Goal: Task Accomplishment & Management: Use online tool/utility

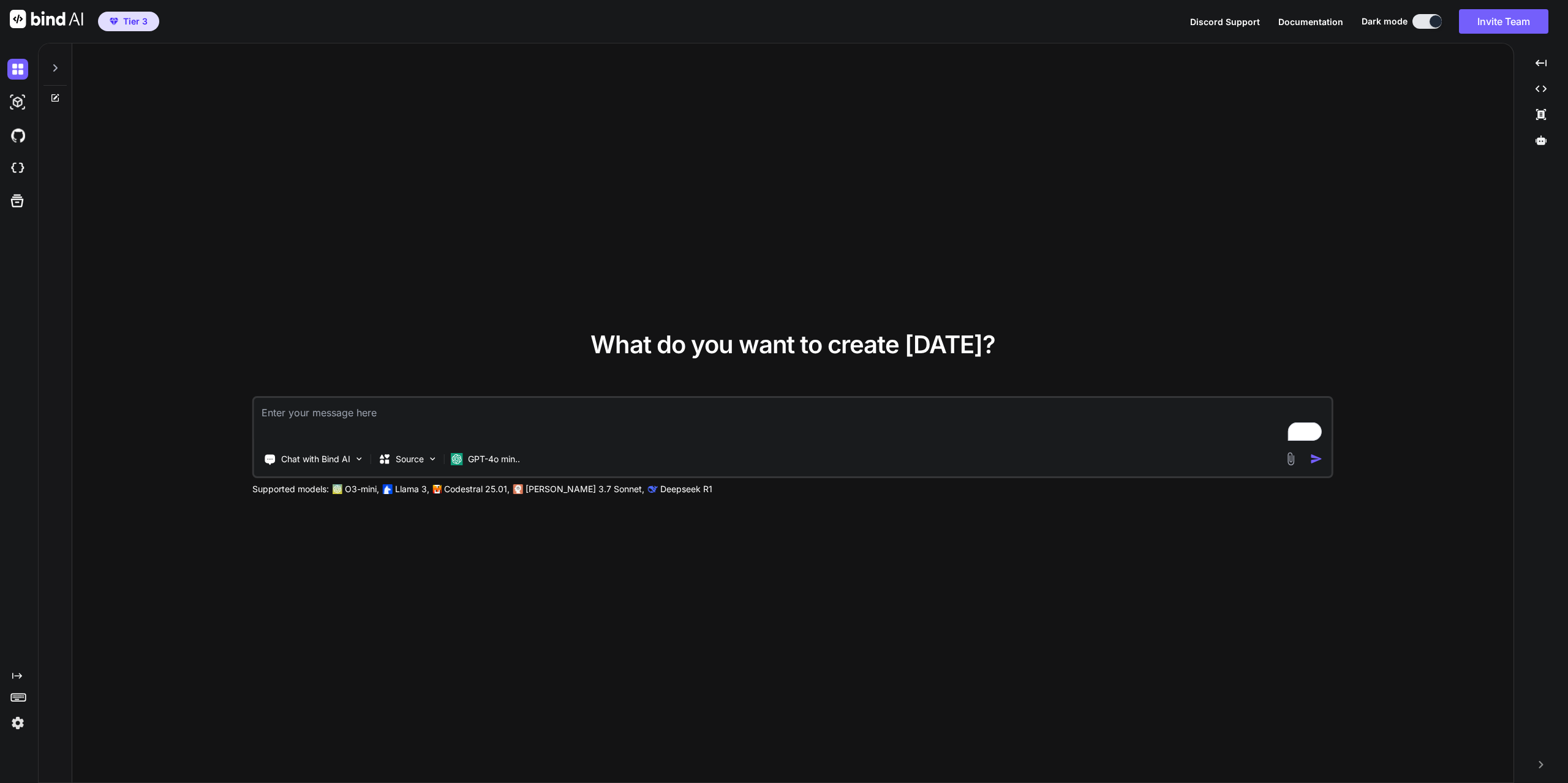
type textarea "x"
click at [26, 174] on img at bounding box center [17, 168] width 21 height 21
click at [21, 165] on img at bounding box center [17, 168] width 21 height 21
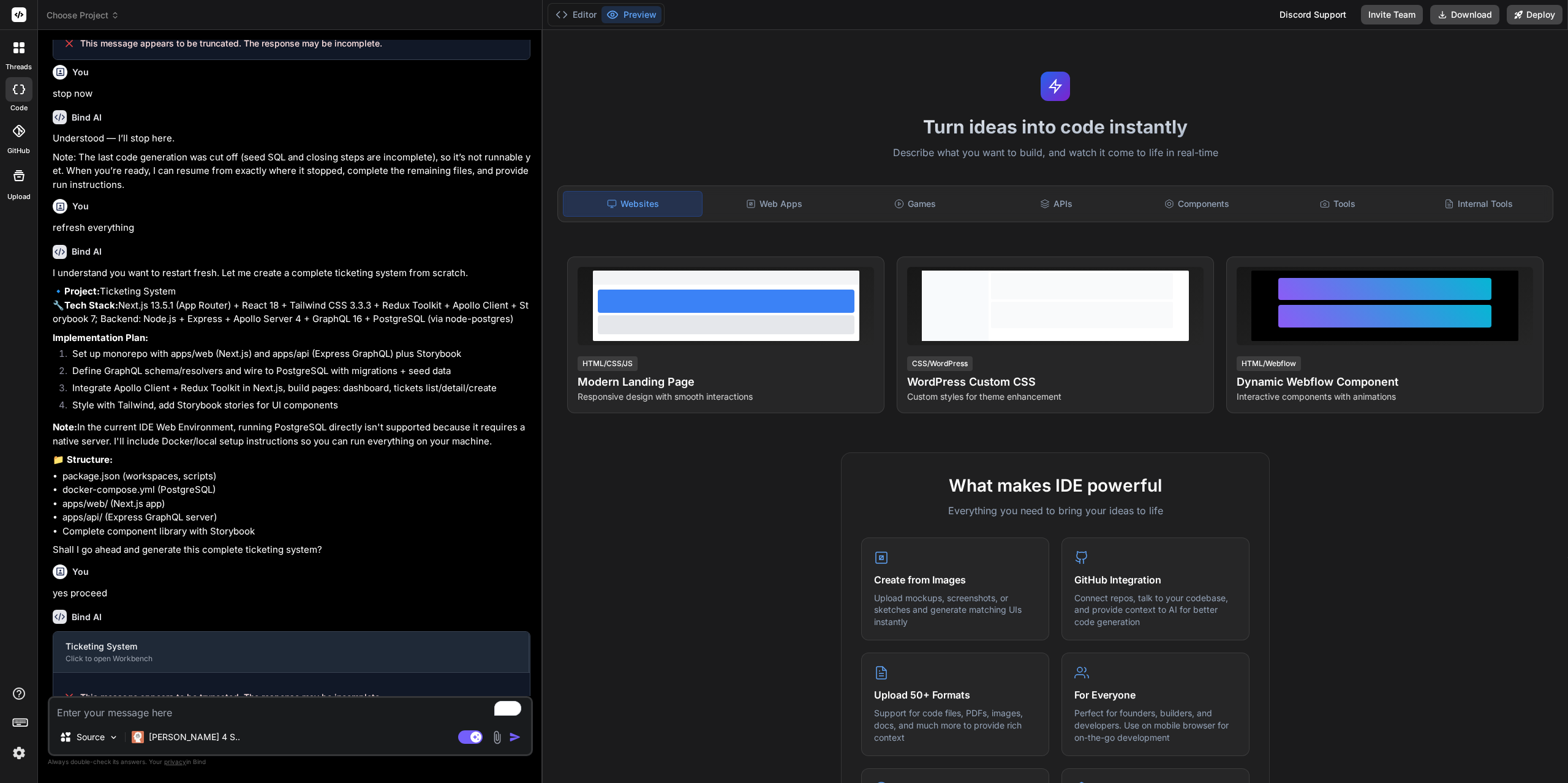
click at [17, 753] on img at bounding box center [19, 753] width 21 height 21
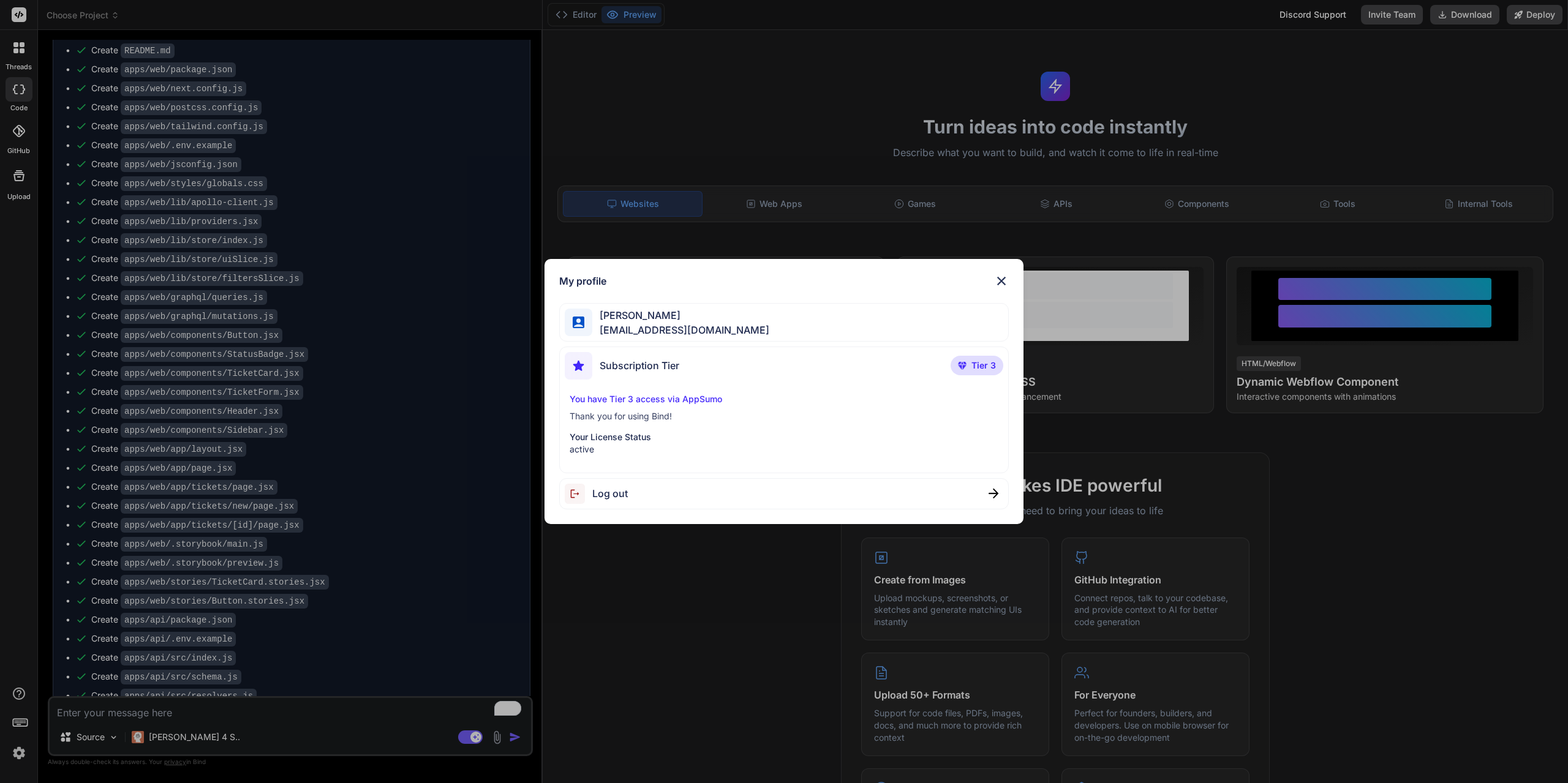
scroll to position [1235, 0]
type textarea "x"
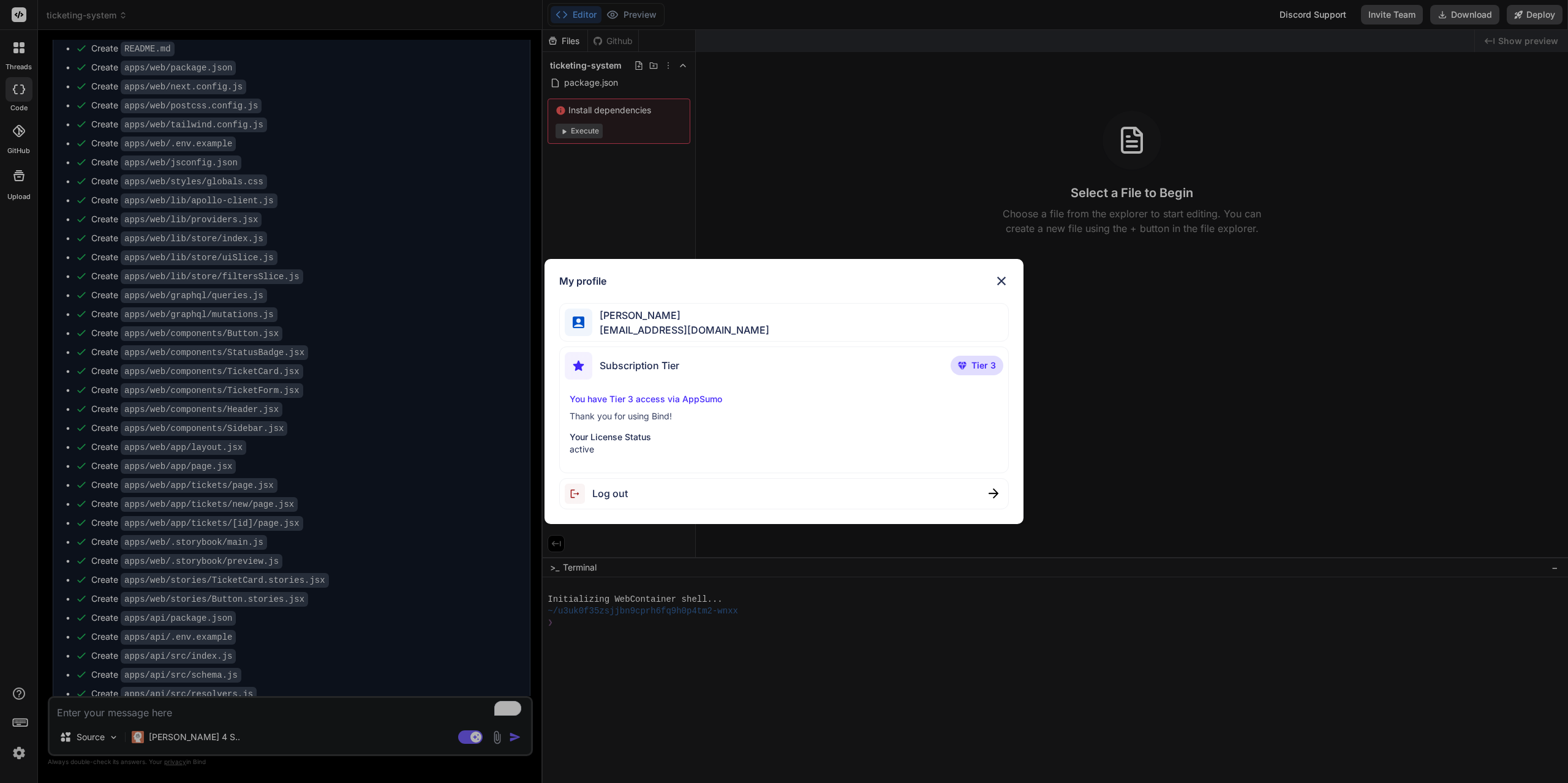
click at [17, 753] on div "My profile Raphael P. mrchachoo@gmail.com Subscription Tier Tier 3 You have Tie…" at bounding box center [784, 392] width 1568 height 783
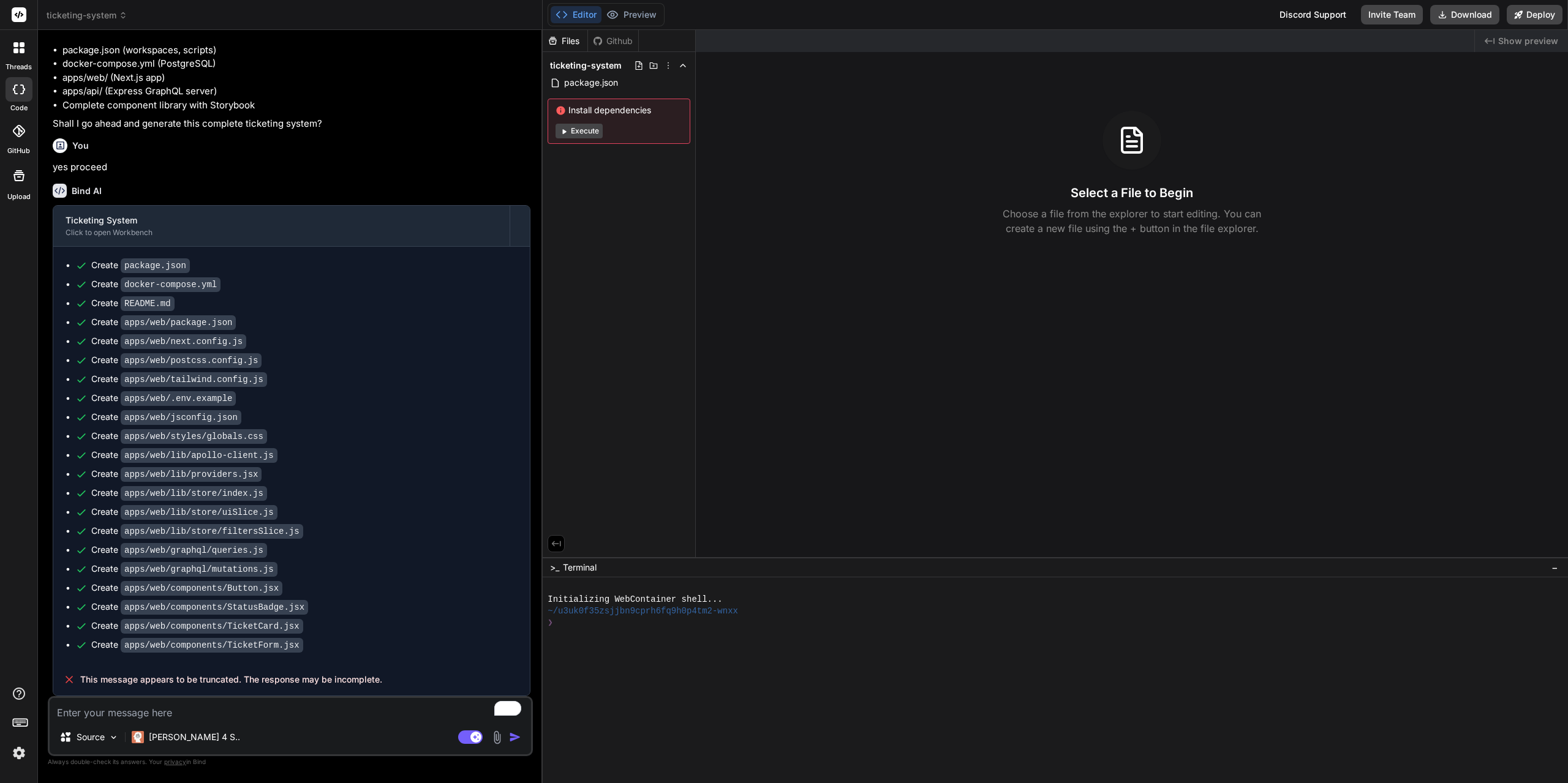
scroll to position [2450, 0]
click at [99, 15] on span "ticketing-system" at bounding box center [87, 15] width 81 height 12
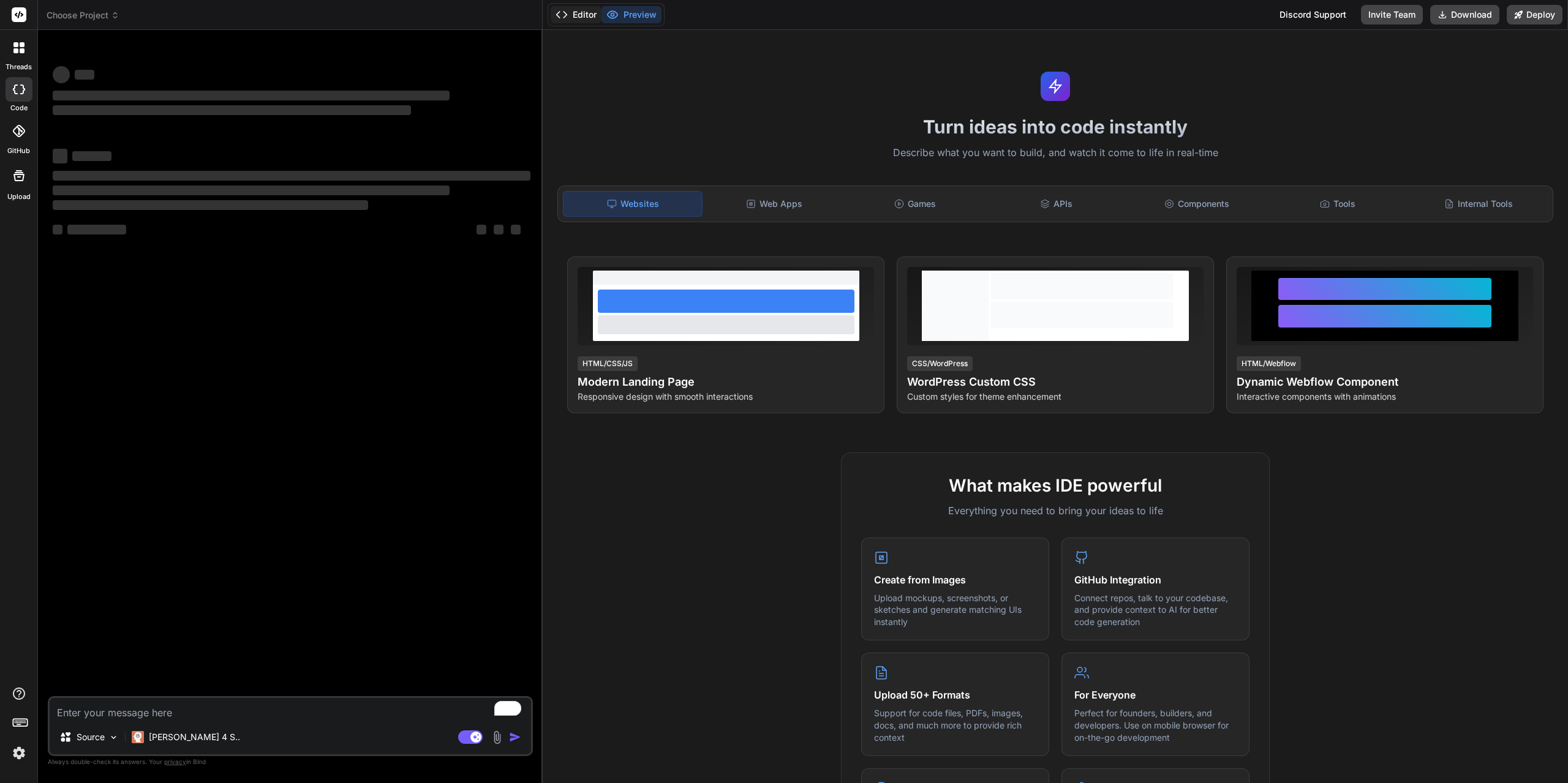
click at [576, 19] on button "Editor" at bounding box center [576, 14] width 51 height 17
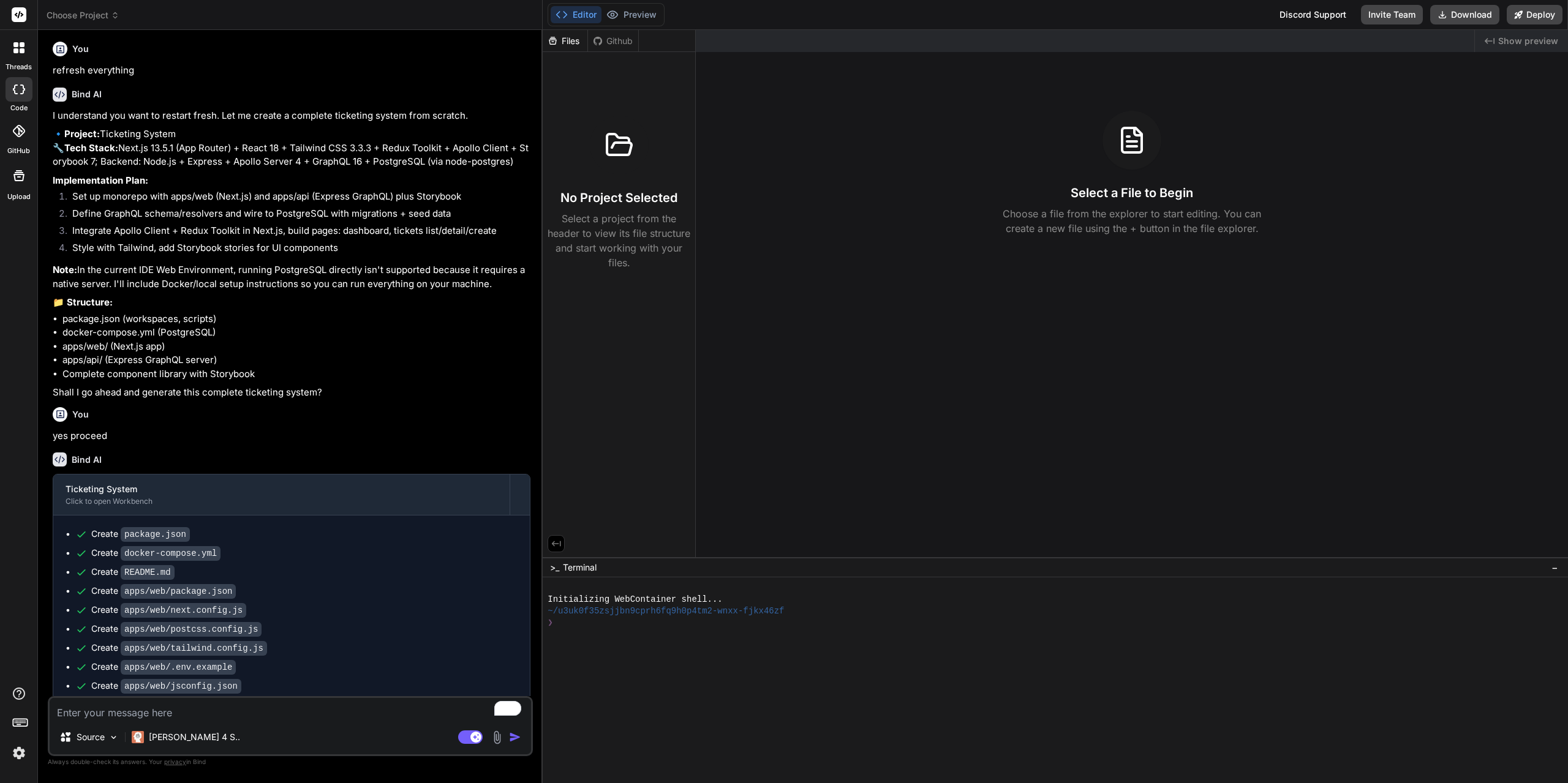
scroll to position [2450, 0]
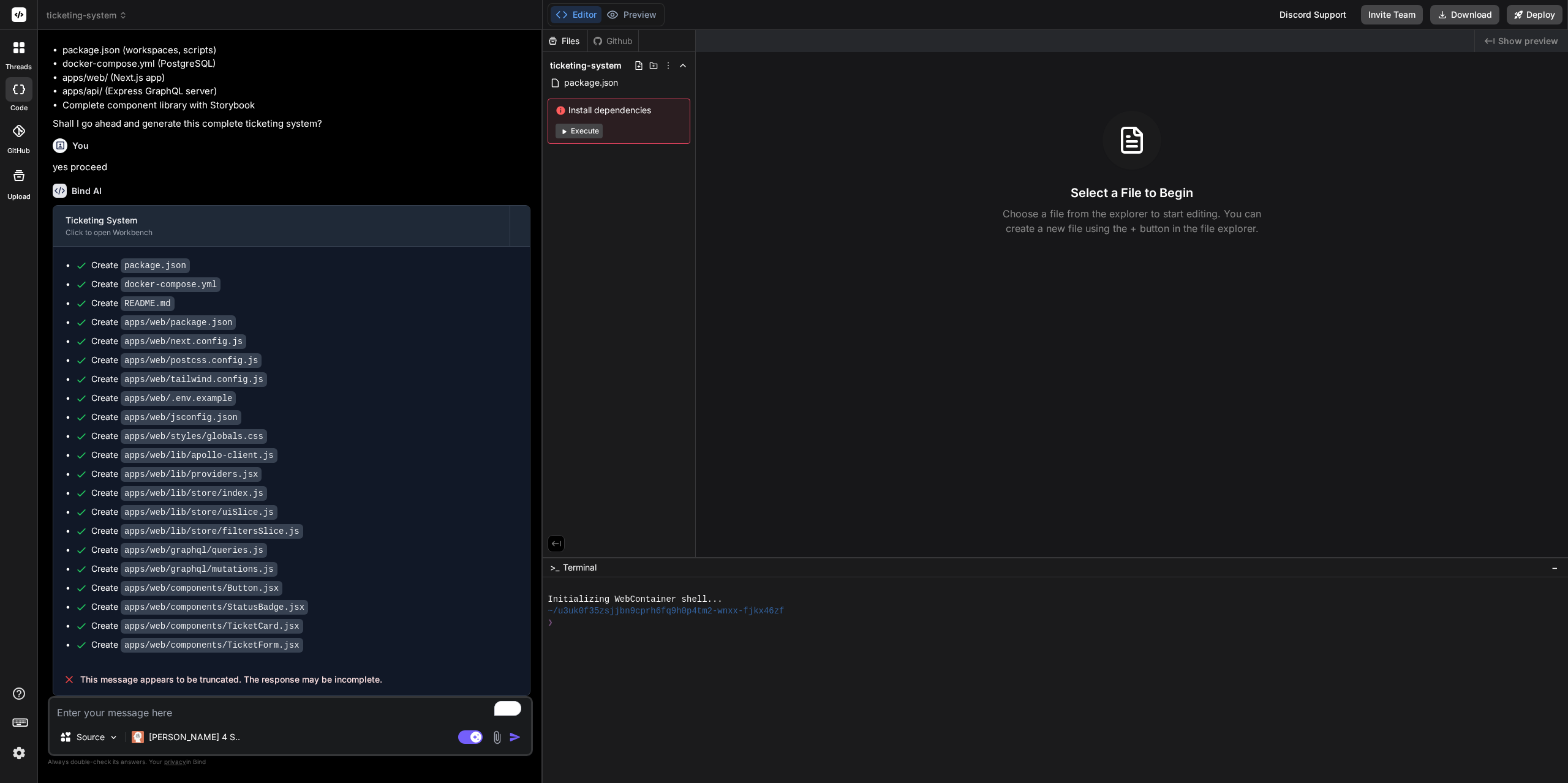
click at [433, 401] on div "Create apps/web/.env.example" at bounding box center [297, 397] width 443 height 13
click at [670, 66] on icon at bounding box center [668, 66] width 10 height 10
click at [602, 116] on span "Delete" at bounding box center [598, 115] width 26 height 12
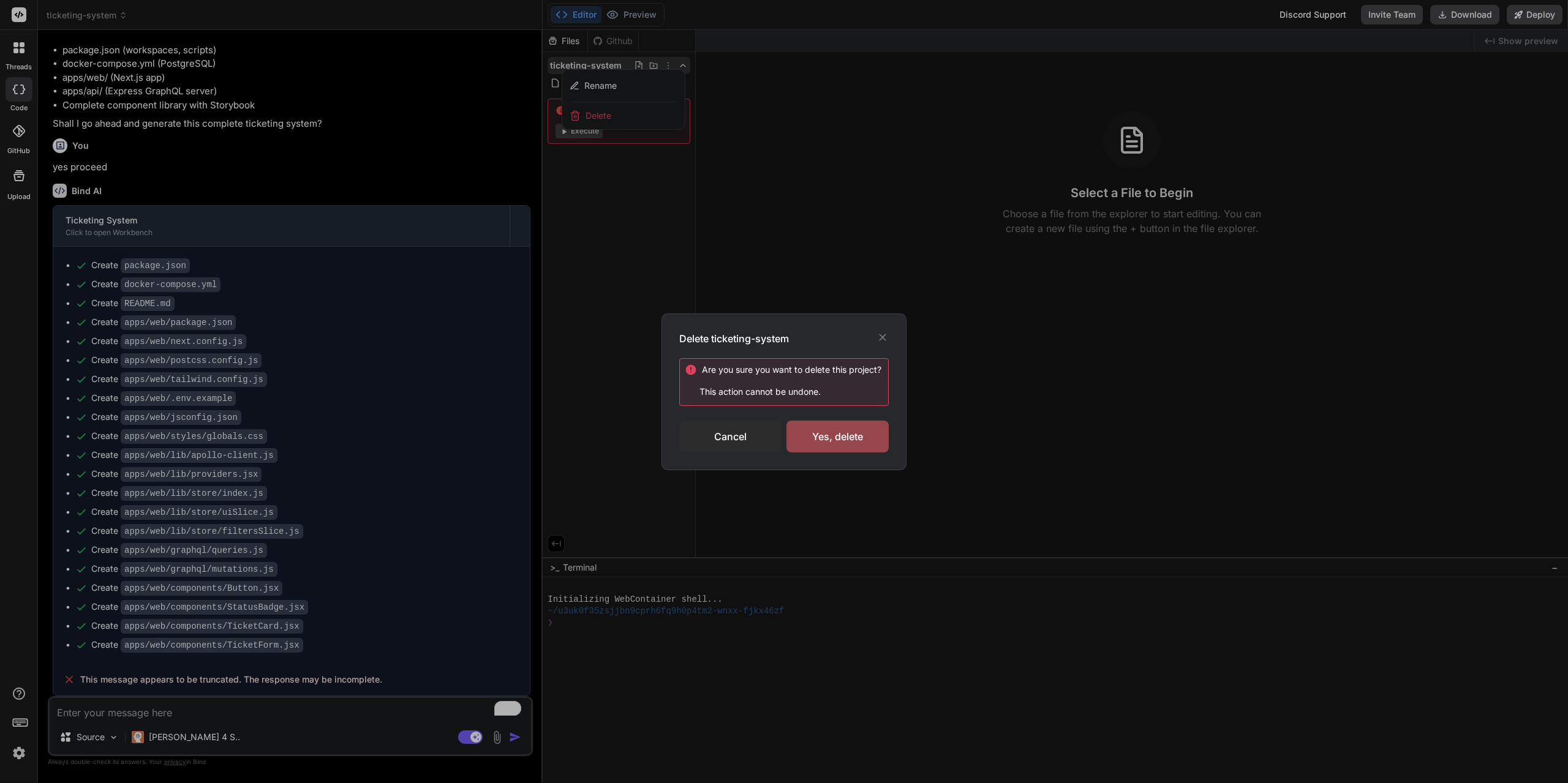
click at [819, 196] on div "Delete ticketing-system Are you sure you want to delete this project ? This act…" at bounding box center [784, 392] width 1568 height 783
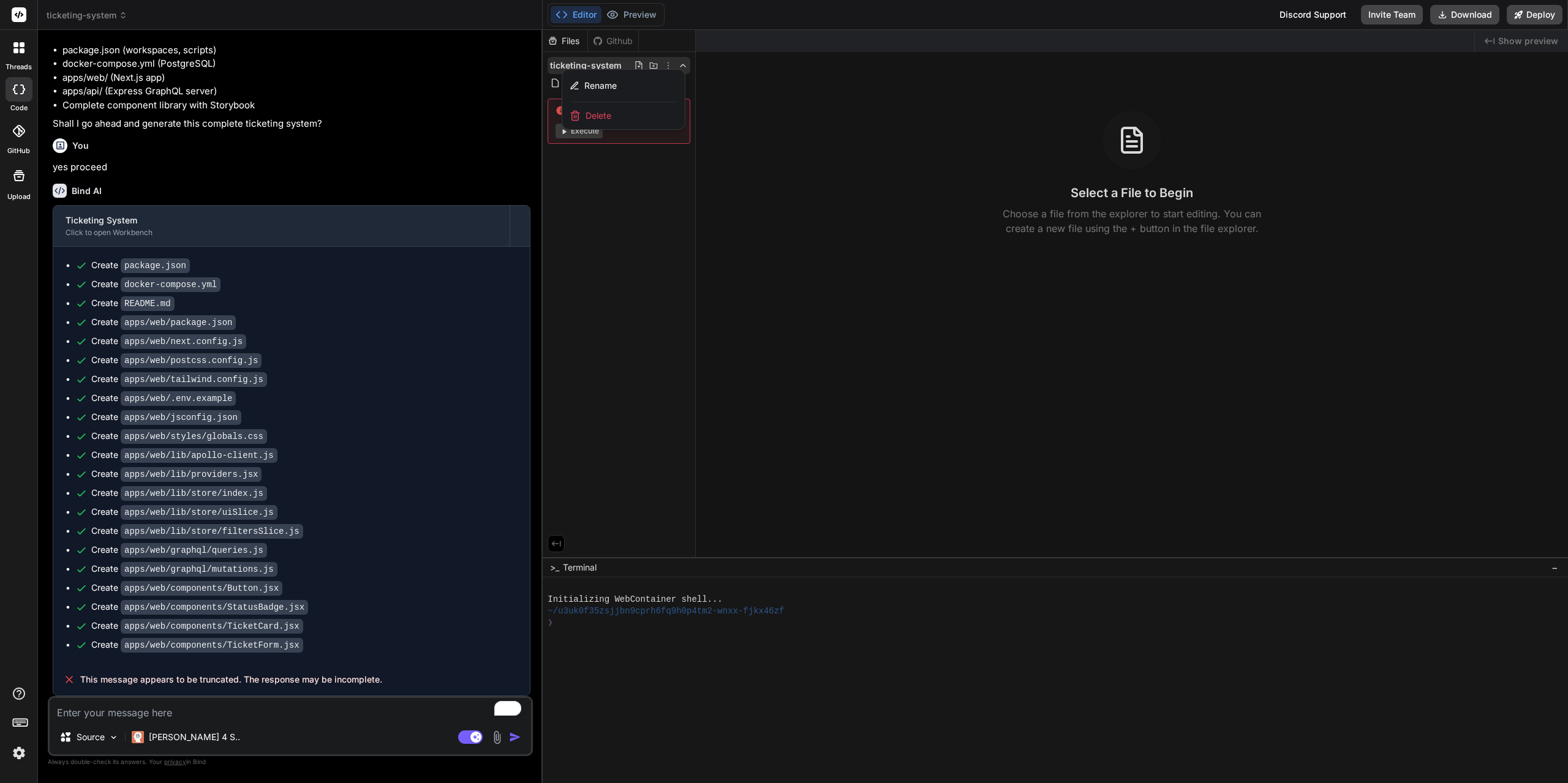
click at [809, 135] on div at bounding box center [1055, 407] width 1025 height 753
click at [583, 81] on span "package.json" at bounding box center [590, 83] width 56 height 15
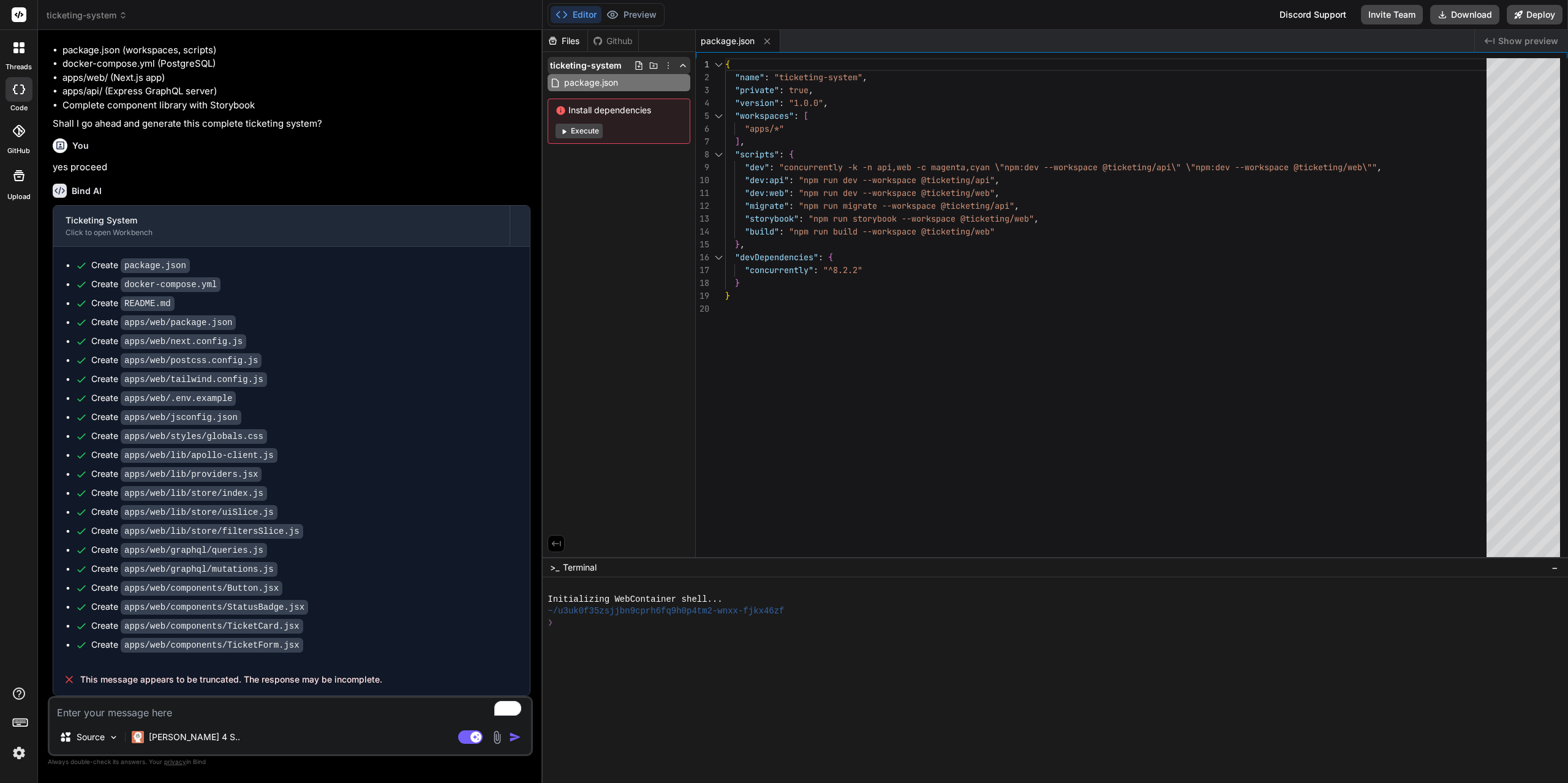
click at [668, 67] on icon at bounding box center [668, 66] width 10 height 10
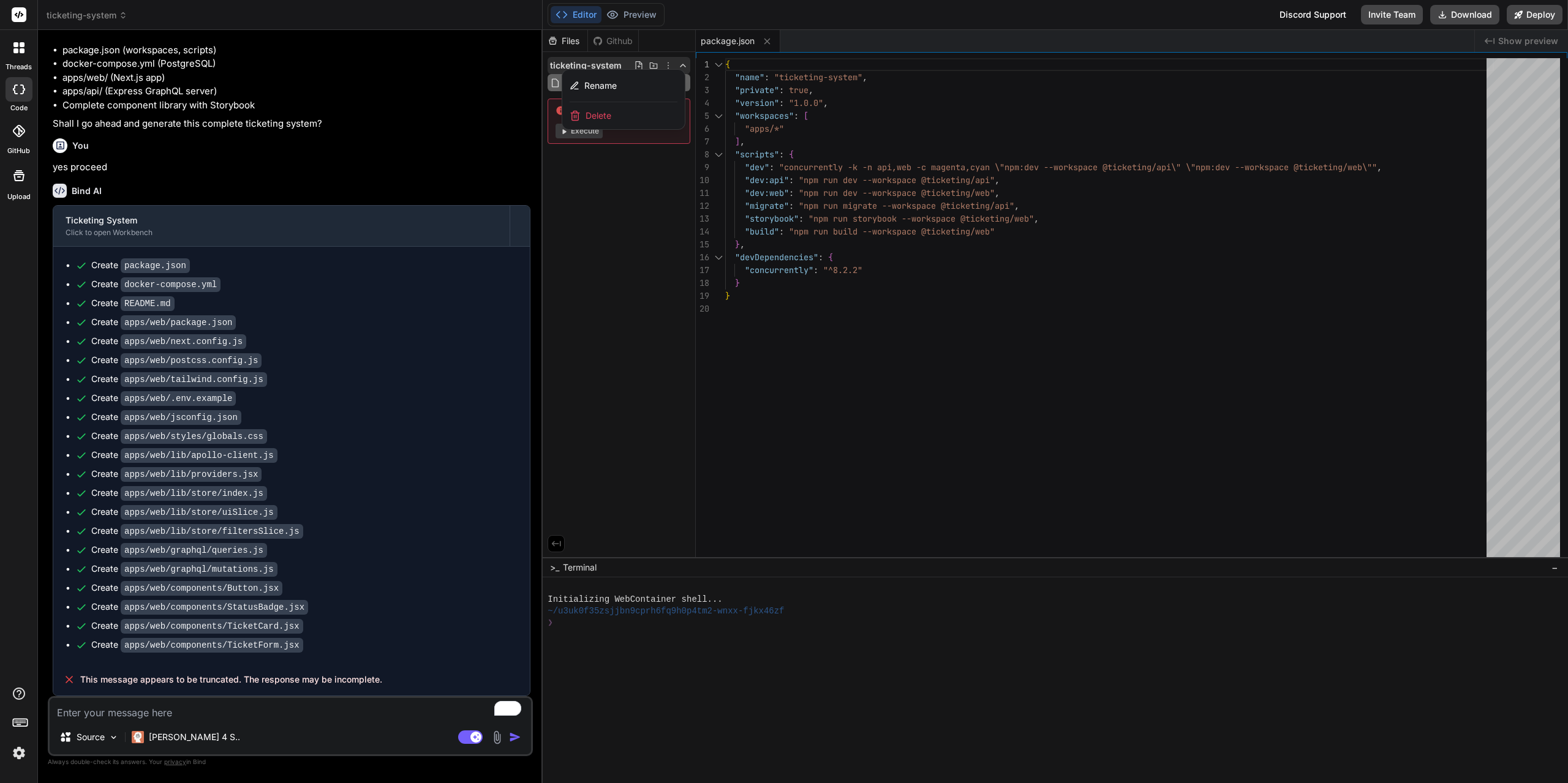
click at [618, 111] on div "Delete" at bounding box center [624, 115] width 123 height 27
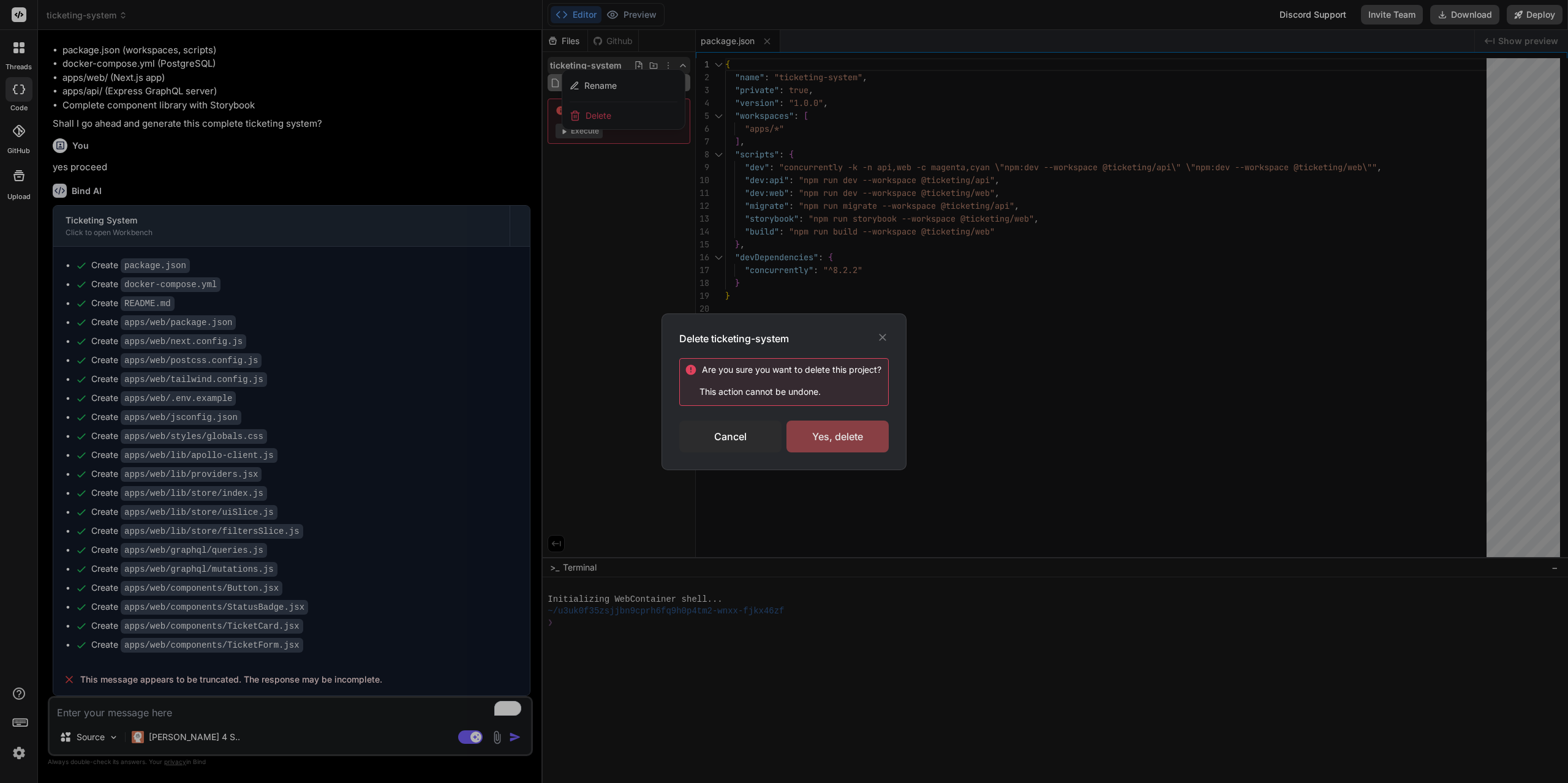
click at [841, 447] on div "Yes, delete" at bounding box center [837, 437] width 102 height 31
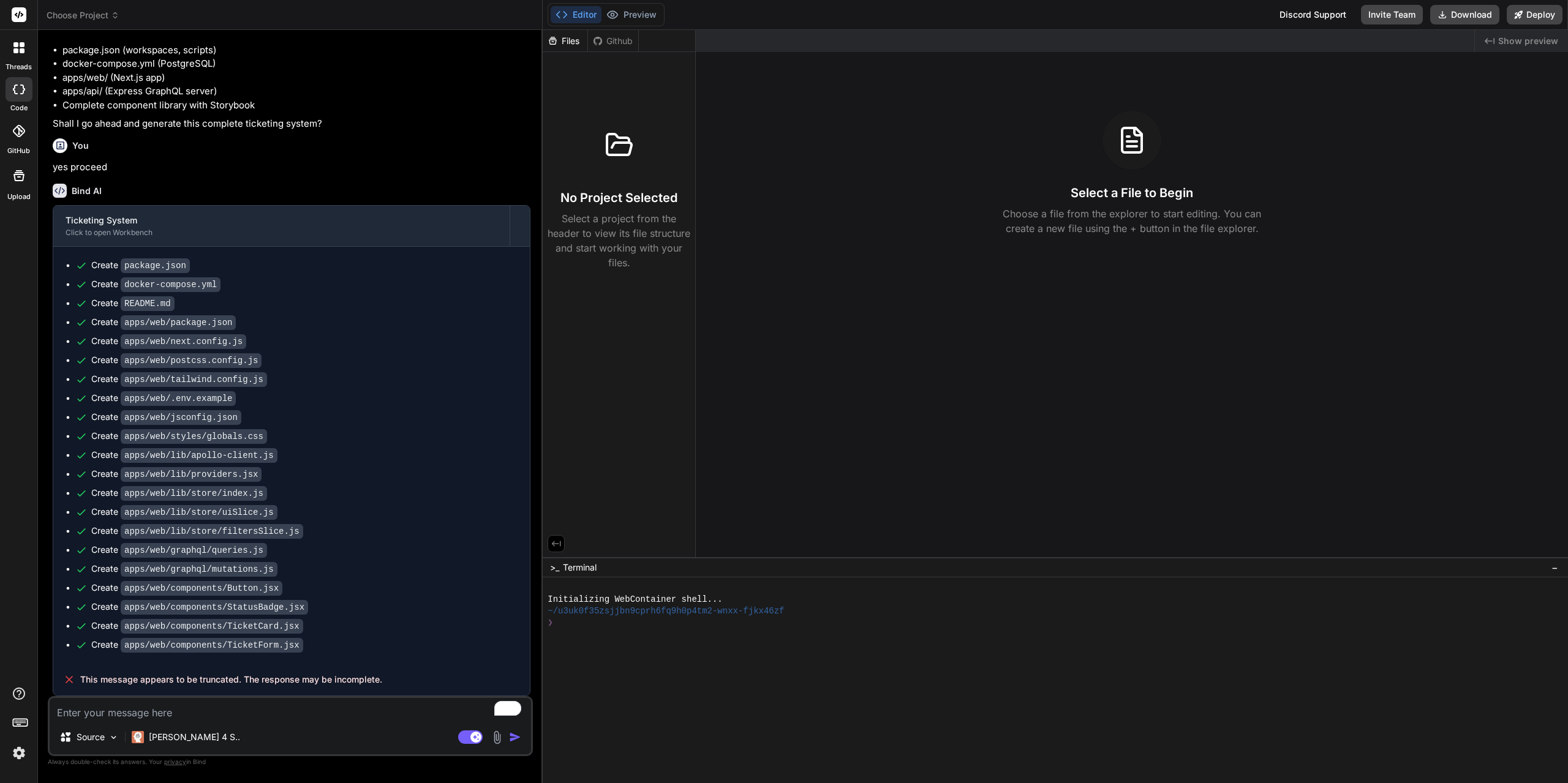
click at [794, 257] on div "Created with Pixso. Show preview Select a File to Begin Choose a file from the …" at bounding box center [1131, 294] width 873 height 527
click at [19, 94] on div at bounding box center [19, 89] width 27 height 25
type textarea "x"
click at [89, 17] on span "Choose Project" at bounding box center [83, 15] width 73 height 12
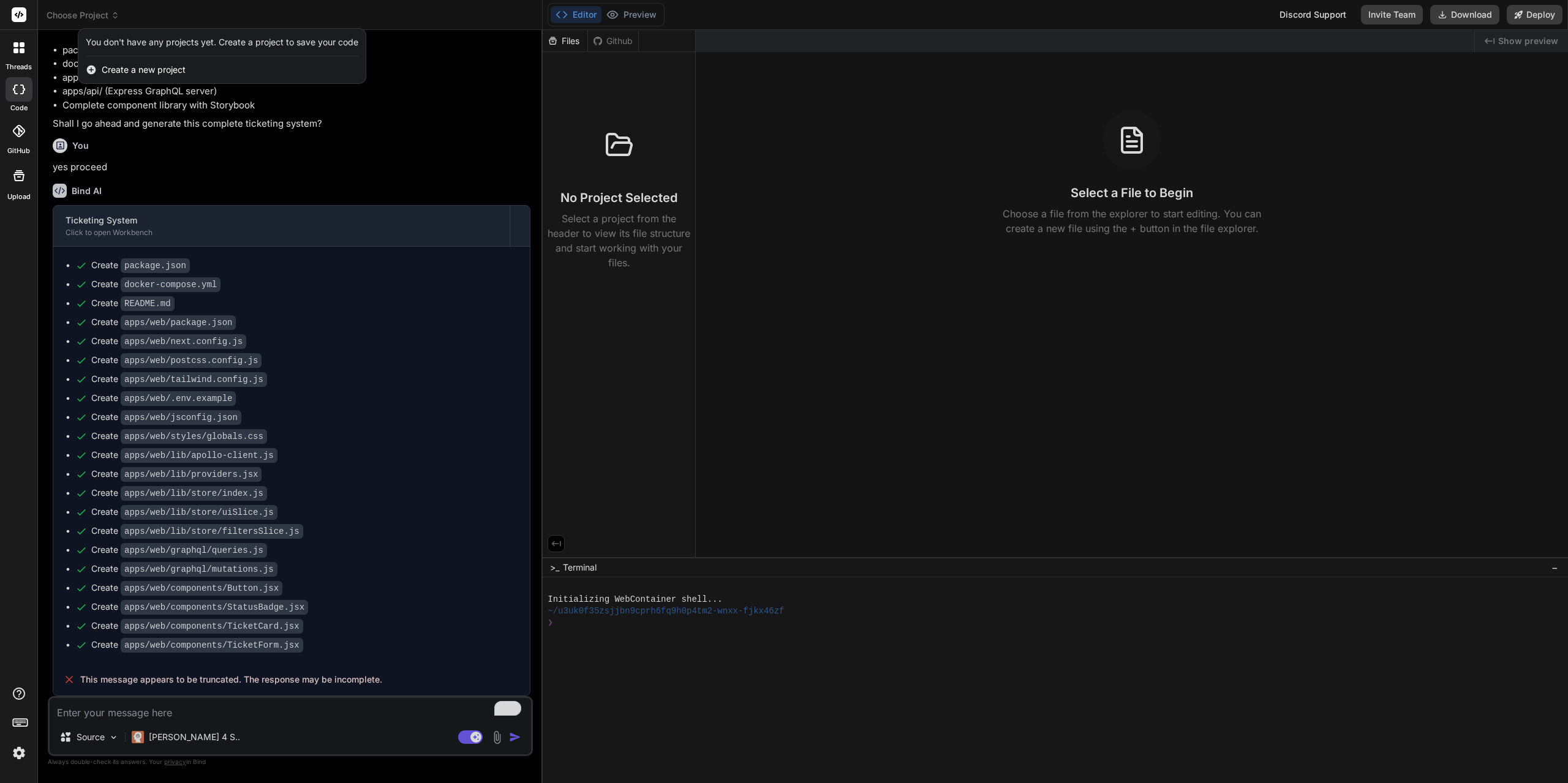
click at [139, 72] on span "Create a new project" at bounding box center [143, 70] width 84 height 12
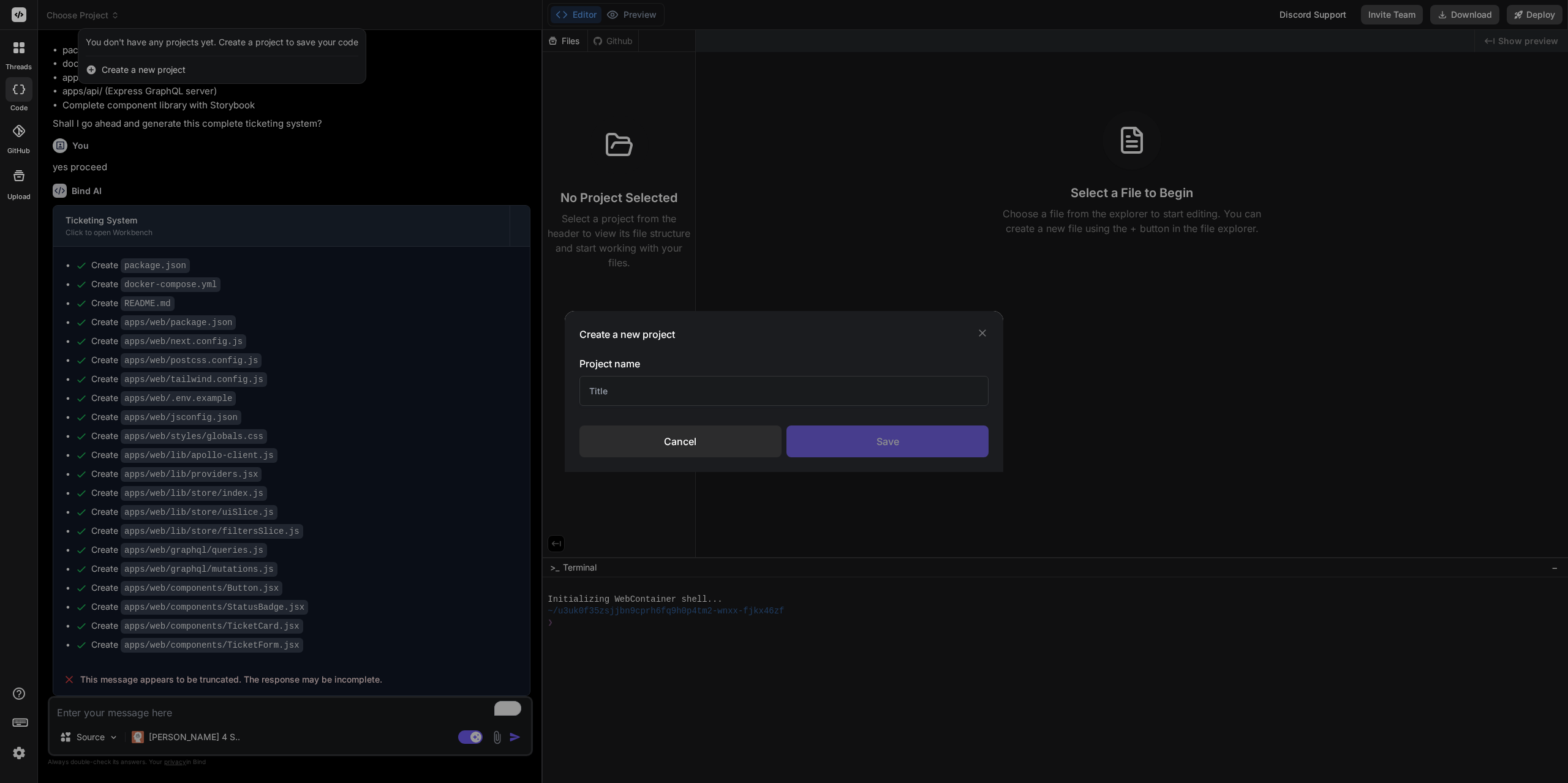
click at [650, 392] on input "text" at bounding box center [784, 391] width 410 height 30
type input "ticketing-system"
click at [859, 445] on div "Save" at bounding box center [886, 442] width 202 height 31
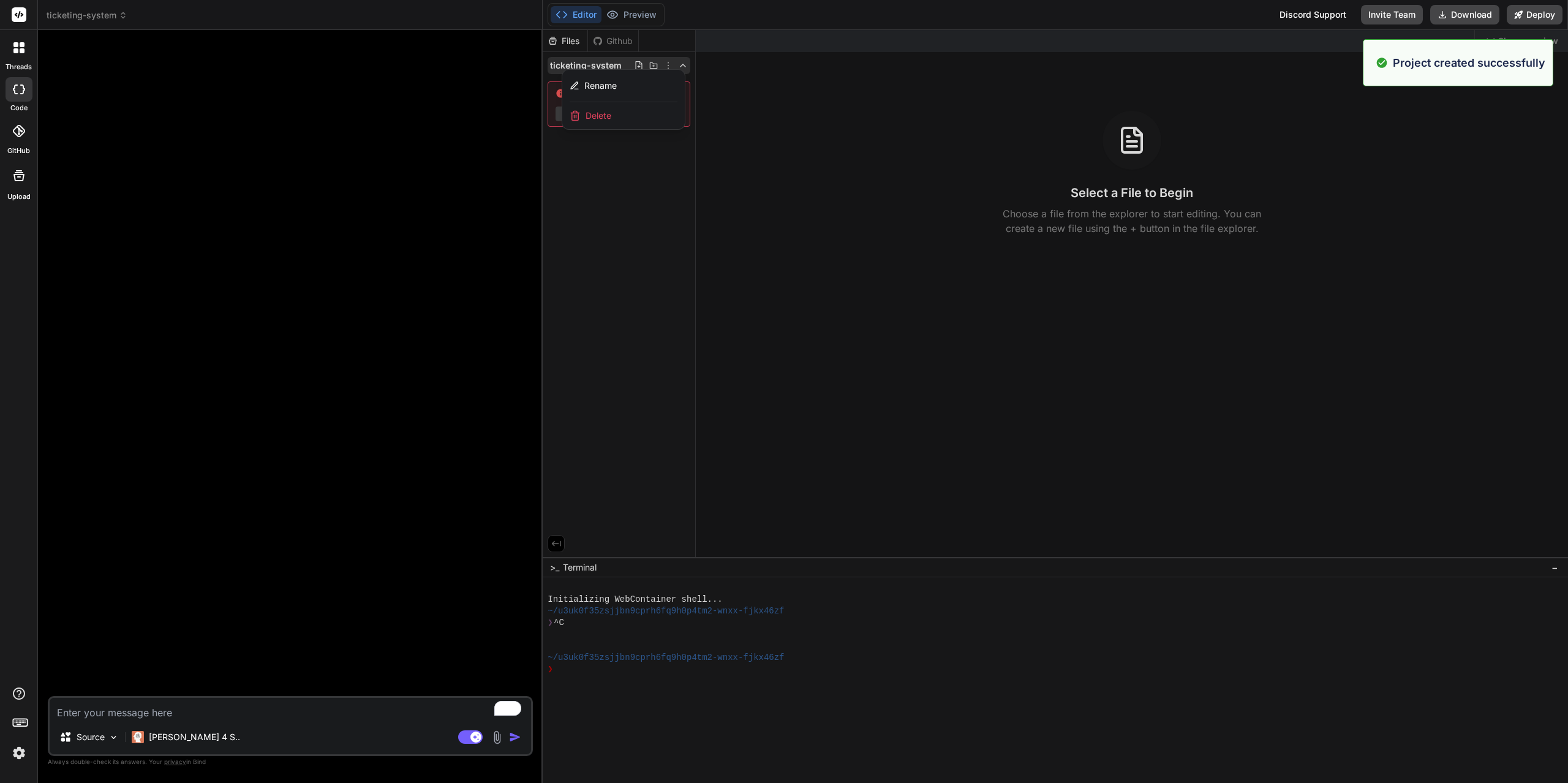
click at [610, 201] on div at bounding box center [1055, 407] width 1025 height 753
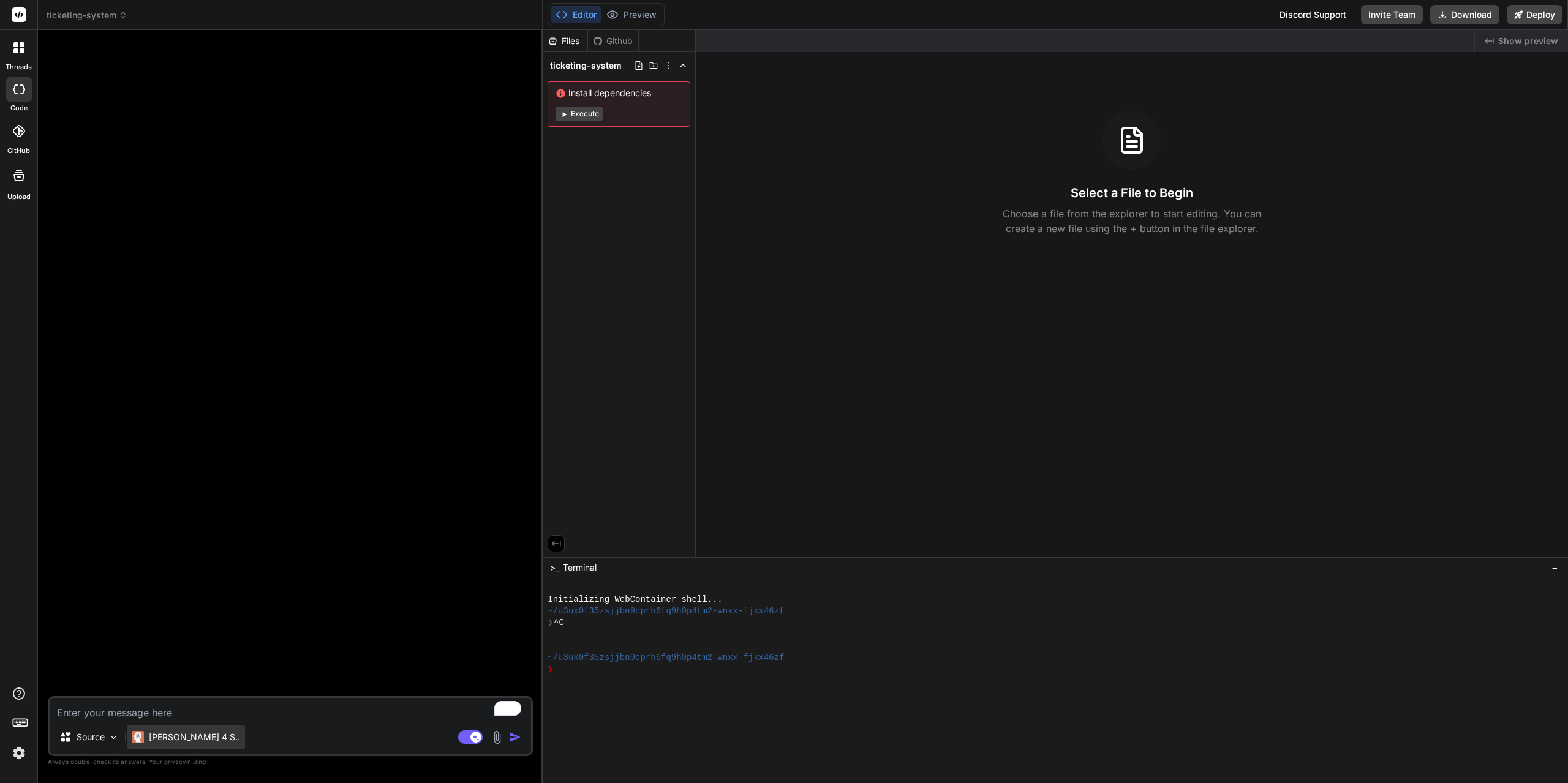
click at [188, 739] on p "Claude 4 S.." at bounding box center [194, 737] width 91 height 12
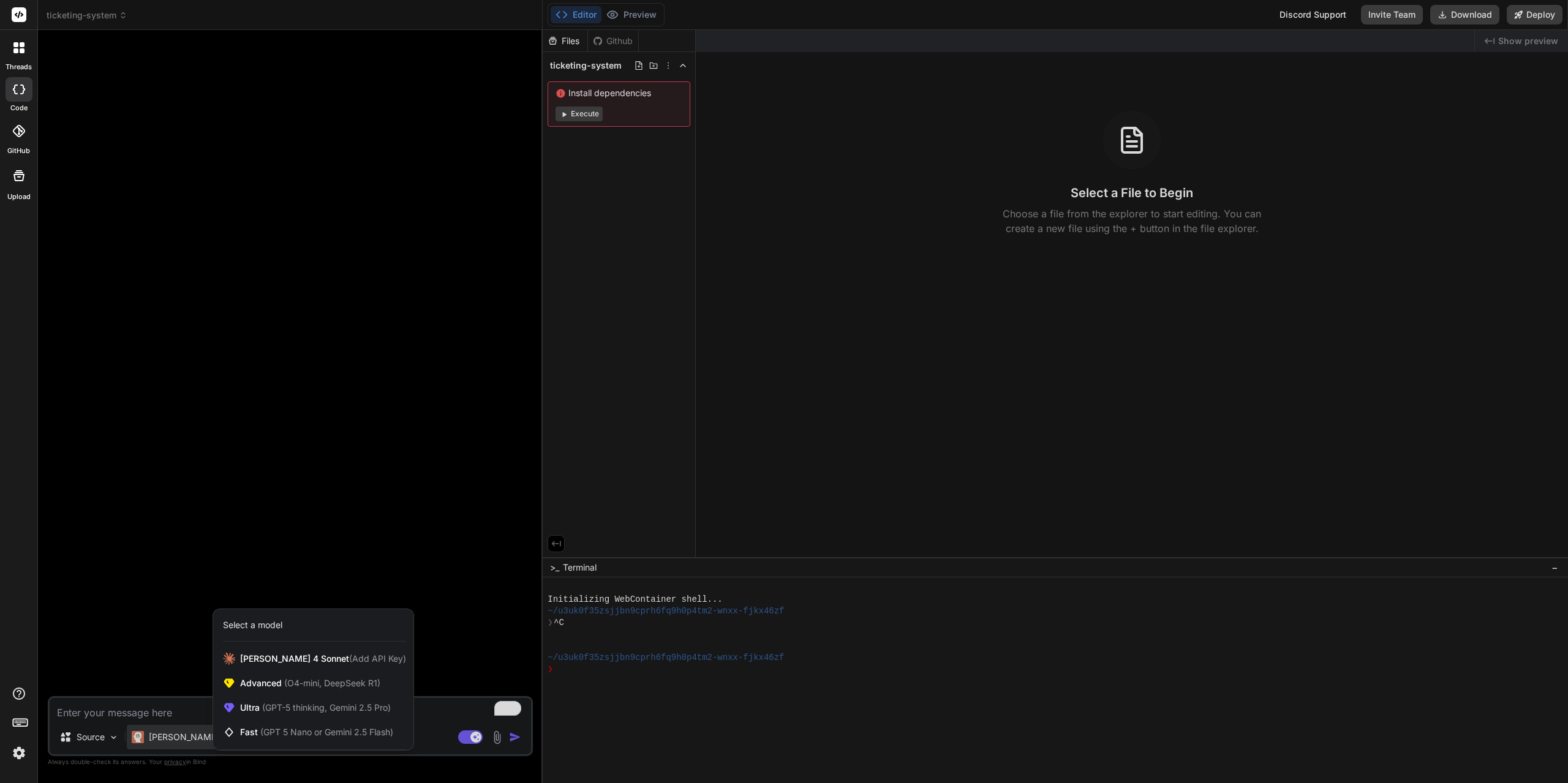
click at [874, 245] on div at bounding box center [784, 392] width 1568 height 783
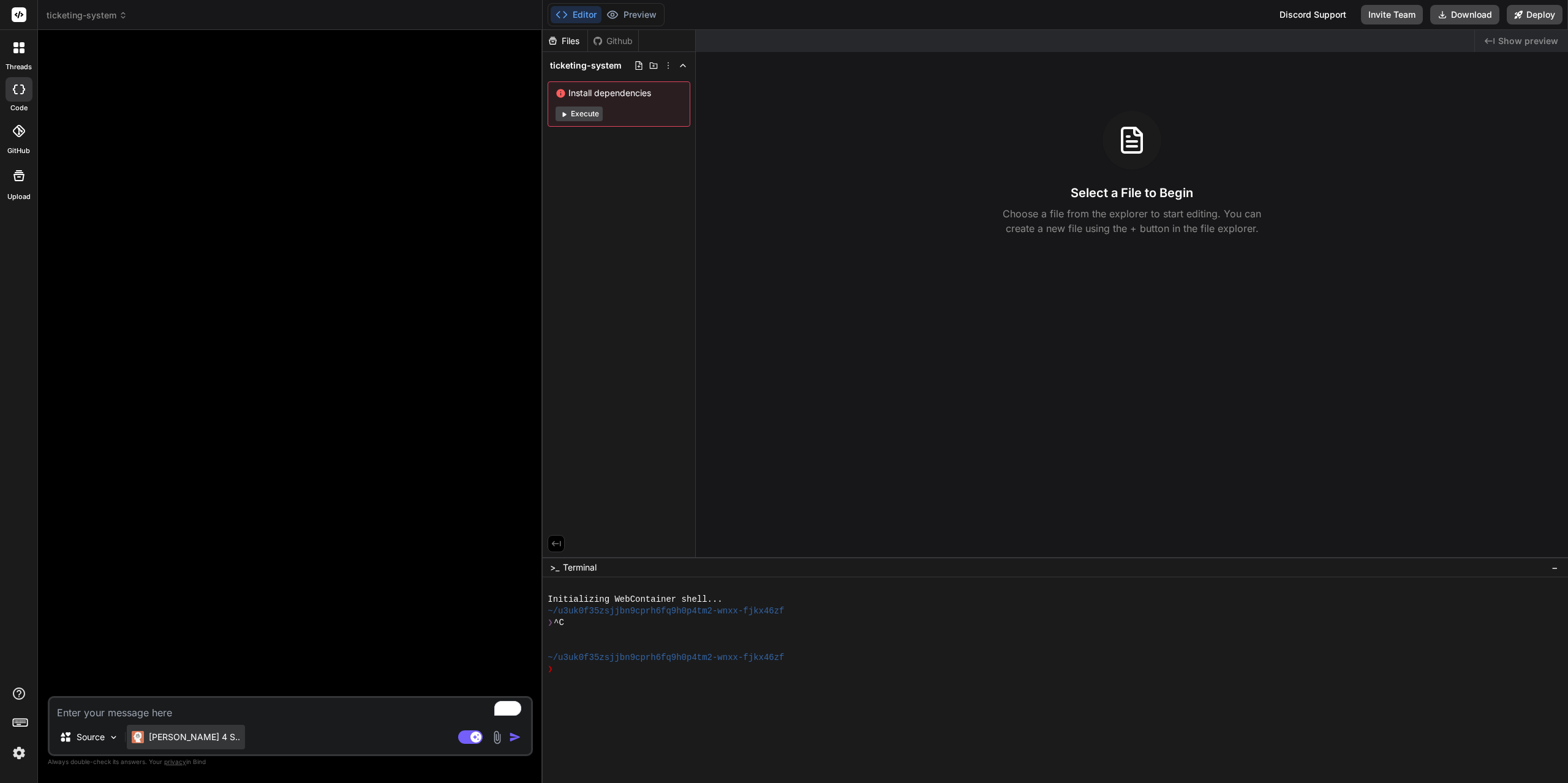
click at [177, 748] on div "Claude 4 S.." at bounding box center [186, 737] width 118 height 25
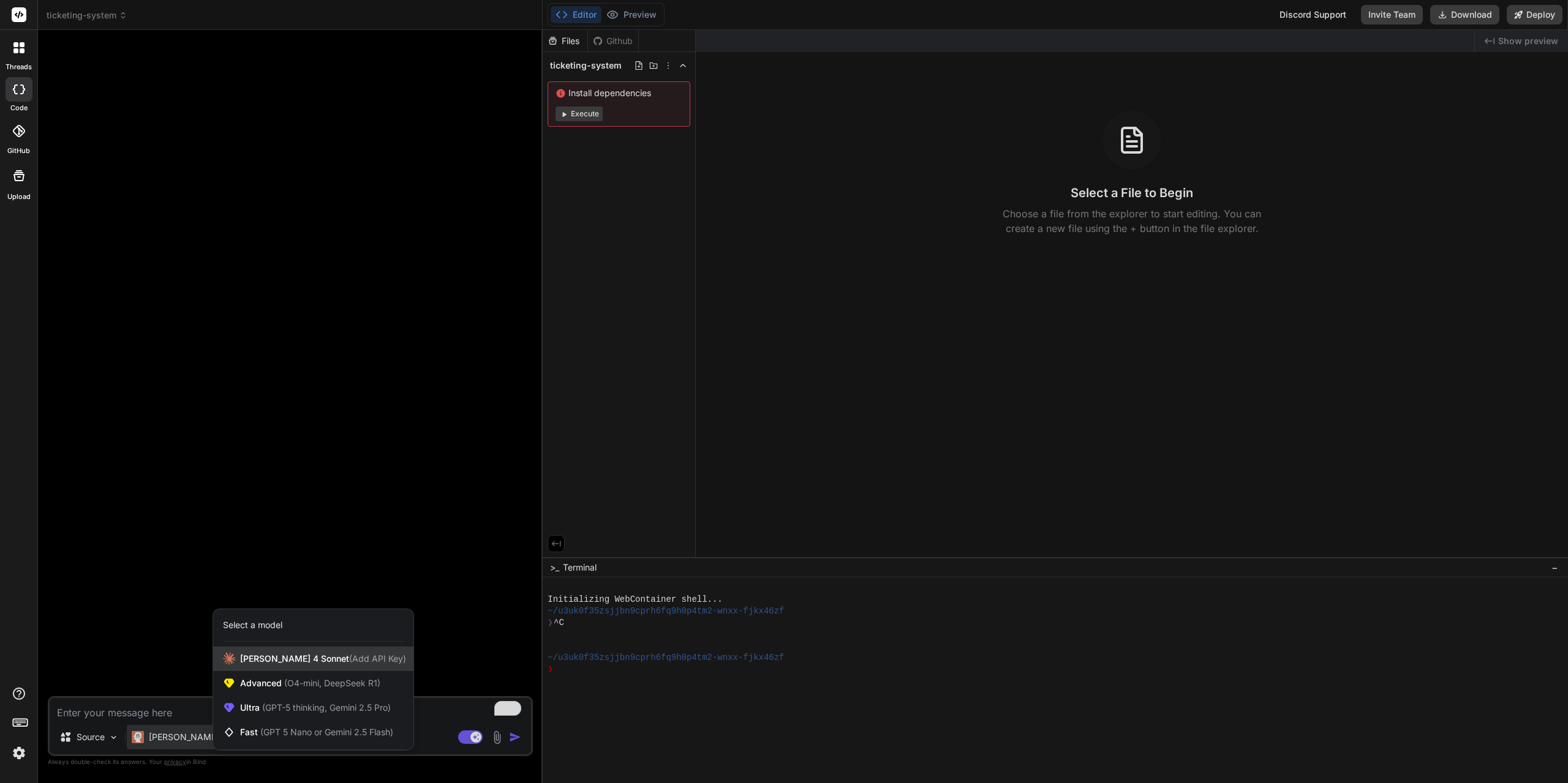
click at [281, 662] on span "Claude 4 Sonnet (Add API Key)" at bounding box center [323, 659] width 166 height 12
type textarea "x"
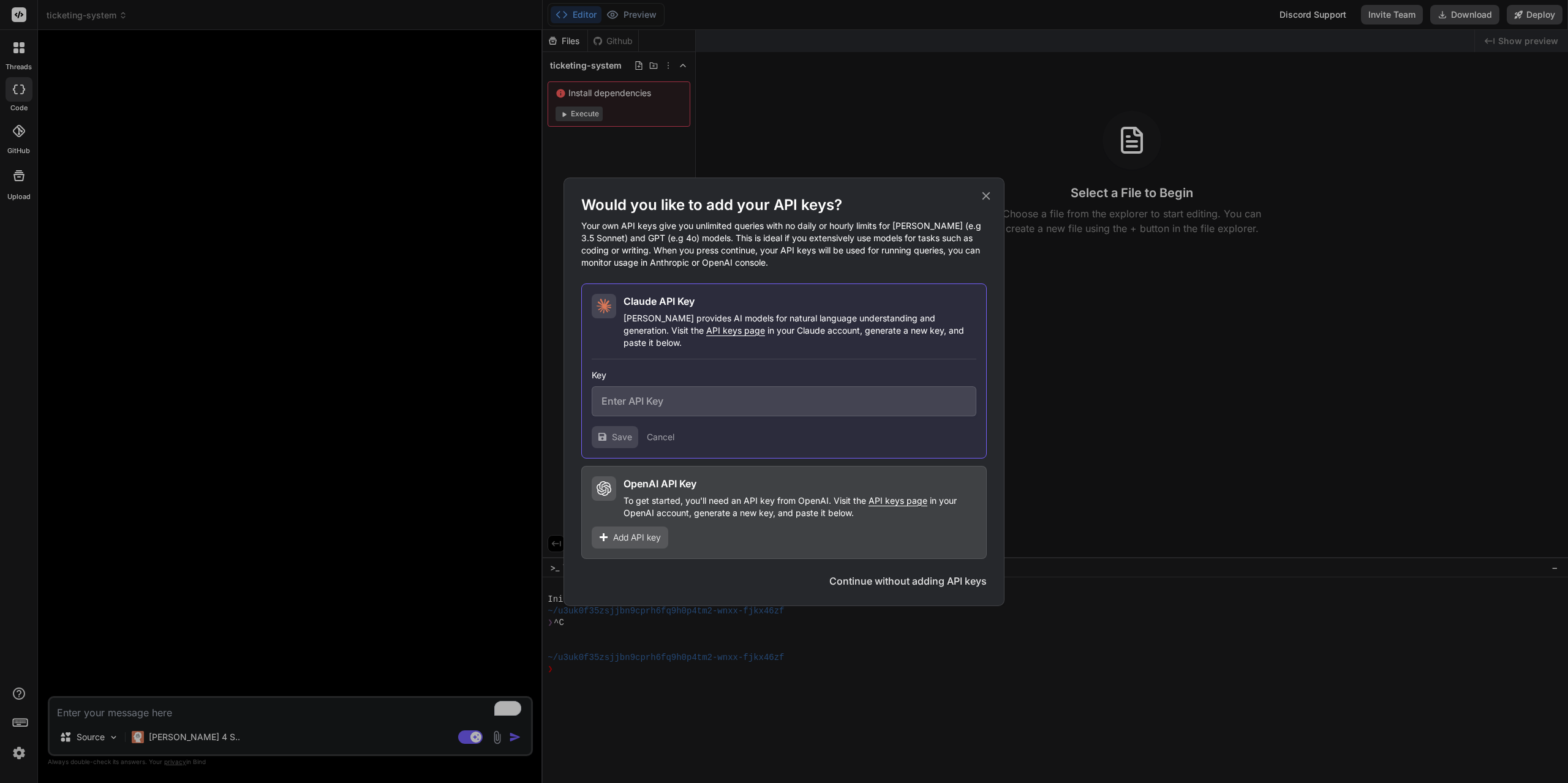
click at [664, 398] on input "text" at bounding box center [783, 401] width 385 height 30
paste input "sk-ant-api03-Uf9NCF4emJu0eKmy4ir-V7DeDXxnZtgcWRrjLXWKG_2LyASSVxUbZc864LA94T0FRx…"
type input "sk-ant-api03-Uf9NCF4emJu0eKmy4ir-V7DeDXxnZtgcWRrjLXWKG_2LyASSVxUbZc864LA94T0FRx…"
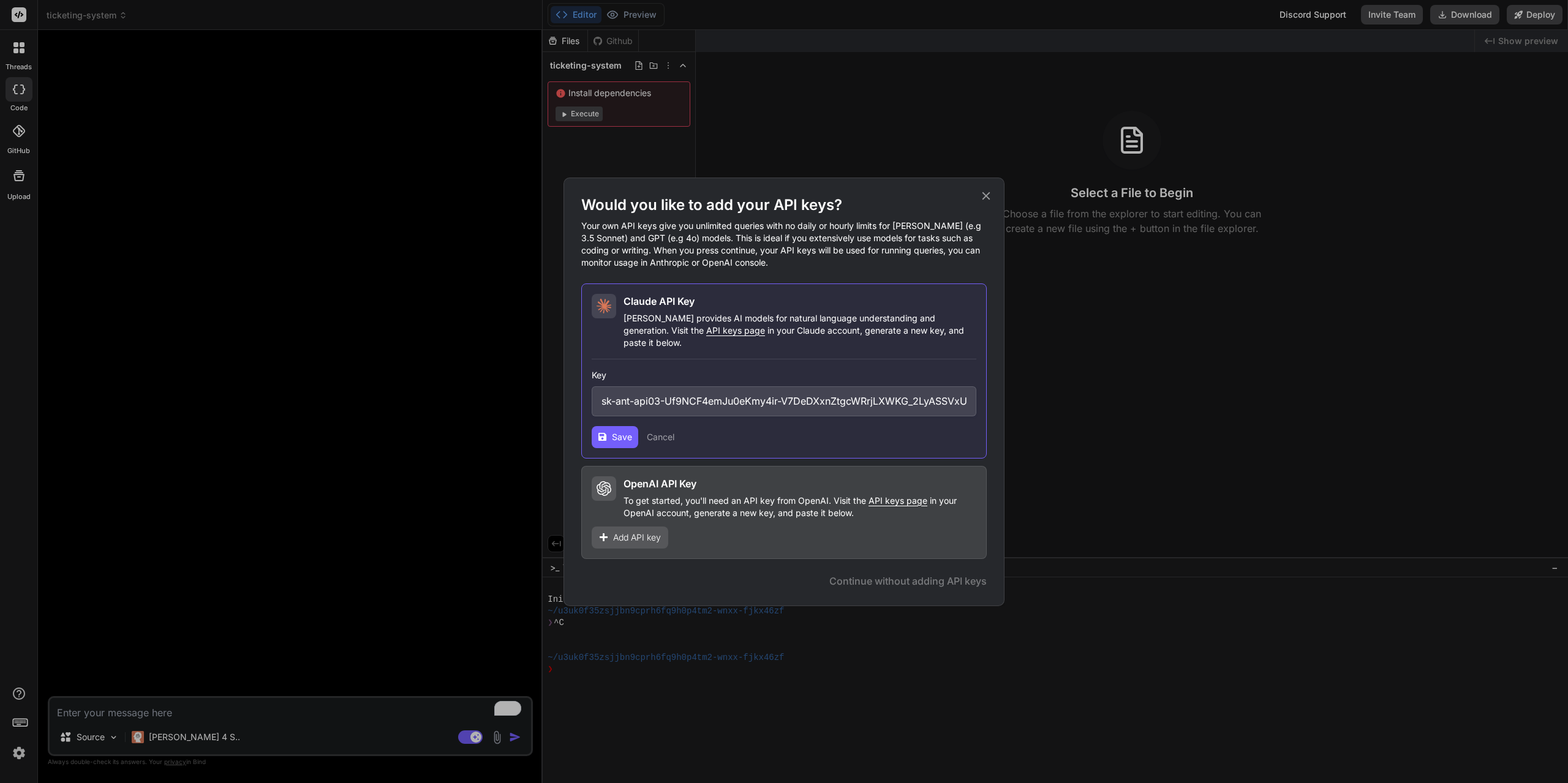
click at [601, 433] on icon at bounding box center [602, 437] width 9 height 9
click at [990, 203] on icon at bounding box center [987, 196] width 14 height 14
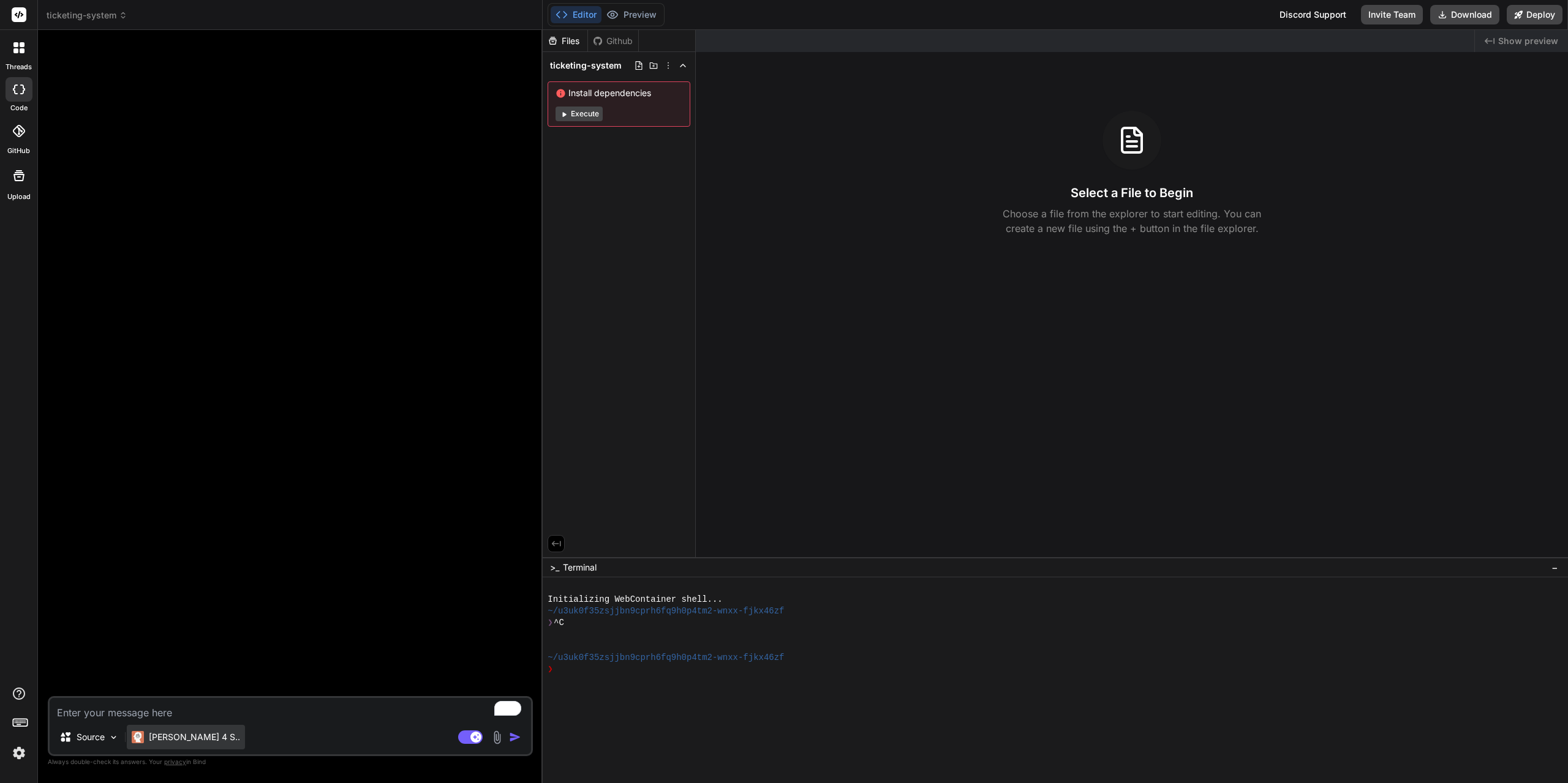
click at [173, 742] on p "Claude 4 S.." at bounding box center [194, 737] width 91 height 12
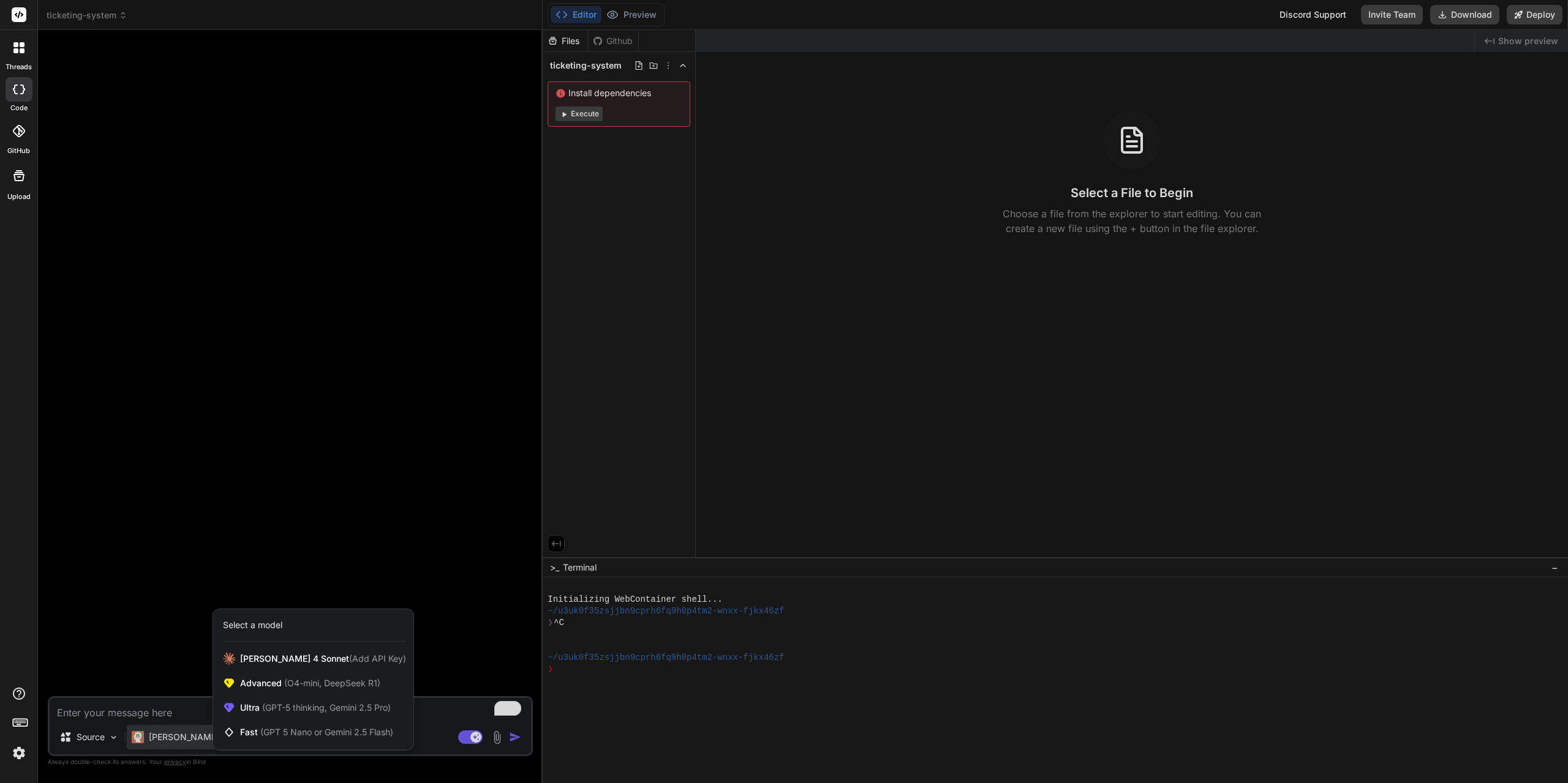
click at [874, 384] on div at bounding box center [784, 392] width 1568 height 783
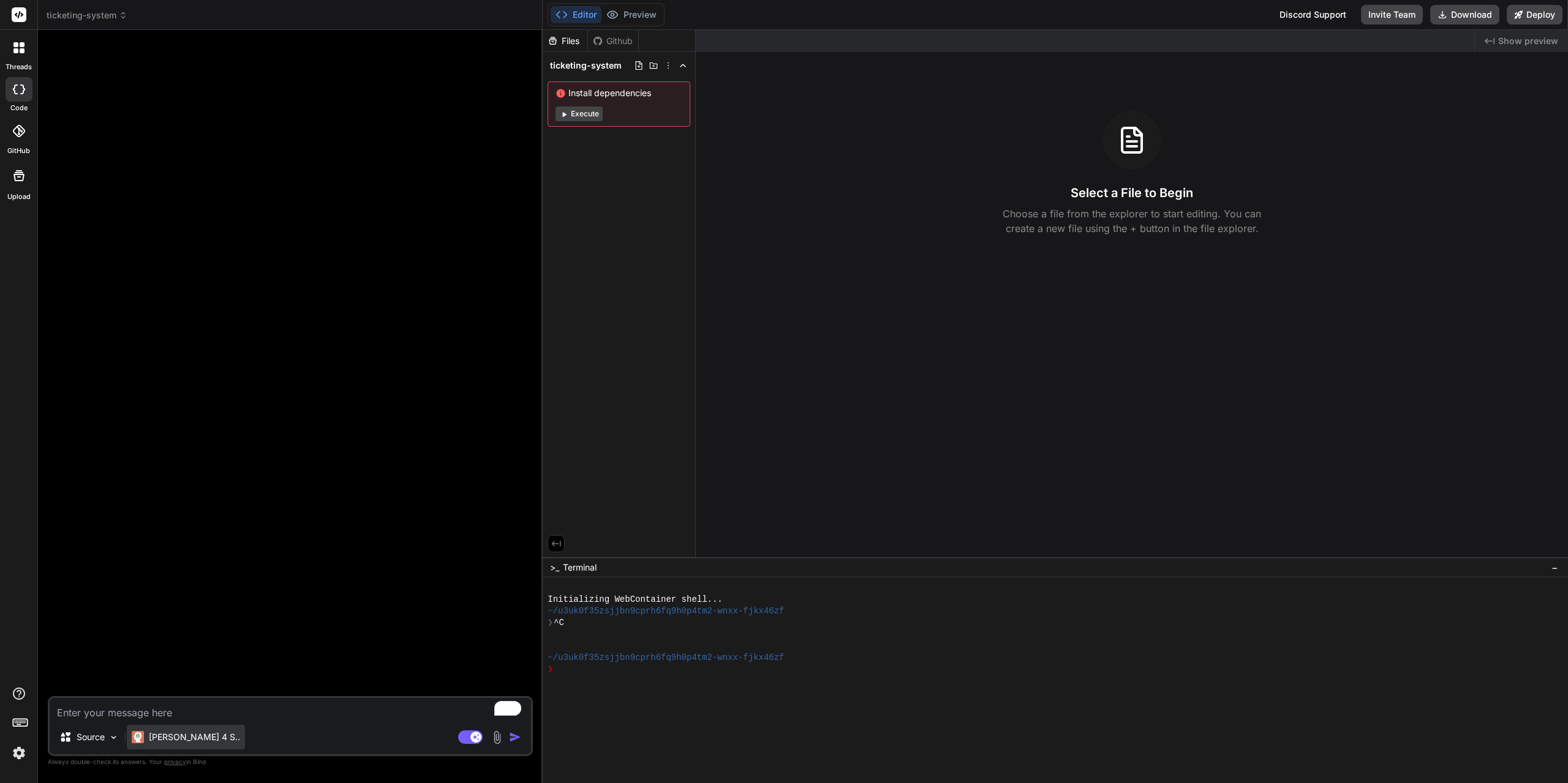
click at [183, 746] on div "Claude 4 S.." at bounding box center [186, 737] width 118 height 25
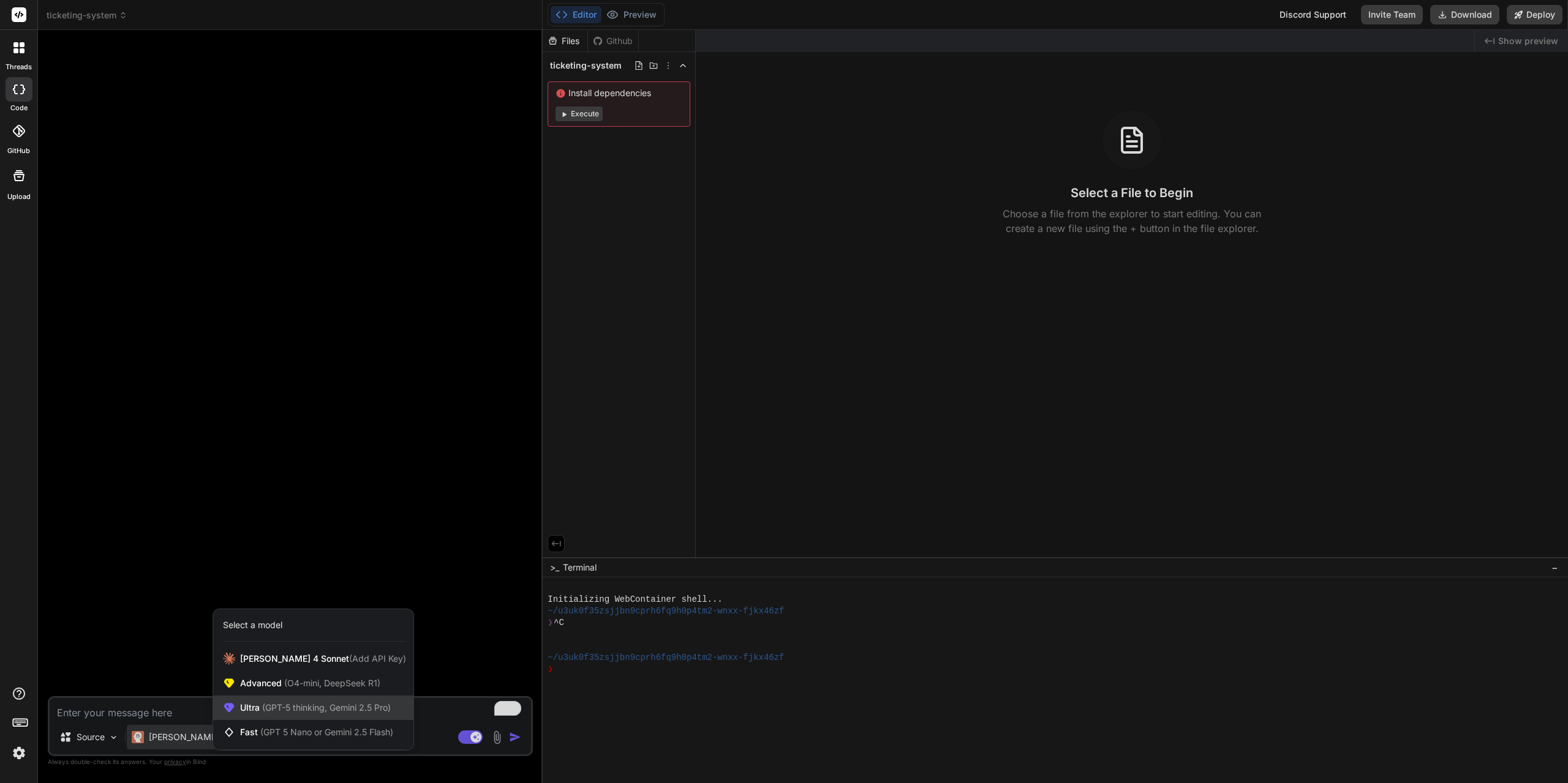
click at [331, 710] on span "(GPT-5 thinking, Gemini 2.5 Pro)" at bounding box center [325, 707] width 131 height 11
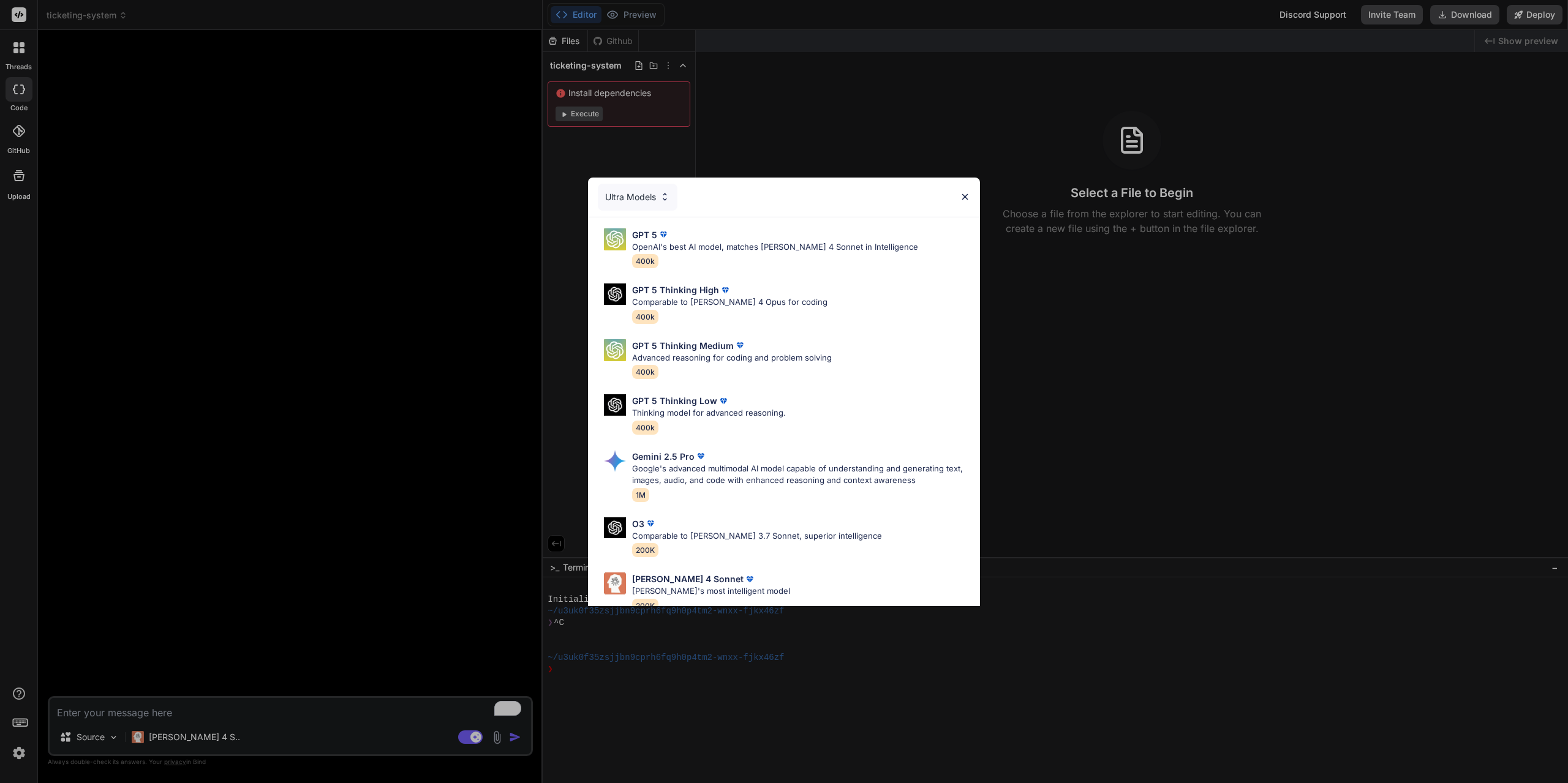
click at [658, 197] on div "Ultra Models" at bounding box center [637, 197] width 80 height 27
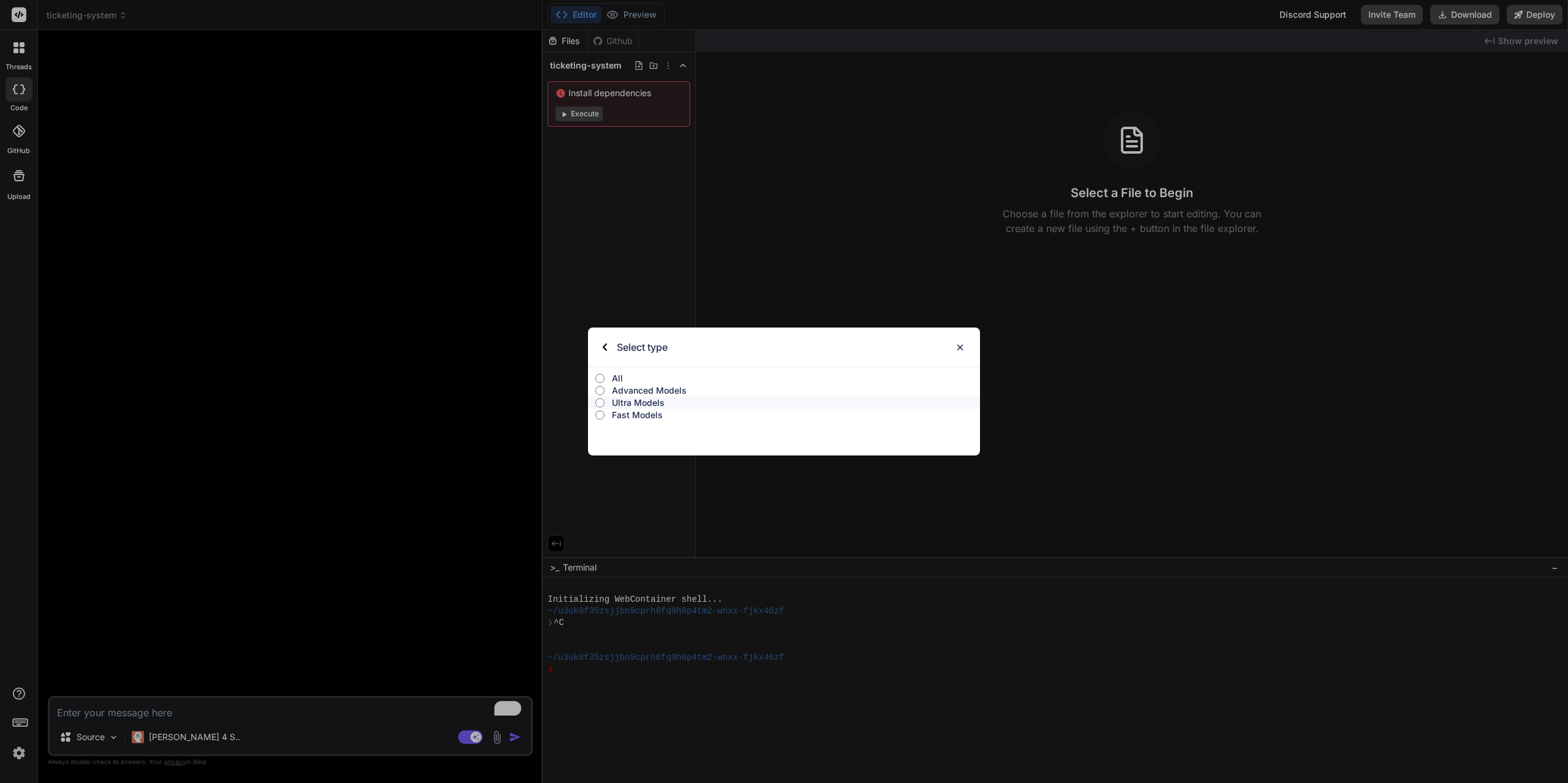
click at [650, 405] on p "Ultra Models" at bounding box center [796, 402] width 368 height 12
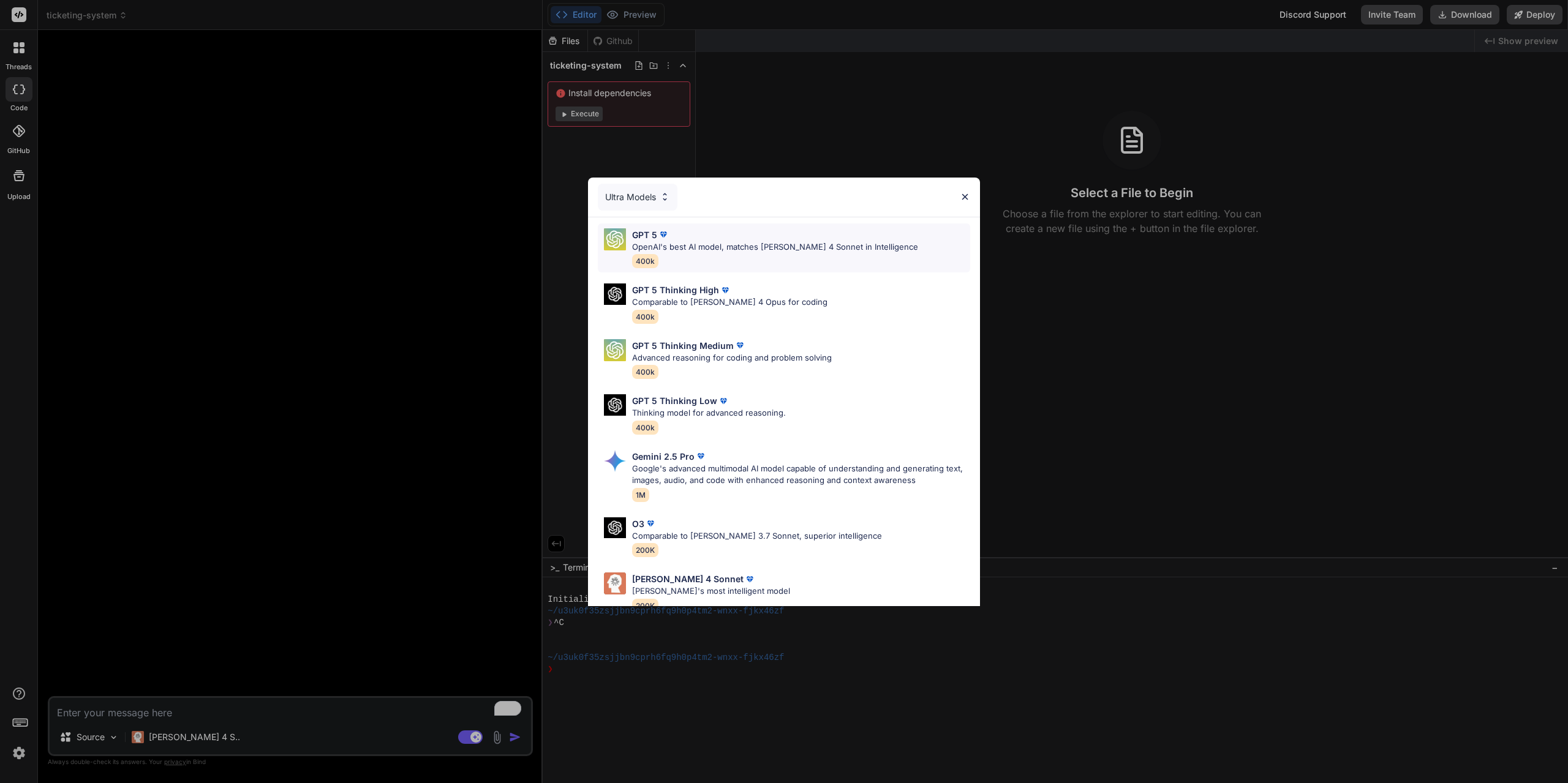
click at [689, 254] on div "GPT 5 OpenAI's best AI model, matches Claude 4 Sonnet in Intelligence 400k" at bounding box center [775, 248] width 286 height 39
type textarea "x"
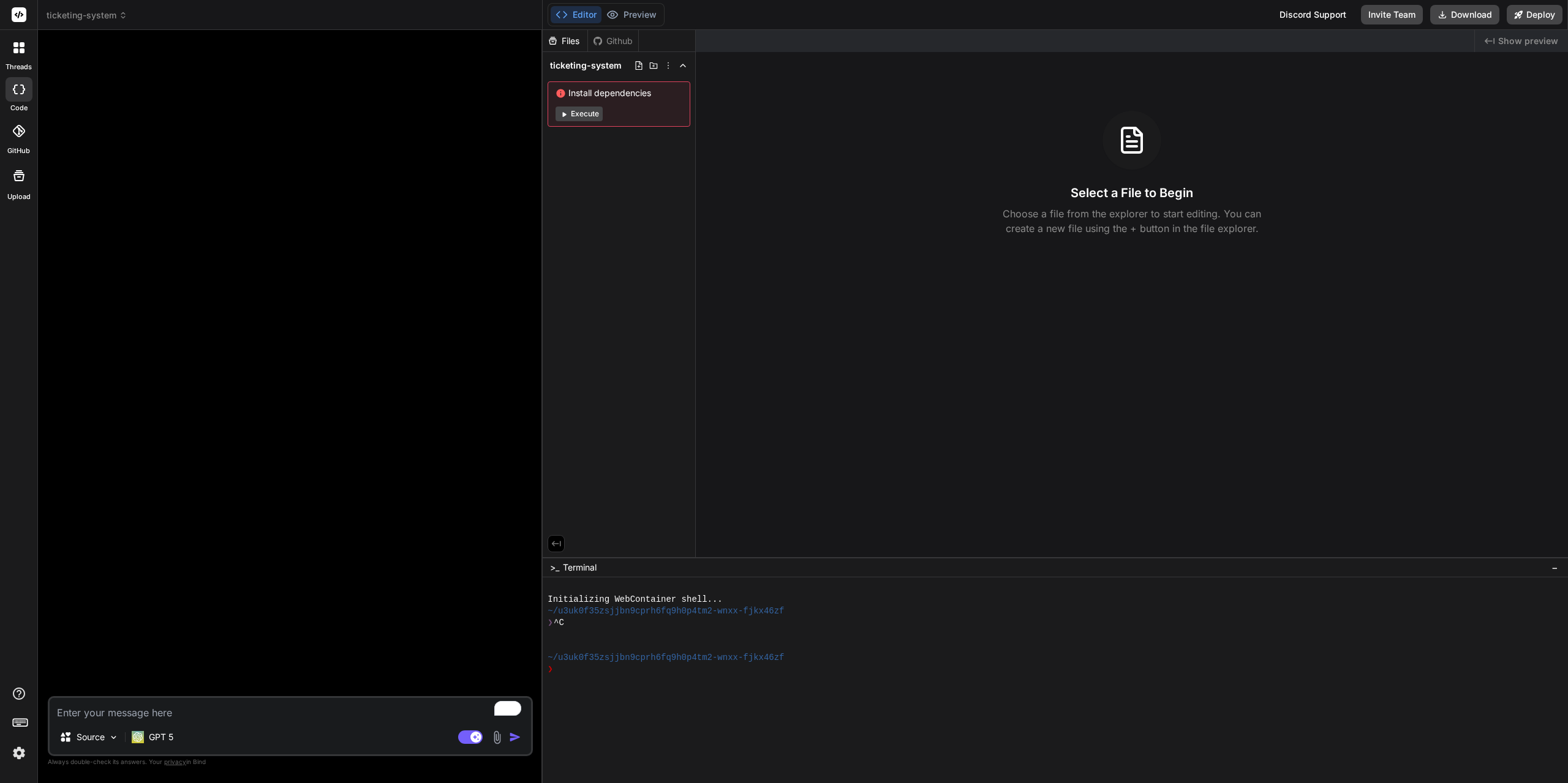
click at [245, 716] on textarea "To enrich screen reader interactions, please activate Accessibility in Grammarl…" at bounding box center [289, 709] width 481 height 22
type textarea "c"
type textarea "x"
type textarea "cr"
type textarea "x"
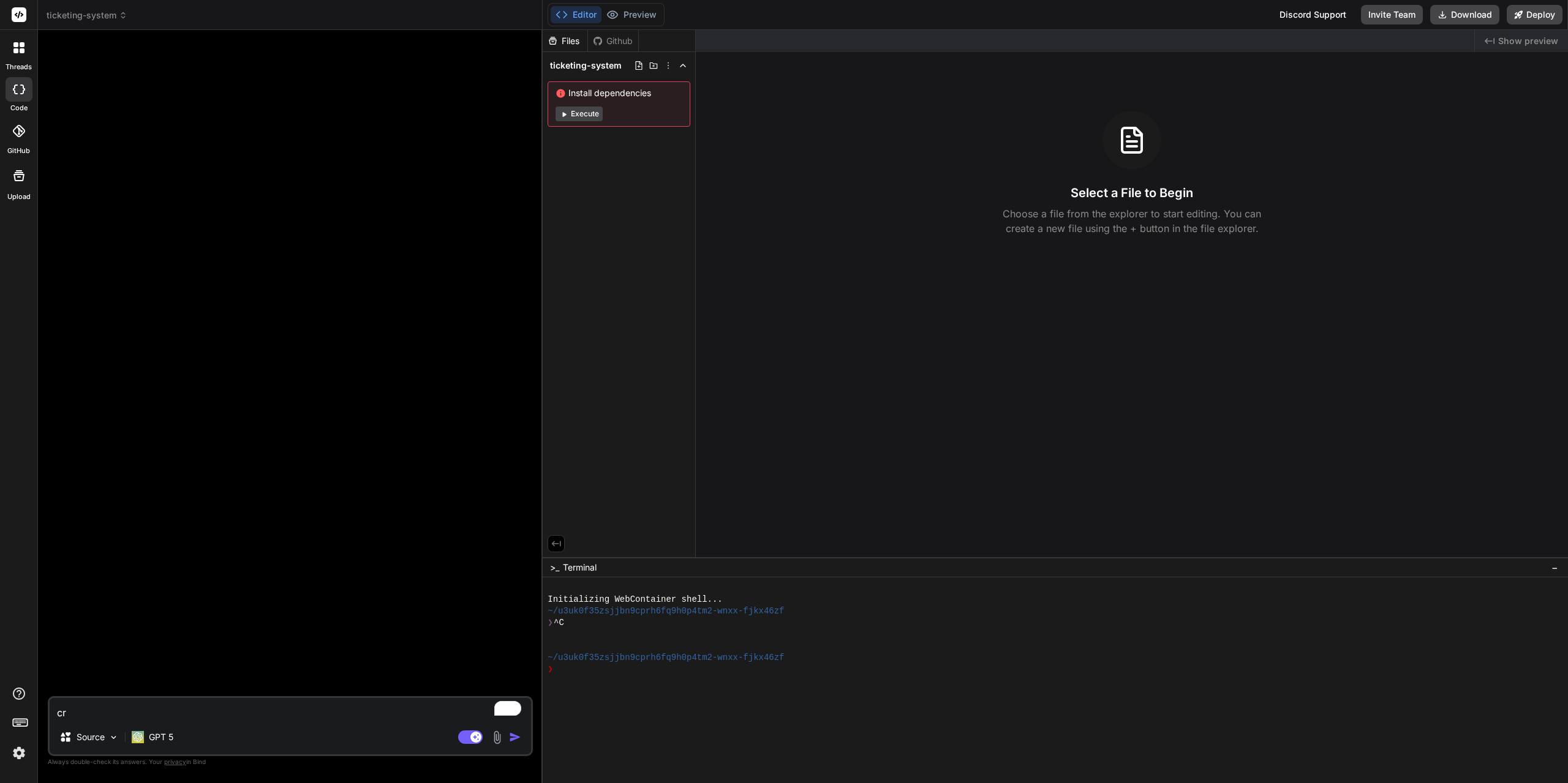
type textarea "cre"
type textarea "x"
type textarea "crea"
type textarea "x"
type textarea "creat"
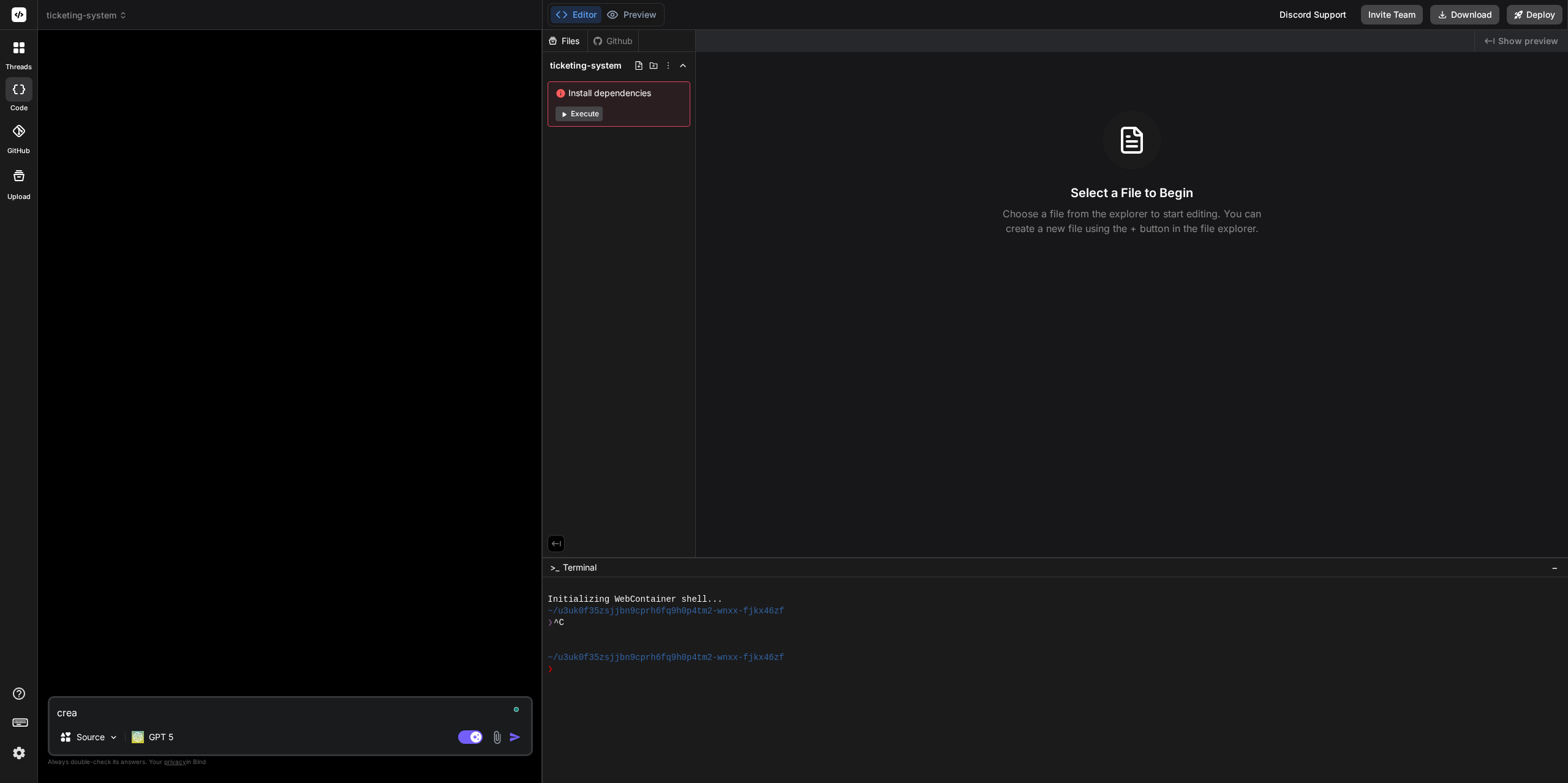
type textarea "x"
type textarea "create"
type textarea "x"
type textarea "create"
type textarea "x"
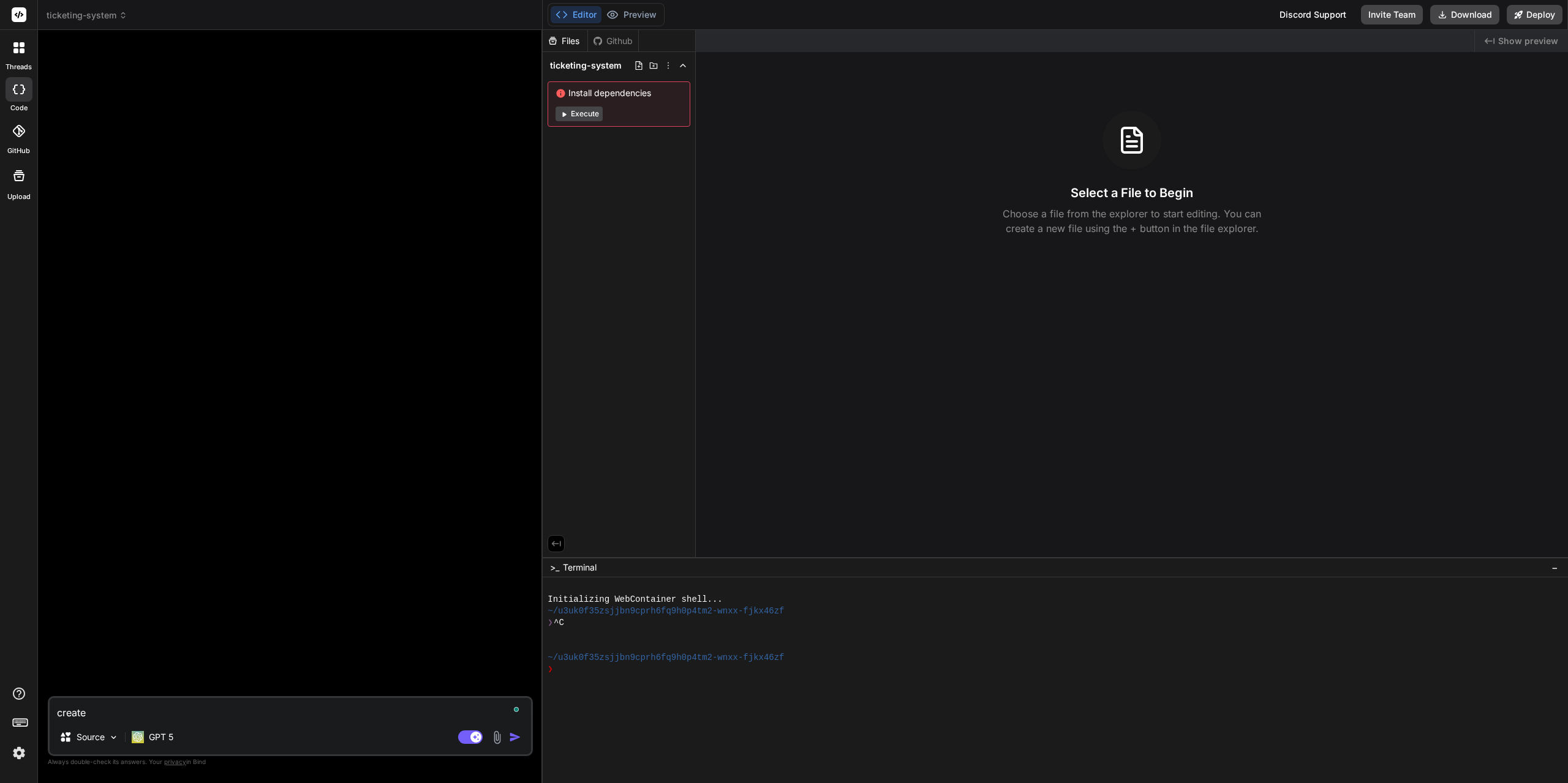
type textarea "create a"
type textarea "x"
type textarea "create a"
type textarea "x"
type textarea "create a t"
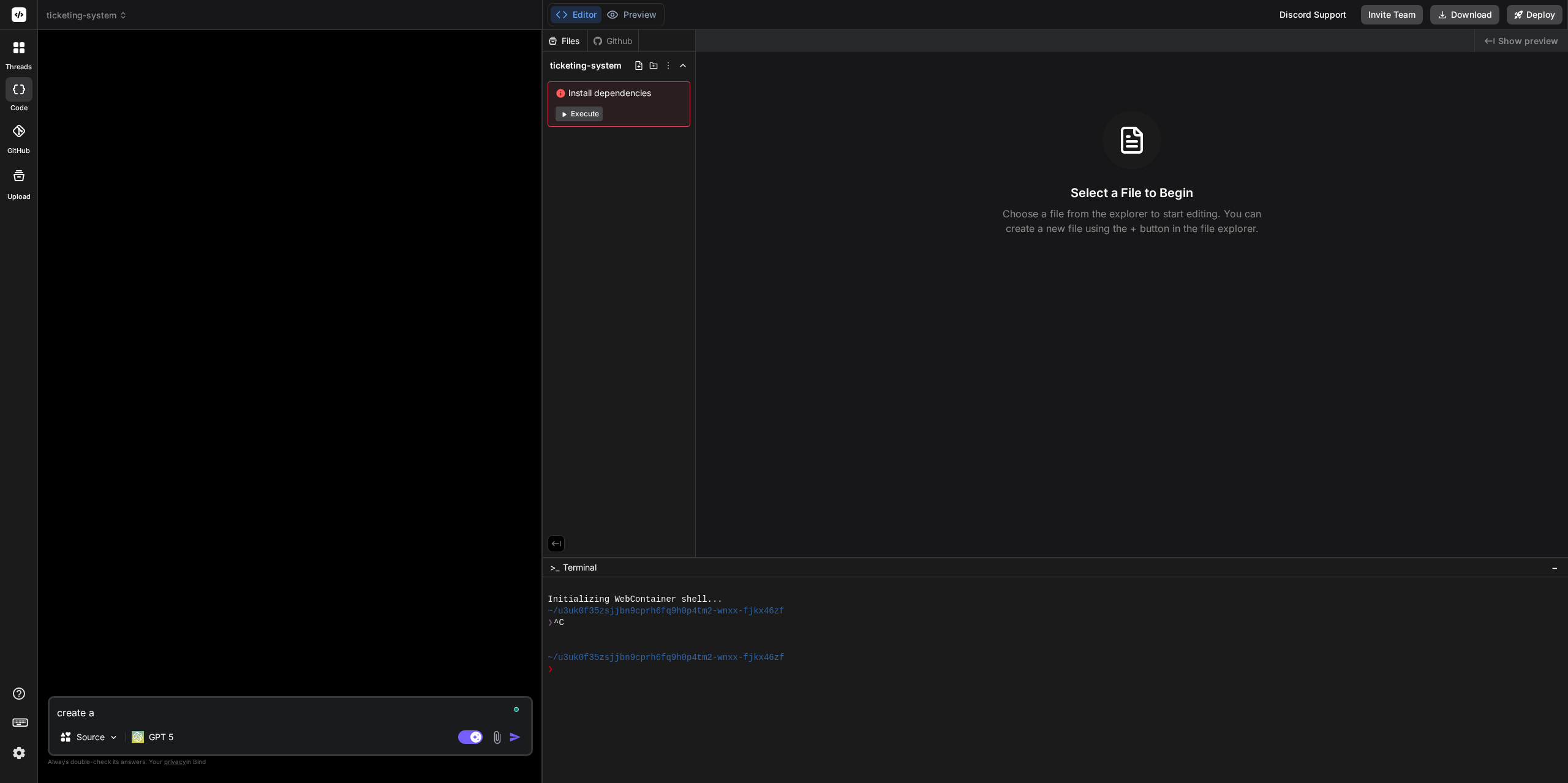
type textarea "x"
type textarea "create a ti"
type textarea "x"
type textarea "create a tic"
type textarea "x"
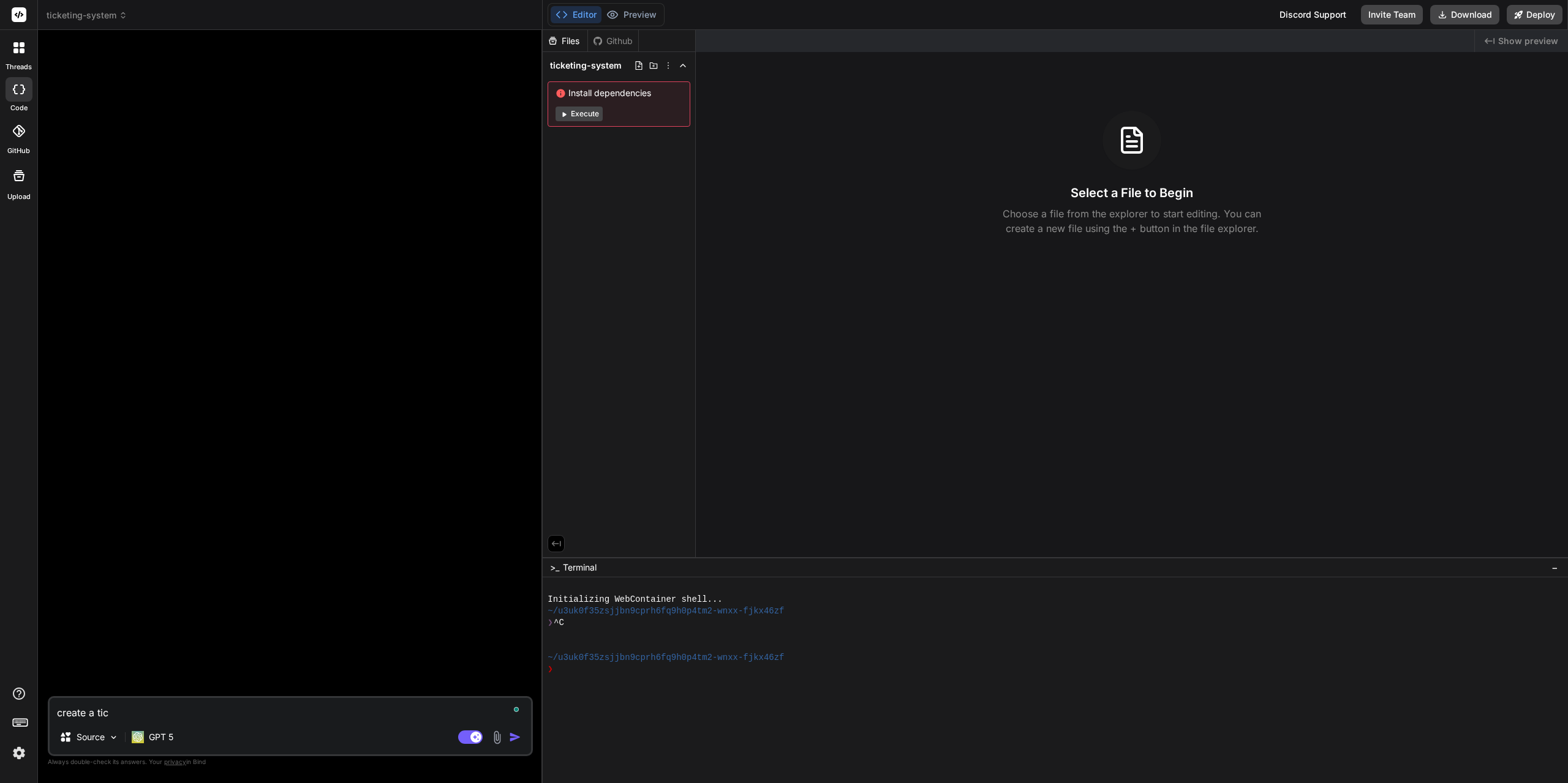
type textarea "create a tick"
type textarea "x"
type textarea "create a ticke"
type textarea "x"
type textarea "create a ticket"
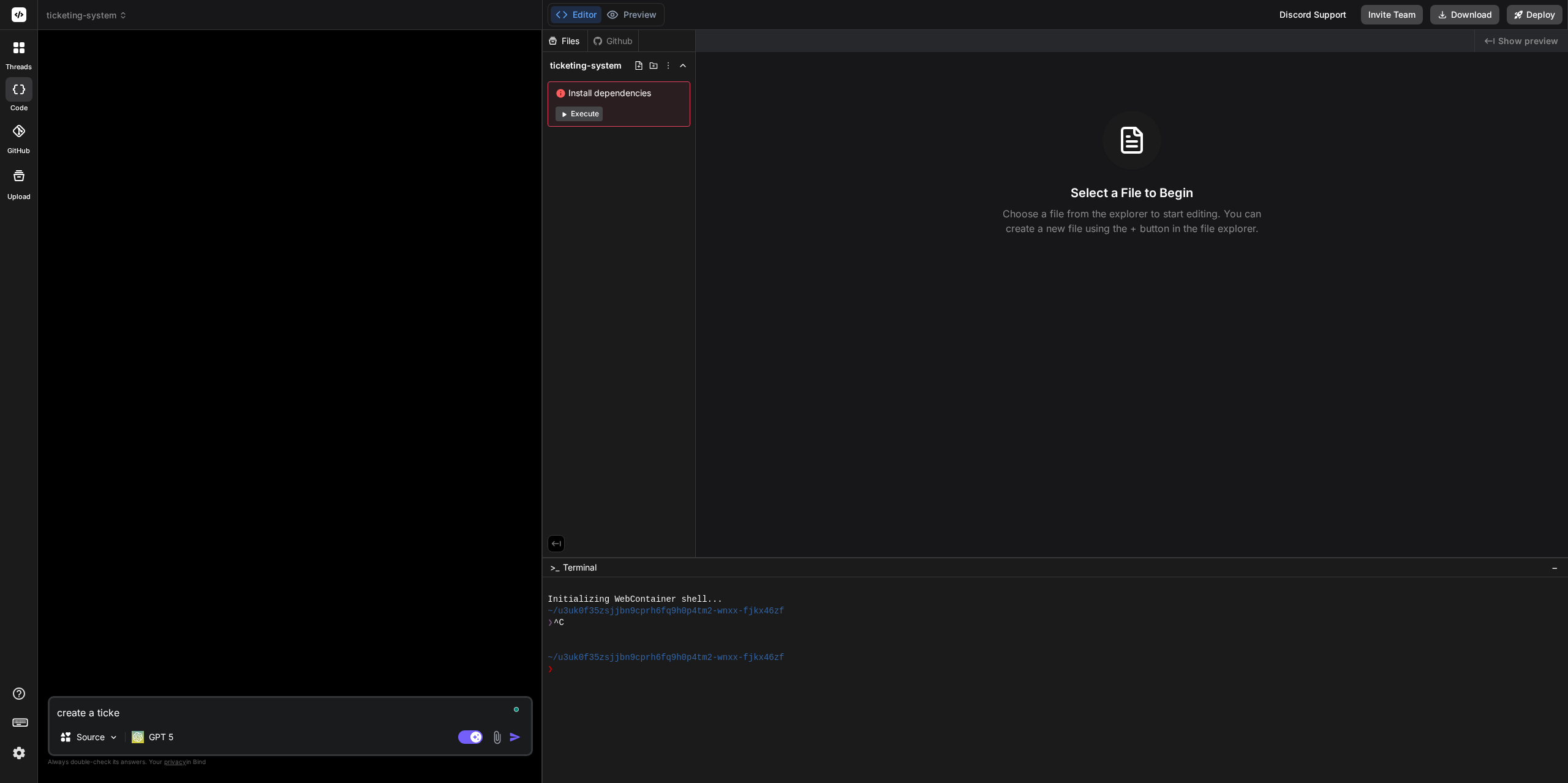
type textarea "x"
type textarea "create a ticketi"
type textarea "x"
type textarea "create a ticketin"
type textarea "x"
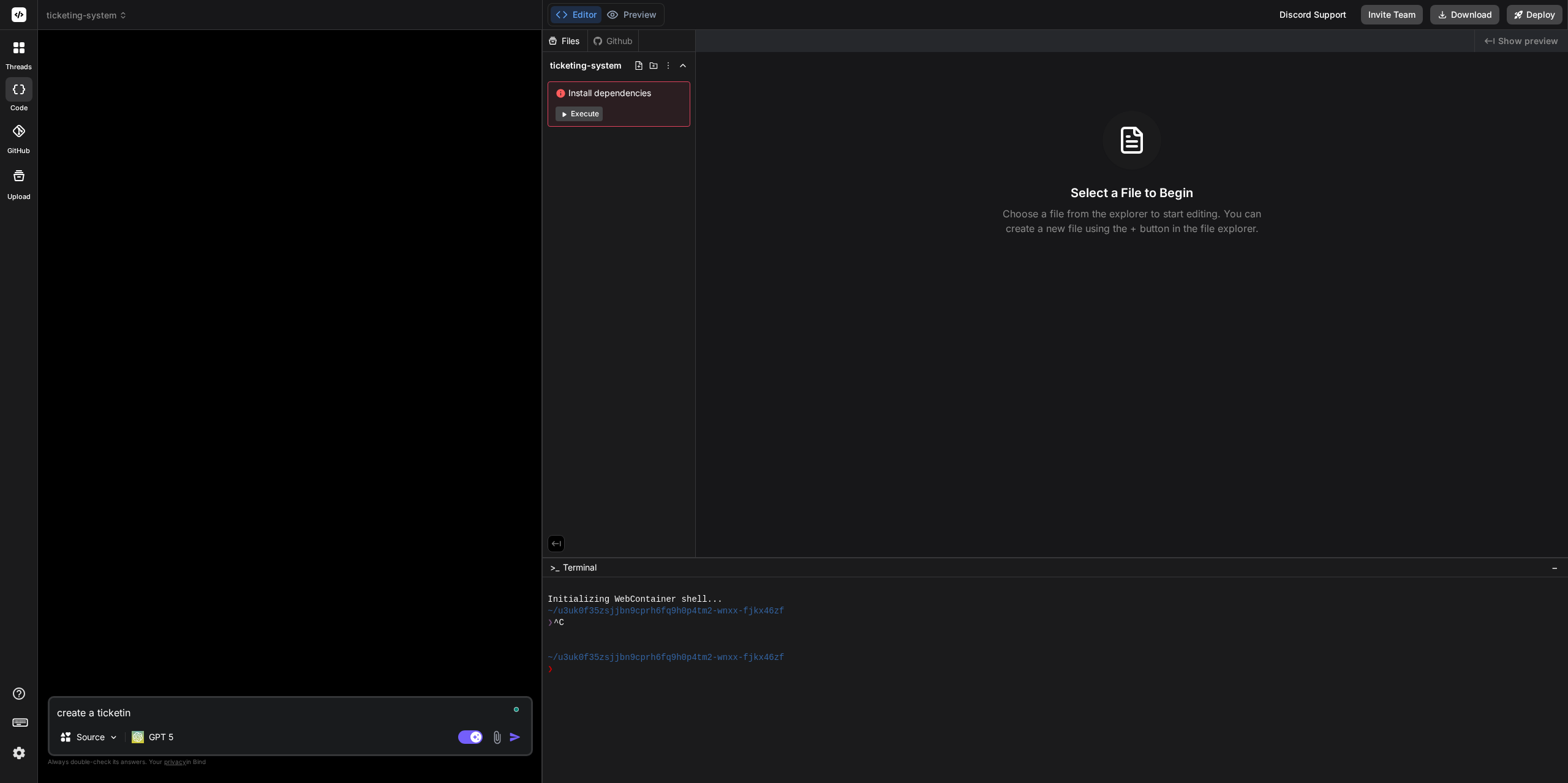
type textarea "create a ticketing"
type textarea "x"
type textarea "create a ticketing"
type textarea "x"
type textarea "create a ticketing s"
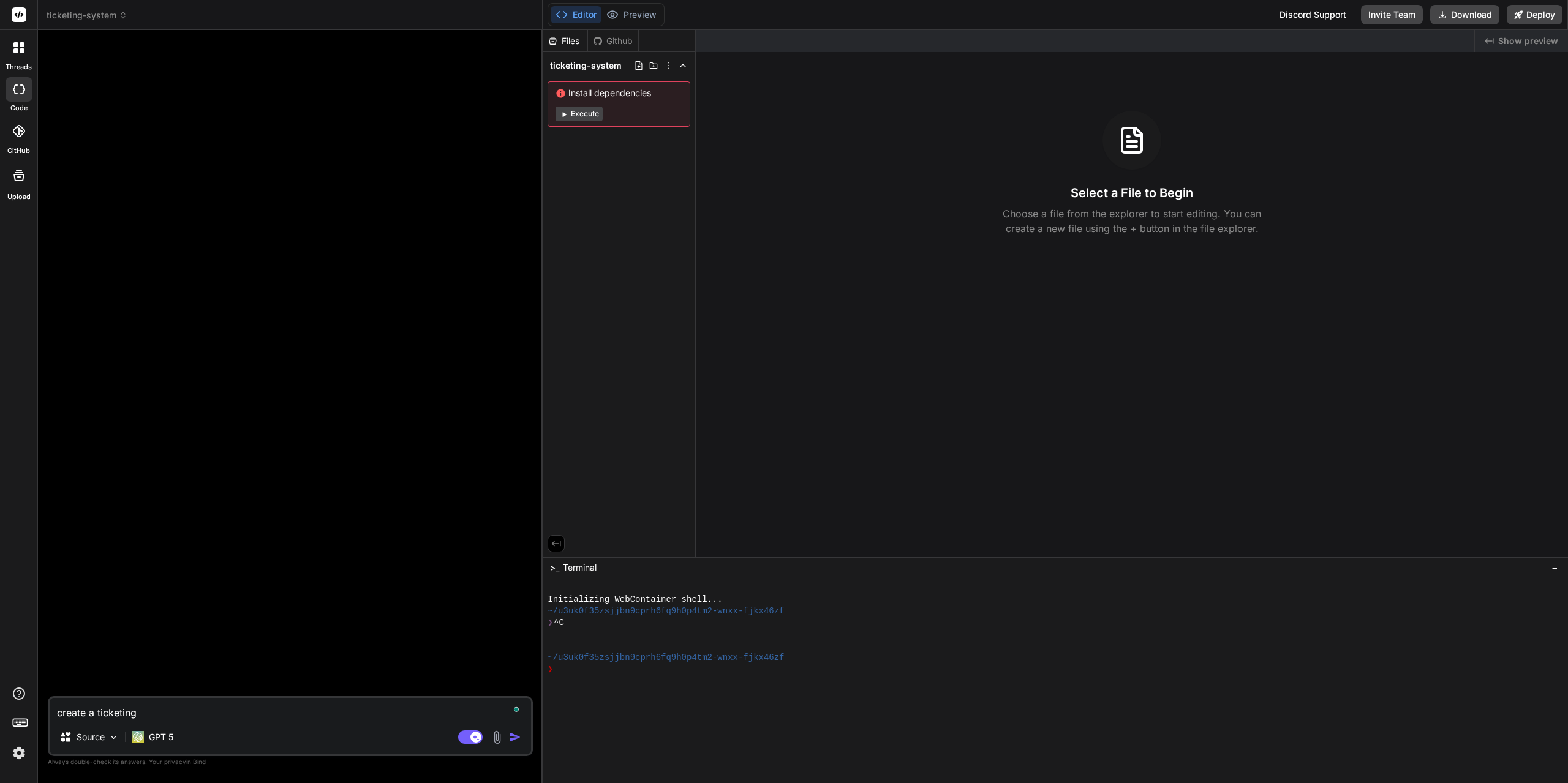
type textarea "x"
type textarea "create a ticketing sy"
type textarea "x"
type textarea "create a ticketing sys"
type textarea "x"
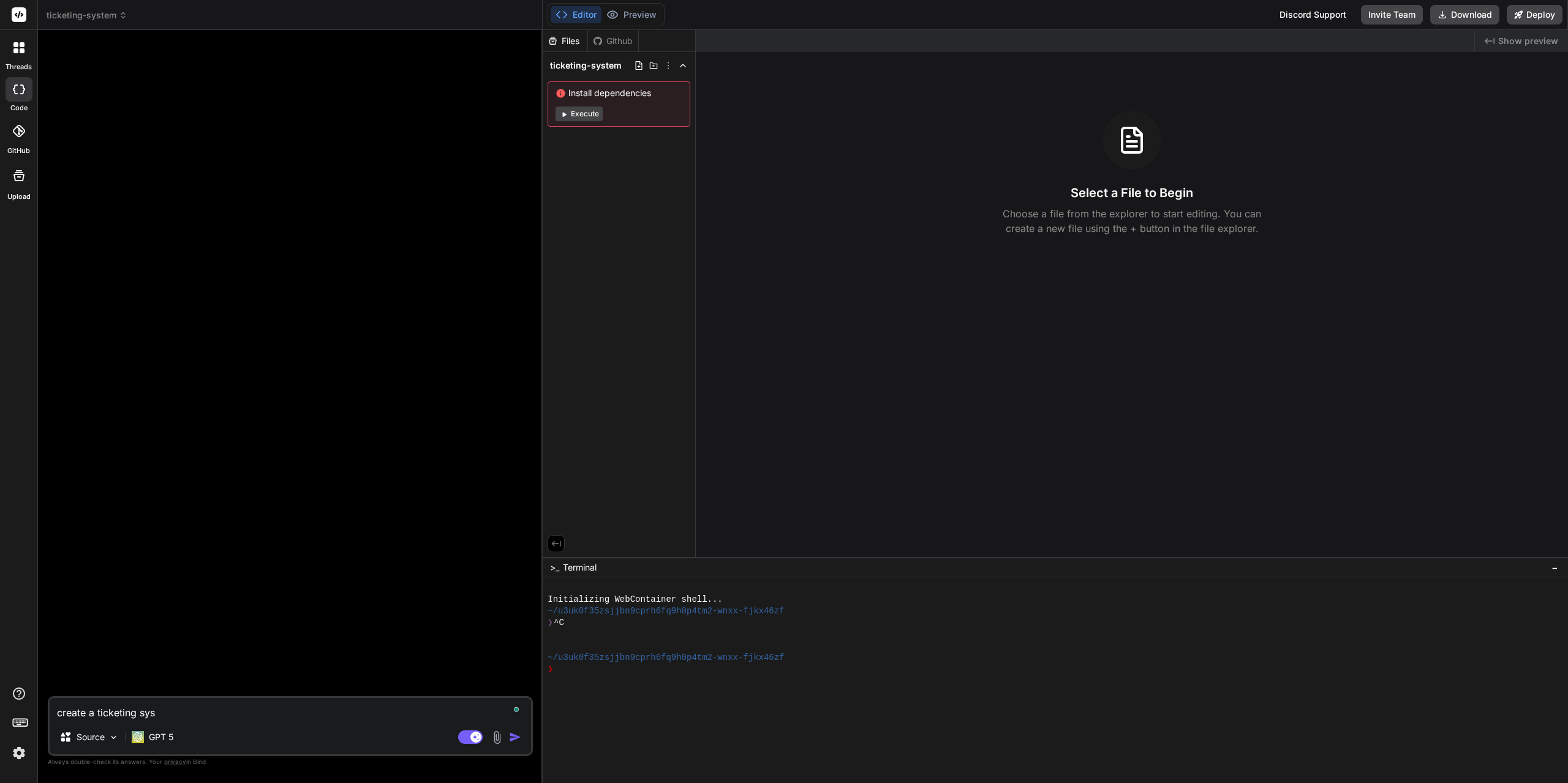
type textarea "create a ticketing syst"
type textarea "x"
type textarea "create a ticketing syste"
type textarea "x"
type textarea "create a ticketing system"
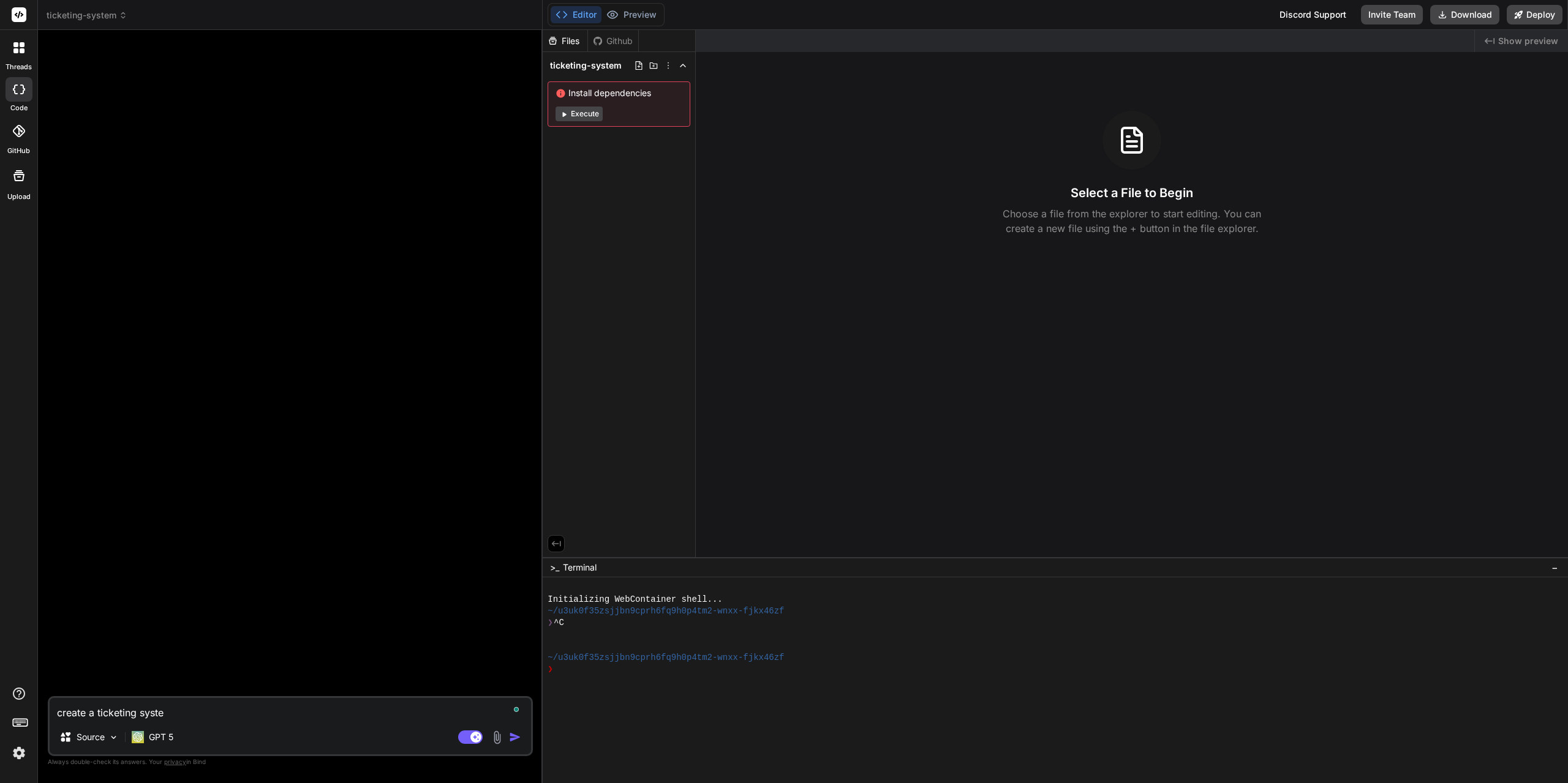
type textarea "x"
type textarea "create a ticketing system"
type textarea "x"
type textarea "create a ticketing system"
type textarea "x"
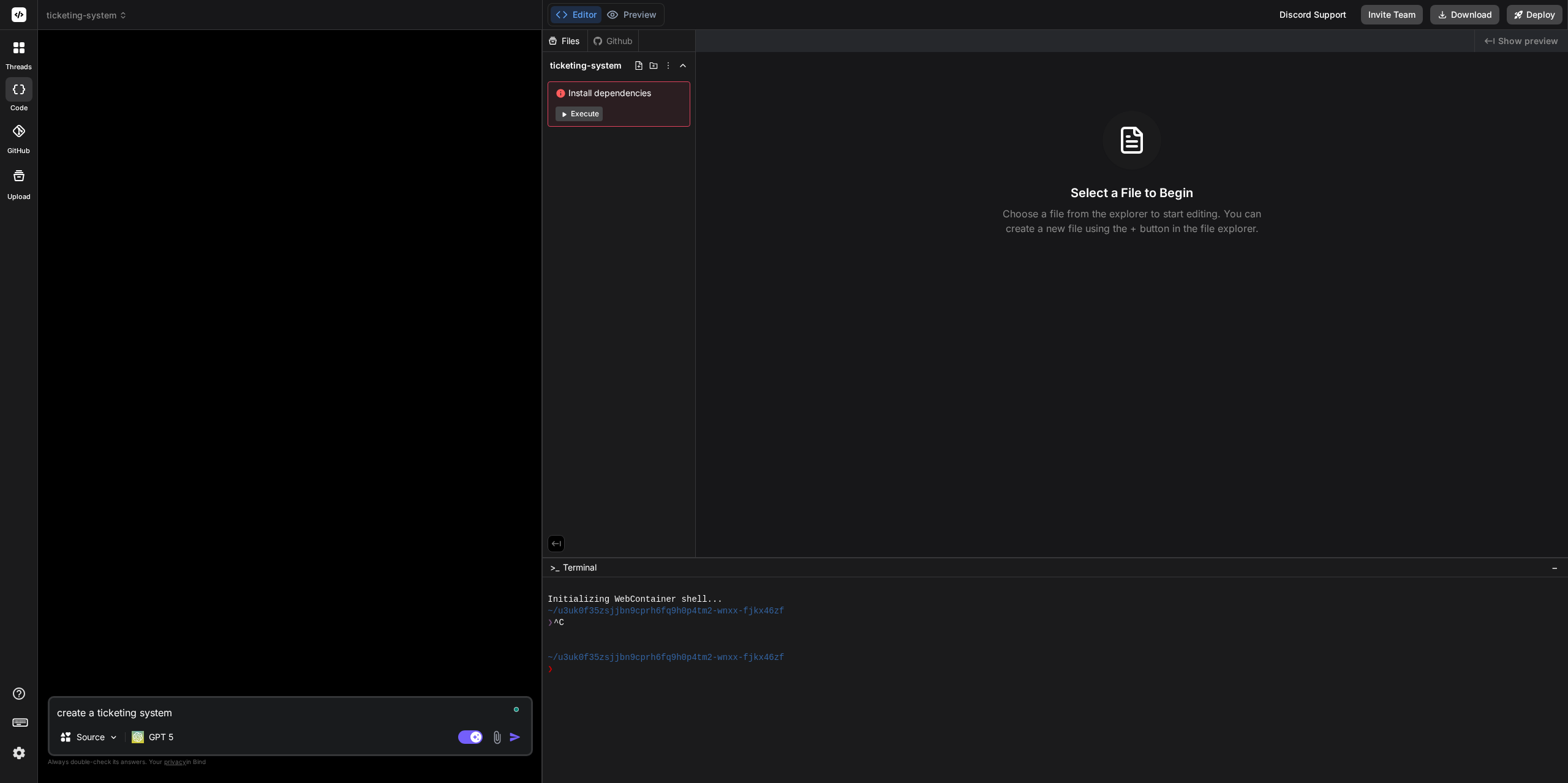
type textarea "create a ticketing system"
type textarea "x"
type textarea "create a ticketing system b"
type textarea "x"
type textarea "create a ticketing system ba"
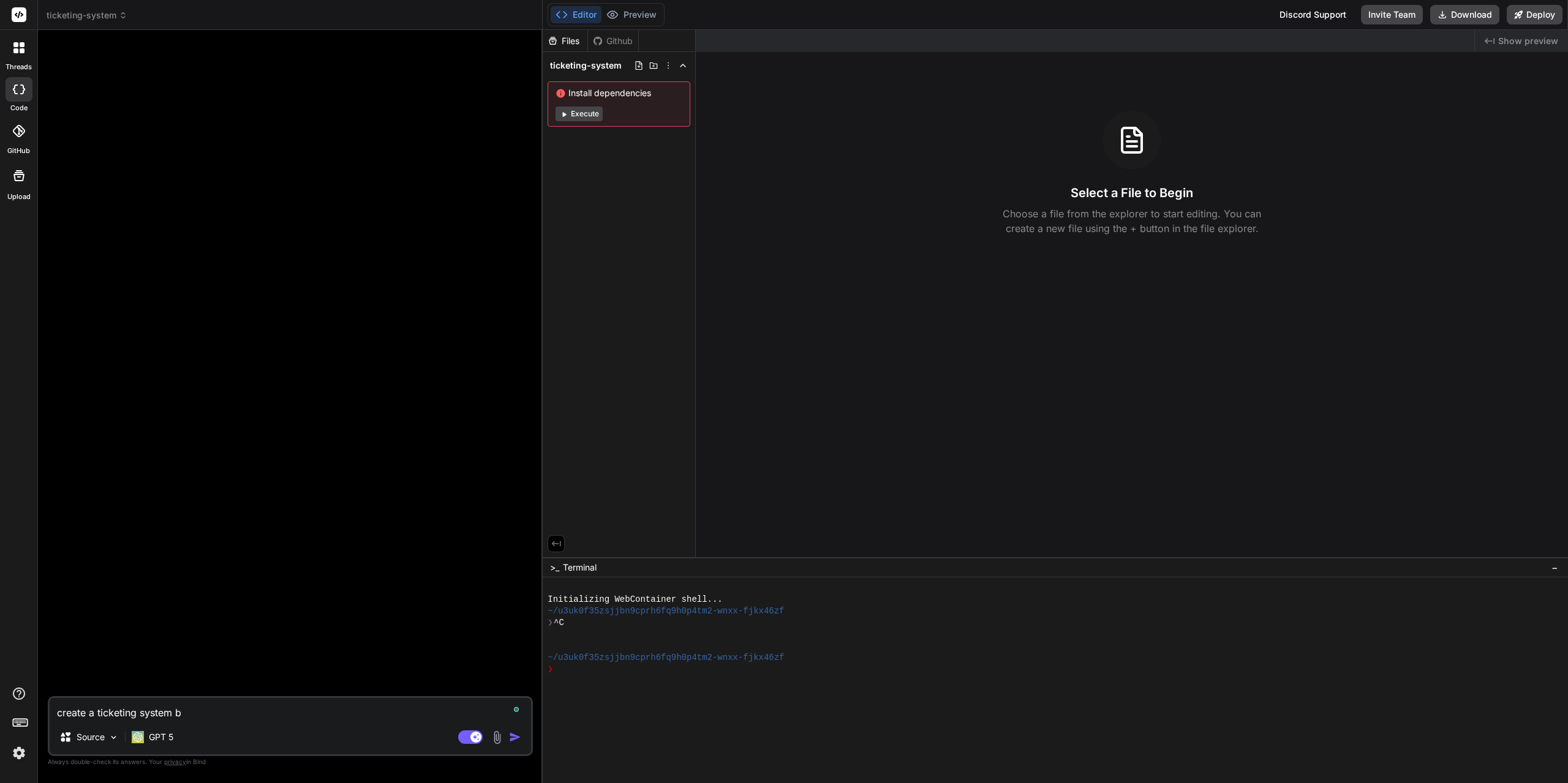
type textarea "x"
type textarea "create a ticketing system bas"
type textarea "x"
type textarea "create a ticketing system base"
type textarea "x"
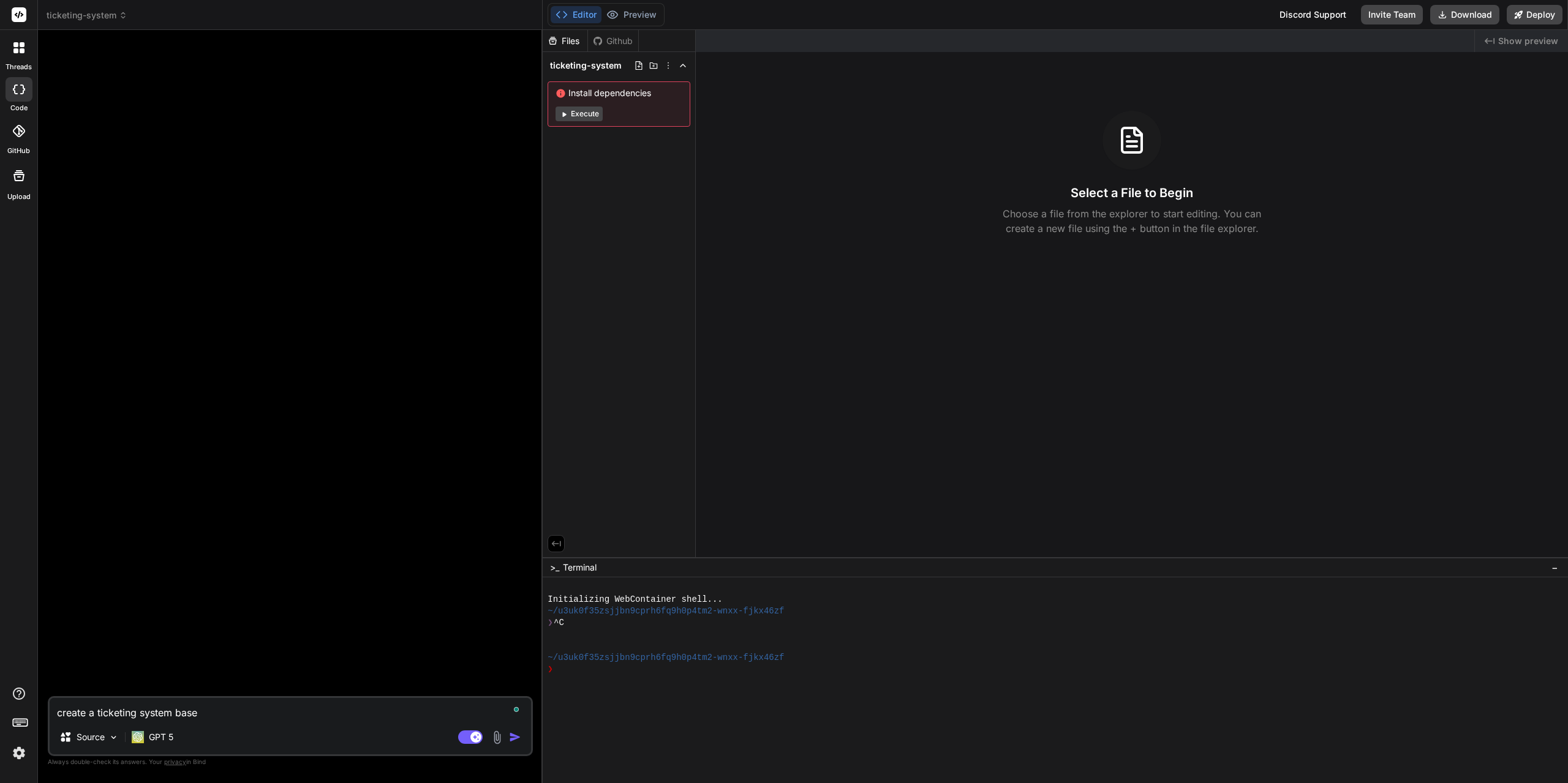
type textarea "create a ticketing system based"
type textarea "x"
type textarea "create a ticketing system based"
type textarea "x"
type textarea "create a ticketing system based o"
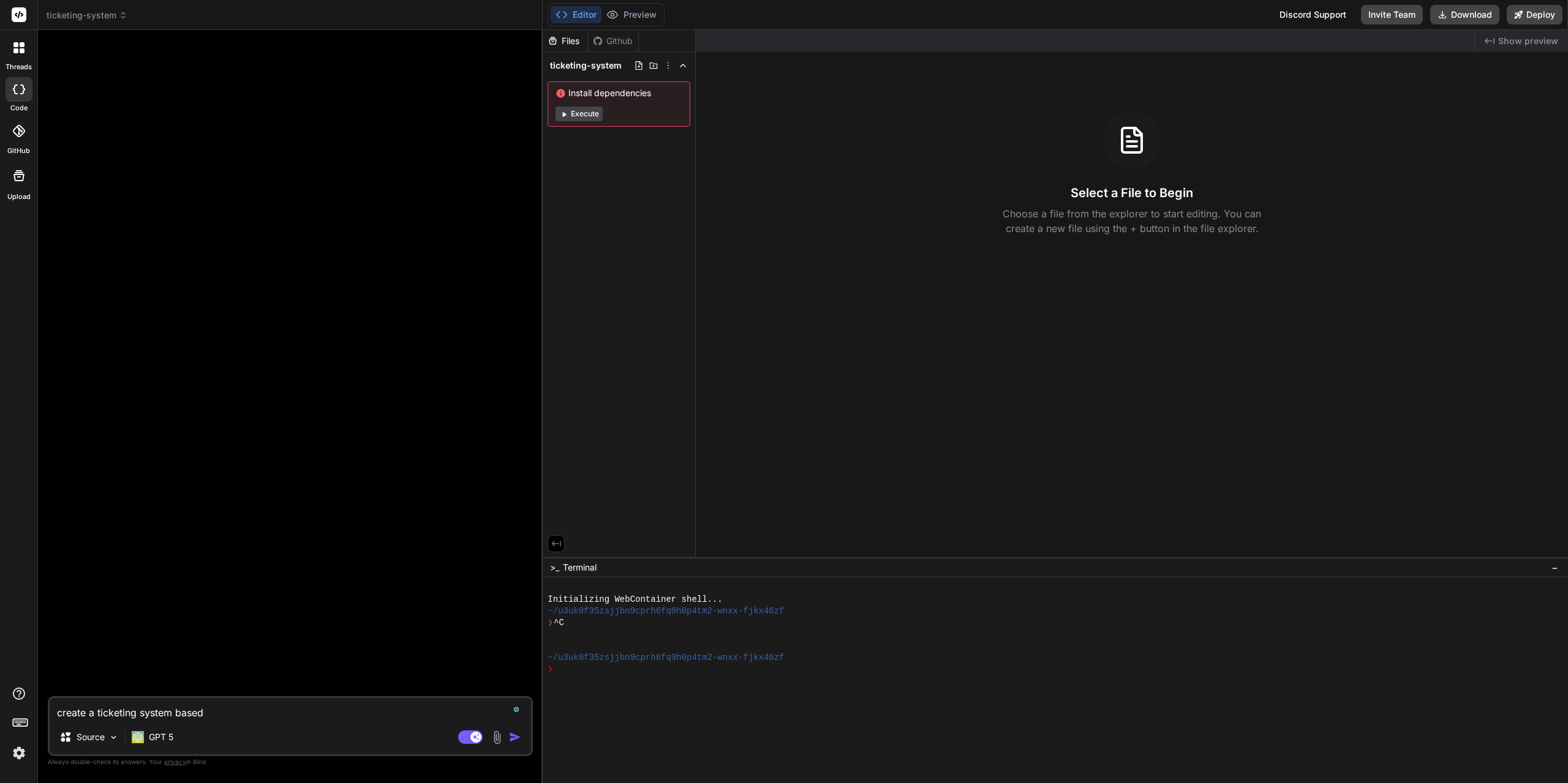
type textarea "x"
type textarea "create a ticketing system based on"
type textarea "x"
type textarea "create a ticketing system based on"
type textarea "x"
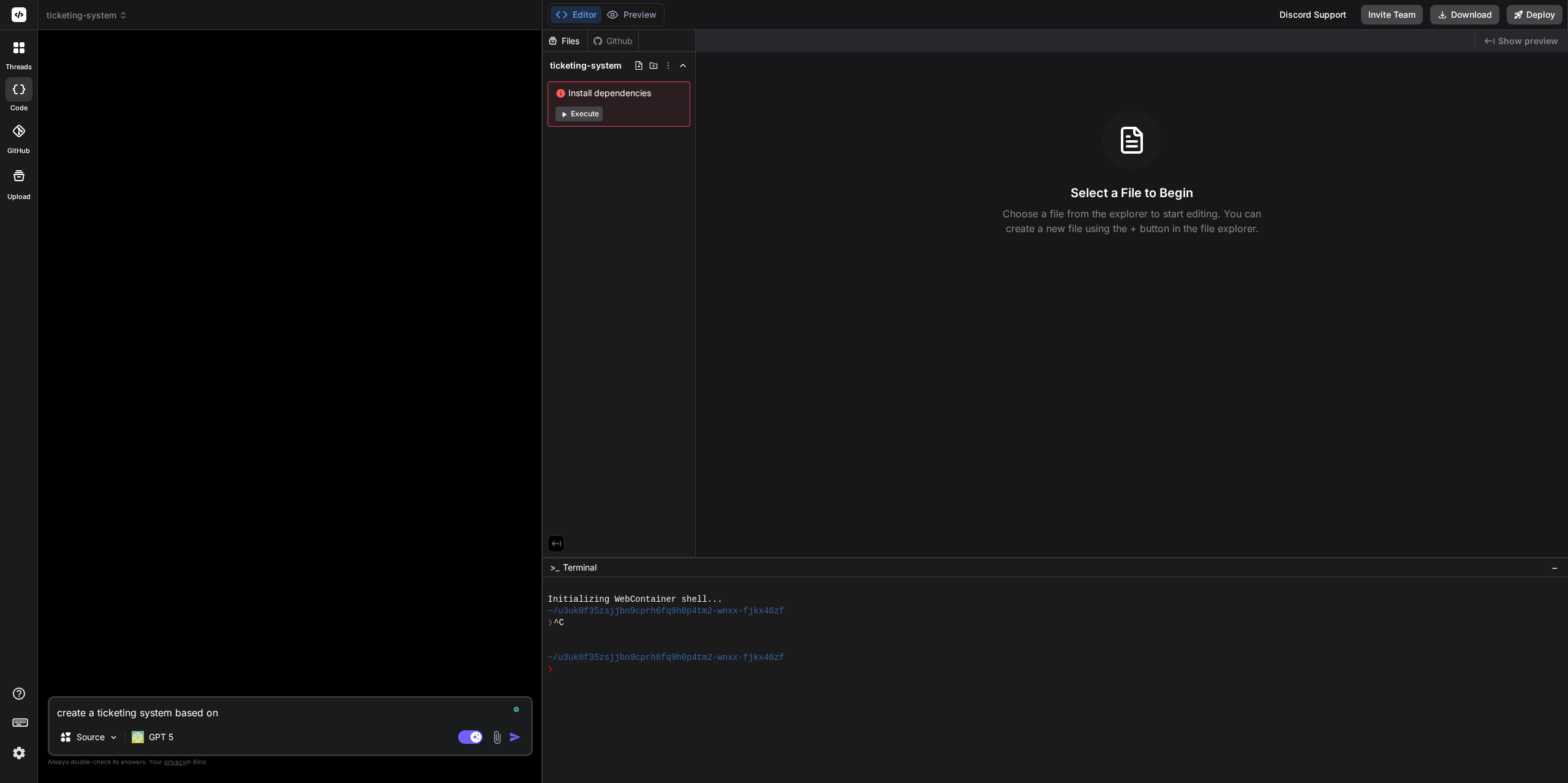
type textarea "create a ticketing system based on t"
type textarea "x"
type textarea "create a ticketing system based on th"
type textarea "x"
type textarea "create a ticketing system based on thi"
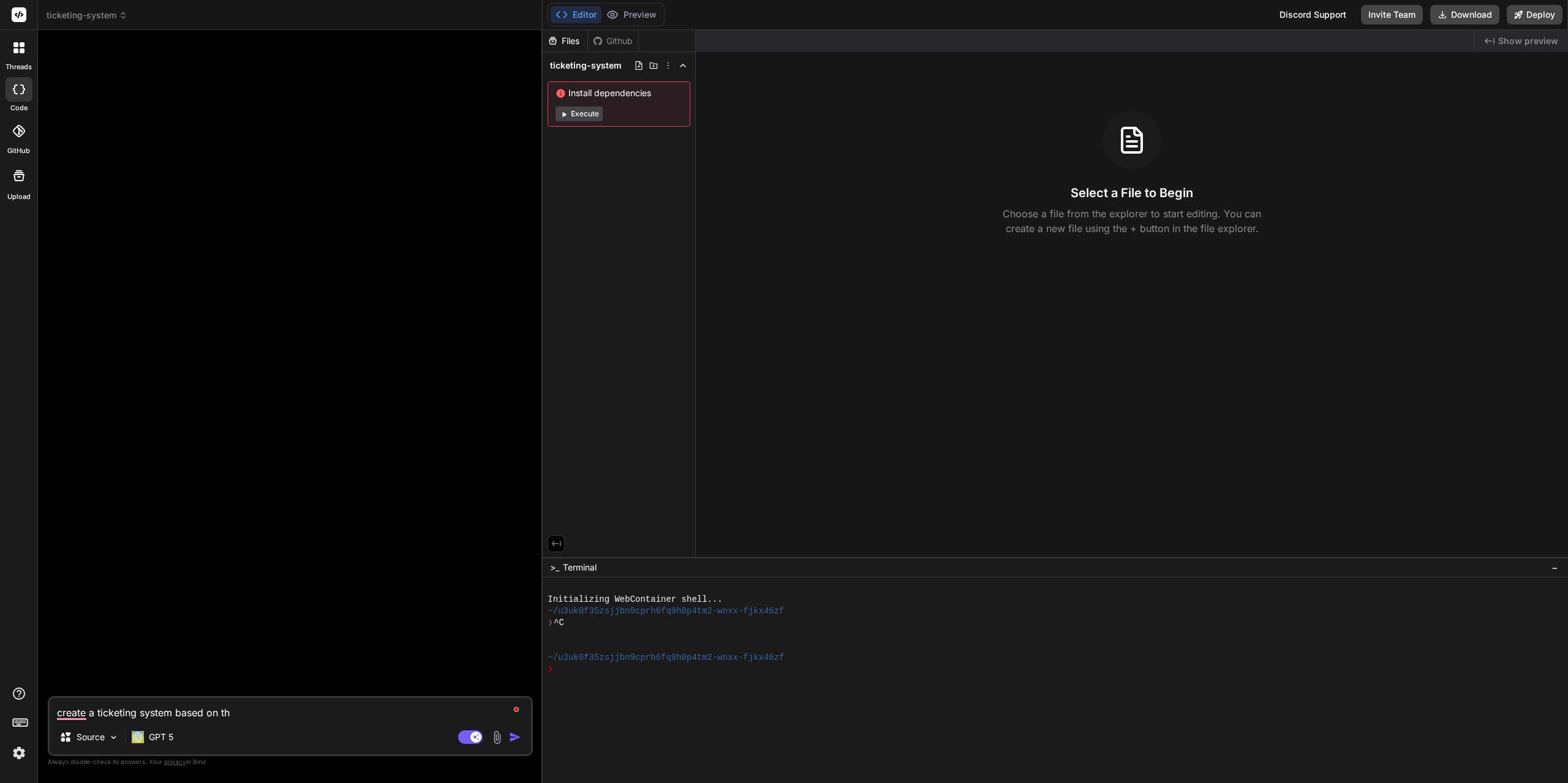
type textarea "x"
type textarea "create a ticketing system based on this"
type textarea "x"
type textarea "create a ticketing system based on thi"
type textarea "x"
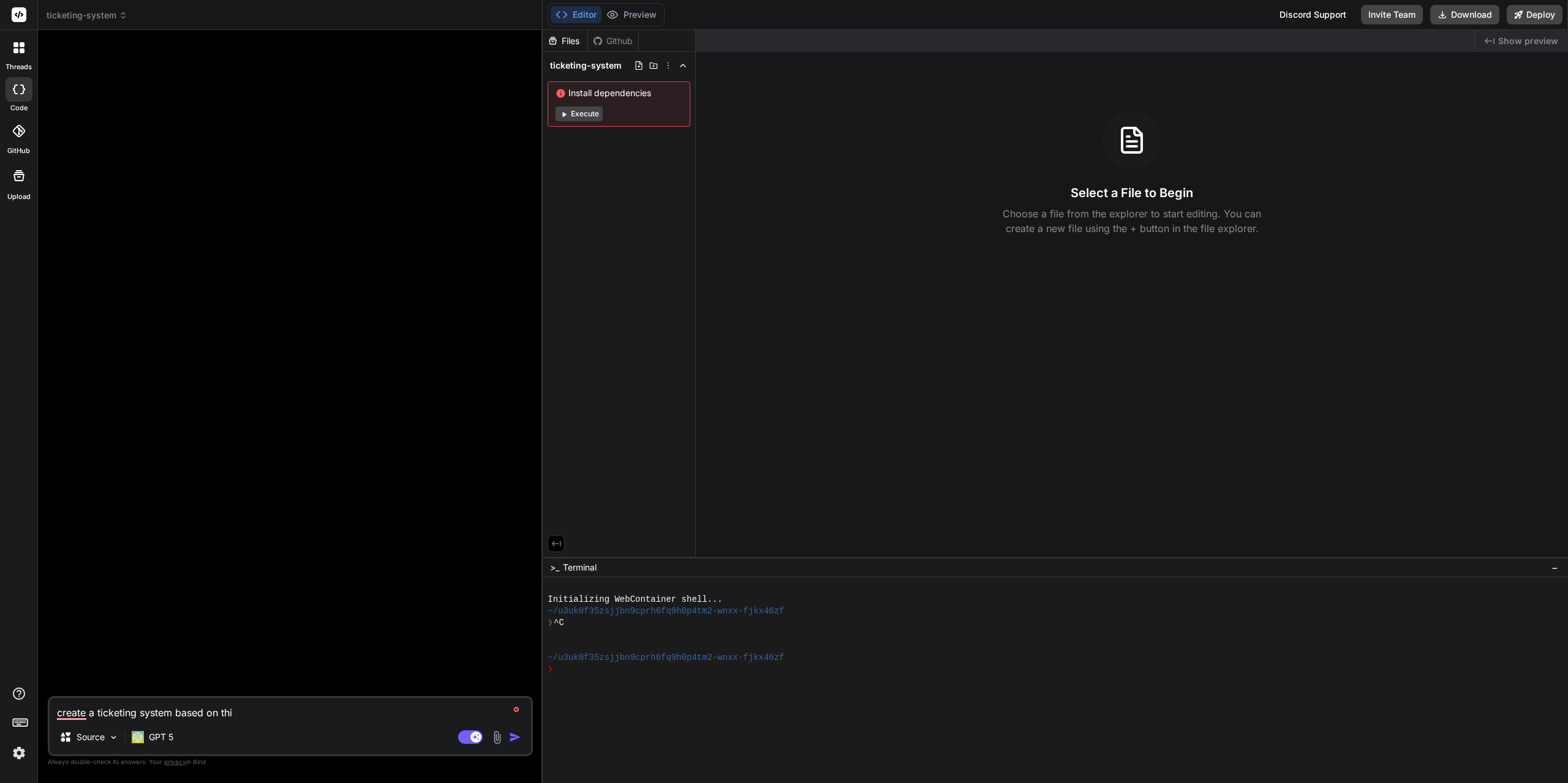
type textarea "create a ticketing system based on th"
type textarea "x"
type textarea "create a ticketing system based on the"
type textarea "x"
type textarea "create a ticketing system based on thes"
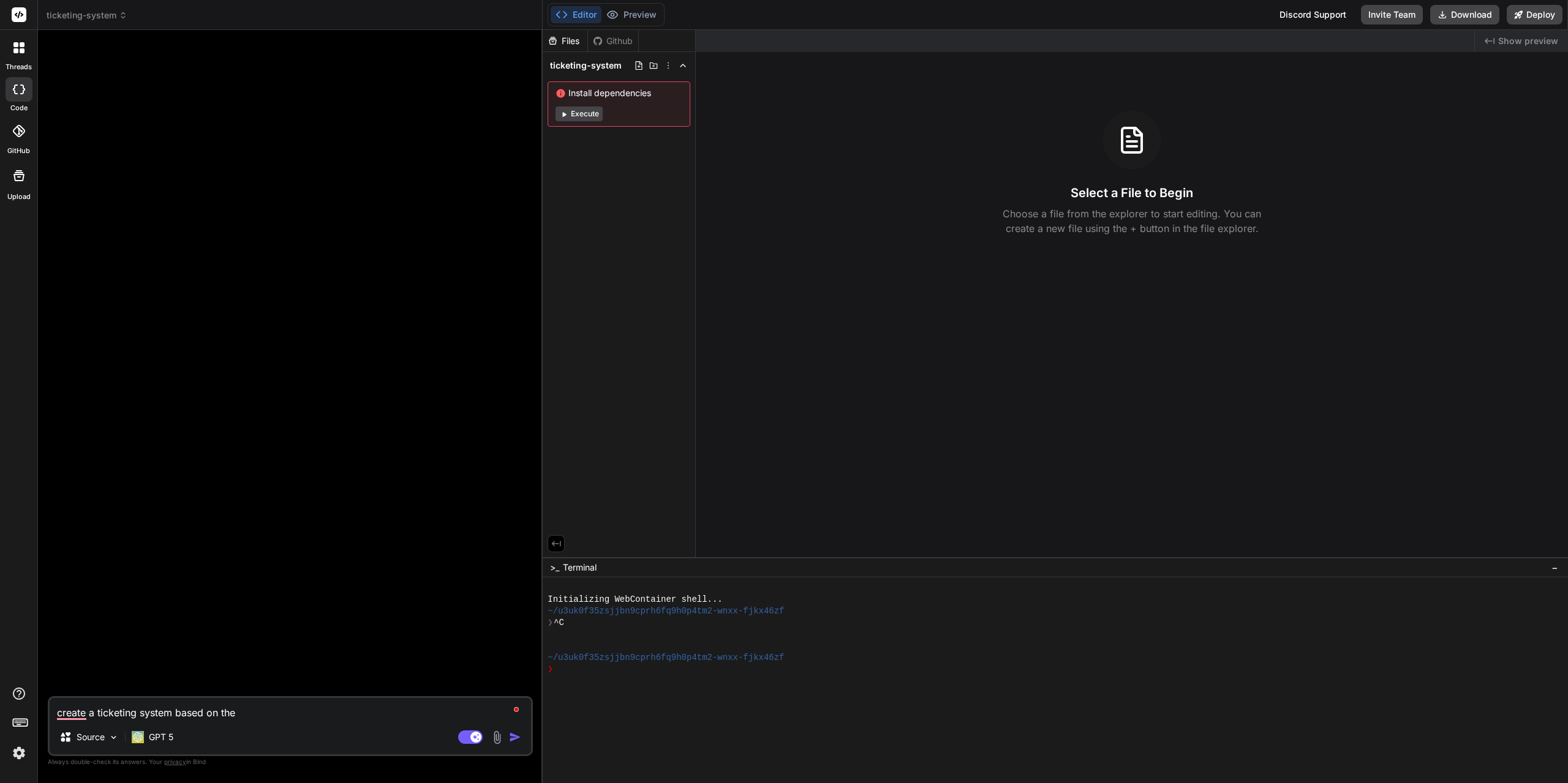
type textarea "x"
type textarea "create a ticketing system based on these"
type textarea "x"
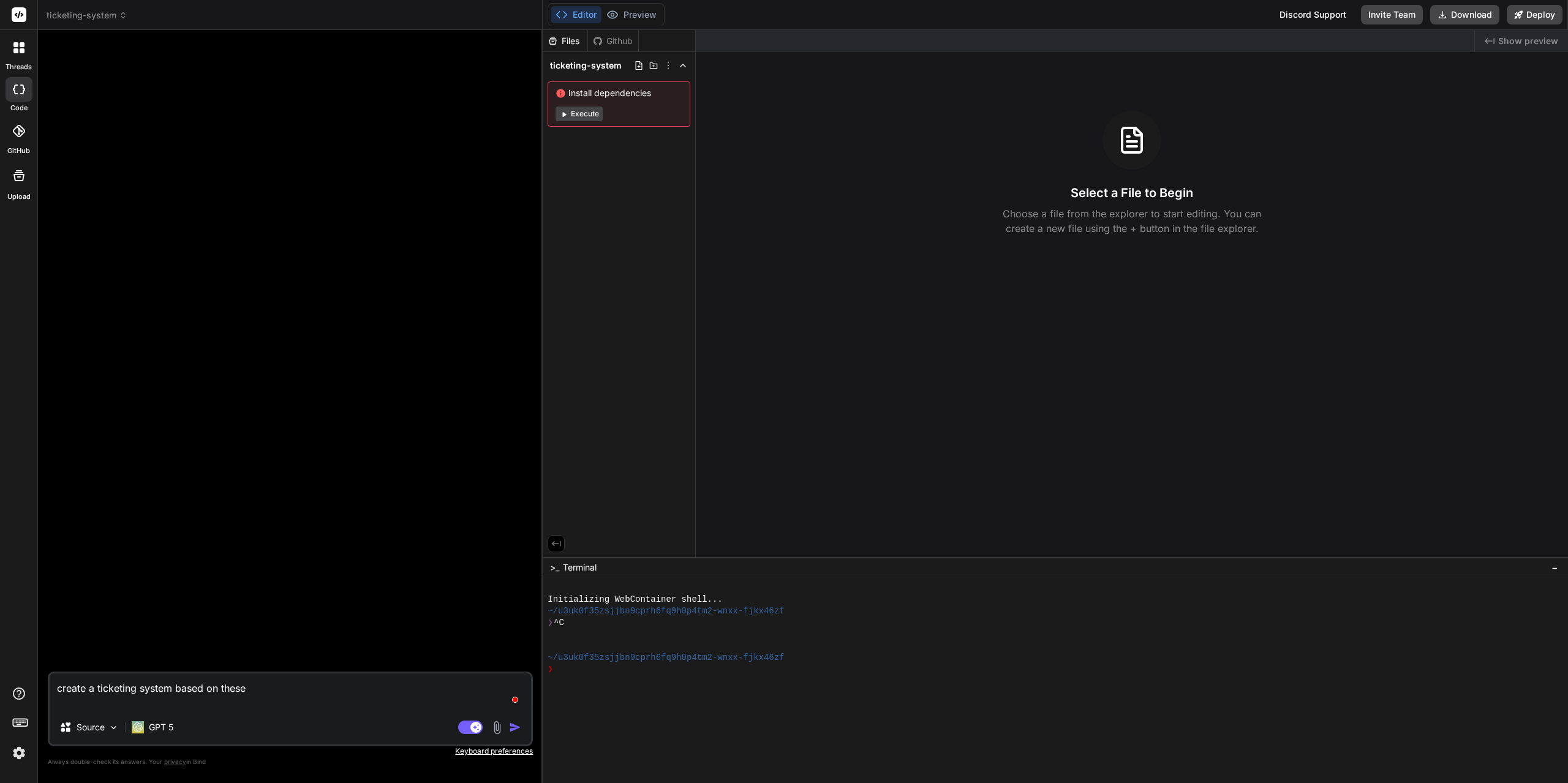
type textarea "create a ticketing system based on these"
type textarea "x"
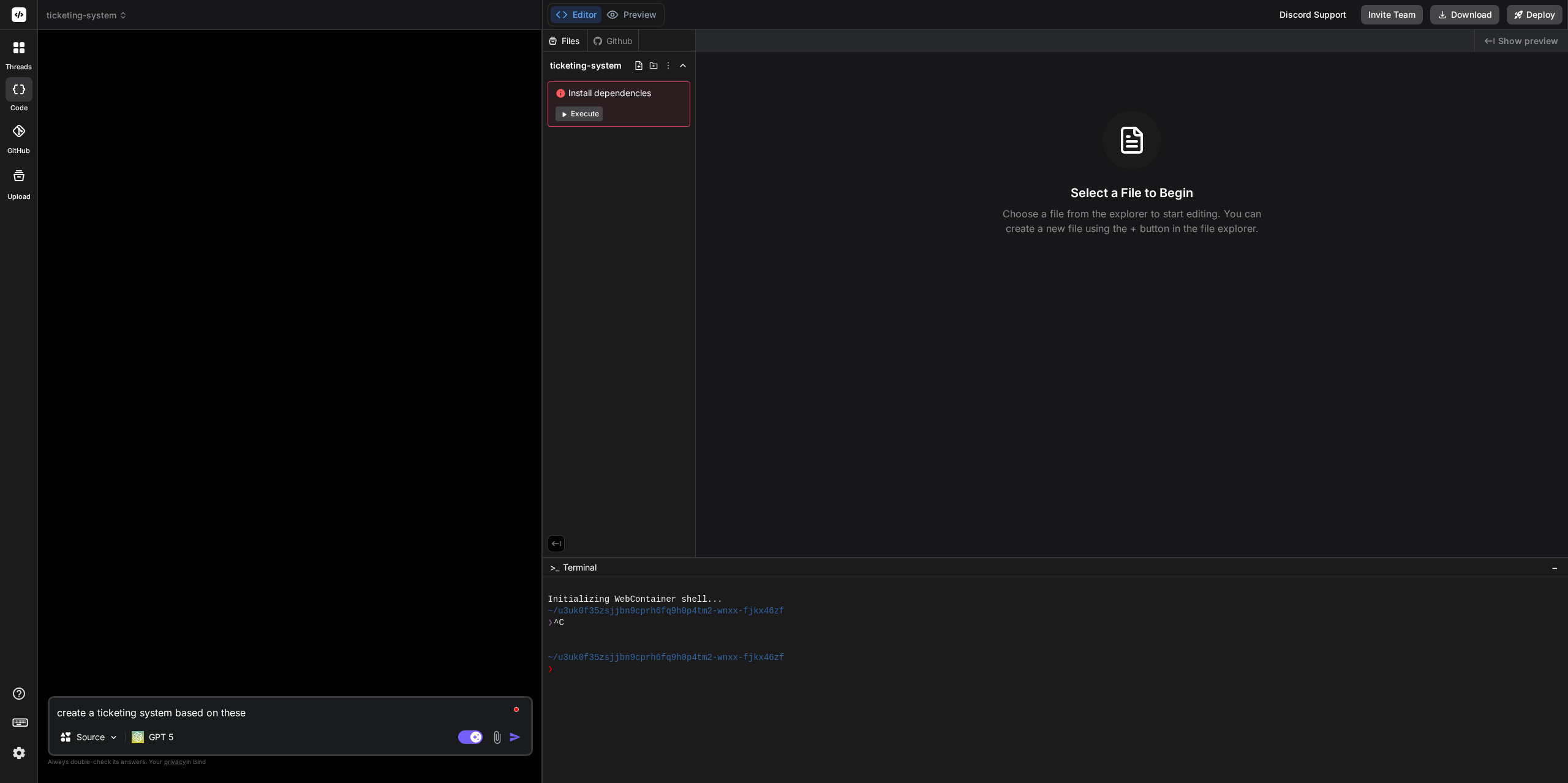
type textarea "create a ticketing system based on these:"
type textarea "x"
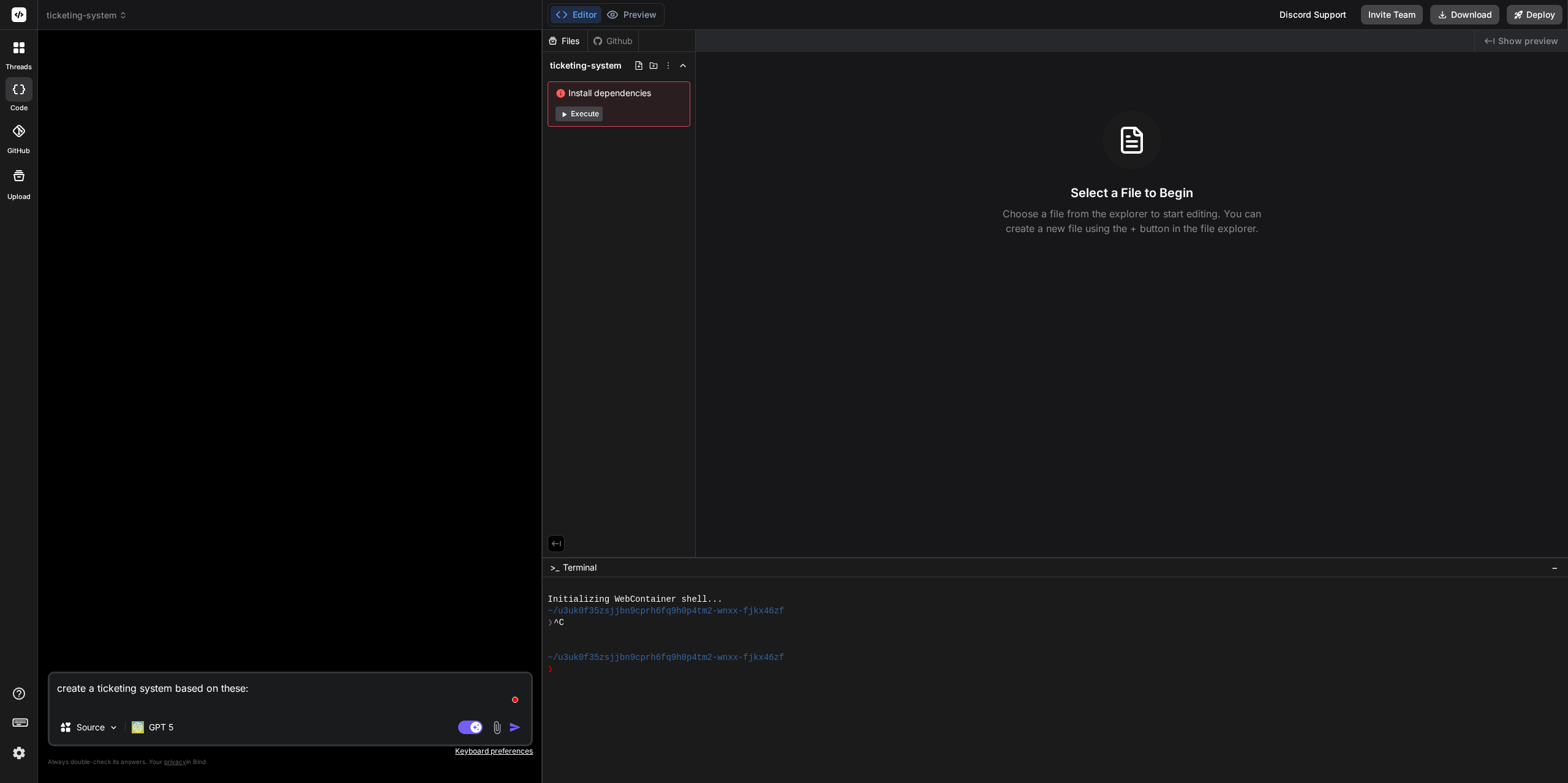
paste textarea "Frontend: React (Vite) + TypeScript, UI library (Chakra UI or MUI), React Query…"
type textarea "create a ticketing system based on these: Frontend: React (Vite) + TypeScript, …"
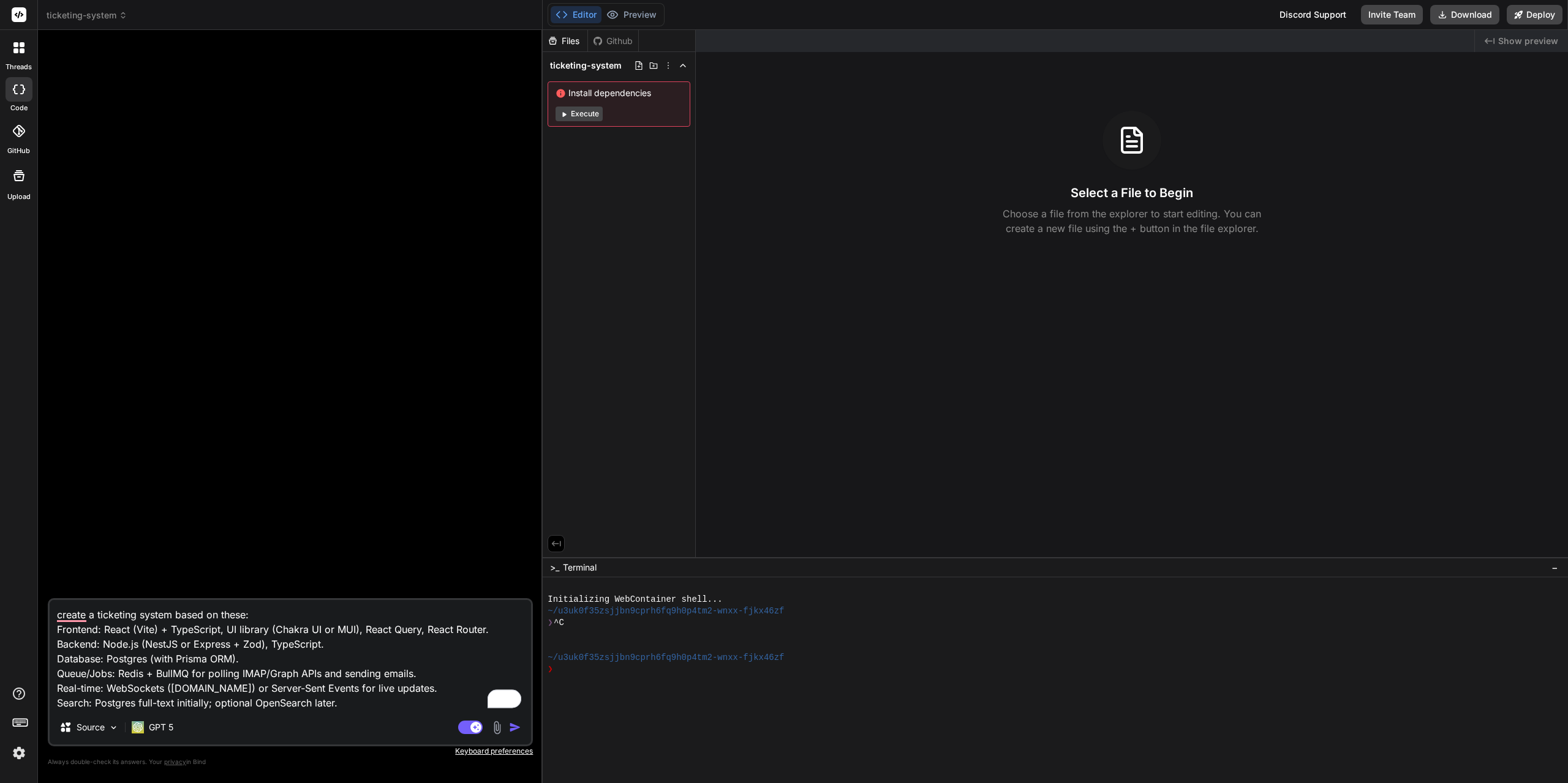
type textarea "x"
type textarea "create a ticketing system based on these: Frontend: React (Vite) + TypeScript, …"
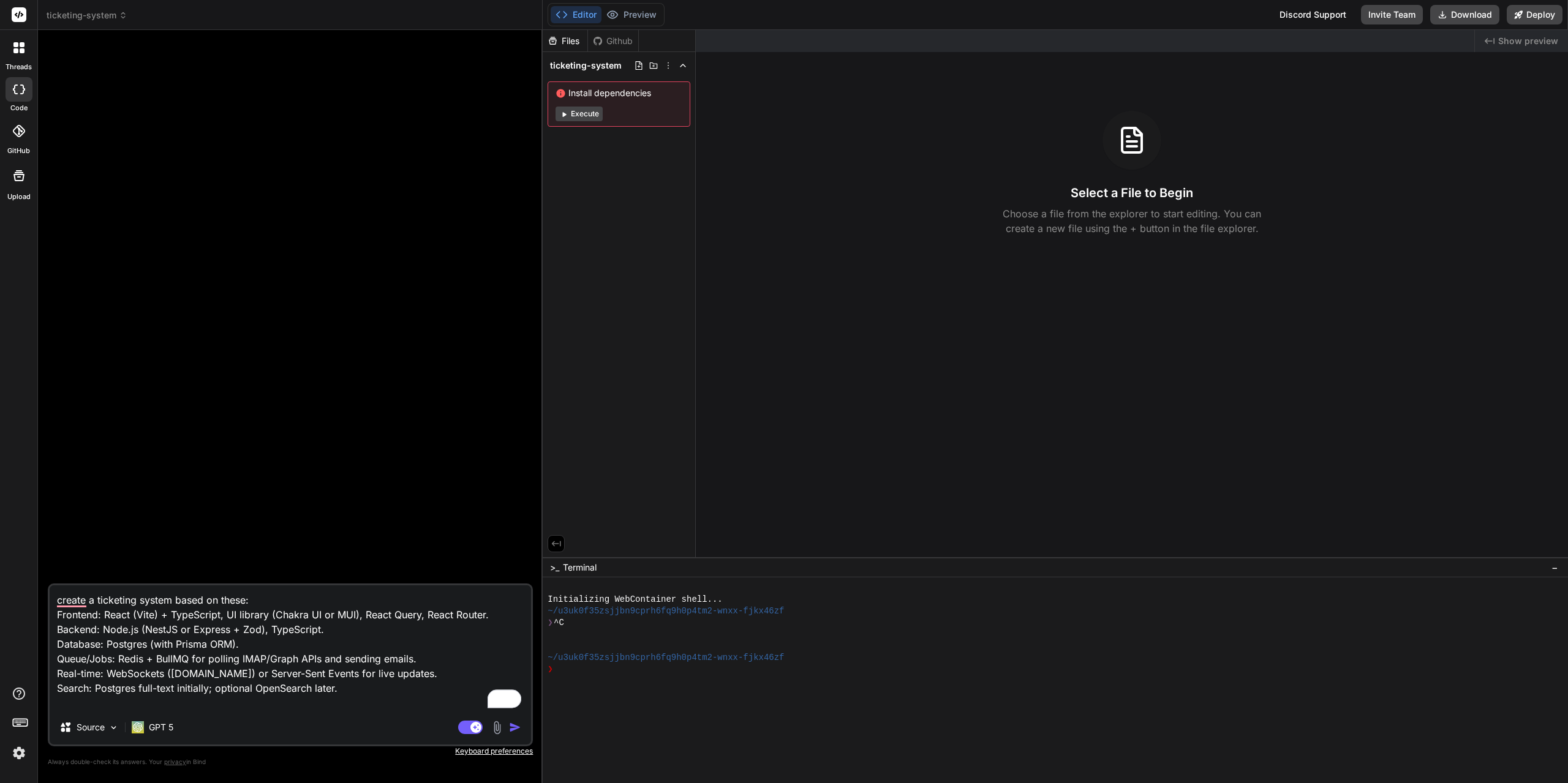
type textarea "x"
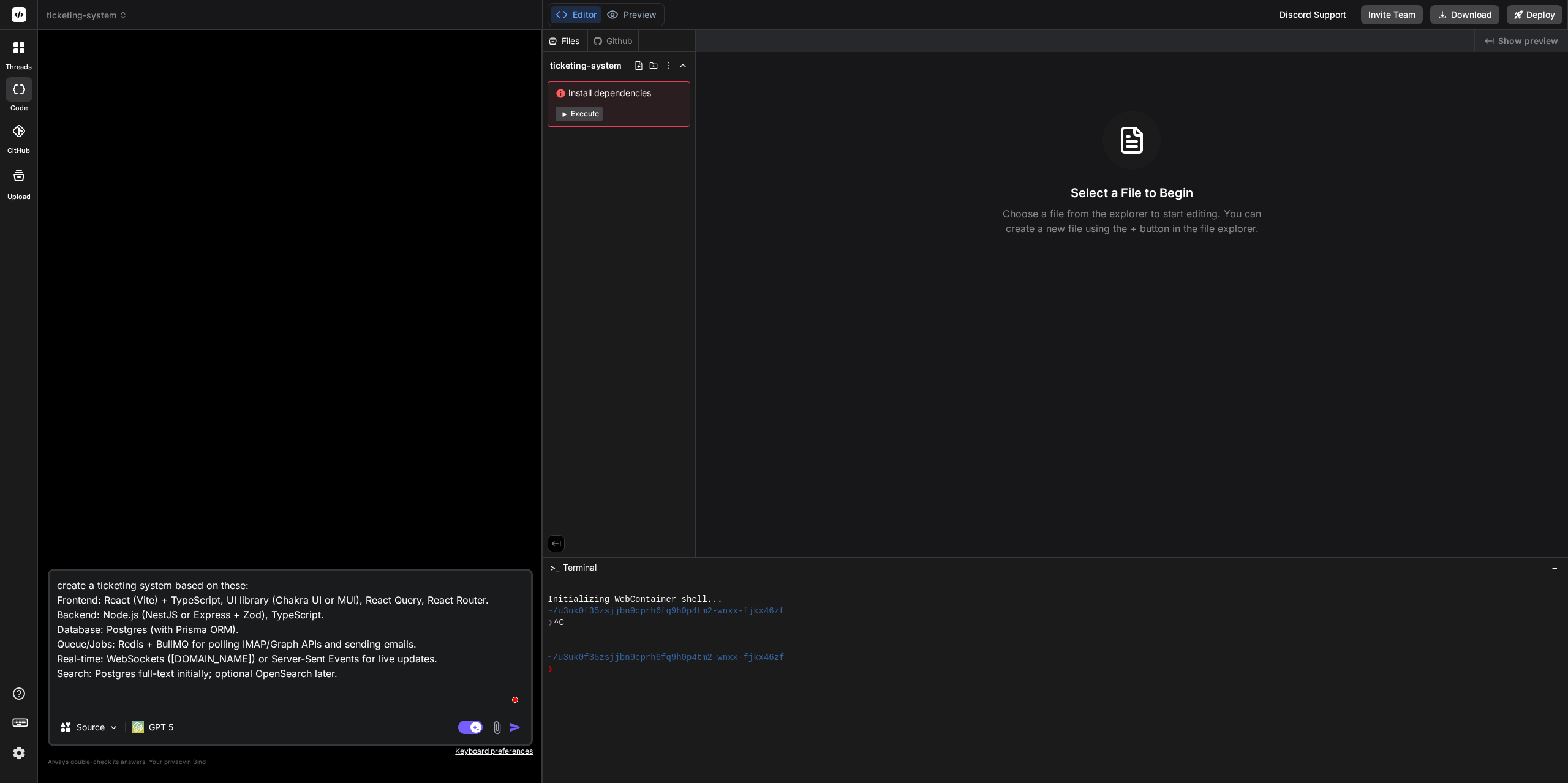
type textarea "create a ticketing system based on these: Frontend: React (Vite) + TypeScript, …"
type textarea "x"
type textarea "create a ticketing system based on these: Frontend: React (Vite) + TypeScript, …"
type textarea "x"
type textarea "create a ticketing system based on these: Frontend: React (Vite) + TypeScript, …"
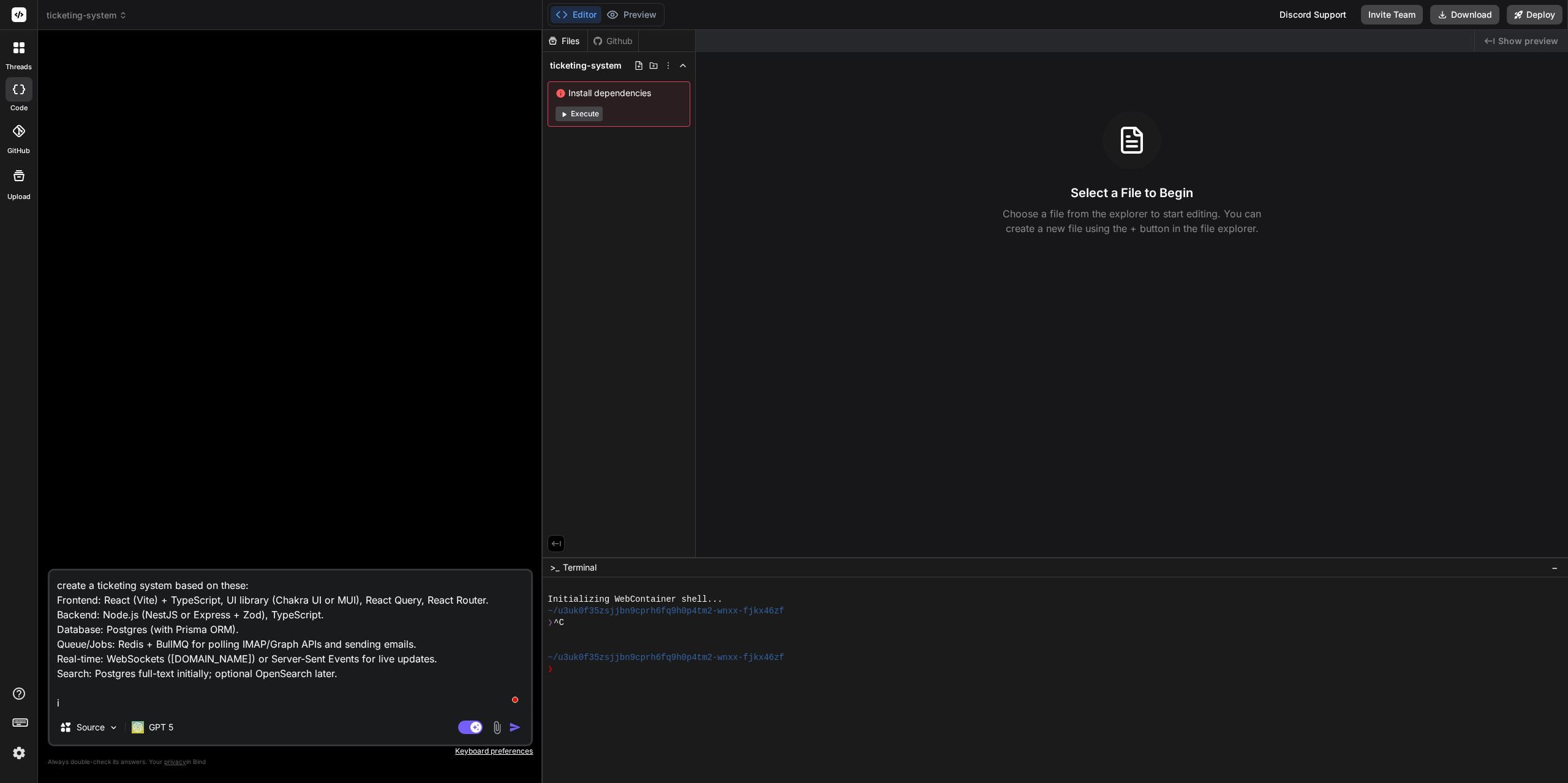
type textarea "x"
type textarea "create a ticketing system based on these: Frontend: React (Vite) + TypeScript, …"
type textarea "x"
type textarea "create a ticketing system based on these: Frontend: React (Vite) + TypeScript, …"
type textarea "x"
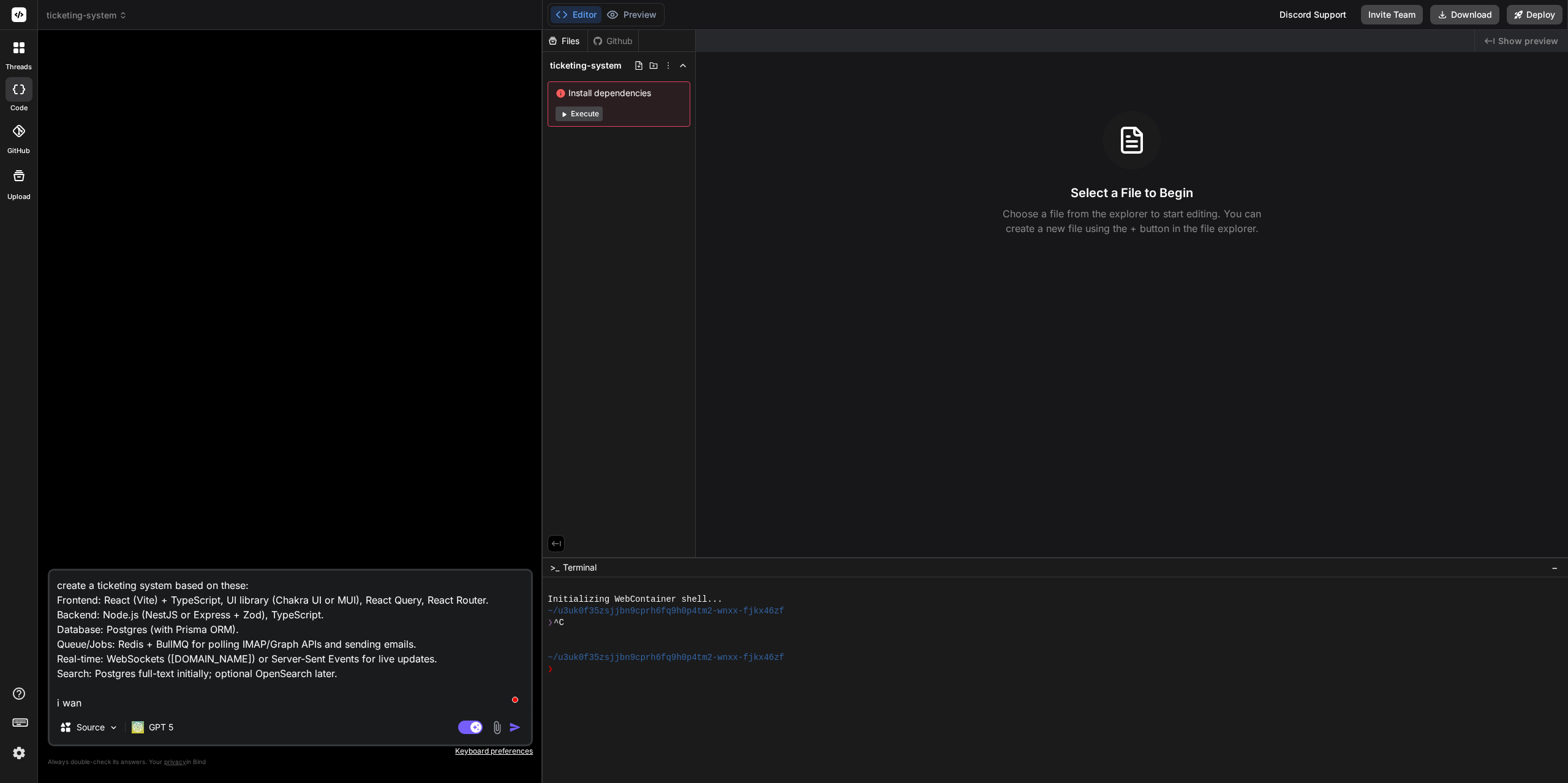
type textarea "create a ticketing system based on these: Frontend: React (Vite) + TypeScript, …"
type textarea "x"
type textarea "create a ticketing system based on these: Frontend: React (Vite) + TypeScript, …"
type textarea "x"
type textarea "create a ticketing system based on these: Frontend: React (Vite) + TypeScript, …"
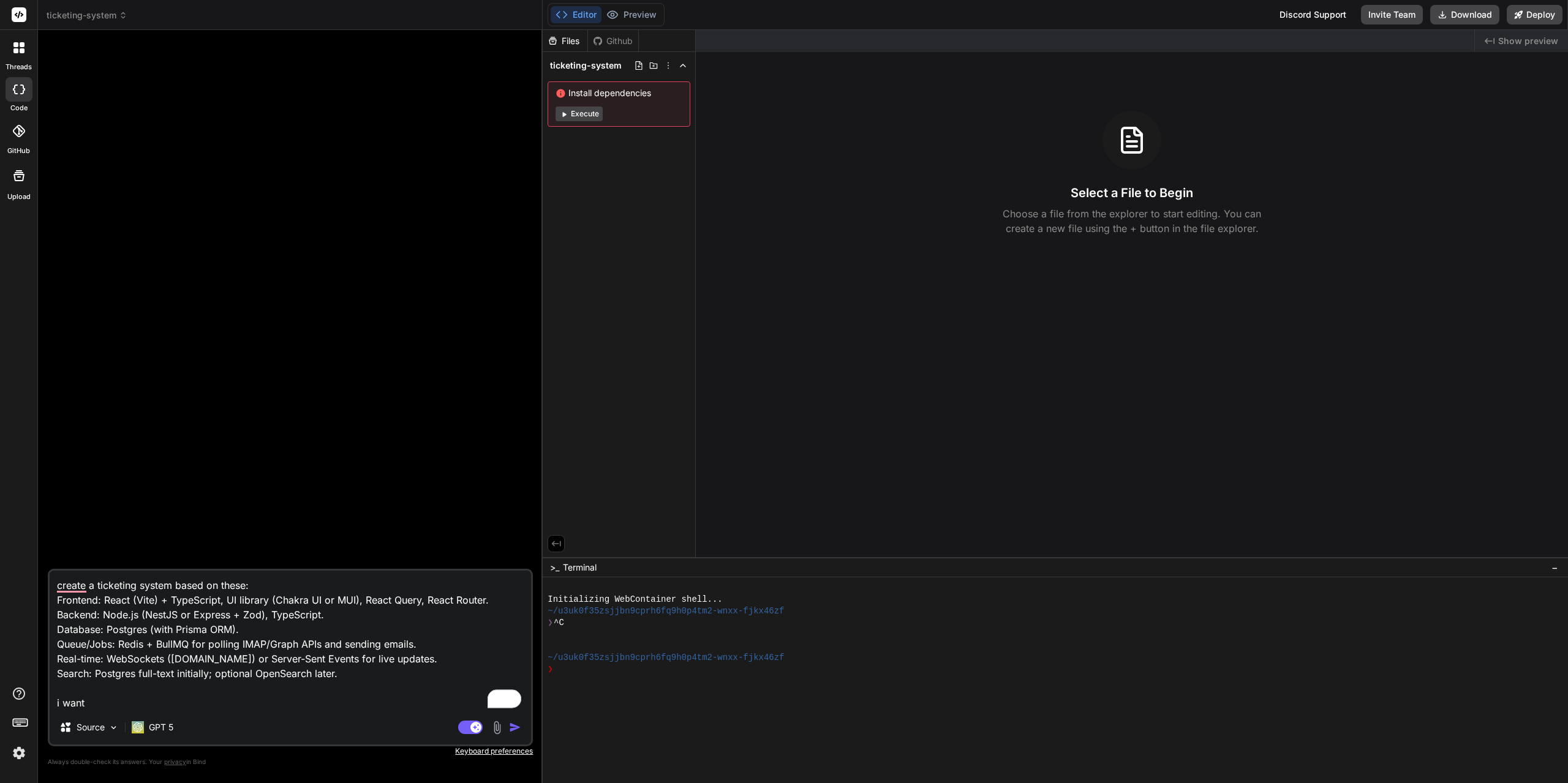
type textarea "x"
type textarea "create a ticketing system based on these: Frontend: React (Vite) + TypeScript, …"
type textarea "x"
type textarea "create a ticketing system based on these: Frontend: React (Vite) + TypeScript, …"
type textarea "x"
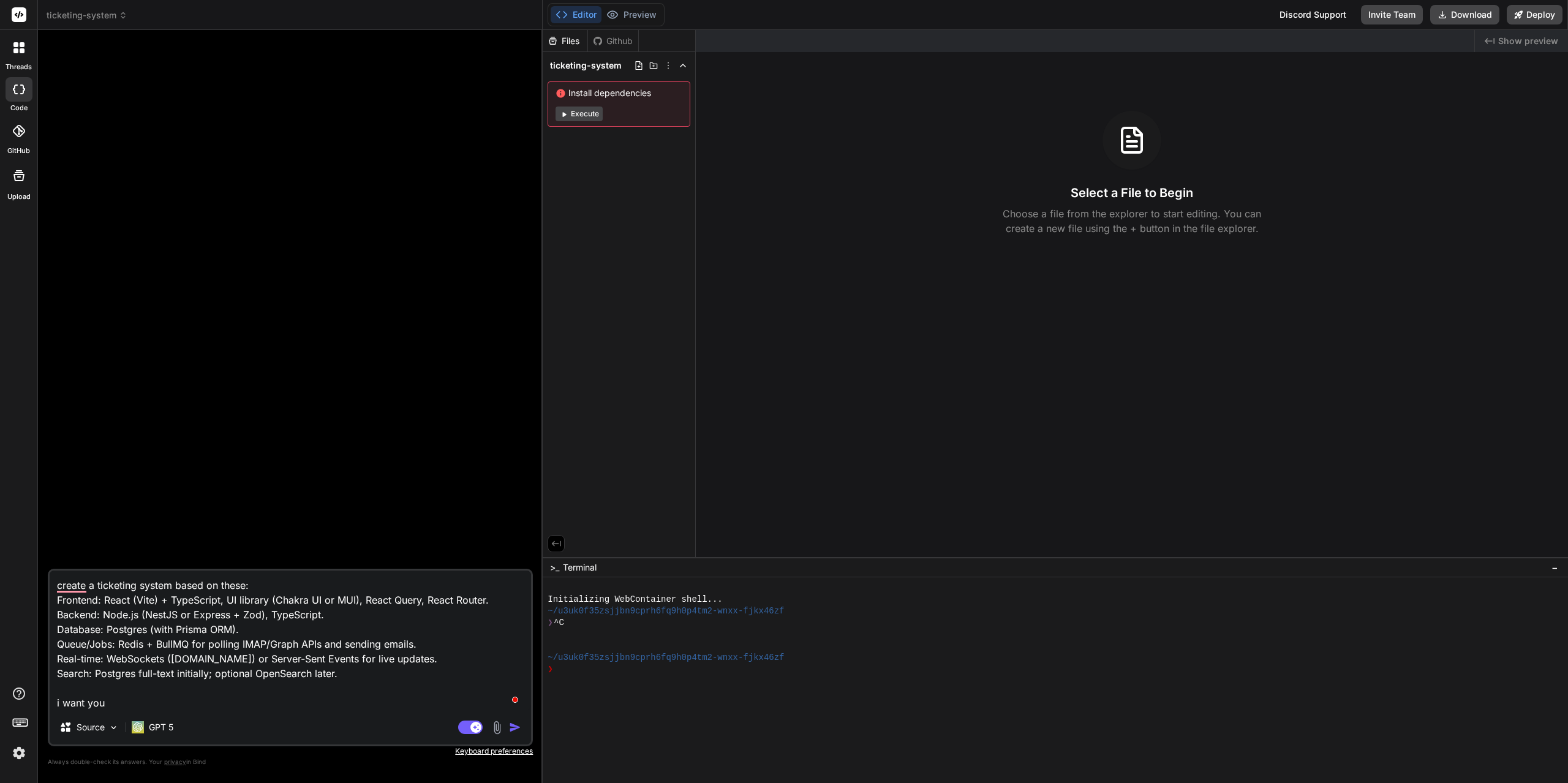
type textarea "create a ticketing system based on these: Frontend: React (Vite) + TypeScript, …"
type textarea "x"
type textarea "create a ticketing system based on these: Frontend: React (Vite) + TypeScript, …"
type textarea "x"
type textarea "create a ticketing system based on these: Frontend: React (Vite) + TypeScript, …"
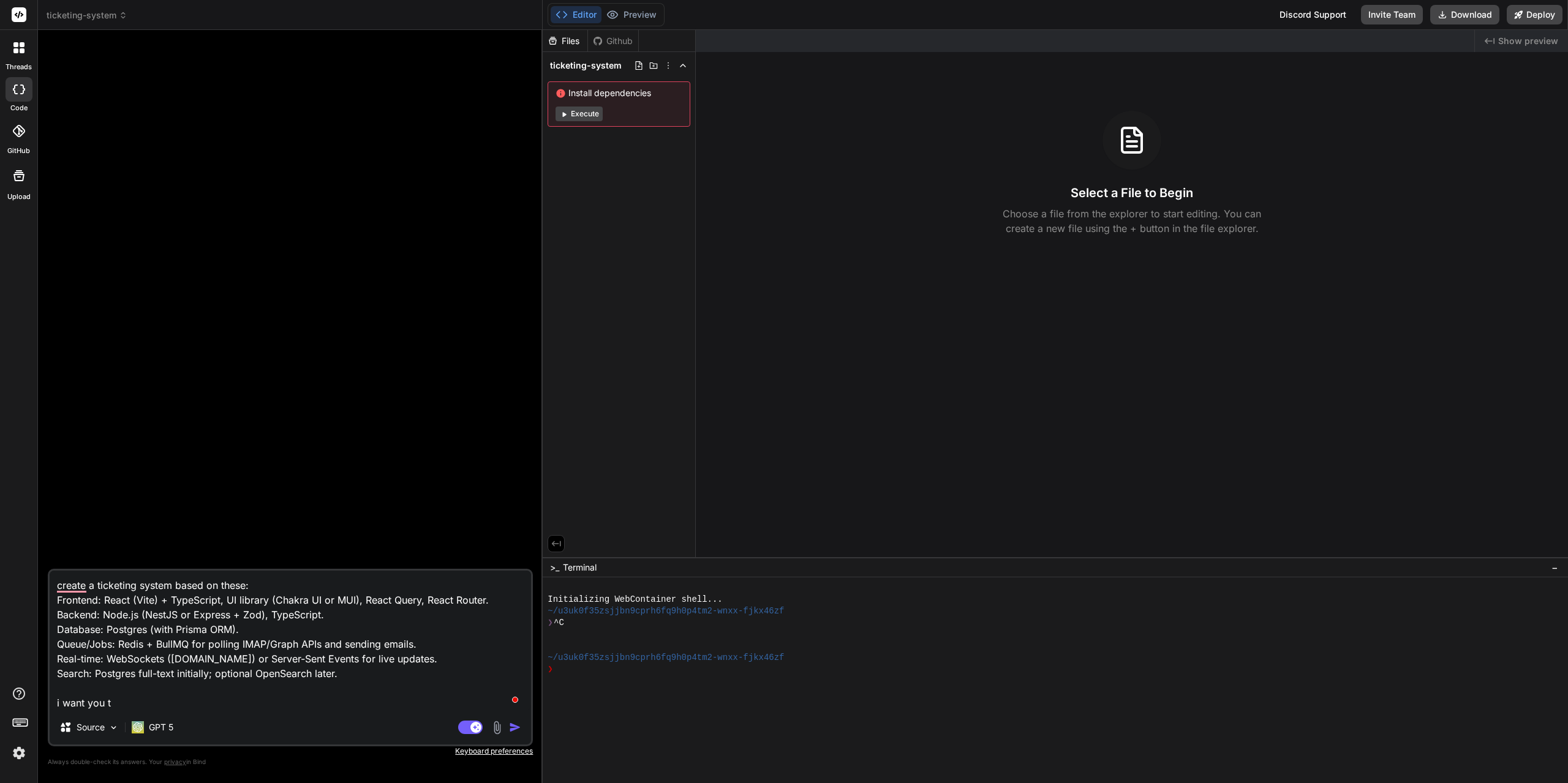
type textarea "x"
type textarea "create a ticketing system based on these: Frontend: React (Vite) + TypeScript, …"
type textarea "x"
type textarea "create a ticketing system based on these: Frontend: React (Vite) + TypeScript, …"
type textarea "x"
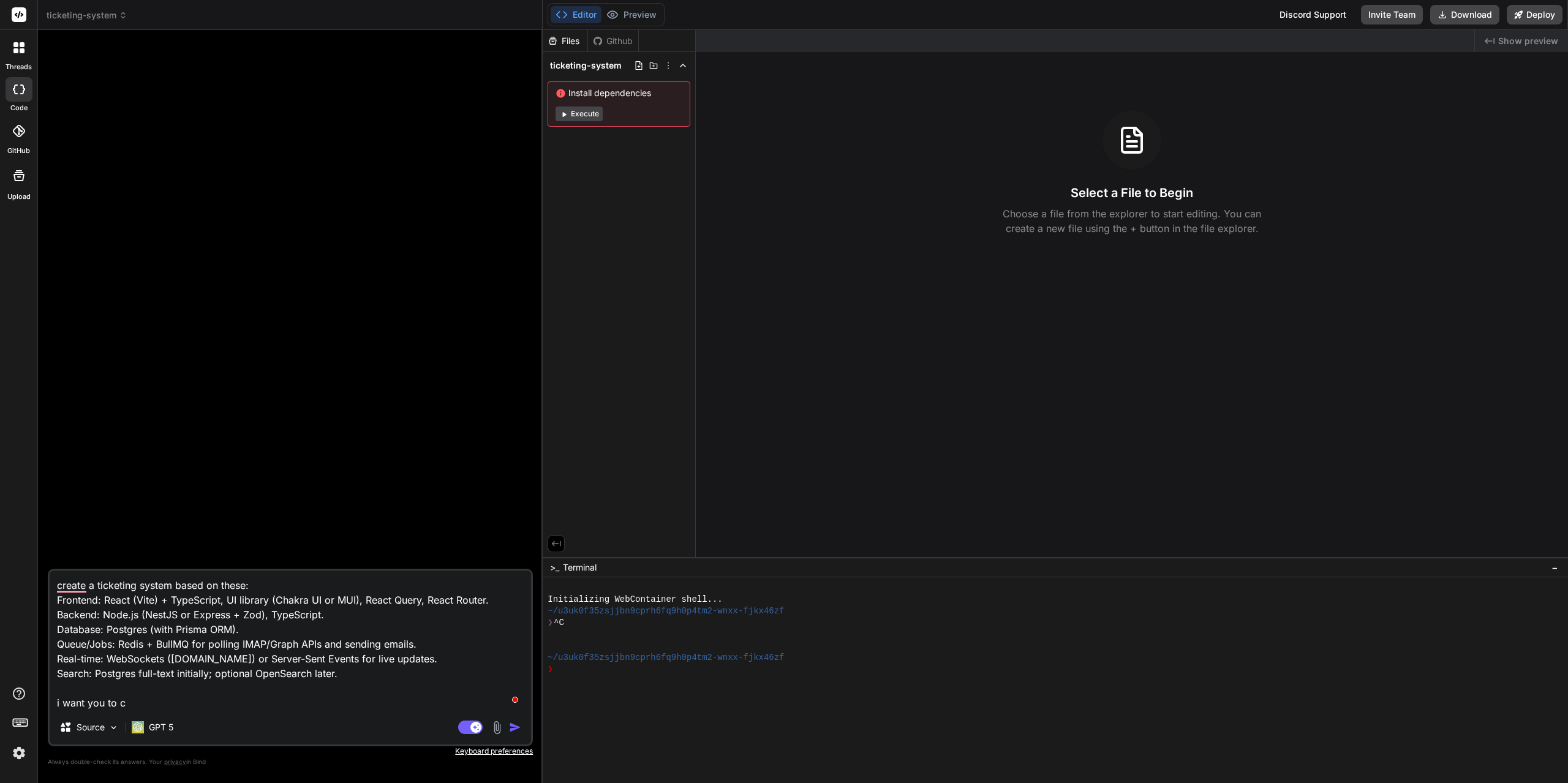
type textarea "create a ticketing system based on these: Frontend: React (Vite) + TypeScript, …"
type textarea "x"
type textarea "create a ticketing system based on these: Frontend: React (Vite) + TypeScript, …"
type textarea "x"
type textarea "create a ticketing system based on these: Frontend: React (Vite) + TypeScript, …"
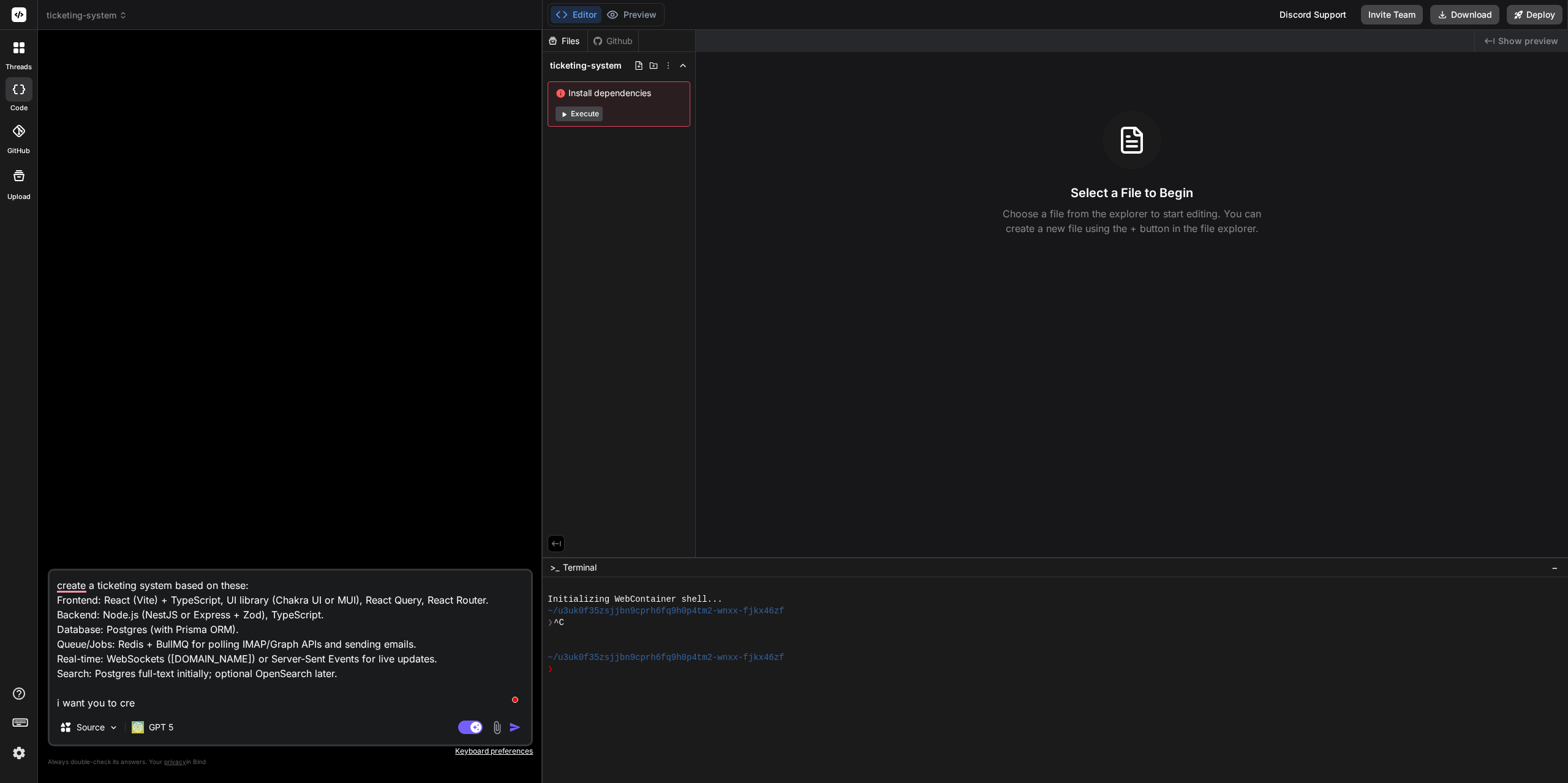
type textarea "x"
type textarea "create a ticketing system based on these: Frontend: React (Vite) + TypeScript, …"
type textarea "x"
type textarea "create a ticketing system based on these: Frontend: React (Vite) + TypeScript, …"
type textarea "x"
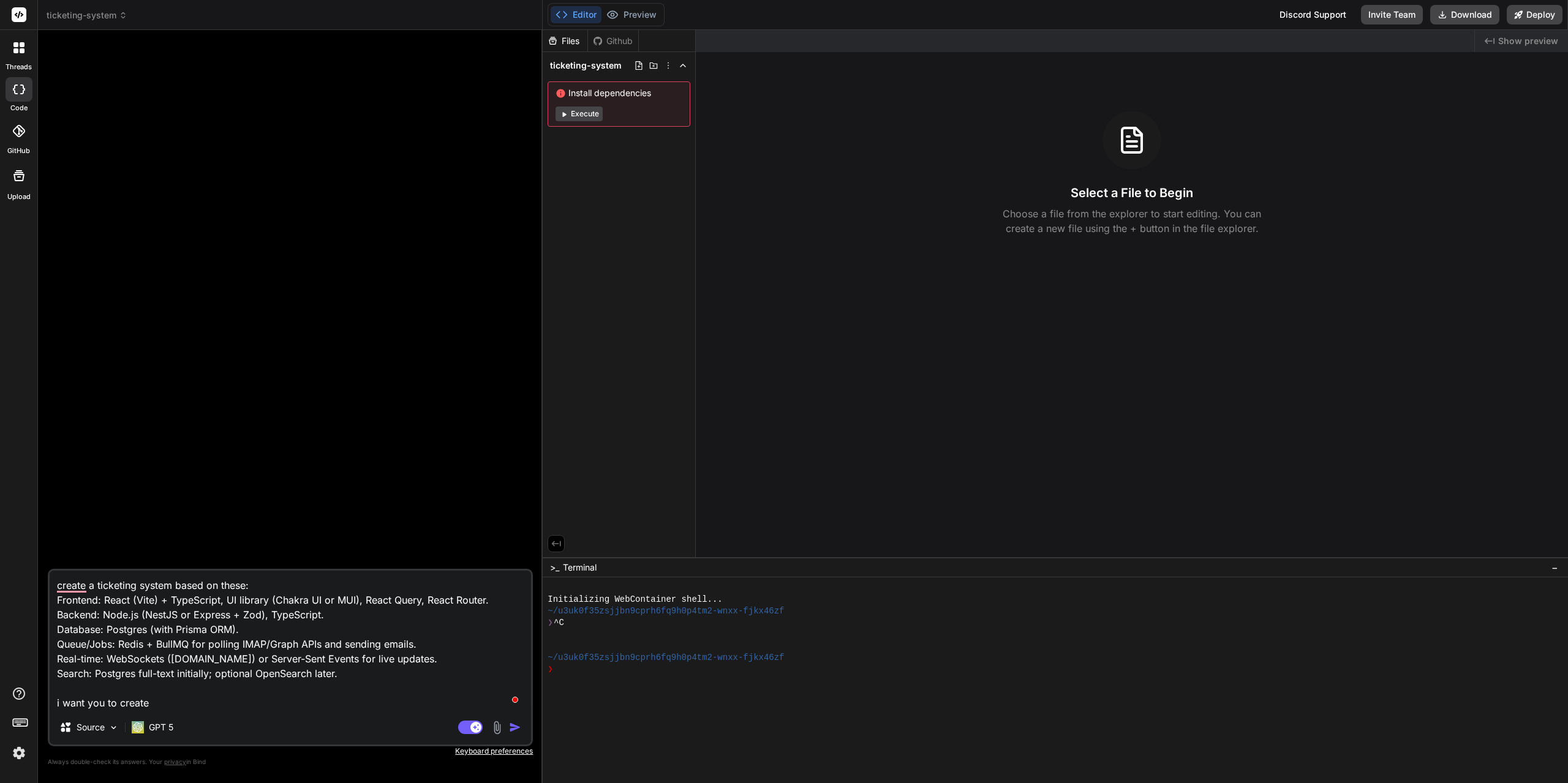
type textarea "create a ticketing system based on these: Frontend: React (Vite) + TypeScript, …"
type textarea "x"
type textarea "create a ticketing system based on these: Frontend: React (Vite) + TypeScript, …"
type textarea "x"
type textarea "create a ticketing system based on these: Frontend: React (Vite) + TypeScript, …"
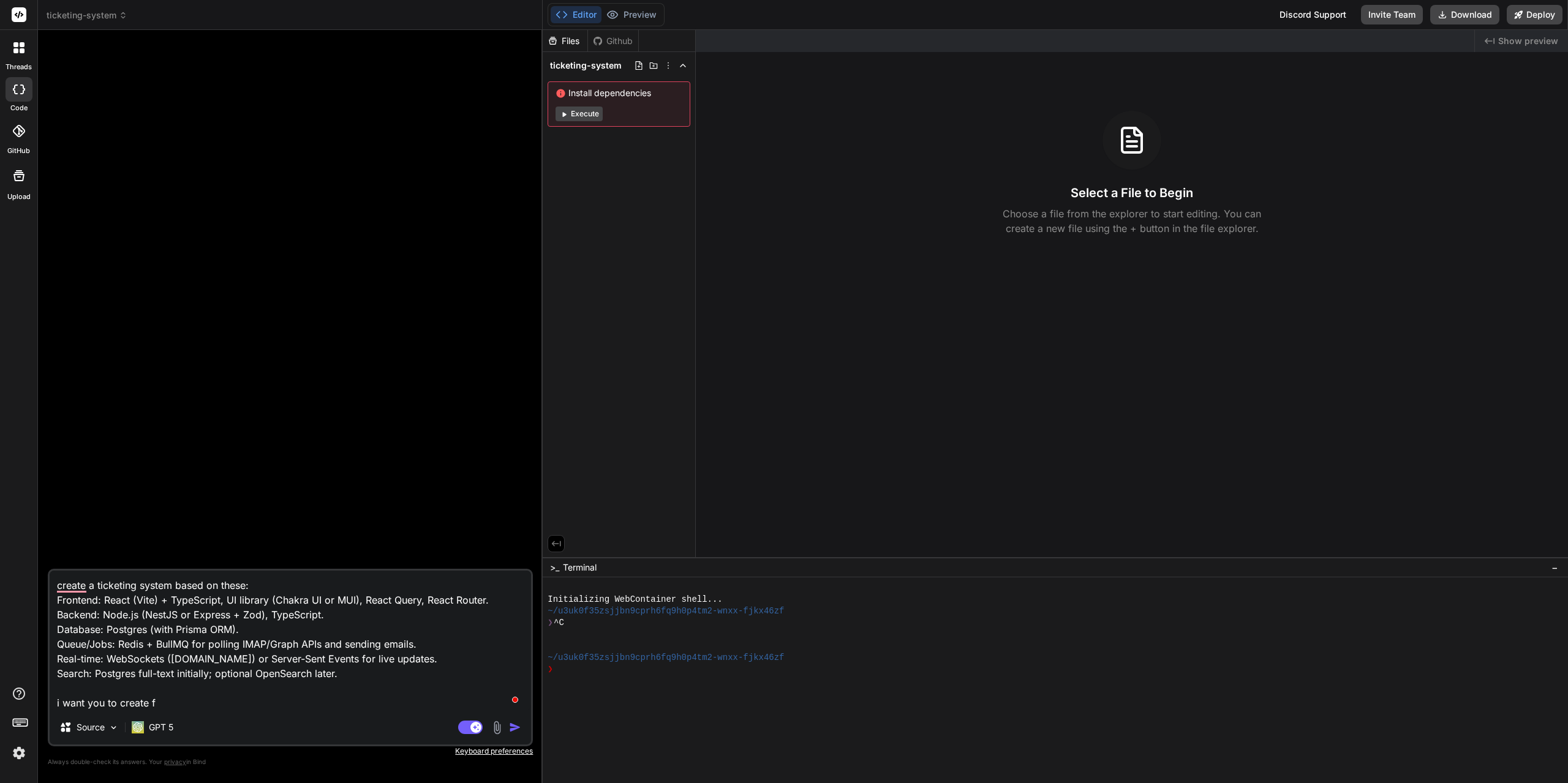
type textarea "x"
type textarea "create a ticketing system based on these: Frontend: React (Vite) + TypeScript, …"
type textarea "x"
type textarea "create a ticketing system based on these: Frontend: React (Vite) + TypeScript, …"
type textarea "x"
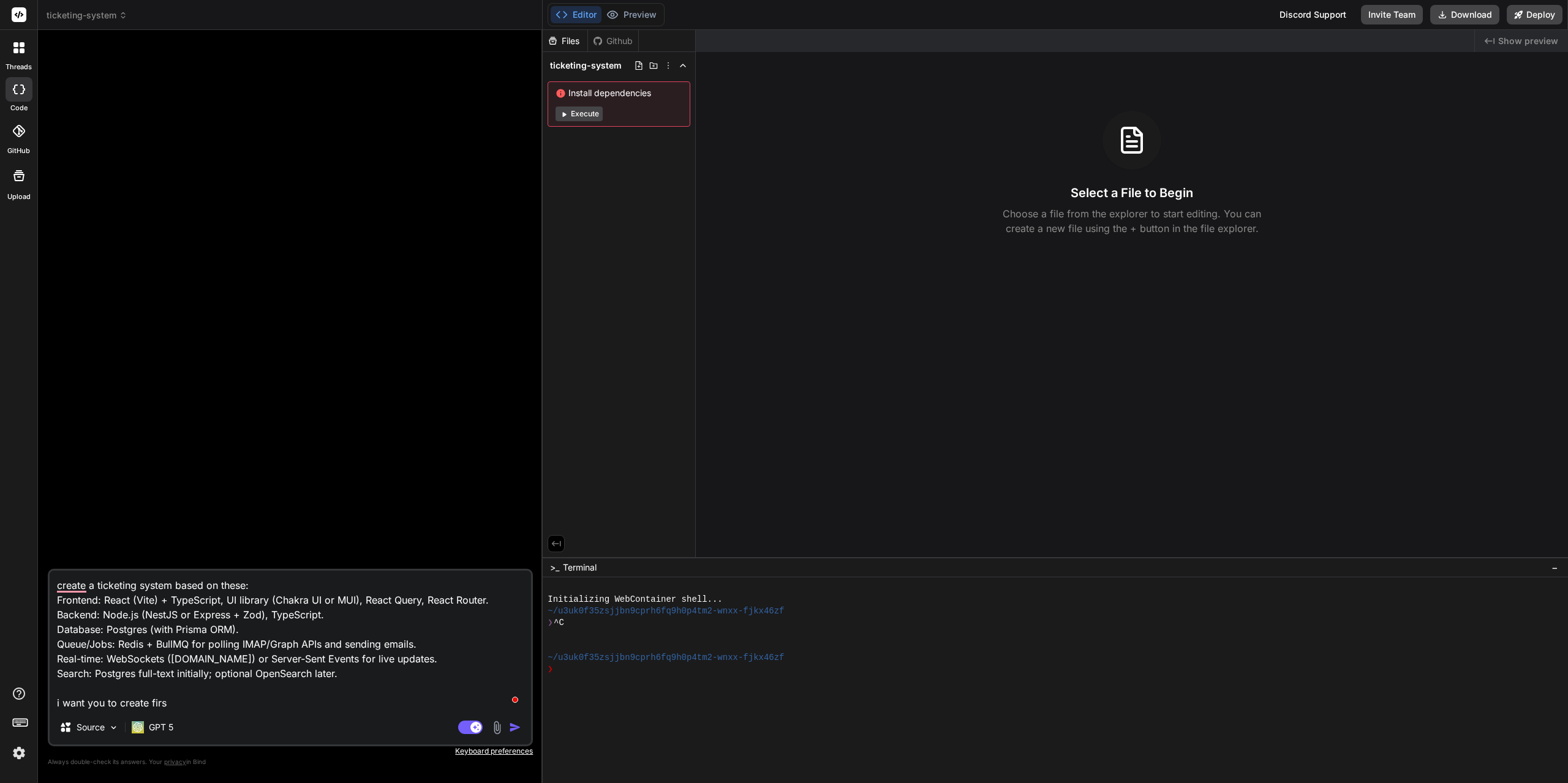
type textarea "create a ticketing system based on these: Frontend: React (Vite) + TypeScript, …"
type textarea "x"
type textarea "create a ticketing system based on these: Frontend: React (Vite) + TypeScript, …"
type textarea "x"
type textarea "create a ticketing system based on these: Frontend: React (Vite) + TypeScript, …"
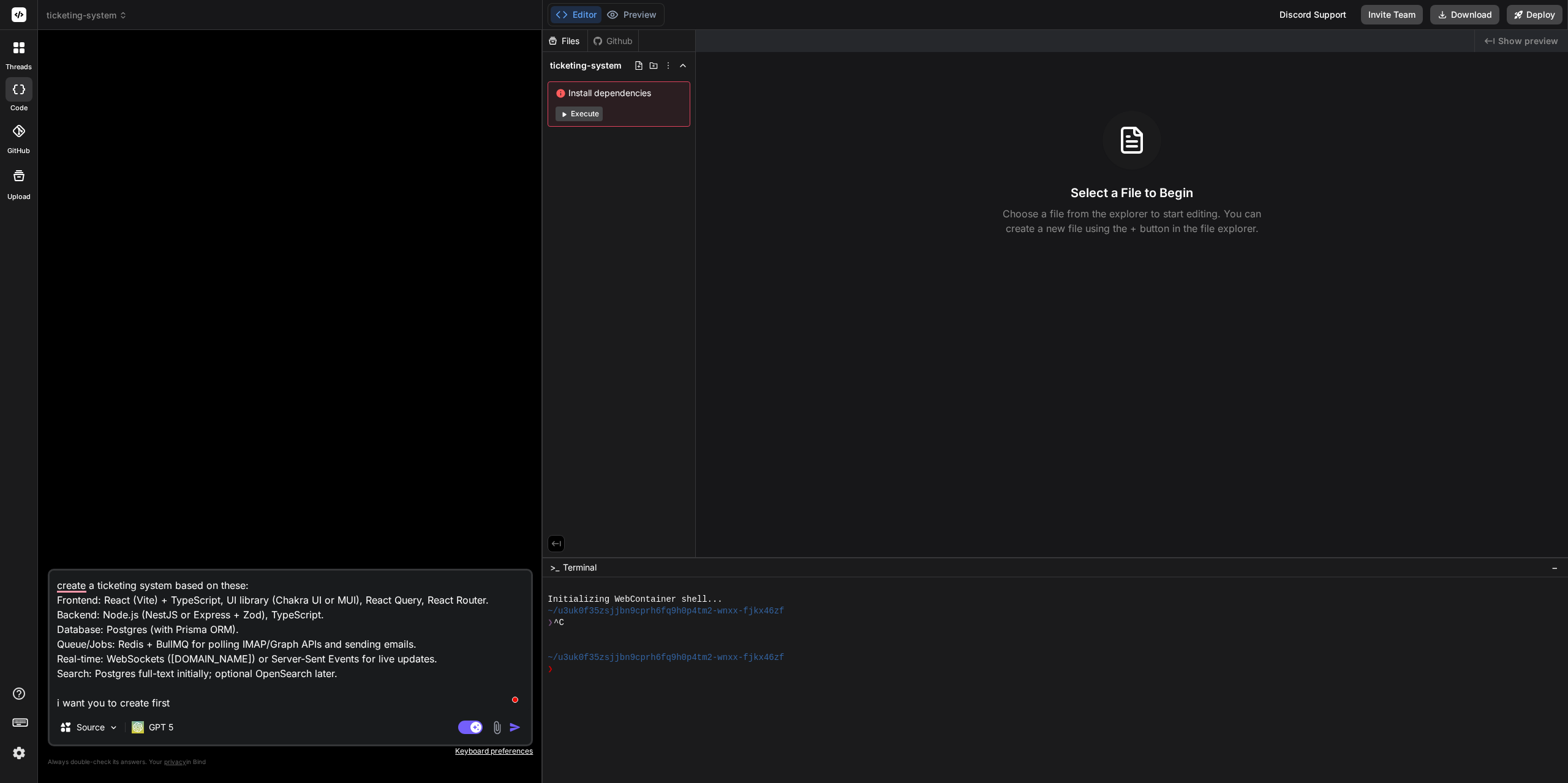
type textarea "x"
type textarea "create a ticketing system based on these: Frontend: React (Vite) + TypeScript, …"
type textarea "x"
type textarea "create a ticketing system based on these: Frontend: React (Vite) + TypeScript, …"
type textarea "x"
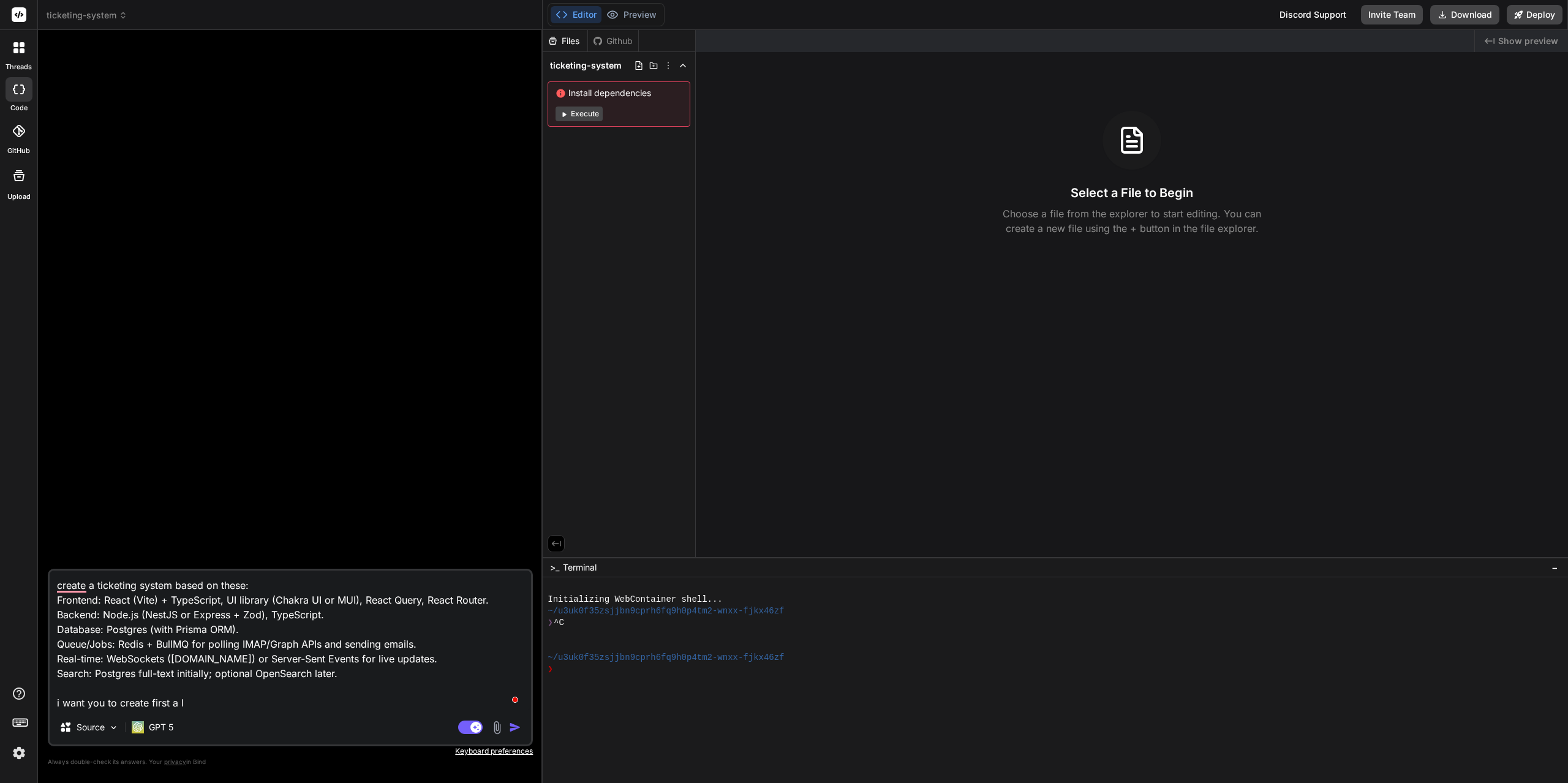
type textarea "create a ticketing system based on these: Frontend: React (Vite) + TypeScript, …"
type textarea "x"
type textarea "create a ticketing system based on these: Frontend: React (Vite) + TypeScript, …"
type textarea "x"
type textarea "create a ticketing system based on these: Frontend: React (Vite) + TypeScript, …"
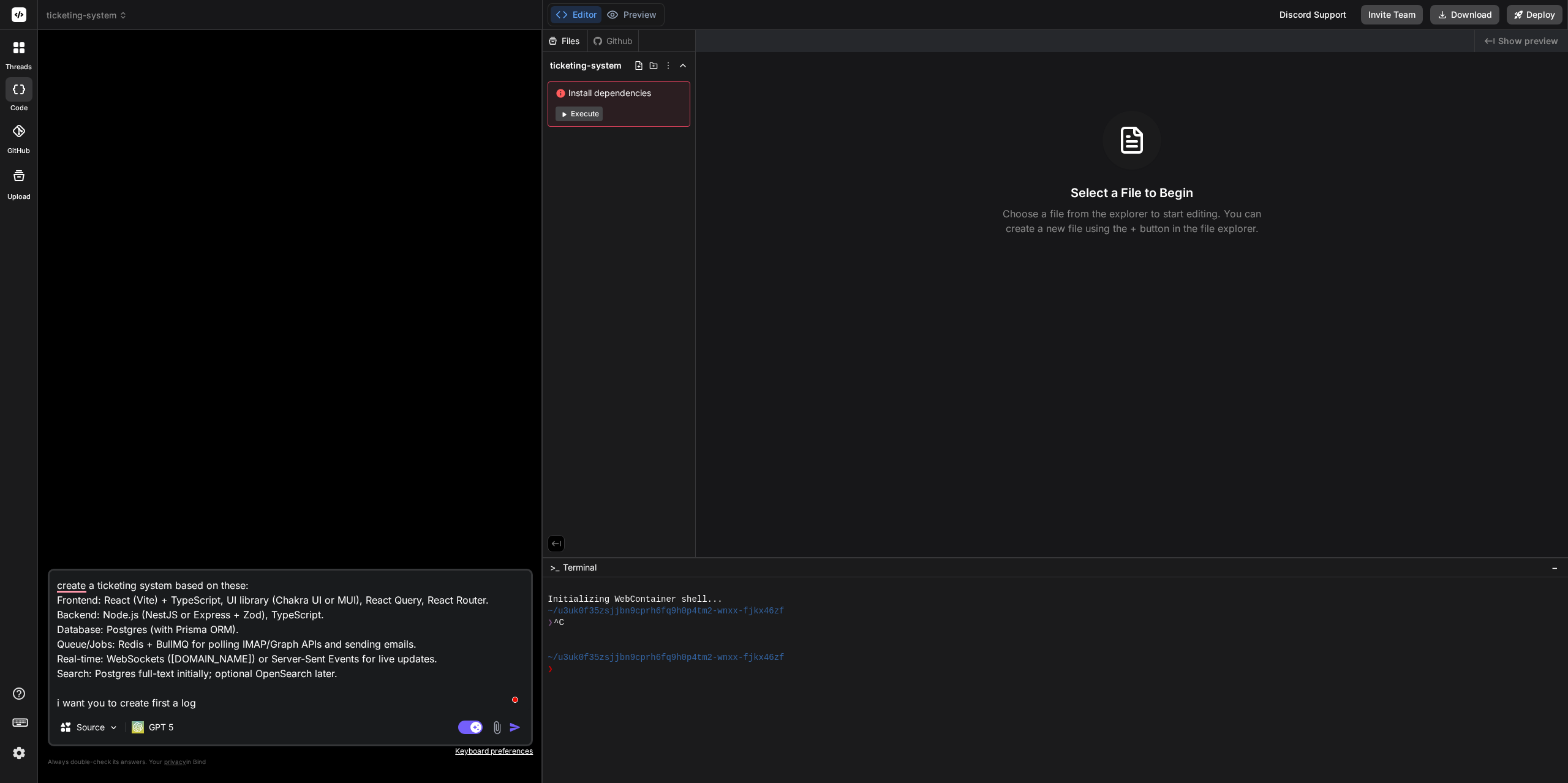
type textarea "x"
type textarea "create a ticketing system based on these: Frontend: React (Vite) + TypeScript, …"
type textarea "x"
type textarea "create a ticketing system based on these: Frontend: React (Vite) + TypeScript, …"
type textarea "x"
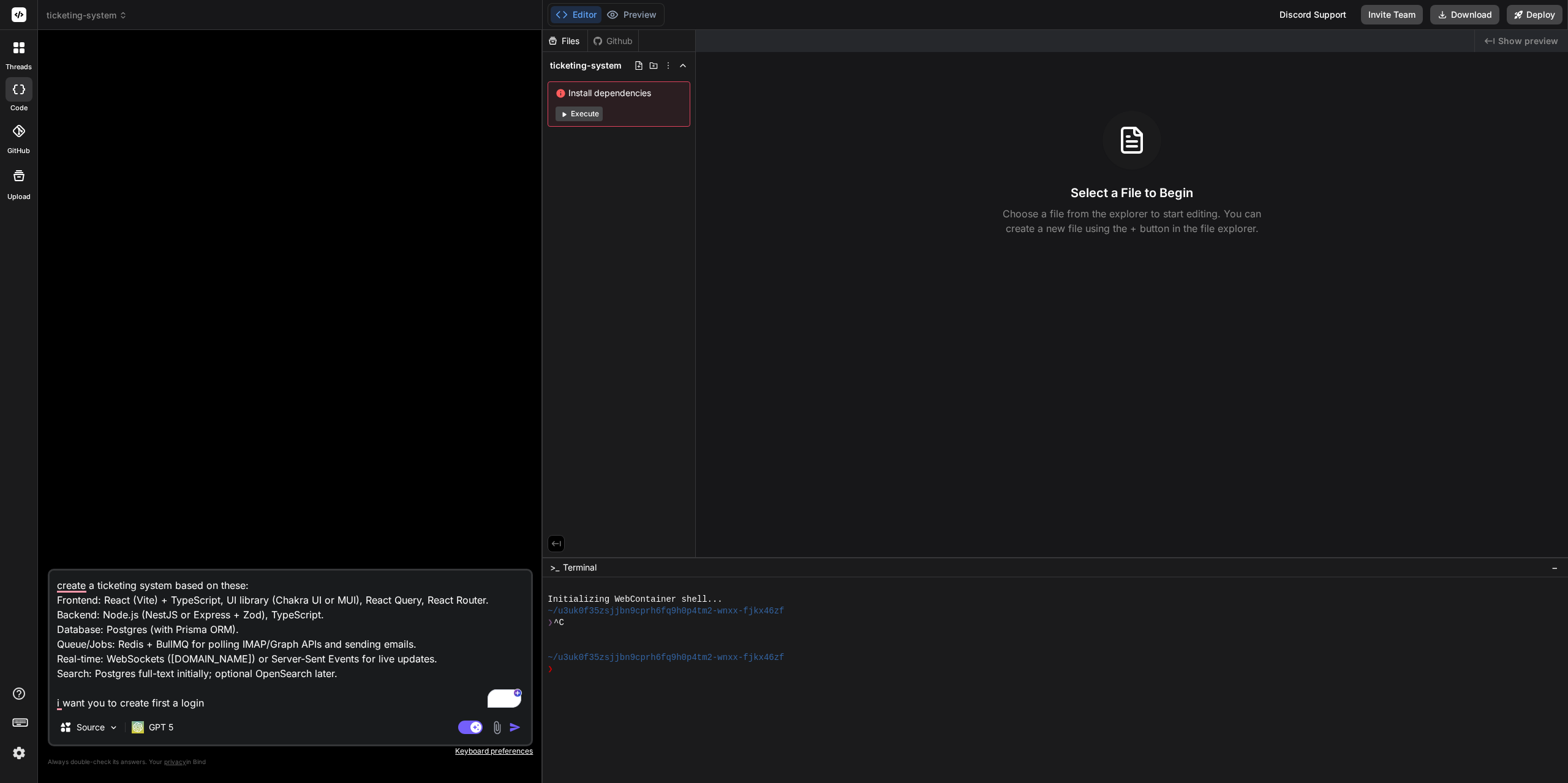
type textarea "create a ticketing system based on these: Frontend: React (Vite) + TypeScript, …"
type textarea "x"
type textarea "create a ticketing system based on these: Frontend: React (Vite) + TypeScript, …"
type textarea "x"
type textarea "create a ticketing system based on these: Frontend: React (Vite) + TypeScript, …"
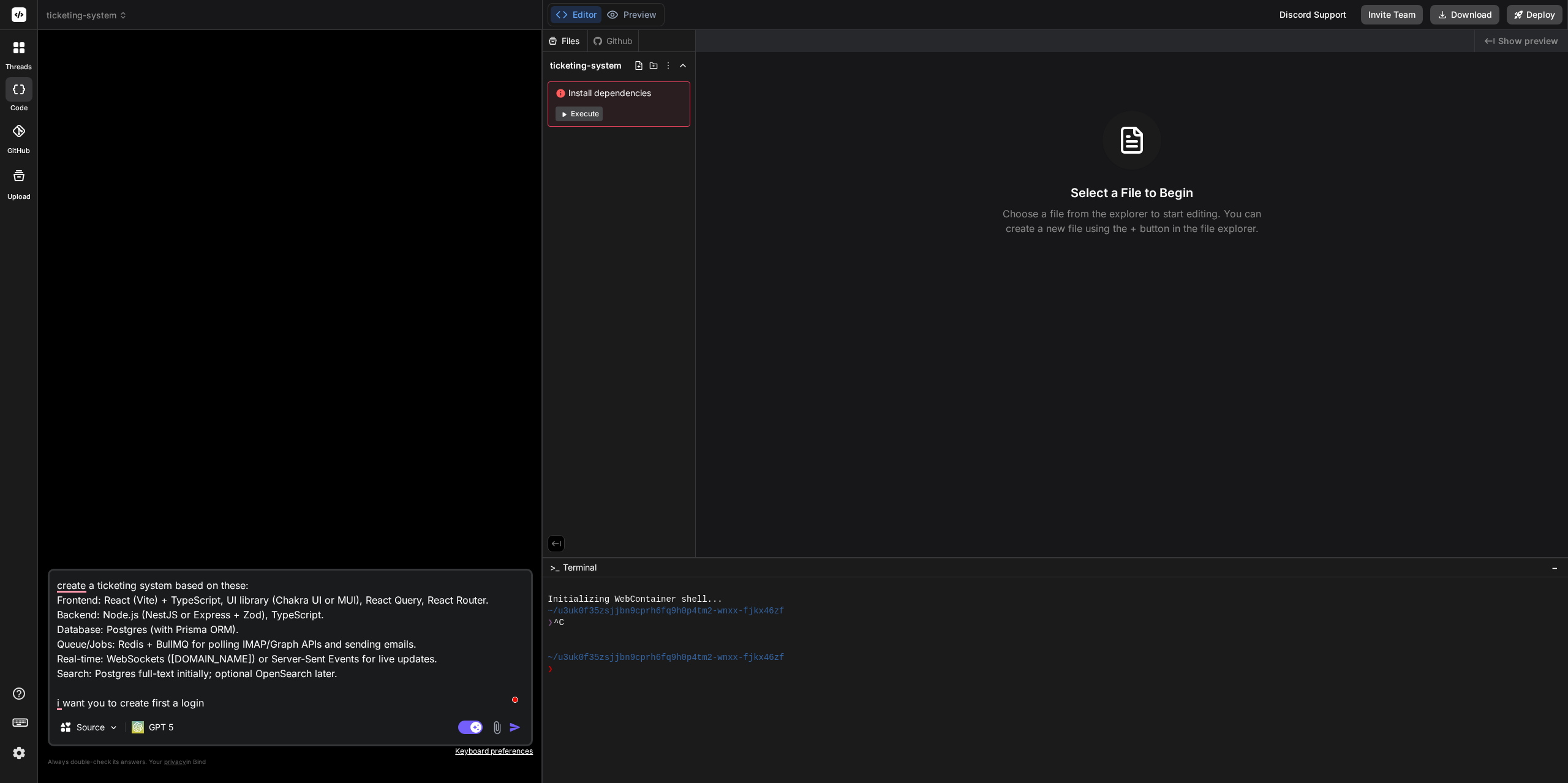
type textarea "x"
type textarea "create a ticketing system based on these: Frontend: React (Vite) + TypeScript, …"
type textarea "x"
type textarea "create a ticketing system based on these: Frontend: React (Vite) + TypeScript, …"
type textarea "x"
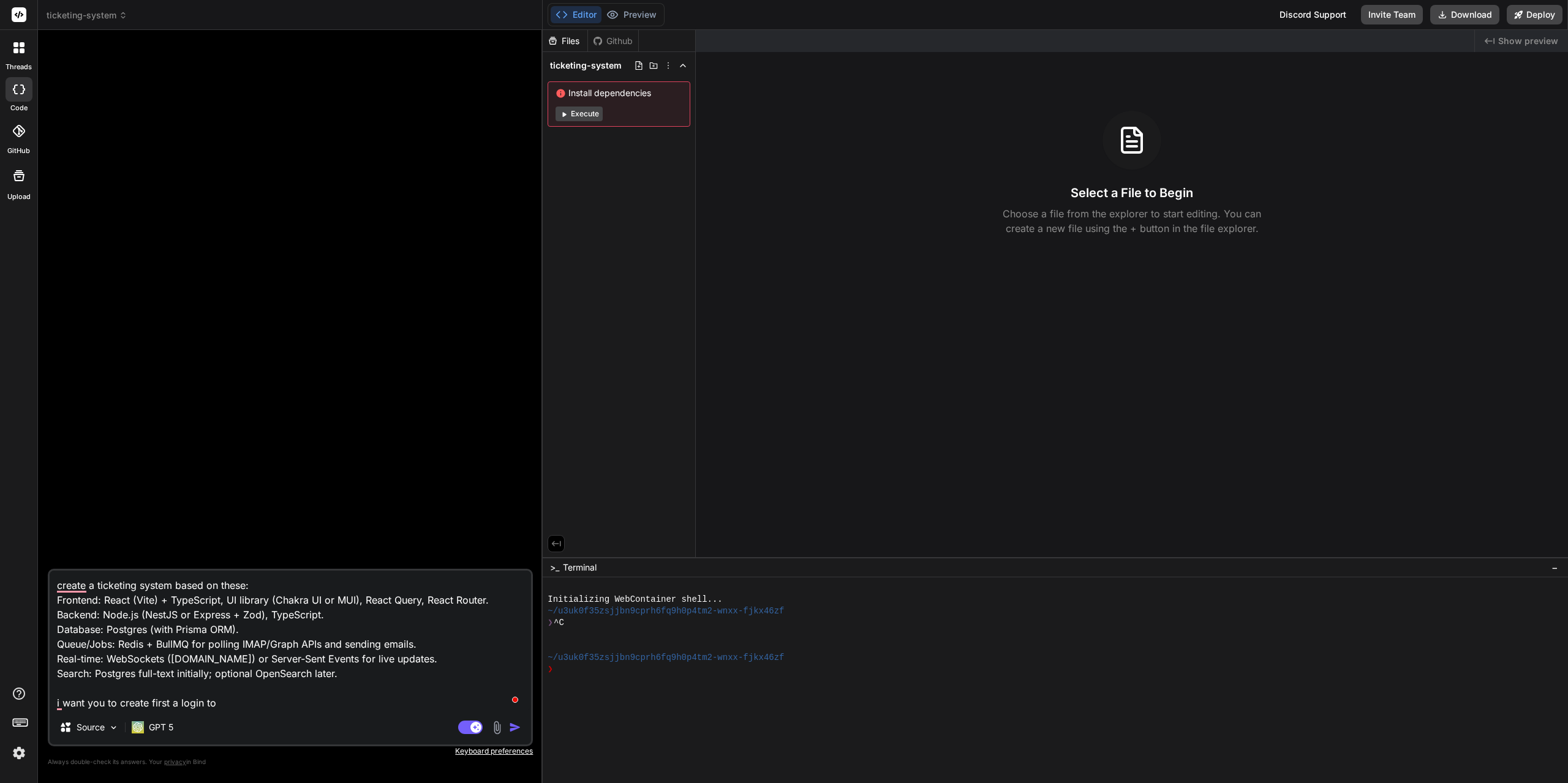
type textarea "create a ticketing system based on these: Frontend: React (Vite) + TypeScript, …"
type textarea "x"
type textarea "create a ticketing system based on these: Frontend: React (Vite) + TypeScript, …"
type textarea "x"
type textarea "create a ticketing system based on these: Frontend: React (Vite) + TypeScript, …"
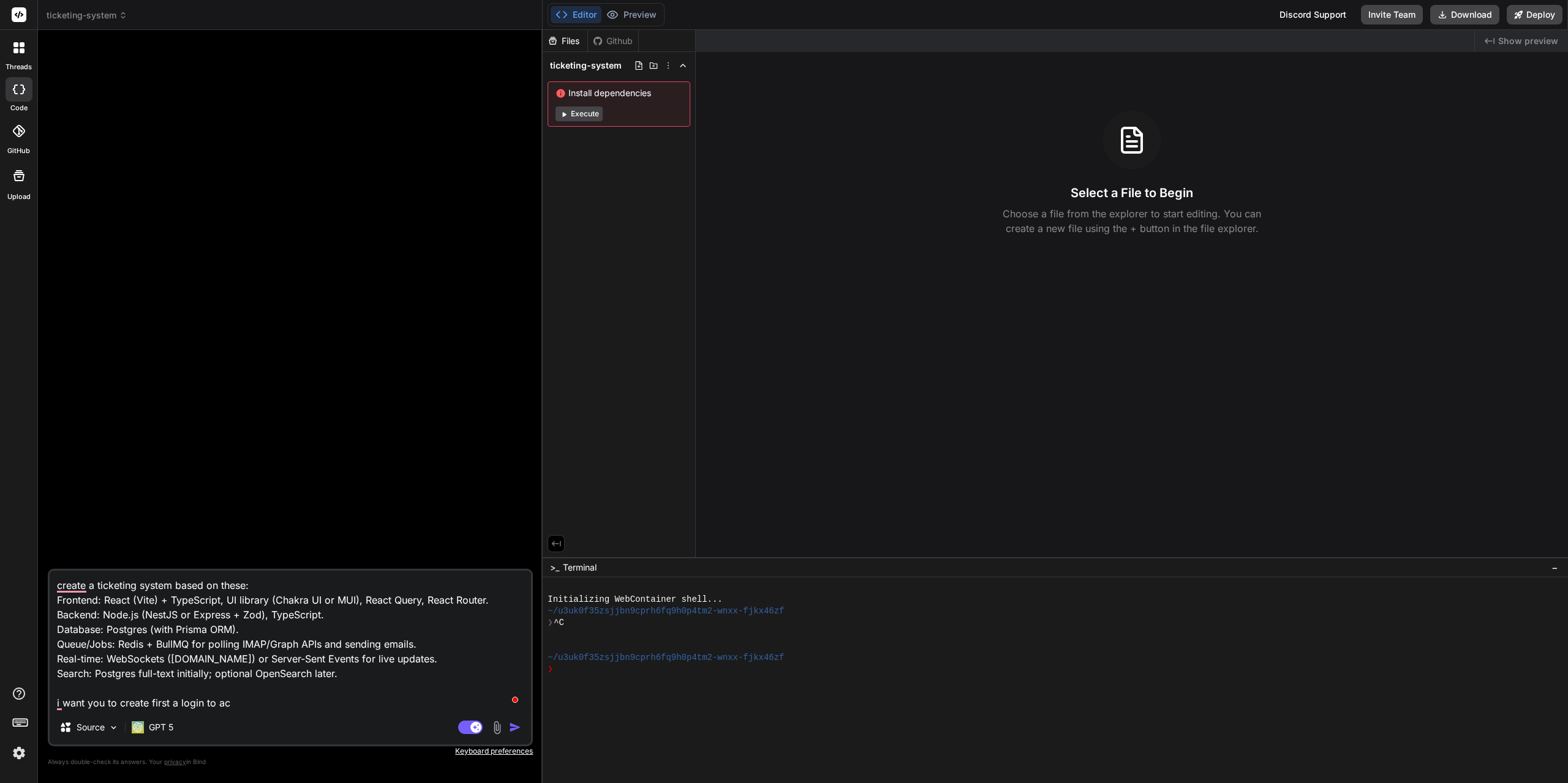
type textarea "x"
type textarea "create a ticketing system based on these: Frontend: React (Vite) + TypeScript, …"
type textarea "x"
type textarea "create a ticketing system based on these: Frontend: React (Vite) + TypeScript, …"
type textarea "x"
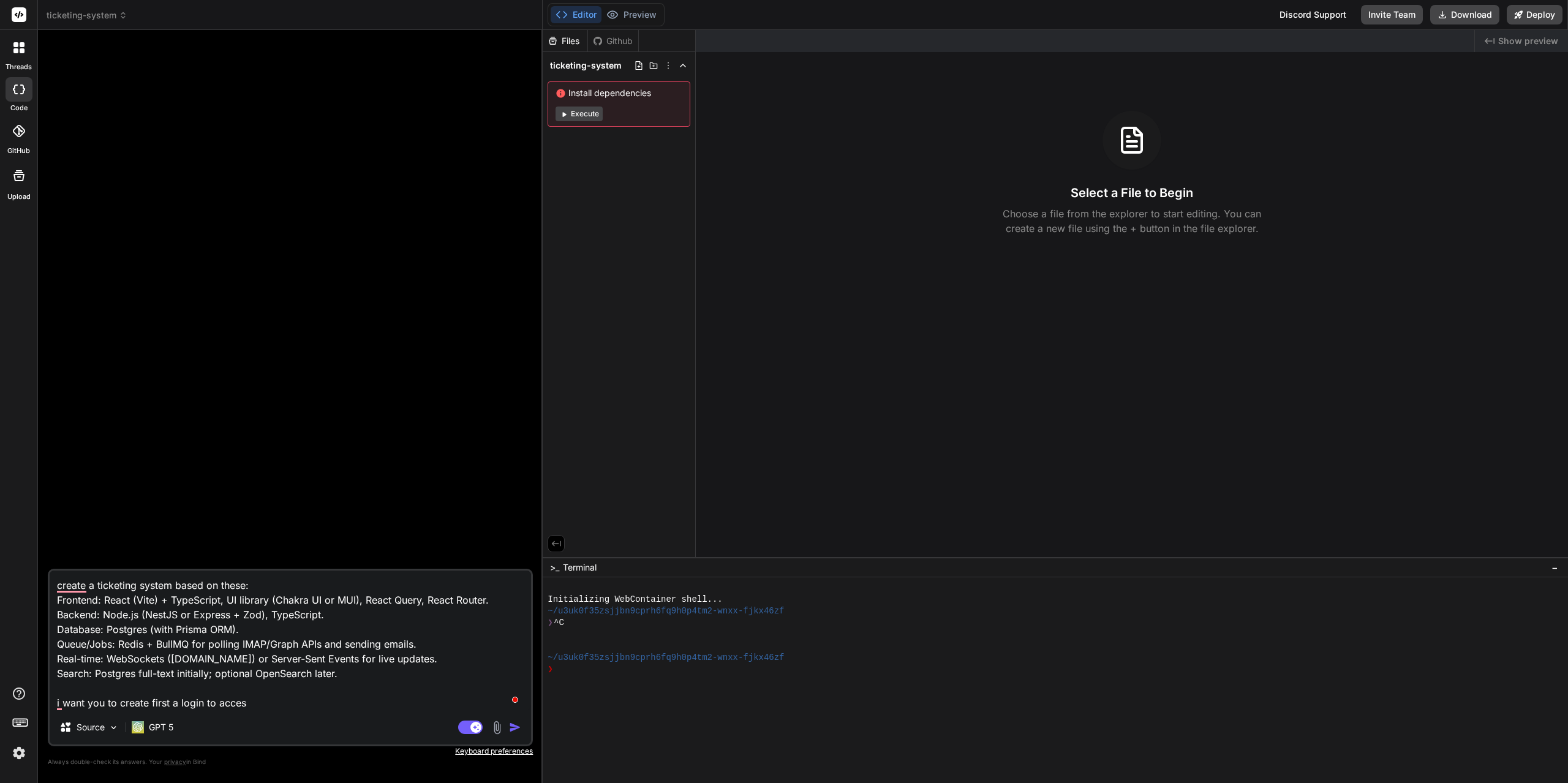
type textarea "create a ticketing system based on these: Frontend: React (Vite) + TypeScript, …"
type textarea "x"
type textarea "create a ticketing system based on these: Frontend: React (Vite) + TypeScript, …"
type textarea "x"
type textarea "create a ticketing system based on these: Frontend: React (Vite) + TypeScript, …"
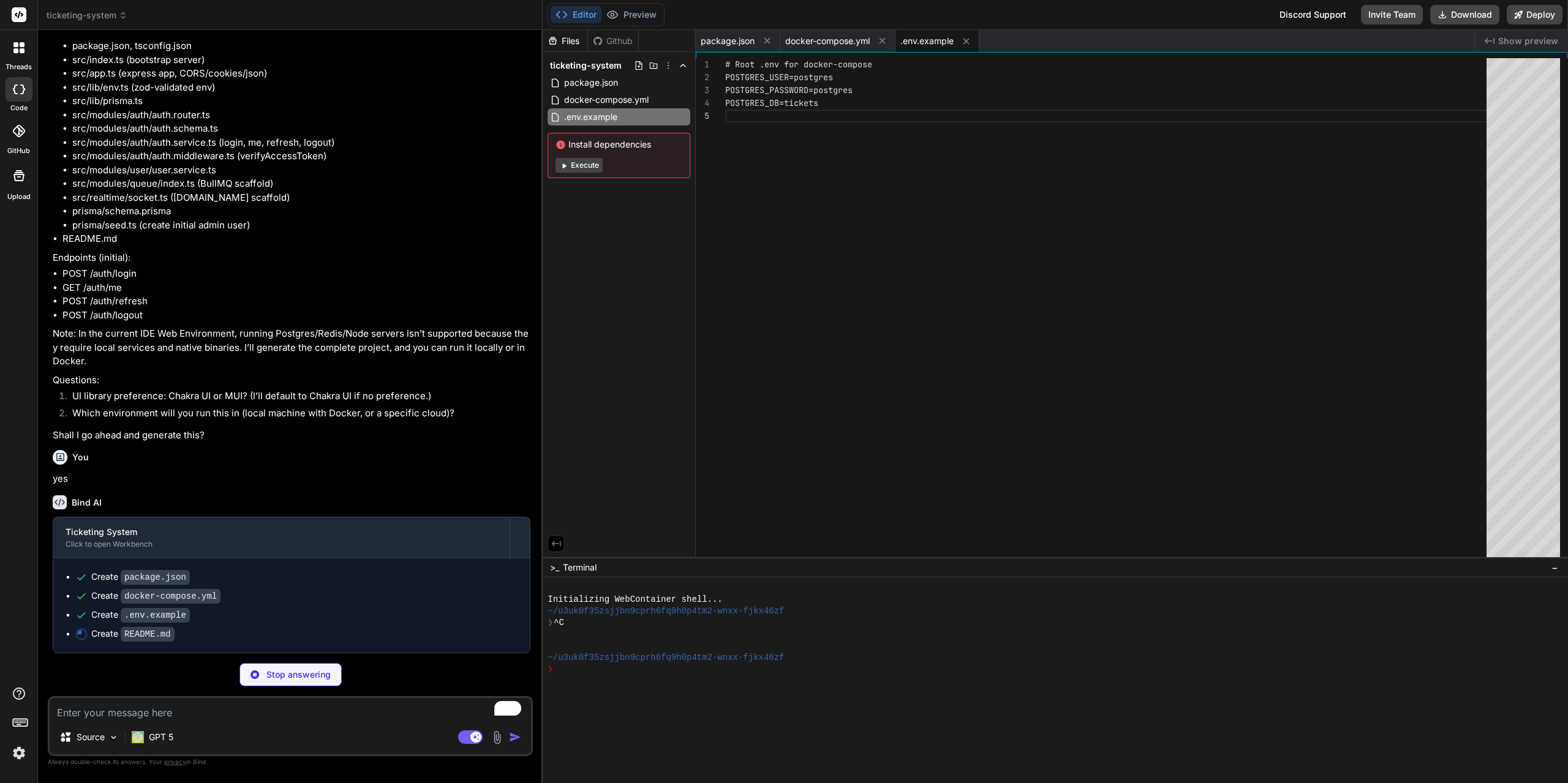
scroll to position [542, 0]
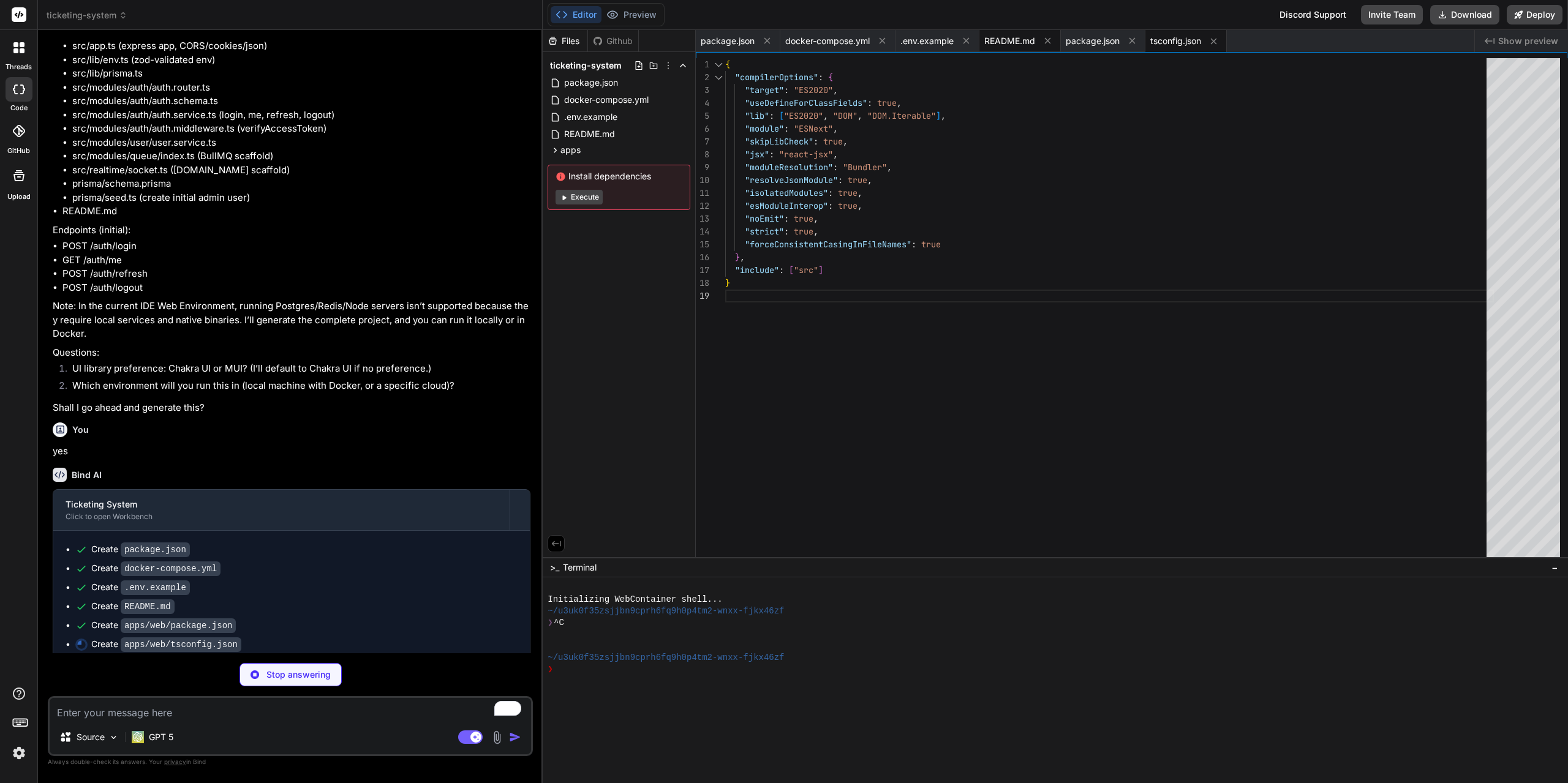
click at [1015, 43] on span "README.md" at bounding box center [1009, 40] width 51 height 12
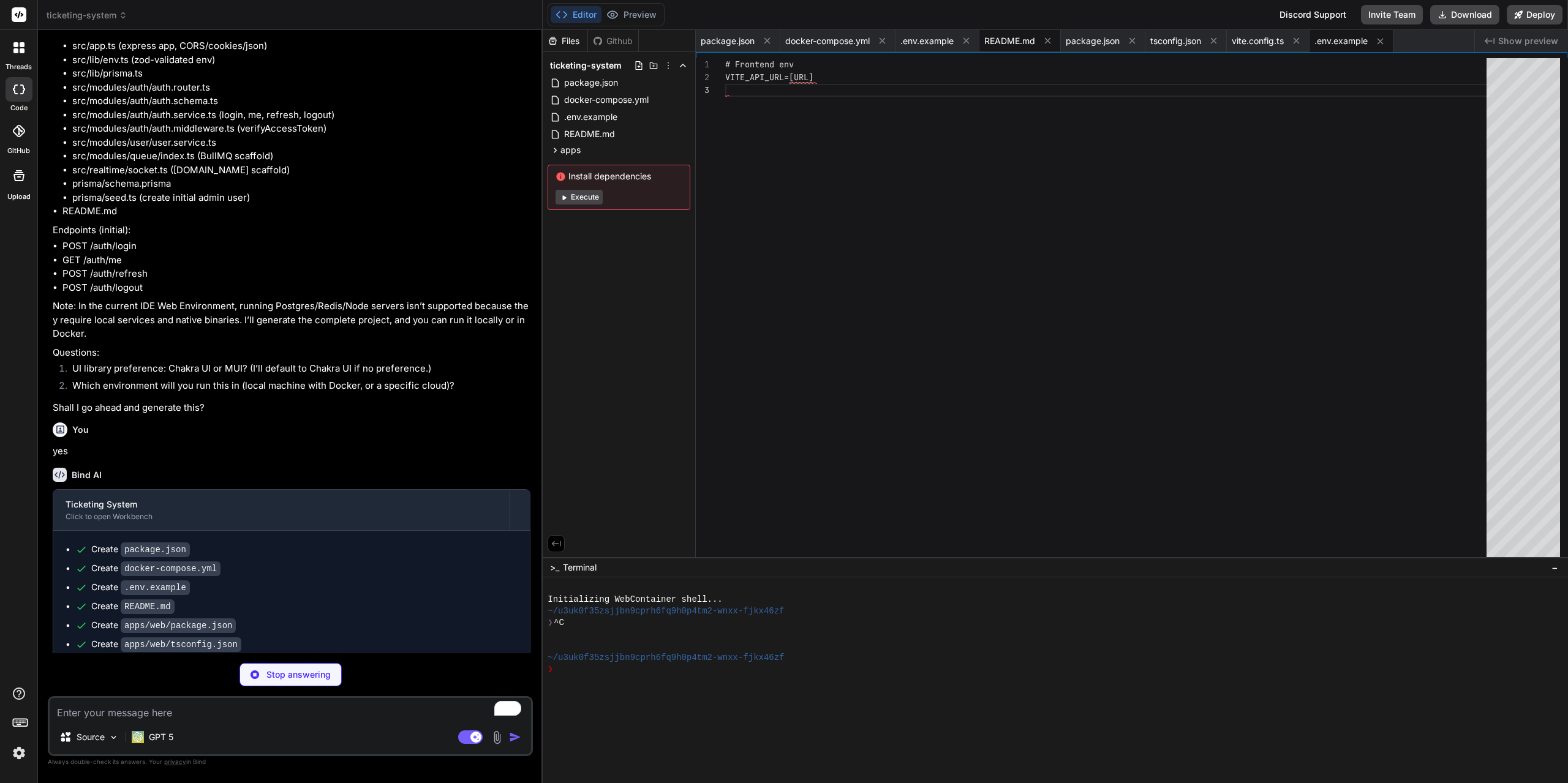
click at [989, 36] on span "README.md" at bounding box center [1009, 40] width 51 height 12
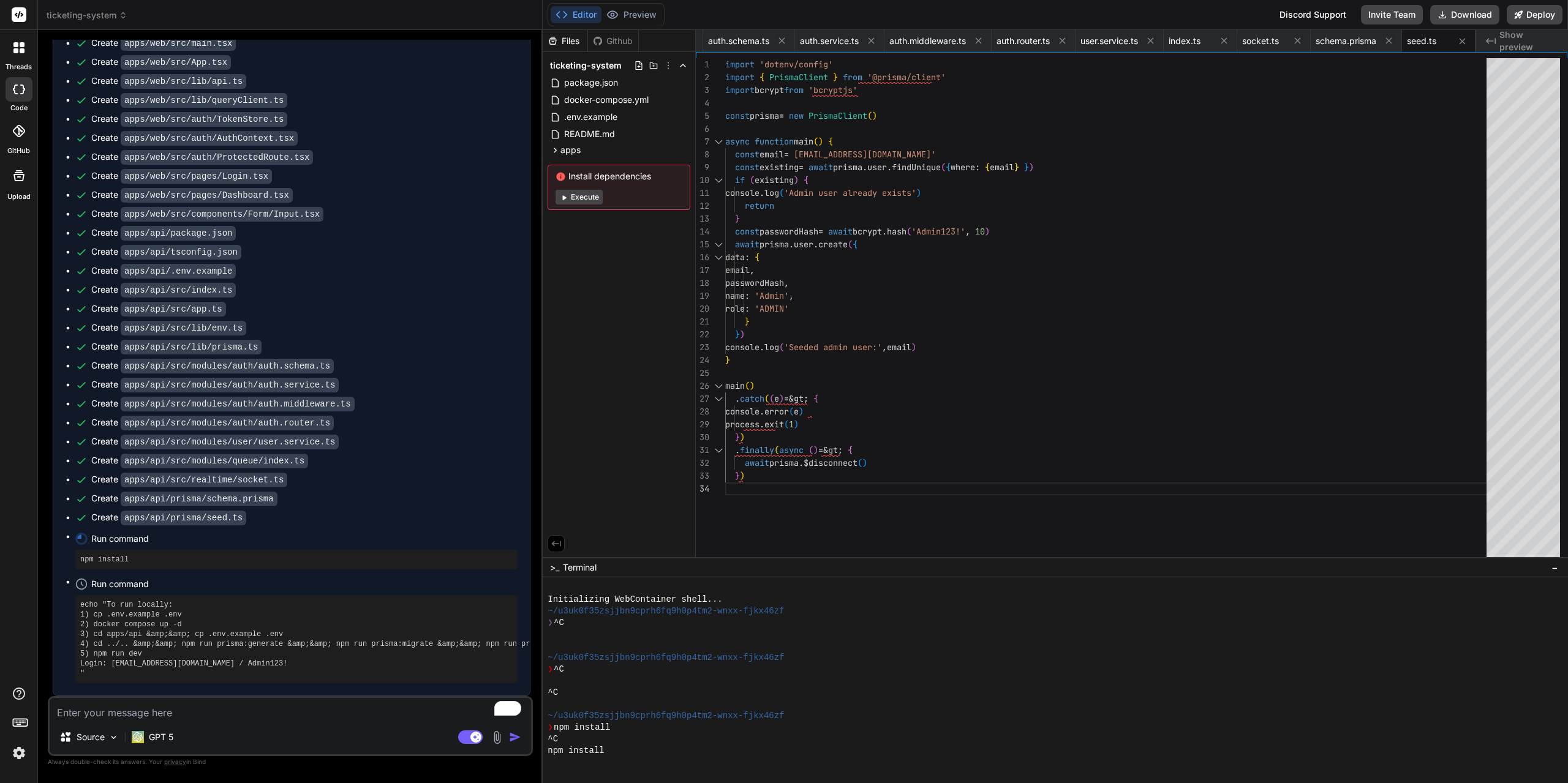
scroll to position [93, 0]
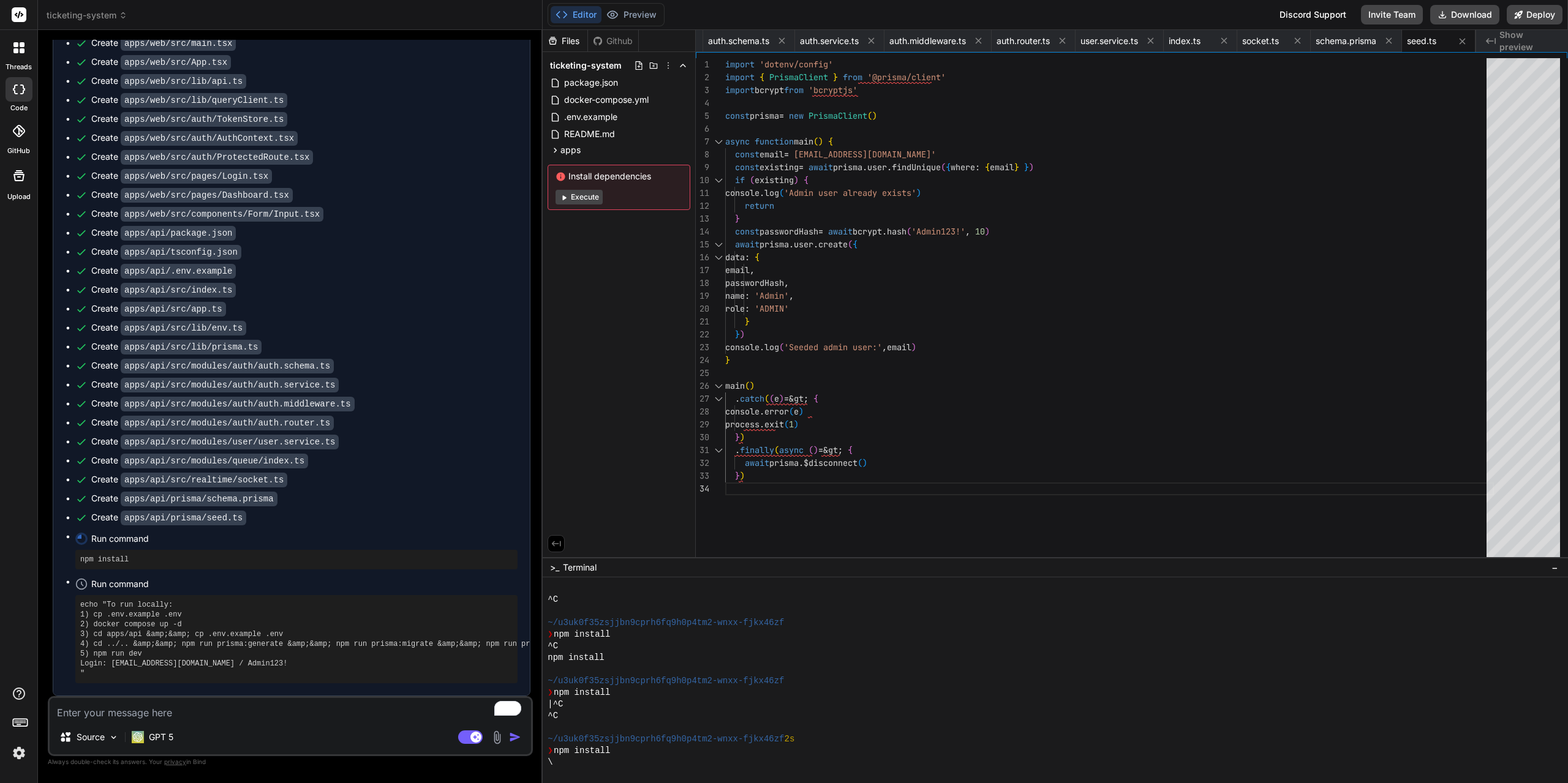
click at [1532, 45] on span "Show preview" at bounding box center [1529, 40] width 59 height 25
click at [1344, 43] on span "schema.prisma" at bounding box center [1346, 40] width 61 height 12
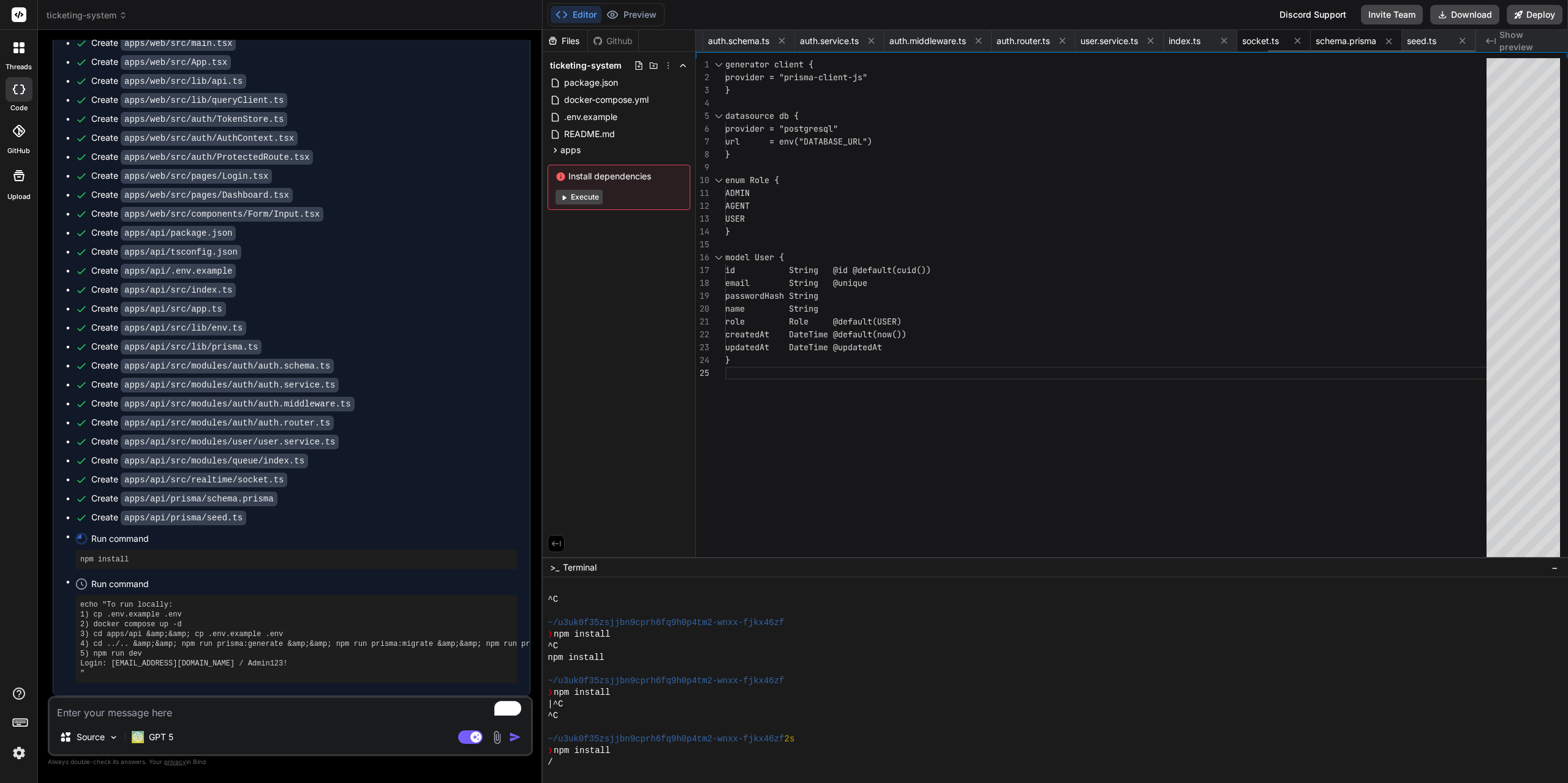
click at [1253, 43] on span "socket.ts" at bounding box center [1260, 40] width 36 height 12
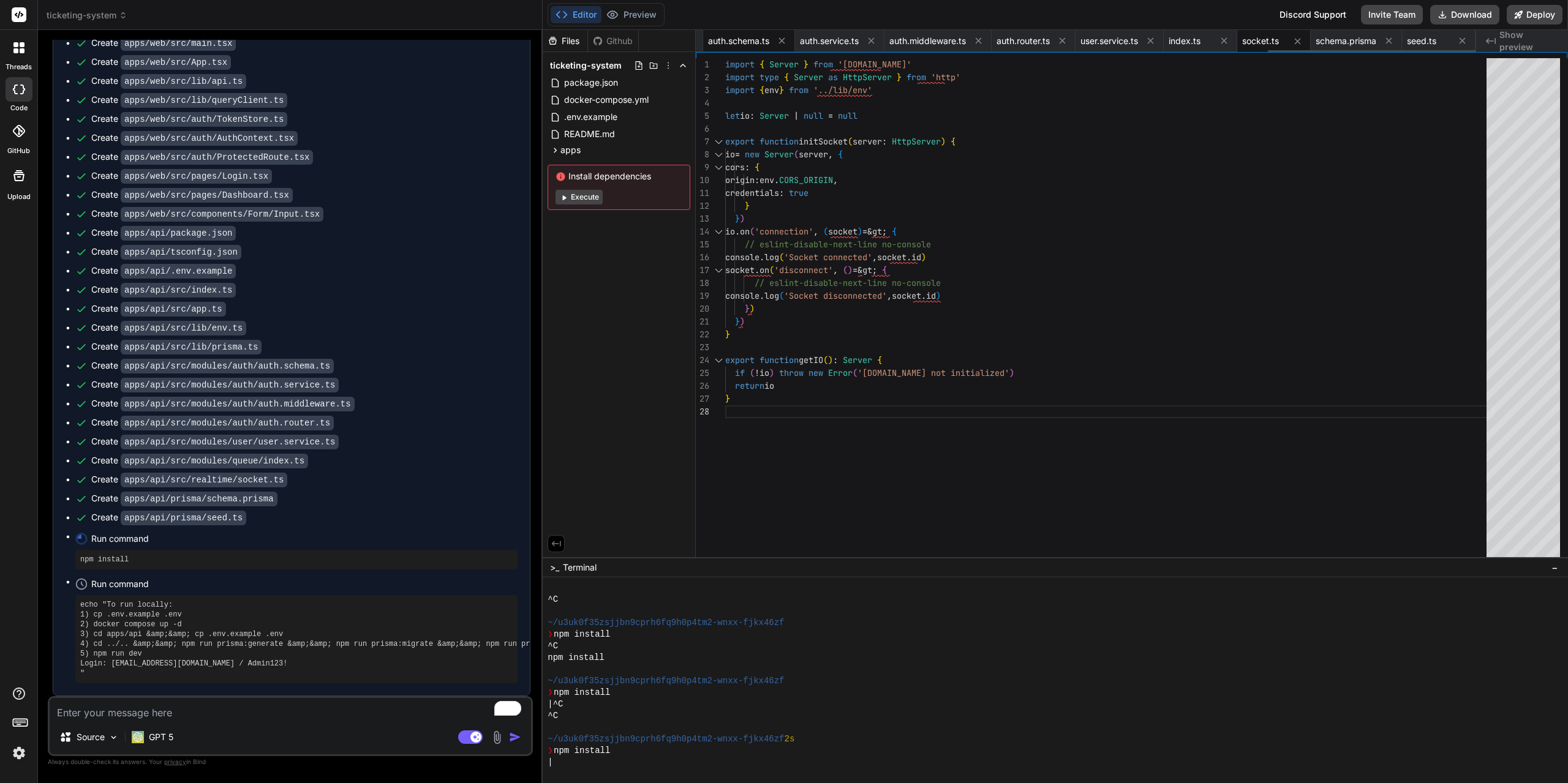
click at [729, 44] on span "auth.schema.ts" at bounding box center [739, 40] width 61 height 12
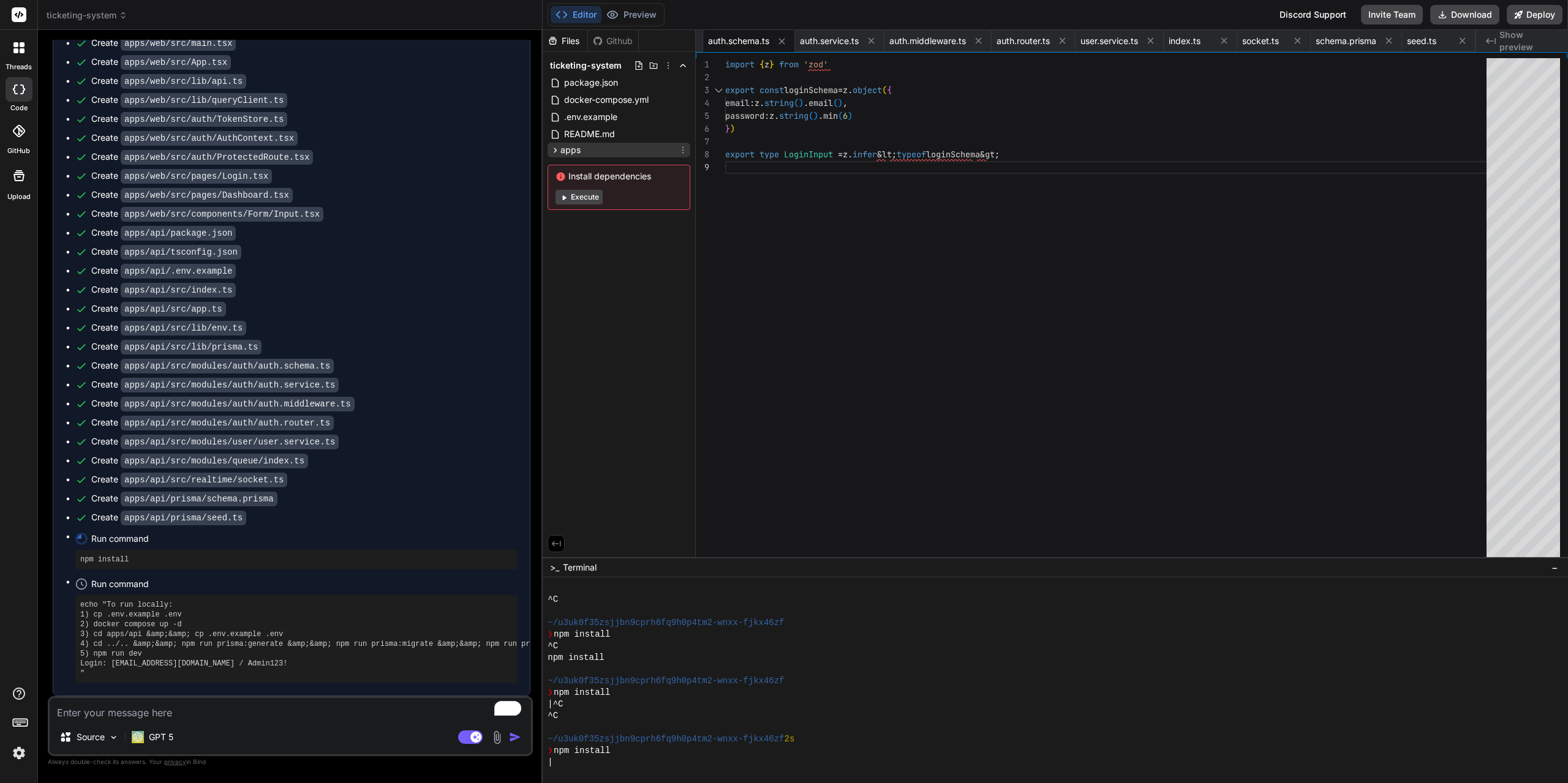
click at [556, 148] on icon at bounding box center [555, 151] width 11 height 11
click at [572, 182] on div "api" at bounding box center [572, 180] width 23 height 12
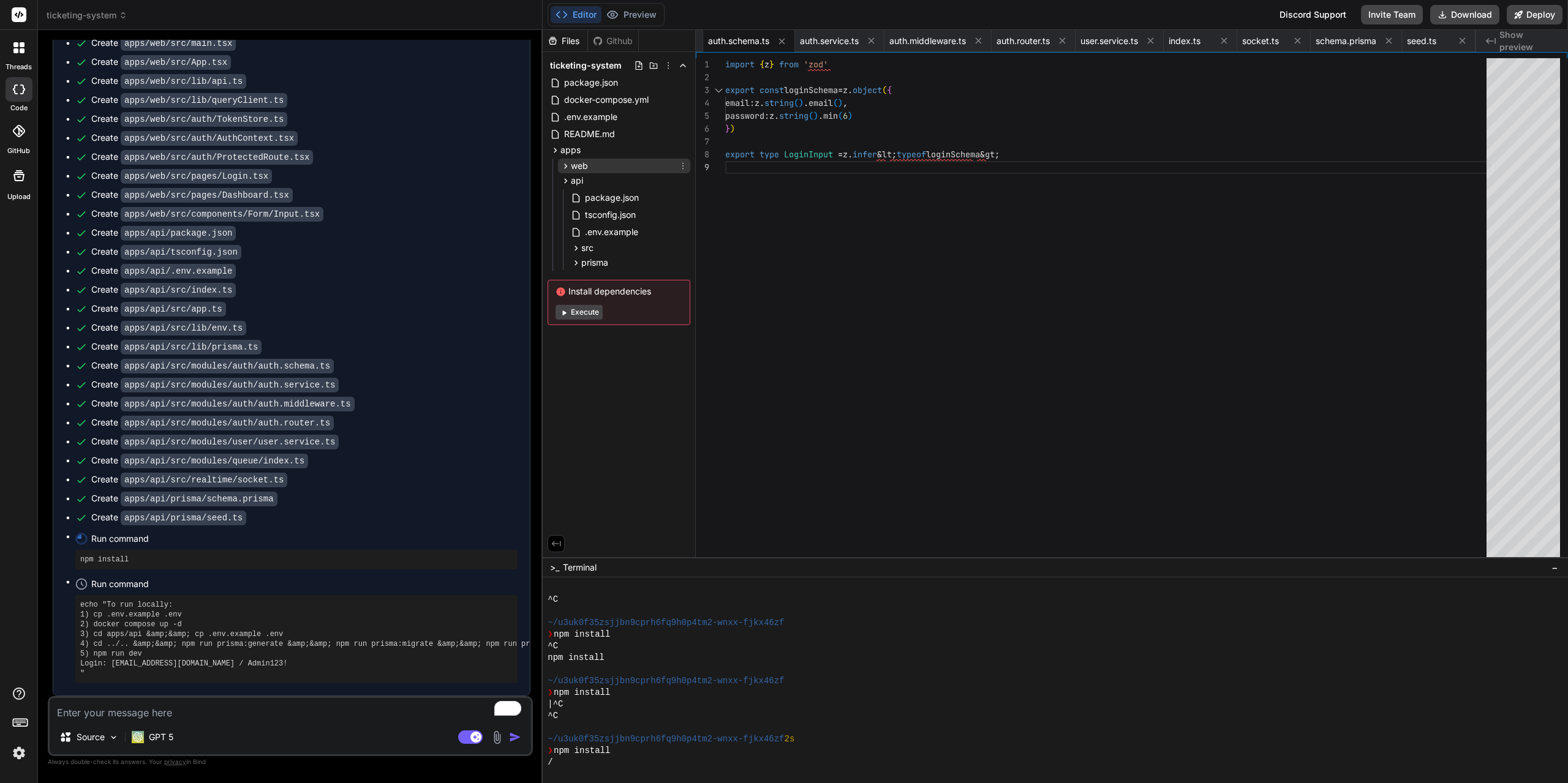
click at [564, 164] on icon at bounding box center [566, 166] width 11 height 11
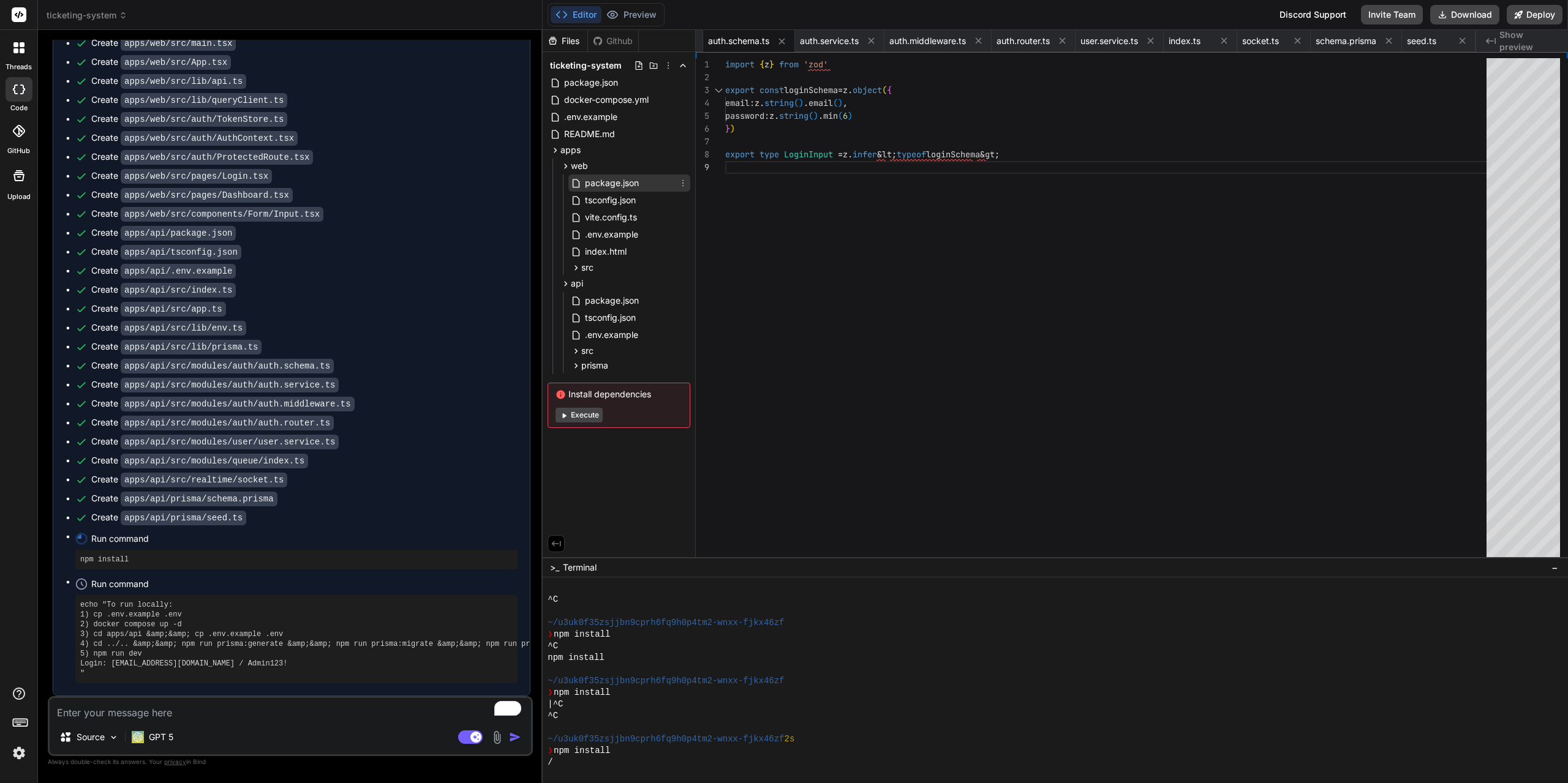
click at [609, 186] on span "package.json" at bounding box center [611, 183] width 56 height 15
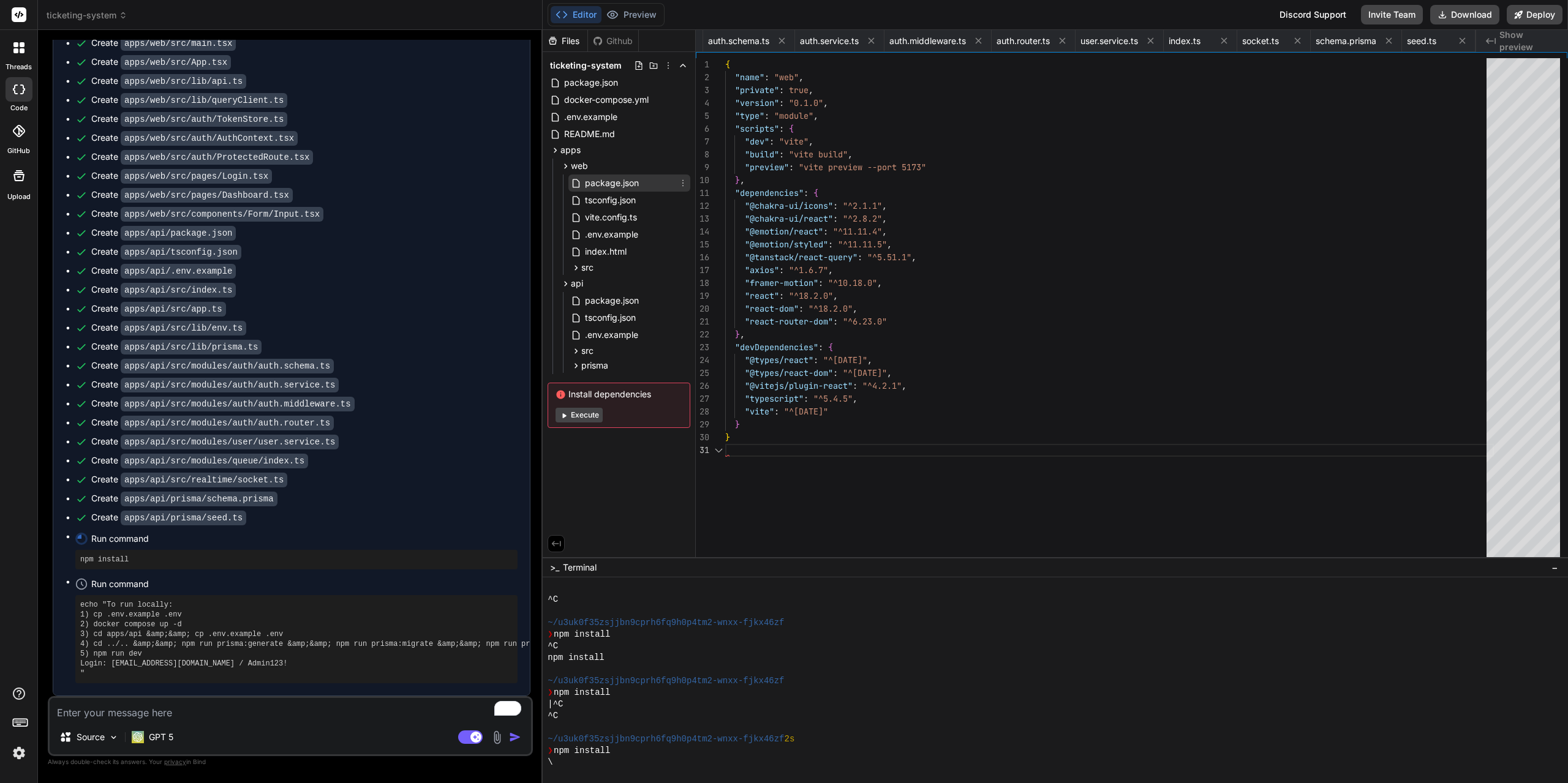
scroll to position [0, 367]
click at [614, 206] on span "tsconfig.json" at bounding box center [610, 200] width 53 height 15
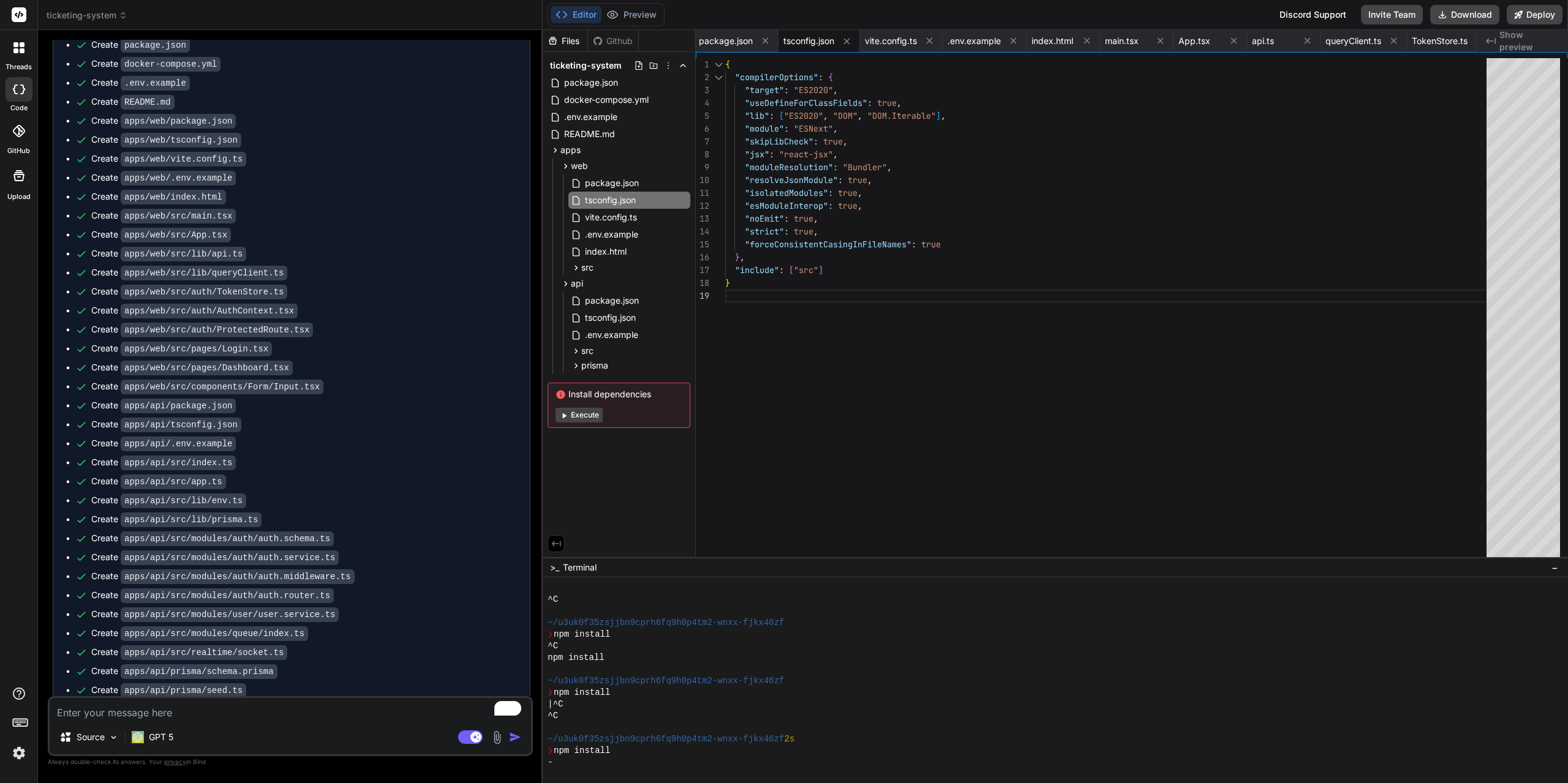
scroll to position [1247, 0]
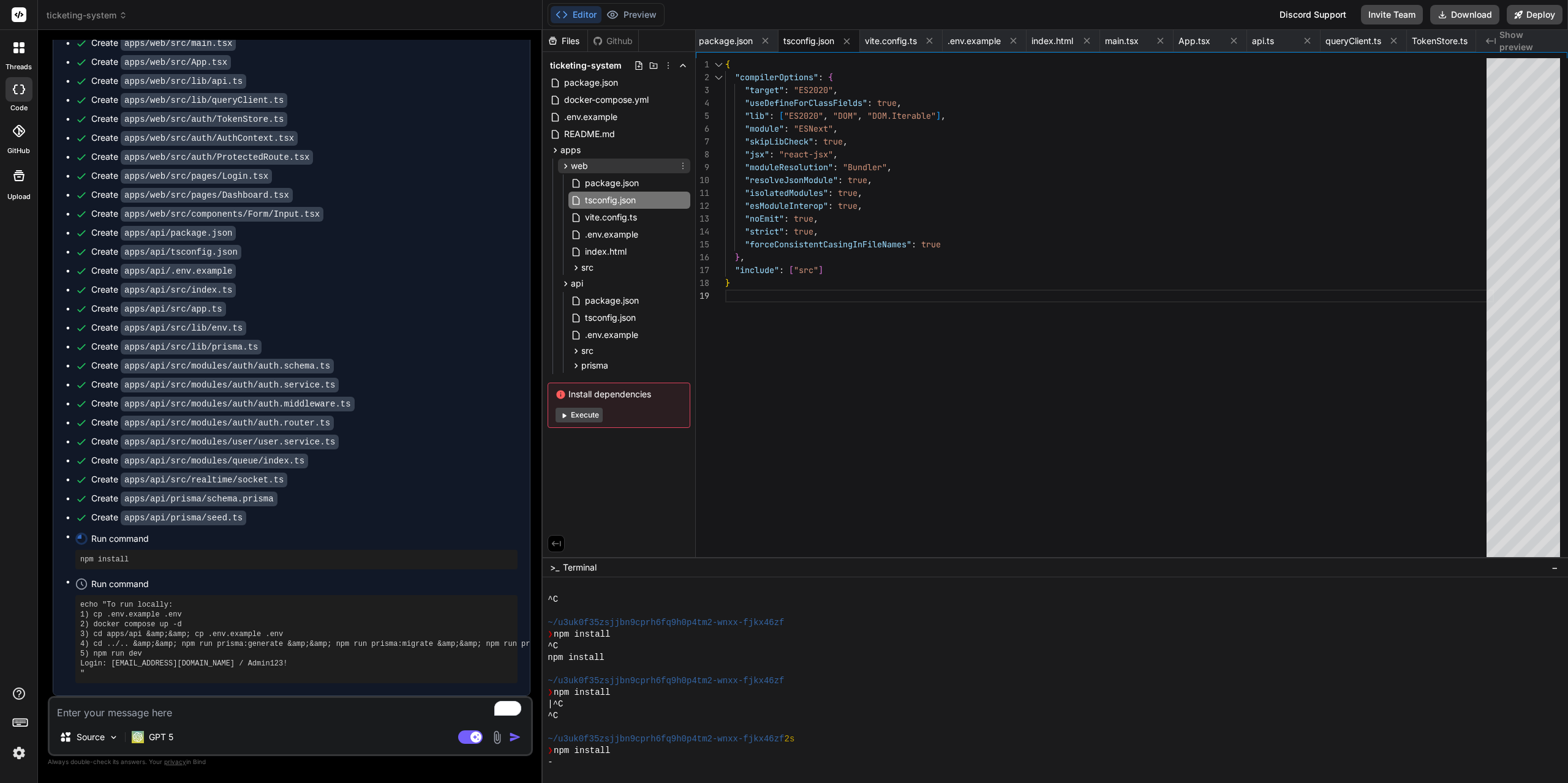
click at [564, 168] on icon at bounding box center [566, 166] width 11 height 11
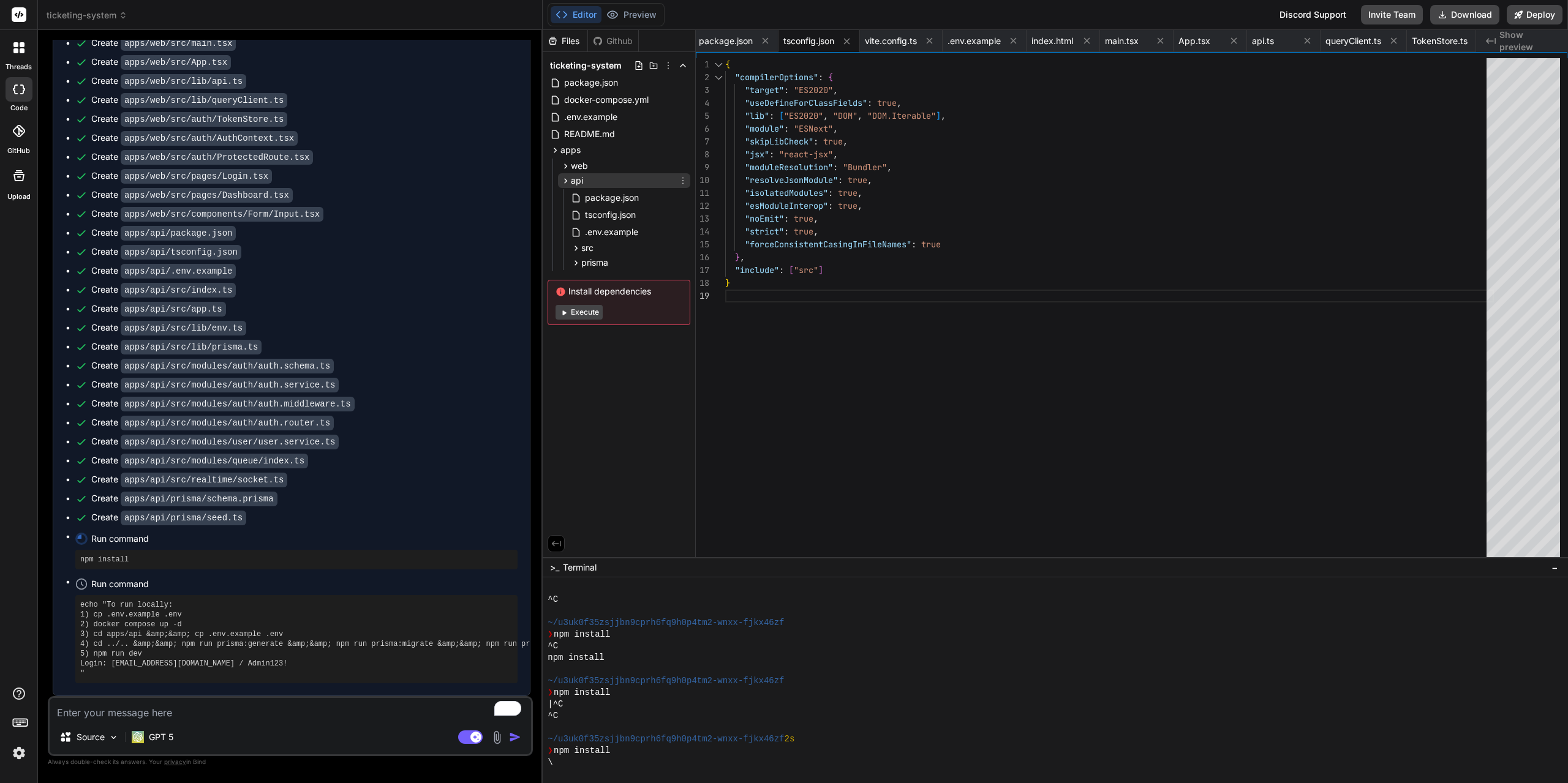
click at [563, 181] on icon at bounding box center [566, 181] width 11 height 11
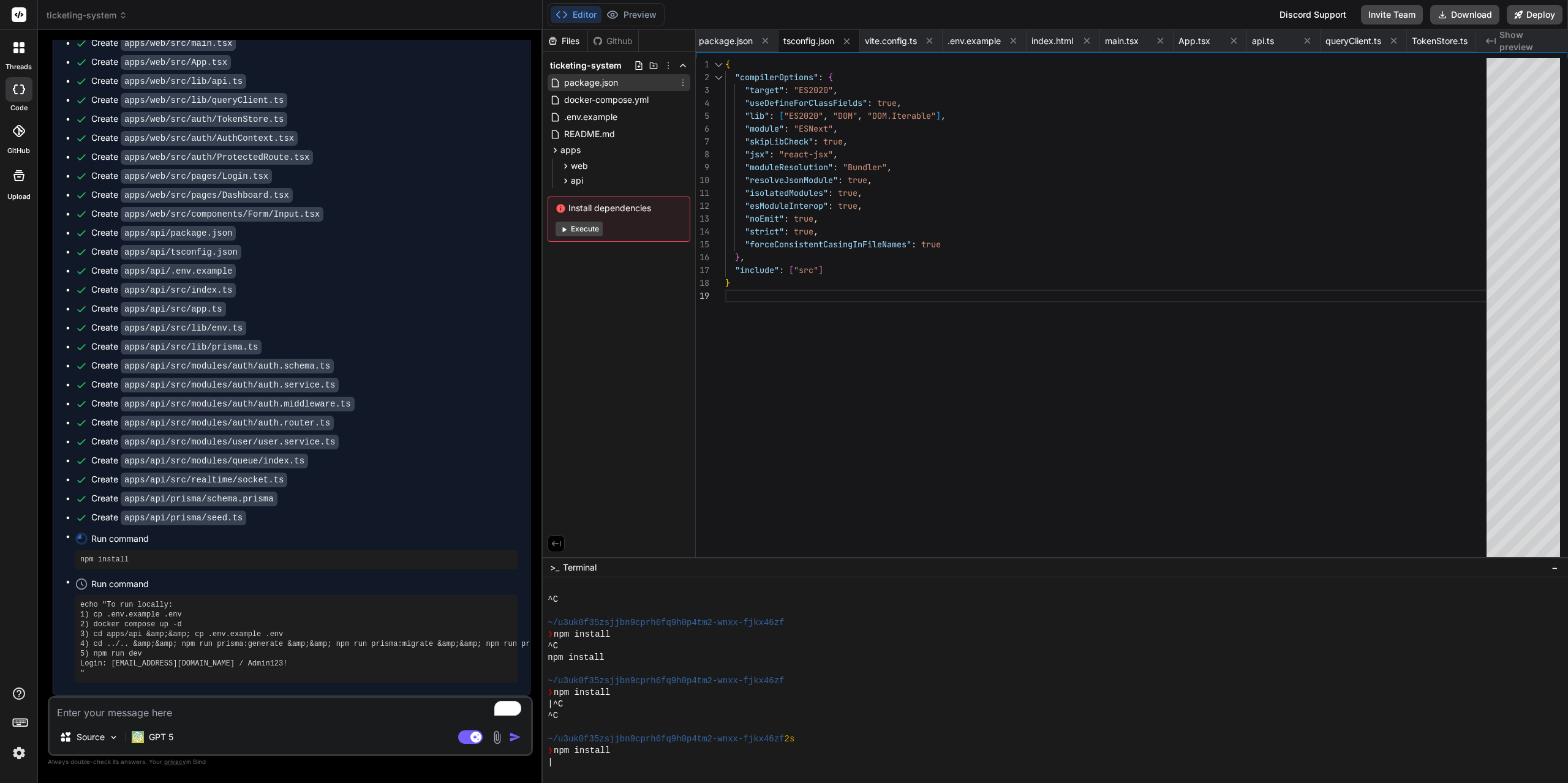
click at [579, 88] on span "package.json" at bounding box center [590, 83] width 56 height 15
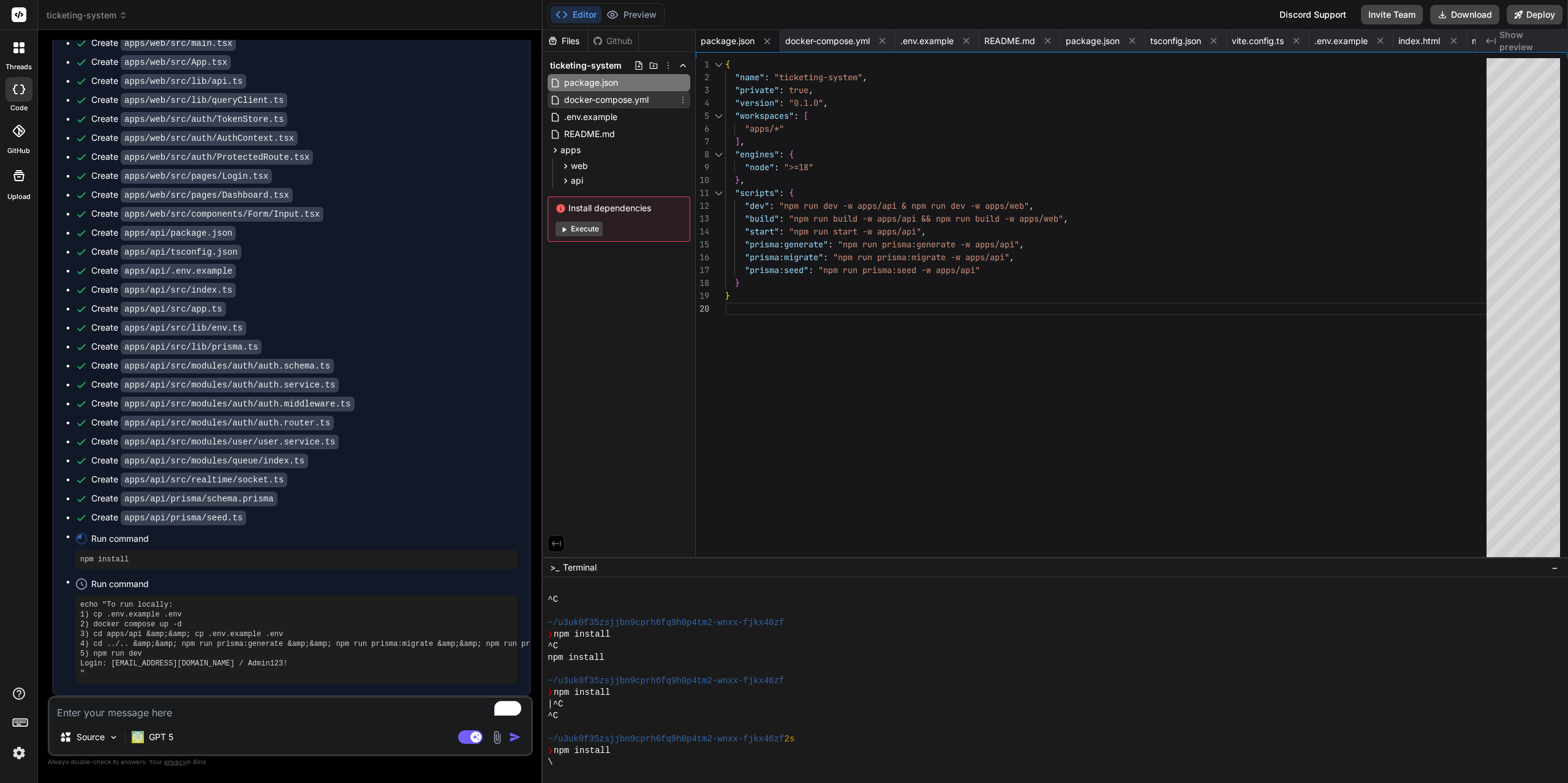
click at [591, 104] on span "docker-compose.yml" at bounding box center [606, 99] width 87 height 15
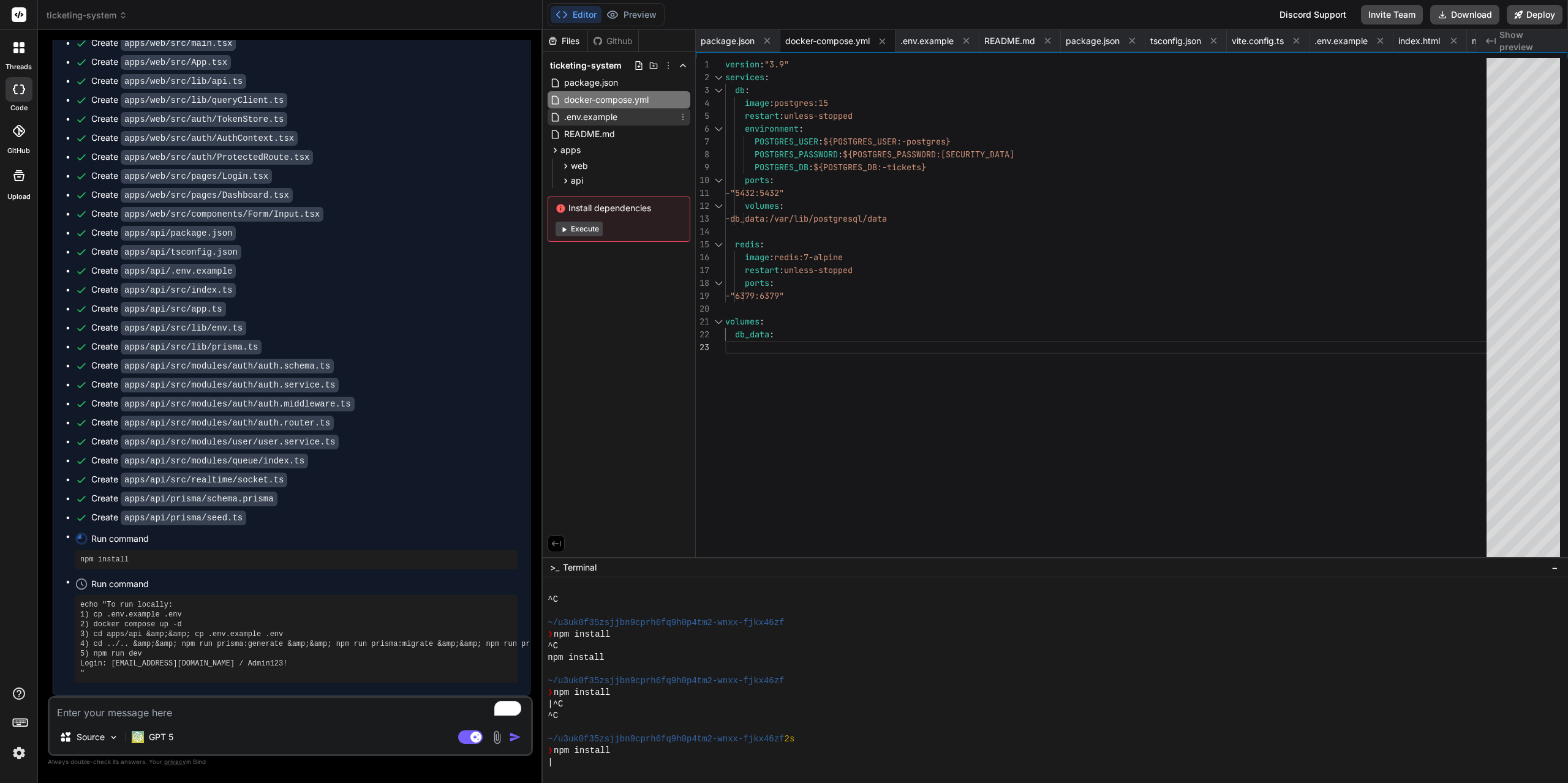
click at [588, 121] on span ".env.example" at bounding box center [590, 116] width 56 height 15
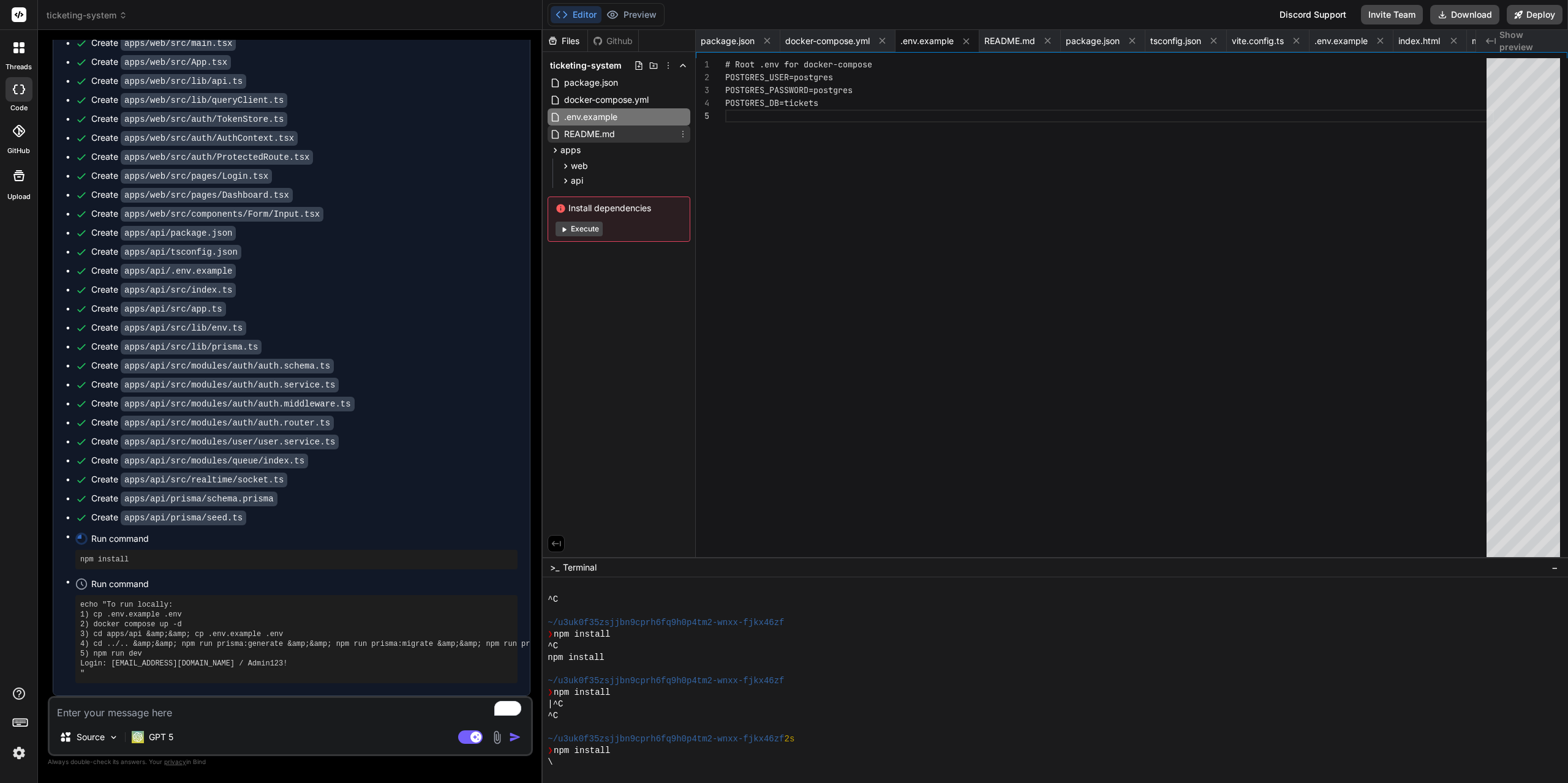
click at [588, 133] on span "README.md" at bounding box center [589, 134] width 53 height 15
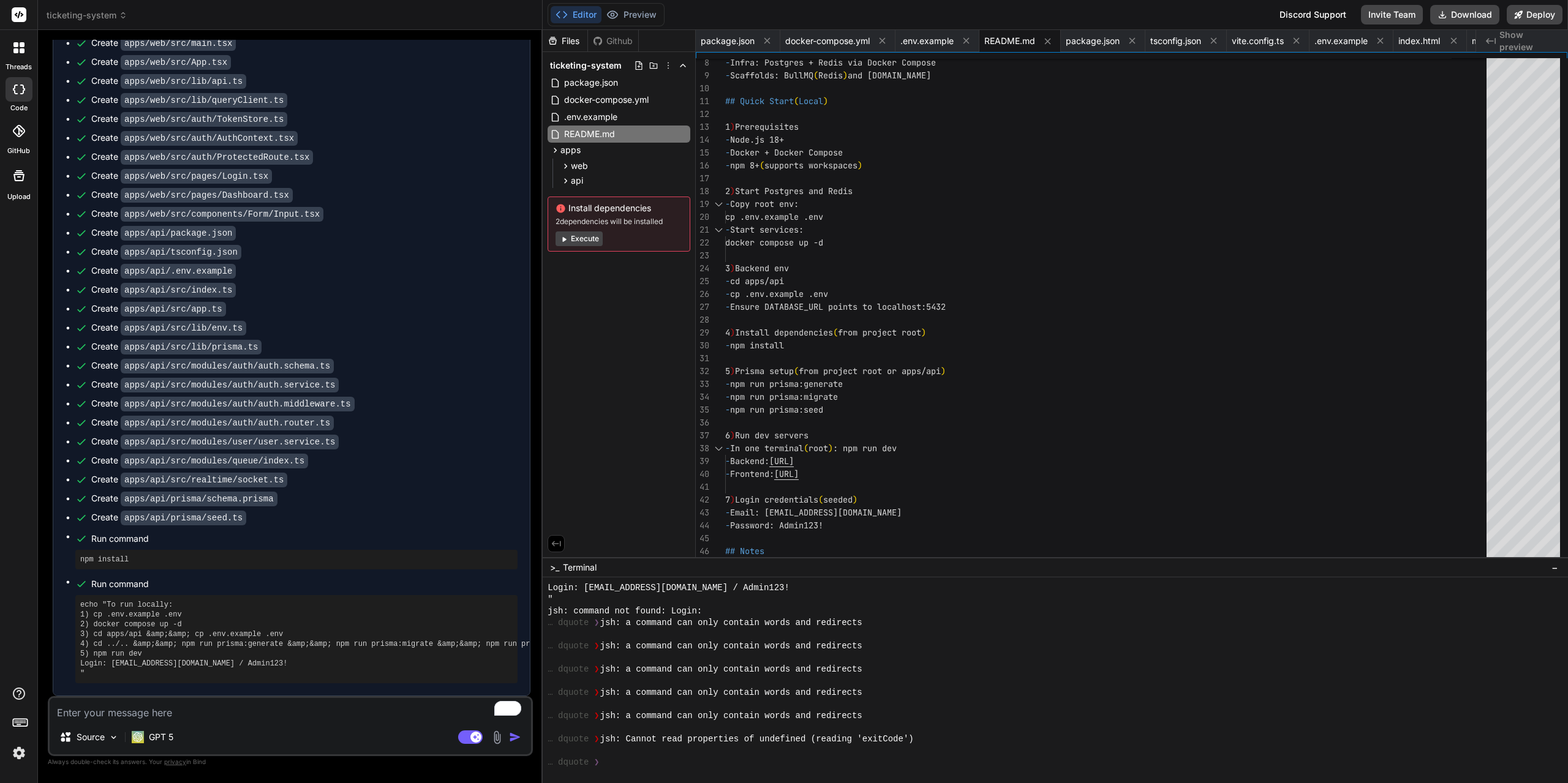
scroll to position [1128, 0]
click at [564, 238] on icon at bounding box center [565, 239] width 4 height 5
click at [568, 239] on icon at bounding box center [563, 238] width 9 height 9
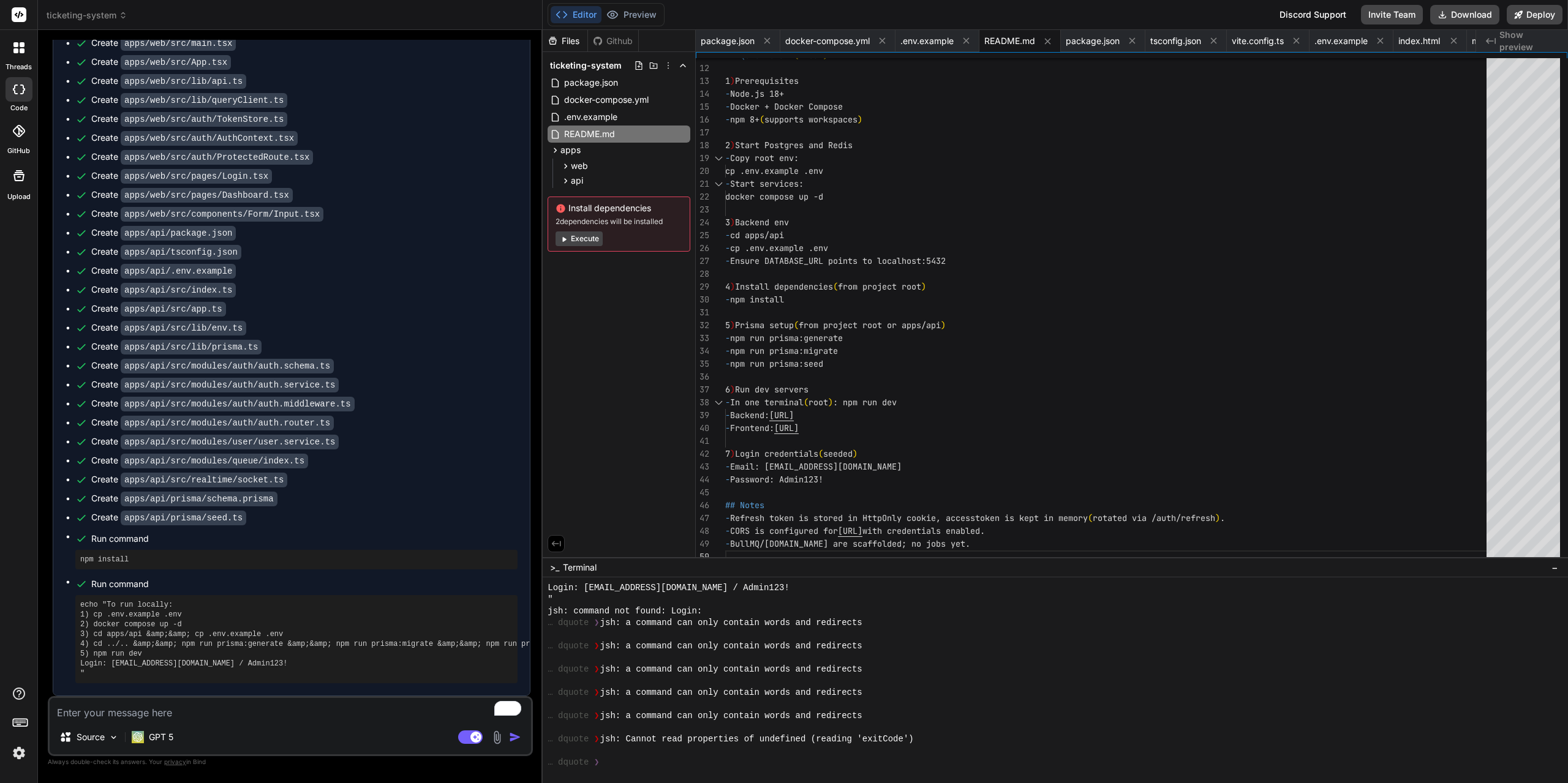
scroll to position [1247, 0]
click at [180, 717] on textarea "To enrich screen reader interactions, please activate Accessibility in Grammarl…" at bounding box center [289, 709] width 481 height 22
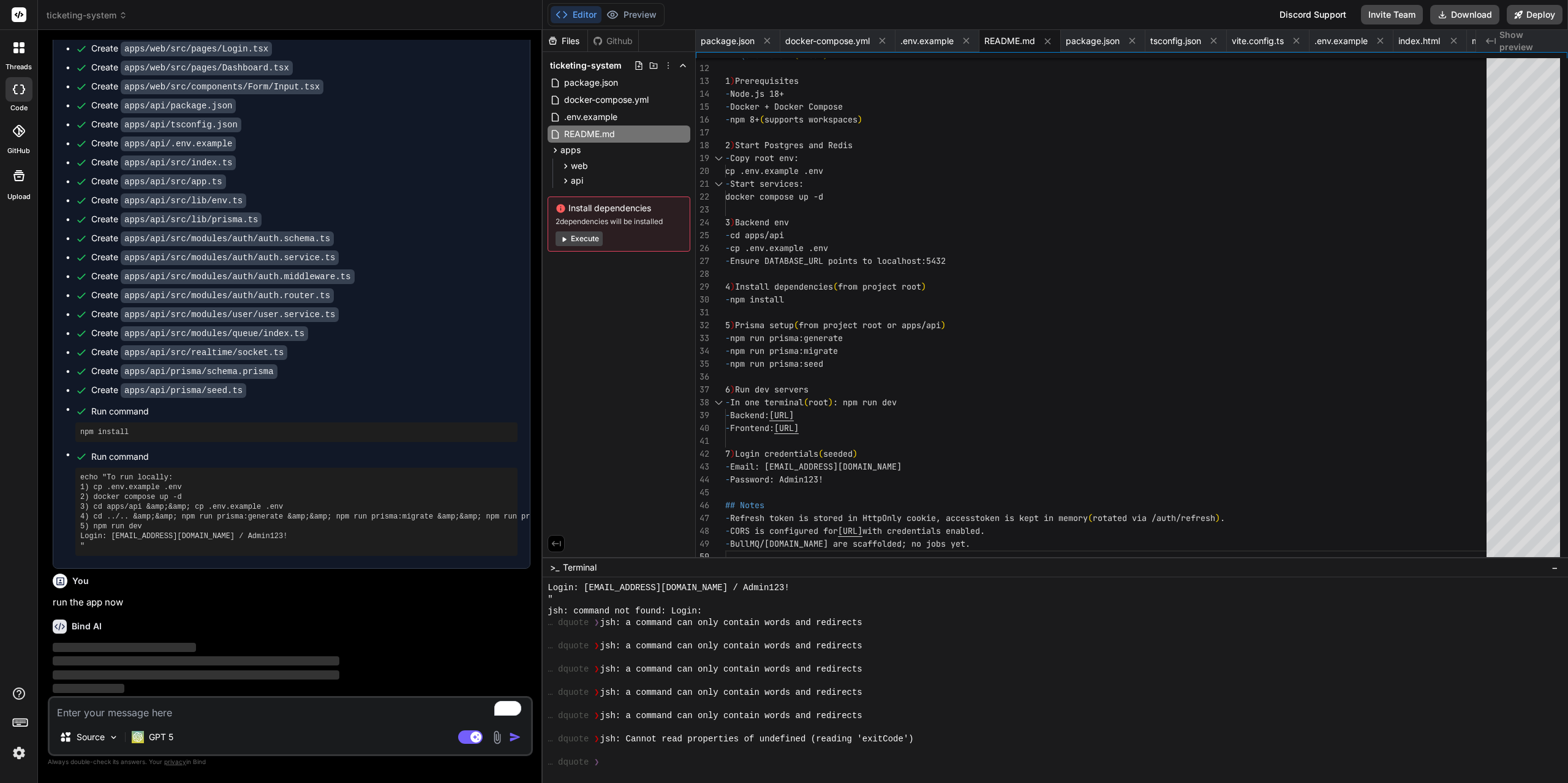
scroll to position [1374, 0]
click at [1557, 568] on span "−" at bounding box center [1554, 568] width 7 height 12
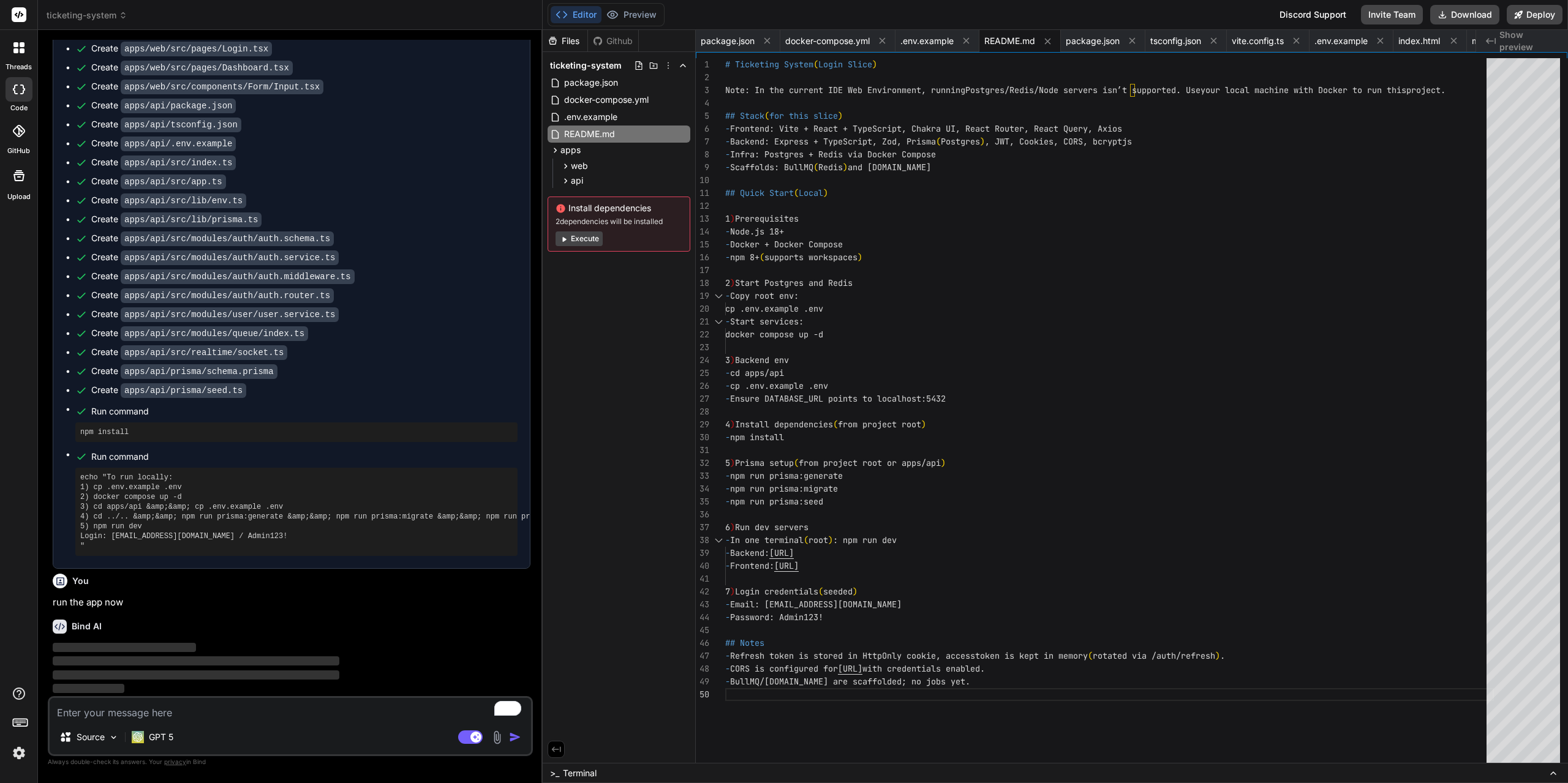
click at [587, 775] on span "Terminal" at bounding box center [579, 773] width 33 height 12
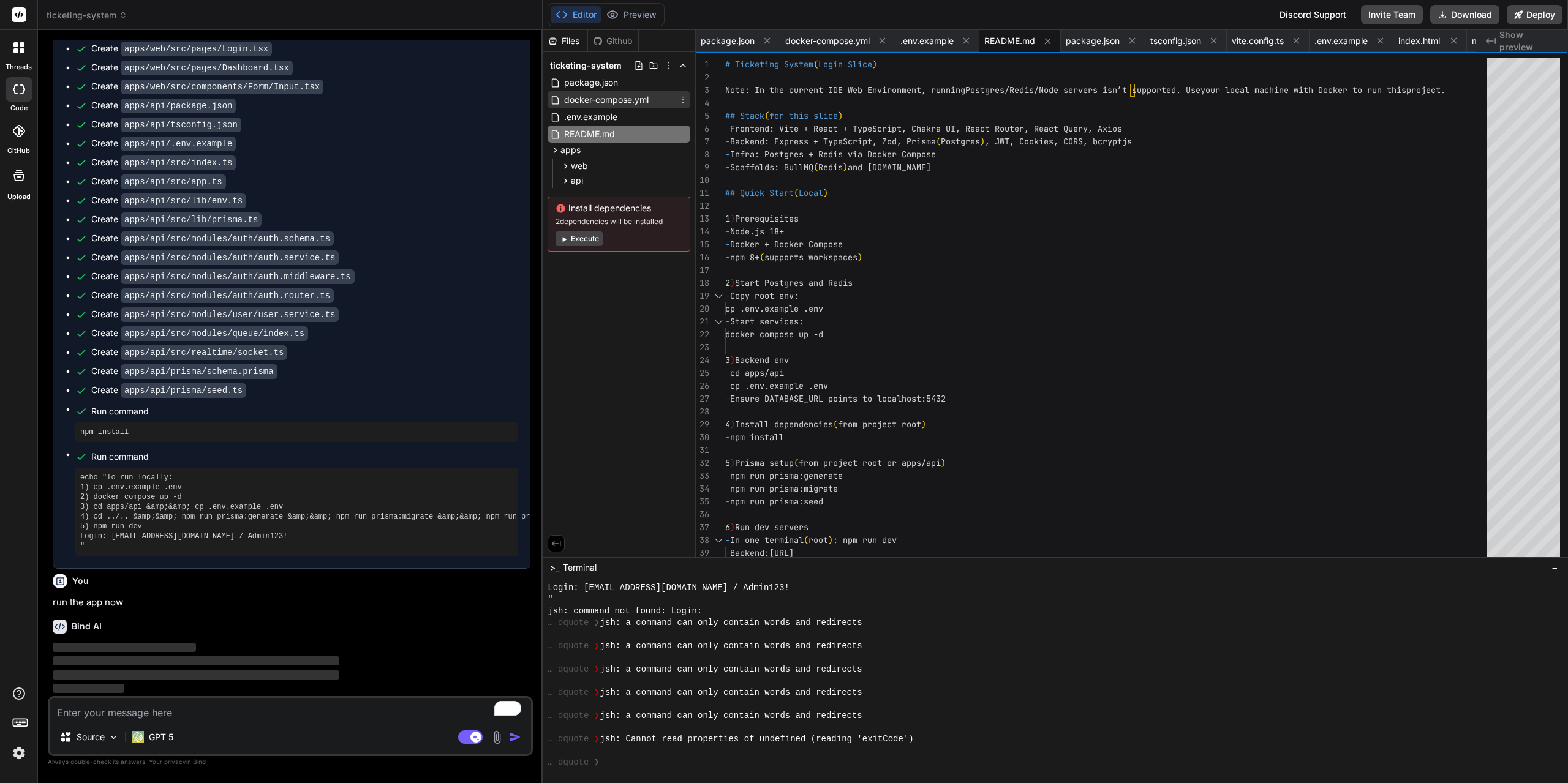
click at [585, 98] on span "docker-compose.yml" at bounding box center [606, 99] width 87 height 15
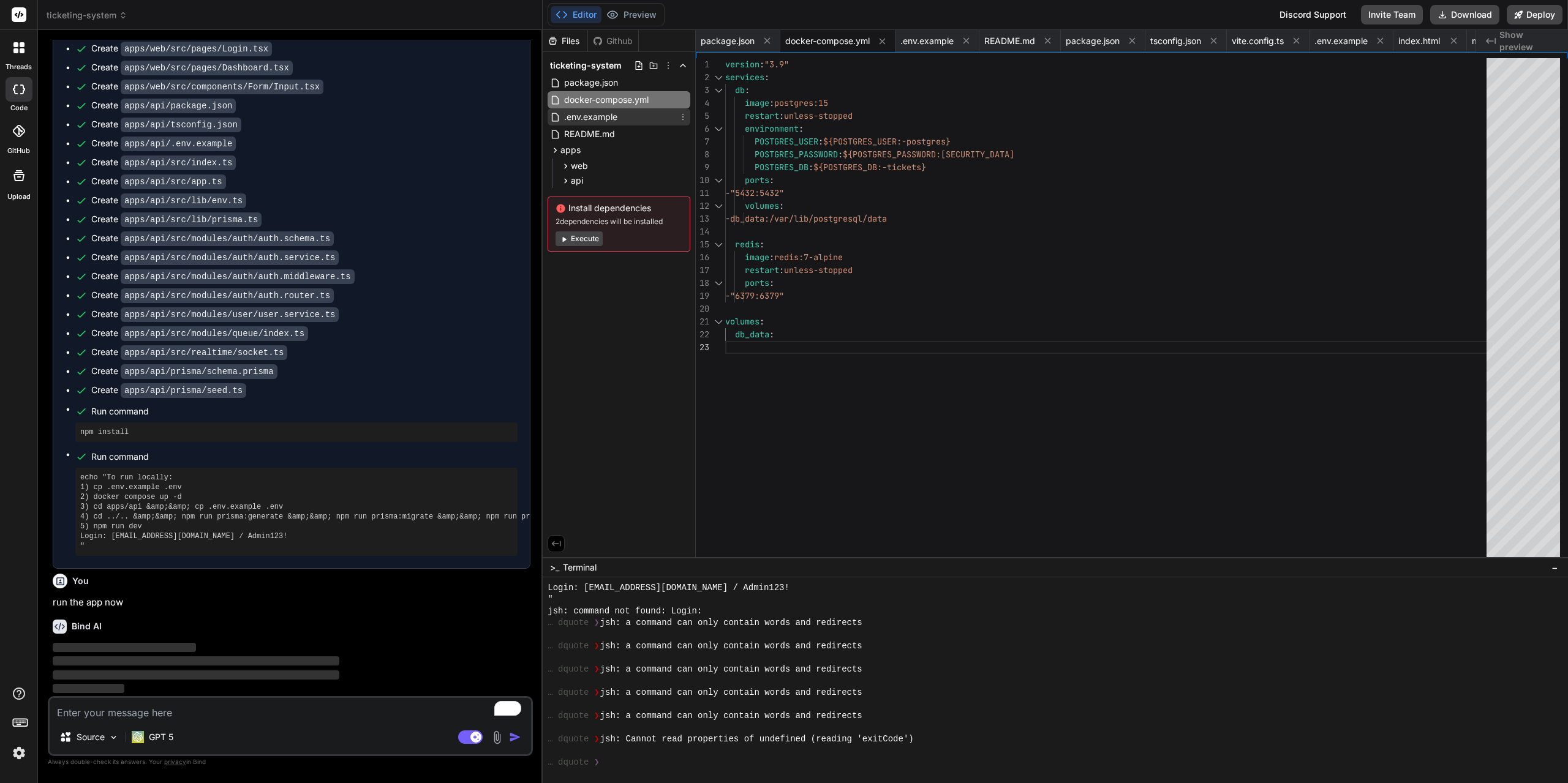
click at [584, 121] on span ".env.example" at bounding box center [590, 116] width 56 height 15
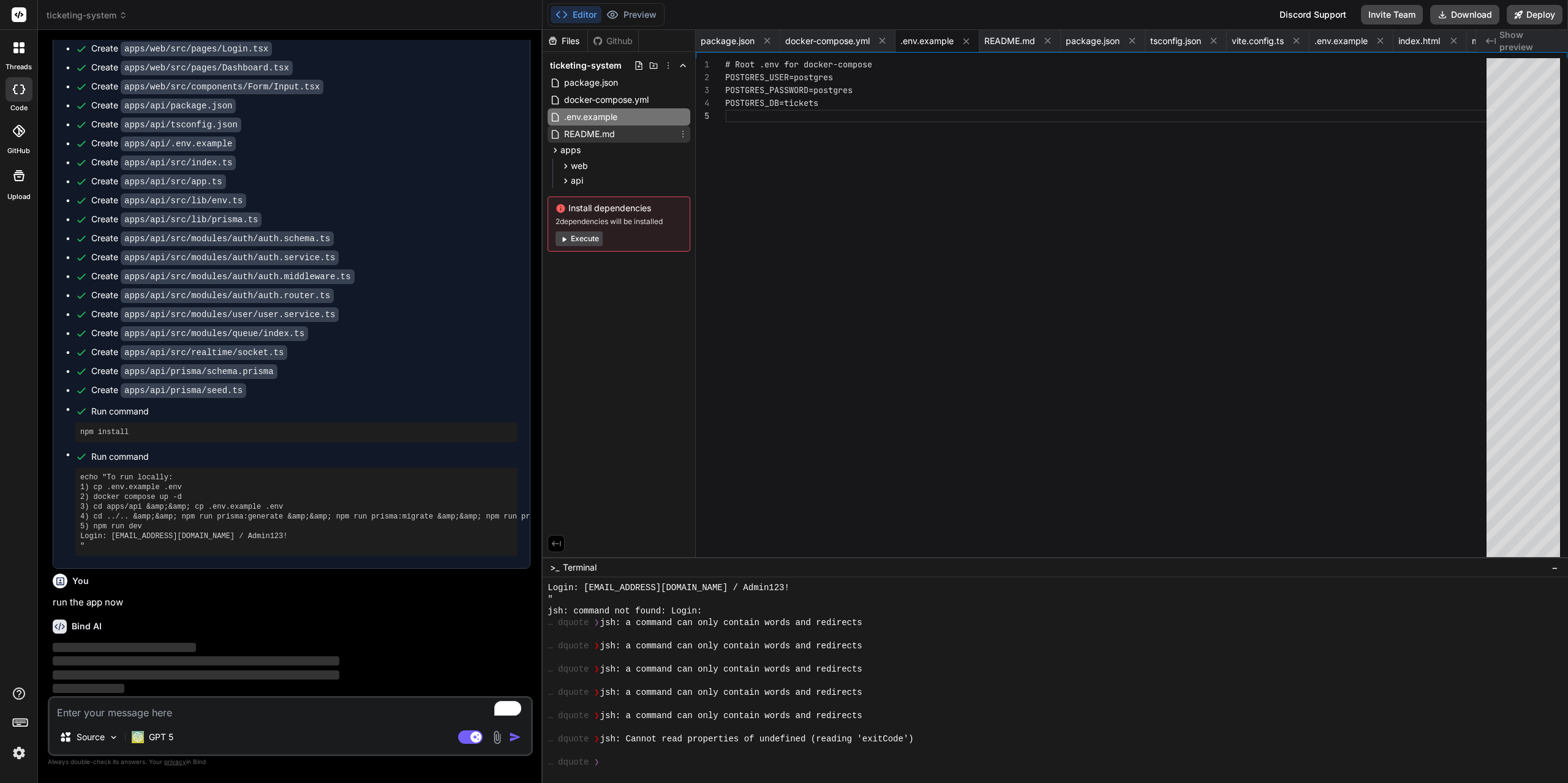
click at [586, 140] on span "README.md" at bounding box center [589, 134] width 53 height 15
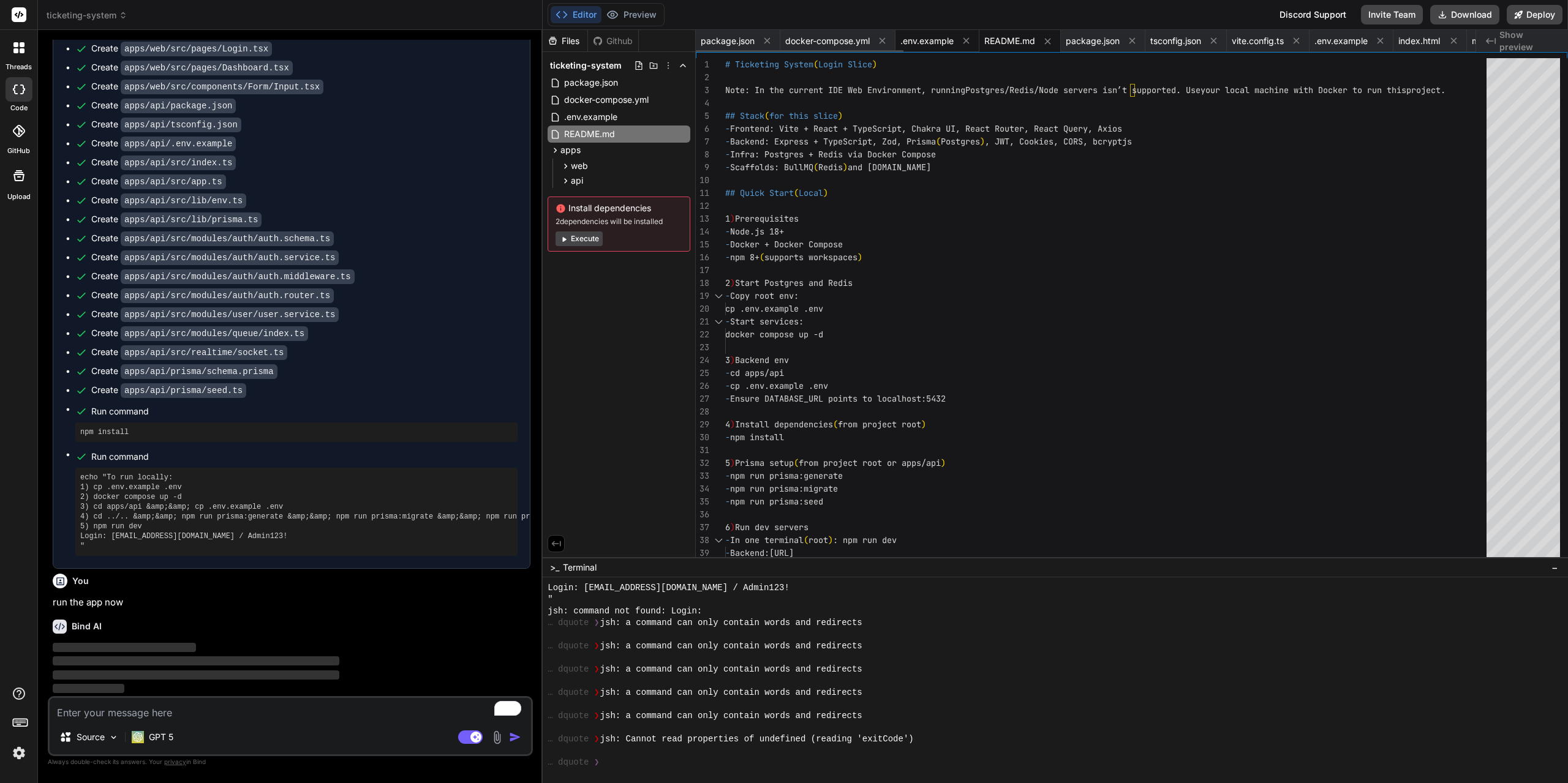
click at [928, 43] on span ".env.example" at bounding box center [927, 40] width 53 height 12
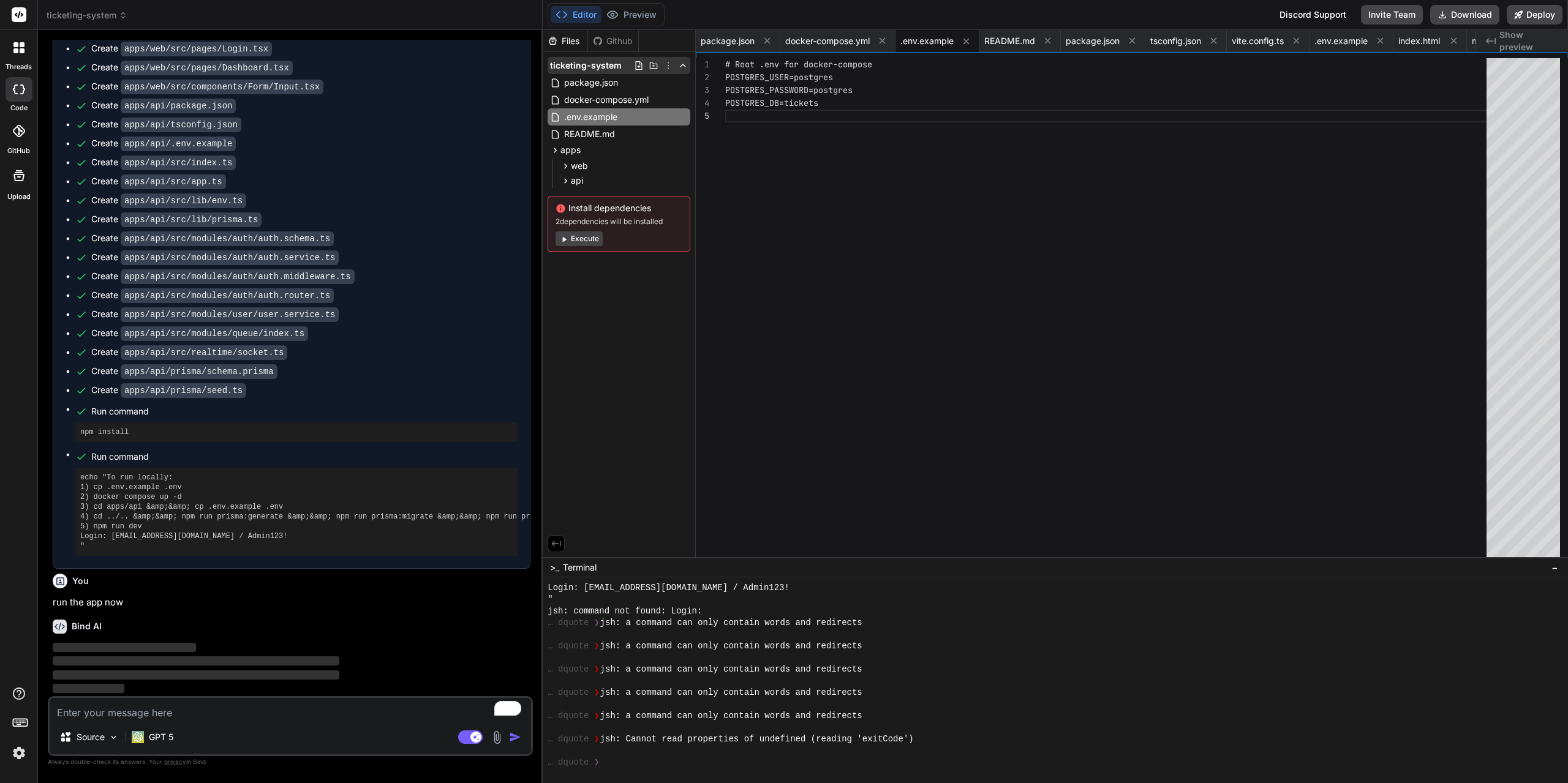
click at [667, 65] on icon at bounding box center [668, 66] width 10 height 10
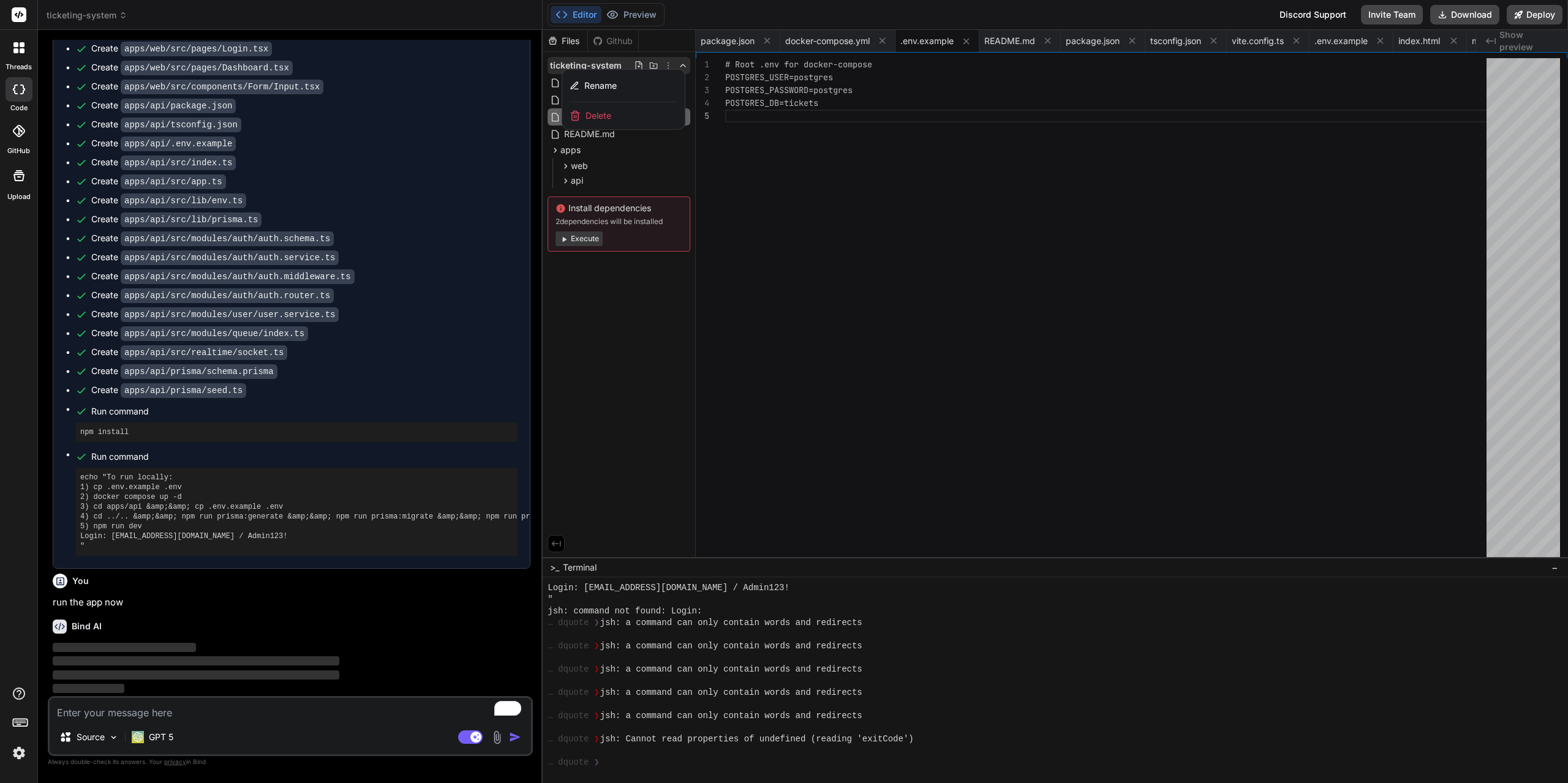
click at [822, 197] on div at bounding box center [1055, 407] width 1025 height 753
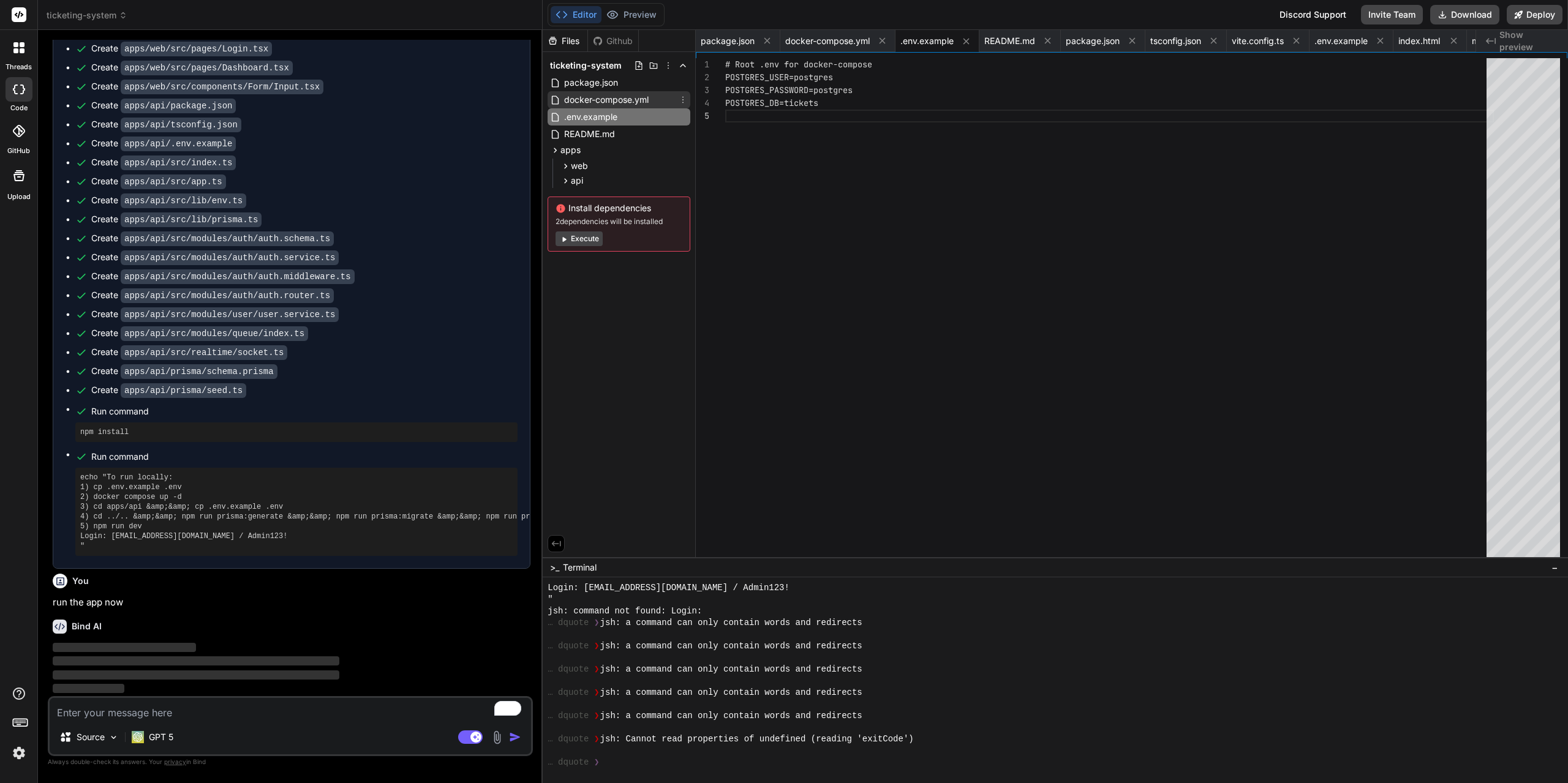
click at [682, 101] on icon at bounding box center [683, 99] width 10 height 10
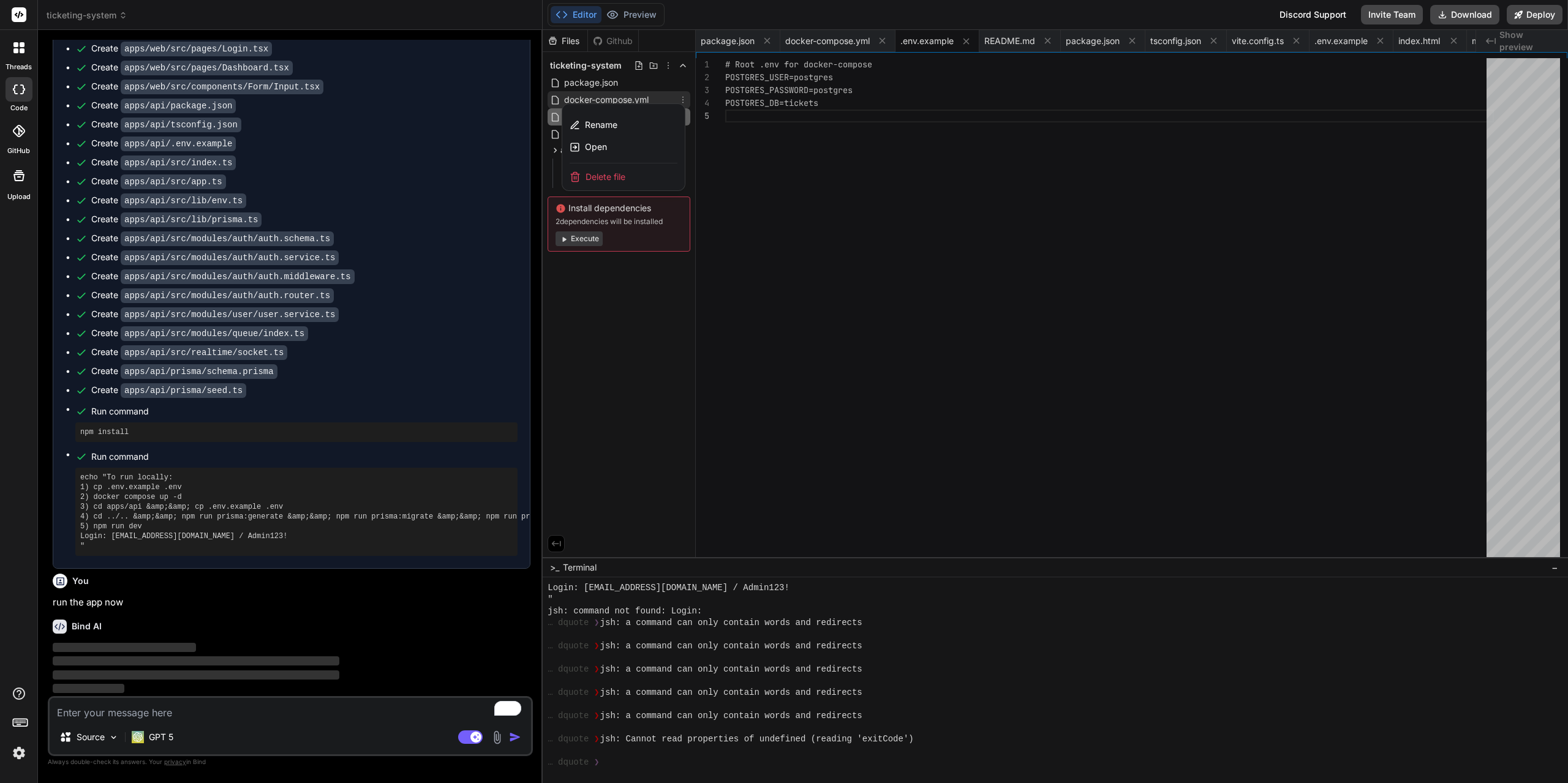
click at [835, 209] on div at bounding box center [1055, 407] width 1025 height 753
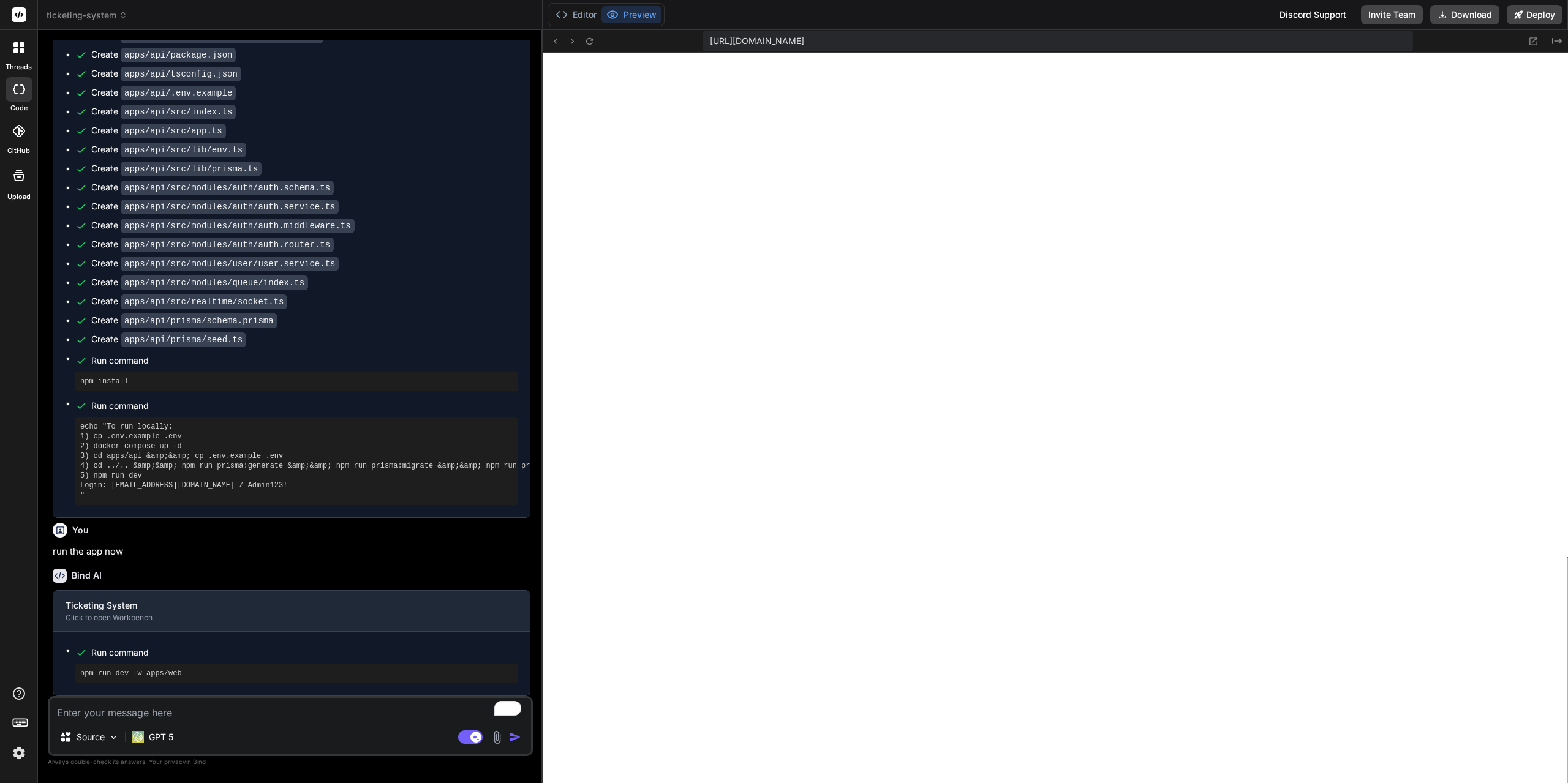
scroll to position [3351, 0]
click at [588, 41] on icon at bounding box center [589, 41] width 11 height 11
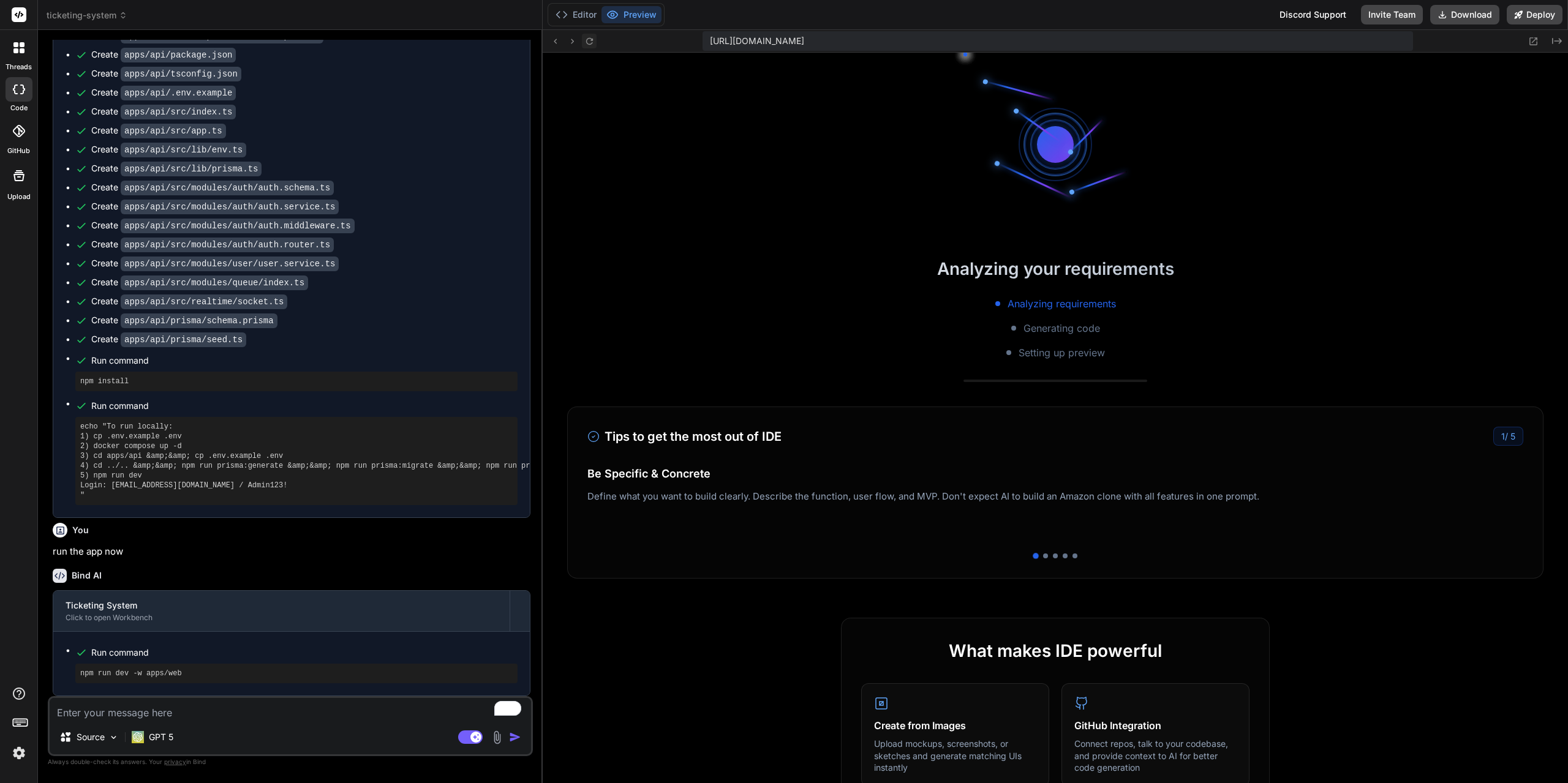
scroll to position [4608, 0]
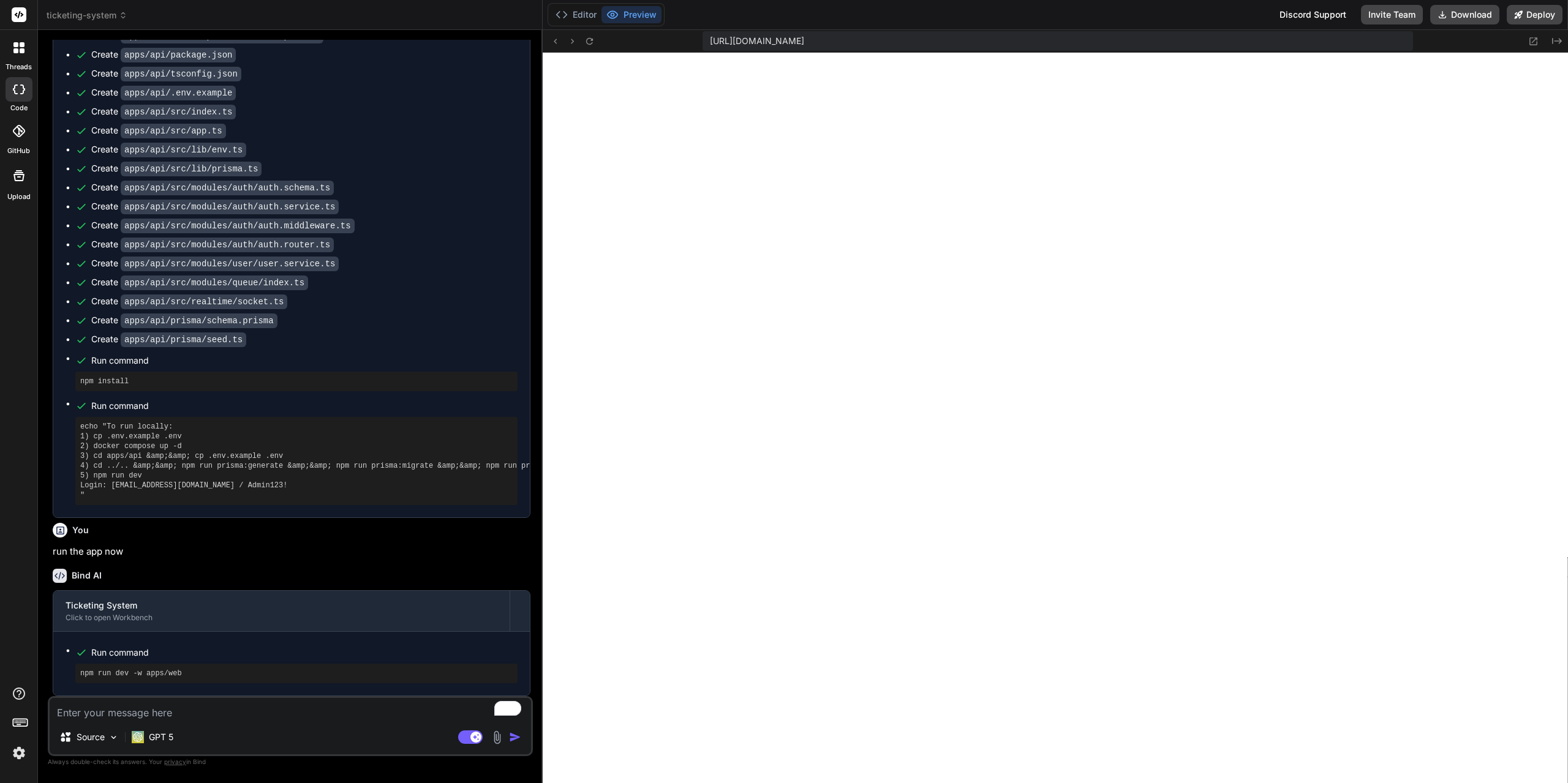
click at [269, 716] on textarea "To enrich screen reader interactions, please activate Accessibility in Grammarl…" at bounding box center [289, 709] width 481 height 22
click at [223, 713] on textarea "To enrich screen reader interactions, please activate Accessibility in Grammarl…" at bounding box center [289, 709] width 481 height 22
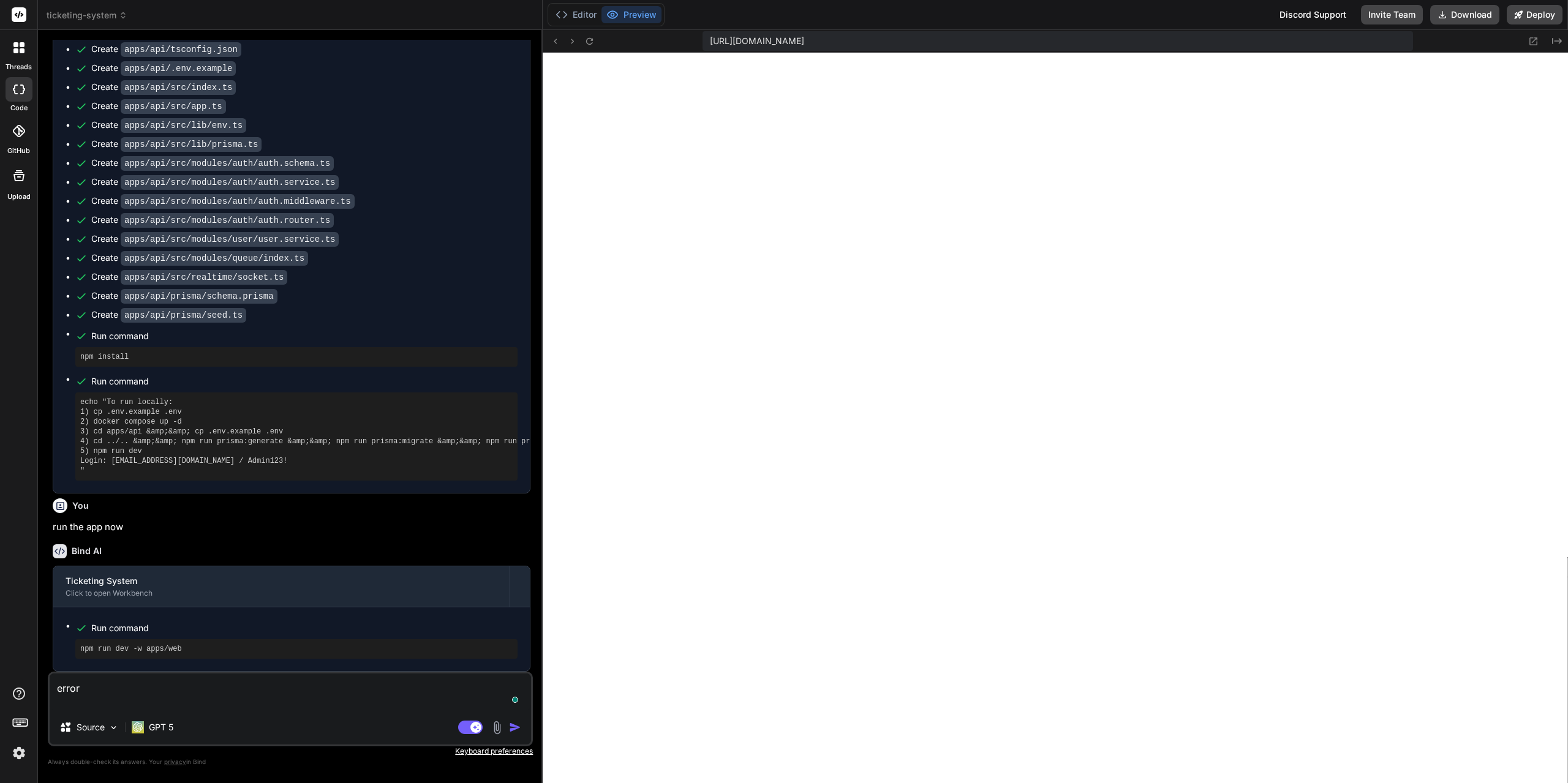
paste textarea "[plugin:vite:react-babel] /home/u3uk0f35zsjjbn9cprh6fq9h0p4tm2-wnxx-fjkx46zf/ap…"
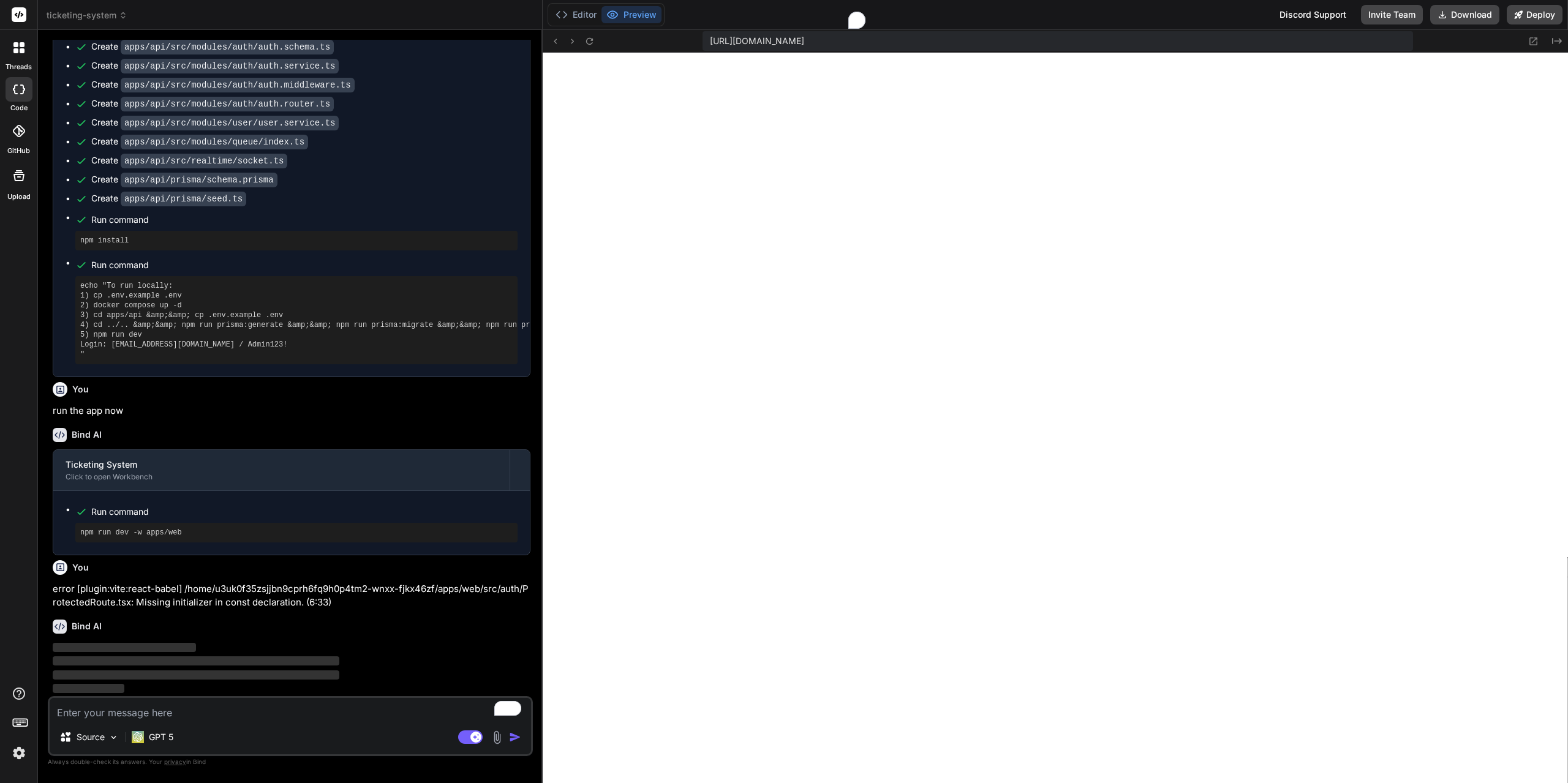
scroll to position [0, 0]
click at [7, 783] on line "Close" at bounding box center [4, 798] width 5 height 5
click at [588, 42] on icon at bounding box center [589, 41] width 11 height 11
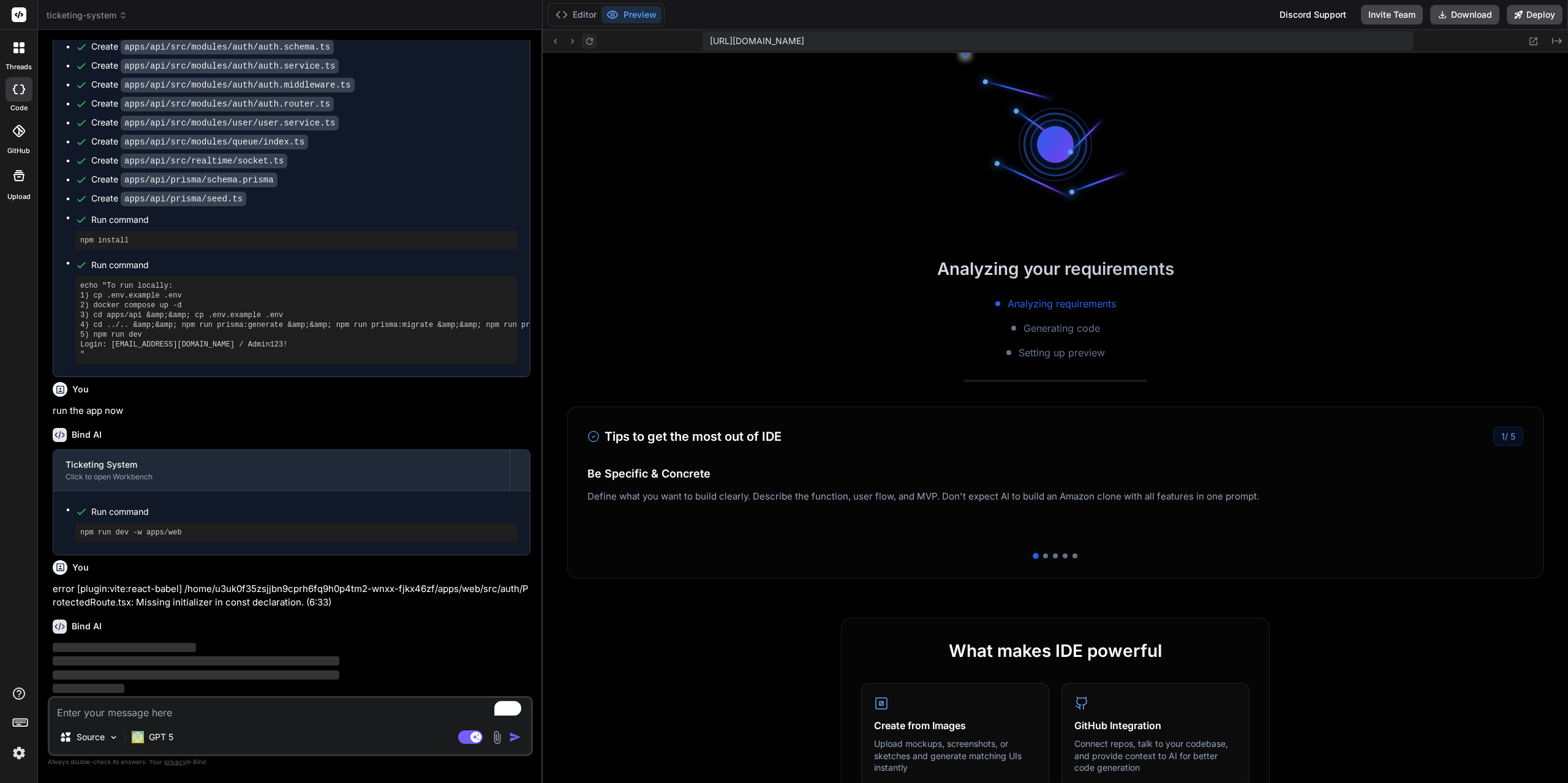
scroll to position [5865, 0]
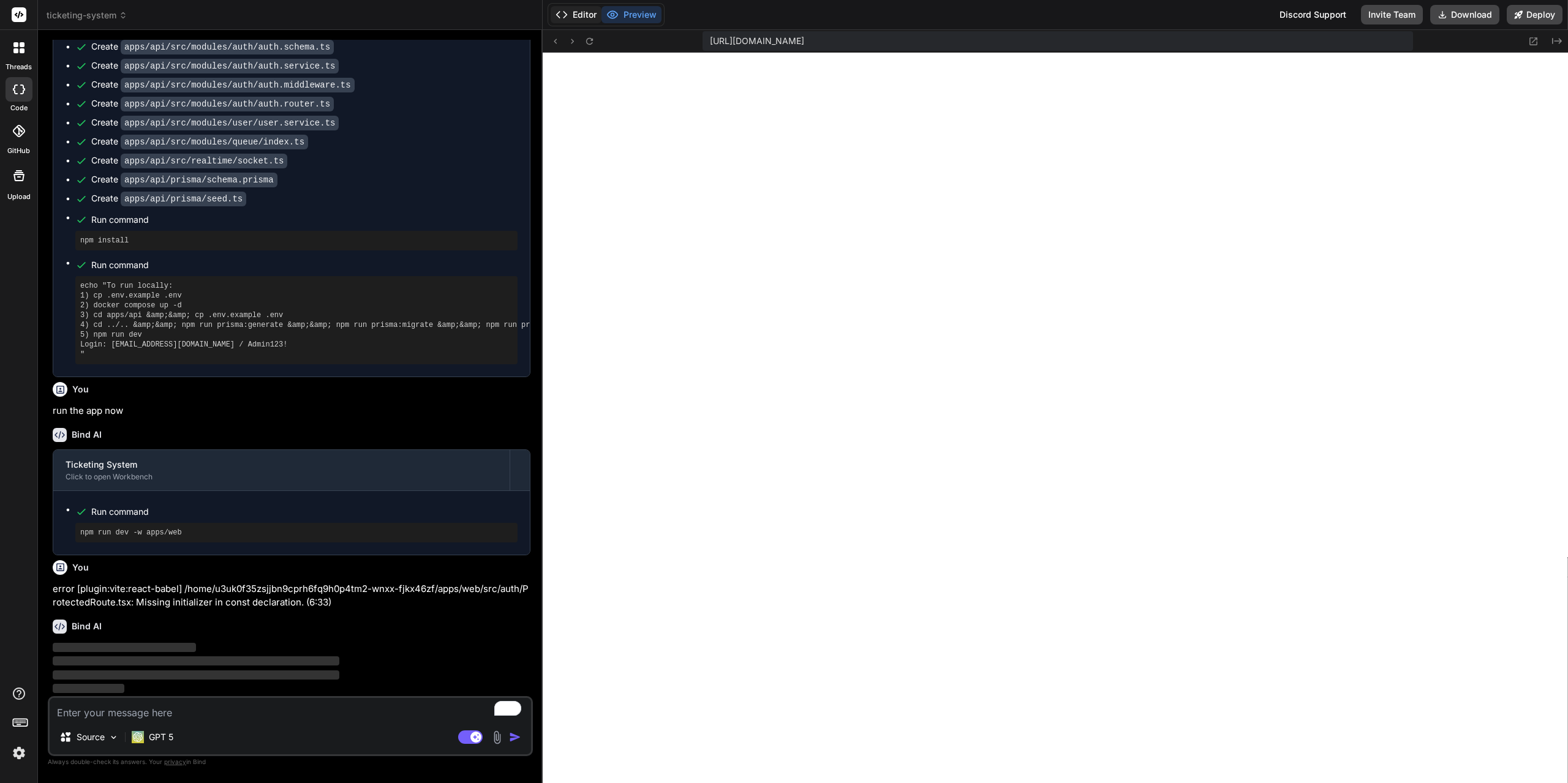
click at [564, 12] on polyline at bounding box center [565, 15] width 3 height 6
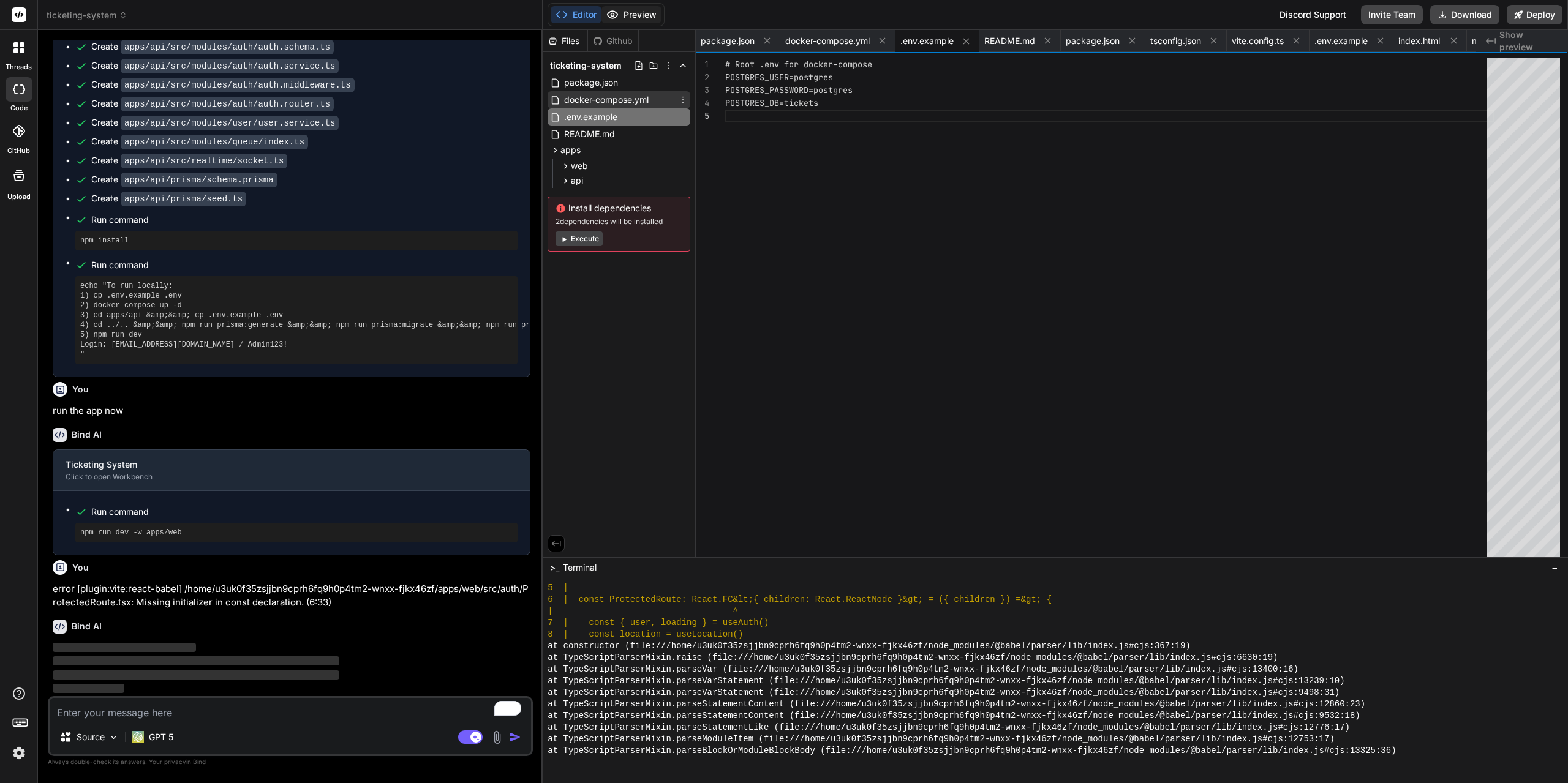
click at [637, 21] on button "Preview" at bounding box center [631, 14] width 60 height 17
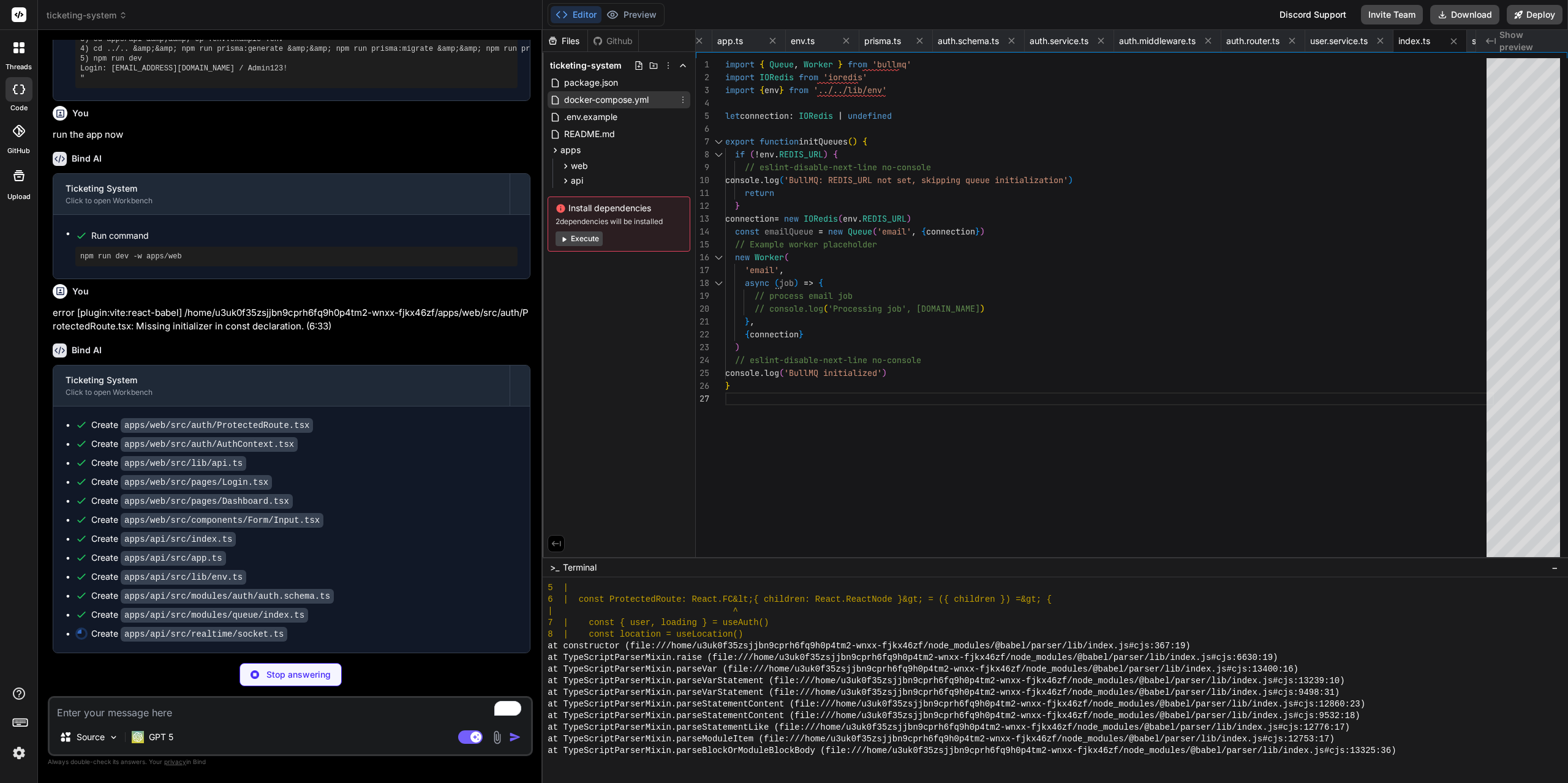
scroll to position [0, 1985]
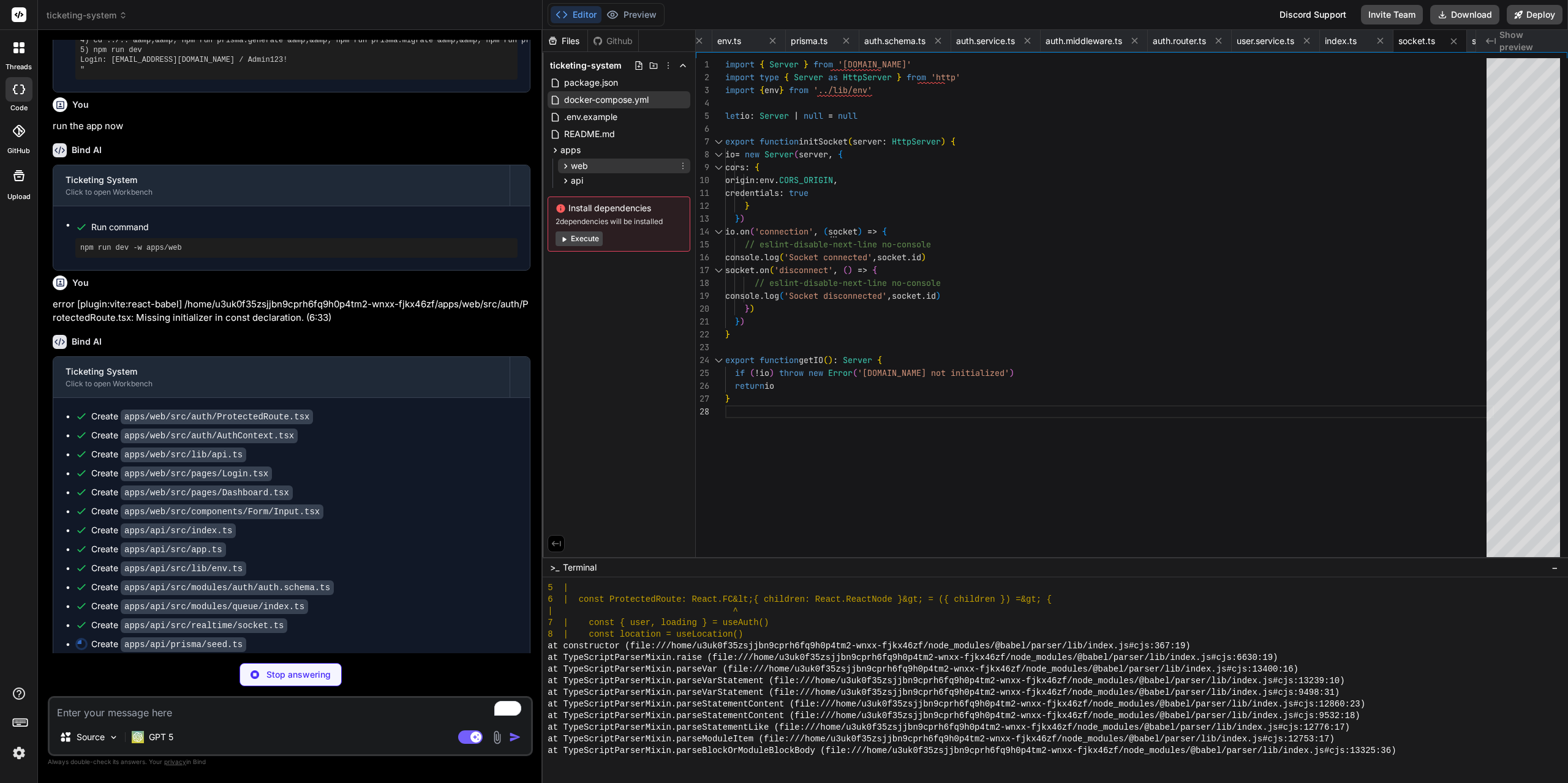
click at [565, 169] on icon at bounding box center [566, 166] width 11 height 11
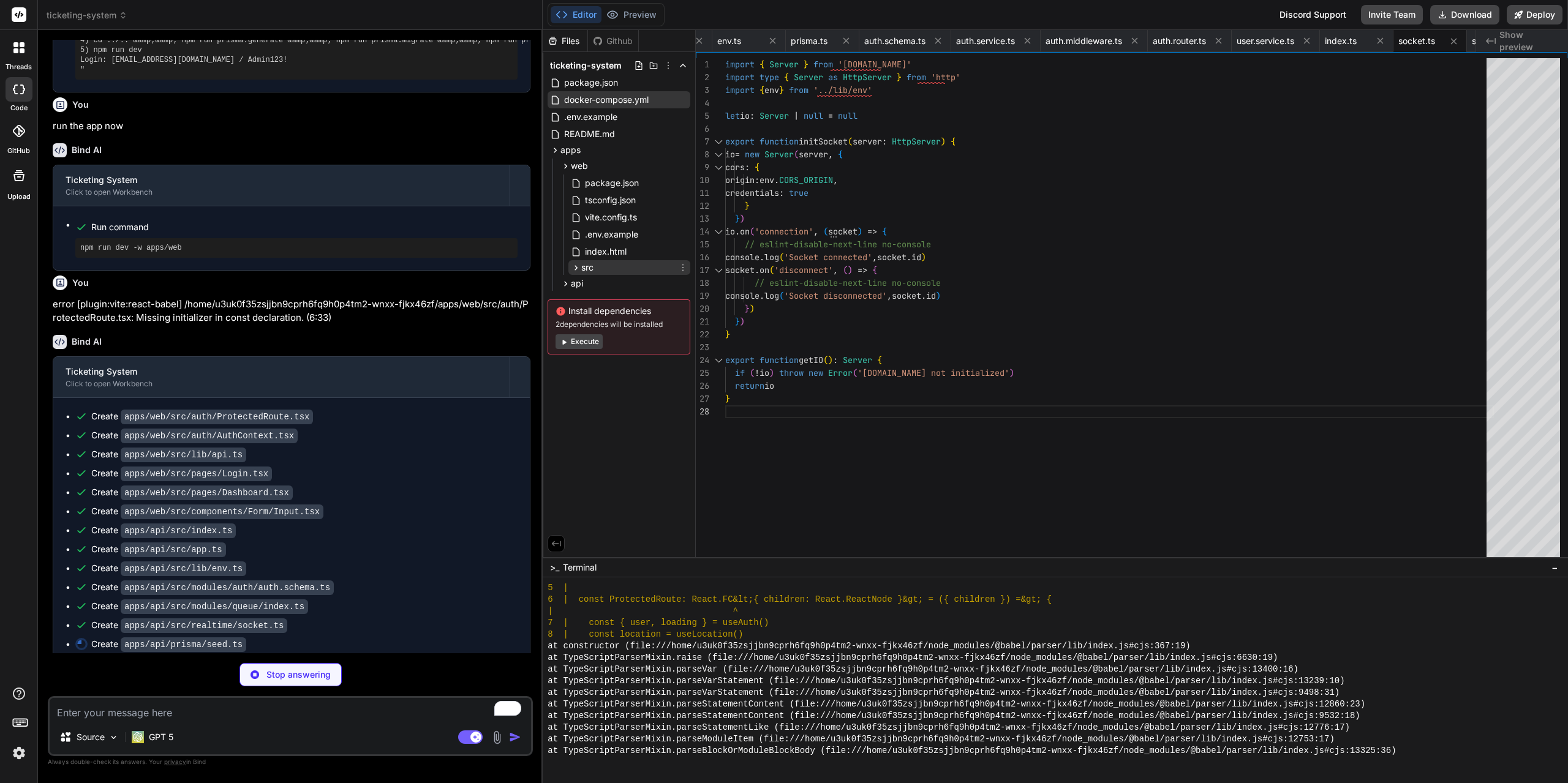
click at [578, 270] on icon at bounding box center [575, 268] width 11 height 11
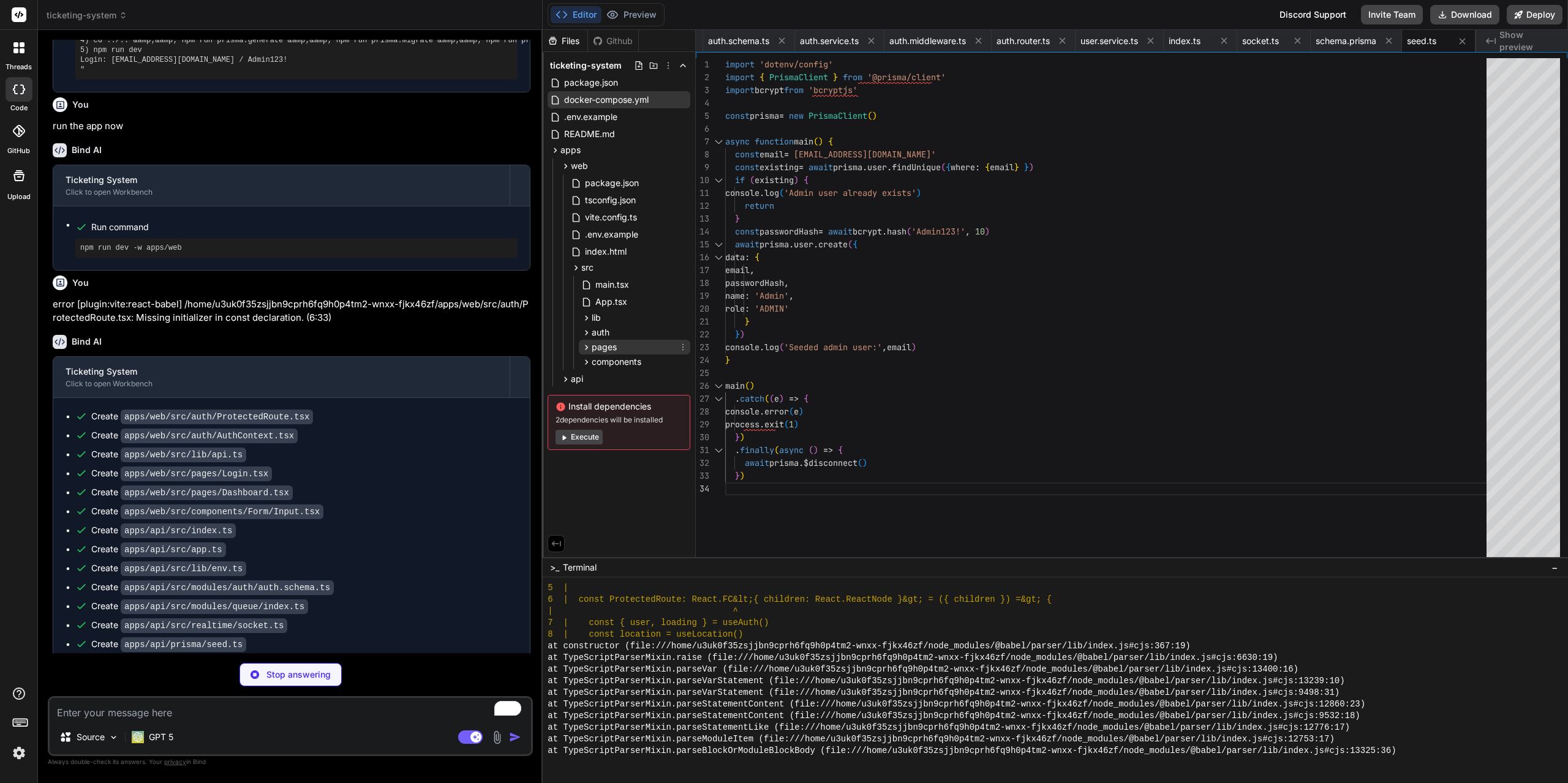
click at [587, 351] on icon at bounding box center [586, 347] width 11 height 11
click at [608, 370] on span "Login.tsx" at bounding box center [624, 364] width 39 height 15
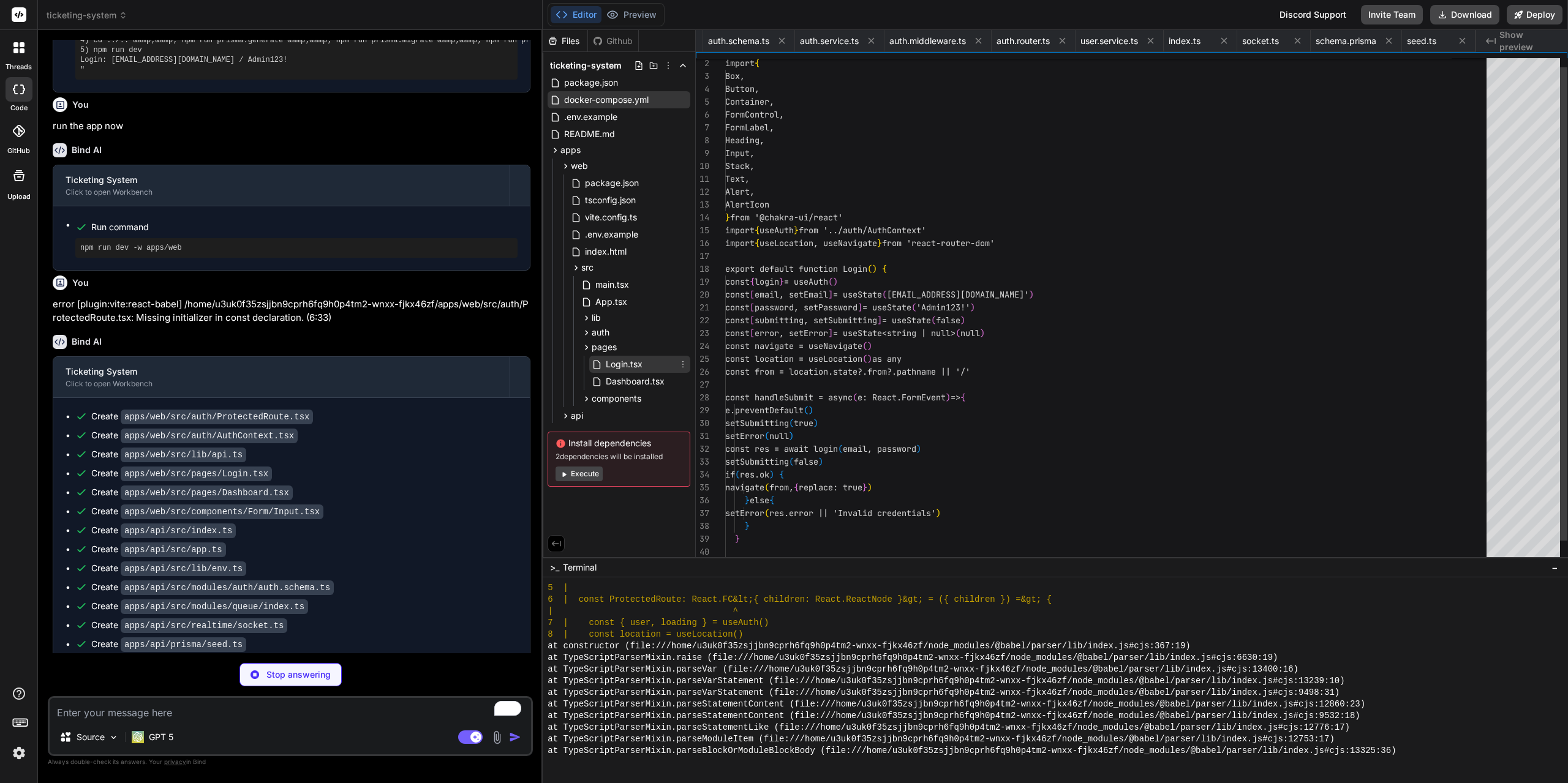
scroll to position [0, 1372]
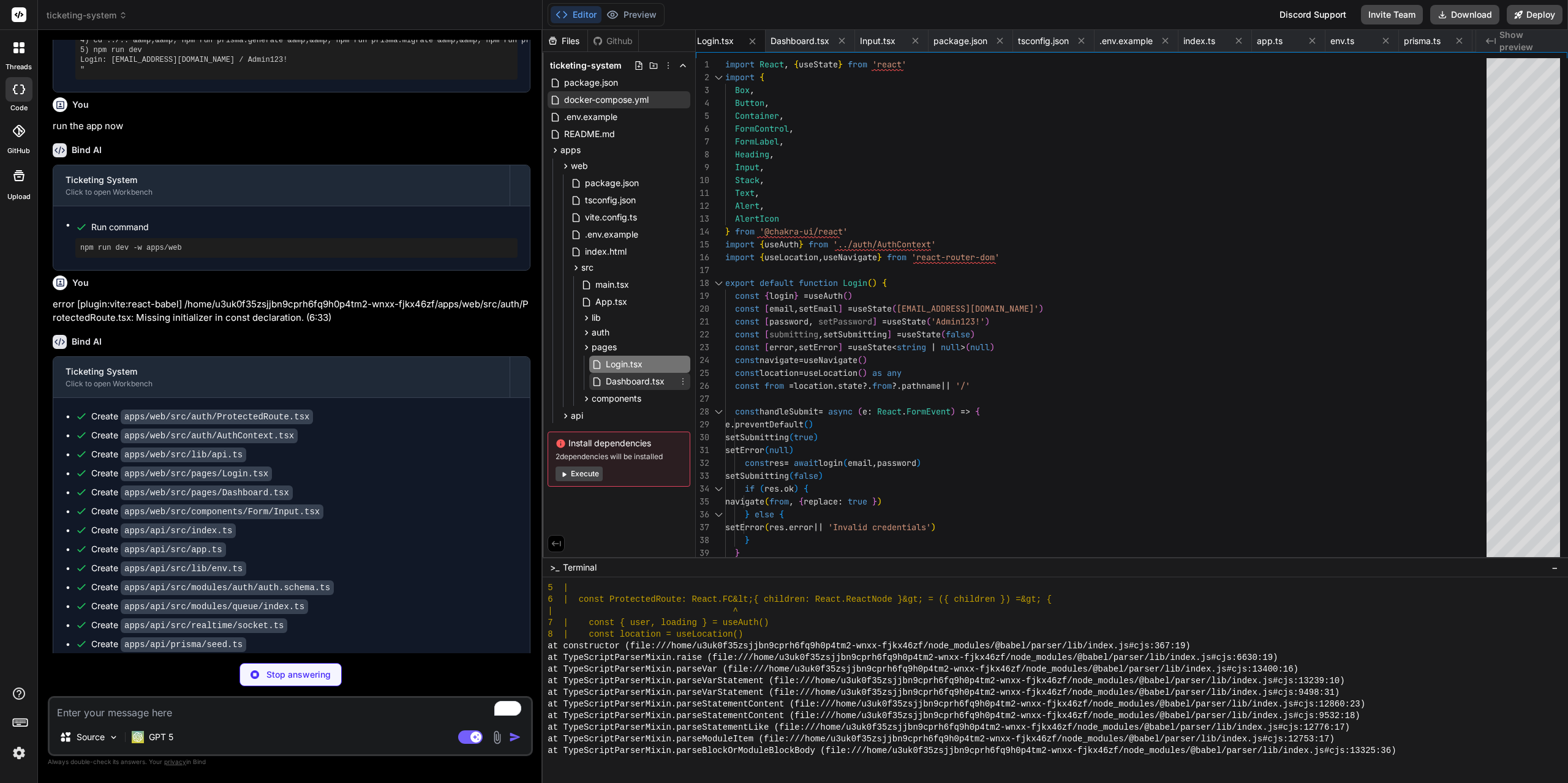
click at [614, 389] on div "Dashboard.tsx" at bounding box center [639, 381] width 101 height 17
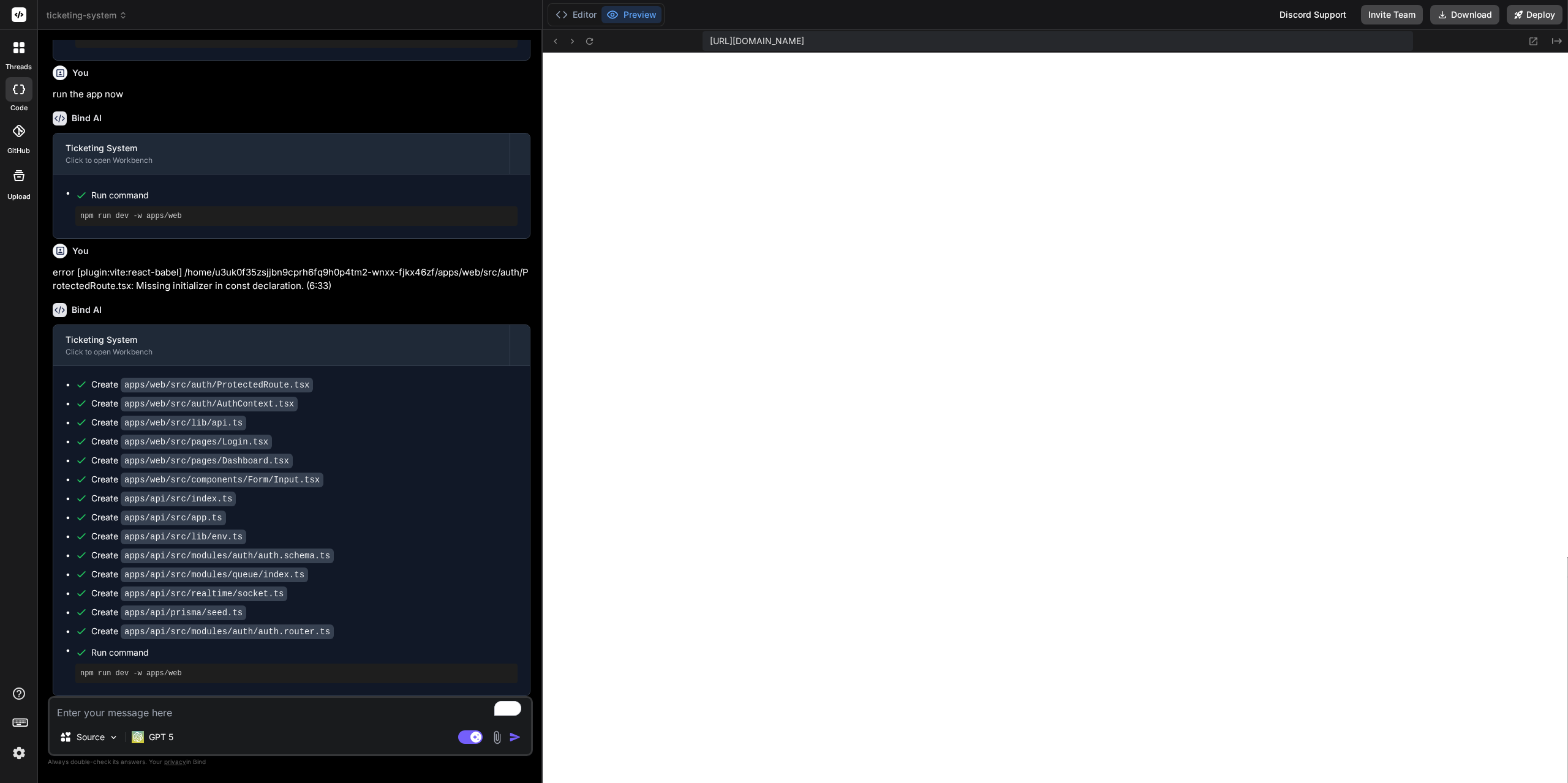
scroll to position [1883, 0]
click at [261, 719] on textarea "To enrich screen reader interactions, please activate Accessibility in Grammarl…" at bounding box center [289, 709] width 481 height 22
paste textarea "[plugin:vite:react-babel] /home/u3uk0f35zsjjbn9cprh6fq9h0p4tm2-wnxx-fjkx46zf/ap…"
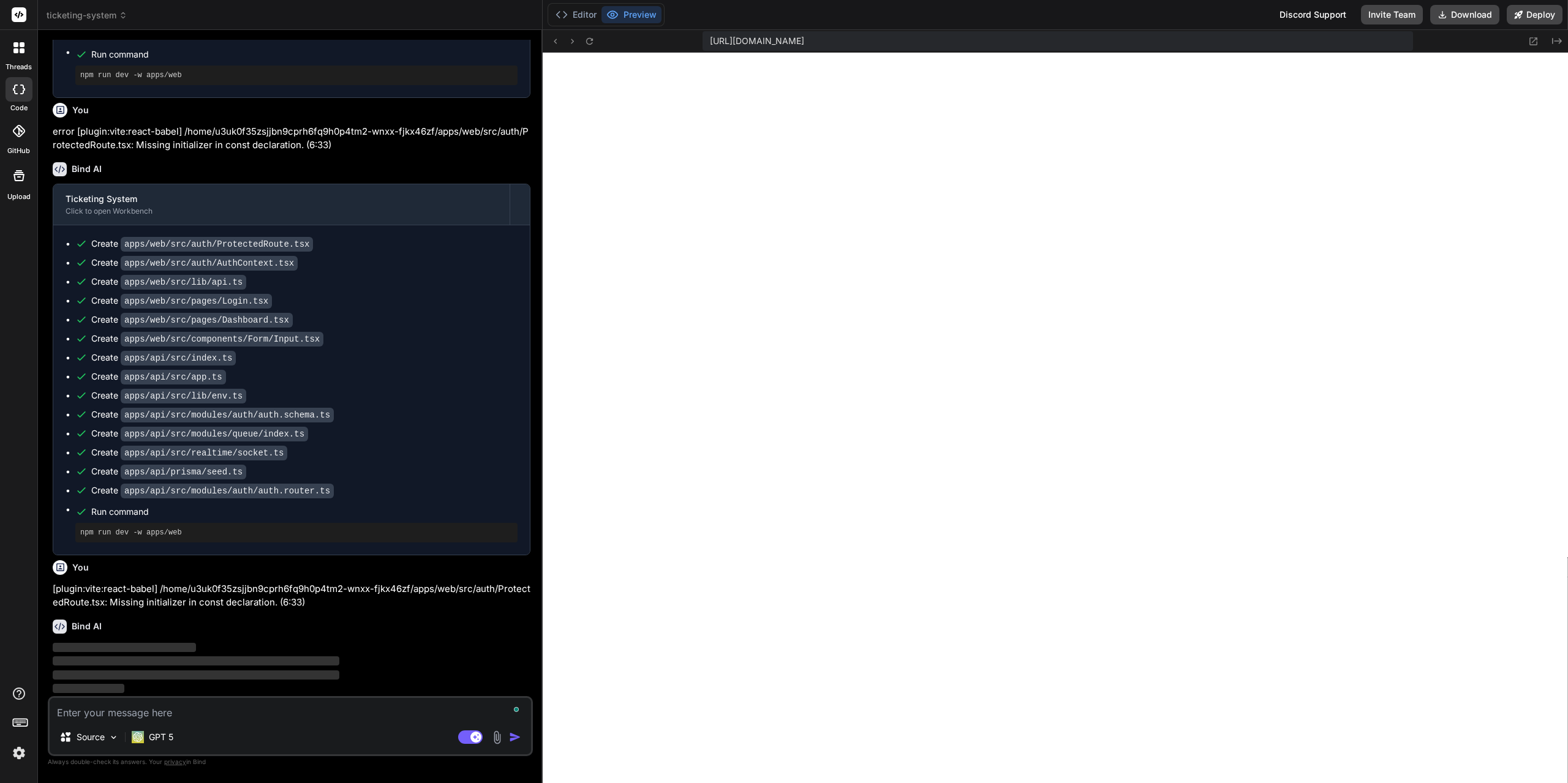
scroll to position [2023, 0]
click at [582, 14] on button "Editor" at bounding box center [576, 14] width 51 height 17
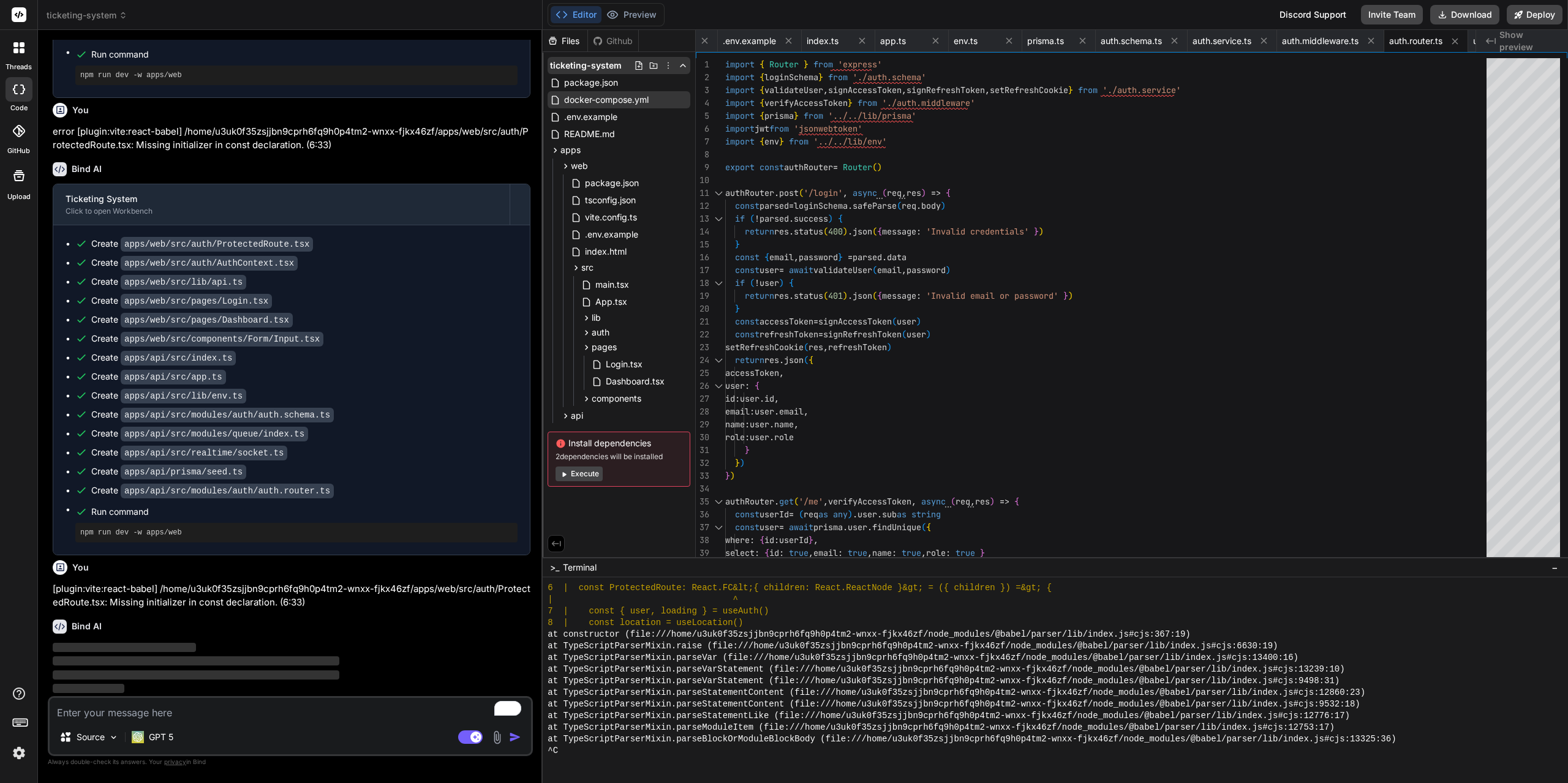
click at [669, 66] on icon at bounding box center [668, 66] width 10 height 10
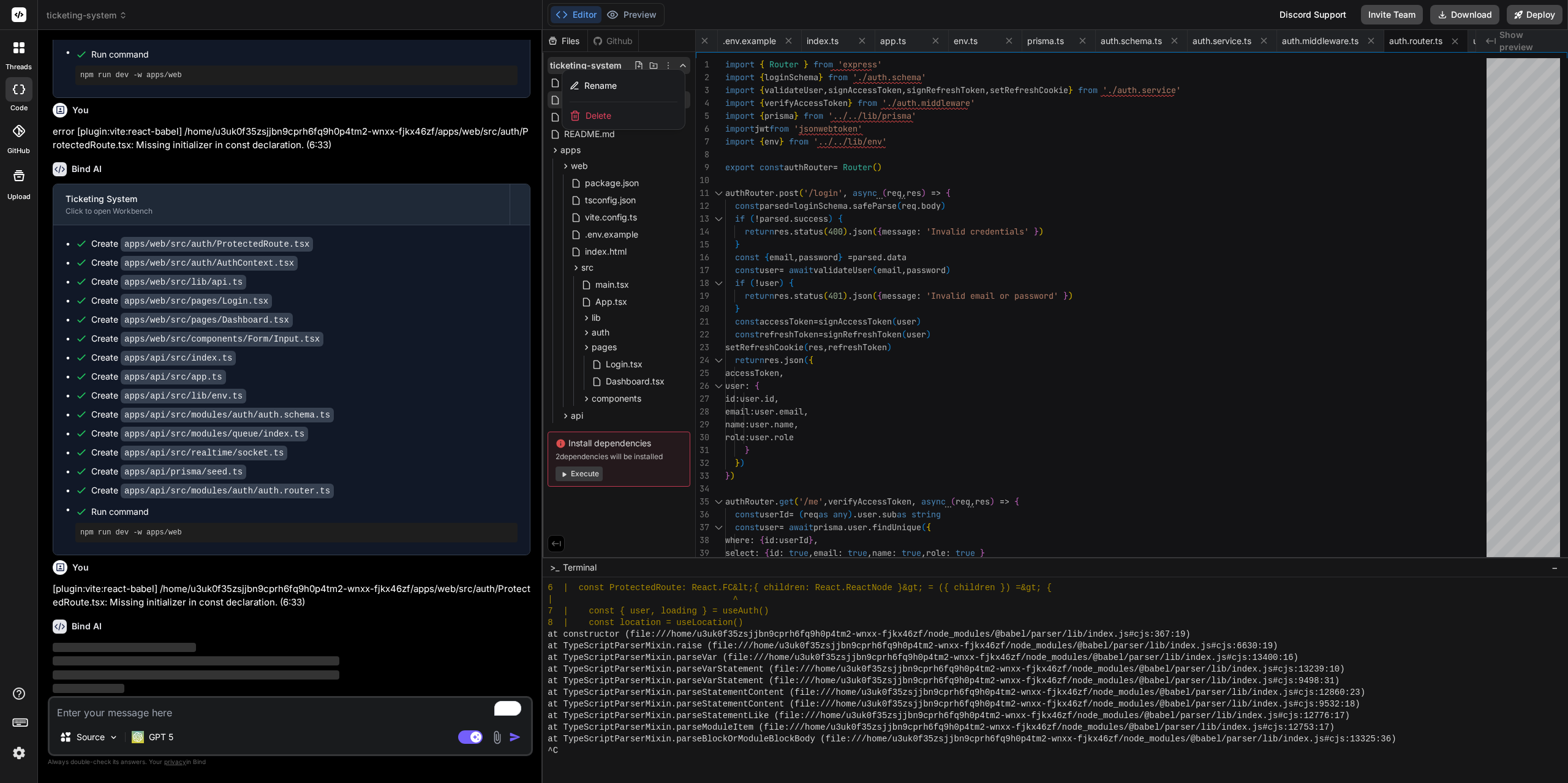
click at [1233, 373] on div at bounding box center [1055, 407] width 1025 height 753
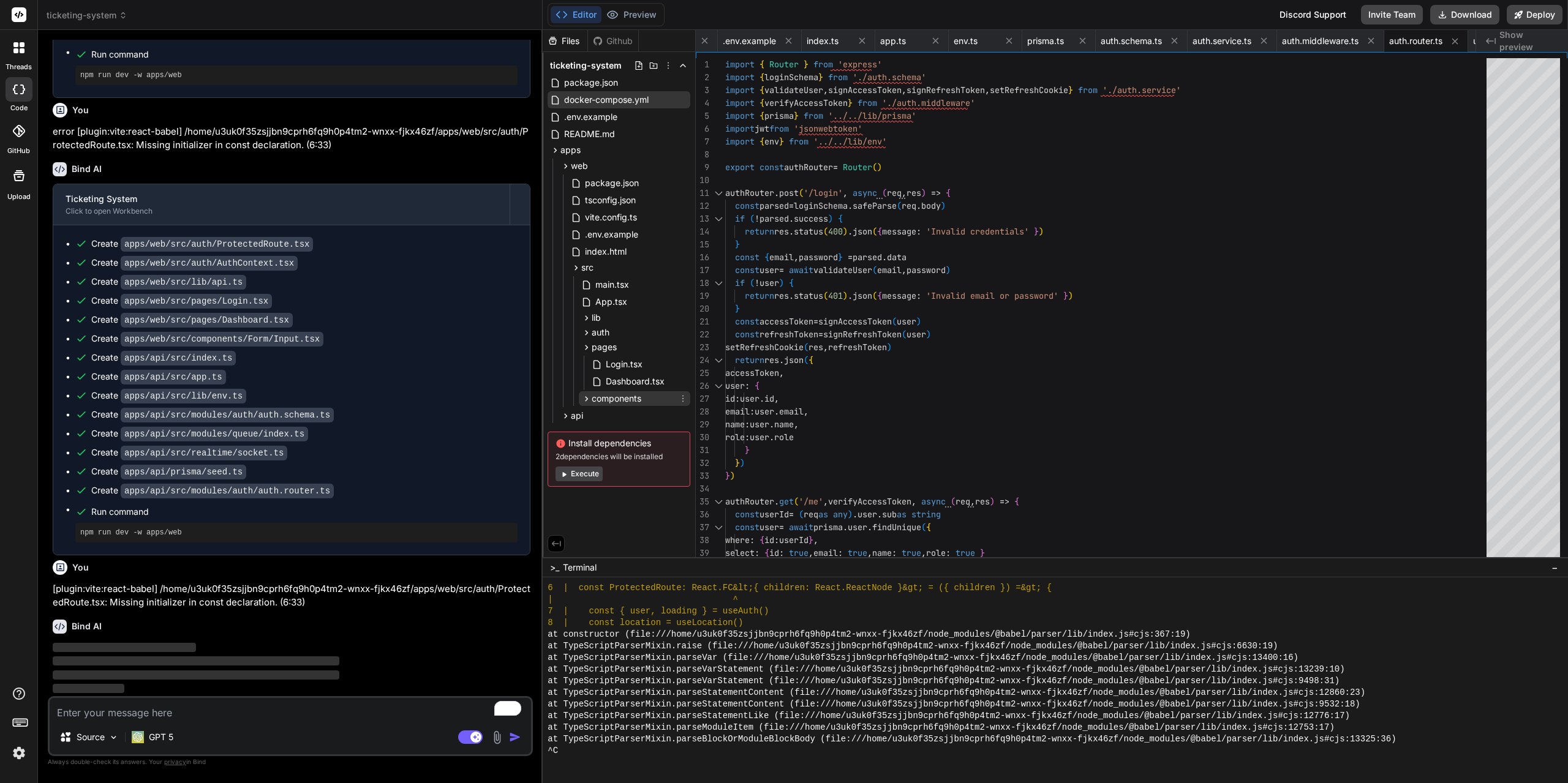
click at [589, 397] on icon at bounding box center [586, 398] width 11 height 11
click at [591, 422] on div "Form Input.tsx" at bounding box center [633, 414] width 111 height 17
click at [614, 410] on span "Form" at bounding box center [612, 414] width 20 height 12
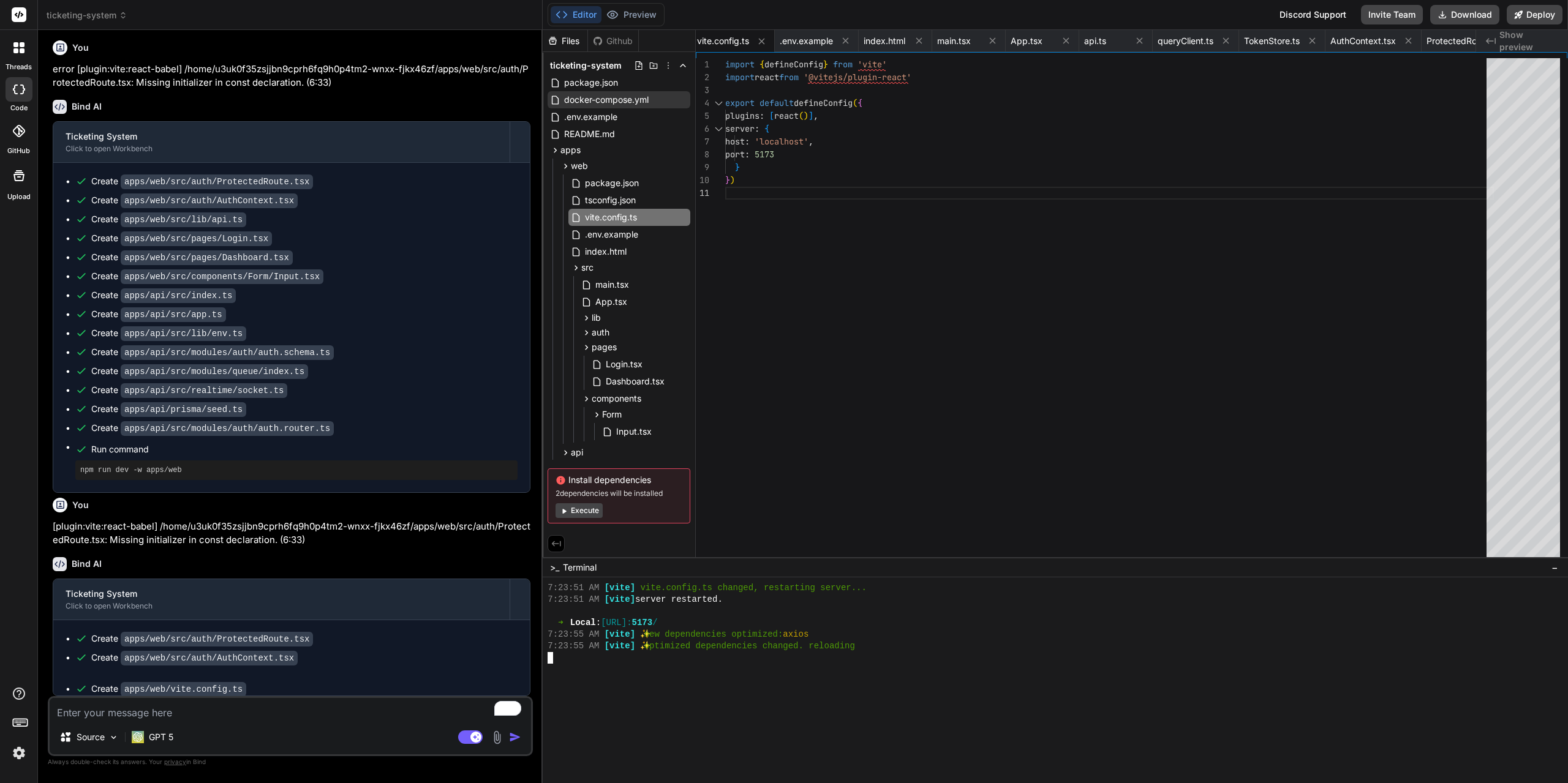
scroll to position [2086, 0]
click at [641, 19] on button "Preview" at bounding box center [631, 14] width 60 height 17
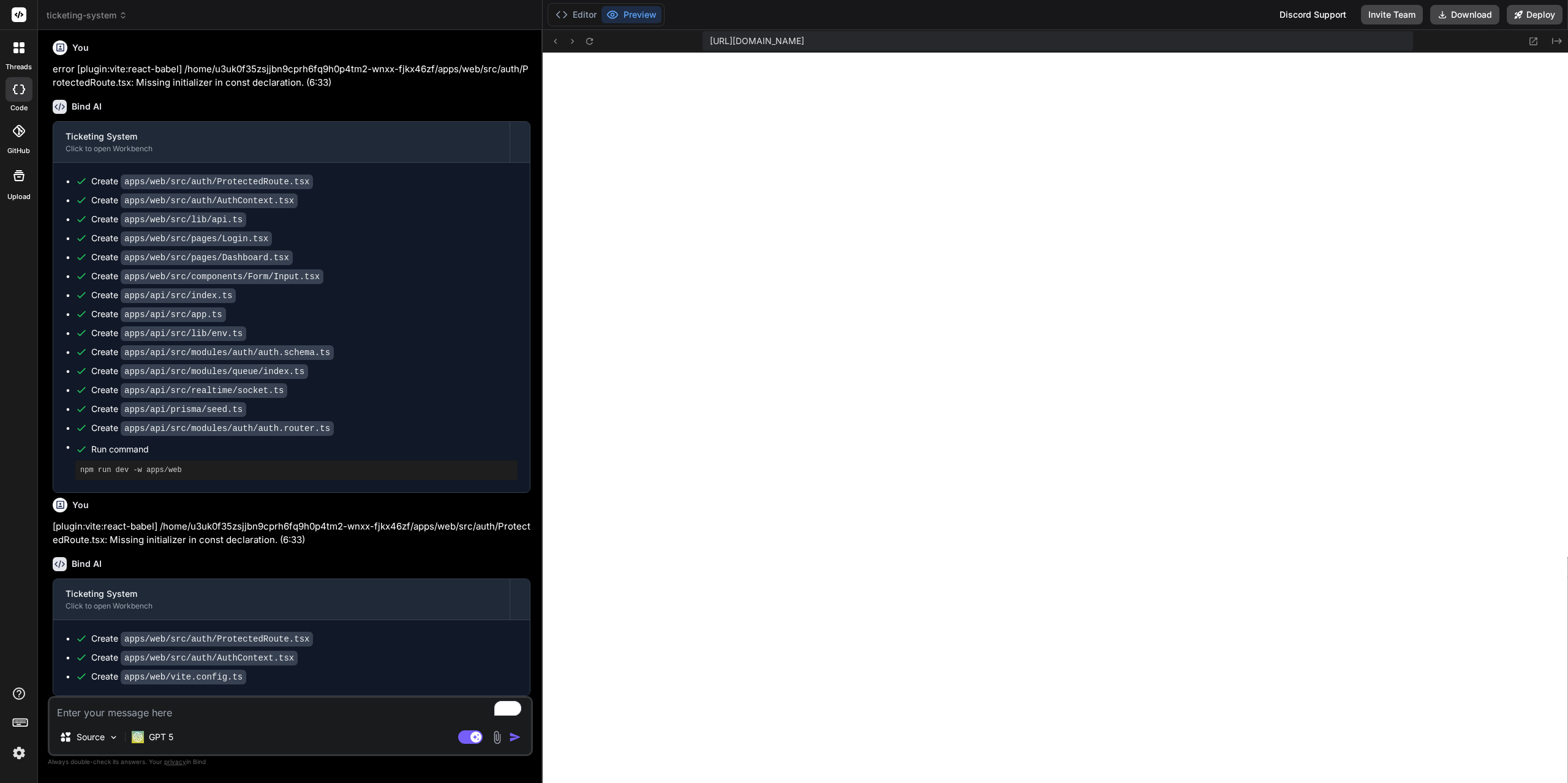
click at [275, 705] on textarea "To enrich screen reader interactions, please activate Accessibility in Grammarl…" at bounding box center [289, 709] width 481 height 22
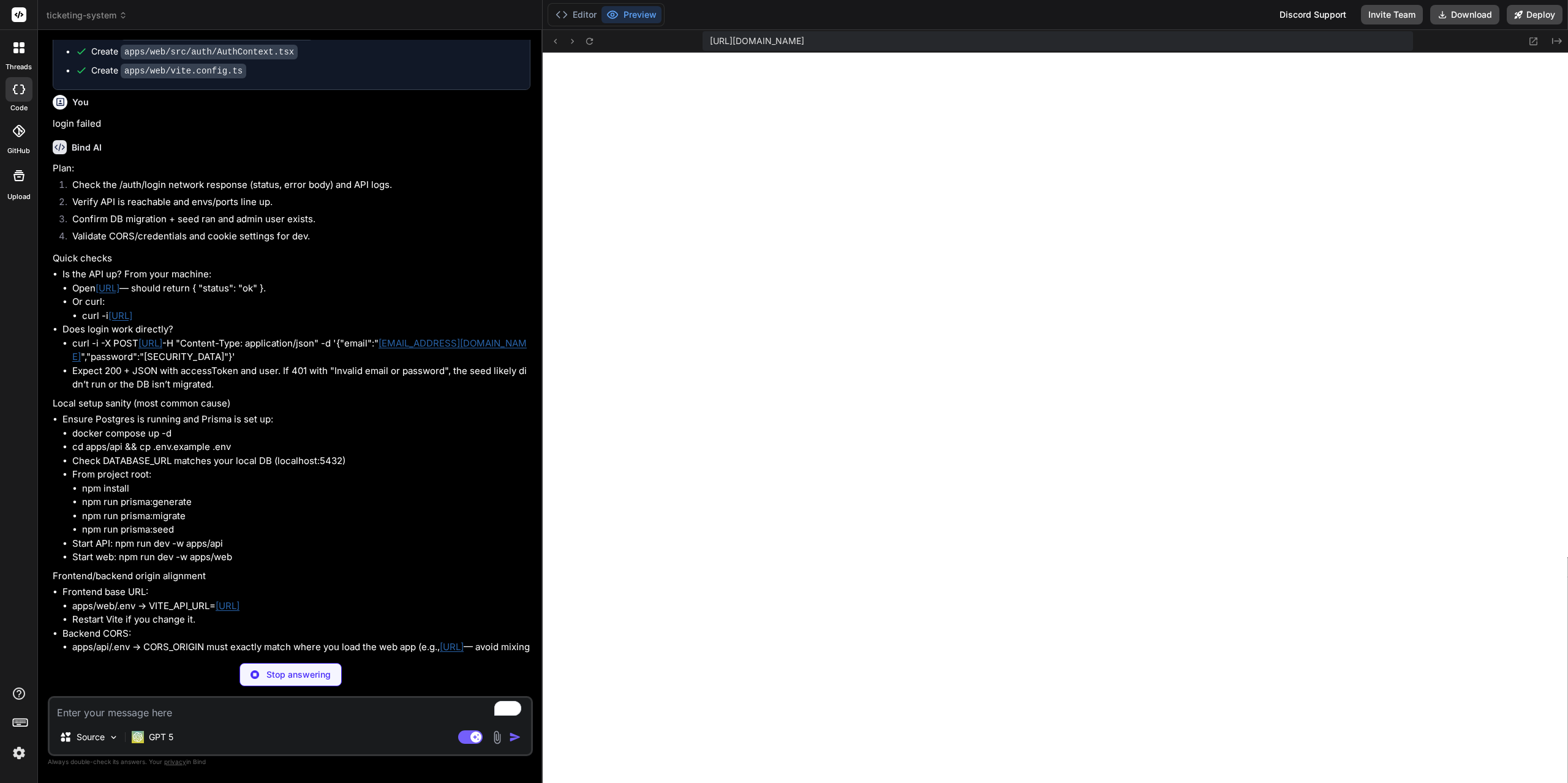
scroll to position [2764, 0]
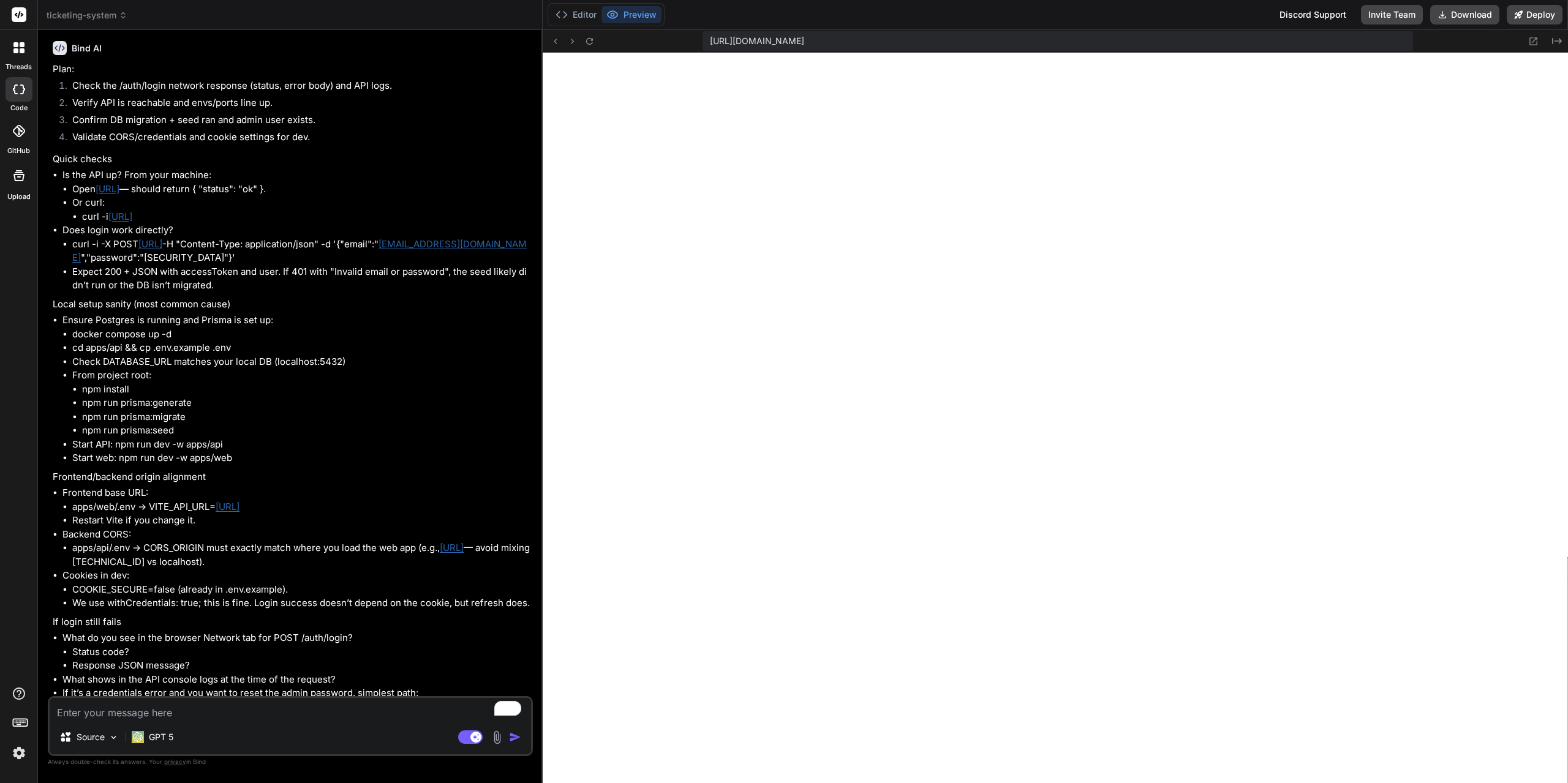
click at [119, 195] on link "http://localhost:4000/healthz" at bounding box center [107, 189] width 24 height 12
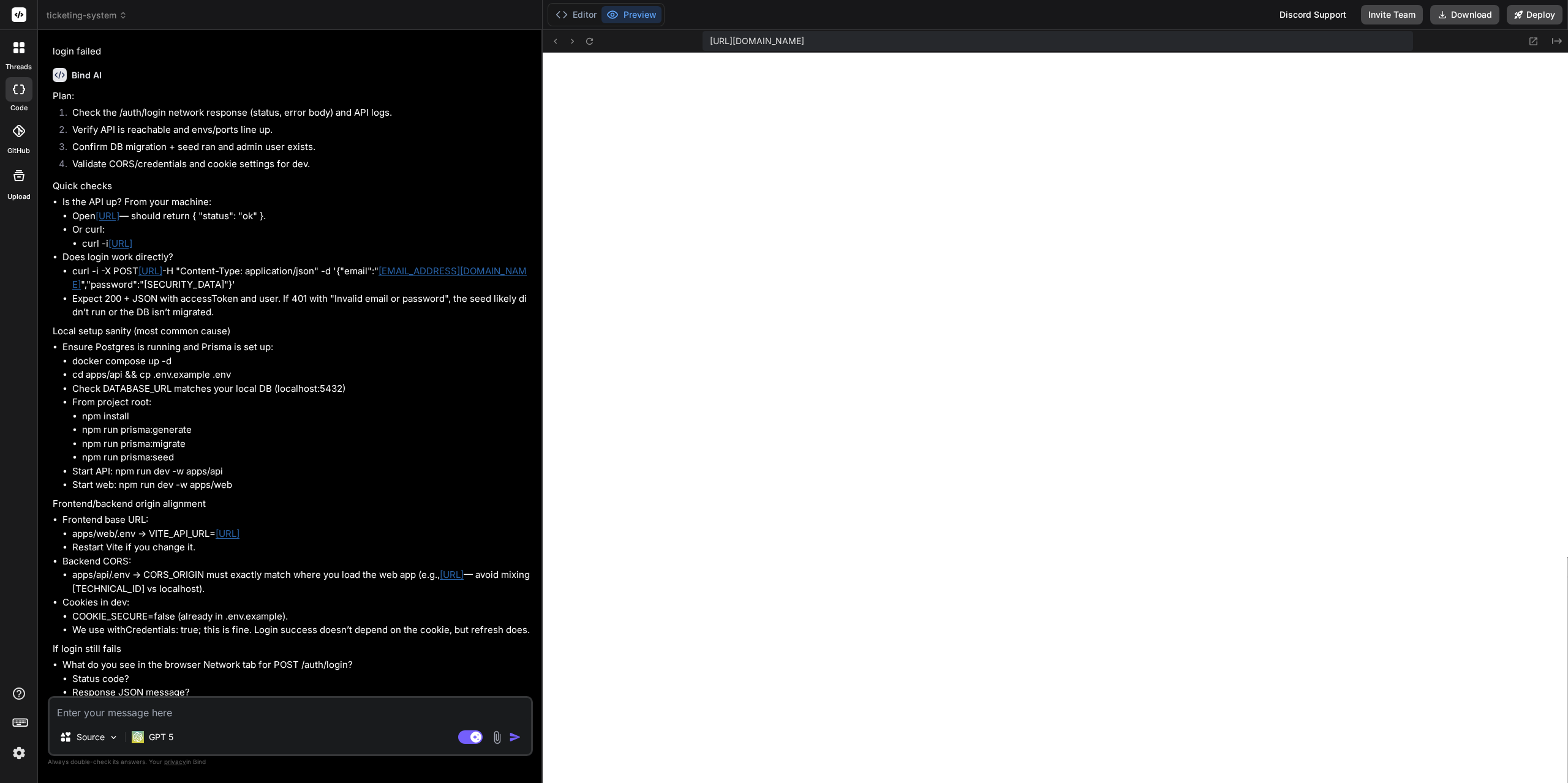
scroll to position [2702, 0]
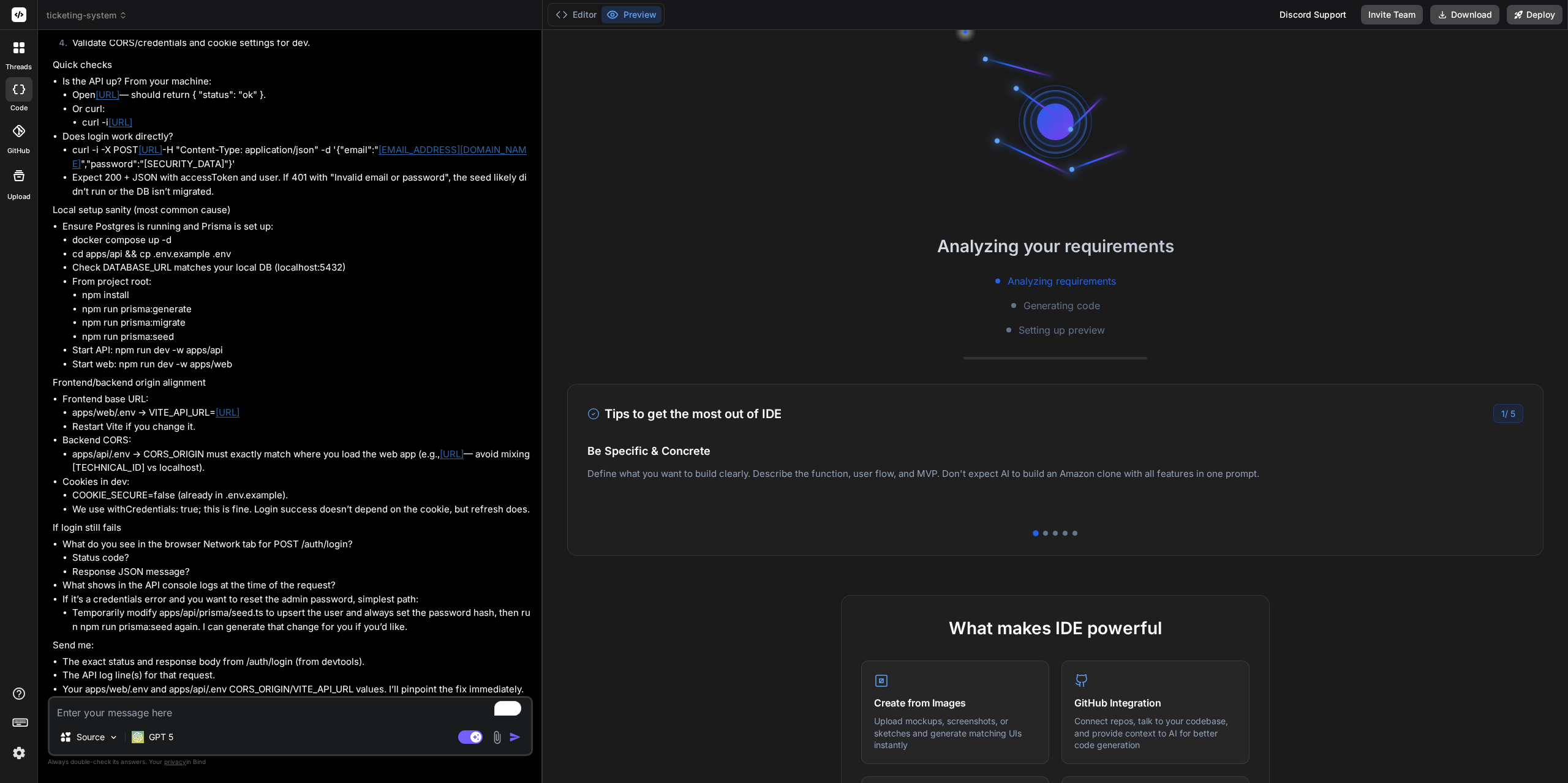
scroll to position [1929, 0]
click at [1043, 534] on div at bounding box center [1045, 533] width 5 height 5
click at [1043, 534] on div at bounding box center [1046, 533] width 6 height 6
click at [1054, 531] on div at bounding box center [1055, 533] width 935 height 5
click at [1053, 534] on div at bounding box center [1055, 533] width 5 height 5
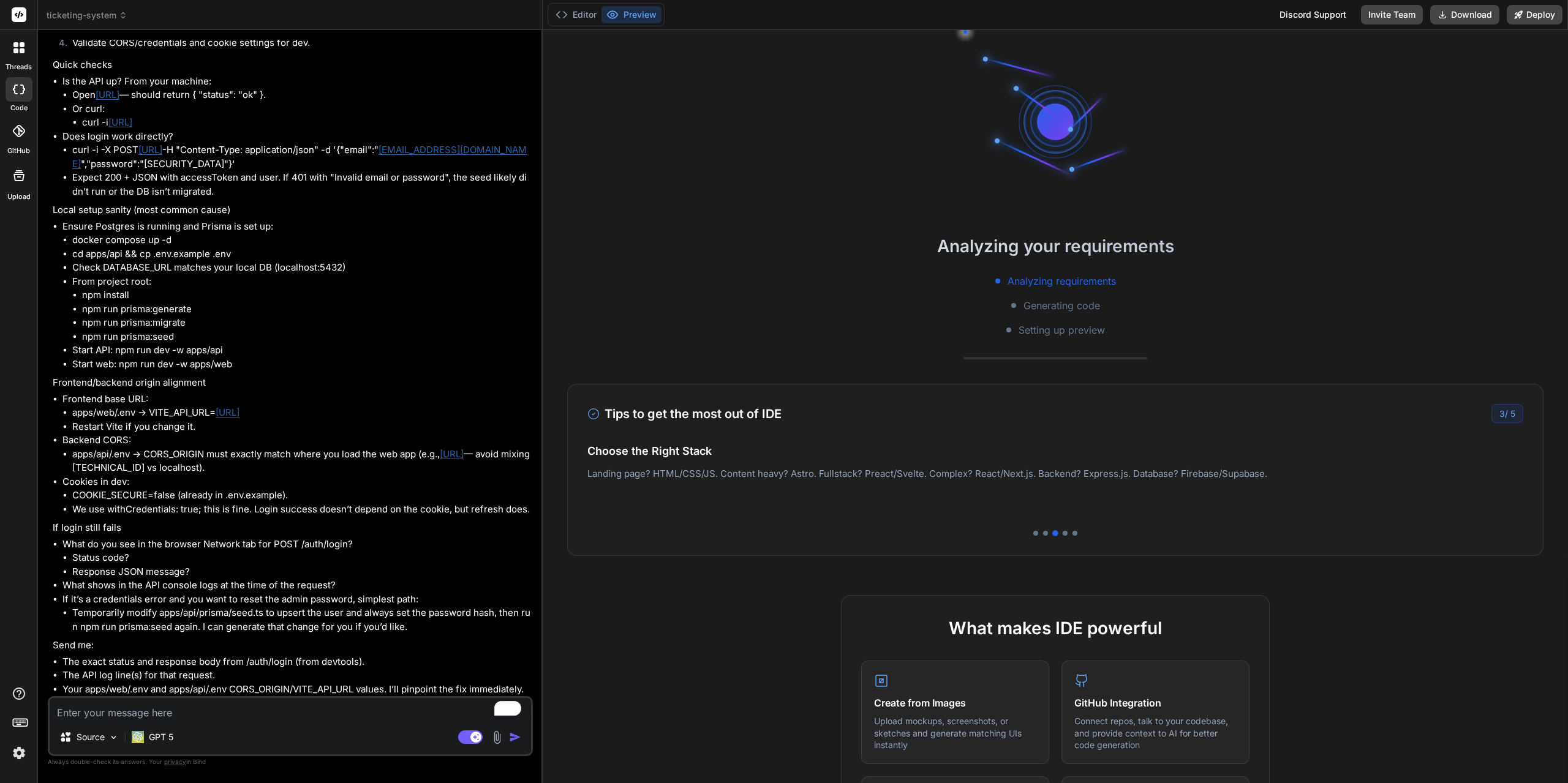
click at [1063, 534] on div at bounding box center [1055, 533] width 935 height 5
click at [1062, 532] on div at bounding box center [1064, 533] width 5 height 5
click at [1072, 533] on div at bounding box center [1074, 533] width 5 height 5
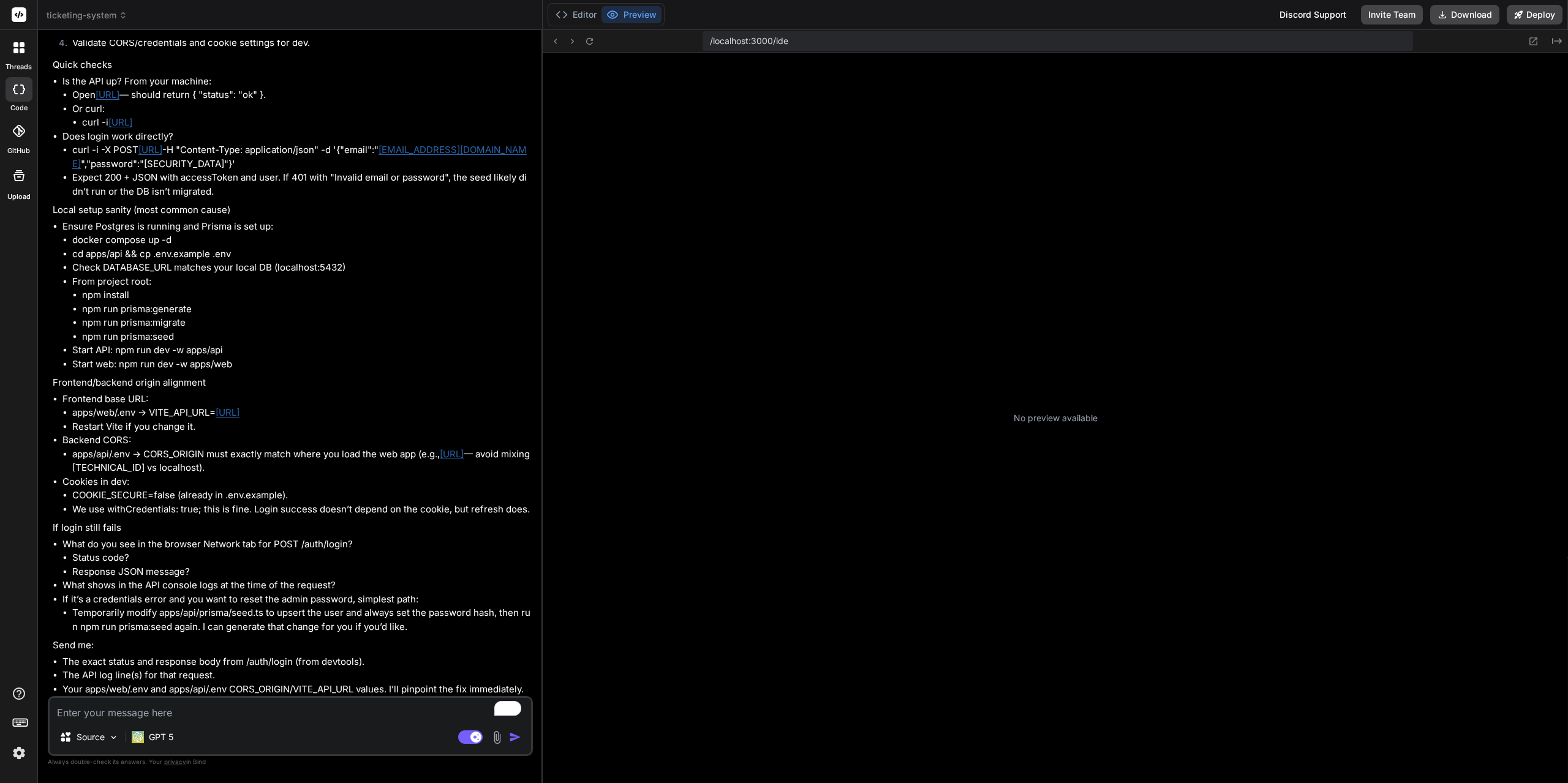
scroll to position [93, 0]
type textarea "x"
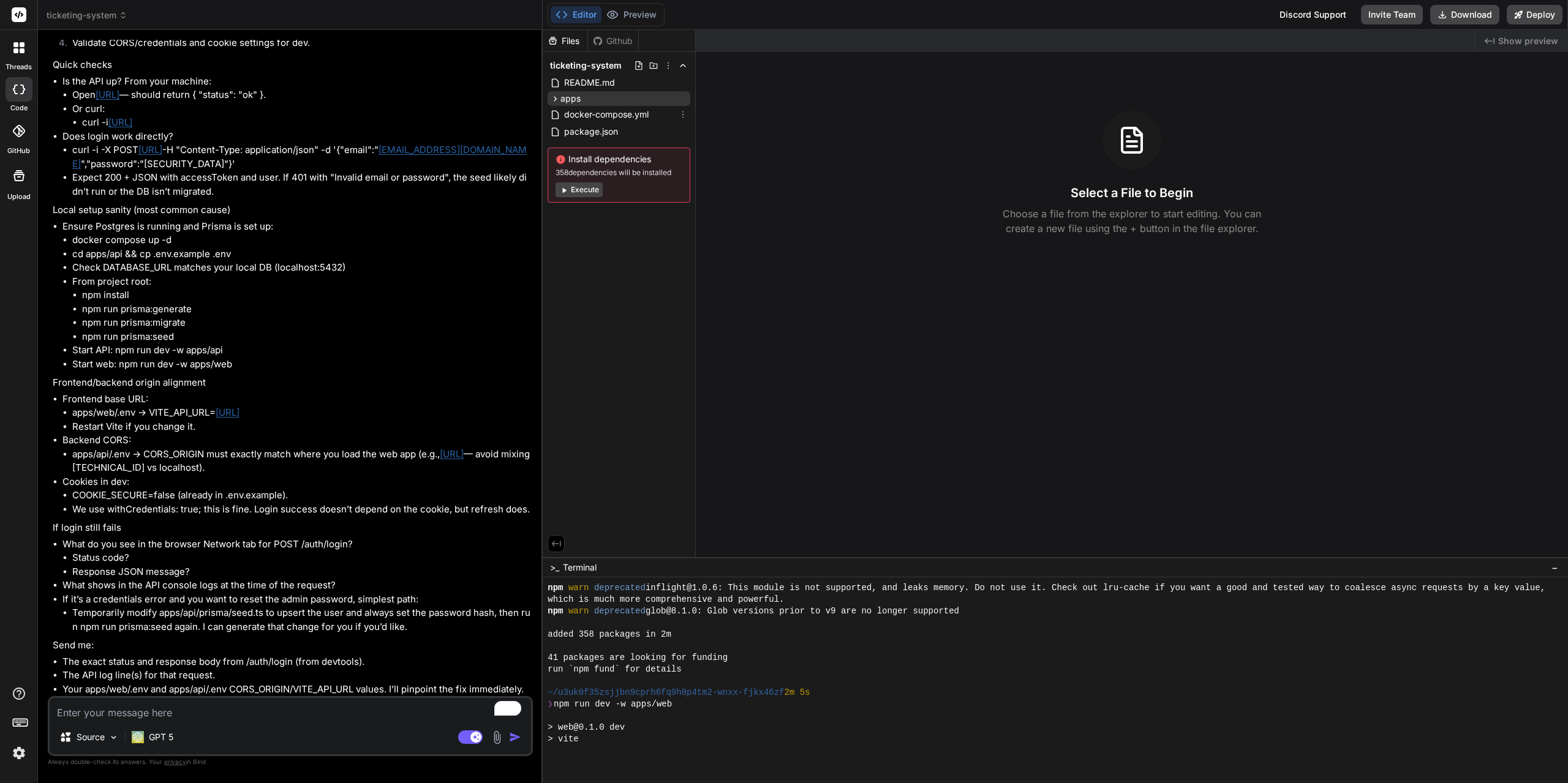
scroll to position [268, 0]
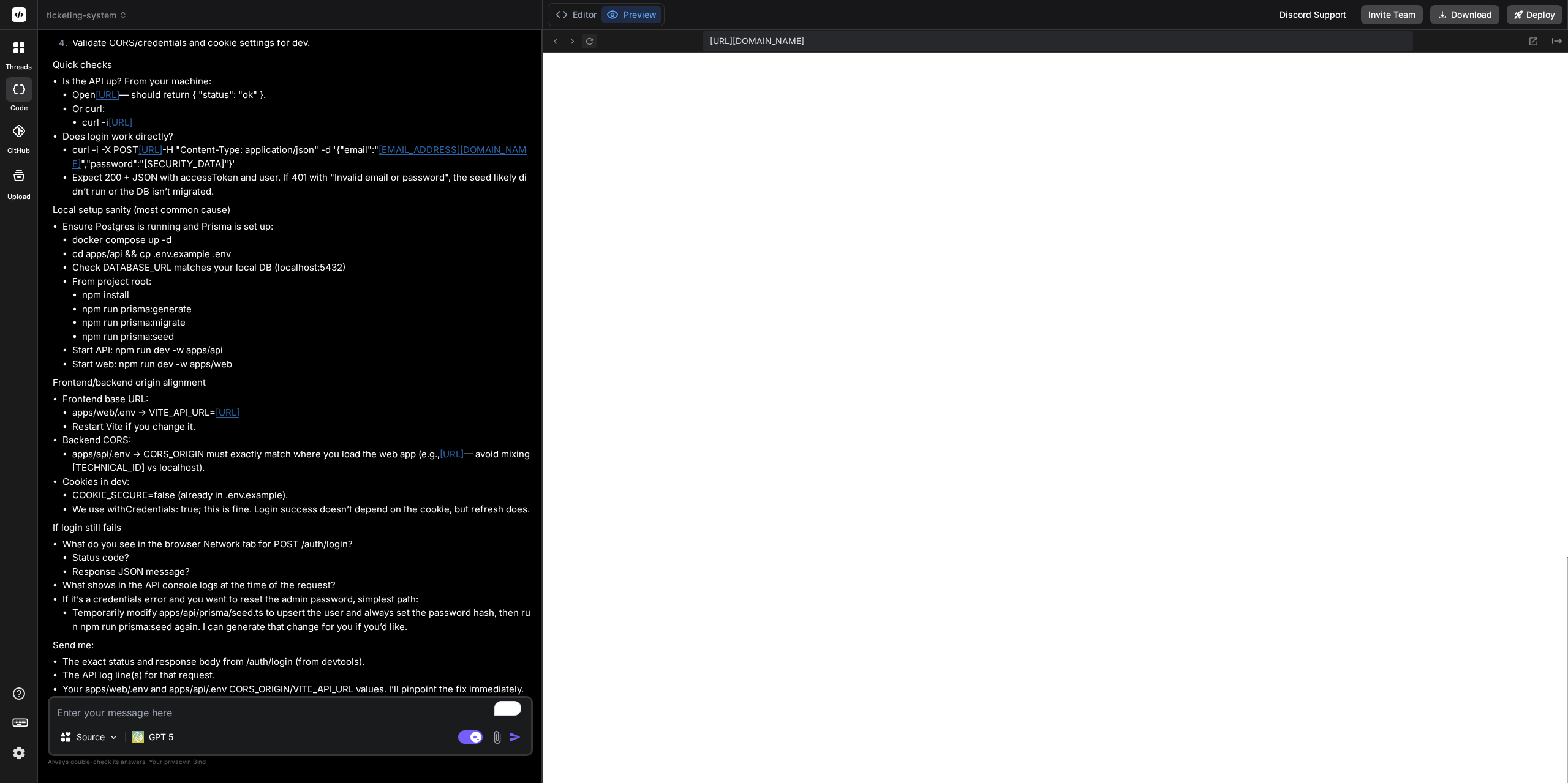
click at [590, 44] on icon at bounding box center [589, 40] width 7 height 7
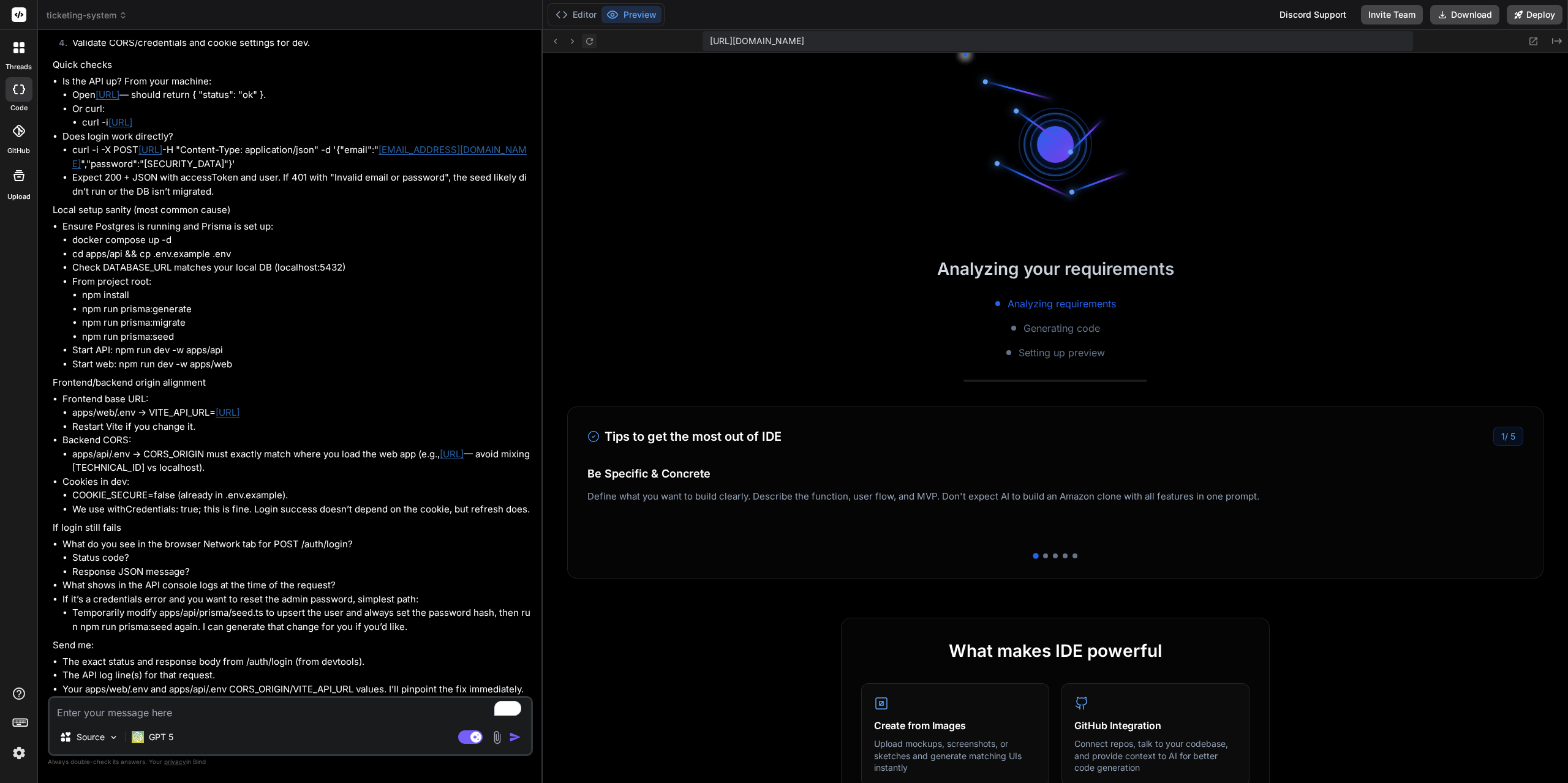
click at [590, 44] on icon at bounding box center [589, 40] width 7 height 7
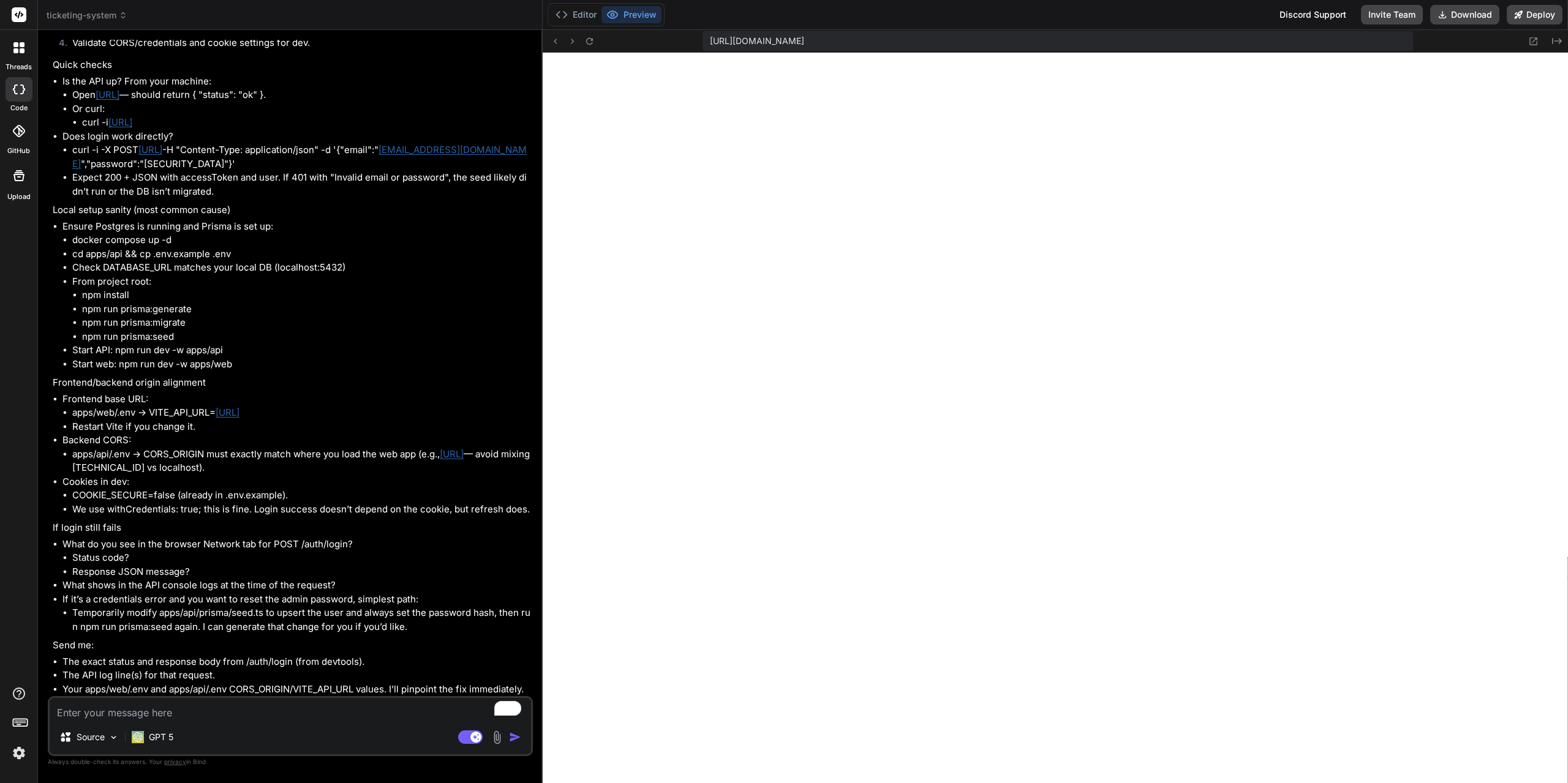
click at [266, 723] on div "Source GPT 5 Agent Mode. When this toggle is activated, AI automatically makes …" at bounding box center [290, 726] width 485 height 60
click at [264, 709] on textarea "To enrich screen reader interactions, please activate Accessibility in Grammarl…" at bounding box center [289, 709] width 481 height 22
type textarea "t"
type textarea "x"
type textarea "th"
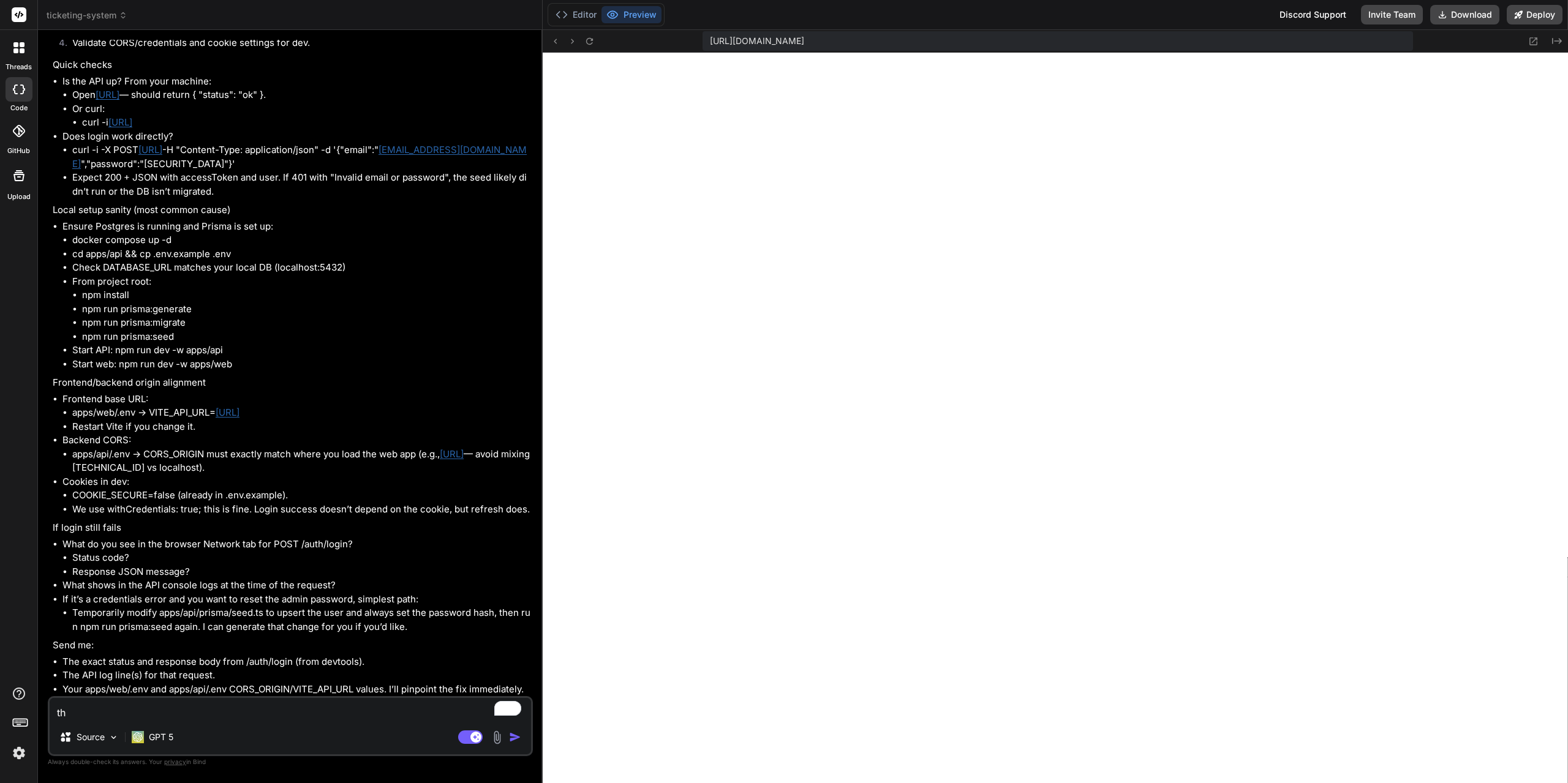
type textarea "x"
type textarea "the"
type textarea "x"
type textarea "the"
type textarea "x"
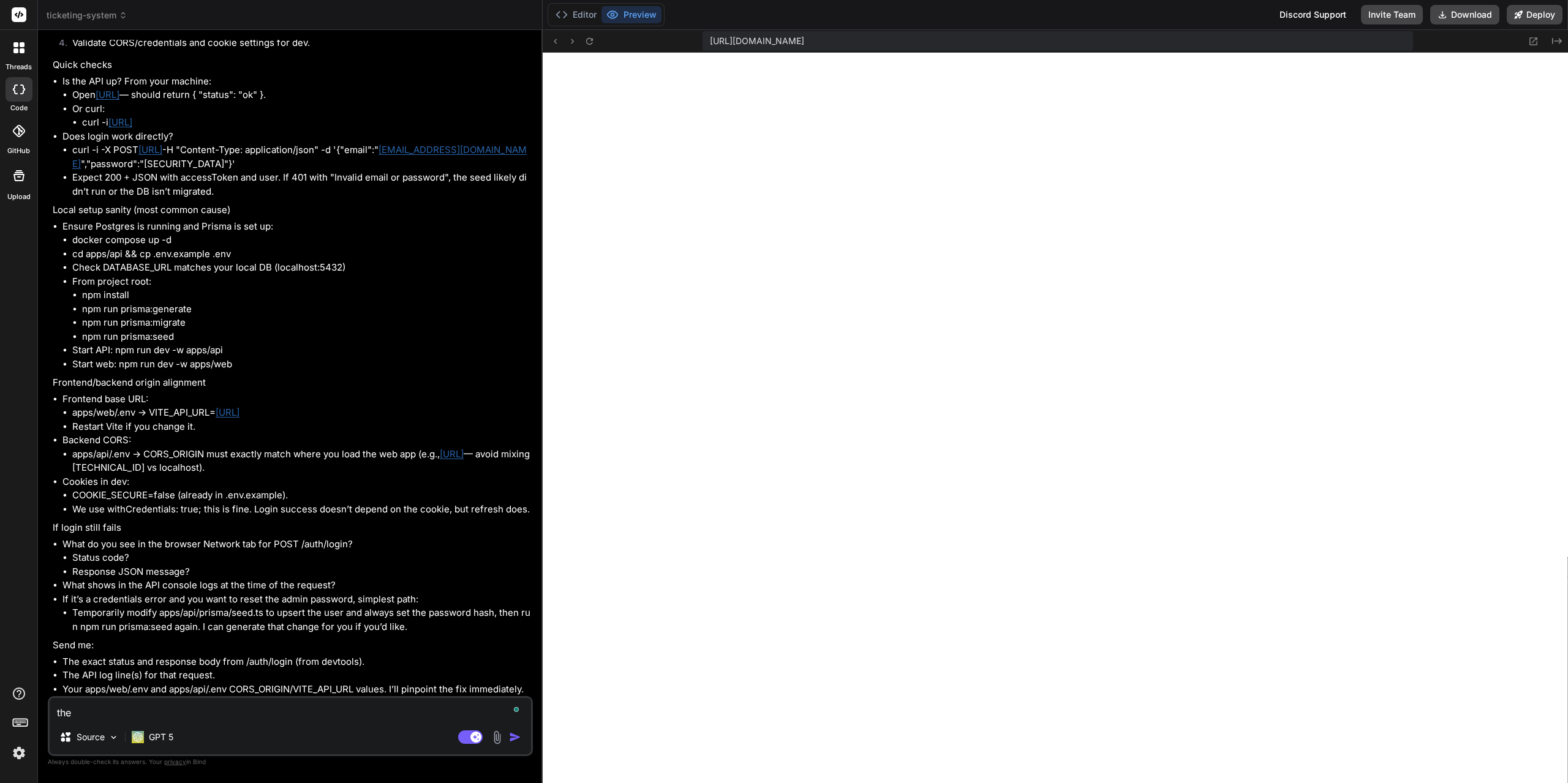
type textarea "the l"
type textarea "x"
type textarea "the lk"
type textarea "x"
type textarea "the lko"
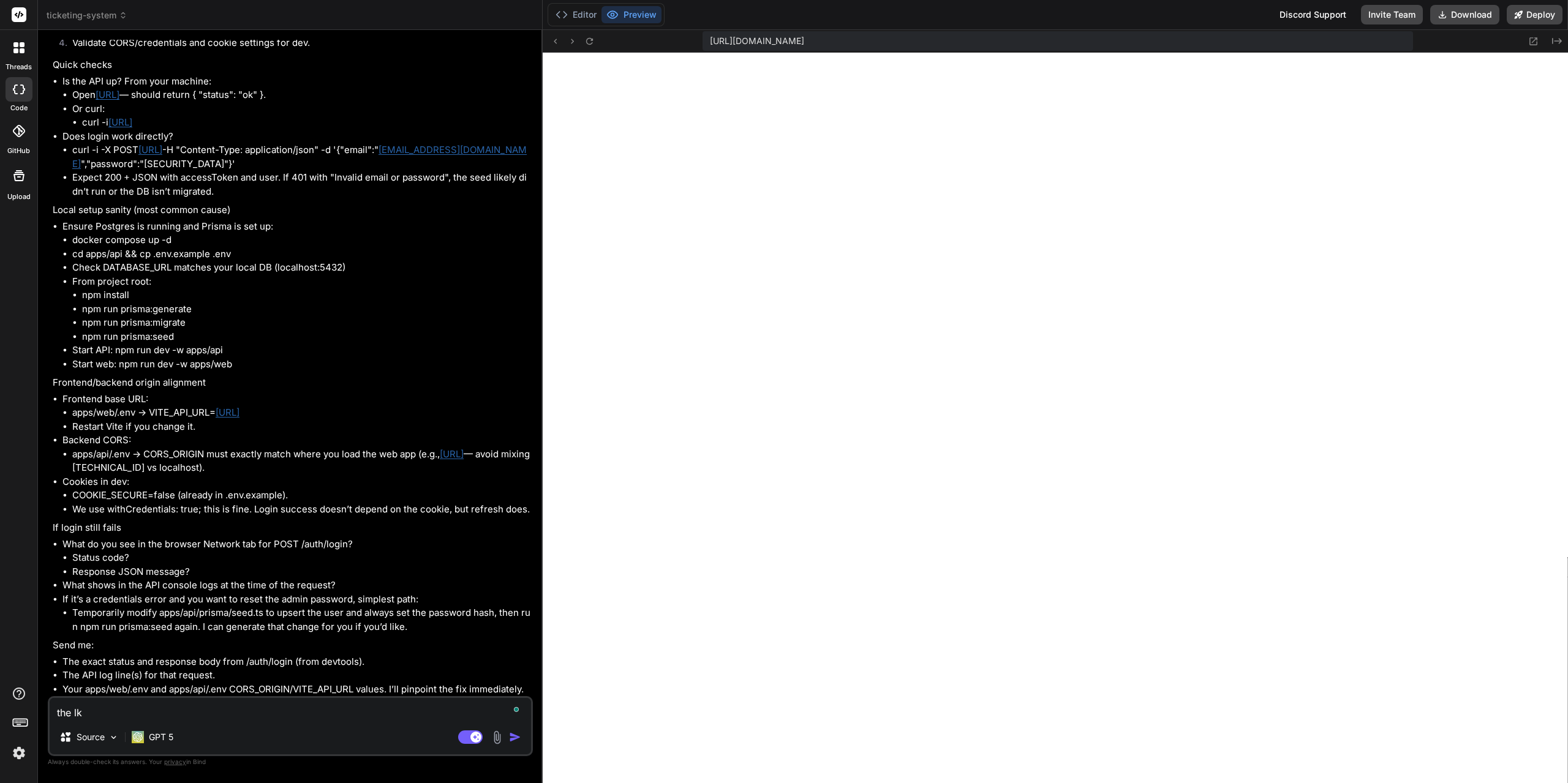
type textarea "x"
type textarea "the lko="
type textarea "x"
type textarea "the lko"
type textarea "x"
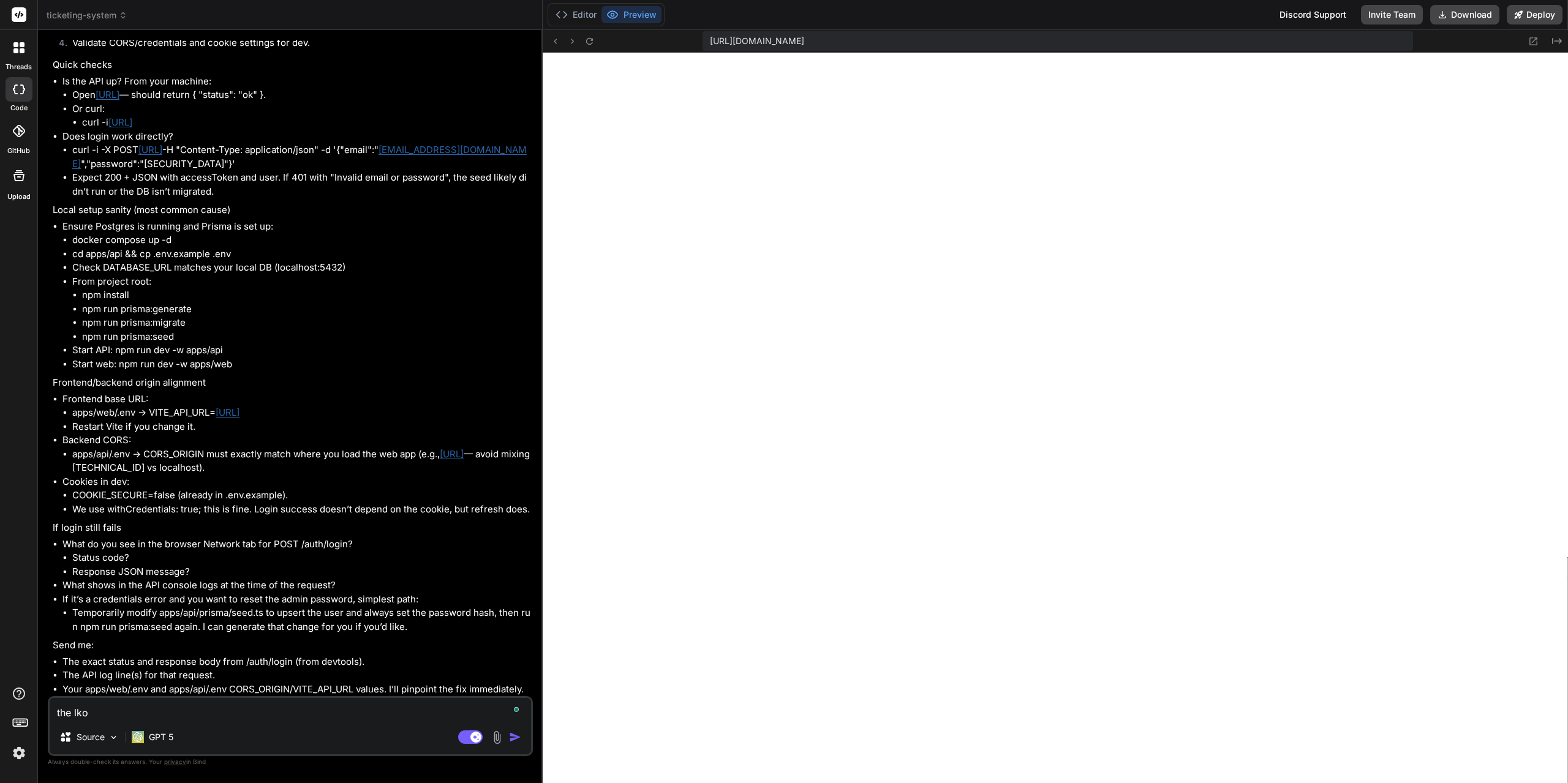
type textarea "the lk"
type textarea "x"
type textarea "the l"
type textarea "x"
type textarea "the lo"
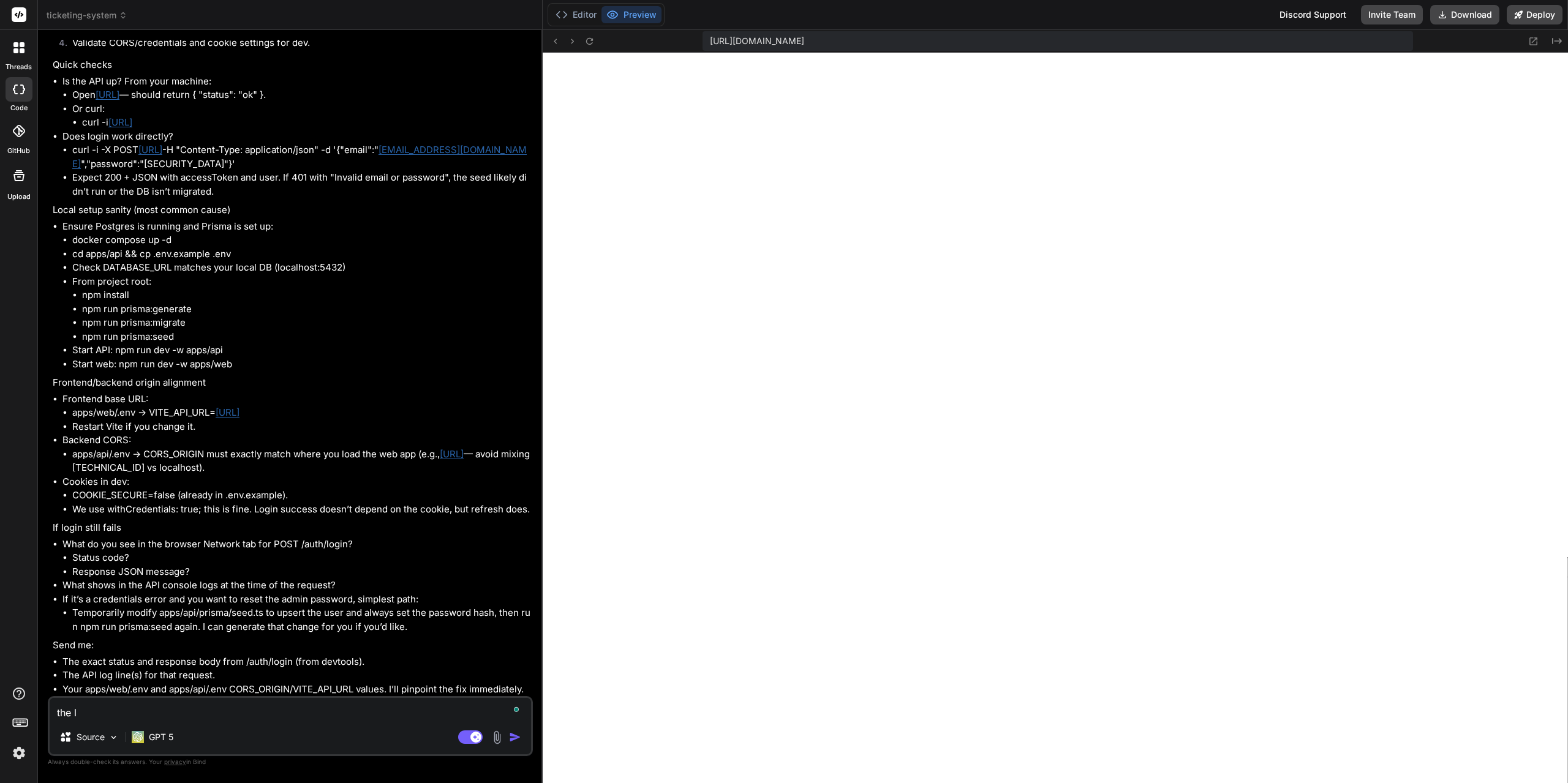
type textarea "x"
type textarea "the log"
type textarea "x"
type textarea "the logi"
type textarea "x"
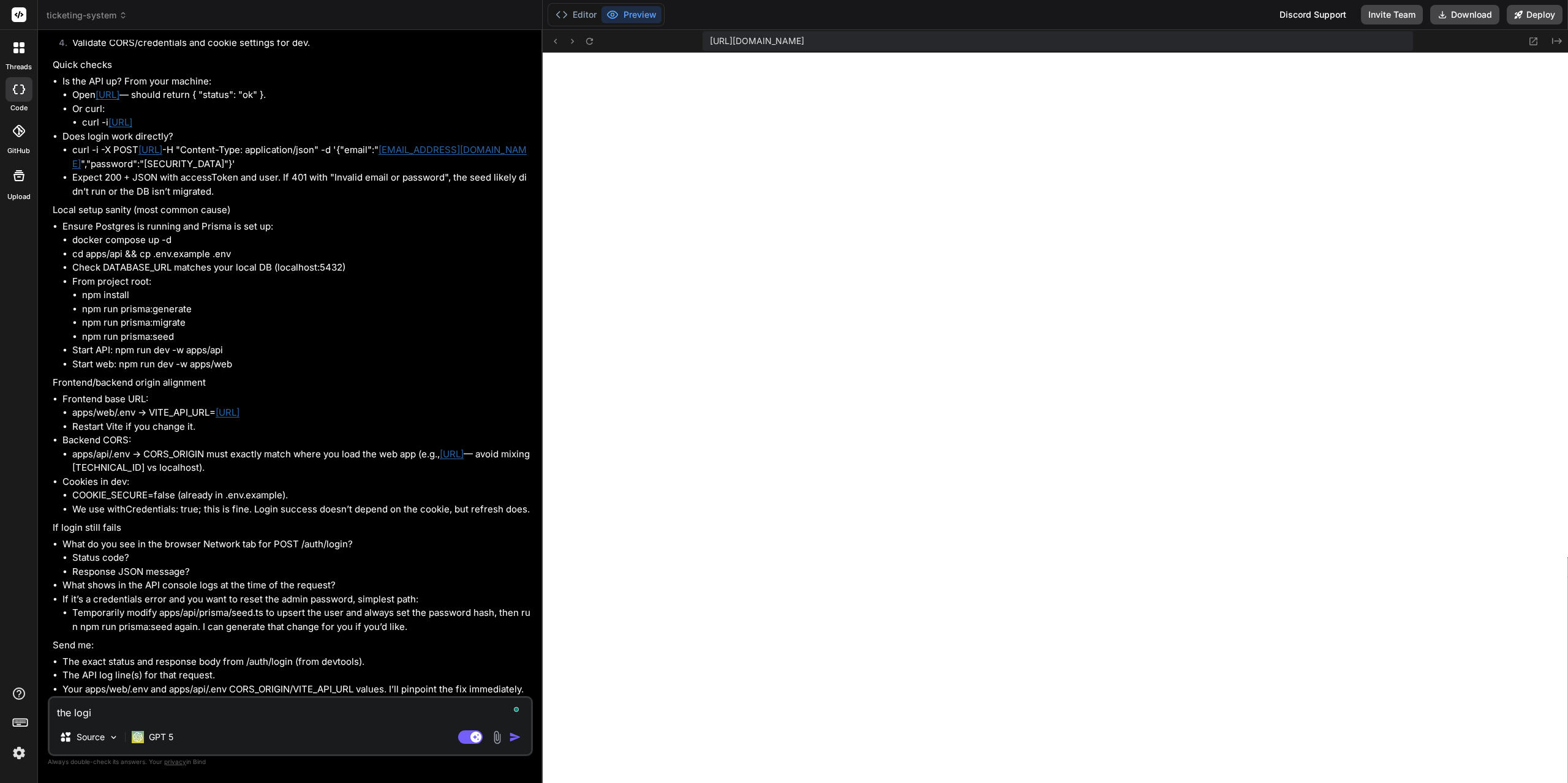
type textarea "the login"
type textarea "x"
type textarea "the login"
type textarea "x"
type textarea "the login s"
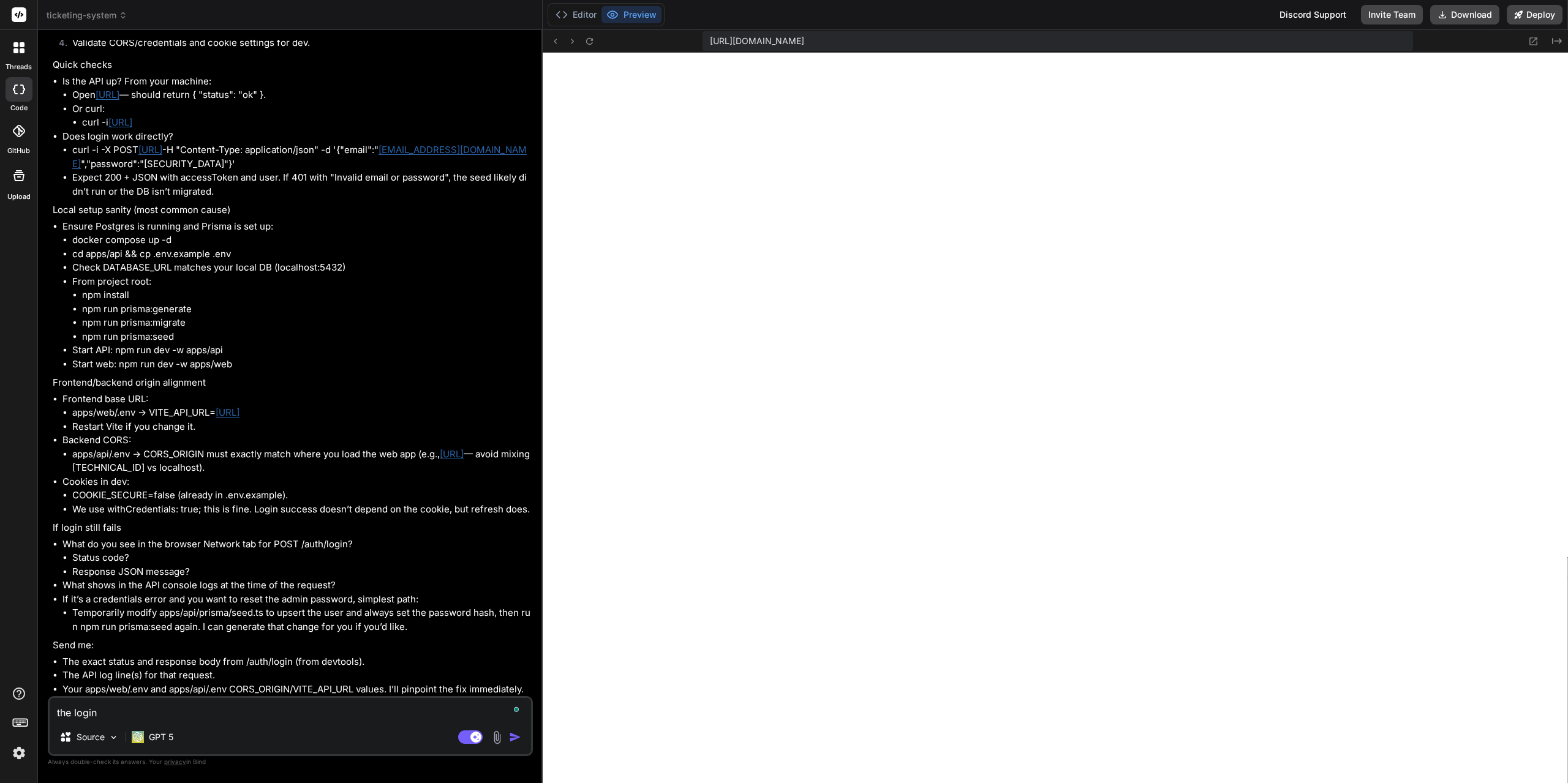
type textarea "x"
type textarea "the login st"
type textarea "x"
type textarea "the login sti"
type textarea "x"
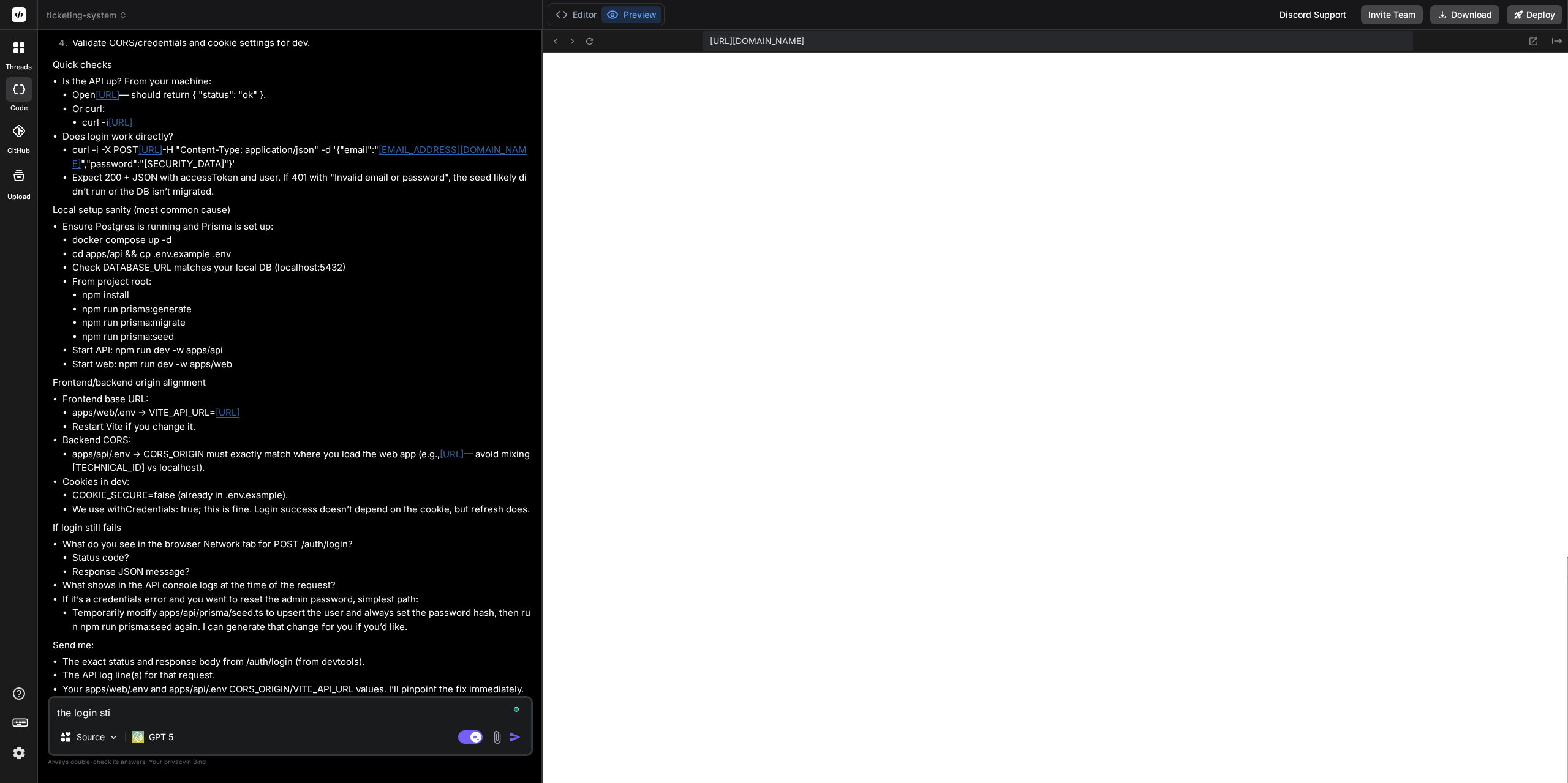
type textarea "the login stil"
type textarea "x"
type textarea "the login still"
type textarea "x"
type textarea "the login still"
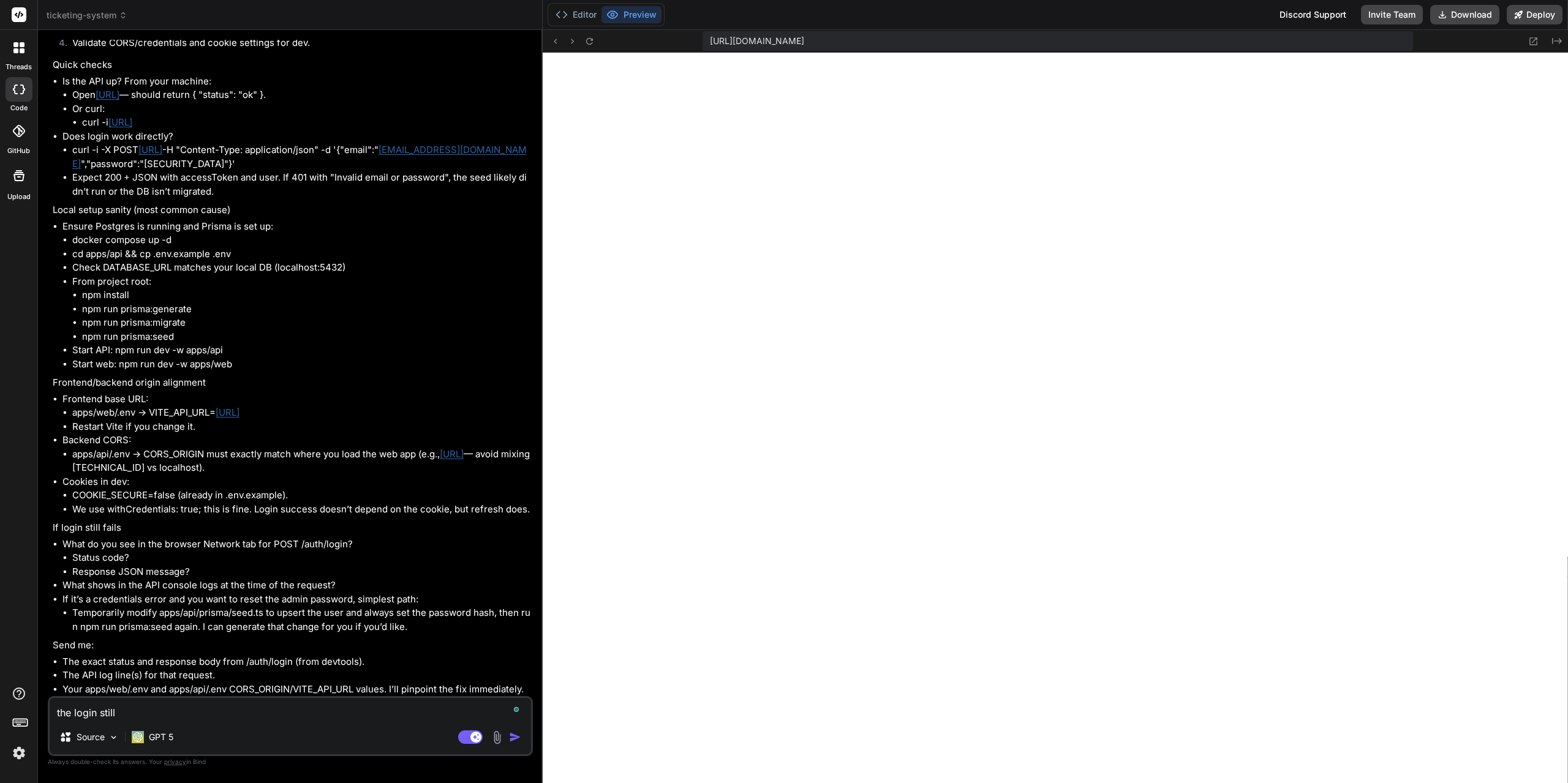
type textarea "x"
type textarea "the login still d"
type textarea "x"
type textarea "the login still do"
type textarea "x"
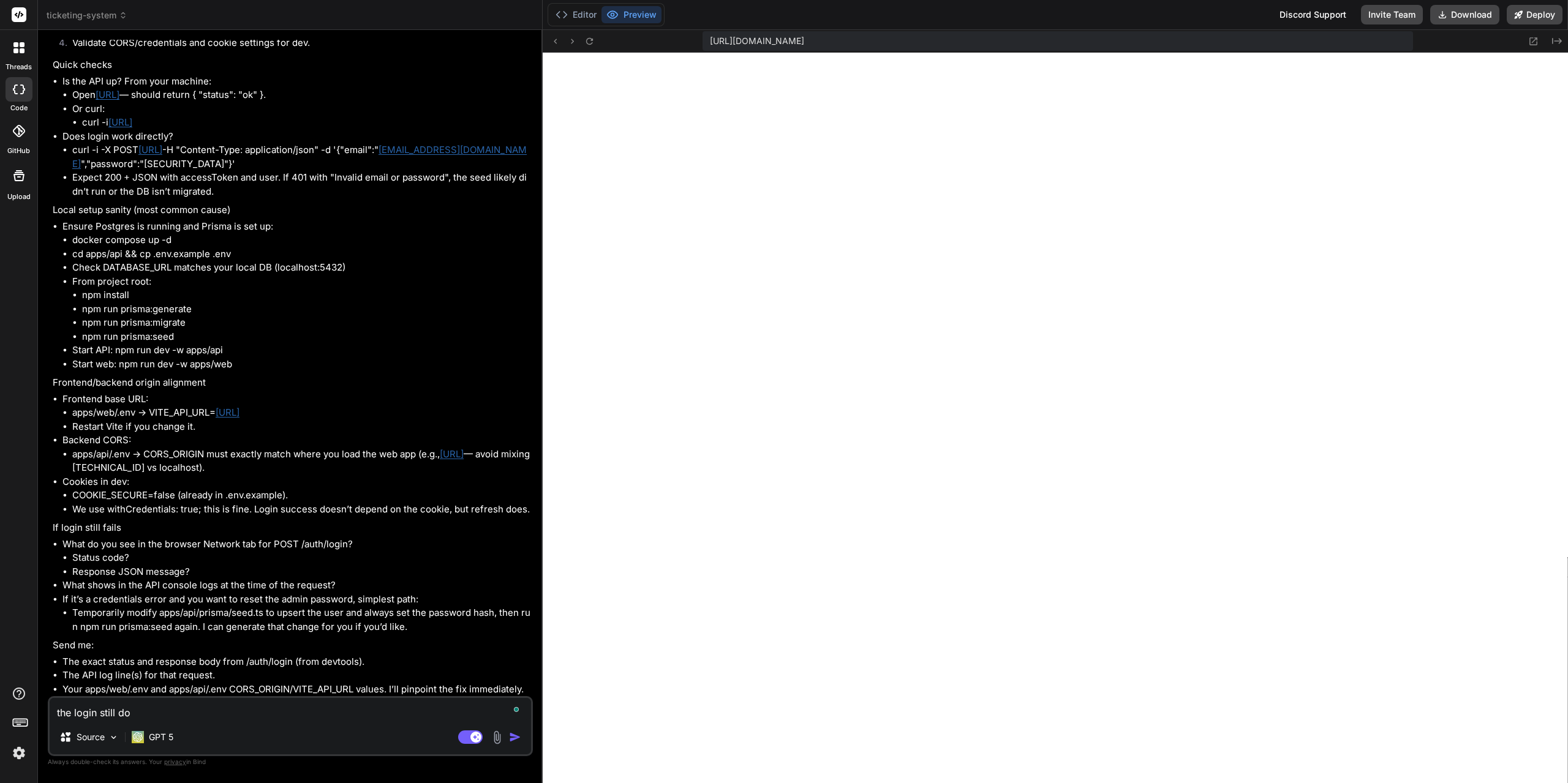
type textarea "the login still doe"
type textarea "x"
type textarea "the login still does"
type textarea "x"
type textarea "the login still does"
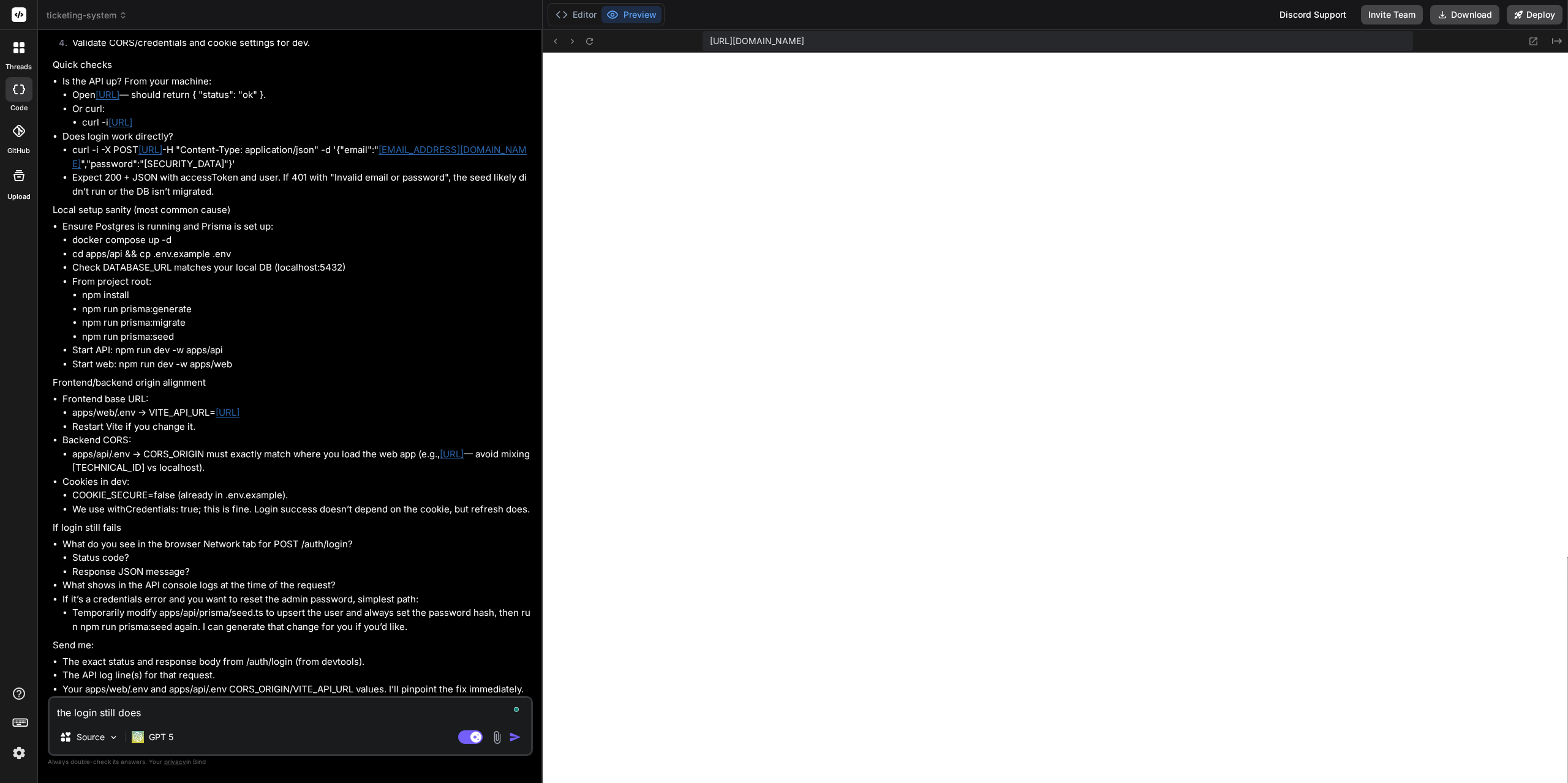
type textarea "x"
type textarea "the login still does n"
type textarea "x"
type textarea "the login still does no"
type textarea "x"
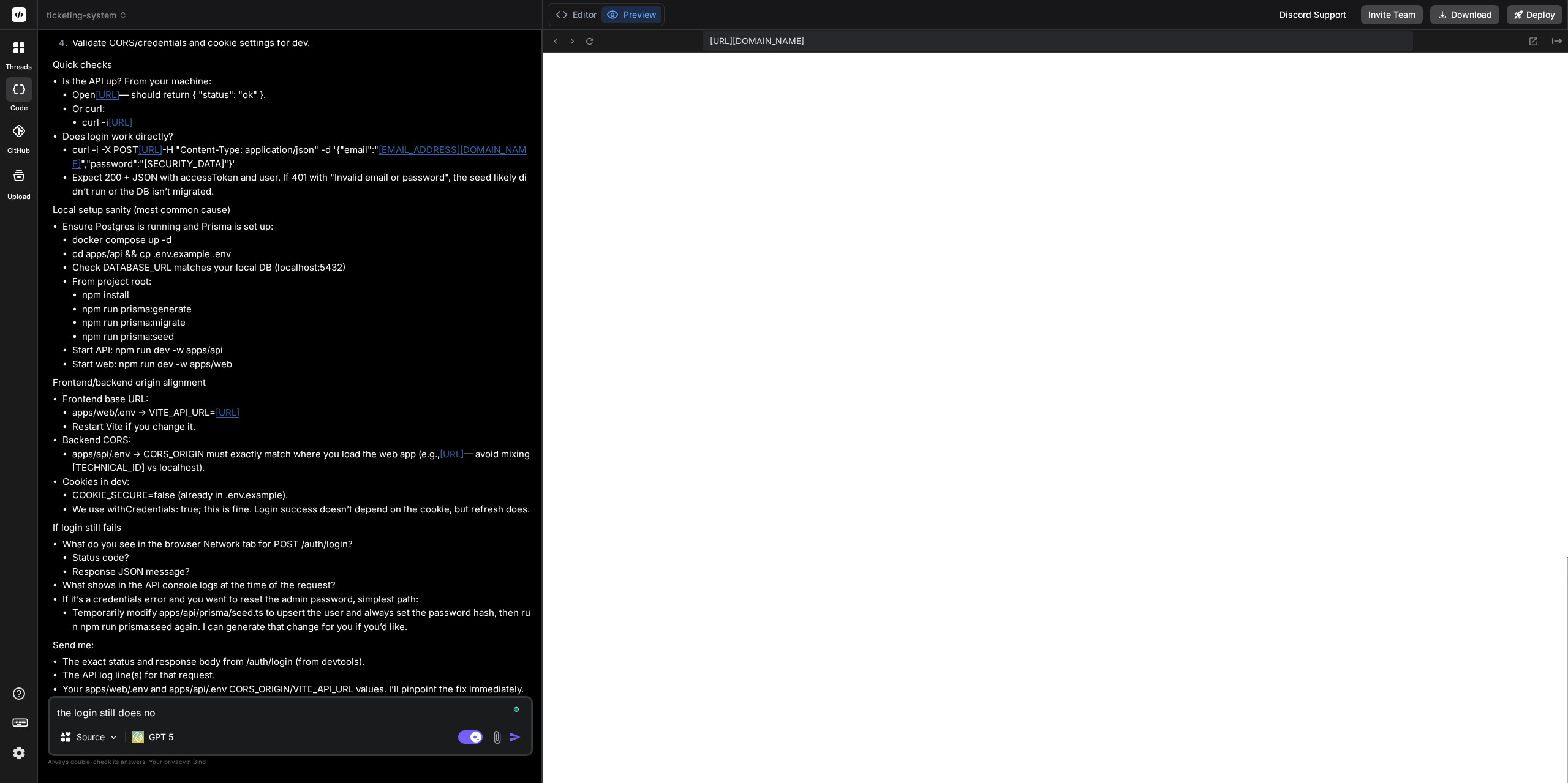
type textarea "the login still does not"
type textarea "x"
type textarea "the login still does not"
type textarea "x"
type textarea "the login still does not w"
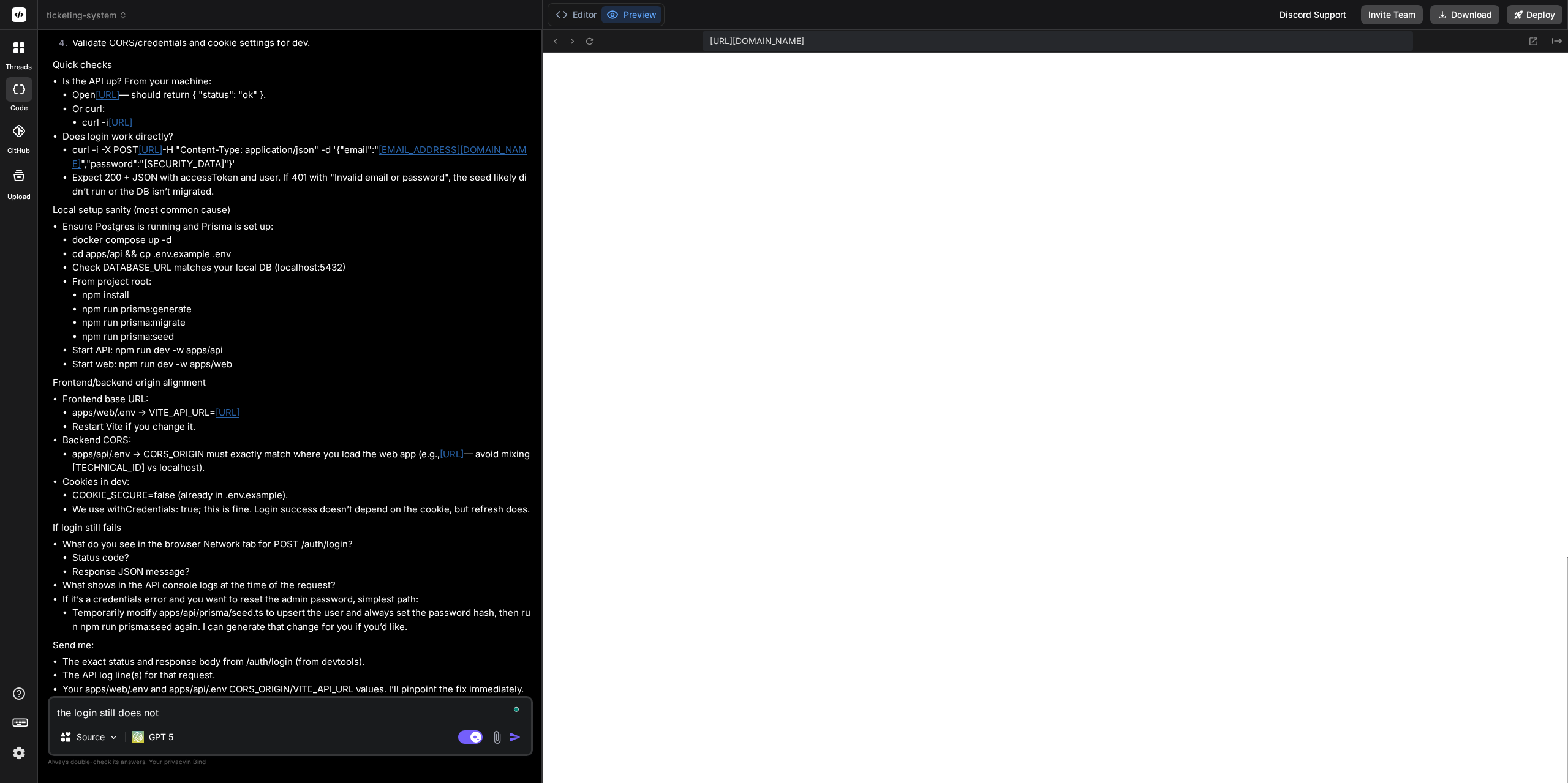
type textarea "x"
type textarea "the login still does not wo"
type textarea "x"
type textarea "the login still does not wor"
type textarea "x"
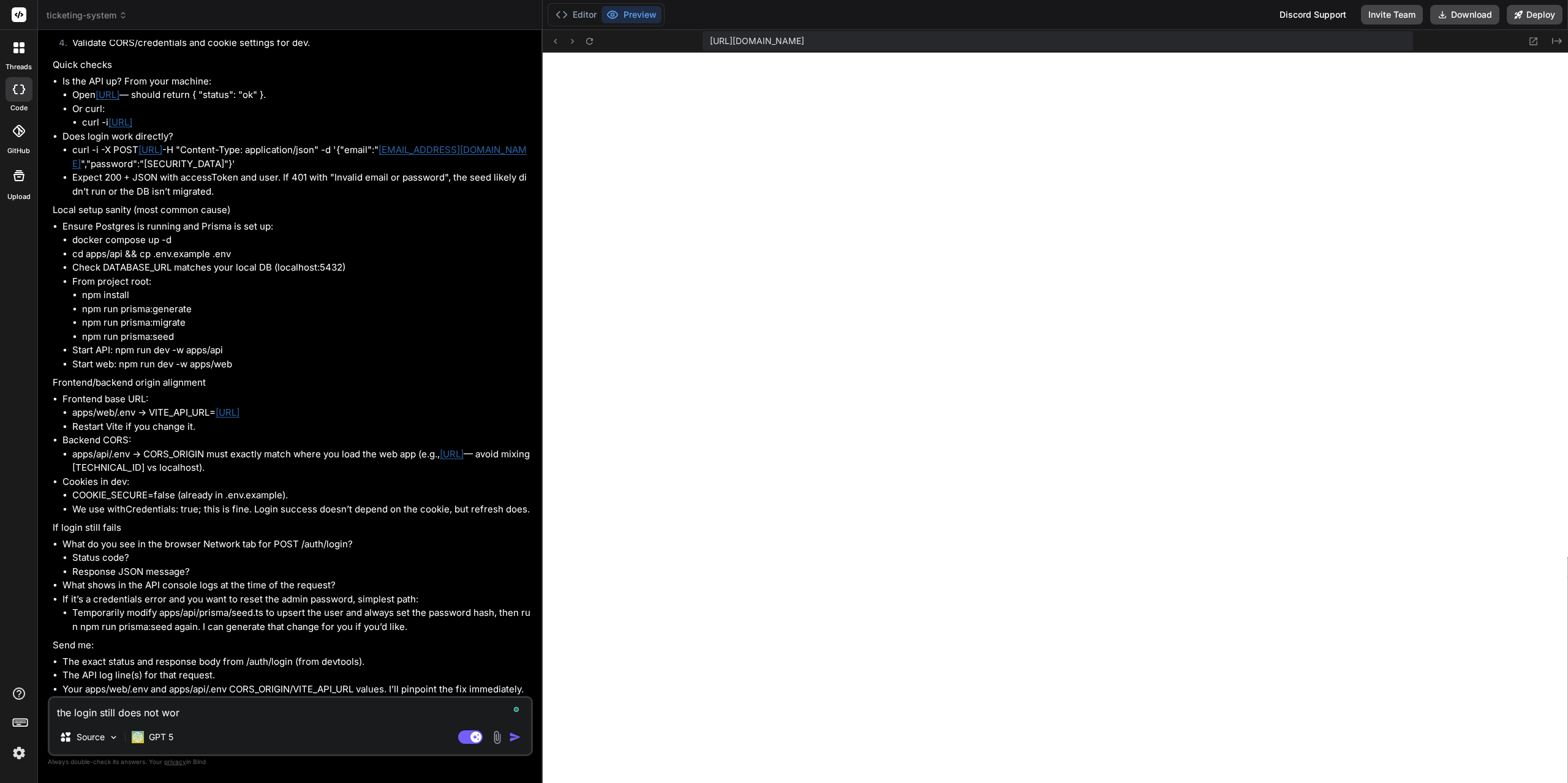
type textarea "the login still does not work"
type textarea "x"
type textarea "the login still does not work,"
type textarea "x"
type textarea "the login still does not work,"
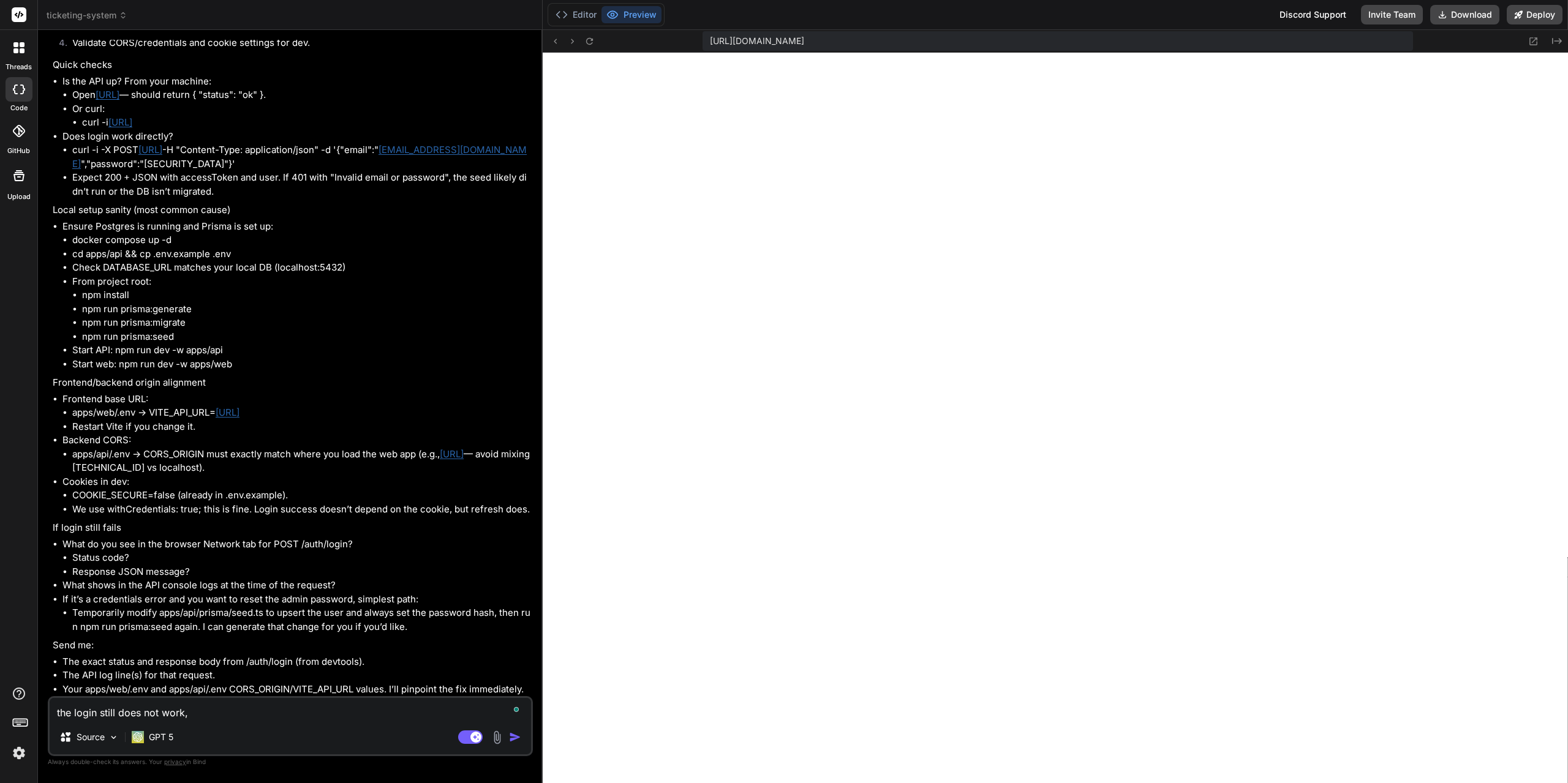
type textarea "x"
type textarea "the login still does not work, i"
type textarea "x"
type textarea "the login still does not work, it"
type textarea "x"
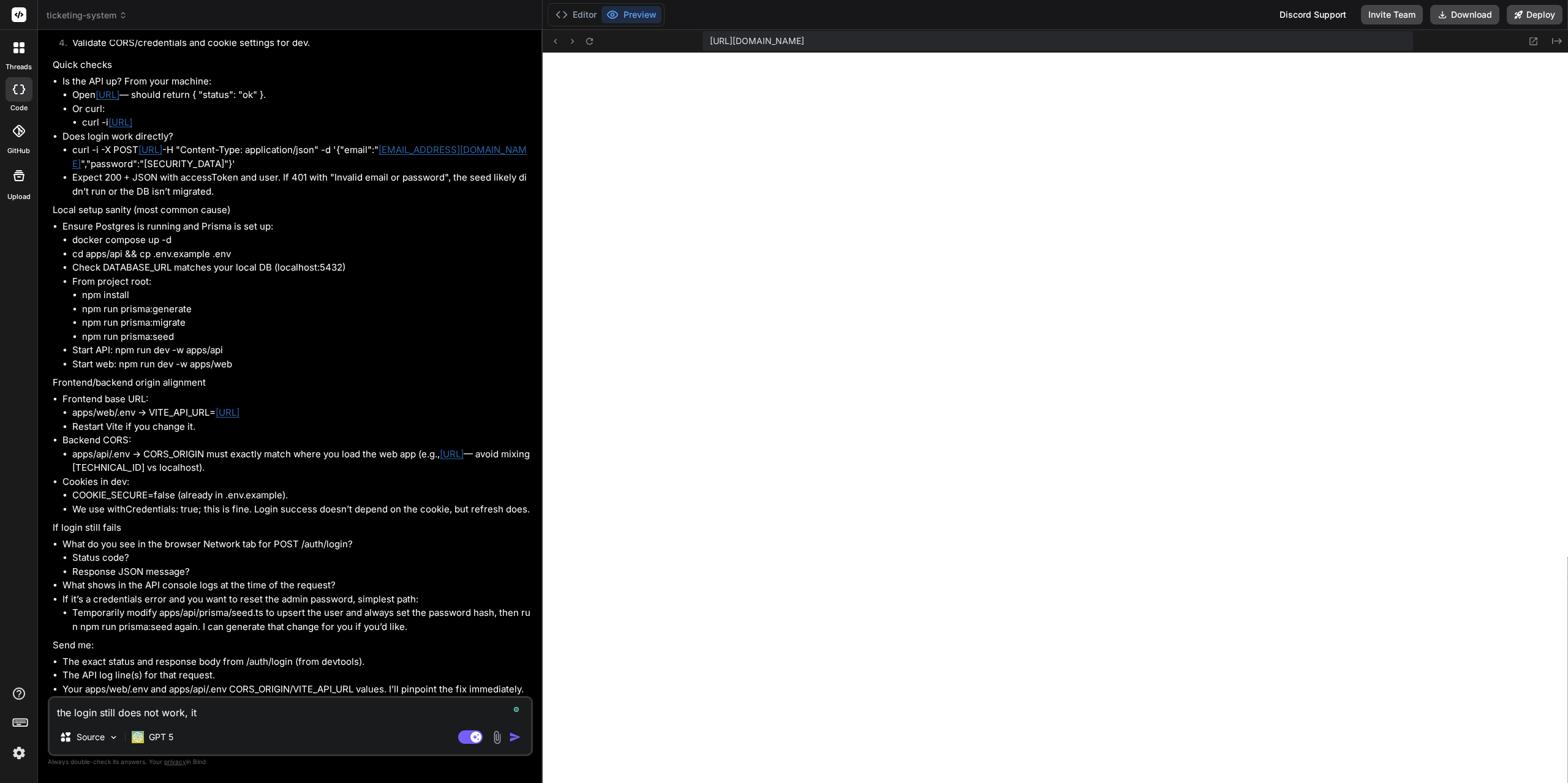
type textarea "the login still does not work, it"
type textarea "x"
type textarea "the login still does not work, it s"
type textarea "x"
type textarea "the login still does not work, it sa"
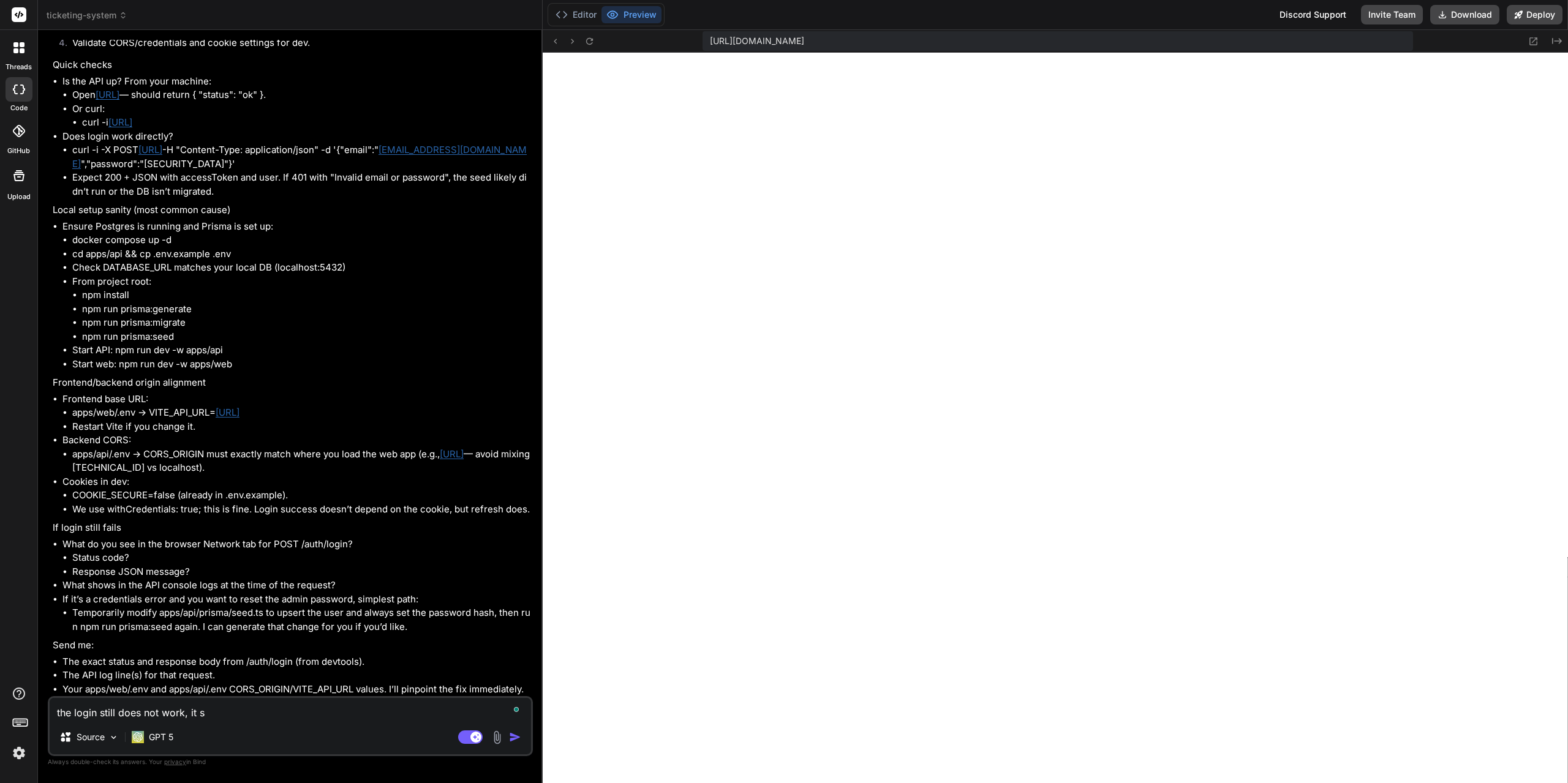
type textarea "x"
type textarea "the login still does not work, it say"
type textarea "x"
type textarea "the login still does not work, it says"
type textarea "x"
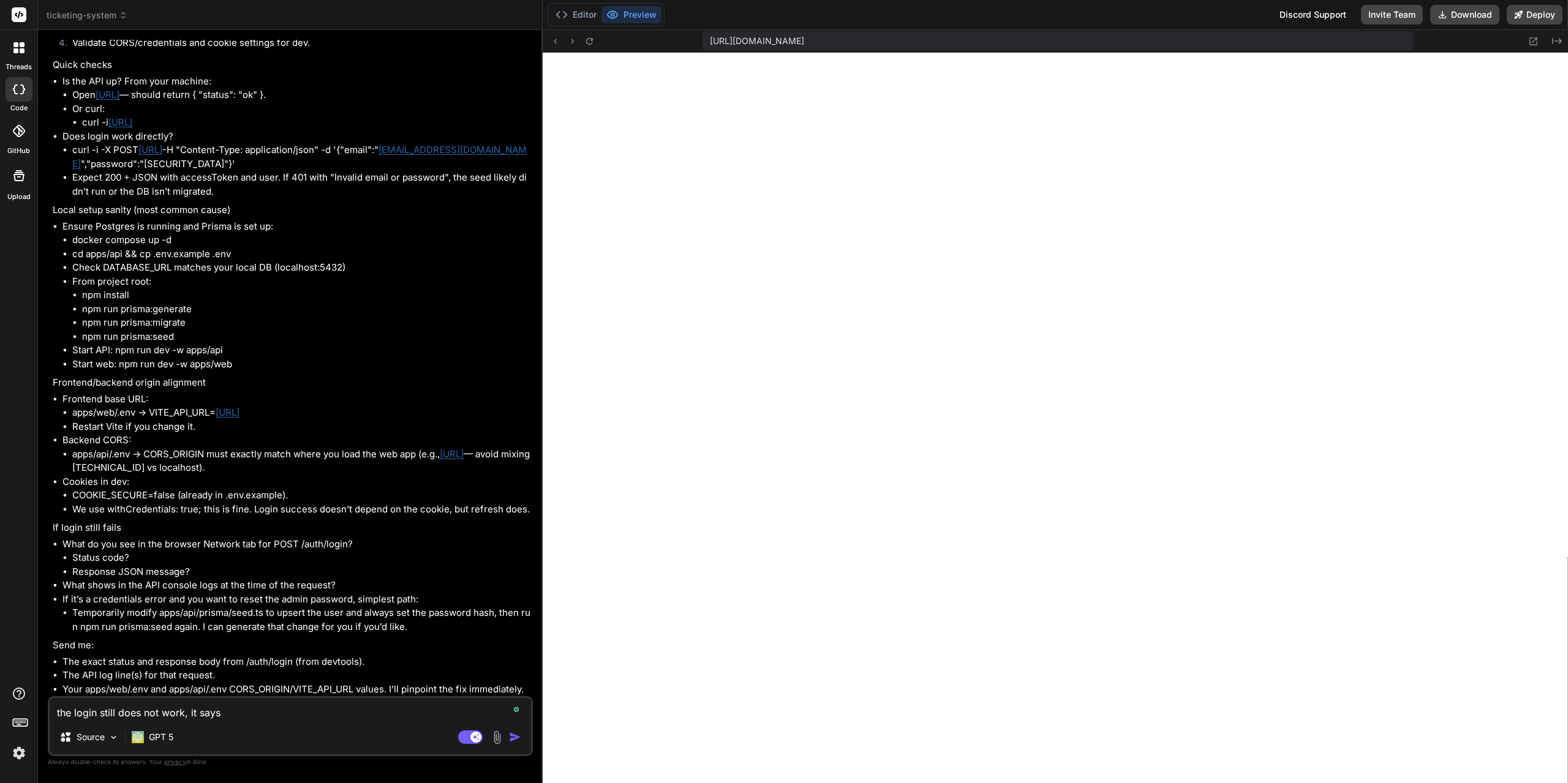
type textarea "the login still does not work, it says"
type textarea "x"
type textarea "the login still does not work, it says l"
type textarea "x"
type textarea "the login still does not work, it says"
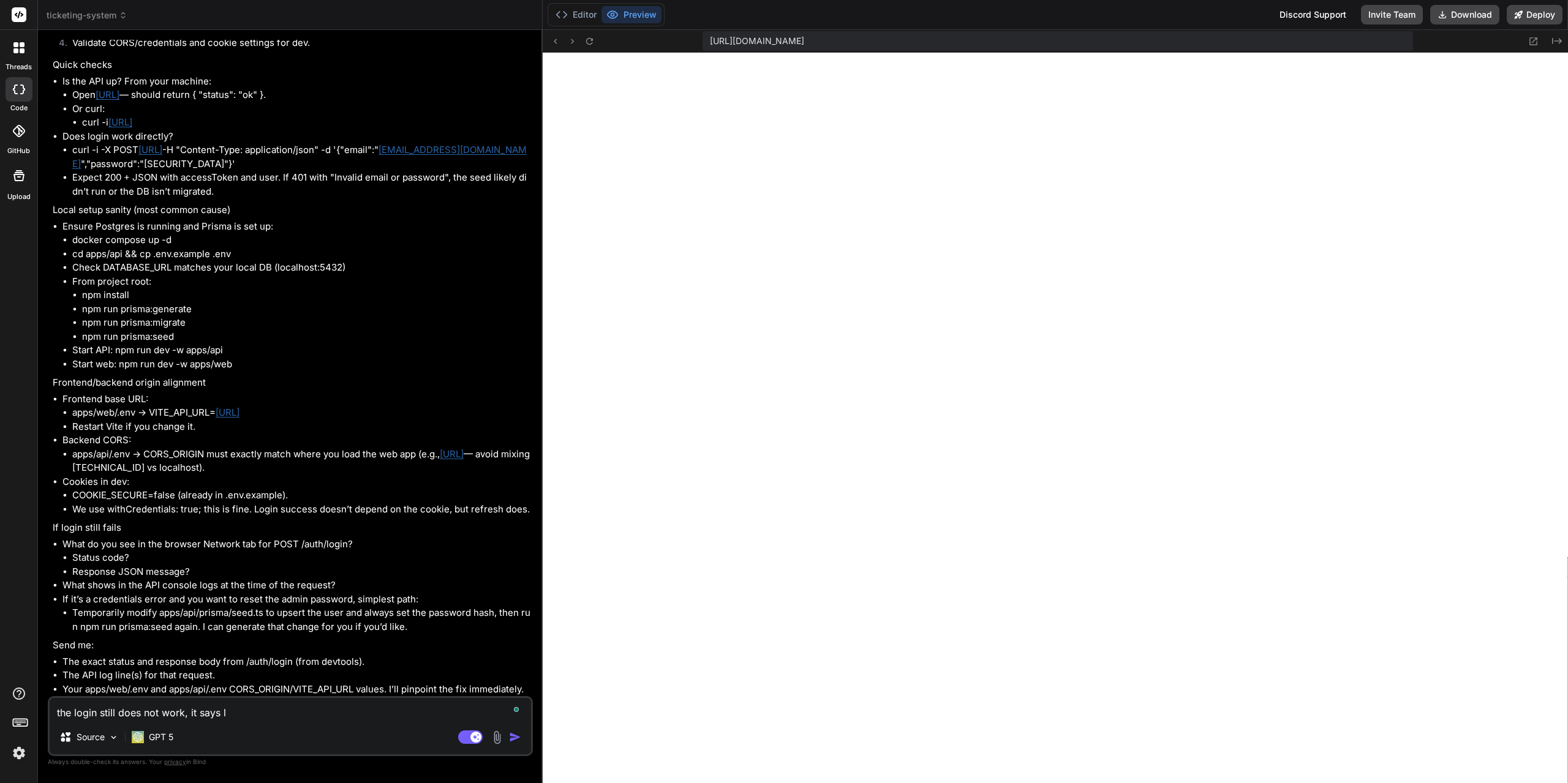
type textarea "x"
type textarea "the login still does not work, it says L"
type textarea "x"
type textarea "the login still does not work, it says Lo"
type textarea "x"
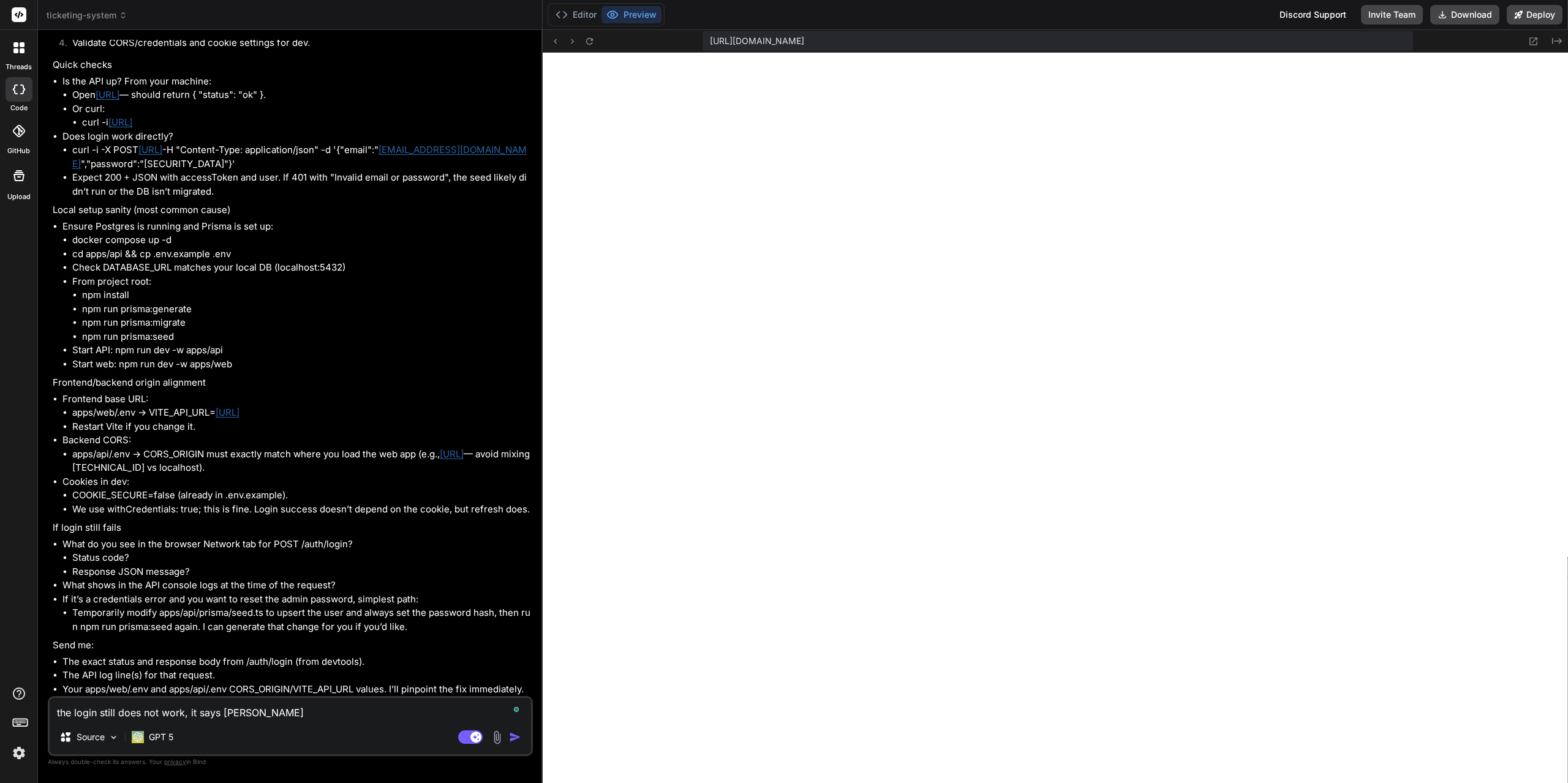
type textarea "the login still does not work, it says Log"
type textarea "x"
type textarea "the login still does not work, it says Logi"
type textarea "x"
type textarea "the login still does not work, it says Login"
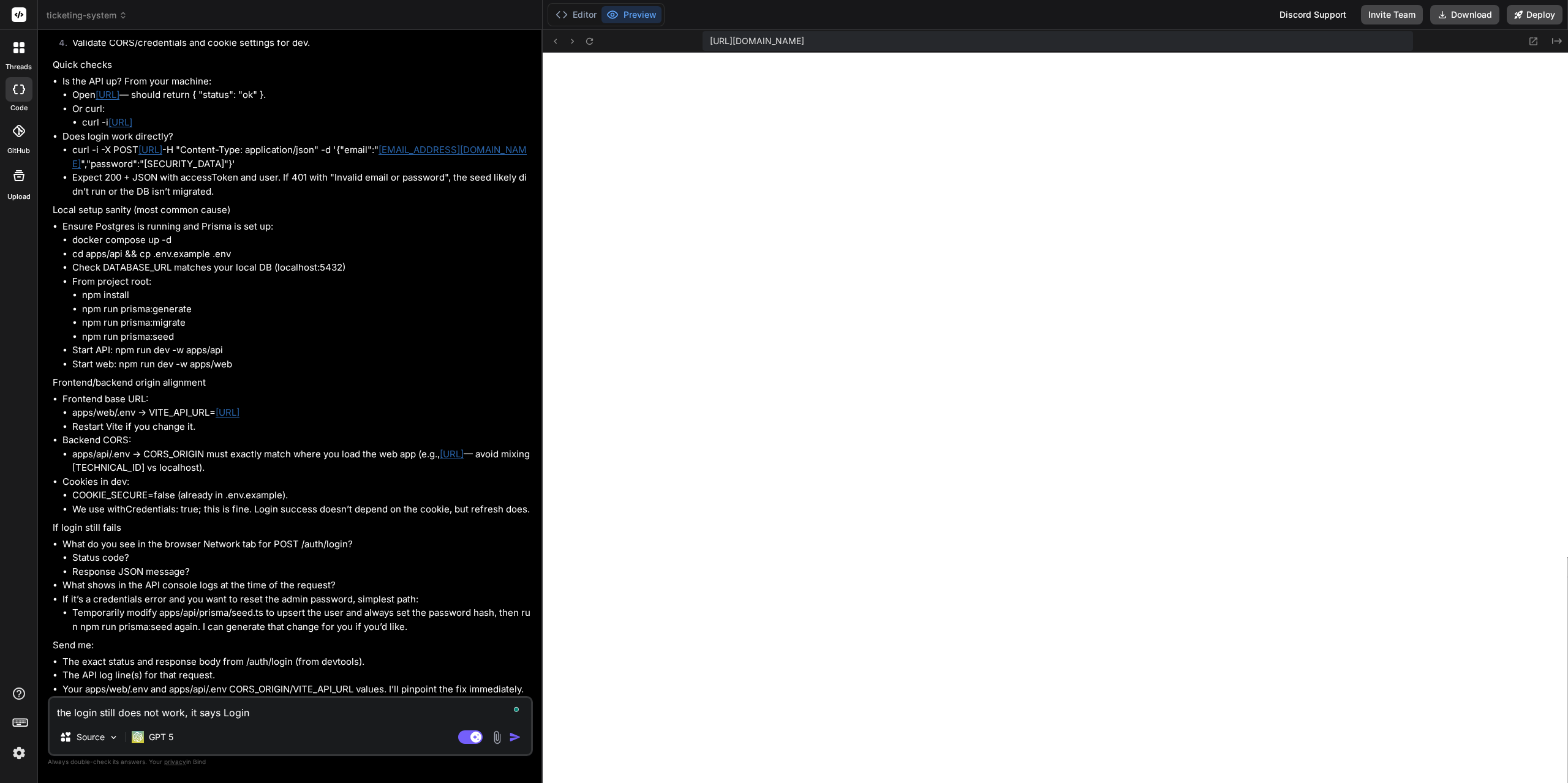
type textarea "x"
type textarea "the login still does not work, it says Login"
type textarea "x"
type textarea "the login still does not work, it says Login F"
type textarea "x"
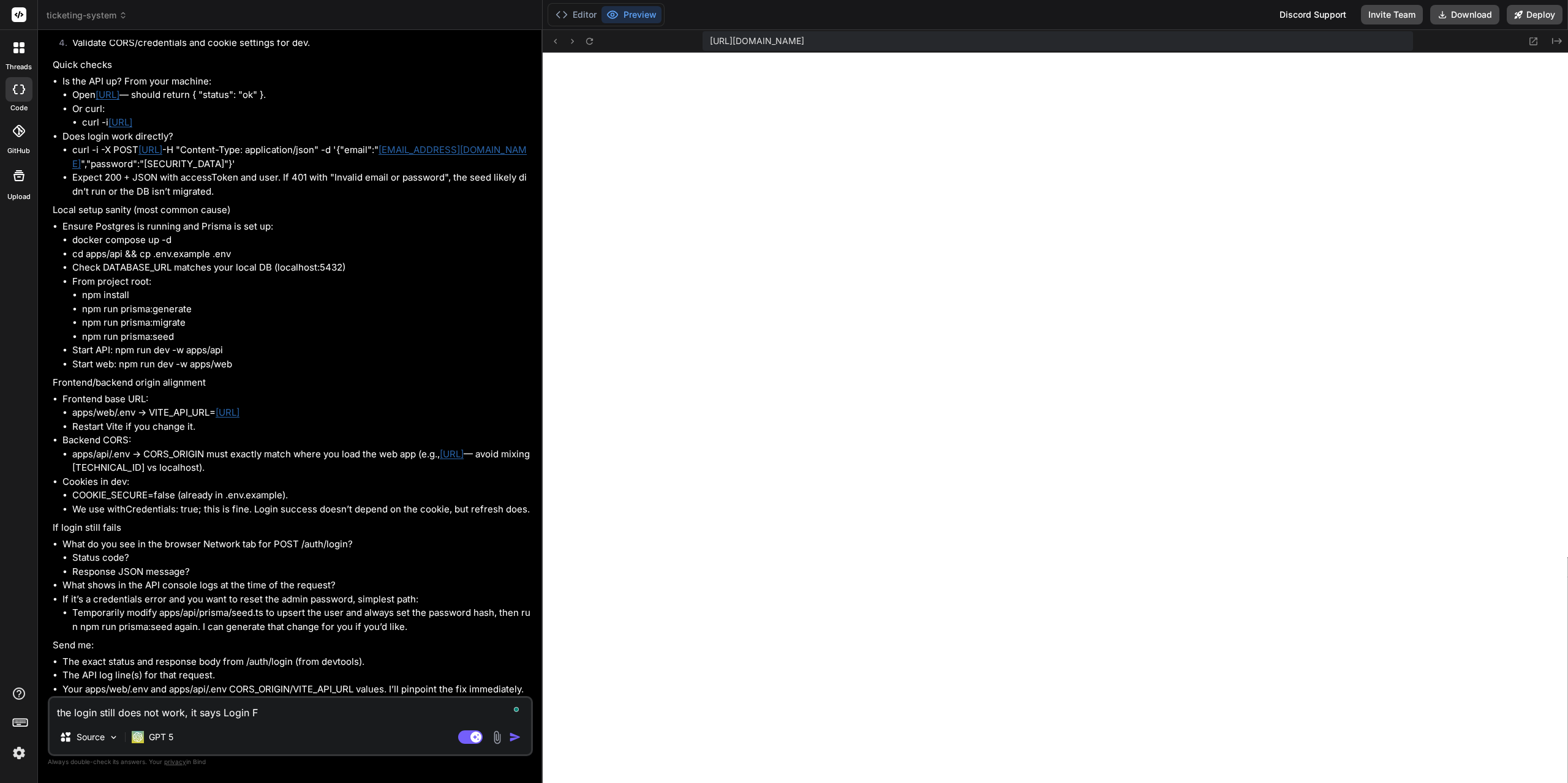
type textarea "the login still does not work, it says Login Fa"
type textarea "x"
type textarea "the login still does not work, it says Login Fai"
type textarea "x"
type textarea "the login still does not work, it says Login Fail"
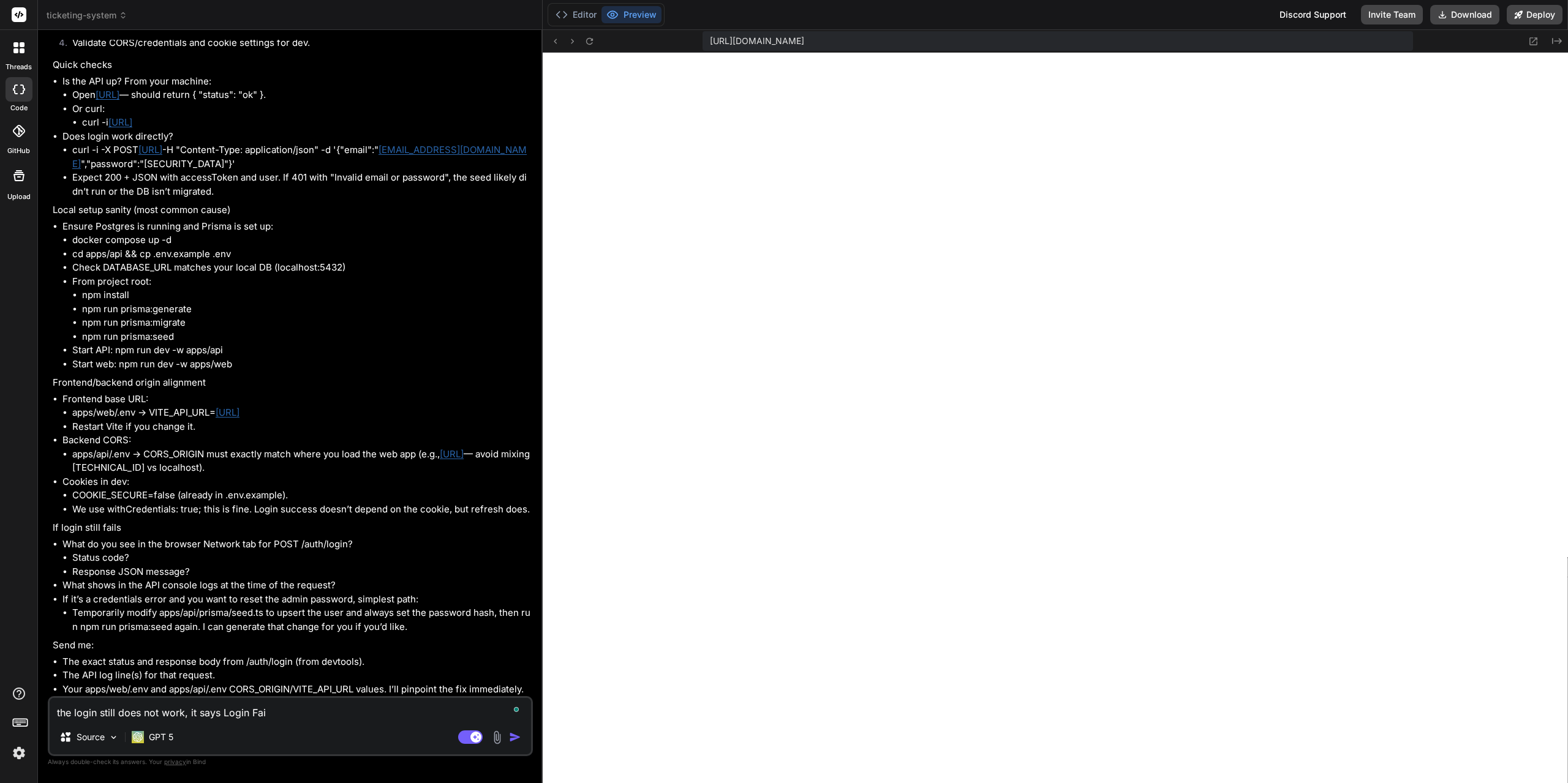
type textarea "x"
type textarea "the login still does not work, it says Login Faile"
type textarea "x"
type textarea "the login still does not work, it says Login Failed"
type textarea "x"
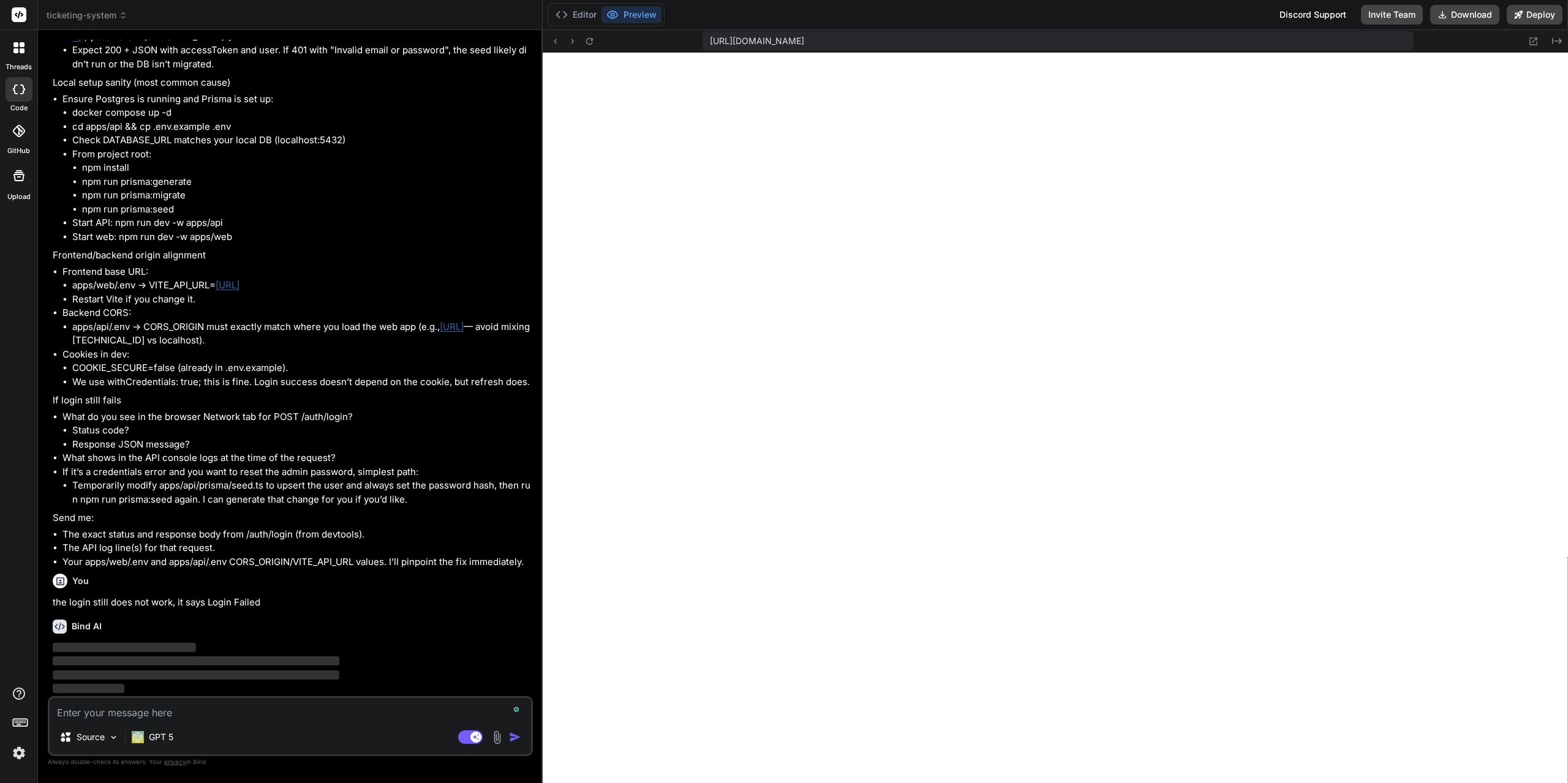
scroll to position [2057, 0]
click at [1537, 42] on icon at bounding box center [1534, 41] width 8 height 8
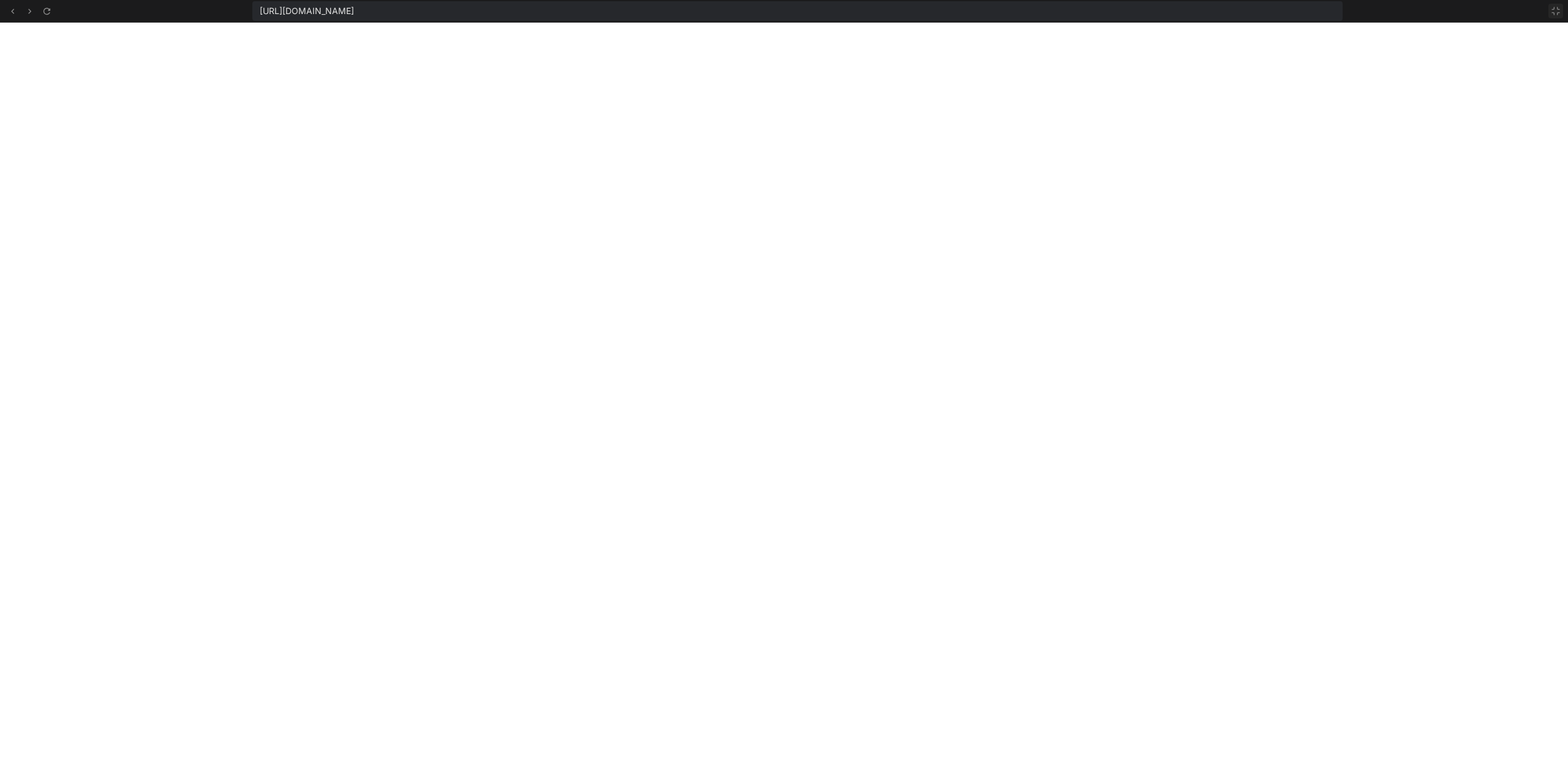
click at [1551, 15] on icon at bounding box center [1555, 11] width 10 height 10
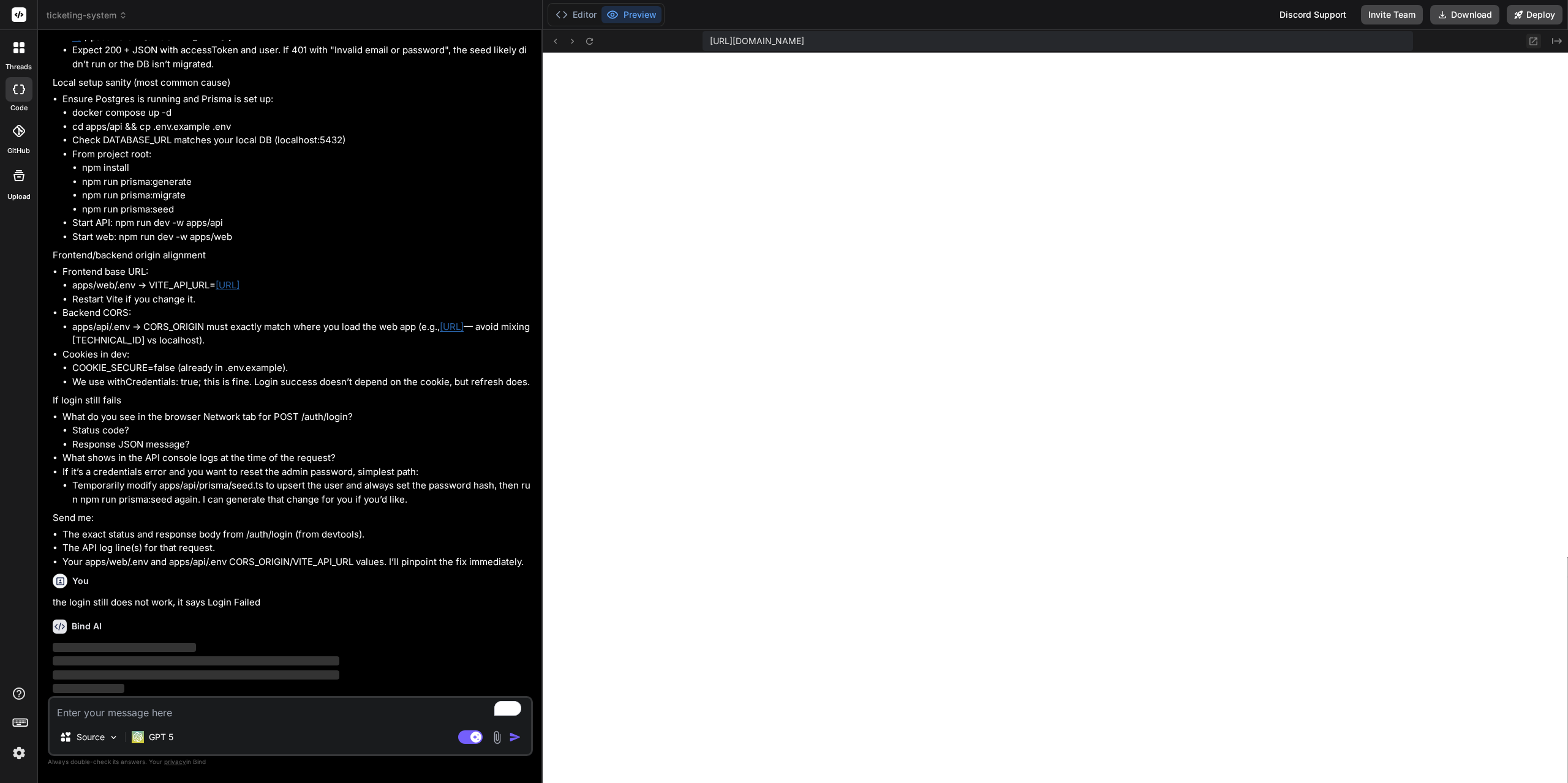
click at [1535, 45] on icon at bounding box center [1533, 41] width 11 height 11
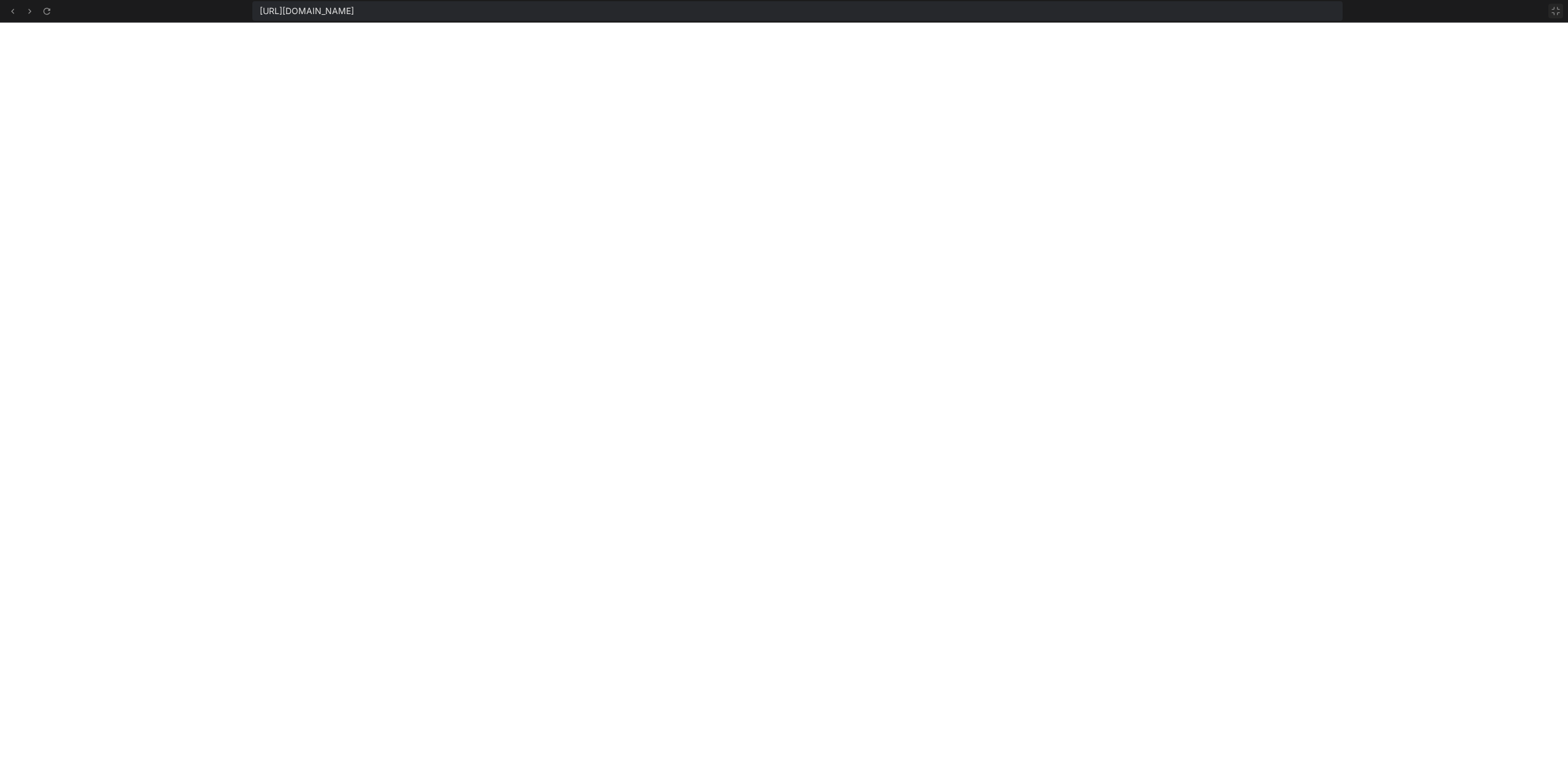
click at [1553, 14] on icon at bounding box center [1555, 10] width 7 height 7
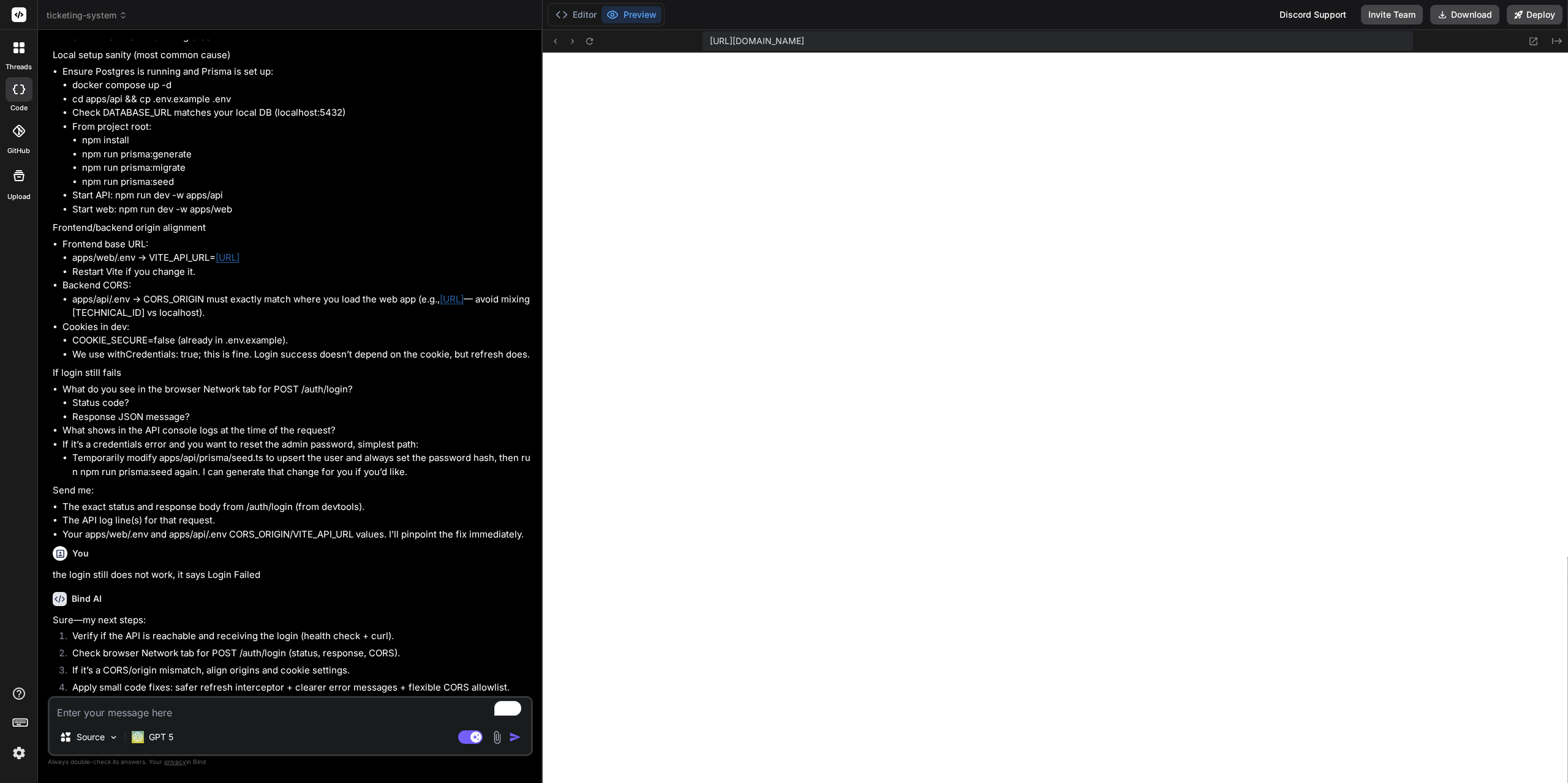
type textarea "x"
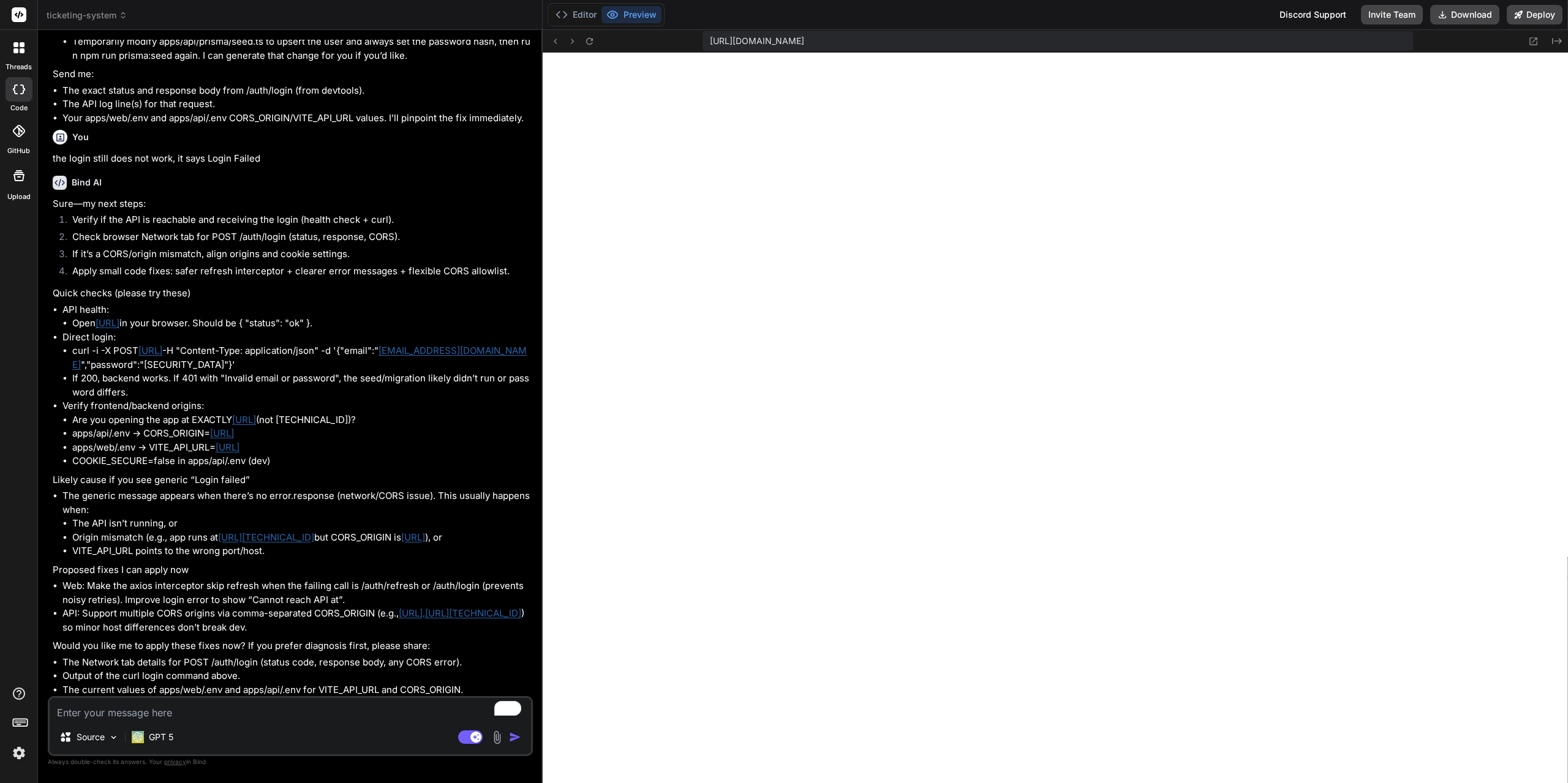
scroll to position [2501, 0]
click at [328, 711] on textarea "To enrich screen reader interactions, please activate Accessibility in Grammarl…" at bounding box center [289, 709] width 481 height 22
type textarea "s"
type textarea "x"
type textarea "sp"
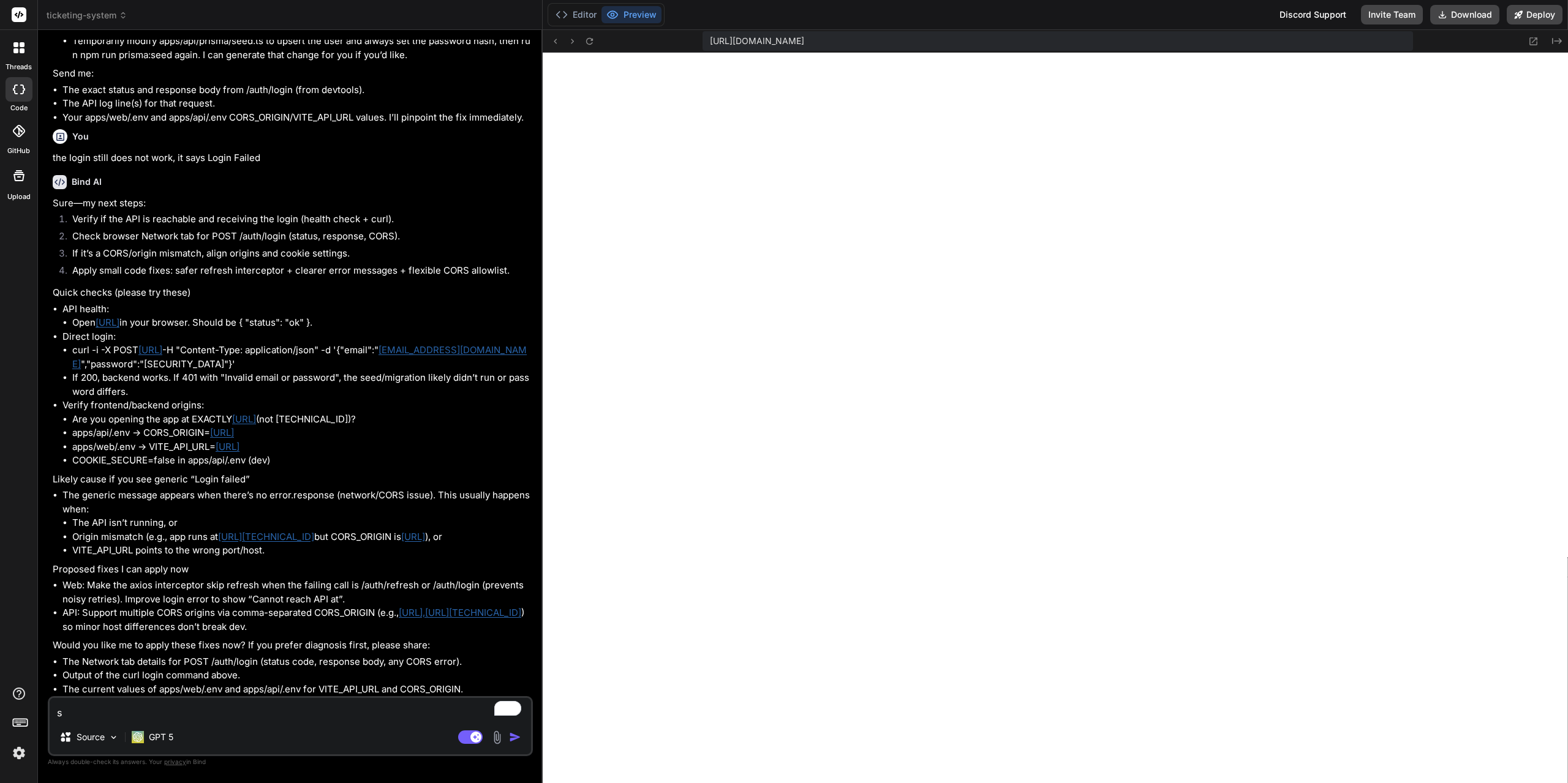
type textarea "x"
type textarea "spp"
type textarea "x"
type textarea "sppl"
type textarea "x"
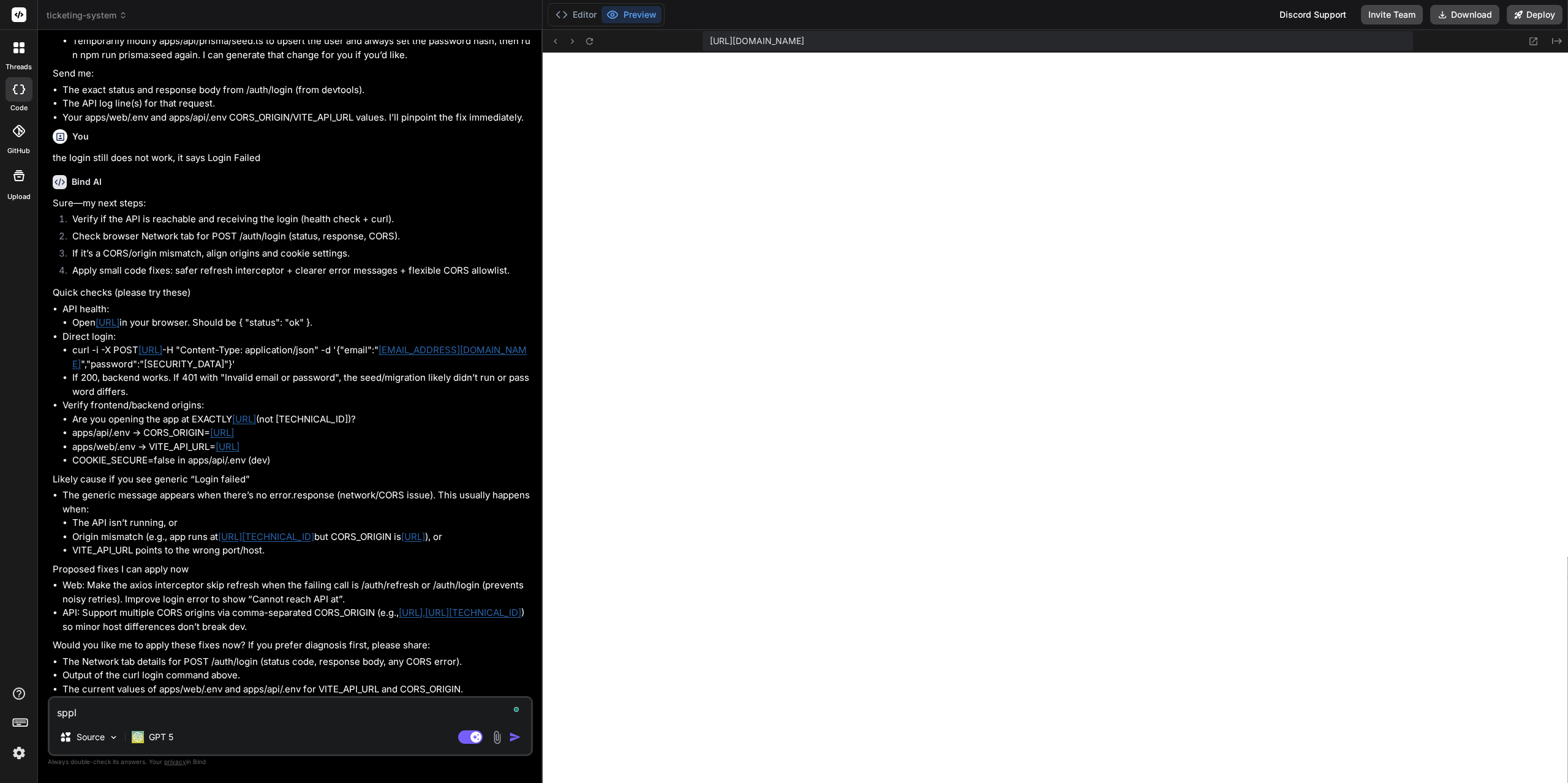
type textarea "a"
type textarea "x"
type textarea "ap"
type textarea "x"
type textarea "app"
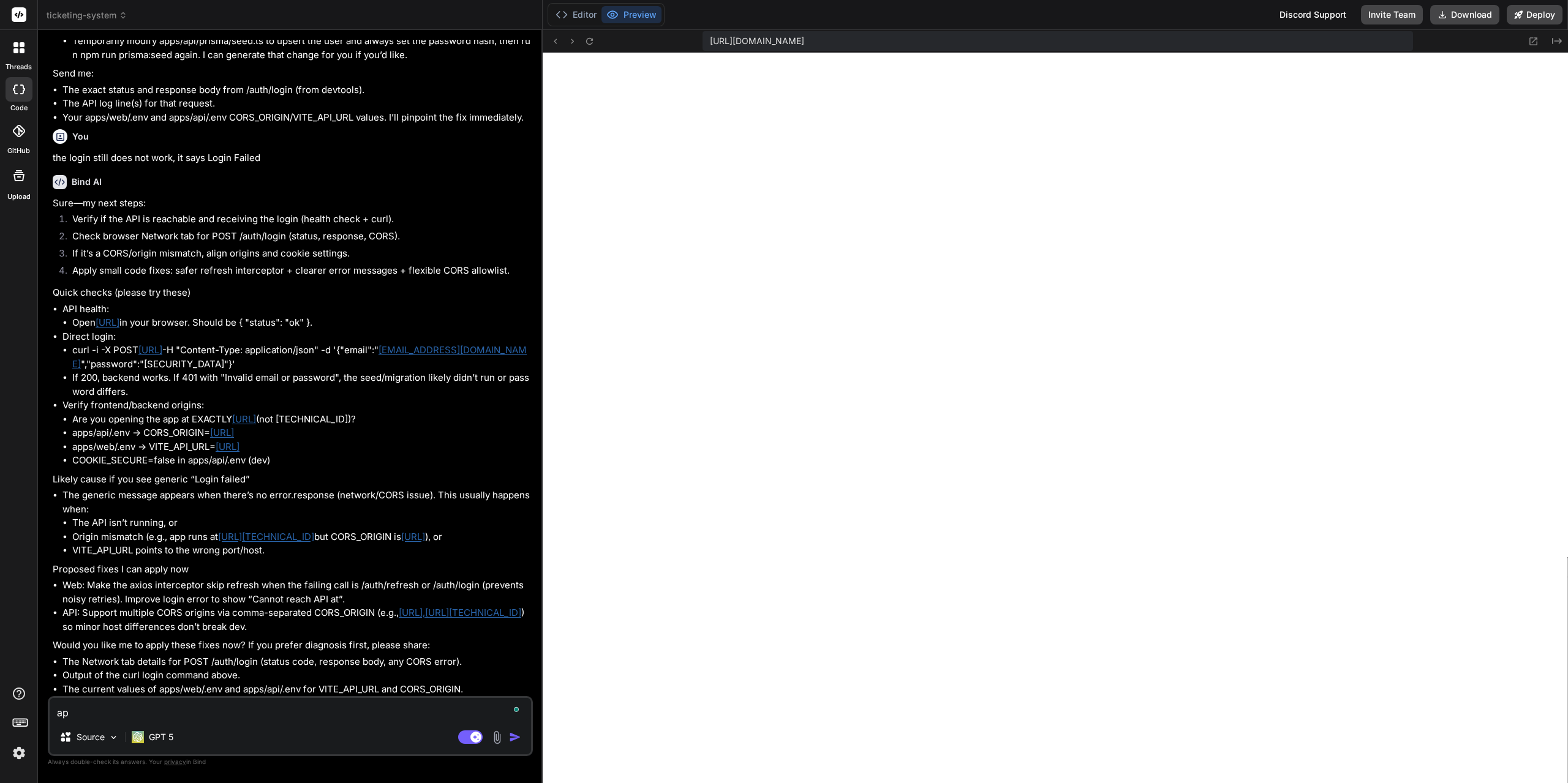
type textarea "x"
type textarea "appl"
type textarea "x"
type textarea "apply"
type textarea "x"
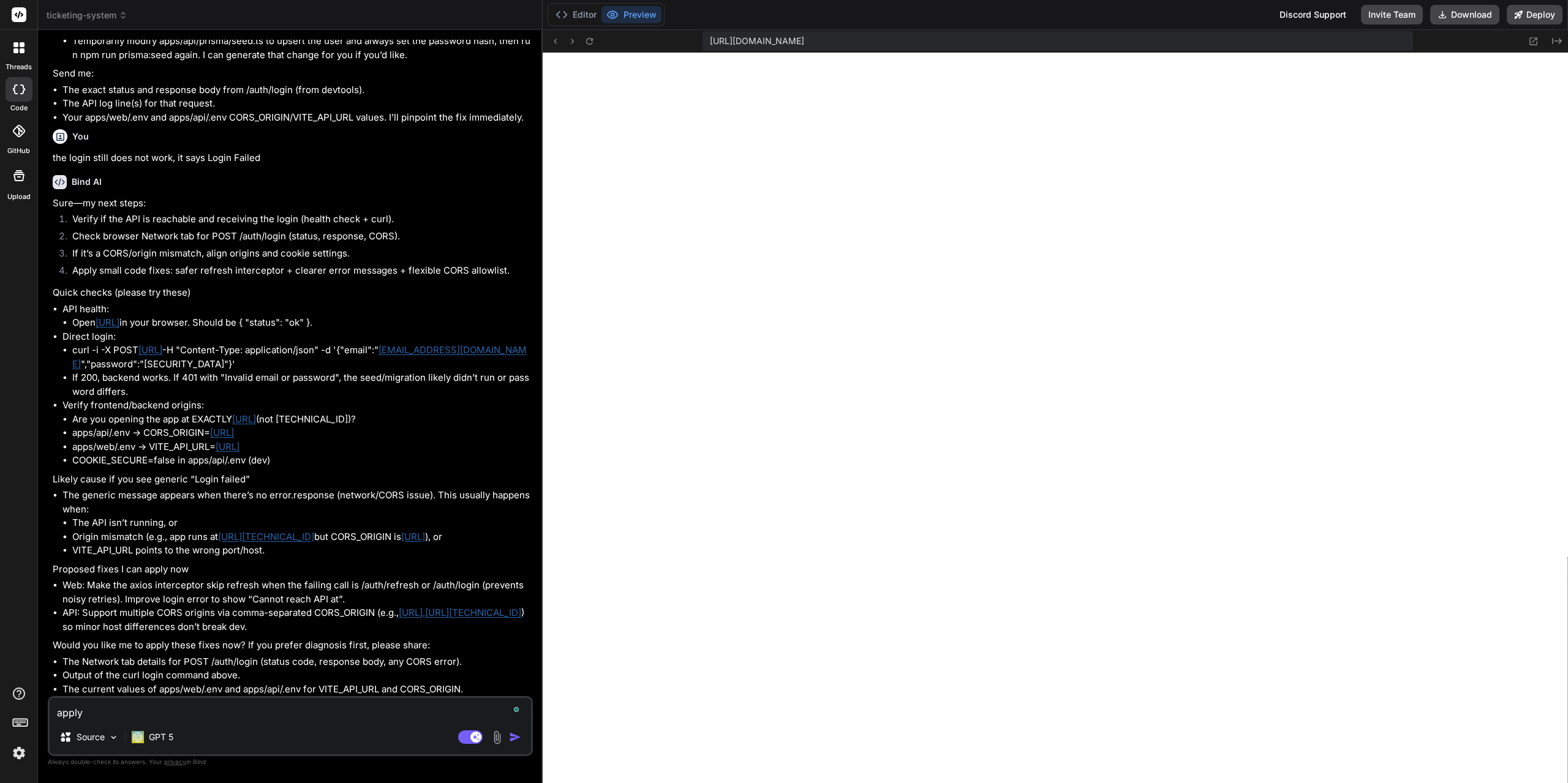
type textarea "apply"
type textarea "x"
type textarea "apply t"
type textarea "x"
type textarea "apply th"
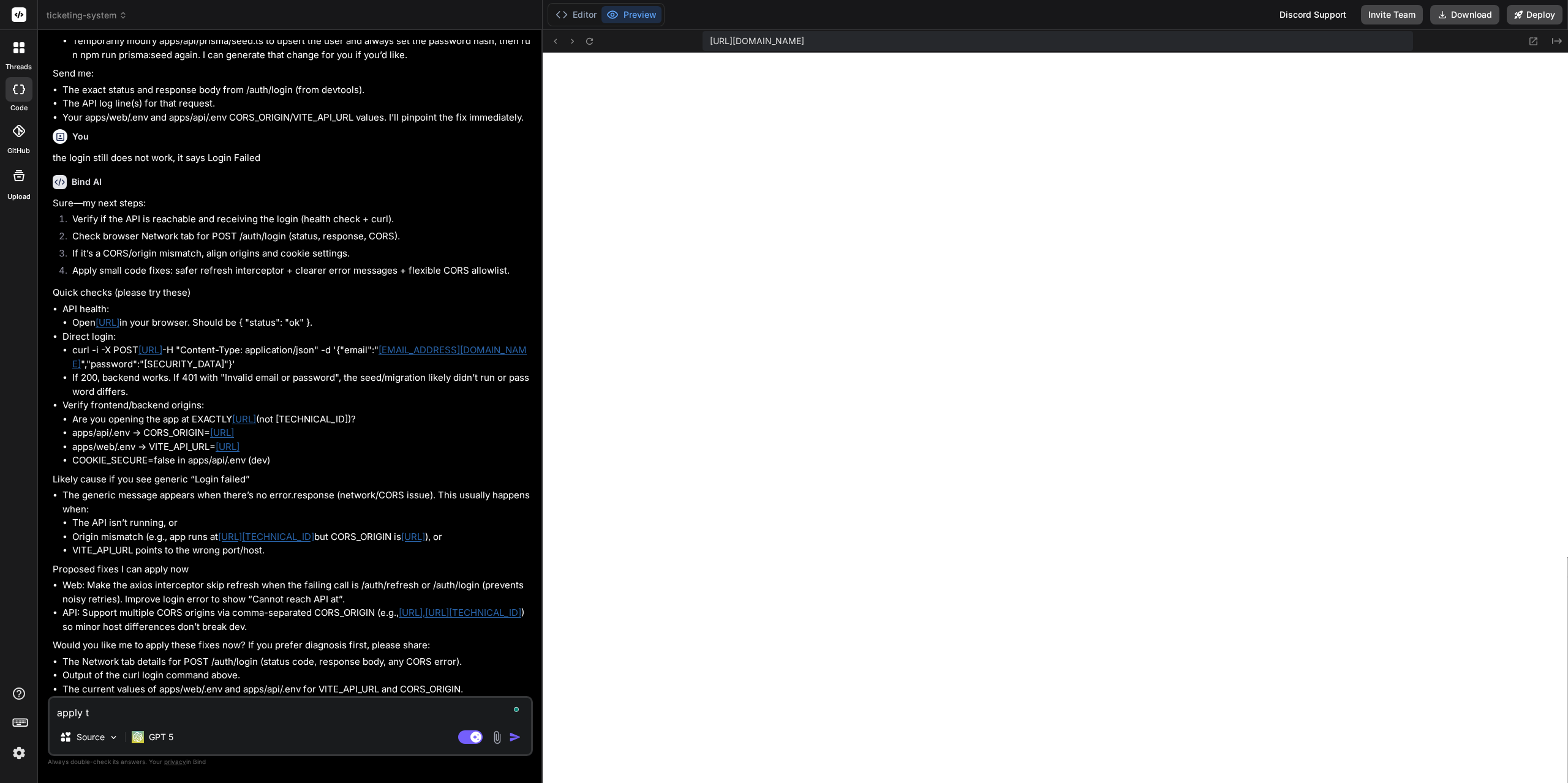
type textarea "x"
type textarea "apply thi"
type textarea "x"
type textarea "apply thif"
type textarea "x"
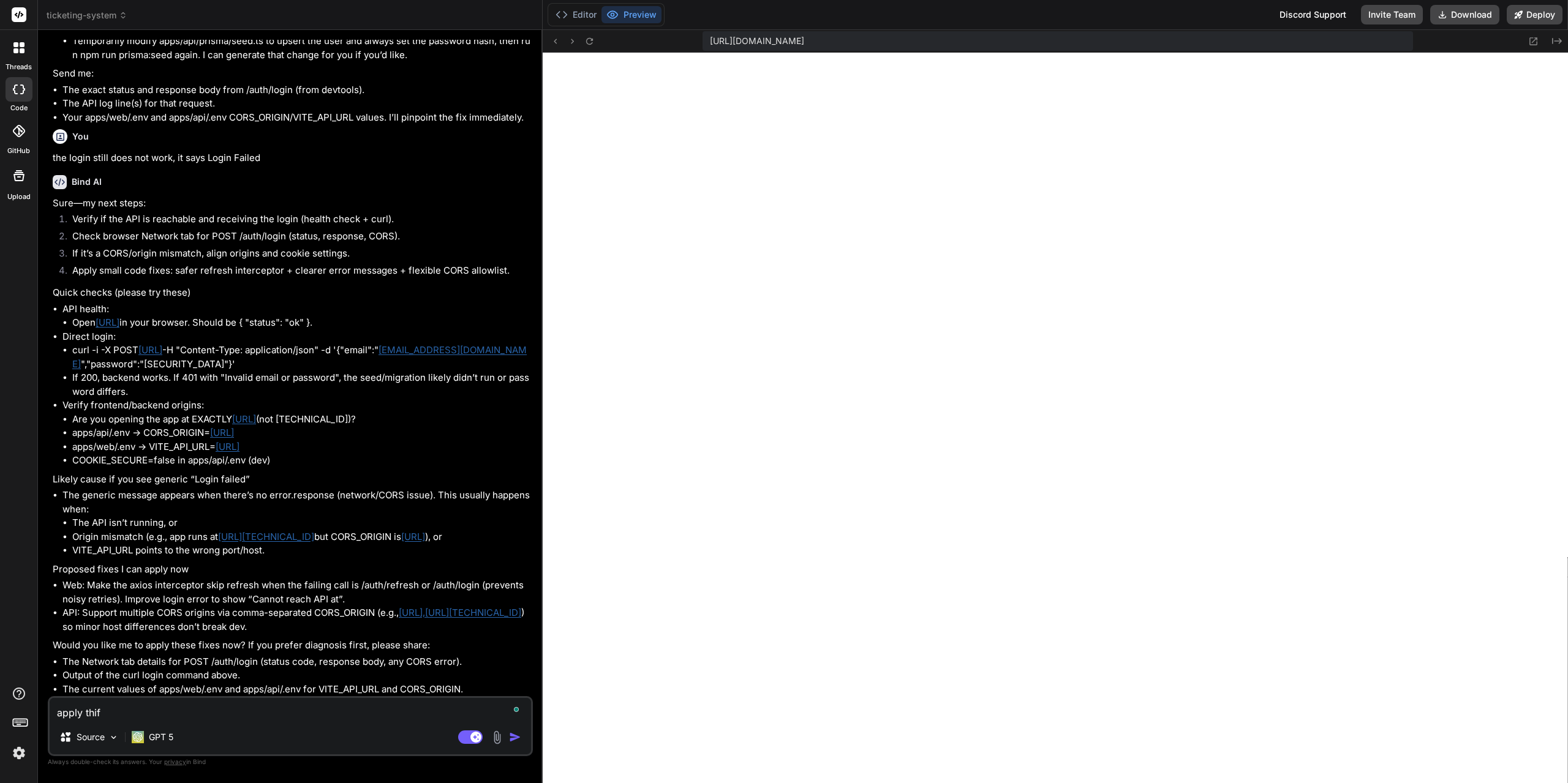
type textarea "apply thif"
type textarea "x"
type textarea "apply thif"
type textarea "x"
type textarea "apply thi"
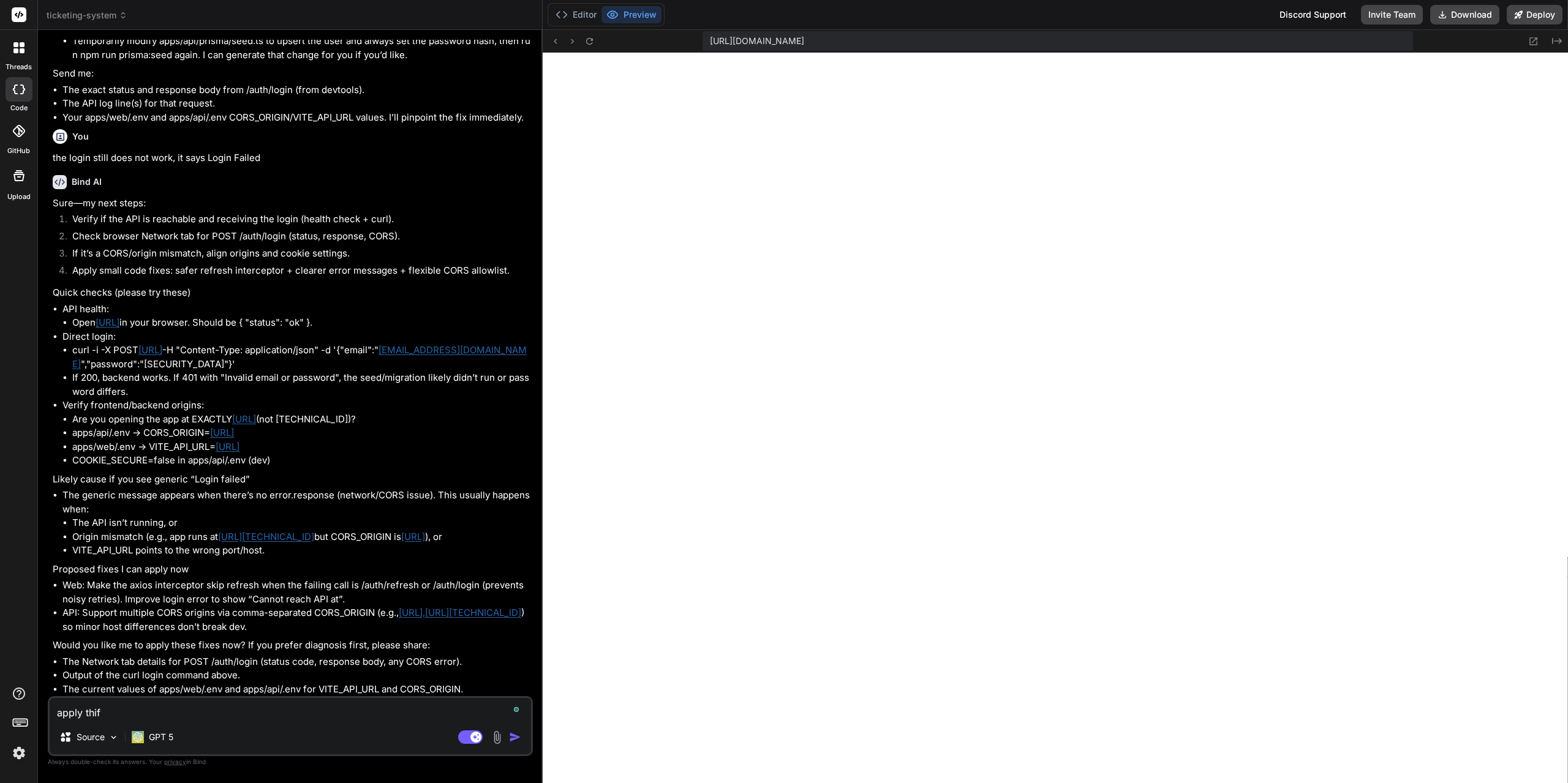
type textarea "x"
type textarea "apply th"
type textarea "x"
type textarea "apply the"
type textarea "x"
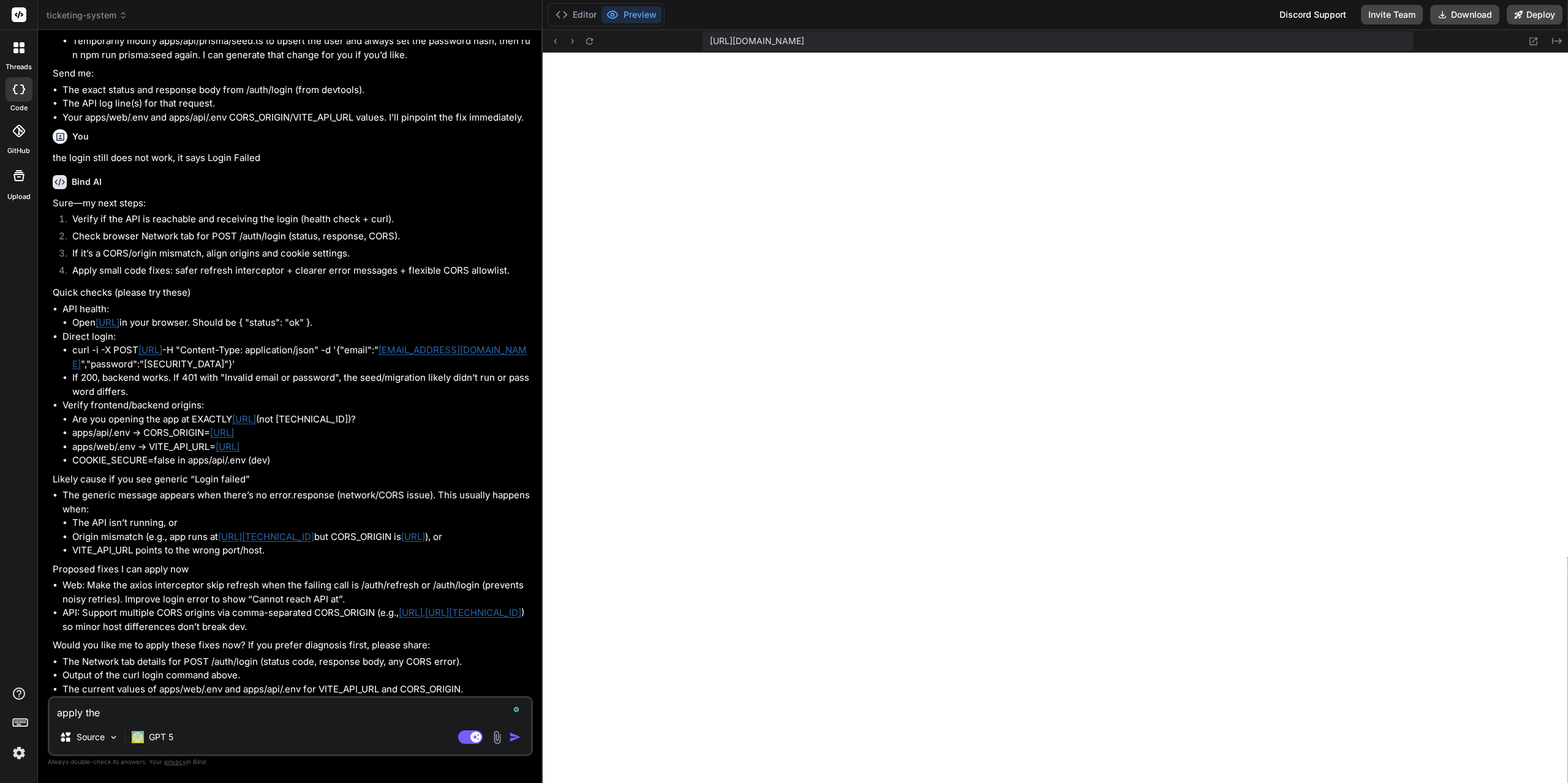
type textarea "apply the"
type textarea "x"
type textarea "apply the f"
type textarea "x"
type textarea "apply the fi"
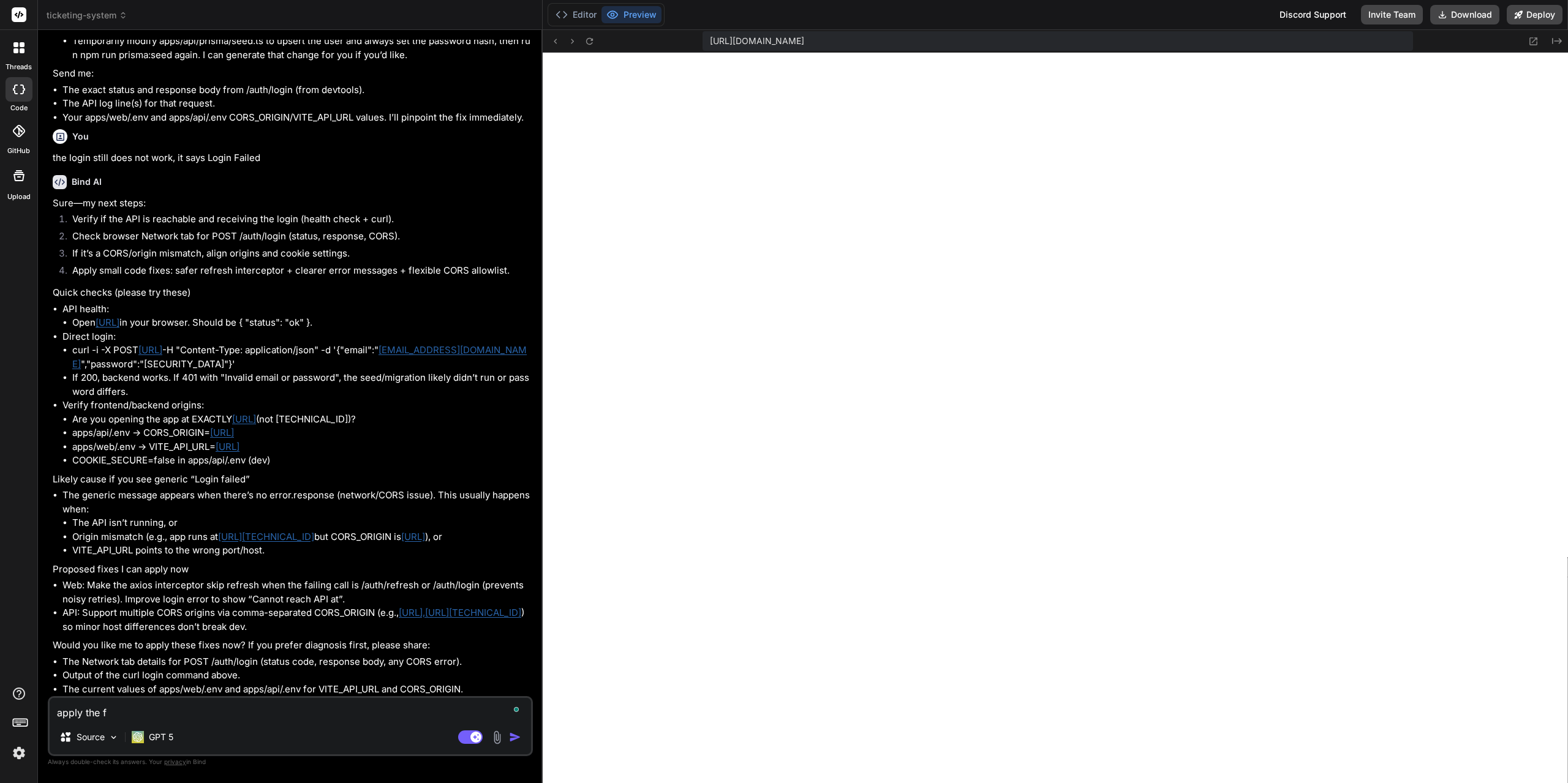
type textarea "x"
type textarea "apply the fix"
type textarea "x"
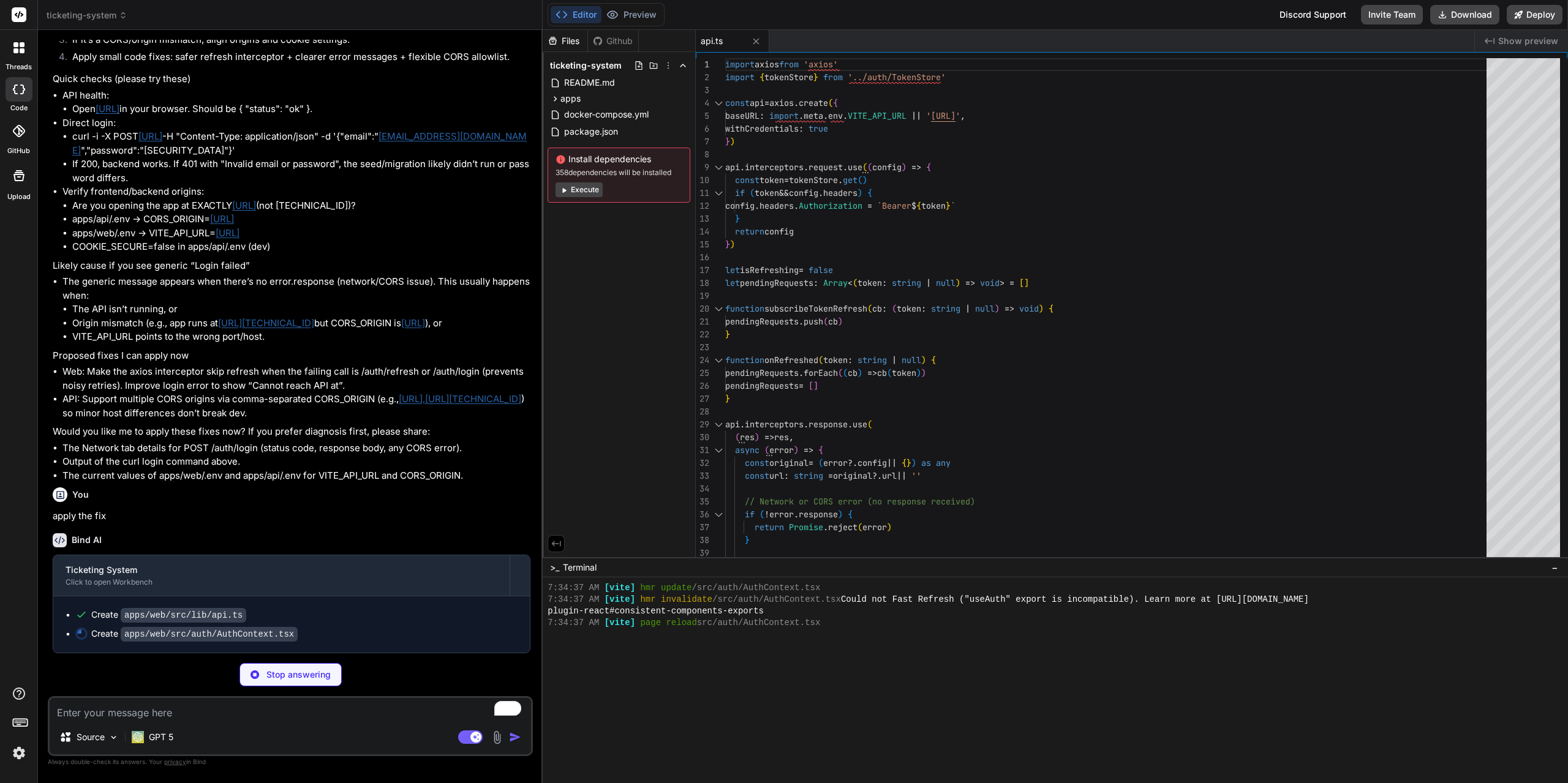
scroll to position [2715, 0]
type textarea "x"
type textarea "return ctx }"
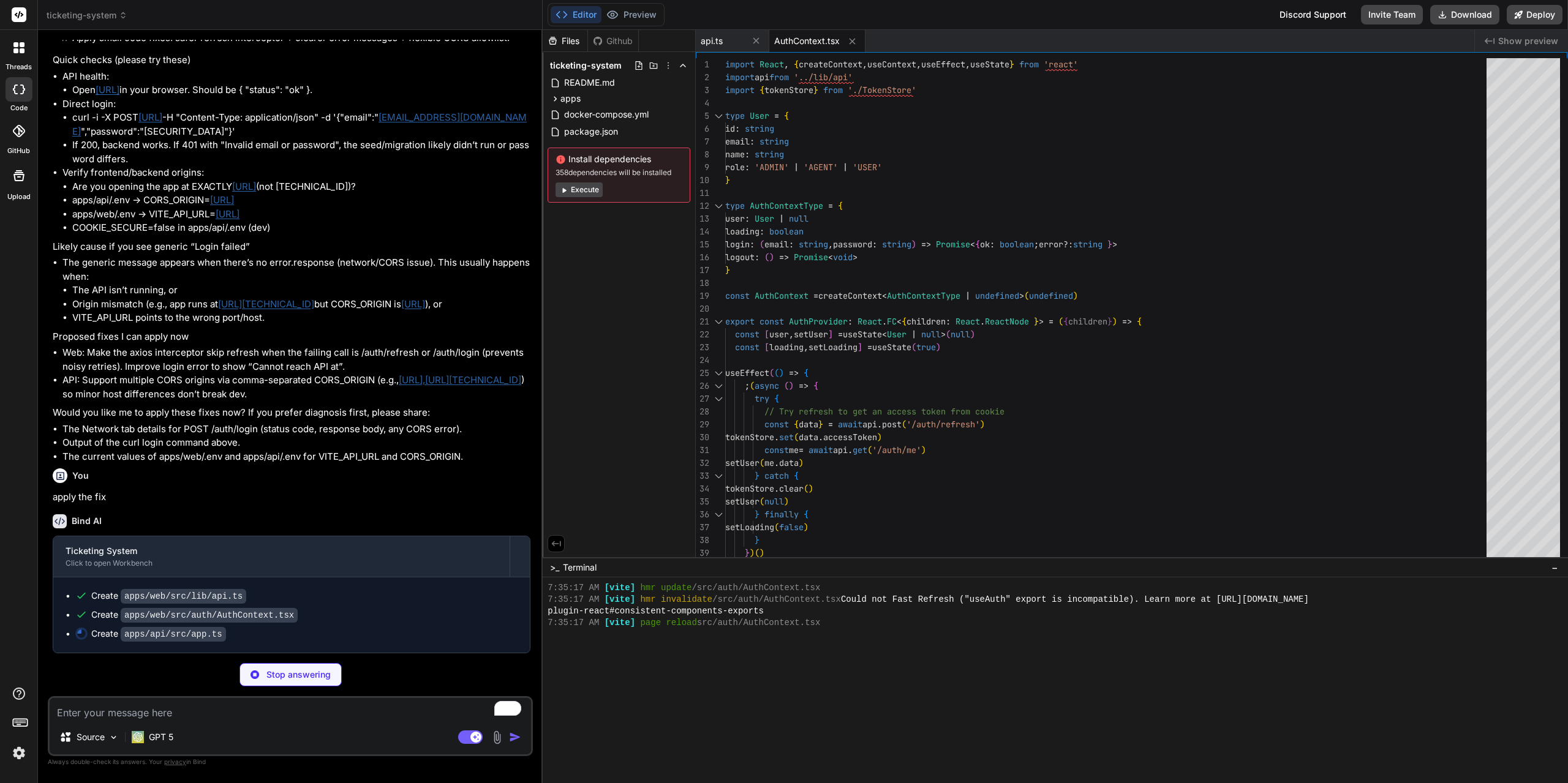
scroll to position [2734, 0]
type textarea "x"
type textarea "export default app"
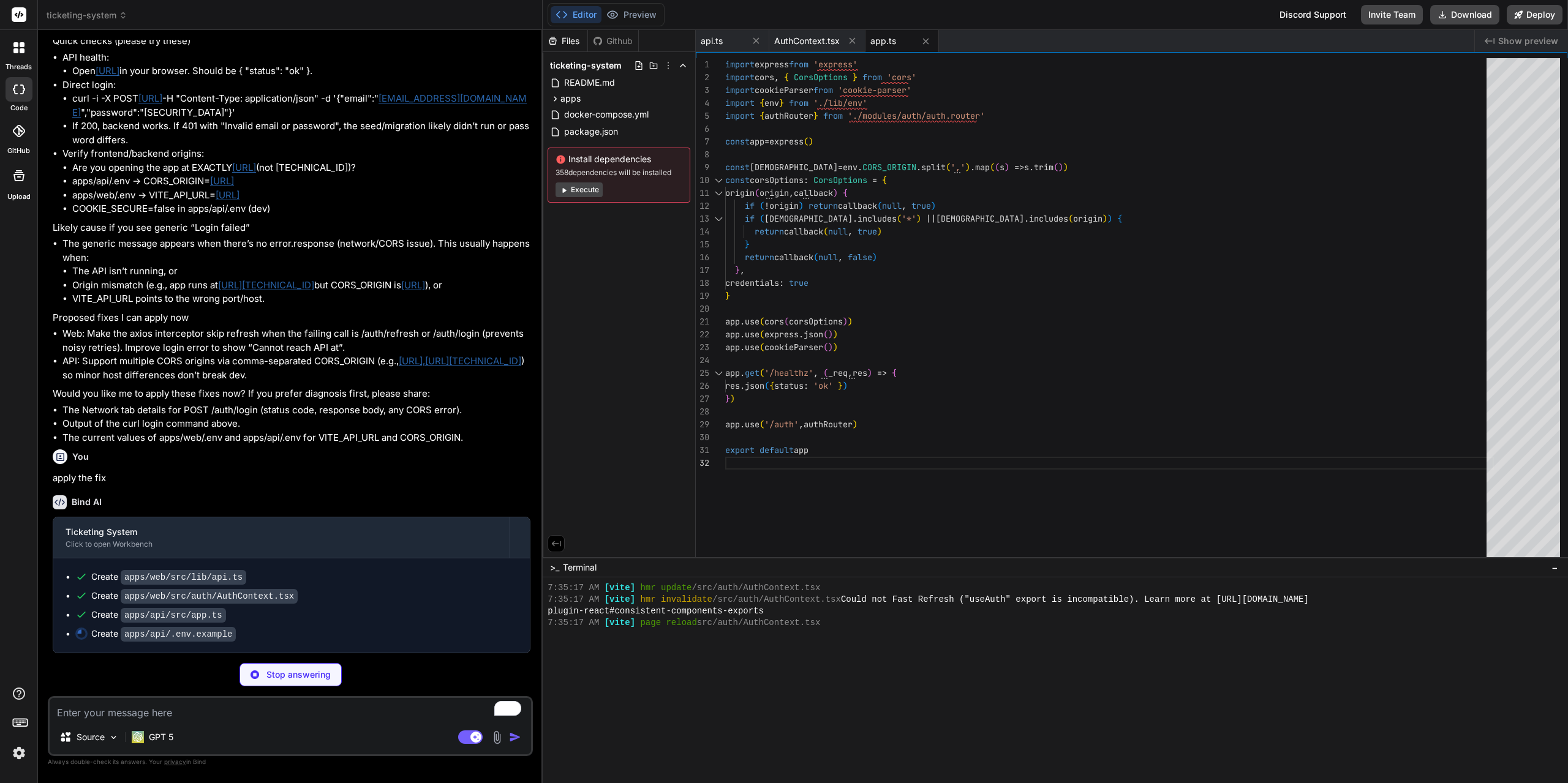
type textarea "x"
type textarea "COOKIE_SECURE=false # Redis (optional for BullMQ) REDIS_URL=redis://localhost:6…"
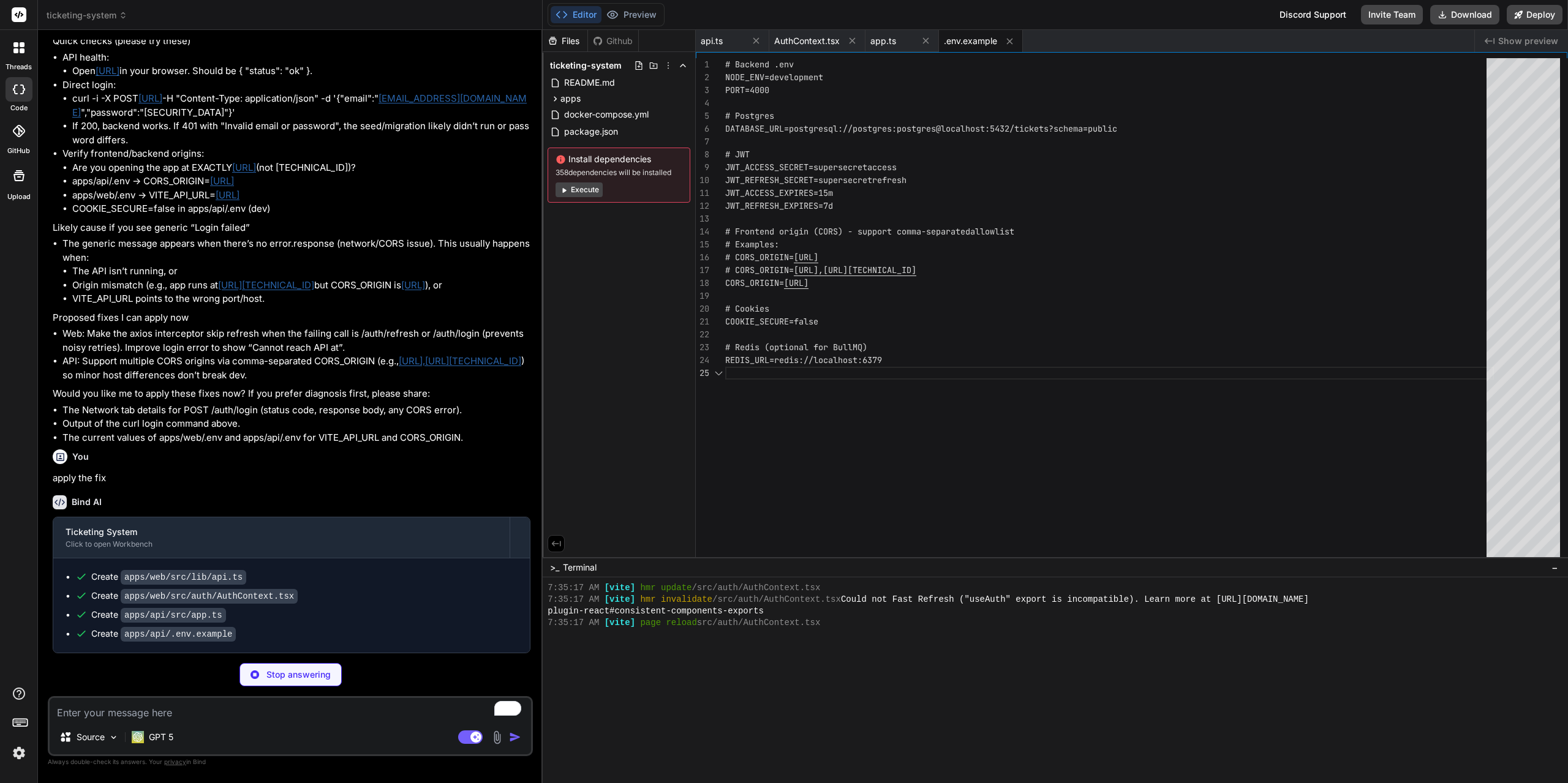
scroll to position [2710, 0]
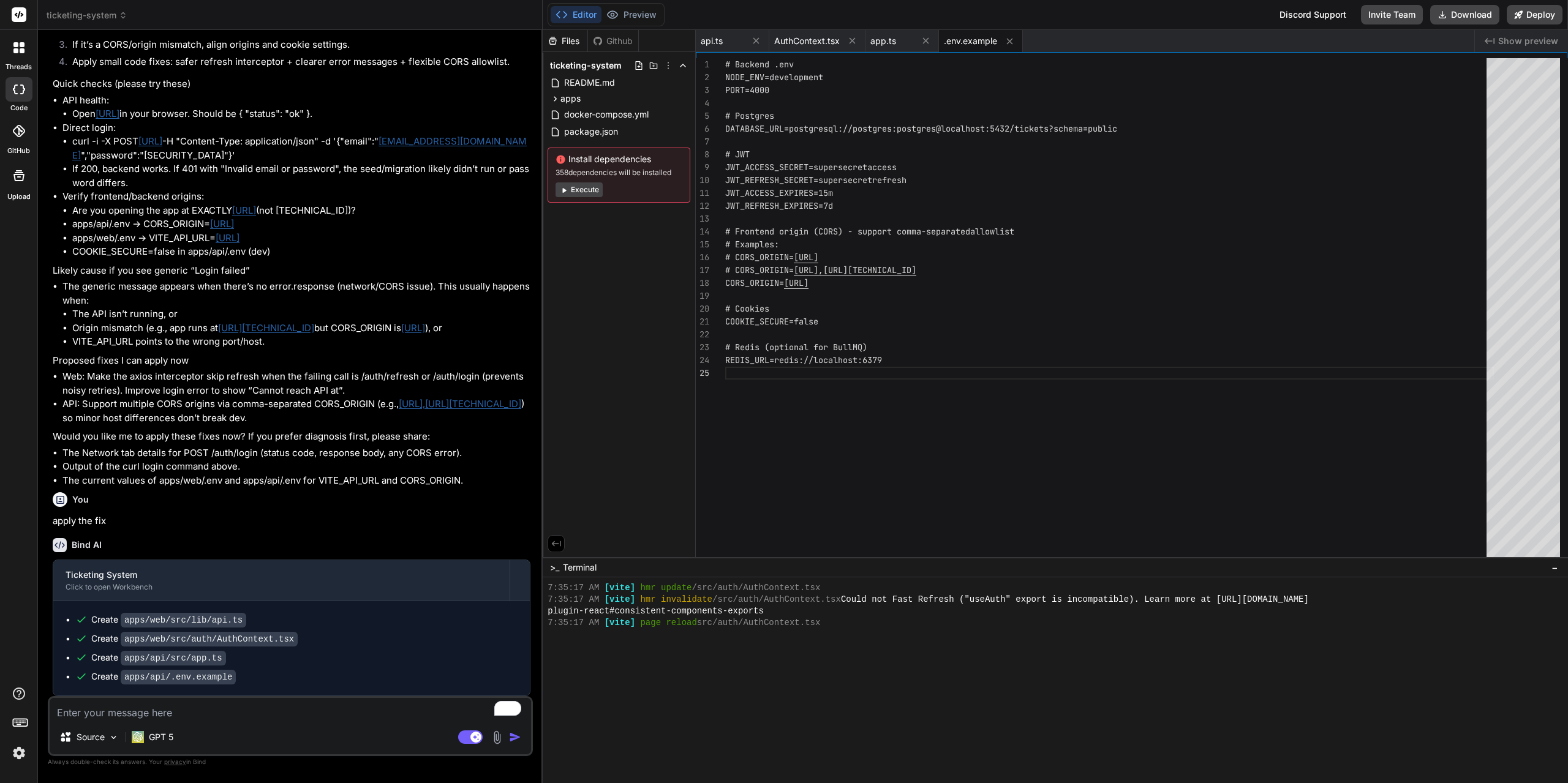
type textarea "x"
click at [642, 19] on button "Preview" at bounding box center [631, 14] width 60 height 17
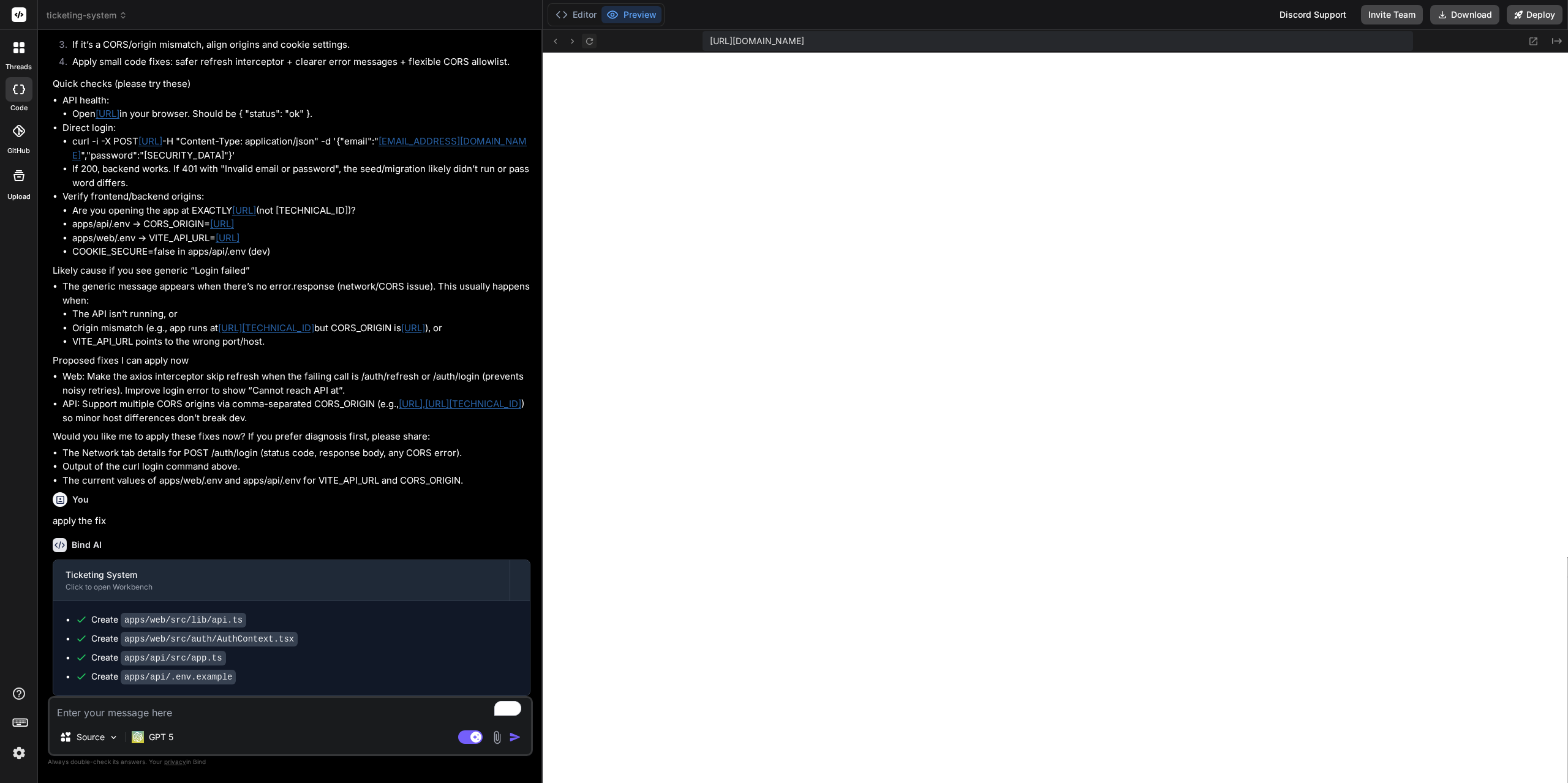
click at [584, 41] on icon at bounding box center [589, 41] width 11 height 11
drag, startPoint x: 198, startPoint y: 715, endPoint x: 182, endPoint y: 725, distance: 18.9
click at [197, 715] on textarea "To enrich screen reader interactions, please activate Accessibility in Grammarl…" at bounding box center [289, 709] width 481 height 22
type textarea "e"
type textarea "x"
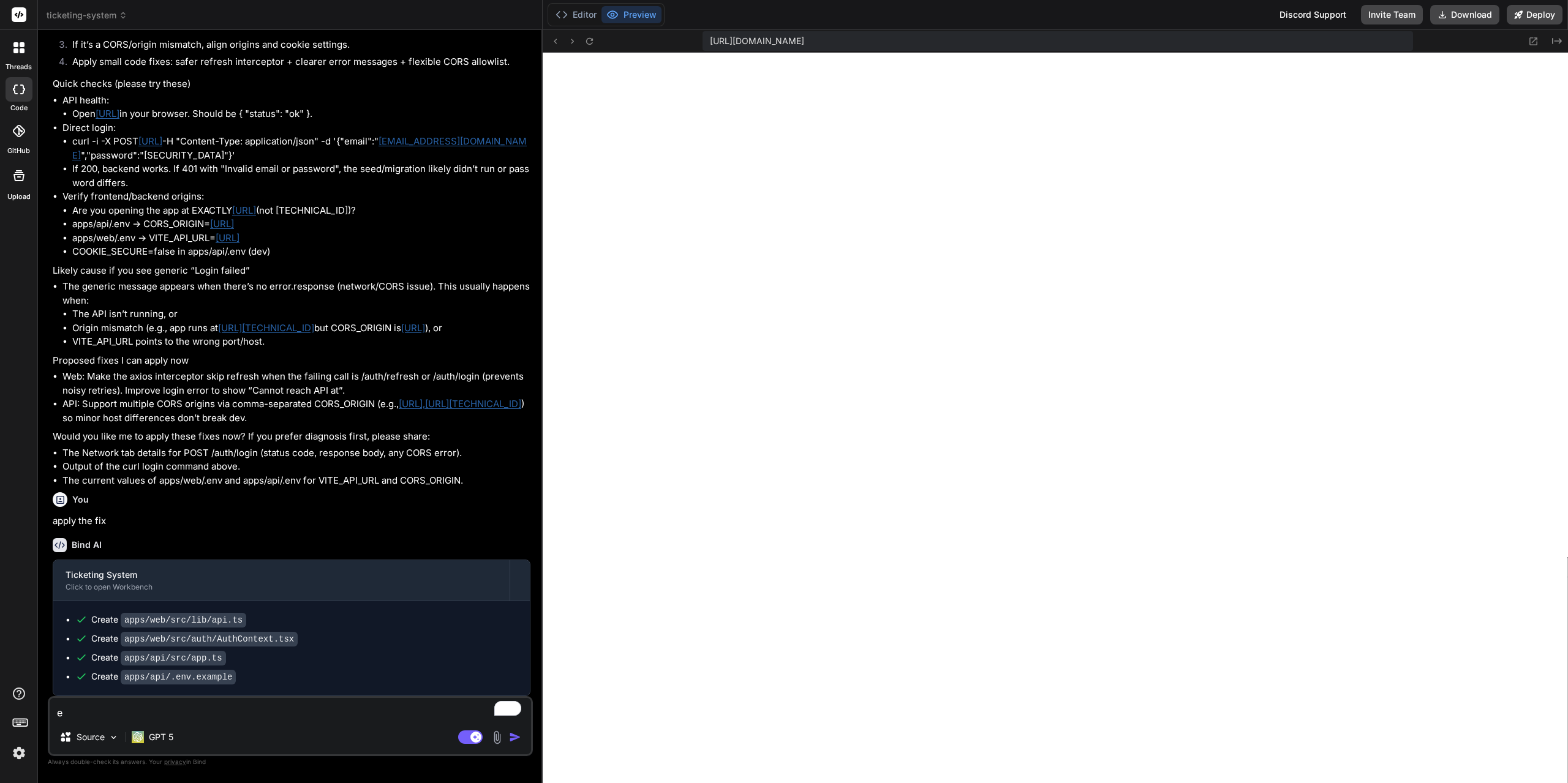
type textarea "er"
type textarea "x"
type textarea "err"
type textarea "x"
type textarea "erro"
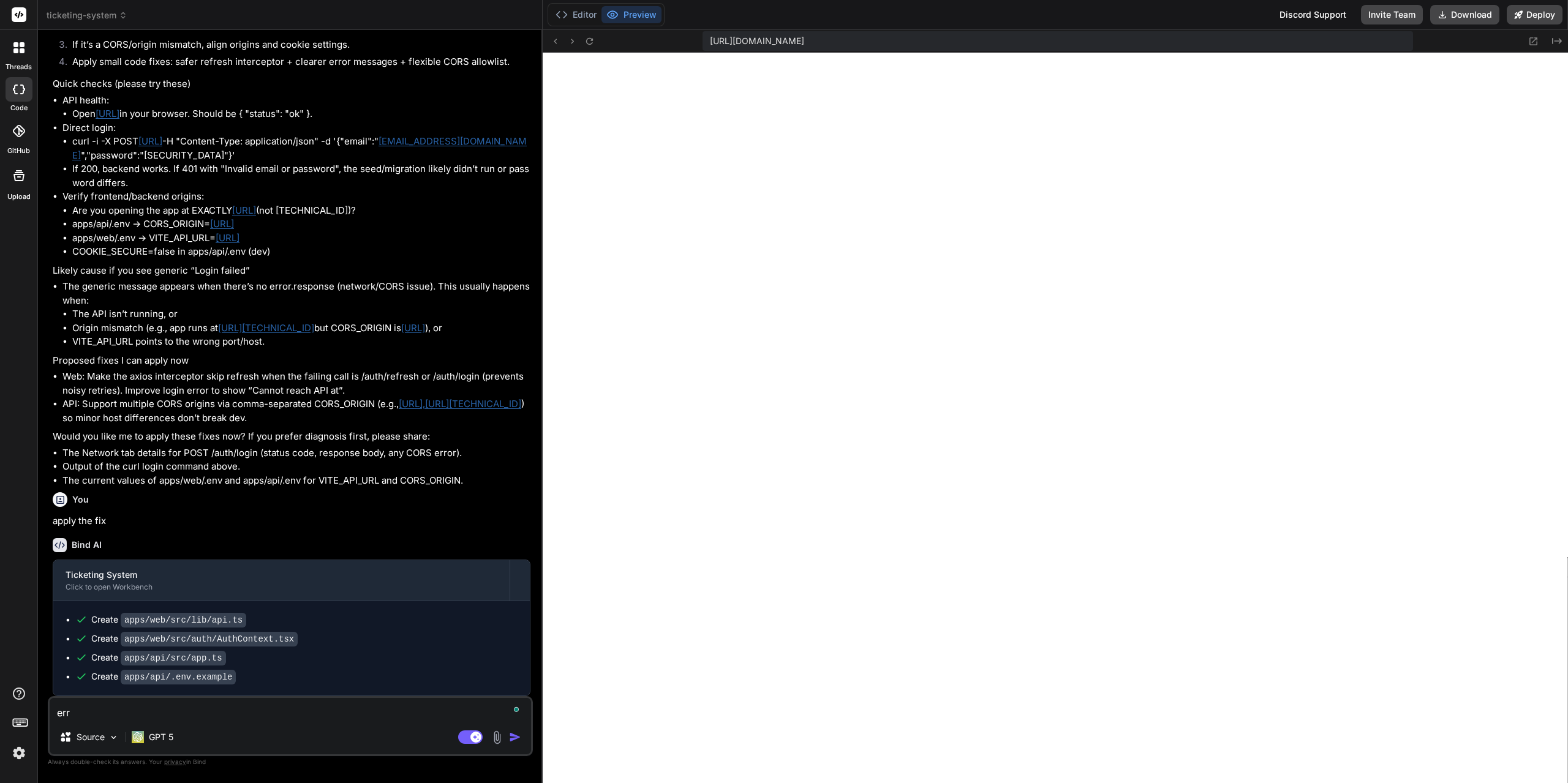
type textarea "x"
type textarea "error"
type textarea "x"
type textarea "error"
type textarea "x"
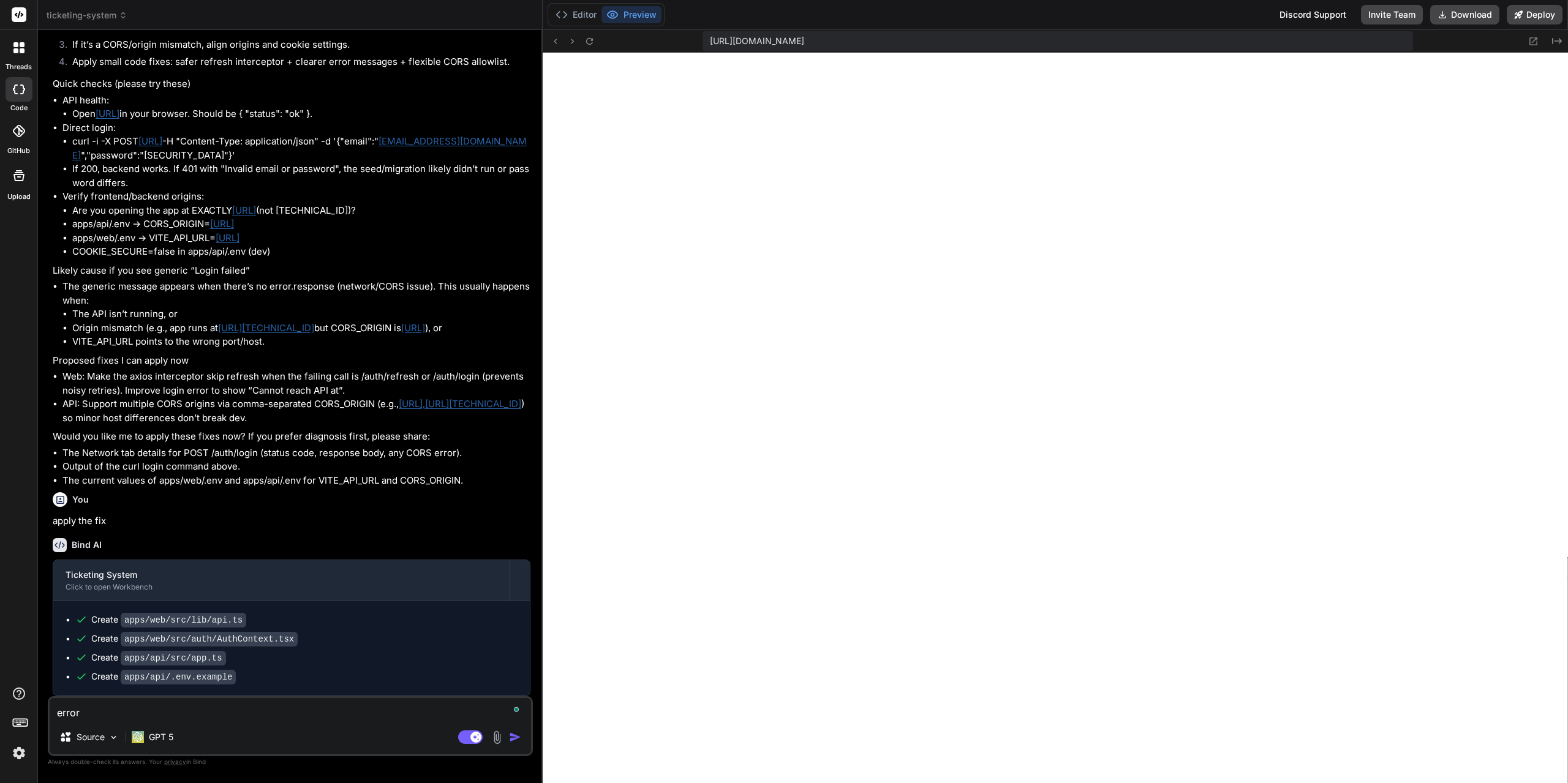
type textarea "error s"
type textarea "x"
type textarea "error sa"
type textarea "x"
type textarea "error say"
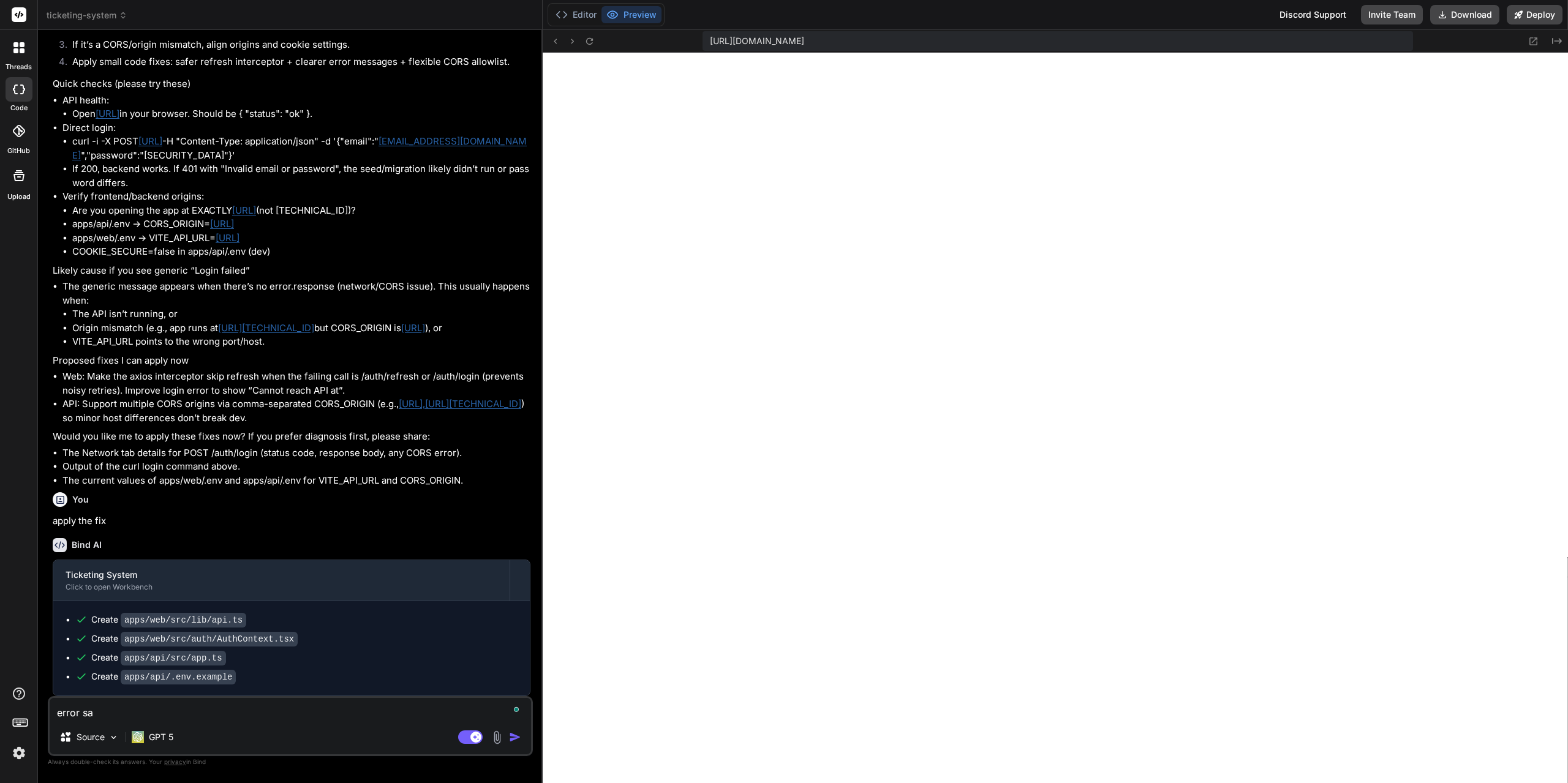
type textarea "x"
type textarea "error says"
type textarea "x"
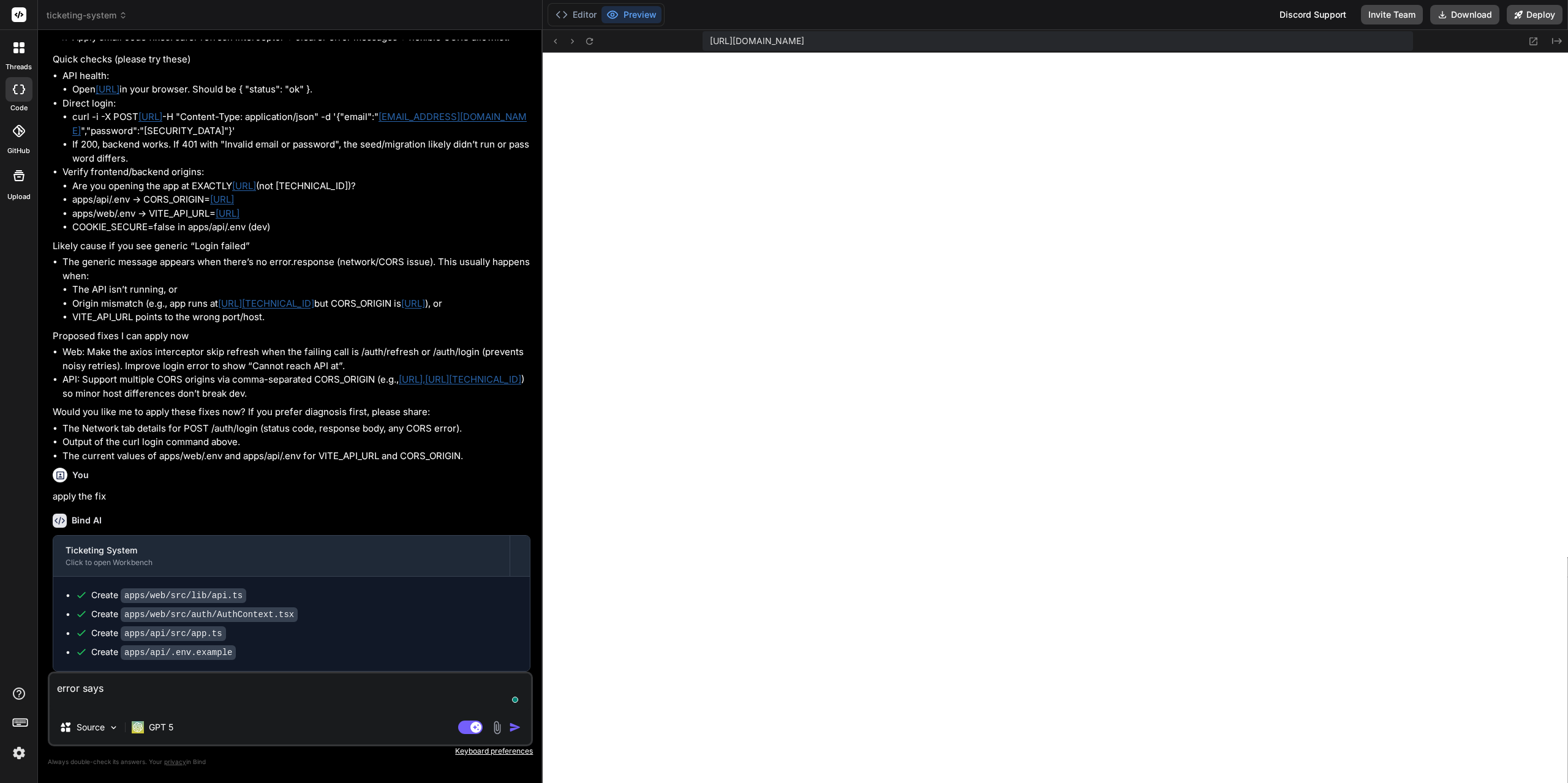
paste textarea "Cannot reach API at http://localhost:4000"
type textarea "error says Cannot reach API at http://localhost:4000"
type textarea "x"
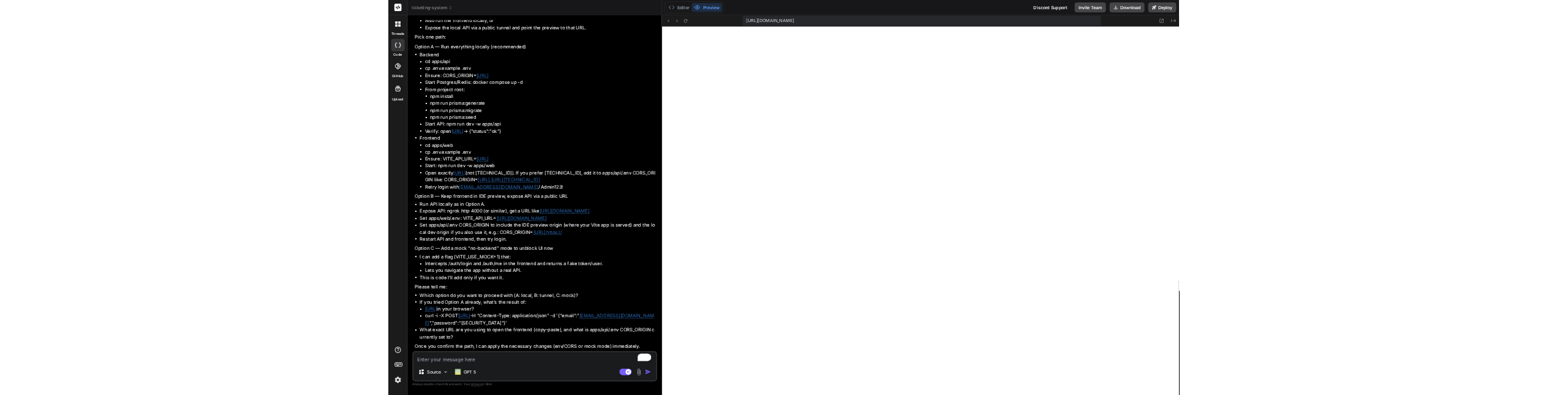
scroll to position [3601, 0]
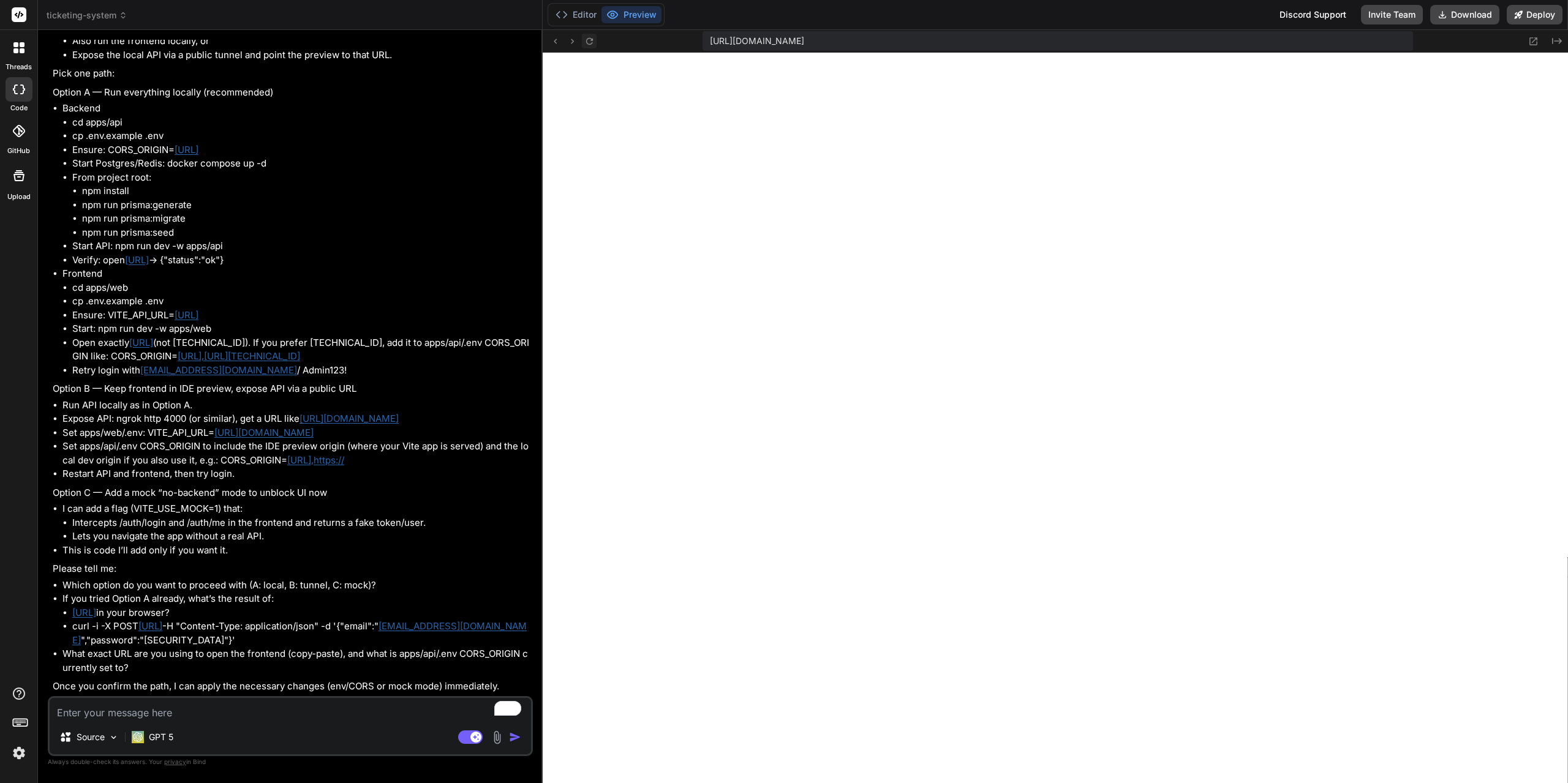
click at [586, 44] on icon at bounding box center [589, 41] width 11 height 11
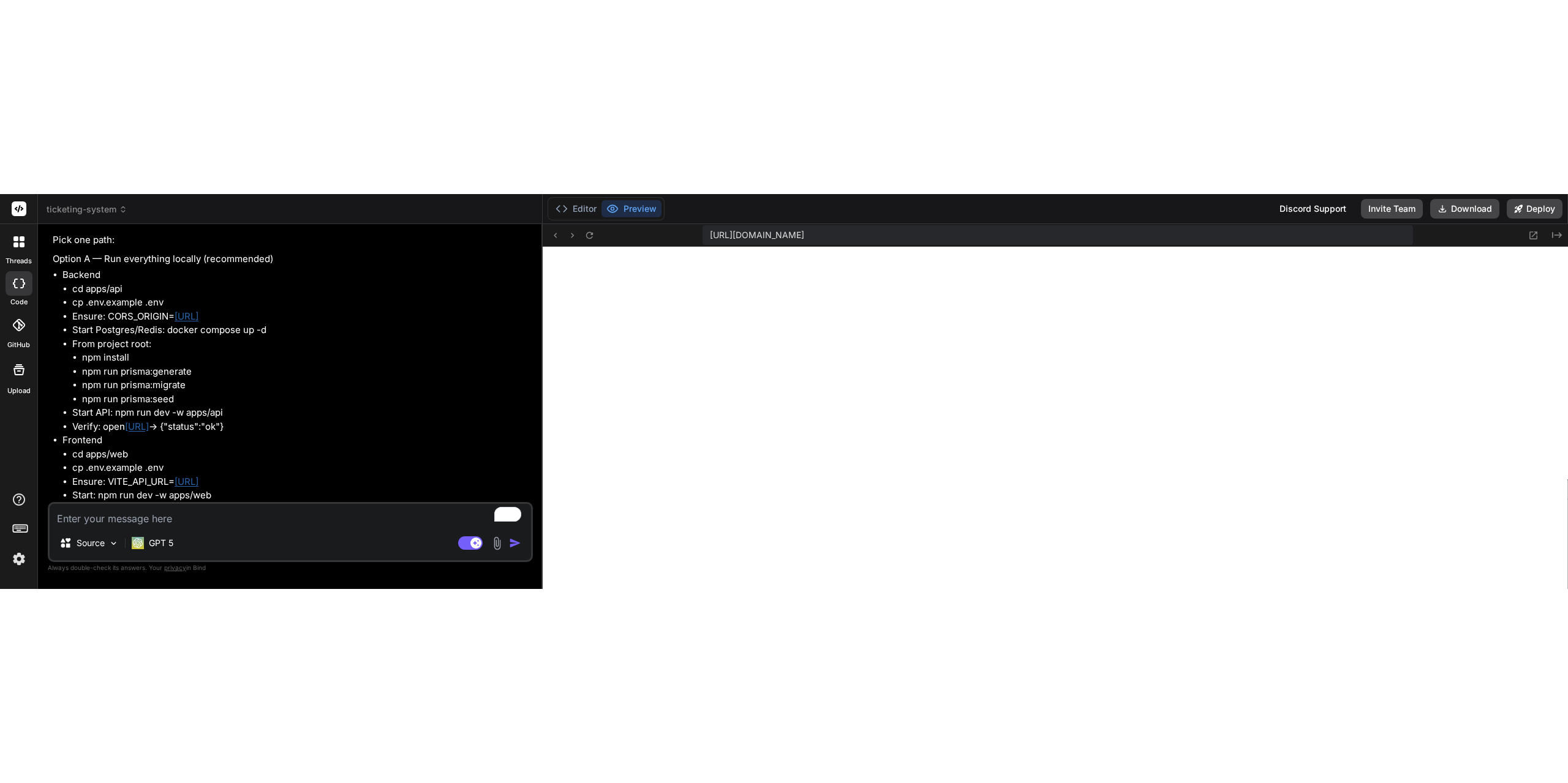
scroll to position [256, 0]
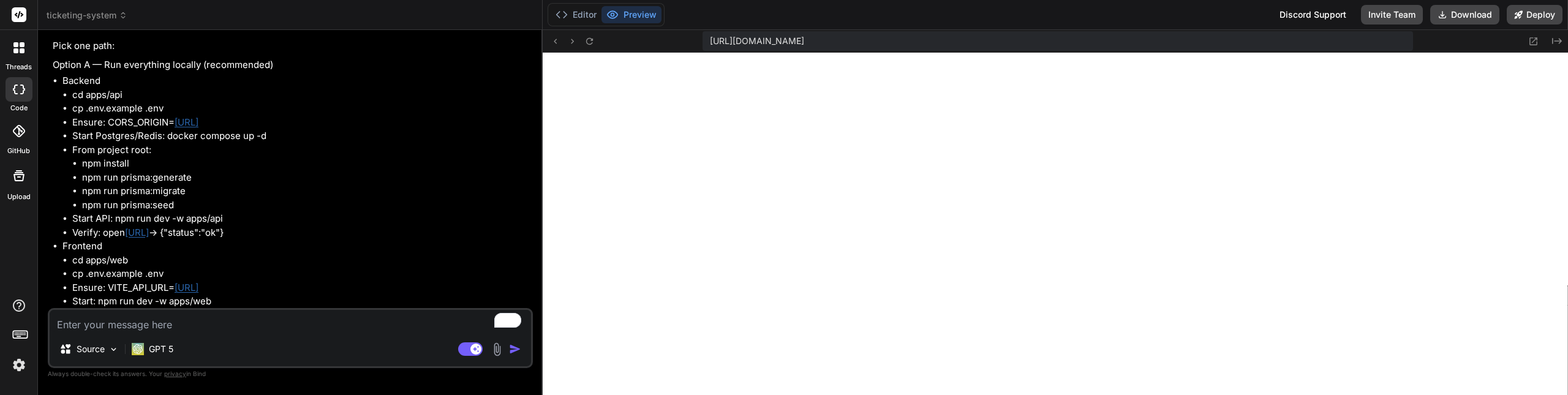
type textarea "x"
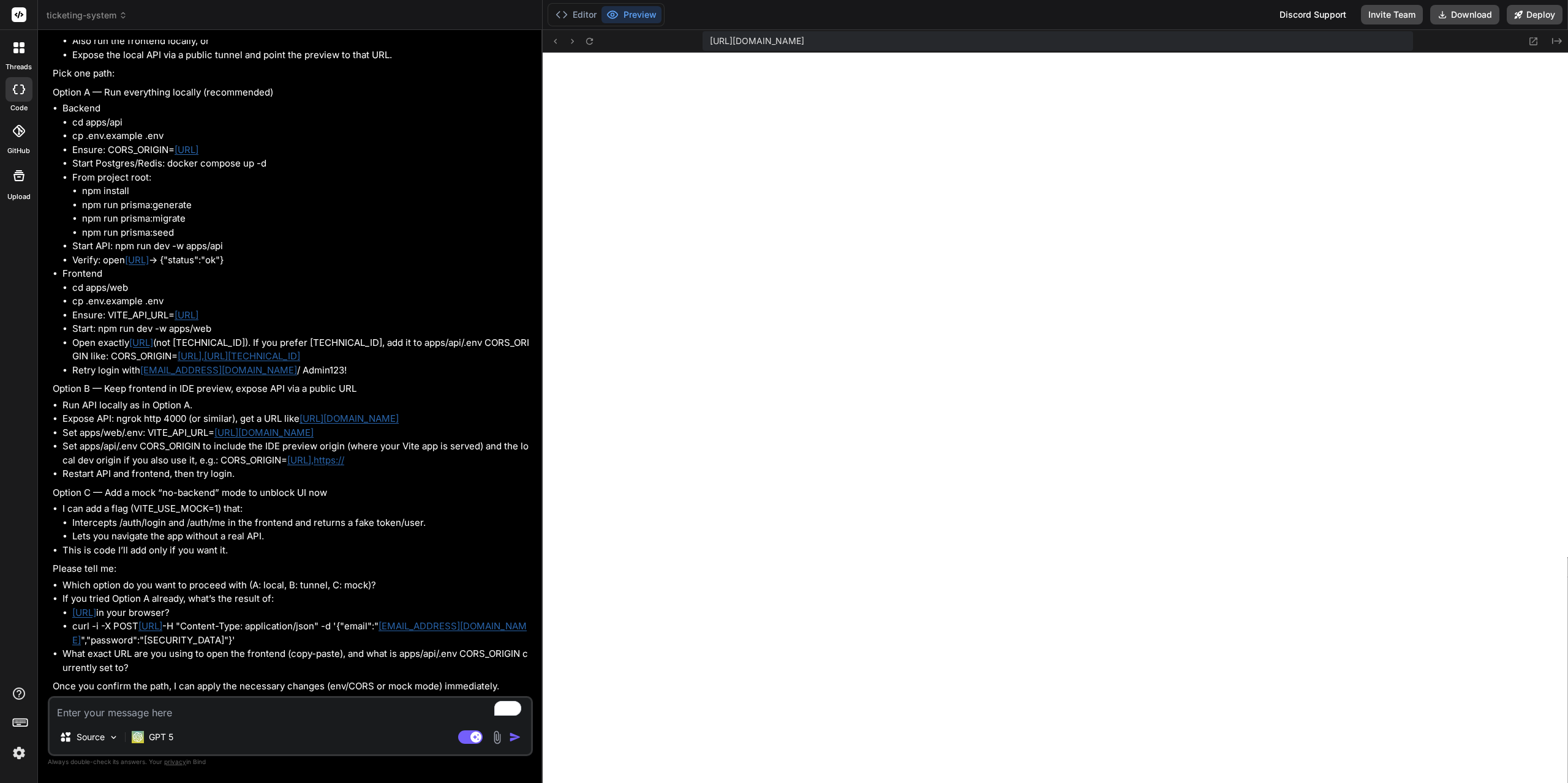
scroll to position [373, 0]
click at [588, 16] on button "Editor" at bounding box center [576, 14] width 51 height 17
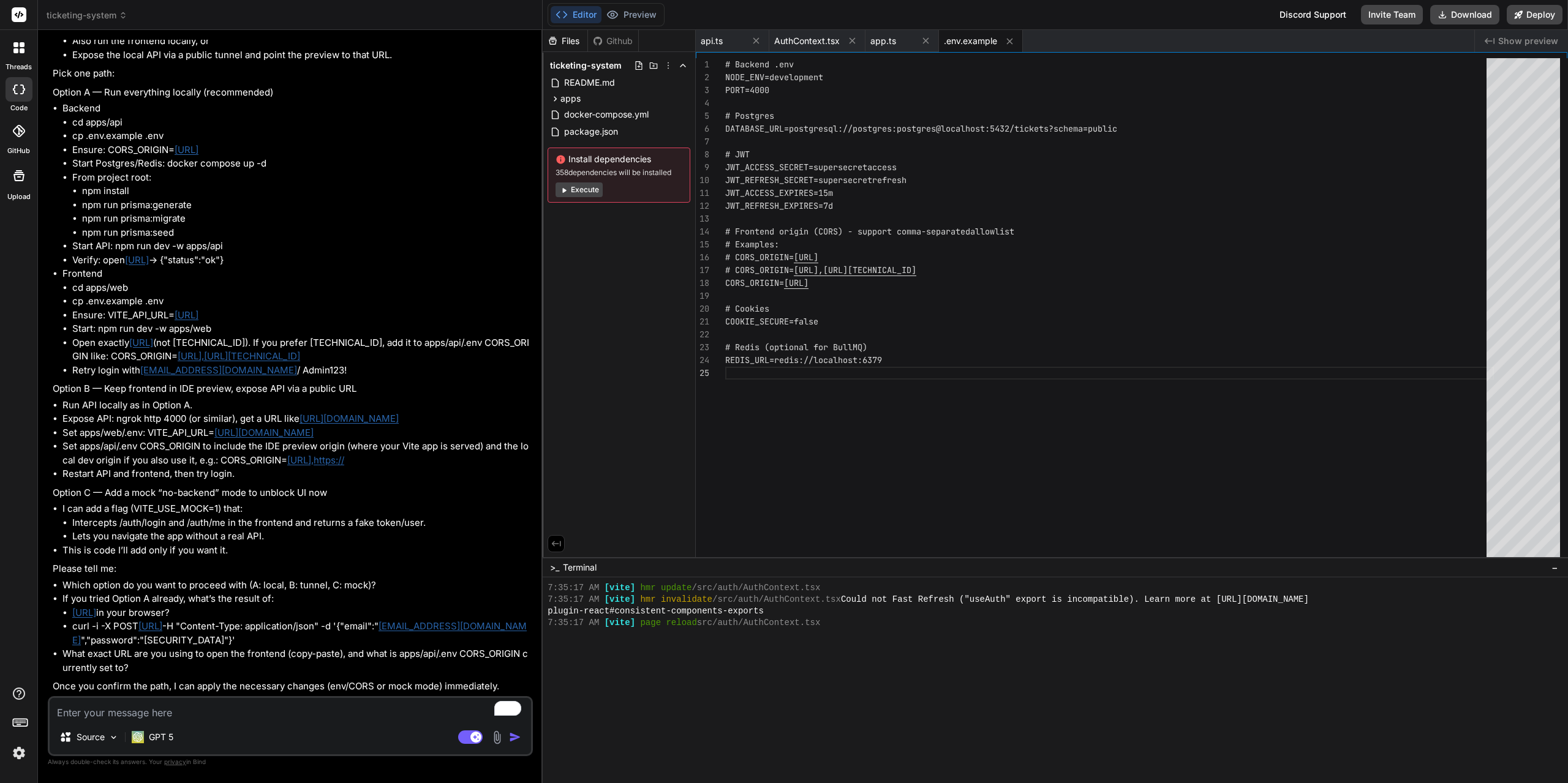
click at [669, 10] on div "Editor Preview Discord Support Invite Team Download Deploy" at bounding box center [1055, 15] width 1025 height 30
click at [638, 12] on button "Preview" at bounding box center [631, 14] width 60 height 17
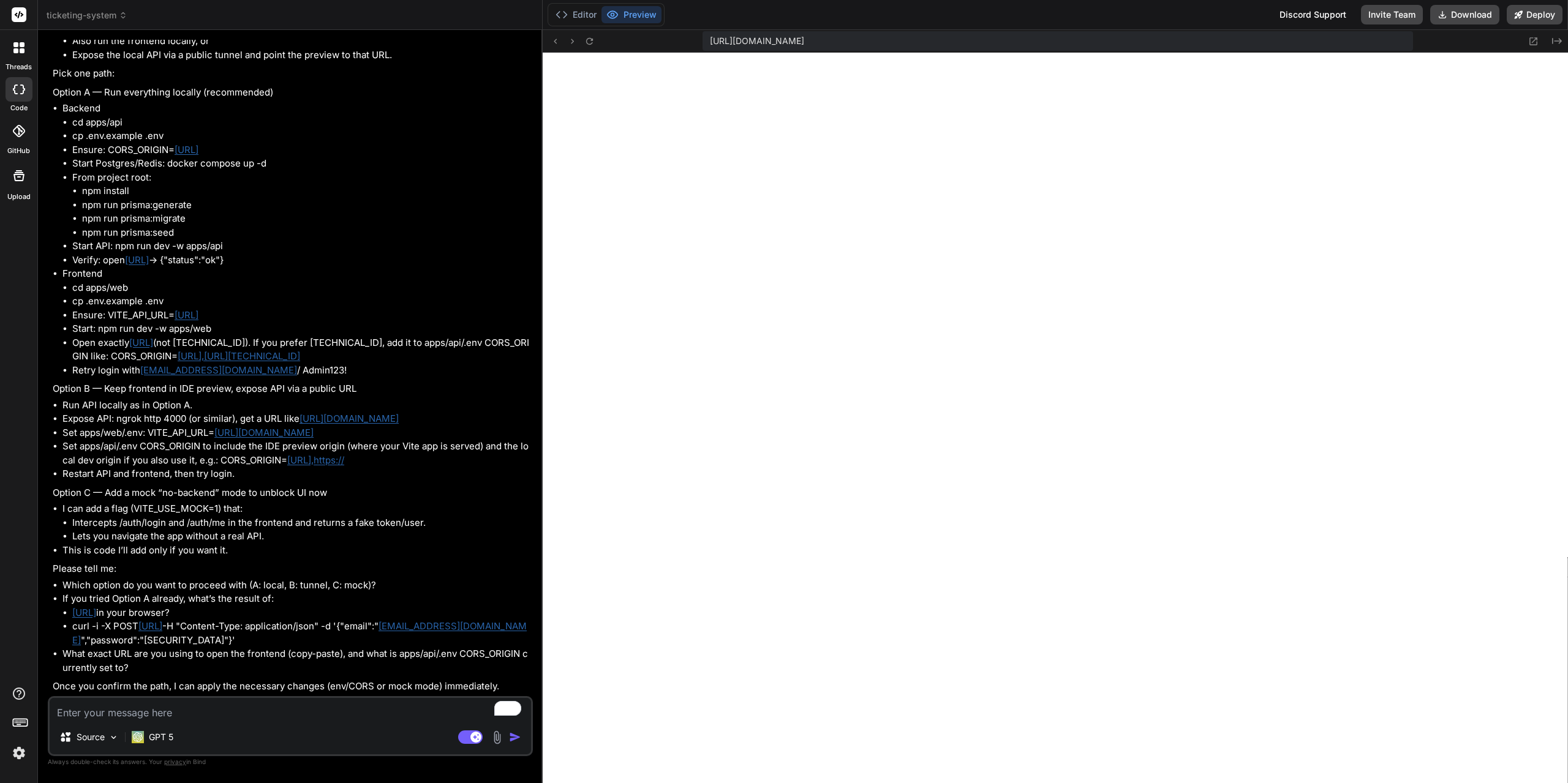
click at [267, 717] on textarea "To enrich screen reader interactions, please activate Accessibility in Grammarl…" at bounding box center [289, 709] width 481 height 22
type textarea "A"
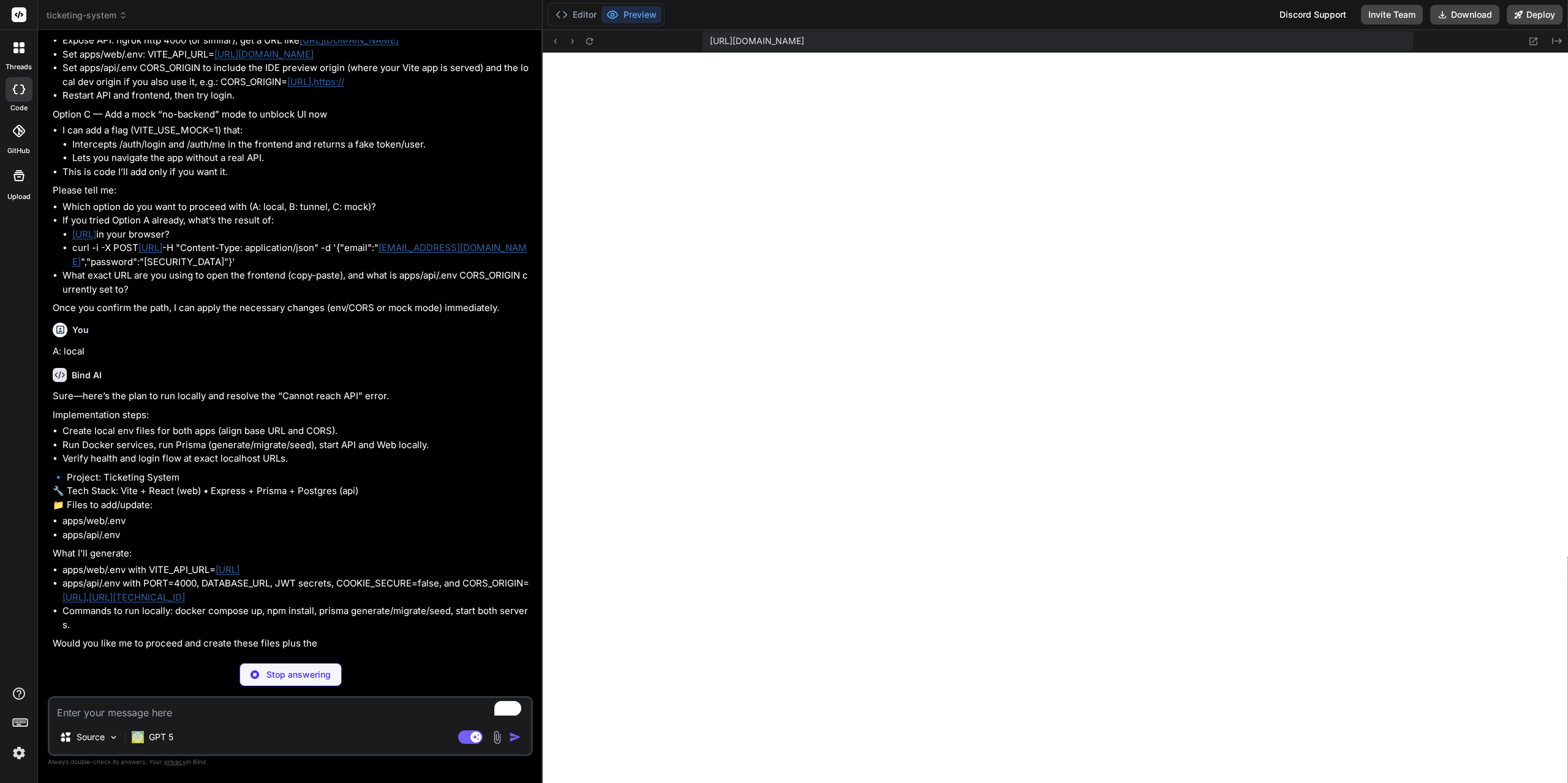
scroll to position [3968, 0]
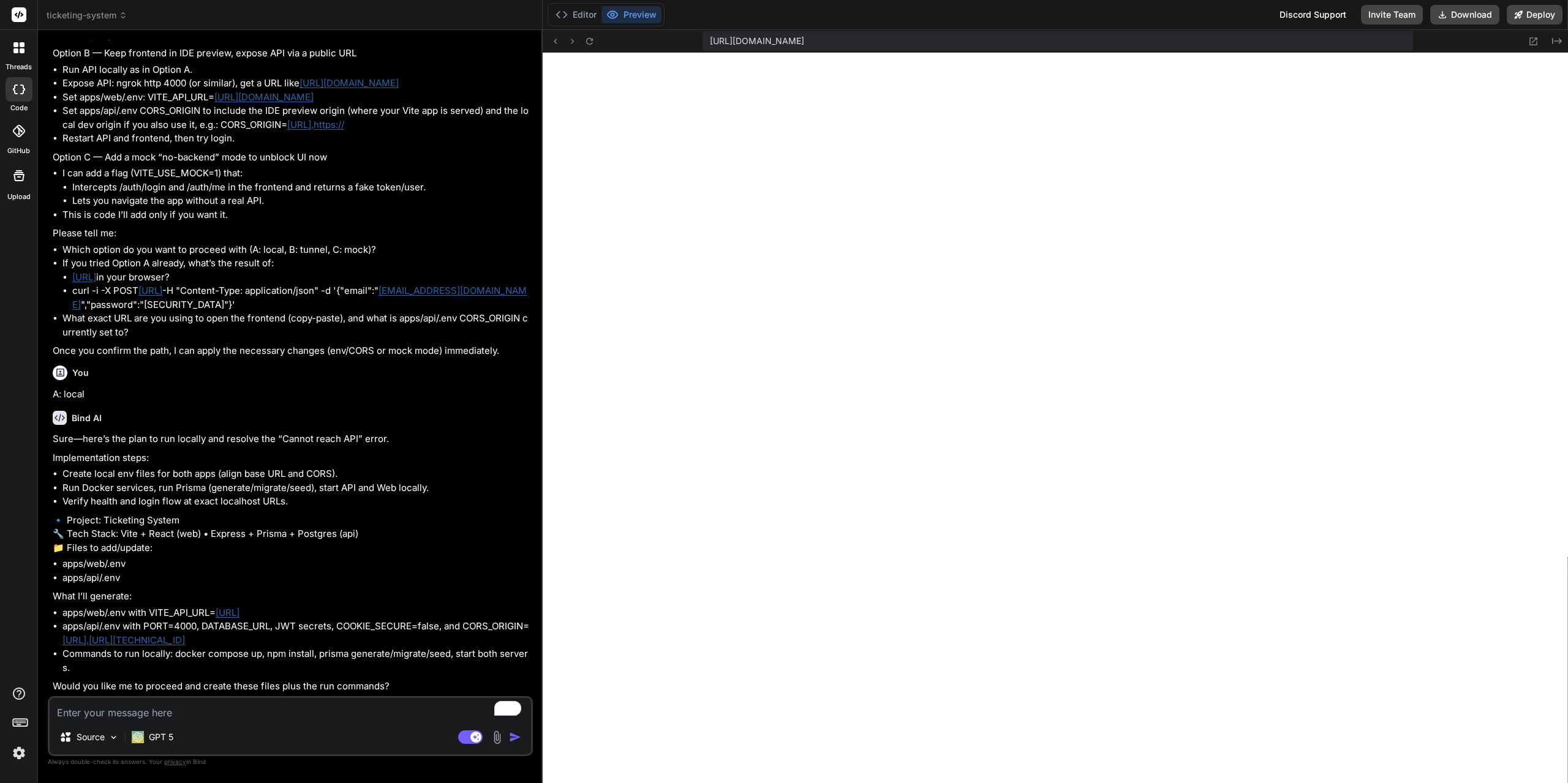
click at [302, 723] on div "Source GPT 5 Agent Mode. When this toggle is activated, AI automatically makes …" at bounding box center [290, 726] width 485 height 60
click at [184, 717] on textarea "To enrich screen reader interactions, please activate Accessibility in Grammarl…" at bounding box center [289, 709] width 481 height 22
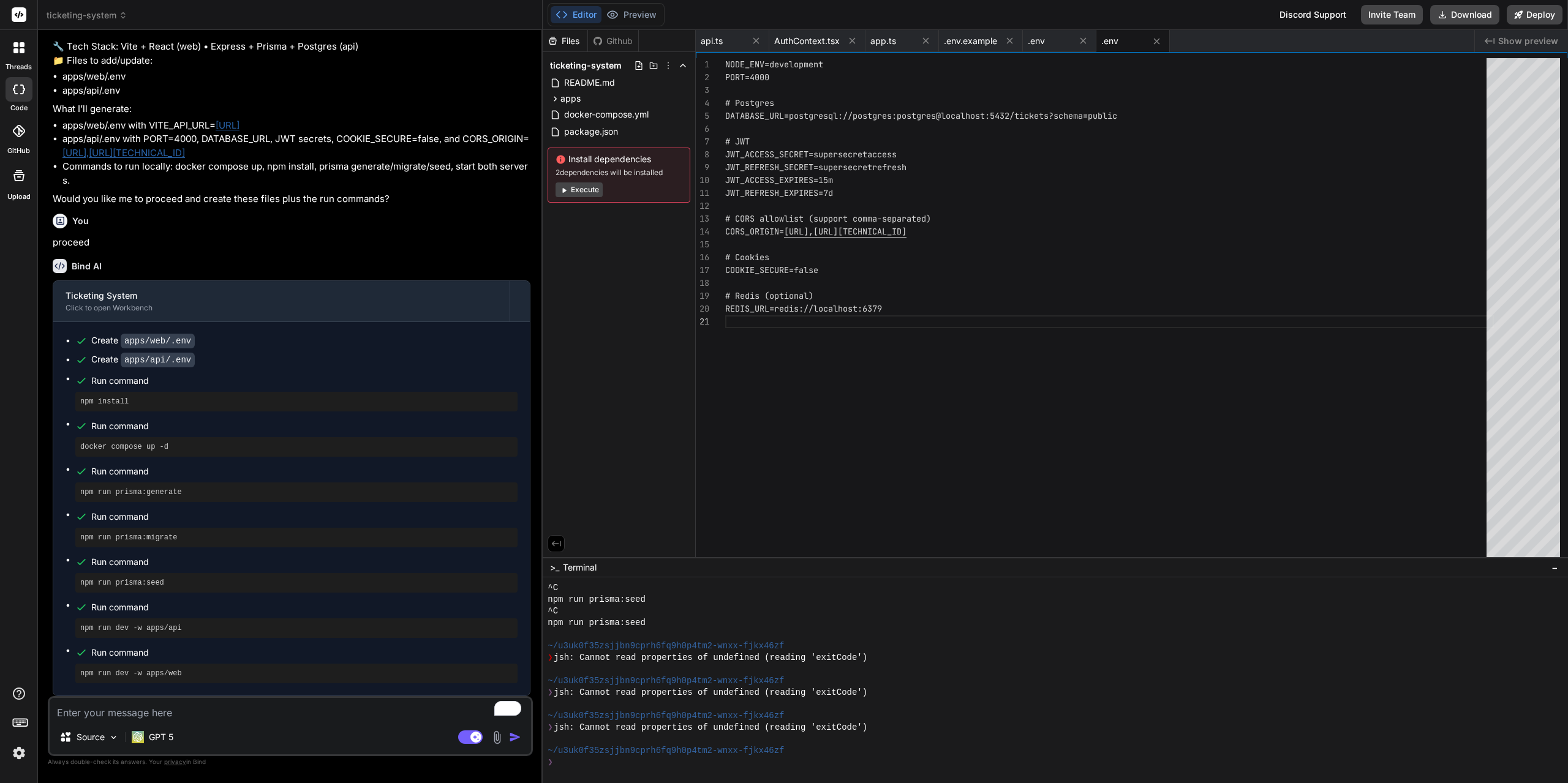
scroll to position [873, 0]
click at [220, 725] on div "Source GPT 5 Agent Mode. When this toggle is activated, AI automatically makes …" at bounding box center [290, 726] width 485 height 60
click at [220, 712] on textarea "To enrich screen reader interactions, please activate Accessibility in Grammarl…" at bounding box center [289, 709] width 481 height 22
click at [589, 192] on button "Execute" at bounding box center [579, 190] width 47 height 15
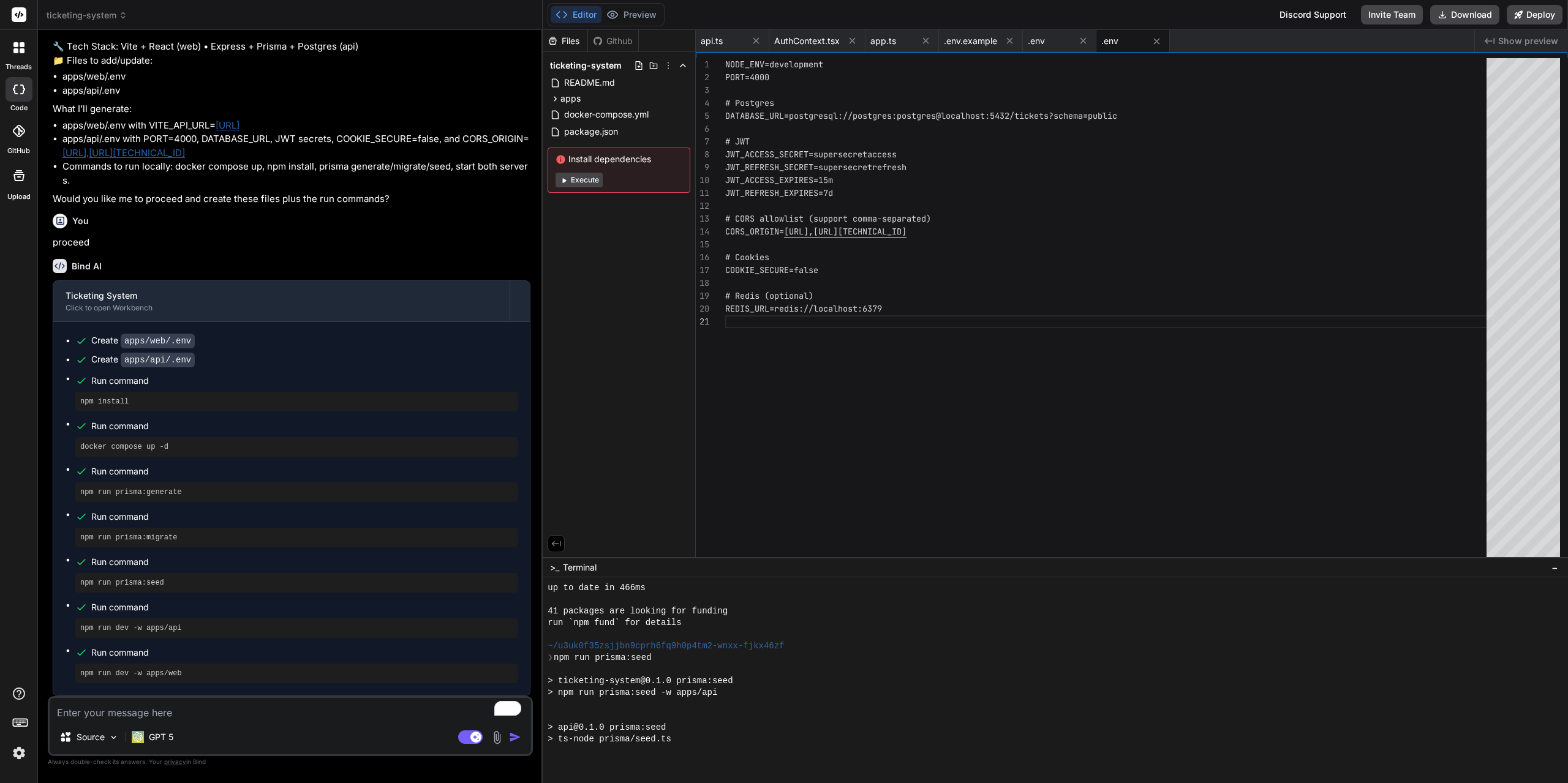
scroll to position [1536, 0]
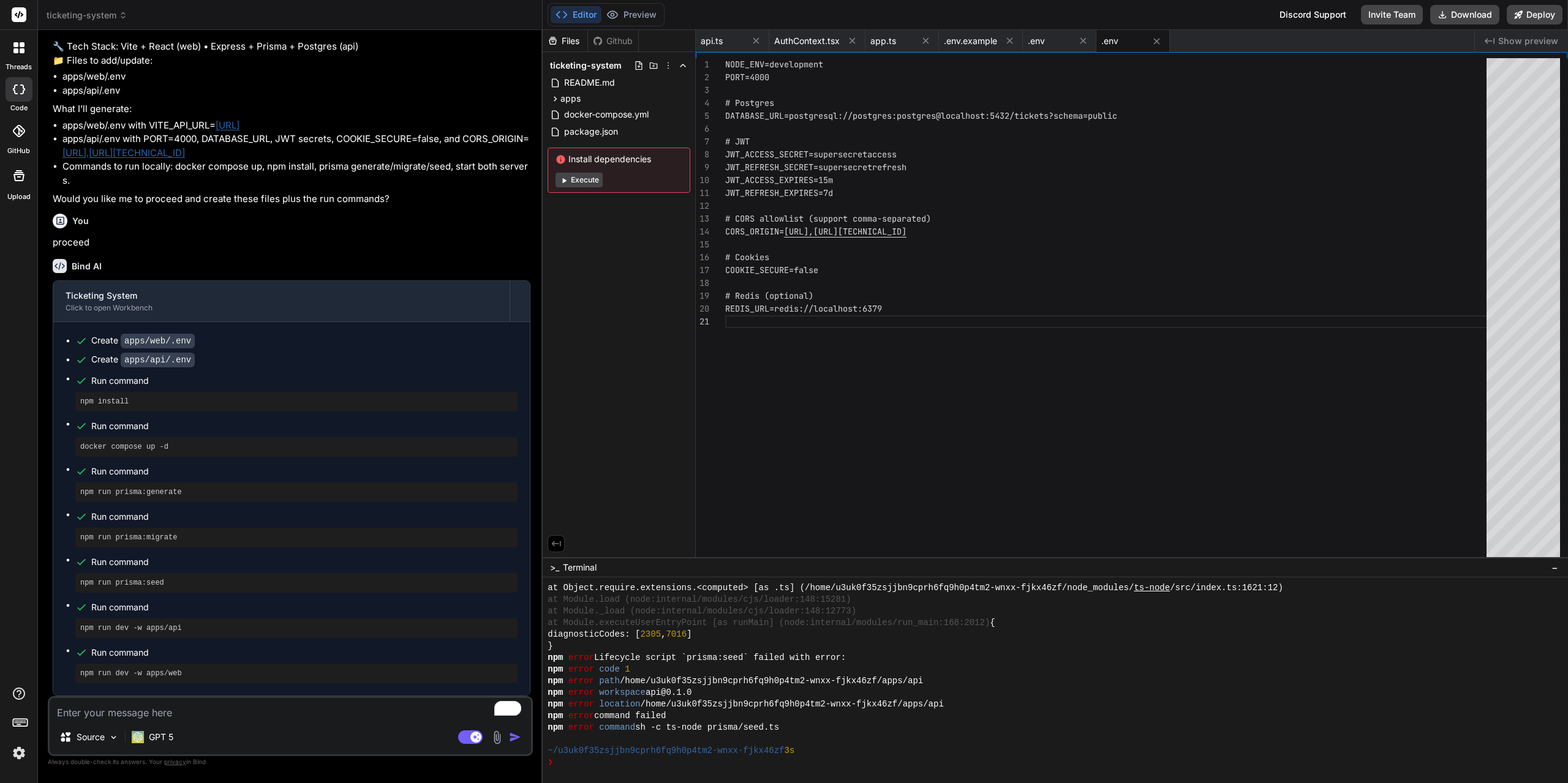
click at [579, 179] on button "Execute" at bounding box center [579, 180] width 47 height 15
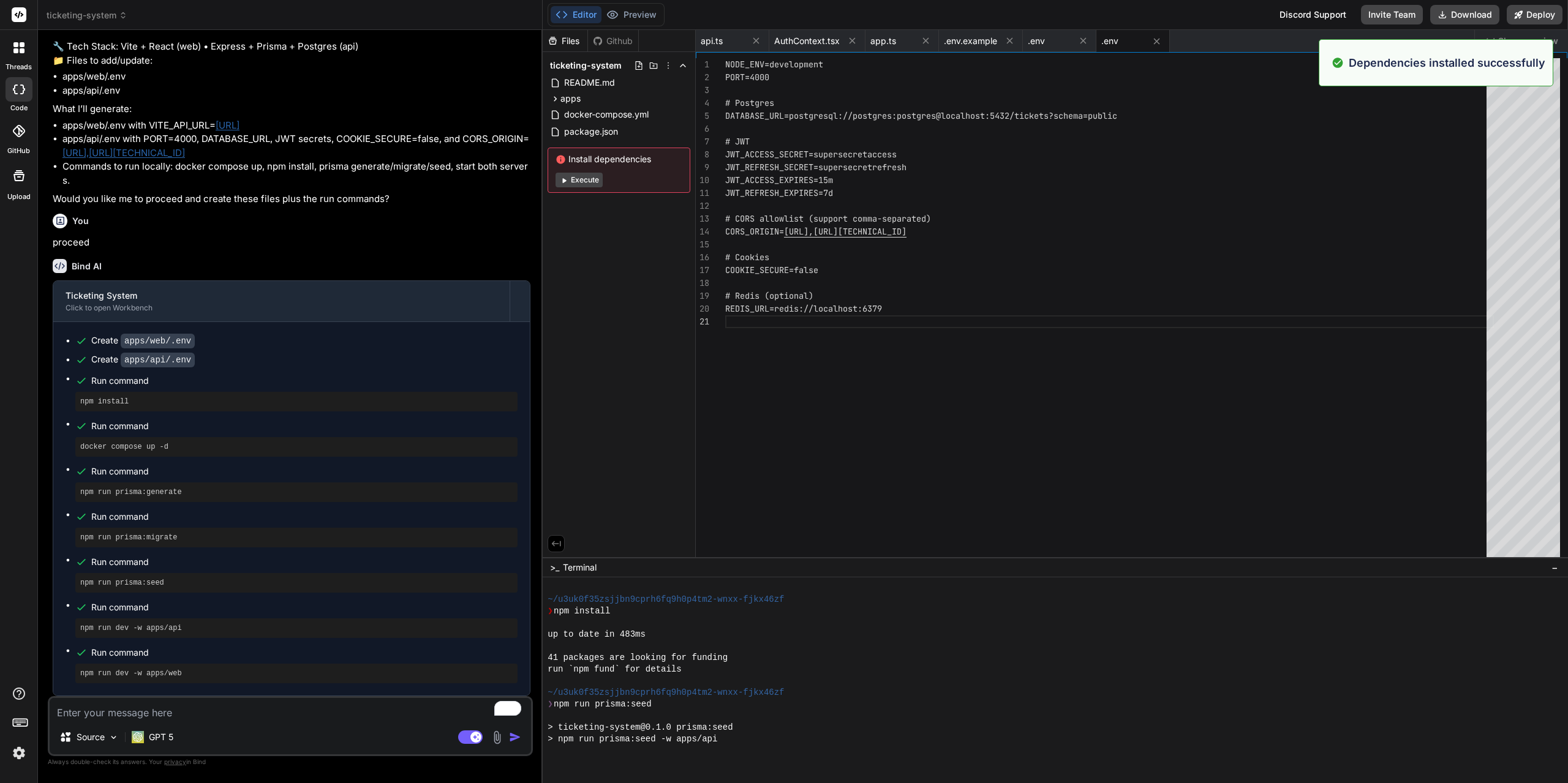
scroll to position [1780, 0]
click at [266, 708] on textarea "To enrich screen reader interactions, please activate Accessibility in Grammarl…" at bounding box center [289, 709] width 481 height 22
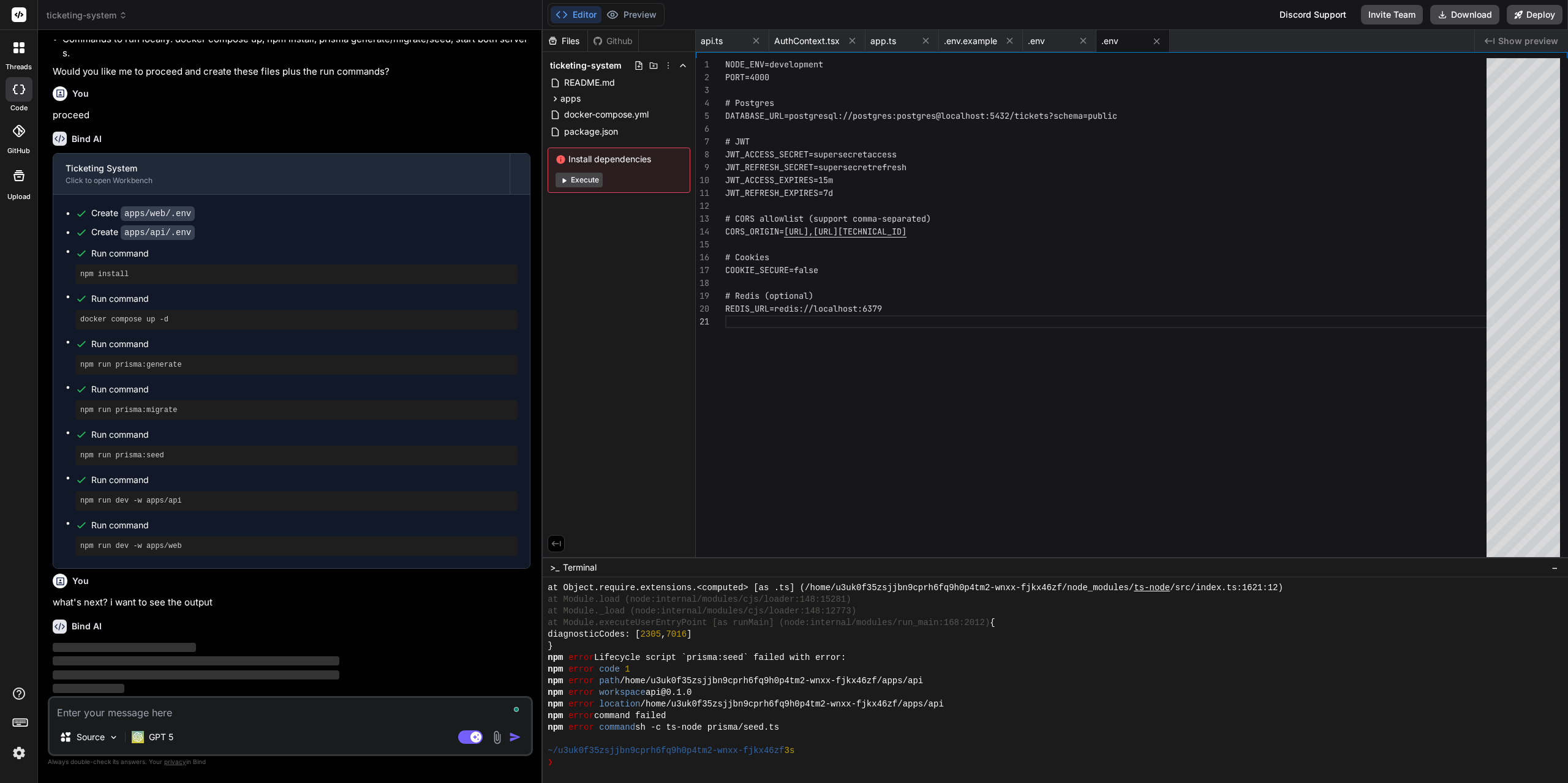
scroll to position [4583, 0]
click at [554, 99] on icon at bounding box center [555, 98] width 11 height 11
click at [566, 129] on icon at bounding box center [566, 129] width 11 height 11
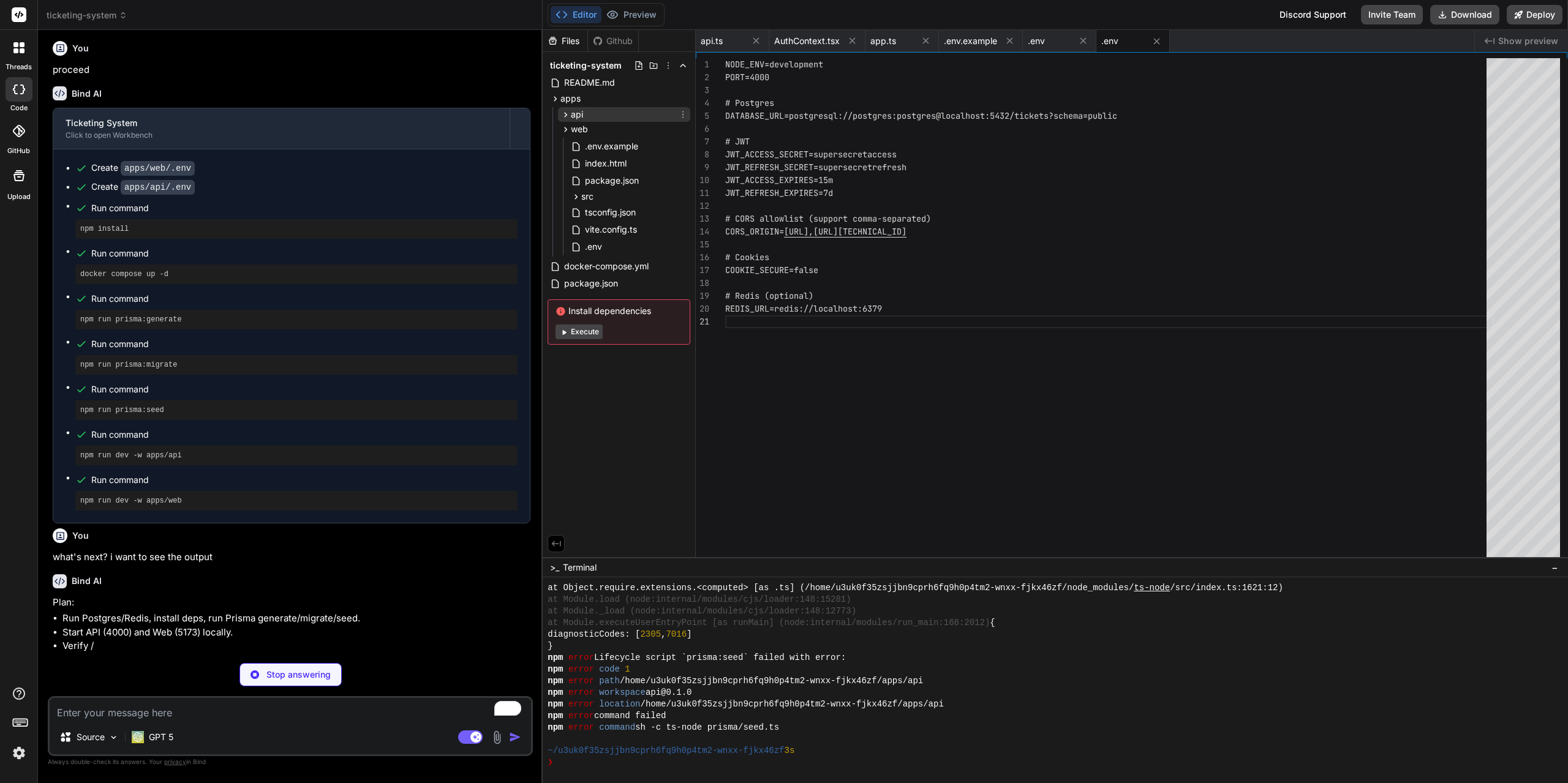
click at [565, 116] on icon at bounding box center [566, 114] width 11 height 11
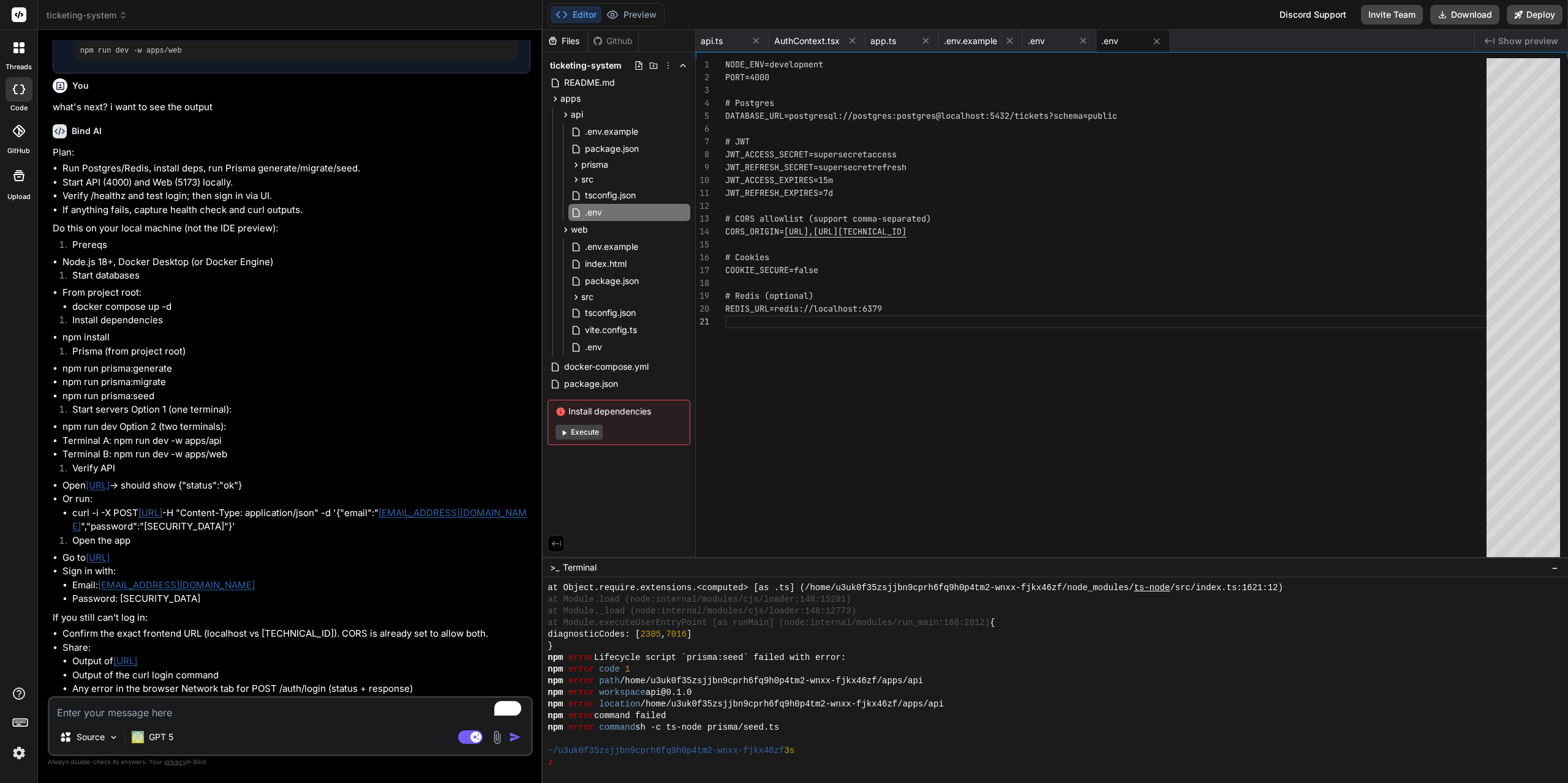
scroll to position [0, 0]
click at [1190, 230] on div "NODE_ENV=development PORT=4000 # Postgres DATABASE_URL=postgresql://postgres:po…" at bounding box center [1109, 311] width 768 height 506
click at [571, 440] on div "Install dependencies Execute" at bounding box center [619, 423] width 143 height 45
click at [570, 434] on button "Execute" at bounding box center [579, 432] width 47 height 15
click at [1281, 338] on div "NODE_ENV=development PORT=4000 # Postgres DATABASE_URL=postgresql://postgres:po…" at bounding box center [1109, 311] width 768 height 506
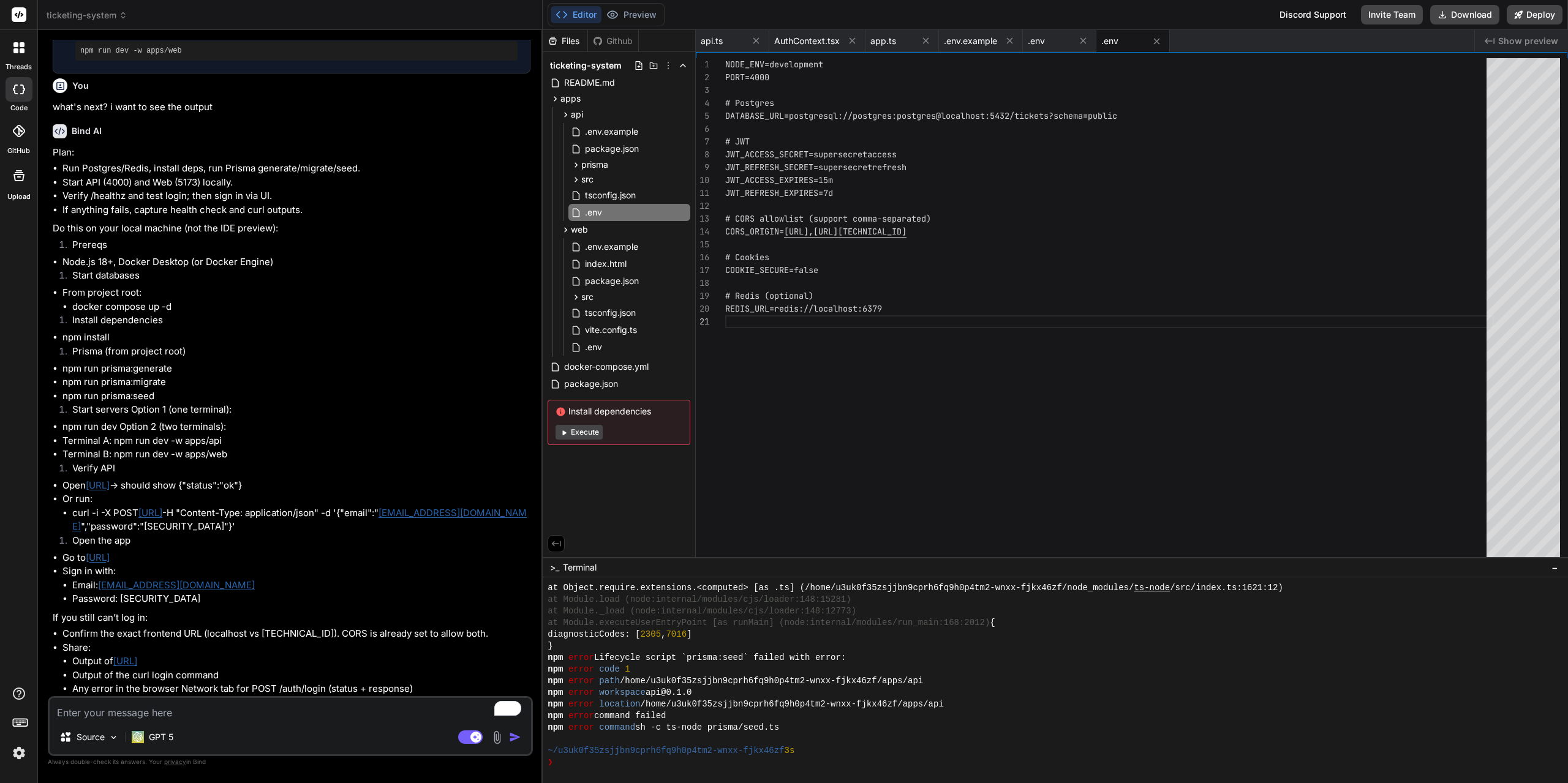
click at [1513, 39] on span "Show preview" at bounding box center [1528, 40] width 60 height 12
click at [609, 39] on div "Github" at bounding box center [613, 40] width 50 height 12
click at [608, 41] on div "Github" at bounding box center [613, 40] width 50 height 12
click at [573, 41] on div "Files" at bounding box center [565, 40] width 44 height 12
click at [668, 64] on icon at bounding box center [668, 66] width 10 height 10
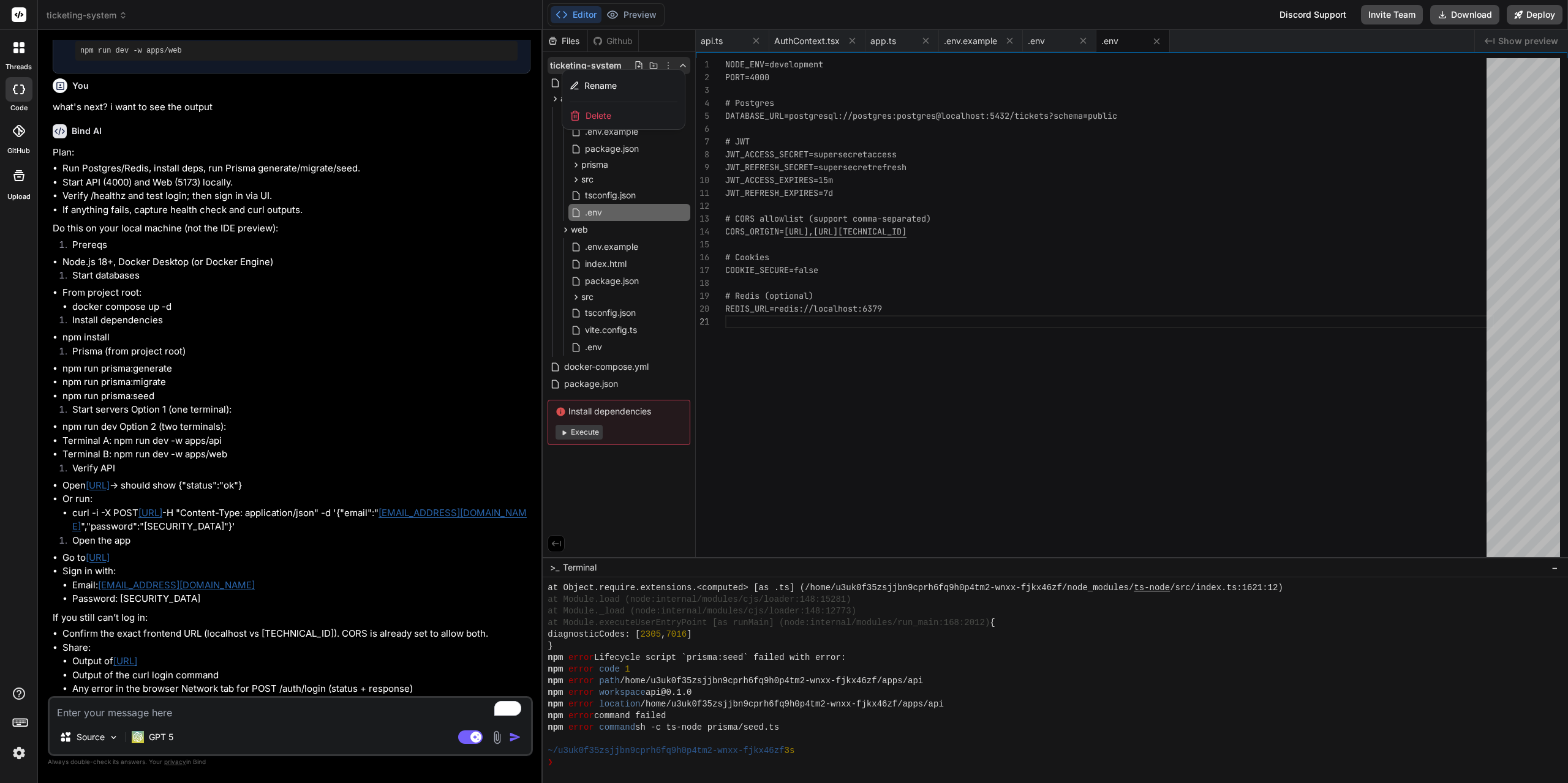
click at [1067, 275] on div at bounding box center [1055, 407] width 1025 height 753
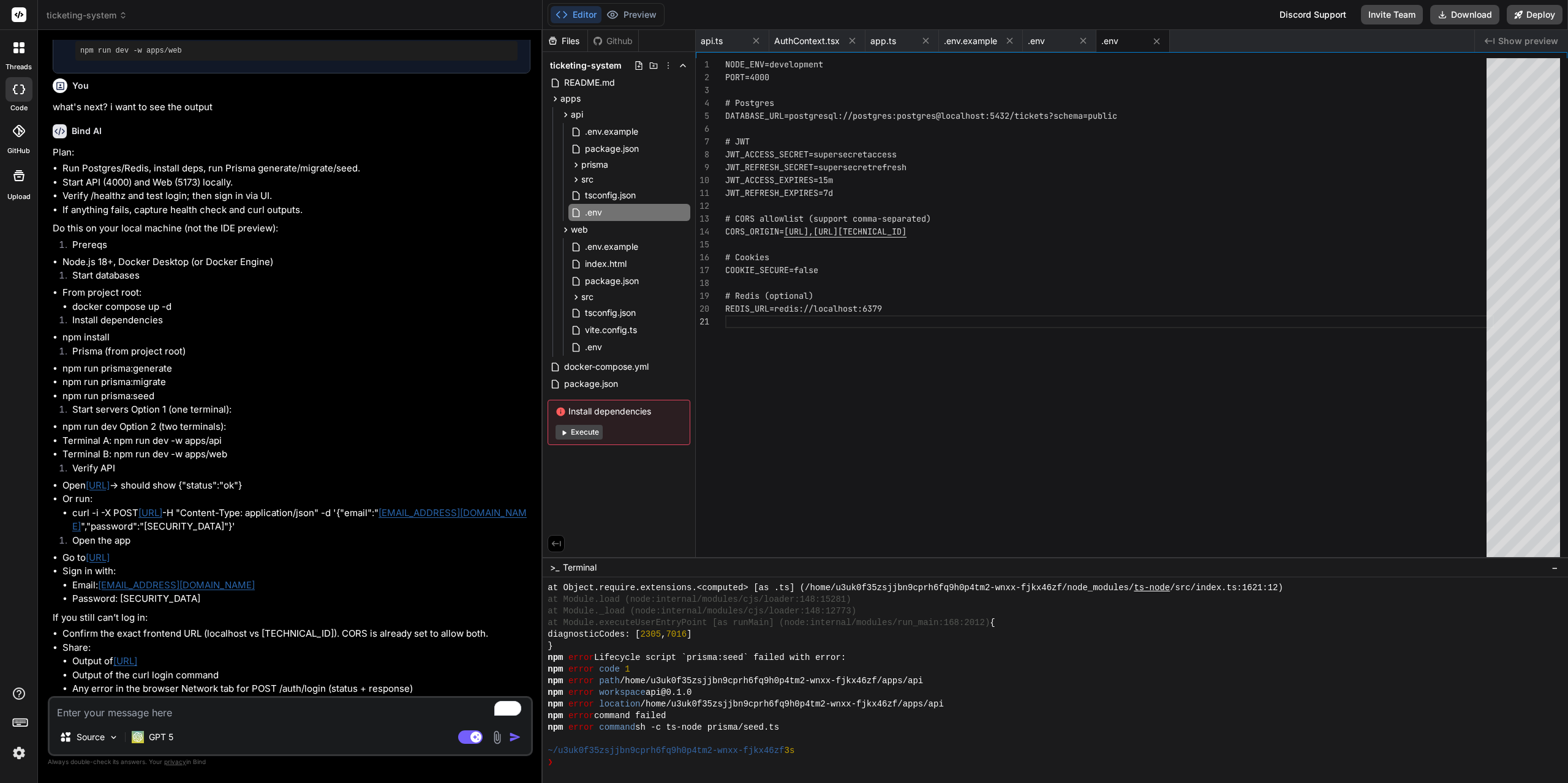
click at [109, 556] on link "[URL]" at bounding box center [97, 558] width 24 height 12
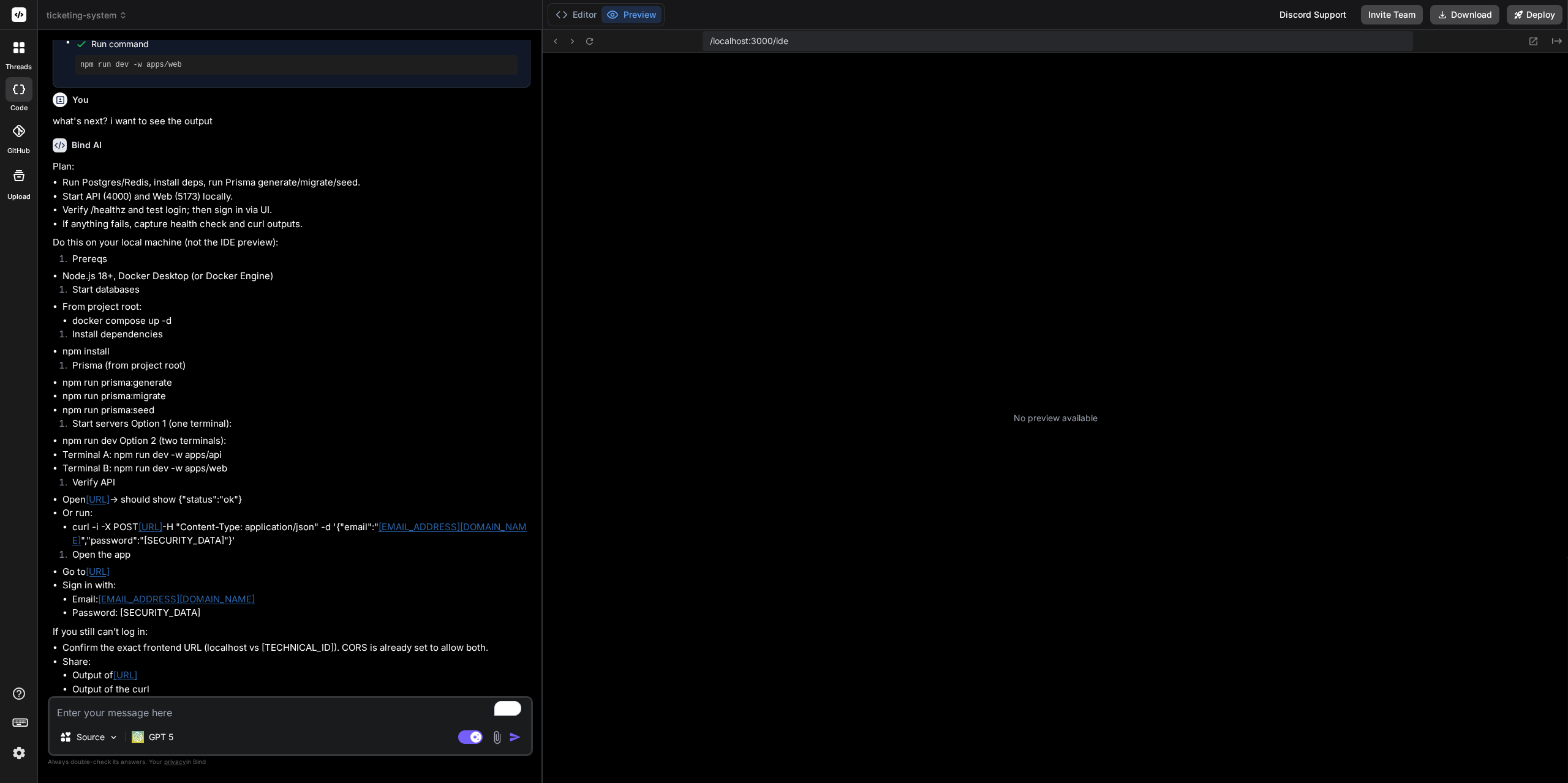
scroll to position [140, 0]
type textarea "x"
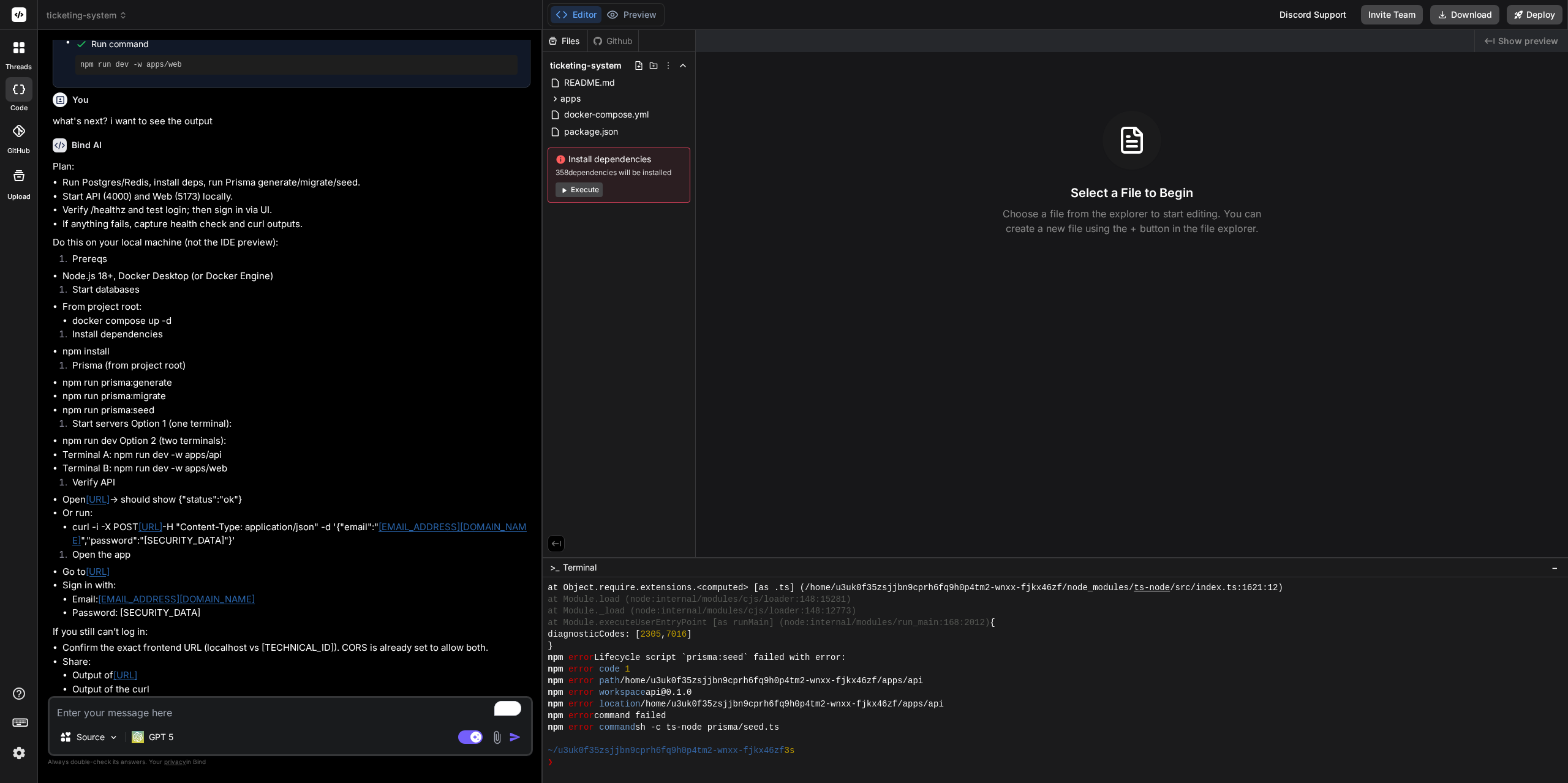
scroll to position [559, 0]
click at [340, 719] on textarea "To enrich screen reader interactions, please activate Accessibility in Grammarl…" at bounding box center [289, 709] width 481 height 22
type textarea "i"
type textarea "x"
type textarea "i"
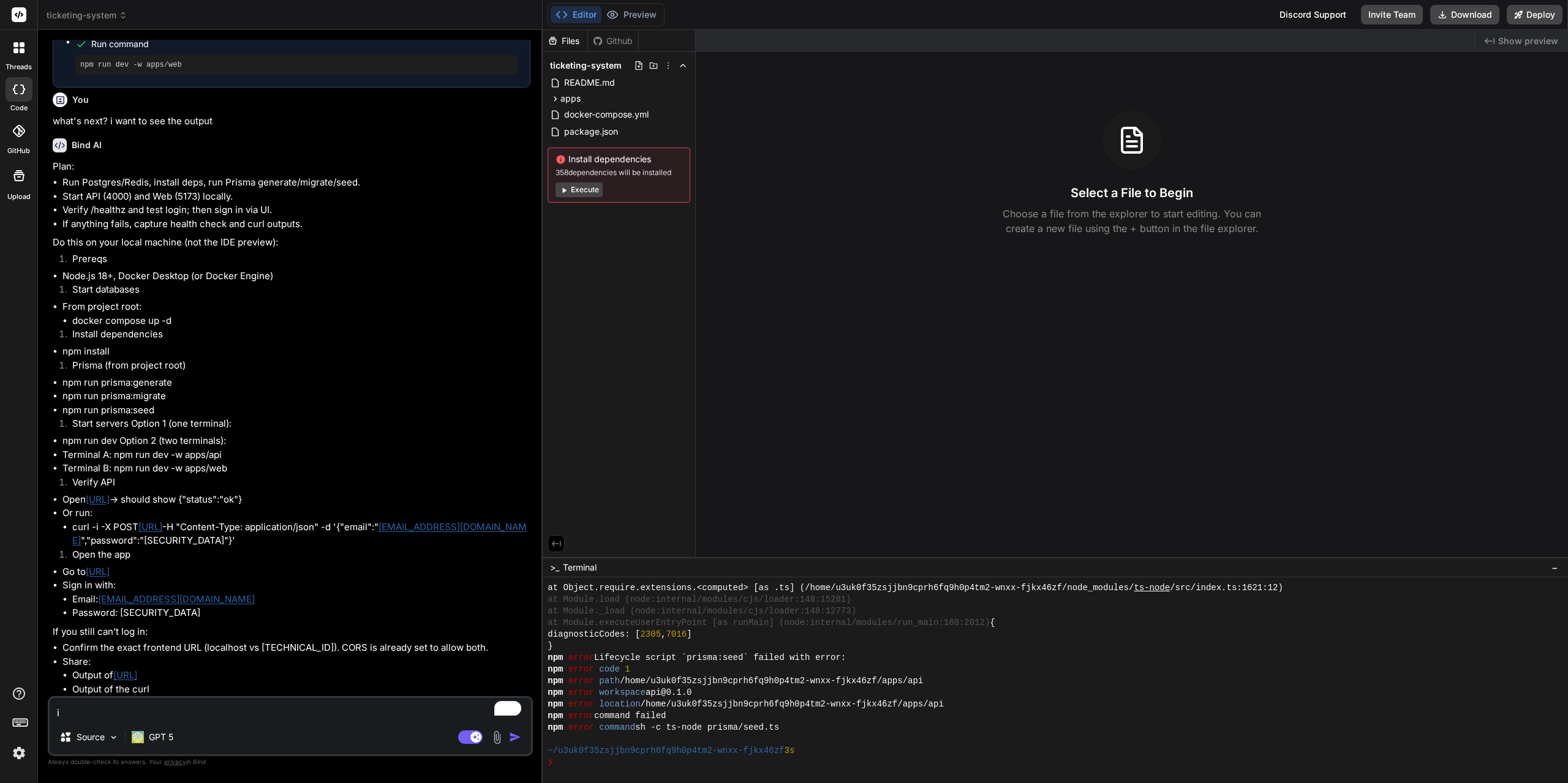
type textarea "x"
type textarea "i c"
type textarea "x"
type textarea "i ca"
type textarea "x"
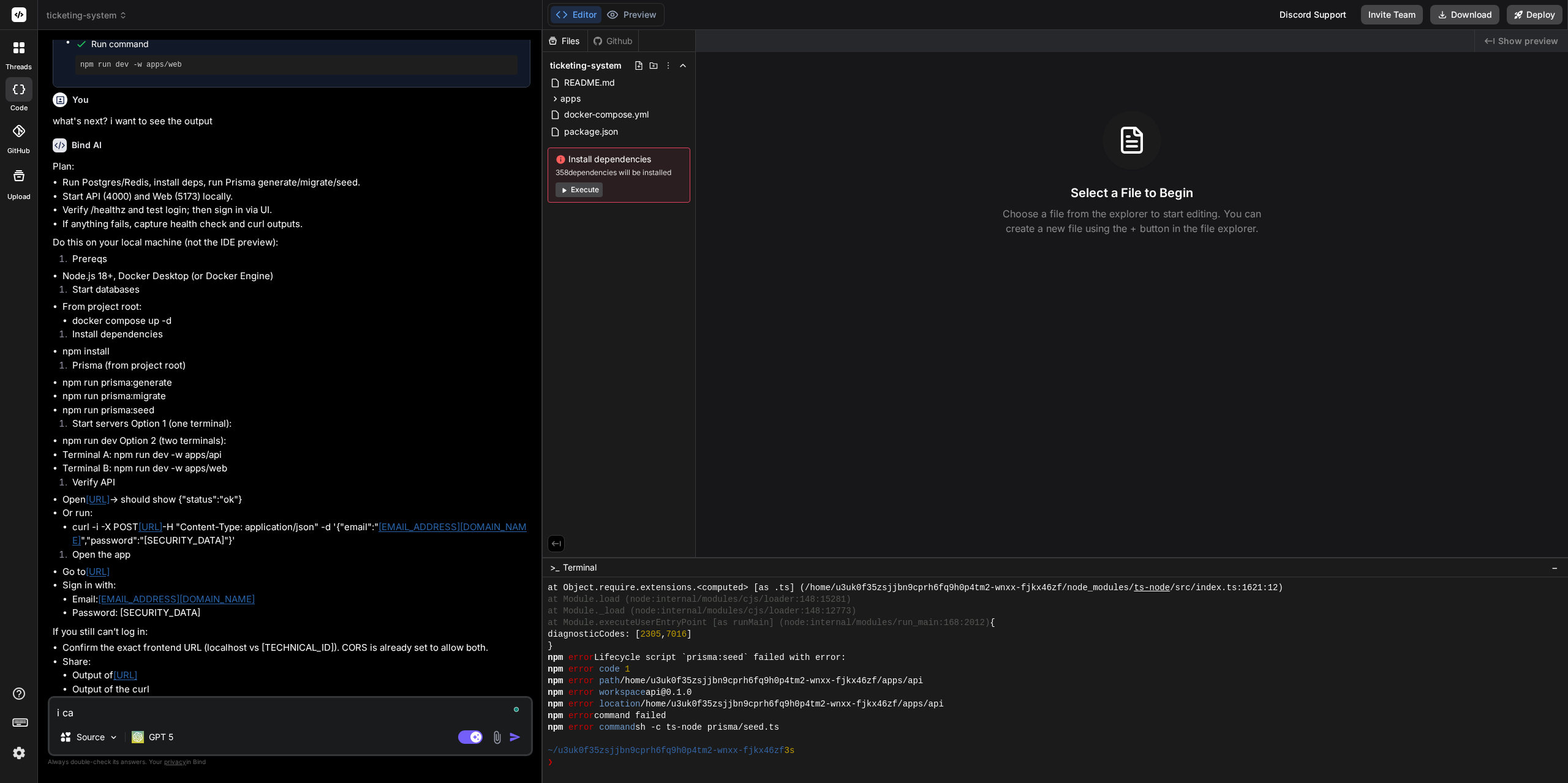
type textarea "i can"
type textarea "x"
type textarea "i cann"
type textarea "x"
type textarea "i canno"
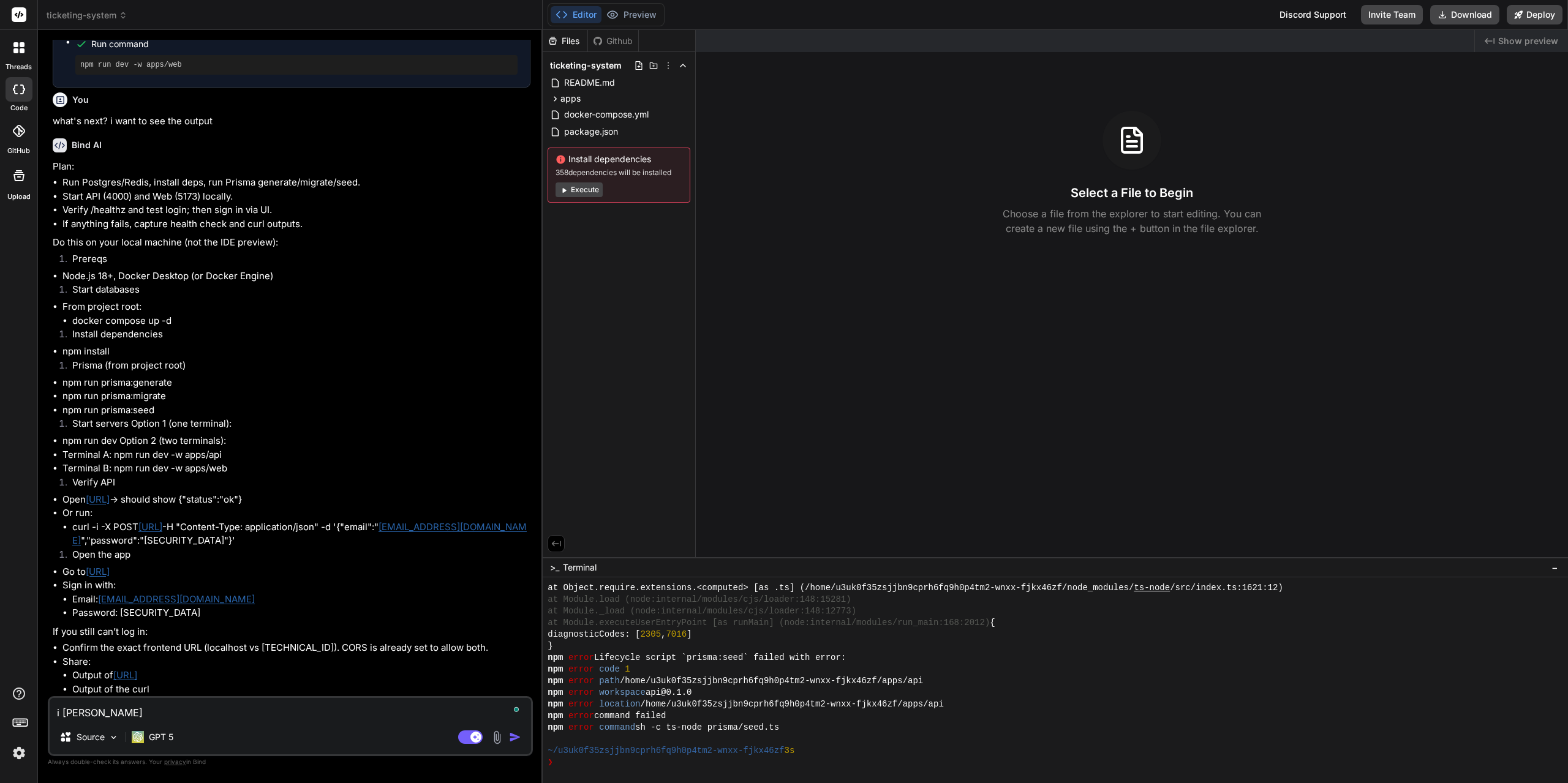
type textarea "x"
type textarea "i cannot"
type textarea "x"
type textarea "i cannot"
type textarea "x"
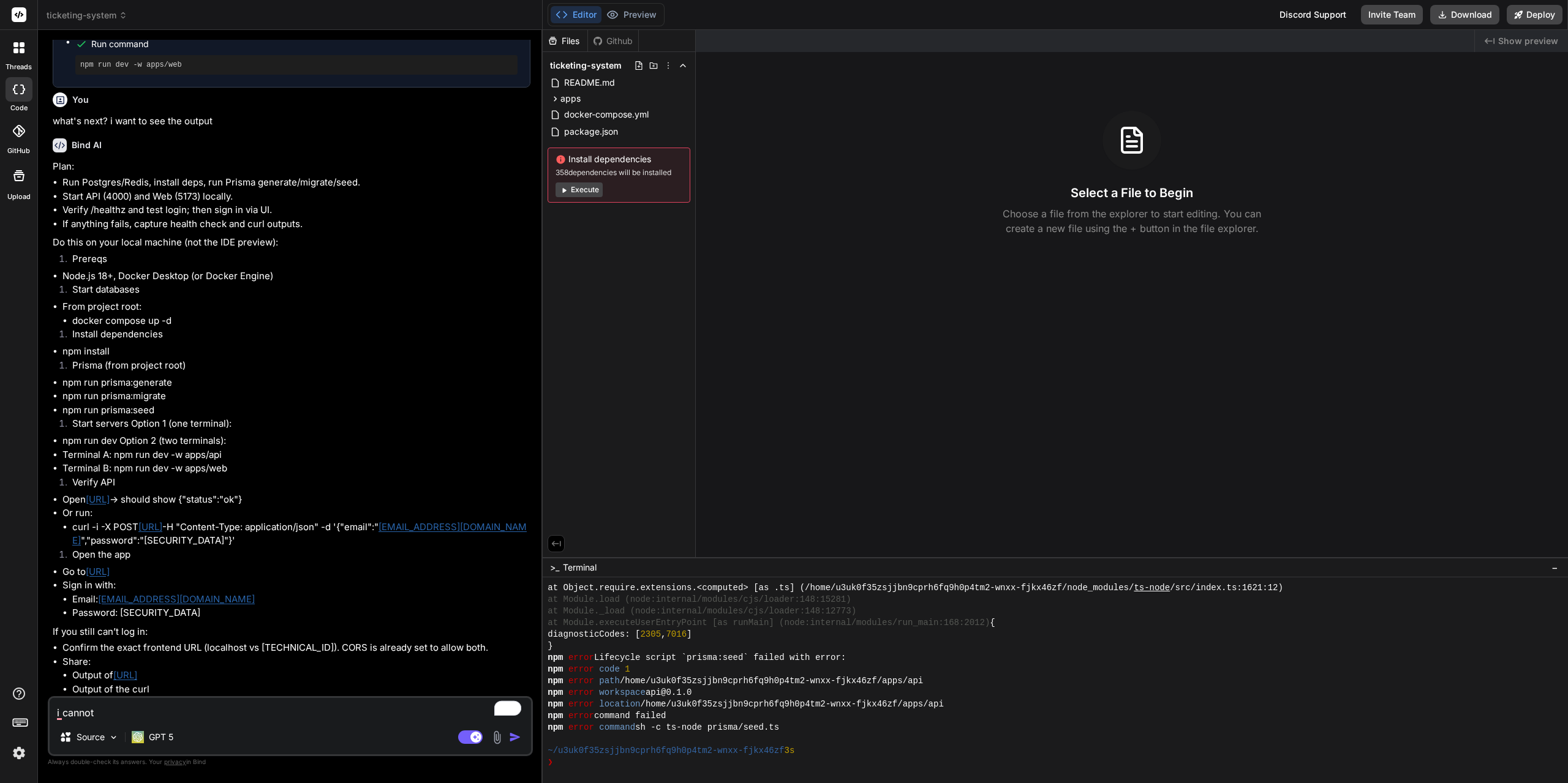
type textarea "i cannot s"
type textarea "x"
type textarea "i cannot se"
type textarea "x"
type textarea "i cannot see"
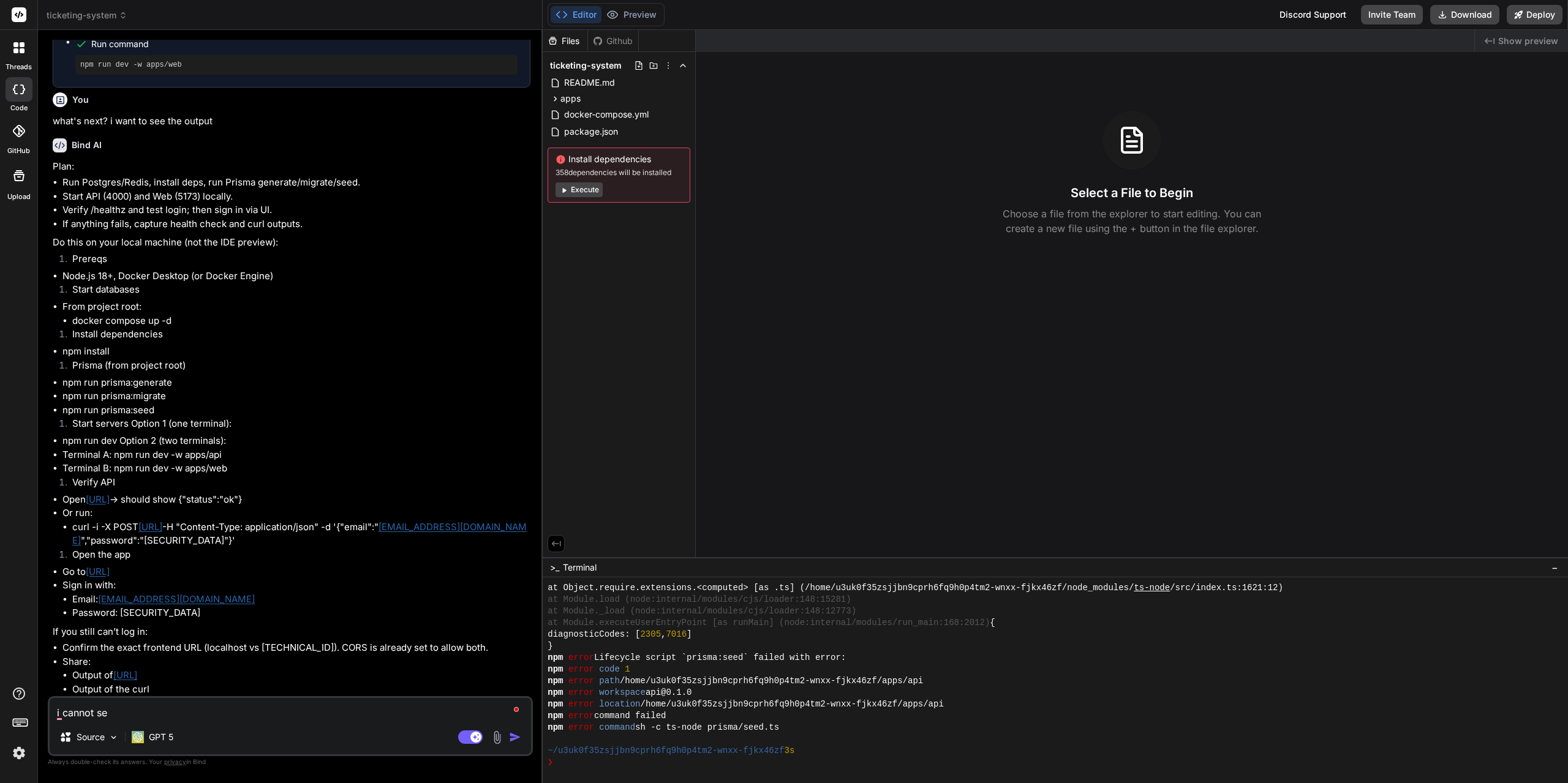
type textarea "x"
type textarea "i cannot see"
type textarea "x"
type textarea "i cannot see a"
type textarea "x"
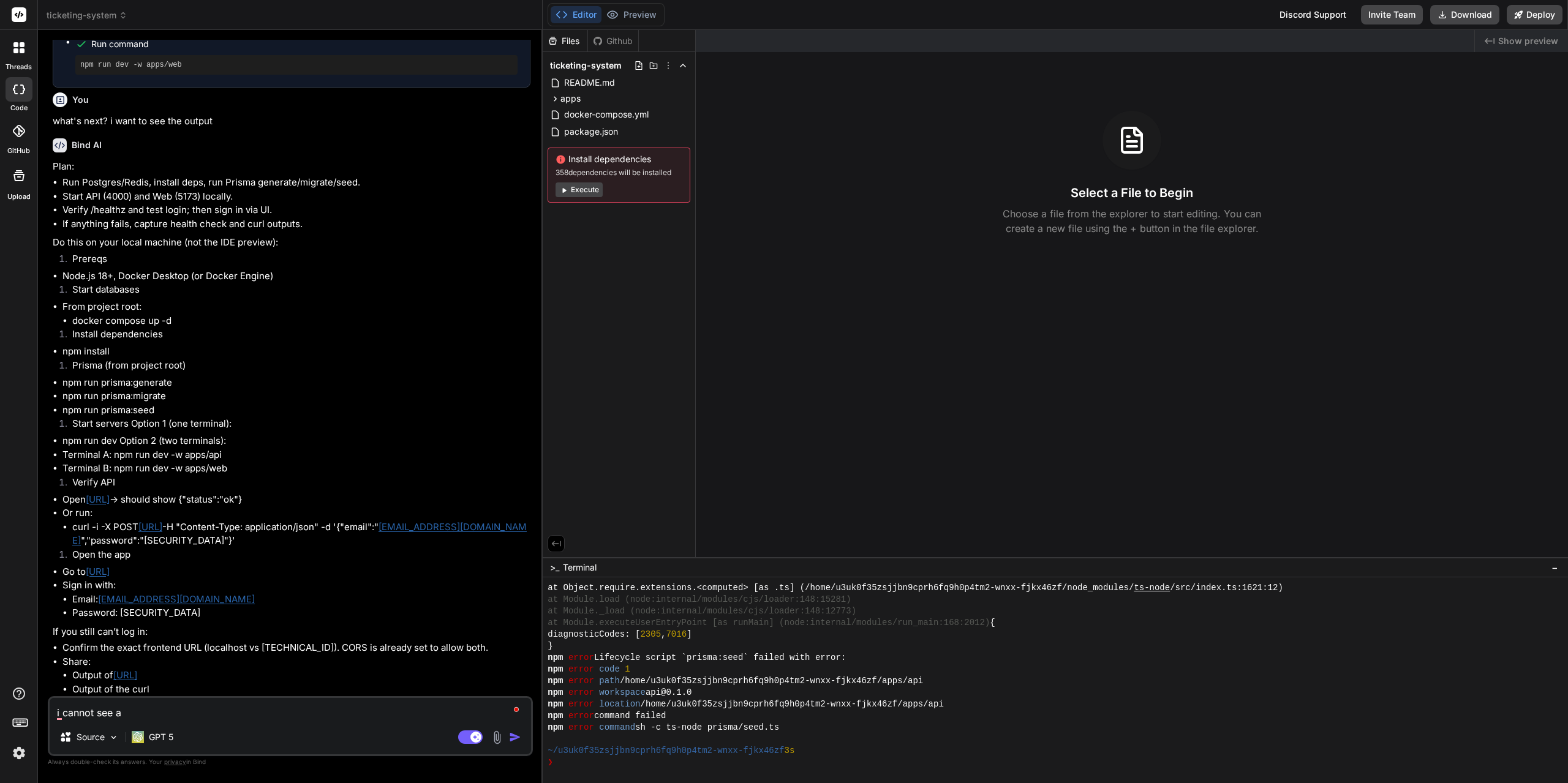
type textarea "i cannot see an"
type textarea "x"
type textarea "i cannot see any"
type textarea "x"
type textarea "i cannot see any"
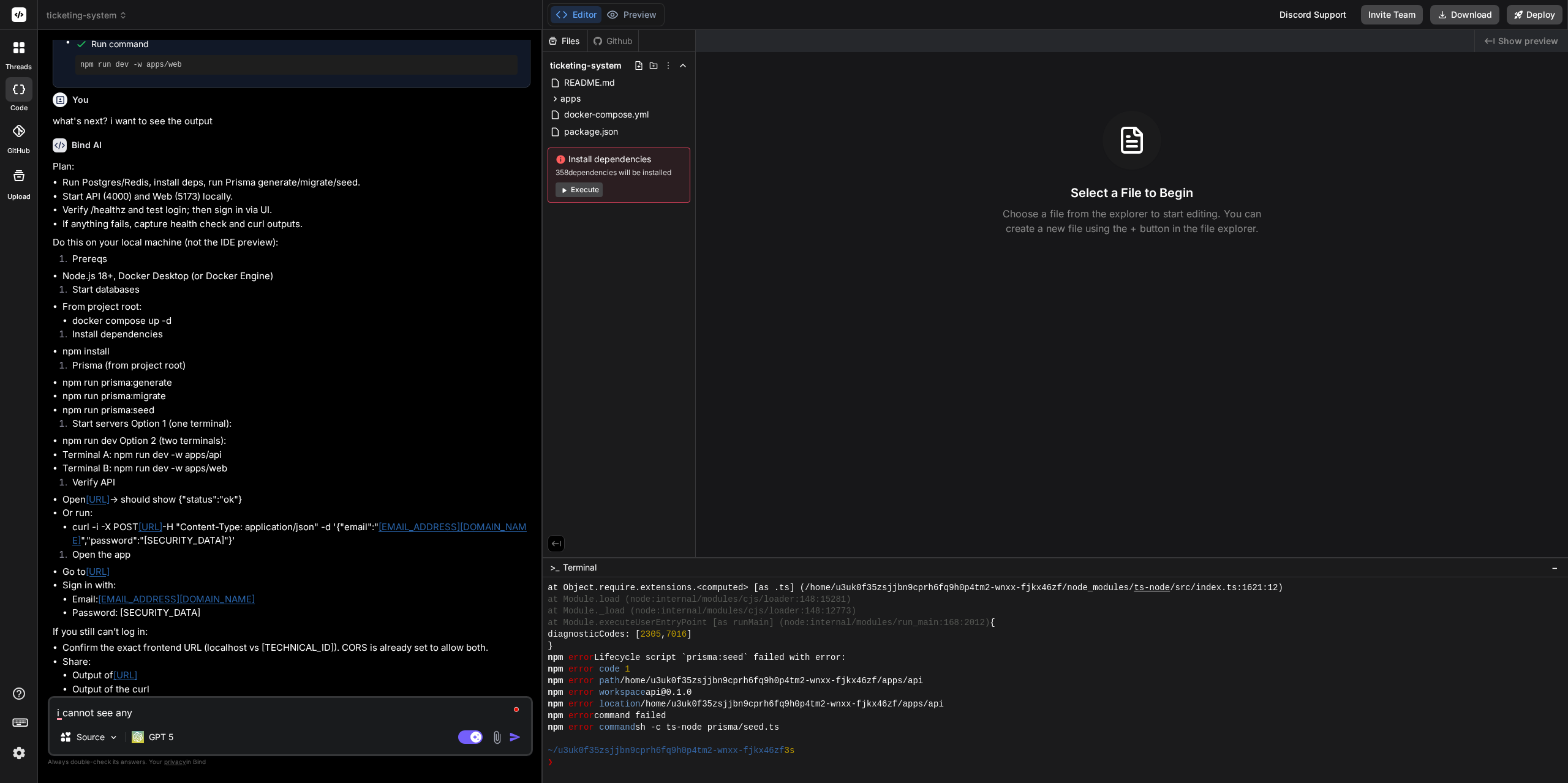
type textarea "x"
type textarea "i cannot see any o"
type textarea "x"
type textarea "i cannot see any ou"
type textarea "x"
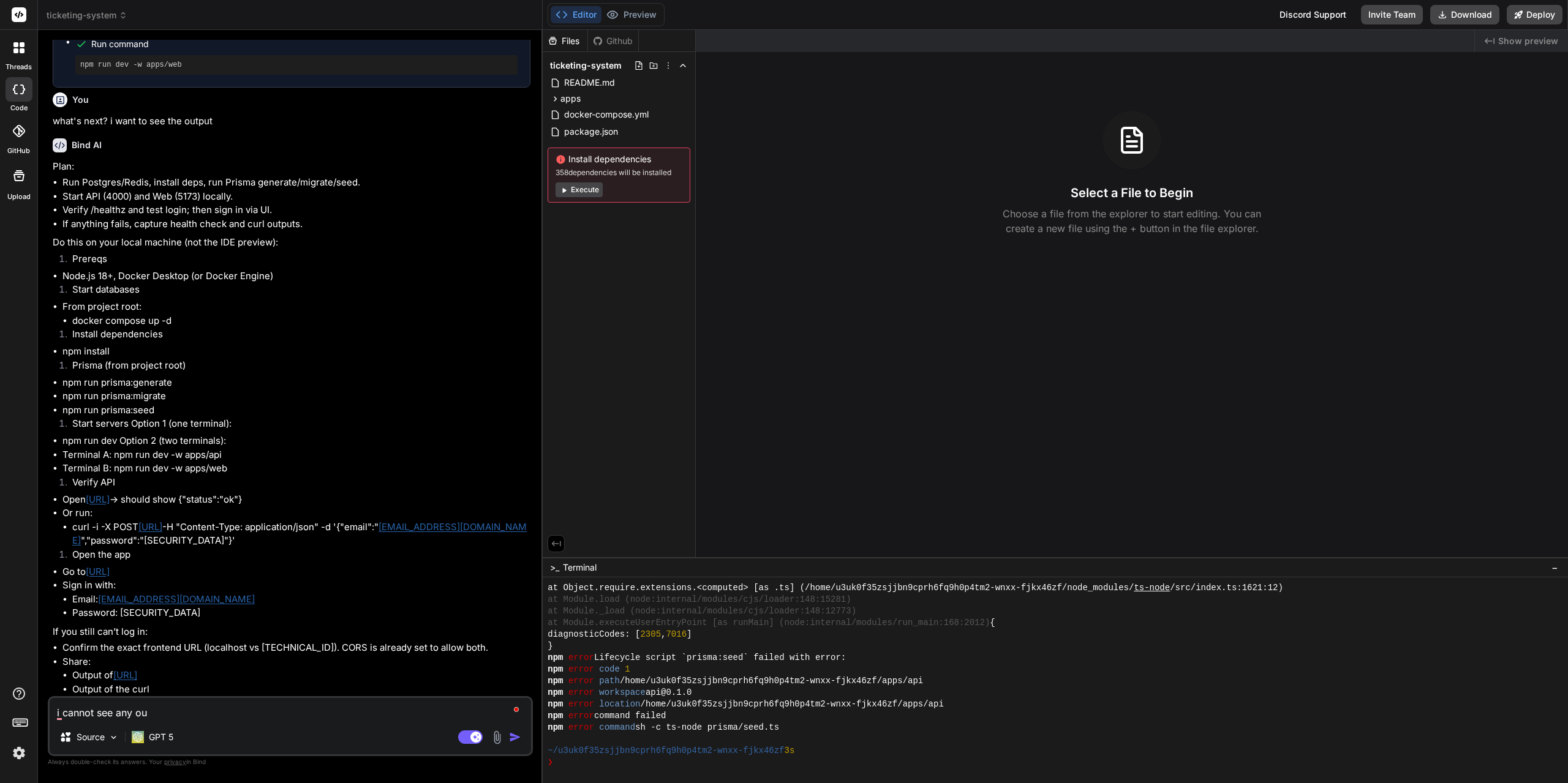
type textarea "i cannot see any out"
type textarea "x"
type textarea "i cannot see any outp"
type textarea "x"
type textarea "i cannot see any outpu"
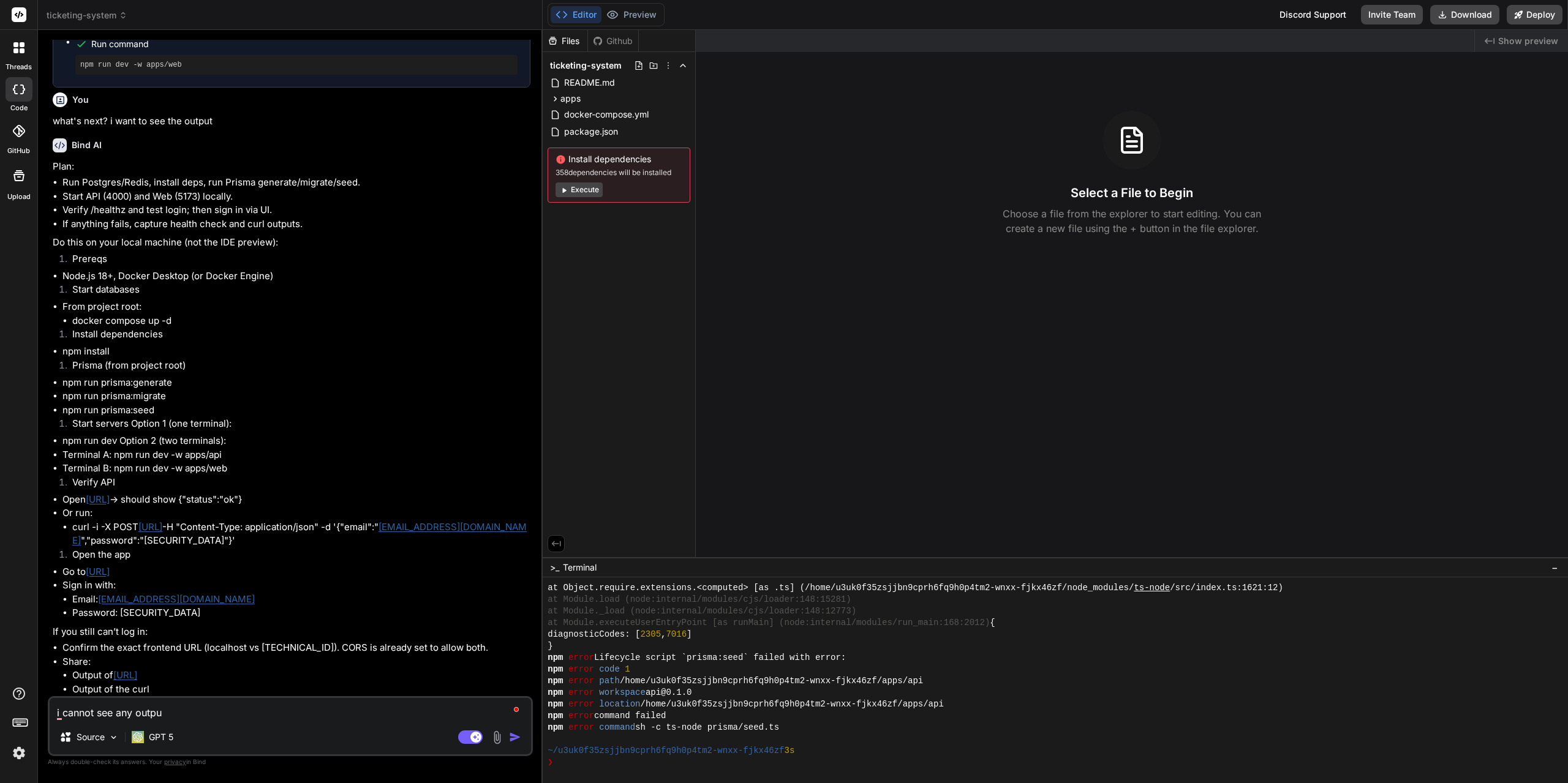
type textarea "x"
type textarea "i cannot see any output"
type textarea "x"
type textarea "i cannot see any output"
type textarea "x"
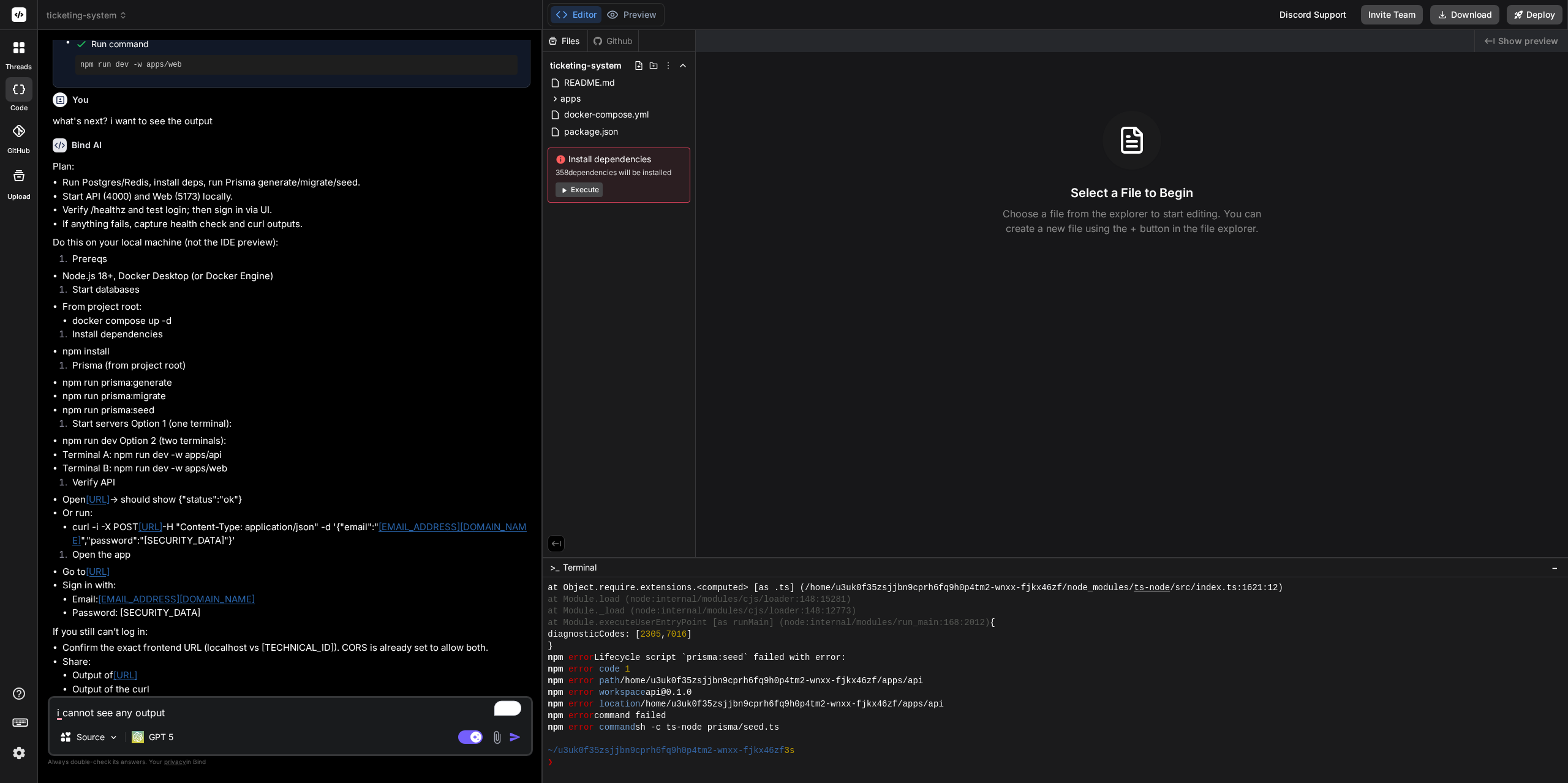
type textarea "i cannot see any output o"
type textarea "x"
type textarea "i cannot see any output on"
type textarea "x"
type textarea "i cannot see any output on"
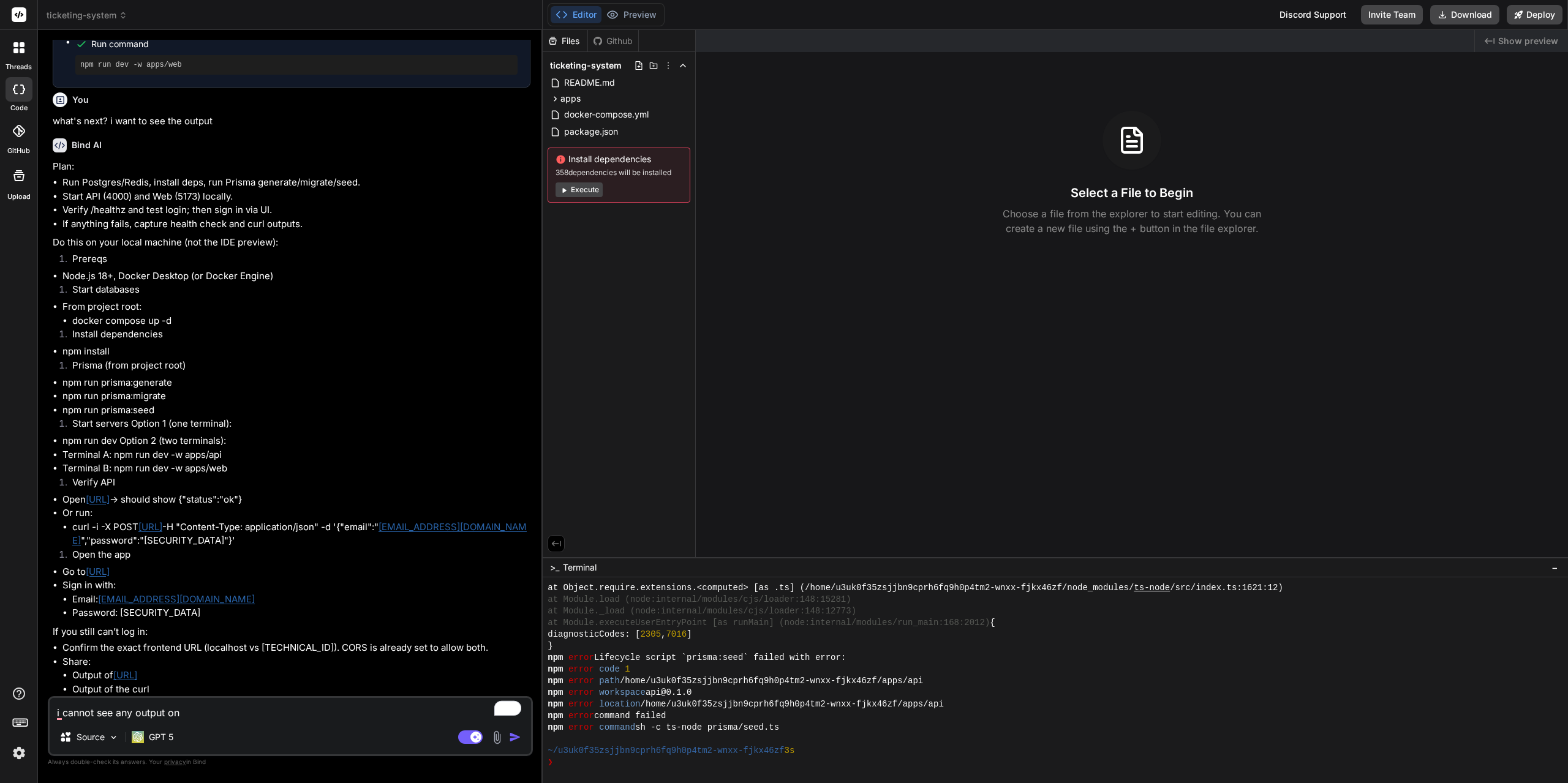
type textarea "x"
type textarea "i cannot see any output on t"
type textarea "x"
type textarea "i cannot see any output on th"
type textarea "x"
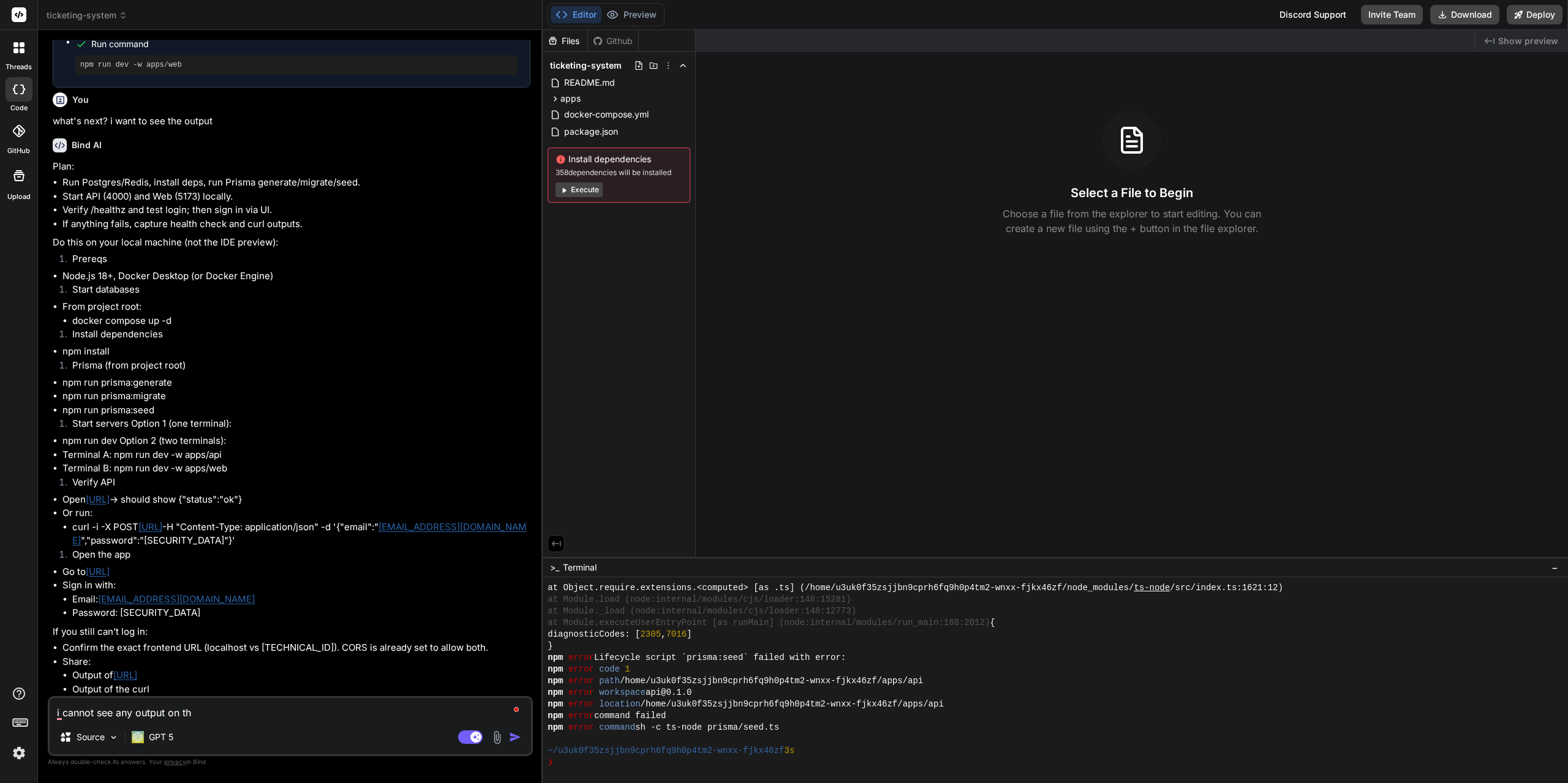
type textarea "i cannot see any output on the"
type textarea "x"
type textarea "i cannot see any output on the"
type textarea "x"
type textarea "i cannot see any output on the l"
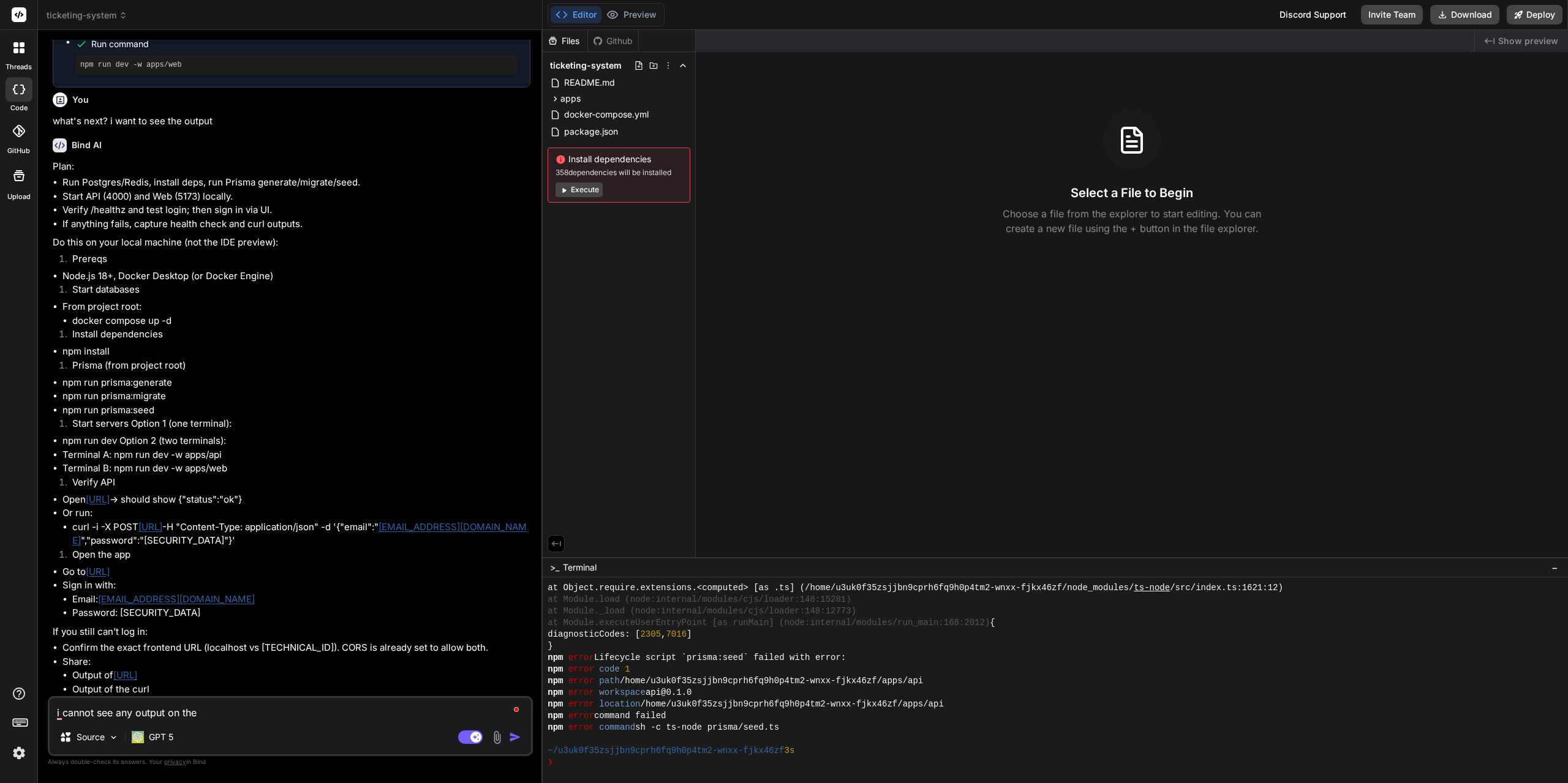
type textarea "x"
type textarea "i cannot see any output on the li"
type textarea "x"
type textarea "i cannot see any output on the lin"
type textarea "x"
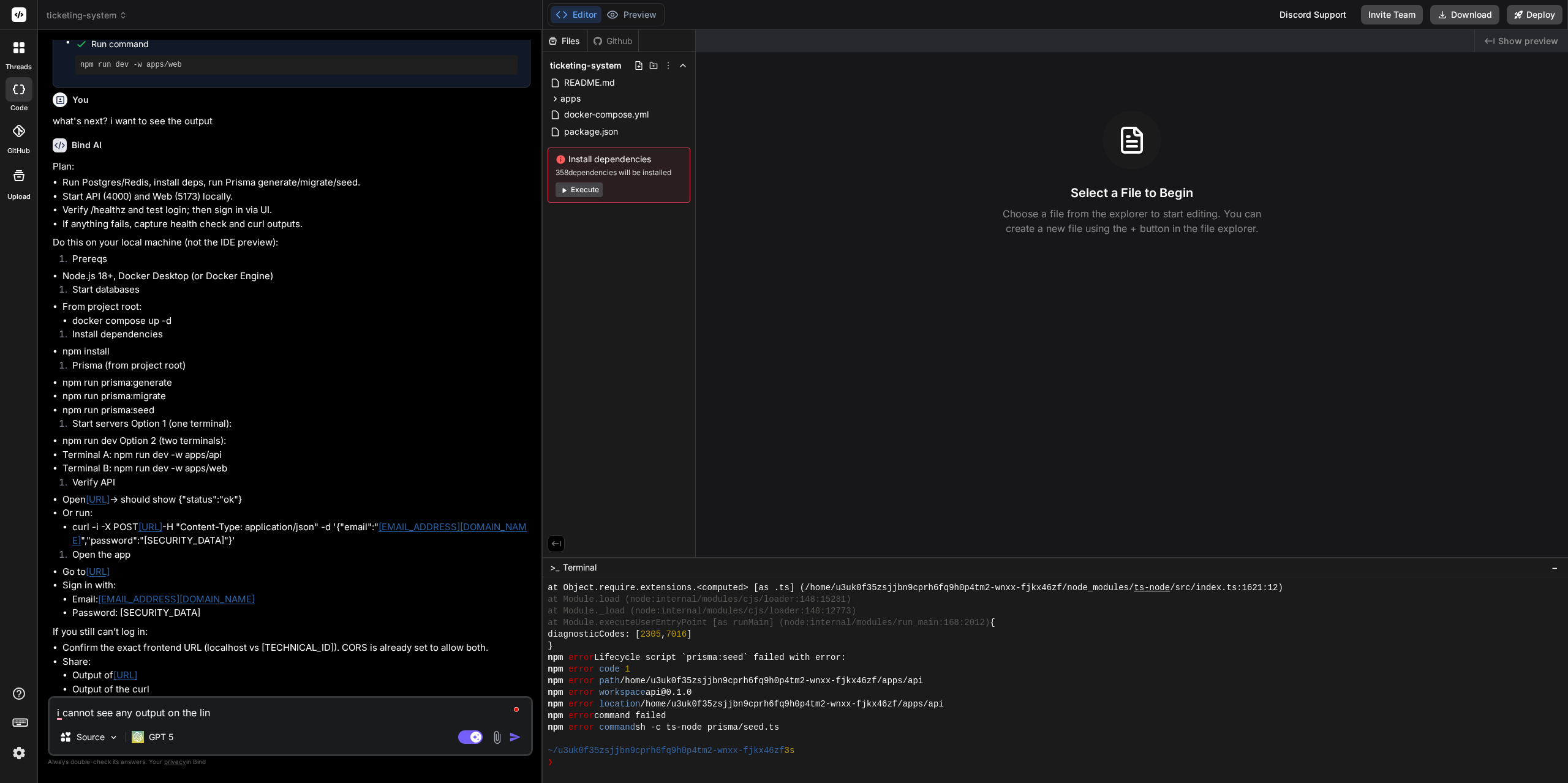
type textarea "i cannot see any output on the link"
type textarea "x"
type textarea "i cannot see any output on the link"
type textarea "x"
type textarea "i cannot see any output on the link a"
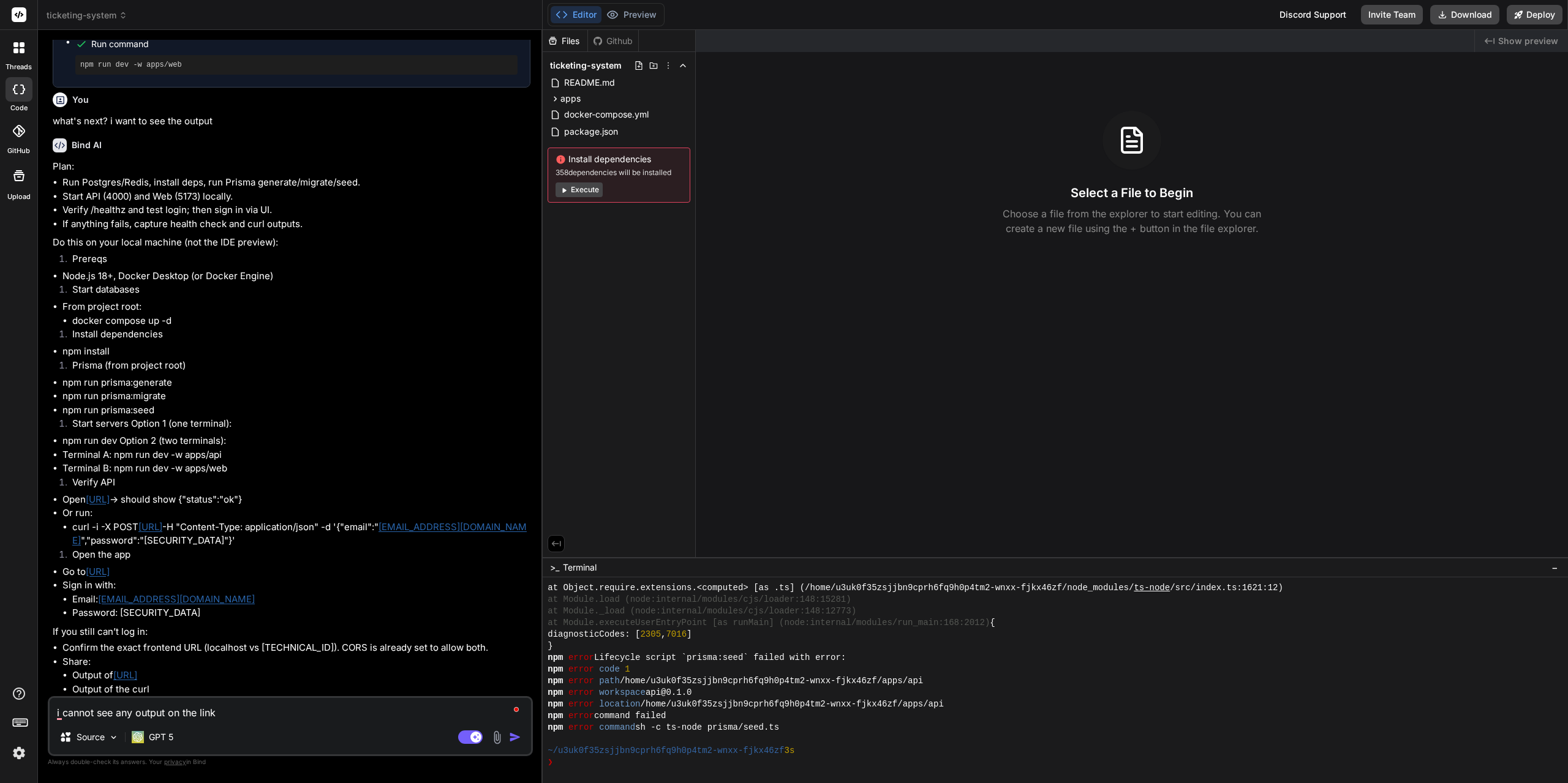
type textarea "x"
type textarea "i cannot see any output on the link ab"
type textarea "x"
type textarea "i cannot see any output on the link abo"
type textarea "x"
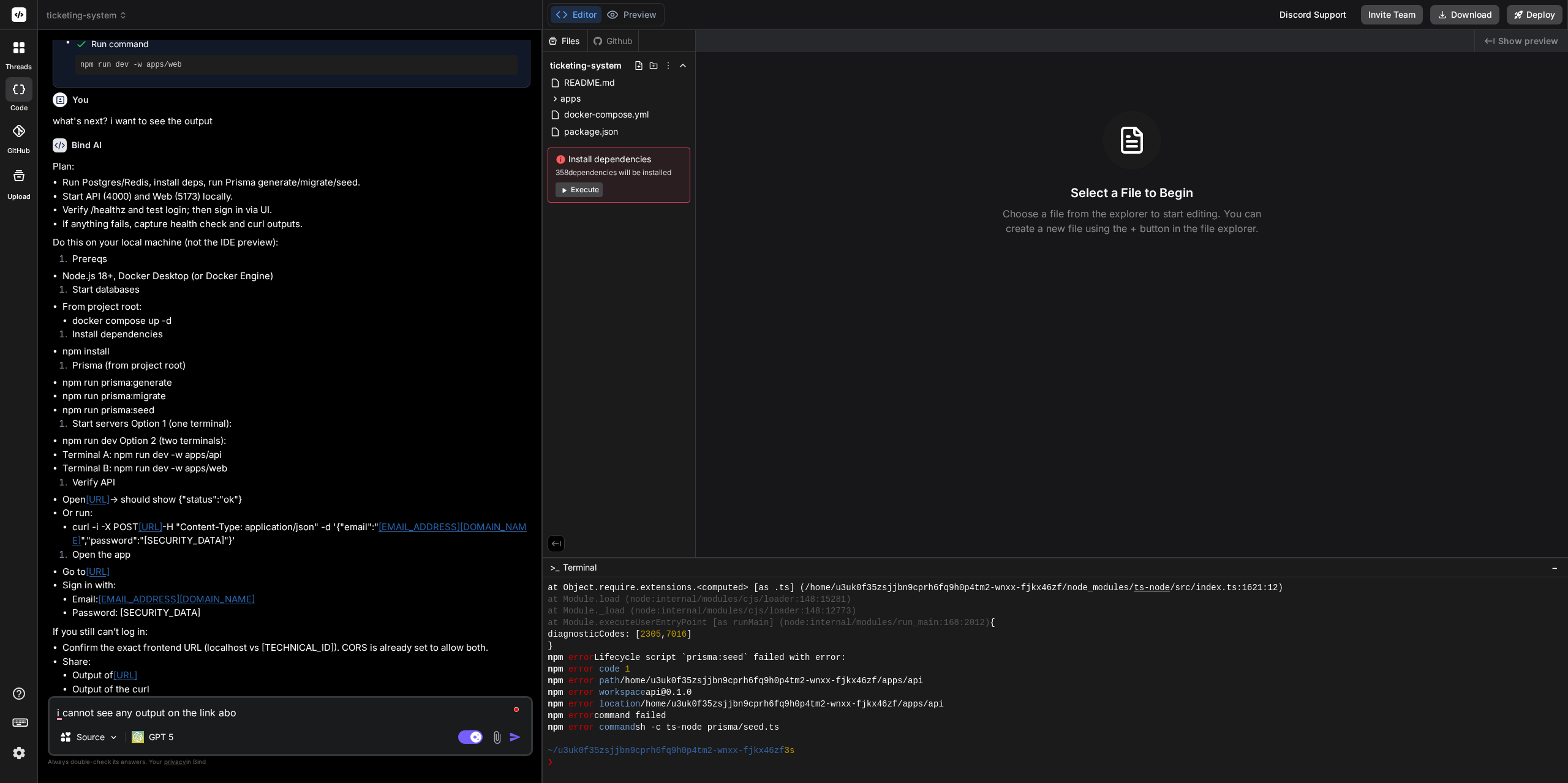
type textarea "i cannot see any output on the link abov"
type textarea "x"
type textarea "i cannot see any output on the link above"
type textarea "x"
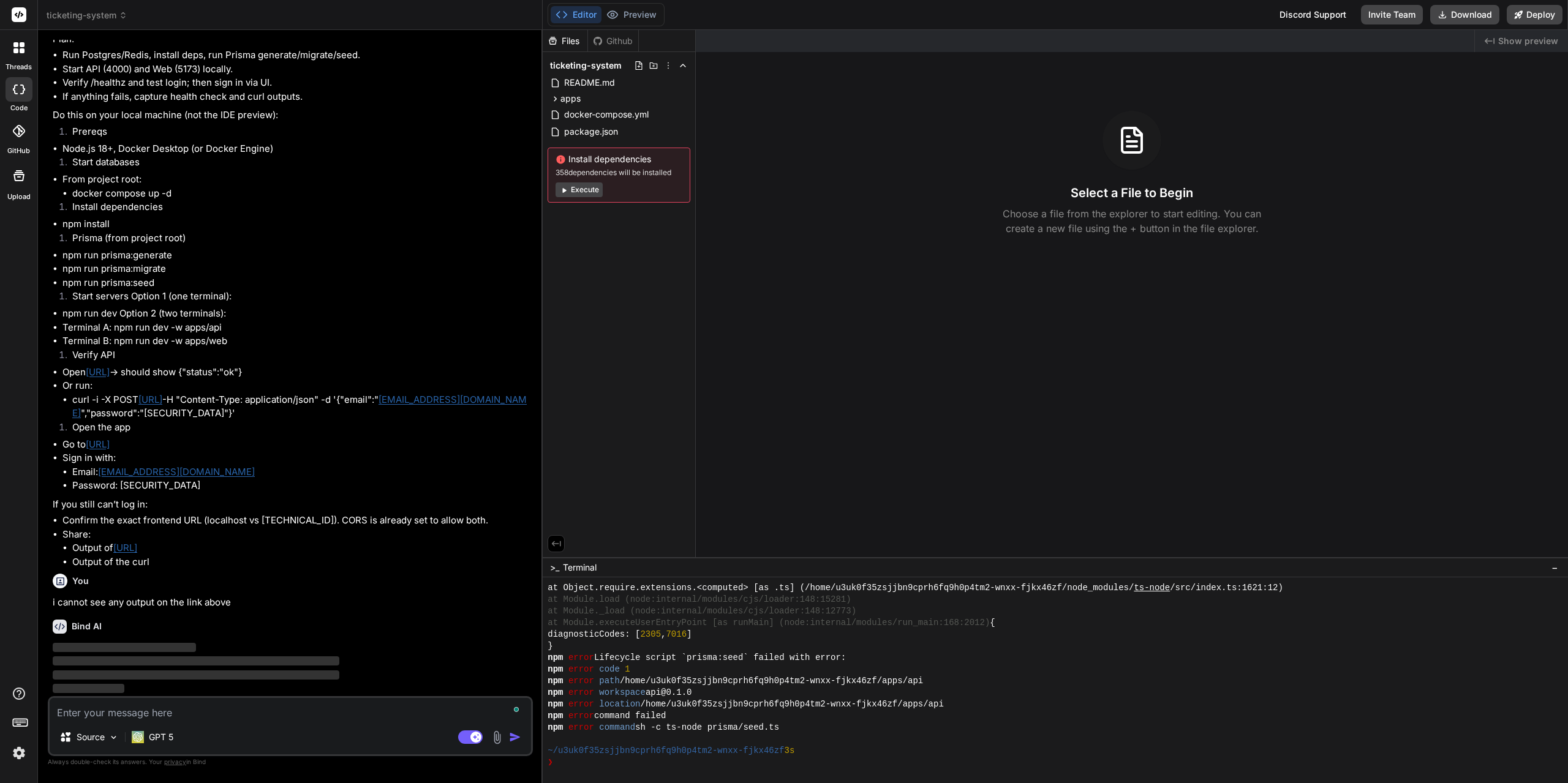
scroll to position [2034, 0]
click at [578, 194] on button "Execute" at bounding box center [579, 190] width 47 height 15
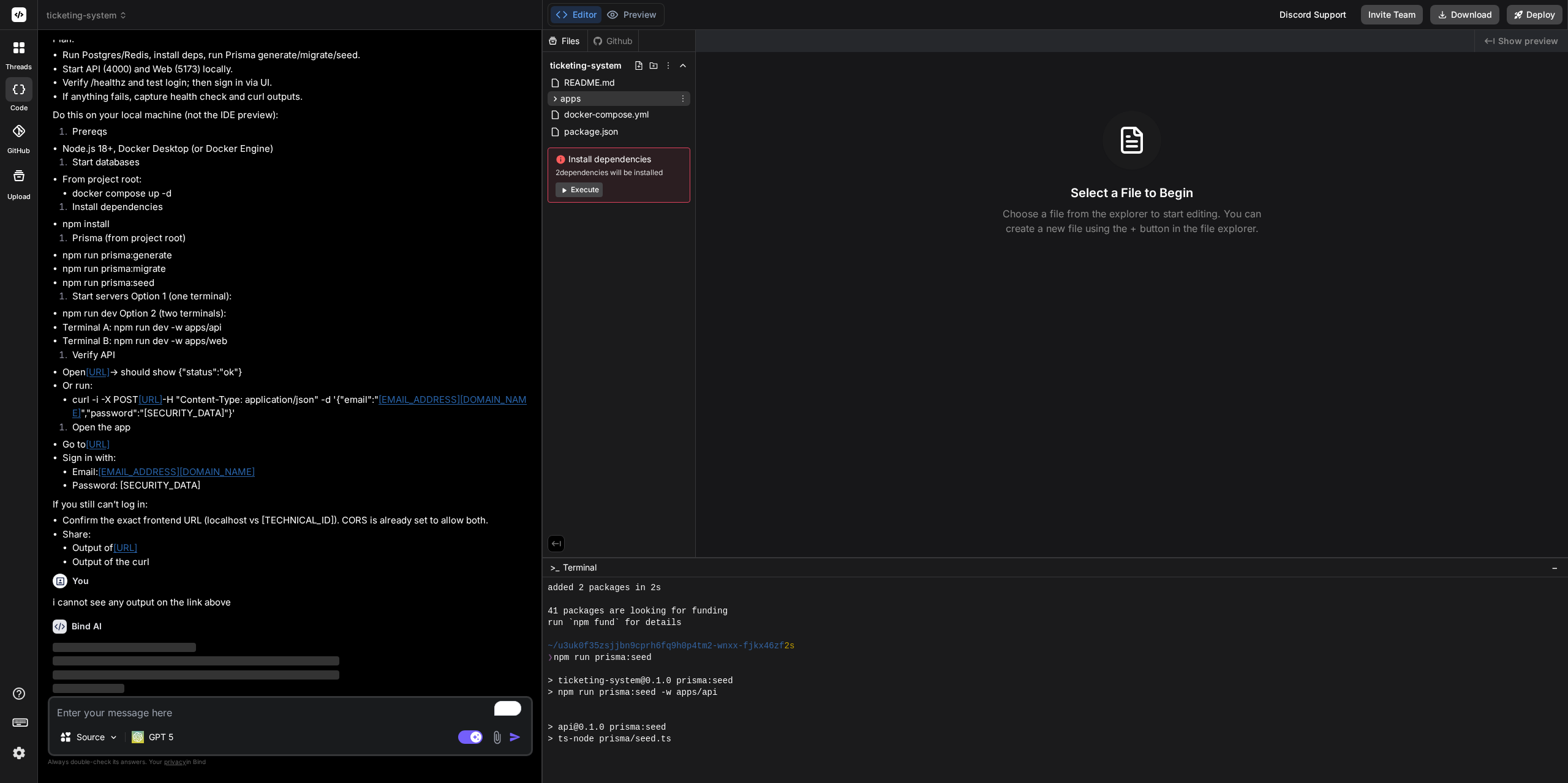
scroll to position [1222, 0]
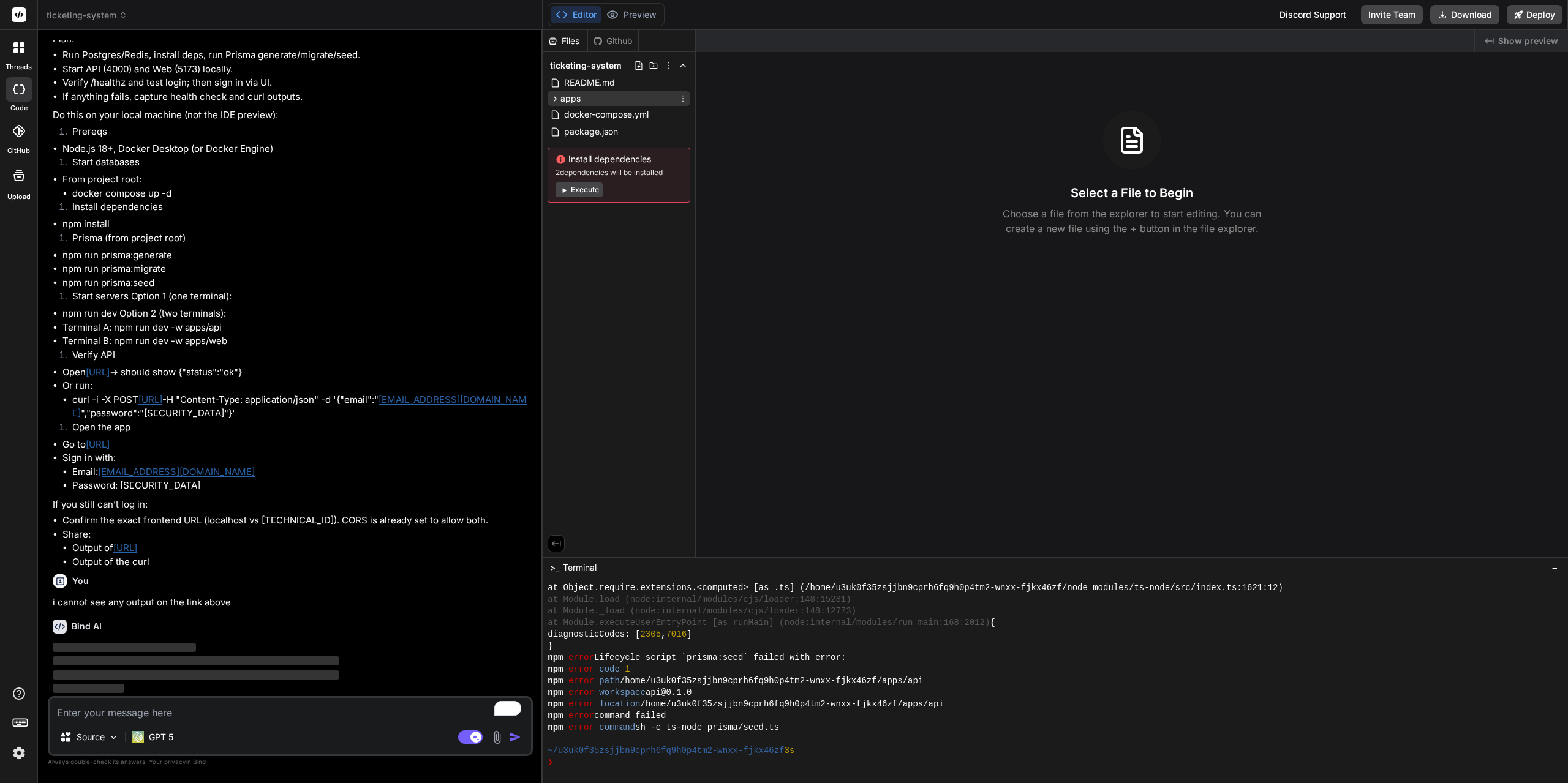
click at [558, 99] on icon at bounding box center [555, 98] width 11 height 11
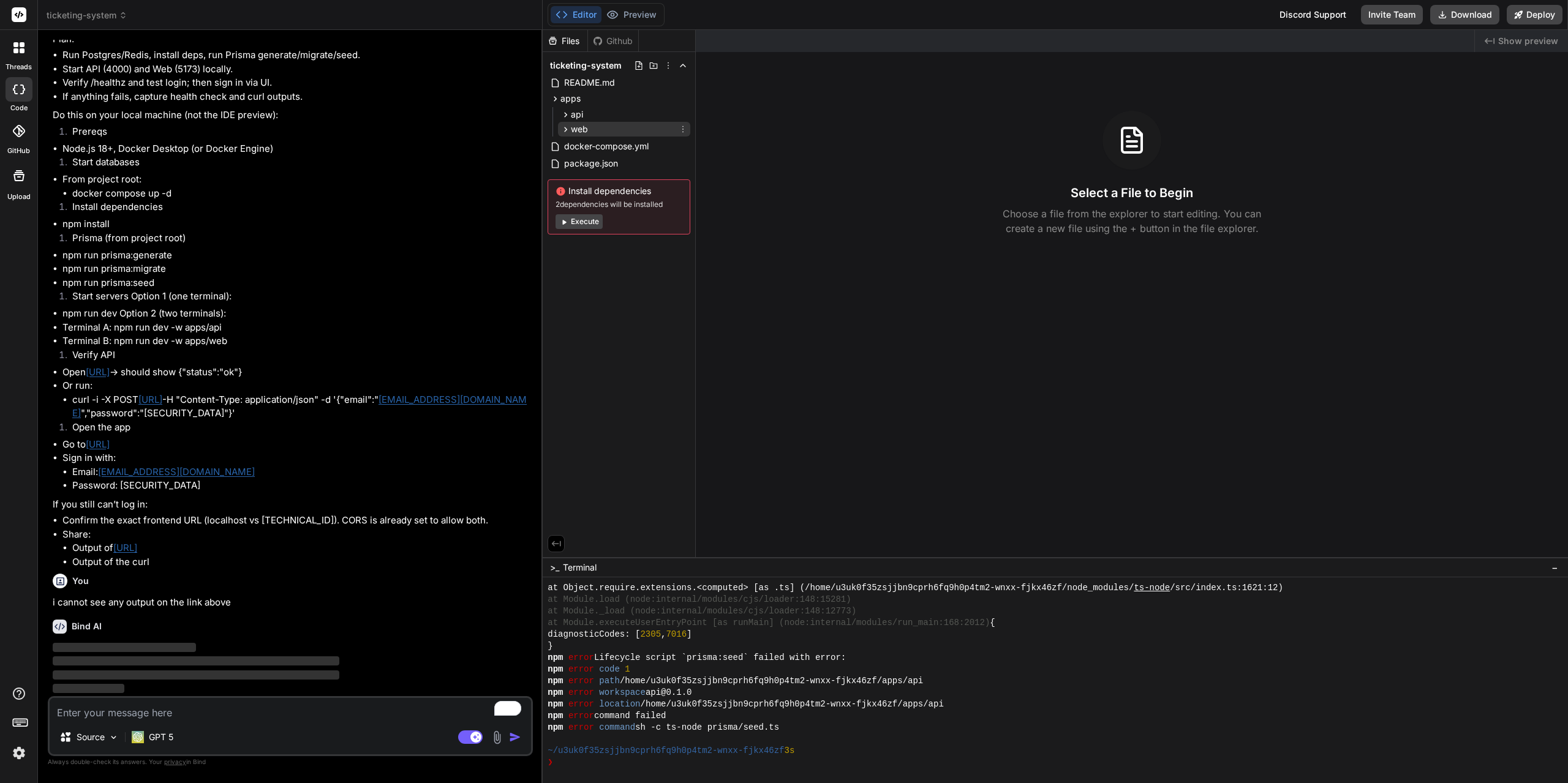
click at [564, 127] on icon at bounding box center [566, 129] width 11 height 11
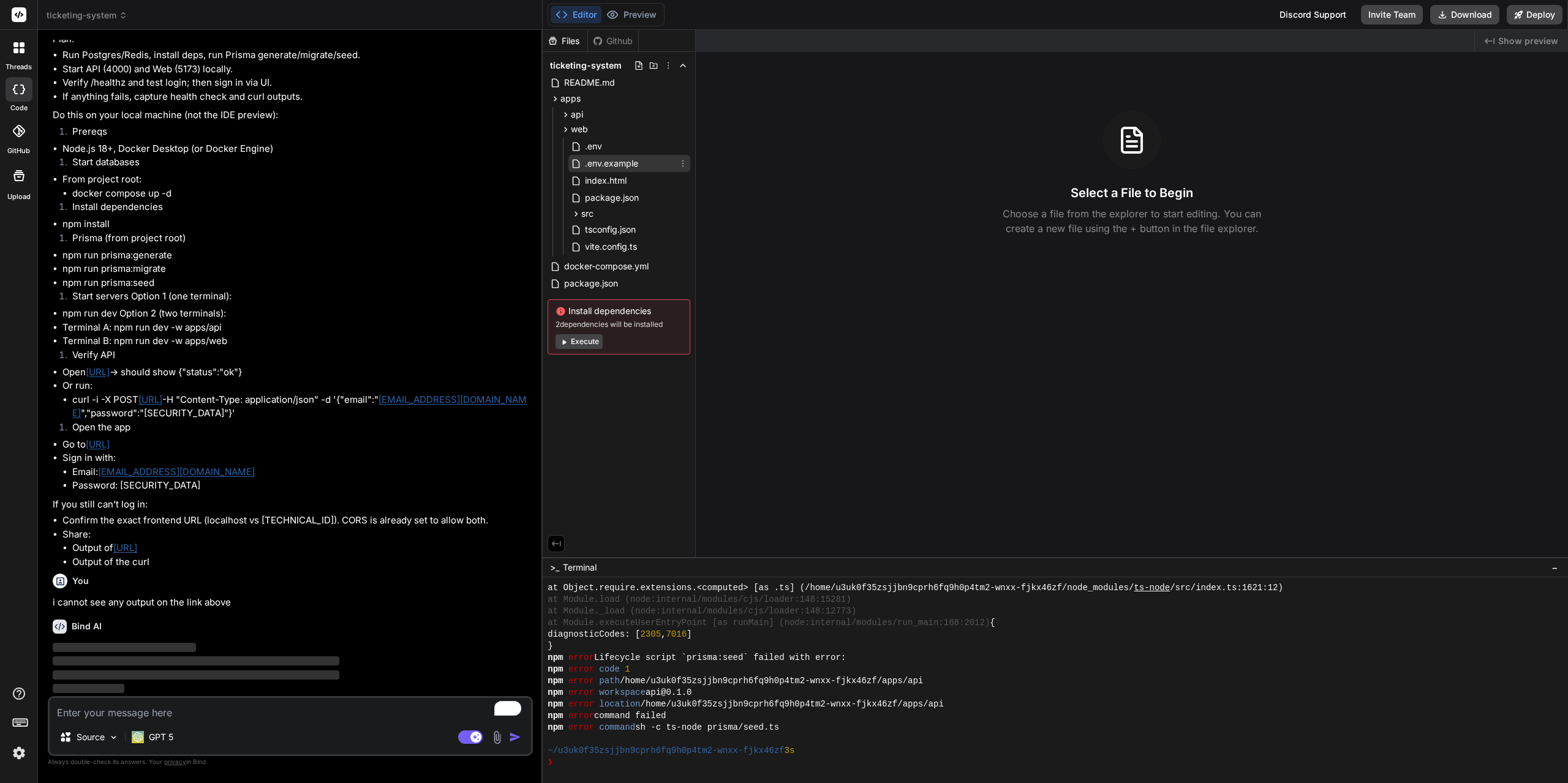
click at [598, 168] on span ".env.example" at bounding box center [611, 163] width 56 height 15
type textarea "x"
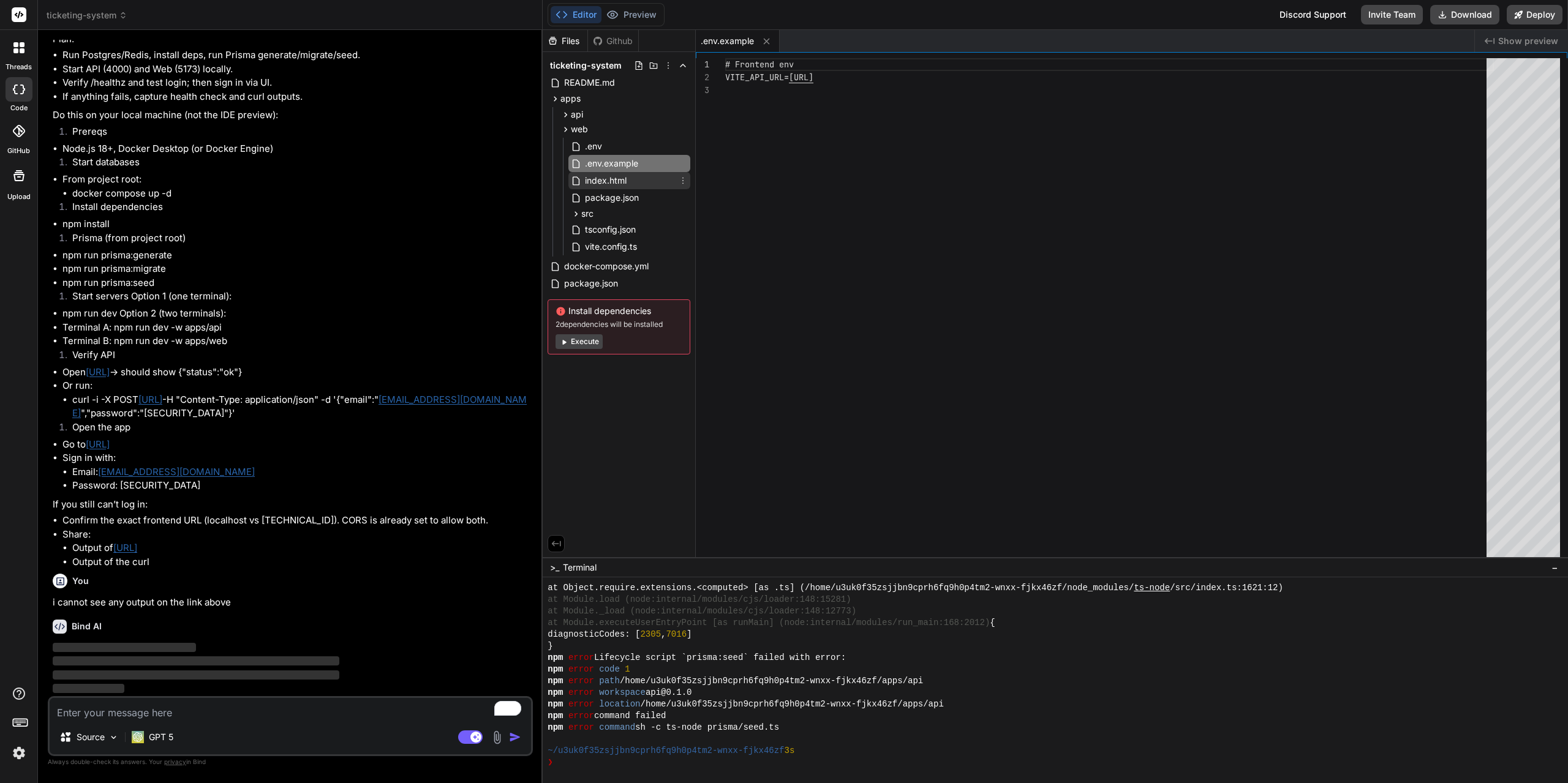
click at [598, 180] on span "index.html" at bounding box center [605, 180] width 44 height 15
type textarea "<script type="module" src="/src/main.tsx"></script> </body> </html>"
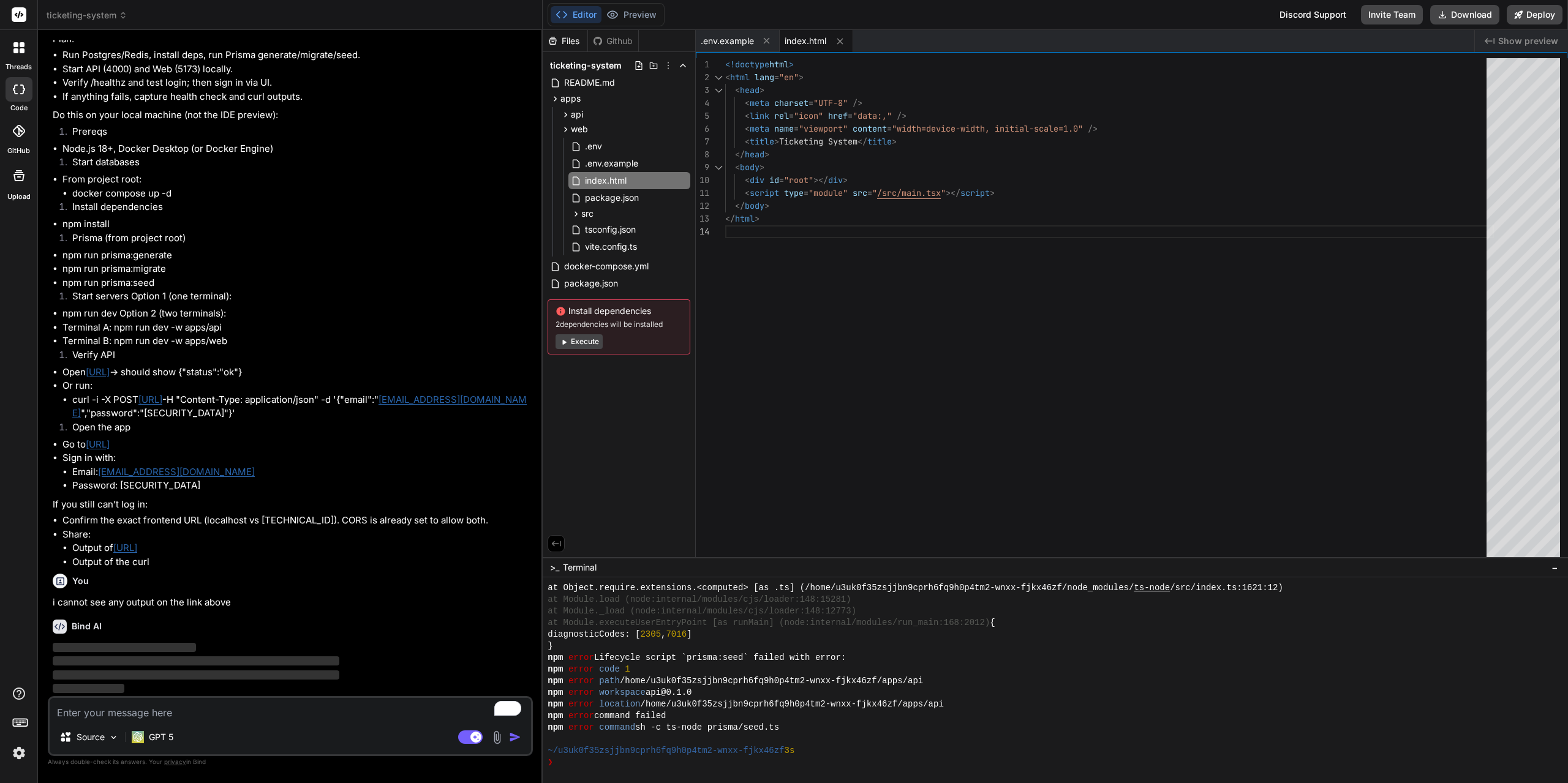
scroll to position [2034, 0]
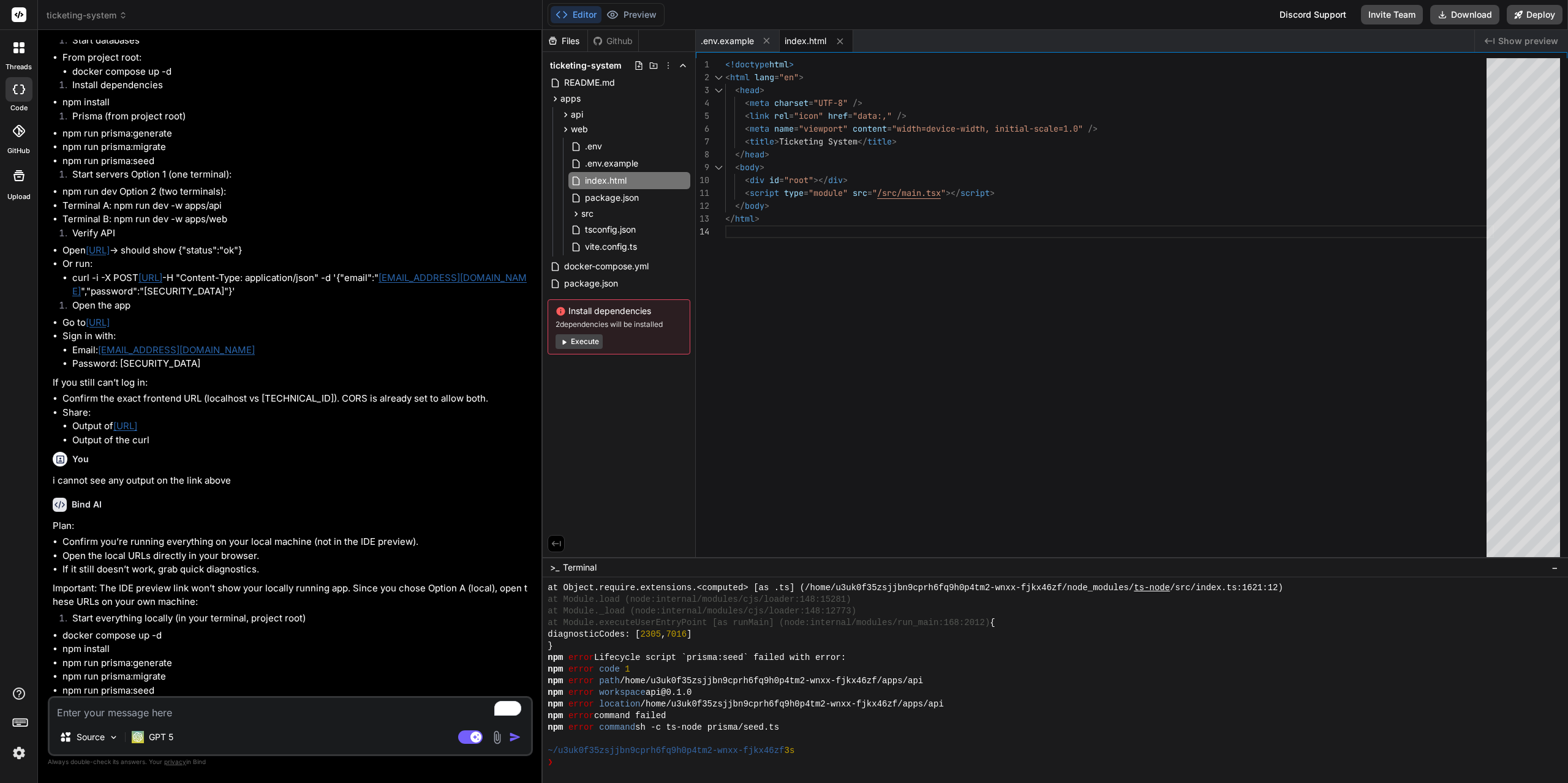
type textarea "x"
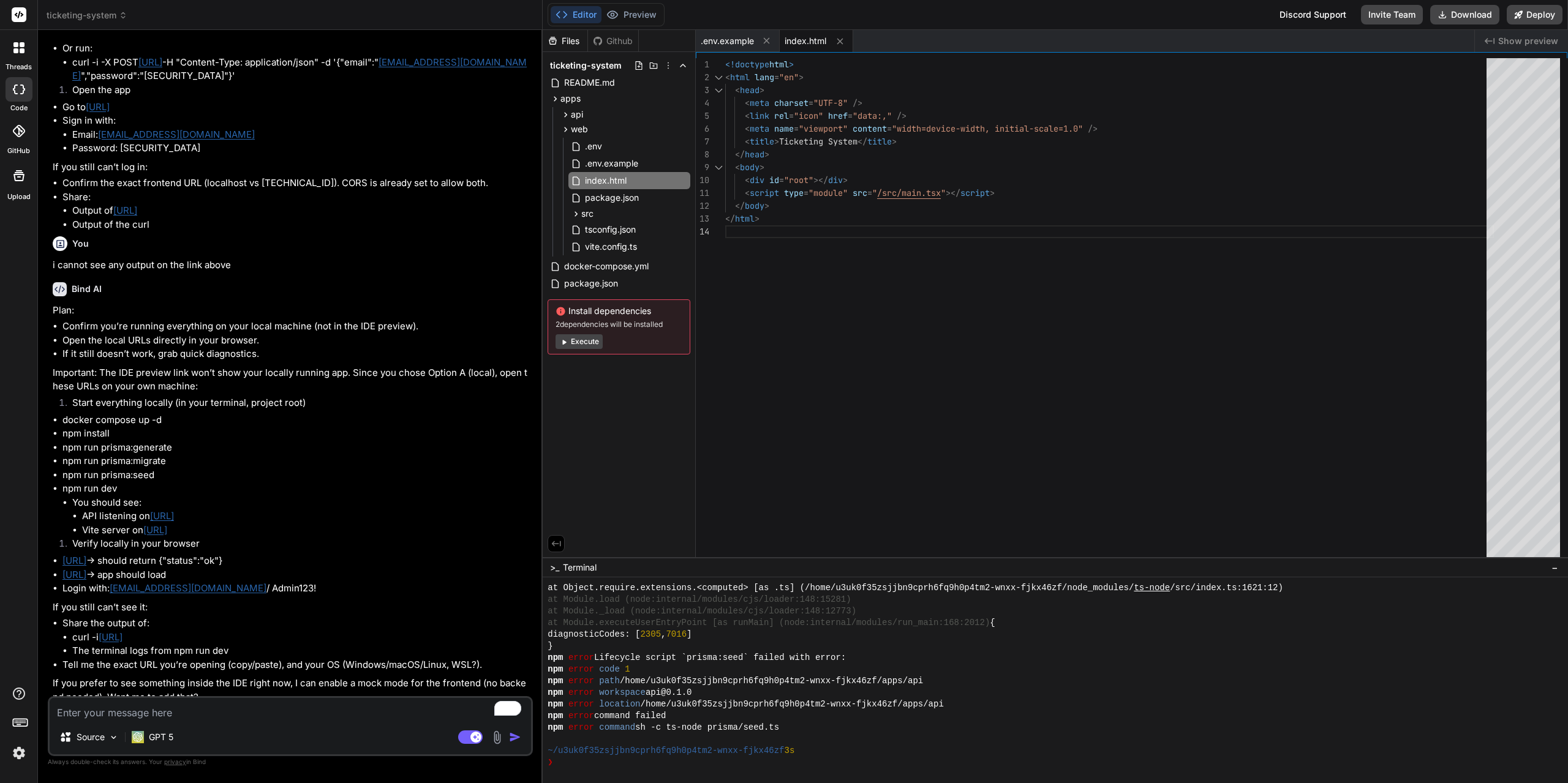
scroll to position [2381, 0]
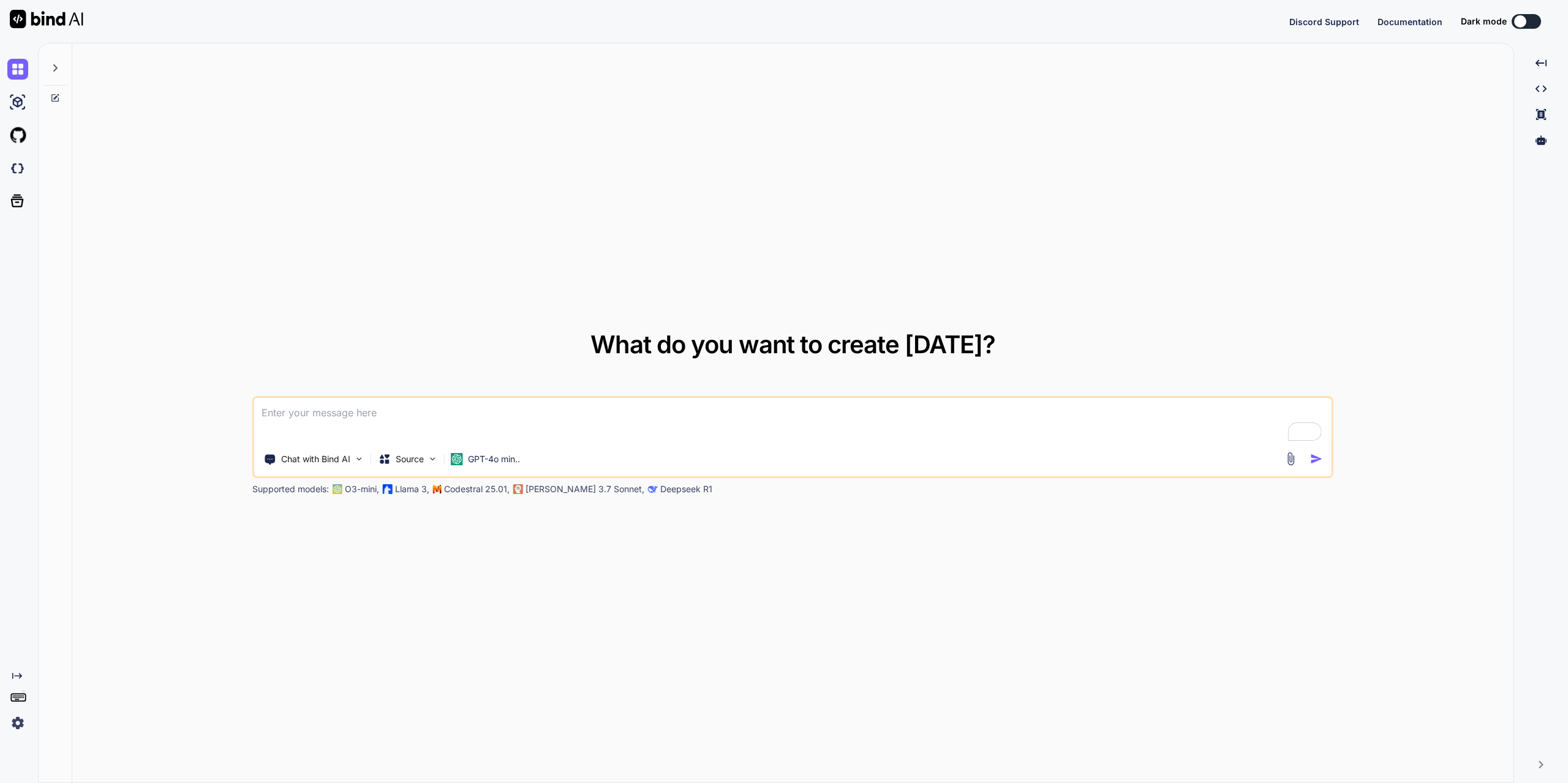
click at [948, 661] on div "What do you want to create [DATE]? Chat with Bind AI Source GPT-4o min.. Suppor…" at bounding box center [792, 413] width 1441 height 741
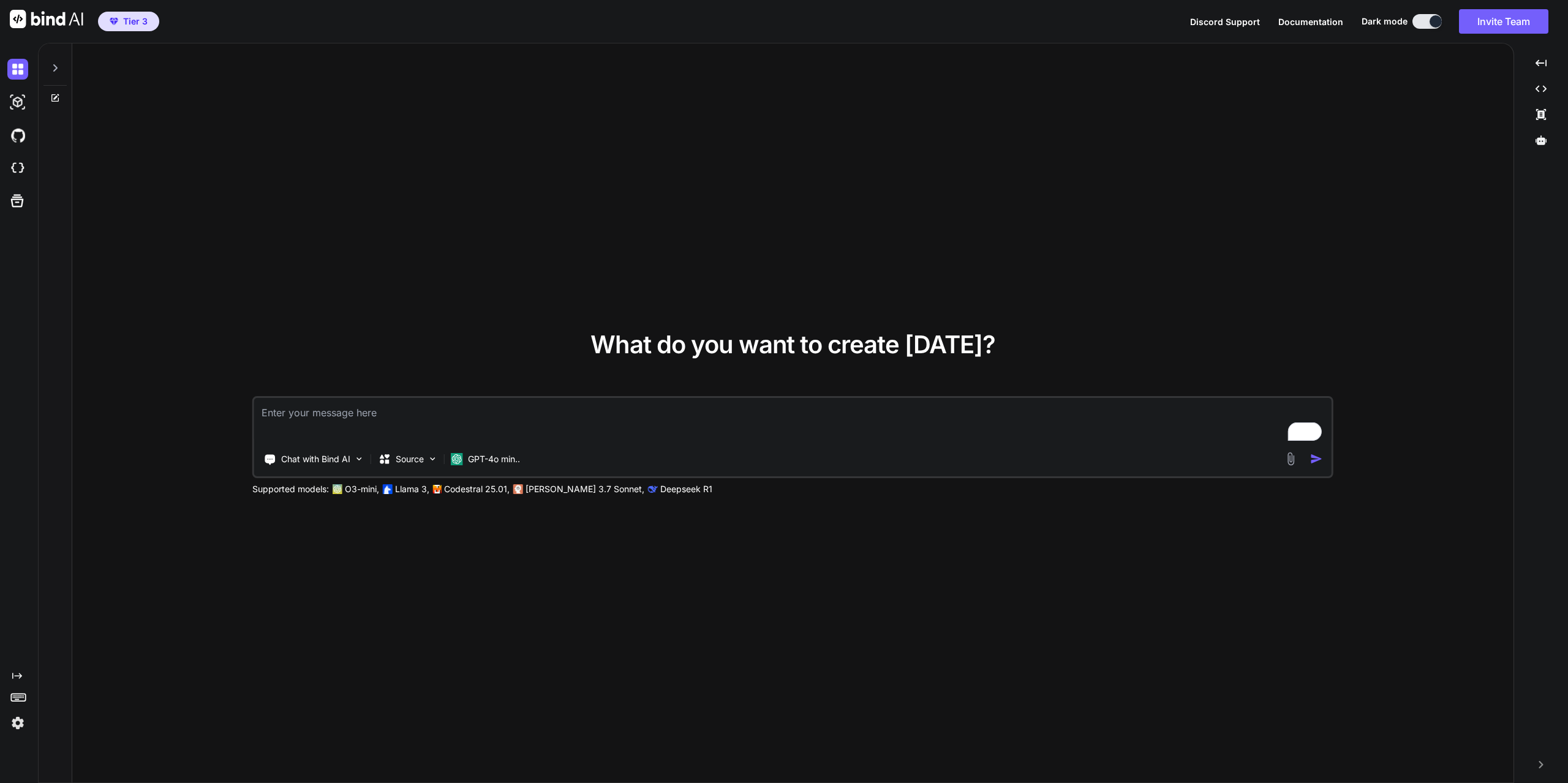
click at [216, 593] on div "What do you want to create [DATE]? Chat with Bind AI Source GPT-4o min.. Suppor…" at bounding box center [792, 413] width 1441 height 741
click at [22, 163] on img at bounding box center [17, 168] width 21 height 21
type textarea "x"
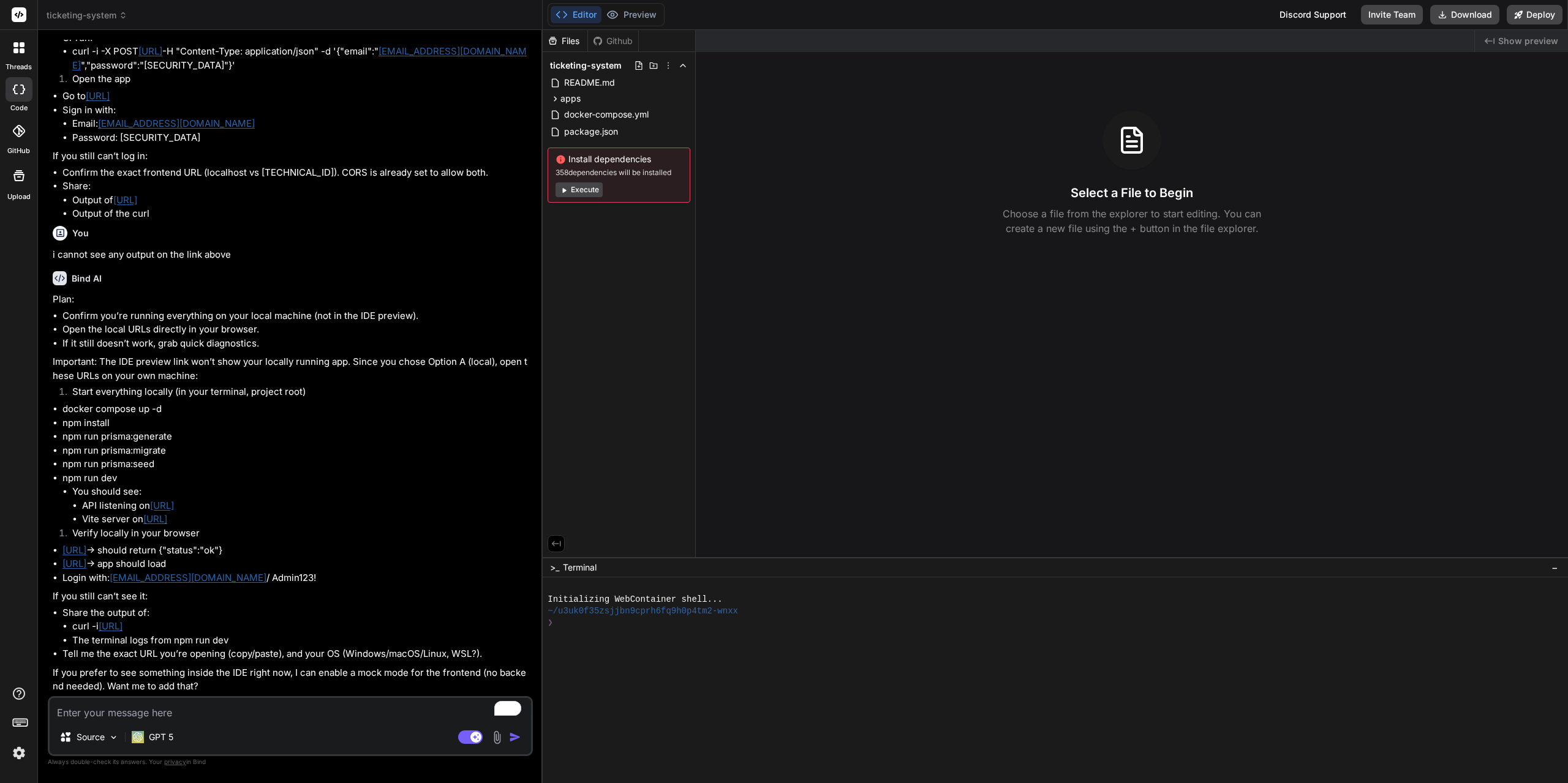
scroll to position [559, 0]
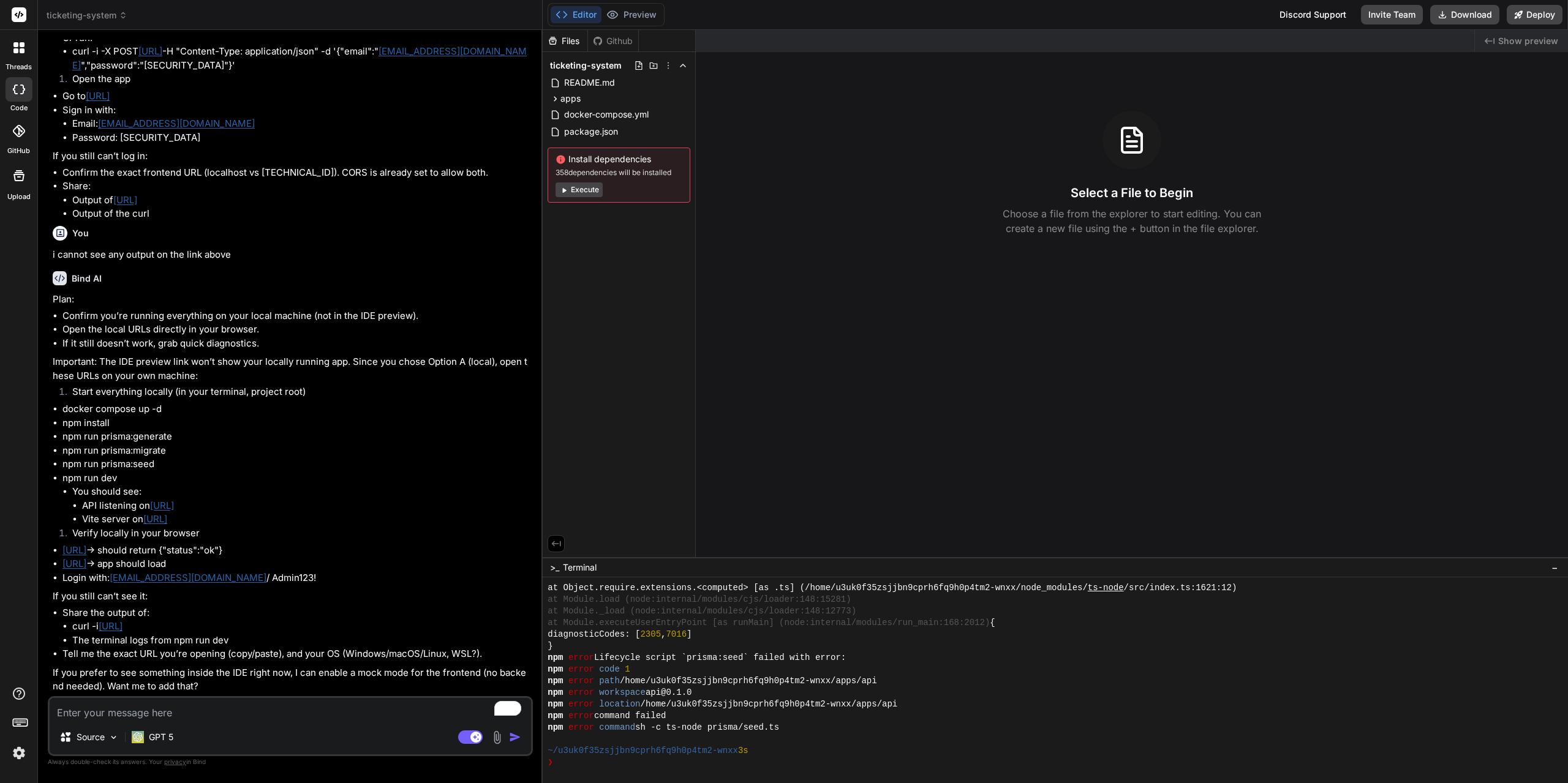
click at [577, 196] on button "Execute" at bounding box center [579, 190] width 47 height 15
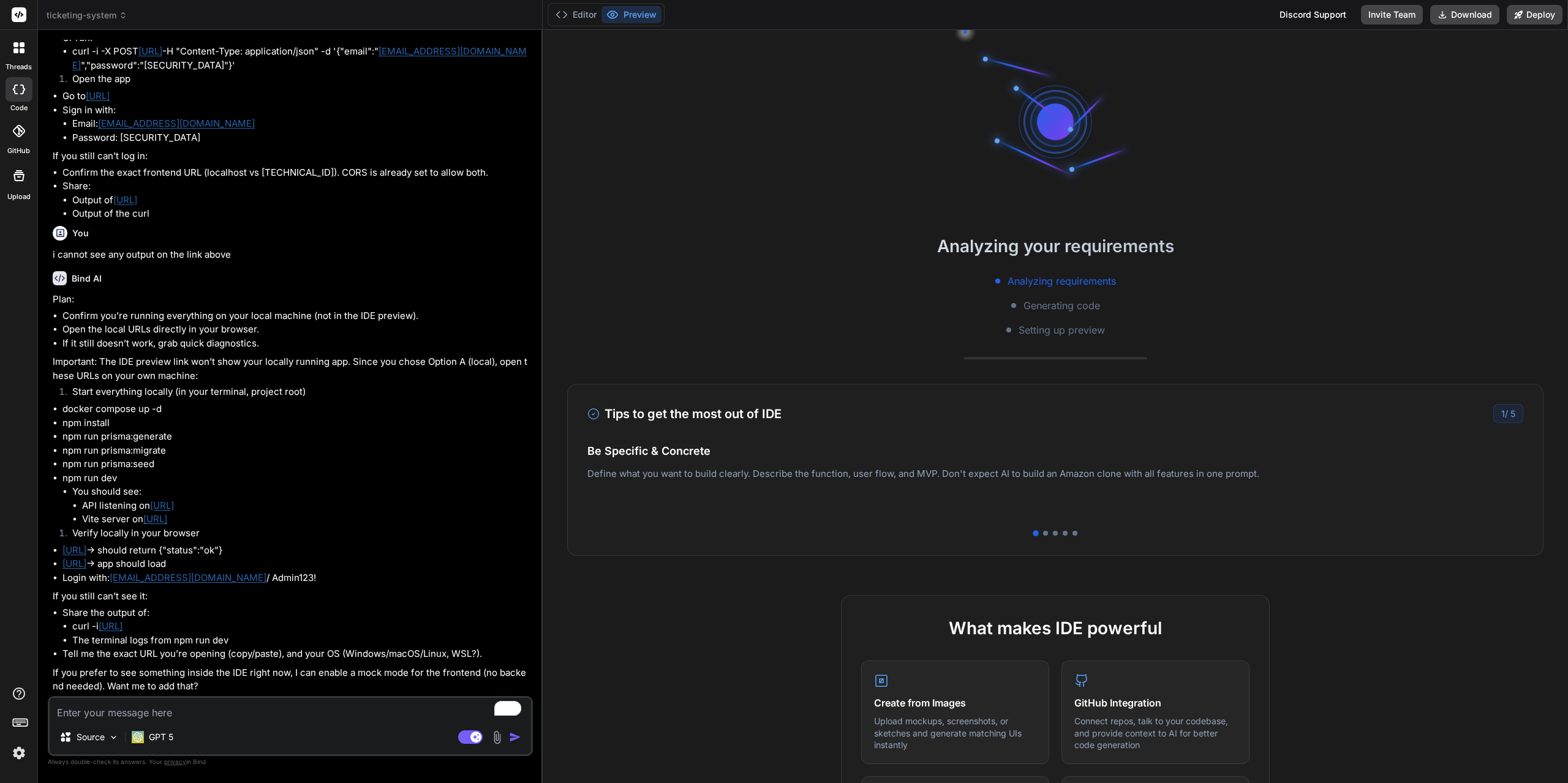
scroll to position [698, 0]
type textarea "x"
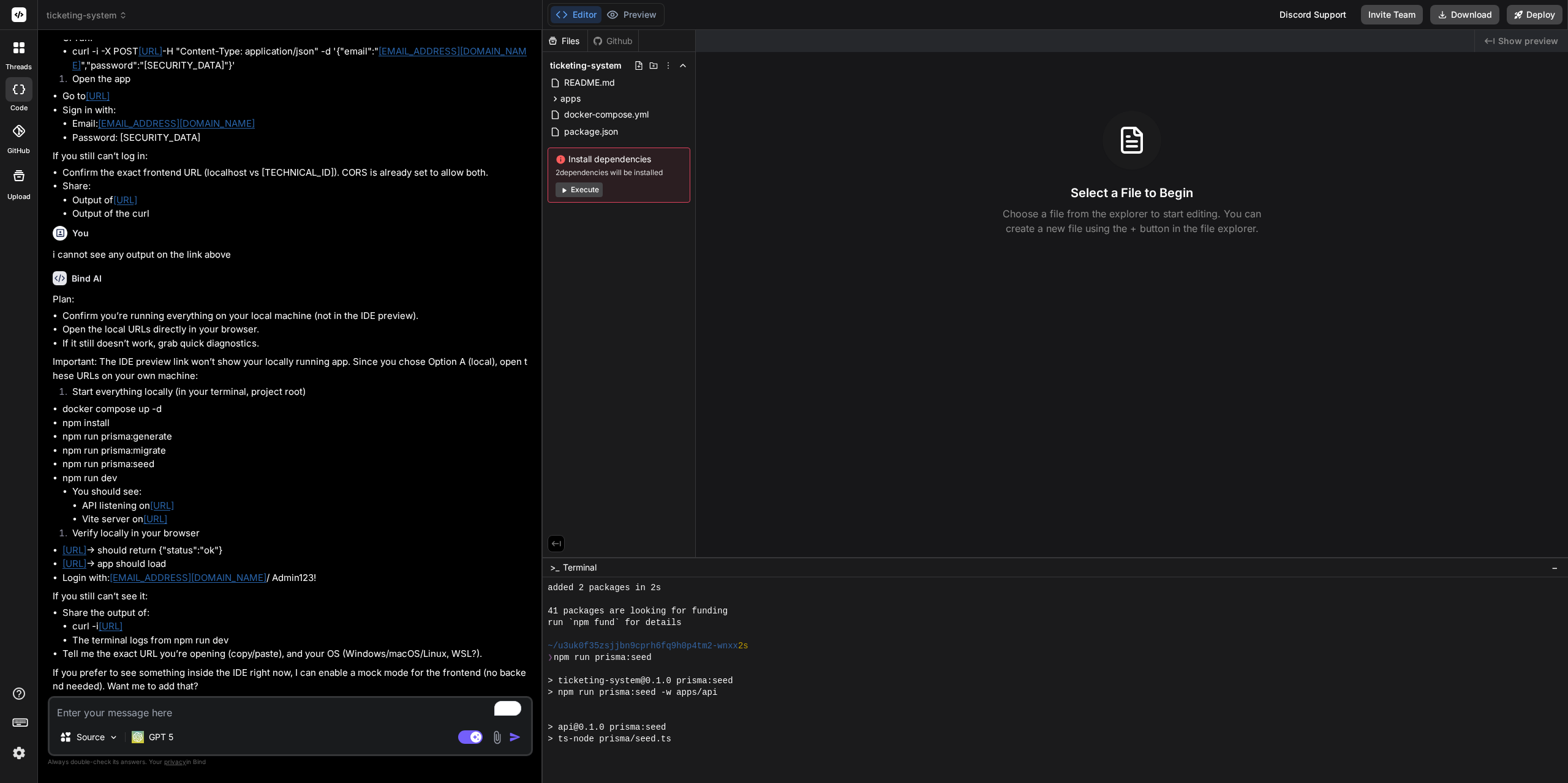
scroll to position [1222, 0]
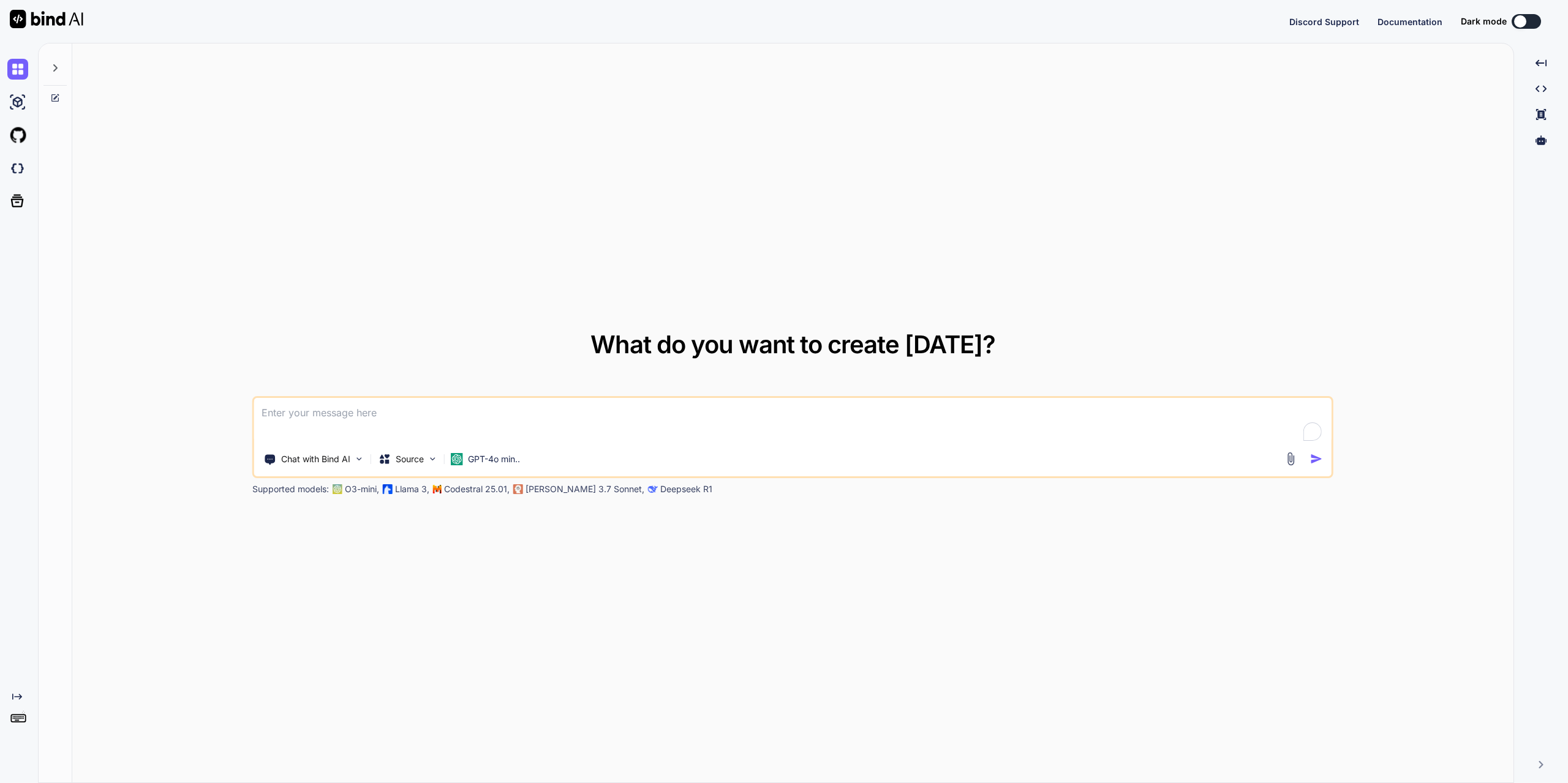
type textarea "x"
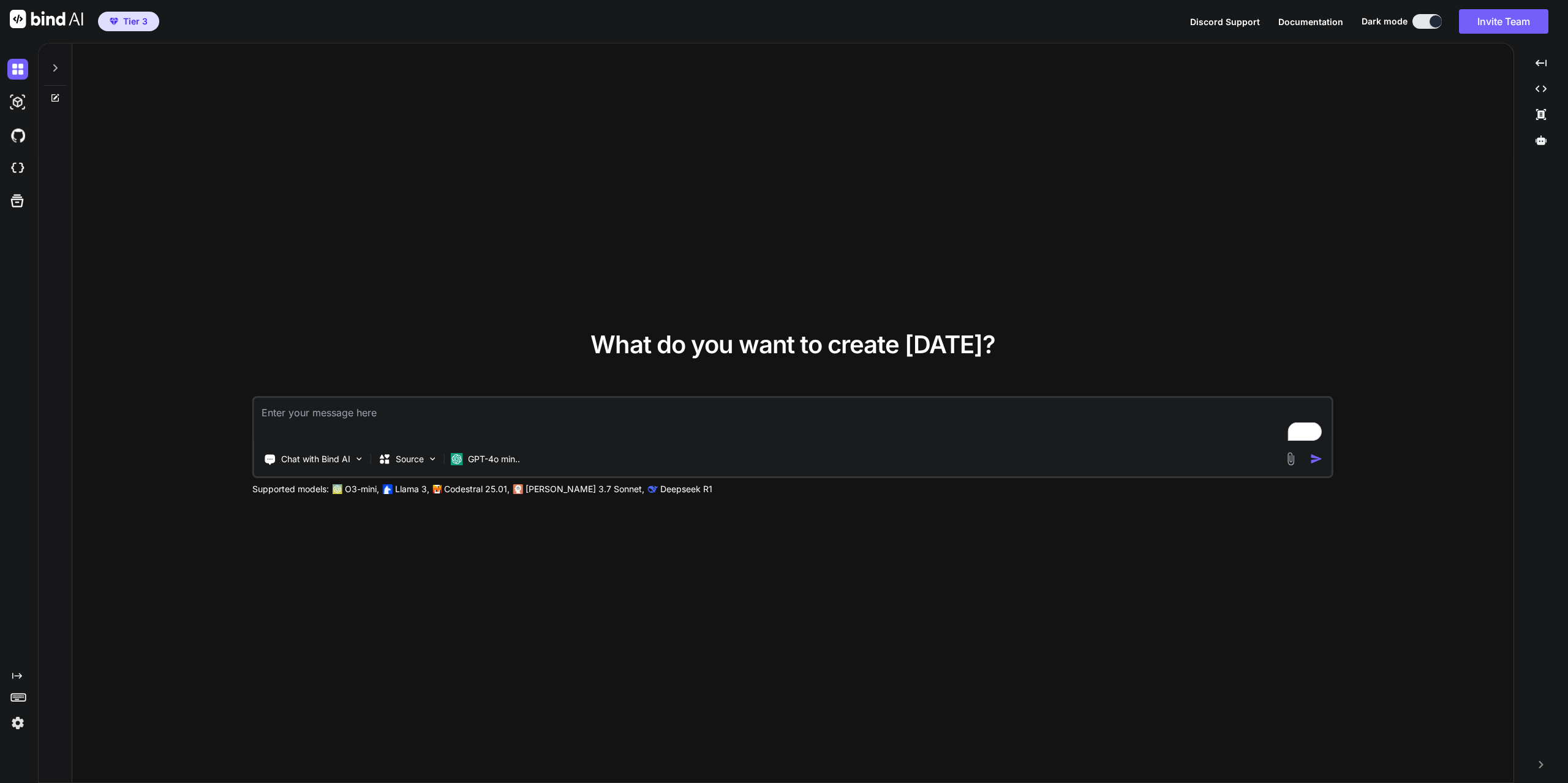
click at [21, 728] on img at bounding box center [17, 723] width 21 height 21
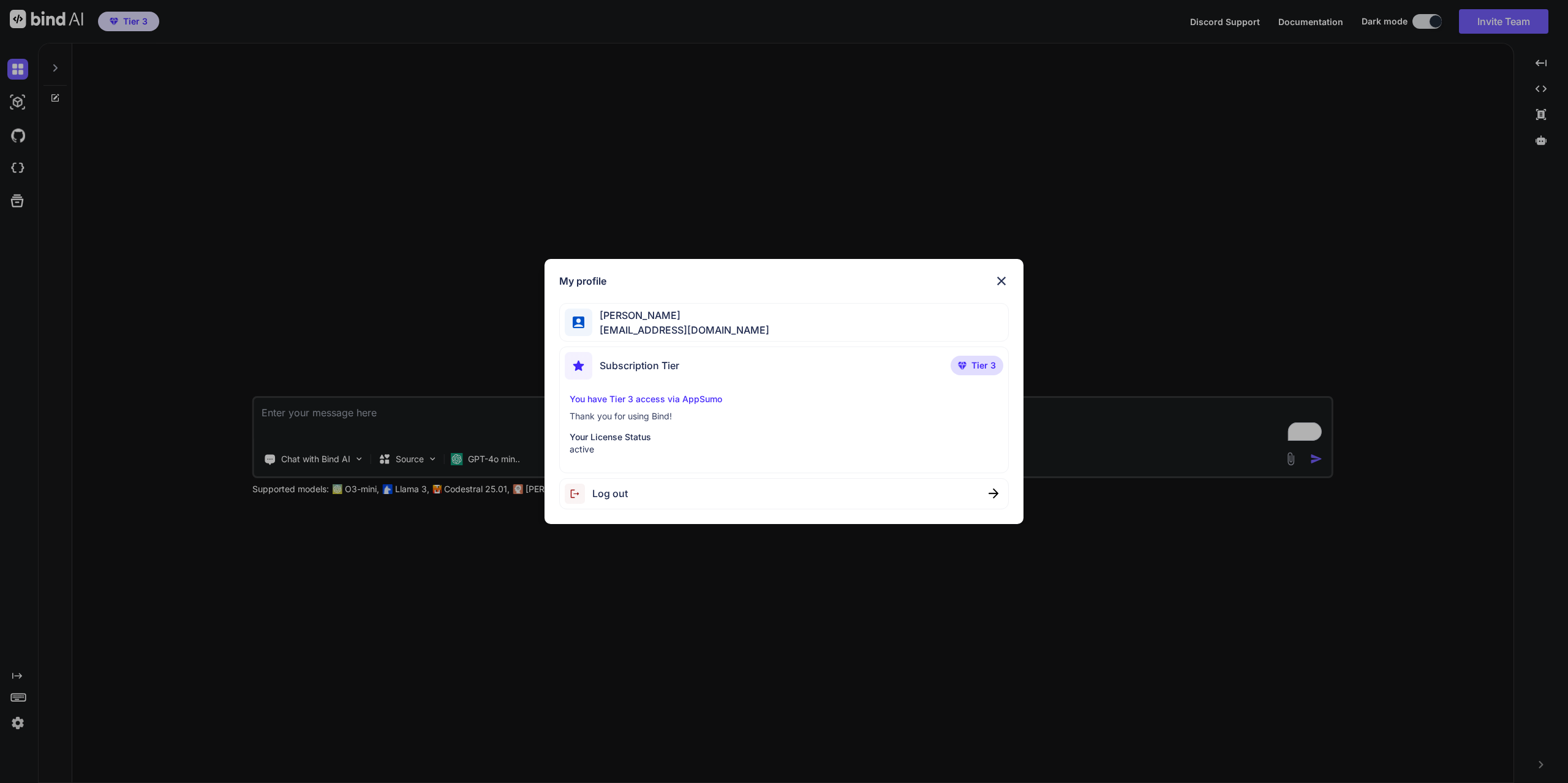
click at [998, 276] on img at bounding box center [1000, 280] width 15 height 15
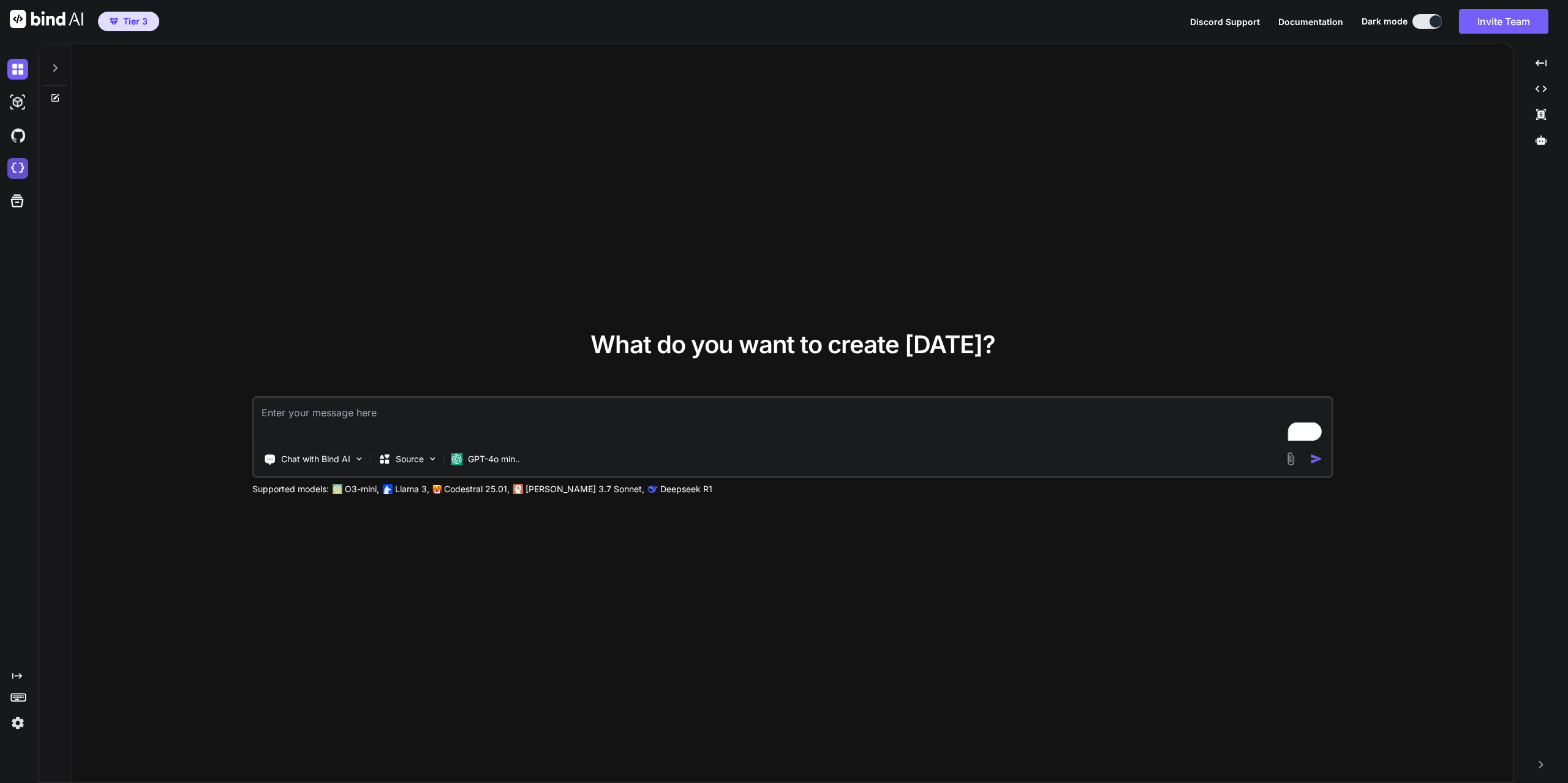
click at [19, 161] on img at bounding box center [17, 168] width 21 height 21
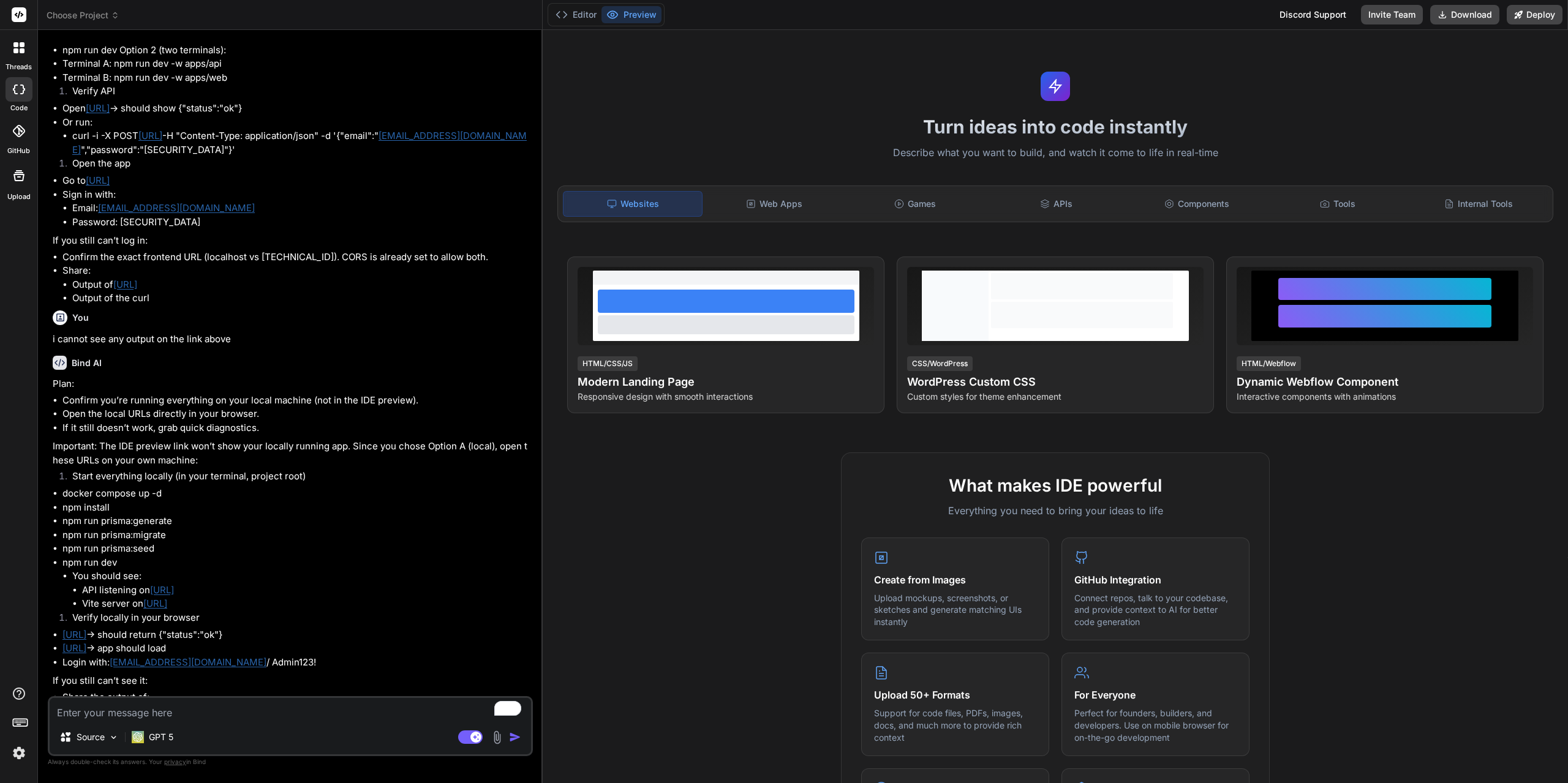
type textarea "x"
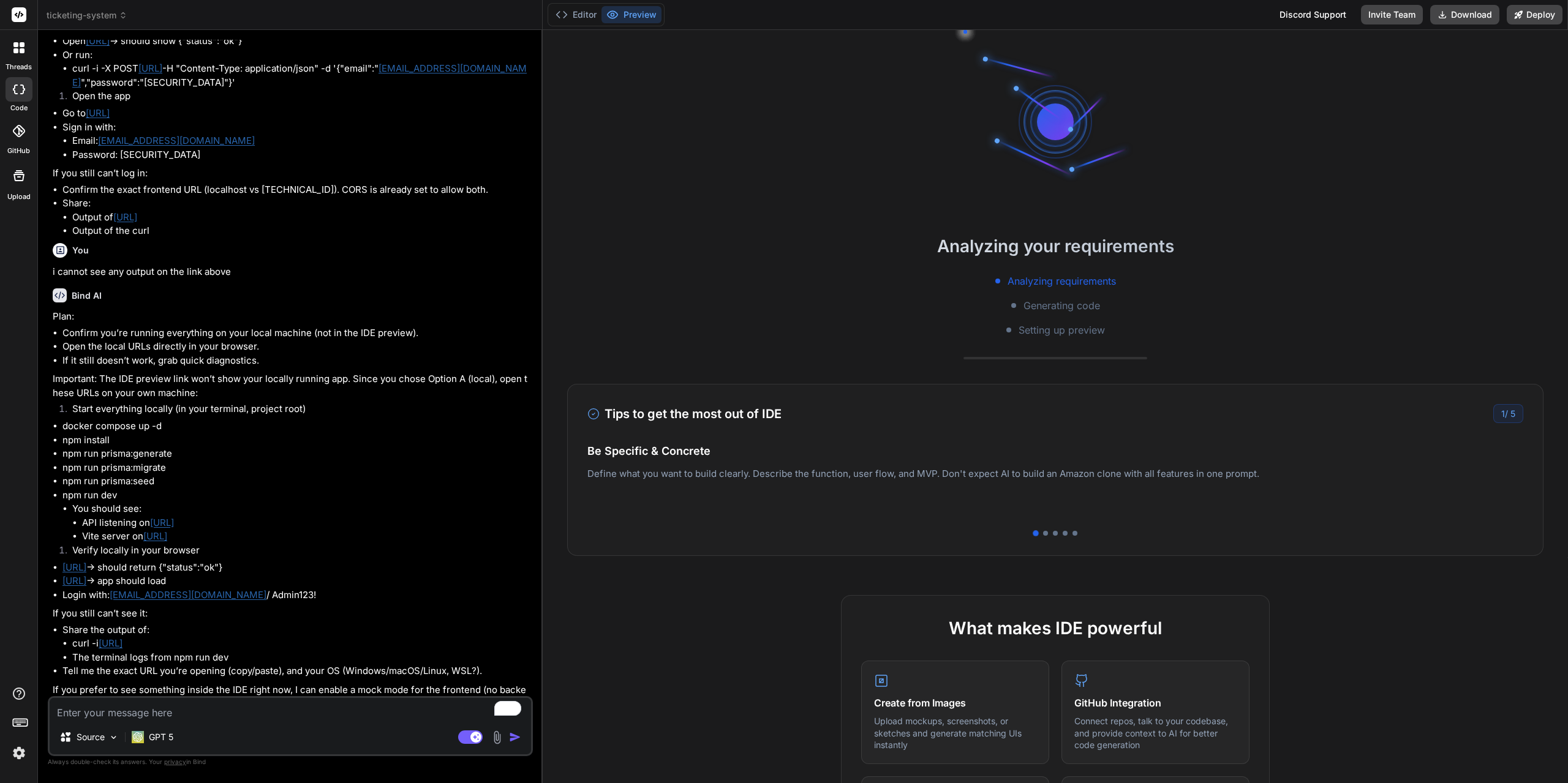
scroll to position [2174, 0]
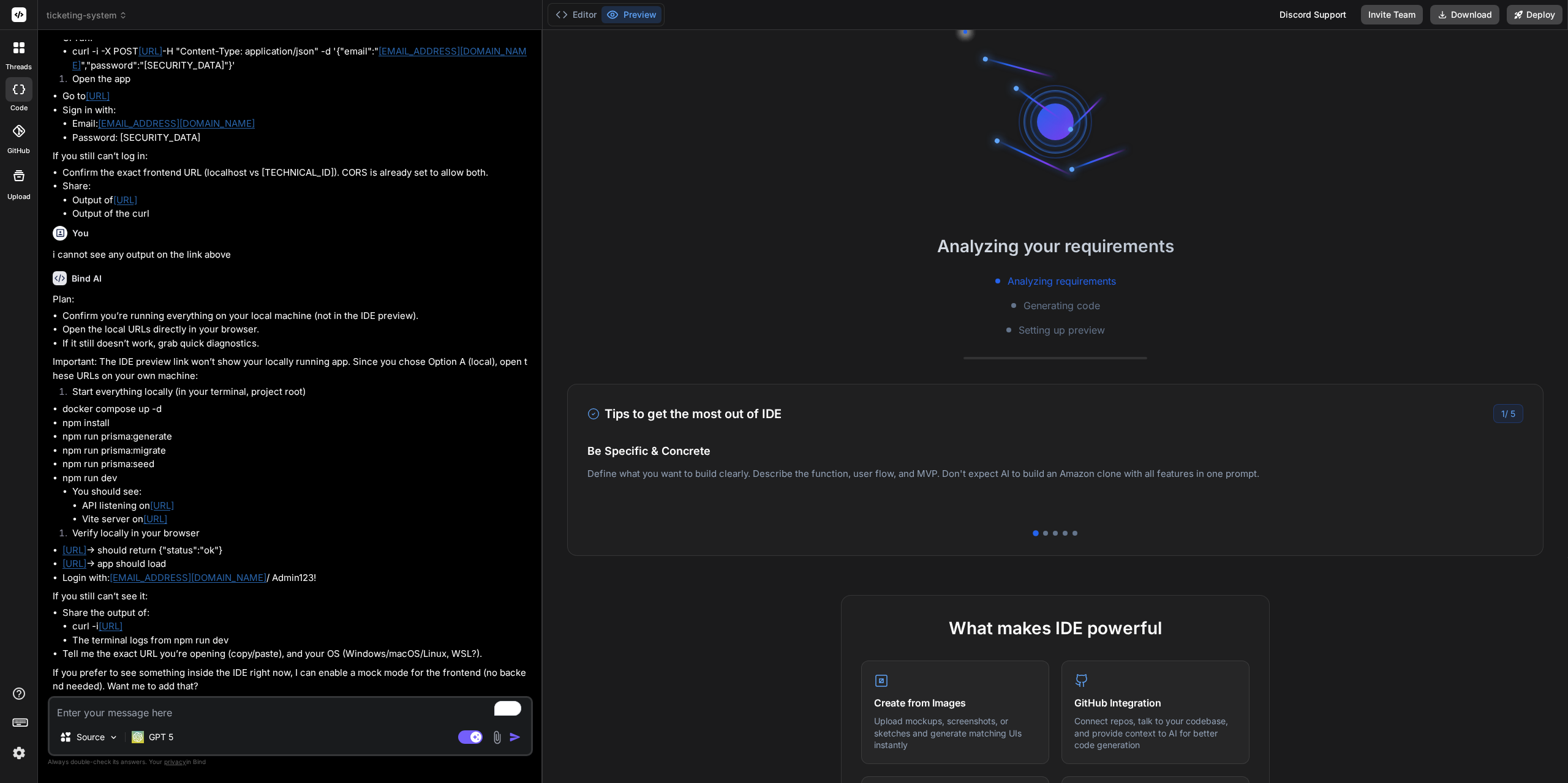
click at [239, 706] on textarea "To enrich screen reader interactions, please activate Accessibility in Grammarl…" at bounding box center [289, 709] width 481 height 22
click at [273, 716] on textarea "To enrich screen reader interactions, please activate Accessibility in Grammarl…" at bounding box center [289, 709] width 481 height 22
type textarea "t"
type textarea "x"
type textarea "th"
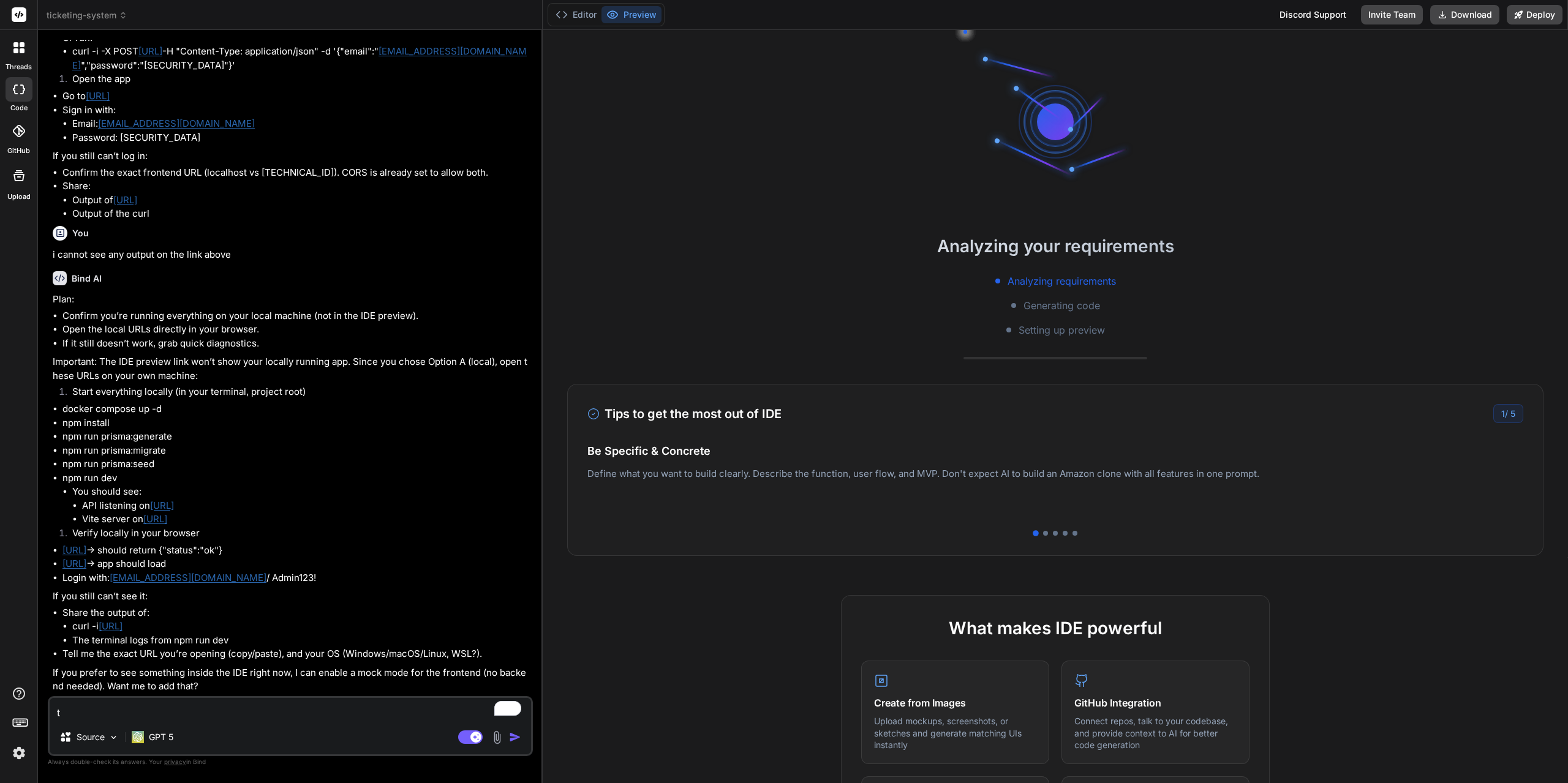
type textarea "x"
type textarea "the"
type textarea "x"
type textarea "the"
type textarea "x"
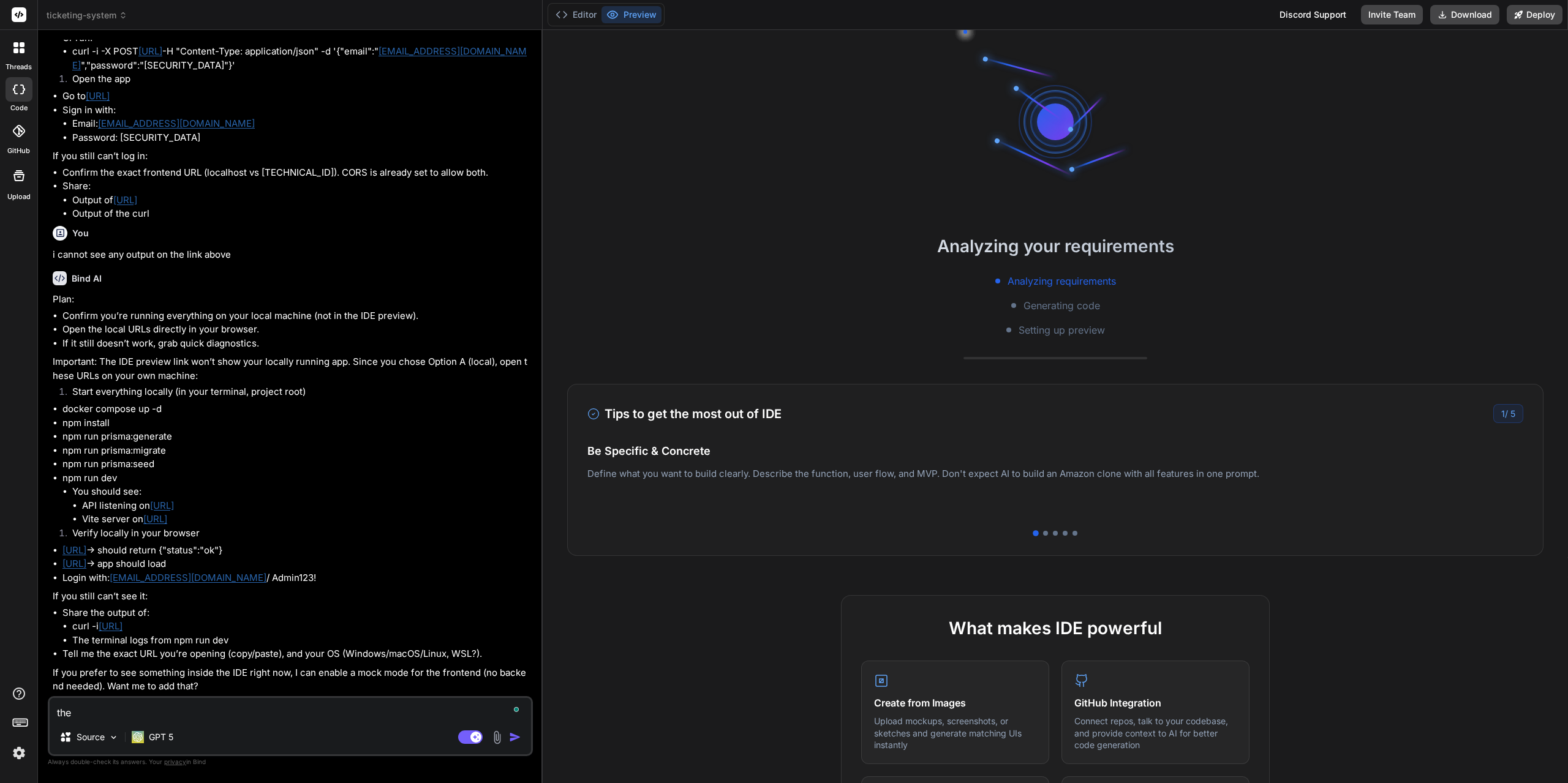
type textarea "the l"
type textarea "x"
type textarea "the li"
type textarea "x"
type textarea "the lin"
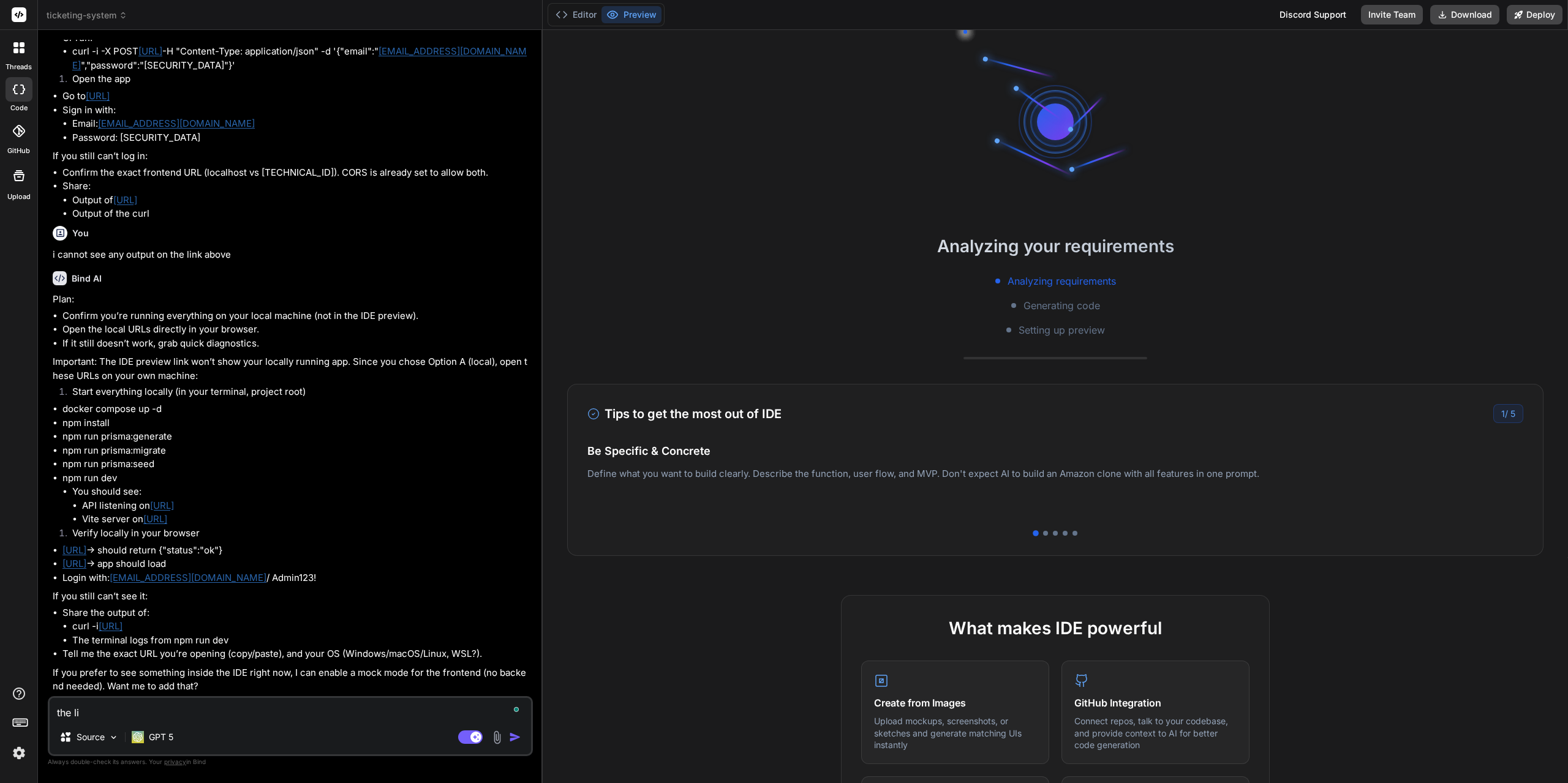
type textarea "x"
type textarea "the link"
type textarea "x"
type textarea "the link"
type textarea "x"
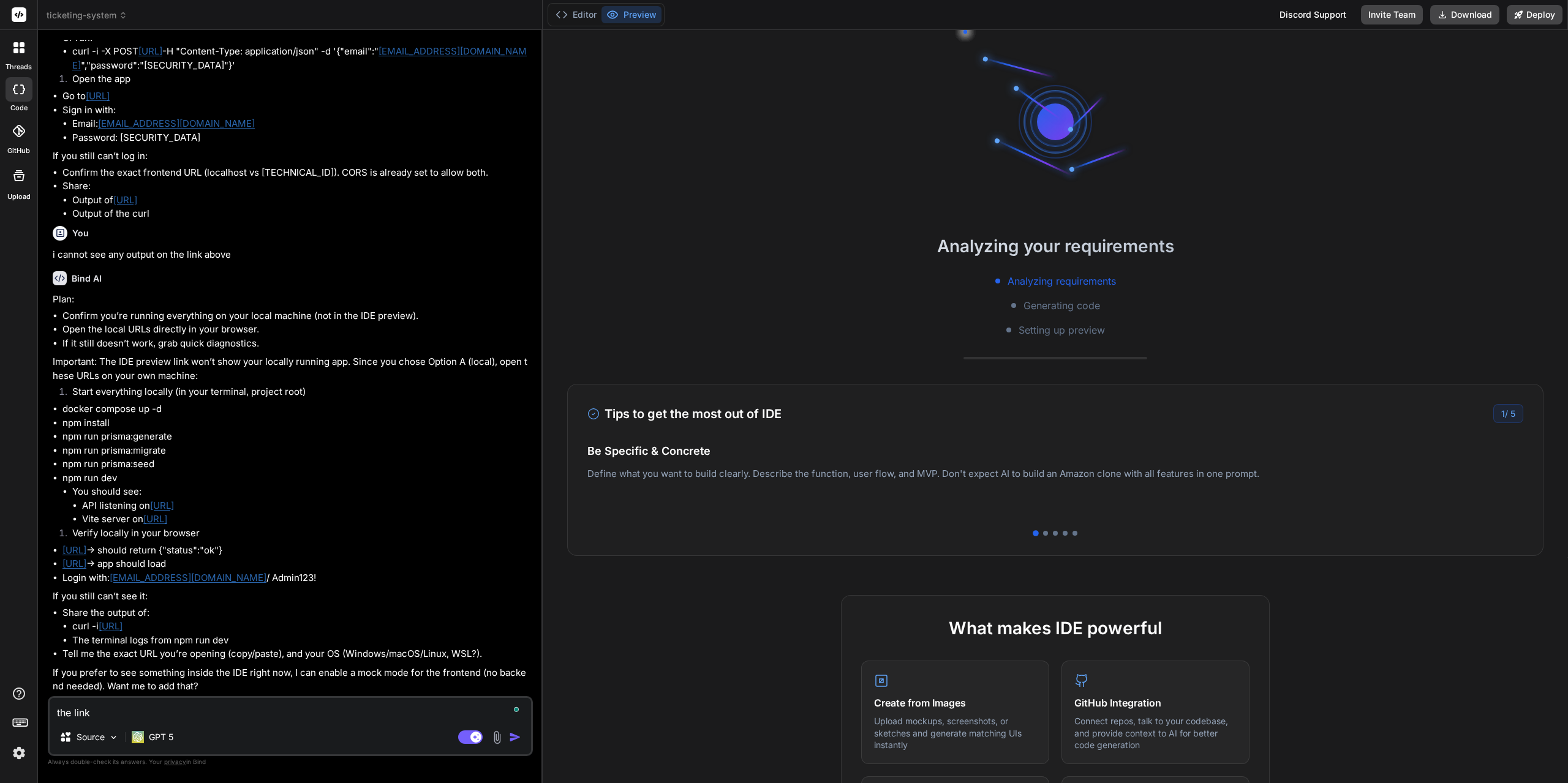
type textarea "the link d"
type textarea "x"
type textarea "the link do"
type textarea "x"
type textarea "the link doe"
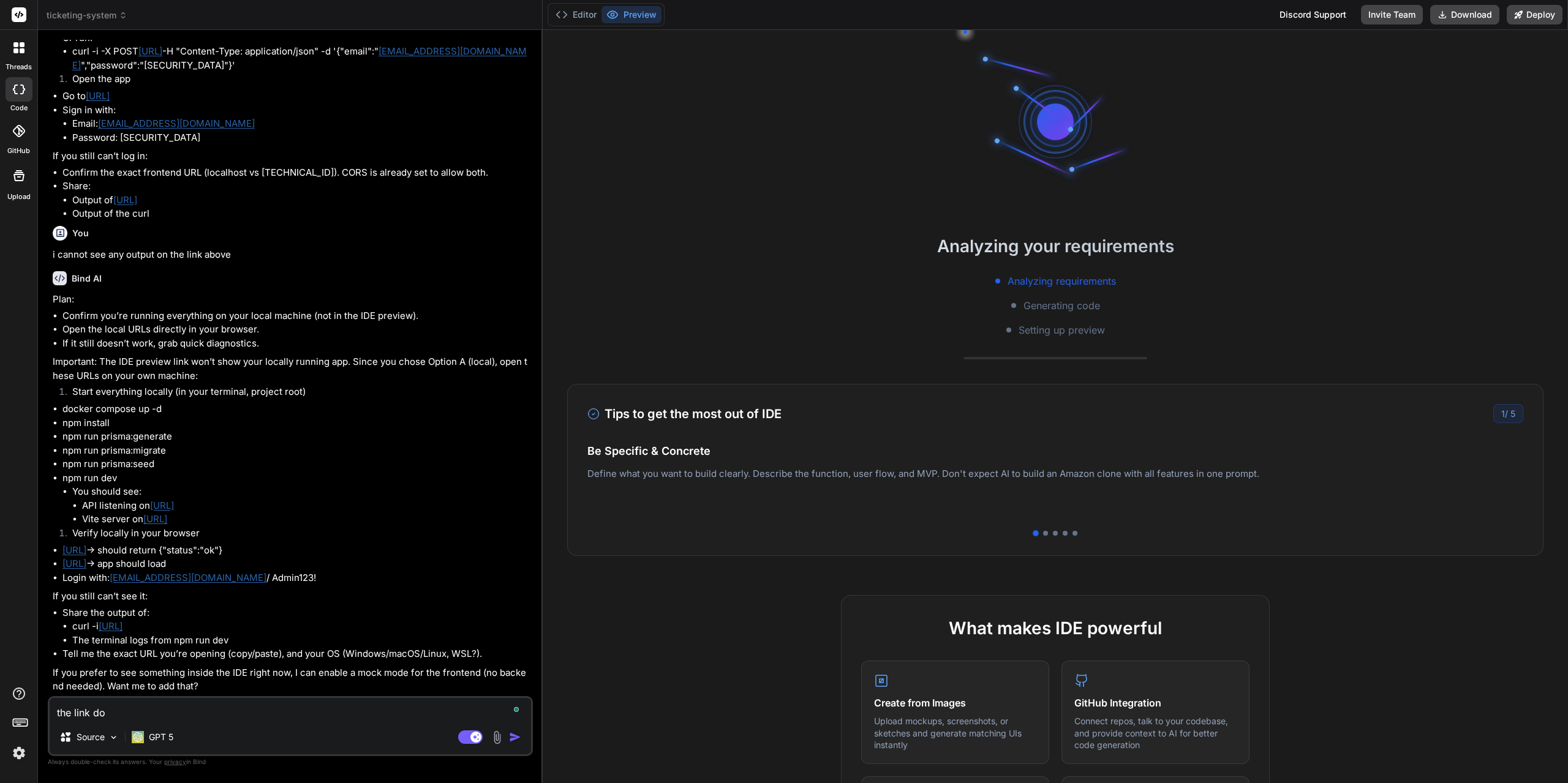
type textarea "x"
type textarea "the link does"
type textarea "x"
type textarea "the link does"
type textarea "x"
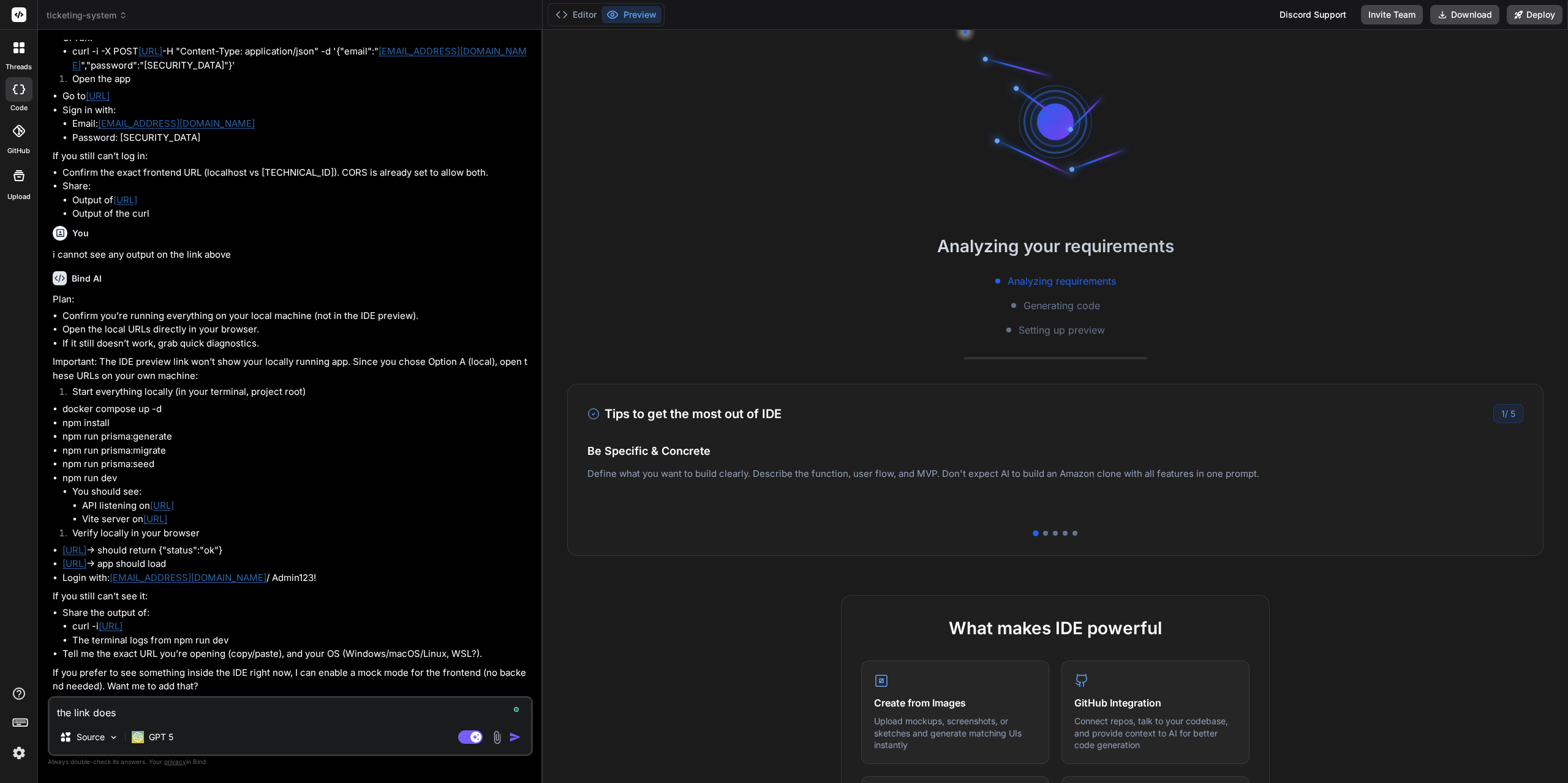
type textarea "the link does n"
type textarea "x"
type textarea "the link does no"
type textarea "x"
type textarea "the link does not"
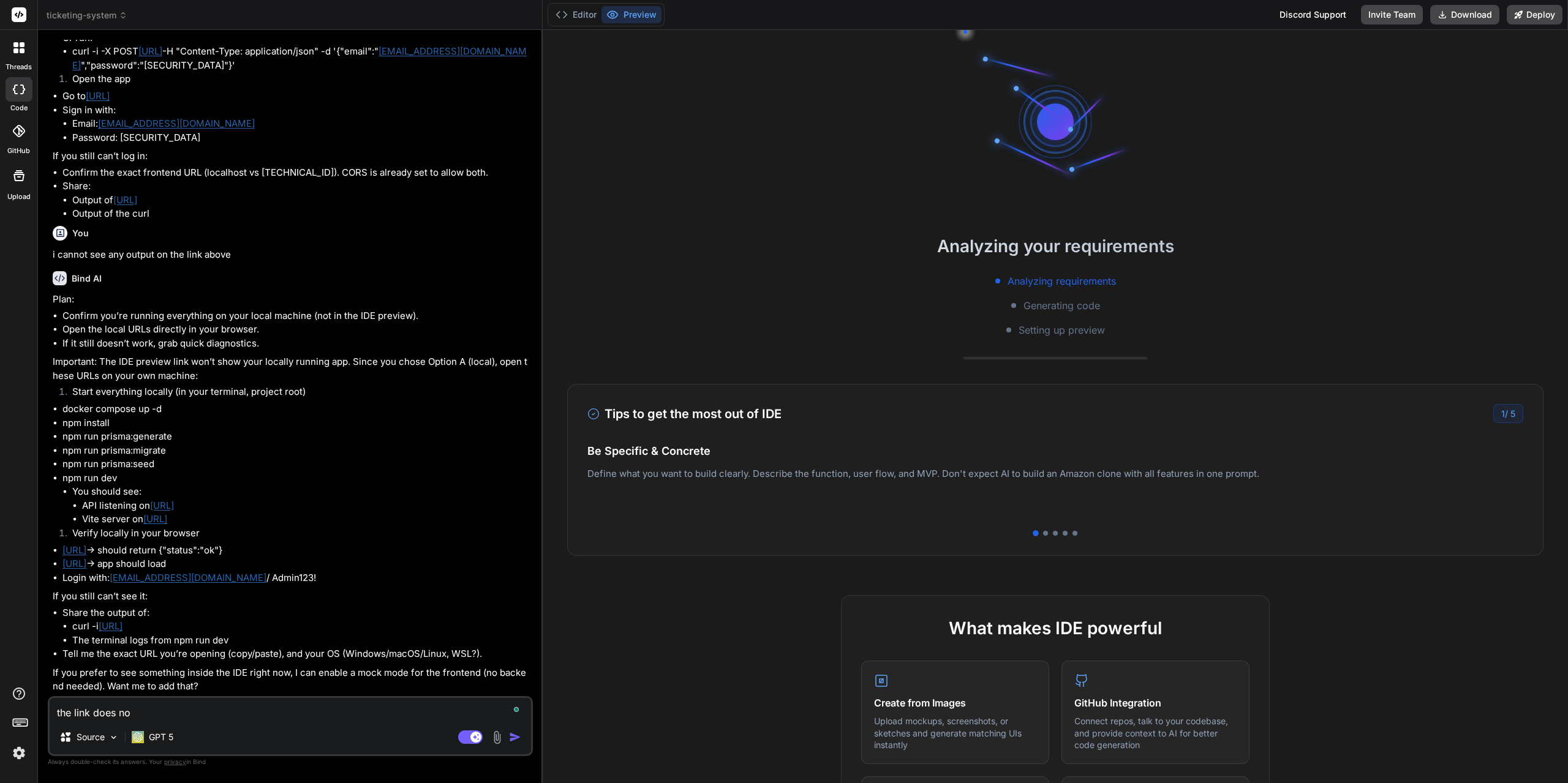
type textarea "x"
type textarea "the link does not"
type textarea "x"
type textarea "the link does not w"
type textarea "x"
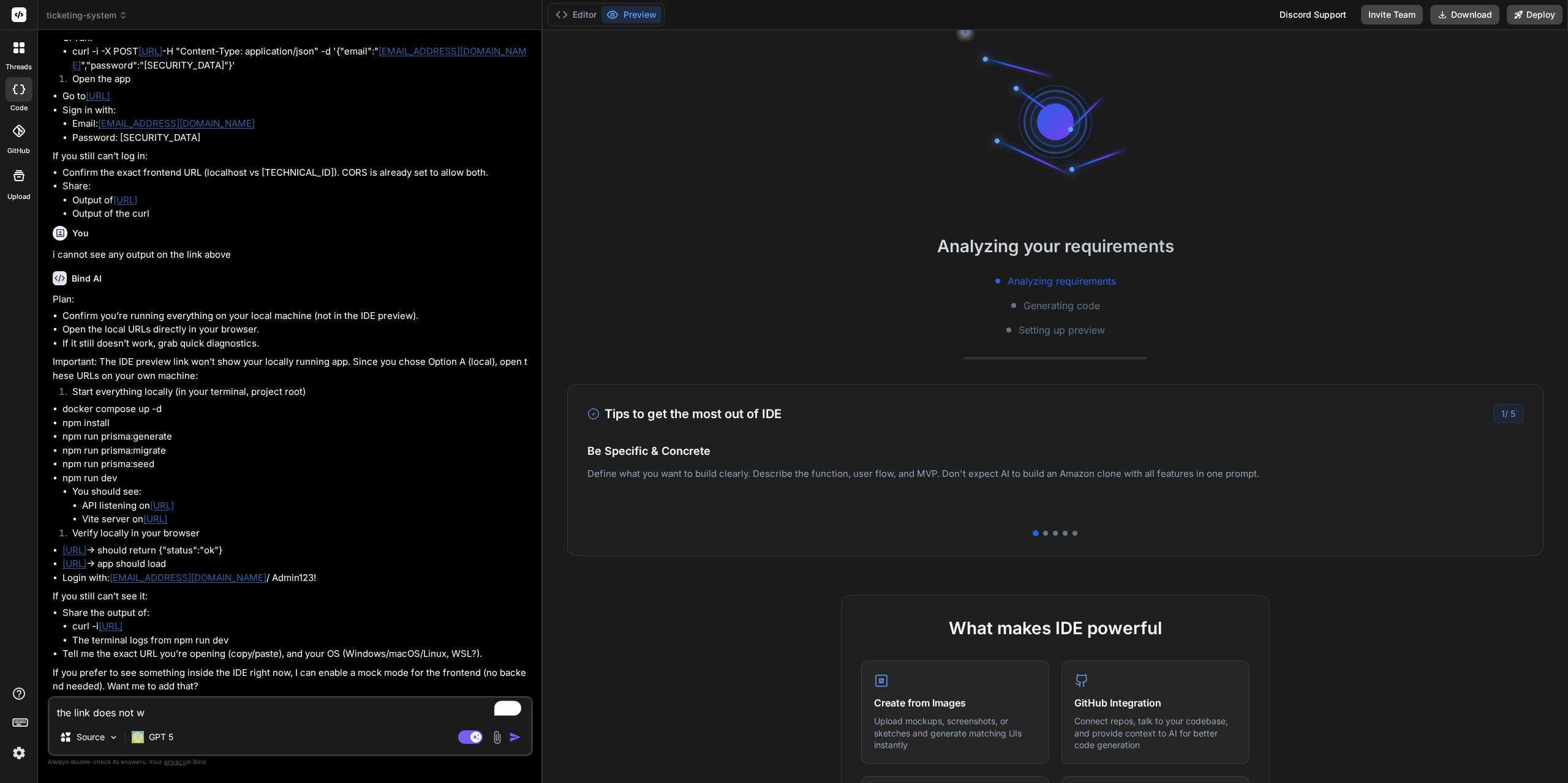
type textarea "the link does not wo"
type textarea "x"
type textarea "the link does not wor"
type textarea "x"
type textarea "the link does not work"
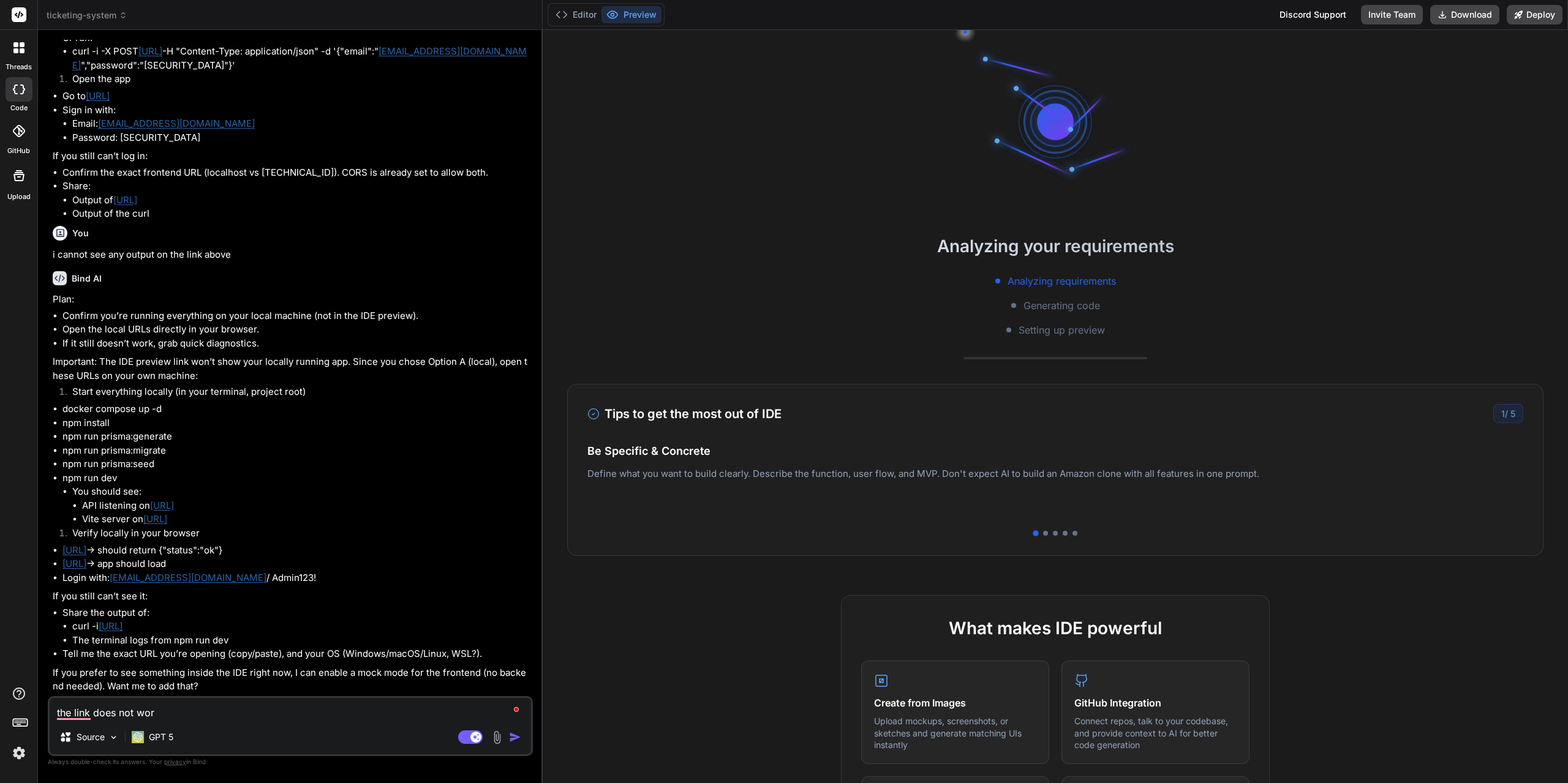
type textarea "x"
type textarea "the link does not work"
type textarea "x"
type textarea "the link does not work i"
type textarea "x"
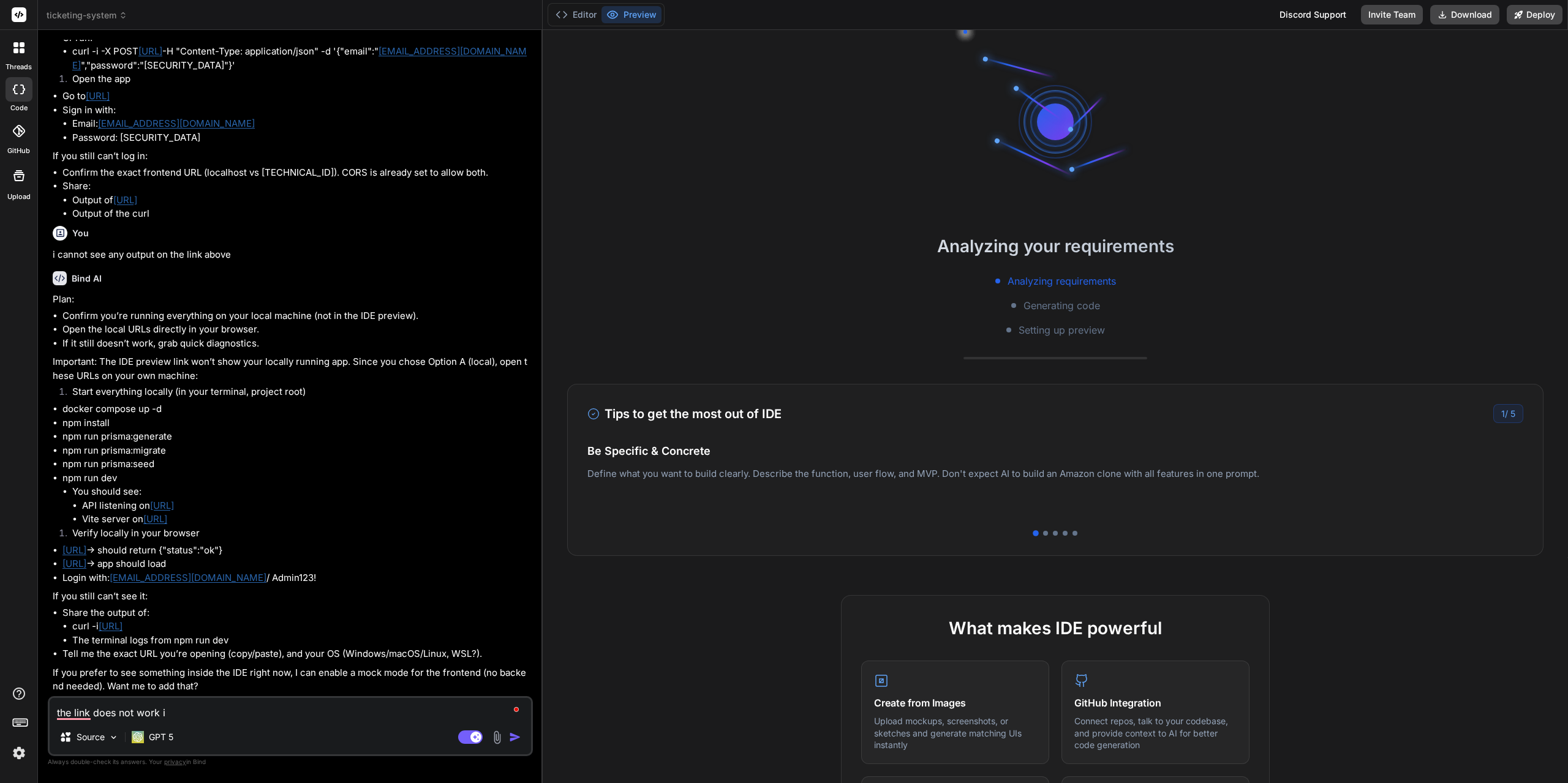
type textarea "the link does not work in"
type textarea "x"
type textarea "the link does not work in"
type textarea "x"
type textarea "the link does not work in m"
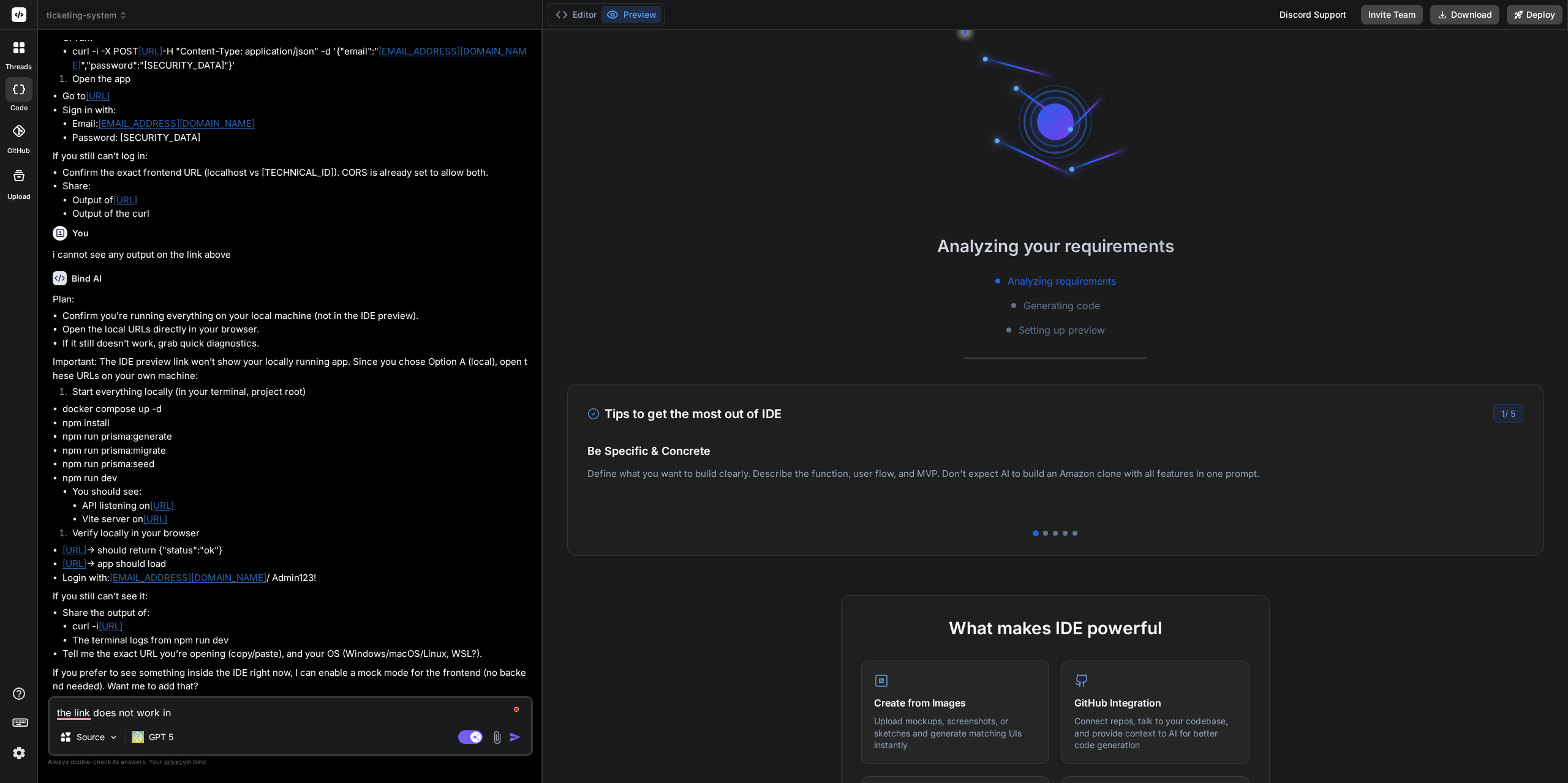
type textarea "x"
type textarea "the link does not work in my"
type textarea "x"
type textarea "the link does not work in my"
type textarea "x"
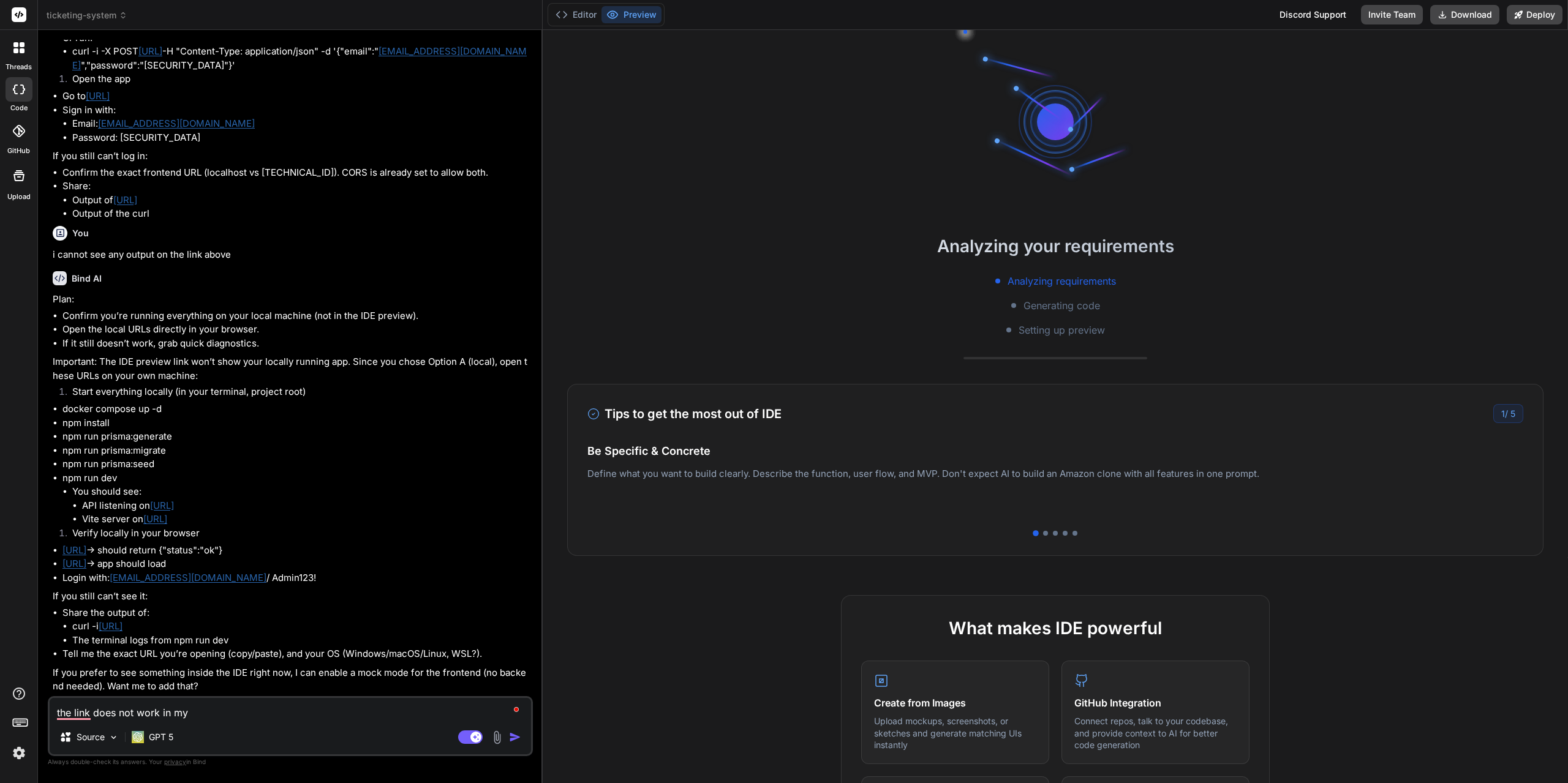
type textarea "the link does not work in my l"
type textarea "x"
type textarea "the link does not work in my lo"
type textarea "x"
type textarea "the link does not work in my loc"
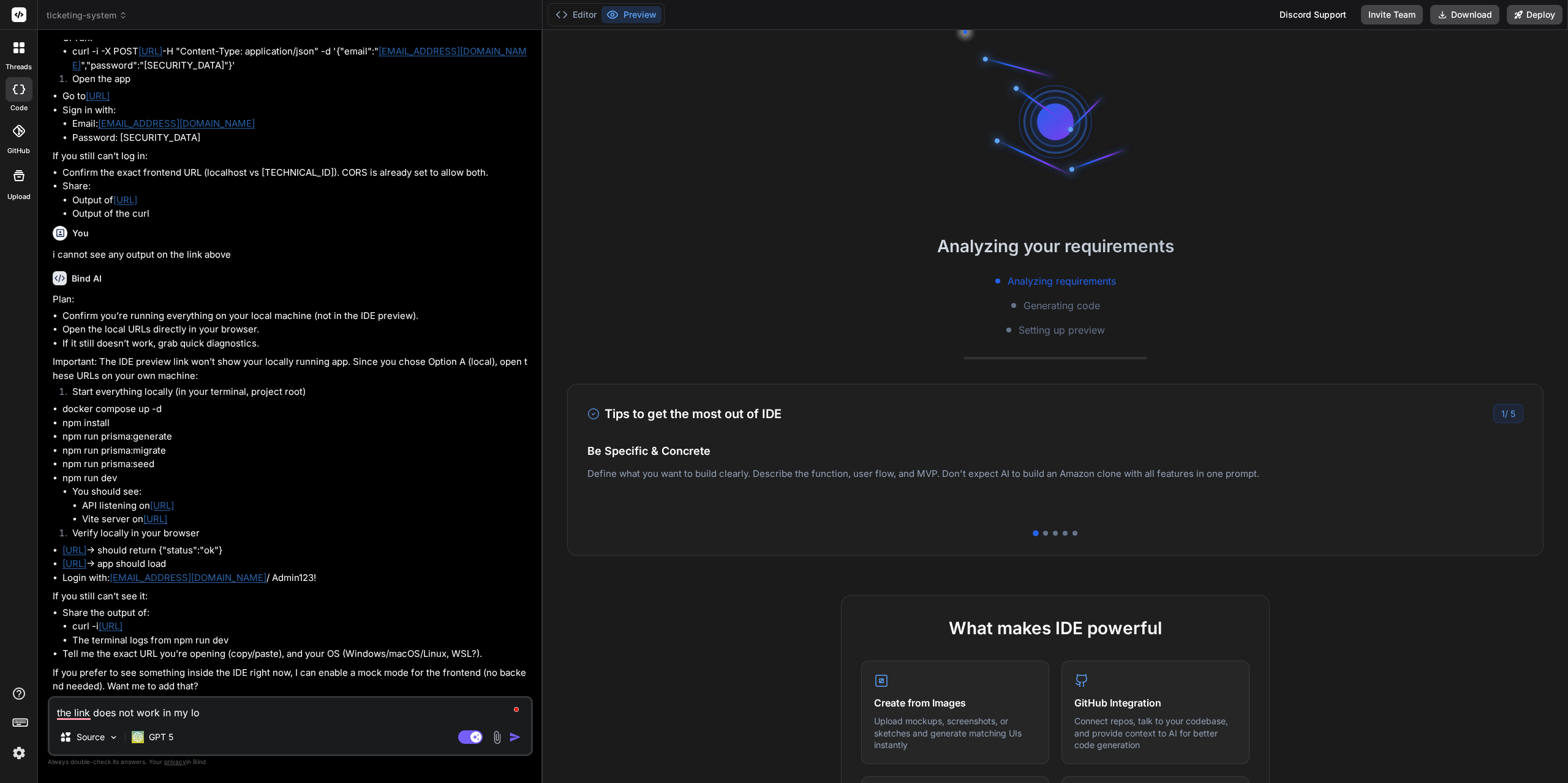
type textarea "x"
type textarea "the link does not work in my loca"
type textarea "x"
type textarea "the link does not work in my local"
type textarea "x"
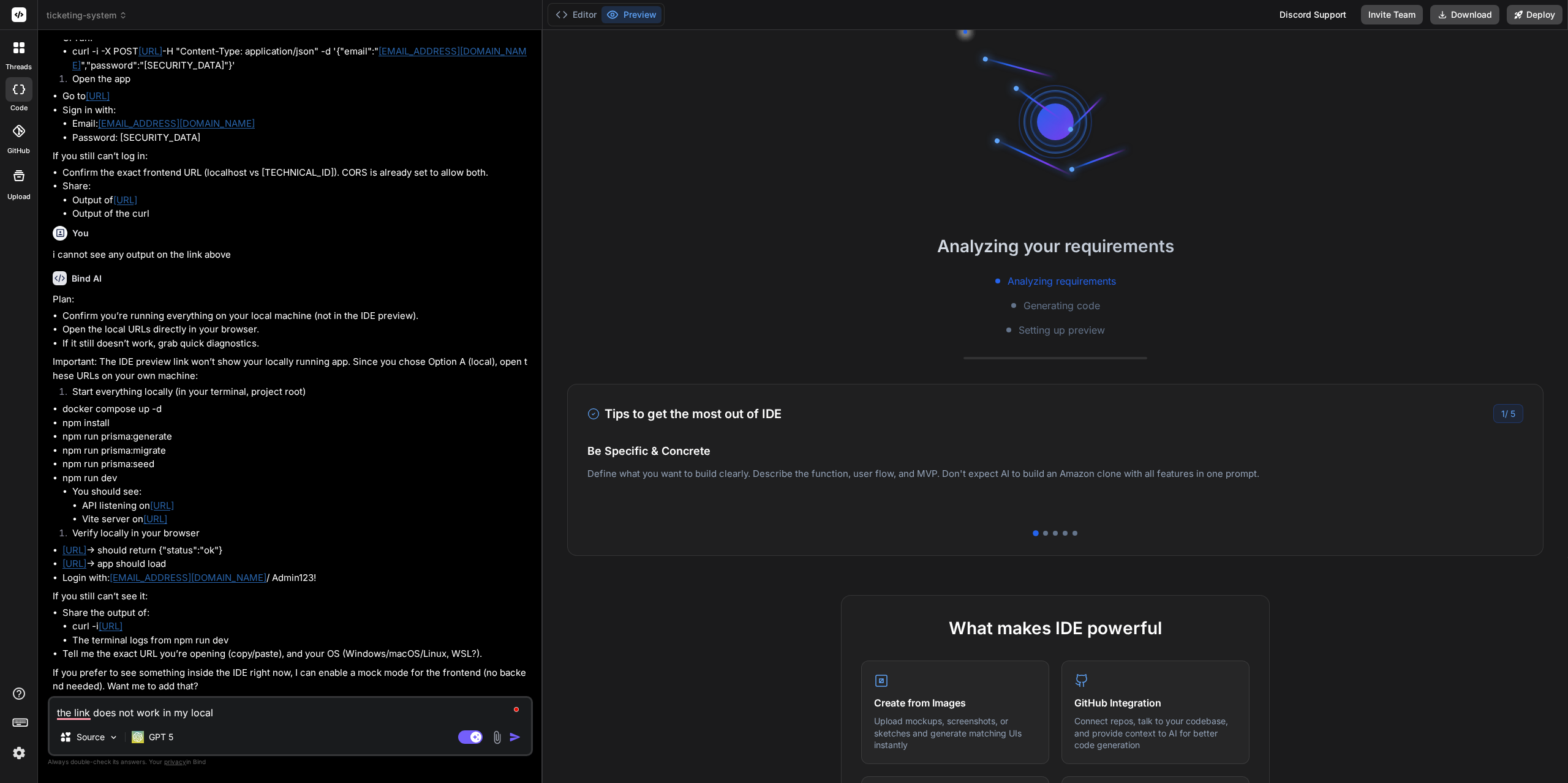
type textarea "the link does not work in my local"
type textarea "x"
type textarea "the link does not work in my local m"
type textarea "x"
type textarea "the link does not work in my local mh"
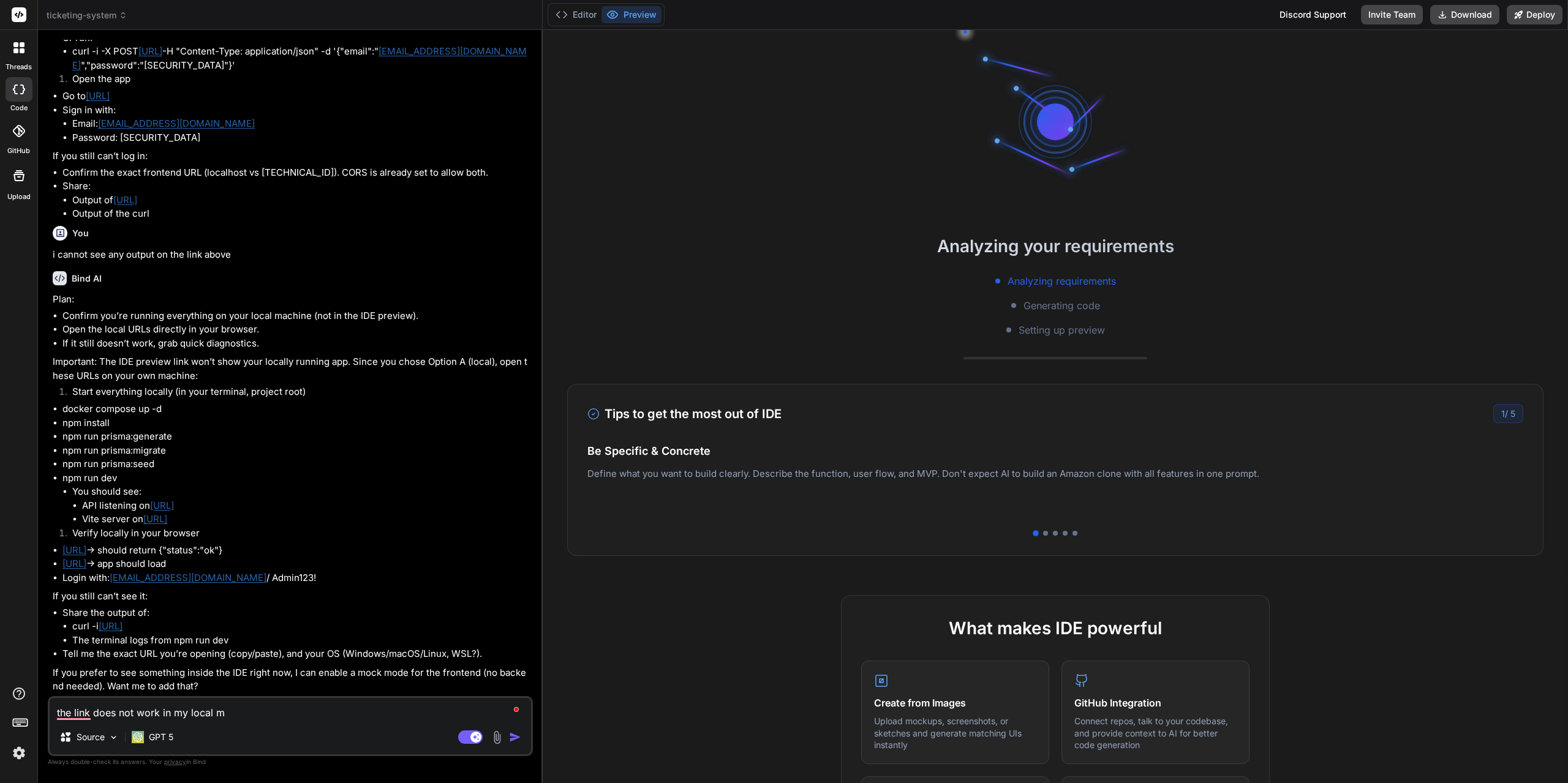
type textarea "x"
type textarea "the link does not work in my local m"
type textarea "x"
type textarea "the link does not work in my local ma"
type textarea "x"
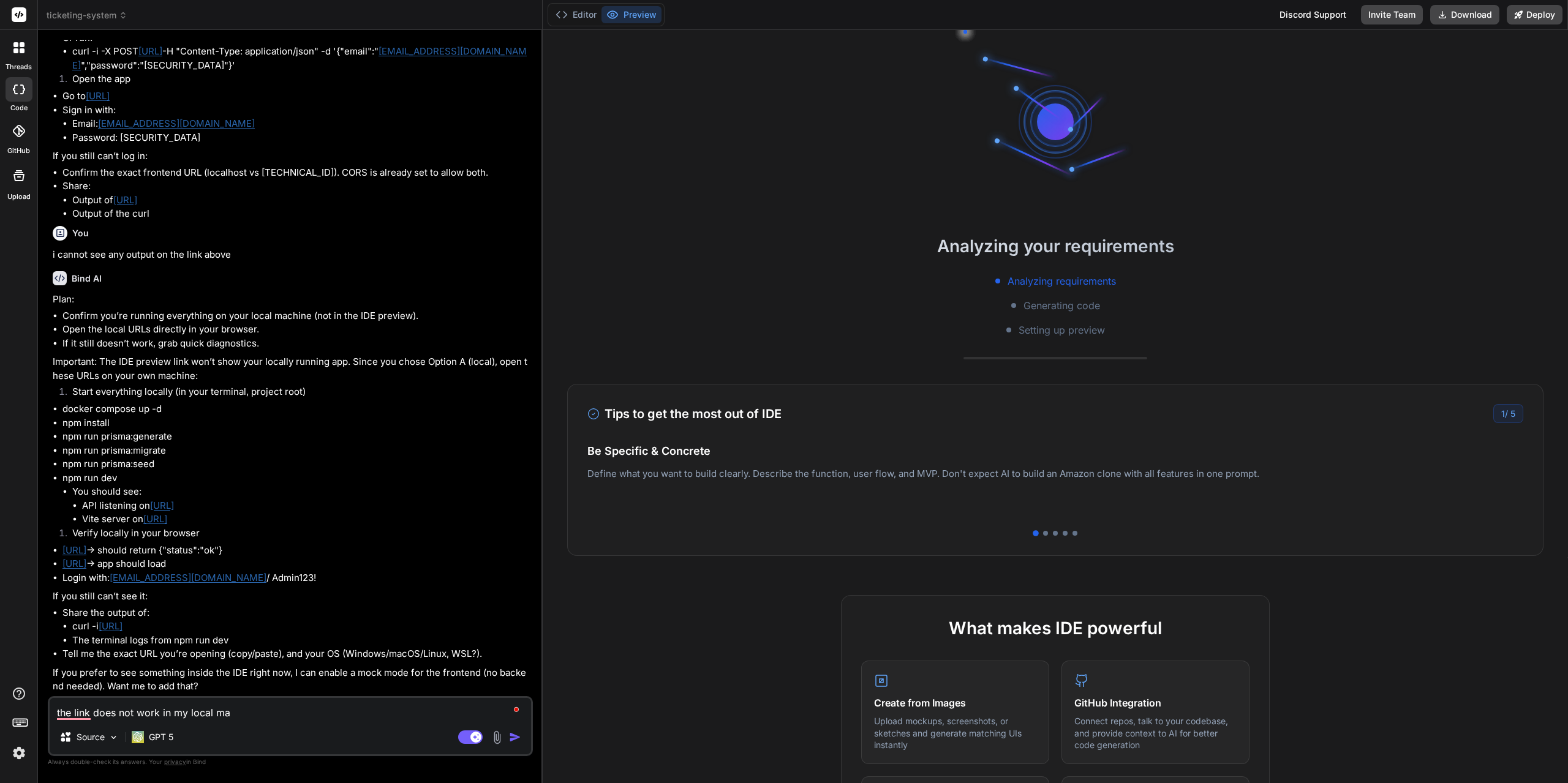
type textarea "the link does not work in my local mac"
type textarea "x"
type textarea "the link does not work in my local mach"
type textarea "x"
type textarea "the link does not work in my local machi"
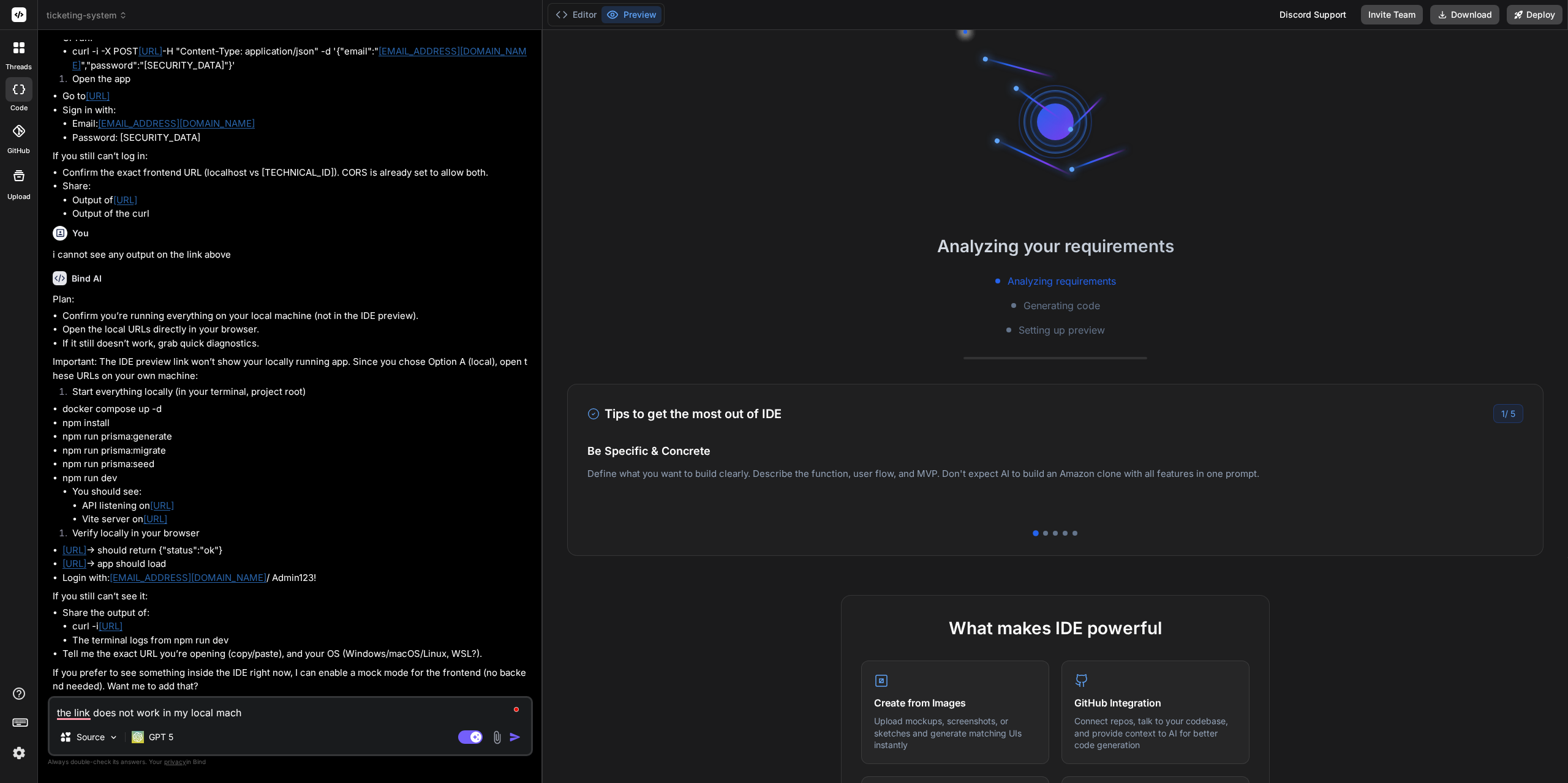
type textarea "x"
type textarea "the link does not work in my local machin"
type textarea "x"
type textarea "the link does not work in my local machine"
type textarea "x"
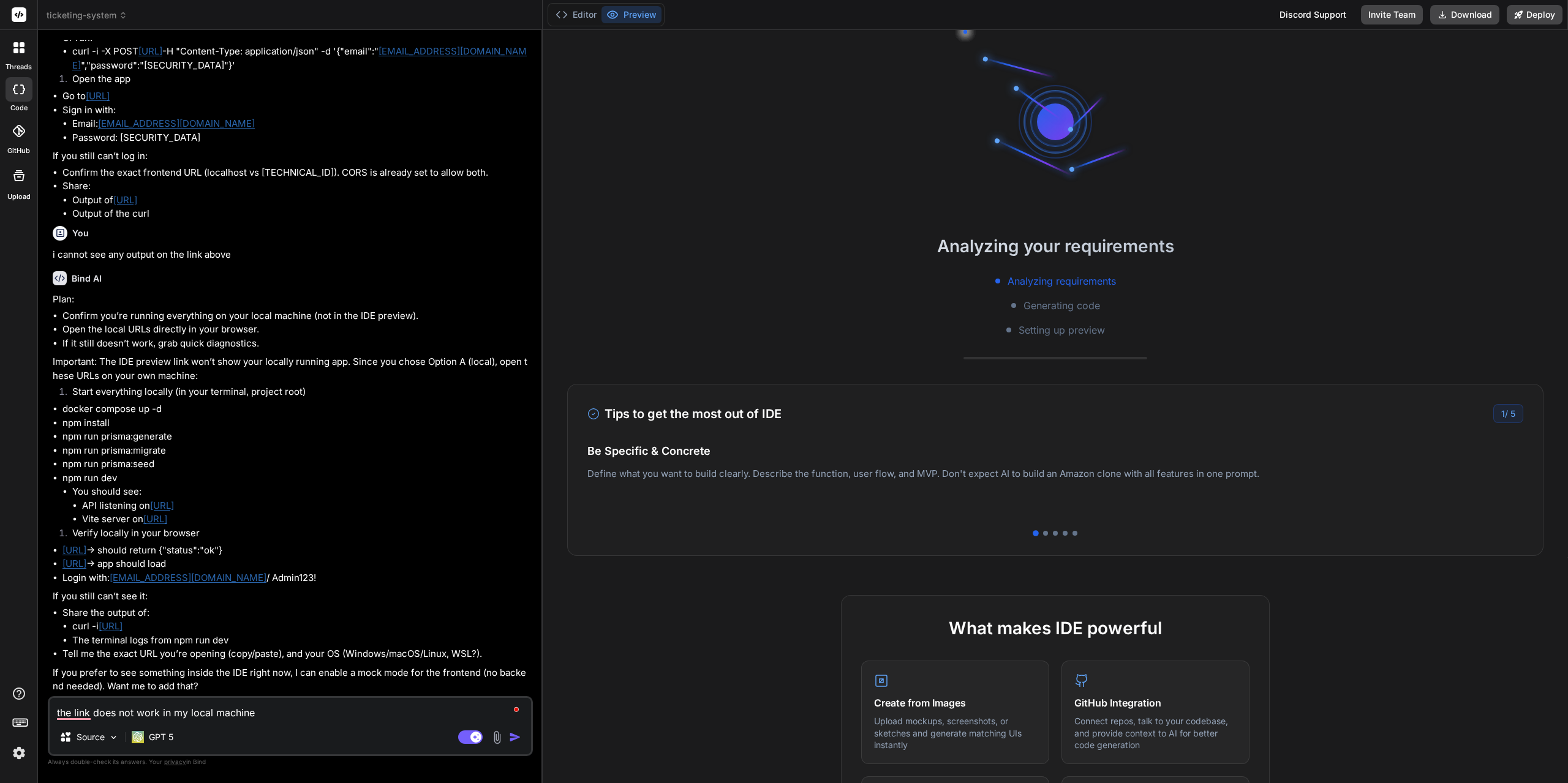
type textarea "the link does not work in my local machine"
type textarea "x"
type textarea "the link does not work in my local machine o"
type textarea "x"
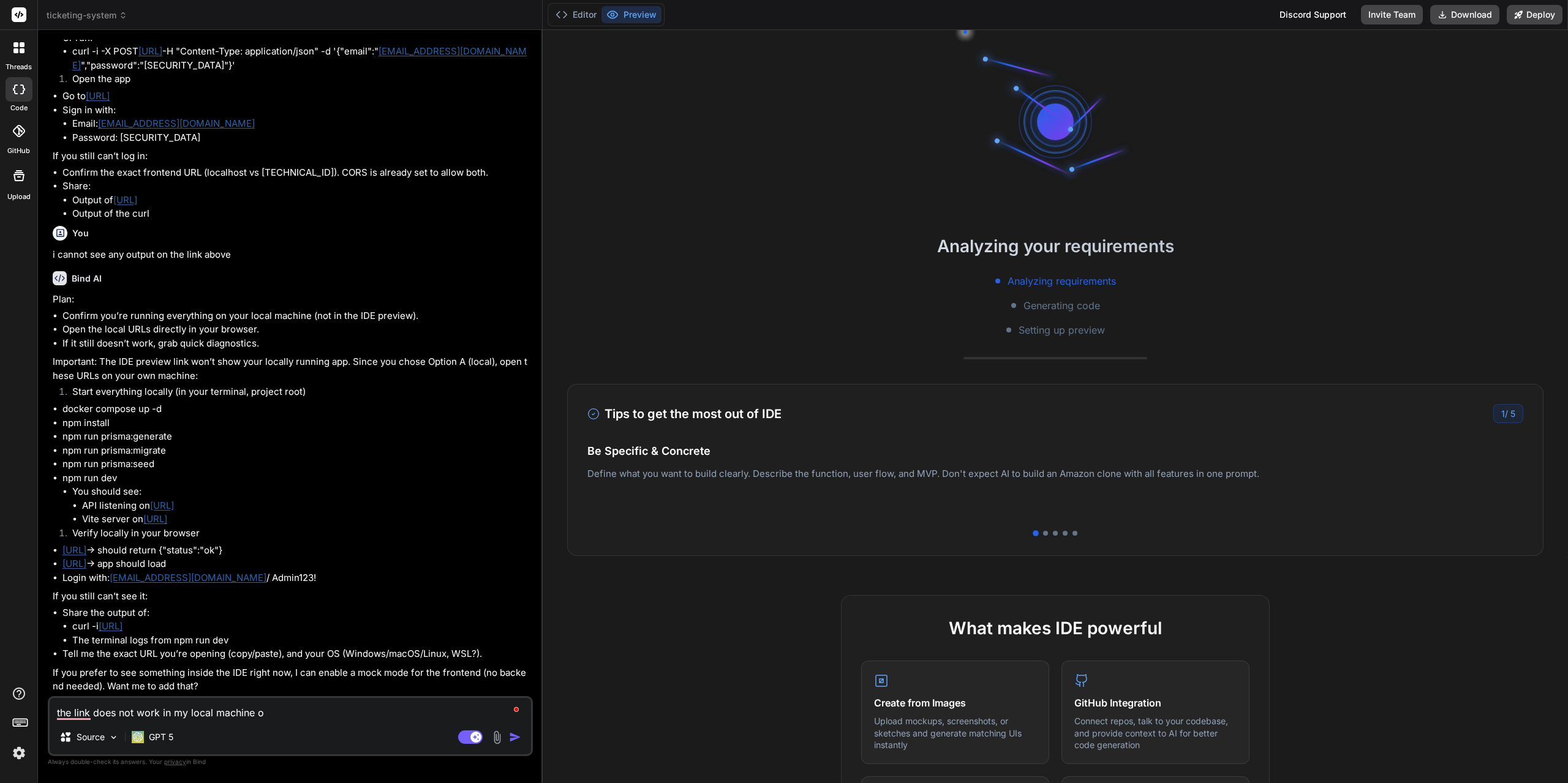
type textarea "the link does not work in my local machine on"
type textarea "x"
type textarea "the link does not work in my local machine on"
type textarea "x"
type textarea "the link does not work in my local machine on m"
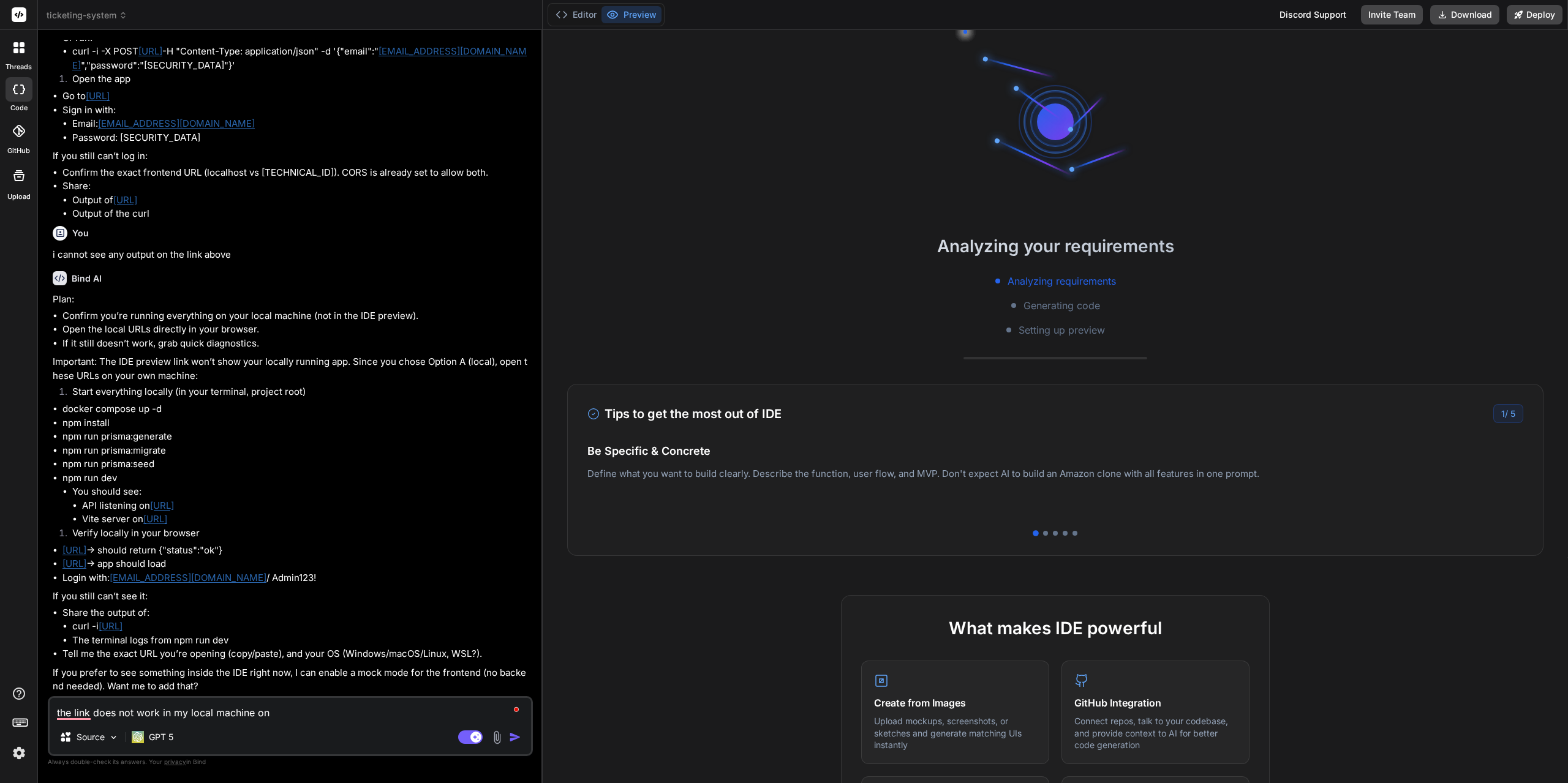
type textarea "x"
type textarea "the link does not work in my local machine on my"
type textarea "x"
type textarea "the link does not work in my local machine on my"
type textarea "x"
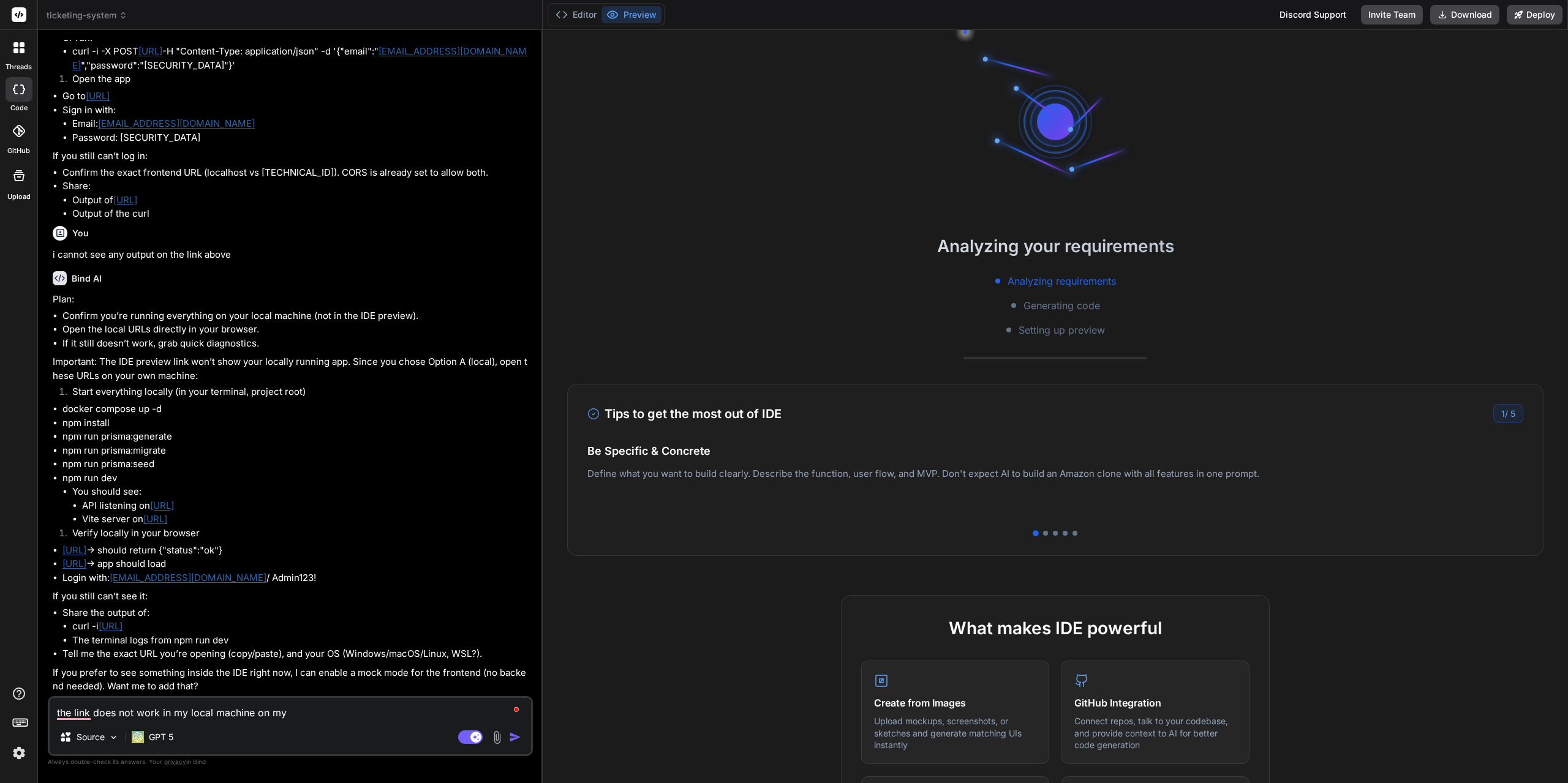
type textarea "the link does not work in my local machine on my l"
type textarea "x"
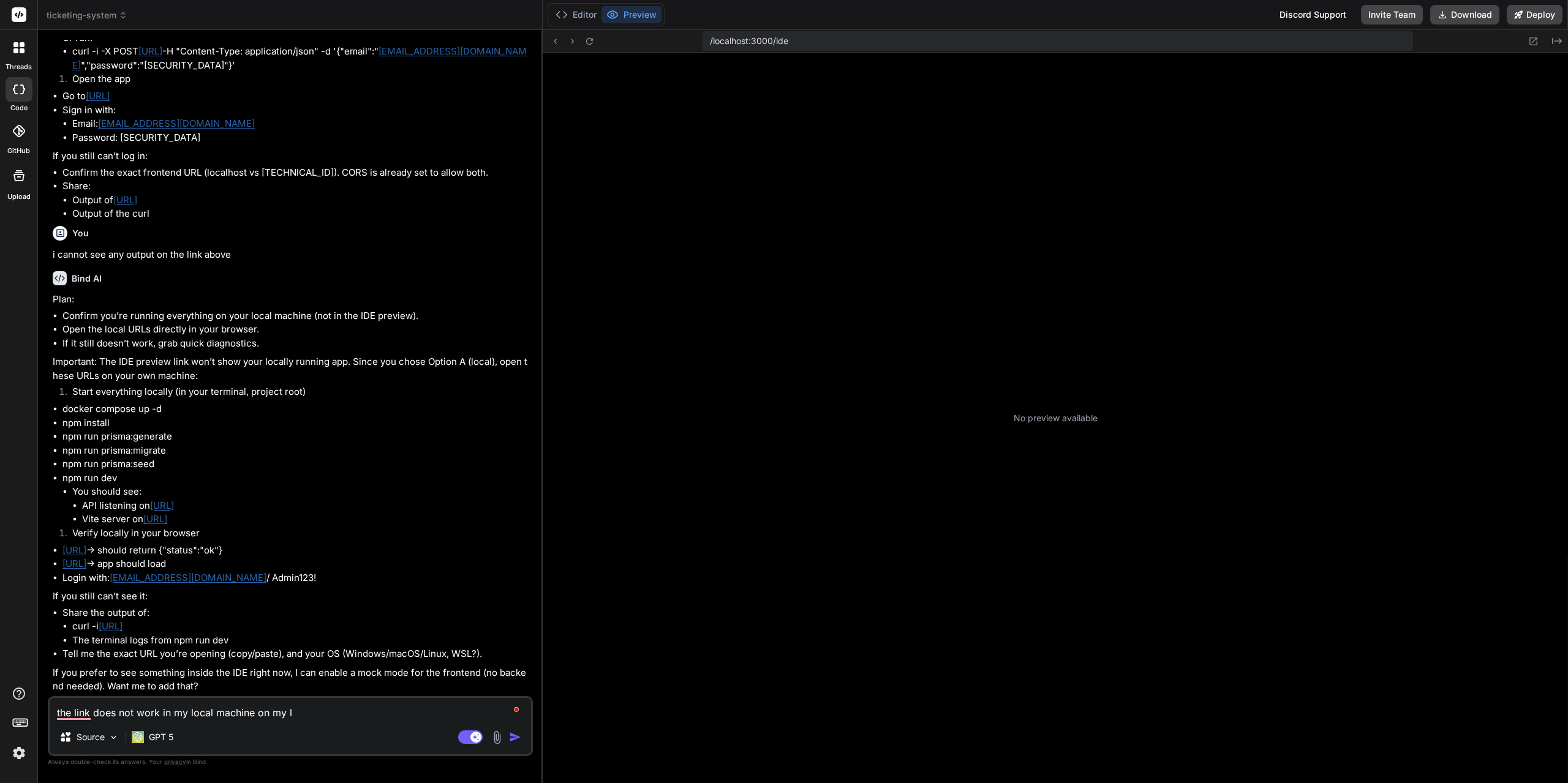
type textarea "the link does not work in my local machine on my lo"
type textarea "x"
type textarea "the link does not work in my local machine on my loc"
type textarea "x"
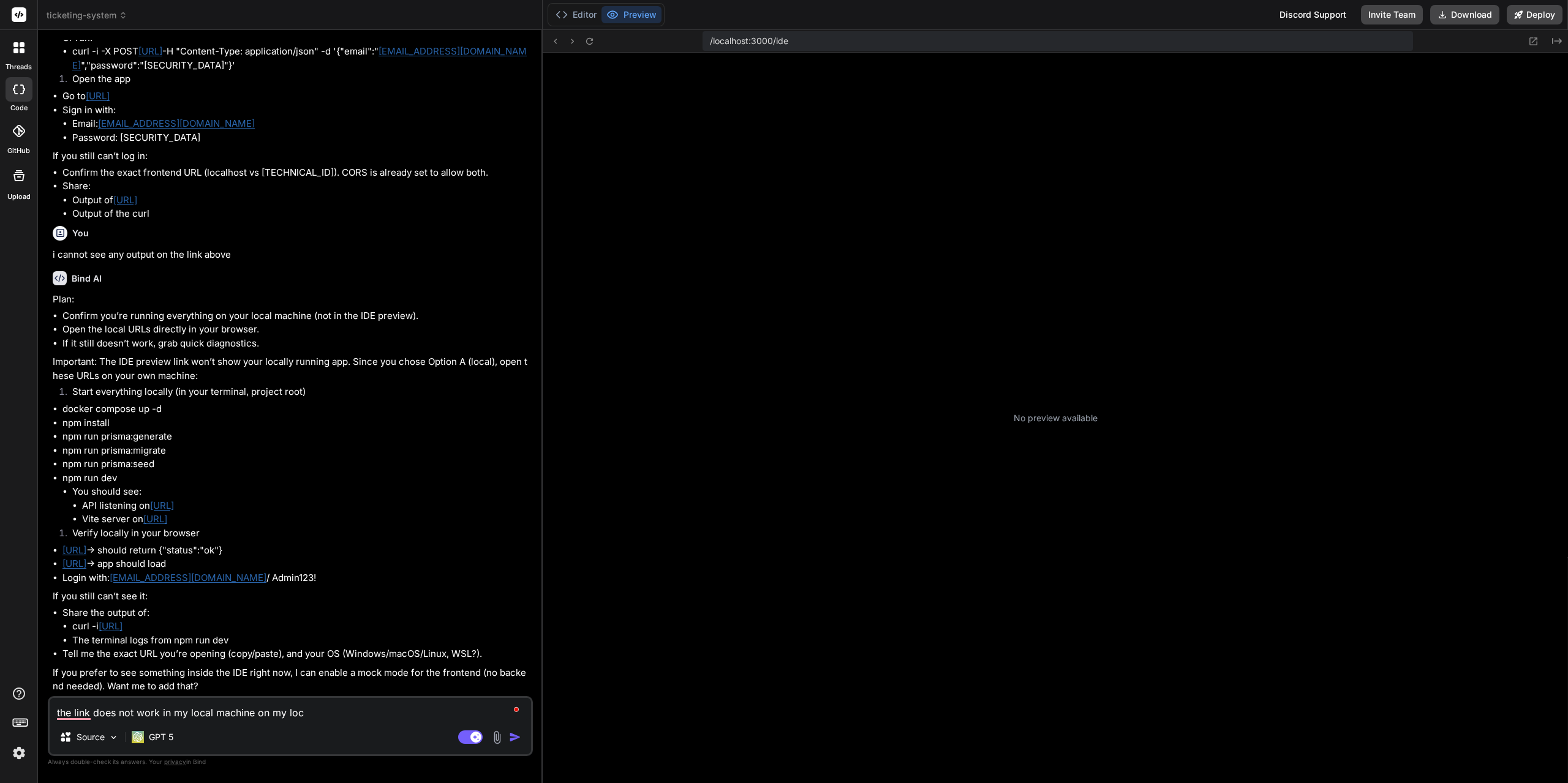
type textarea "the link does not work in my local machine on my loca"
type textarea "x"
type textarea "the link does not work in my local machine on my local"
type textarea "x"
type textarea "the link does not work in my local machine on my localh"
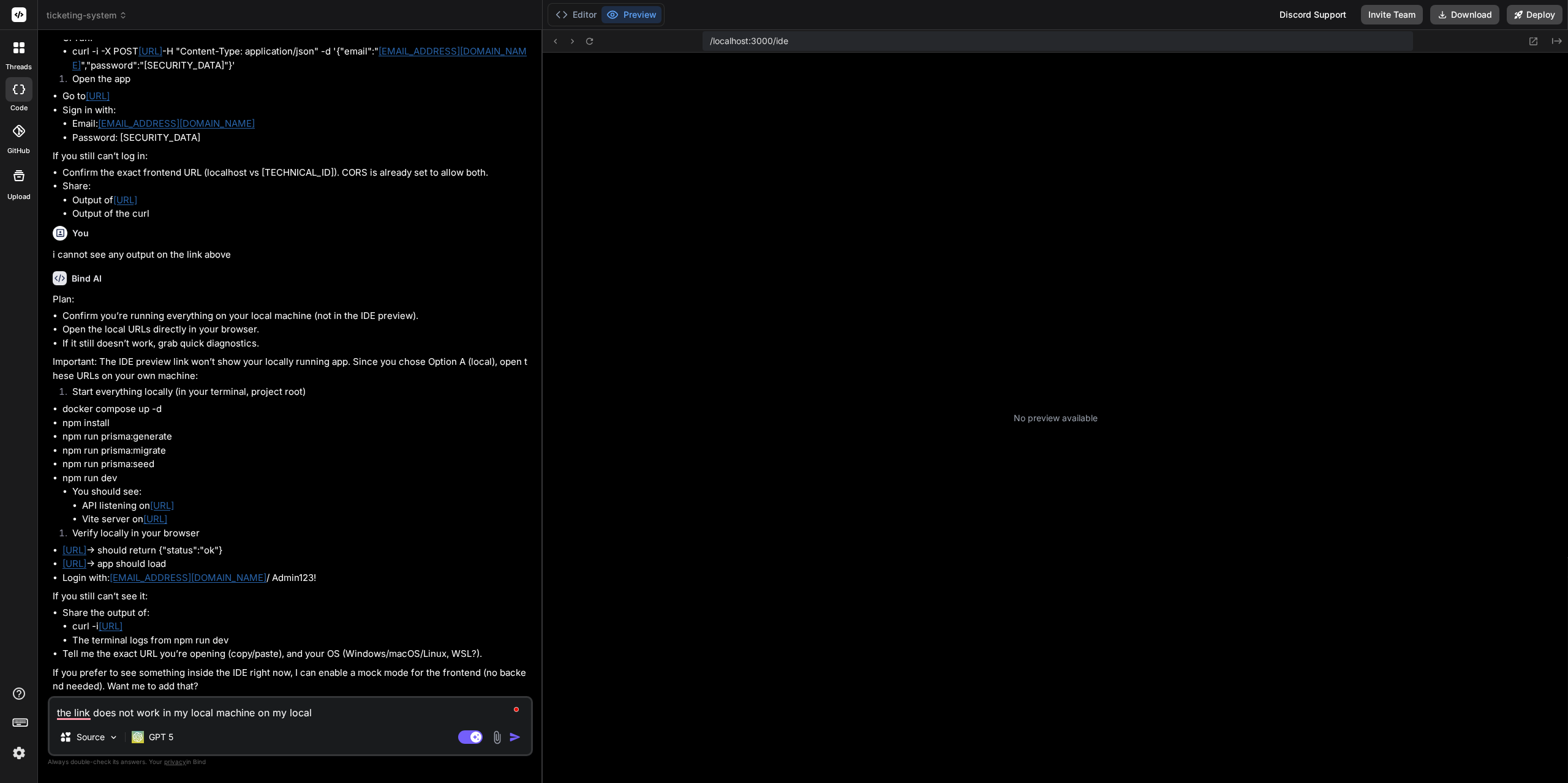
type textarea "x"
type textarea "the link does not work in my local machine on my localho"
type textarea "x"
type textarea "the link does not work in my local machine on my localhos"
type textarea "x"
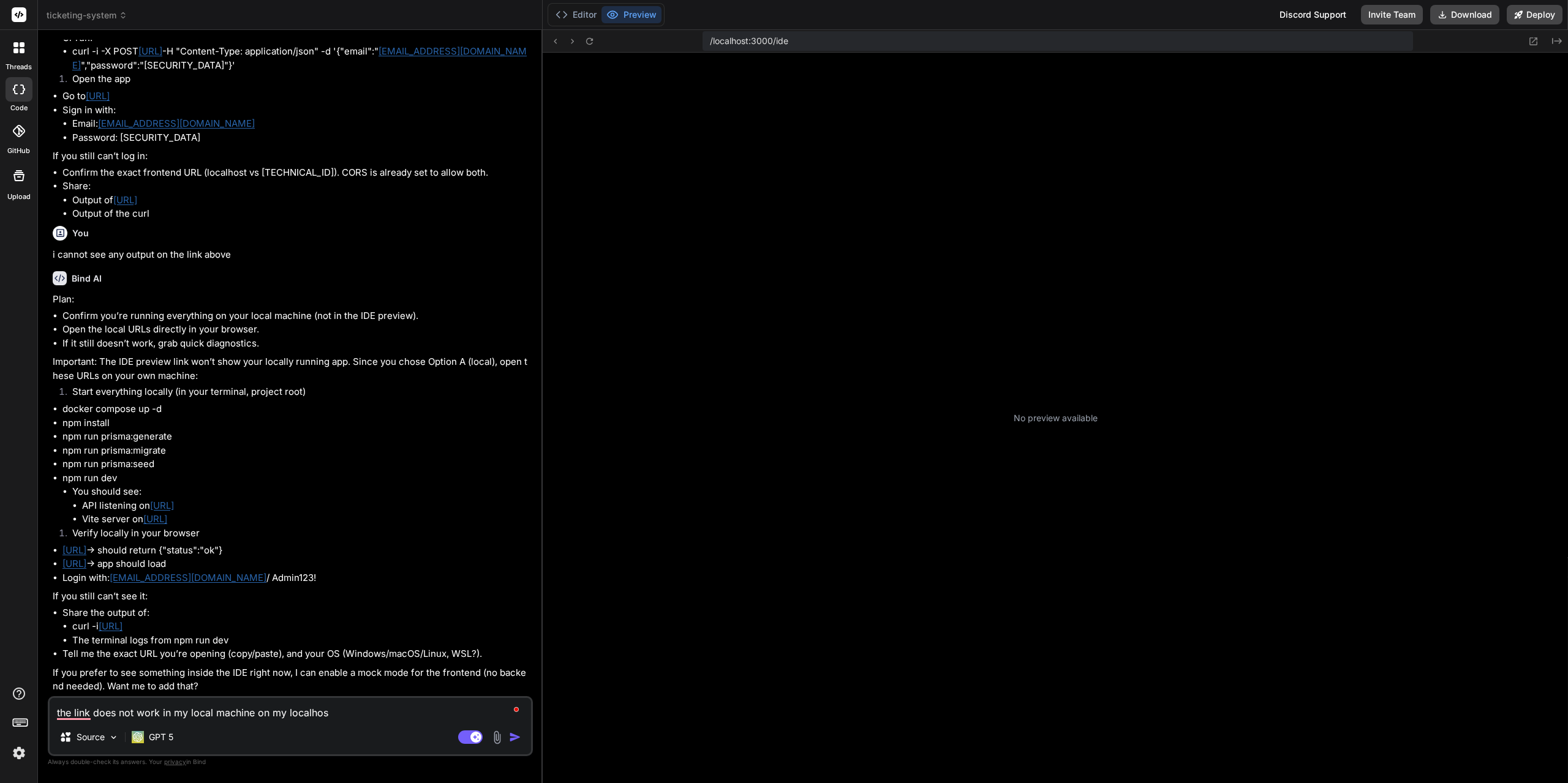
type textarea "the link does not work in my local machine on my localhost"
type textarea "x"
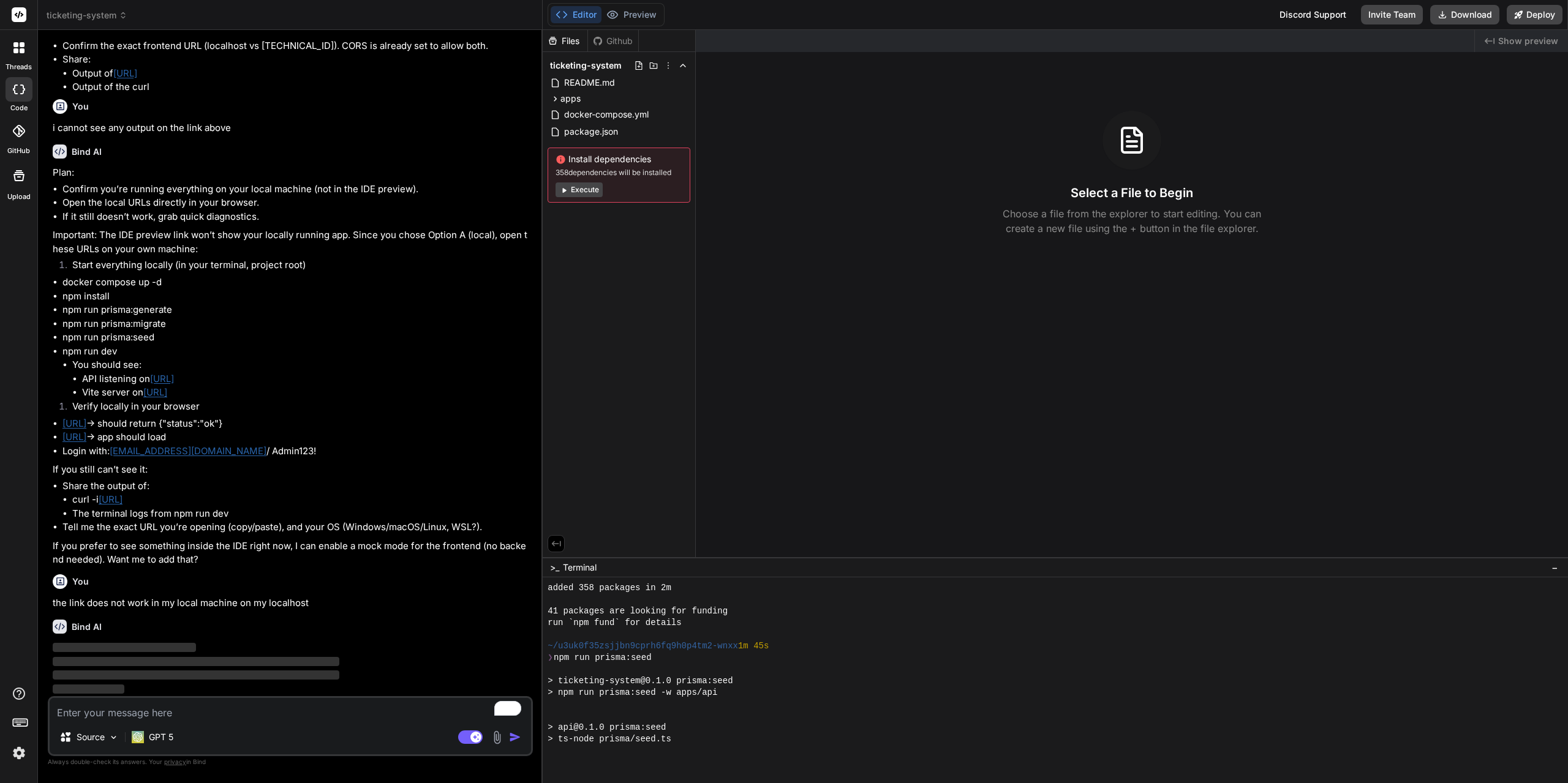
scroll to position [559, 0]
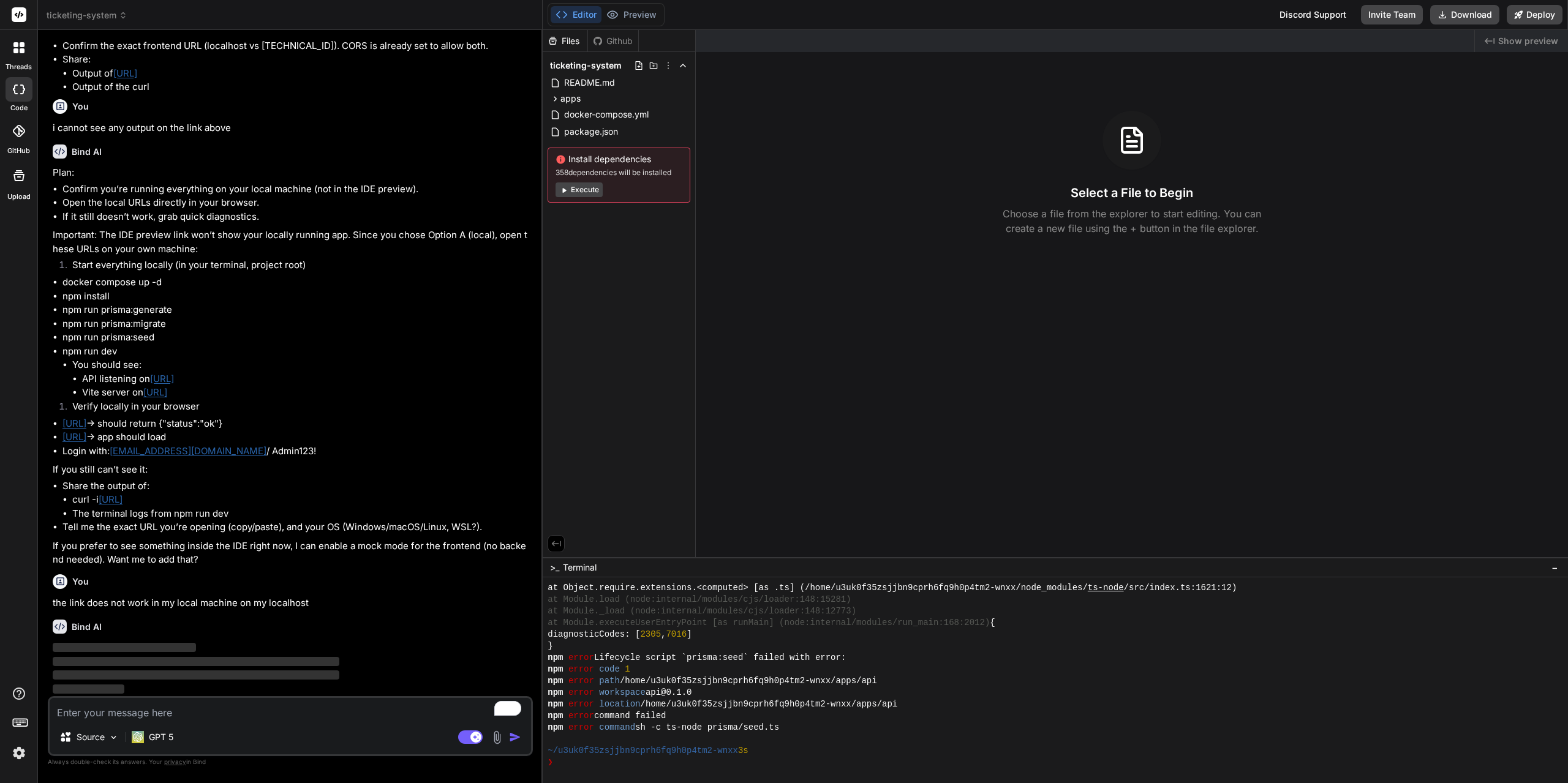
click at [572, 192] on button "Execute" at bounding box center [579, 190] width 47 height 15
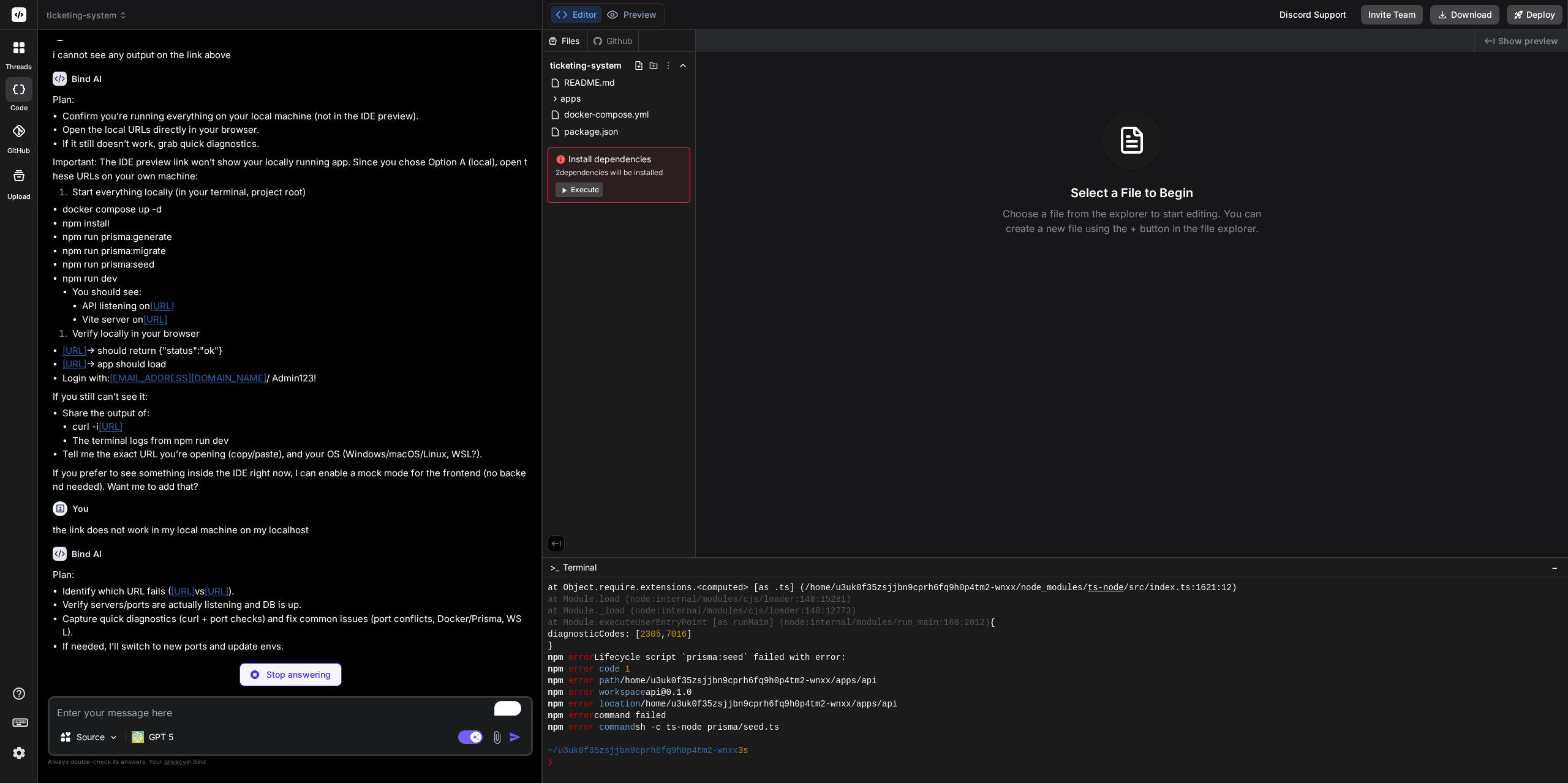
scroll to position [2609, 0]
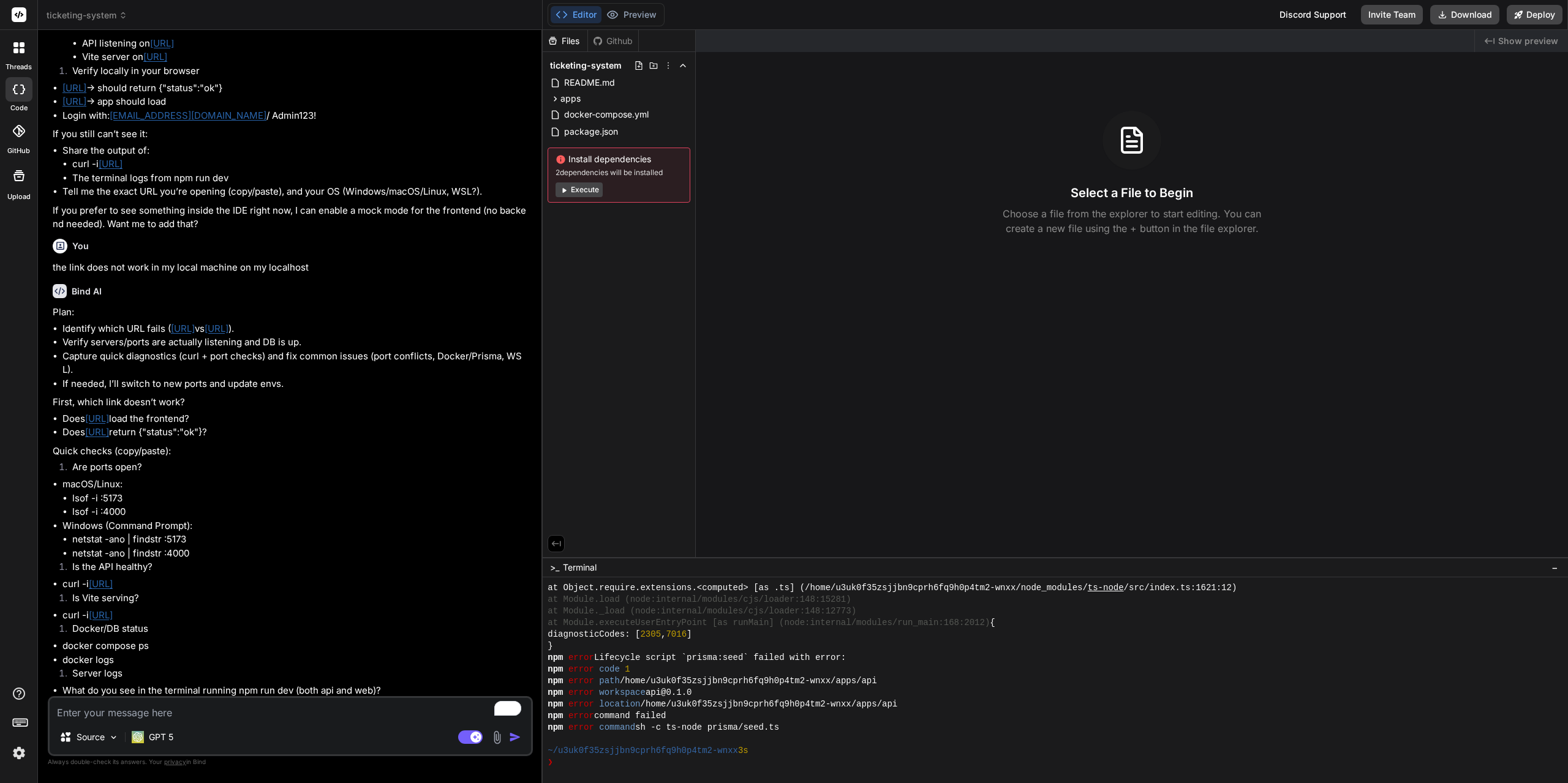
type textarea "x"
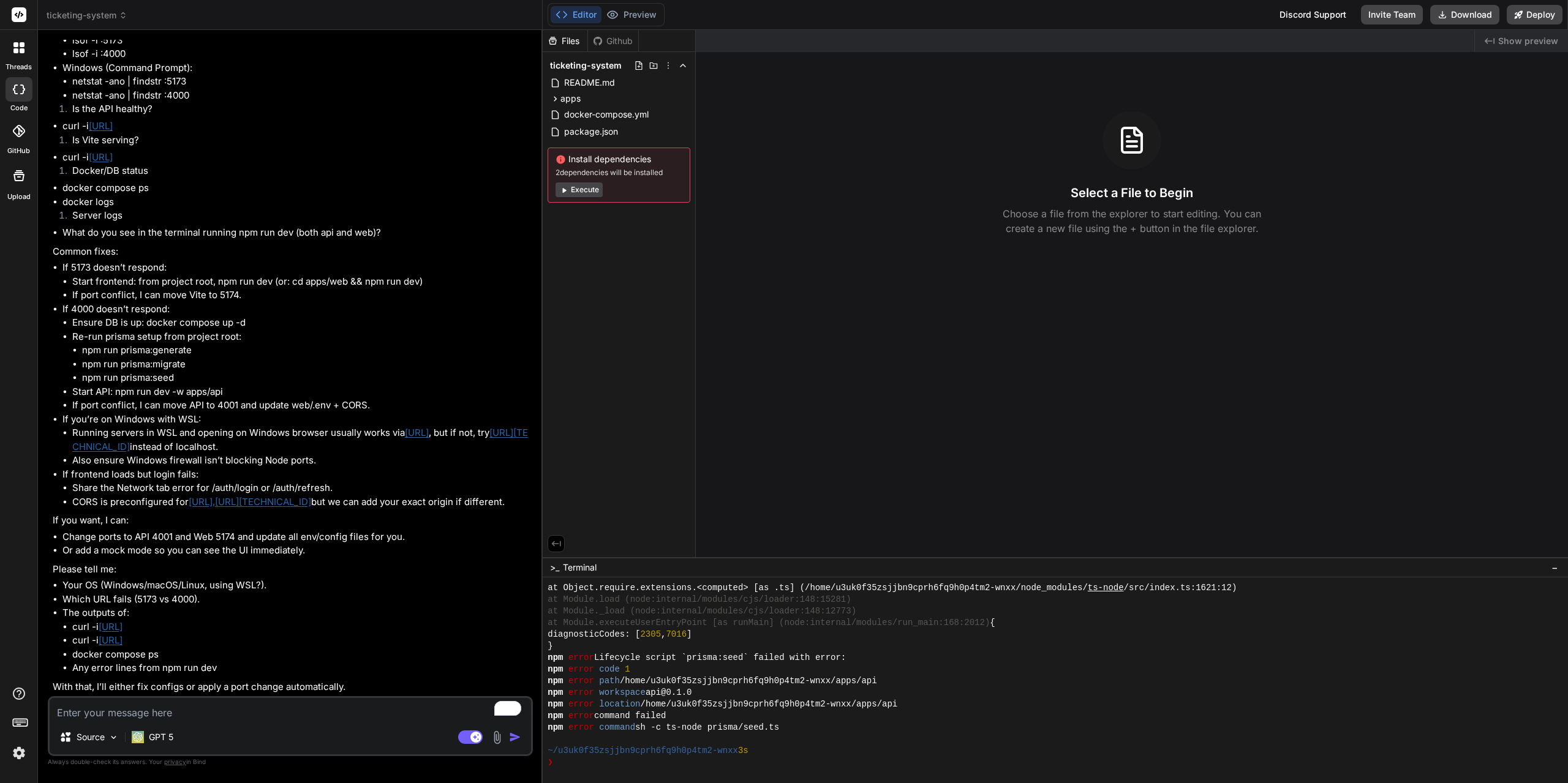
scroll to position [3094, 0]
type textarea "my cmd says npm error Missing script: "prisma:generate""
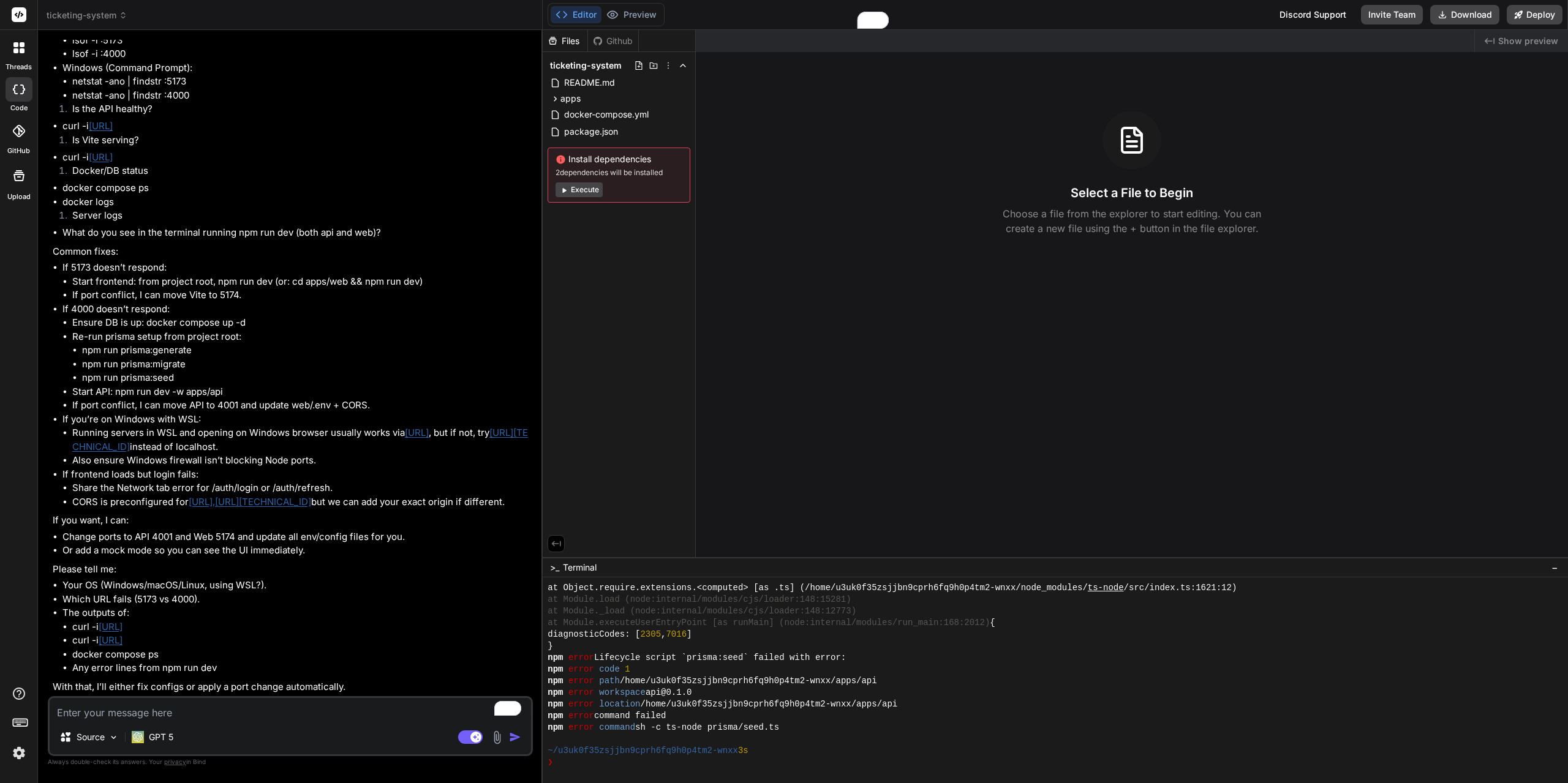
click at [218, 343] on li "npm run prisma:generate" at bounding box center [306, 350] width 449 height 14
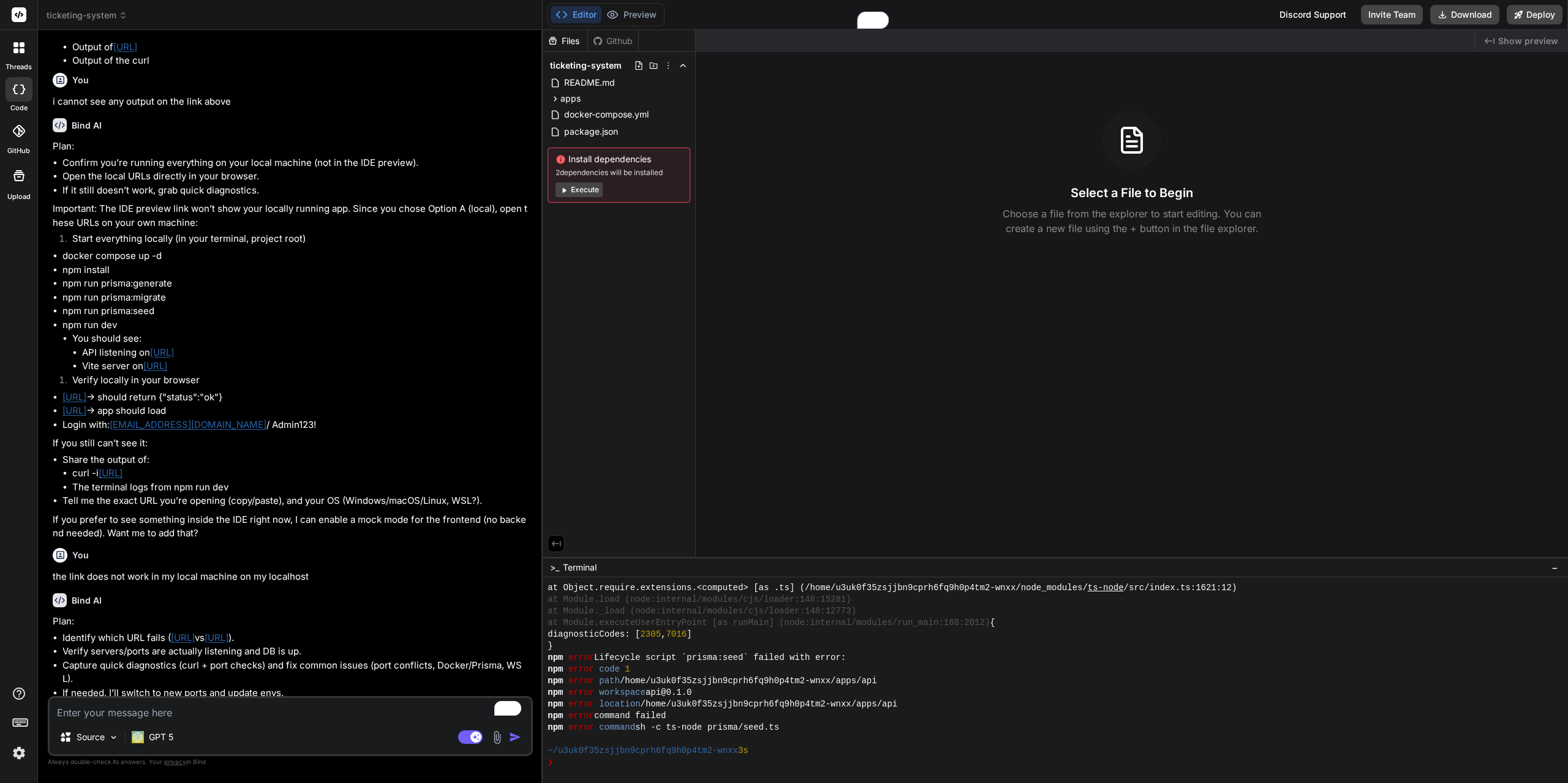
scroll to position [2298, 0]
drag, startPoint x: 694, startPoint y: 74, endPoint x: 823, endPoint y: 79, distance: 129.1
click at [10, 783] on icon "Close" at bounding box center [5, 798] width 10 height 10
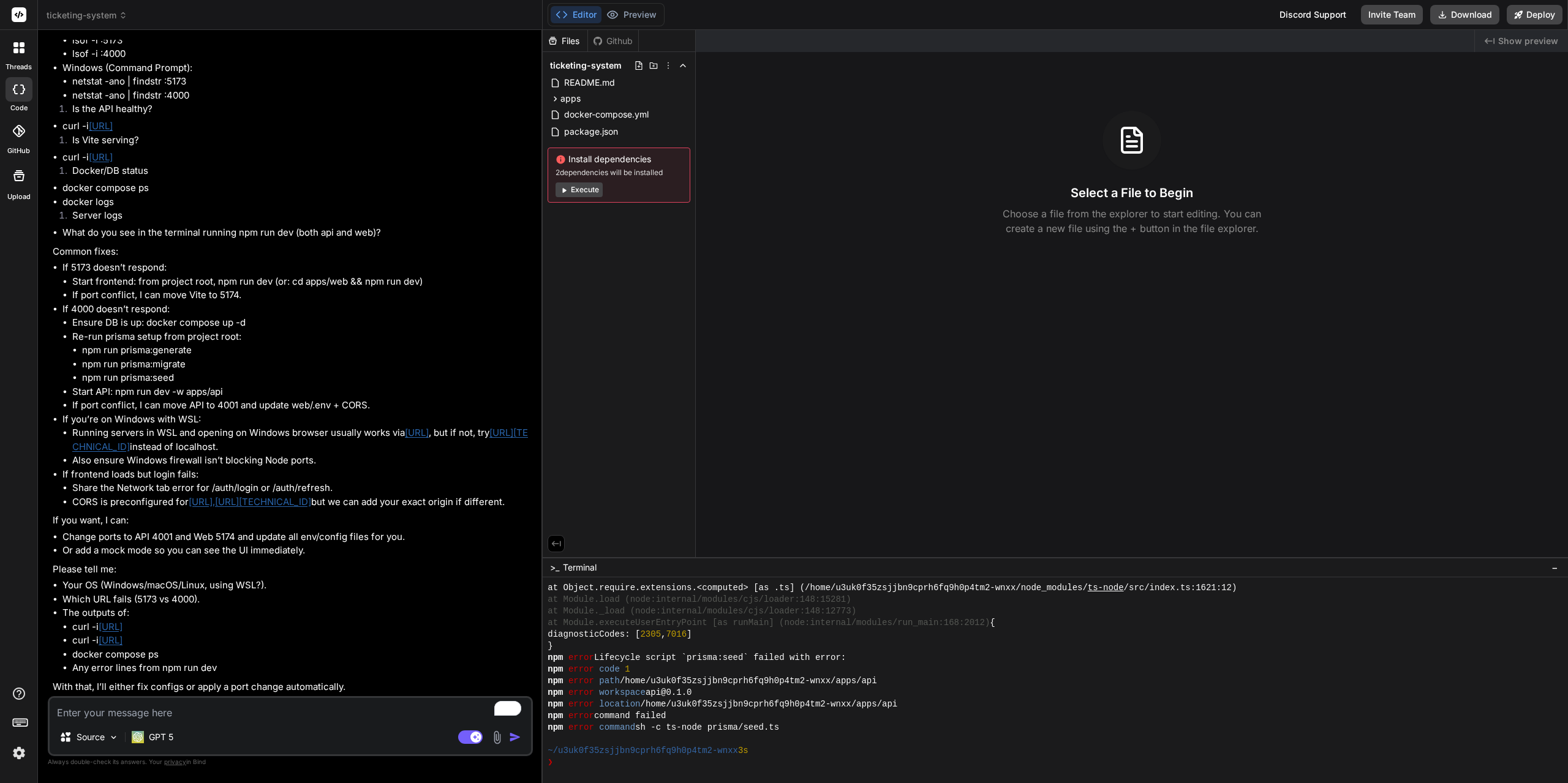
scroll to position [3094, 0]
click at [322, 718] on textarea "To enrich screen reader interactions, please activate Accessibility in Grammarl…" at bounding box center [289, 709] width 481 height 22
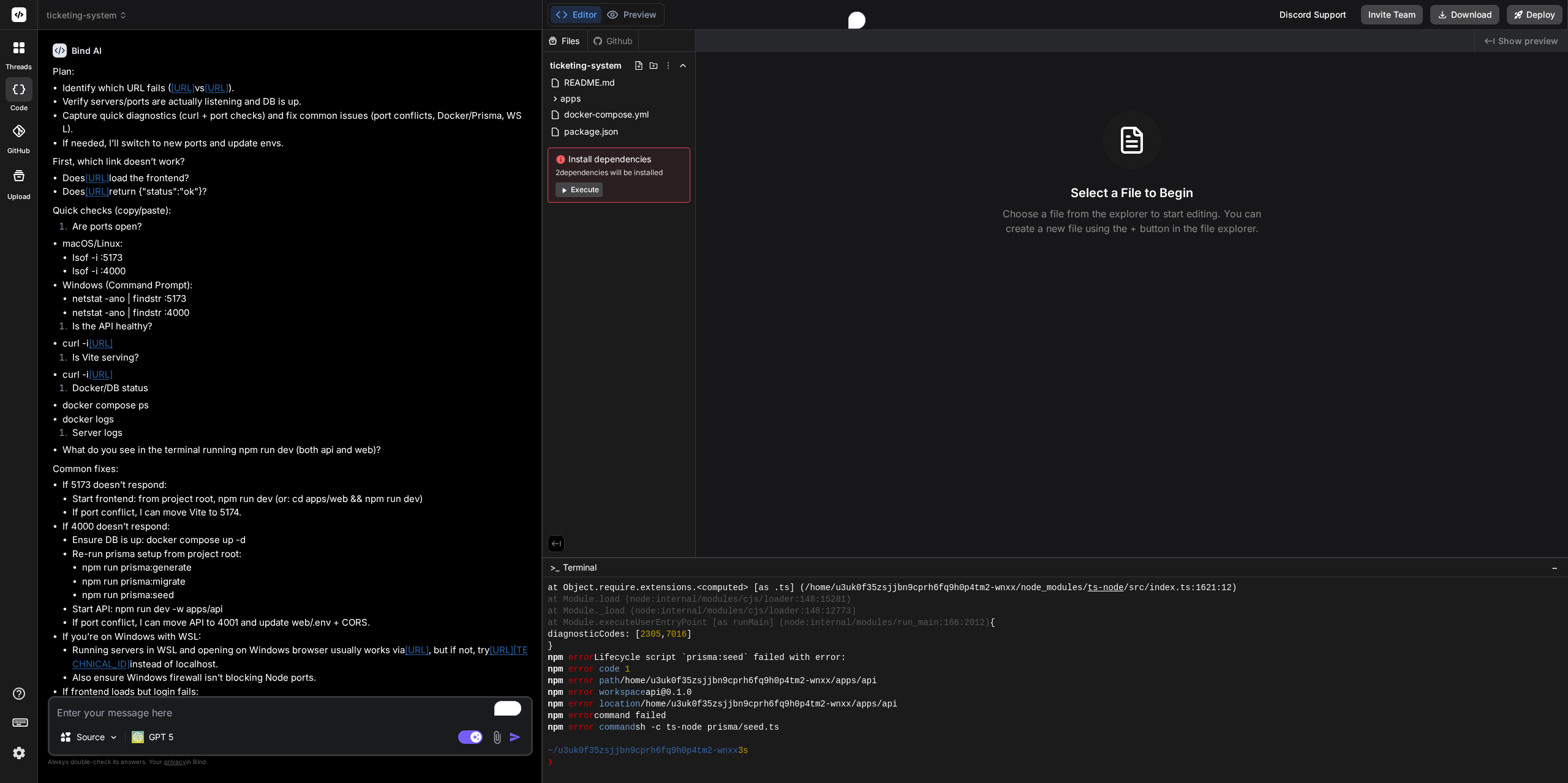
scroll to position [0, 0]
type textarea "how to enable prisma using command prompt"
click at [10, 783] on icon "Close" at bounding box center [5, 798] width 10 height 10
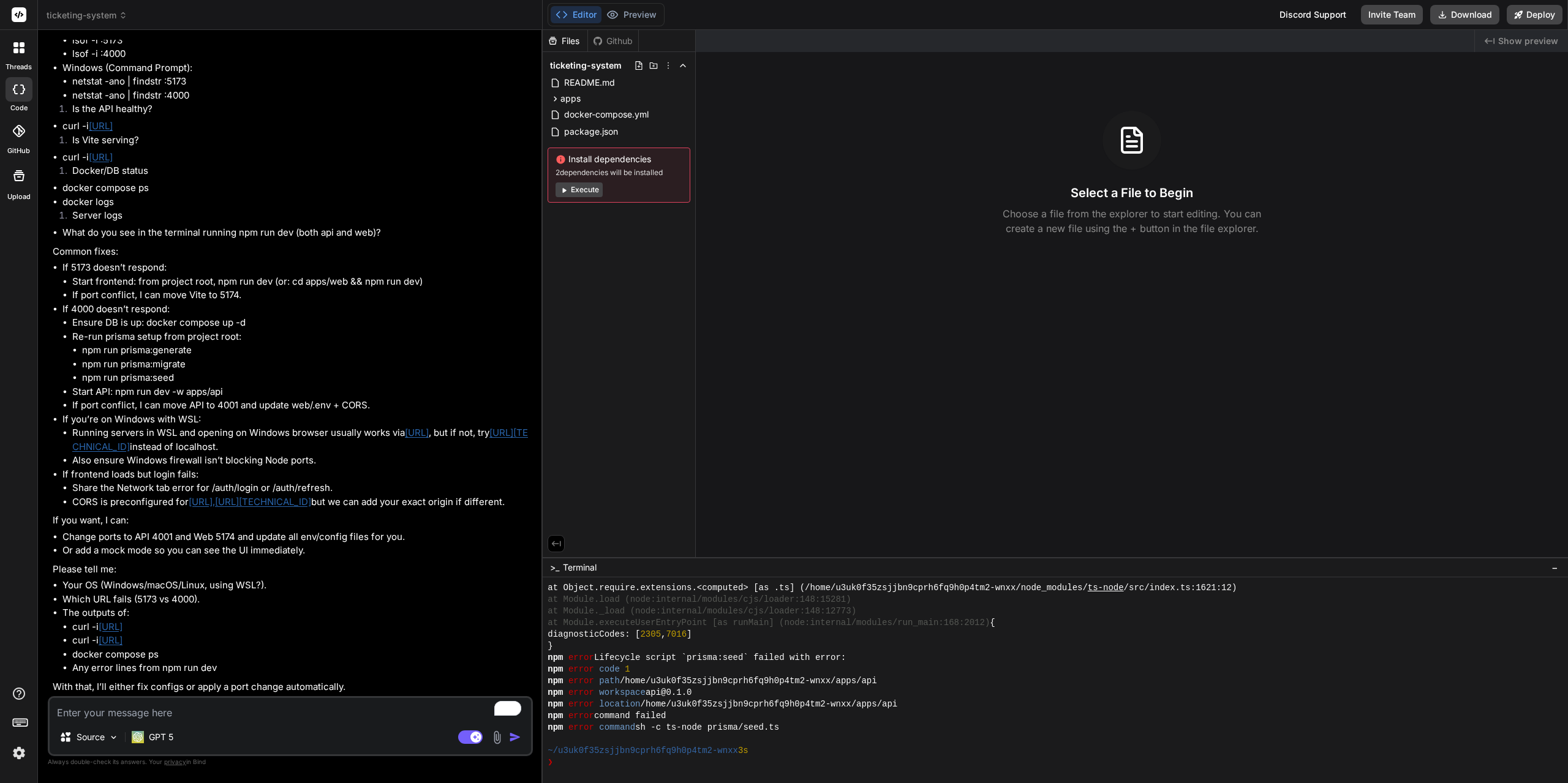
scroll to position [3094, 0]
click at [345, 711] on textarea "To enrich screen reader interactions, please activate Accessibility in Grammarl…" at bounding box center [289, 709] width 481 height 22
type textarea "c"
type textarea "x"
type textarea "ca"
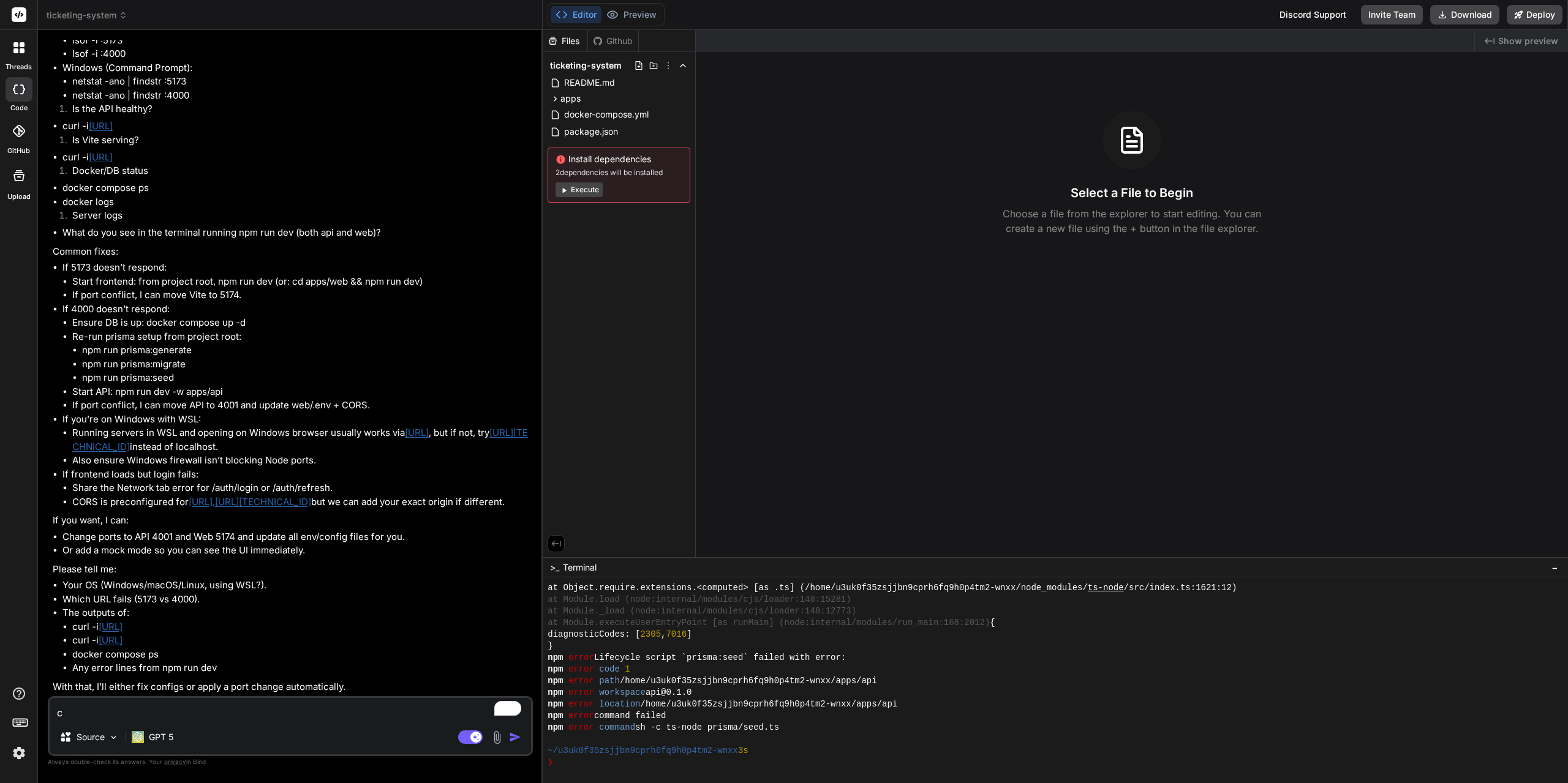
type textarea "x"
type textarea "can"
type textarea "x"
type textarea "can"
type textarea "x"
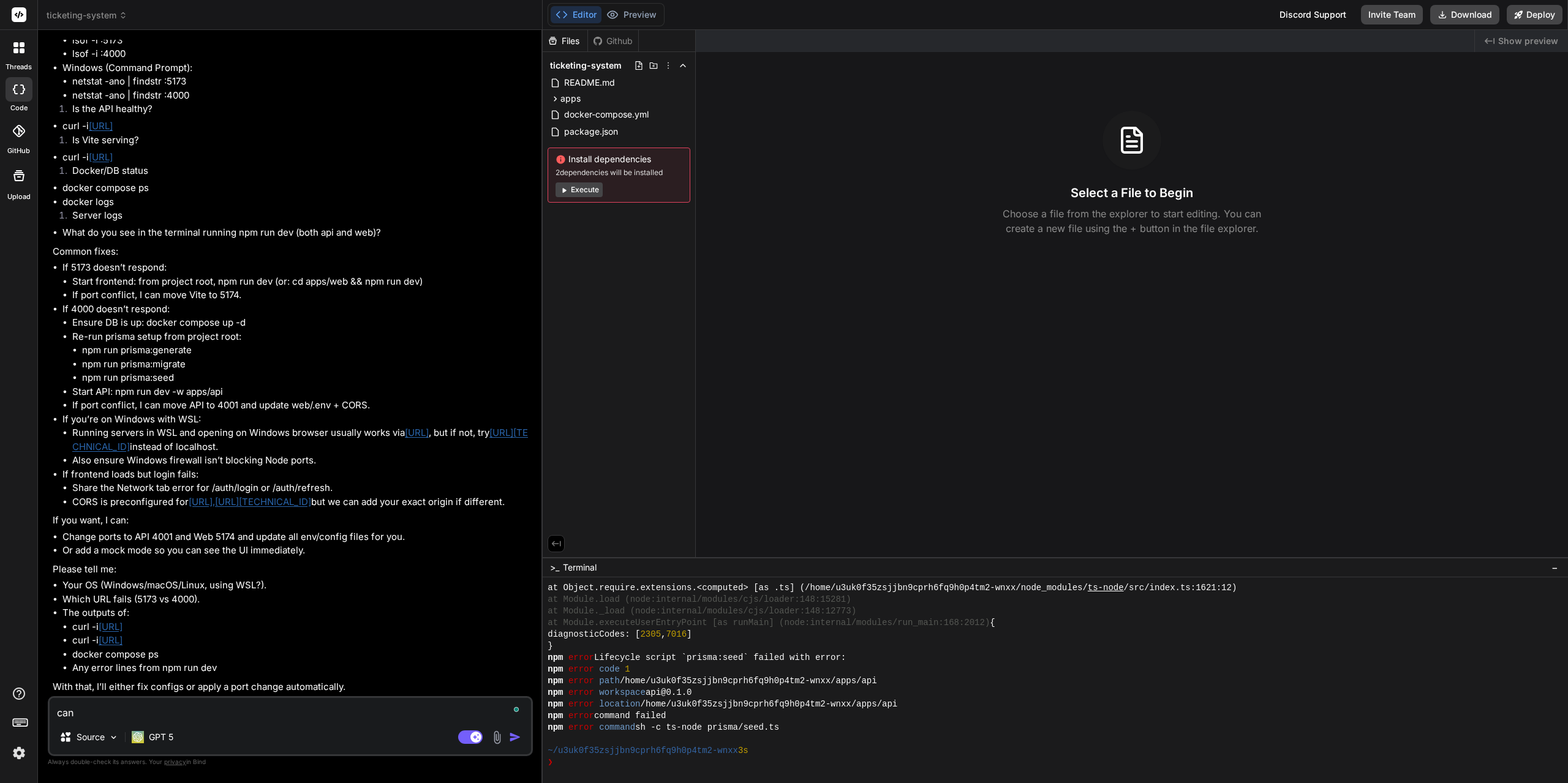
type textarea "can y"
type textarea "x"
type textarea "can yo"
type textarea "x"
type textarea "can you"
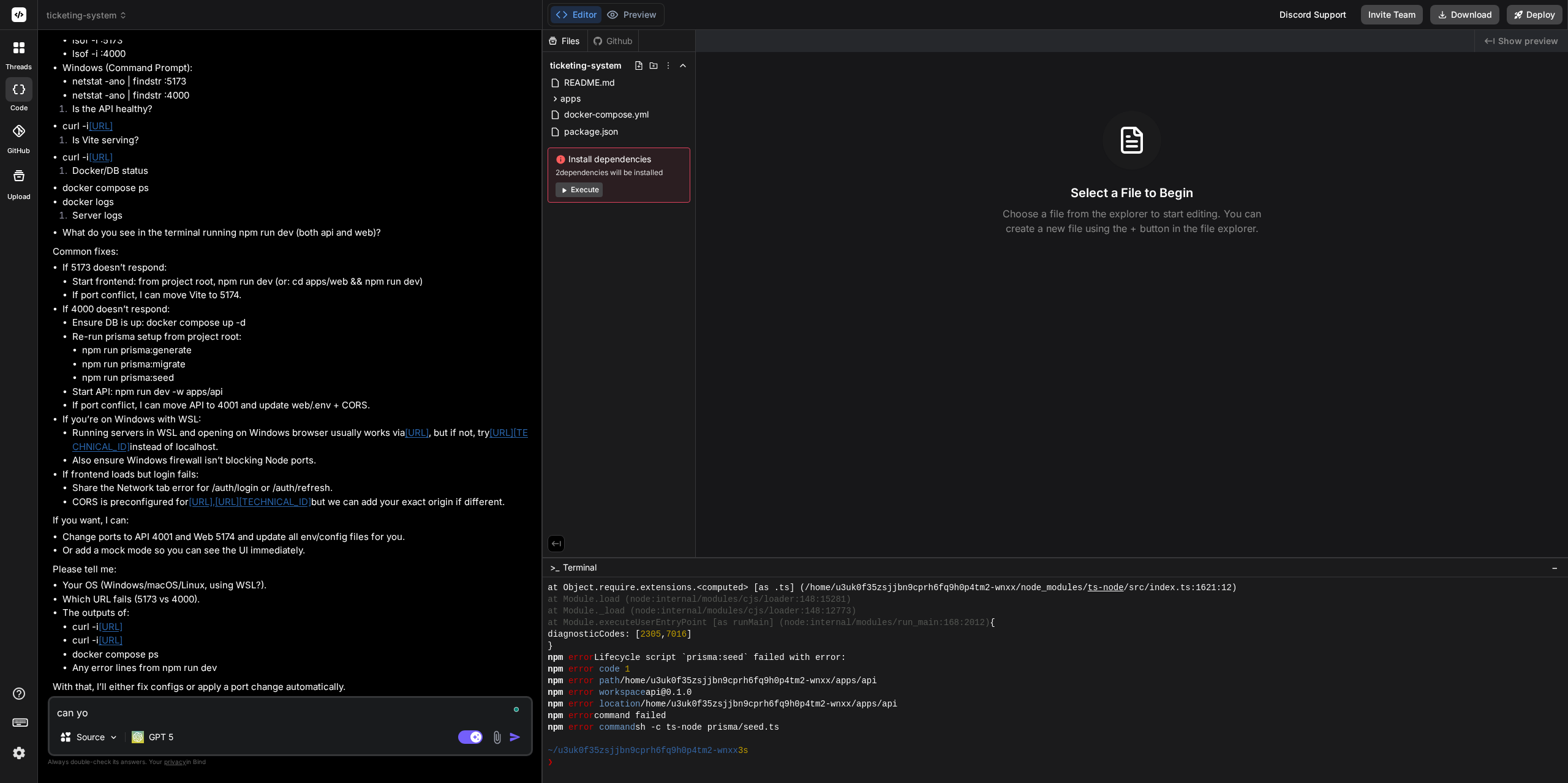
type textarea "x"
type textarea "can you"
type textarea "x"
type textarea "can you j"
type textarea "x"
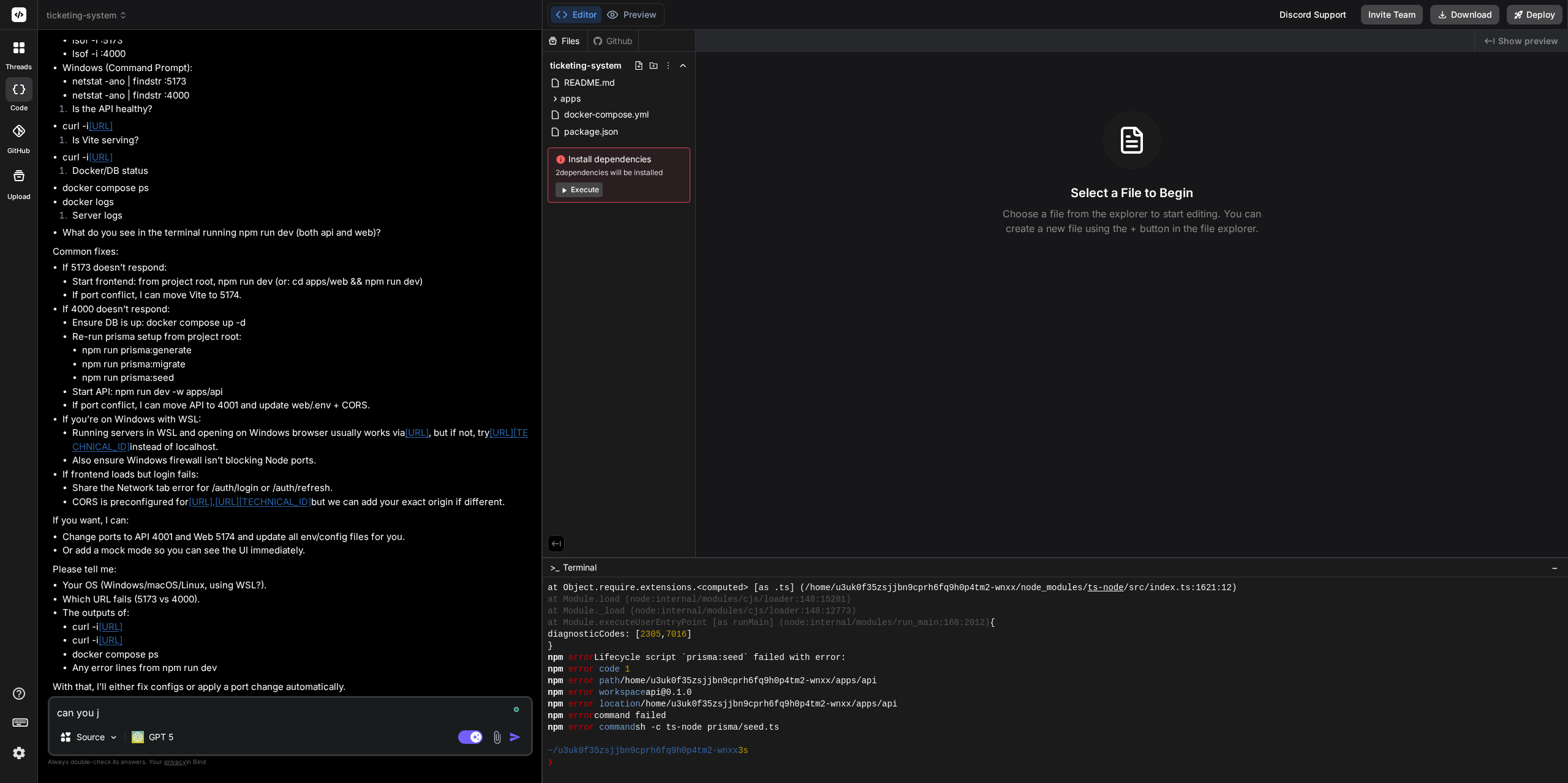
type textarea "can you ju"
type textarea "x"
type textarea "can you jus"
type textarea "x"
type textarea "can you just"
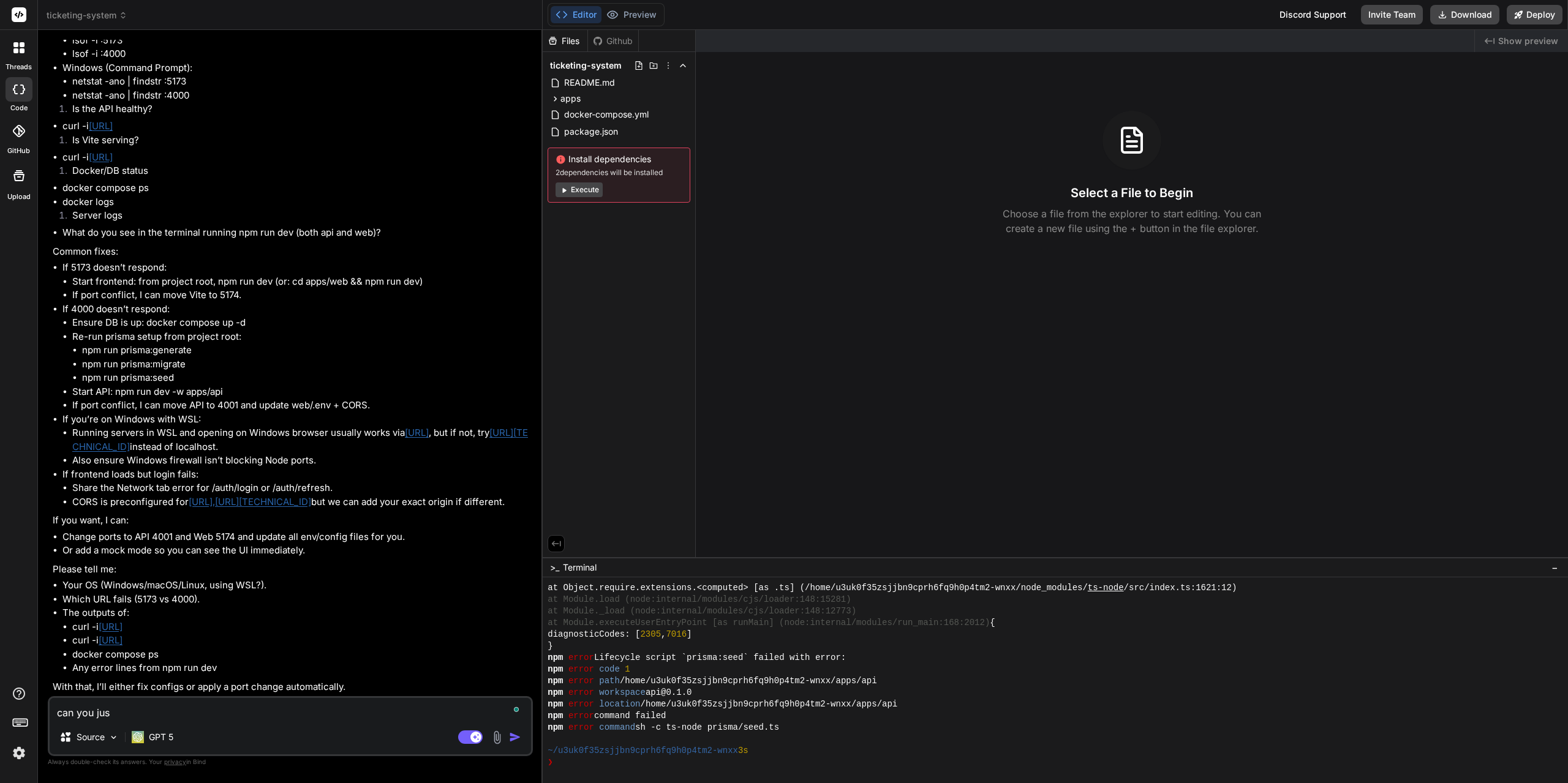
type textarea "x"
type textarea "can you just"
type textarea "x"
type textarea "can you just m"
type textarea "x"
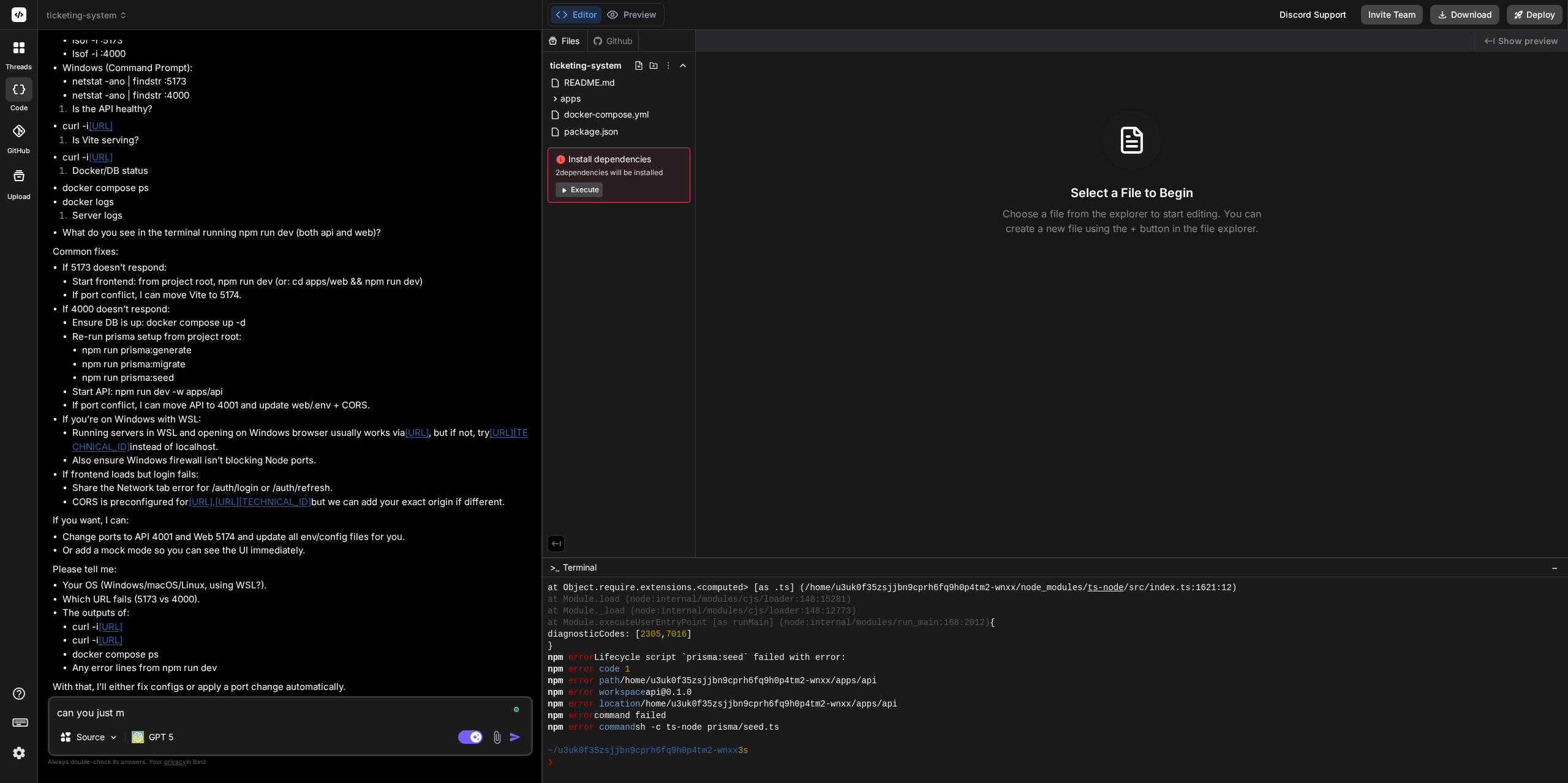
type textarea "can you just ma"
type textarea "x"
type textarea "can you just mak"
type textarea "x"
type textarea "can you just make"
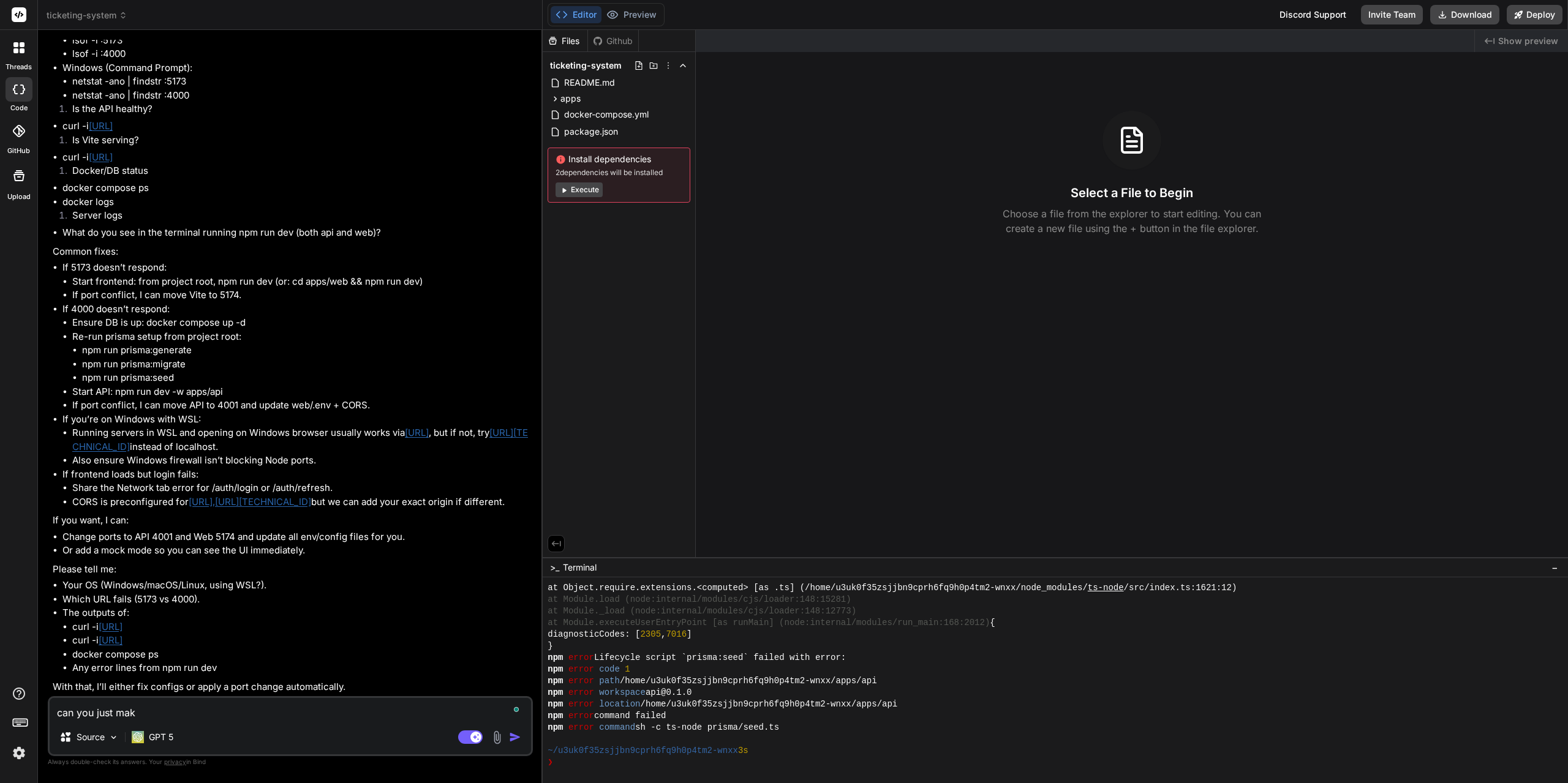
type textarea "x"
type textarea "can you just make"
type textarea "x"
type textarea "can you just make o"
type textarea "x"
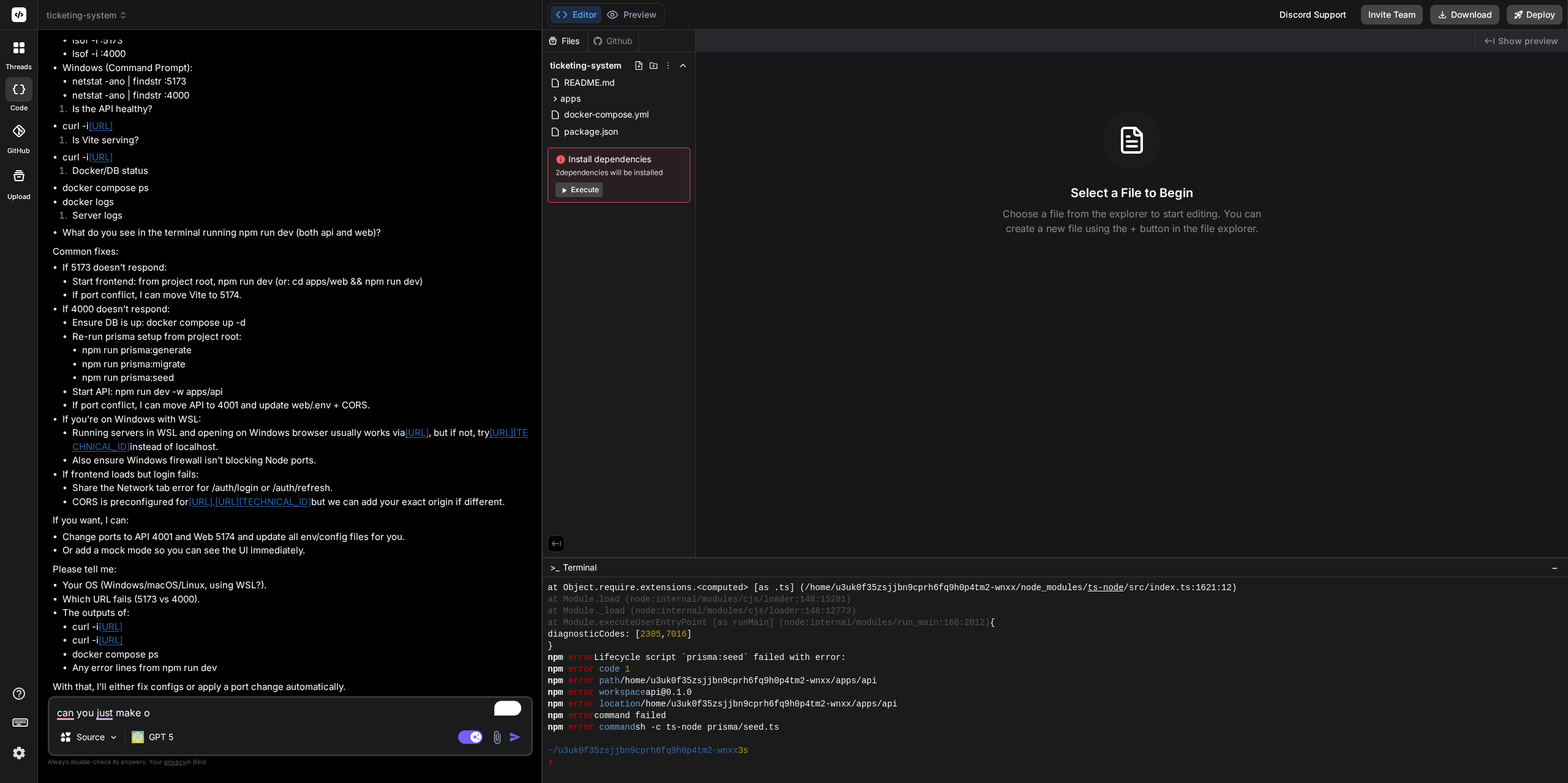
type textarea "can you just make"
type textarea "x"
type textarea "can you just make ="
type textarea "x"
type textarea "can you just make"
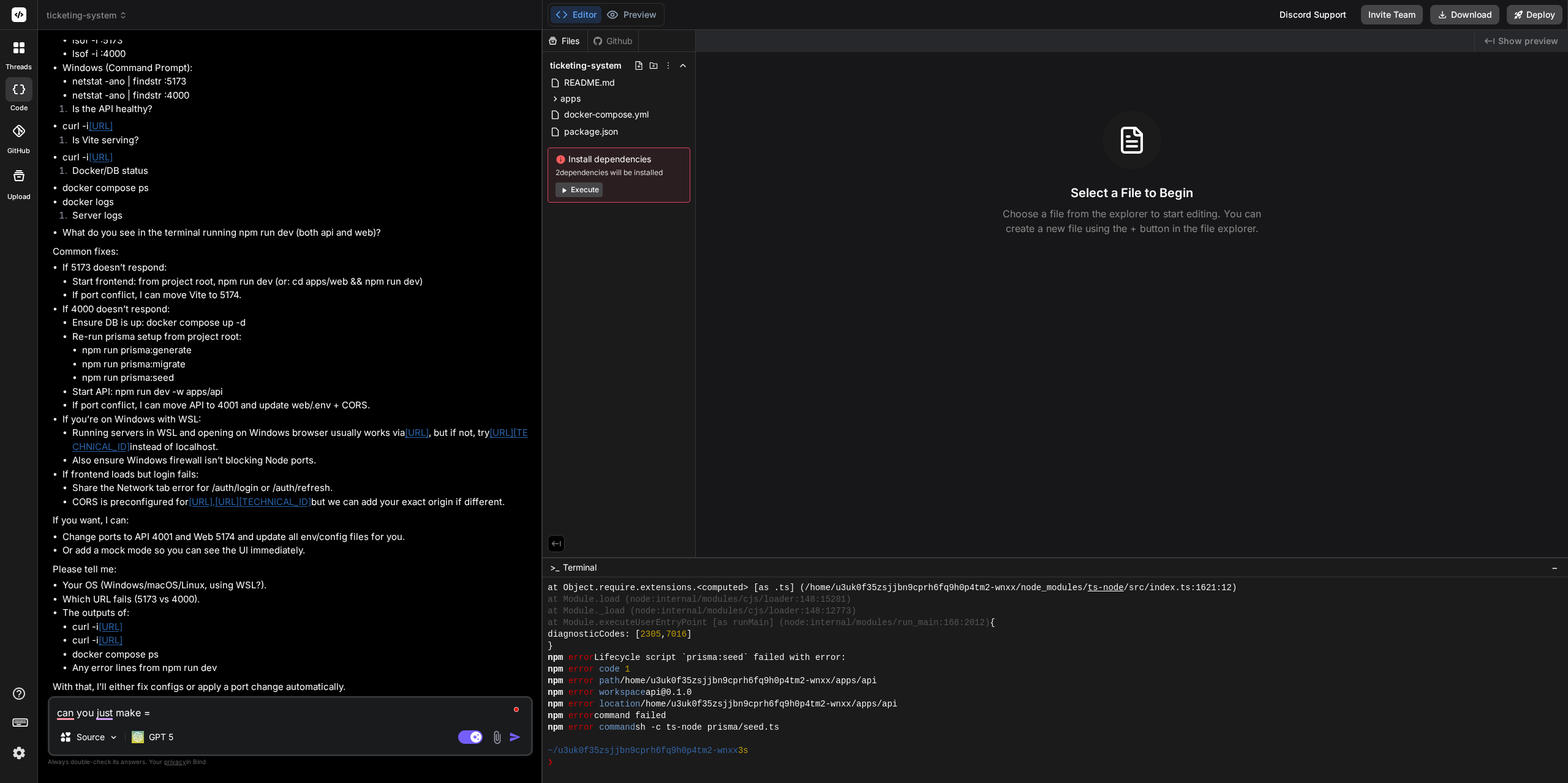
type textarea "x"
type textarea "can you just make t"
type textarea "x"
type textarea "can you just make th"
type textarea "x"
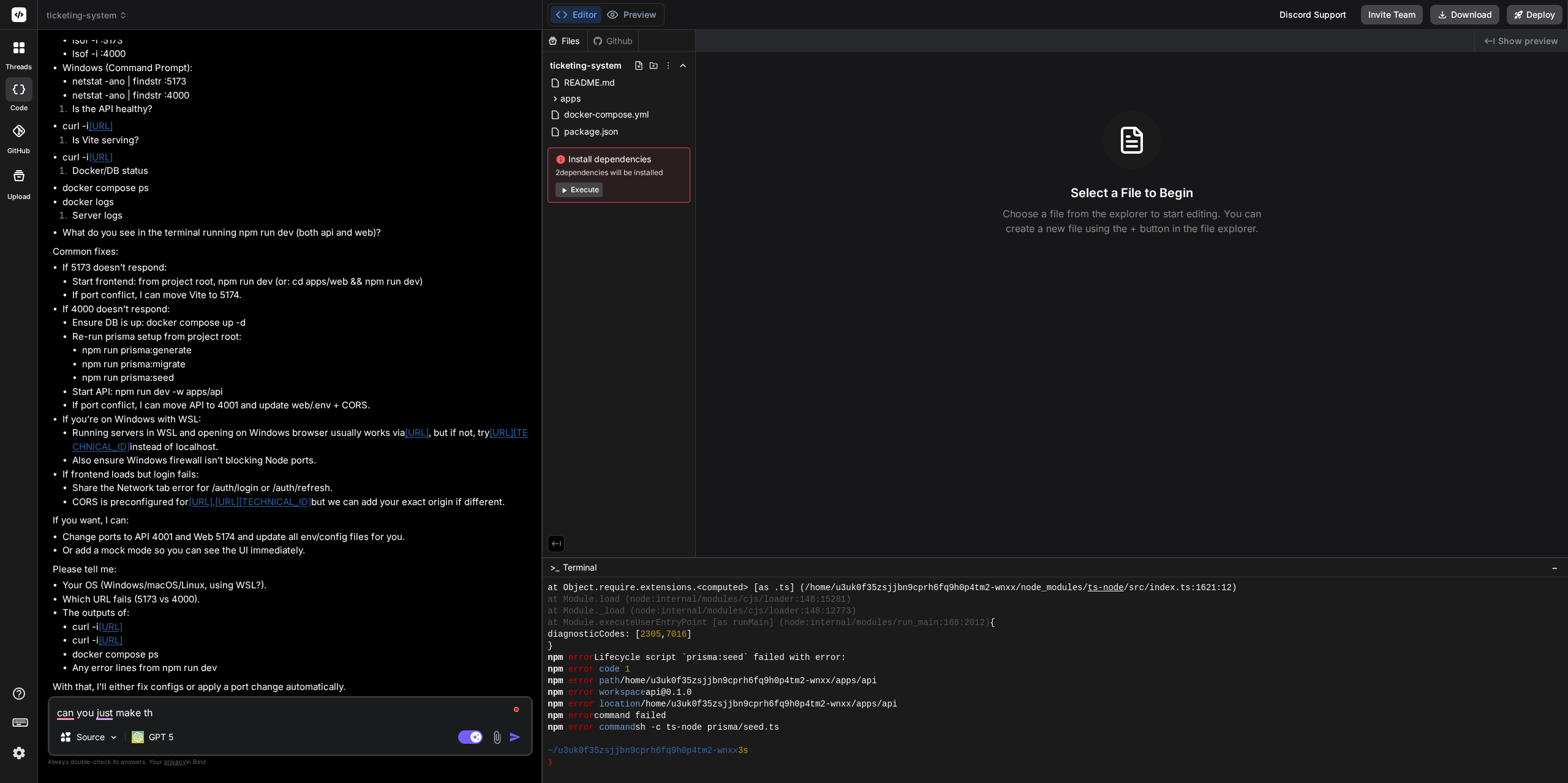
type textarea "can you just make the"
type textarea "x"
type textarea "can you just make the"
type textarea "x"
type textarea "can you just make the a"
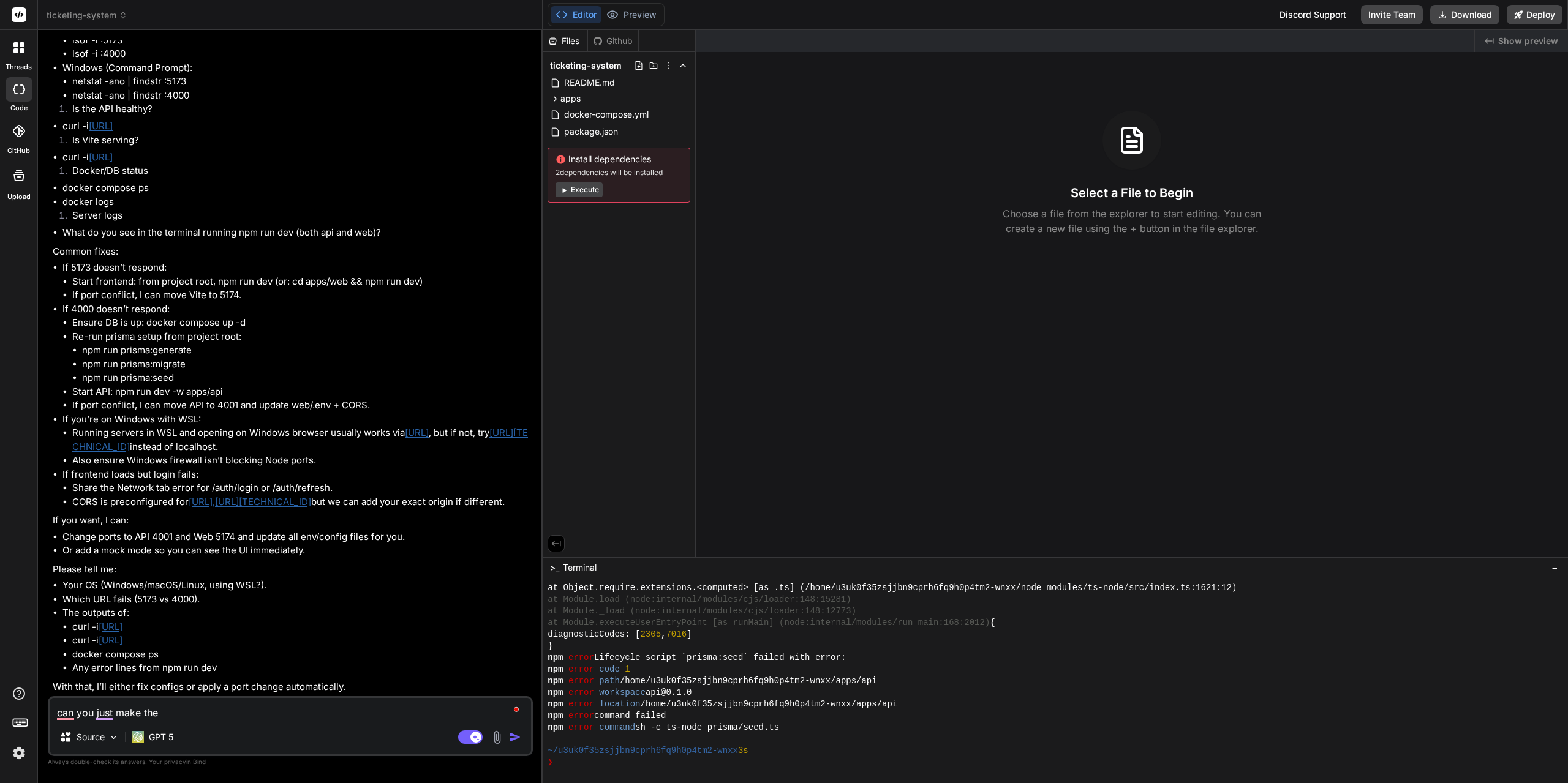
type textarea "x"
type textarea "can you just make the ap"
type textarea "x"
type textarea "can you just make the app"
type textarea "x"
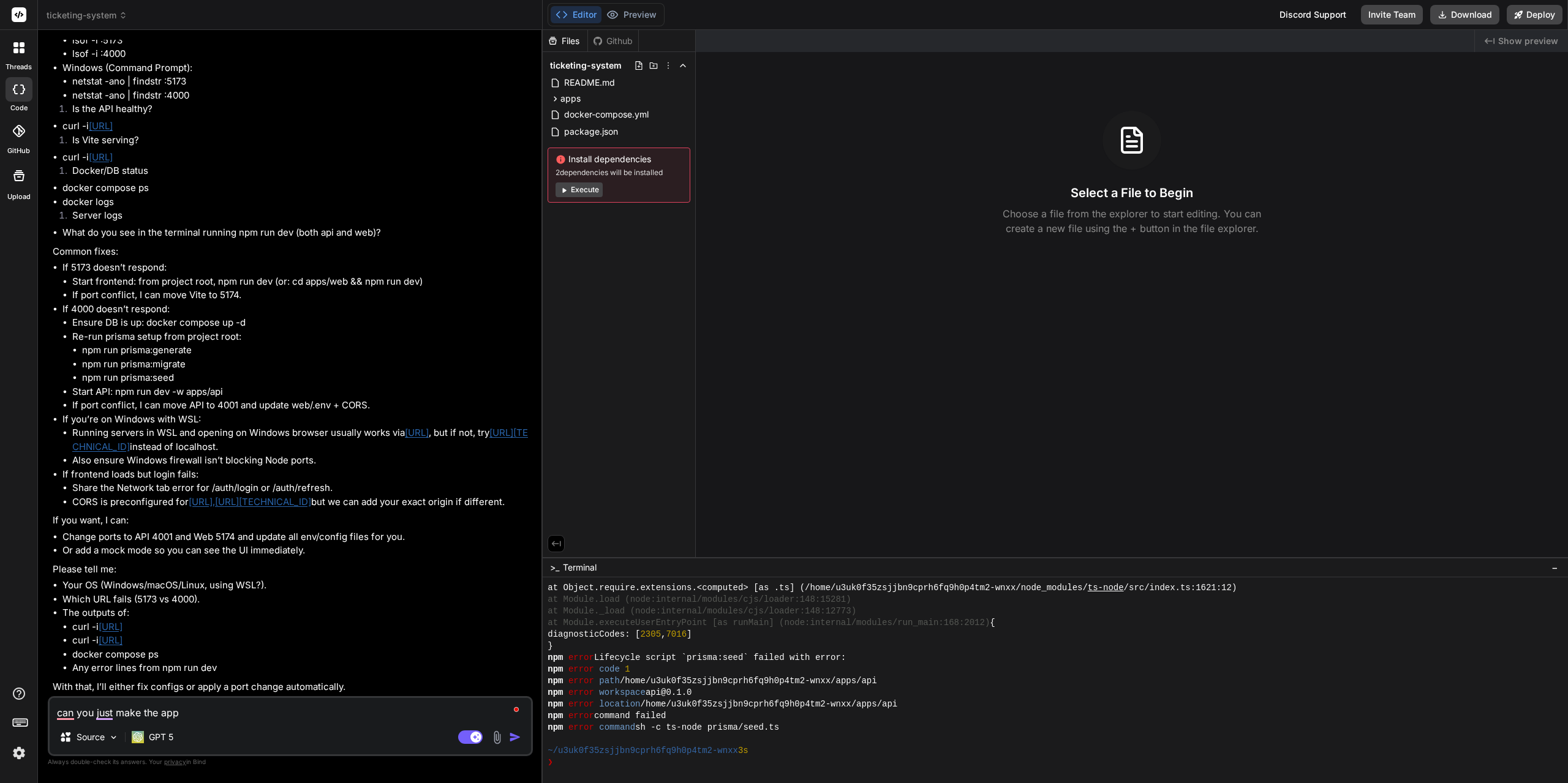
type textarea "can you just make the app"
type textarea "x"
type textarea "can you just make the app w"
type textarea "x"
type textarea "can you just make the app wo"
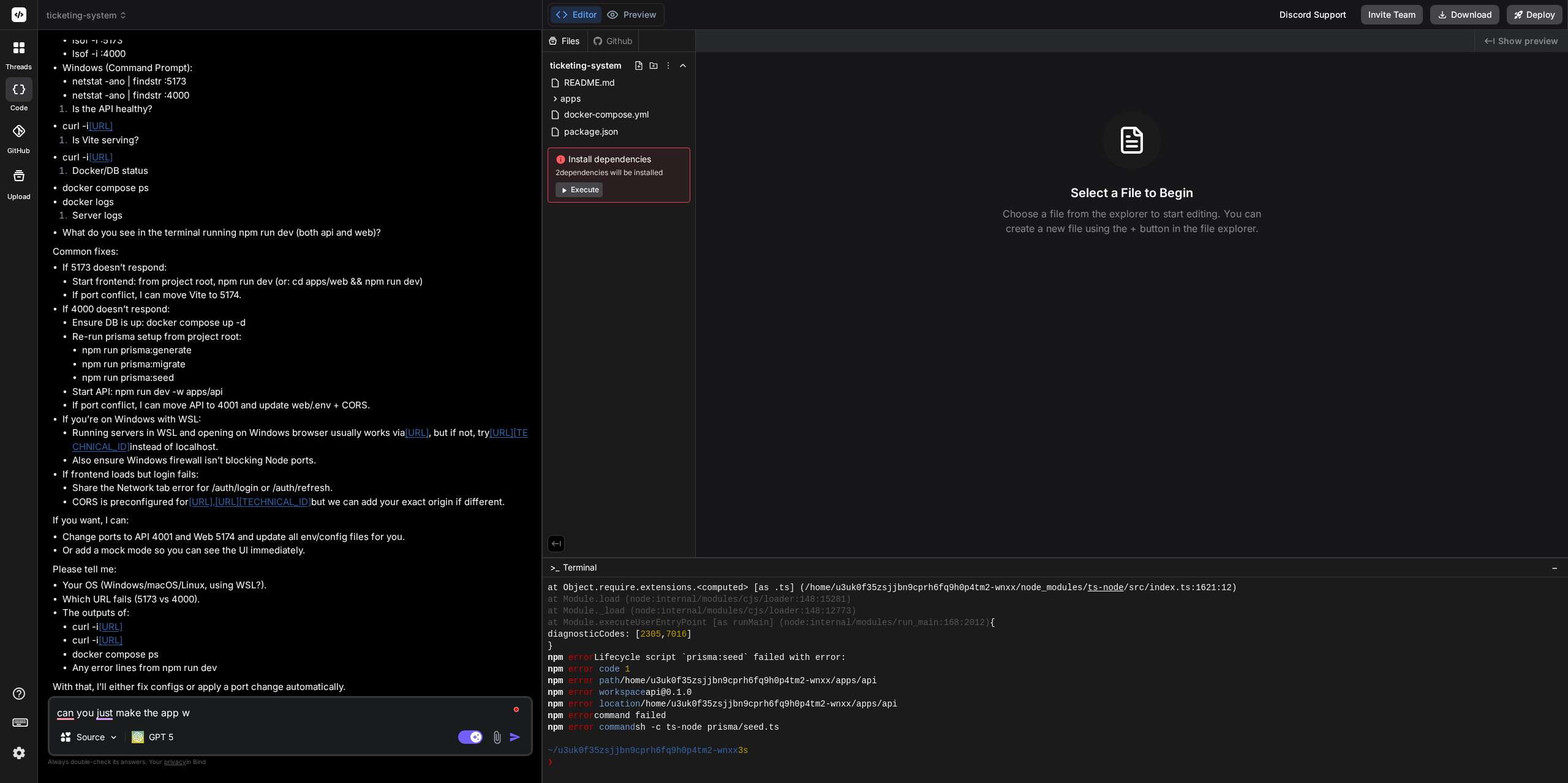
type textarea "x"
type textarea "can you just make the app wor"
type textarea "x"
type textarea "can you just make the app work"
type textarea "x"
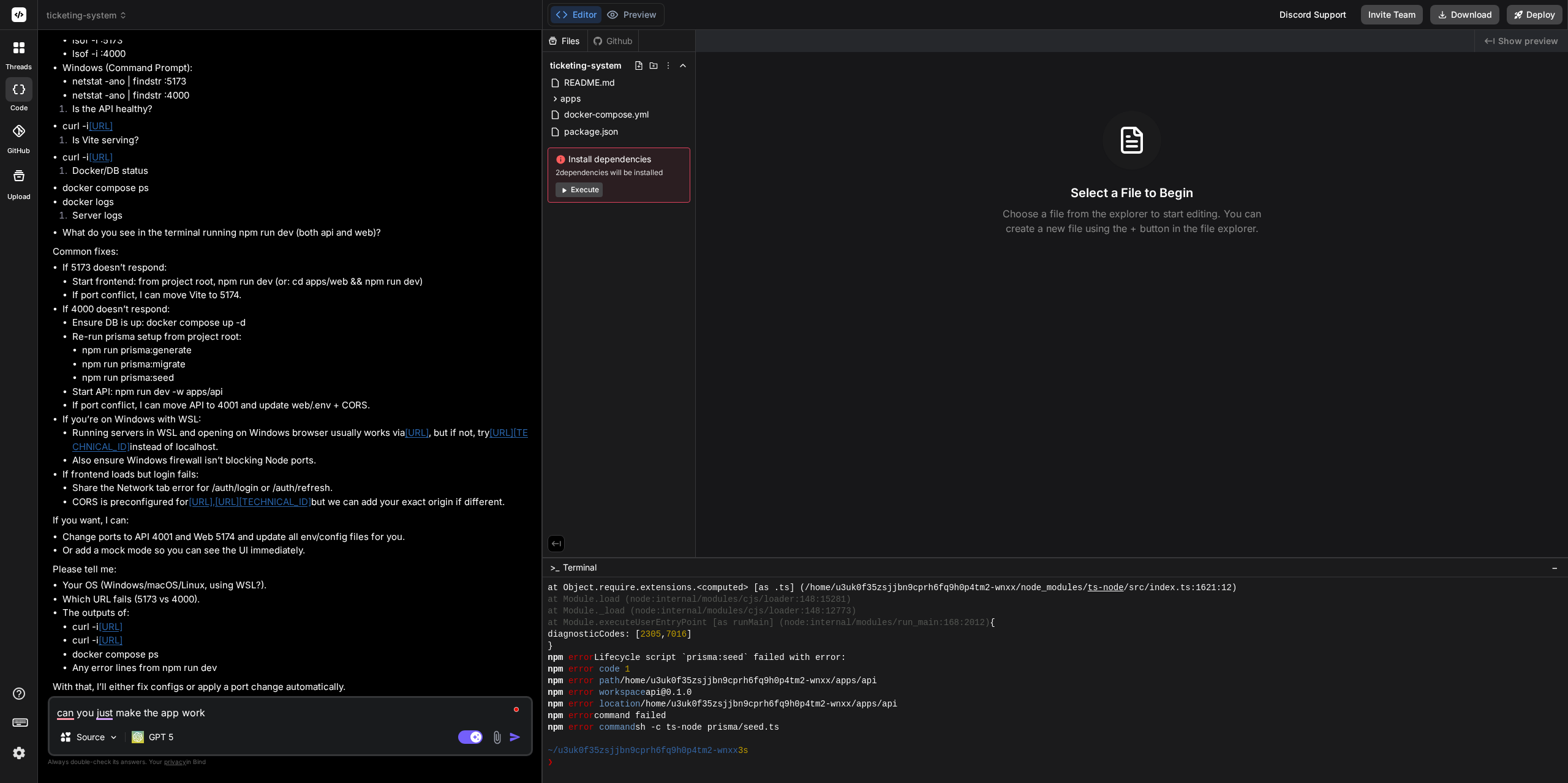
type textarea "can you just make the app work"
type textarea "x"
type textarea "can you just make the app work o"
type textarea "x"
type textarea "can you just make the app work on"
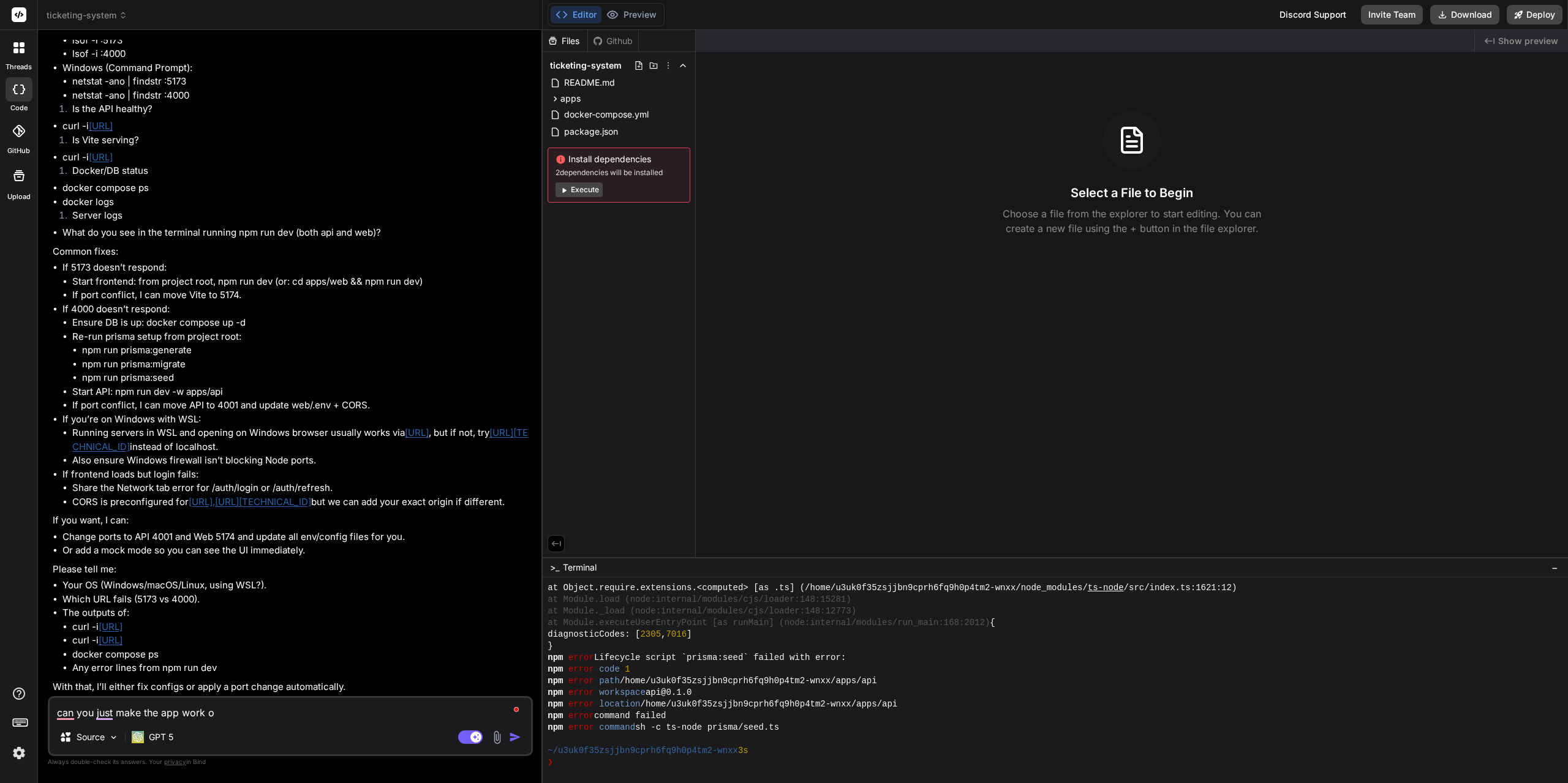
type textarea "x"
type textarea "can you just make the app work o"
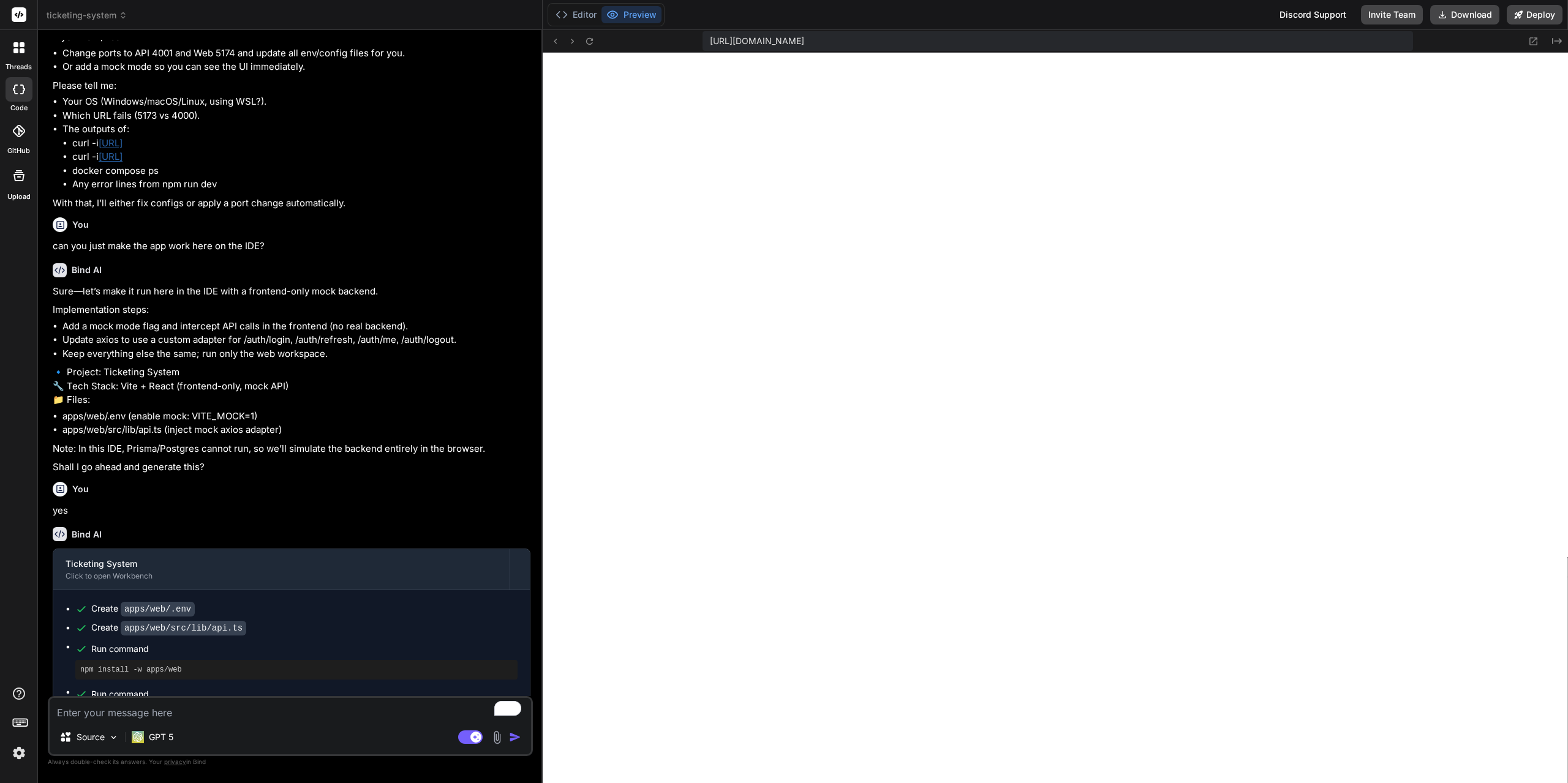
scroll to position [3646, 0]
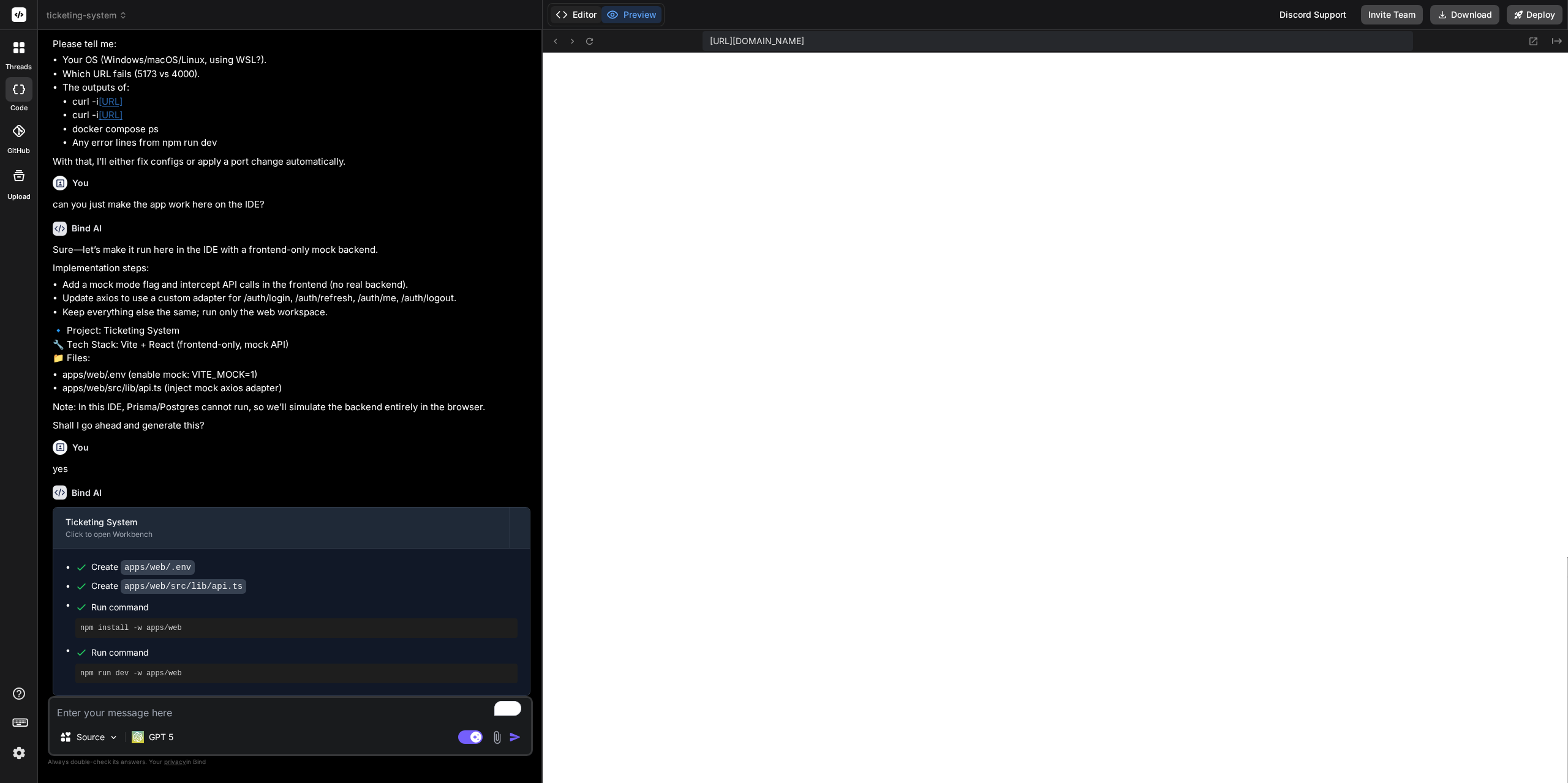
click at [587, 21] on button "Editor" at bounding box center [576, 14] width 51 height 17
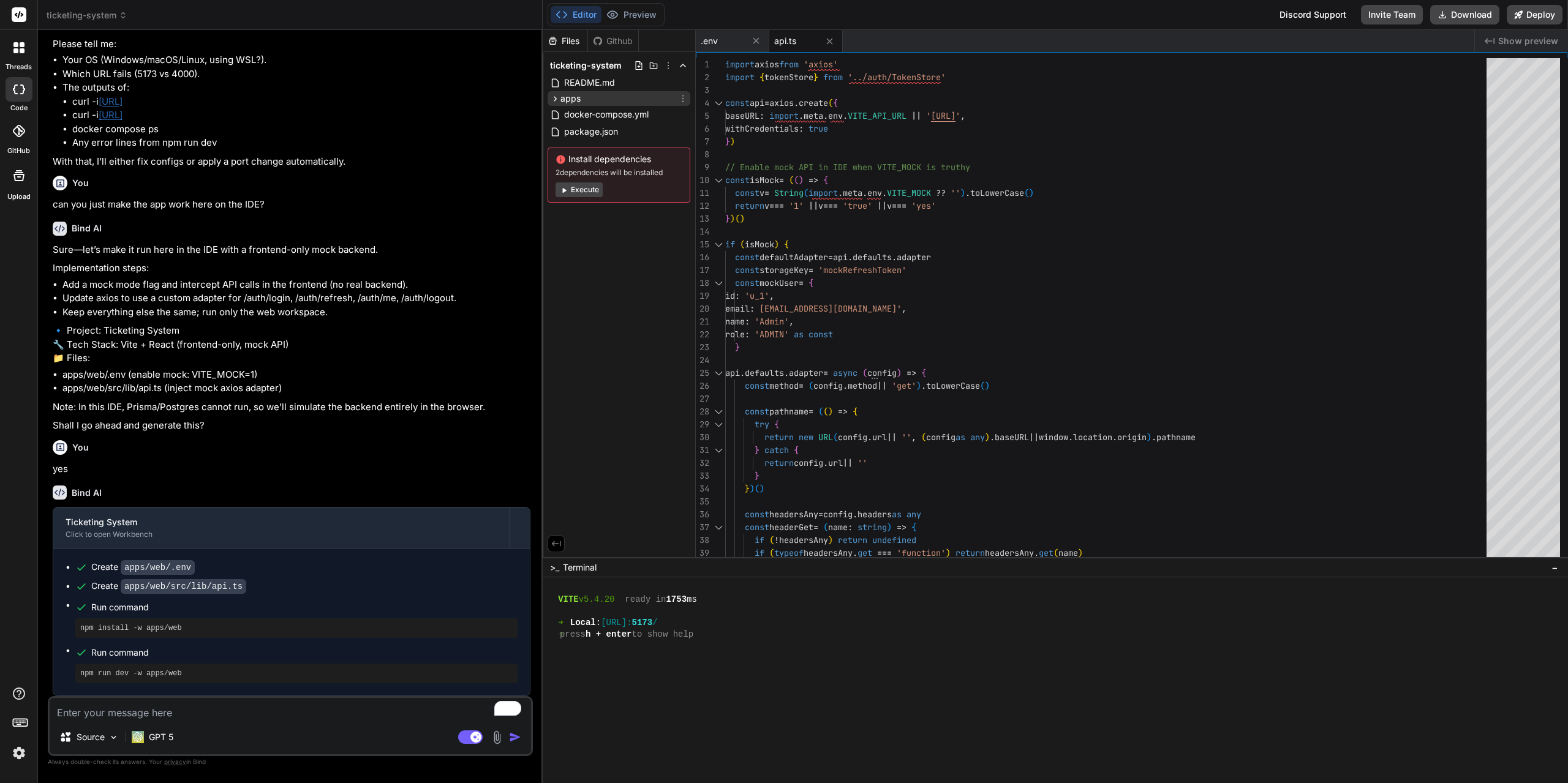
click at [556, 103] on icon at bounding box center [555, 98] width 11 height 11
click at [566, 116] on icon at bounding box center [566, 114] width 11 height 11
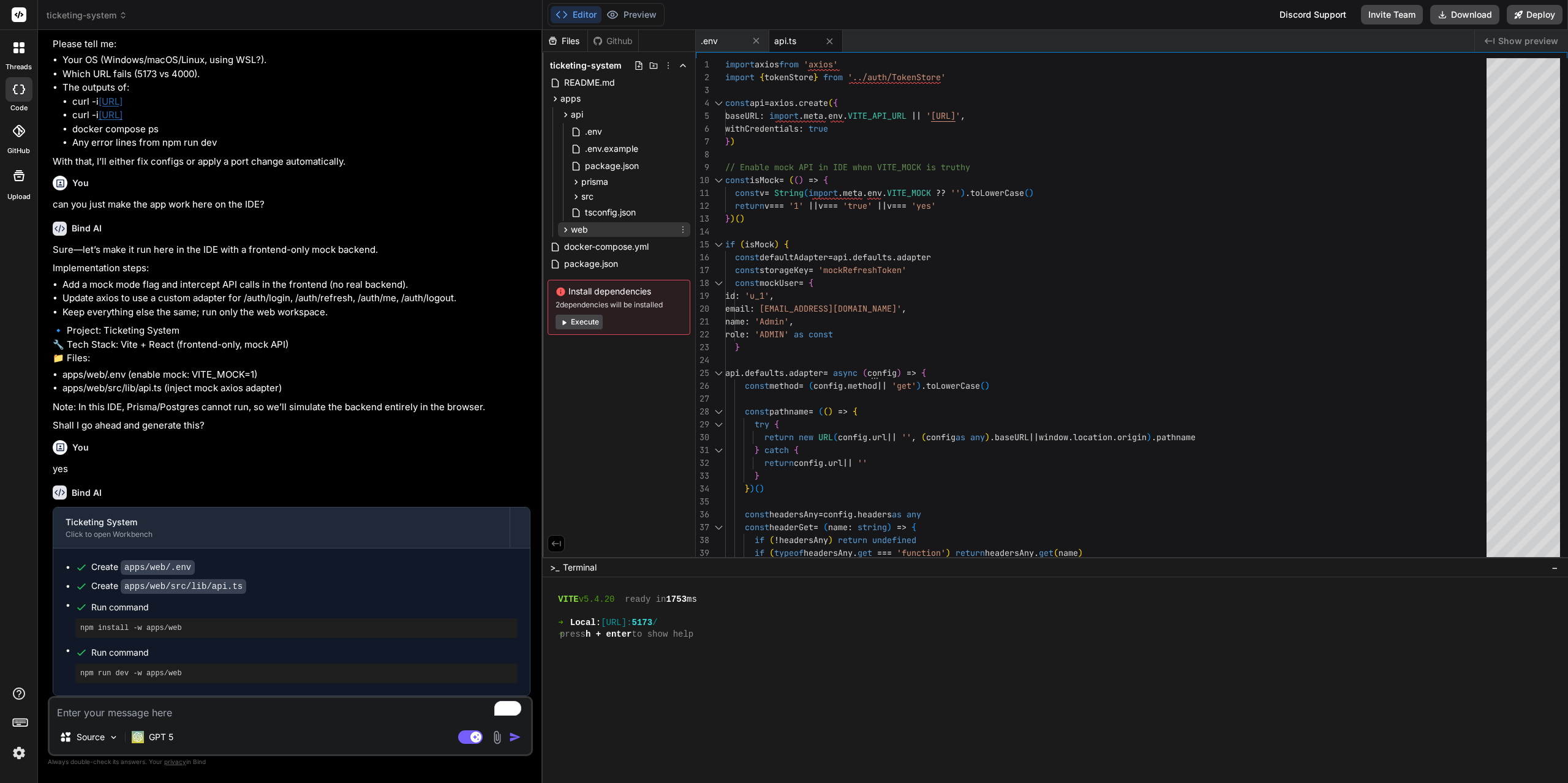
click at [568, 231] on icon at bounding box center [566, 229] width 11 height 11
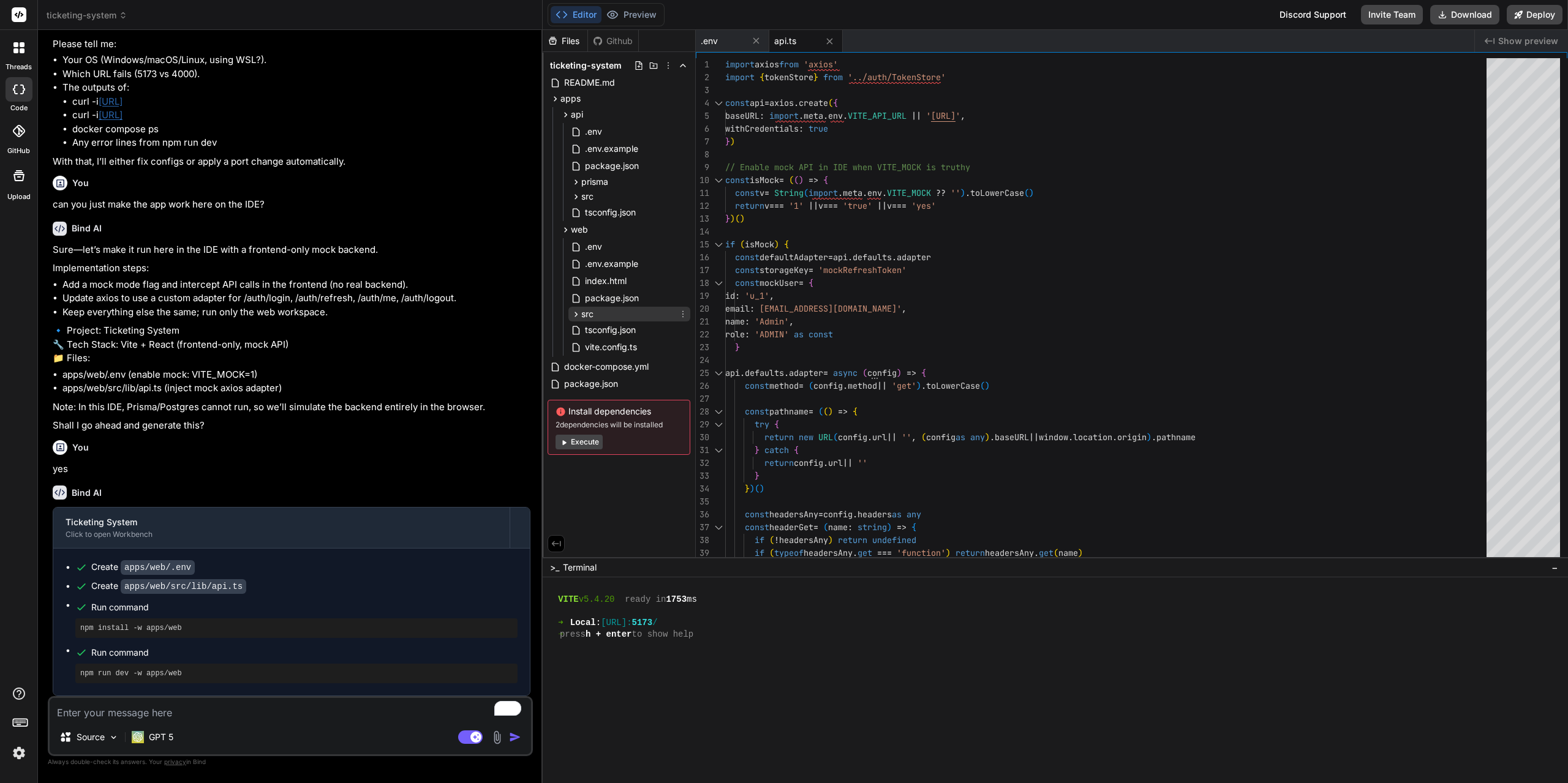
click at [576, 316] on icon at bounding box center [575, 314] width 11 height 11
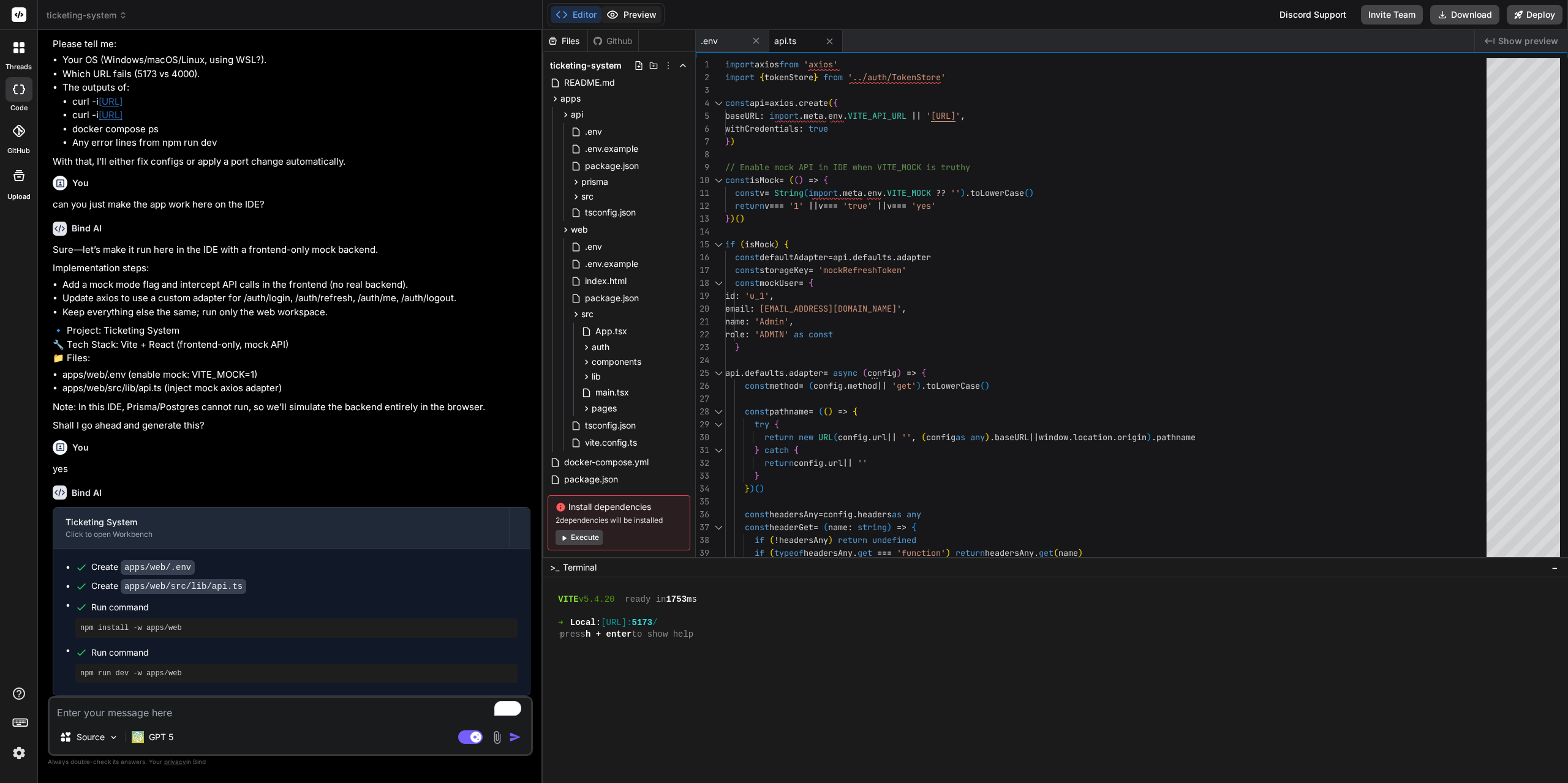
click at [637, 7] on button "Preview" at bounding box center [631, 14] width 60 height 17
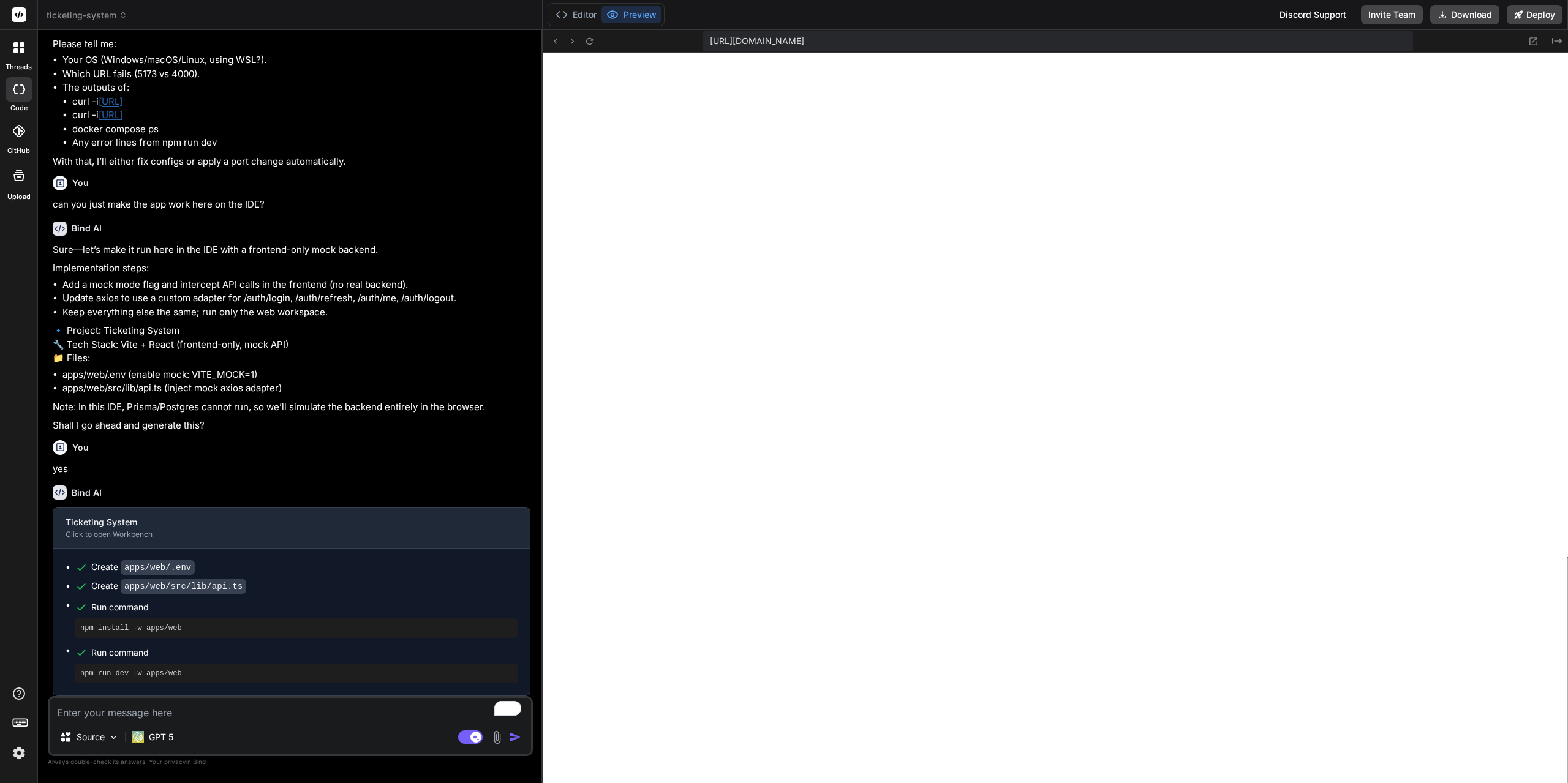
click at [230, 709] on textarea "To enrich screen reader interactions, please activate Accessibility in Grammarl…" at bounding box center [289, 709] width 481 height 22
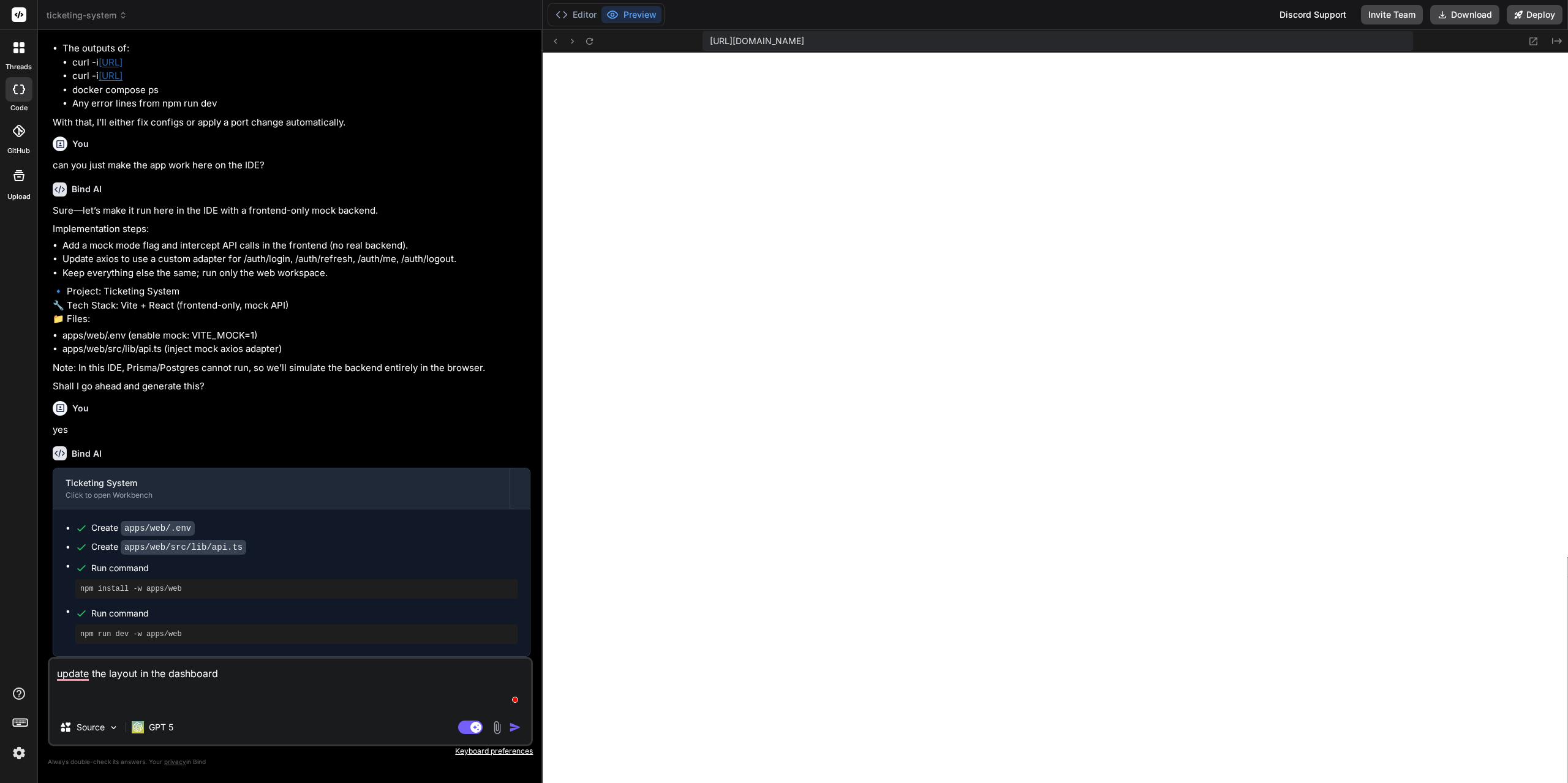
paste textarea "120036"
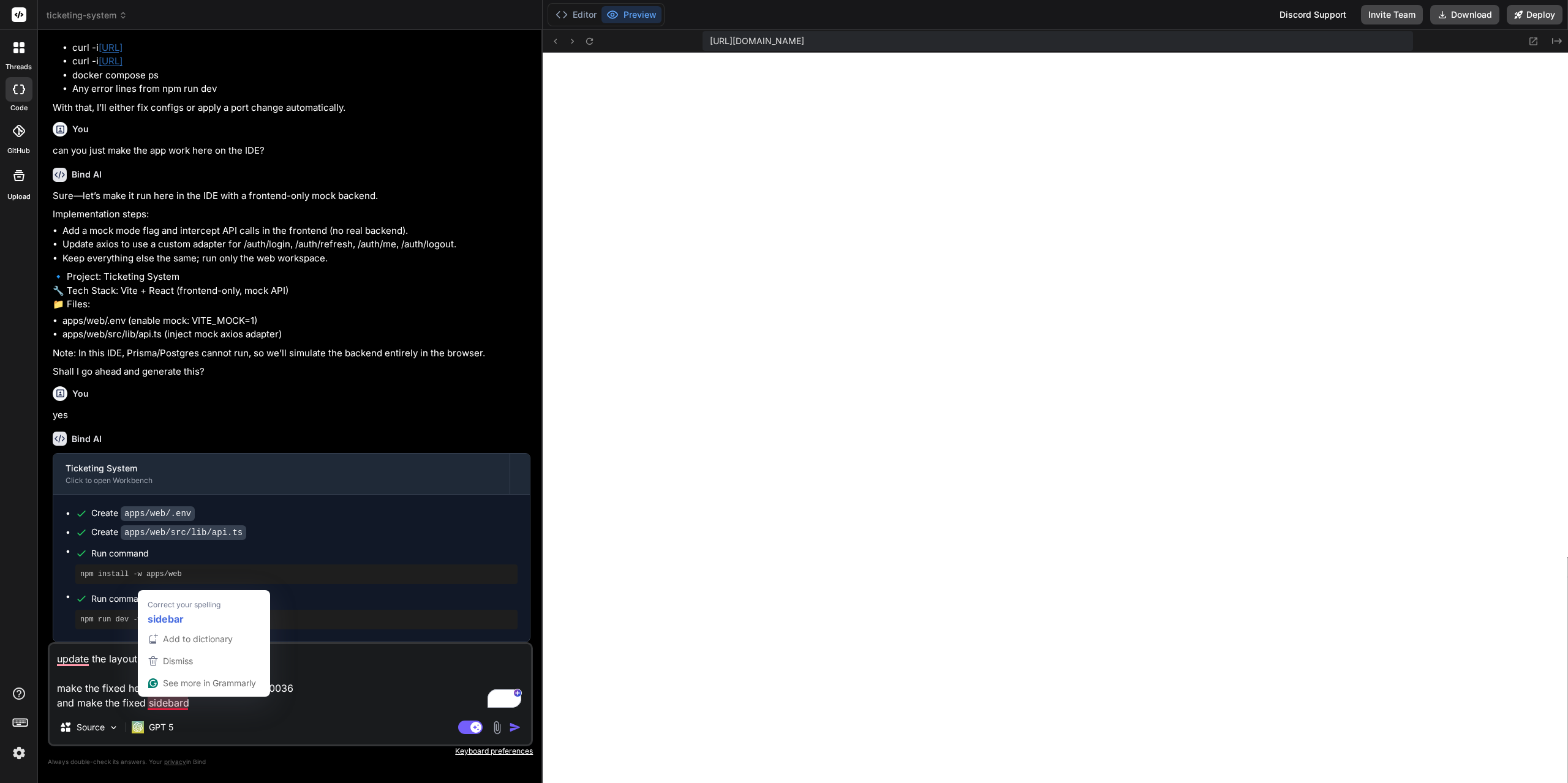
click at [194, 708] on textarea "update the layout in the dashboard make the fixed header background color: #120…" at bounding box center [289, 677] width 481 height 66
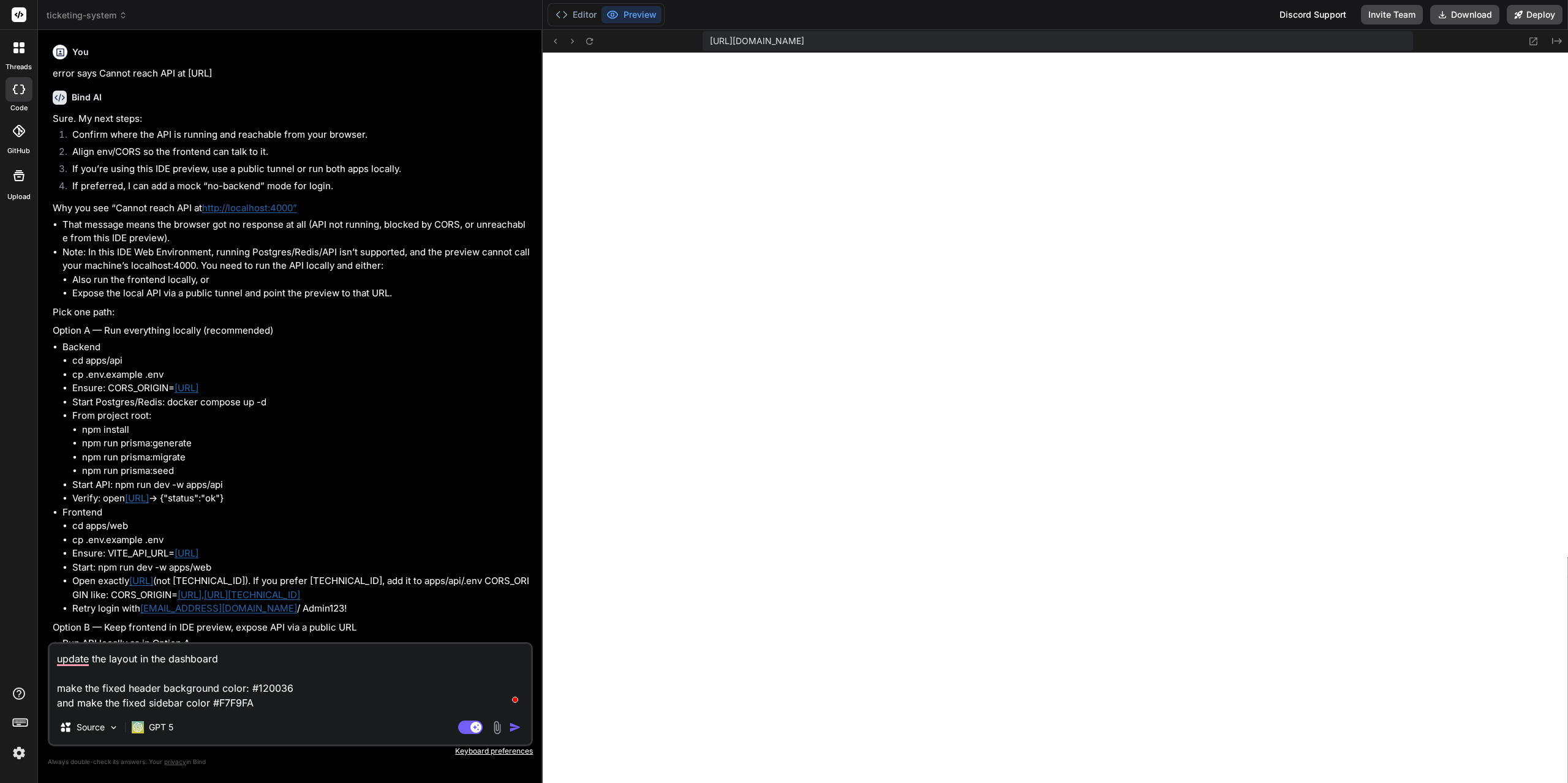
scroll to position [1711, 0]
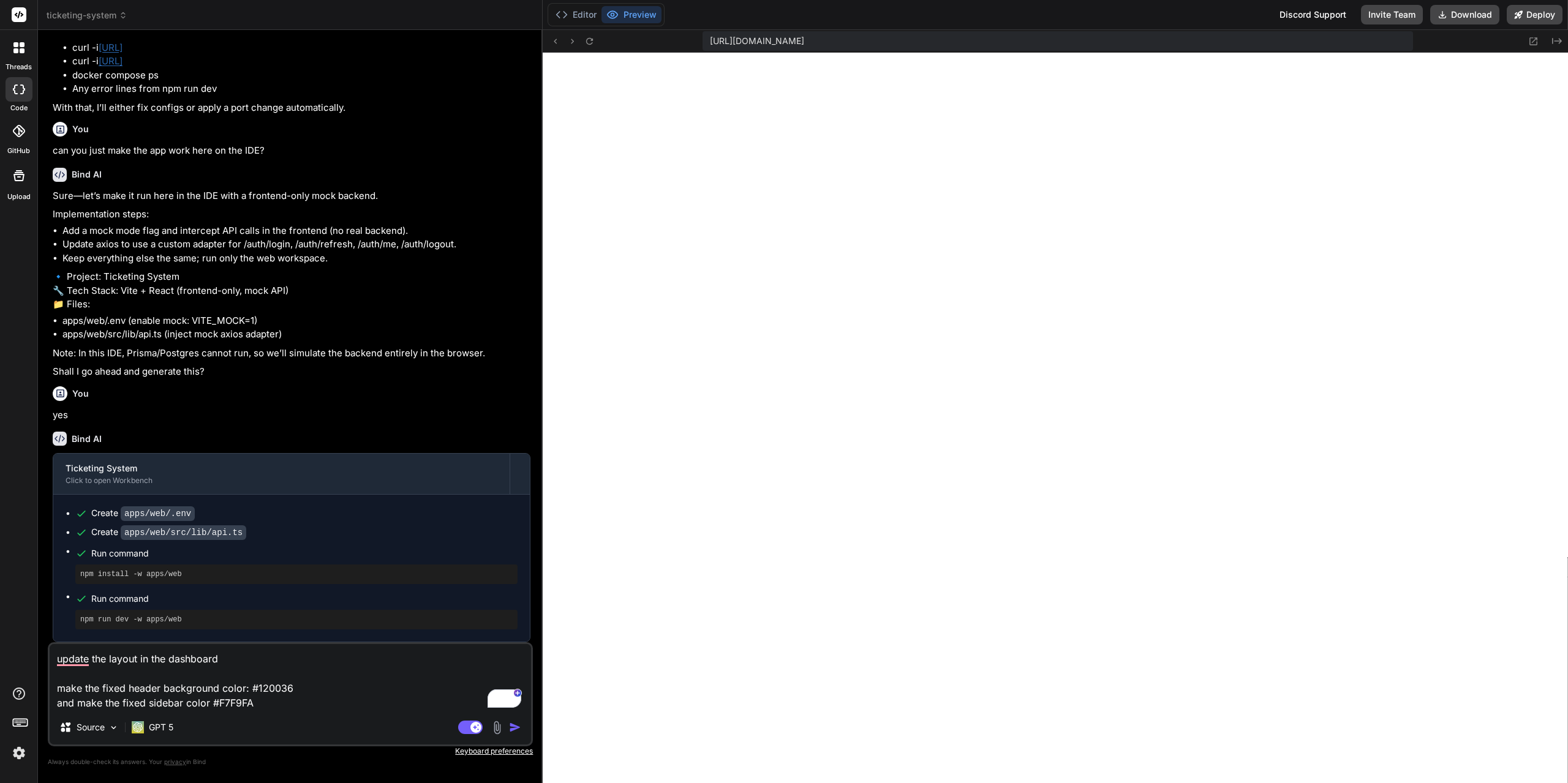
click at [301, 702] on textarea "update the layout in the dashboard make the fixed header background color: #120…" at bounding box center [289, 677] width 481 height 66
type textarea "update the layout in the dashboard make the fixed header background color: #120…"
type textarea "x"
type textarea "update the layout in the dashboard make the fixed header background color: #120…"
type textarea "x"
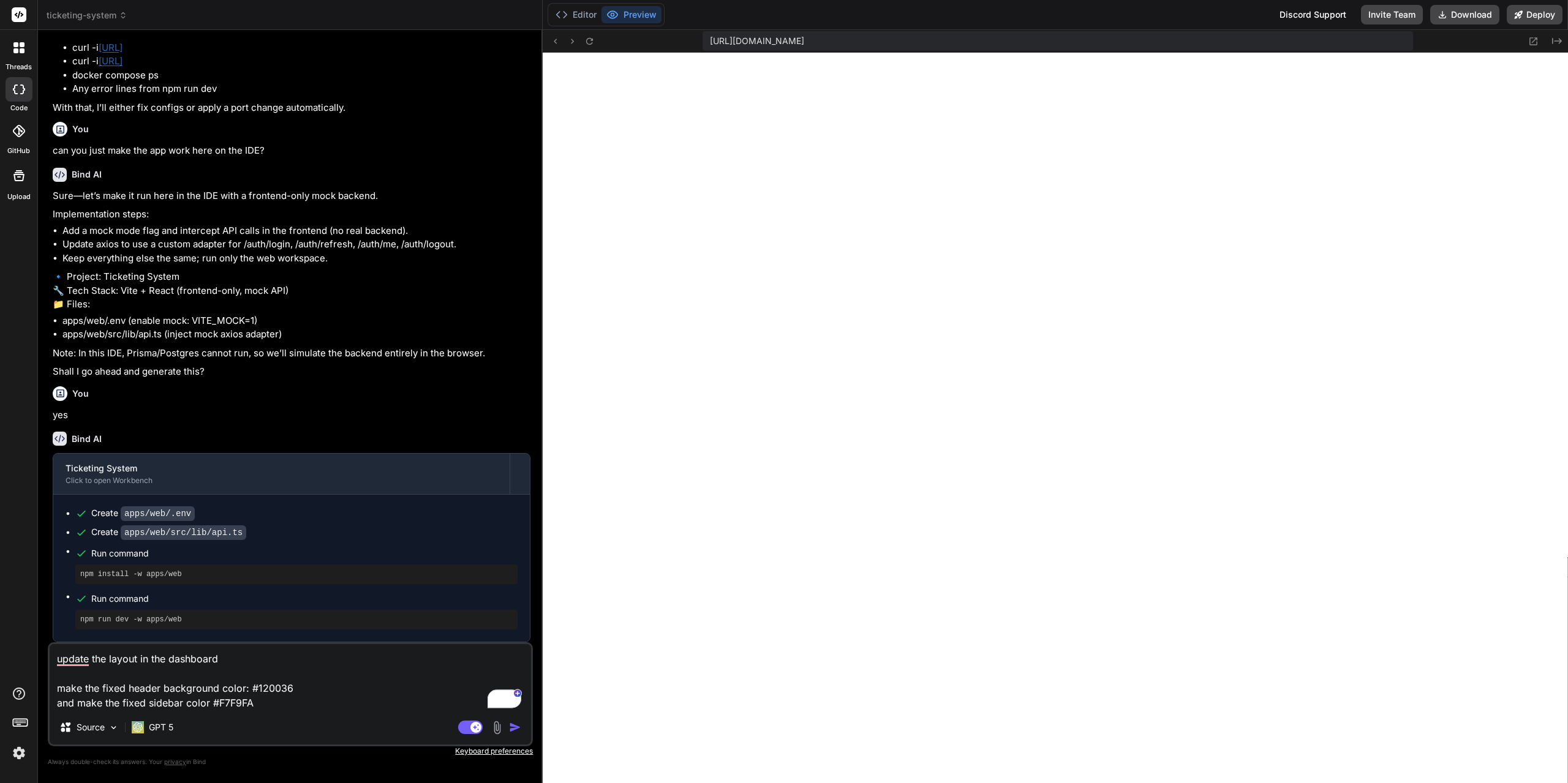
type textarea "update the layout in the dashboard make the fixed header background color: #120…"
type textarea "x"
paste textarea "The menu on the left sidebar is Inbox: -All inboxes -Mine -Open -Closed -Drafts"
type textarea "update the layout in the dashboard make the fixed header background color: #120…"
type textarea "x"
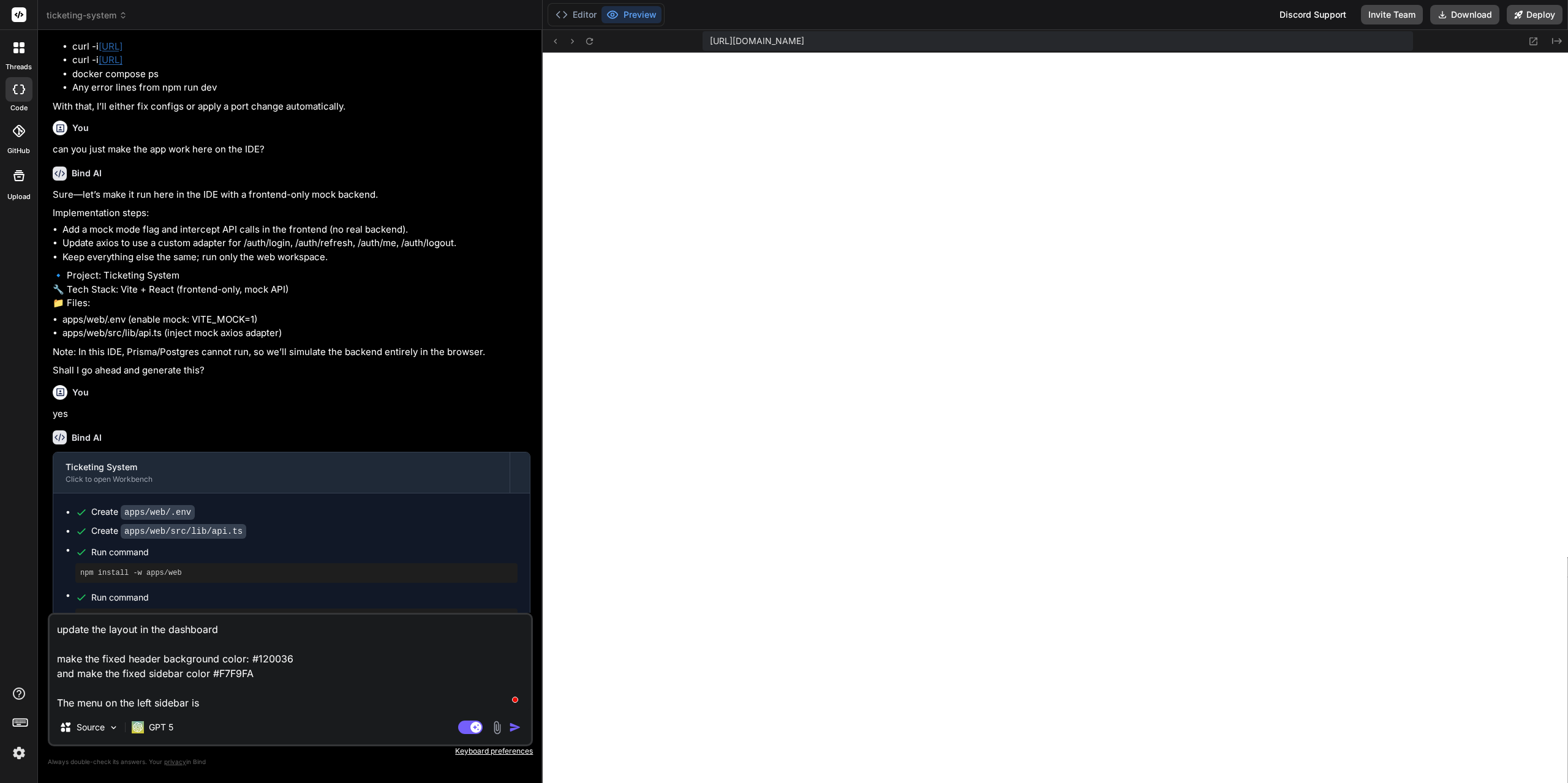
scroll to position [45, 0]
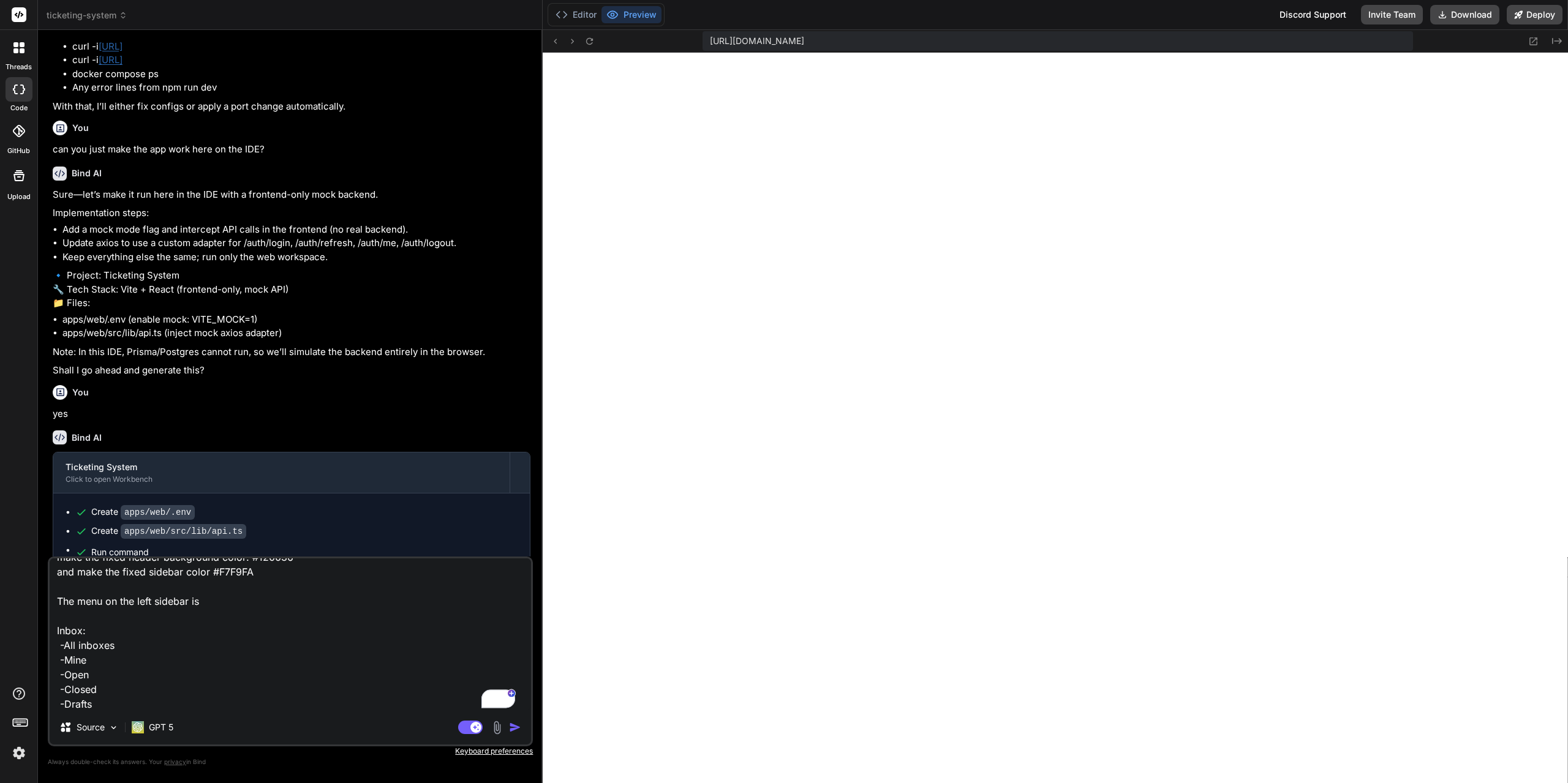
click at [155, 602] on textarea "update the layout in the dashboard make the fixed header background color: #120…" at bounding box center [289, 634] width 481 height 151
type textarea "update the layout in the dashboard make the fixed header background color: #120…"
type textarea "x"
type textarea "update the layout in the dashboard make the fixed header background color: #120…"
type textarea "x"
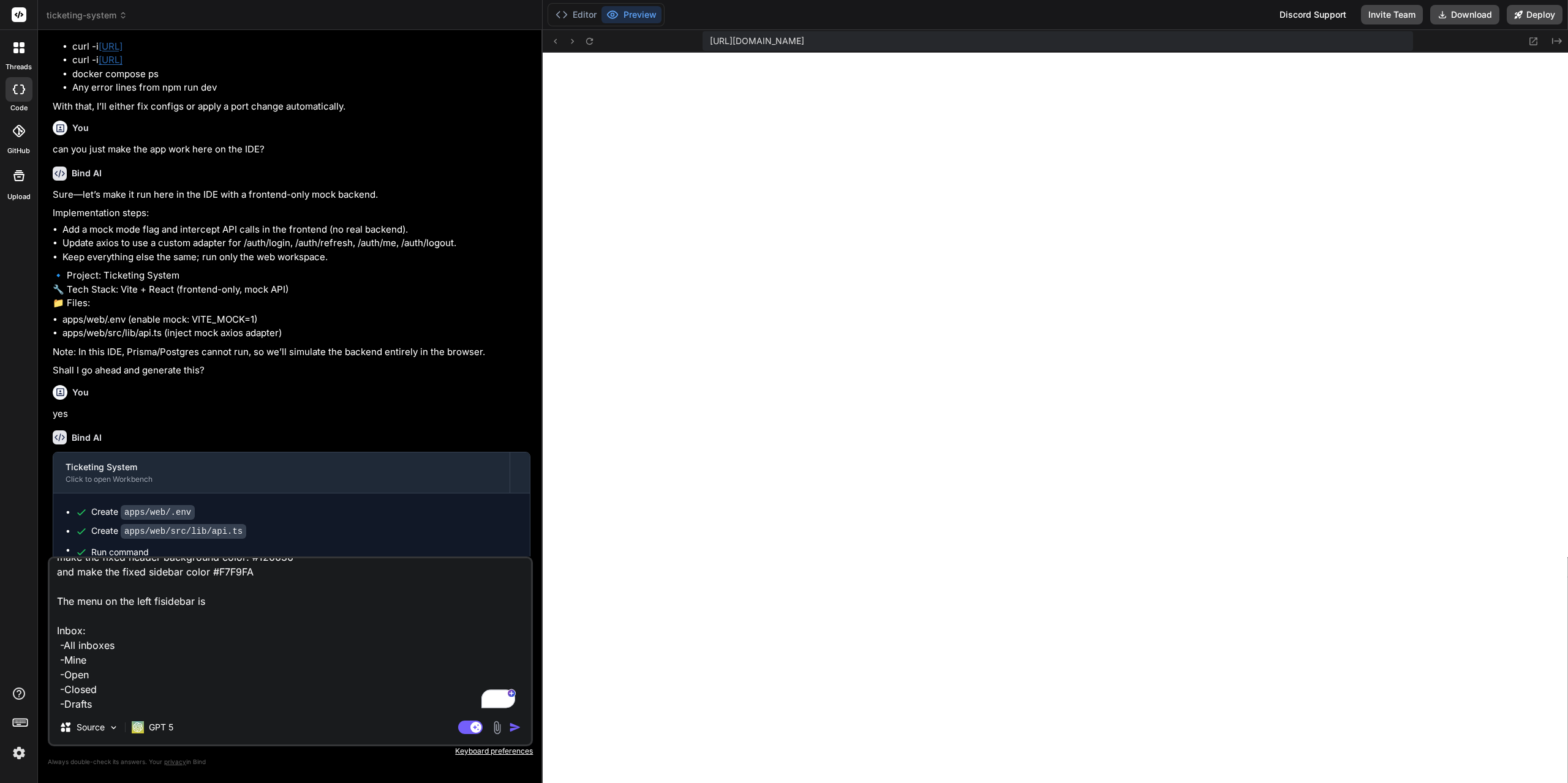
type textarea "update the layout in the dashboard make the fixed header background color: #120…"
type textarea "x"
type textarea "update the layout in the dashboard make the fixed header background color: #120…"
type textarea "x"
type textarea "update the layout in the dashboard make the fixed header background color: #120…"
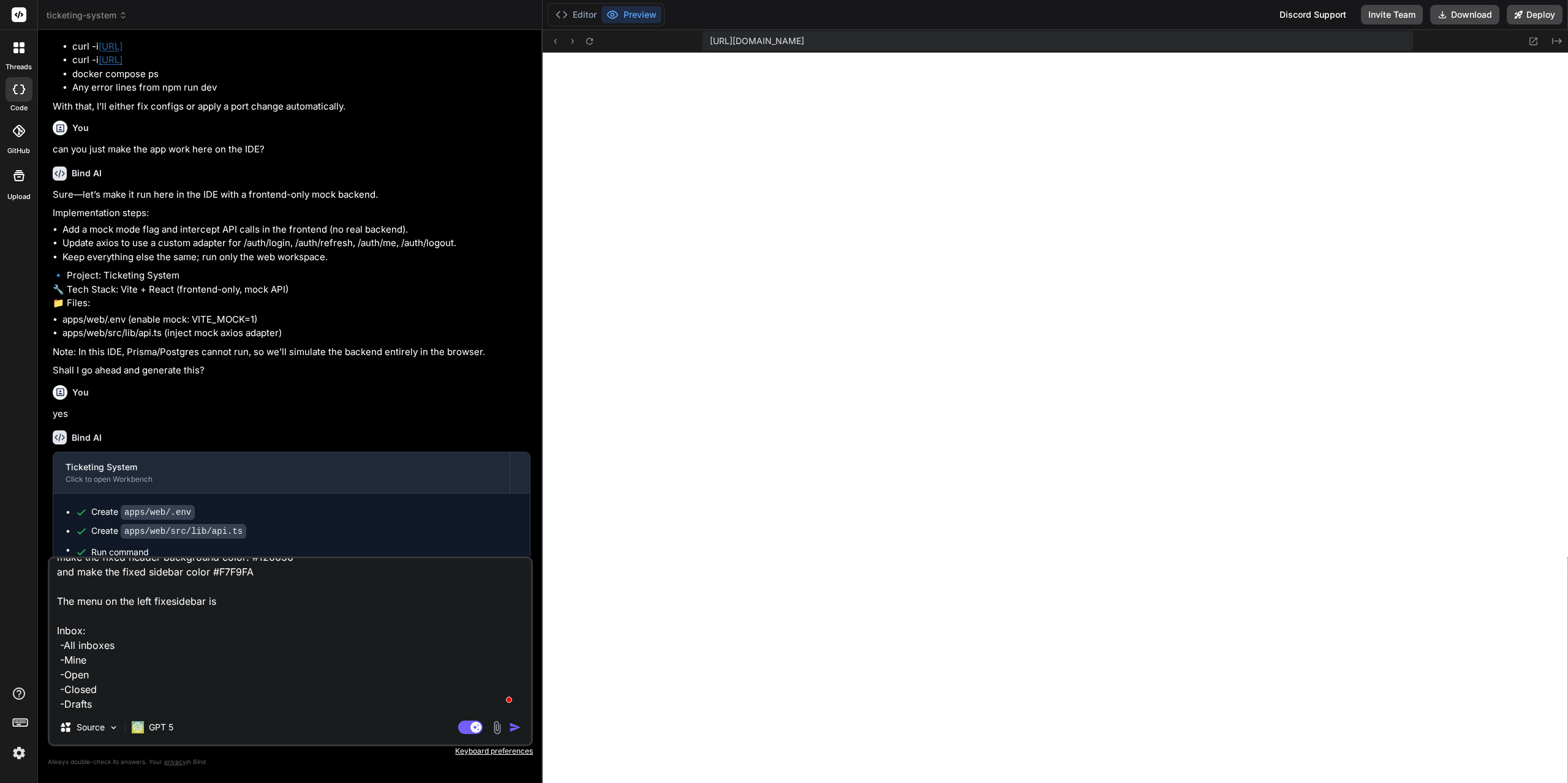
type textarea "x"
type textarea "update the layout in the dashboard make the fixed header background color: #120…"
type textarea "x"
type textarea "update the layout in the dashboard make the fixed header background color: #120…"
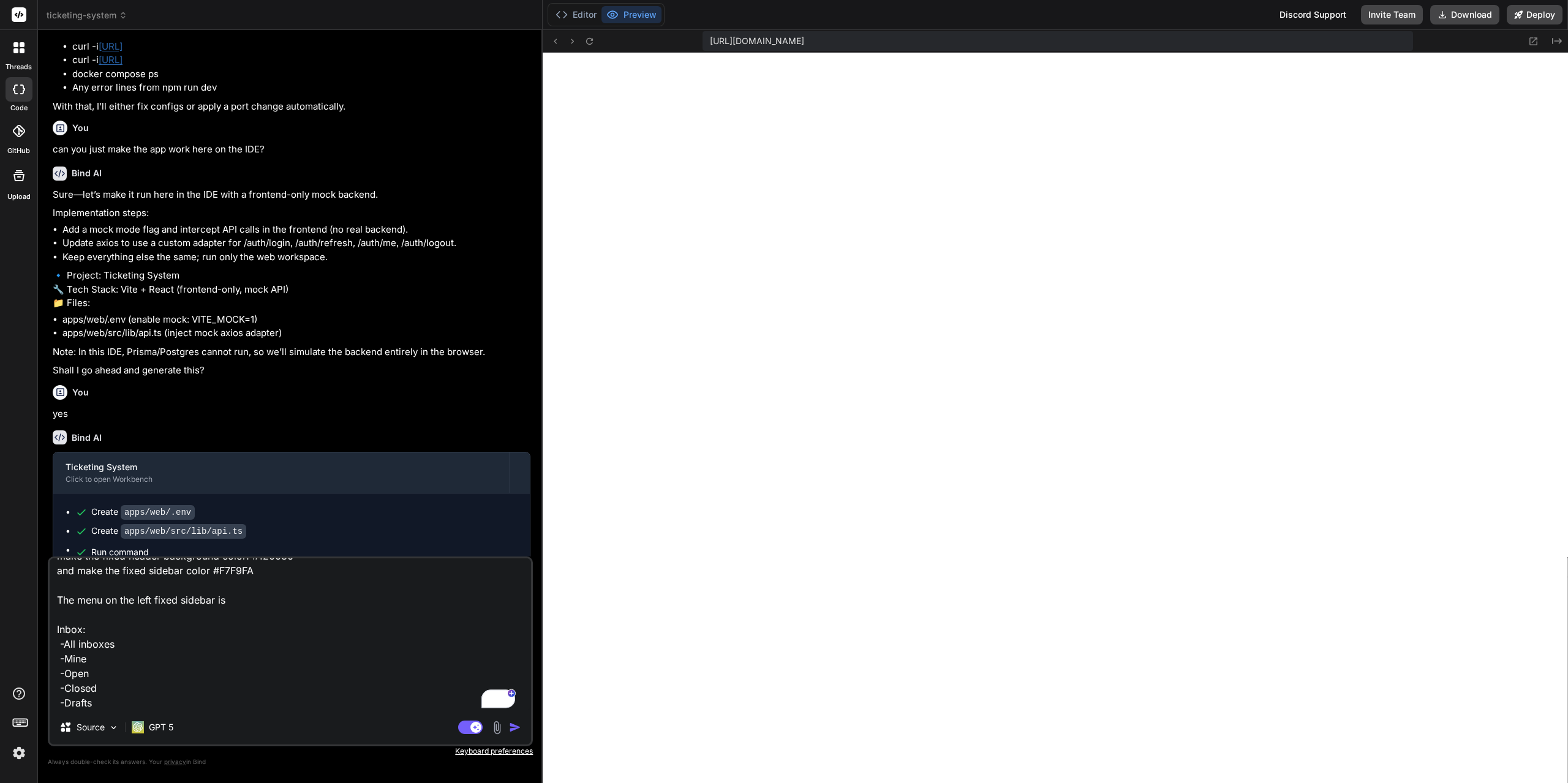
click at [513, 731] on img "button" at bounding box center [514, 727] width 12 height 12
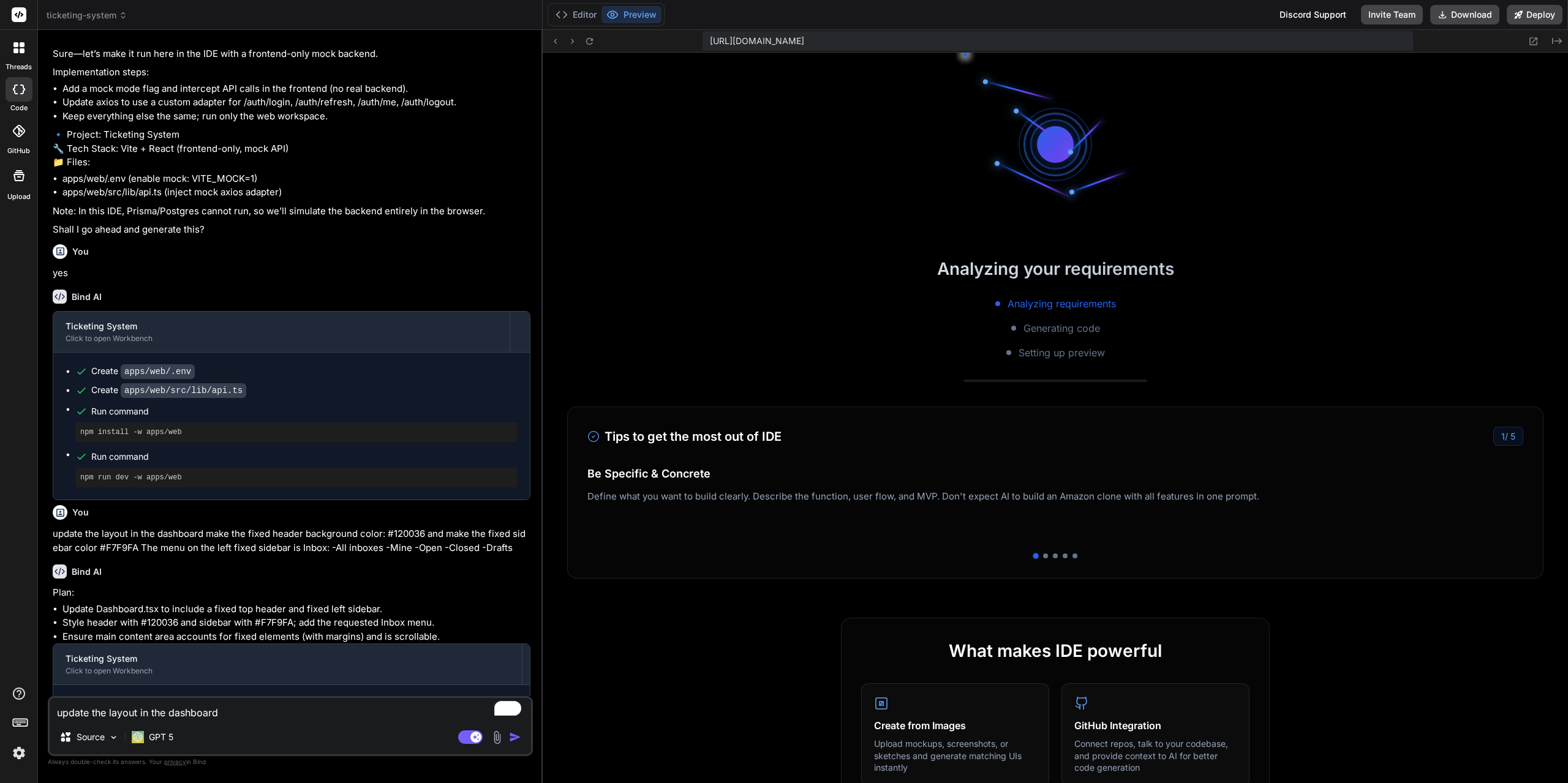
scroll to position [1885, 0]
type textarea "x"
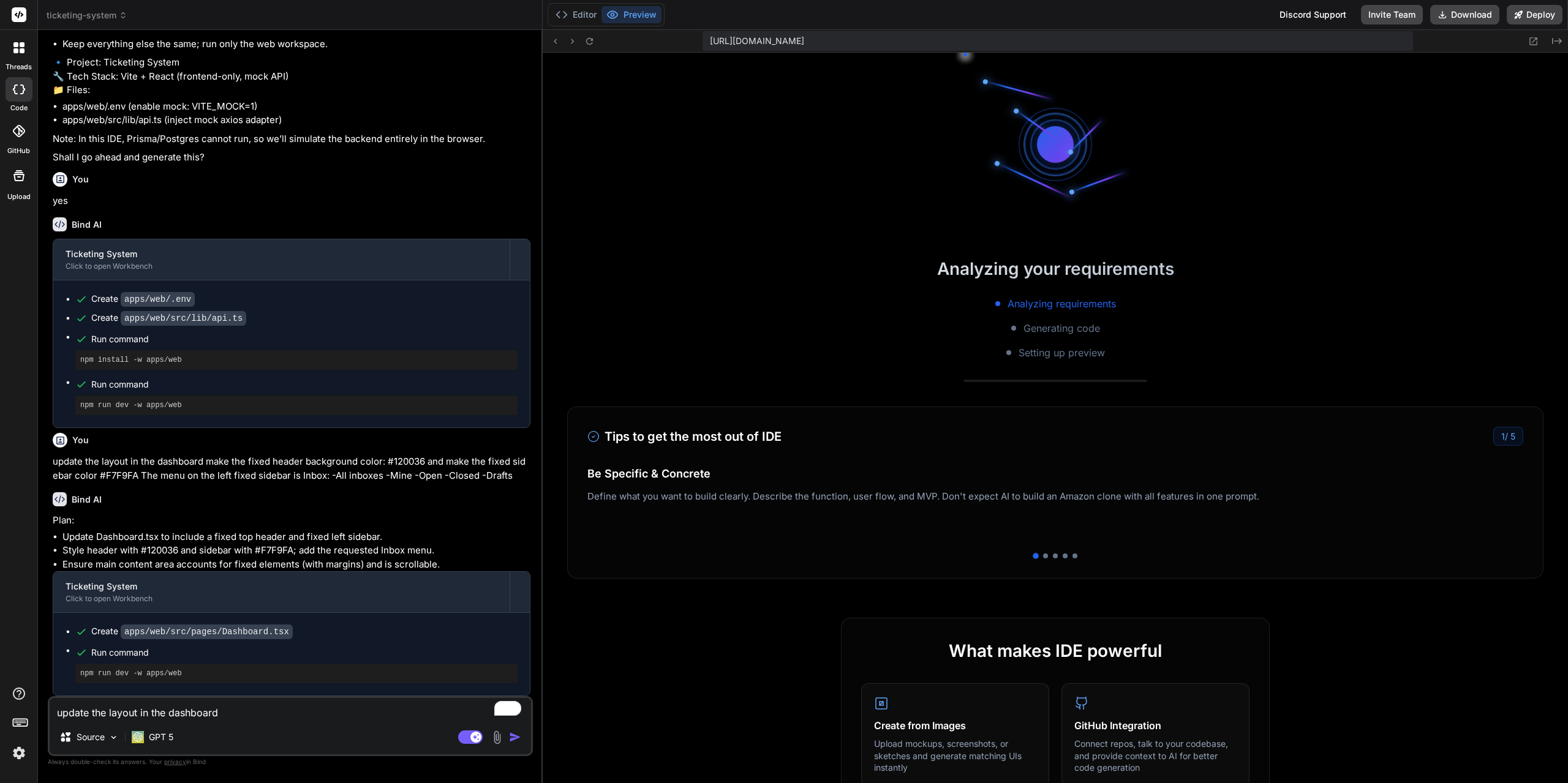
scroll to position [3915, 0]
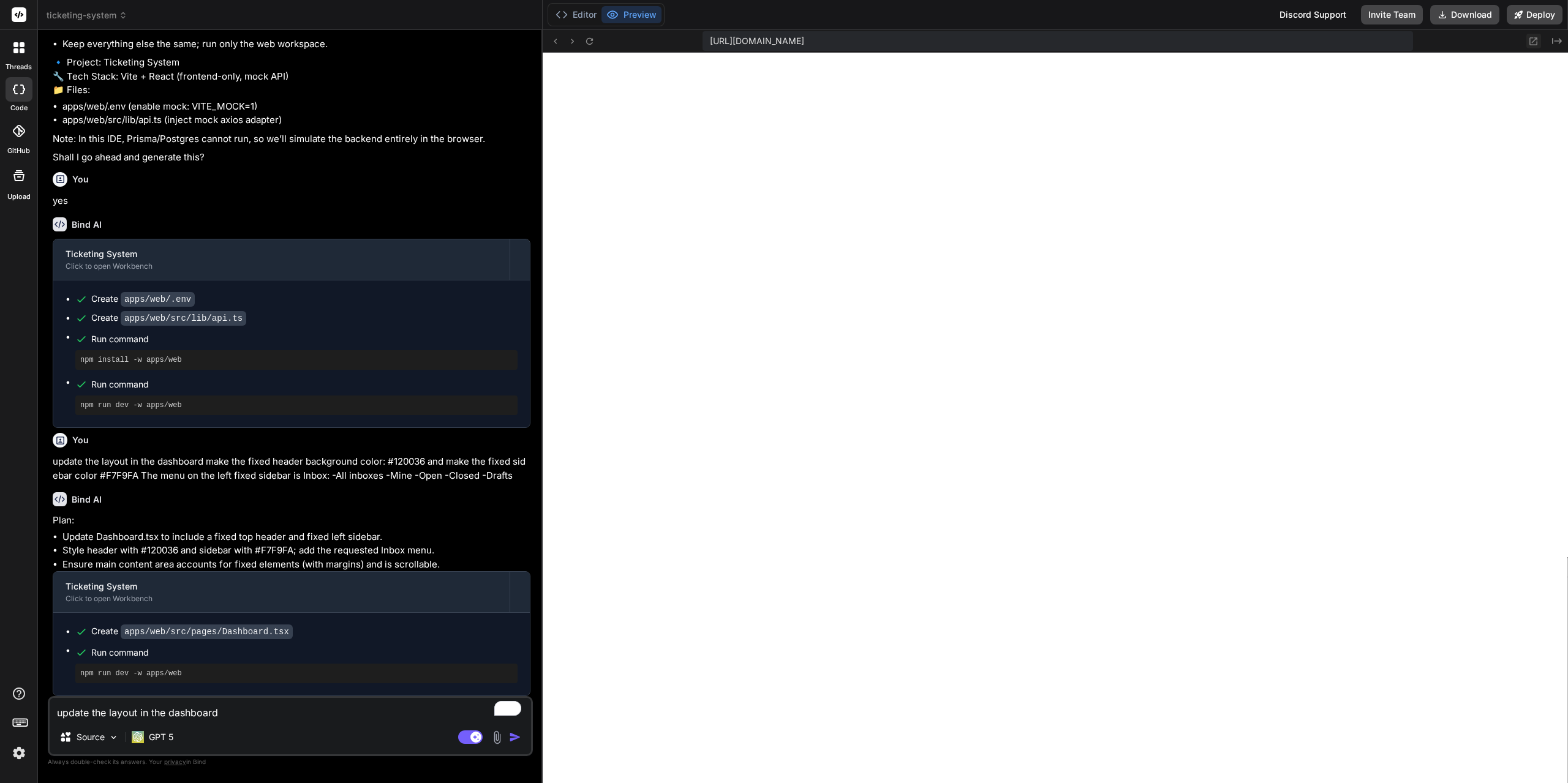
click at [1536, 41] on icon at bounding box center [1533, 41] width 11 height 11
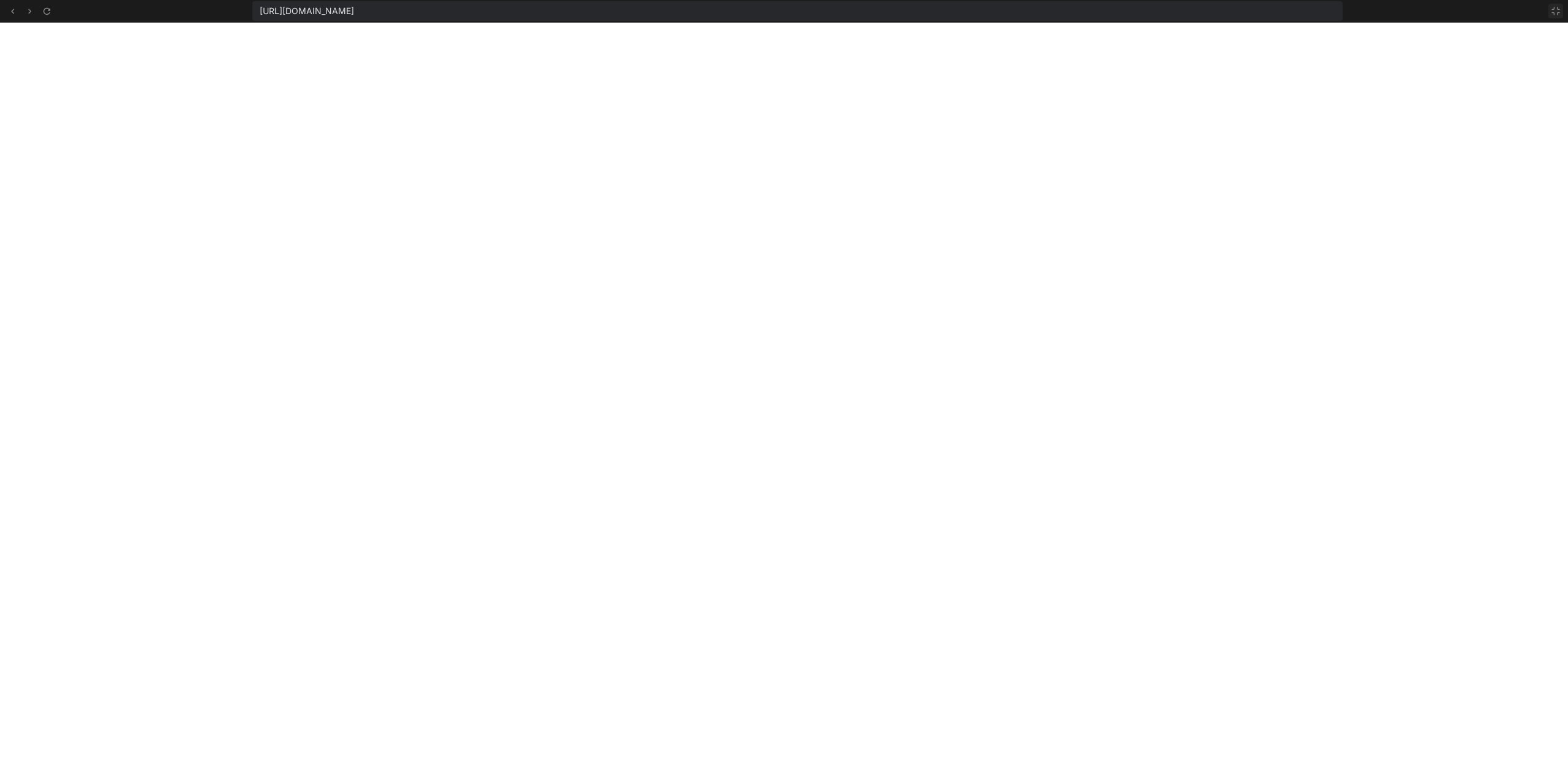
click at [1552, 9] on icon at bounding box center [1555, 11] width 10 height 10
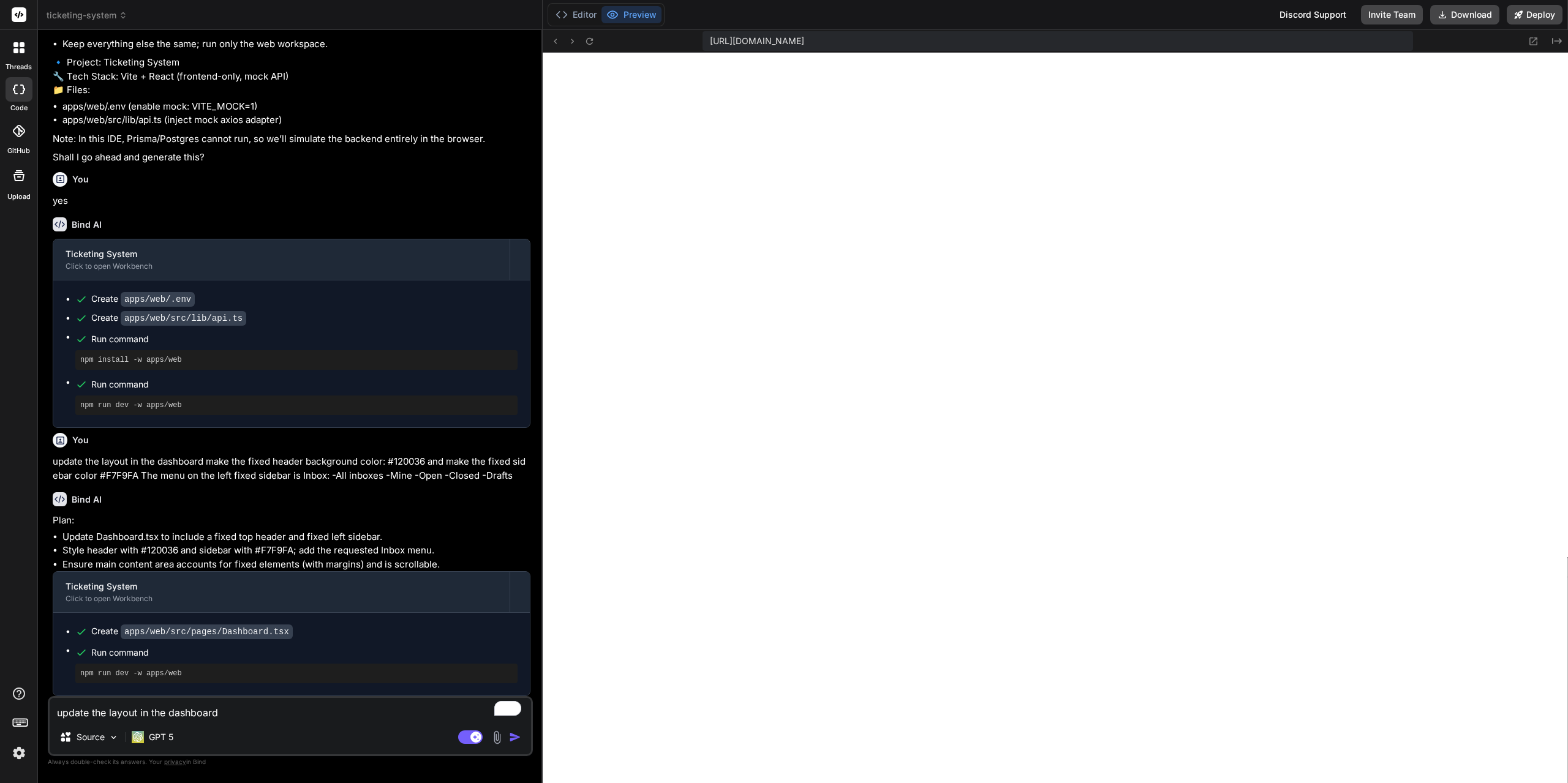
click at [232, 716] on textarea "update the layout in the dashboard make the fixed header background color: #120…" at bounding box center [289, 709] width 481 height 22
type textarea "u"
type textarea "x"
type textarea "up"
type textarea "x"
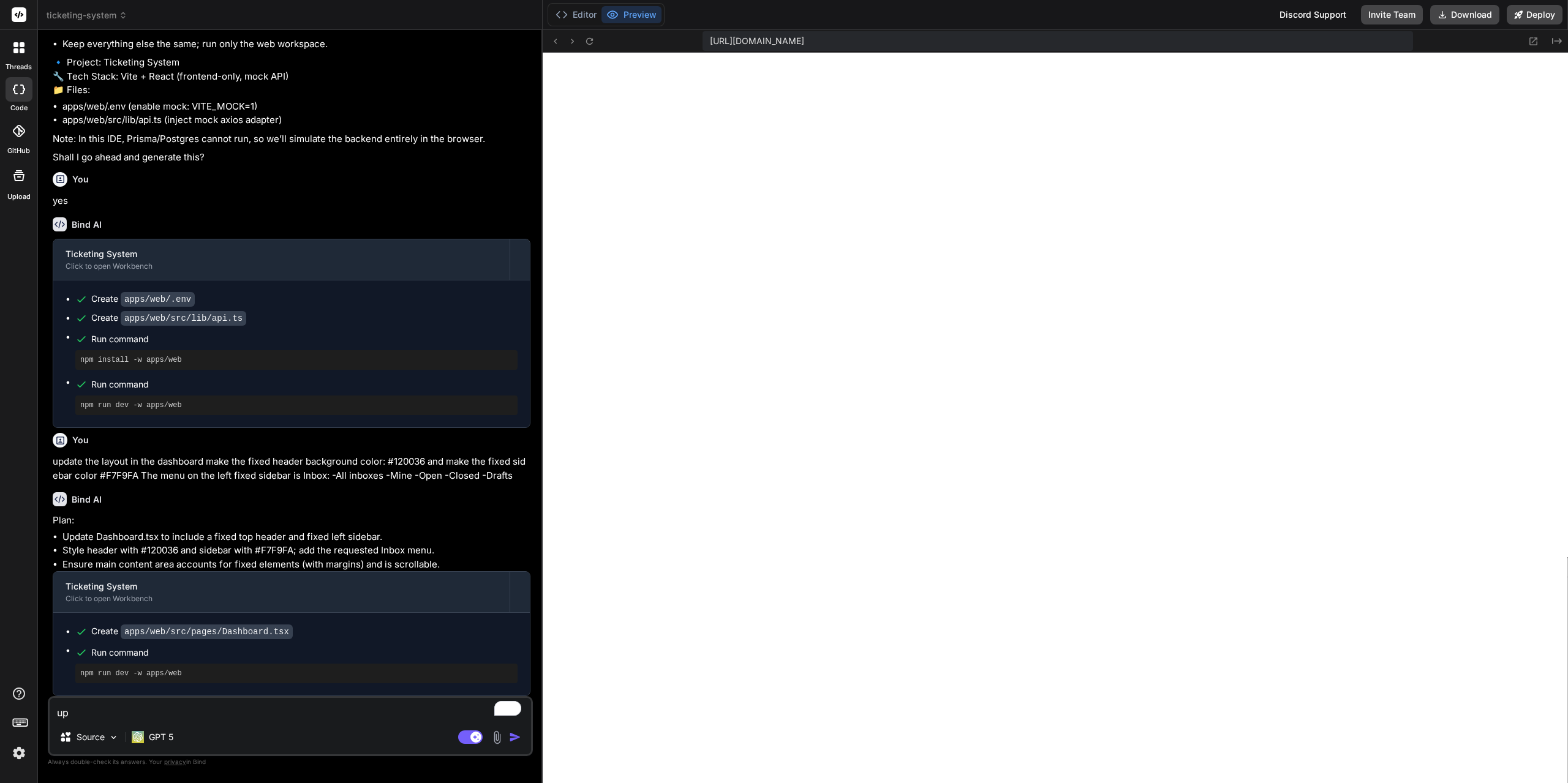
type textarea "upd"
type textarea "x"
type textarea "upda"
type textarea "x"
type textarea "updat"
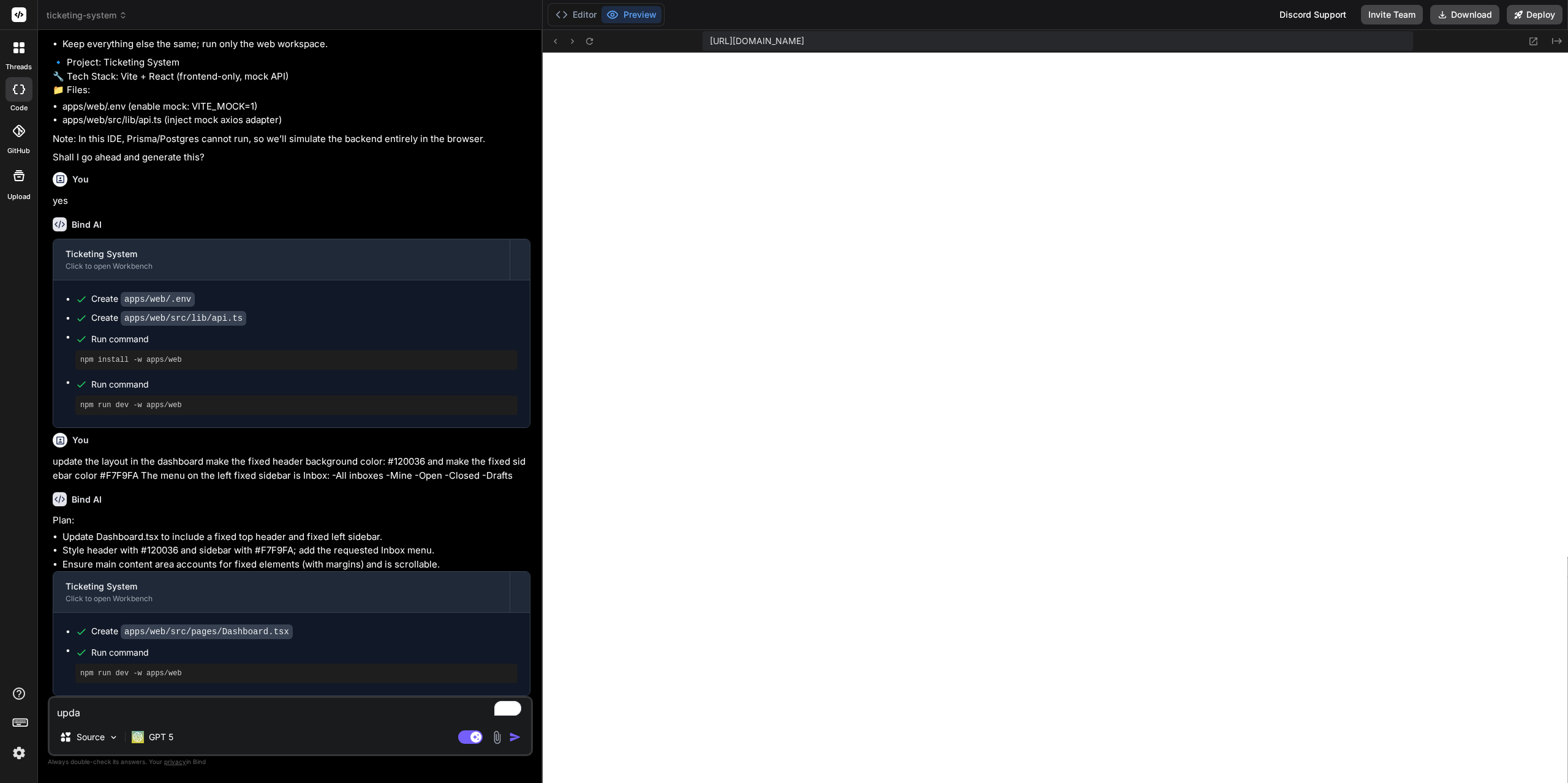
type textarea "x"
type textarea "update"
type textarea "x"
type textarea "update"
type textarea "x"
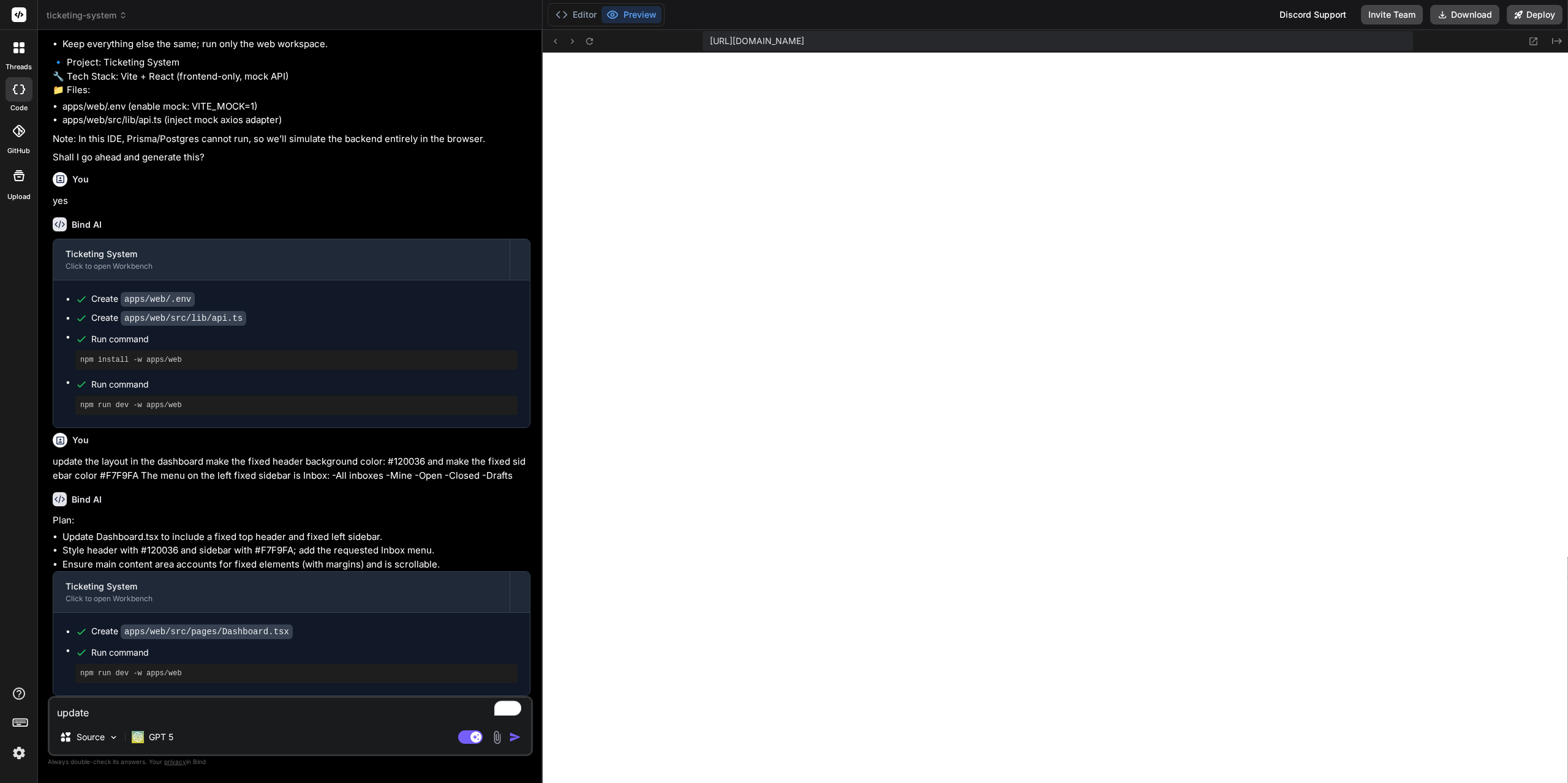
type textarea "update t"
type textarea "x"
type textarea "update th"
type textarea "x"
type textarea "update the"
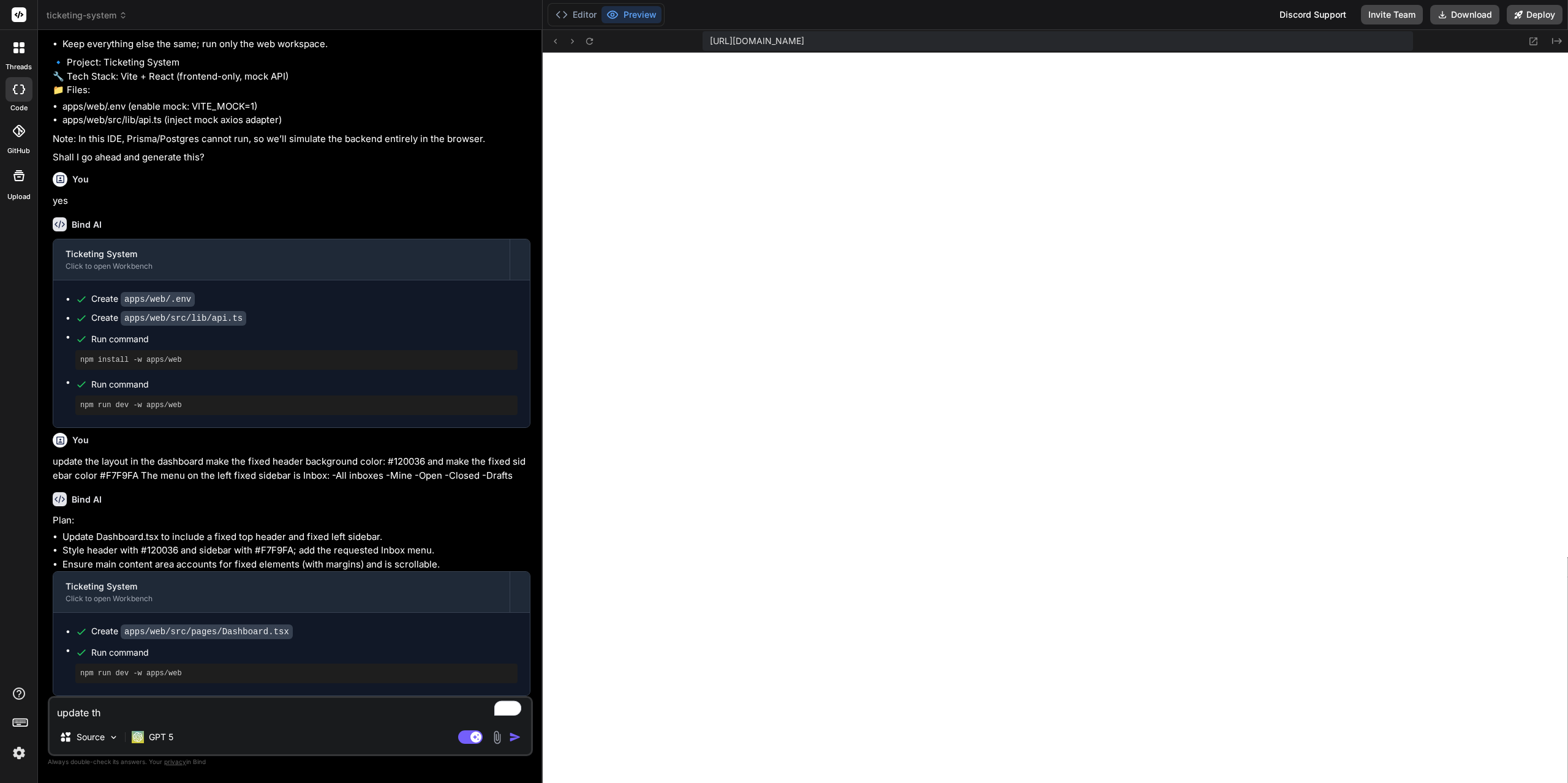
type textarea "x"
type textarea "update the"
type textarea "x"
type textarea "update the h"
type textarea "x"
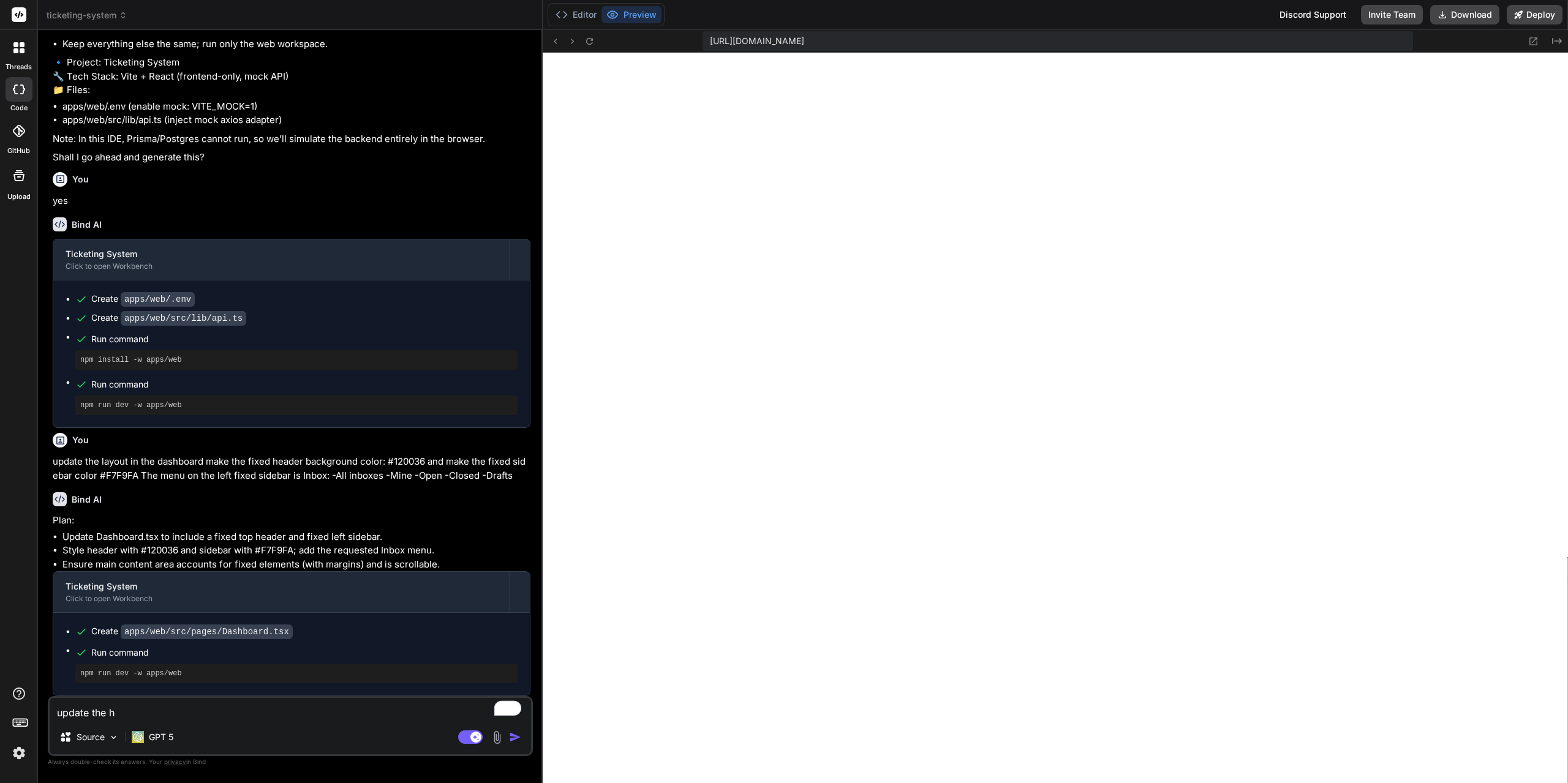
type textarea "update the he"
type textarea "x"
type textarea "update the hea"
type textarea "x"
type textarea "update the head"
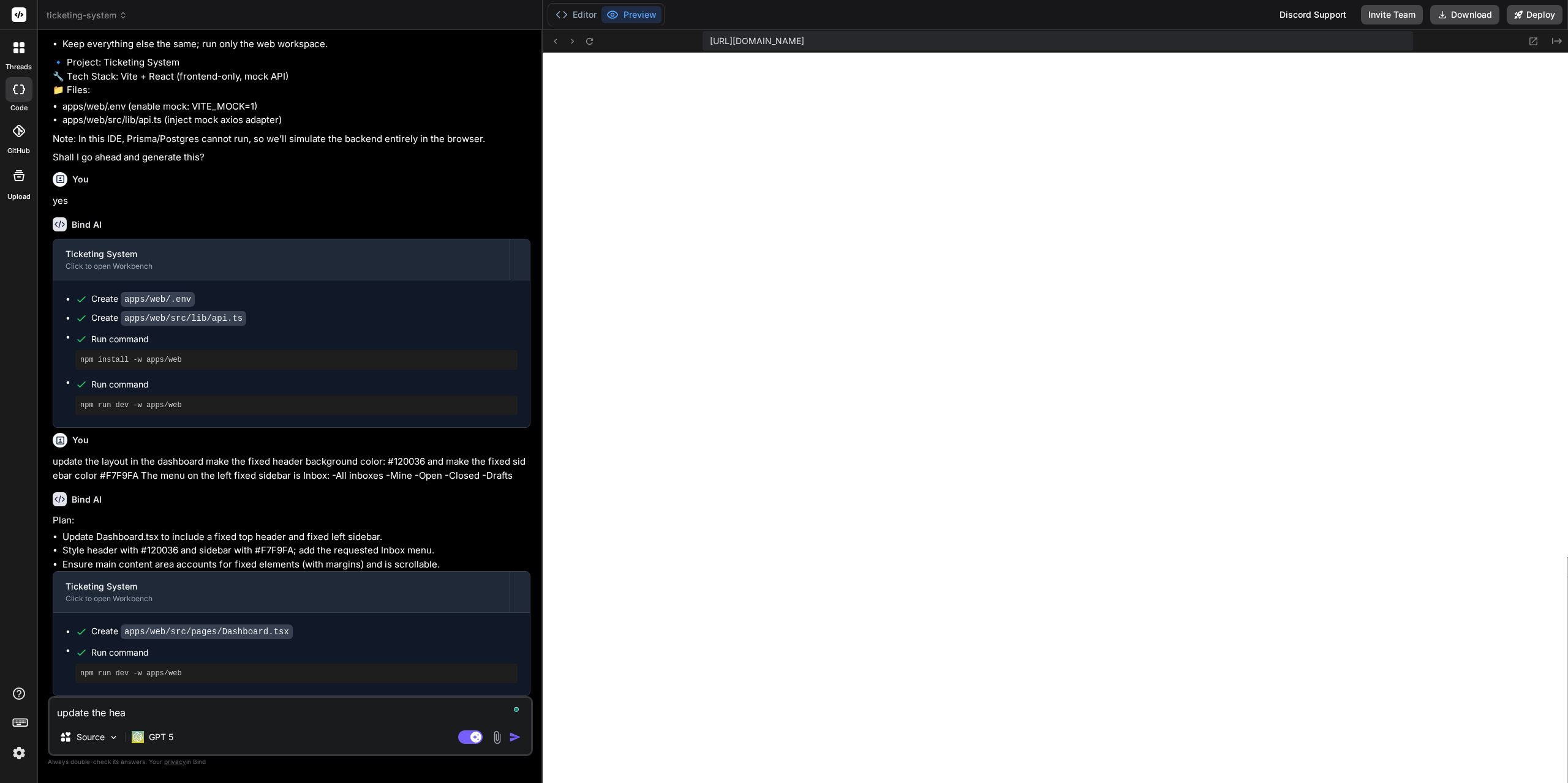
type textarea "x"
type textarea "update the heade"
type textarea "x"
type textarea "update the header"
type textarea "x"
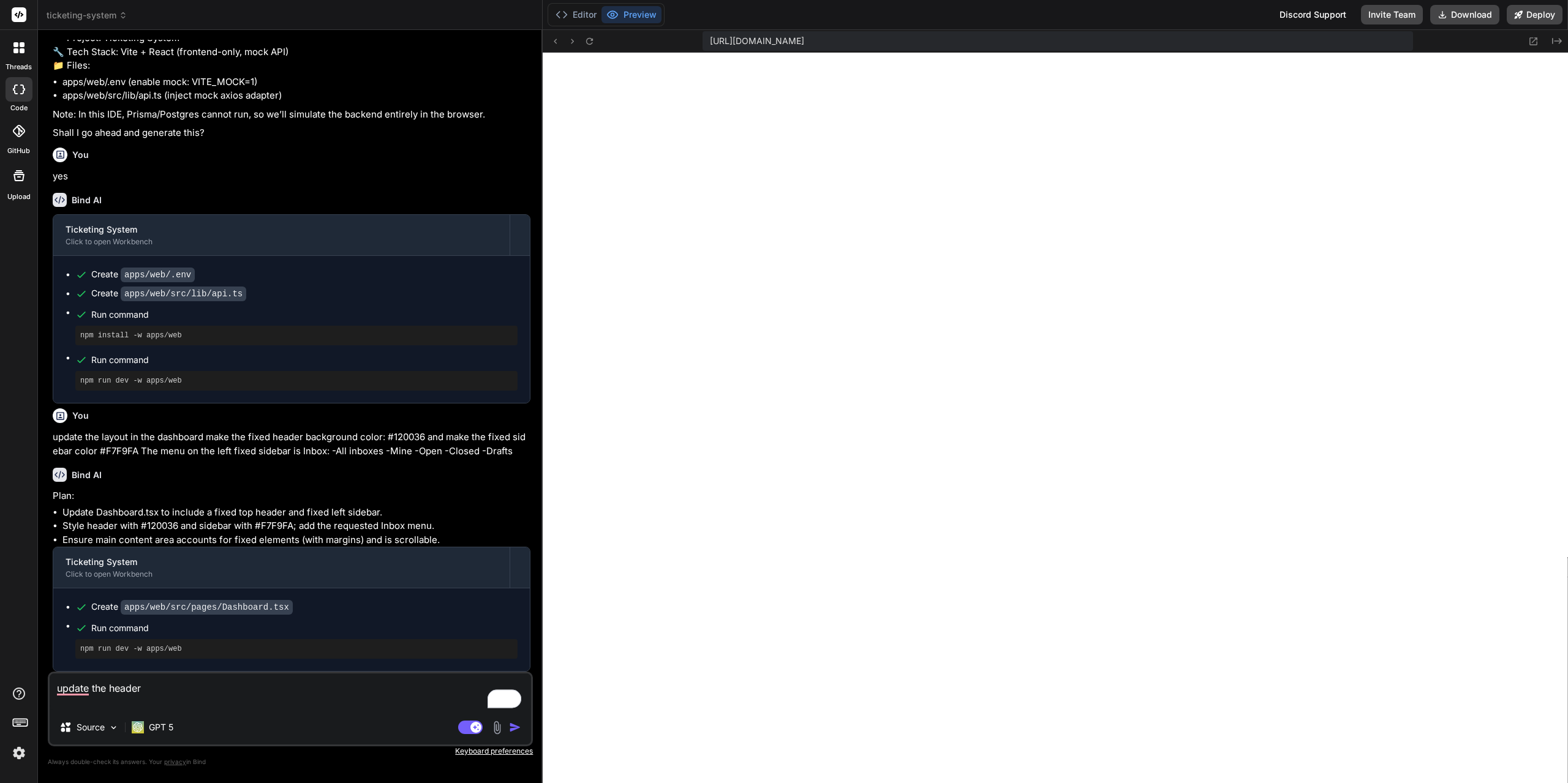
type textarea "update the header m"
type textarea "x"
type textarea "update the header ma"
type textarea "x"
type textarea "update the header mak"
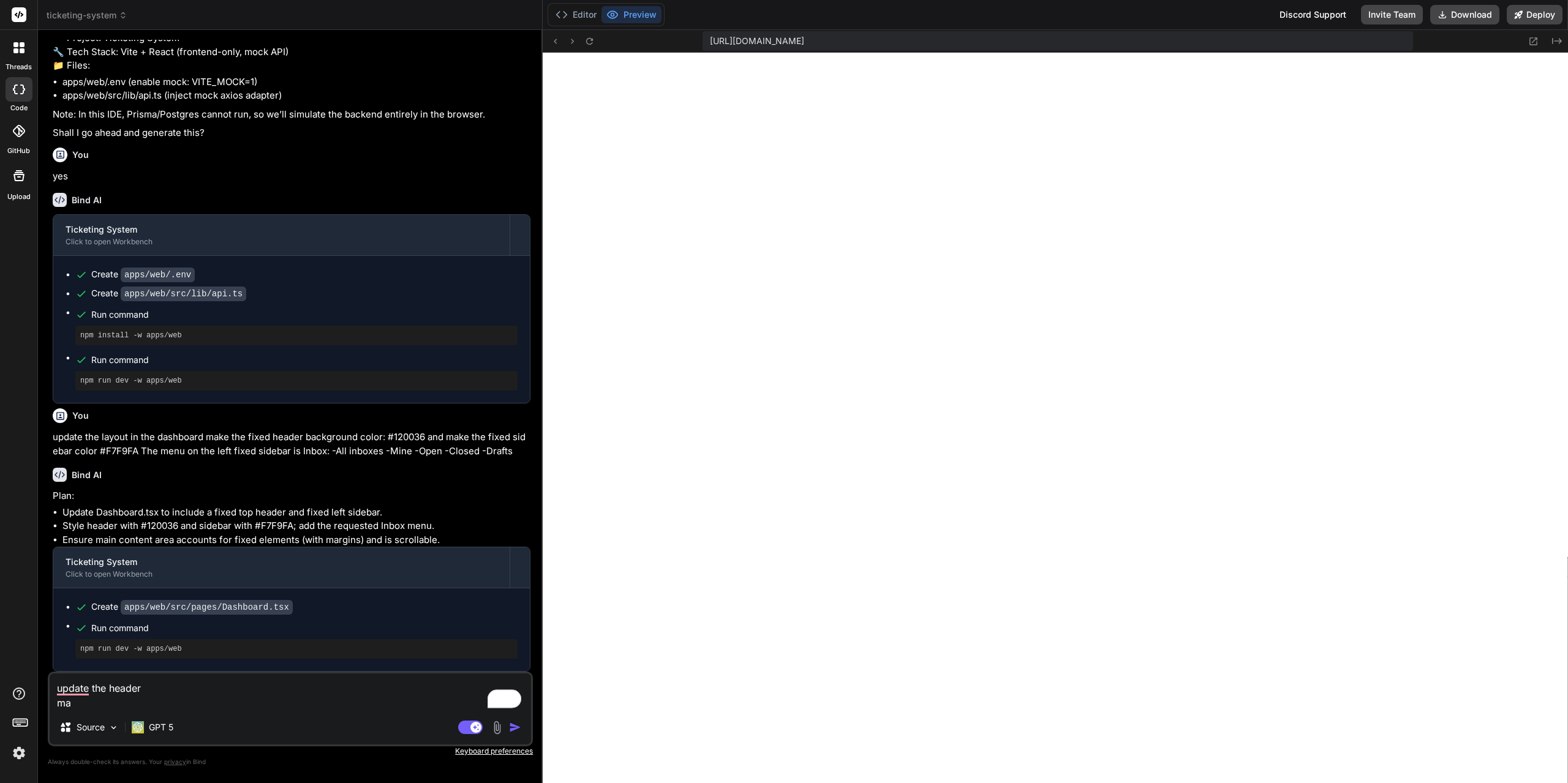
type textarea "x"
type textarea "update the header make"
type textarea "x"
type textarea "update the header make"
type textarea "x"
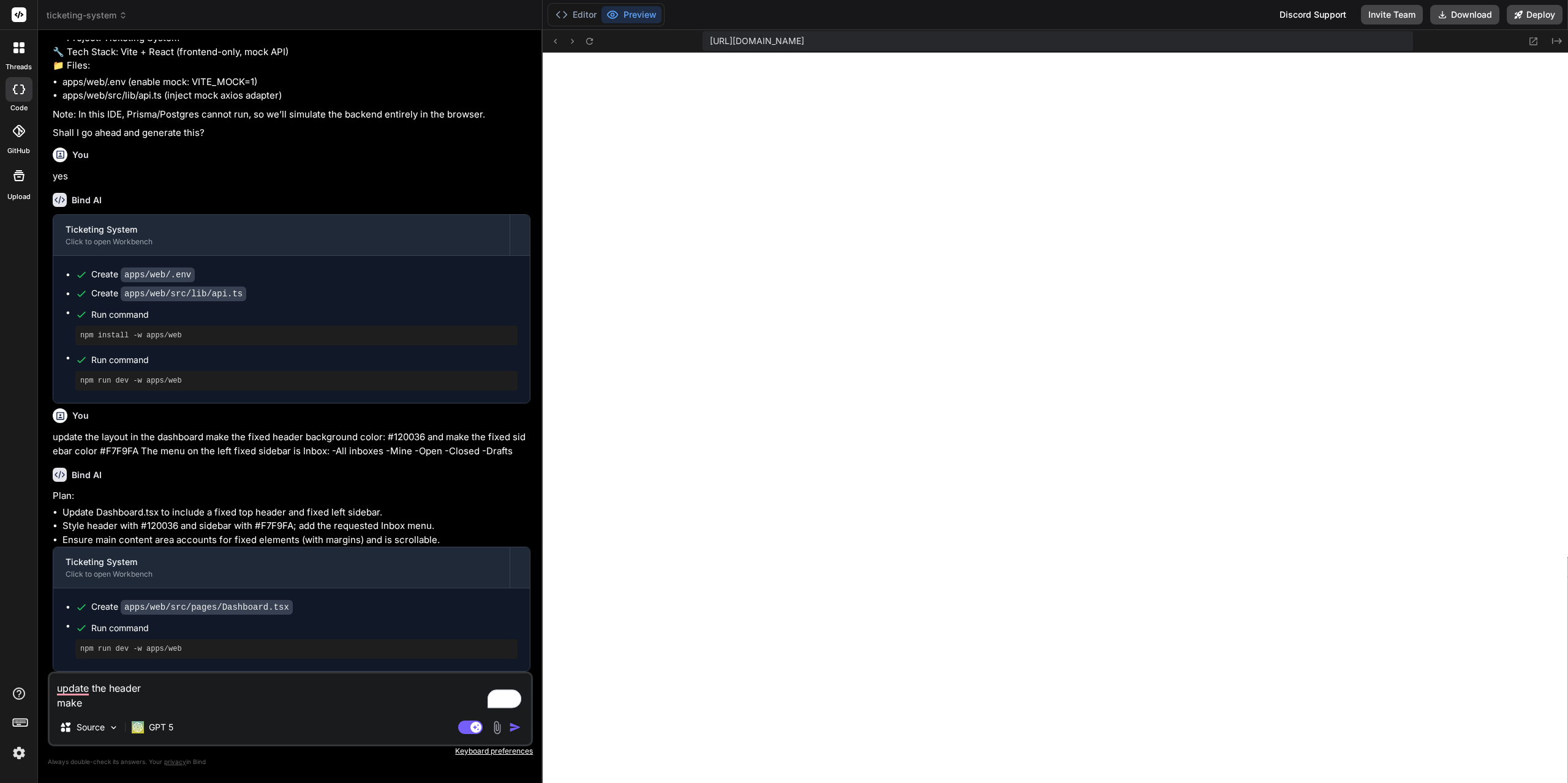
type textarea "update the header make a"
type textarea "x"
type textarea "update the header make a"
type textarea "x"
type textarea "update the header make a c"
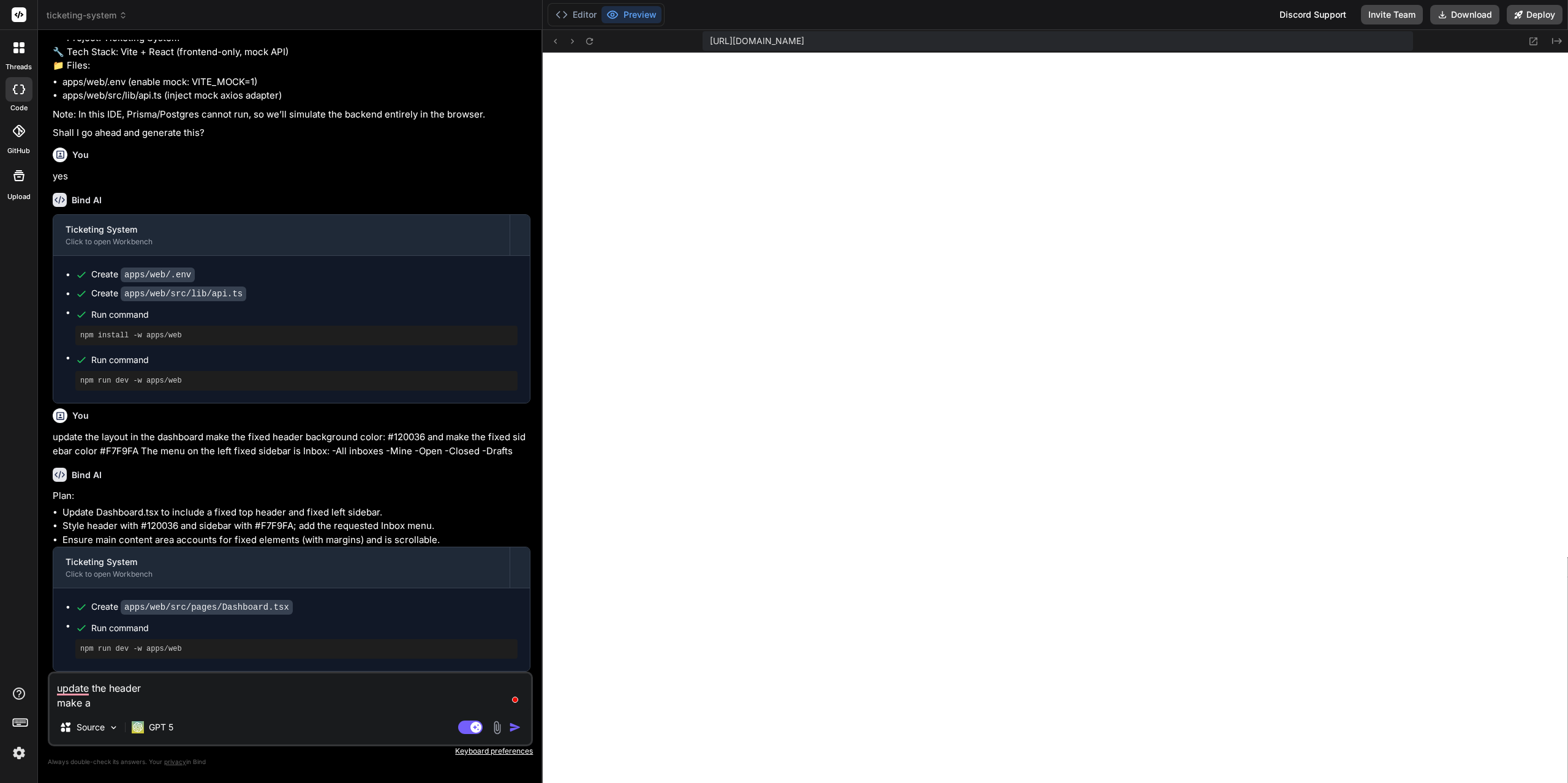
type textarea "x"
type textarea "update the header make a ci"
type textarea "x"
type textarea "update the header make a cir"
type textarea "x"
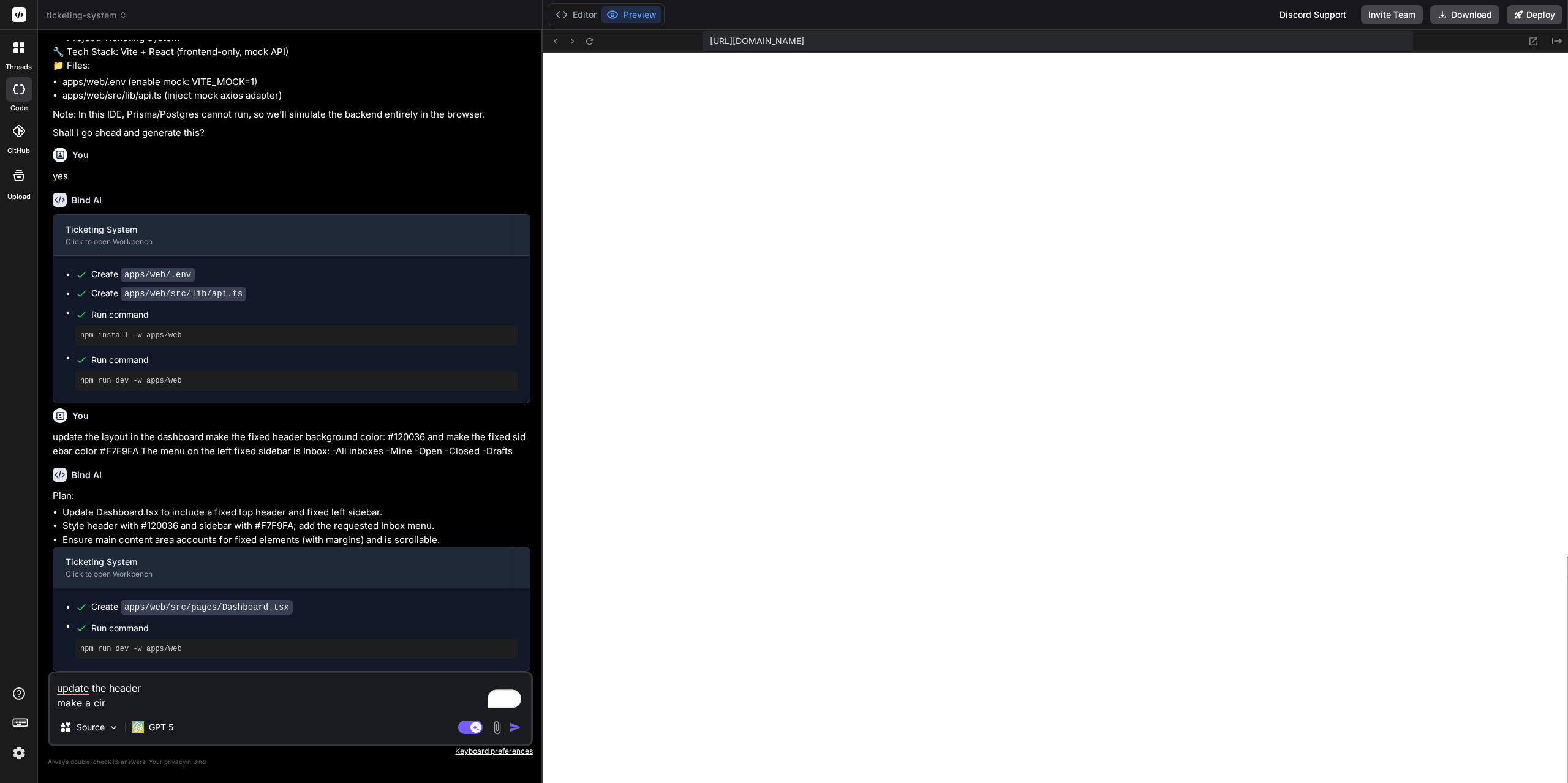
type textarea "update the header make a circ"
type textarea "x"
type textarea "update the header make a circl"
type textarea "x"
type textarea "update the header make a circle"
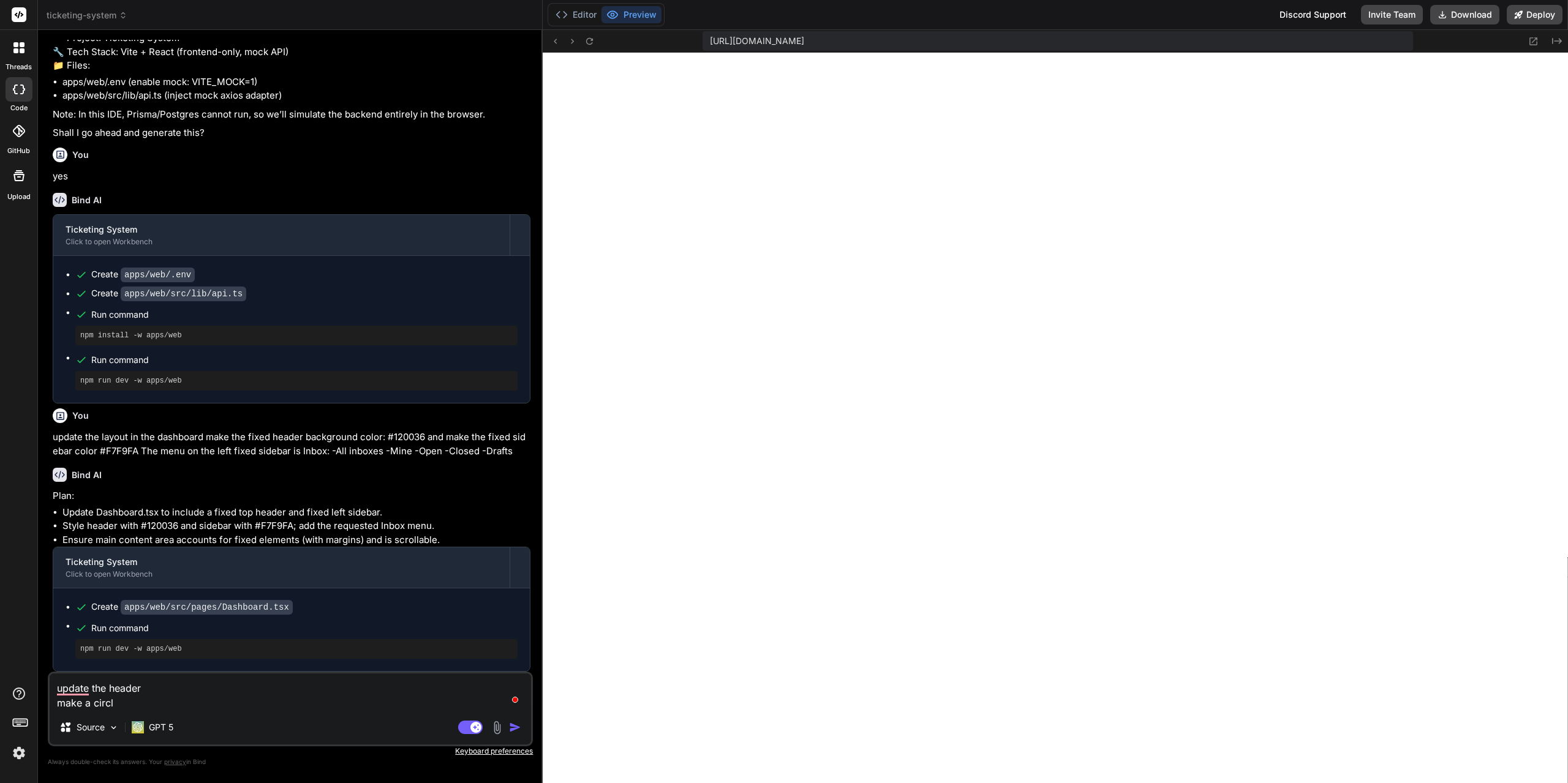
type textarea "x"
type textarea "update the header make a circle"
type textarea "x"
type textarea "update the header make a circle w"
type textarea "x"
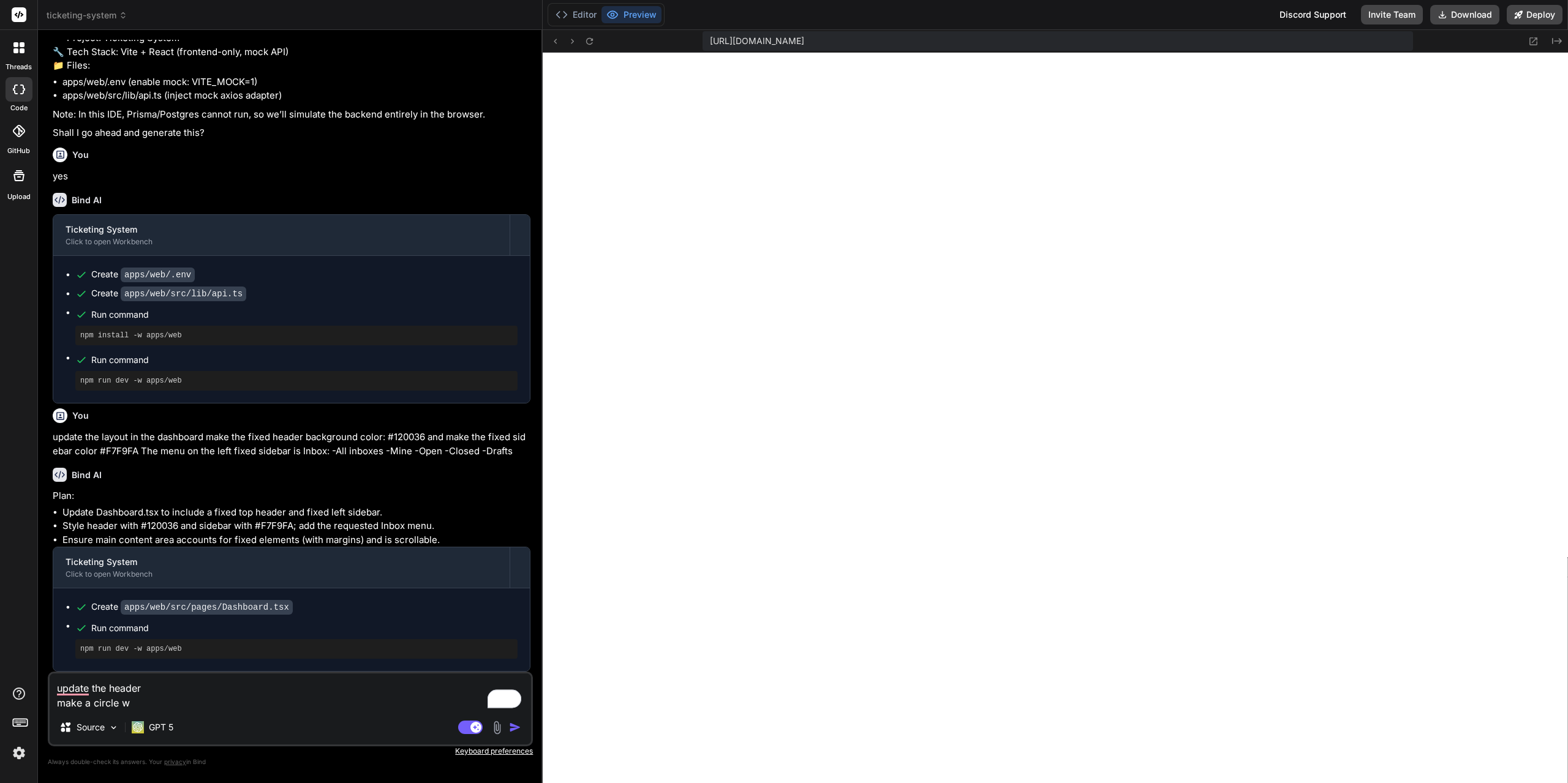
type textarea "update the header make a circle wi"
type textarea "x"
type textarea "update the header make a circle wit"
type textarea "x"
type textarea "update the header make a circle with"
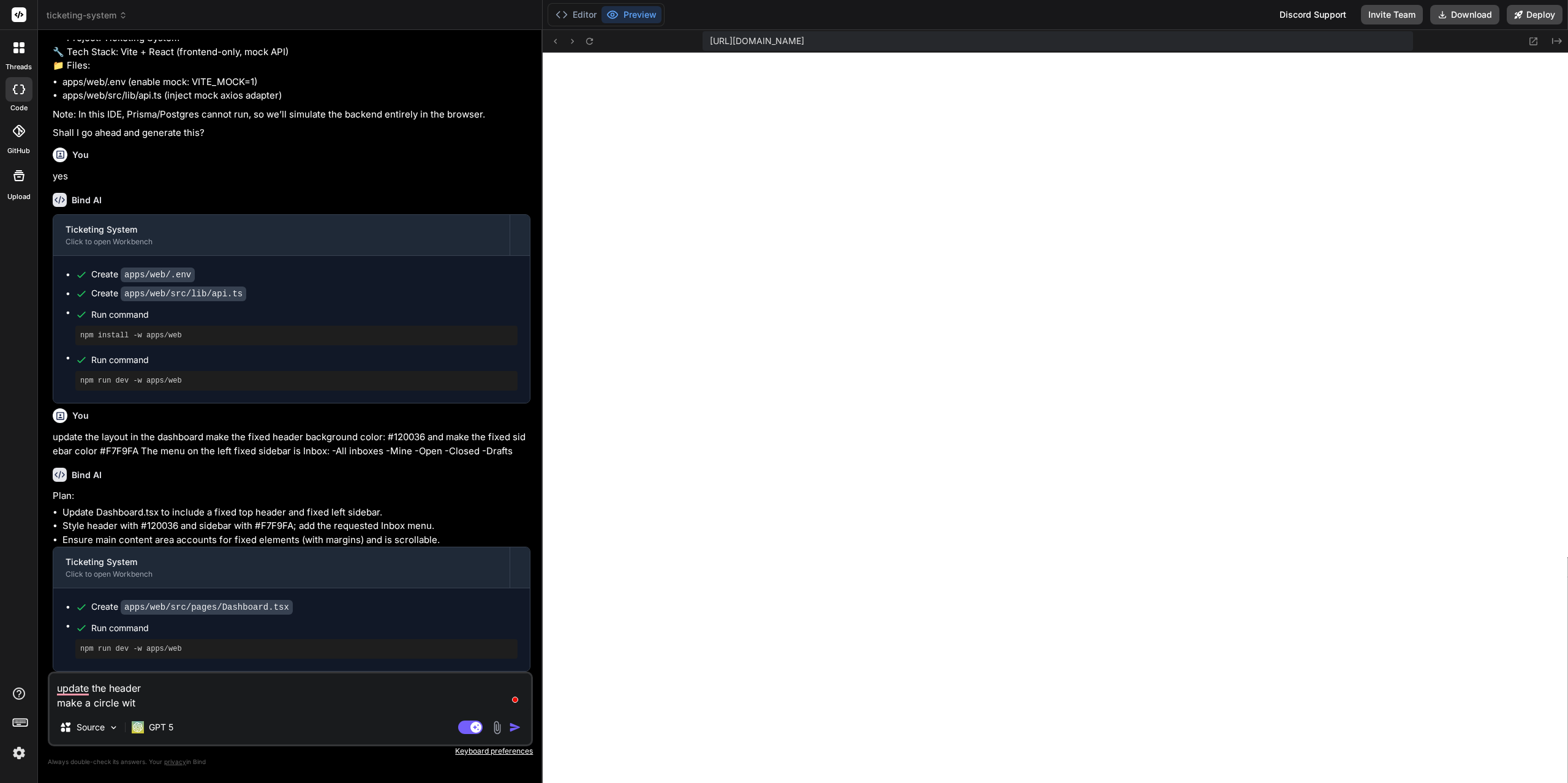
type textarea "x"
type textarea "update the header make a circle with"
type textarea "x"
type textarea "update the header make a circle with b"
type textarea "x"
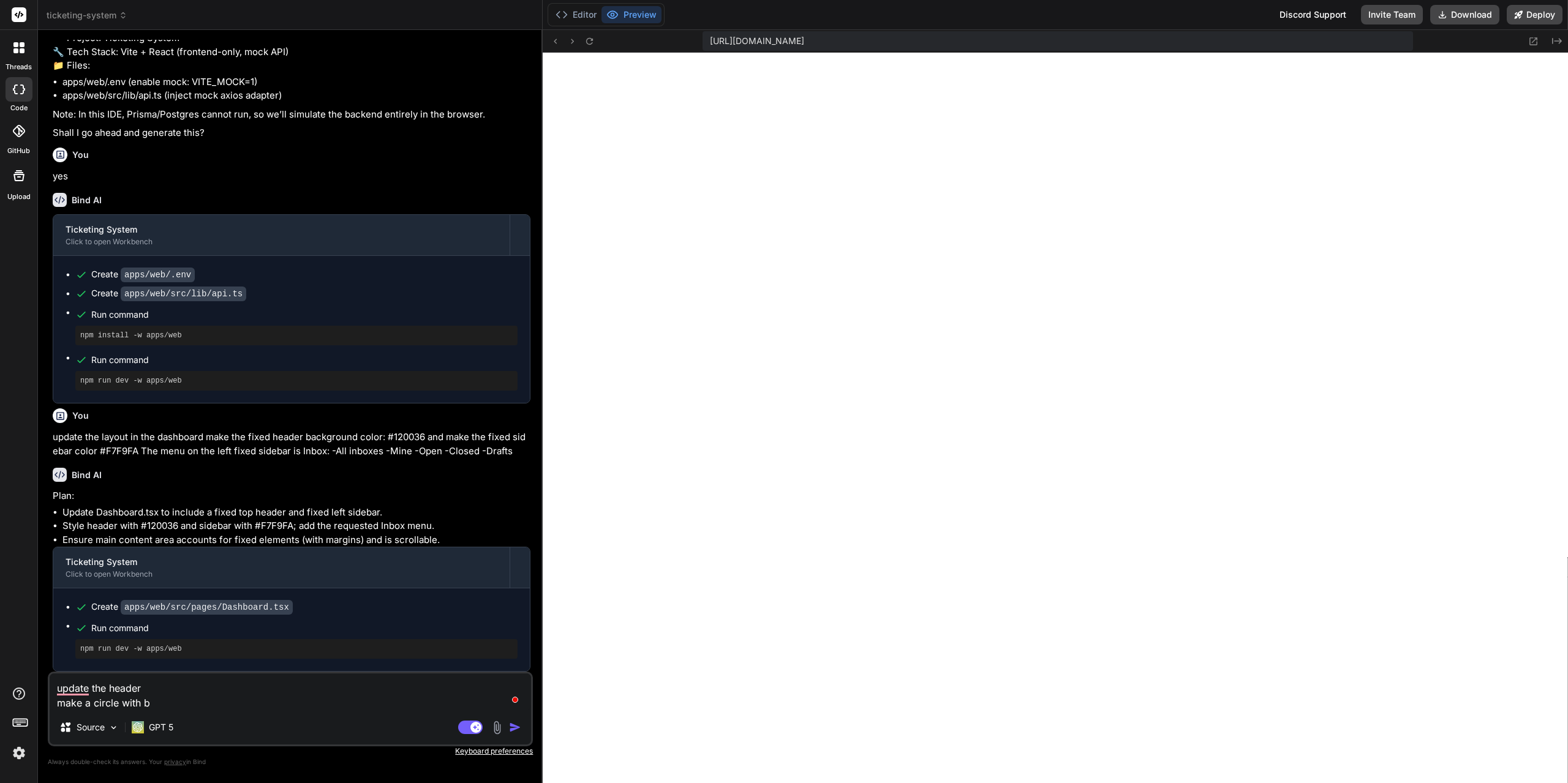
type textarea "update the header make a circle with ba"
type textarea "x"
type textarea "update the header make a circle with bac"
type textarea "x"
type textarea "update the header make a circle with back"
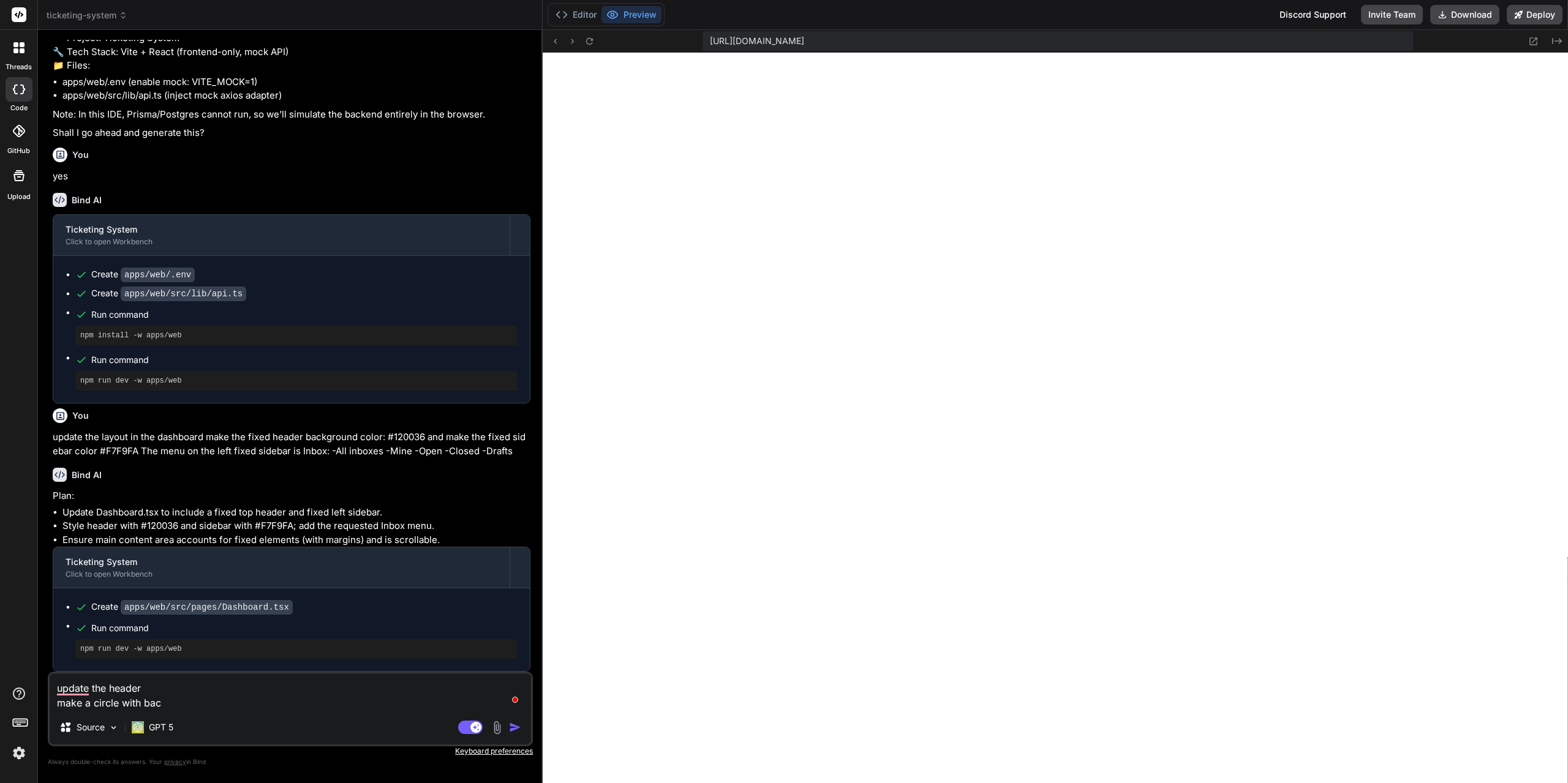
type textarea "x"
type textarea "update the header make a circle with backg"
type textarea "x"
type textarea "update the header make a circle with backgr"
type textarea "x"
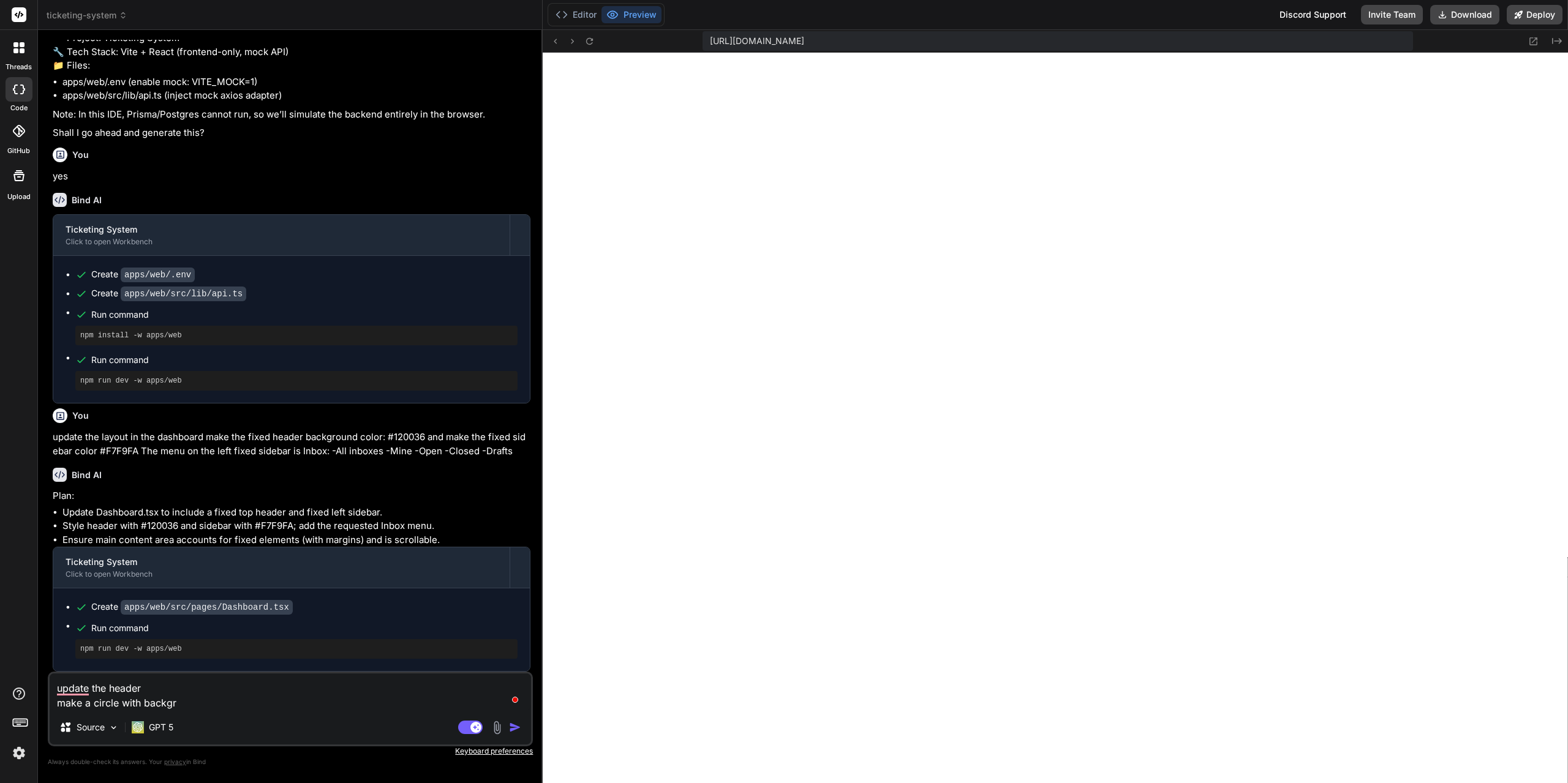
type textarea "update the header make a circle with backgro"
type textarea "x"
type textarea "update the header make a circle with backgrou"
type textarea "x"
type textarea "update the header make a circle with backgroun"
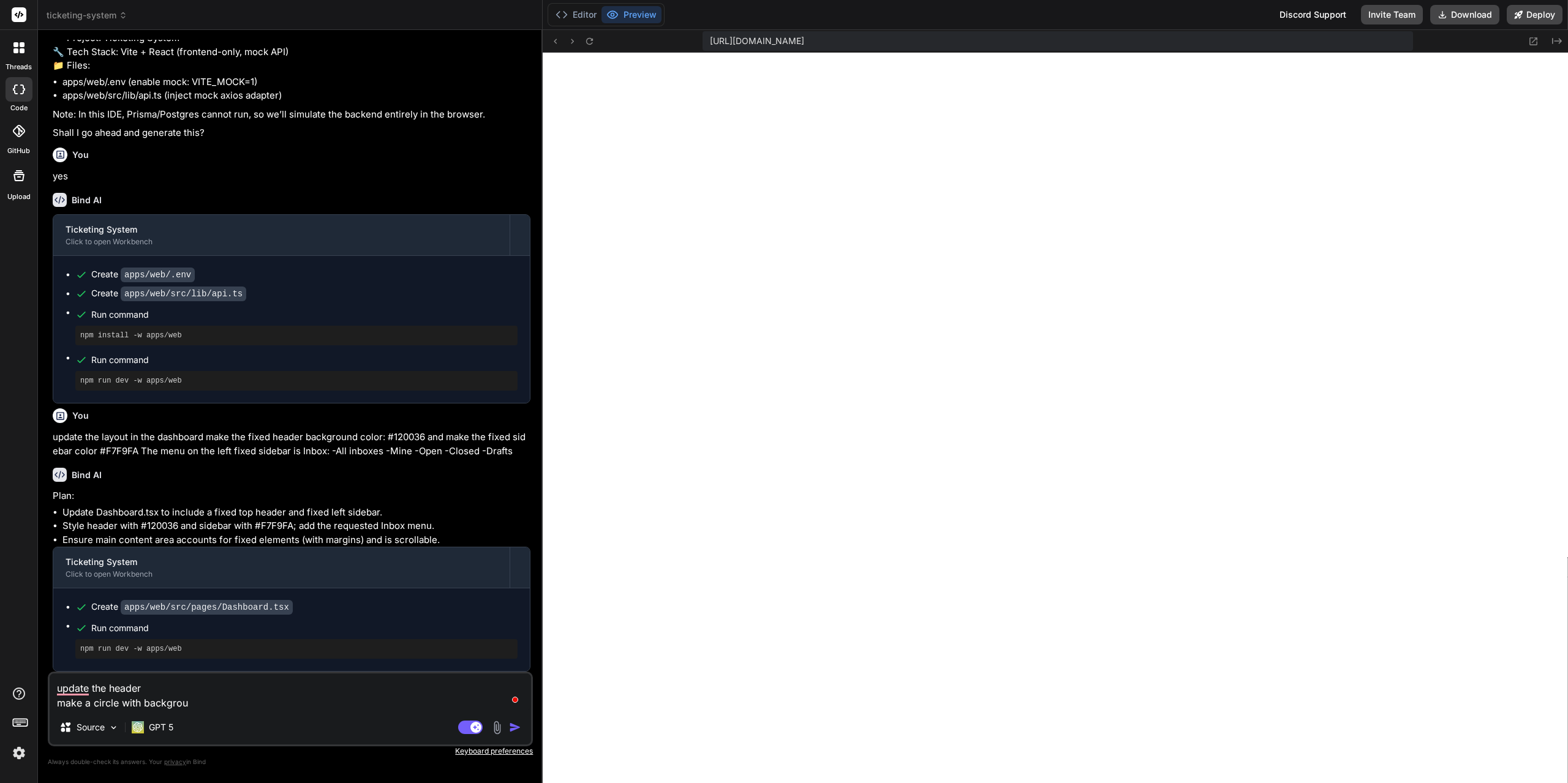
type textarea "x"
type textarea "update the header make a circle with background"
type textarea "x"
type textarea "update the header make a circle with background"
type textarea "x"
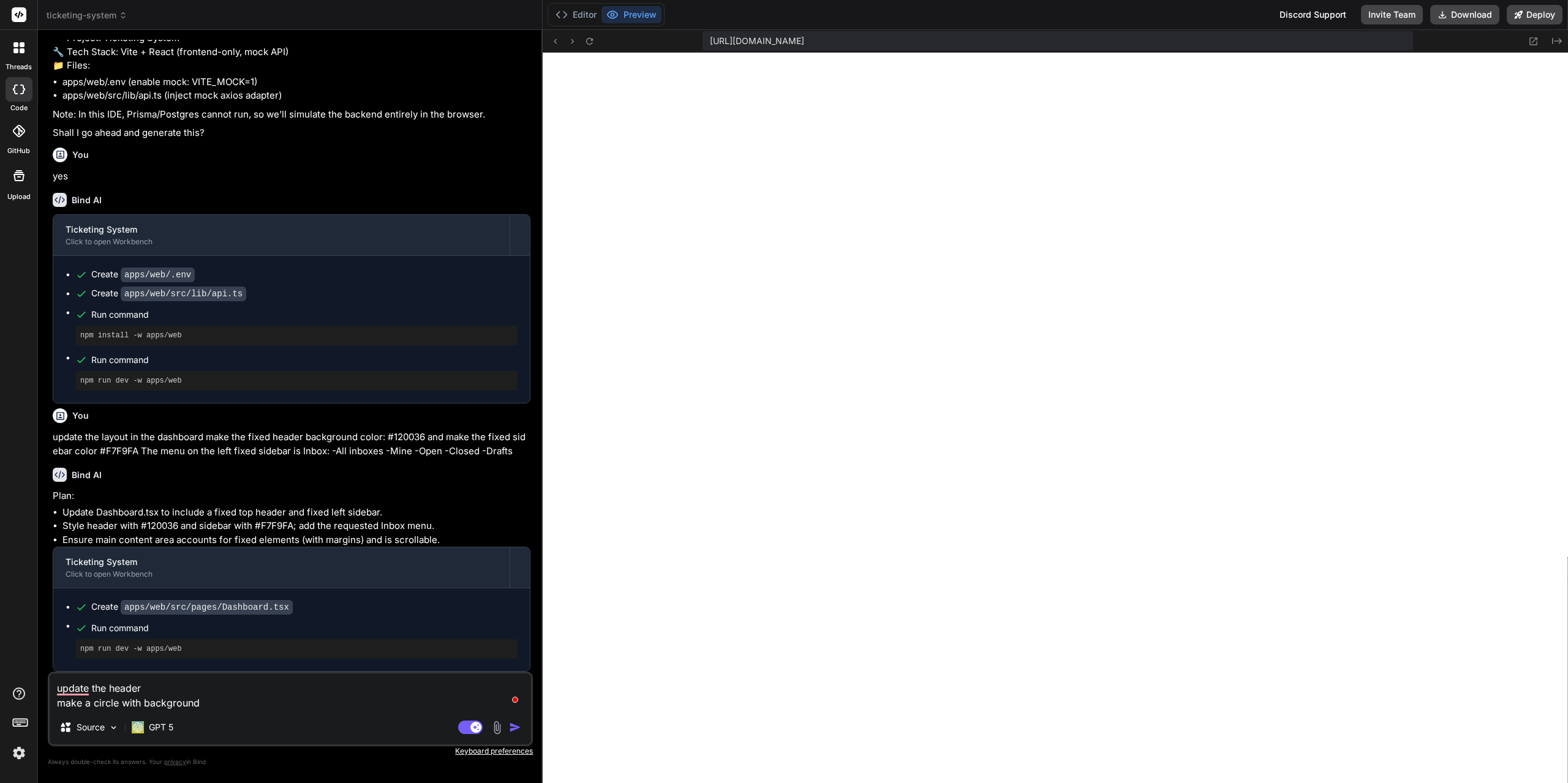
type textarea "update the header make a circle with background c"
type textarea "x"
type textarea "update the header make a circle with background co"
type textarea "x"
type textarea "update the header make a circle with background col"
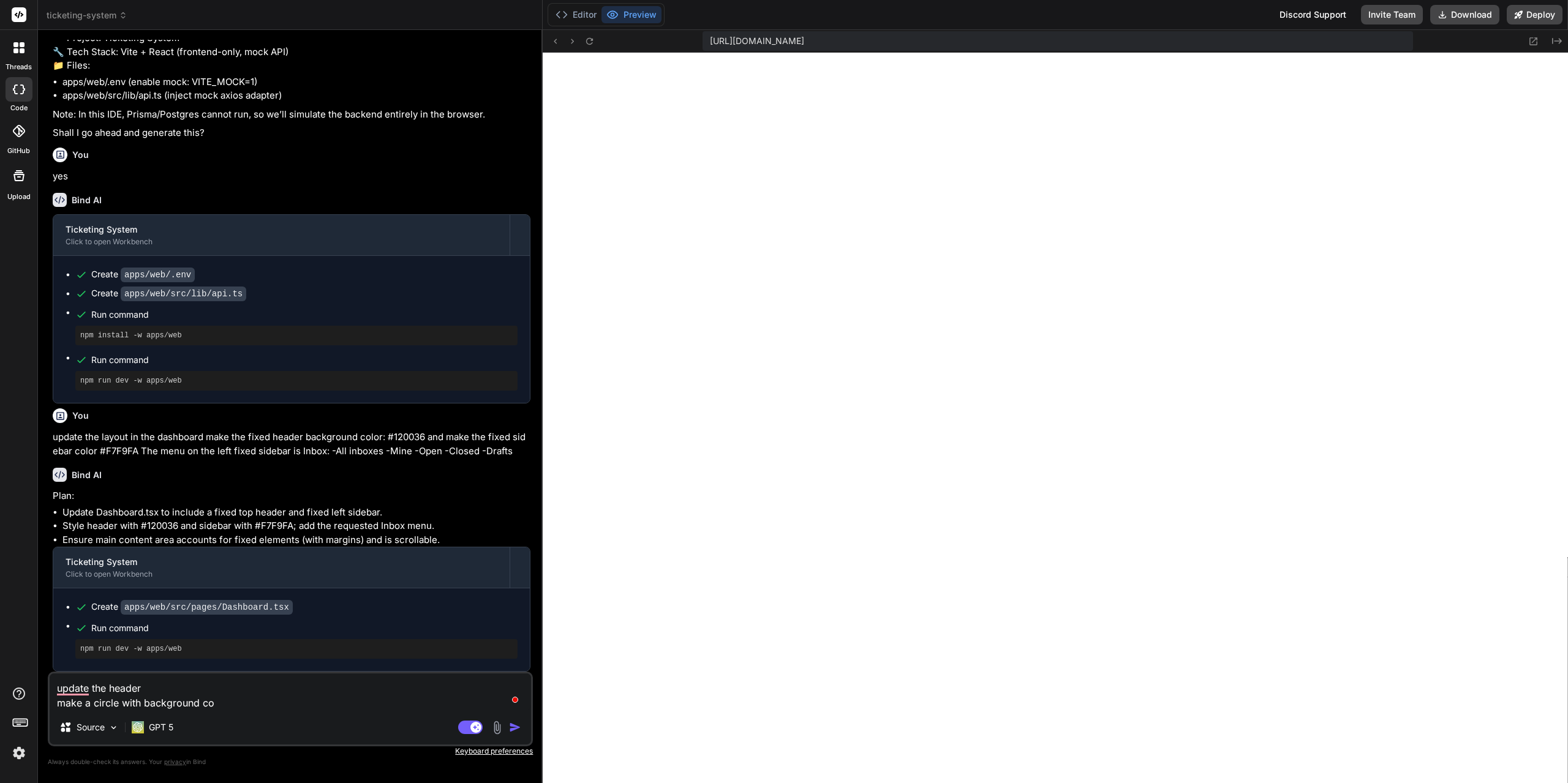
type textarea "x"
type textarea "update the header make a circle with background colo"
type textarea "x"
type textarea "update the header make a circle with background color"
type textarea "x"
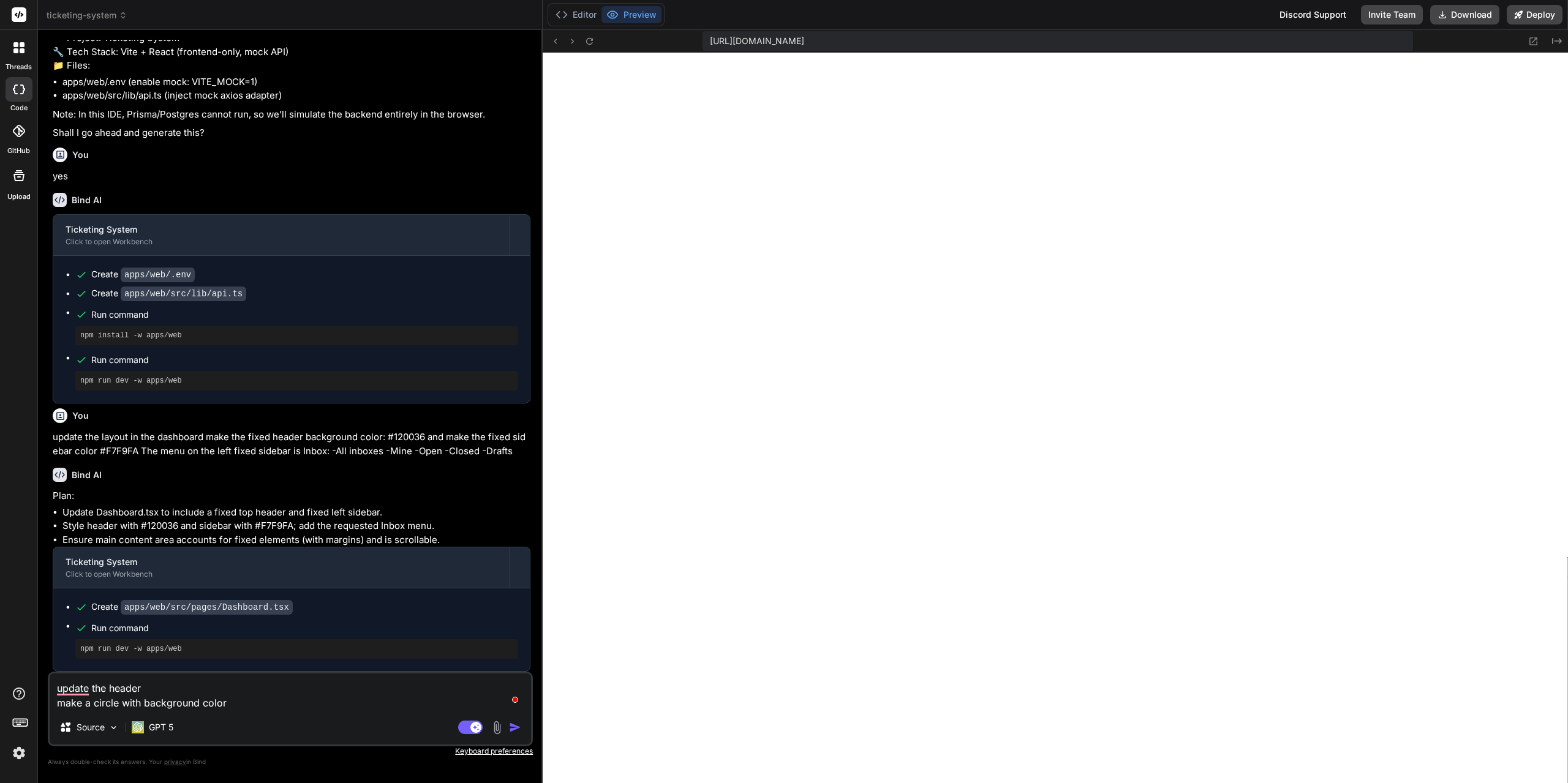
type textarea "update the header make a circle with background color"
type textarea "x"
type textarea "update the header make a circle with background color o"
type textarea "x"
type textarea "update the header make a circle with background color on"
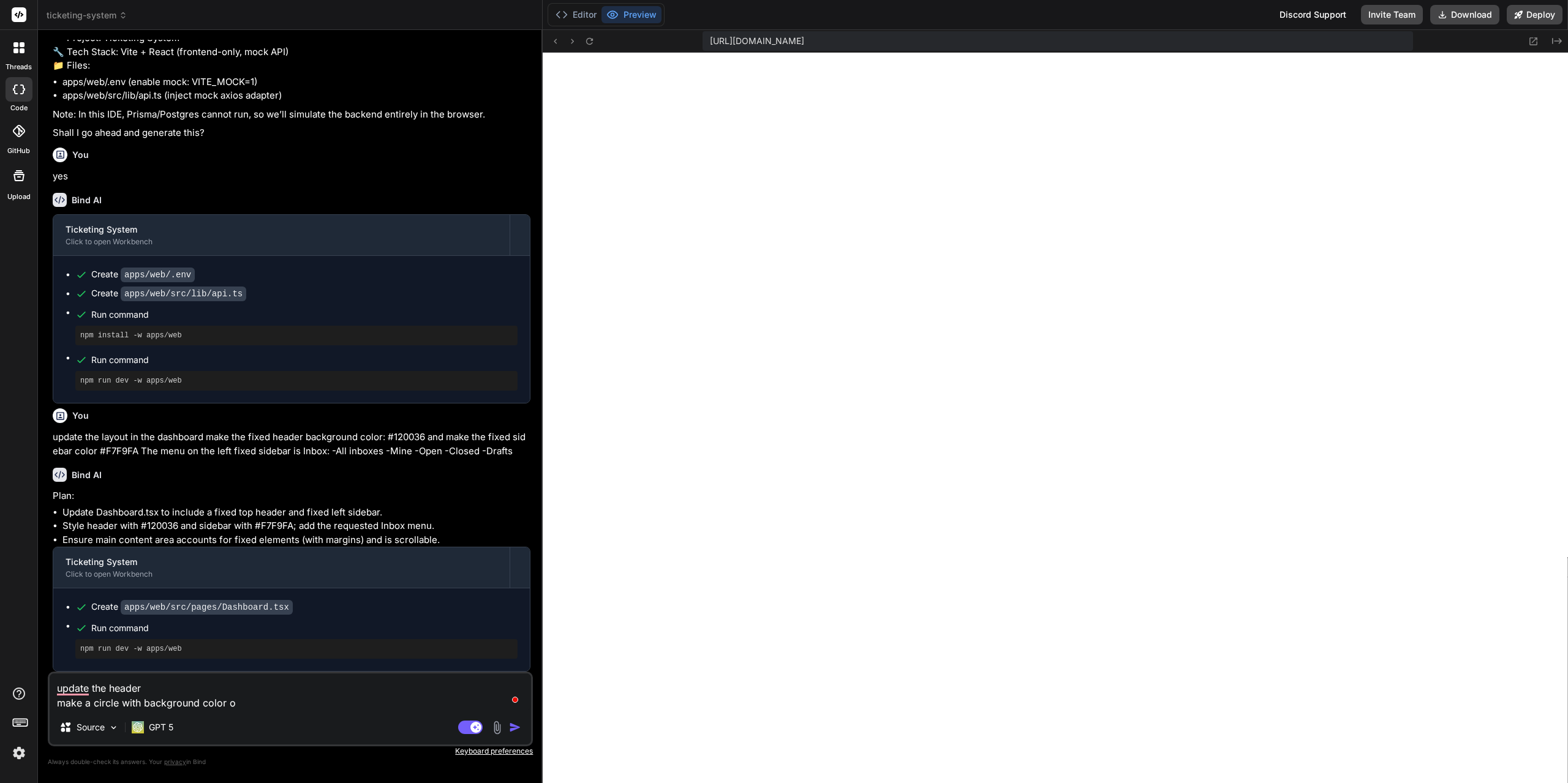
type textarea "x"
type textarea "update the header make a circle with background color on"
type textarea "x"
type textarea "update the header make a circle with background color on t"
type textarea "x"
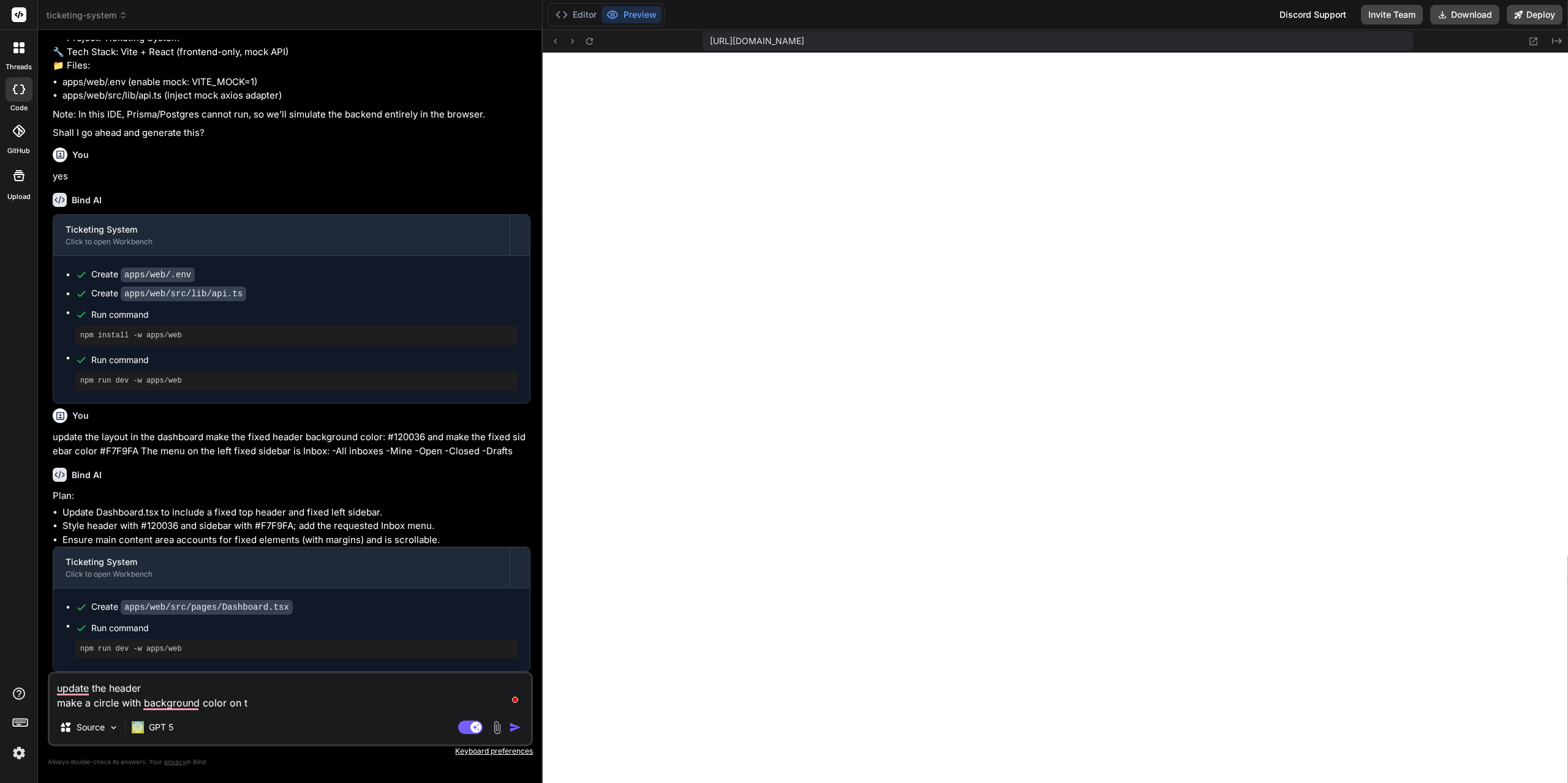
type textarea "update the header make a circle with background color on th"
type textarea "x"
type textarea "update the header make a circle with background color on the"
type textarea "x"
type textarea "update the header make a circle with background color on the"
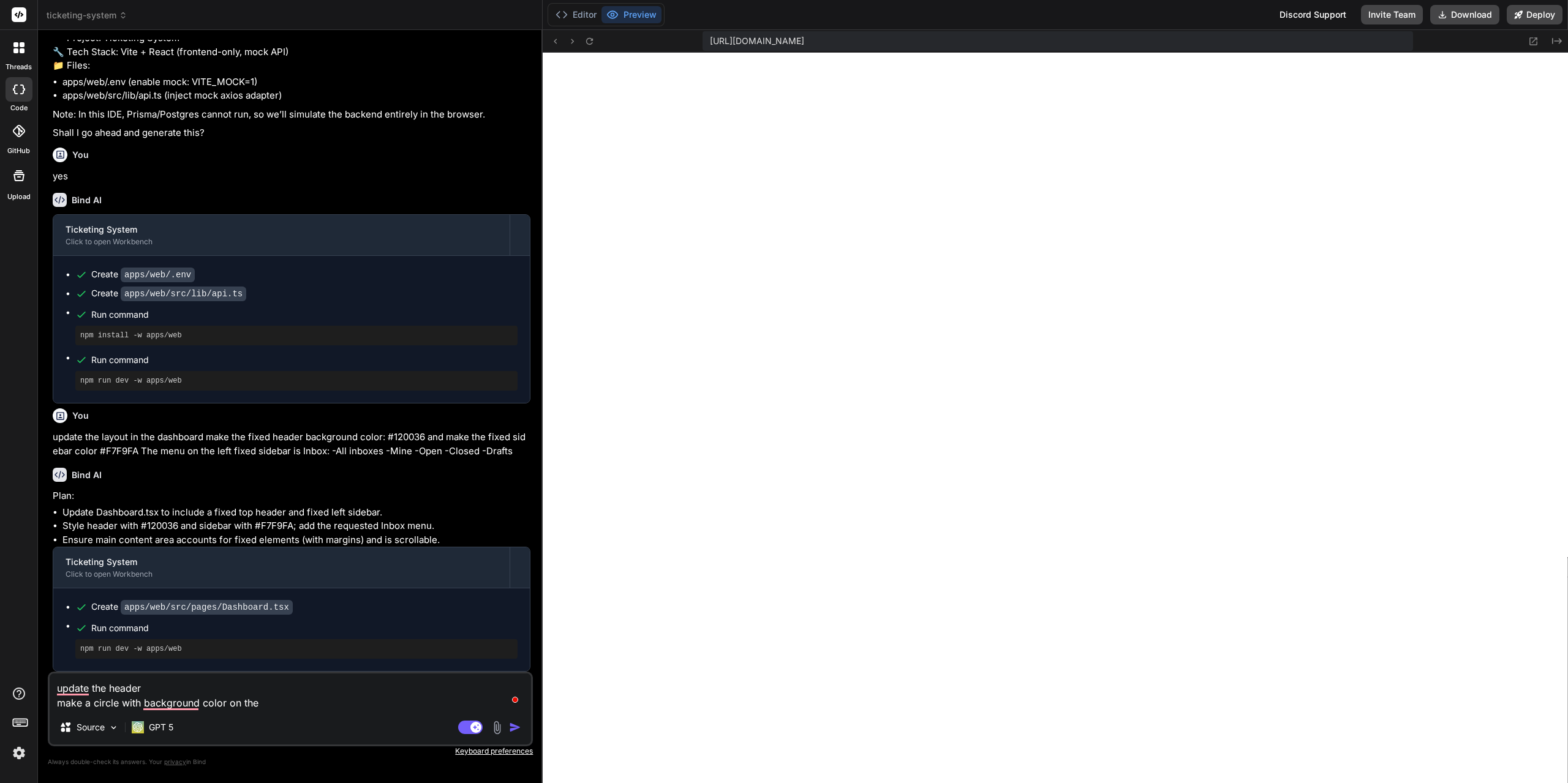
type textarea "x"
type textarea "update the header make a circle with background color on the l"
type textarea "x"
type textarea "update the header make a circle with background color on the lo"
type textarea "x"
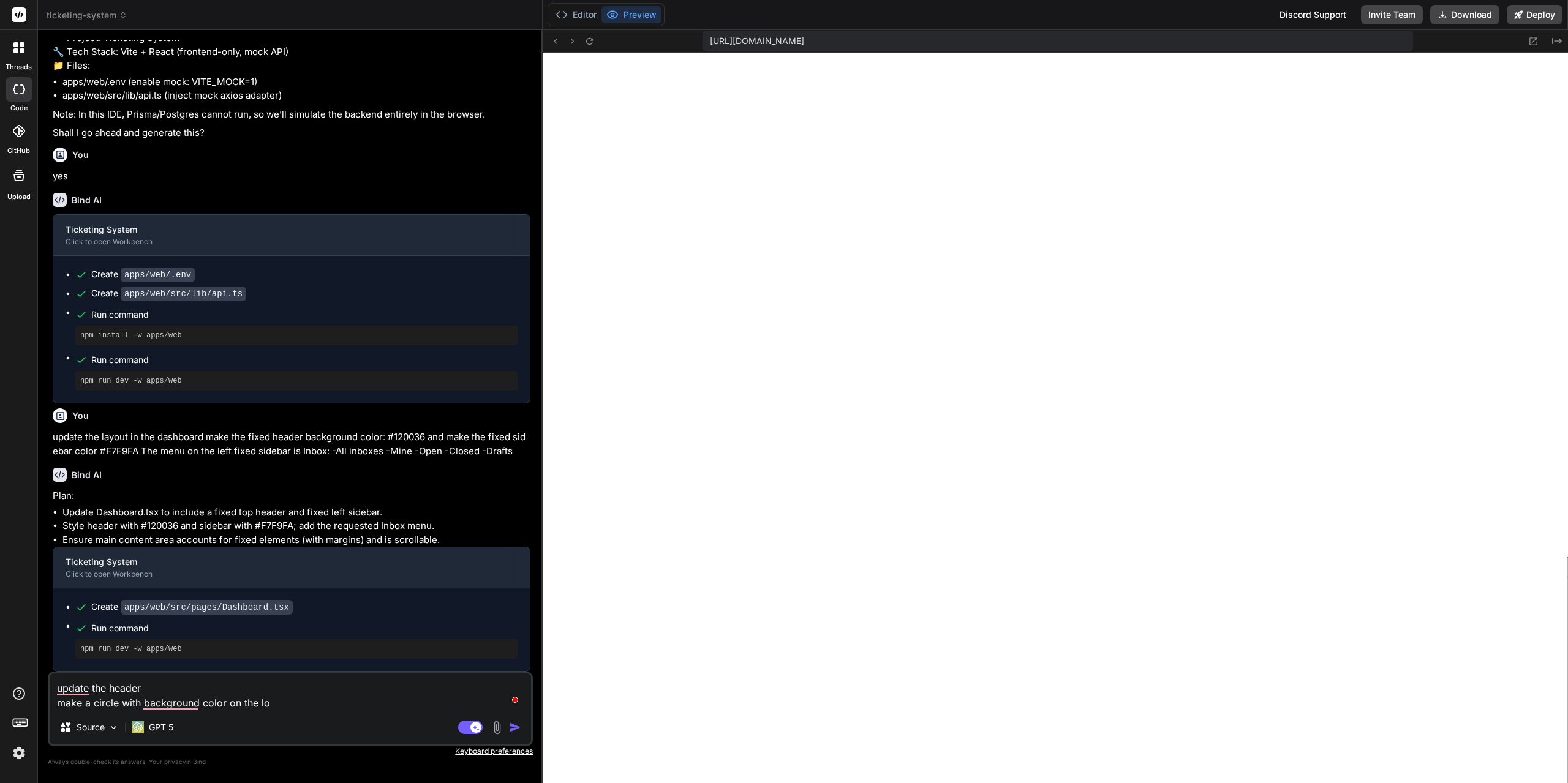
type textarea "update the header make a circle with background color on the log"
type textarea "x"
type textarea "update the header make a circle with background color on the logg"
type textarea "x"
type textarea "update the header make a circle with background color on the logge"
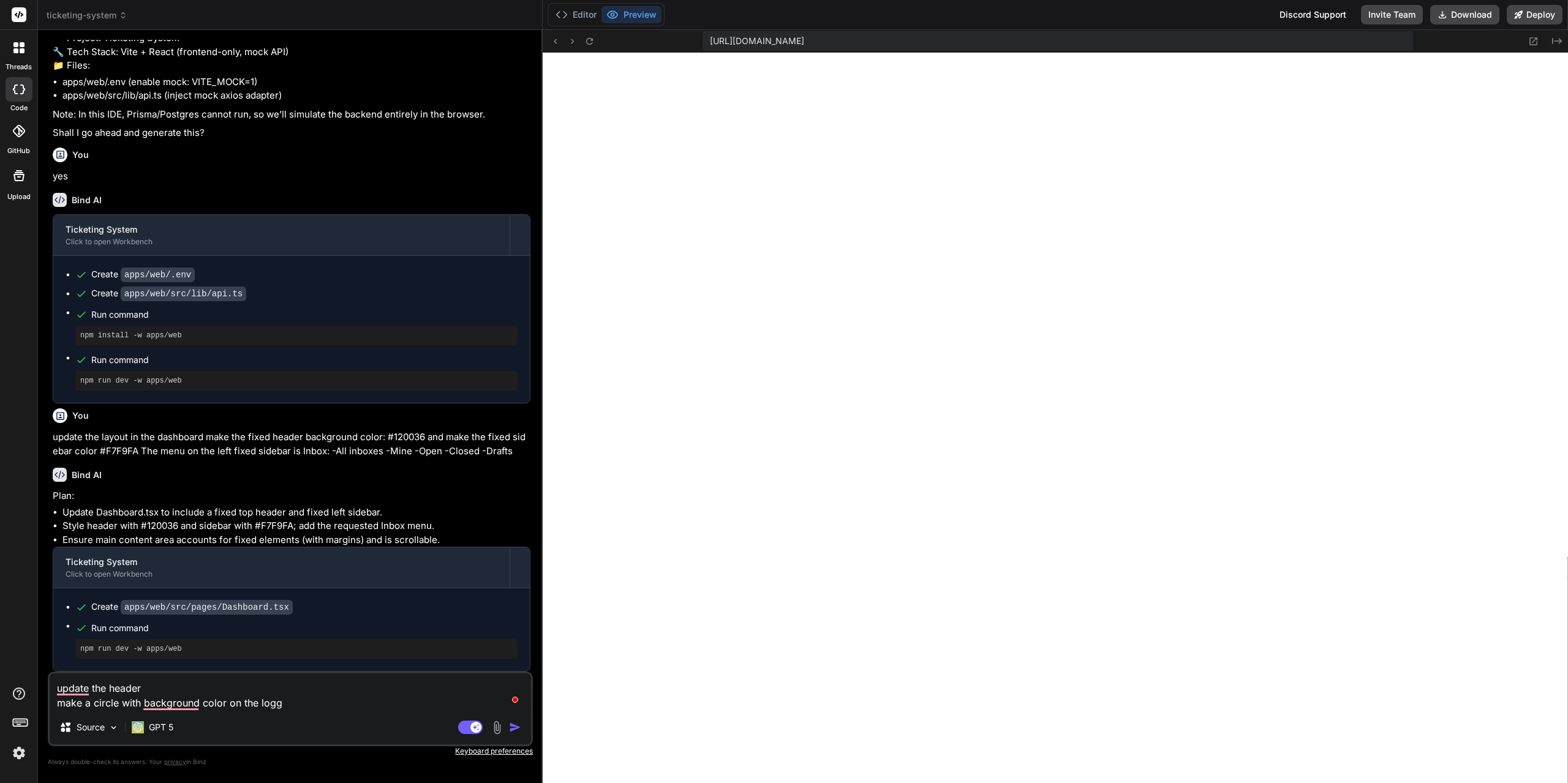
type textarea "x"
type textarea "update the header make a circle with background color on the logged"
type textarea "x"
type textarea "update the header make a circle with background color on the logged"
type textarea "x"
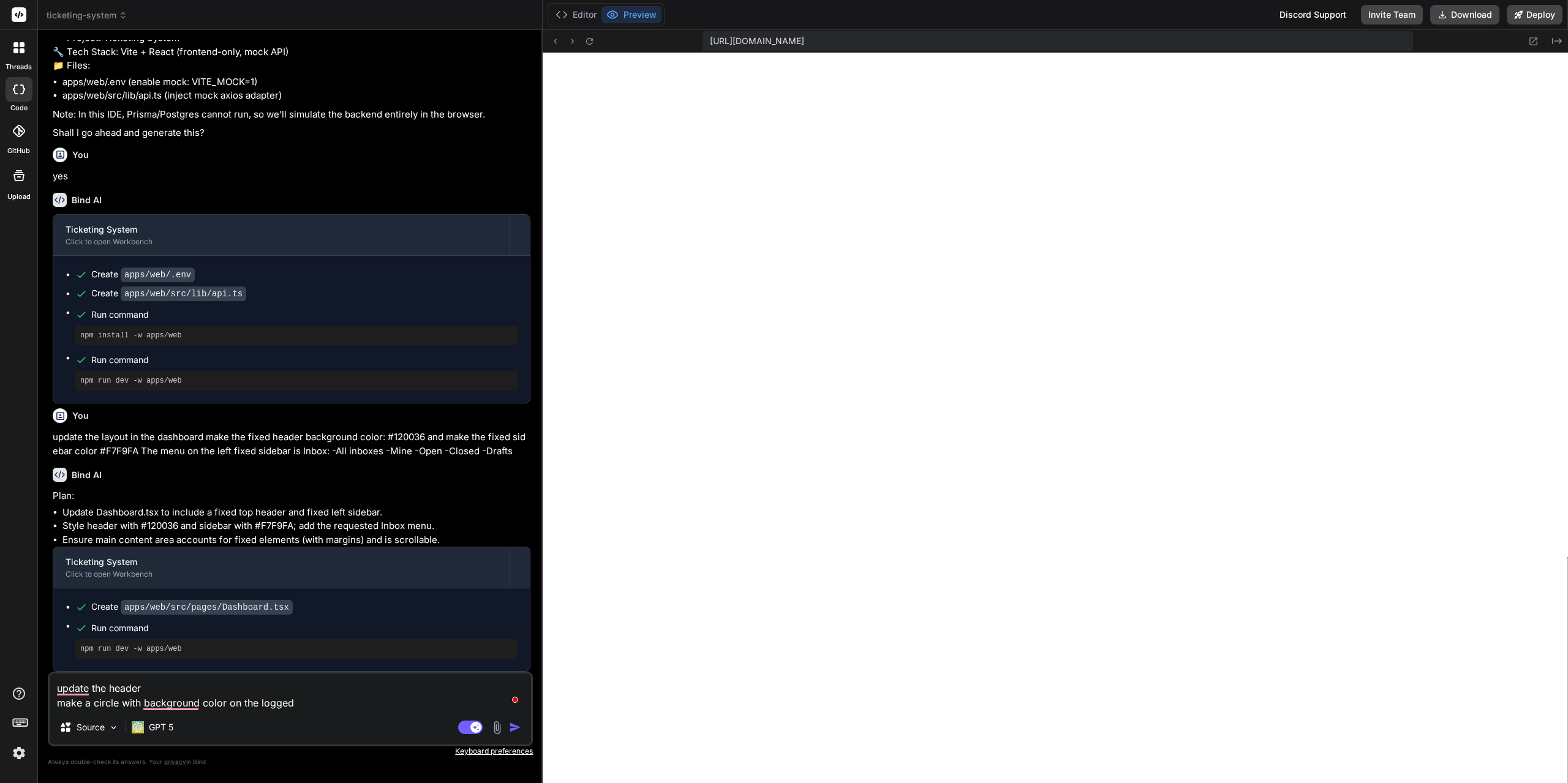
type textarea "update the header make a circle with background color on the logged i"
type textarea "x"
type textarea "update the header make a circle with background color on the logged in"
type textarea "x"
type textarea "update the header make a circle with background color on the logged in"
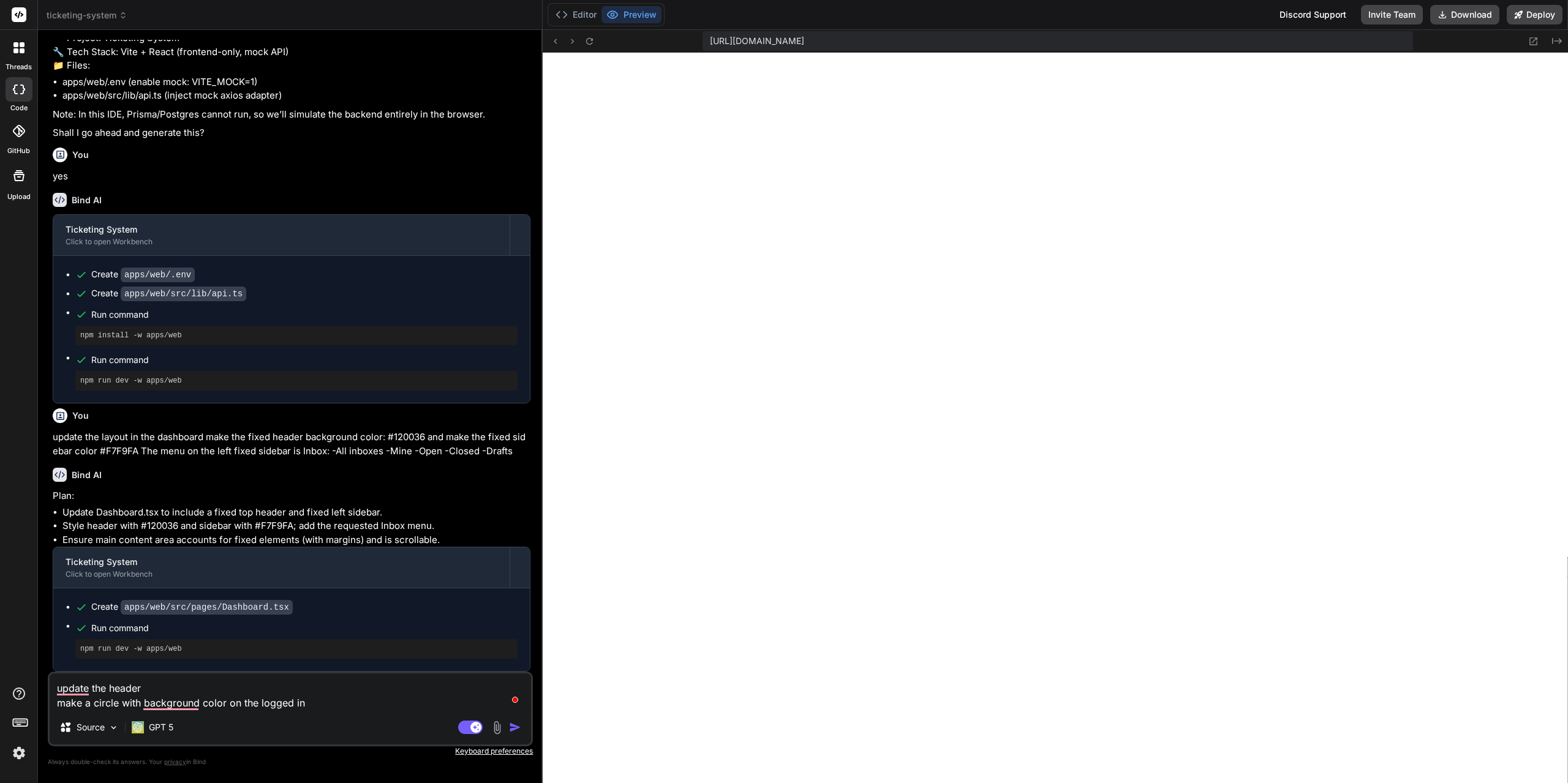
type textarea "x"
type textarea "update the header make a circle with background color on the logged in u"
type textarea "x"
type textarea "update the header make a circle with background color on the logged in us"
type textarea "x"
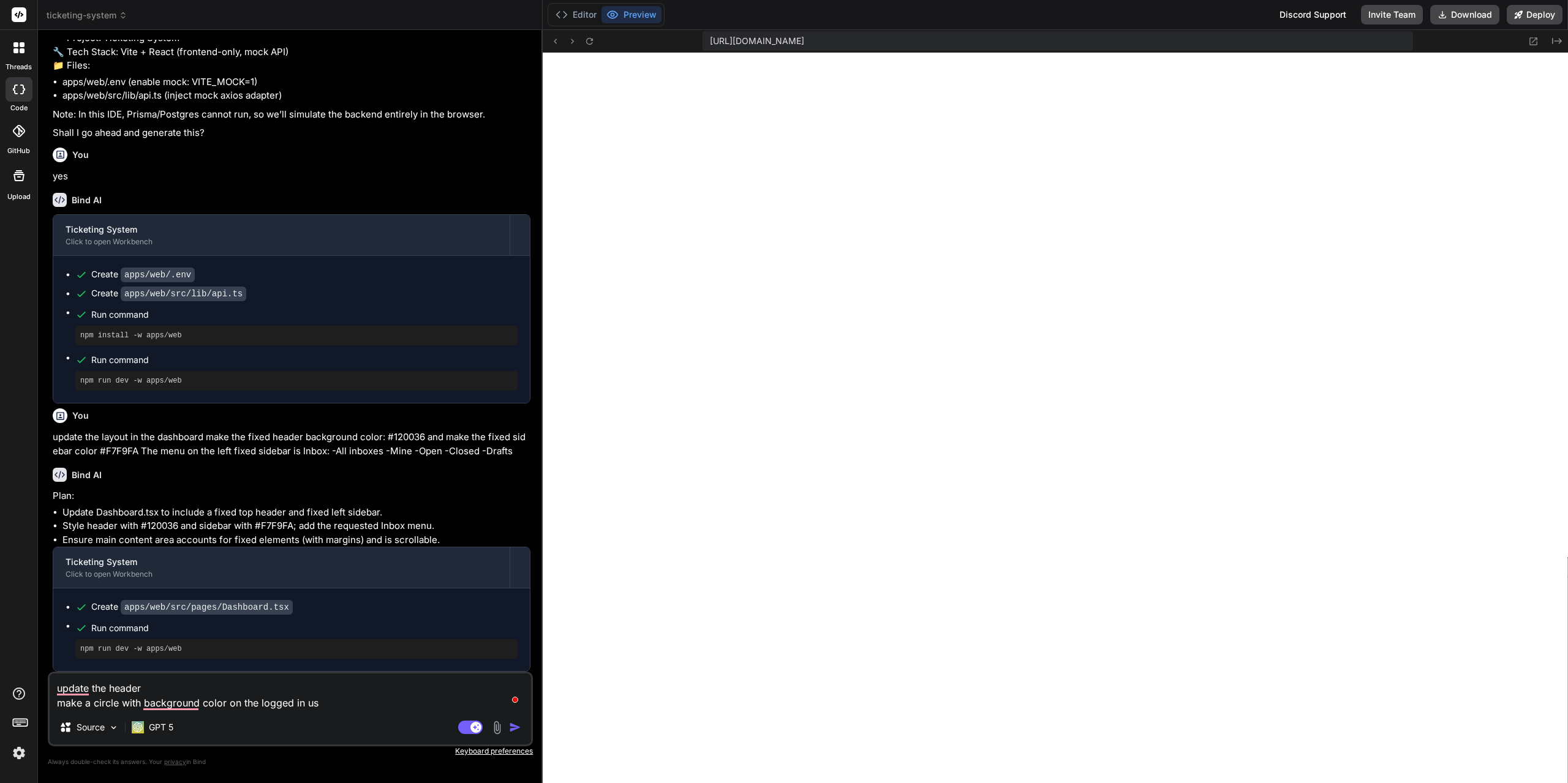
type textarea "update the header make a circle with background color on the logged in use"
type textarea "x"
type textarea "update the header make a circle with background color on the logged in user"
type textarea "x"
type textarea "update the header make a circle with background color on the logged in users"
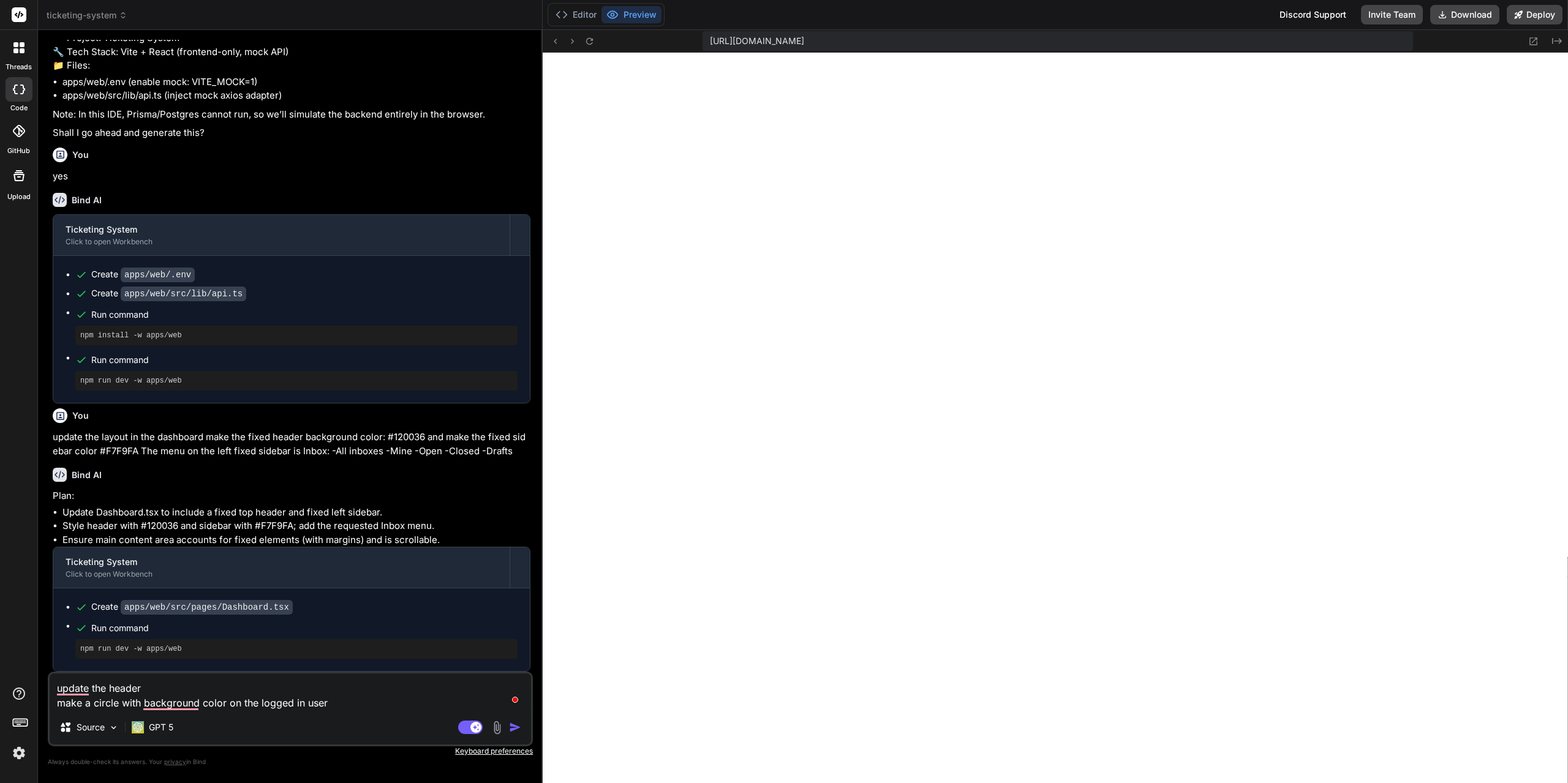
type textarea "x"
type textarea "update the header make a circle with background color on the logged in user"
type textarea "x"
type textarea "update the header make a circle with background color on the logged in user,"
type textarea "x"
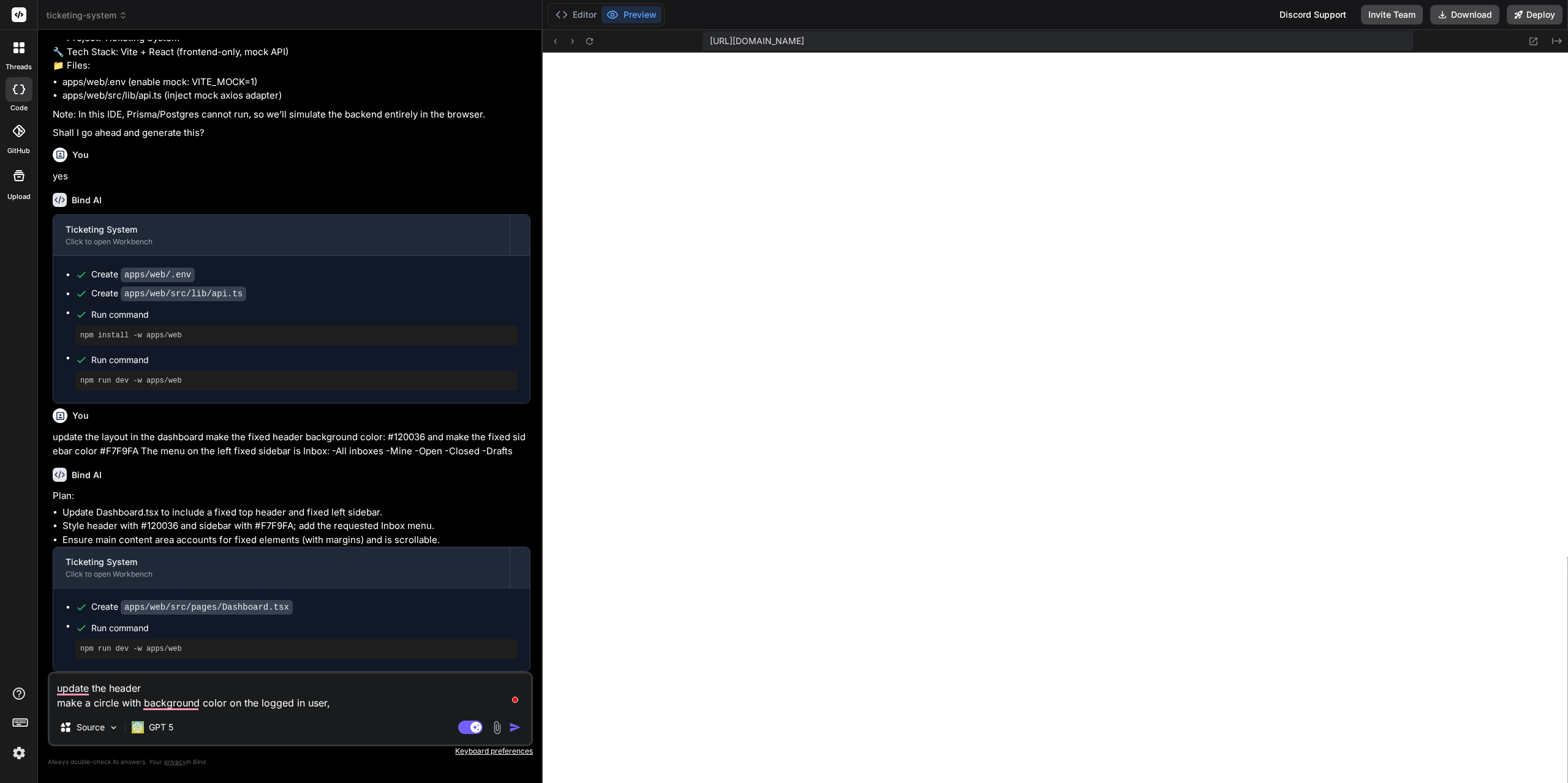
type textarea "update the header make a circle with background color on the logged in user,"
type textarea "x"
type textarea "update the header make a circle with background color on the logged in user, j"
type textarea "x"
type textarea "update the header make a circle with background color on the logged in user, ju"
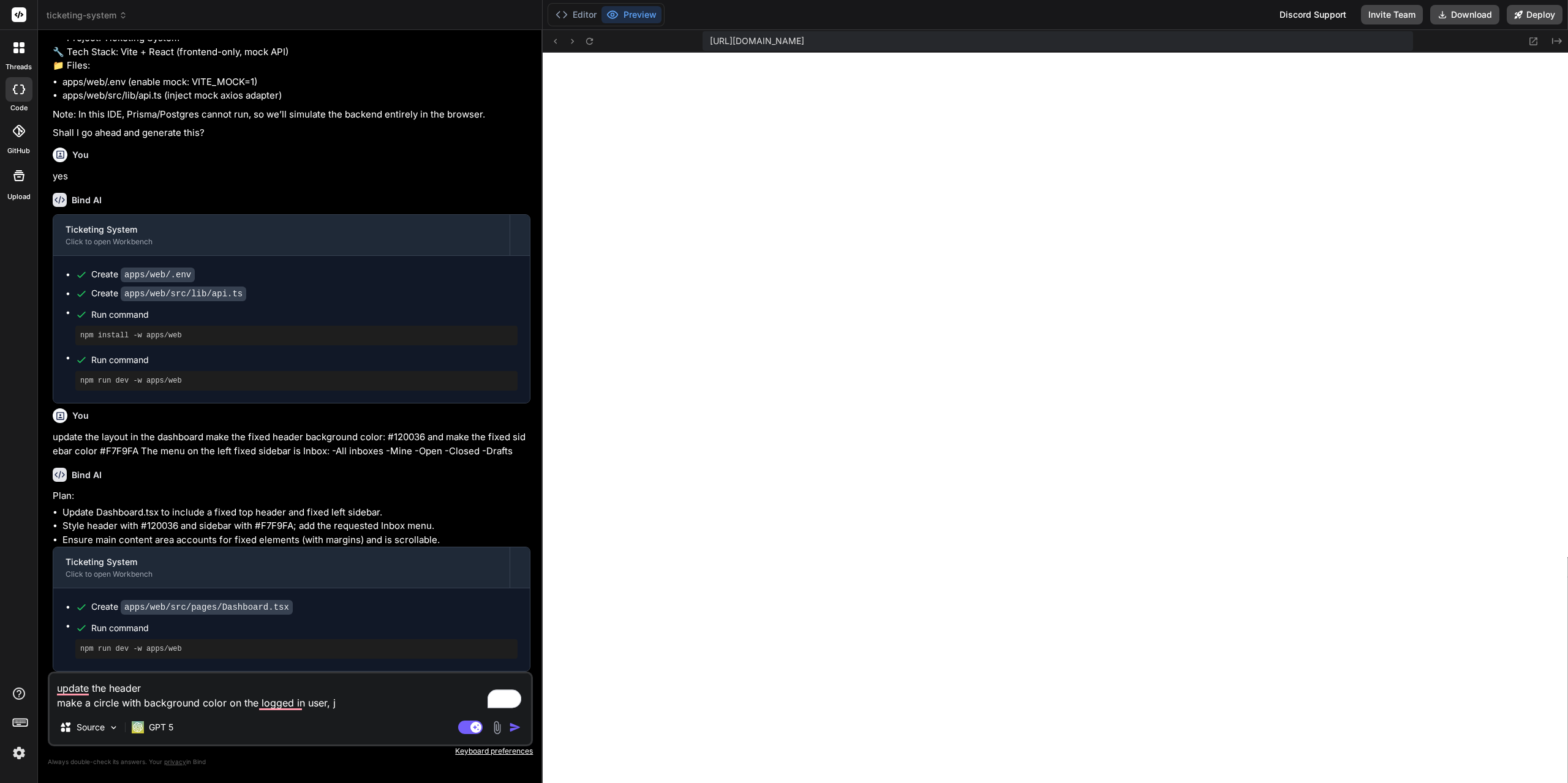
type textarea "x"
type textarea "update the header make a circle with background color on the logged in user, jus"
type textarea "x"
type textarea "update the header make a circle with background color on the logged in user, ju…"
type textarea "x"
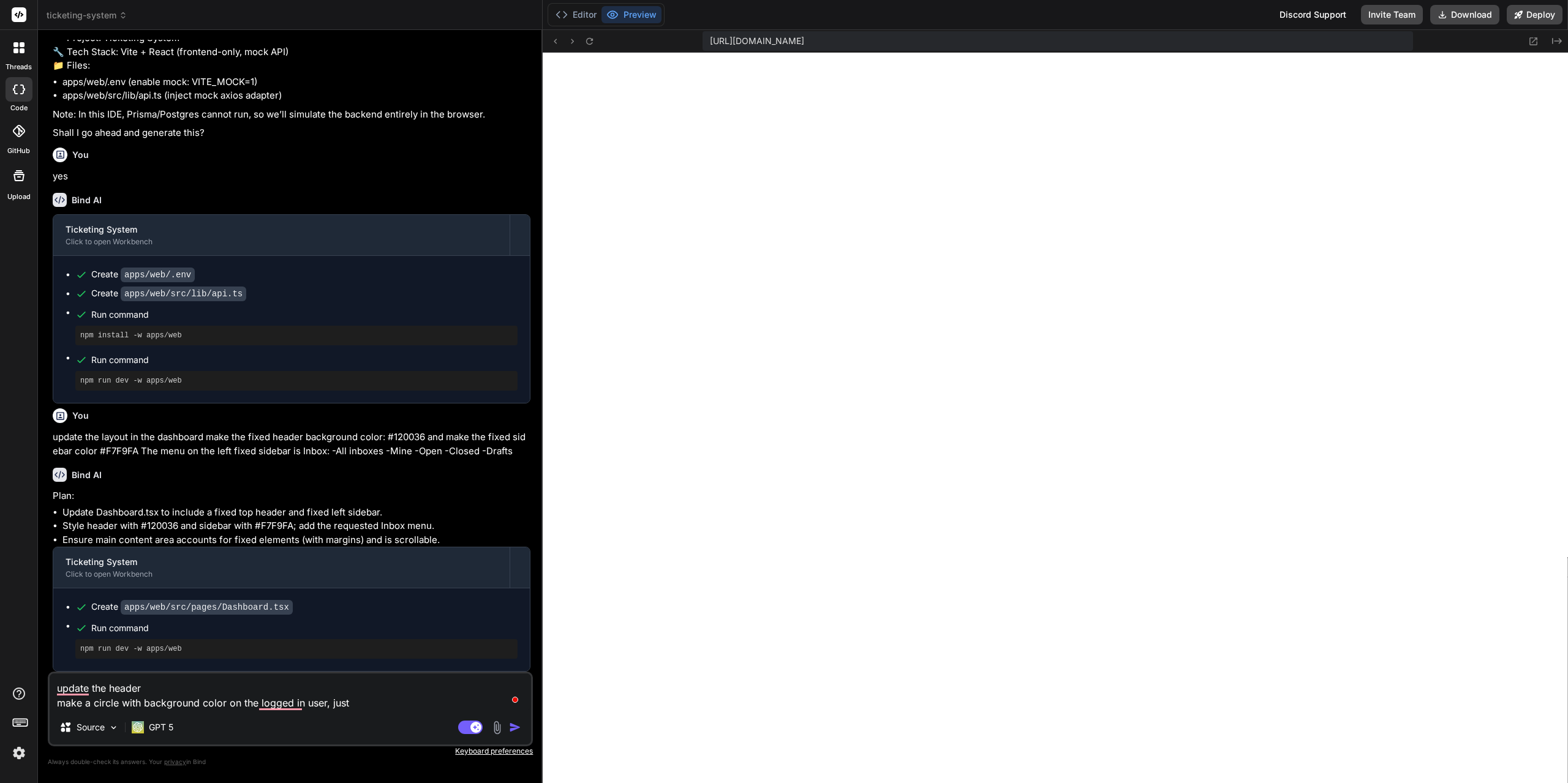
type textarea "update the header make a circle with background color on the logged in user, ju…"
type textarea "x"
type textarea "update the header make a circle with background color on the logged in user, ju…"
type textarea "x"
type textarea "update the header make a circle with background color on the logged in user, ju…"
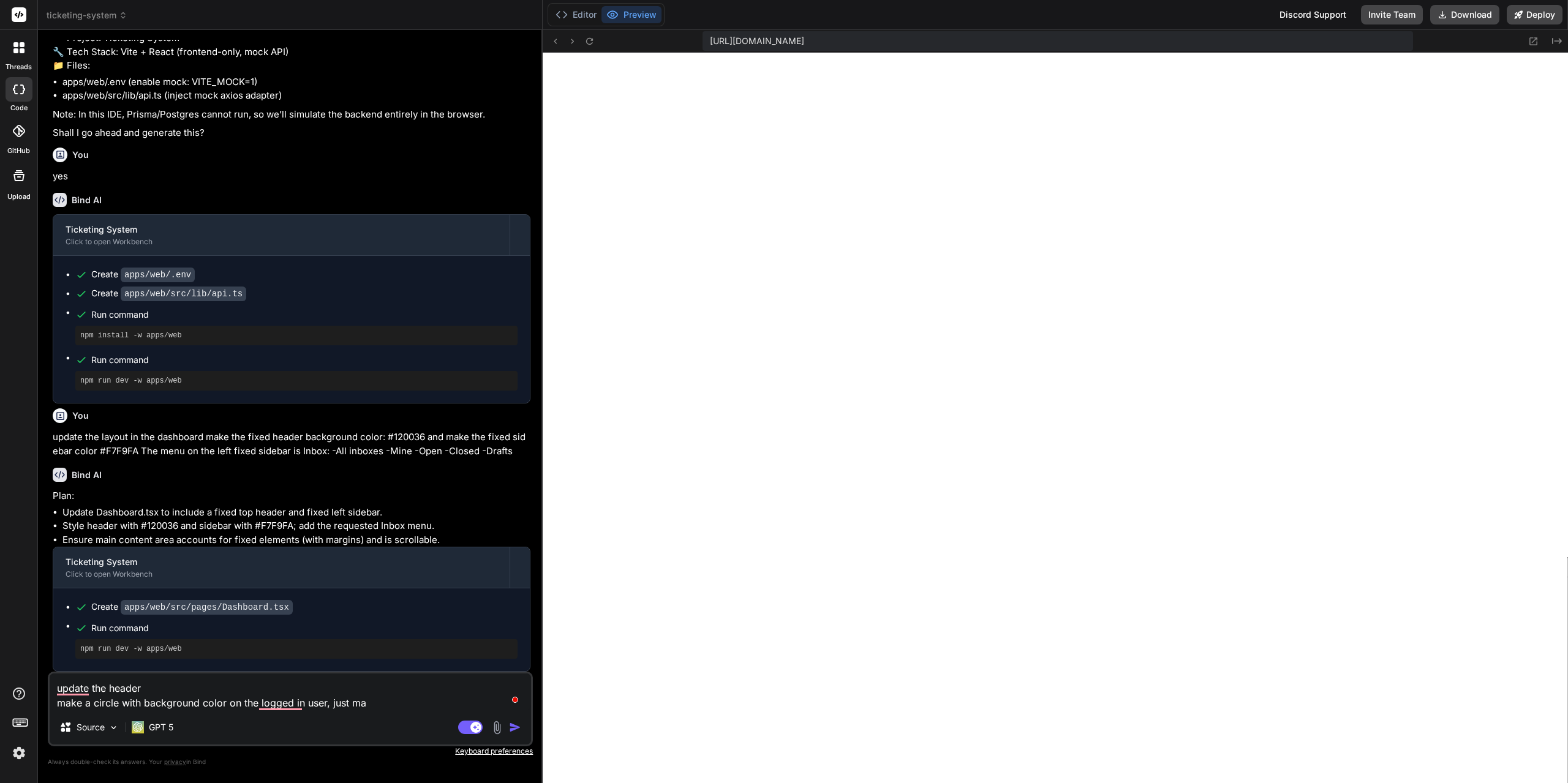
type textarea "x"
type textarea "update the header make a circle with background color on the logged in user, ju…"
type textarea "x"
type textarea "update the header make a circle with background color on the logged in user, ju…"
type textarea "x"
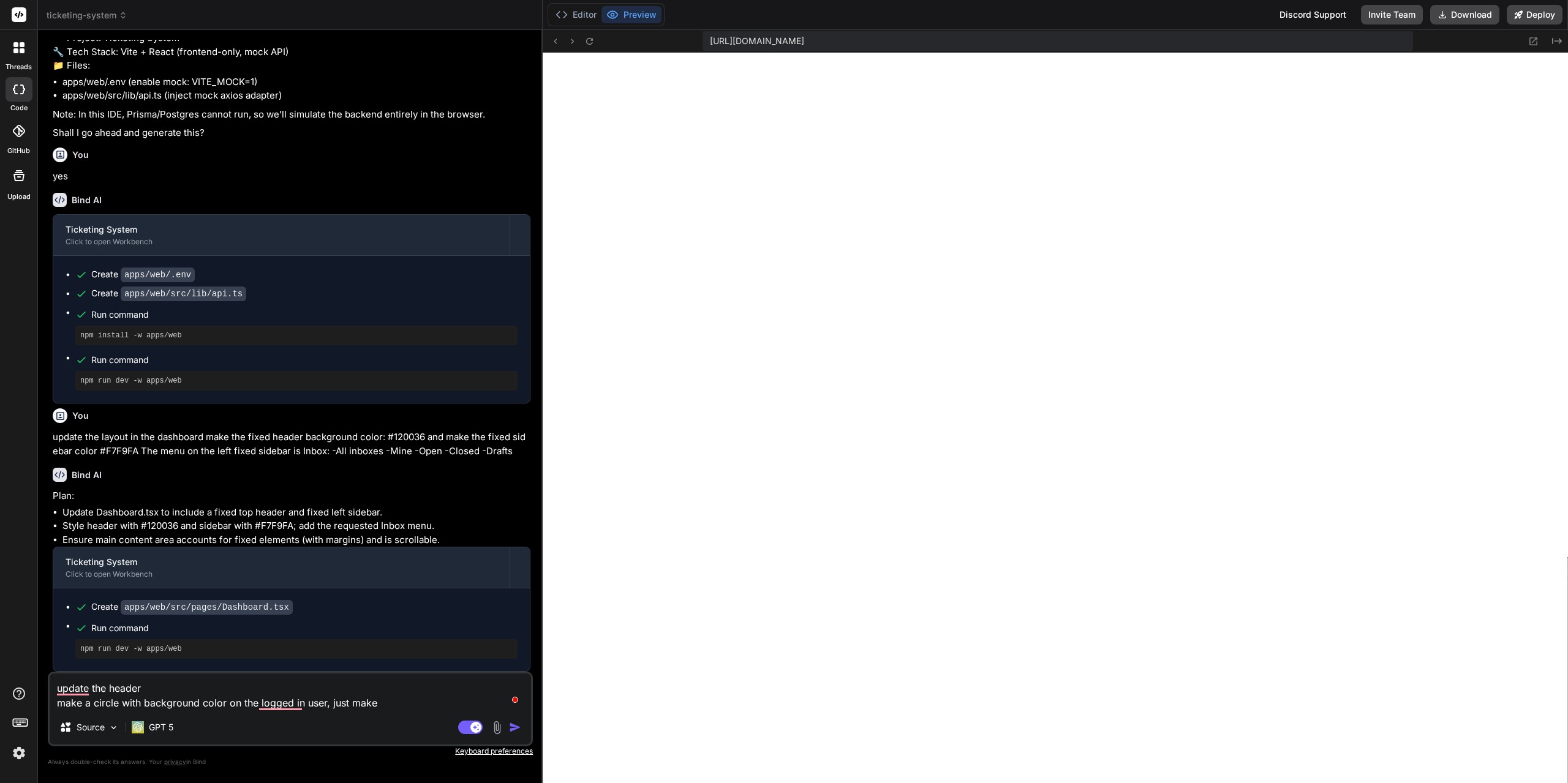
type textarea "update the header make a circle with background color on the logged in user, ju…"
type textarea "x"
type textarea "update the header make a circle with background color on the logged in user, ju…"
type textarea "x"
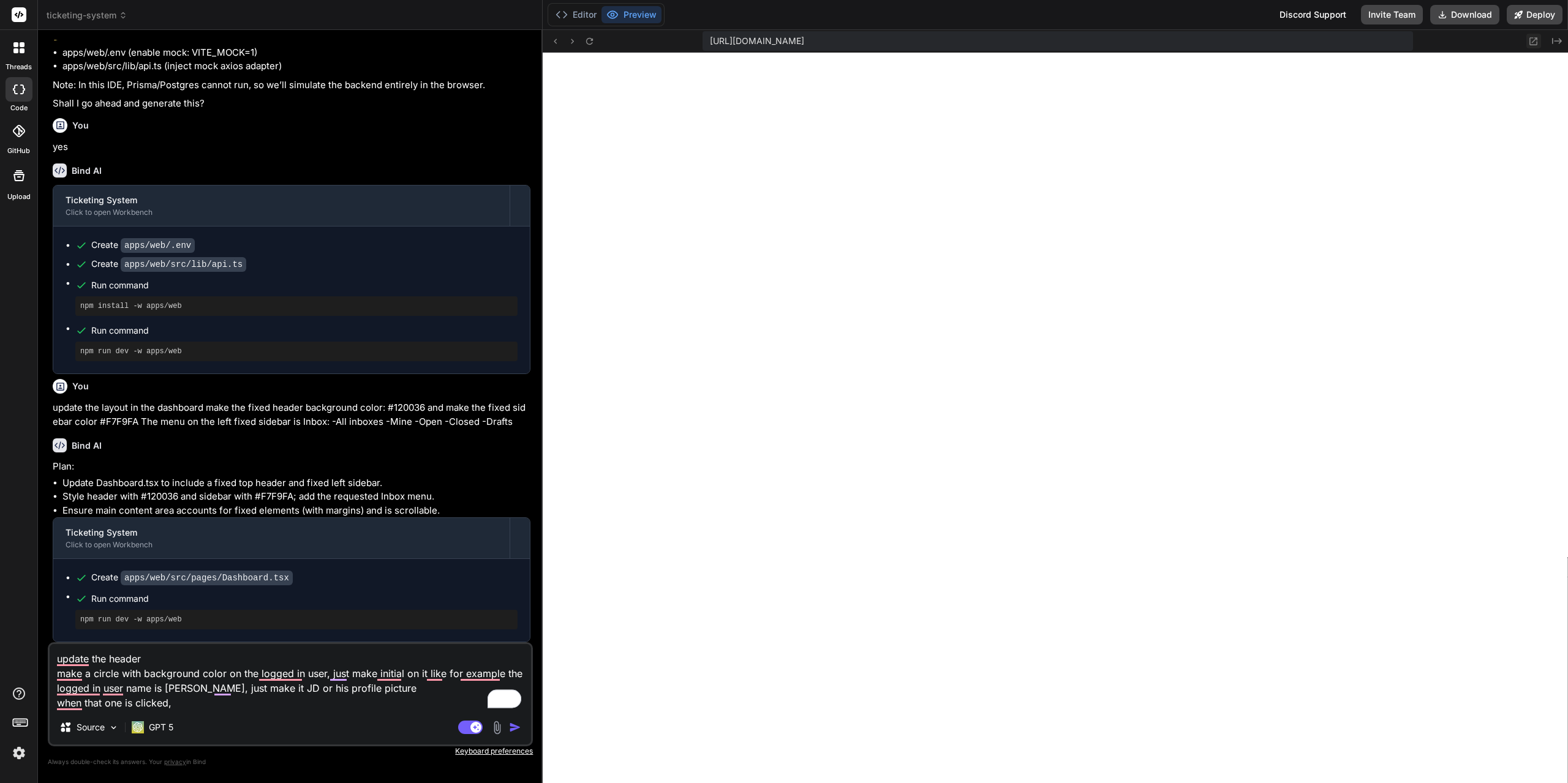
click at [1536, 37] on icon at bounding box center [1534, 41] width 8 height 8
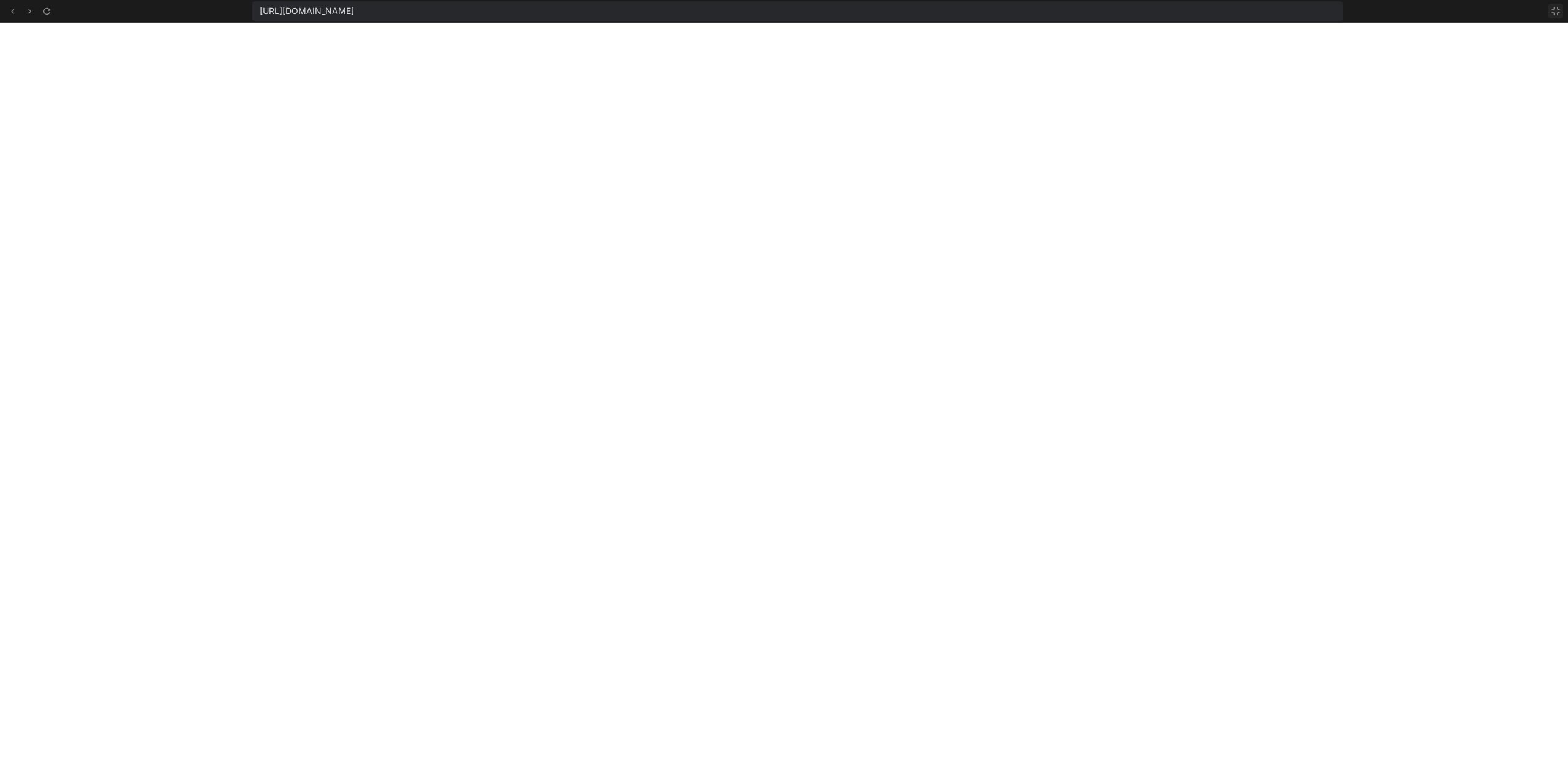
click at [1558, 14] on icon at bounding box center [1555, 11] width 10 height 10
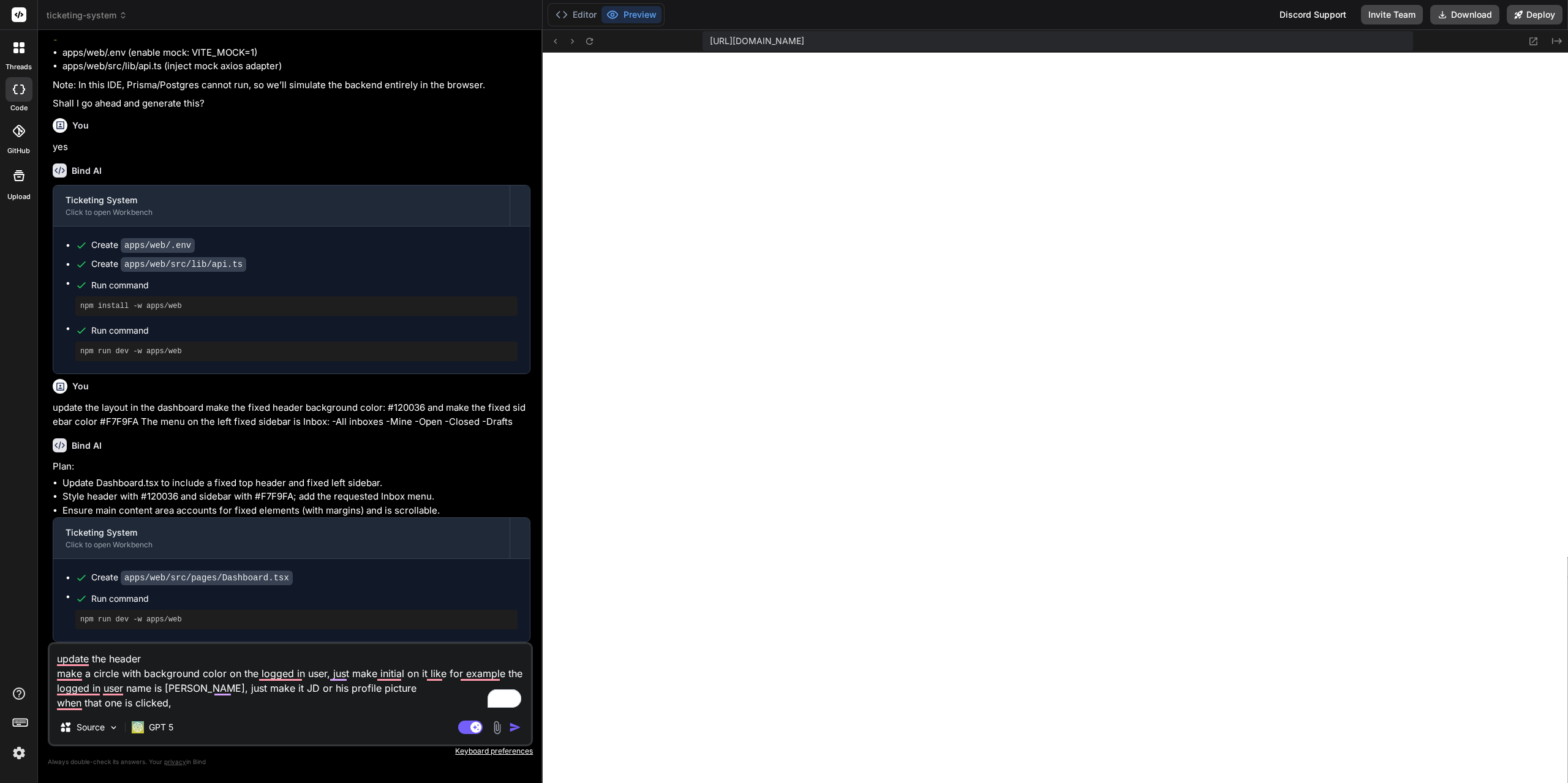
click at [189, 708] on textarea "update the header make a circle with background color on the logged in user, ju…" at bounding box center [289, 677] width 481 height 66
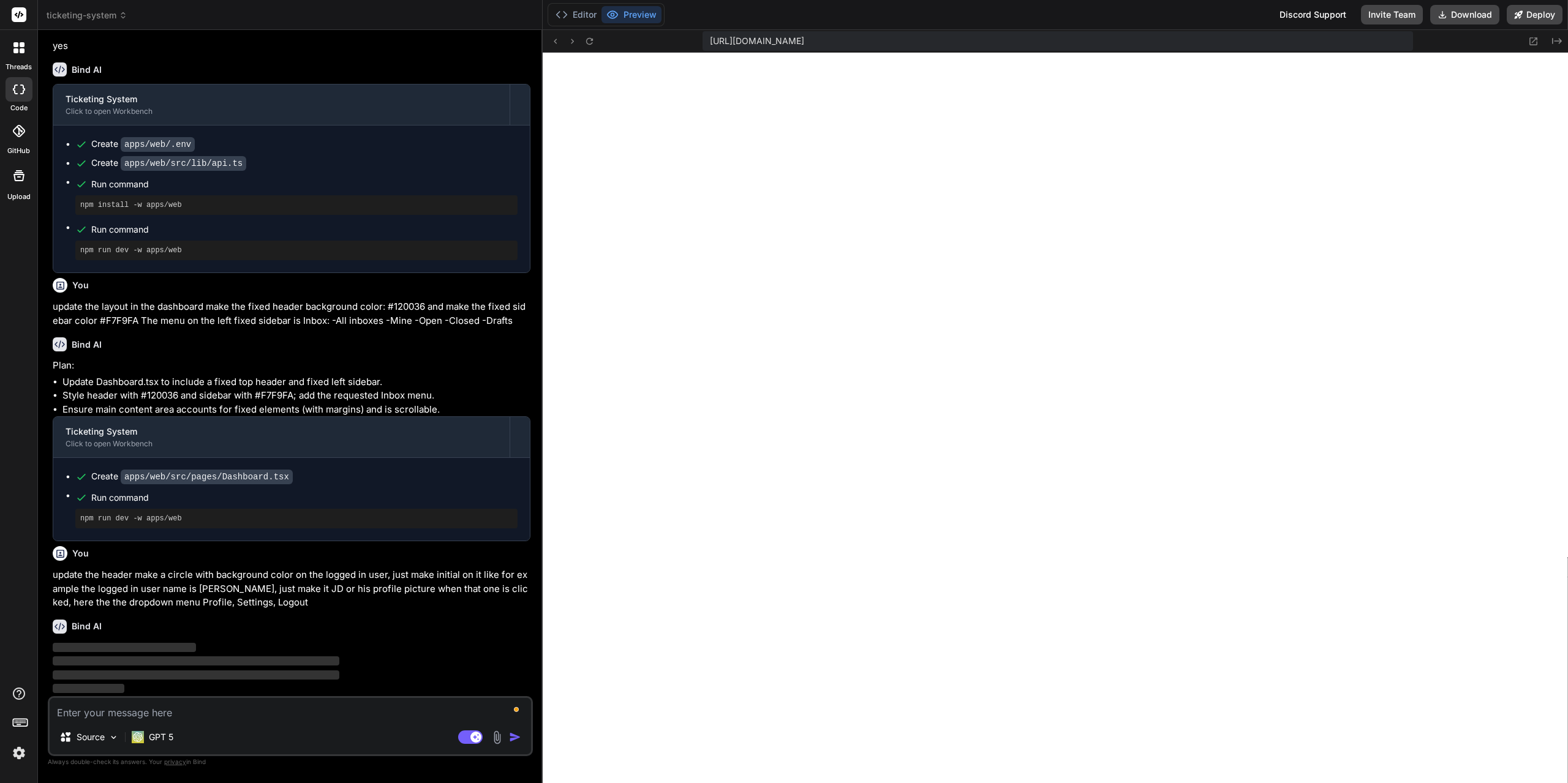
scroll to position [4070, 0]
click at [587, 17] on button "Editor" at bounding box center [576, 14] width 51 height 17
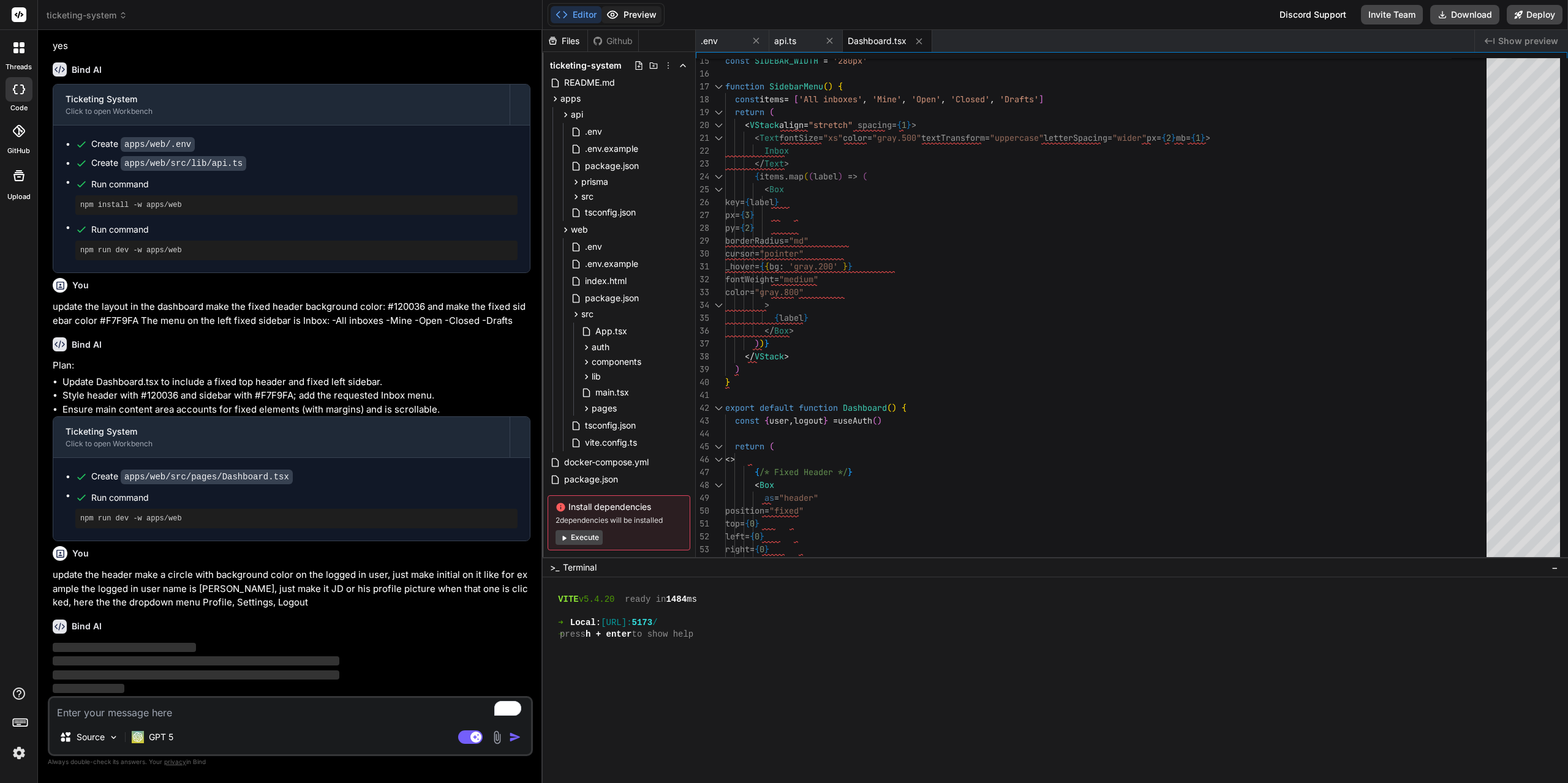
click at [645, 16] on button "Preview" at bounding box center [631, 14] width 60 height 17
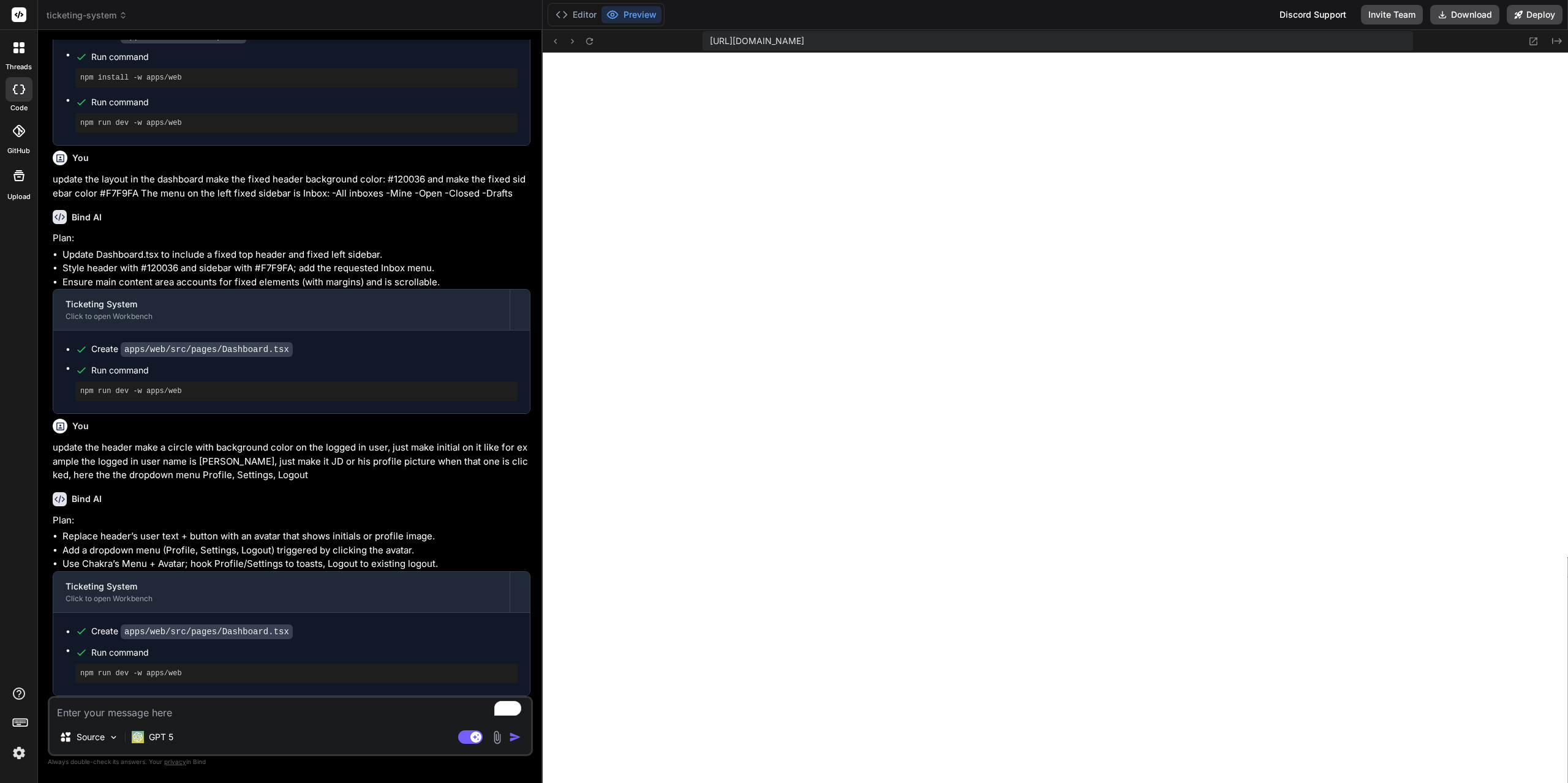
scroll to position [4197, 0]
click at [235, 707] on textarea "To enrich screen reader interactions, please activate Accessibility in Grammarl…" at bounding box center [289, 709] width 481 height 22
paste textarea "rgb(27, 27, 27)"
click at [243, 713] on textarea "make the dropdown menu link color to #rgb(27, 27, 27)" at bounding box center [289, 709] width 481 height 22
click at [319, 712] on textarea "make the dropdown menu link color to rgb(27, 27, 27)" at bounding box center [289, 709] width 481 height 22
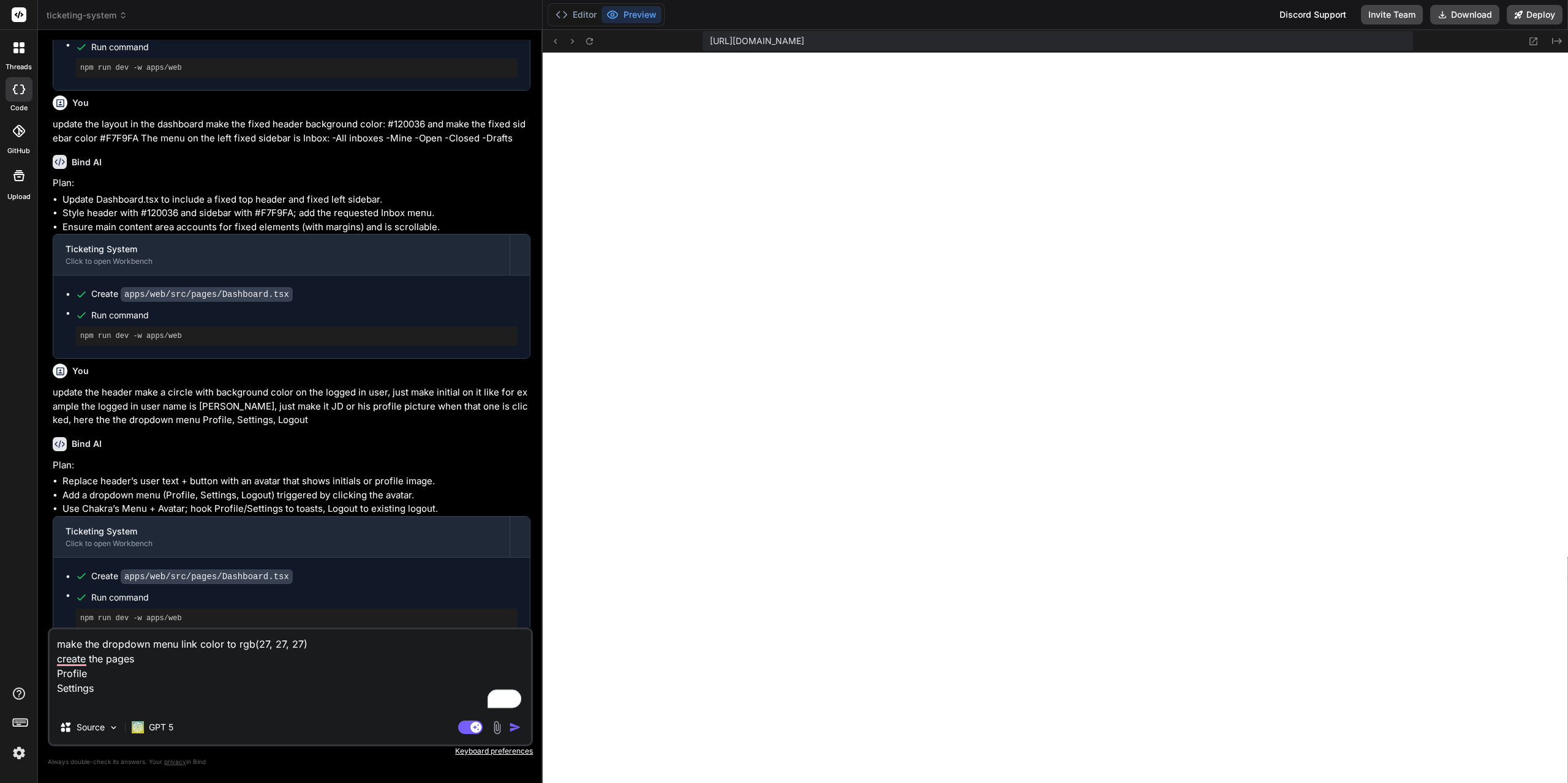
click at [138, 689] on textarea "make the dropdown menu link color to rgb(27, 27, 27) create the pages Profile S…" at bounding box center [289, 670] width 481 height 81
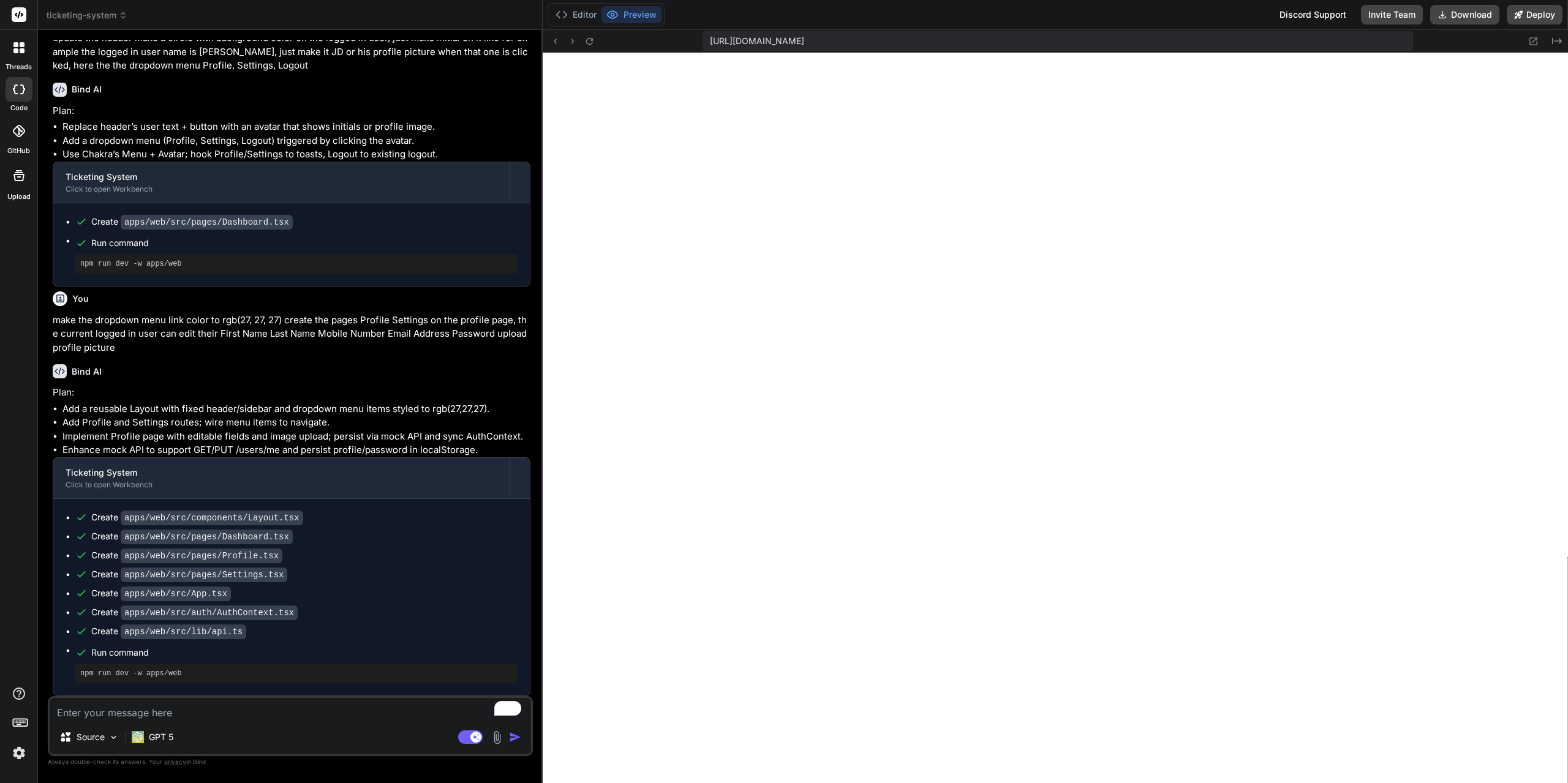
scroll to position [4608, 0]
click at [591, 42] on icon at bounding box center [589, 41] width 11 height 11
click at [240, 708] on textarea "To enrich screen reader interactions, please activate Accessibility in Grammarl…" at bounding box center [289, 709] width 481 height 22
click at [587, 43] on icon at bounding box center [589, 40] width 7 height 7
click at [593, 39] on icon at bounding box center [589, 41] width 11 height 11
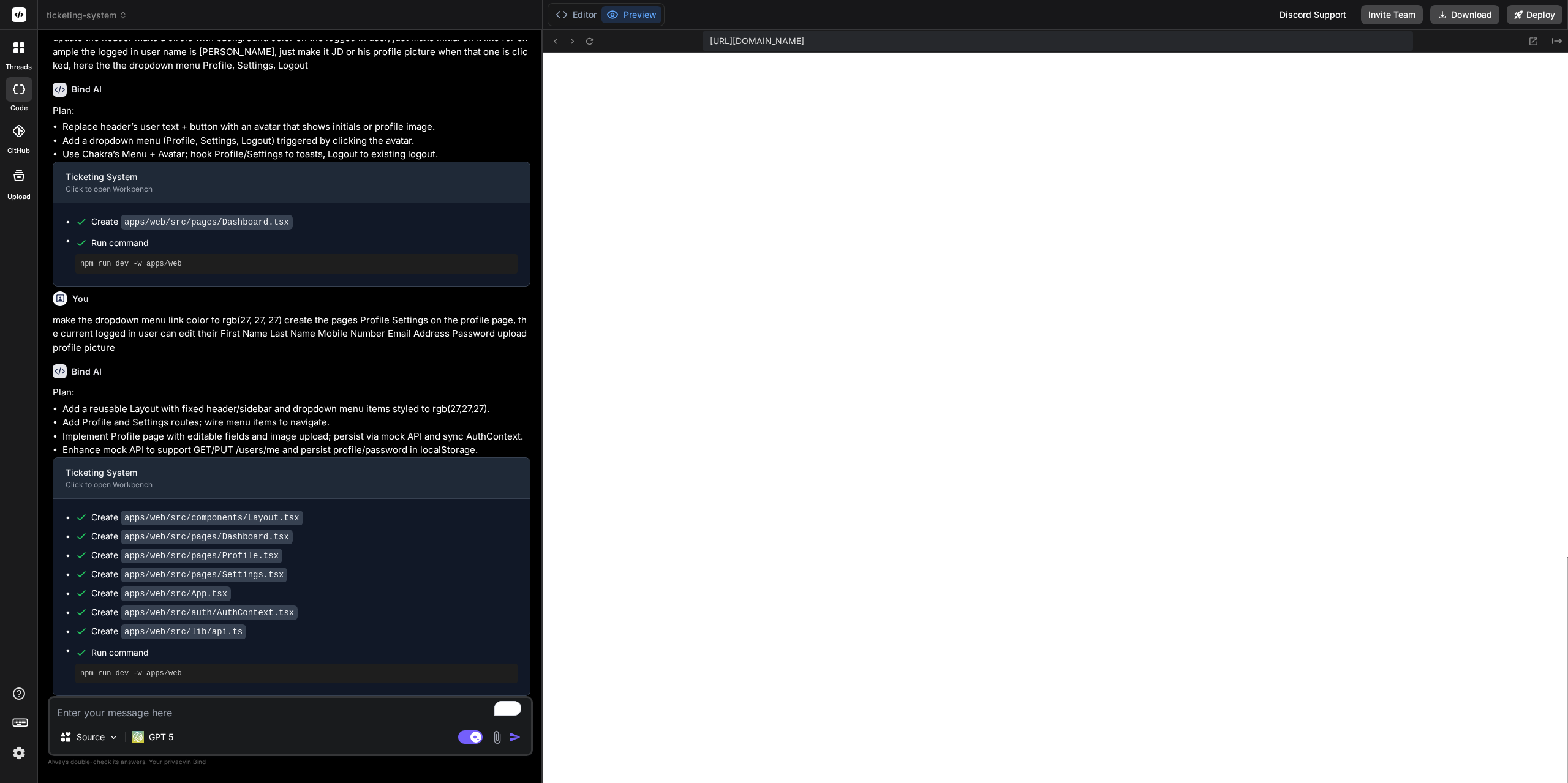
click at [226, 700] on textarea "To enrich screen reader interactions, please activate Accessibility in Grammarl…" at bounding box center [289, 709] width 481 height 22
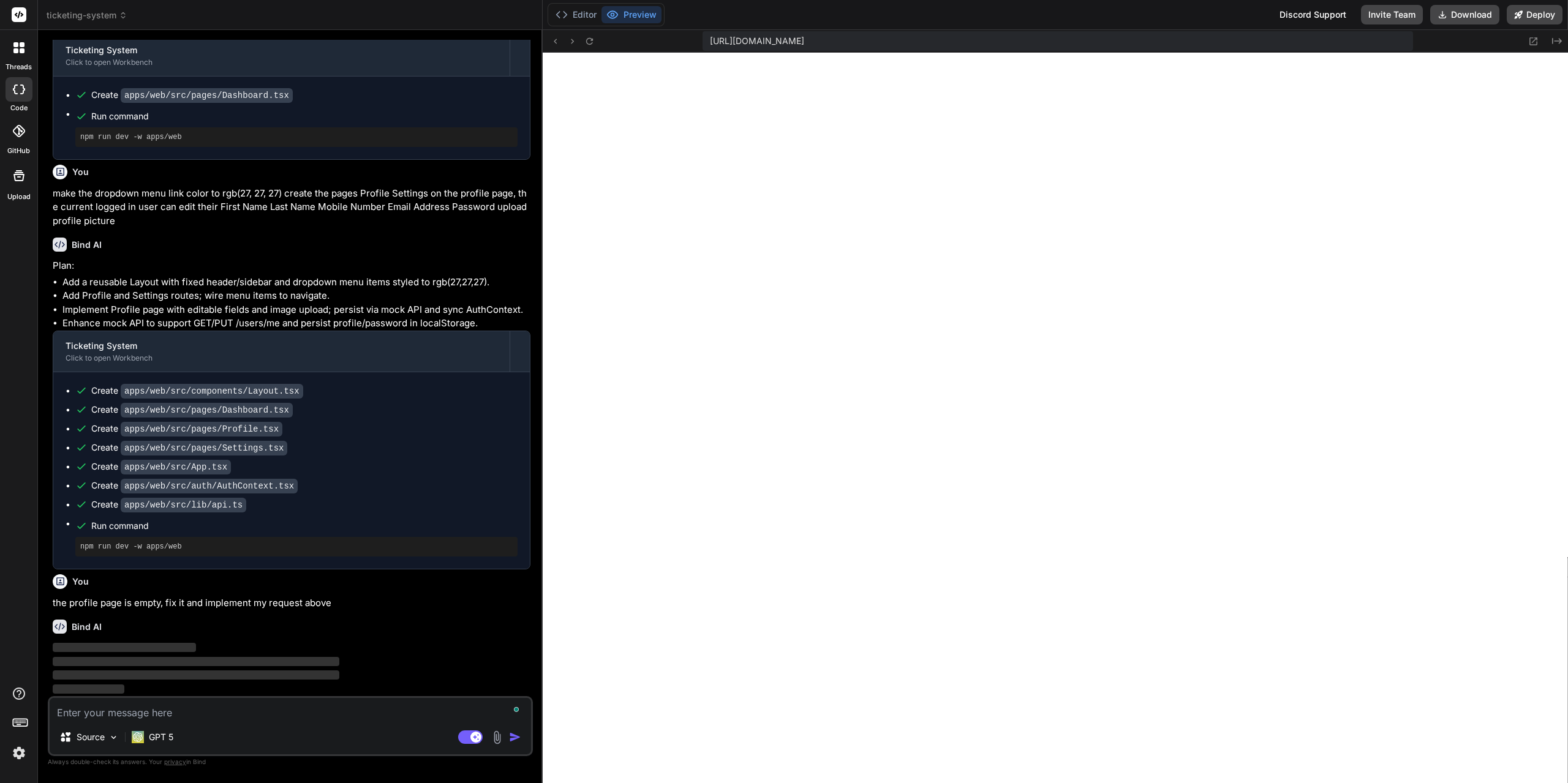
scroll to position [4734, 0]
click at [590, 43] on icon at bounding box center [589, 41] width 11 height 11
click at [583, 49] on div "https://u3uk0f35zsjjbn9cprh6fq9h0p4tm2-wnxx--5173--96435430.local-corp.webconta…" at bounding box center [1055, 41] width 1025 height 23
click at [586, 44] on icon at bounding box center [589, 41] width 11 height 11
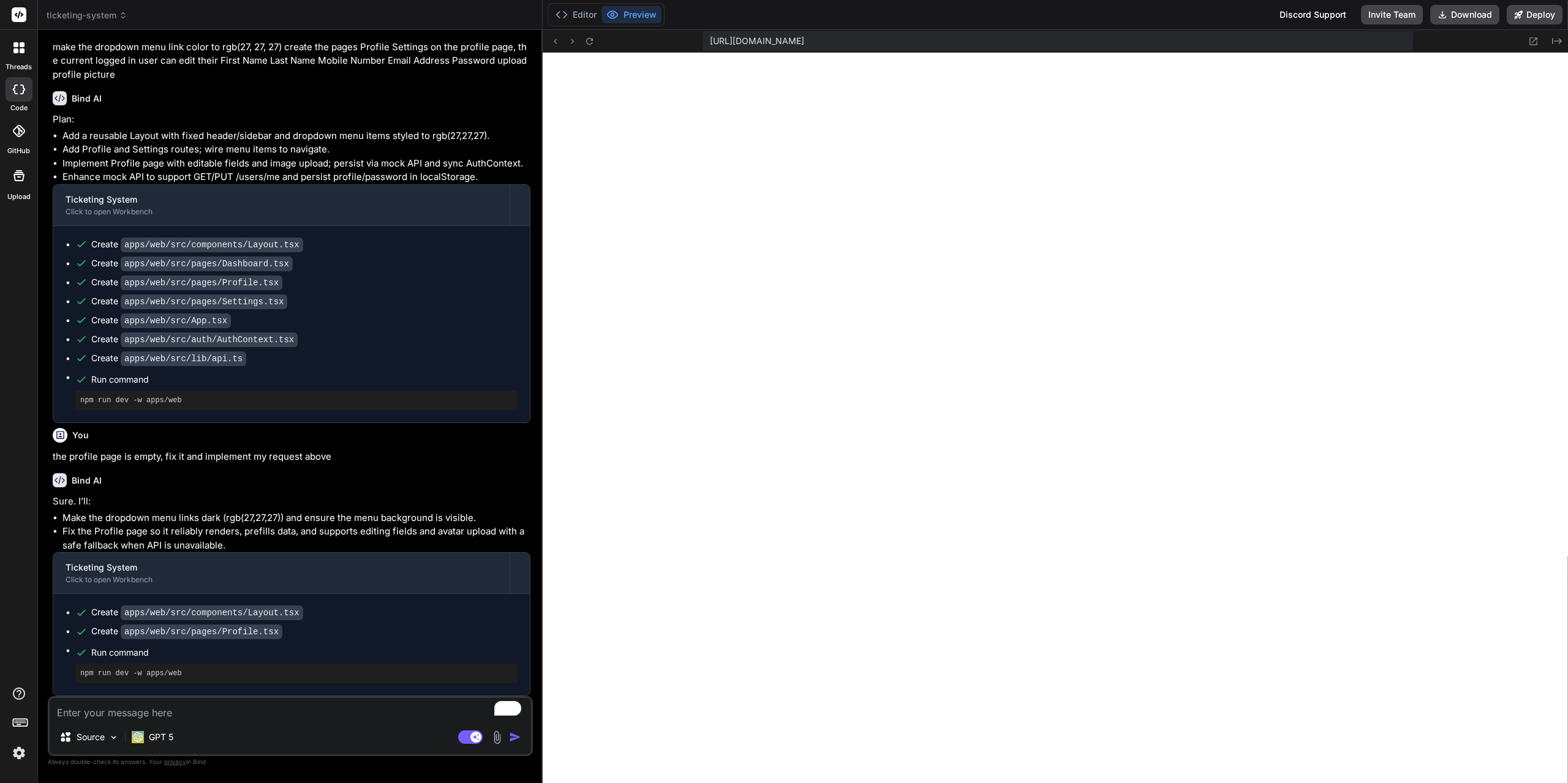
scroll to position [4880, 0]
click at [588, 41] on icon at bounding box center [589, 41] width 11 height 11
click at [226, 712] on textarea "To enrich screen reader interactions, please activate Accessibility in Grammarl…" at bounding box center [289, 709] width 481 height 22
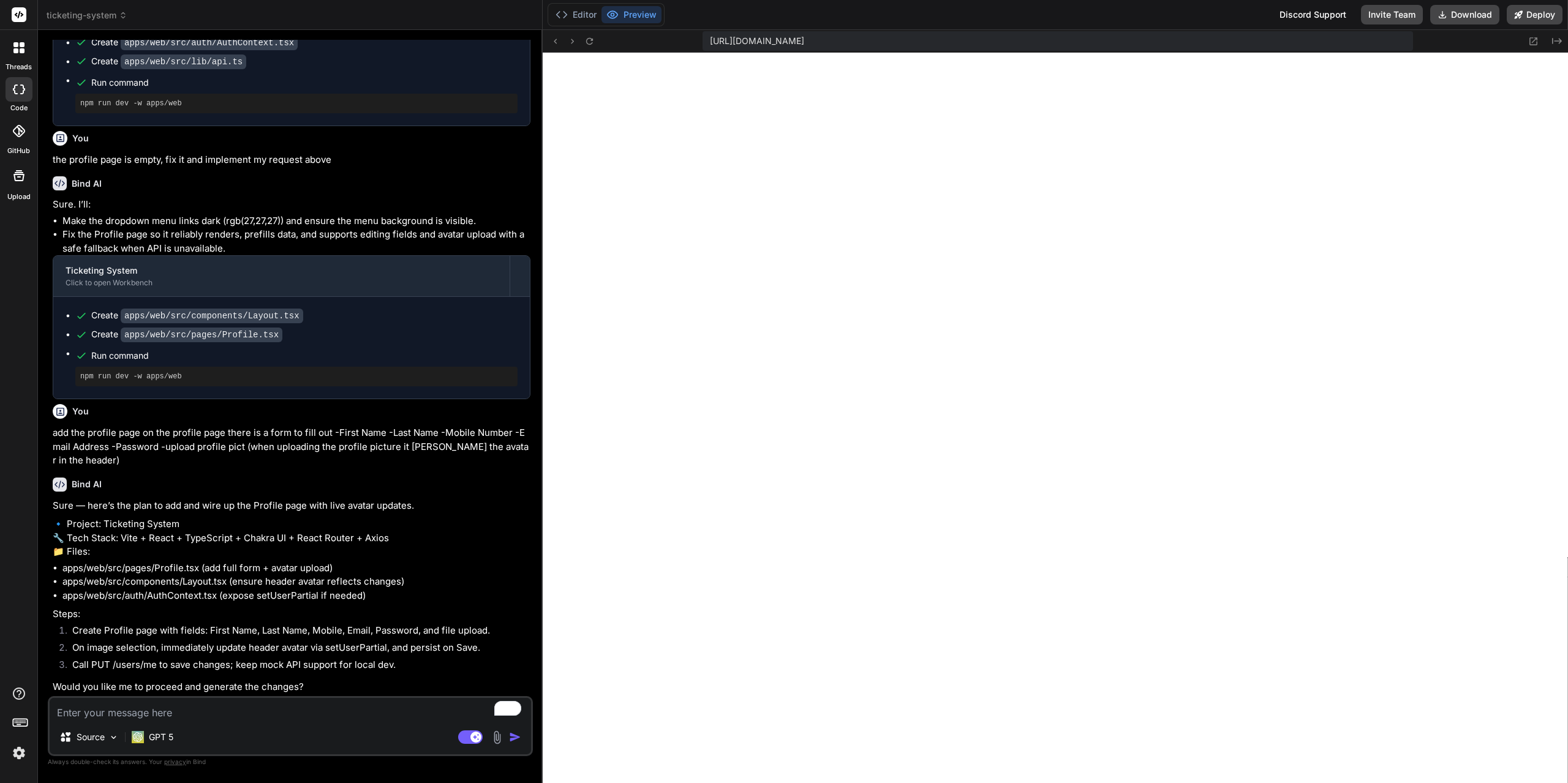
scroll to position [5205, 0]
click at [591, 46] on icon at bounding box center [589, 41] width 11 height 11
click at [264, 719] on textarea "To enrich screen reader interactions, please activate Accessibility in Grammarl…" at bounding box center [289, 709] width 481 height 22
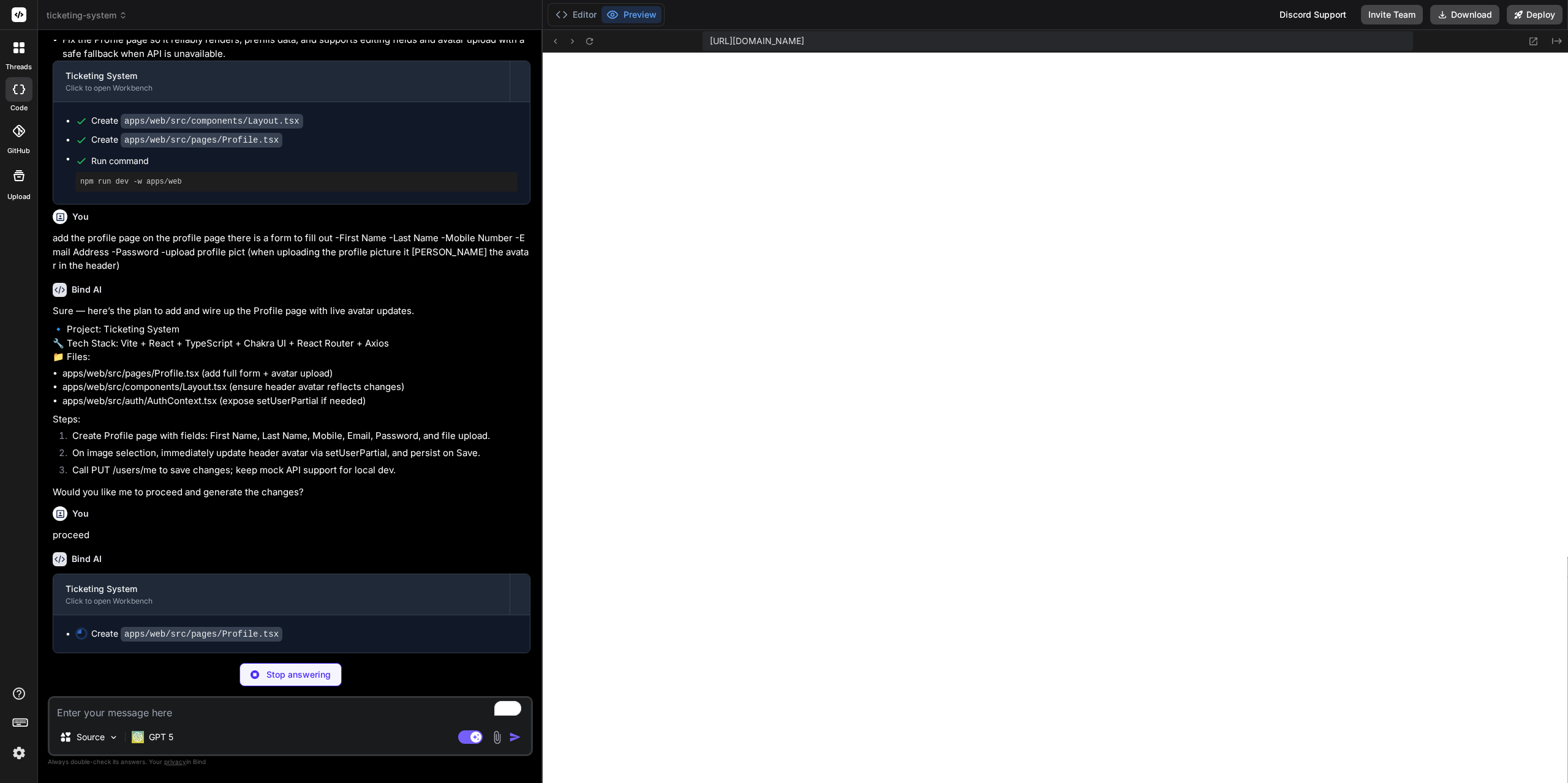
scroll to position [5399, 0]
click at [589, 43] on icon at bounding box center [589, 41] width 11 height 11
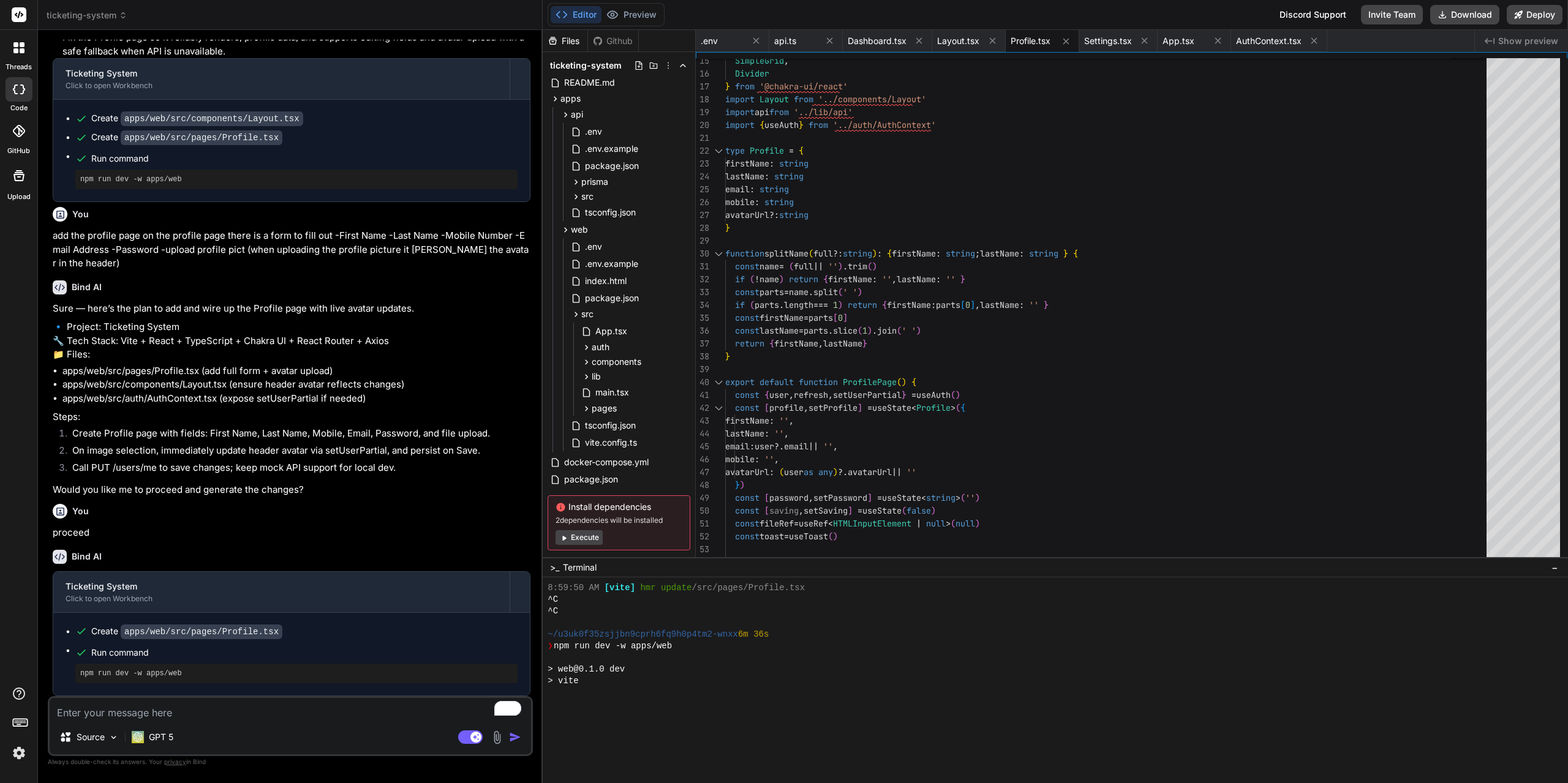
scroll to position [2699, 0]
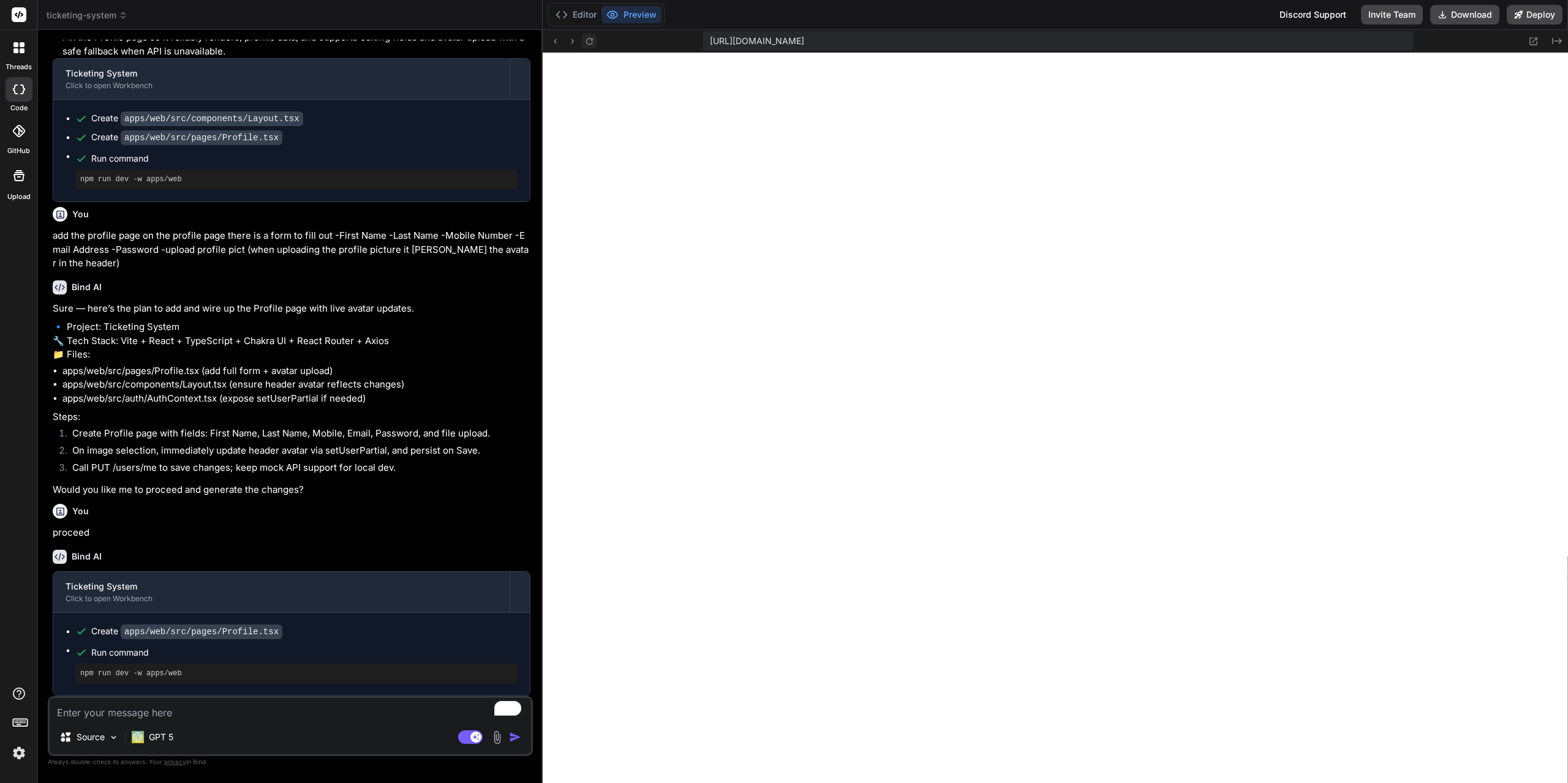
click at [588, 41] on icon at bounding box center [589, 41] width 11 height 11
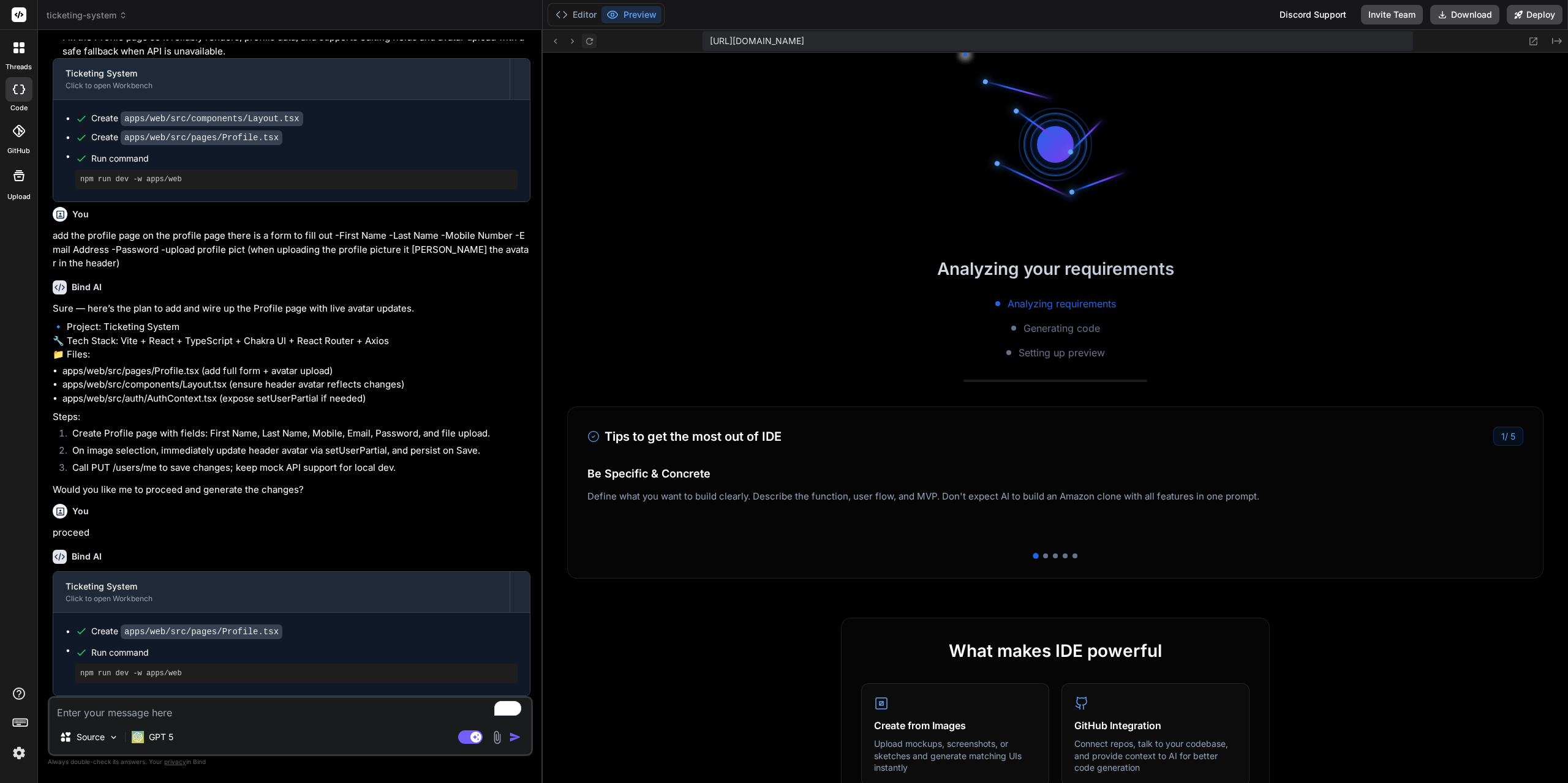
click at [588, 41] on icon at bounding box center [589, 41] width 11 height 11
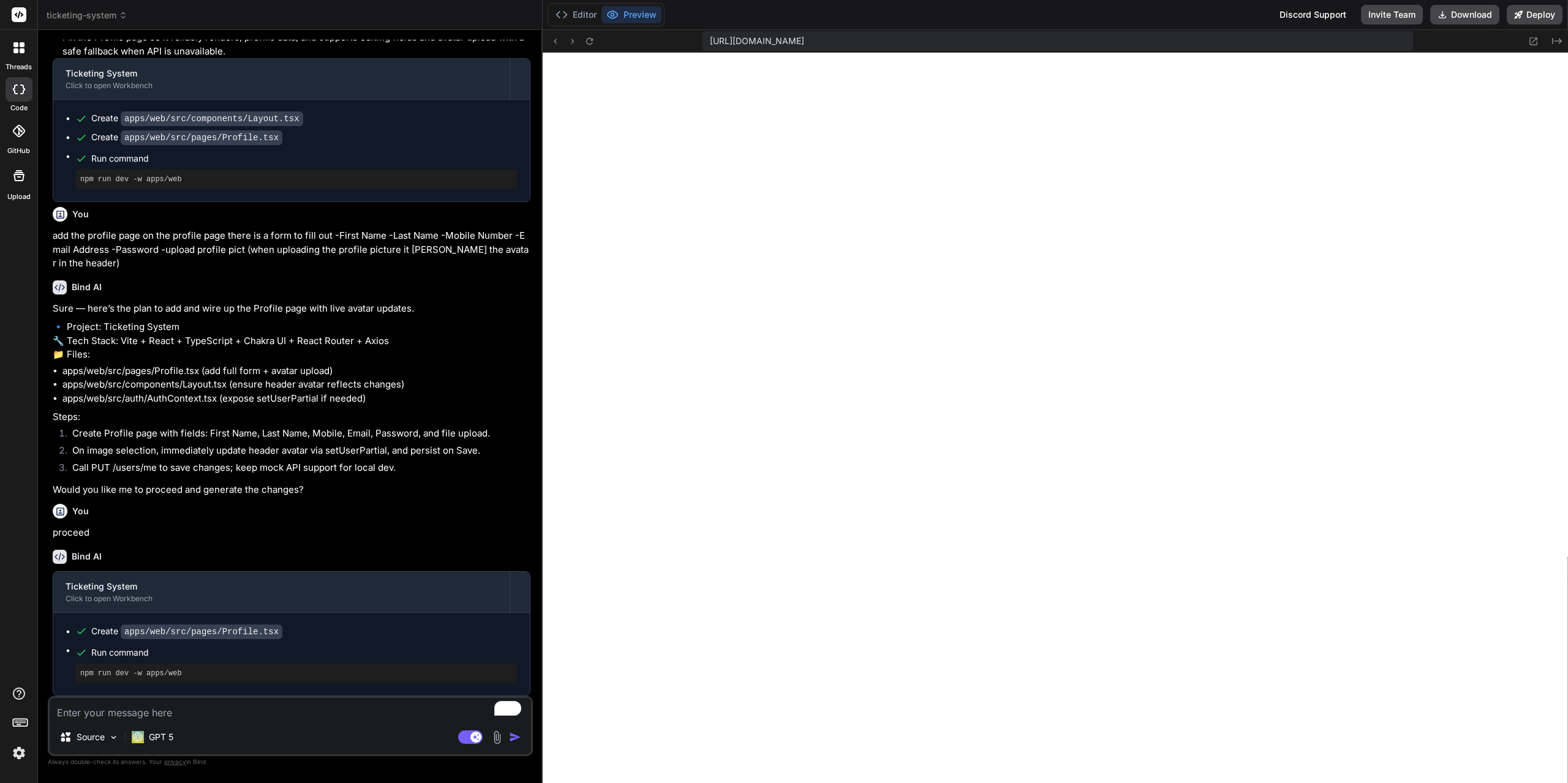
scroll to position [5402, 0]
click at [301, 714] on textarea "To enrich screen reader interactions, please activate Accessibility in Grammarl…" at bounding box center [289, 709] width 481 height 22
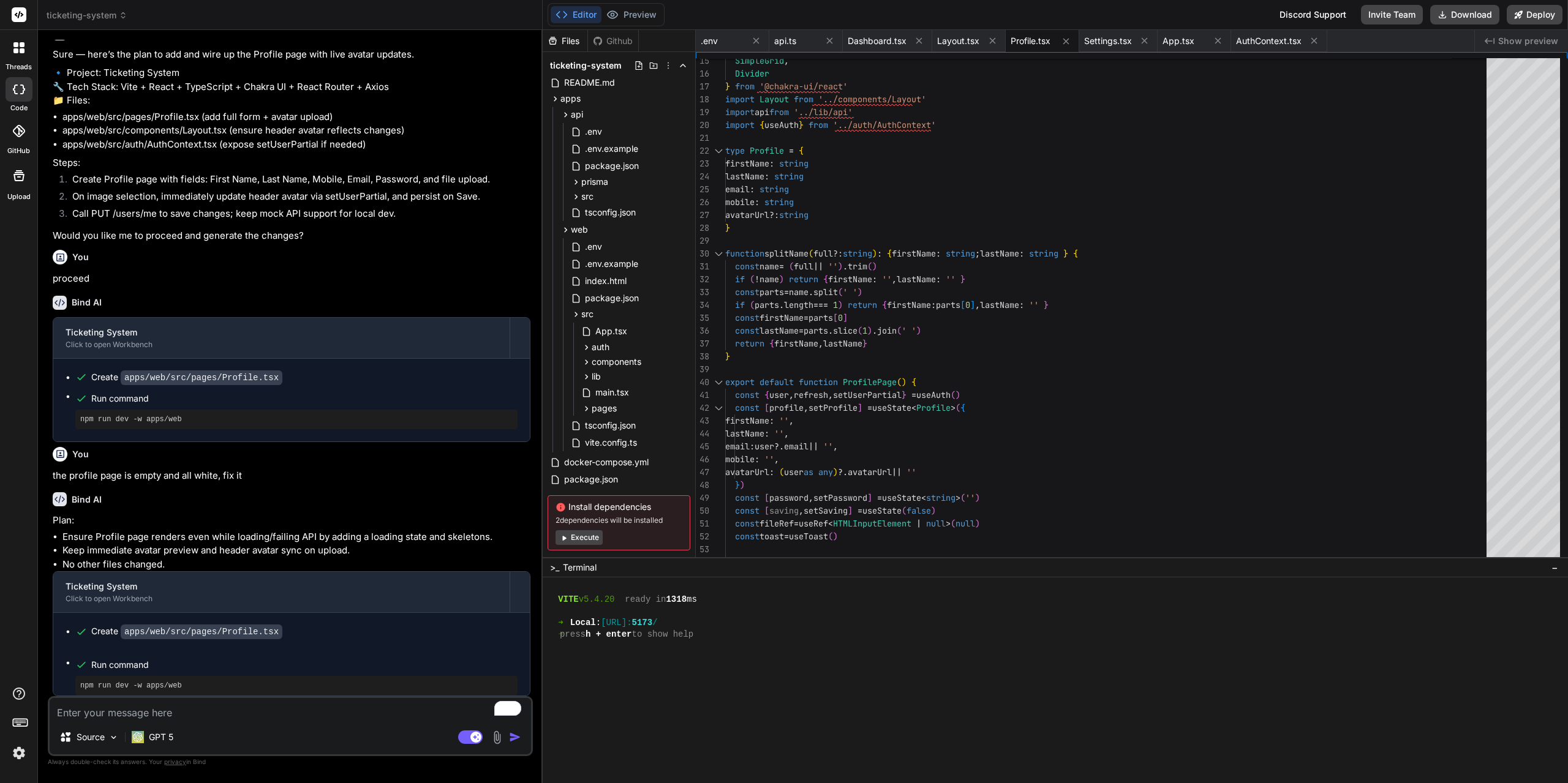
scroll to position [2874, 0]
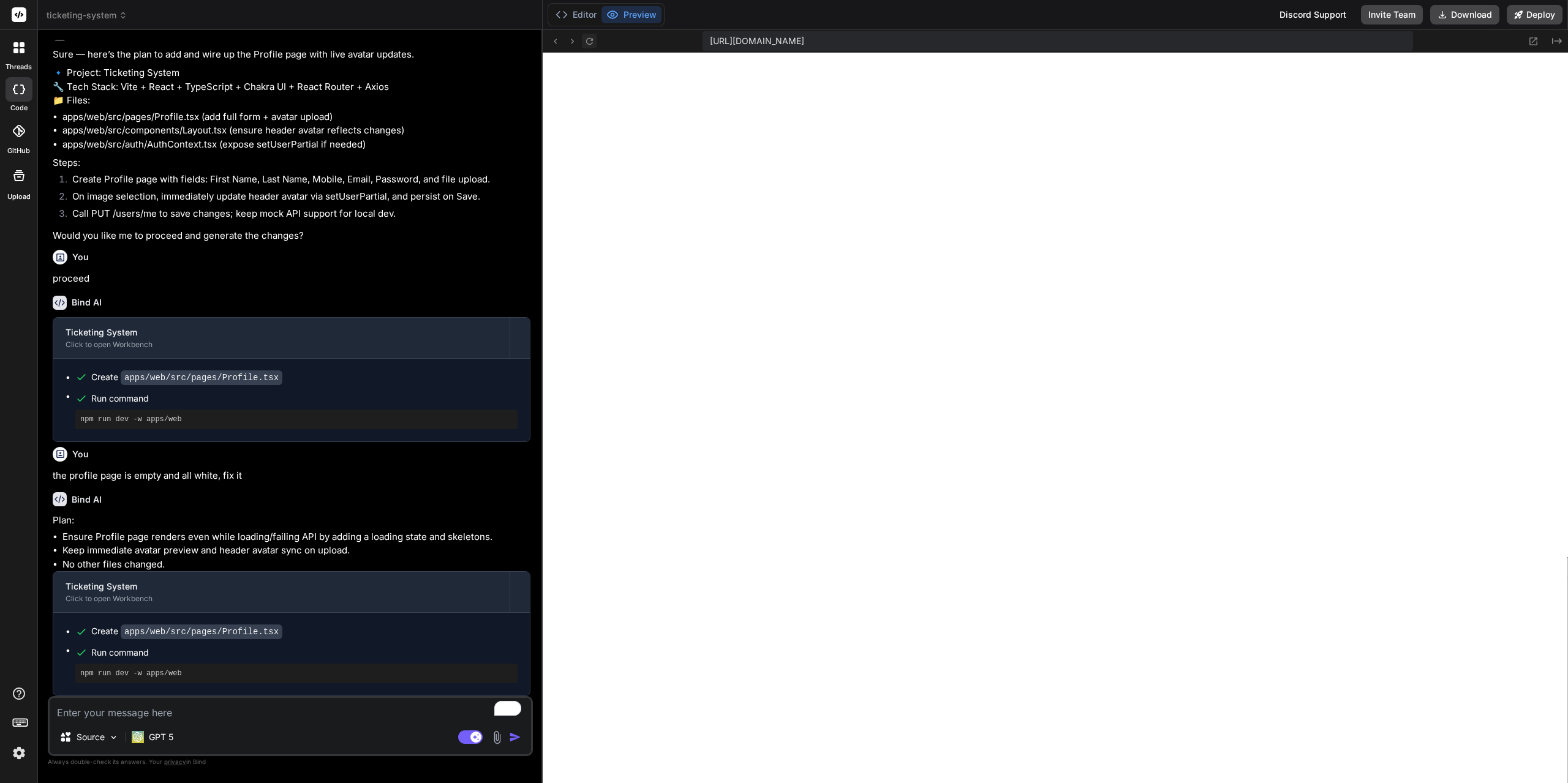
click at [590, 48] on button at bounding box center [588, 40] width 15 height 15
click at [588, 44] on icon at bounding box center [589, 40] width 7 height 7
click at [581, 44] on button at bounding box center [588, 40] width 15 height 15
click at [248, 712] on textarea "To enrich screen reader interactions, please activate Accessibility in Grammarl…" at bounding box center [289, 709] width 481 height 22
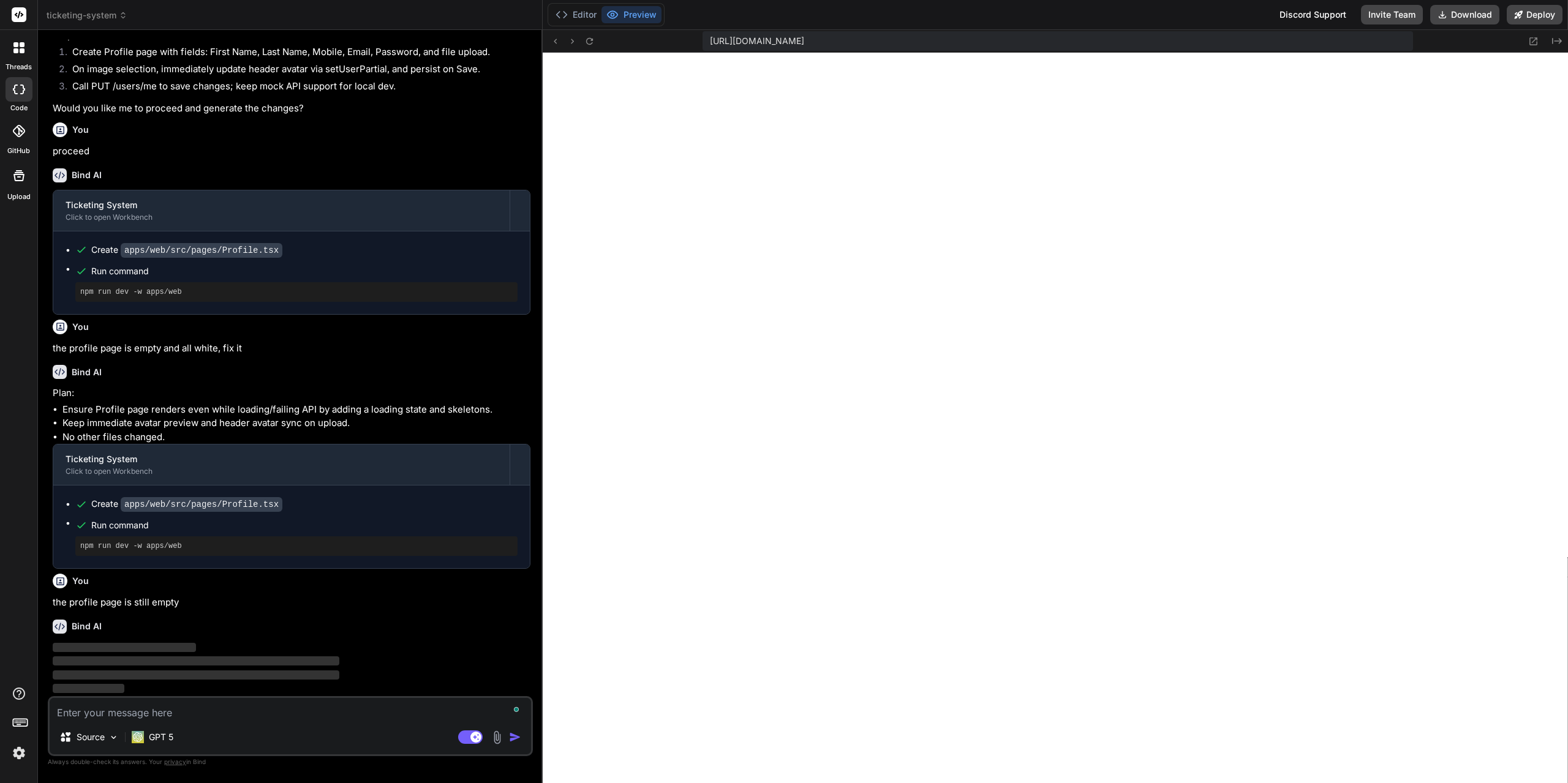
scroll to position [5784, 0]
click at [164, 740] on p "GPT 5" at bounding box center [160, 737] width 25 height 12
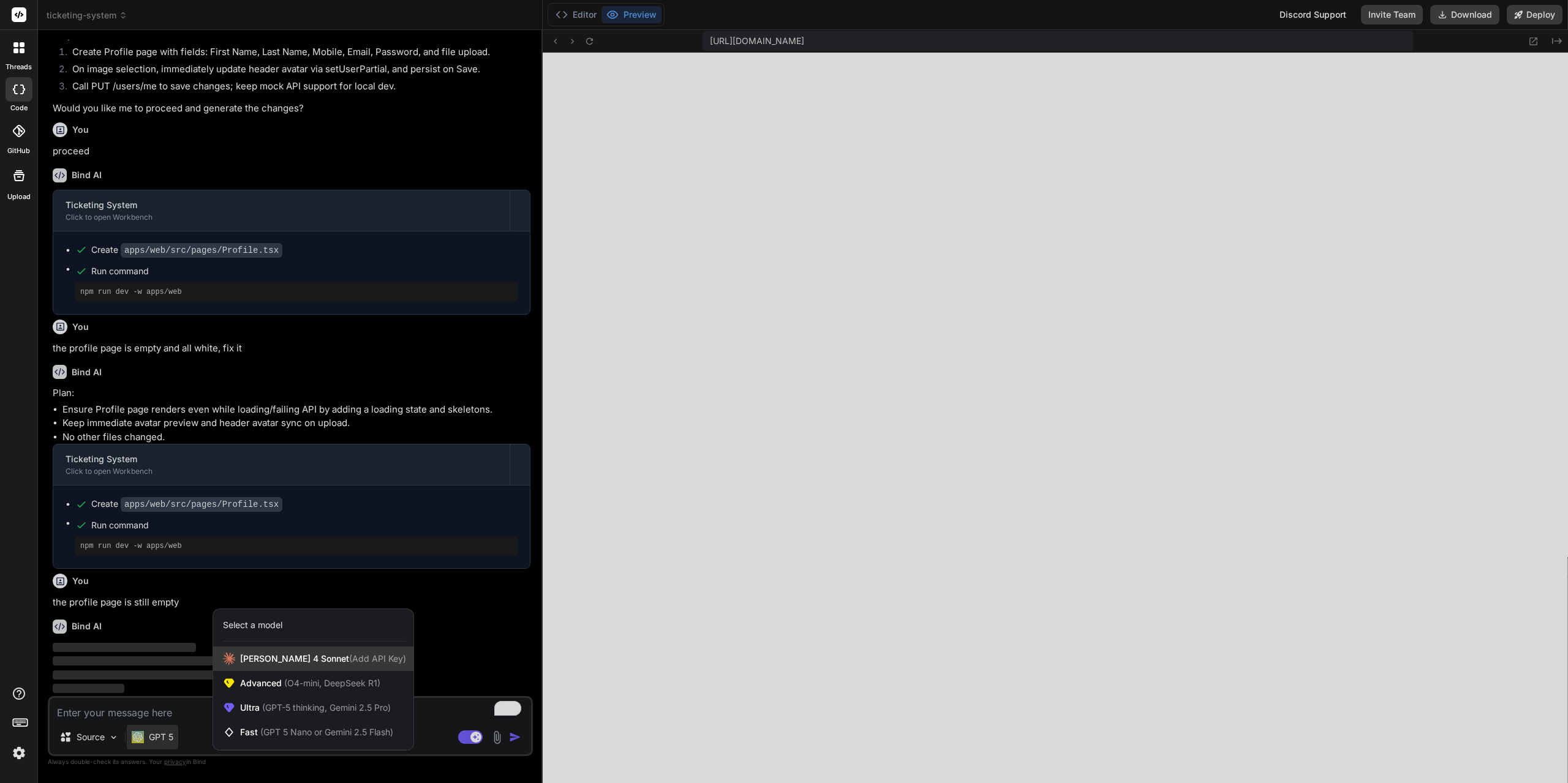
click at [303, 658] on span "Claude 4 Sonnet (Add API Key)" at bounding box center [323, 659] width 166 height 12
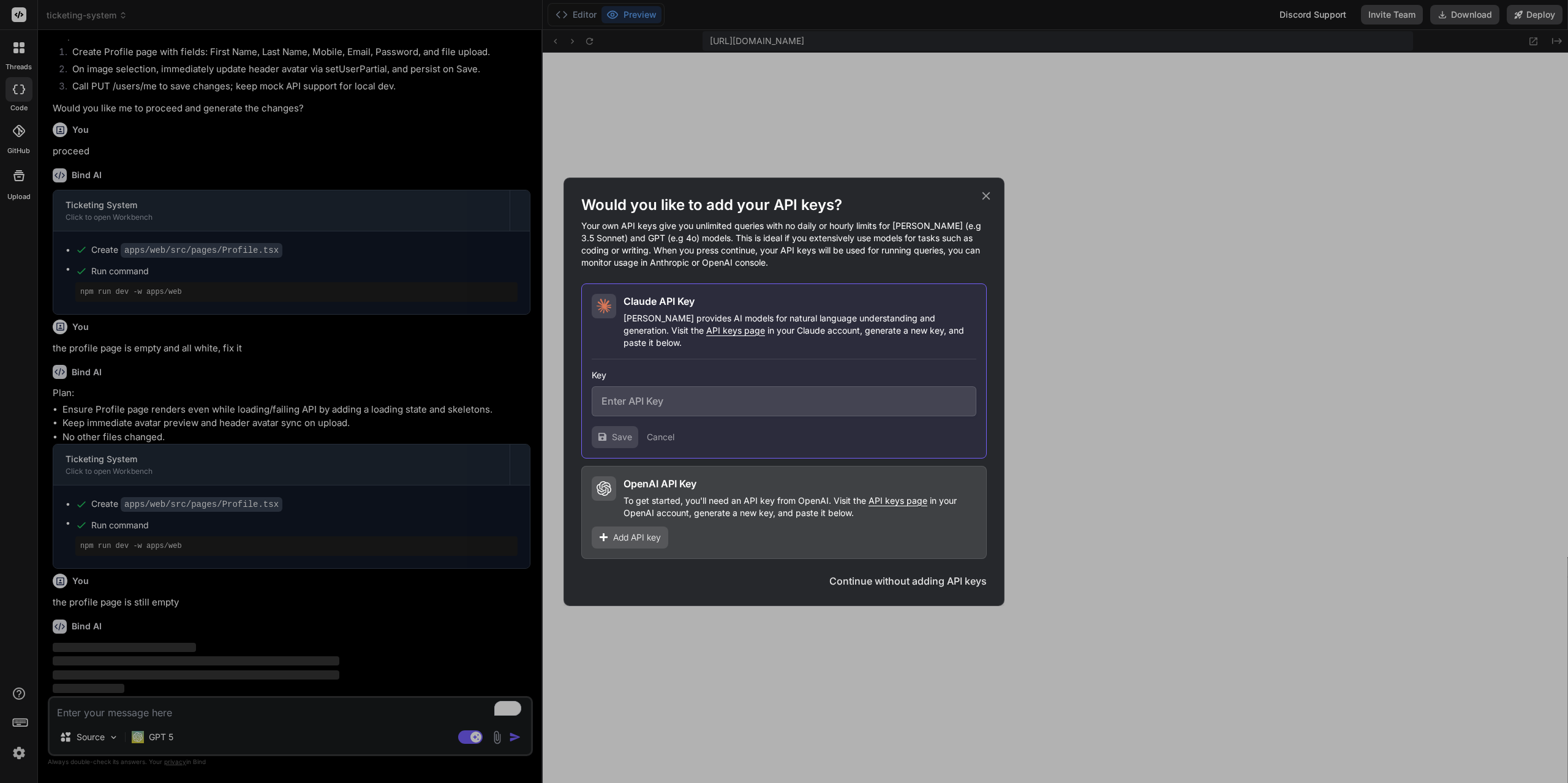
click at [715, 388] on input "text" at bounding box center [783, 401] width 385 height 30
paste input "sk-ant-api03-Uf9NCF4emJu0eKmy4ir-V7DeDXxnZtgcWRrjLXWKG_2LyASSVxUbZc864LA94T0FRx…"
click at [616, 431] on span "Save" at bounding box center [622, 437] width 21 height 12
click at [624, 433] on span "Save" at bounding box center [622, 437] width 21 height 12
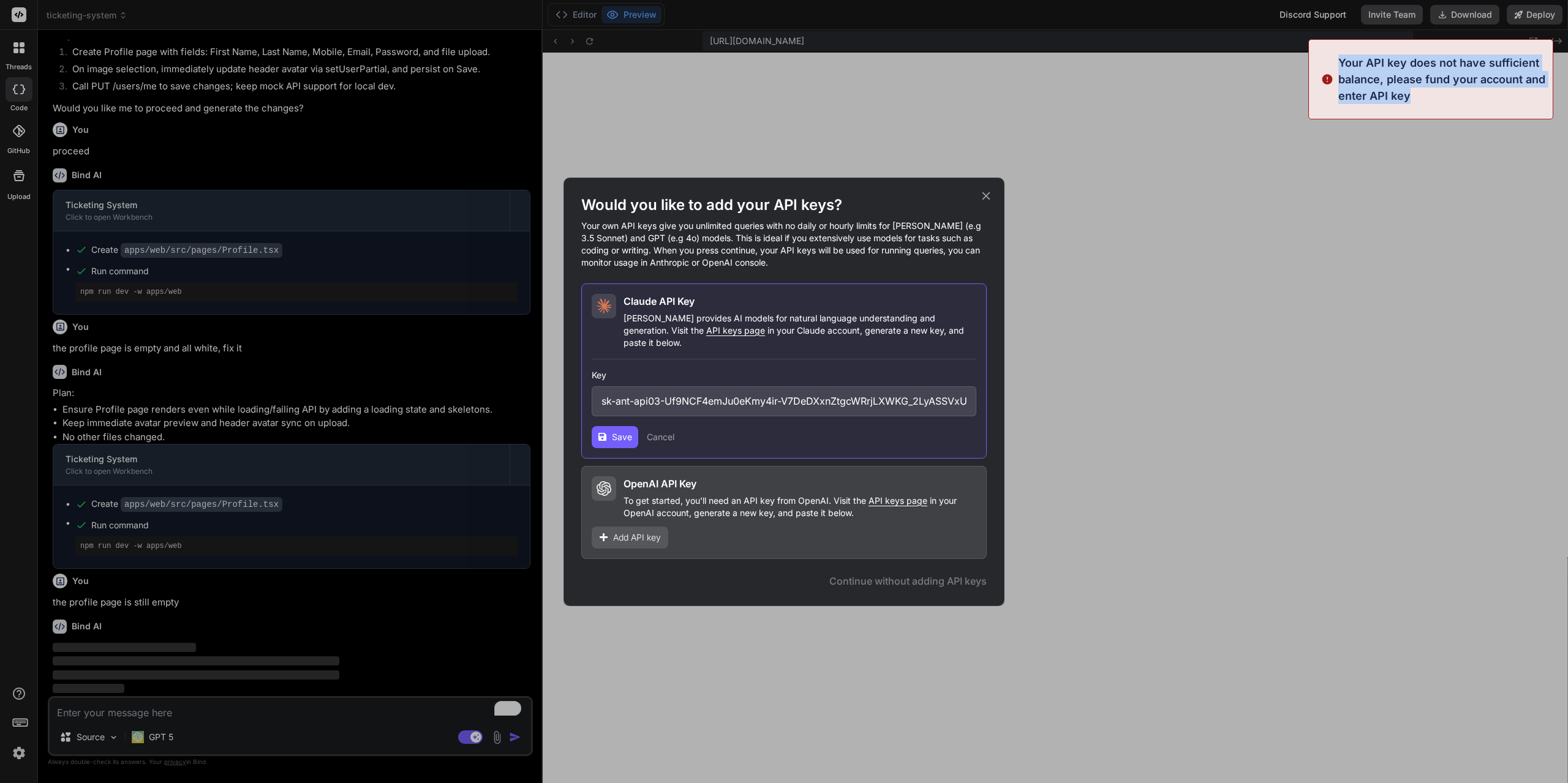
drag, startPoint x: 1341, startPoint y: 63, endPoint x: 1425, endPoint y: 91, distance: 88.5
click at [1425, 91] on p "Your API key does not have sufficient balance, please fund your account and ent…" at bounding box center [1441, 79] width 207 height 49
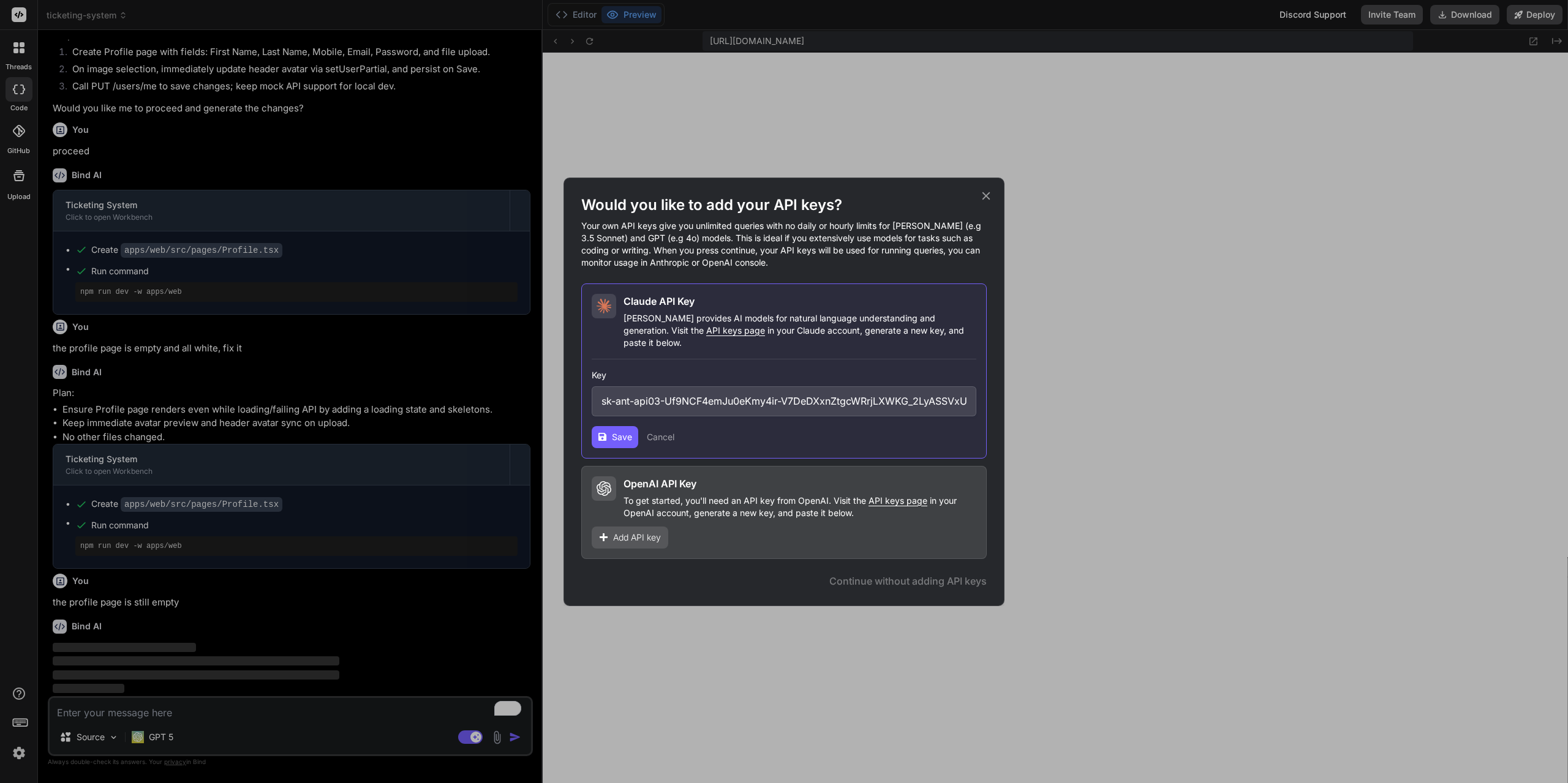
click at [988, 201] on icon at bounding box center [987, 196] width 14 height 14
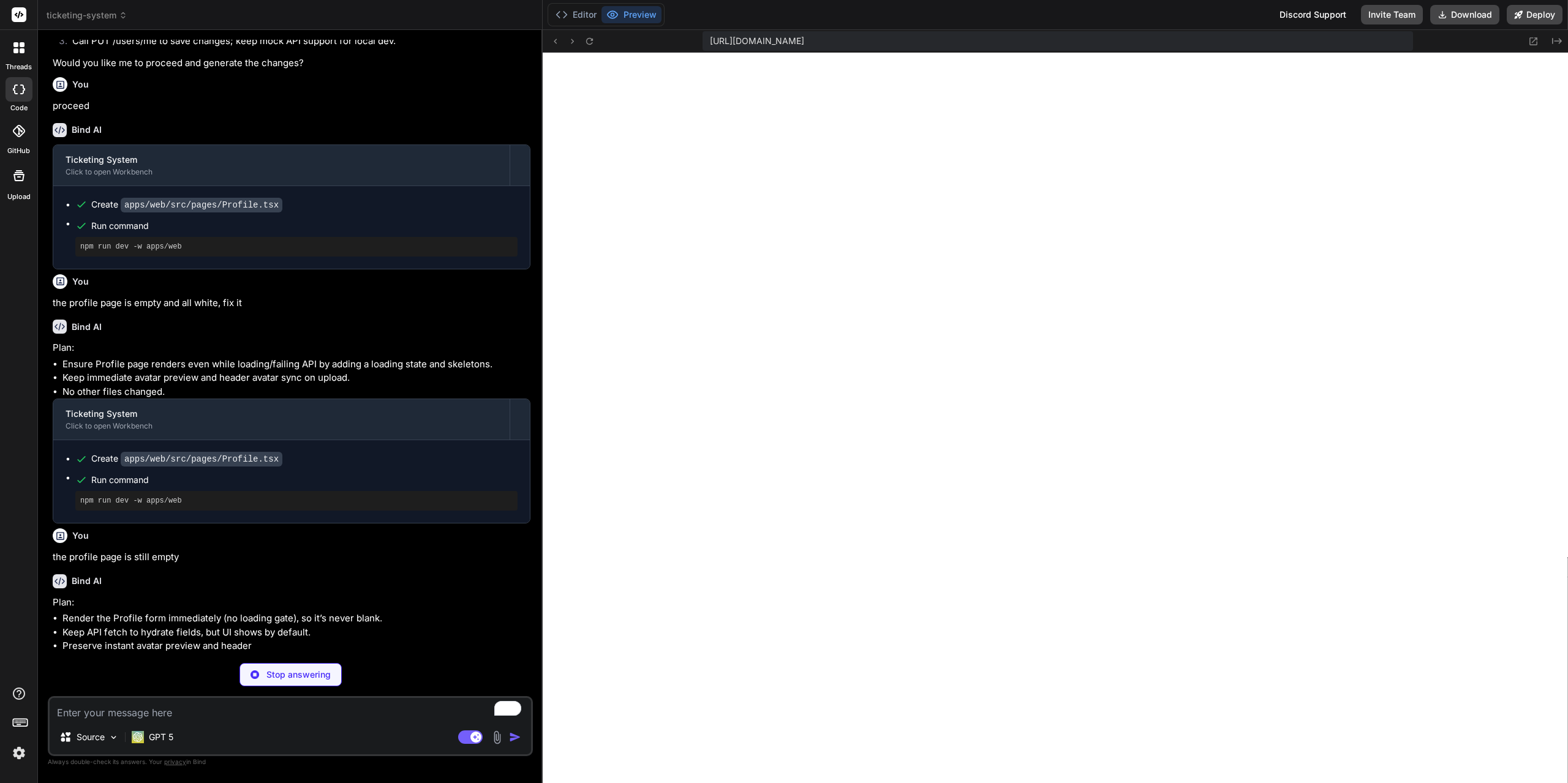
scroll to position [5829, 0]
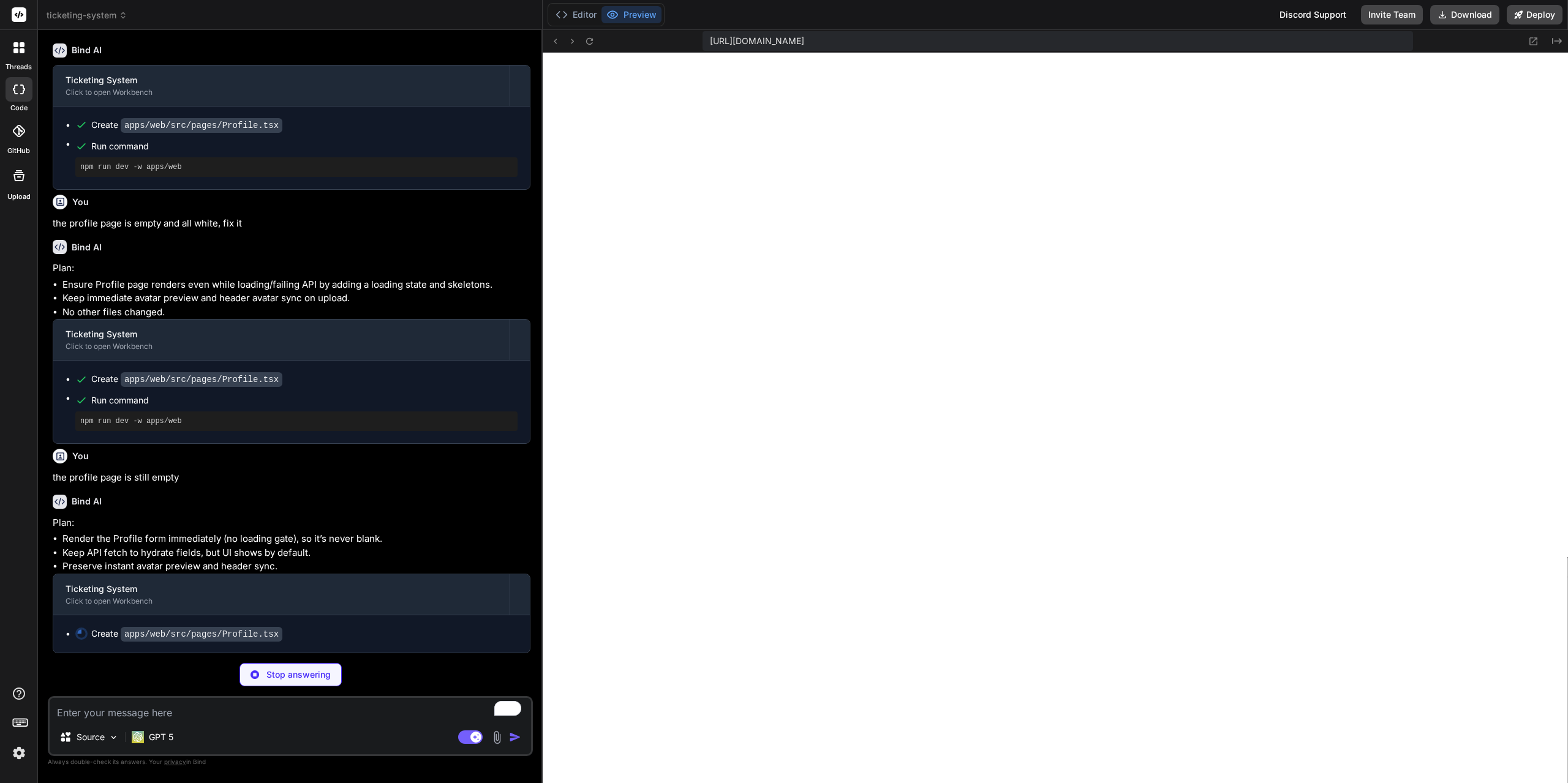
click at [19, 753] on img at bounding box center [19, 753] width 21 height 21
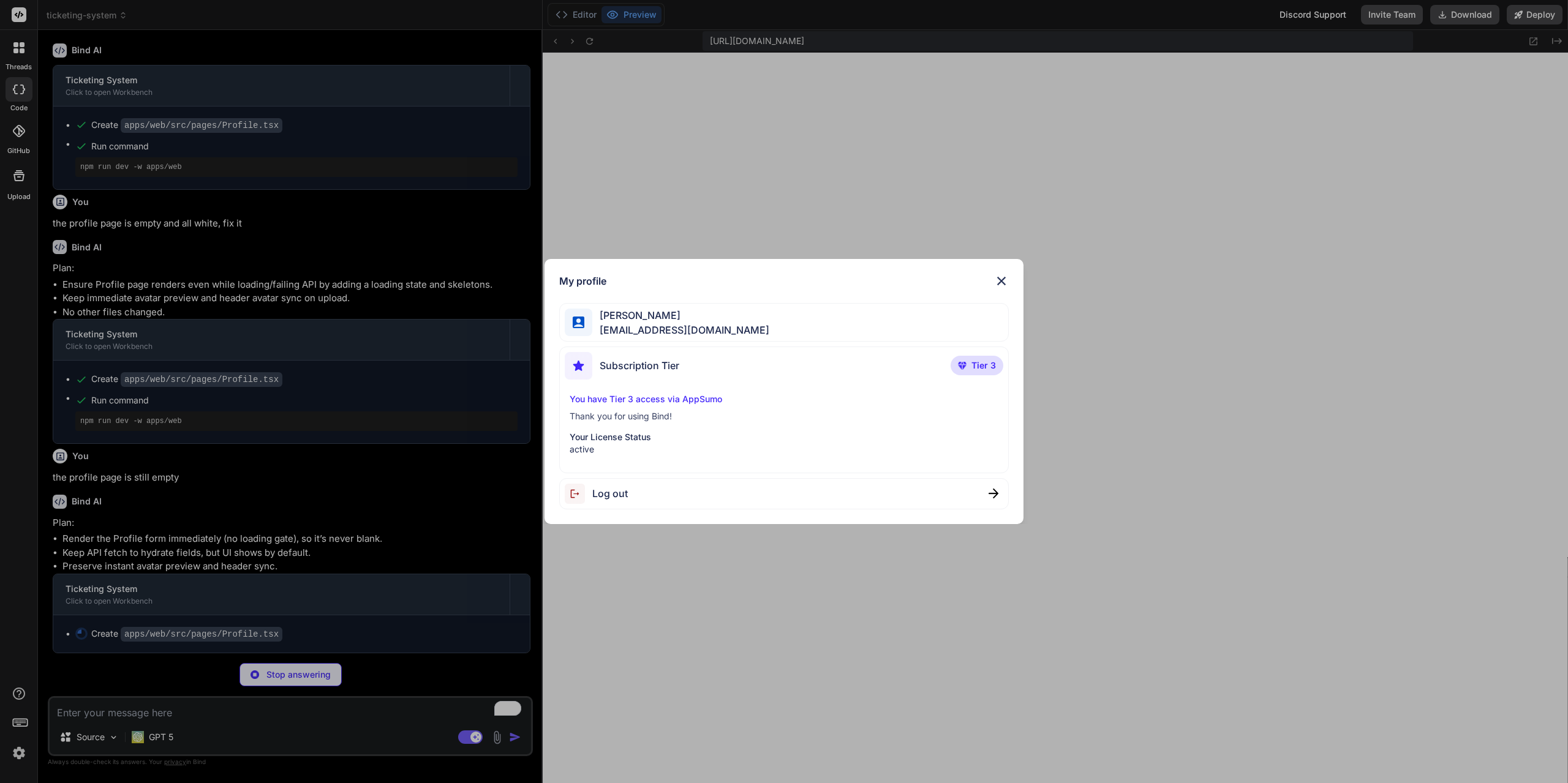
click at [1007, 278] on img at bounding box center [1000, 280] width 15 height 15
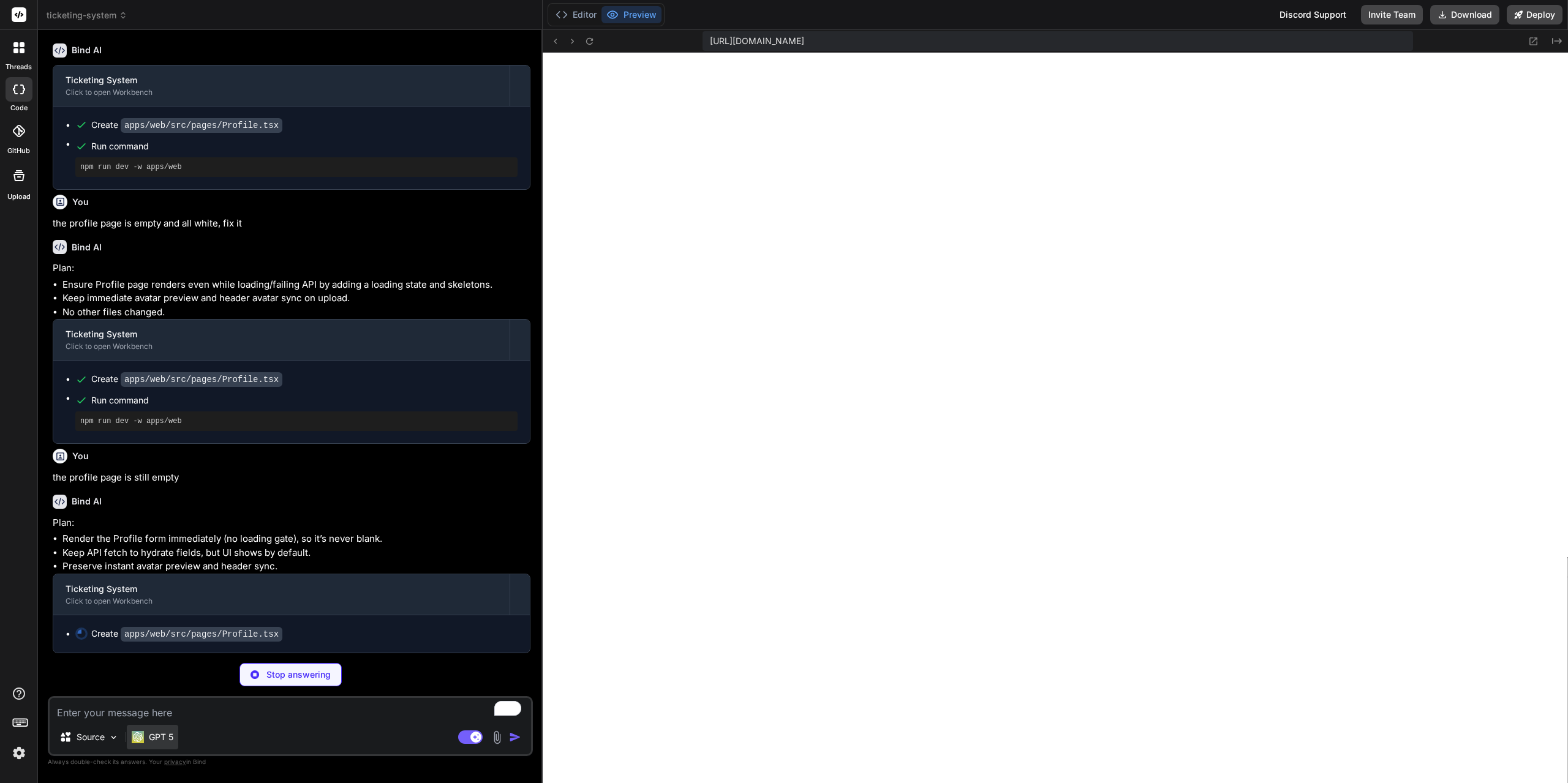
click at [170, 741] on p "GPT 5" at bounding box center [160, 737] width 25 height 12
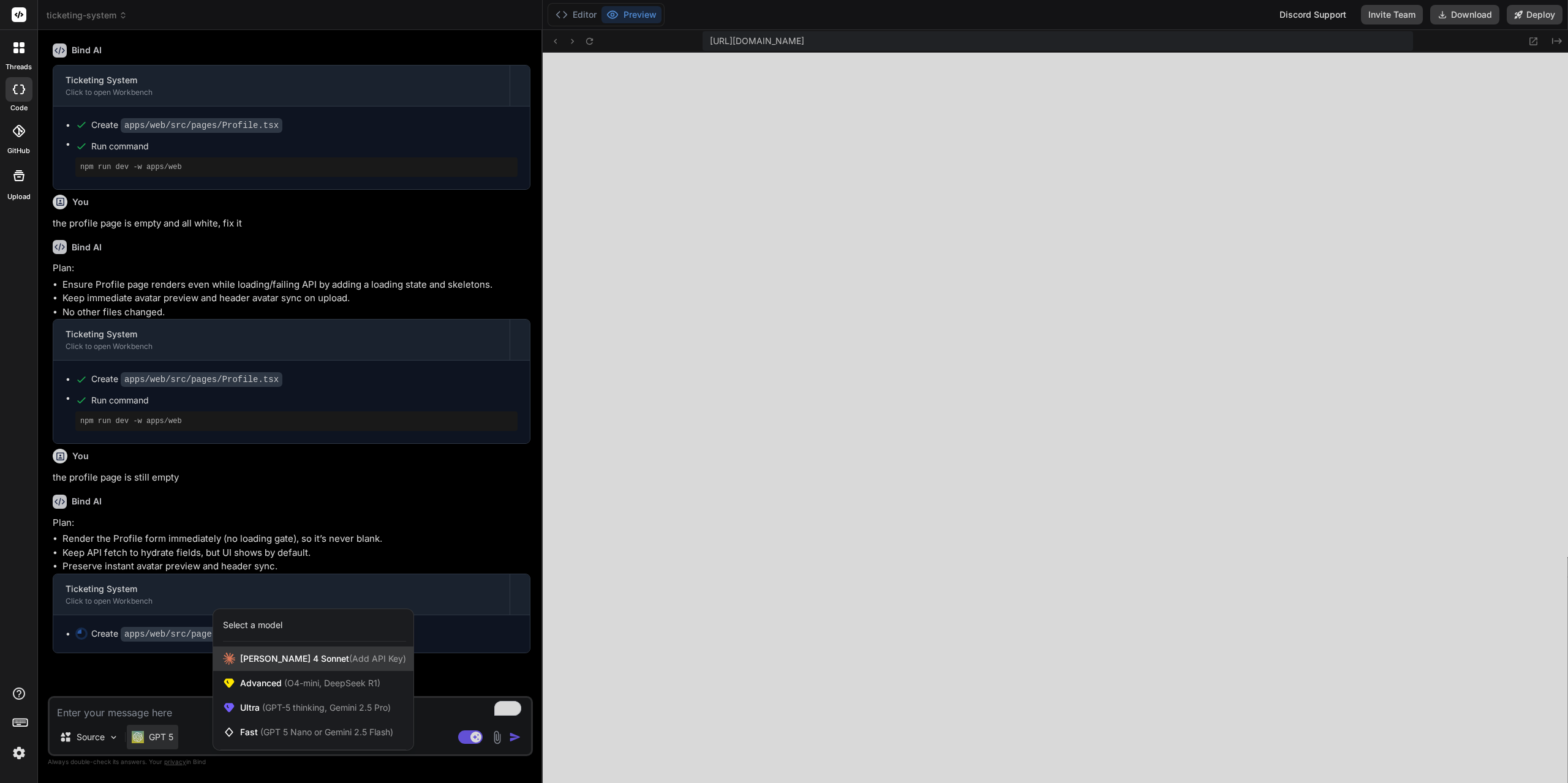
click at [349, 658] on span "(Add API Key)" at bounding box center [378, 658] width 57 height 11
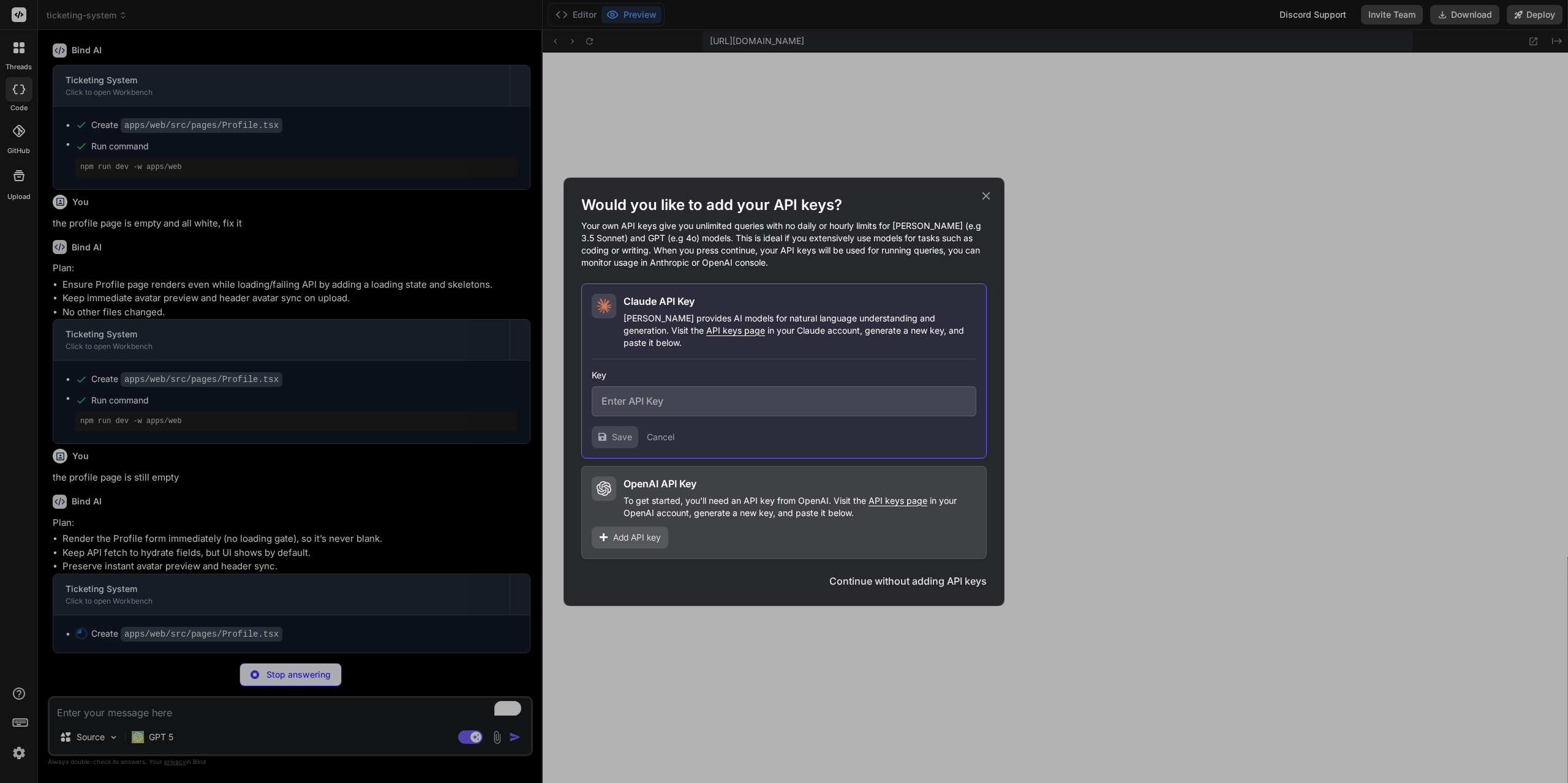
click at [706, 335] on span "API keys page" at bounding box center [736, 331] width 59 height 11
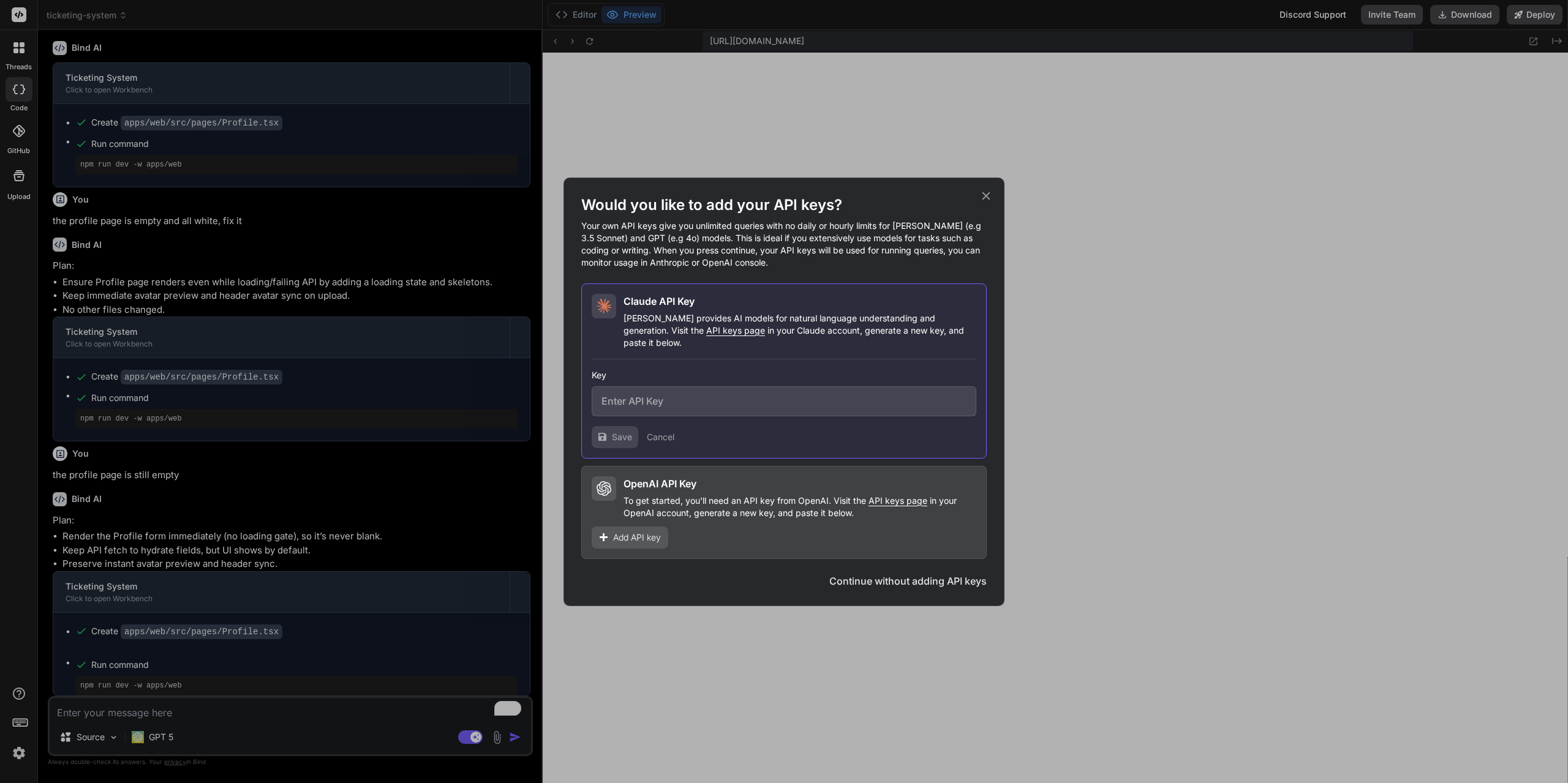
scroll to position [3048, 0]
click at [664, 387] on input "text" at bounding box center [783, 401] width 385 height 30
paste input "sk-ant-api03-wQo1f6FboylHomdS_WngU8NaPxdhXedbJOEtt8_A-FtD3LlbYmJvNG6Yt9eXGNDM-S…"
click at [615, 443] on div "Claude API Key Claude provides AI models for natural language understanding and…" at bounding box center [784, 371] width 405 height 175
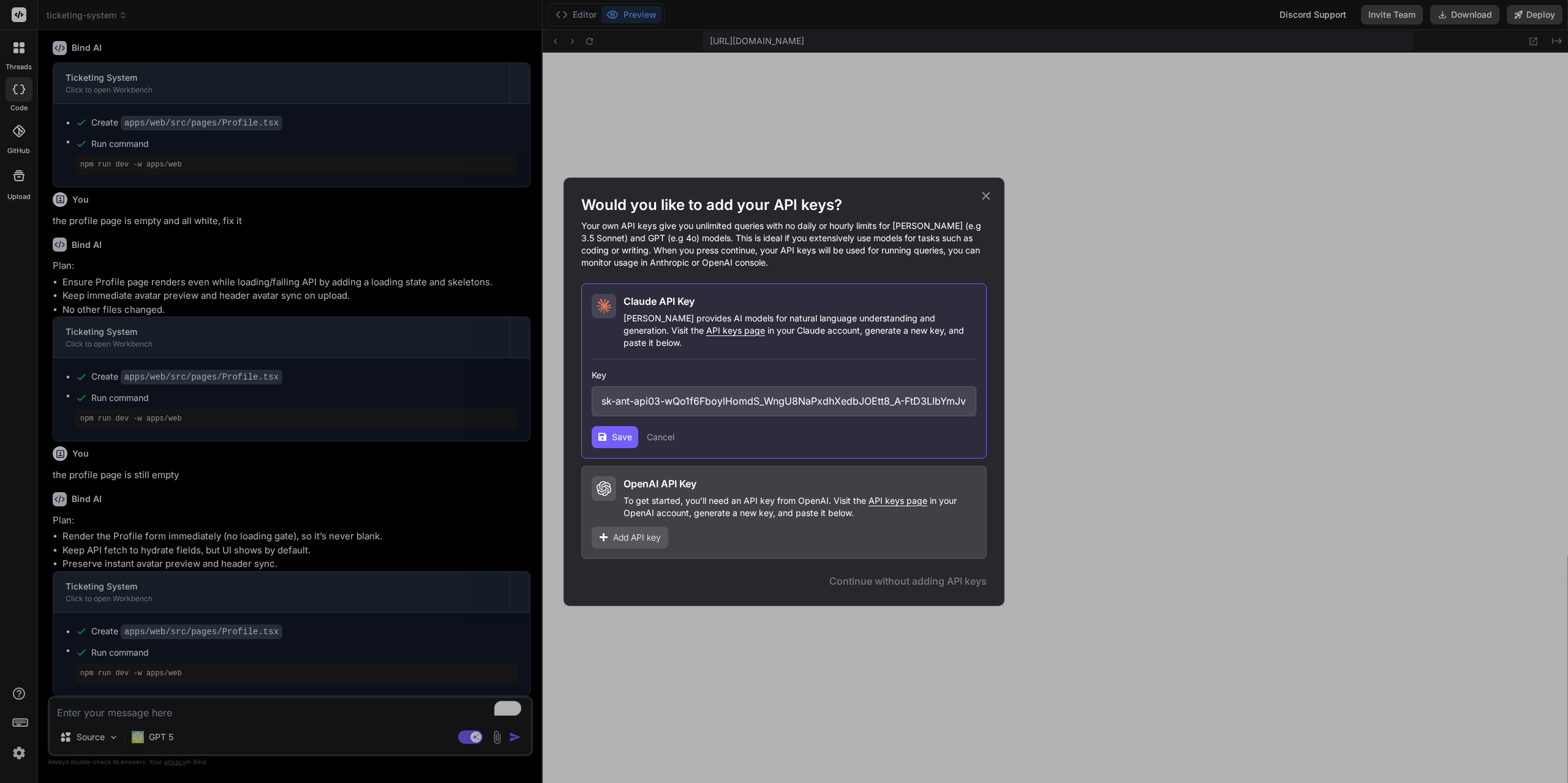
click at [613, 436] on span "Save" at bounding box center [622, 437] width 21 height 12
click at [637, 531] on span "Add API key" at bounding box center [636, 537] width 48 height 12
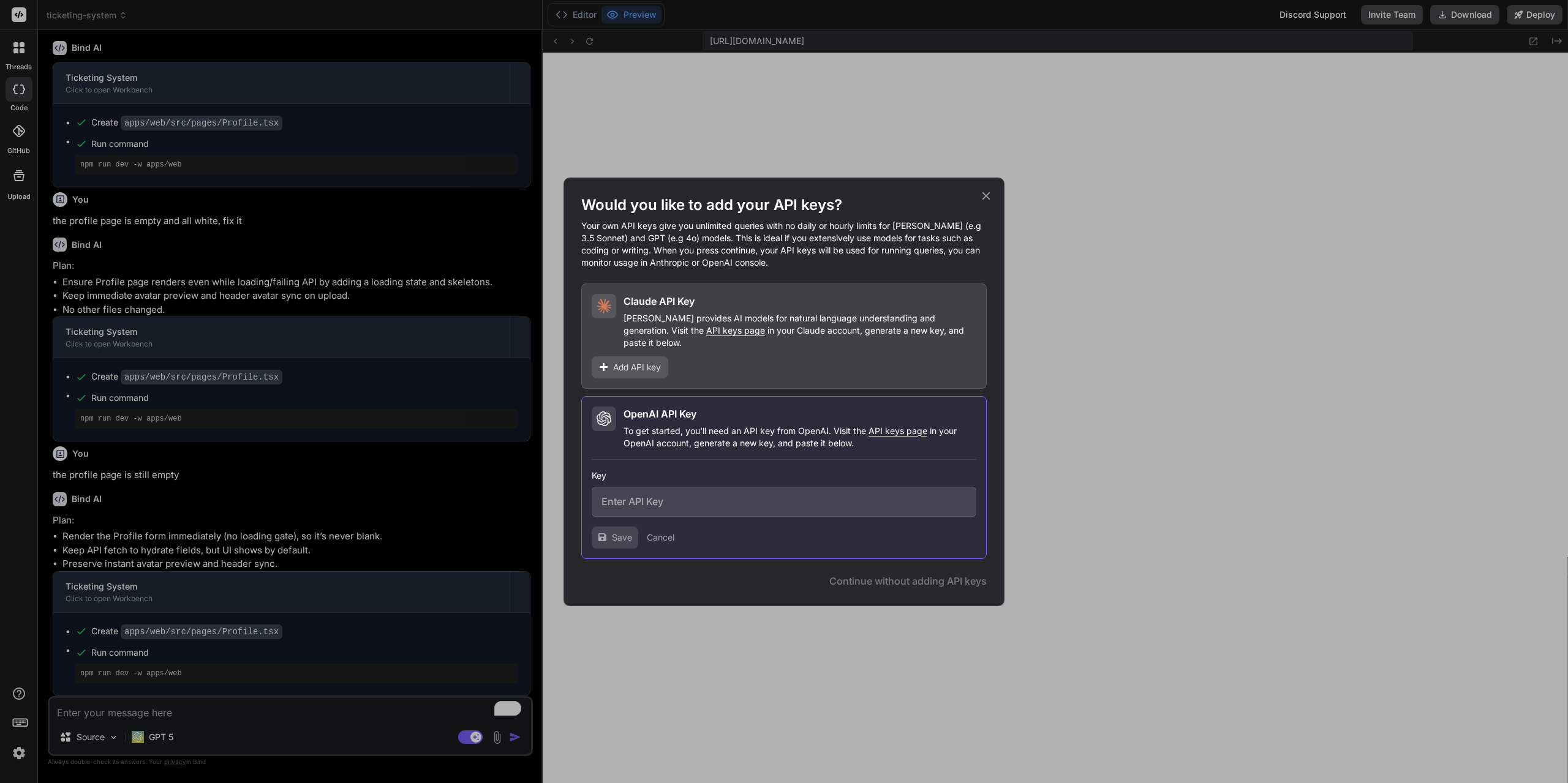
click at [648, 361] on span "Add API key" at bounding box center [636, 367] width 48 height 12
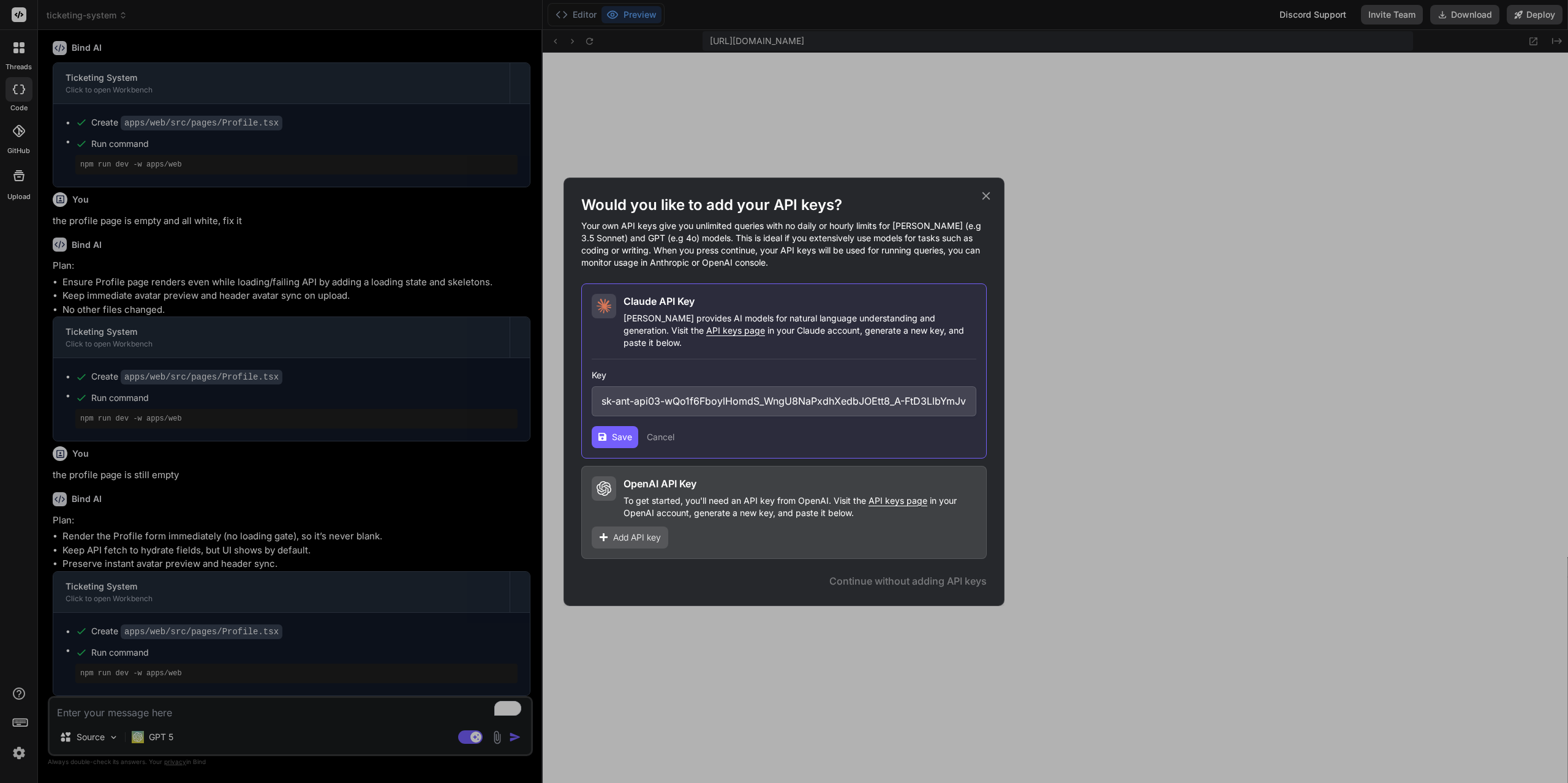
click at [706, 335] on span "API keys page" at bounding box center [736, 331] width 59 height 11
click at [988, 200] on icon at bounding box center [987, 196] width 8 height 8
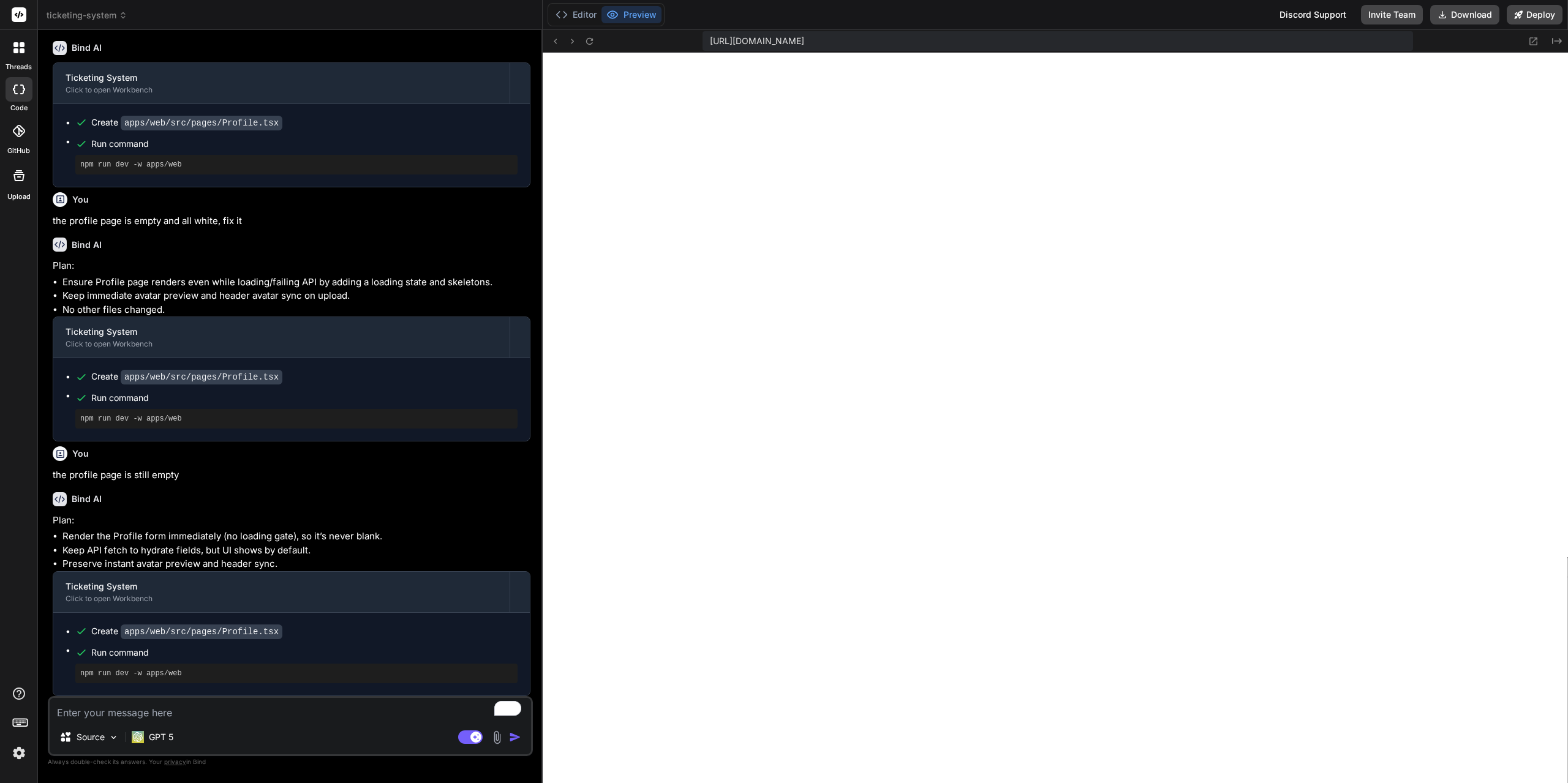
scroll to position [5911, 0]
click at [589, 40] on icon at bounding box center [589, 41] width 11 height 11
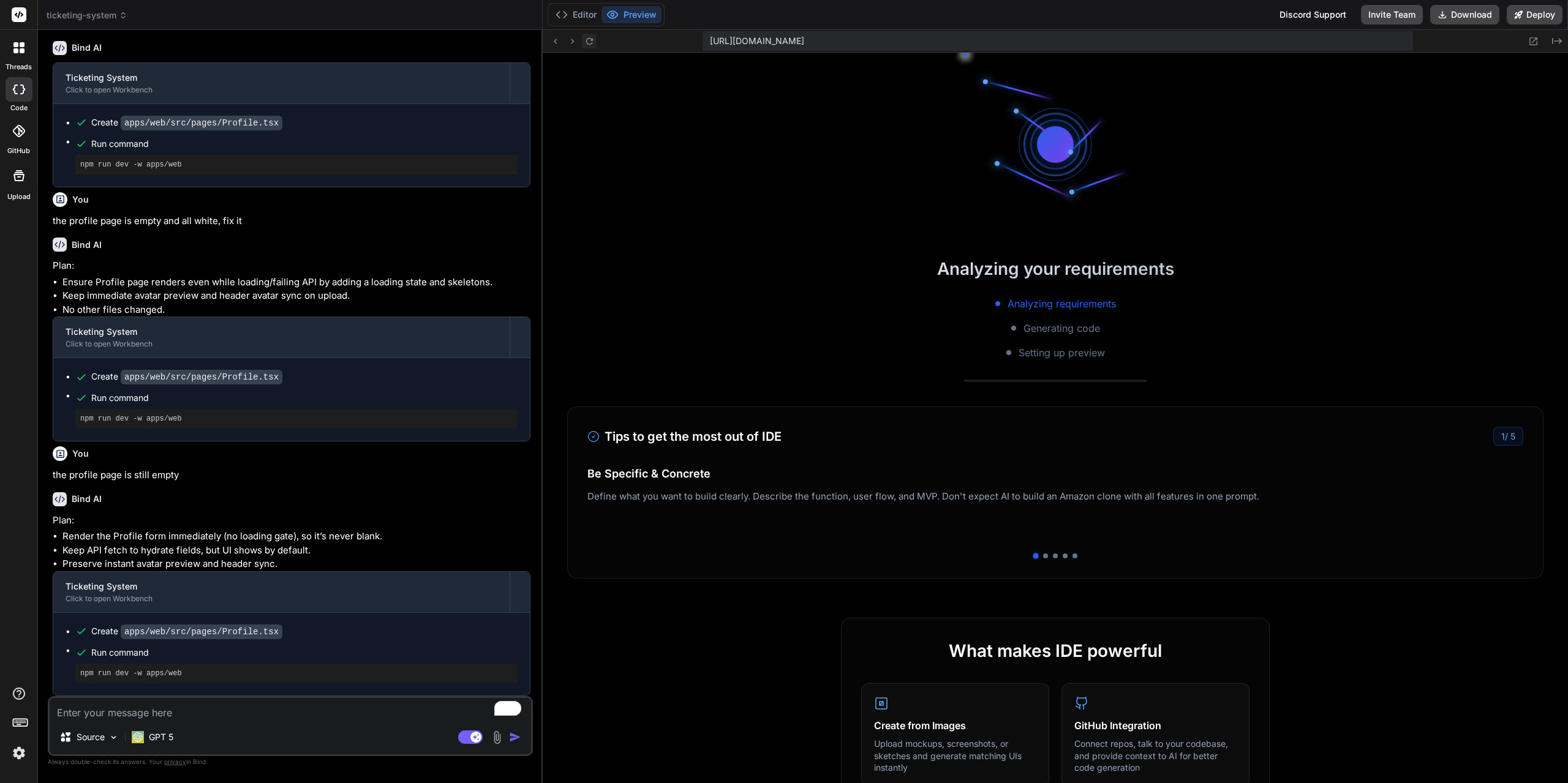
click at [589, 40] on icon at bounding box center [589, 41] width 11 height 11
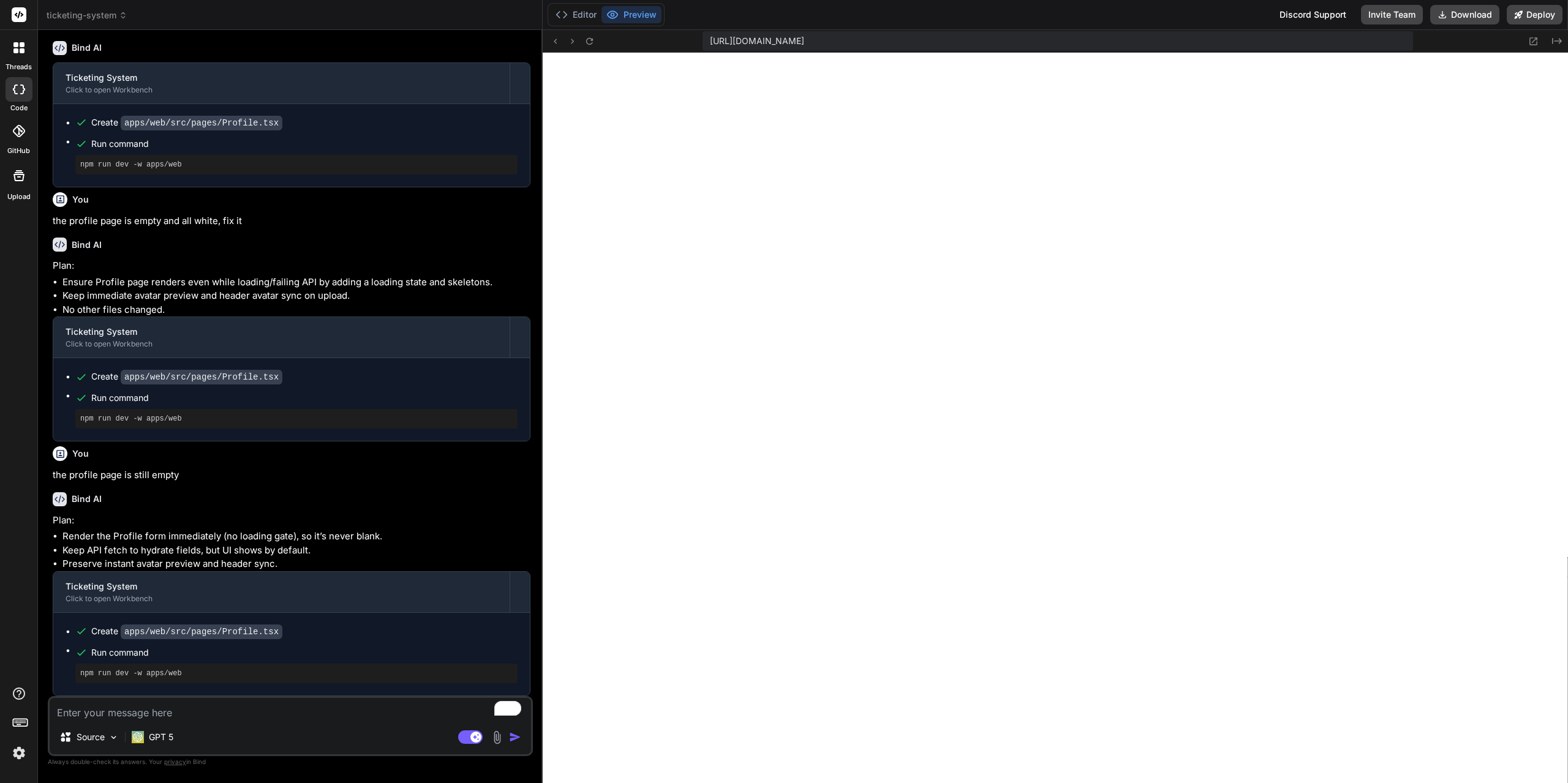
click at [234, 711] on textarea "To enrich screen reader interactions, please activate Accessibility in Grammarl…" at bounding box center [289, 709] width 481 height 22
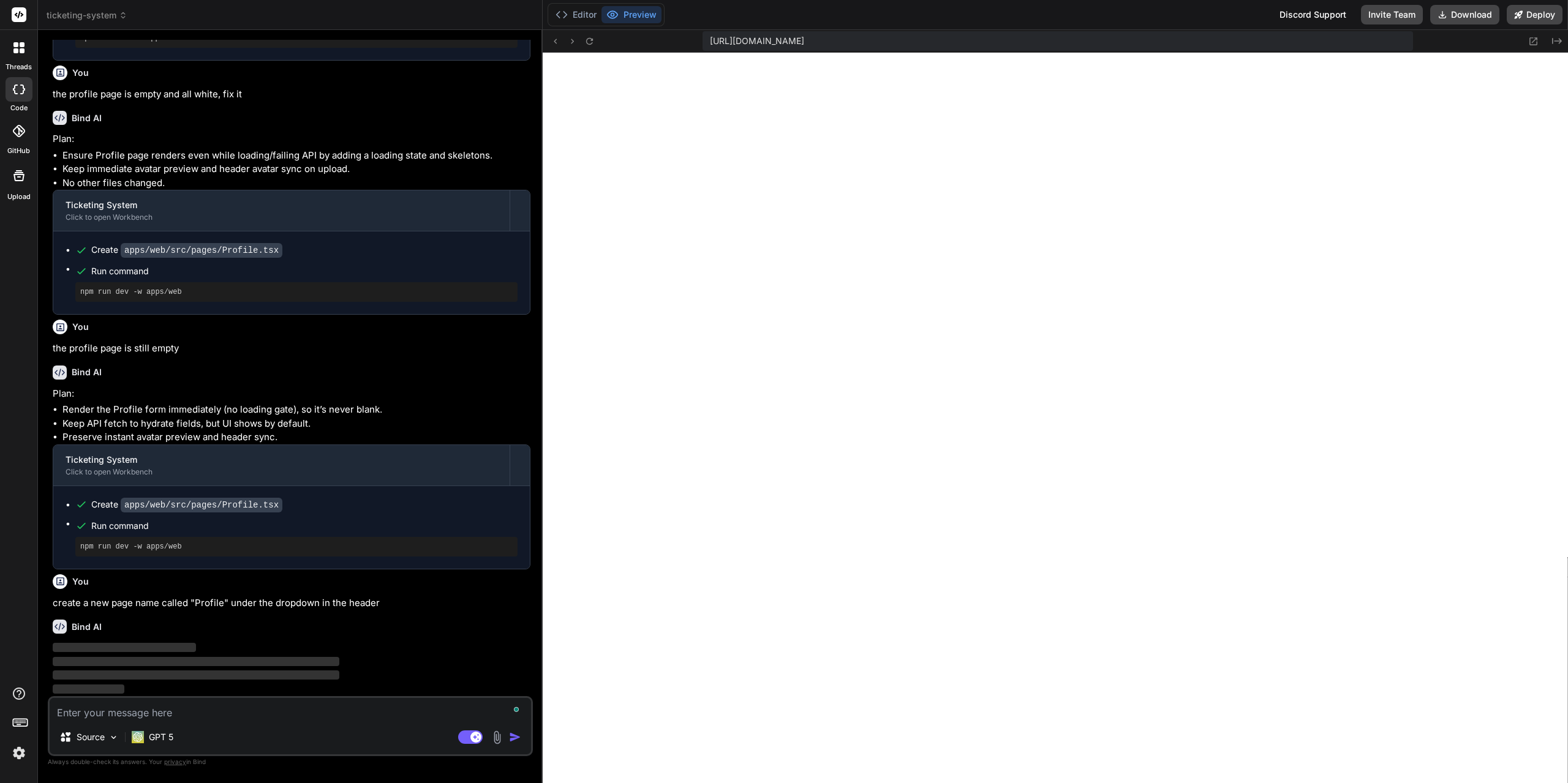
scroll to position [6038, 0]
click at [159, 736] on p "GPT 5" at bounding box center [160, 737] width 25 height 12
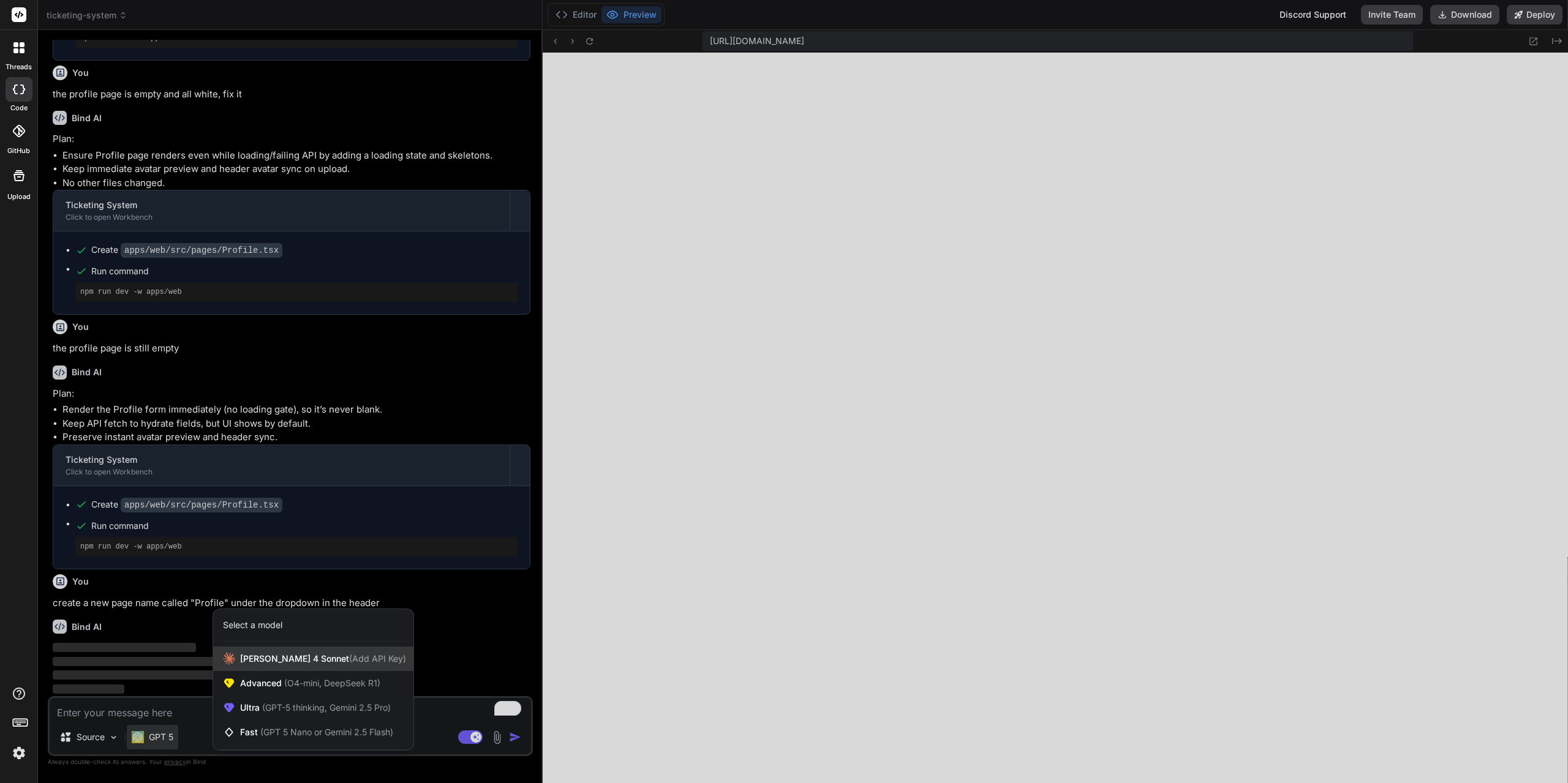
click at [351, 660] on span "(Add API Key)" at bounding box center [378, 658] width 57 height 11
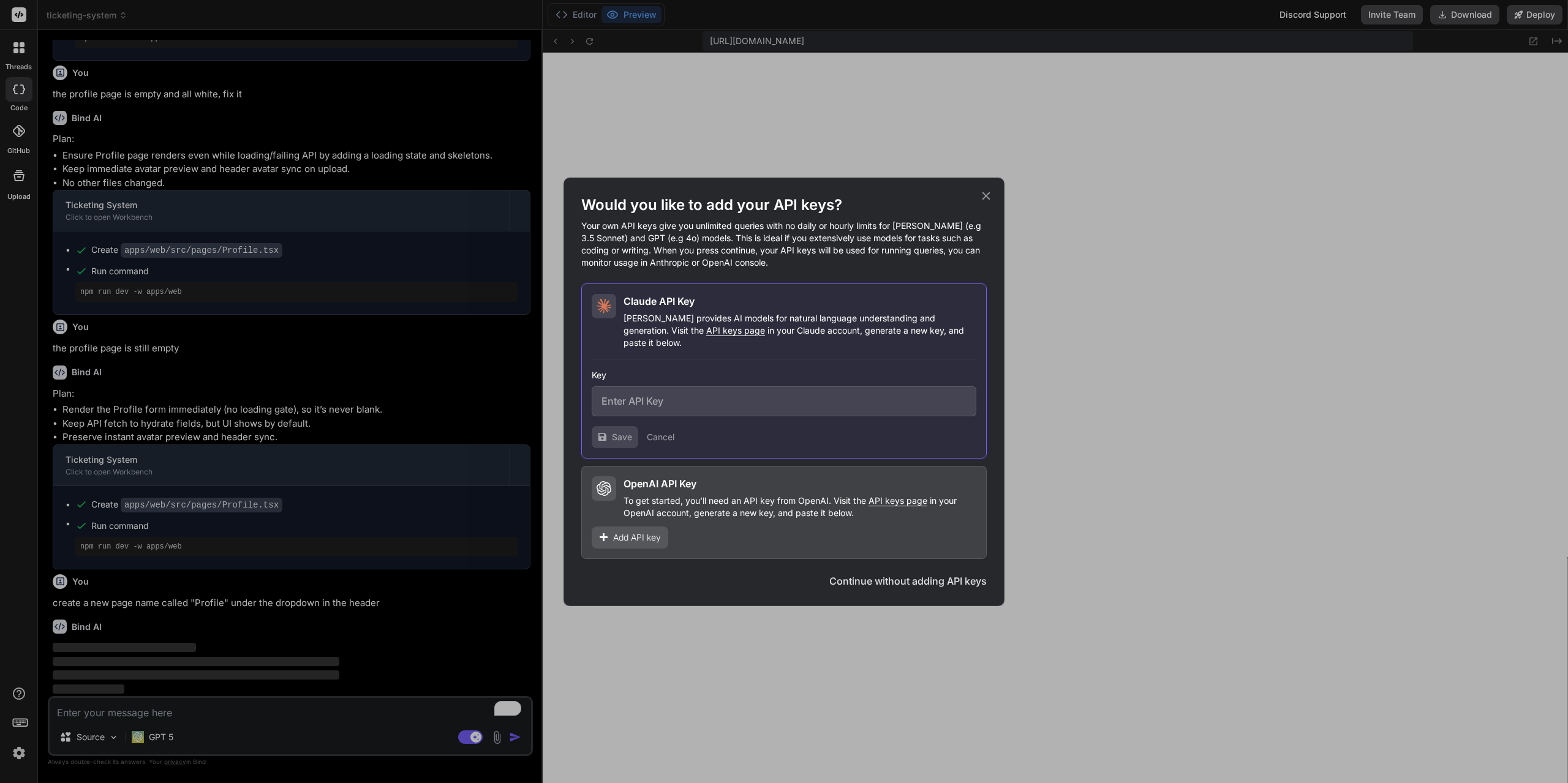
click at [643, 401] on input "text" at bounding box center [783, 401] width 385 height 30
paste input "sk-ant-api03-wQo1f6FboylHomdS_WngU8NaPxdhXedbJOEtt8_A-FtD3LlbYmJvNG6Yt9eXGNDM-S…"
click at [621, 431] on span "Save" at bounding box center [622, 437] width 21 height 12
click at [978, 200] on div "Would you like to add your API keys? Your own API keys give you unlimited queri…" at bounding box center [784, 392] width 441 height 429
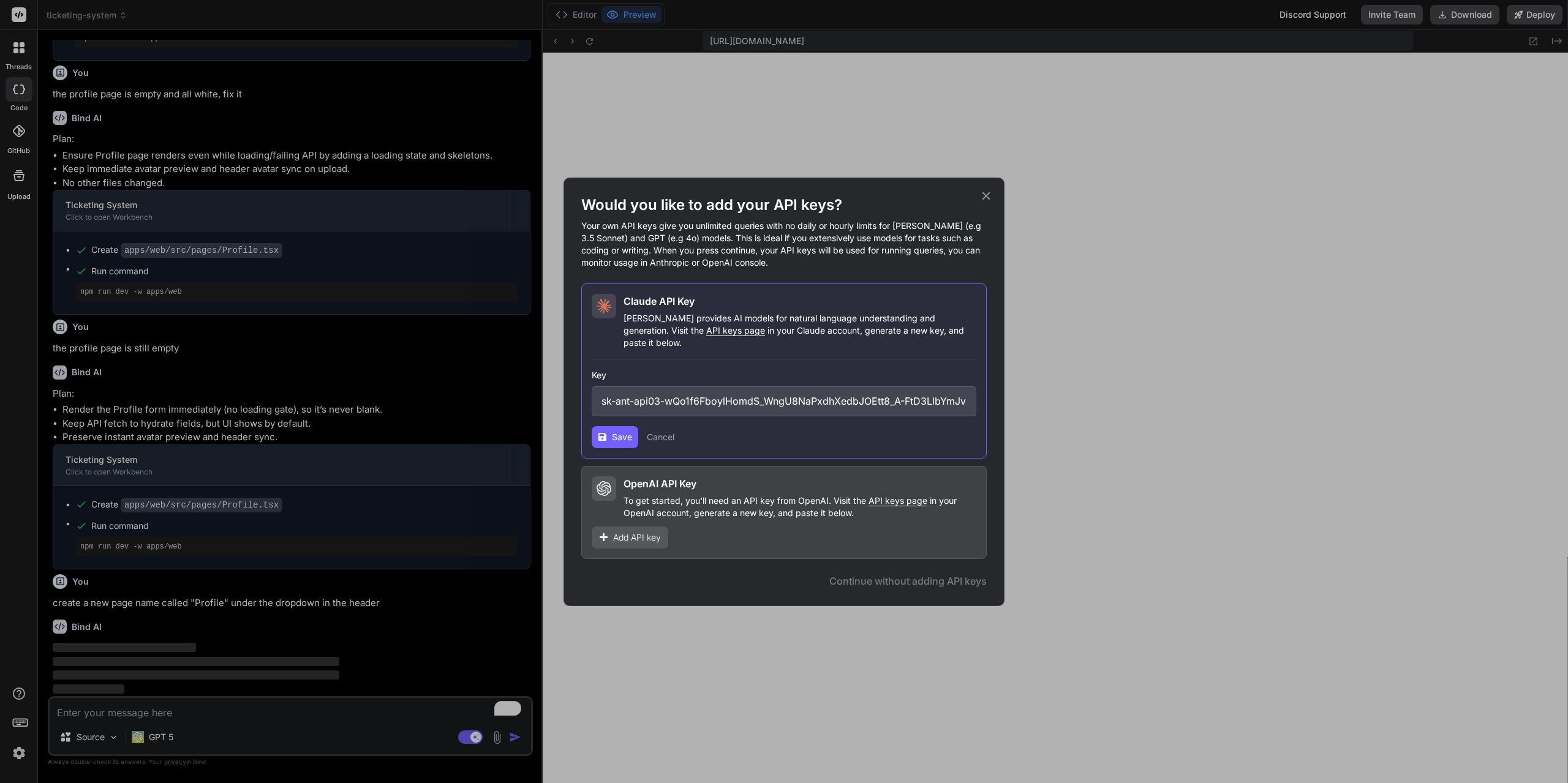
click at [987, 200] on icon at bounding box center [987, 196] width 8 height 8
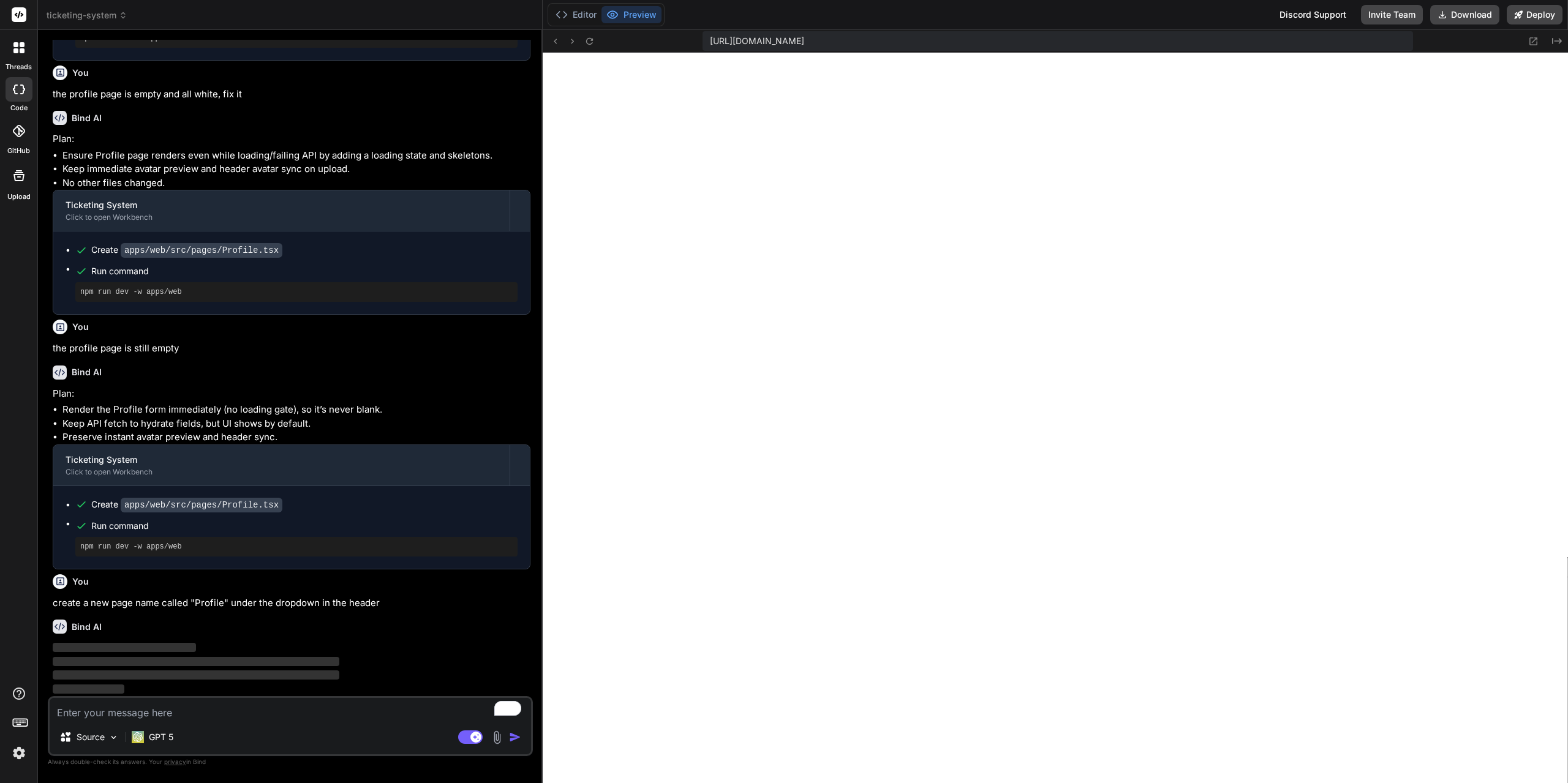
click at [1325, 13] on div "Discord Support" at bounding box center [1312, 15] width 82 height 20
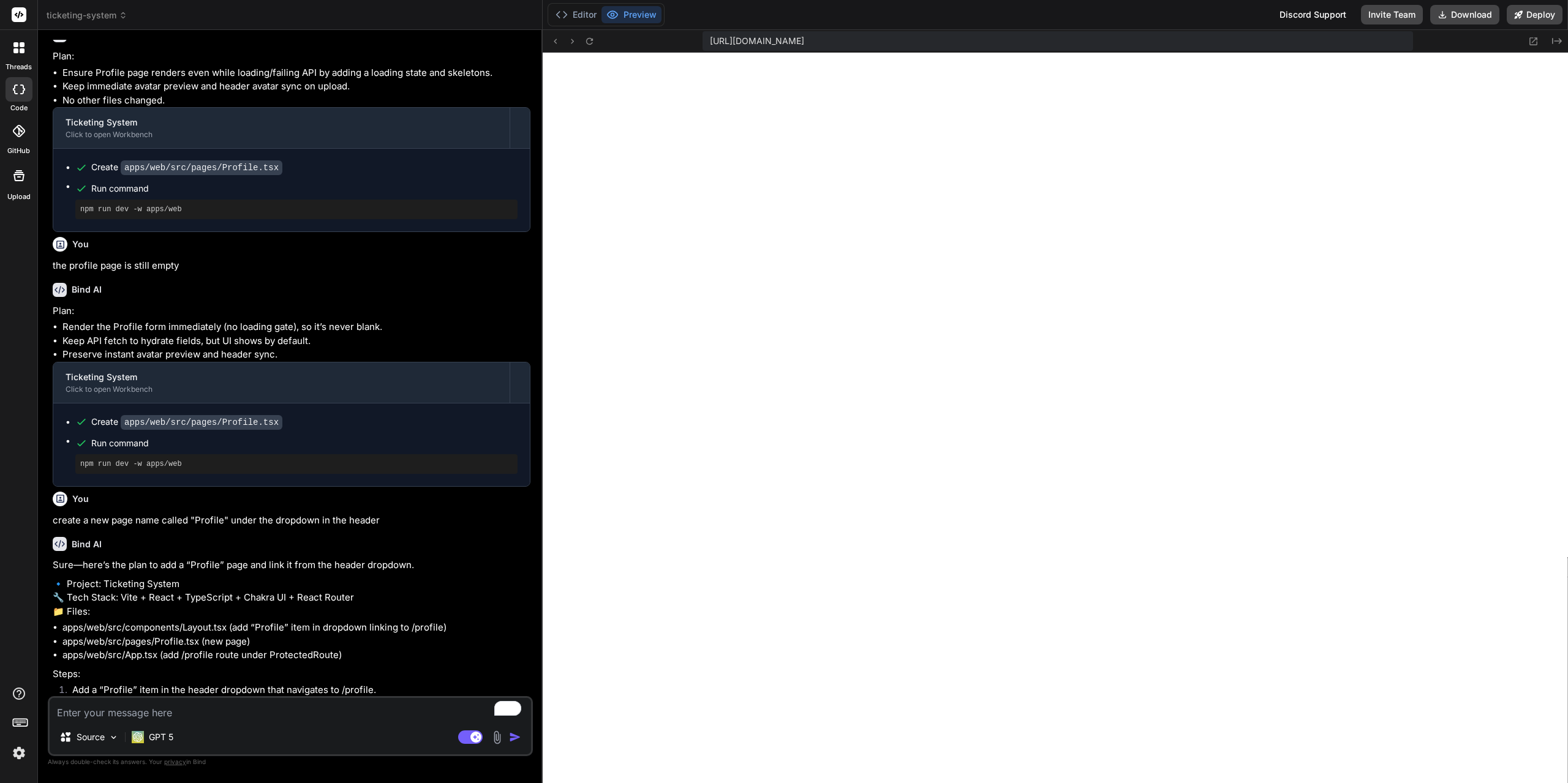
scroll to position [6208, 0]
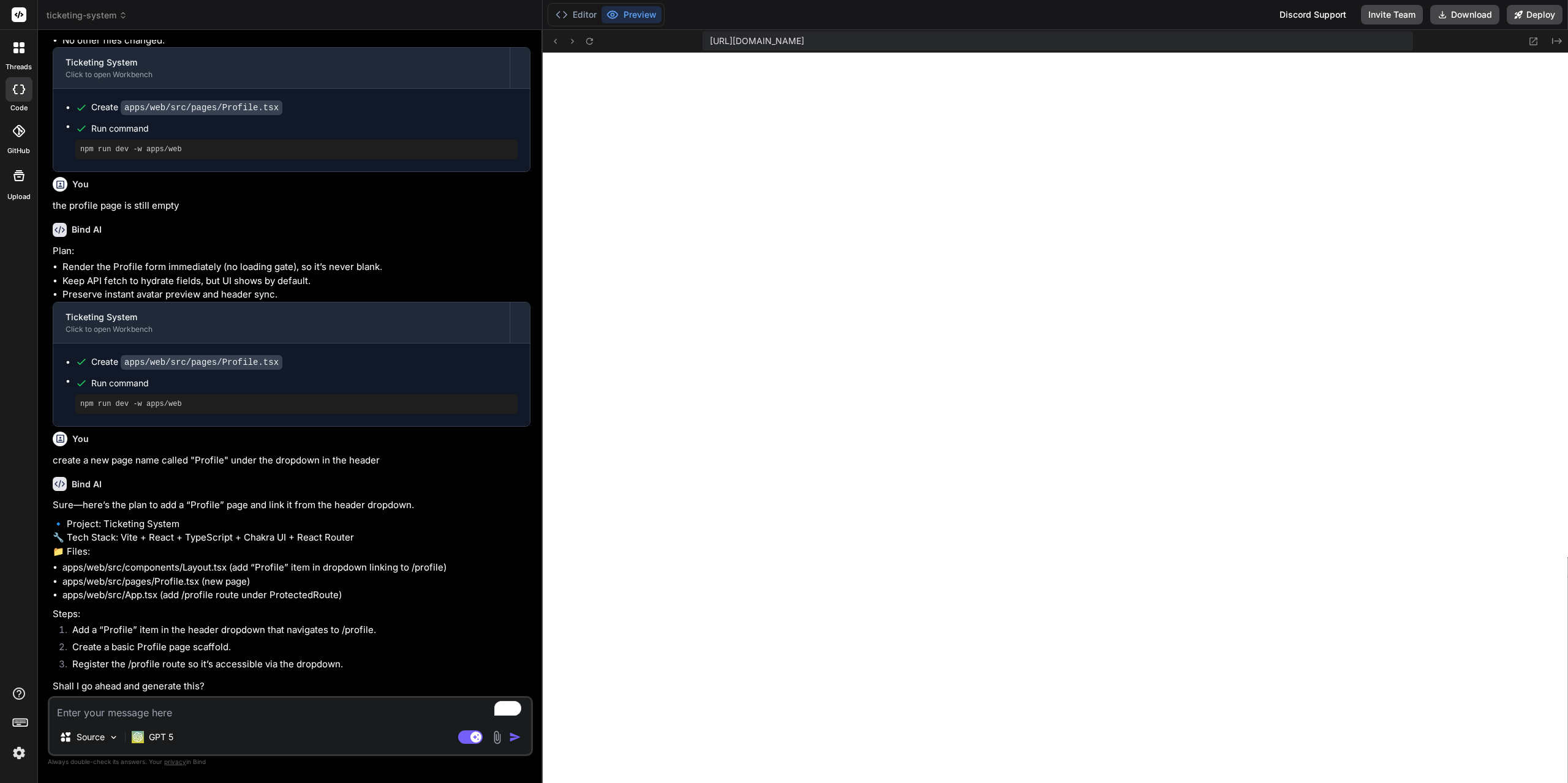
click at [322, 720] on div "Source GPT 5 Agent Mode. When this toggle is activated, AI automatically makes …" at bounding box center [290, 726] width 485 height 60
click at [317, 718] on textarea "To enrich screen reader interactions, please activate Accessibility in Grammarl…" at bounding box center [289, 709] width 481 height 22
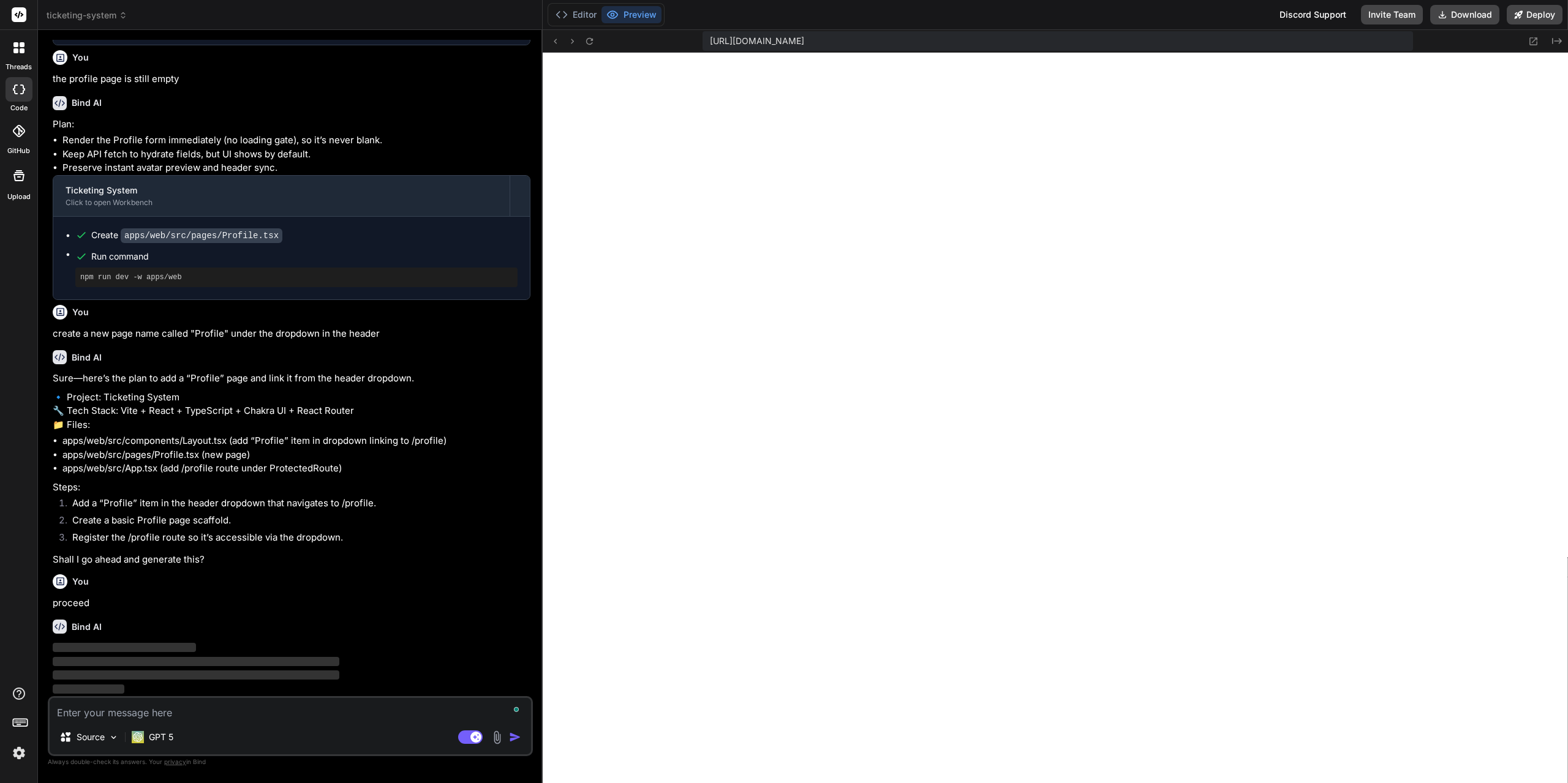
scroll to position [6335, 0]
click at [159, 745] on div "GPT 5" at bounding box center [152, 737] width 51 height 25
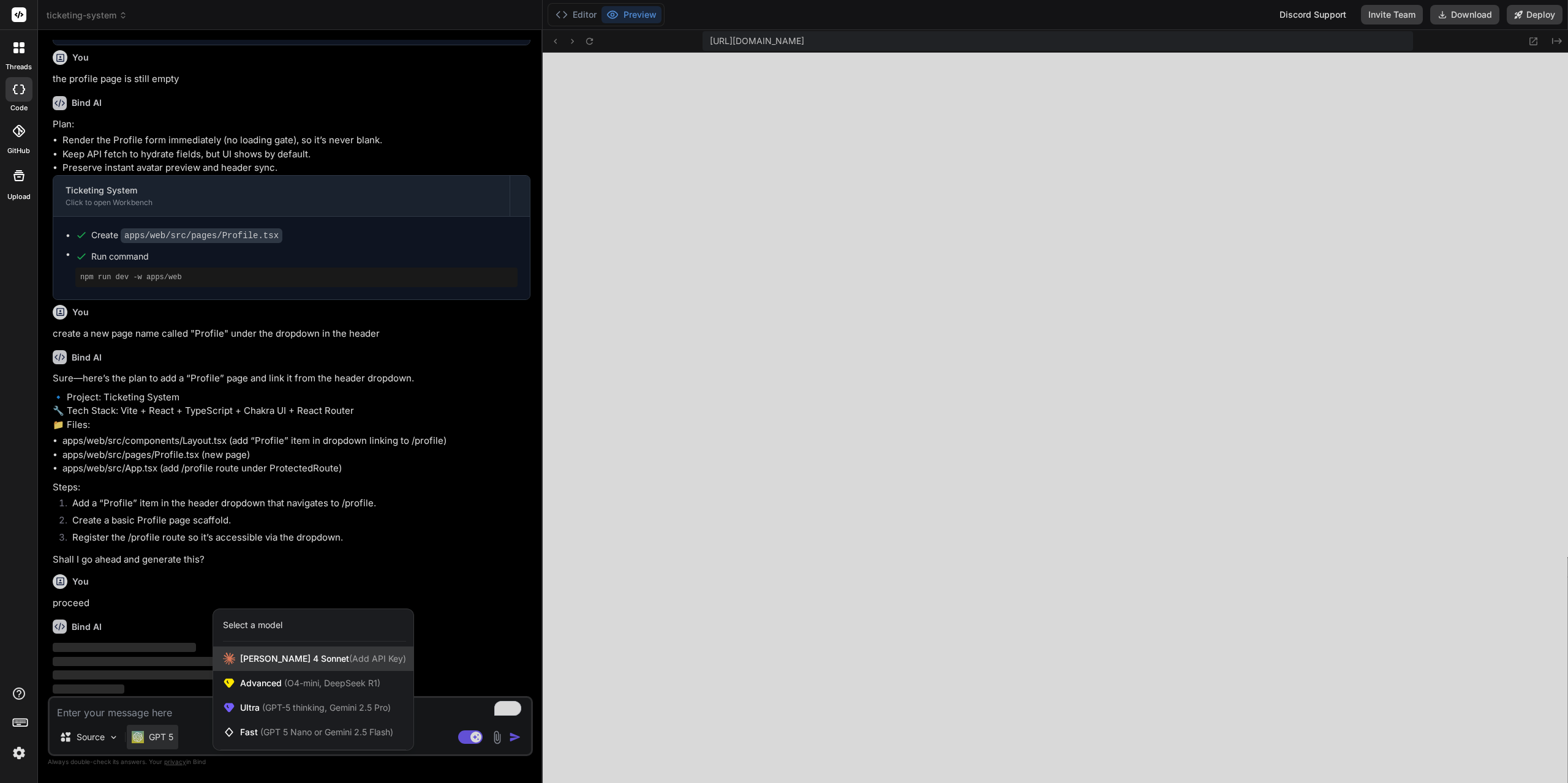
click at [251, 661] on span "Claude 4 Sonnet (Add API Key)" at bounding box center [323, 659] width 166 height 12
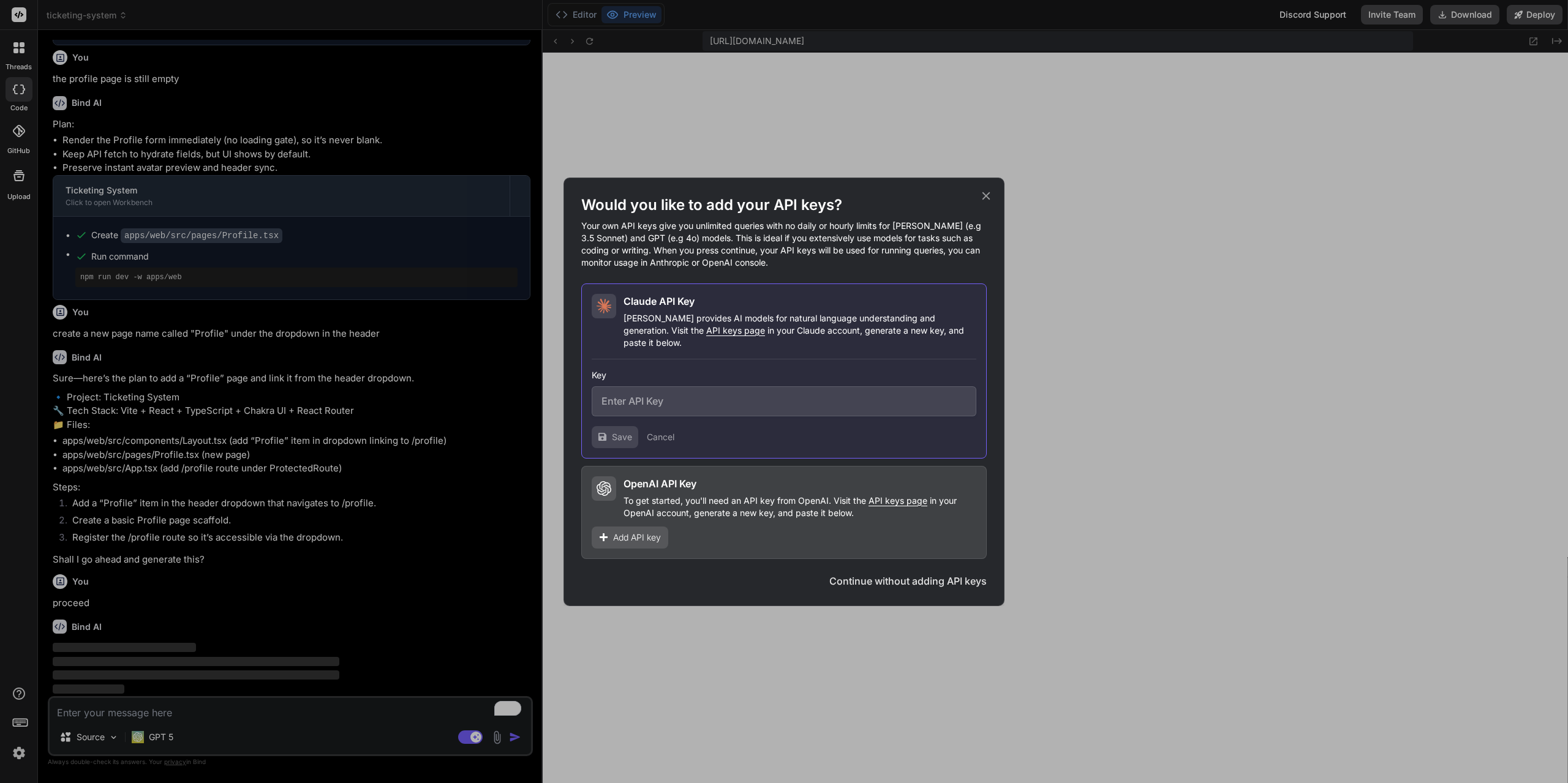
click at [727, 396] on input "text" at bounding box center [783, 401] width 385 height 30
paste input "sk-ant-api03-wQo1f6FboylHomdS_WngU8NaPxdhXedbJOEtt8_A-FtD3LlbYmJvNG6Yt9eXGNDM-S…"
click at [614, 431] on span "Save" at bounding box center [622, 437] width 21 height 12
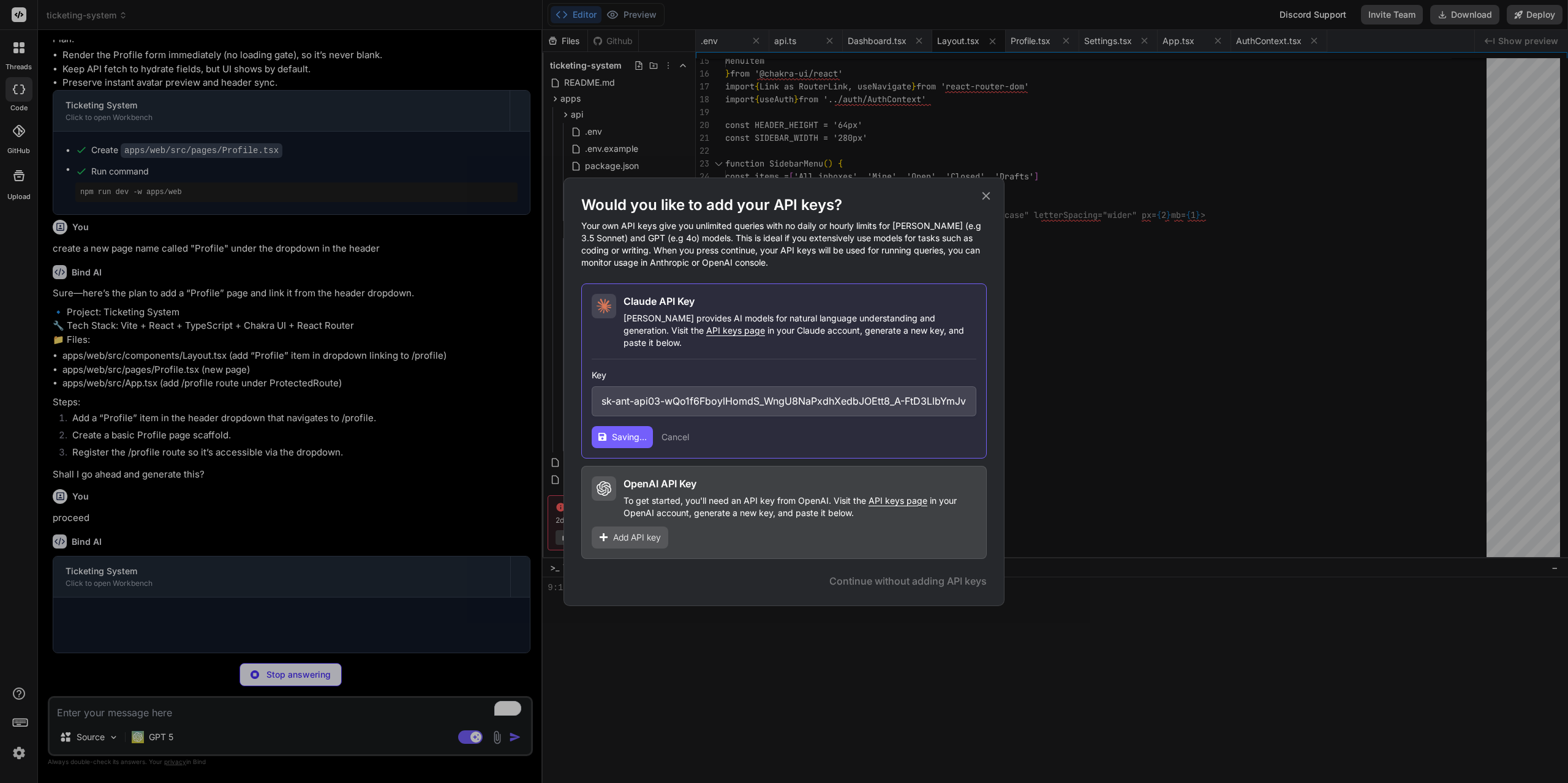
scroll to position [3106, 0]
click at [987, 203] on icon at bounding box center [987, 196] width 14 height 14
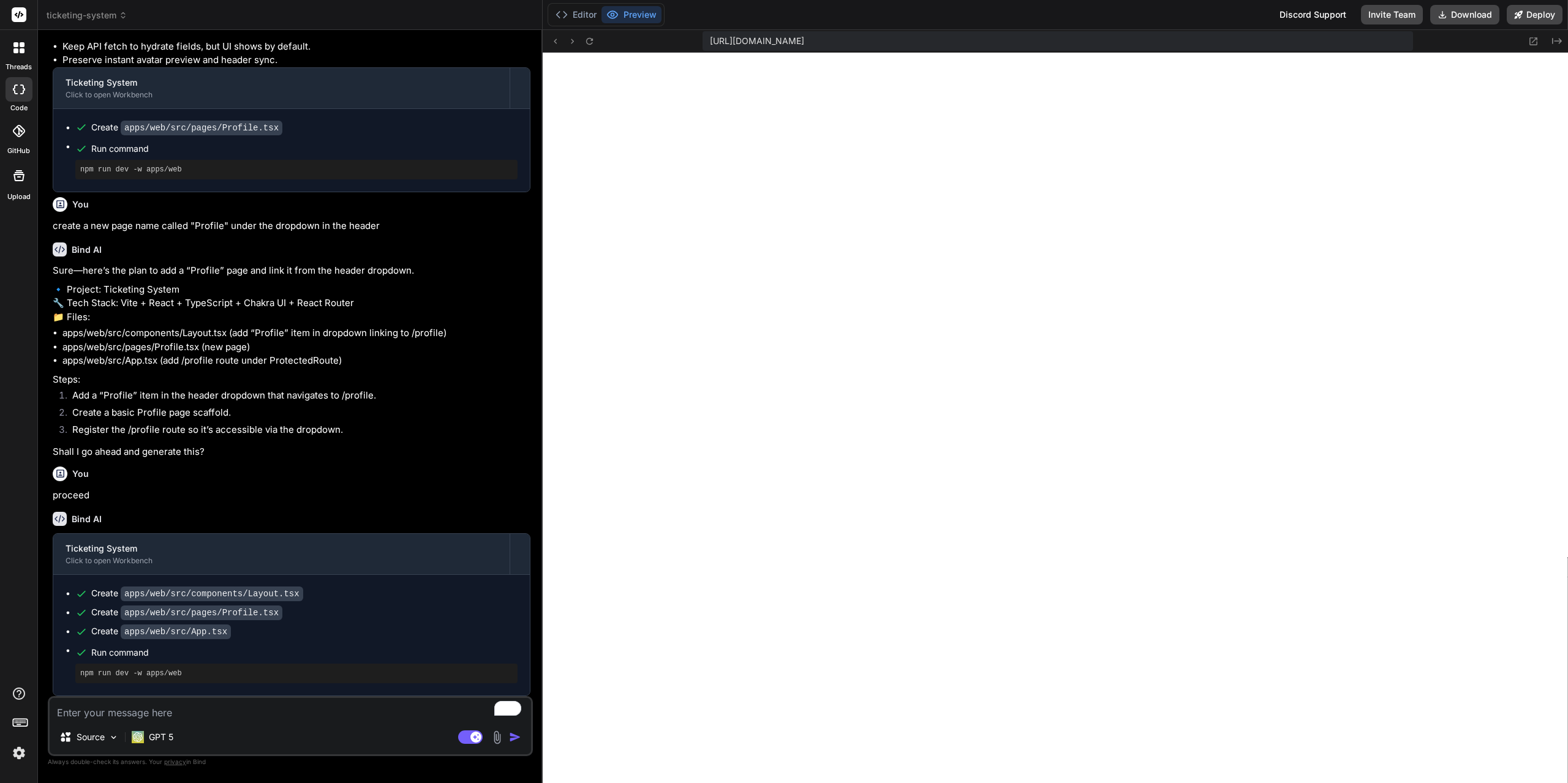
scroll to position [6443, 0]
click at [578, 40] on button at bounding box center [572, 40] width 15 height 15
click at [586, 44] on icon at bounding box center [589, 41] width 11 height 11
click at [589, 41] on icon at bounding box center [589, 41] width 11 height 11
click at [191, 713] on textarea "To enrich screen reader interactions, please activate Accessibility in Grammarl…" at bounding box center [289, 709] width 481 height 22
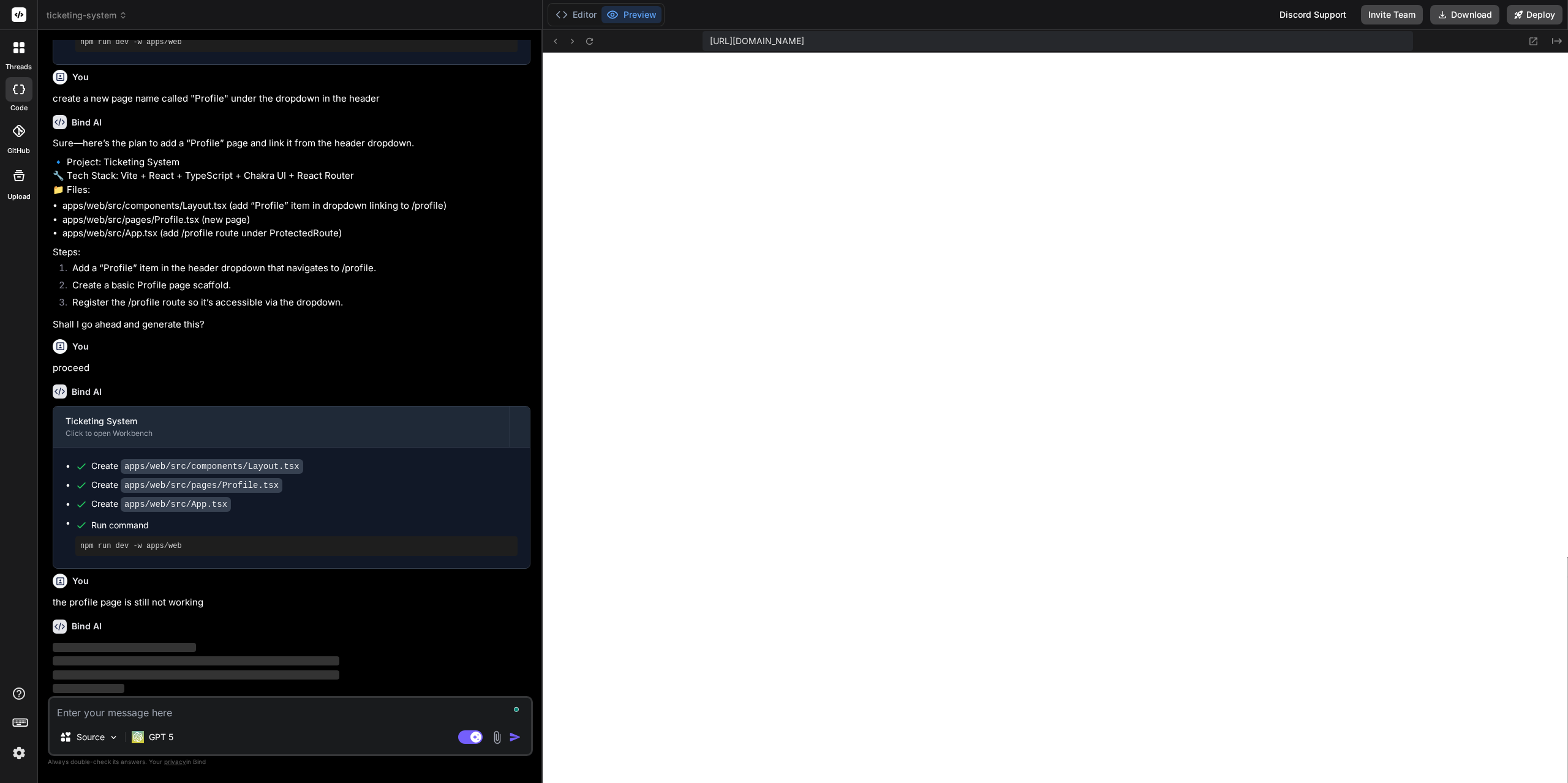
scroll to position [6570, 0]
click at [1554, 40] on icon "Created with Pixso." at bounding box center [1557, 41] width 10 height 10
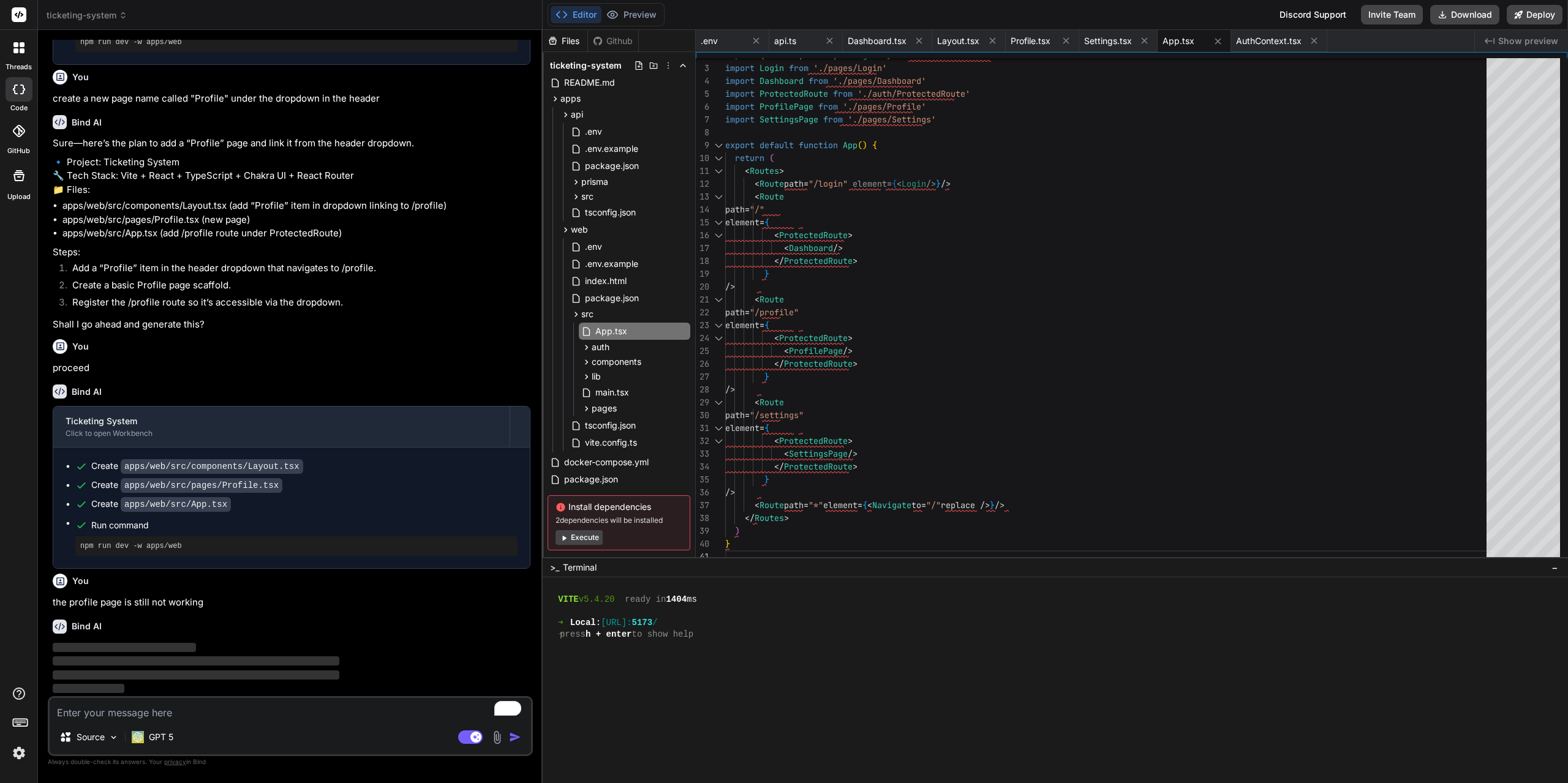
click at [1493, 41] on icon "Created with Pixso." at bounding box center [1489, 41] width 10 height 10
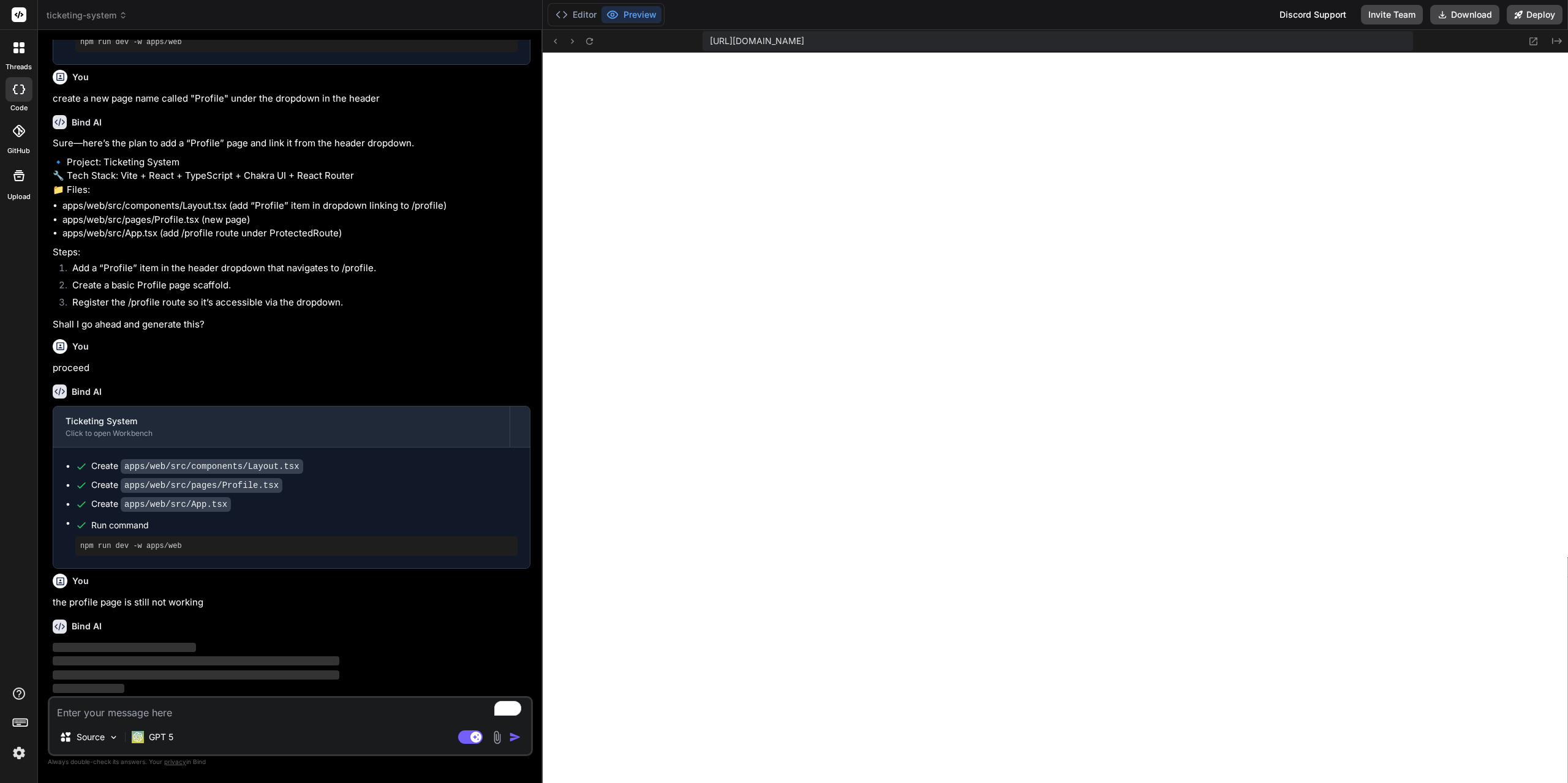
click at [1563, 39] on div "https://u3uk0f35zsjjbn9cprh6fq9h0p4tm2-wnxx--5173--96435430.local-corp.webconta…" at bounding box center [1055, 41] width 1025 height 23
click at [1559, 41] on icon "Created with Pixso." at bounding box center [1557, 41] width 10 height 10
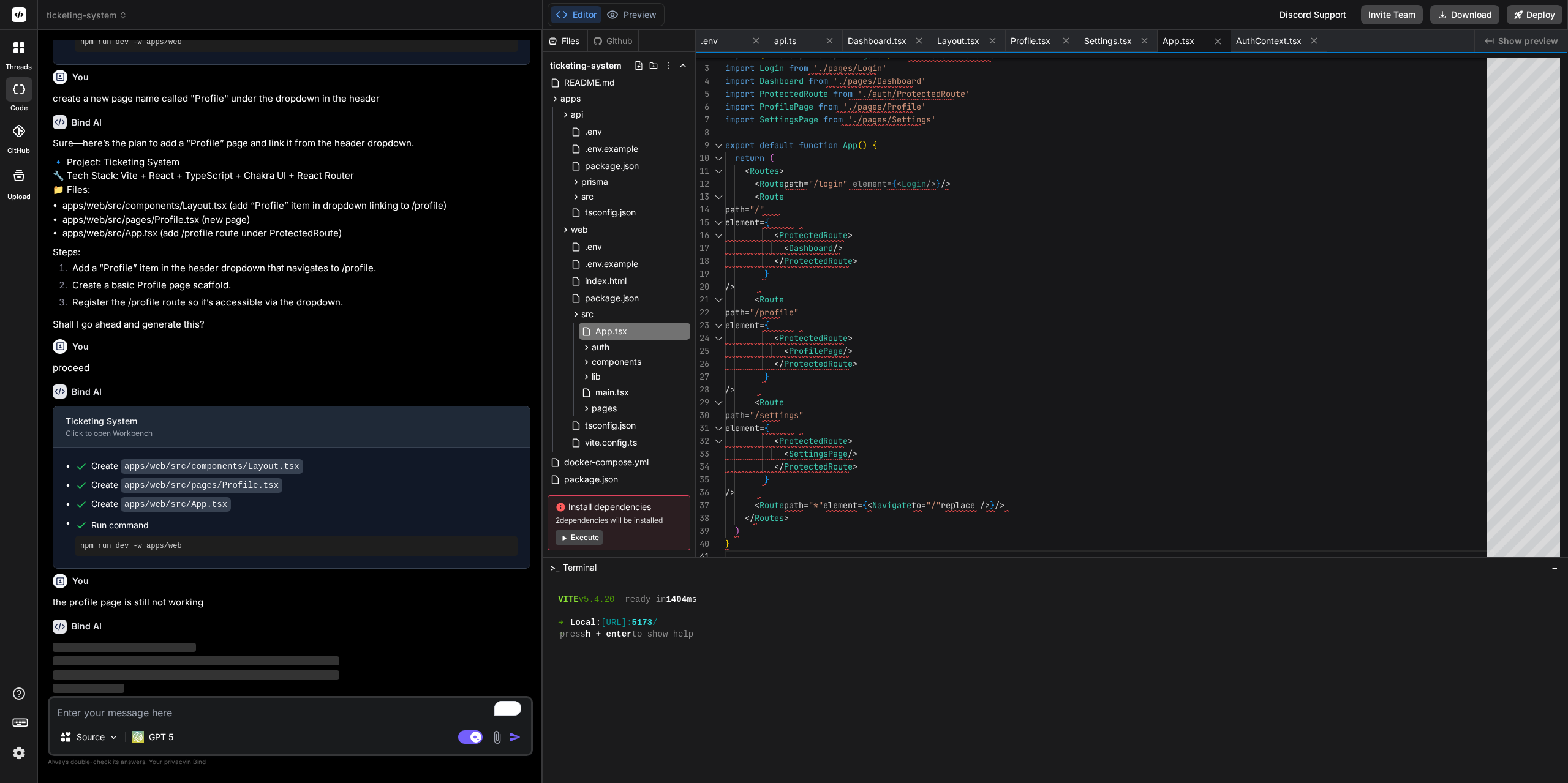
click at [1492, 41] on icon "Created with Pixso." at bounding box center [1489, 41] width 10 height 10
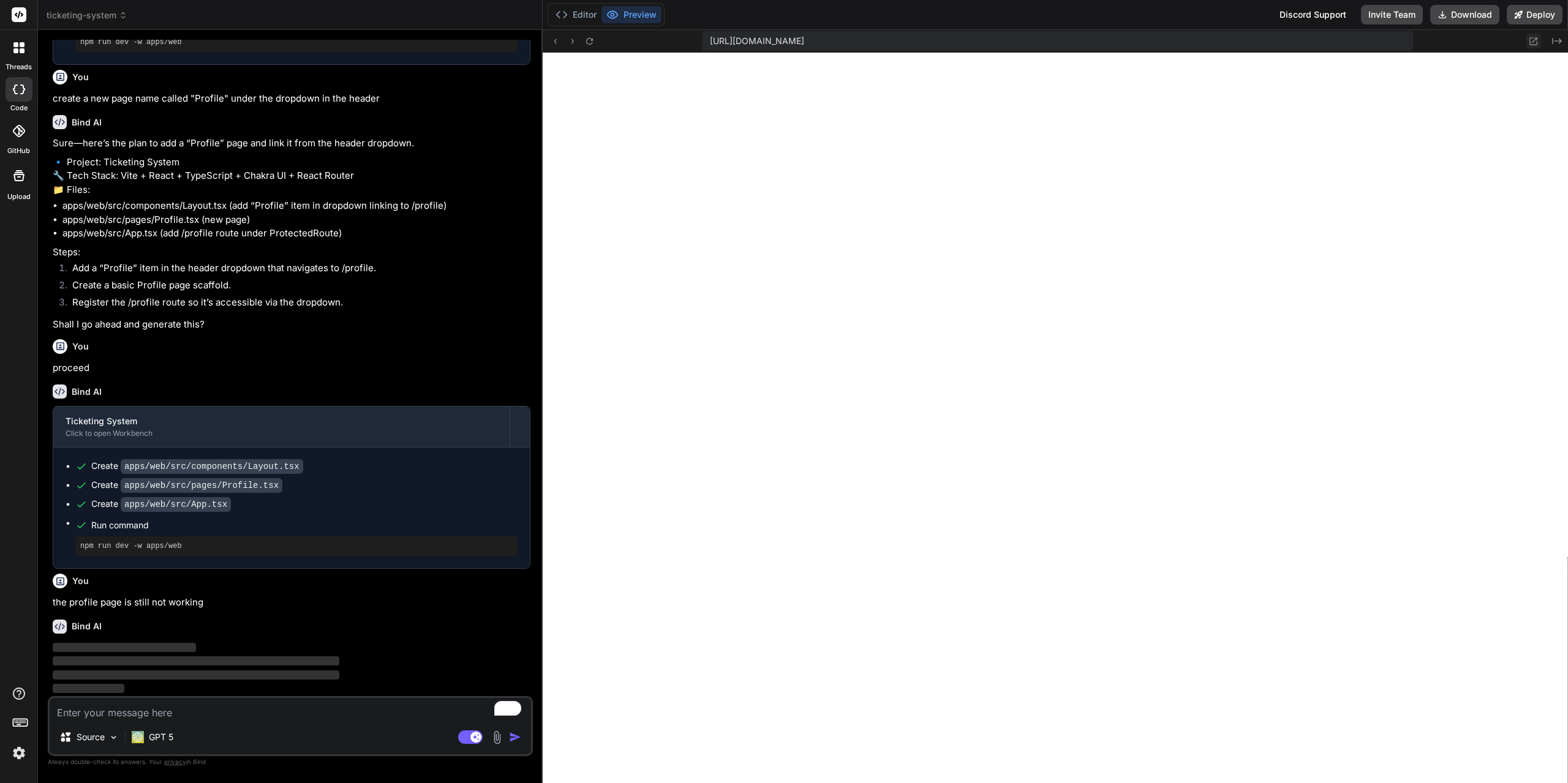
click at [1533, 39] on icon at bounding box center [1533, 41] width 11 height 11
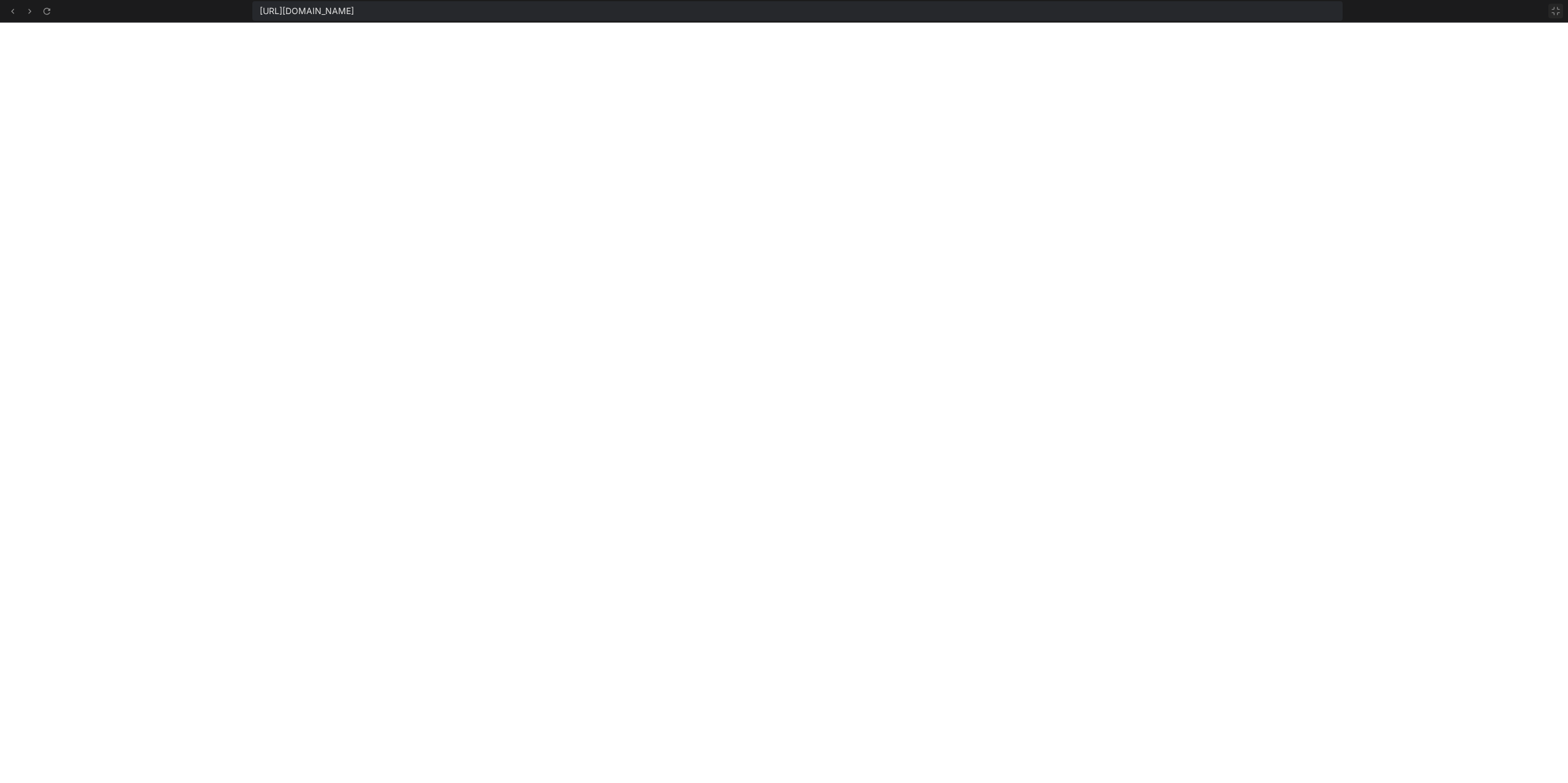
click at [1557, 14] on icon at bounding box center [1555, 10] width 7 height 7
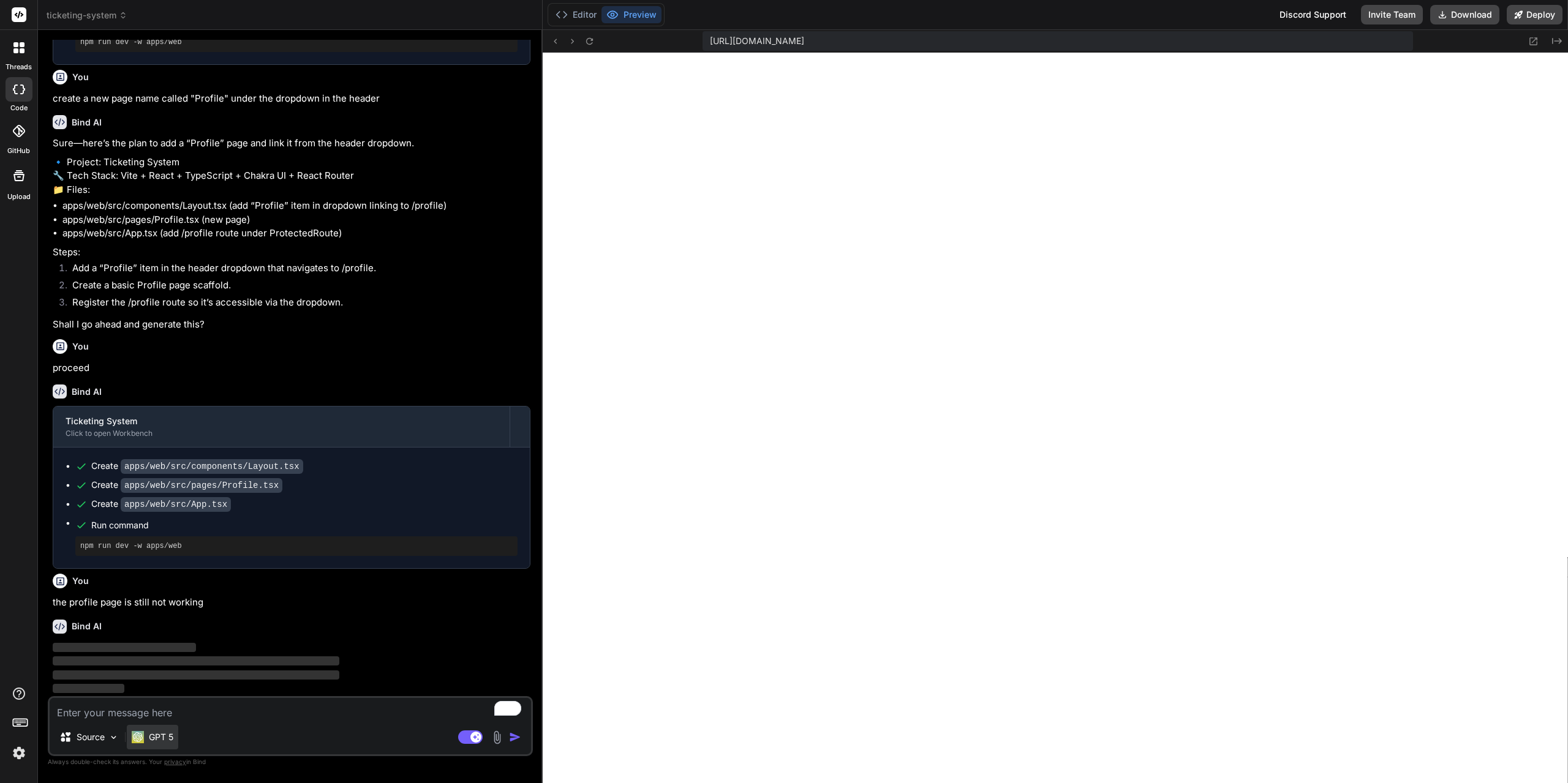
click at [161, 734] on p "GPT 5" at bounding box center [160, 737] width 25 height 12
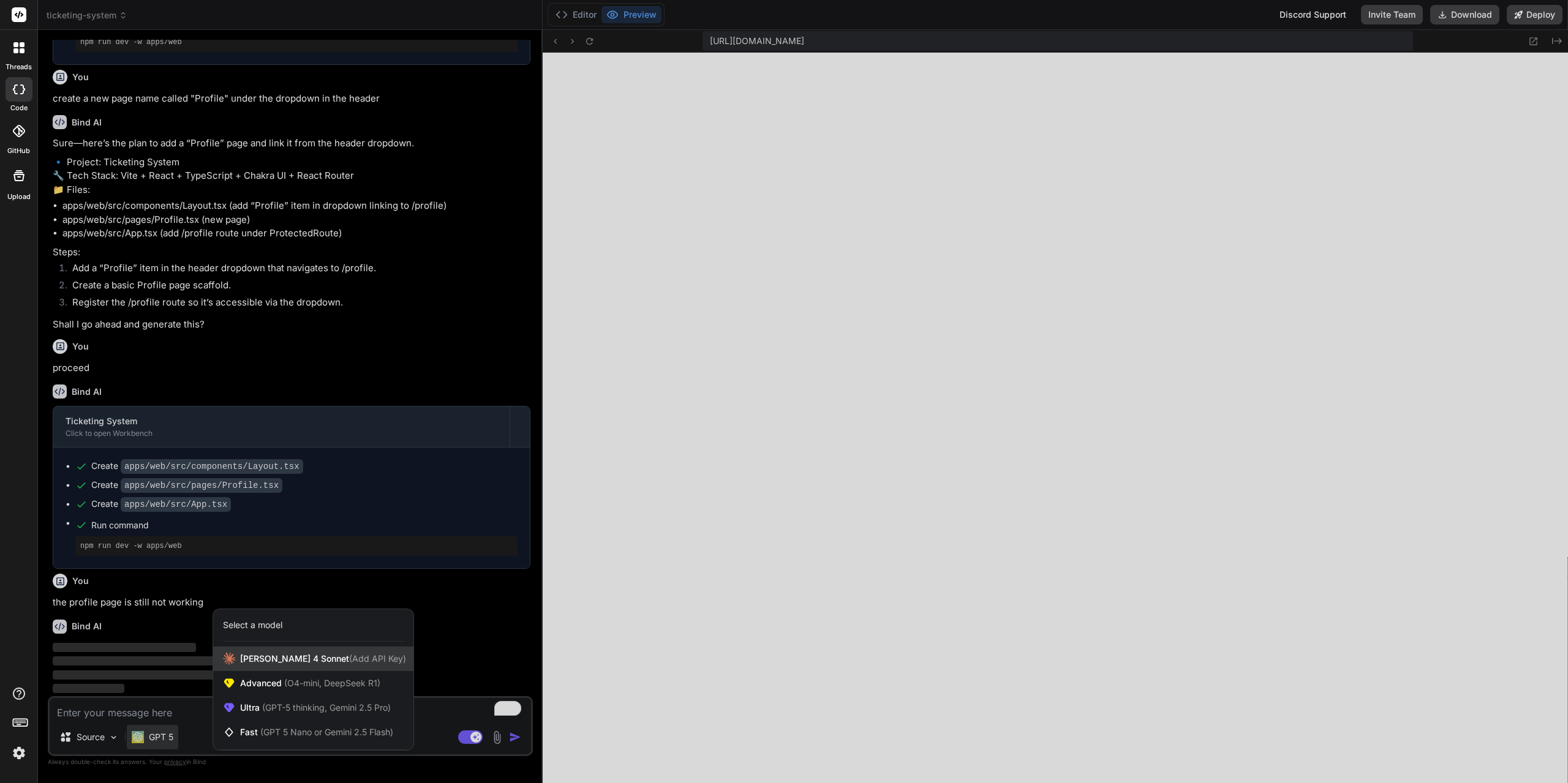
click at [349, 657] on span "(Add API Key)" at bounding box center [378, 658] width 57 height 11
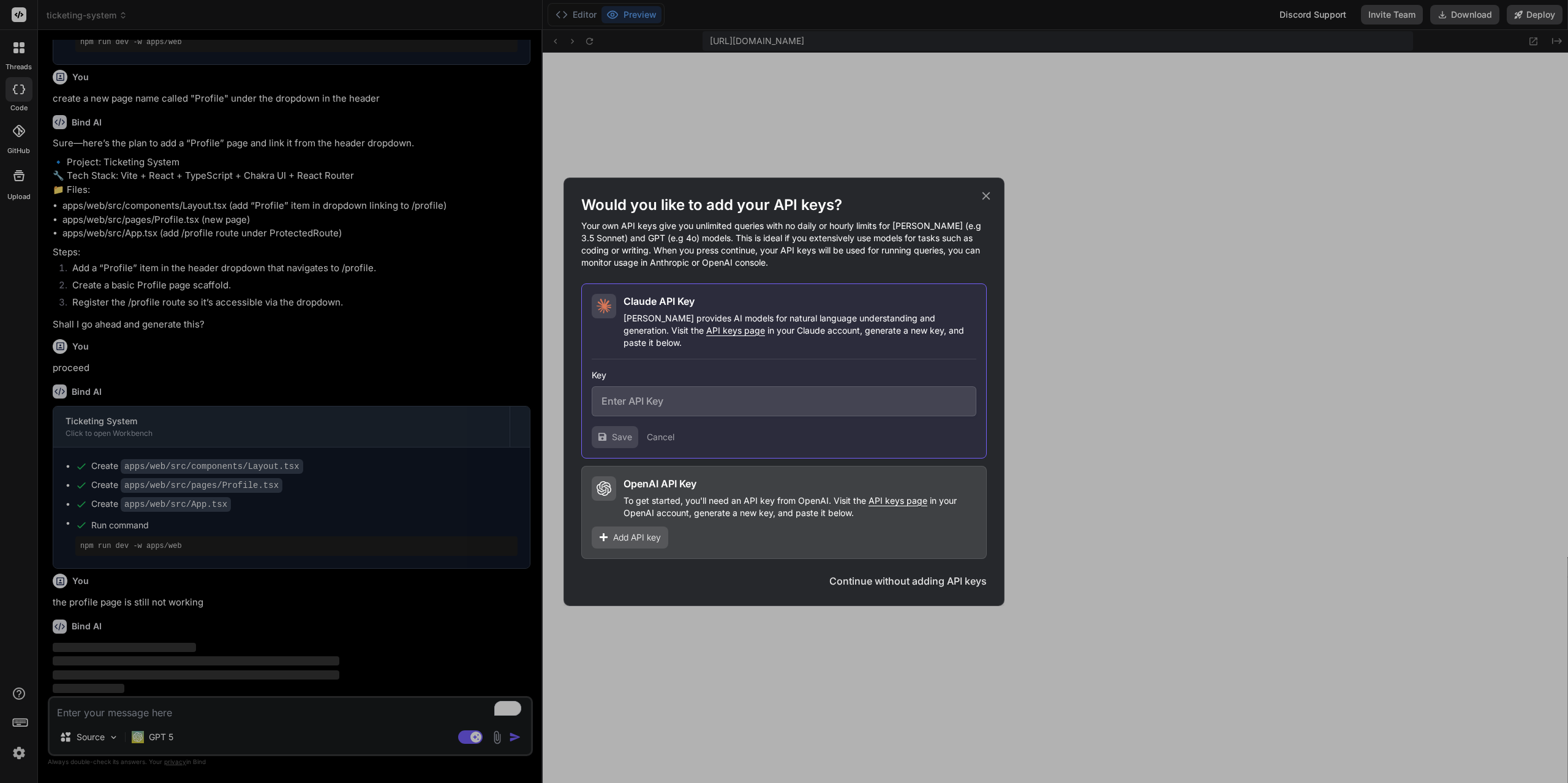
click at [664, 392] on input "text" at bounding box center [783, 401] width 385 height 30
paste input "sk-ant-api03-wQo1f6FboylHomdS_WngU8NaPxdhXedbJOEtt8_A-FtD3LlbYmJvNG6Yt9eXGNDM-S…"
click at [621, 433] on span "Save" at bounding box center [622, 437] width 21 height 12
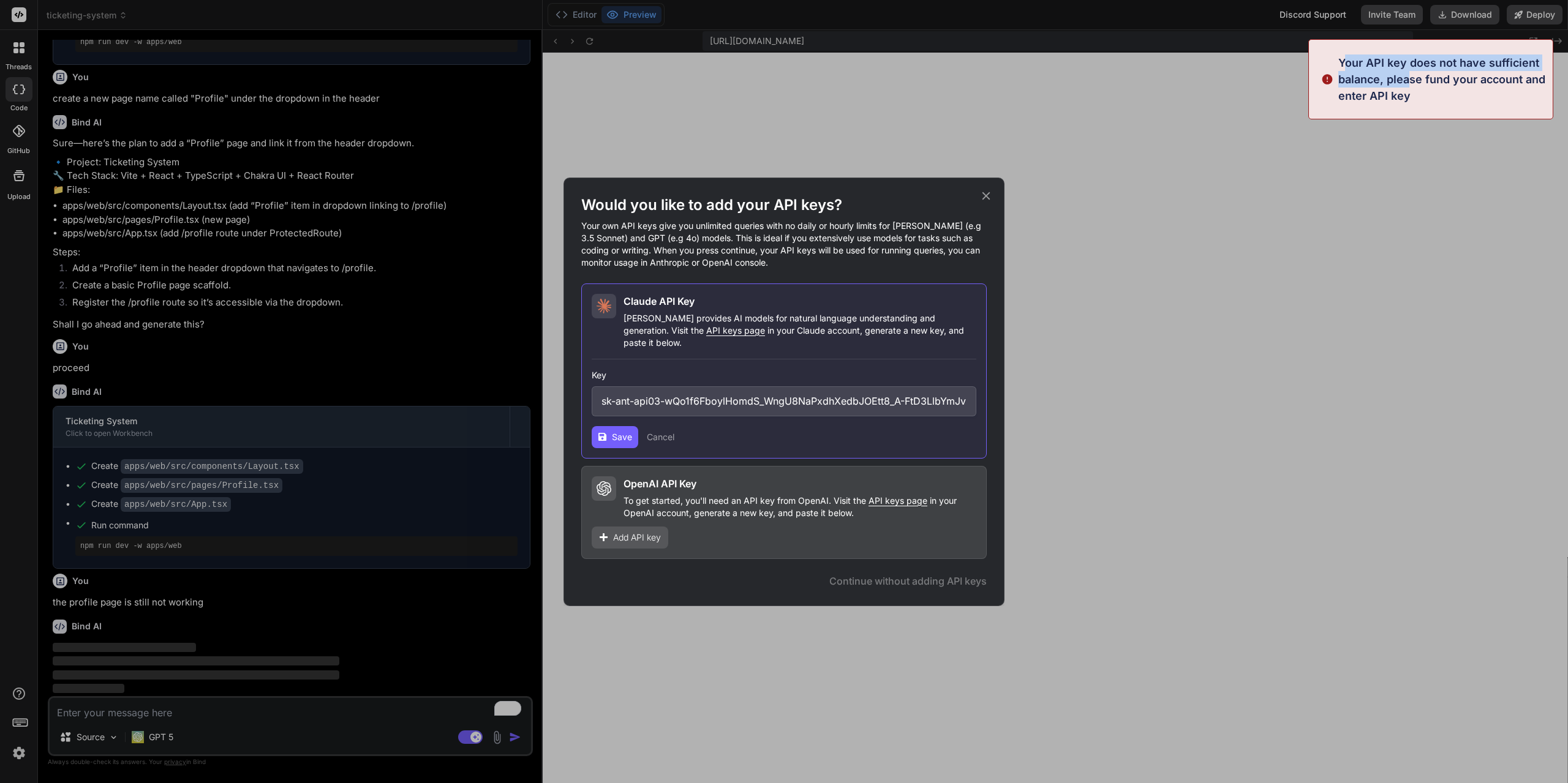
drag, startPoint x: 1342, startPoint y: 60, endPoint x: 1391, endPoint y: 71, distance: 50.2
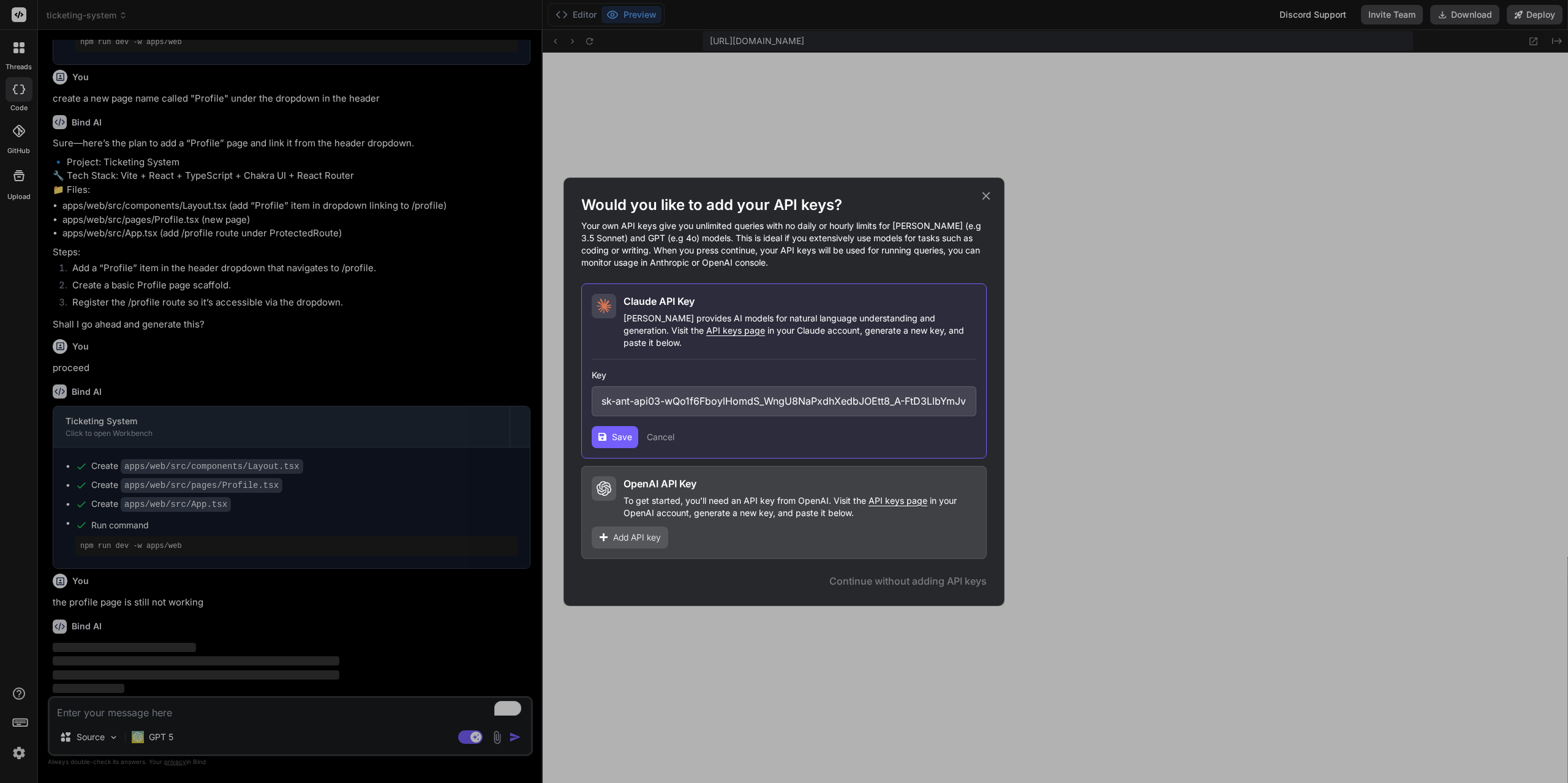
click at [600, 433] on icon at bounding box center [602, 437] width 8 height 8
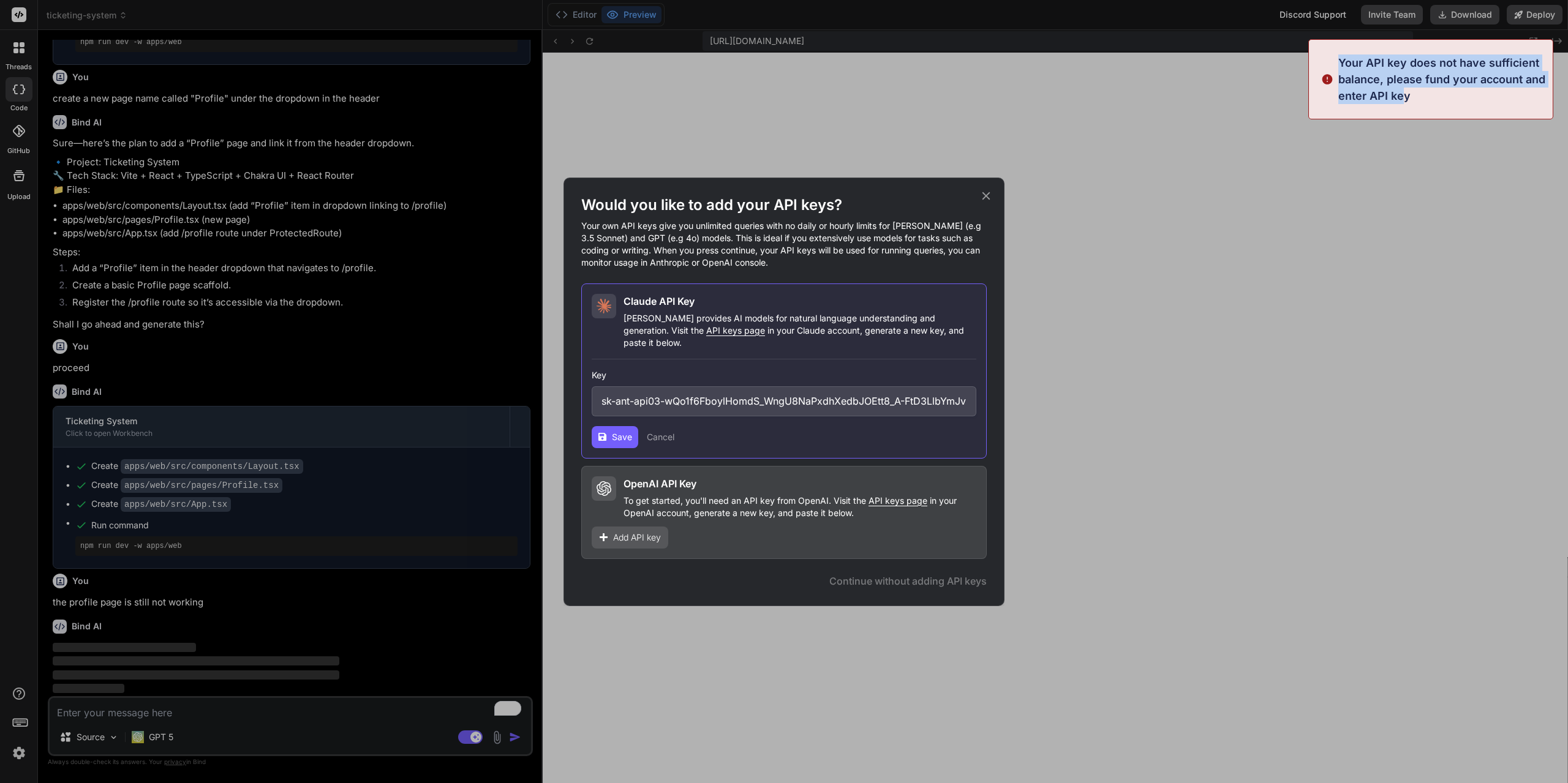
drag, startPoint x: 1340, startPoint y: 64, endPoint x: 1403, endPoint y: 90, distance: 68.2
click at [1403, 90] on p "Your API key does not have sufficient balance, please fund your account and ent…" at bounding box center [1441, 79] width 207 height 49
drag, startPoint x: 1415, startPoint y: 90, endPoint x: 1338, endPoint y: 64, distance: 81.3
click at [1338, 64] on p "Your API key does not have sufficient balance, please fund your account and ent…" at bounding box center [1441, 79] width 207 height 49
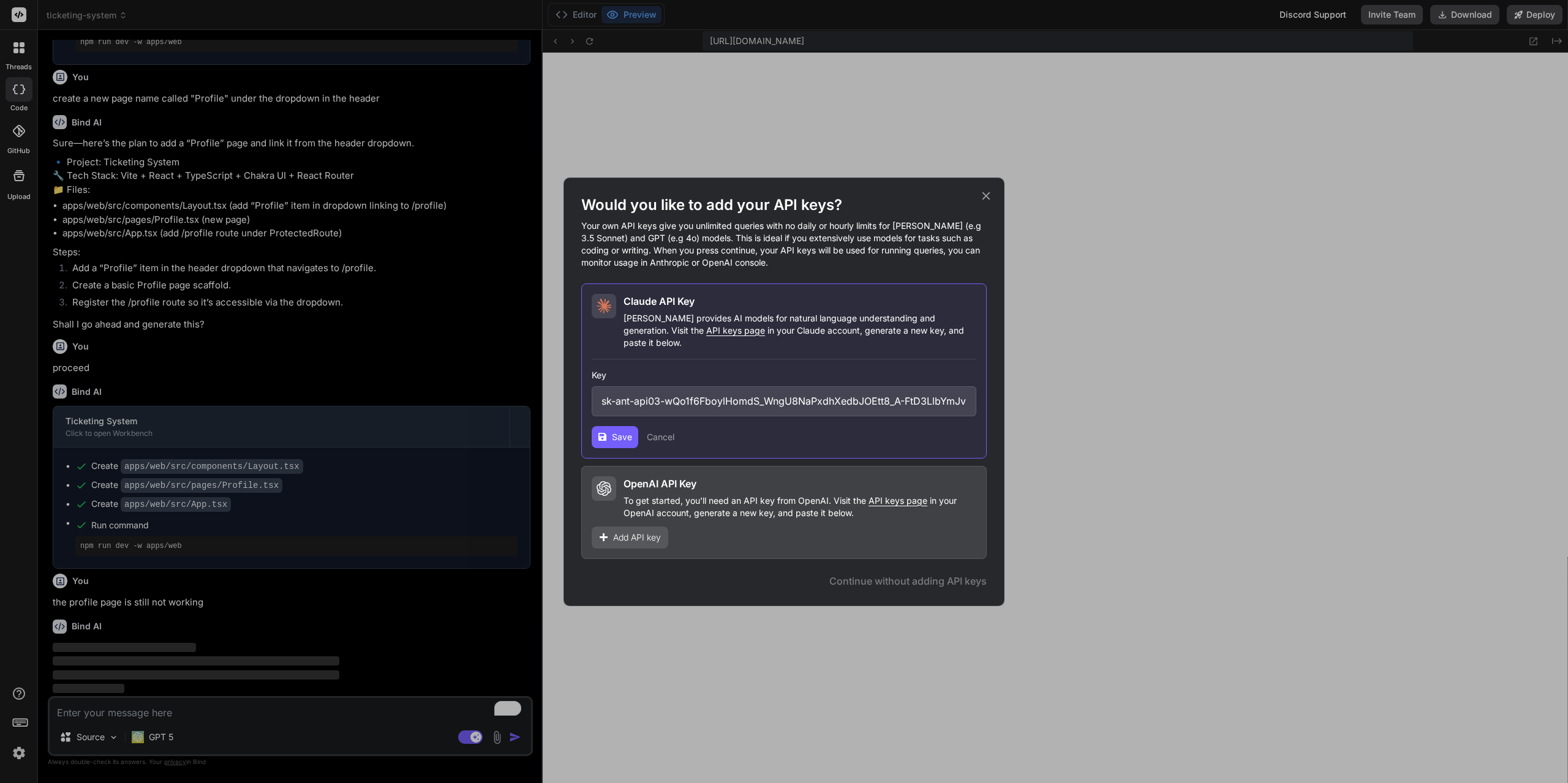
click at [624, 439] on button "Save" at bounding box center [614, 437] width 46 height 22
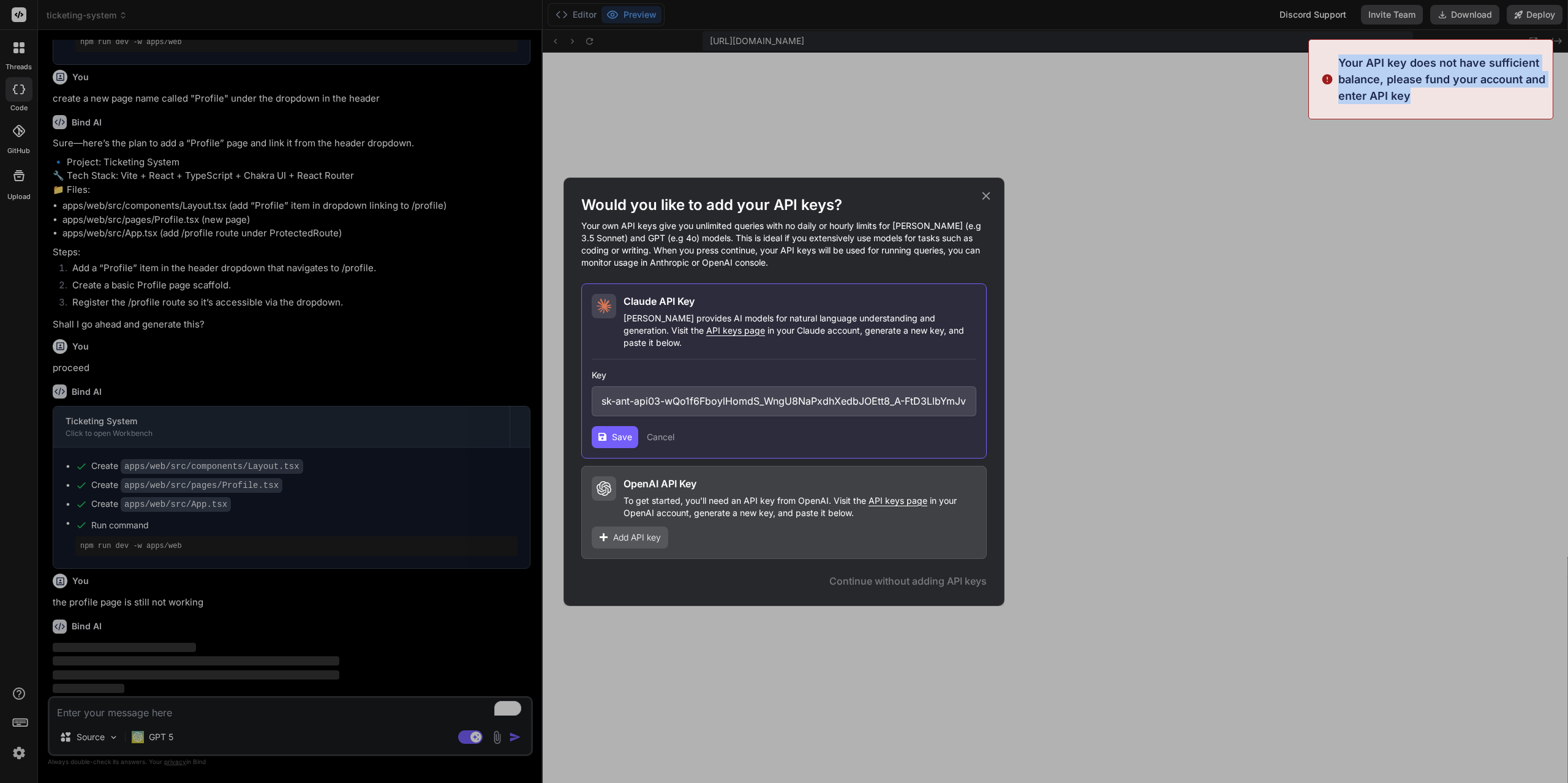
drag, startPoint x: 1340, startPoint y: 59, endPoint x: 1403, endPoint y: 77, distance: 65.5
click at [1427, 95] on p "Your API key does not have sufficient balance, please fund your account and ent…" at bounding box center [1441, 79] width 207 height 49
copy p "Your API key does not have sufficient balance, please fund your account and ent…"
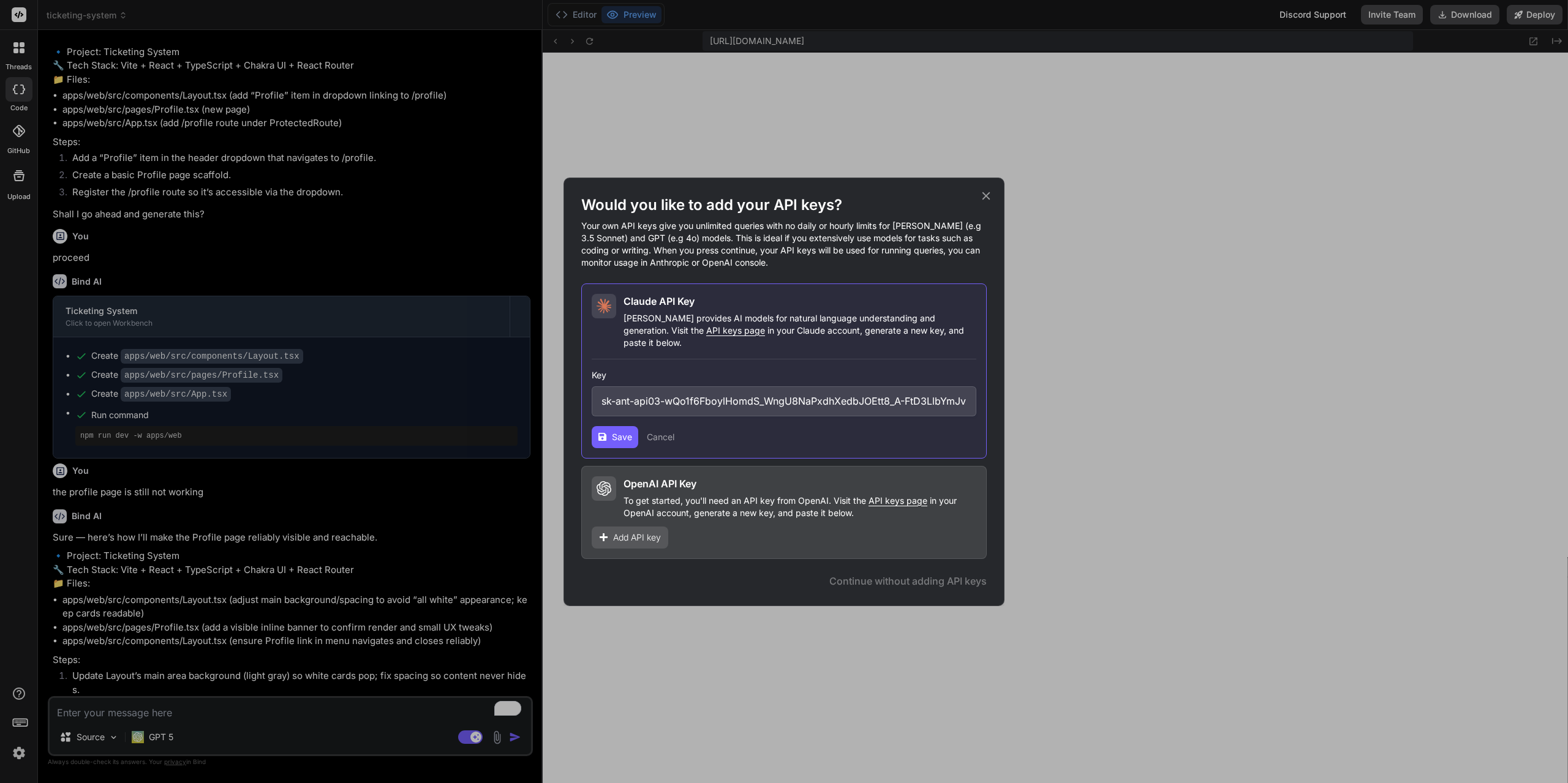
click at [988, 199] on icon at bounding box center [987, 196] width 14 height 14
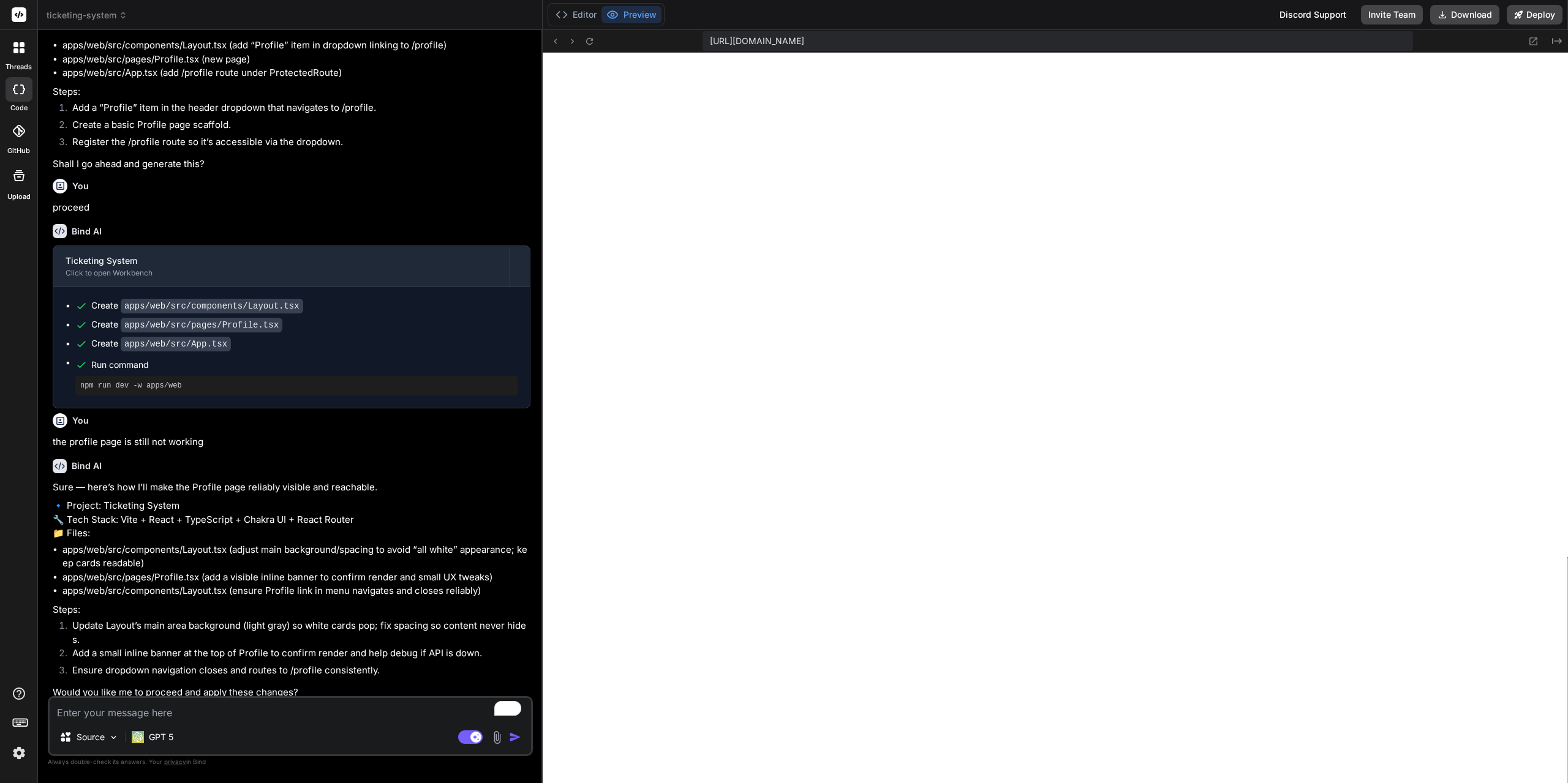
scroll to position [6764, 0]
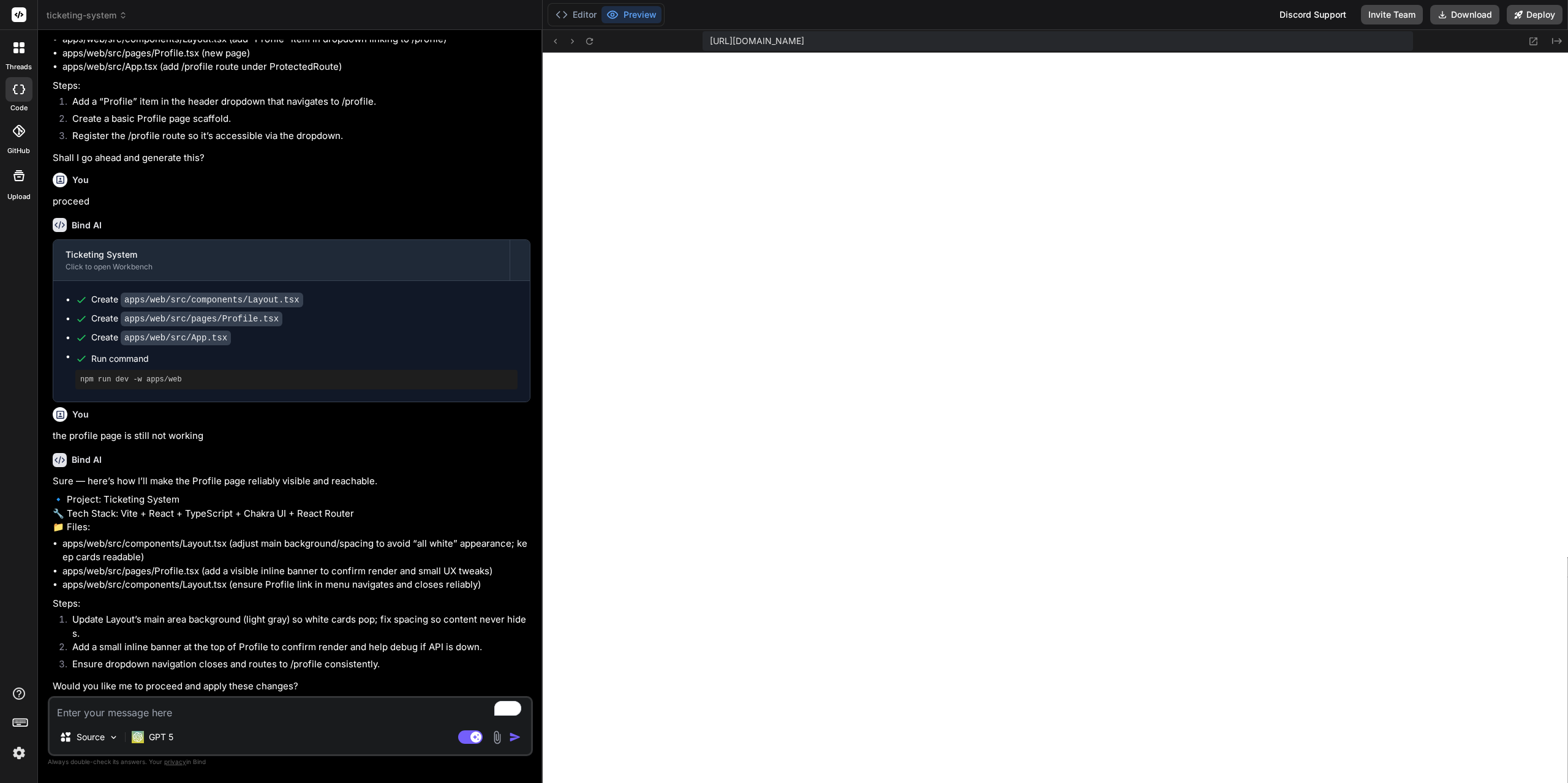
click at [365, 715] on textarea "To enrich screen reader interactions, please activate Accessibility in Grammarl…" at bounding box center [289, 709] width 481 height 22
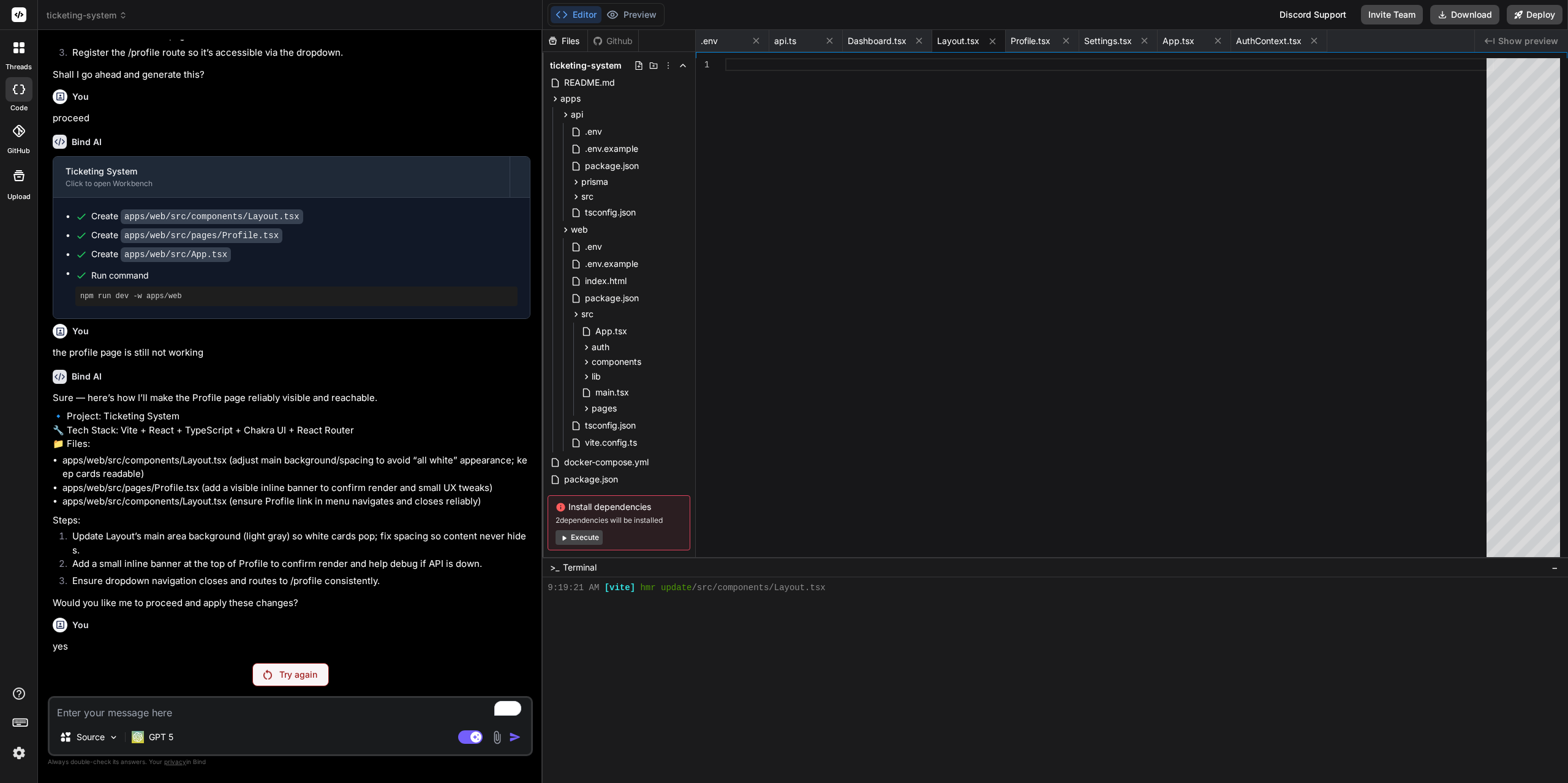
scroll to position [6847, 0]
click at [295, 680] on p "Try again" at bounding box center [298, 675] width 38 height 12
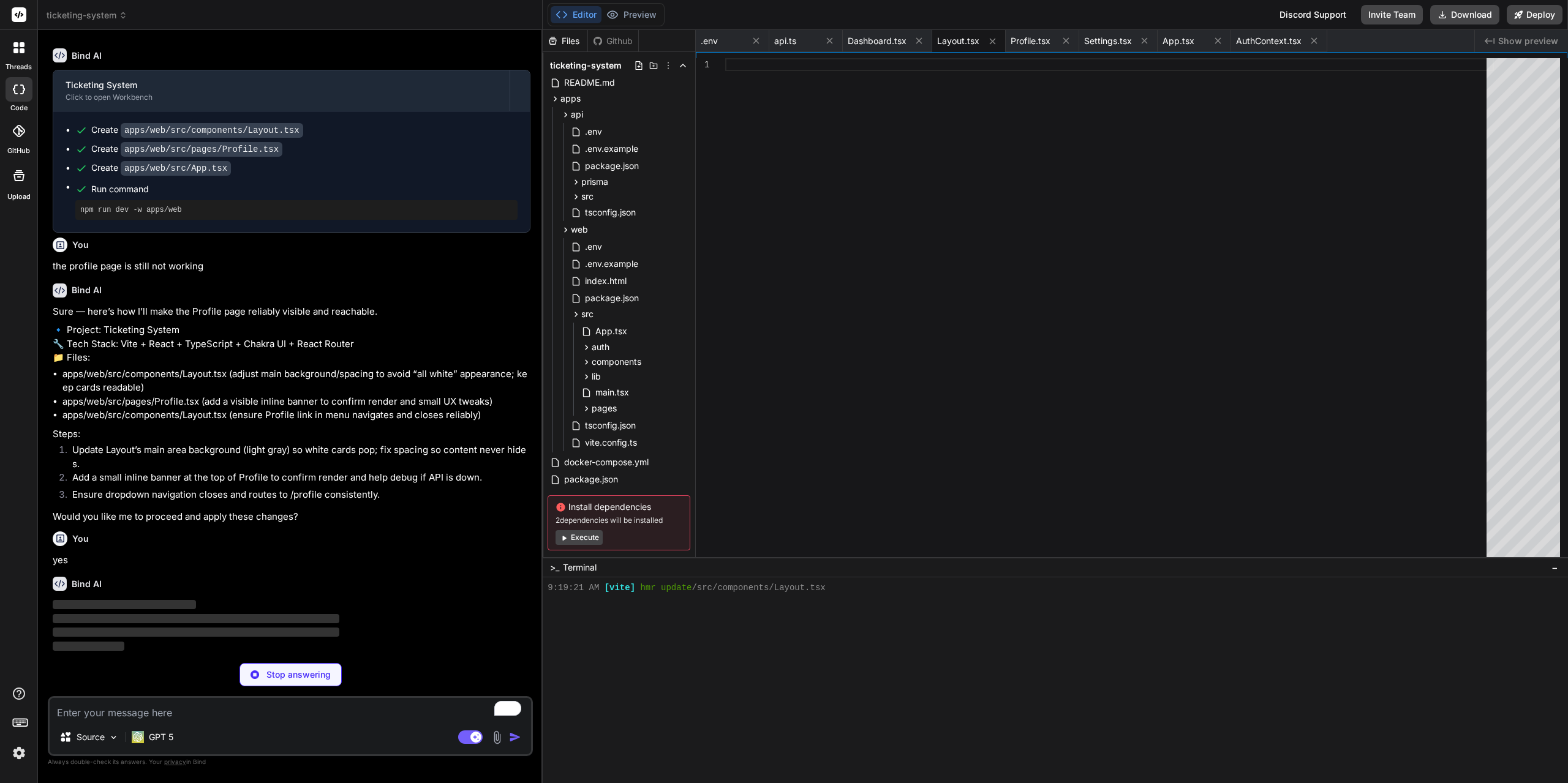
scroll to position [6934, 0]
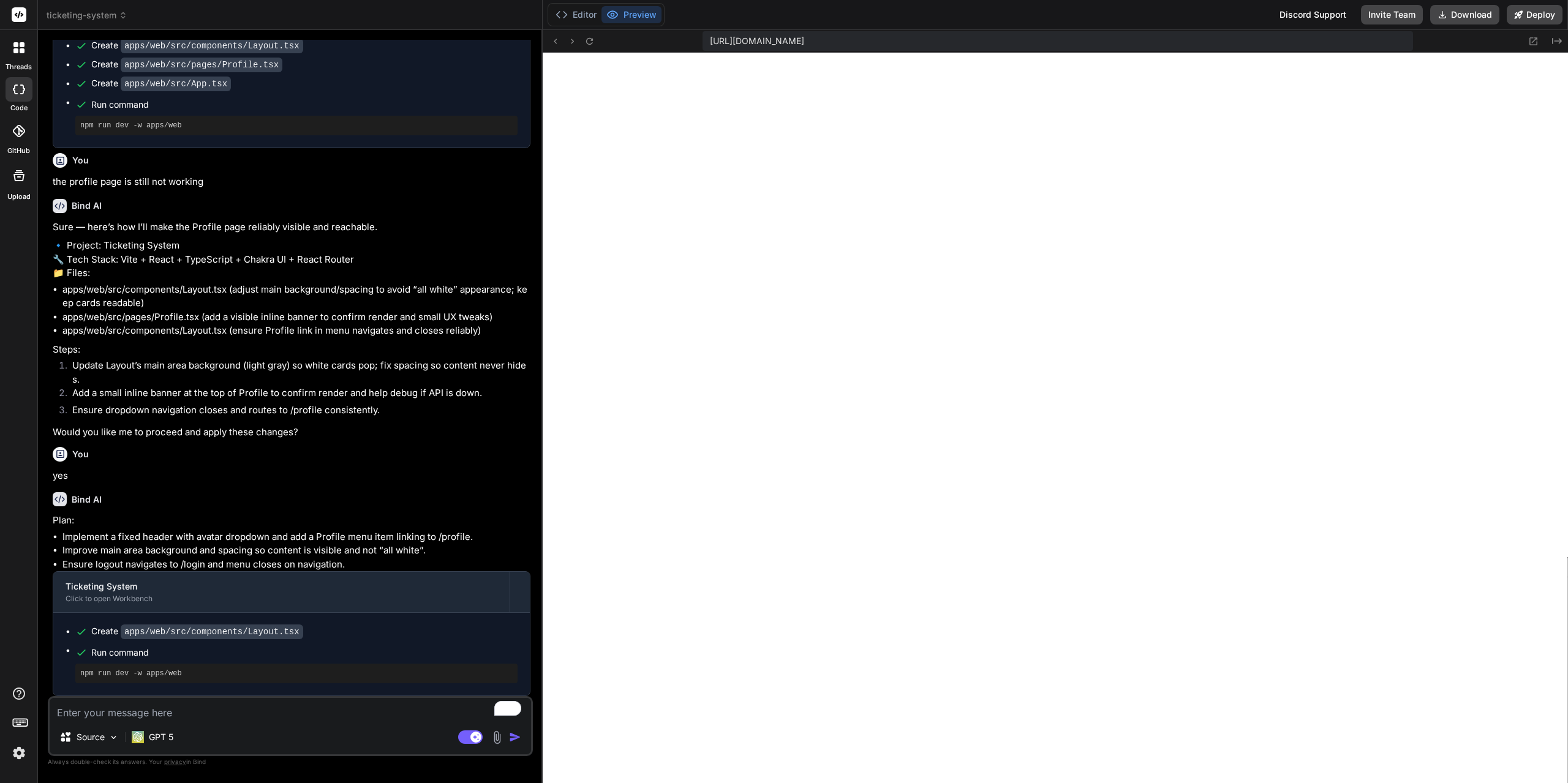
scroll to position [7018, 0]
click at [589, 45] on icon at bounding box center [589, 41] width 11 height 11
click at [588, 41] on icon at bounding box center [589, 41] width 11 height 11
click at [1537, 38] on icon at bounding box center [1534, 41] width 8 height 8
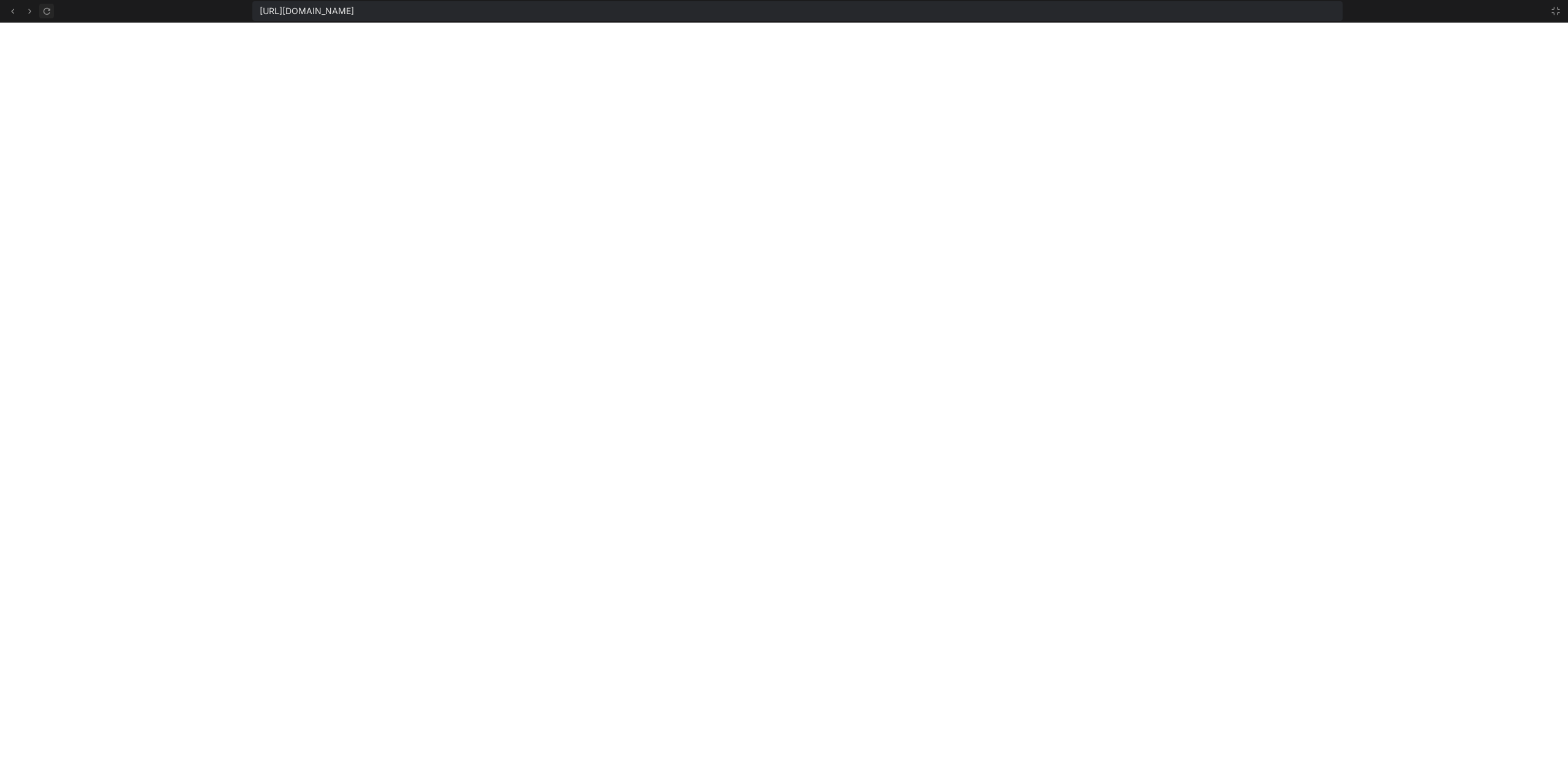
click at [49, 8] on icon at bounding box center [46, 11] width 11 height 11
click at [1549, 10] on button at bounding box center [1555, 11] width 15 height 15
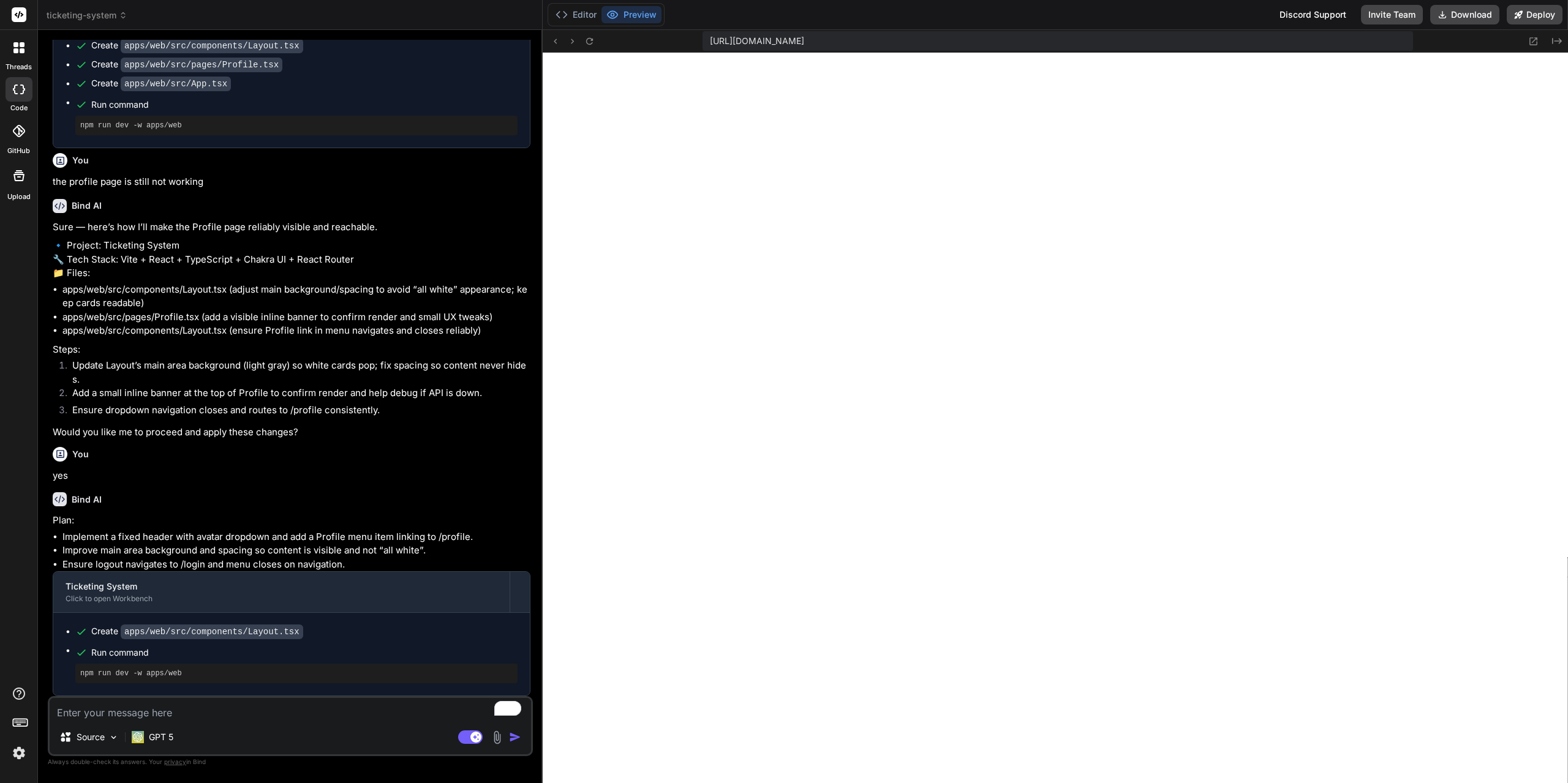
click at [306, 711] on textarea "To enrich screen reader interactions, please activate Accessibility in Grammarl…" at bounding box center [289, 709] width 481 height 22
type textarea "t"
type textarea "x"
type textarea "th"
type textarea "x"
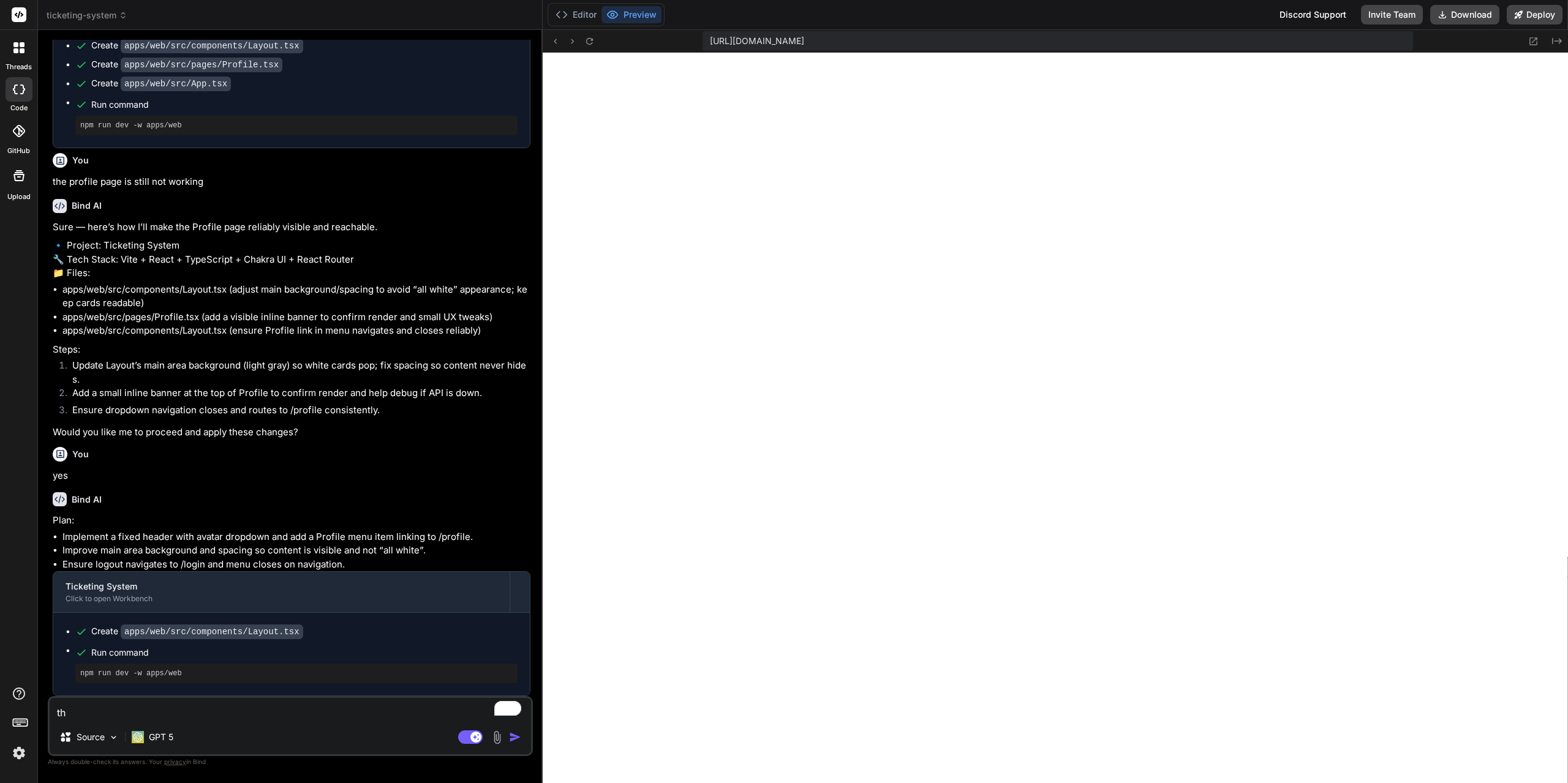
type textarea "the"
type textarea "x"
type textarea "the"
type textarea "x"
type textarea "the f"
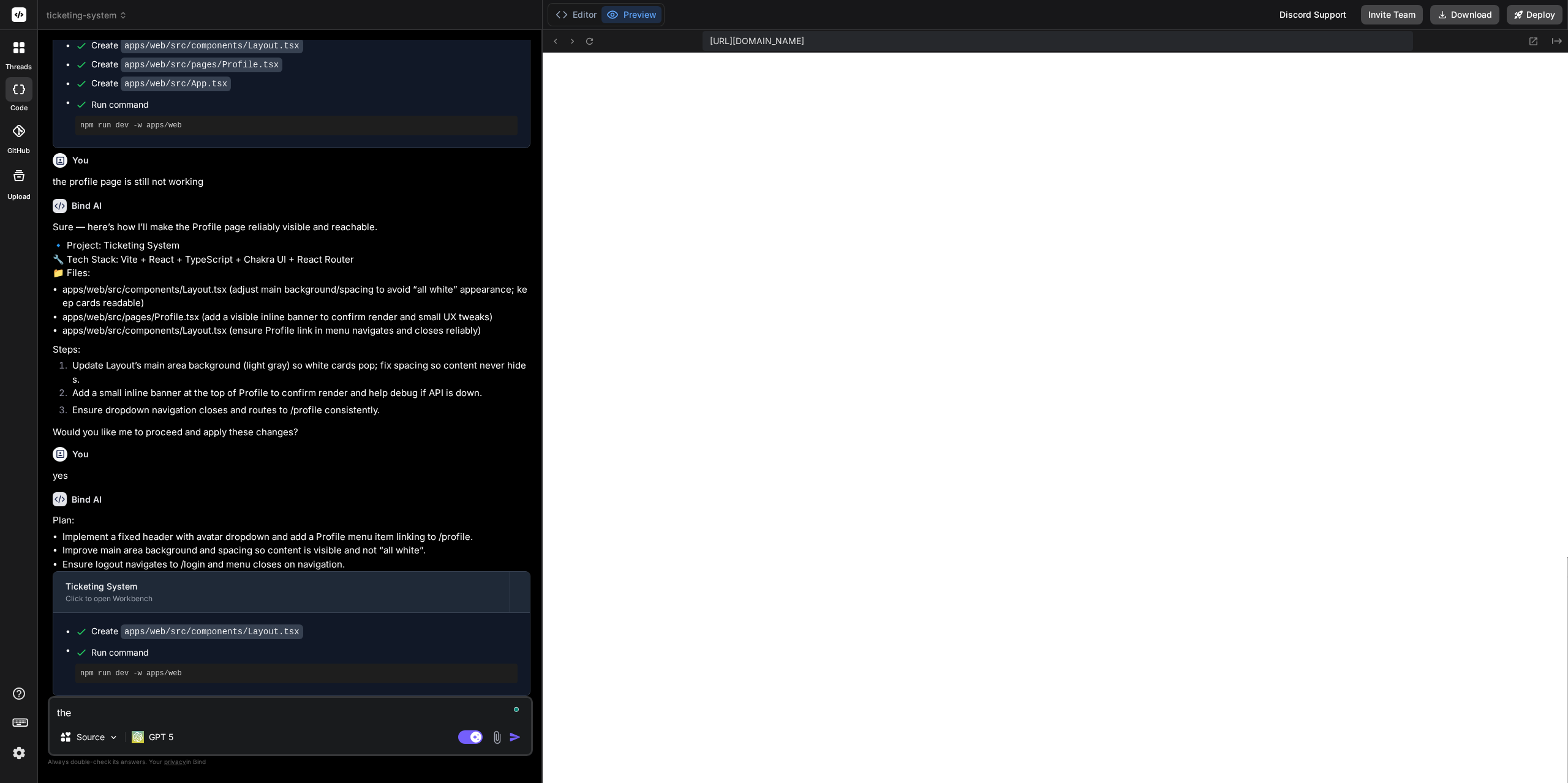
type textarea "x"
type textarea "the fi"
type textarea "x"
type textarea "the fix"
type textarea "x"
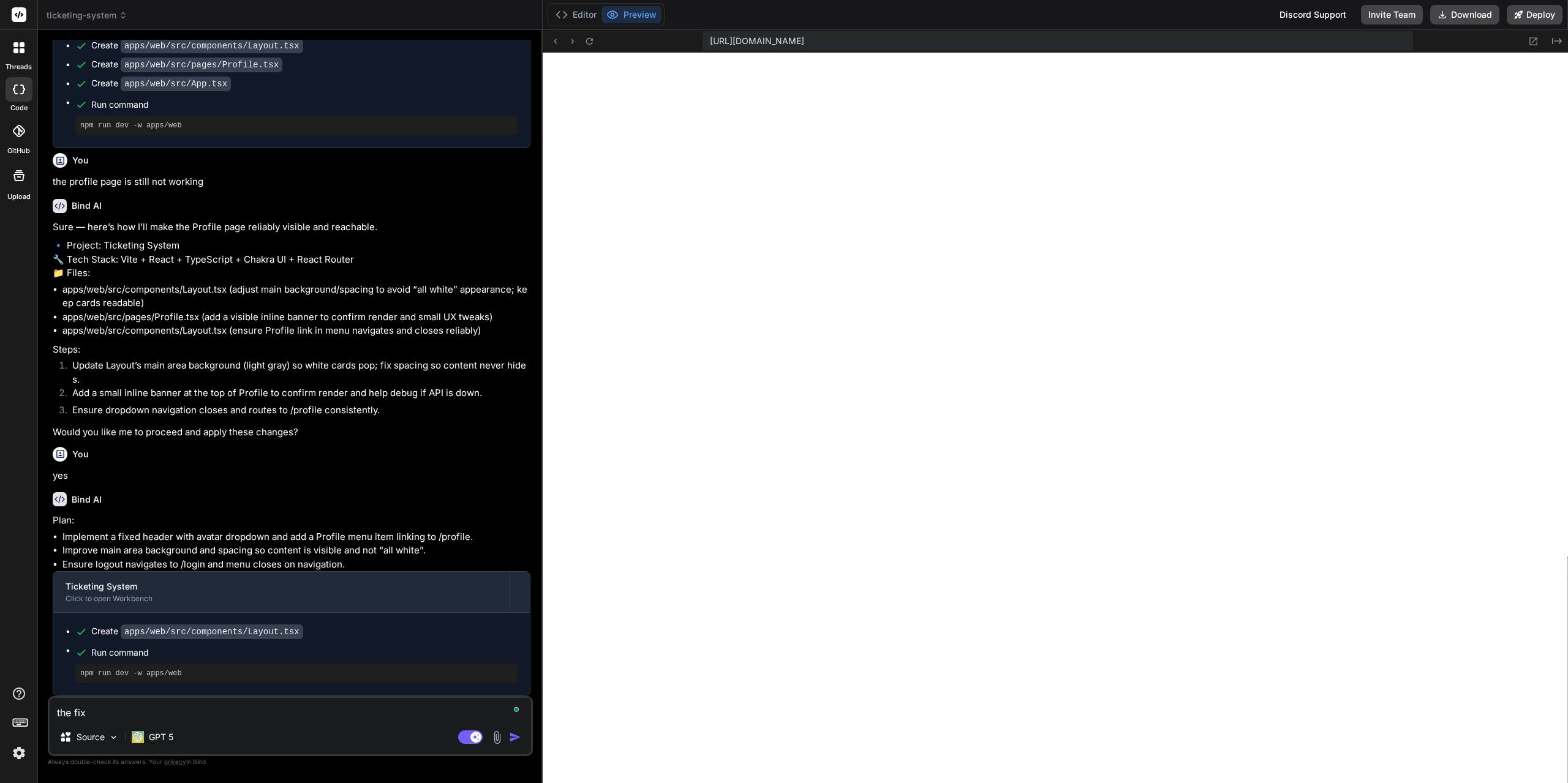
type textarea "the fixe"
type textarea "x"
type textarea "the fixed"
type textarea "x"
type textarea "the fixed"
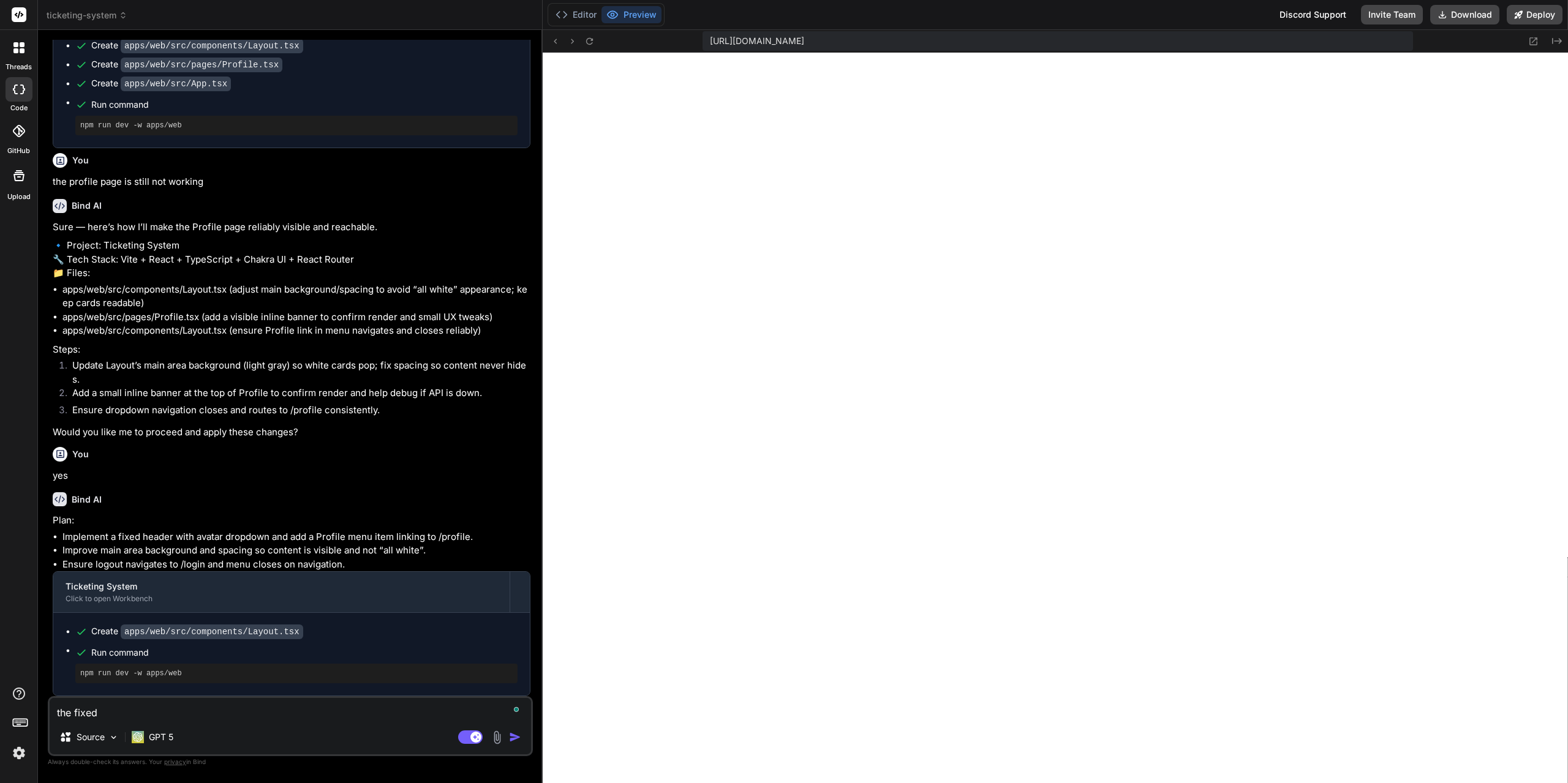
type textarea "x"
type textarea "the fixed s"
type textarea "x"
type textarea "the fixed si"
type textarea "x"
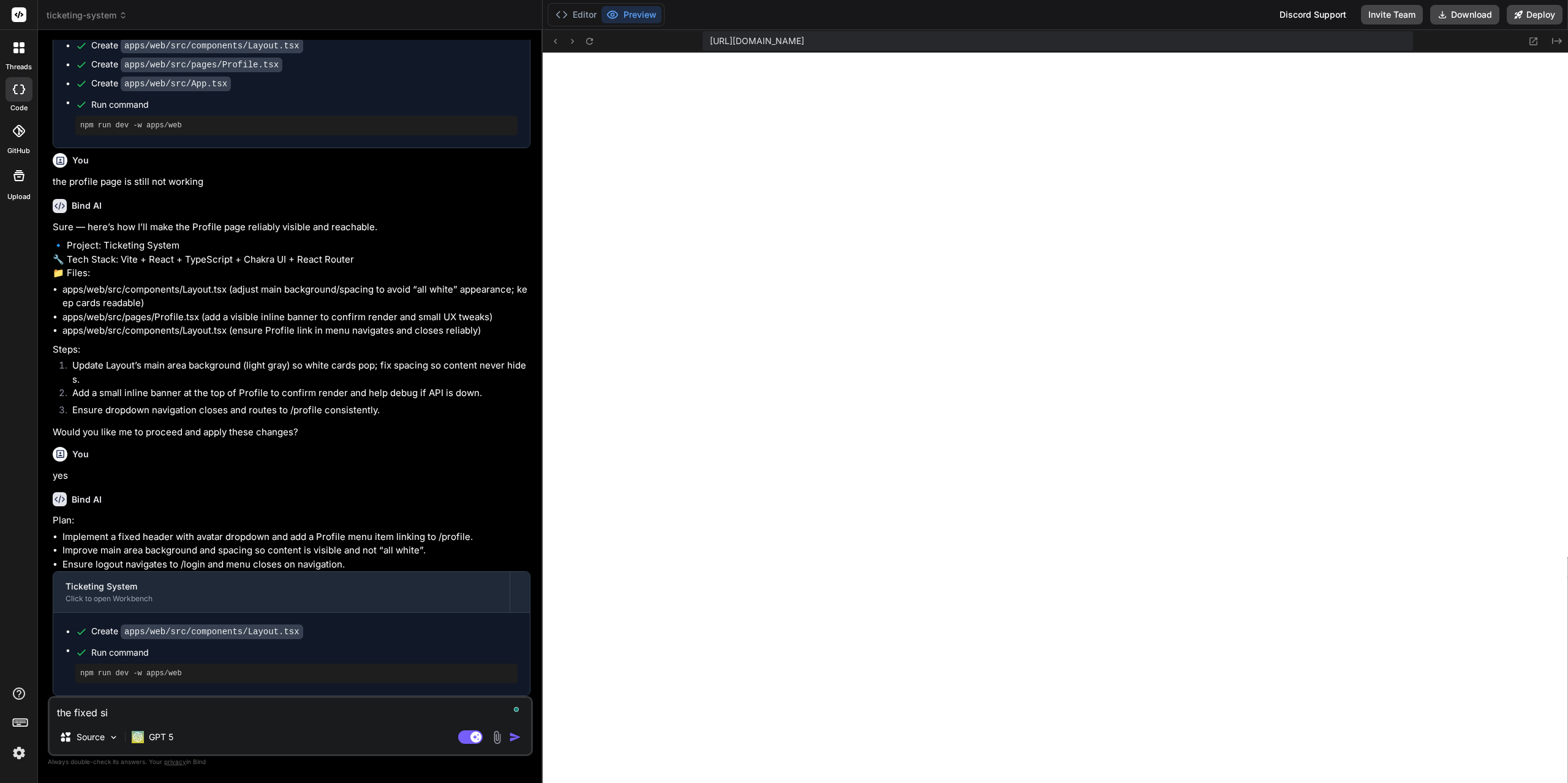
type textarea "the fixed sid"
type textarea "x"
type textarea "the fixed side"
type textarea "x"
type textarea "the fixed sideb"
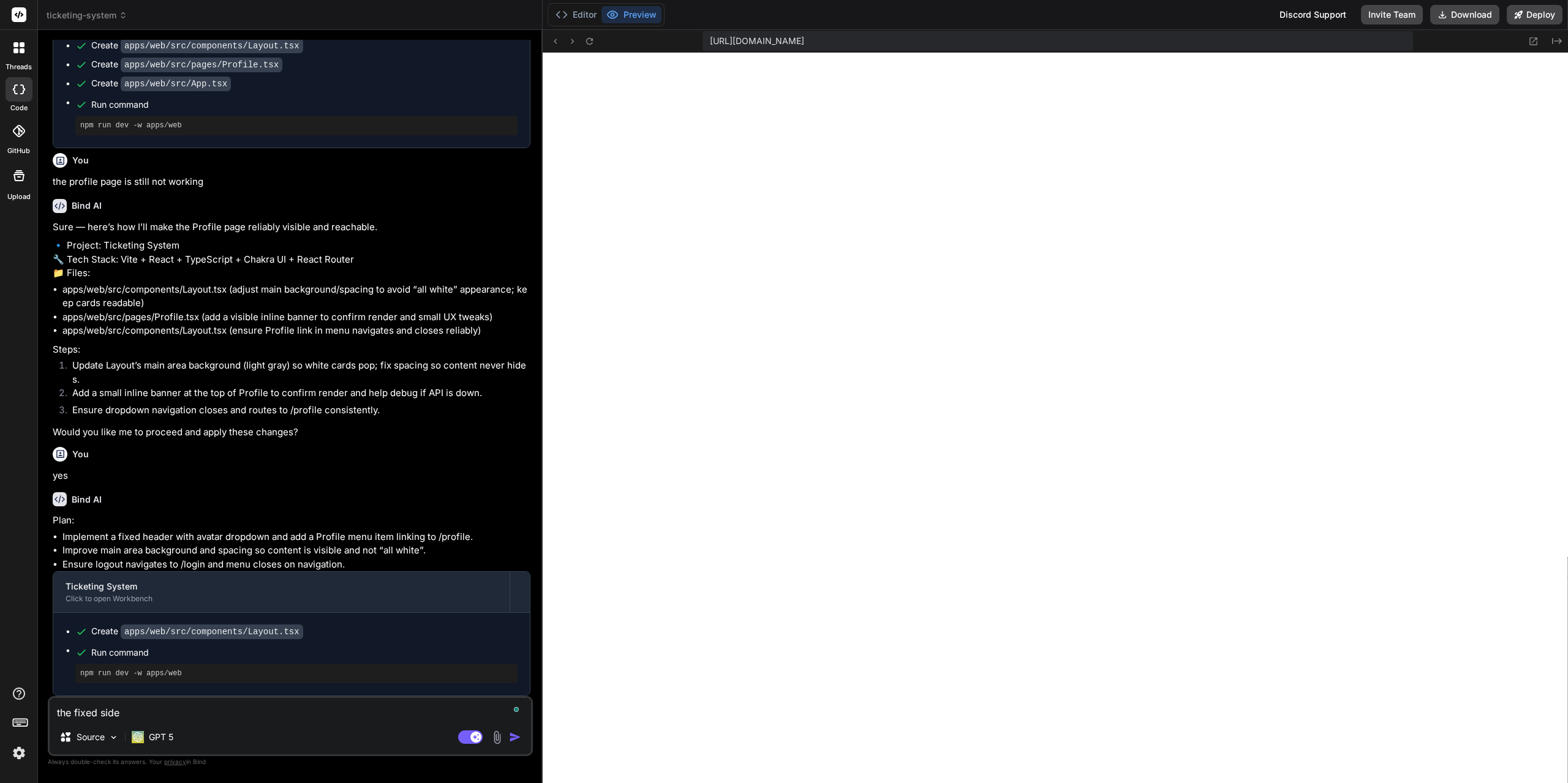
type textarea "x"
type textarea "the fixed sideba"
type textarea "x"
type textarea "the fixed sidebar"
type textarea "x"
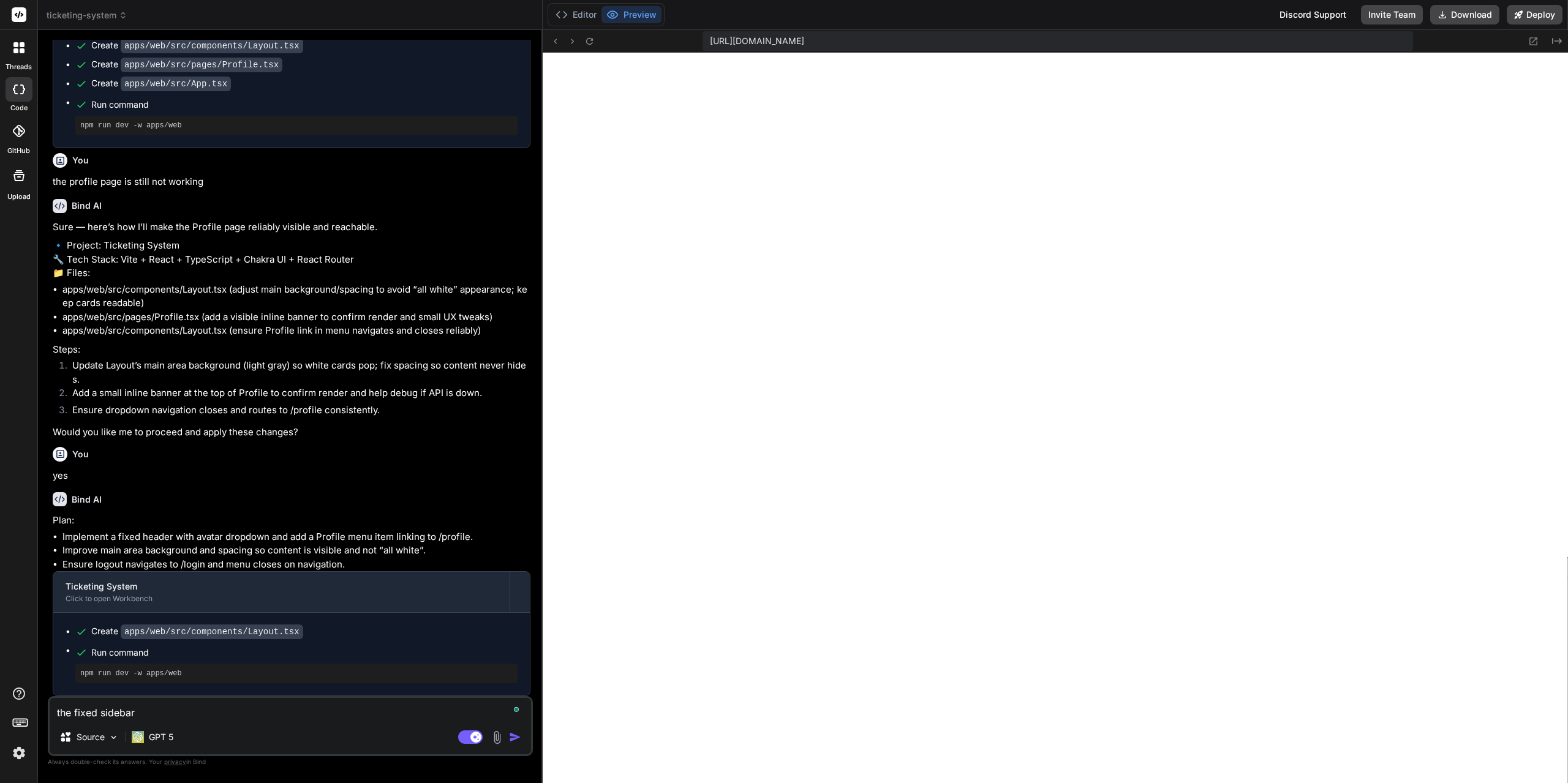
type textarea "the fixed sidebar"
type textarea "x"
type textarea "the fixed sidebar m"
type textarea "x"
type textarea "the fixed sidebar me"
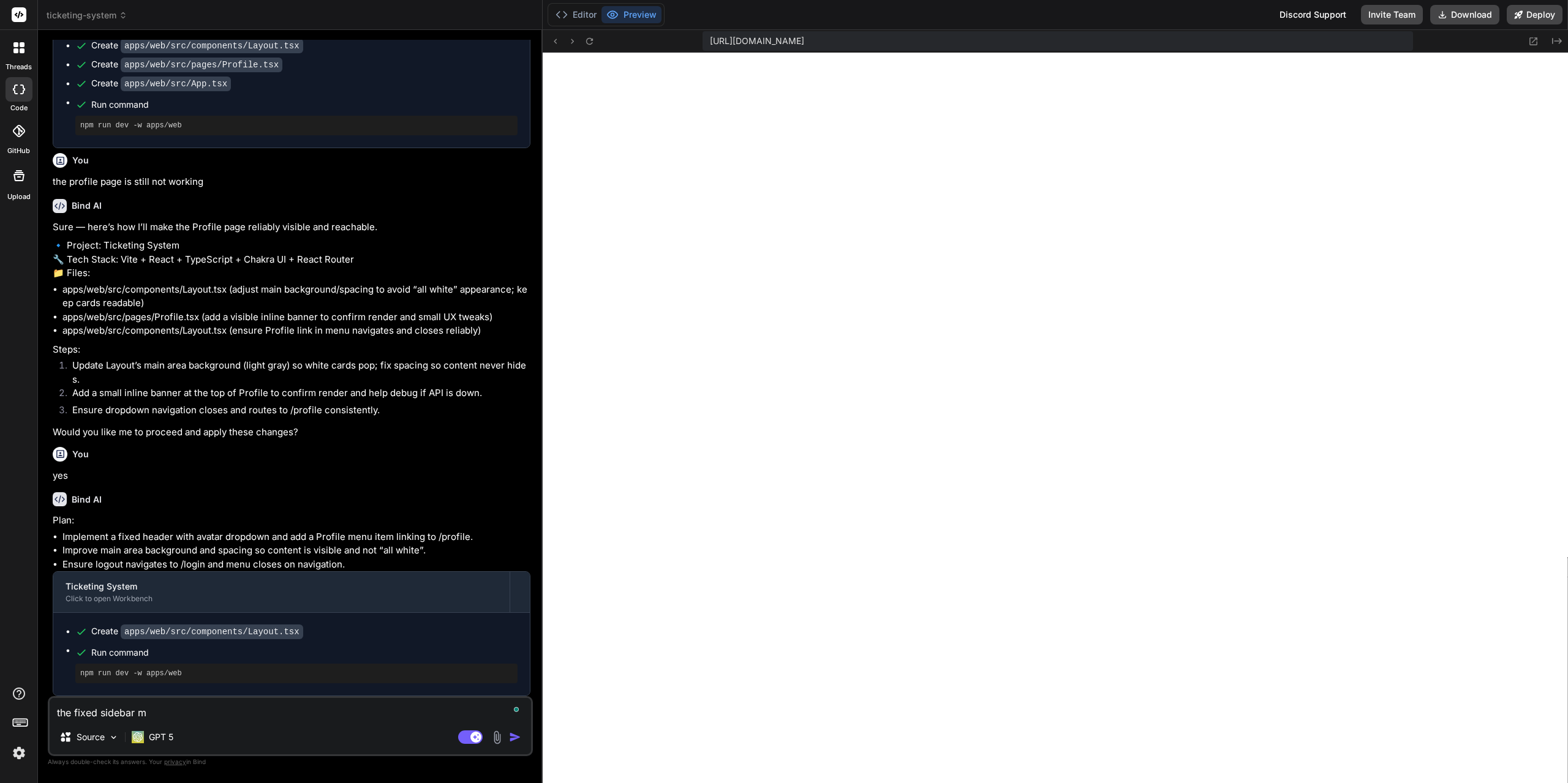
type textarea "x"
type textarea "the fixed sidebar men"
type textarea "x"
type textarea "the fixed sidebar menu"
type textarea "x"
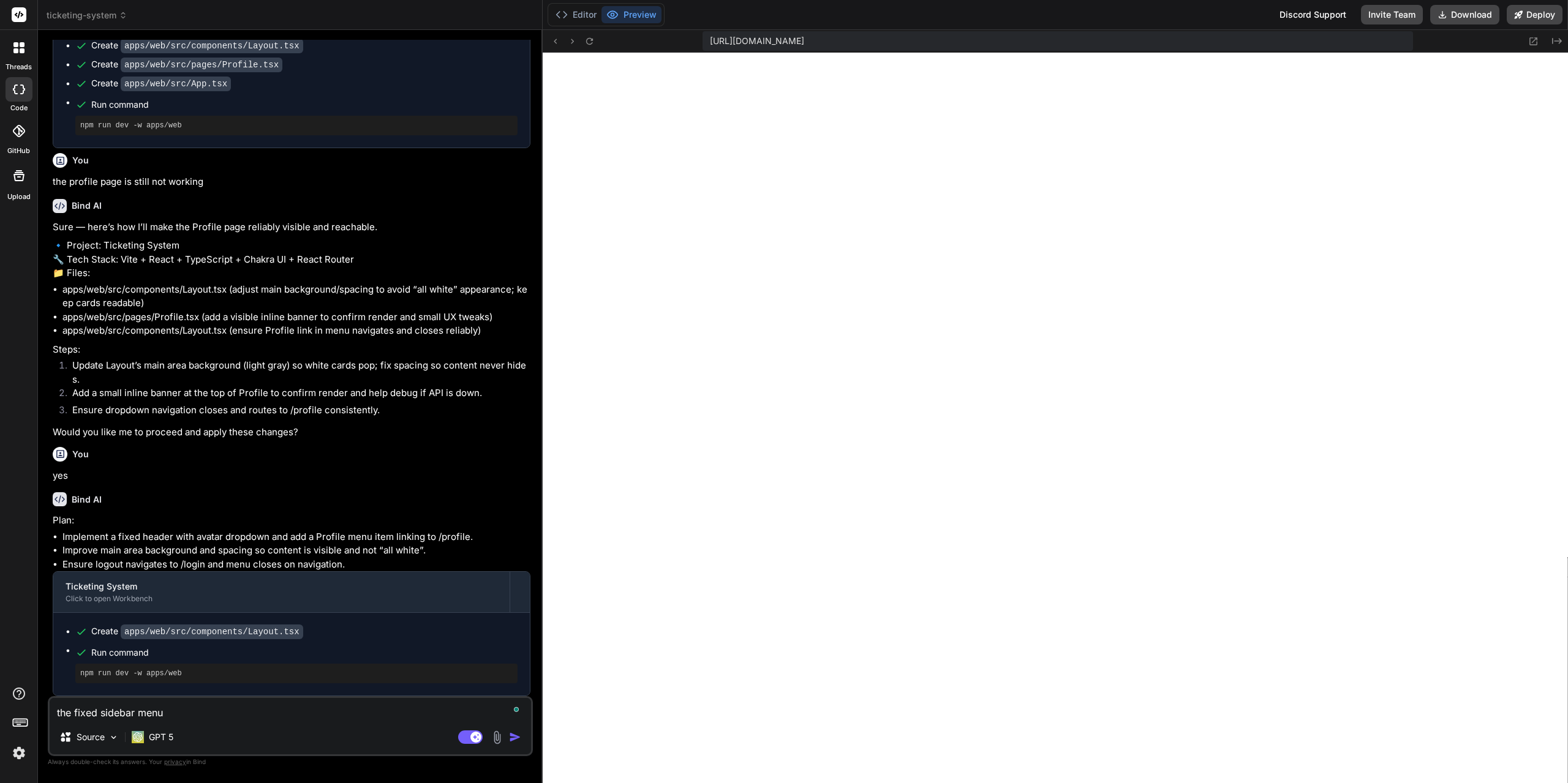
type textarea "the fixed sidebar menu"
type textarea "x"
type textarea "the fixed sidebar menu i"
type textarea "x"
type textarea "the fixed sidebar menu is"
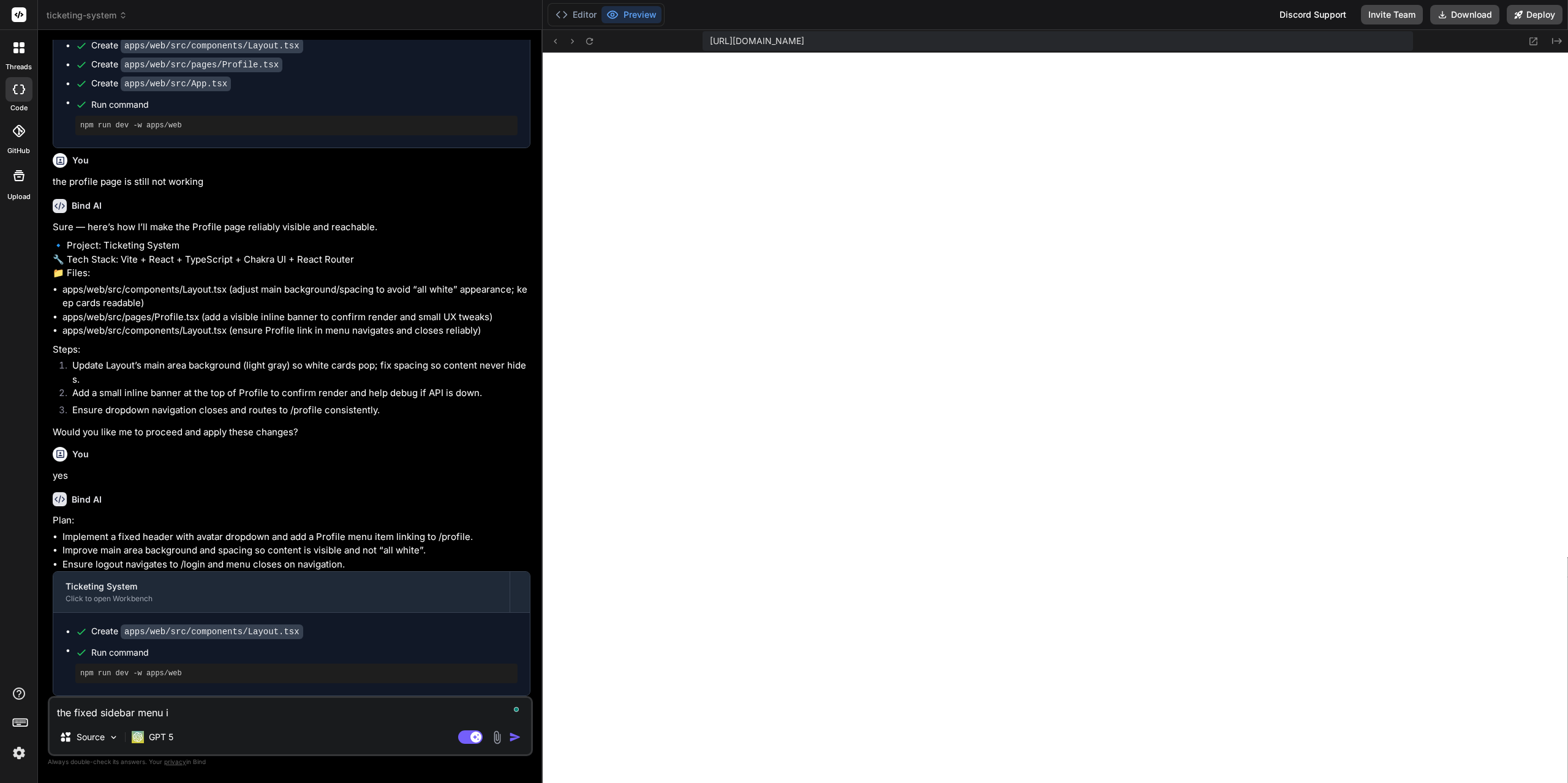
type textarea "x"
type textarea "the fixed sidebar menu is"
type textarea "x"
type textarea "the fixed sidebar menu is g"
type textarea "x"
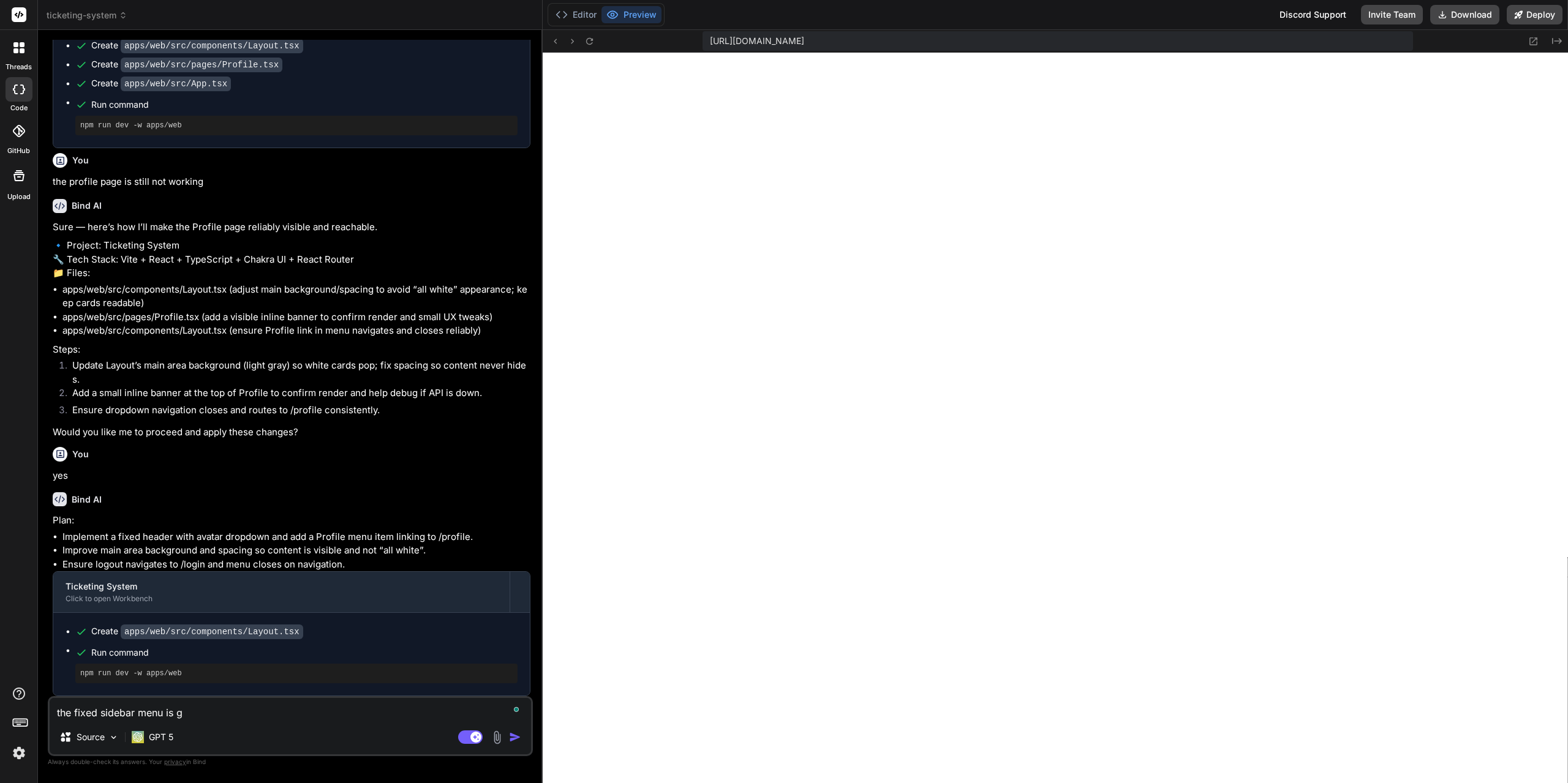
type textarea "the fixed sidebar menu is go"
type textarea "x"
type textarea "the fixed sidebar menu is gon"
type textarea "x"
type textarea "the fixed sidebar menu is gone"
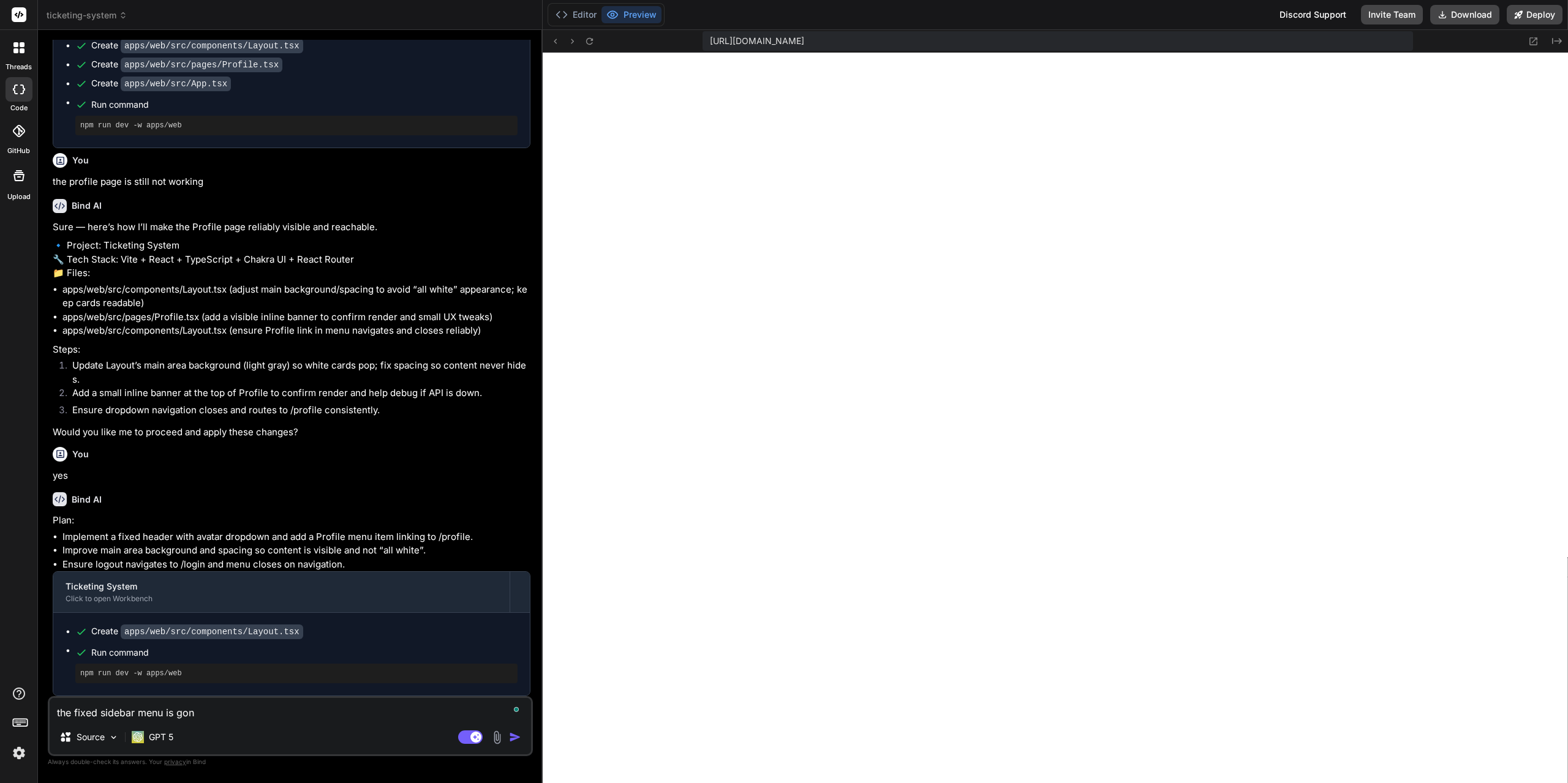
type textarea "x"
type textarea "the fixed sidebar menu is gone,"
type textarea "x"
type textarea "the fixed sidebar menu is gone,"
type textarea "x"
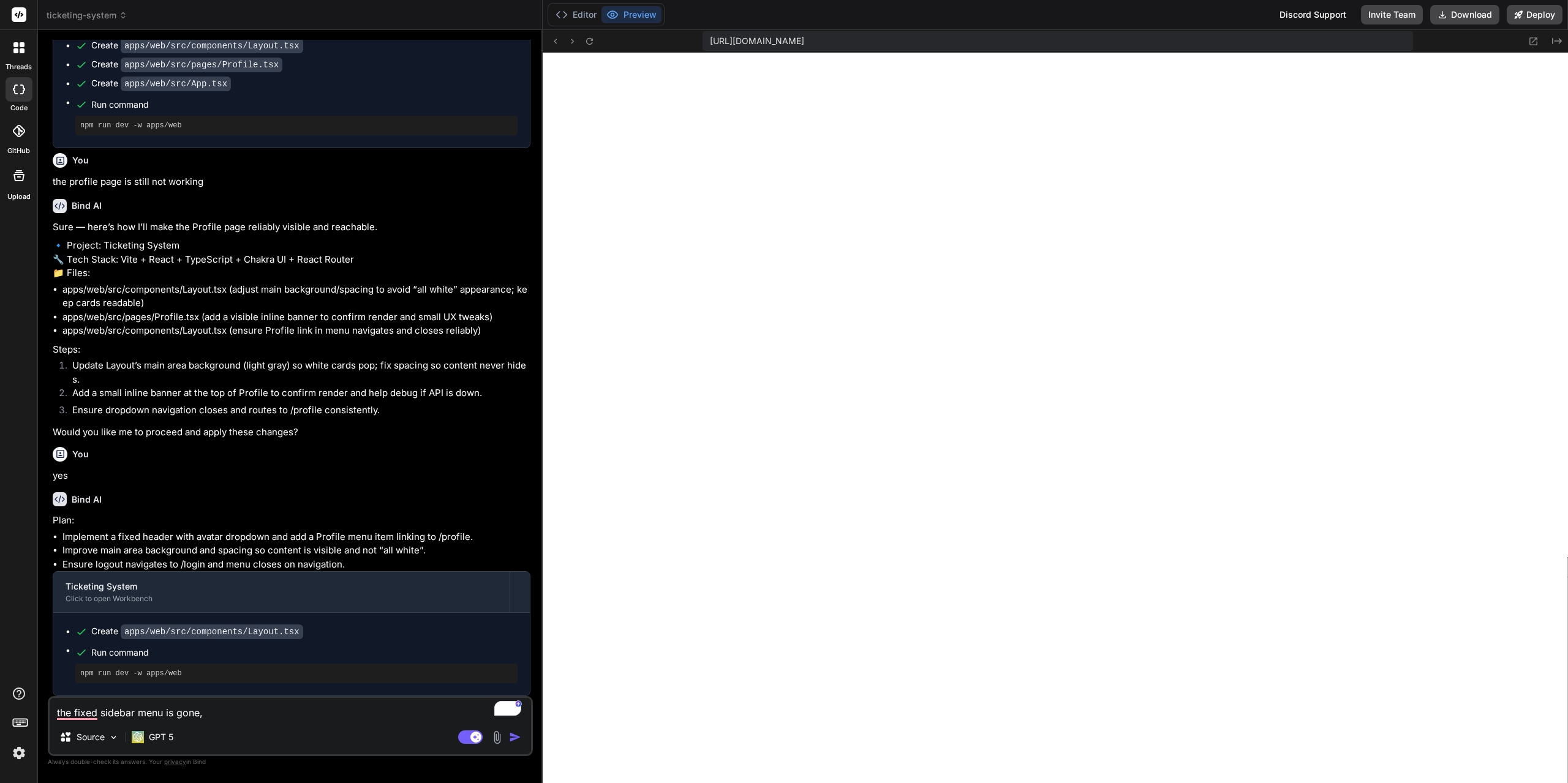
type textarea "the fixed sidebar menu is gone, p"
type textarea "x"
type textarea "the fixed sidebar menu is gone, pu"
type textarea "x"
type textarea "the fixed sidebar menu is gone, put"
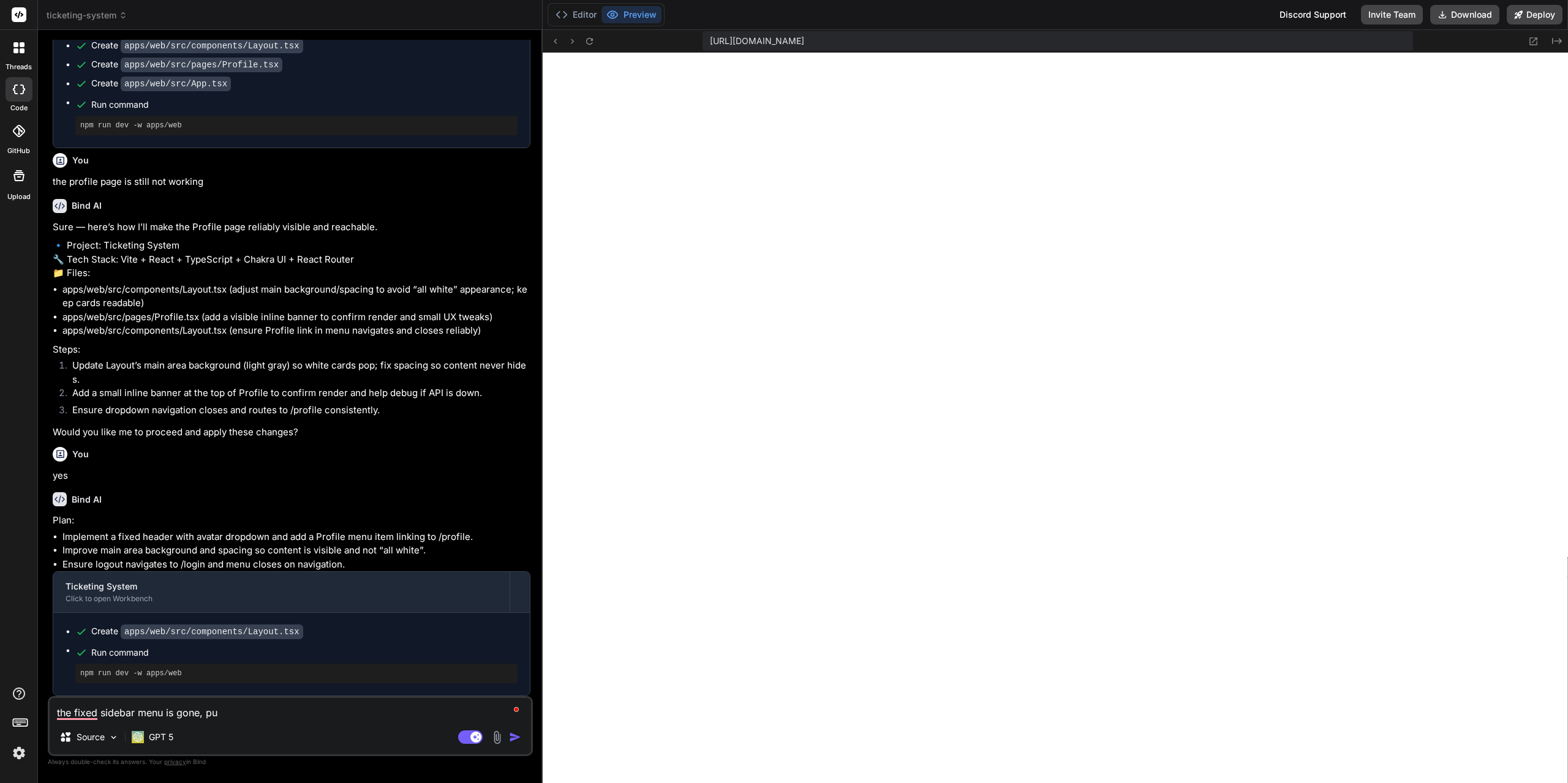
type textarea "x"
type textarea "the fixed sidebar menu is gone, put"
type textarea "x"
type textarea "the fixed sidebar menu is gone, put i"
type textarea "x"
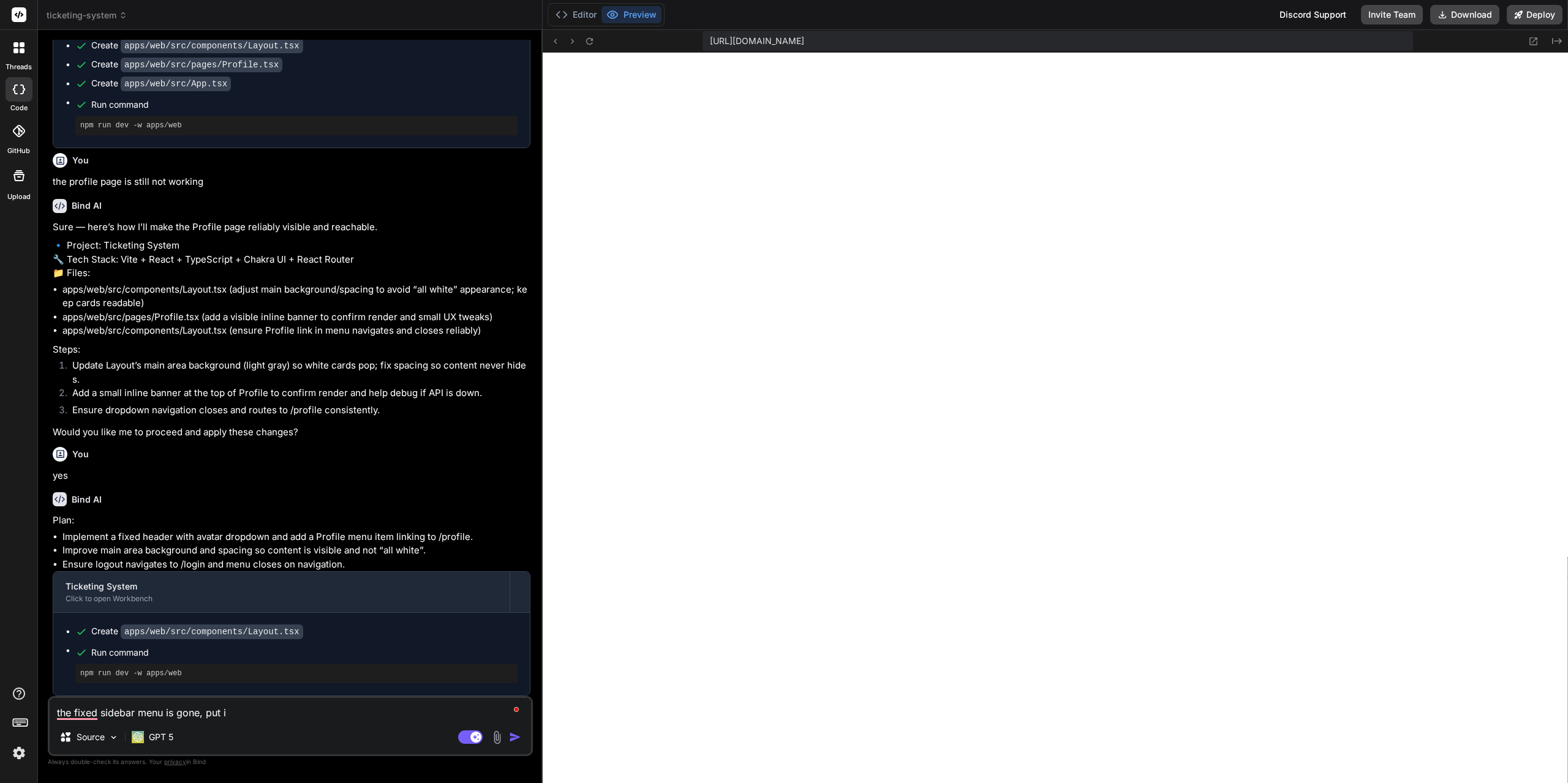
type textarea "the fixed sidebar menu is gone, put it"
type textarea "x"
type textarea "the fixed sidebar menu is gone, put it"
type textarea "x"
type textarea "the fixed sidebar menu is gone, put it b"
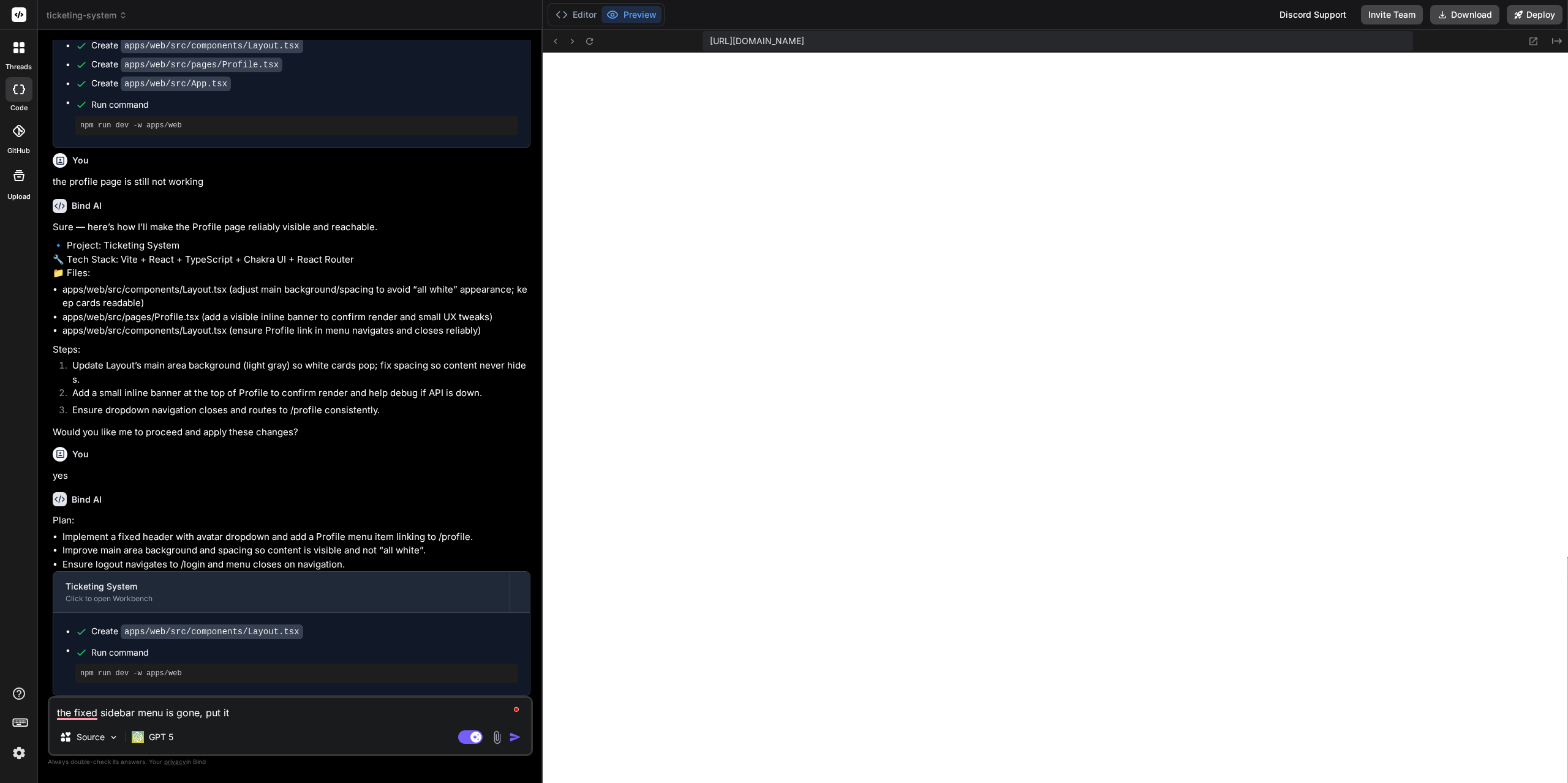
type textarea "x"
type textarea "the fixed sidebar menu is gone, put it ba"
type textarea "x"
type textarea "the fixed sidebar menu is gone, put it bac"
type textarea "x"
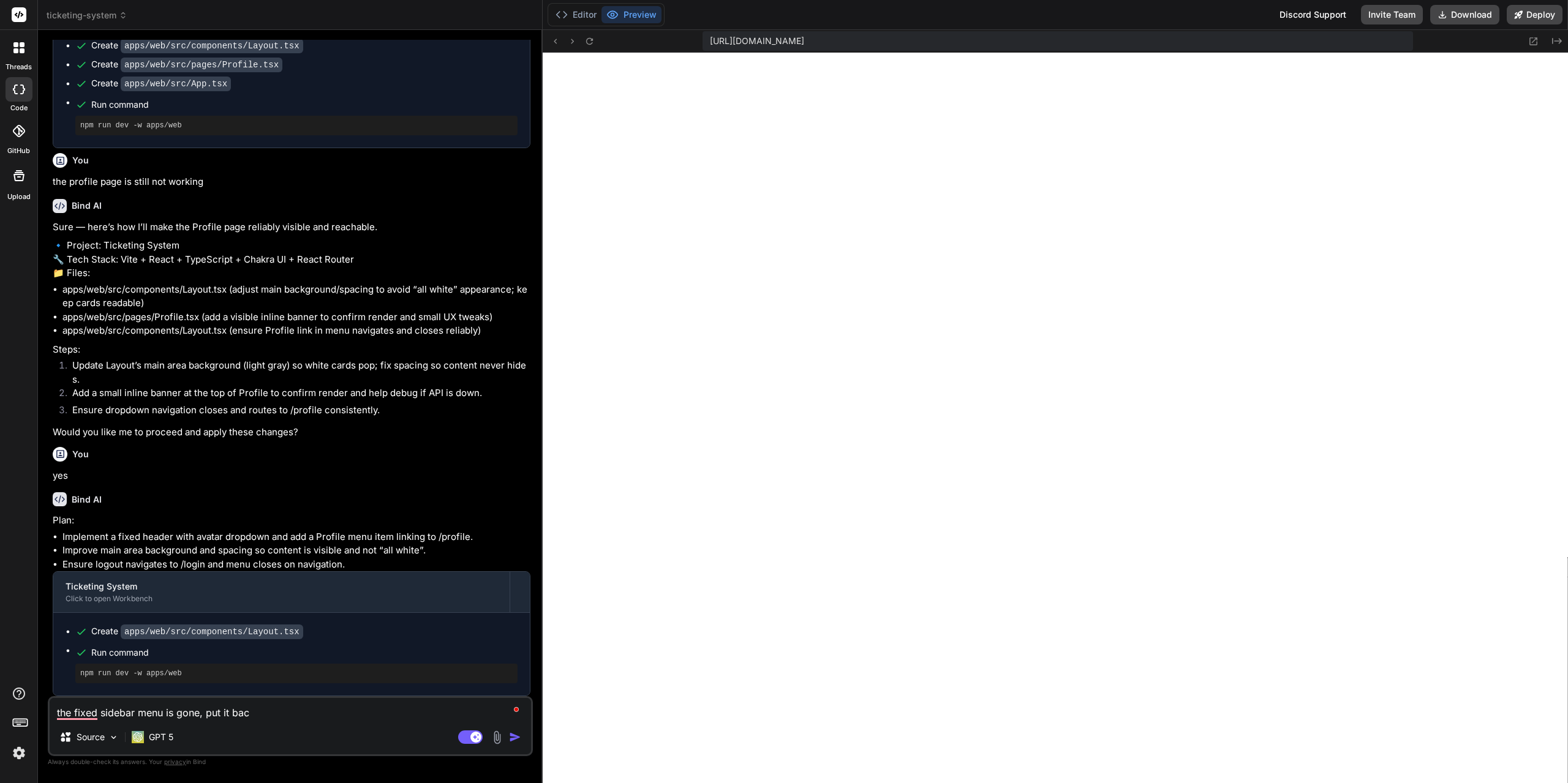
type textarea "the fixed sidebar menu is gone, put it back"
type textarea "x"
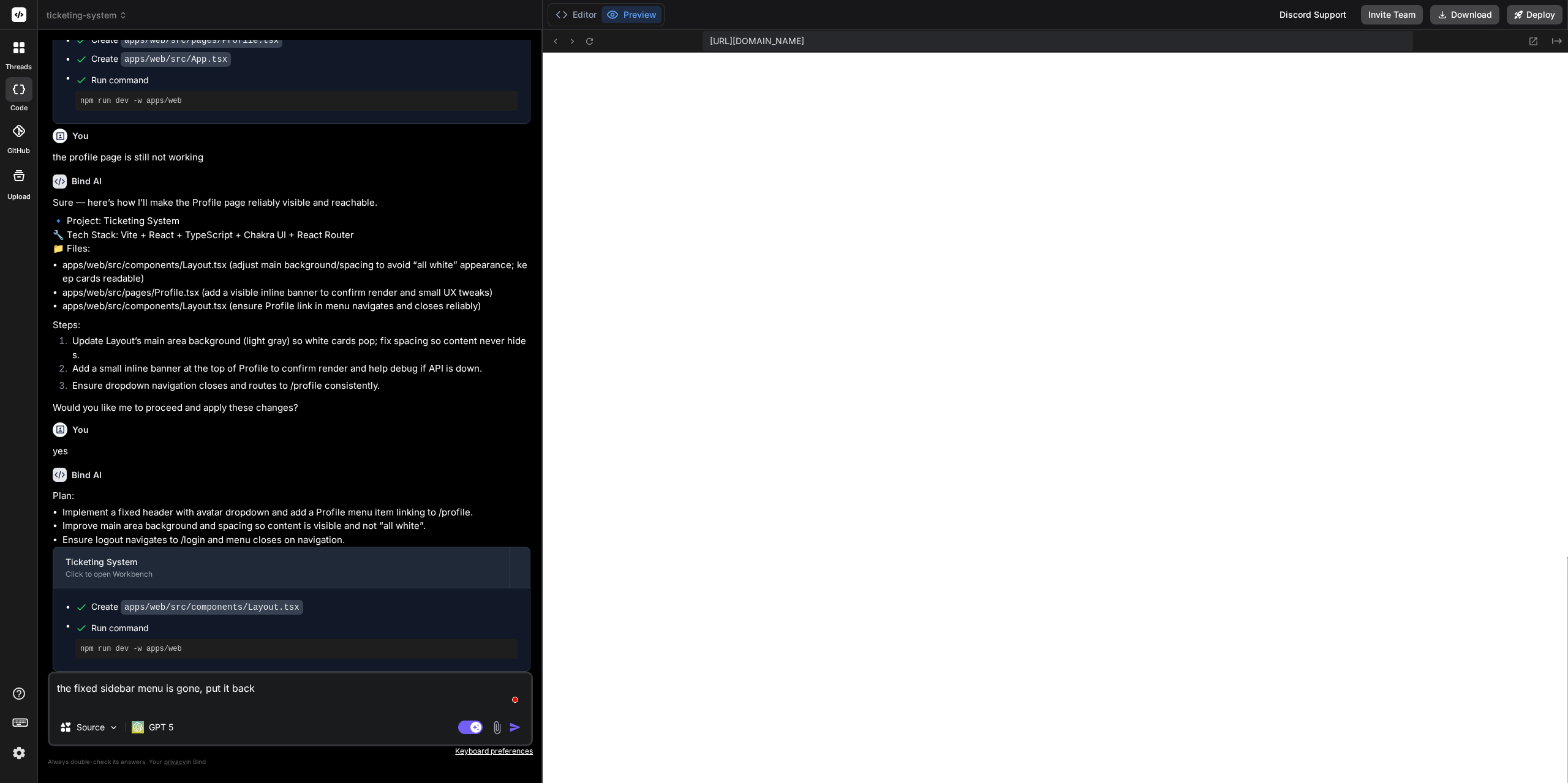
type textarea "the fixed sidebar menu is gone, put it back a"
type textarea "x"
type textarea "the fixed sidebar menu is gone, put it back al"
type textarea "x"
type textarea "the fixed sidebar menu is gone, put it back als"
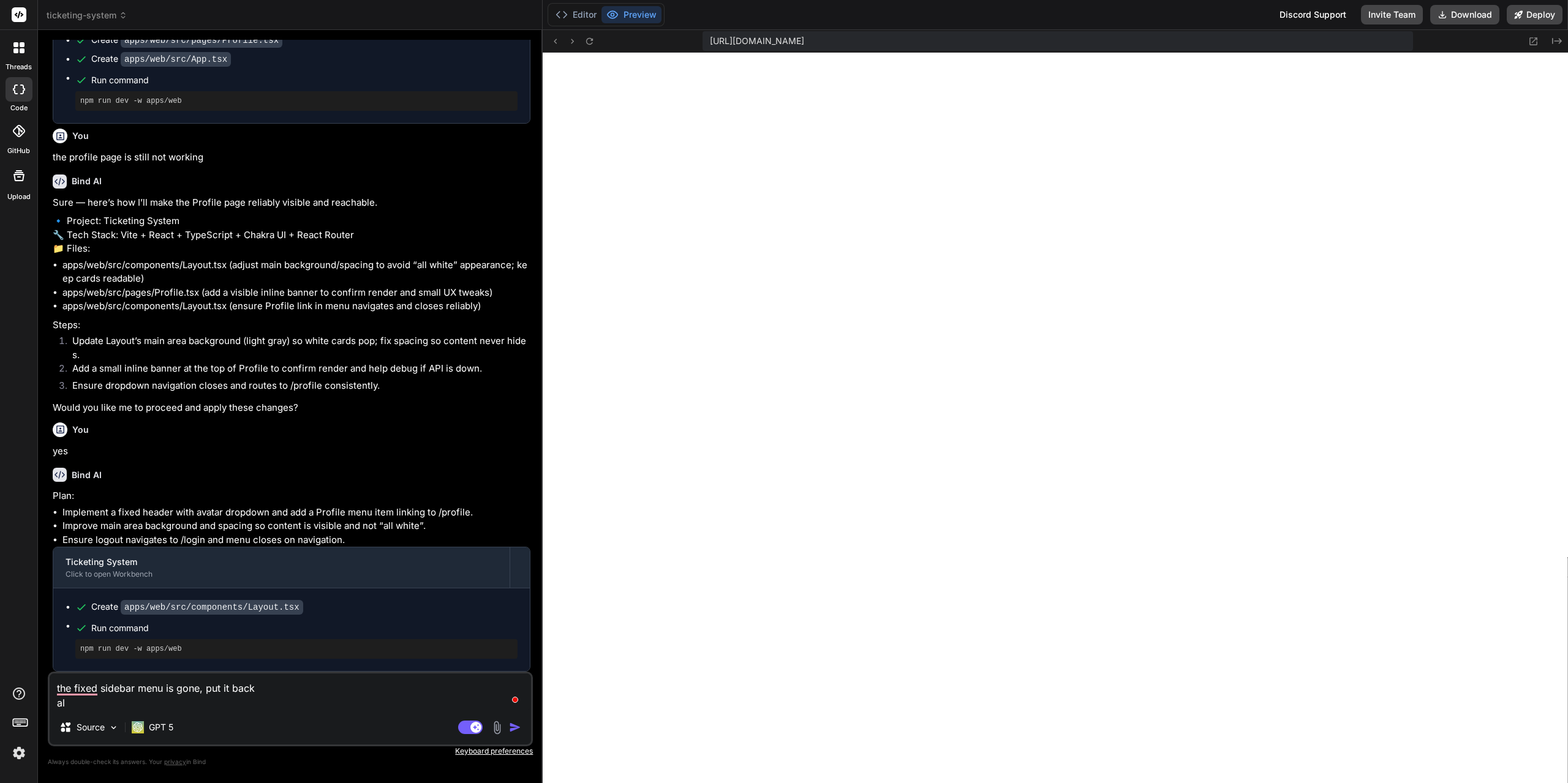
type textarea "x"
type textarea "the fixed sidebar menu is gone, put it back also"
type textarea "x"
type textarea "the fixed sidebar menu is gone, put it back also"
type textarea "x"
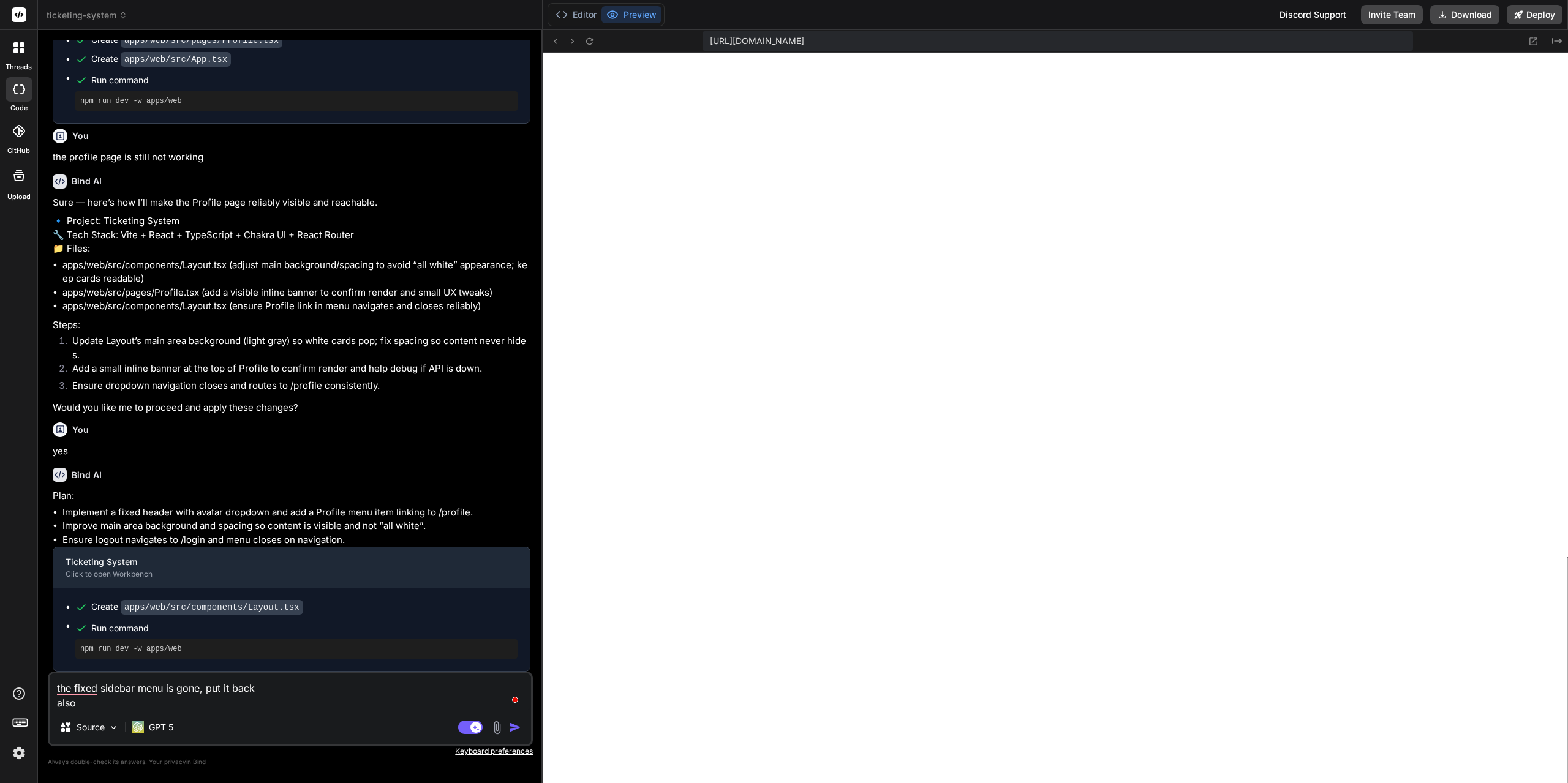
type textarea "the fixed sidebar menu is gone, put it back also t"
type textarea "x"
type textarea "the fixed sidebar menu is gone, put it back also th"
type textarea "x"
type textarea "the fixed sidebar menu is gone, put it back also the"
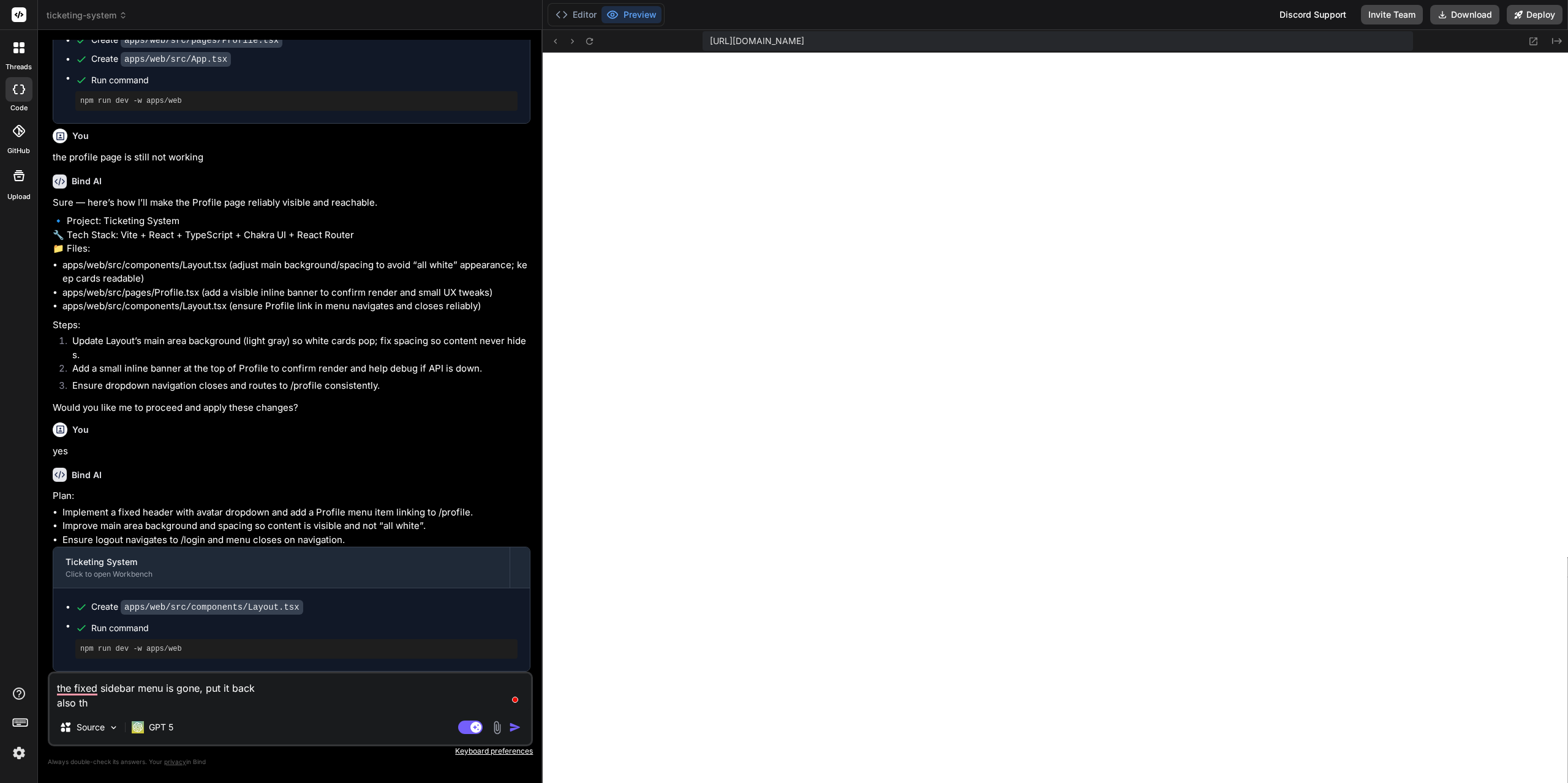
type textarea "x"
type textarea "the fixed sidebar menu is gone, put it back also the"
type textarea "x"
type textarea "the fixed sidebar menu is gone, put it back also the c"
type textarea "x"
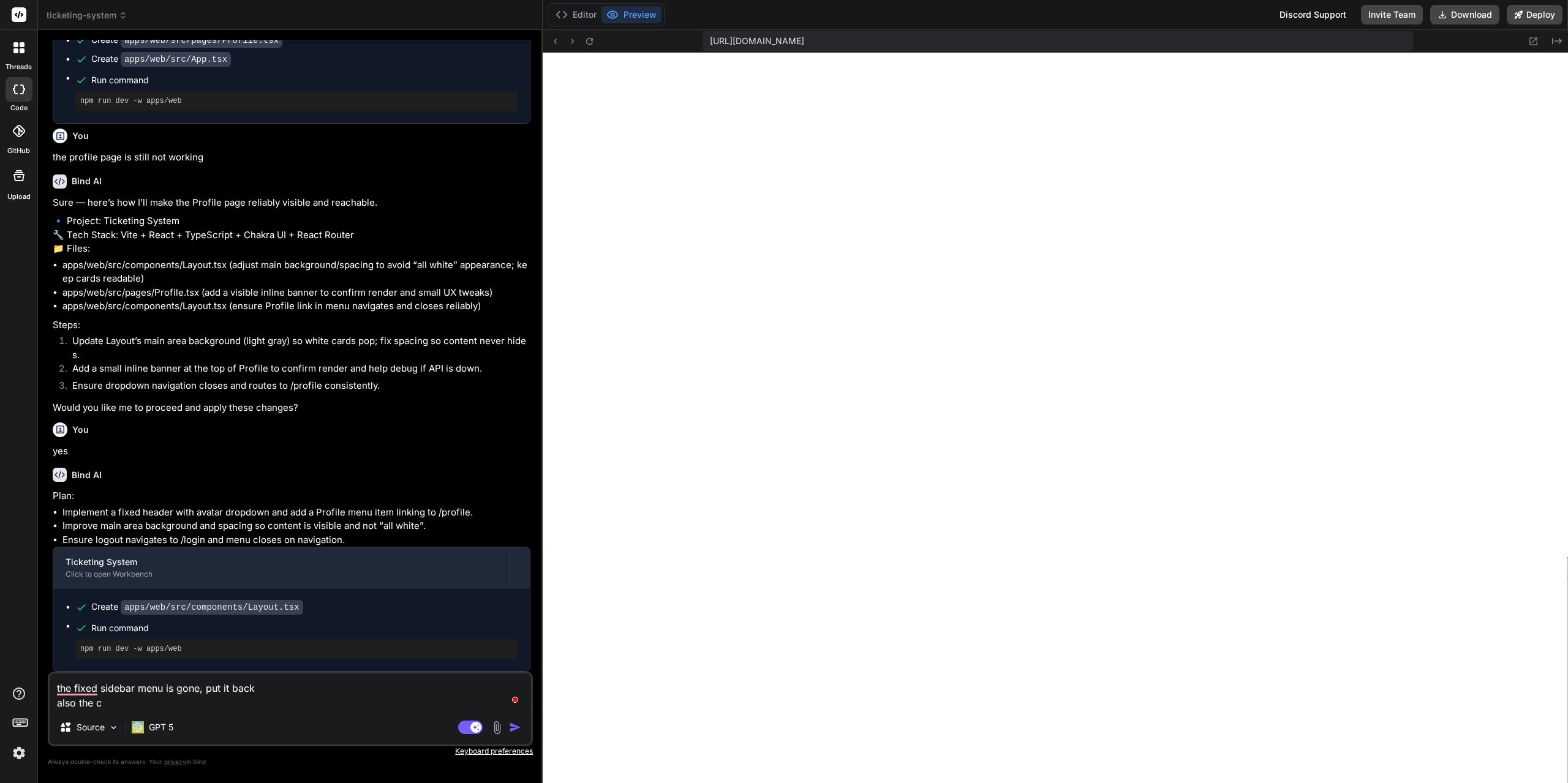
type textarea "the fixed sidebar menu is gone, put it back also the co"
type textarea "x"
type textarea "the fixed sidebar menu is gone, put it back also the col"
type textarea "x"
type textarea "the fixed sidebar menu is gone, put it back also the colo"
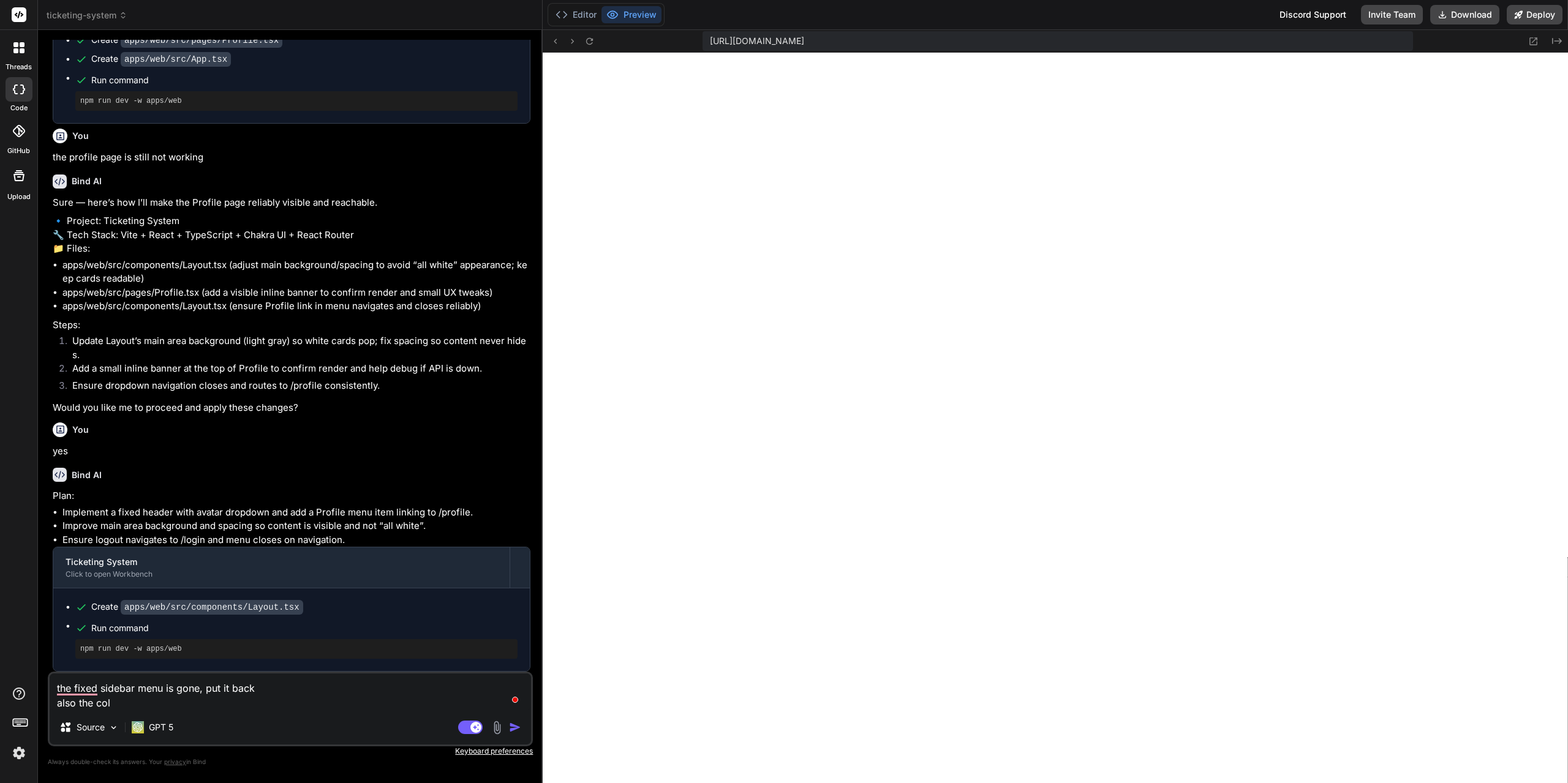
type textarea "x"
type textarea "the fixed sidebar menu is gone, put it back also the color"
type textarea "x"
type textarea "the fixed sidebar menu is gone, put it back also the color"
type textarea "x"
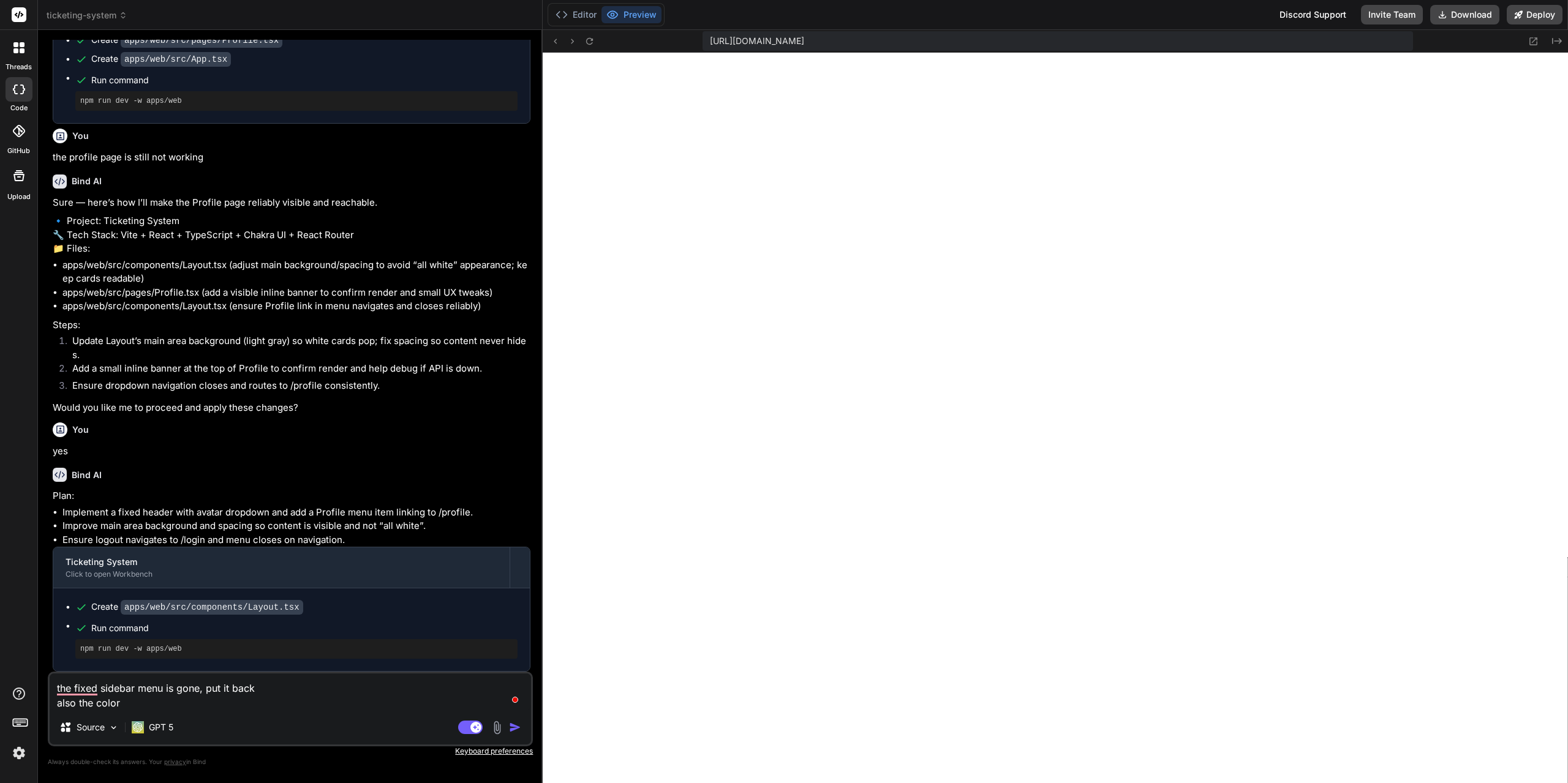
type textarea "the fixed sidebar menu is gone, put it back also the color i"
type textarea "x"
type textarea "the fixed sidebar menu is gone, put it back also the color in"
type textarea "x"
type textarea "the fixed sidebar menu is gone, put it back also the color in"
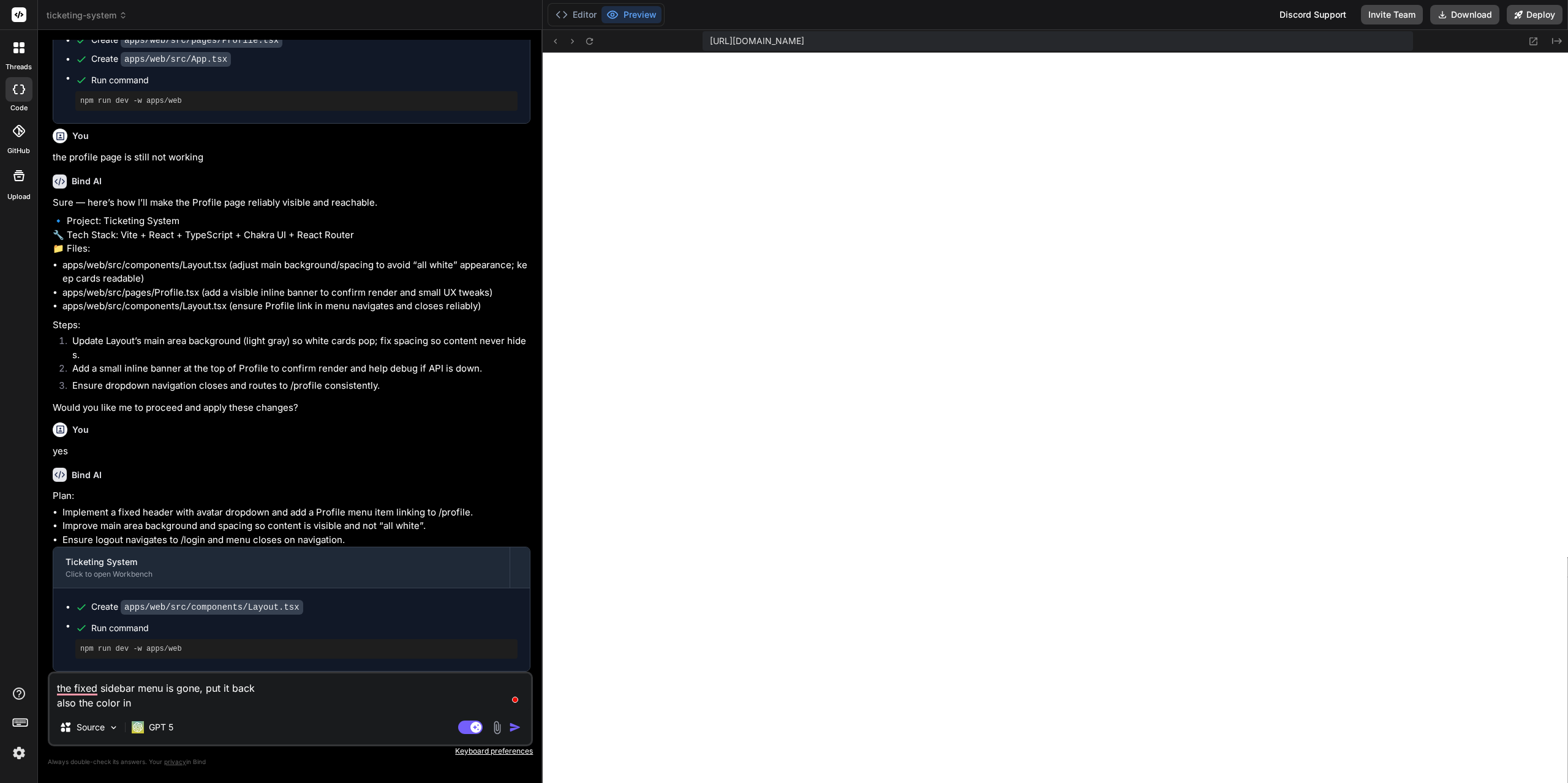
type textarea "x"
type textarea "the fixed sidebar menu is gone, put it back also the color in h"
type textarea "x"
type textarea "the fixed sidebar menu is gone, put it back also the color in he"
type textarea "x"
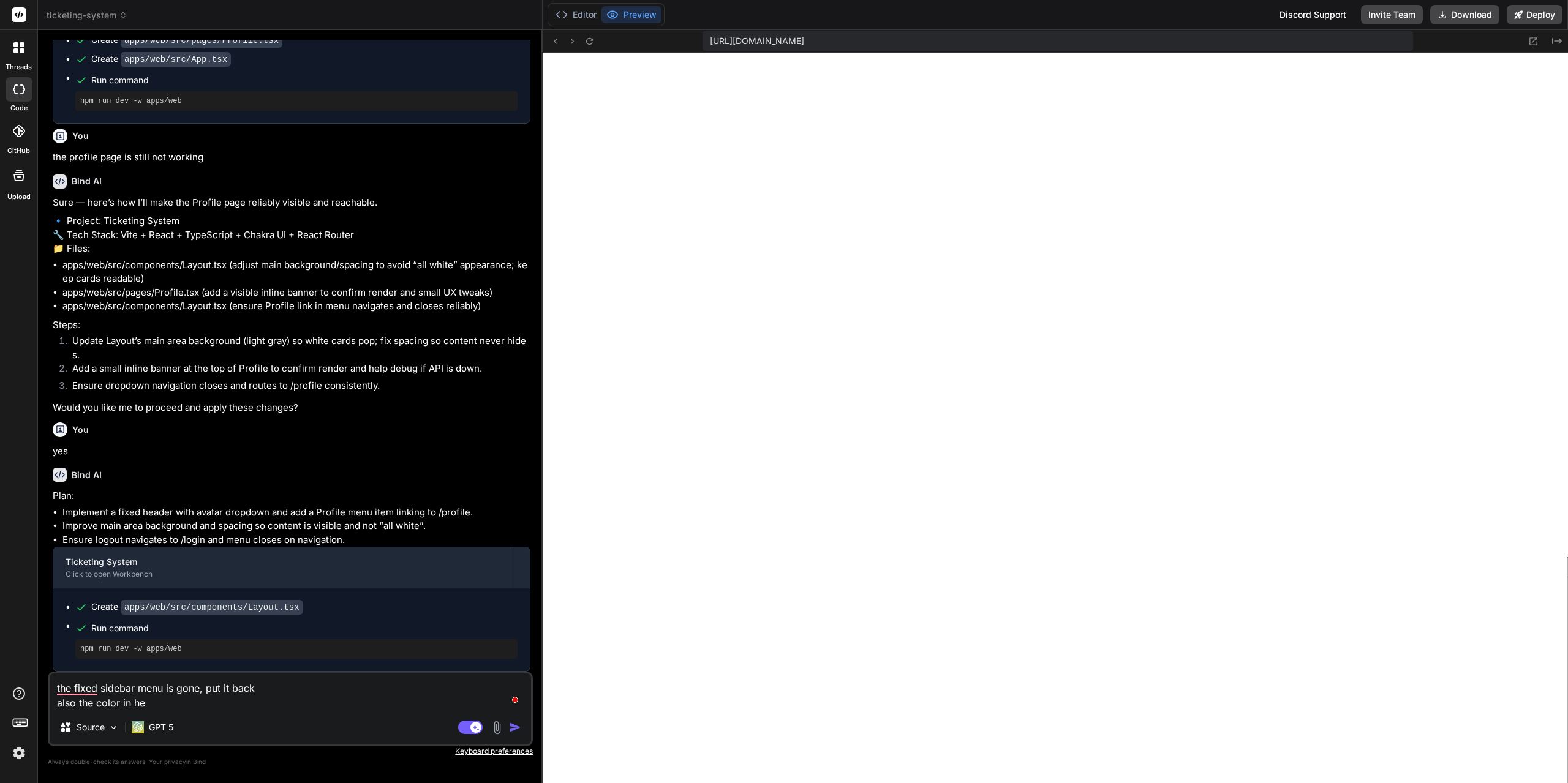
type textarea "the fixed sidebar menu is gone, put it back also the color in hea"
type textarea "x"
type textarea "the fixed sidebar menu is gone, put it back also the color in head"
type textarea "x"
type textarea "the fixed sidebar menu is gone, put it back also the color in heade"
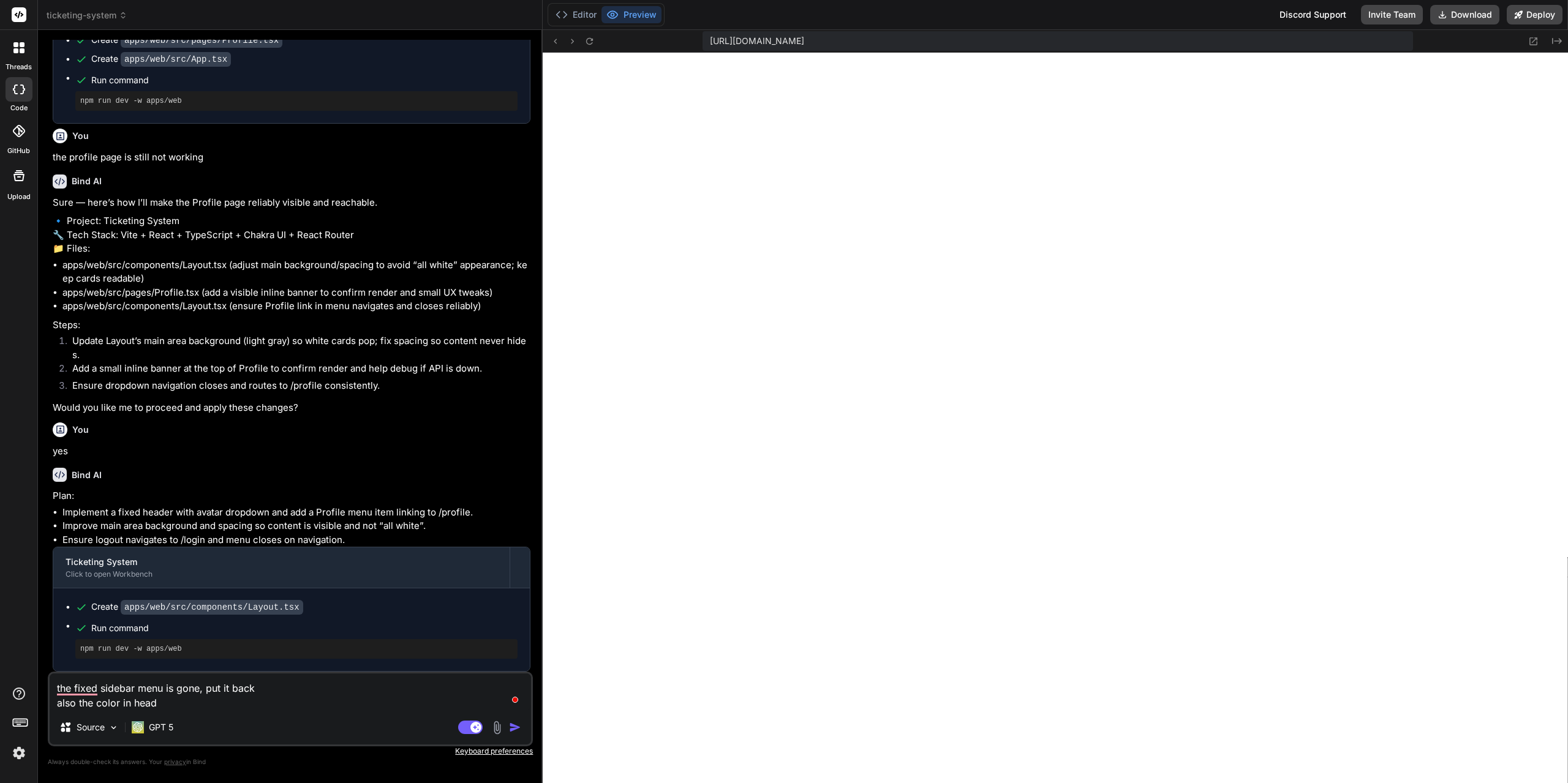
type textarea "x"
type textarea "the fixed sidebar menu is gone, put it back also the color in header"
type textarea "x"
type textarea "the fixed sidebar menu is gone, put it back also the color in header"
type textarea "x"
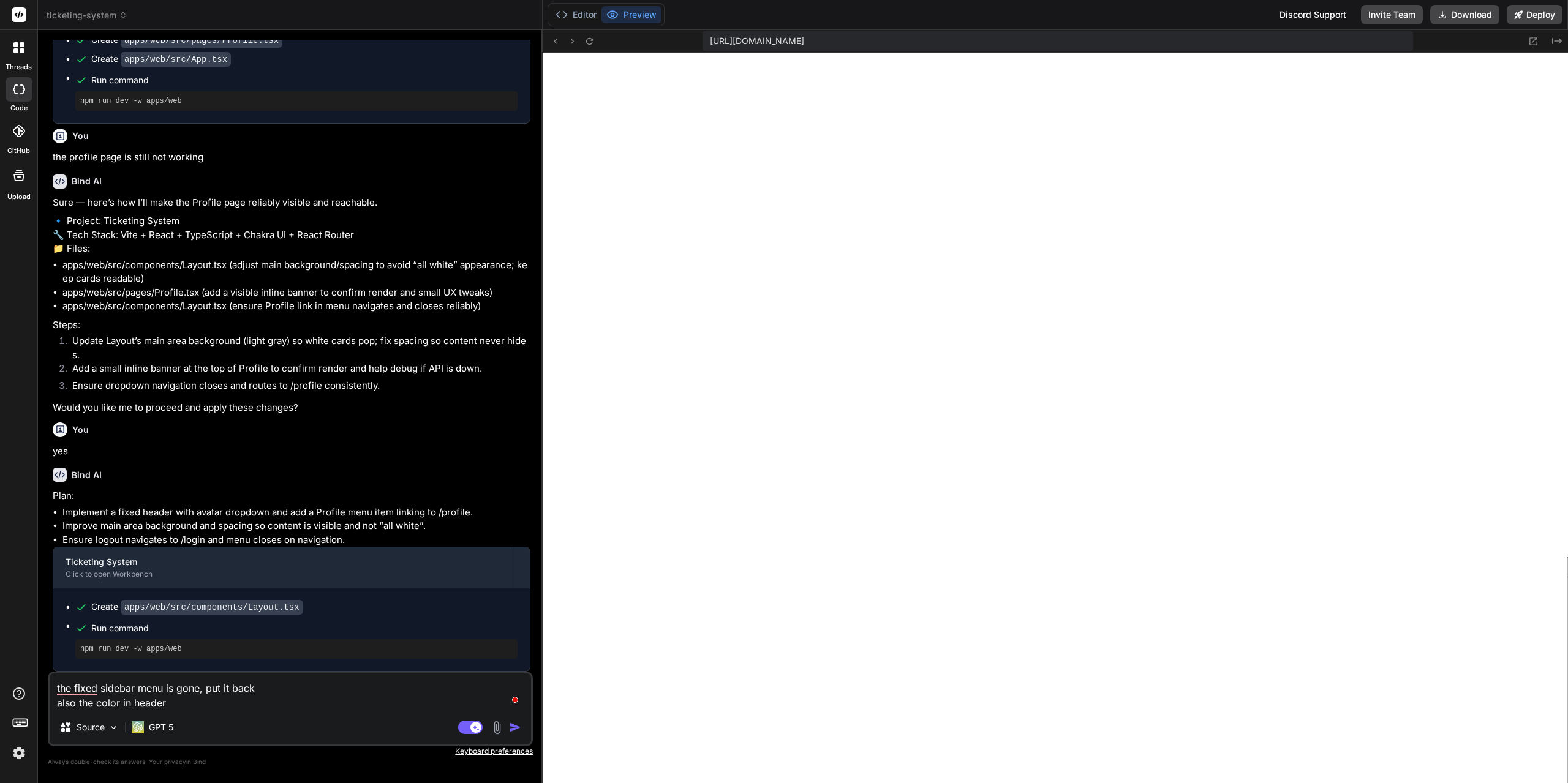
type textarea "the fixed sidebar menu is gone, put it back also the color in header i"
type textarea "x"
type textarea "the fixed sidebar menu is gone, put it back also the color in header is"
type textarea "x"
type textarea "the fixed sidebar menu is gone, put it back also the color in header is"
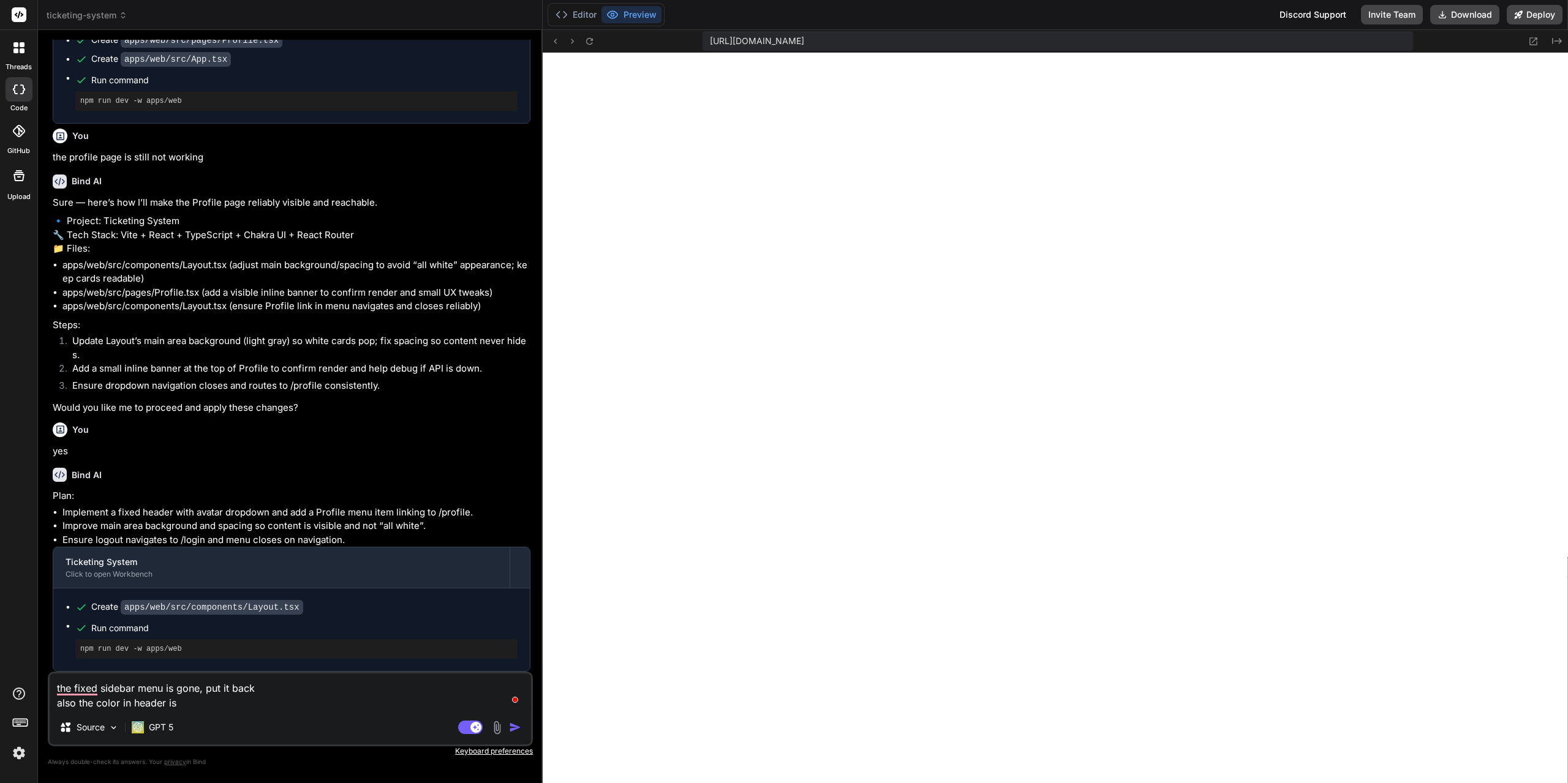
type textarea "x"
type textarea "the fixed sidebar menu is gone, put it back also the color in header is c"
type textarea "x"
type textarea "the fixed sidebar menu is gone, put it back also the color in header is ch"
type textarea "x"
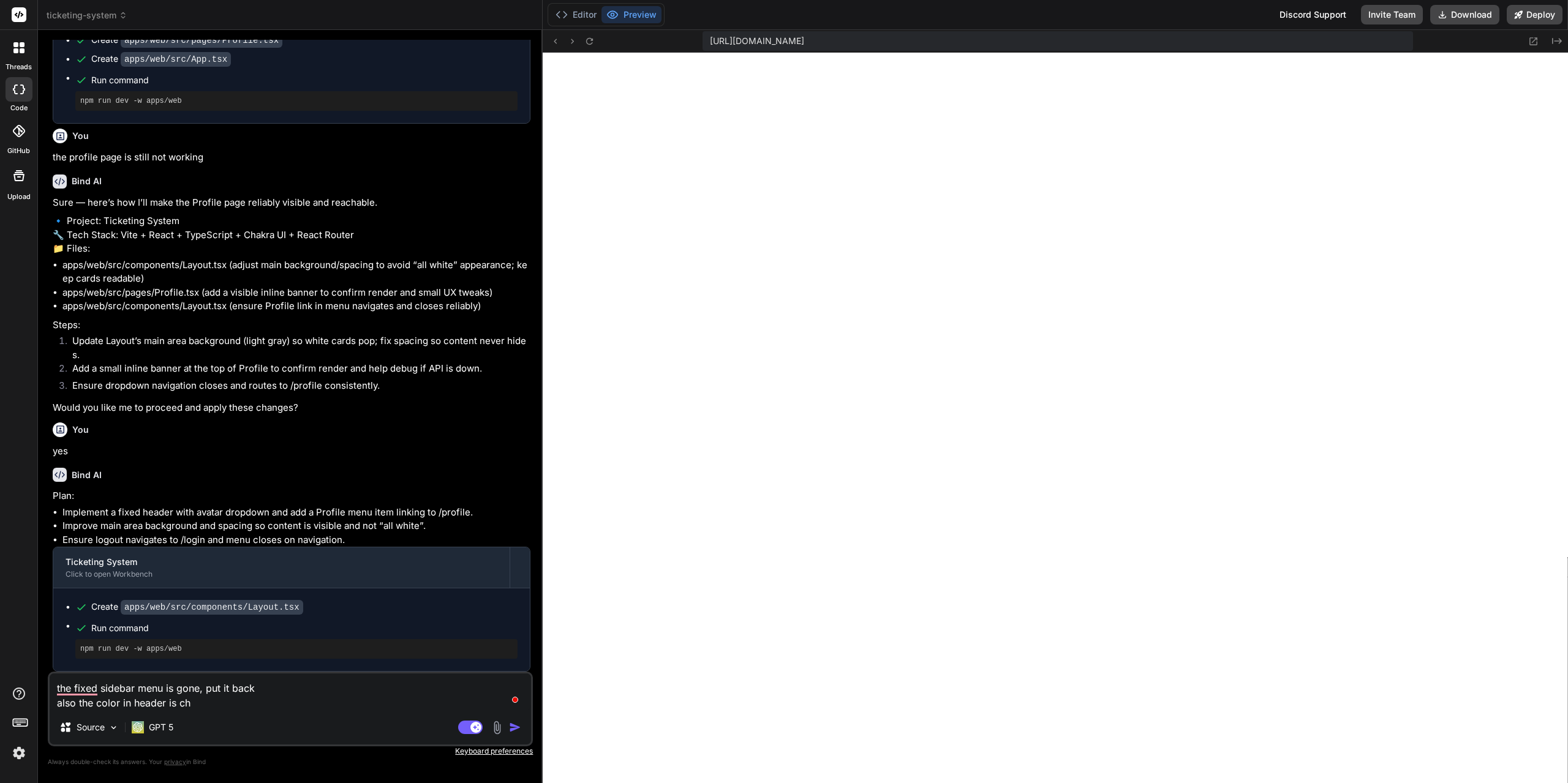
type textarea "the fixed sidebar menu is gone, put it back also the color in header is cha"
type textarea "x"
type textarea "the fixed sidebar menu is gone, put it back also the color in header is chan"
type textarea "x"
type textarea "the fixed sidebar menu is gone, put it back also the color in header is [PERSON…"
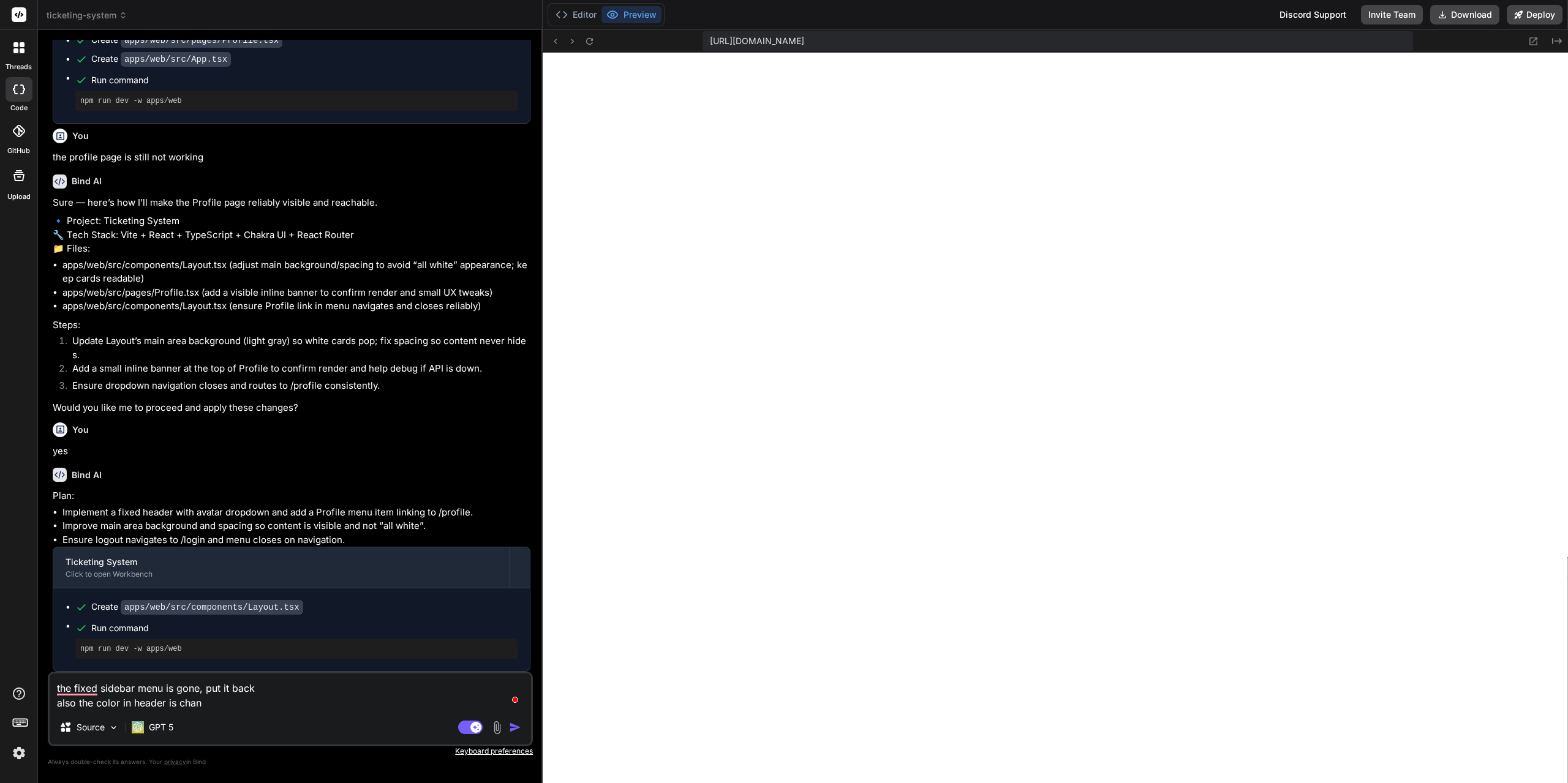
type textarea "x"
type textarea "the fixed sidebar menu is gone, put it back also the color in header is change"
type textarea "x"
type textarea "the fixed sidebar menu is gone, put it back also the color in header is changed"
type textarea "x"
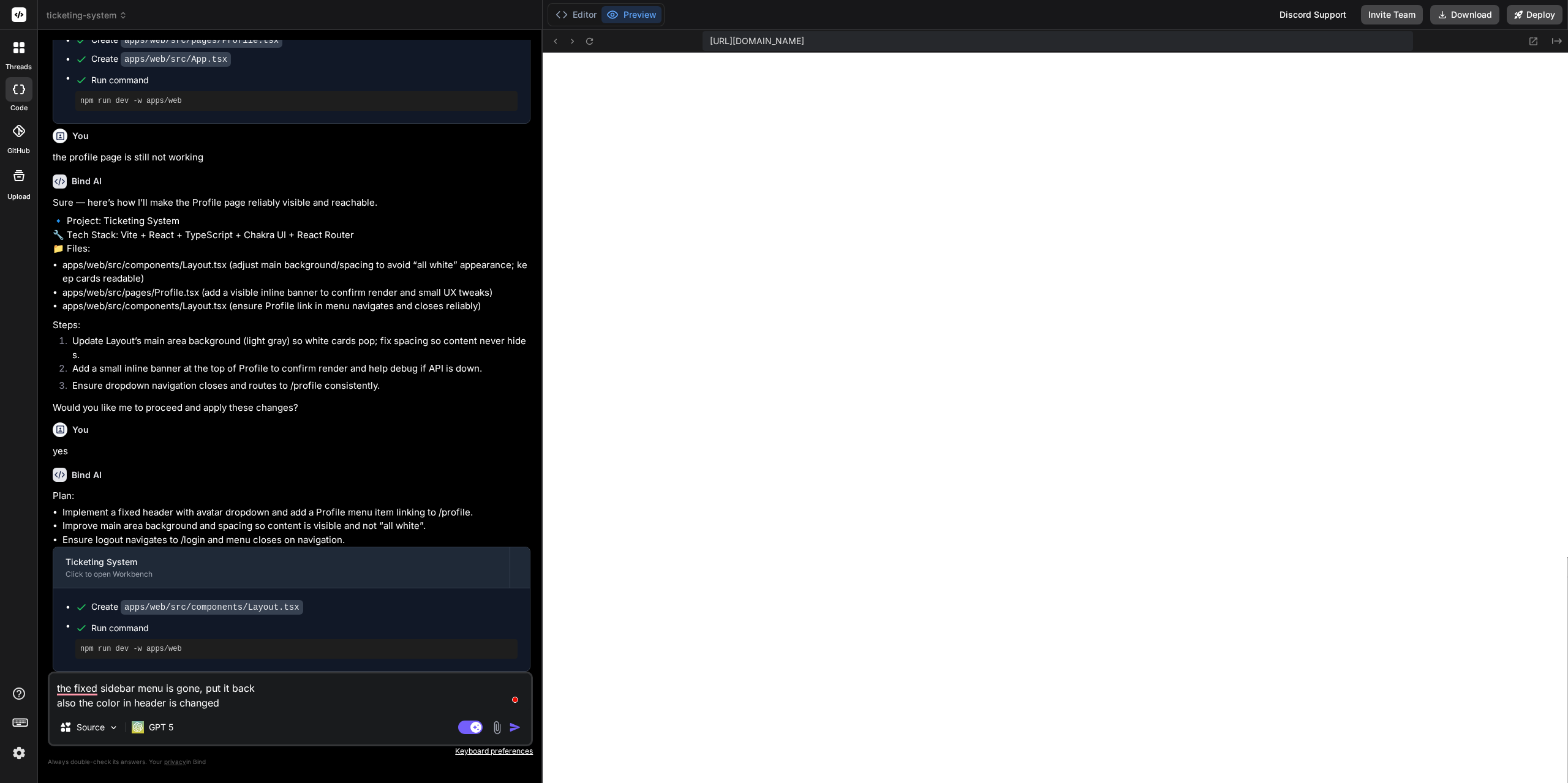
type textarea "the fixed sidebar menu is gone, put it back also the color in header is changed"
type textarea "x"
type textarea "the fixed sidebar menu is gone, put it back also the color in header is changed…"
type textarea "x"
type textarea "the fixed sidebar menu is gone, put it back also the color in header is changed…"
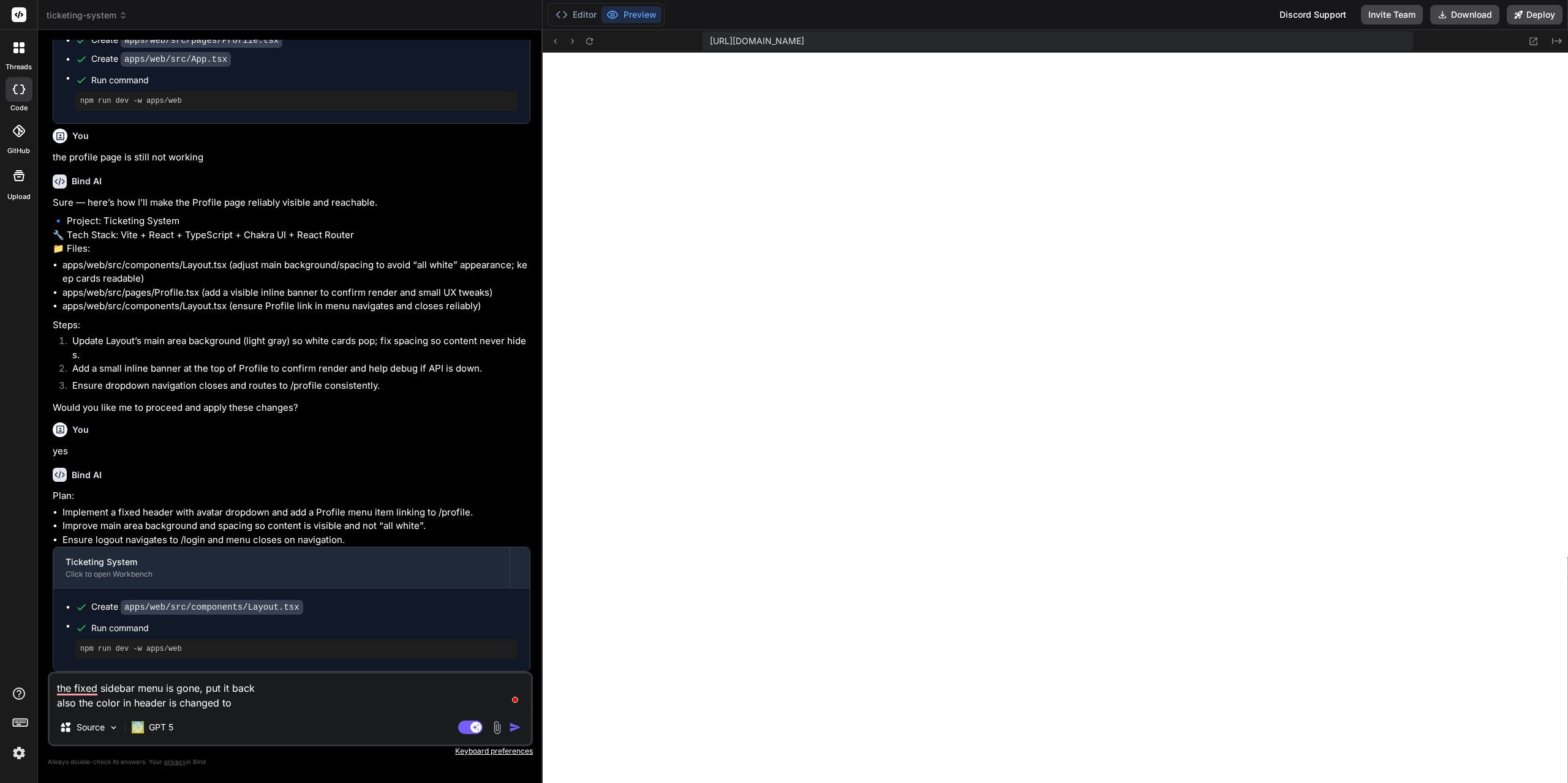
type textarea "x"
type textarea "the fixed sidebar menu is gone, put it back also the color in header is changed…"
type textarea "x"
type textarea "the fixed sidebar menu is gone, put it back also the color in header is changed…"
type textarea "x"
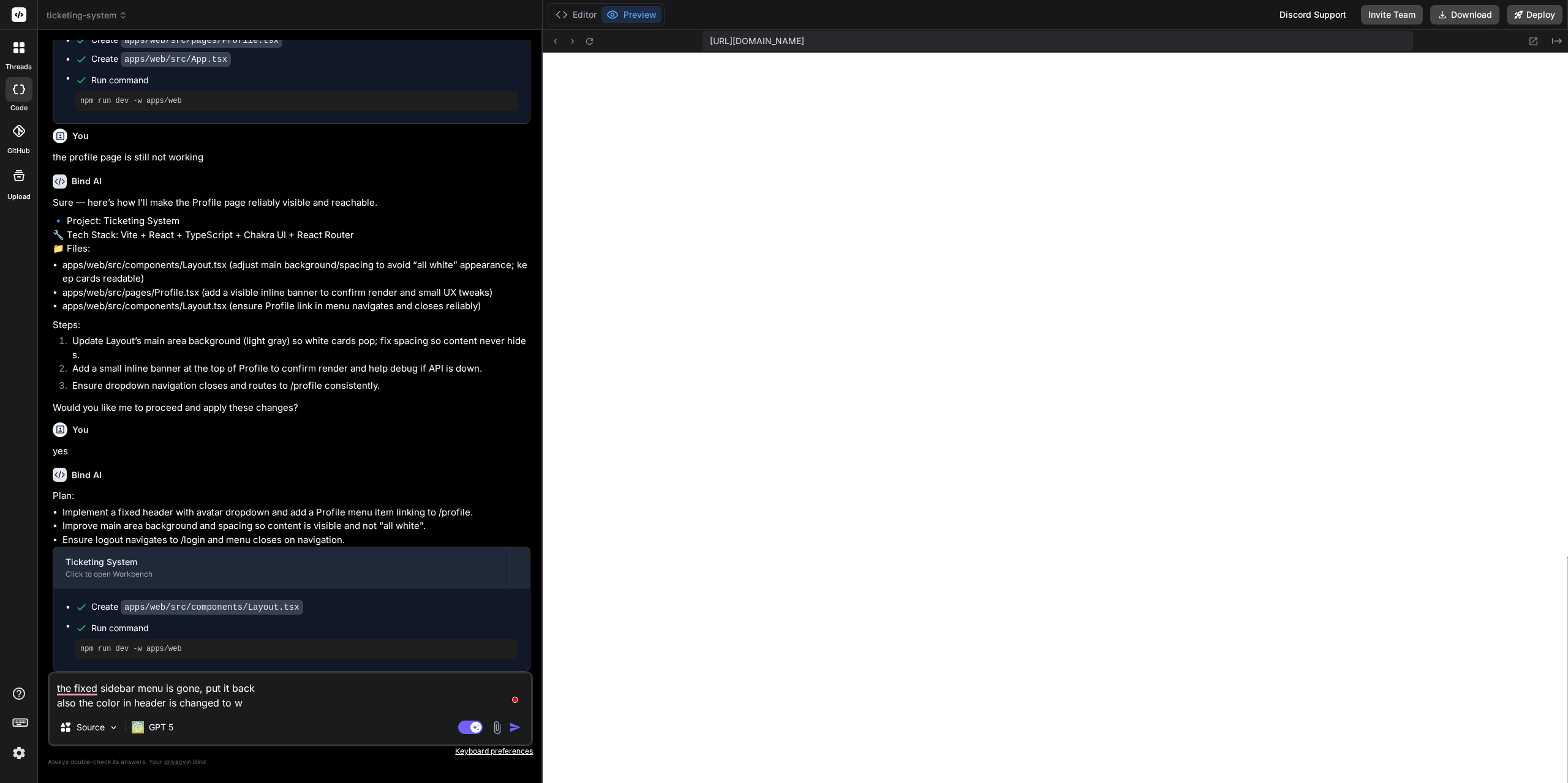
type textarea "the fixed sidebar menu is gone, put it back also the color in header is changed…"
type textarea "x"
type textarea "the fixed sidebar menu is gone, put it back also the color in header is changed…"
type textarea "x"
type textarea "the fixed sidebar menu is gone, put it back also the color in header is changed…"
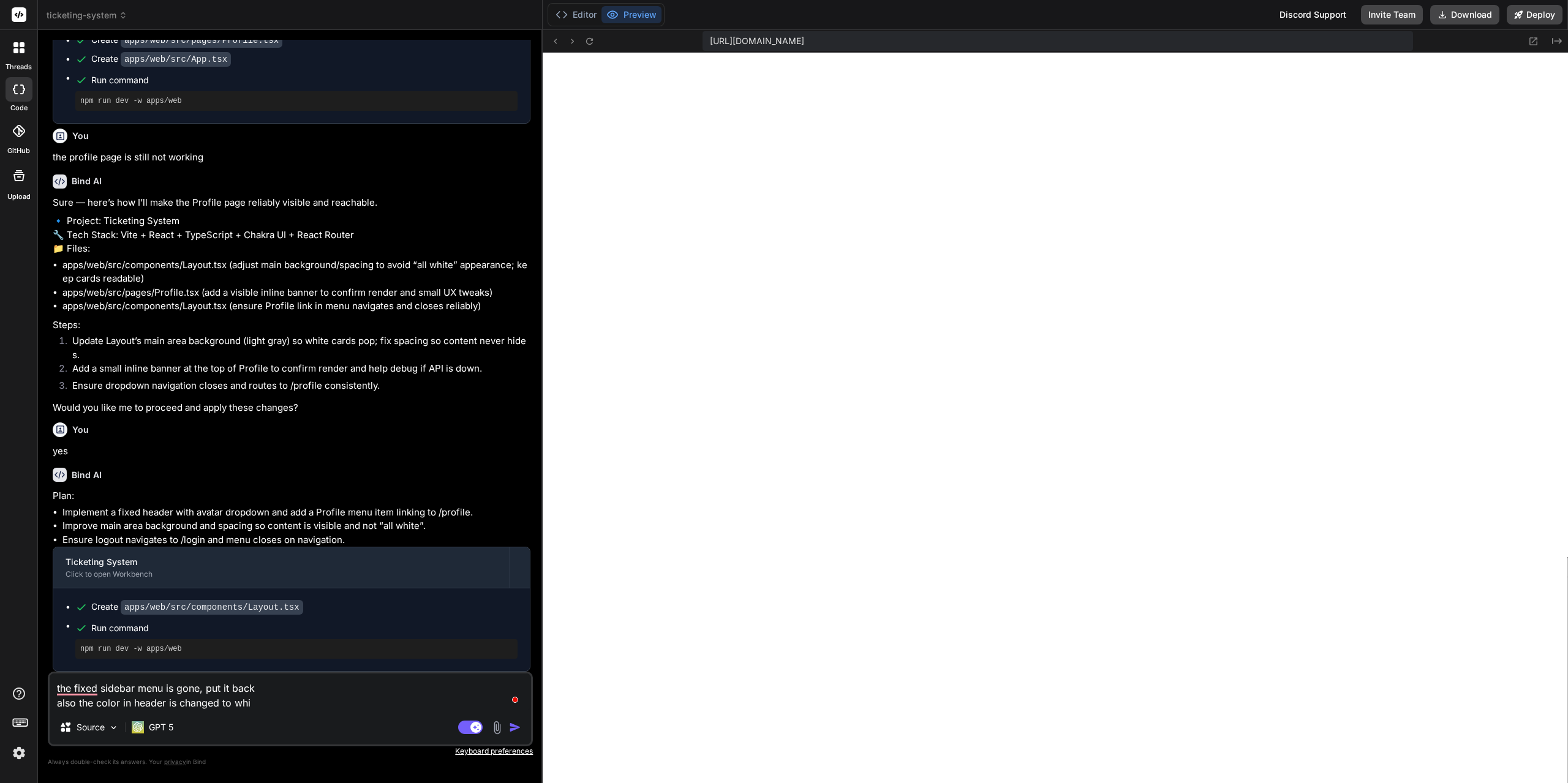
type textarea "x"
type textarea "the fixed sidebar menu is gone, put it back also the color in header is changed…"
type textarea "x"
type textarea "the fixed sidebar menu is gone, put it back also the color in header is changed…"
type textarea "x"
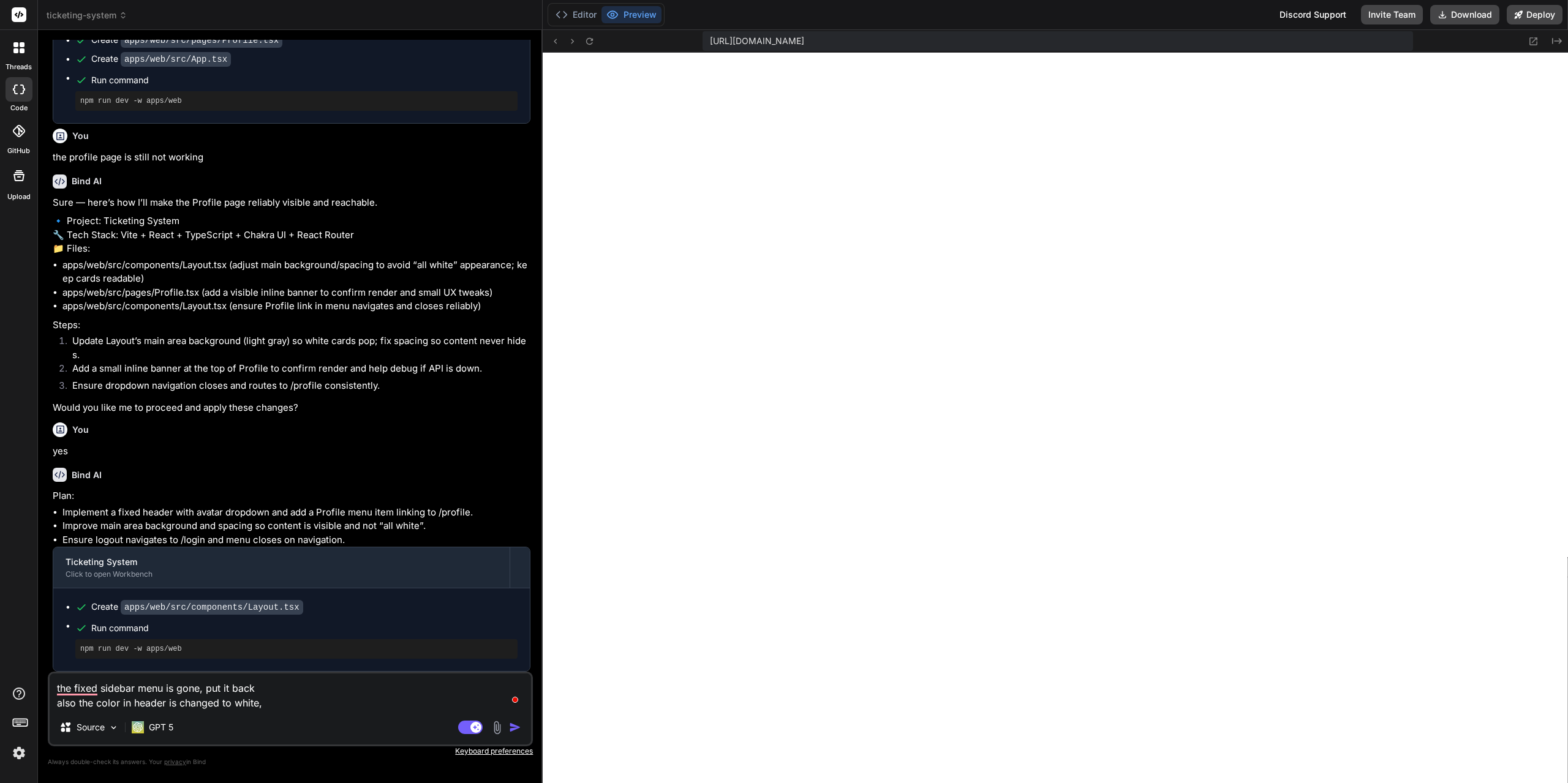
type textarea "the fixed sidebar menu is gone, put it back also the color in header is changed…"
type textarea "x"
type textarea "the fixed sidebar menu is gone, put it back also the color in header is changed…"
type textarea "x"
type textarea "the fixed sidebar menu is gone, put it back also the color in header is changed…"
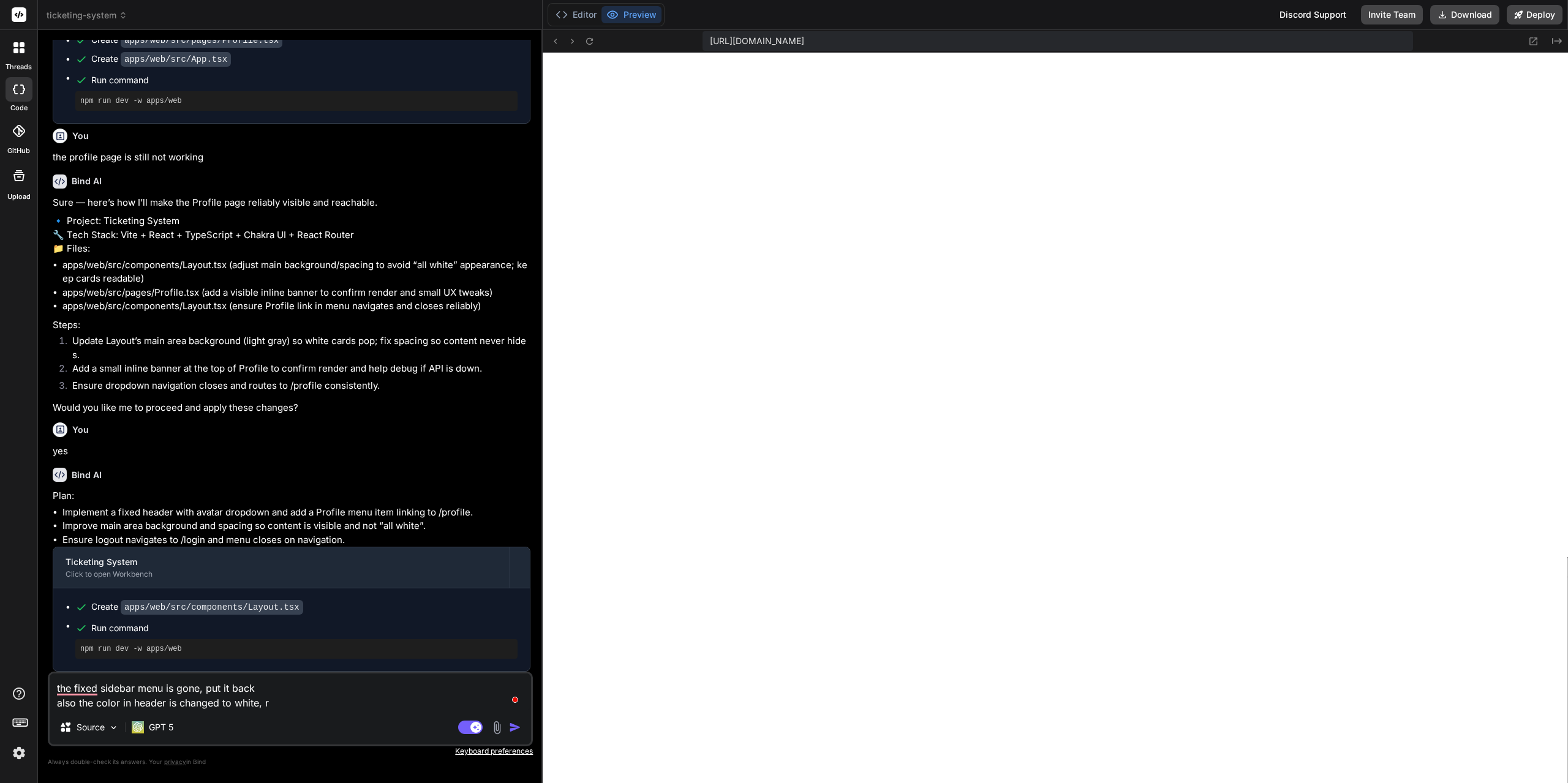
type textarea "x"
type textarea "the fixed sidebar menu is gone, put it back also the color in header is changed…"
type textarea "x"
type textarea "the fixed sidebar menu is gone, put it back also the color in header is changed…"
type textarea "x"
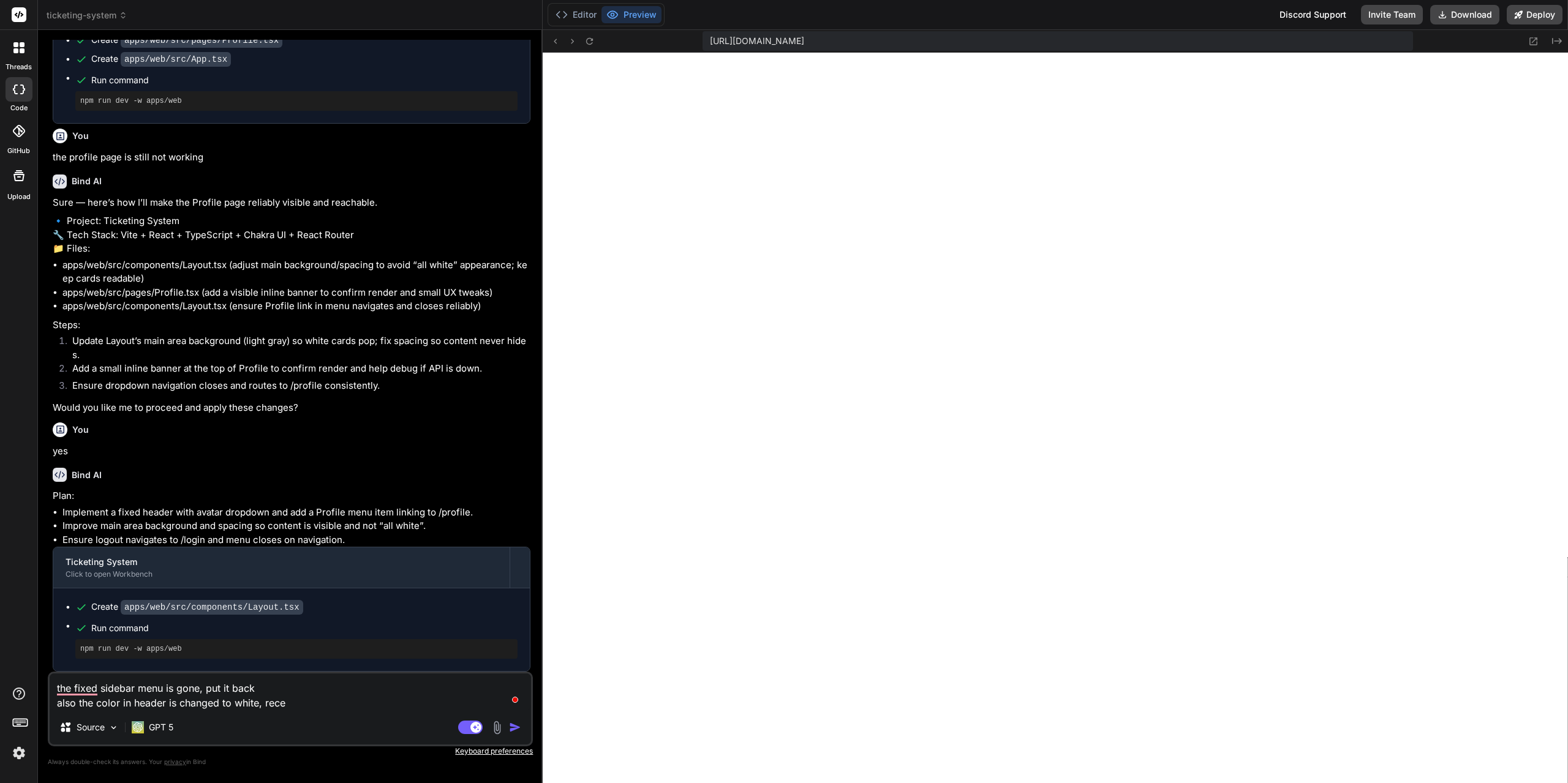
type textarea "the fixed sidebar menu is gone, put it back also the color in header is changed…"
type textarea "x"
type textarea "the fixed sidebar menu is gone, put it back also the color in header is changed…"
type textarea "x"
type textarea "the fixed sidebar menu is gone, put it back also the color in header is changed…"
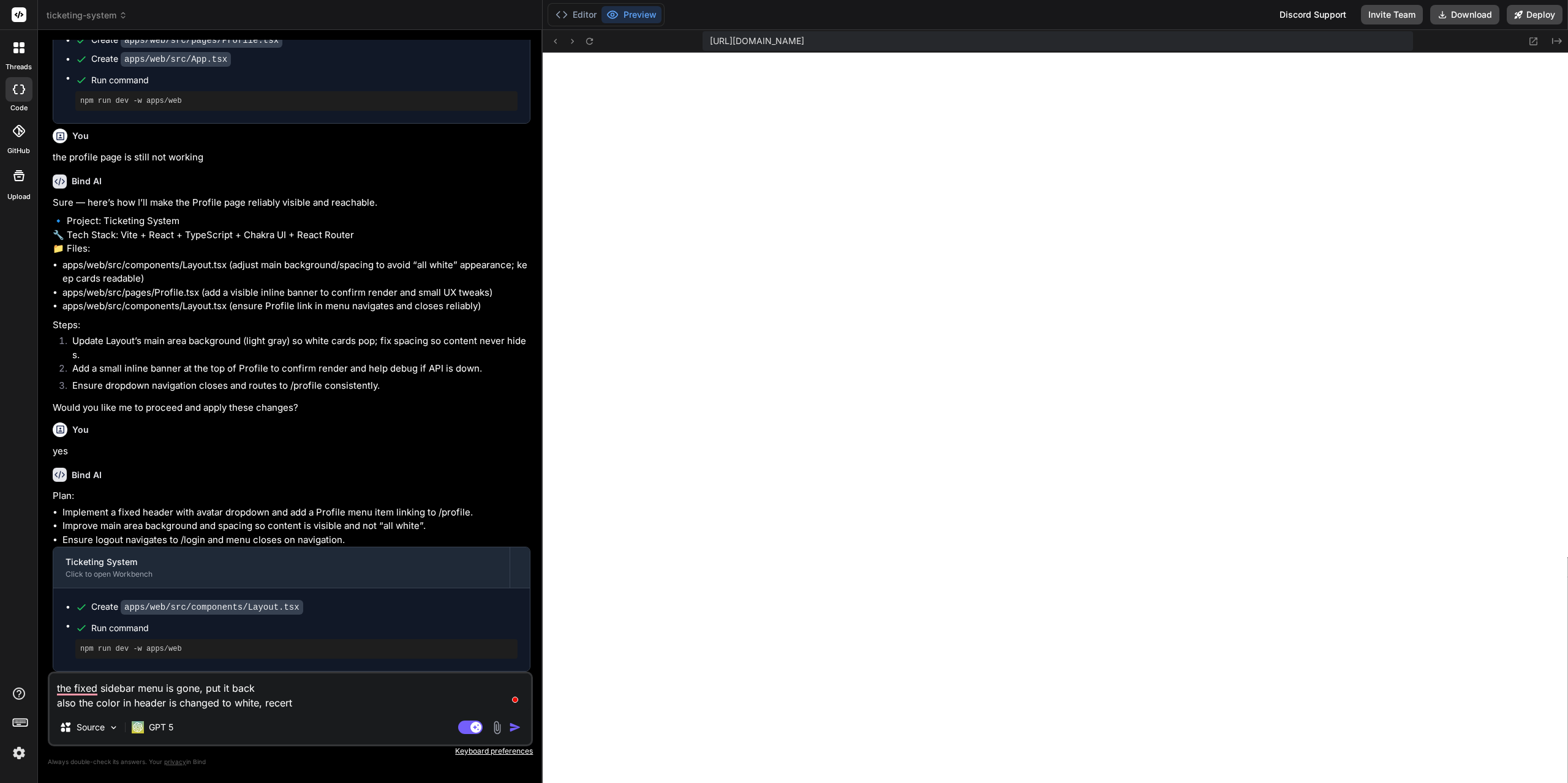
type textarea "x"
type textarea "the fixed sidebar menu is gone, put it back also the color in header is changed…"
type textarea "x"
type textarea "the fixed sidebar menu is gone, put it back also the color in header is changed…"
type textarea "x"
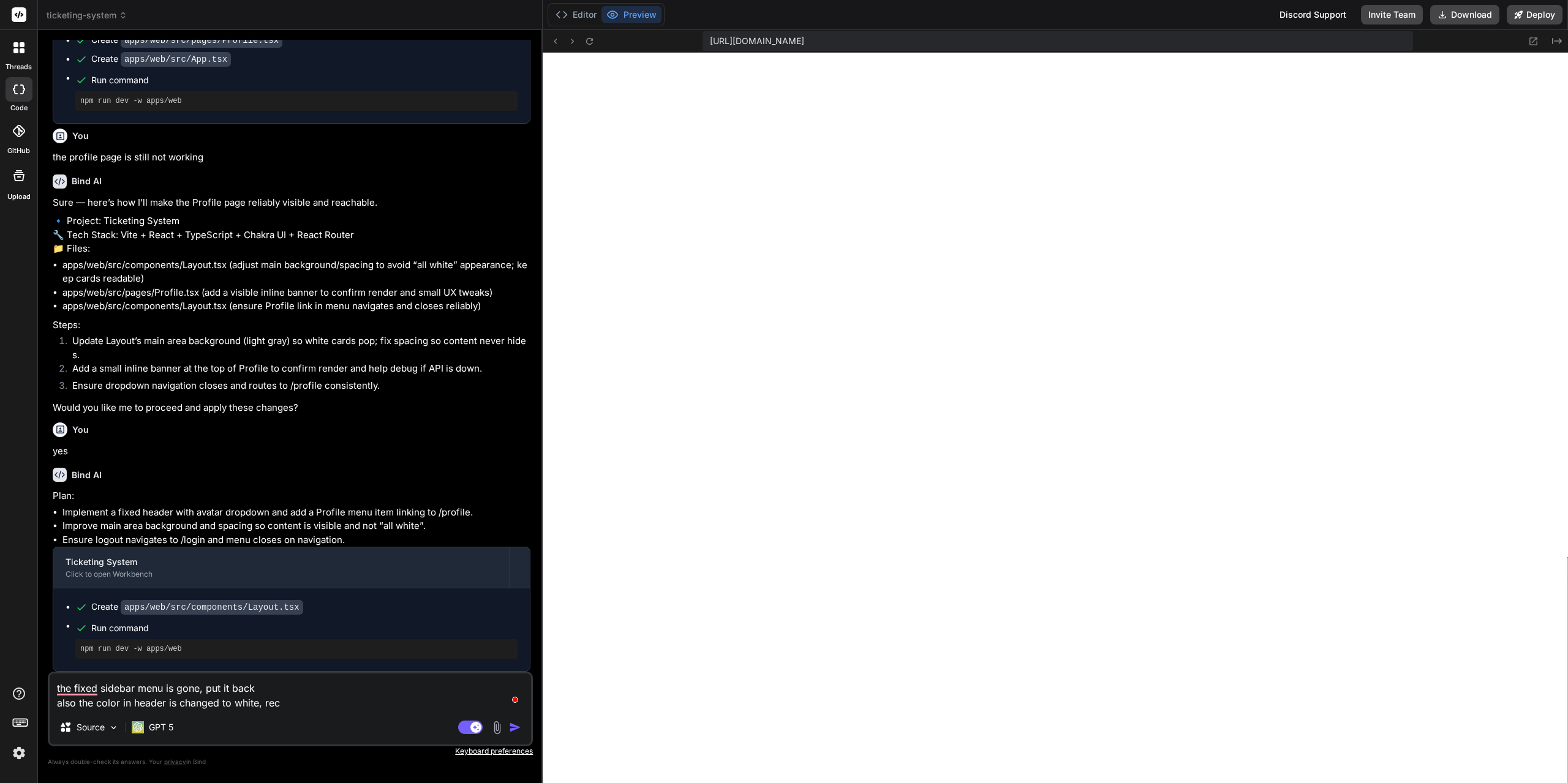
type textarea "the fixed sidebar menu is gone, put it back also the color in header is changed…"
type textarea "x"
type textarea "the fixed sidebar menu is gone, put it back also the color in header is changed…"
type textarea "x"
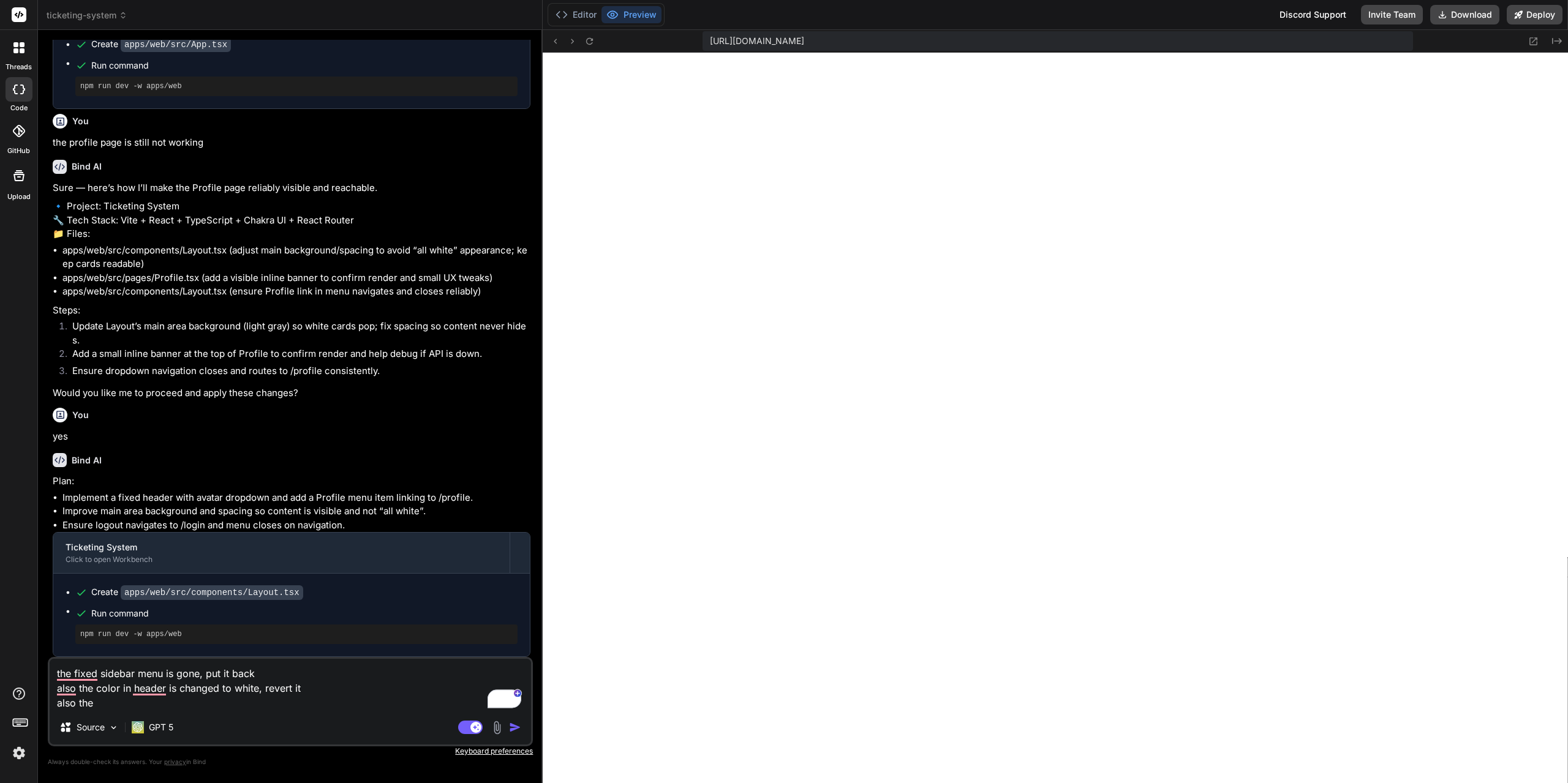
click at [119, 703] on textarea "the fixed sidebar menu is gone, put it back also the color in header is changed…" at bounding box center [289, 685] width 481 height 51
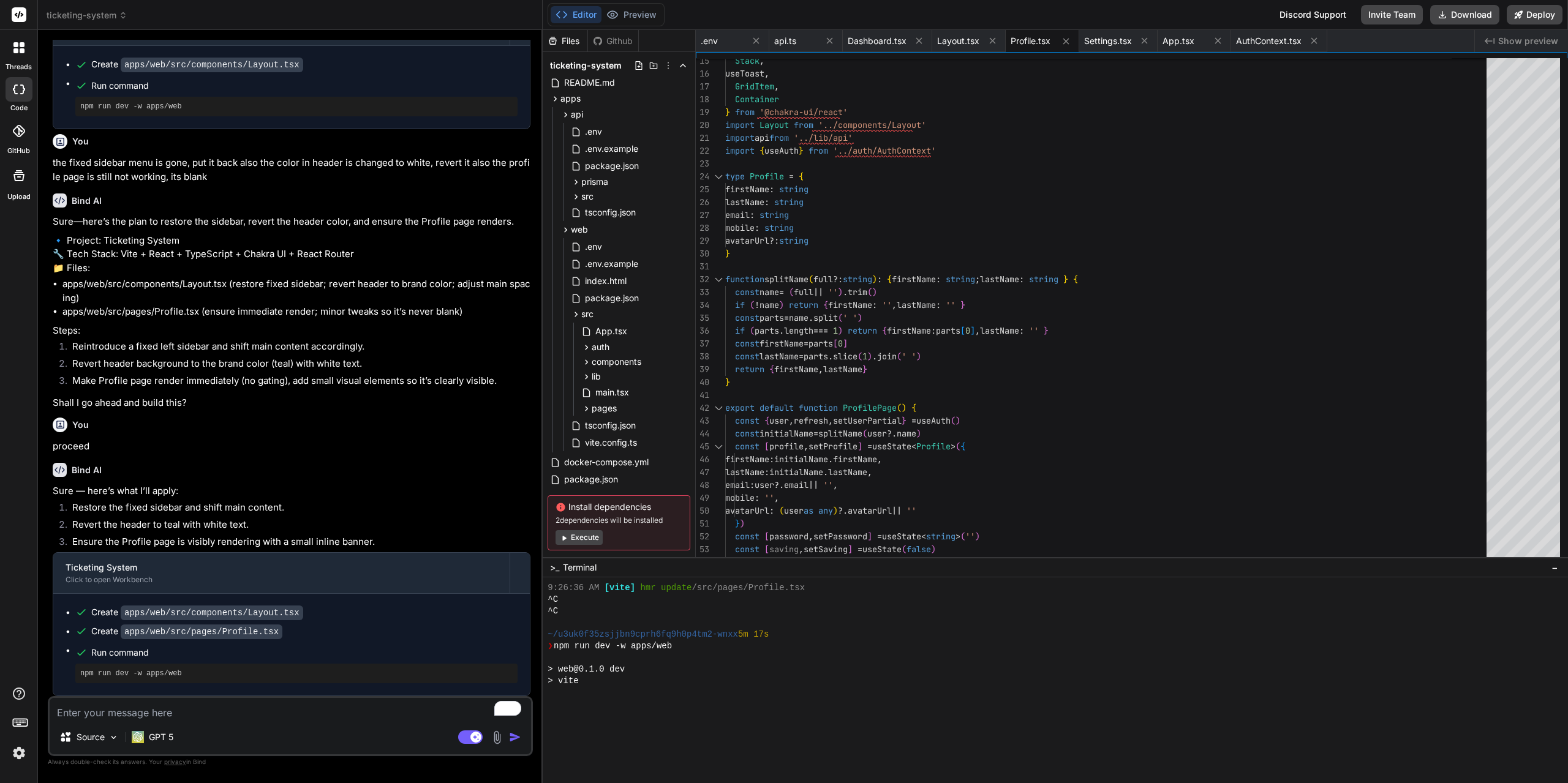
scroll to position [3642, 0]
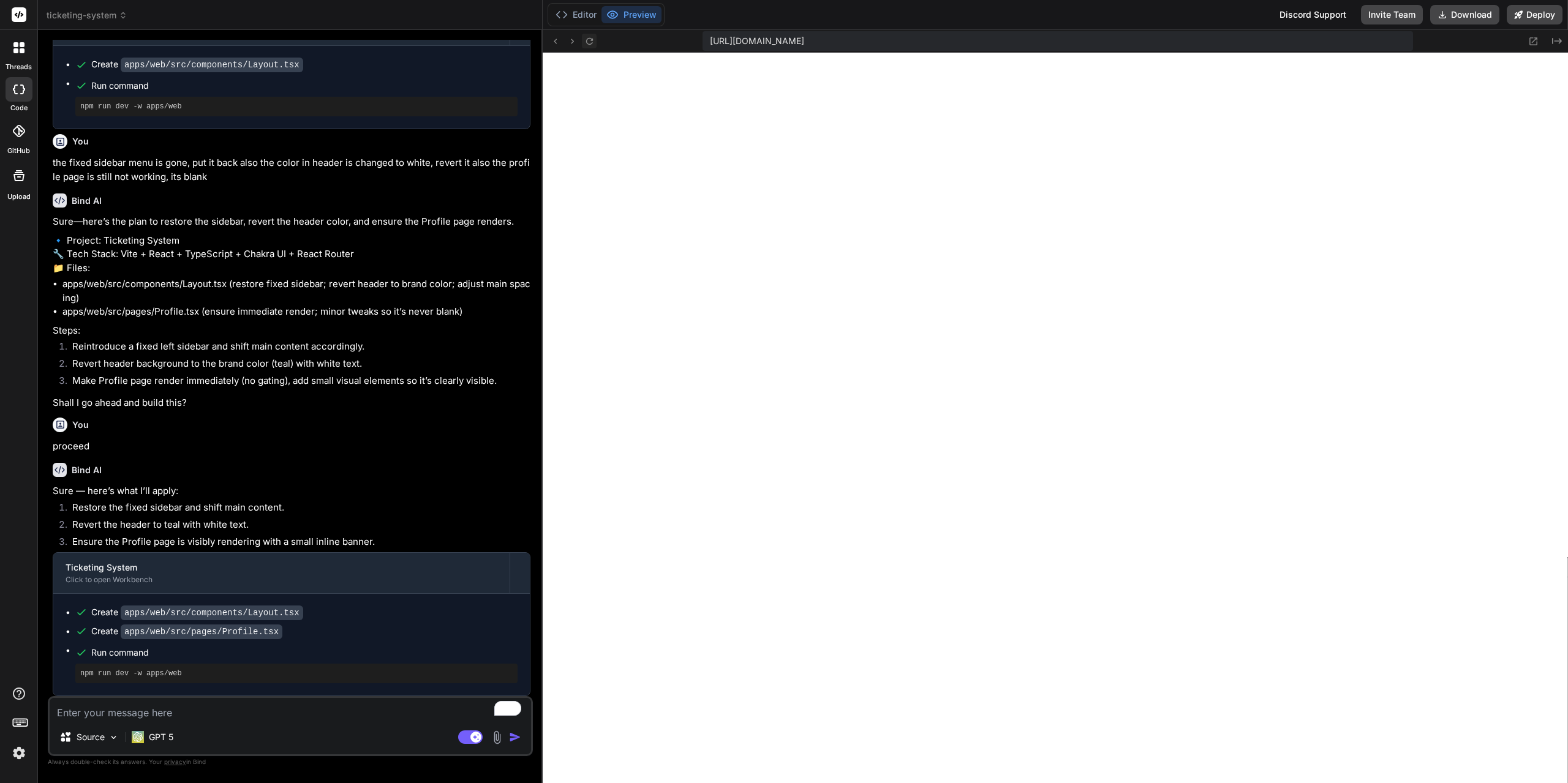
click at [591, 39] on icon at bounding box center [589, 41] width 11 height 11
click at [1531, 40] on icon at bounding box center [1534, 41] width 8 height 8
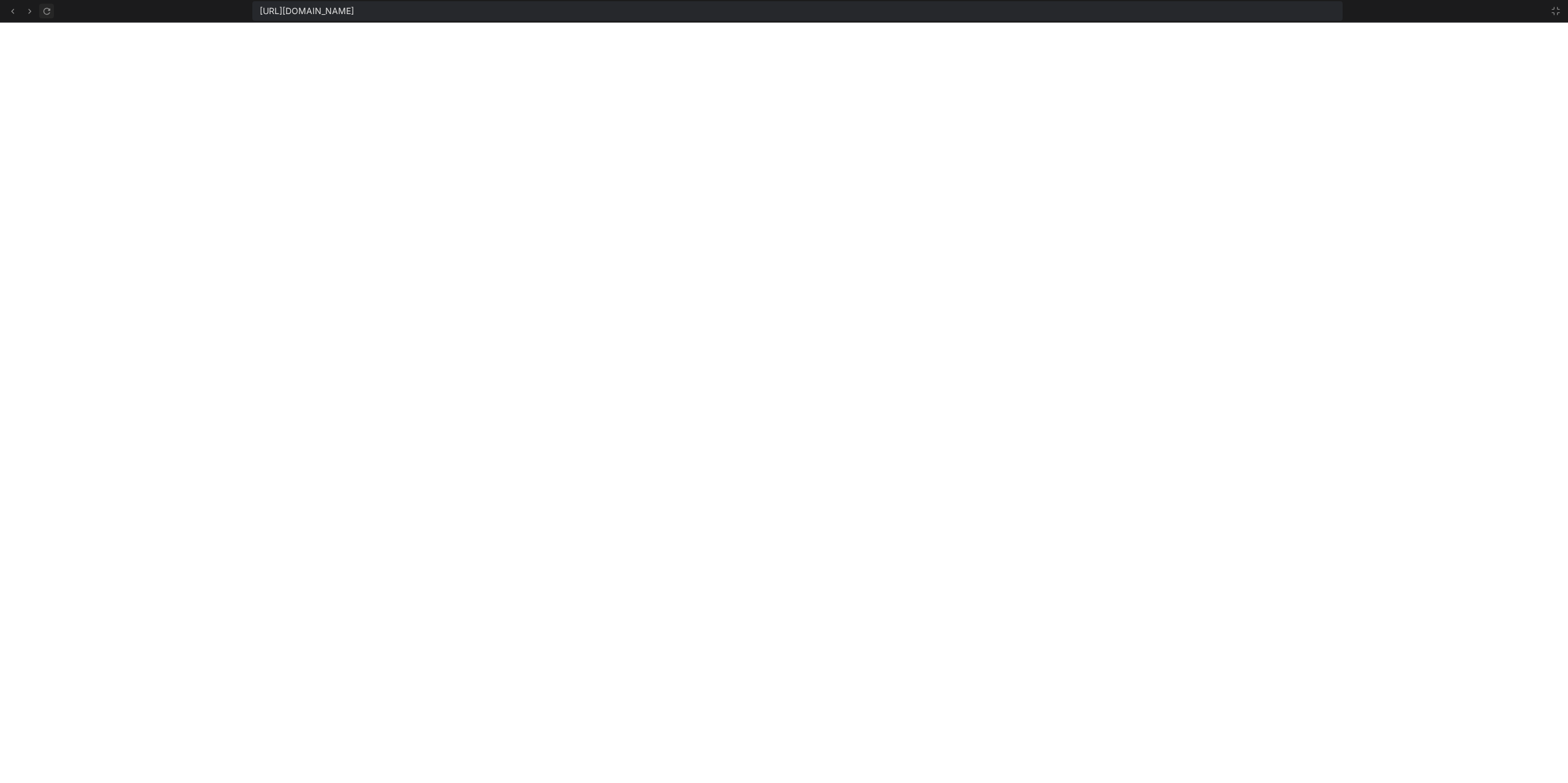
click at [48, 10] on icon at bounding box center [46, 11] width 11 height 11
click at [1557, 11] on icon at bounding box center [1555, 11] width 10 height 10
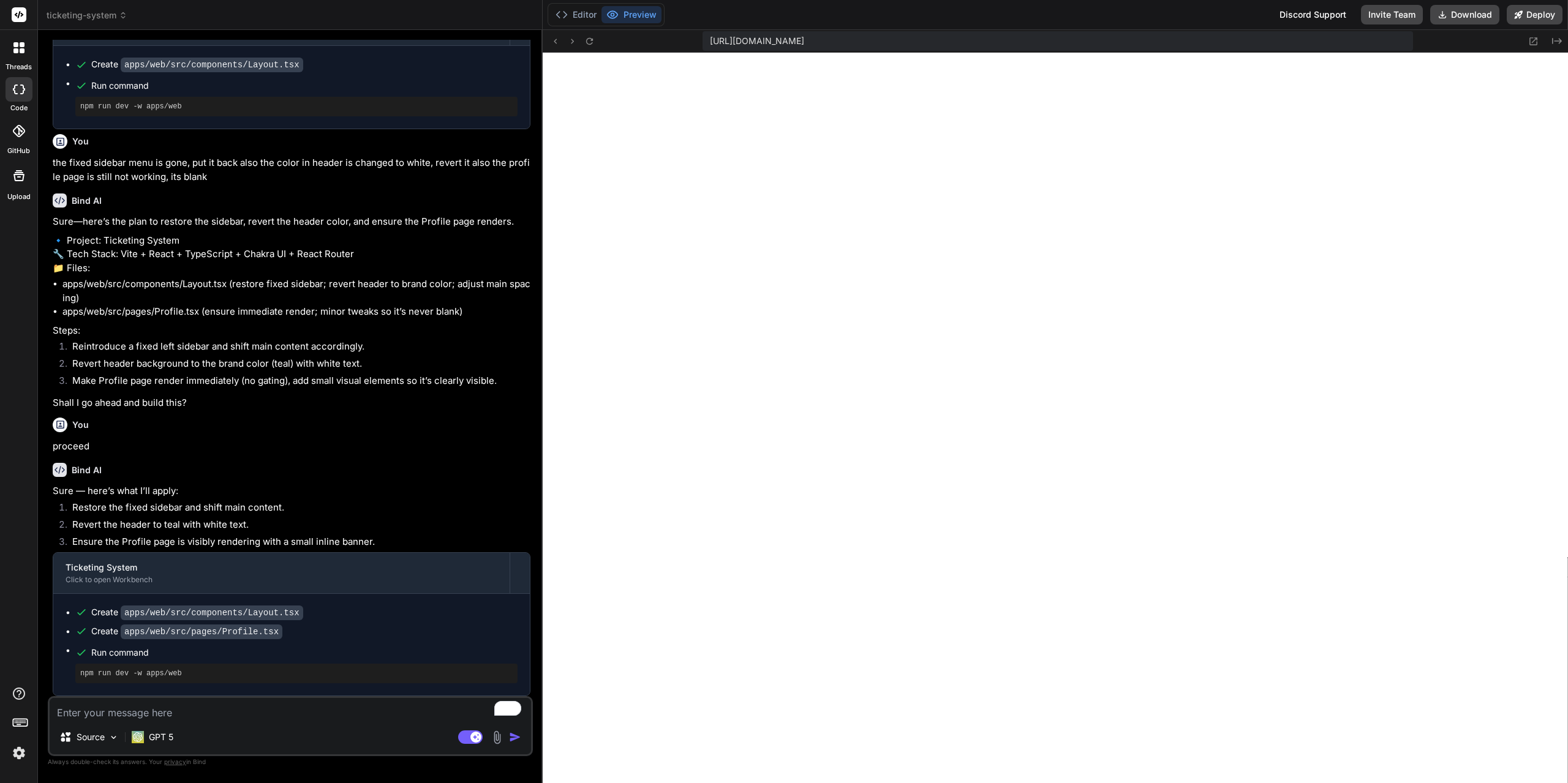
scroll to position [7613, 0]
click at [303, 708] on textarea "To enrich screen reader interactions, please activate Accessibility in Grammarl…" at bounding box center [289, 709] width 481 height 22
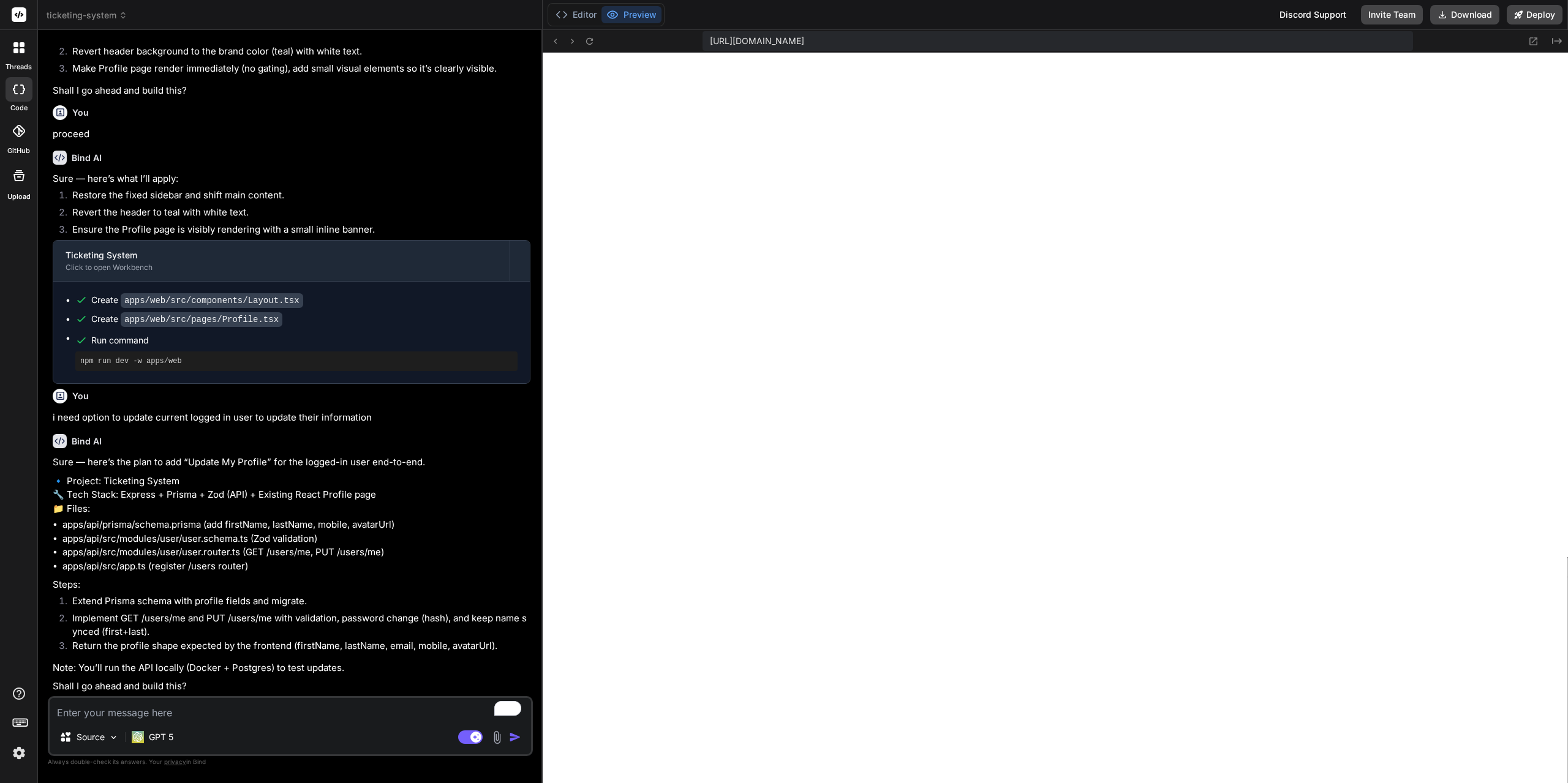
scroll to position [7953, 0]
click at [332, 726] on div "Source GPT 5" at bounding box center [289, 740] width 481 height 30
click at [335, 716] on textarea "To enrich screen reader interactions, please activate Accessibility in Grammarl…" at bounding box center [289, 709] width 481 height 22
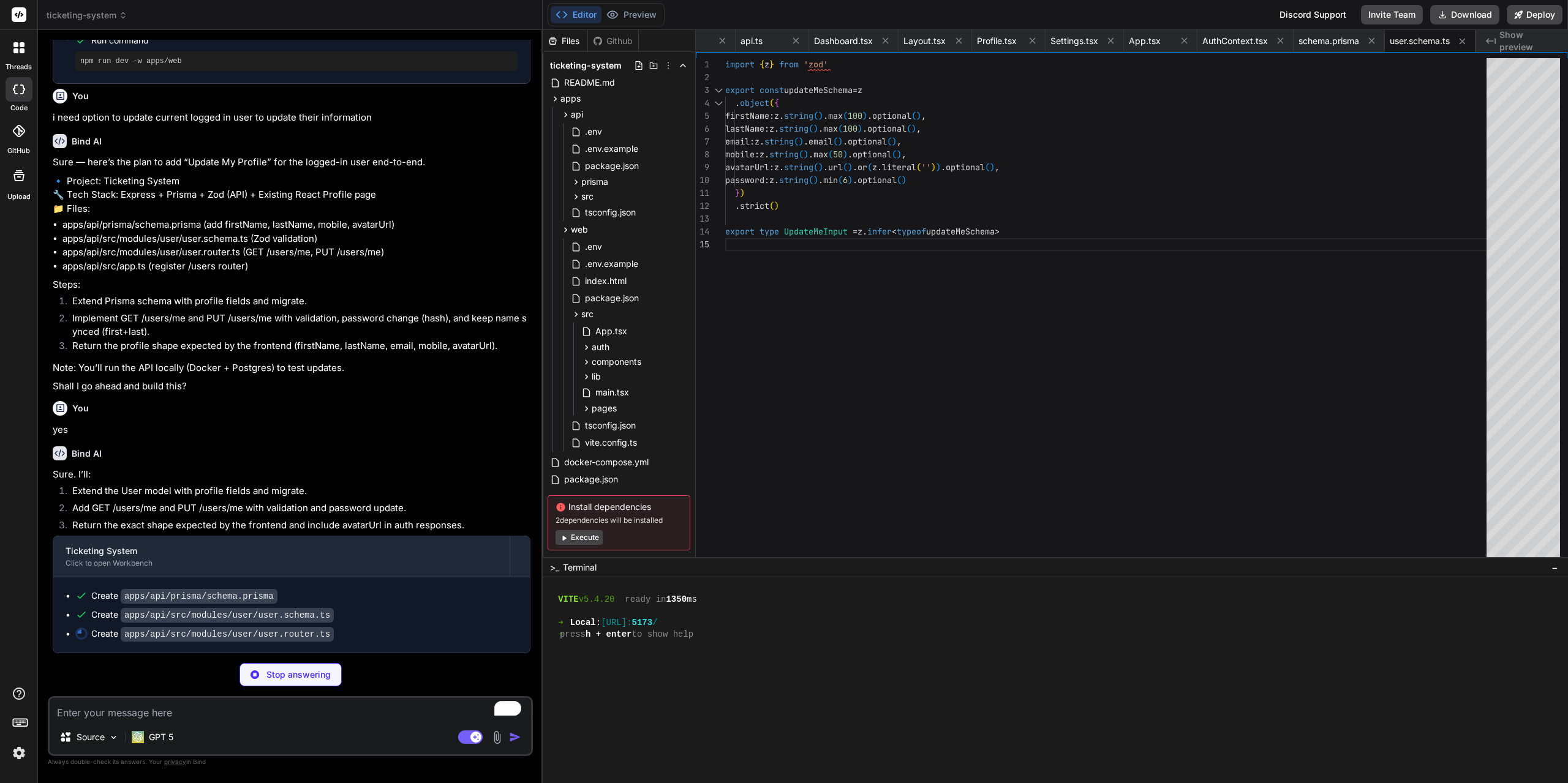
scroll to position [8253, 0]
click at [627, 20] on button "Preview" at bounding box center [631, 14] width 60 height 17
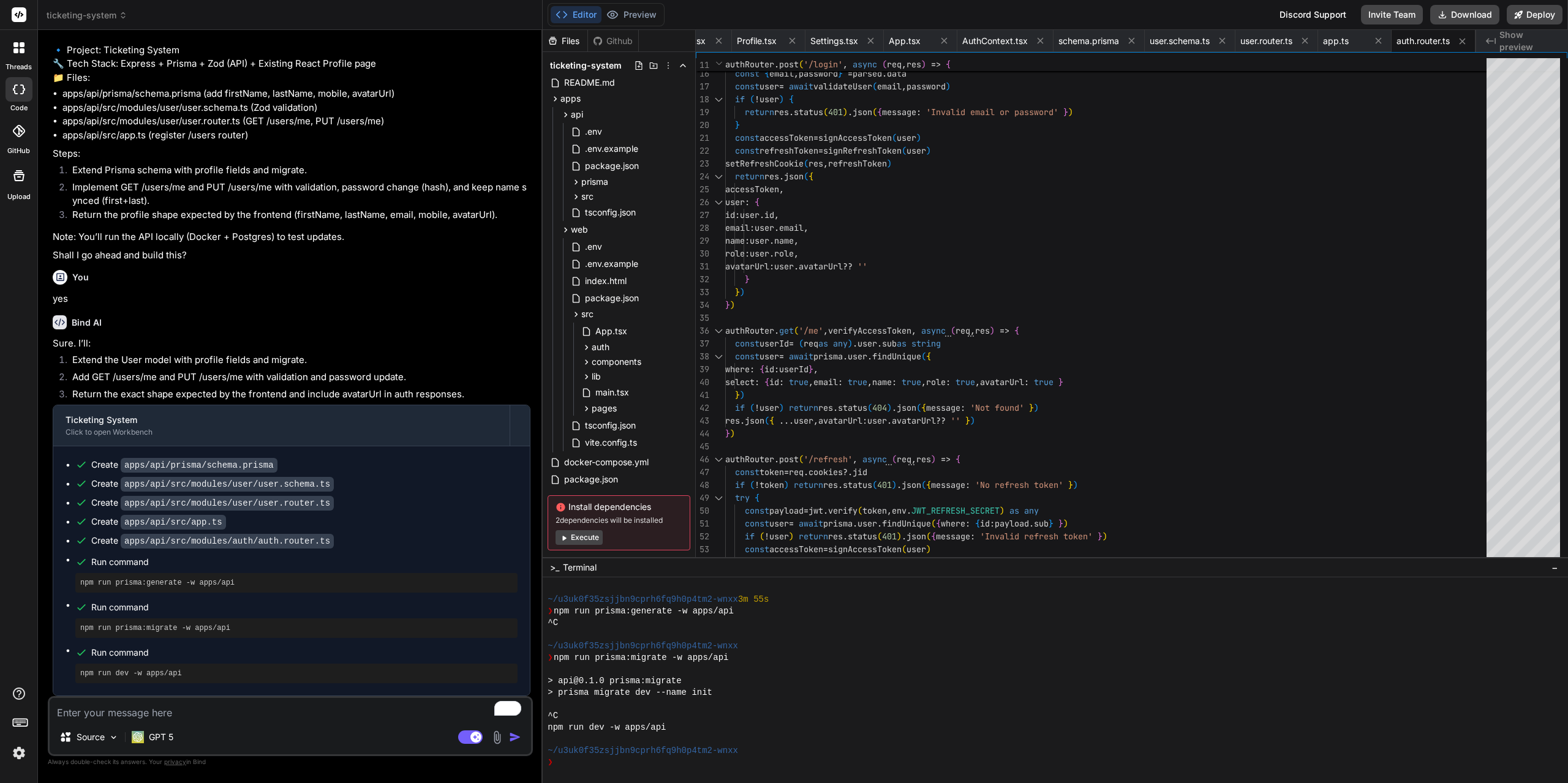
scroll to position [8384, 0]
click at [578, 543] on button "Execute" at bounding box center [579, 537] width 47 height 15
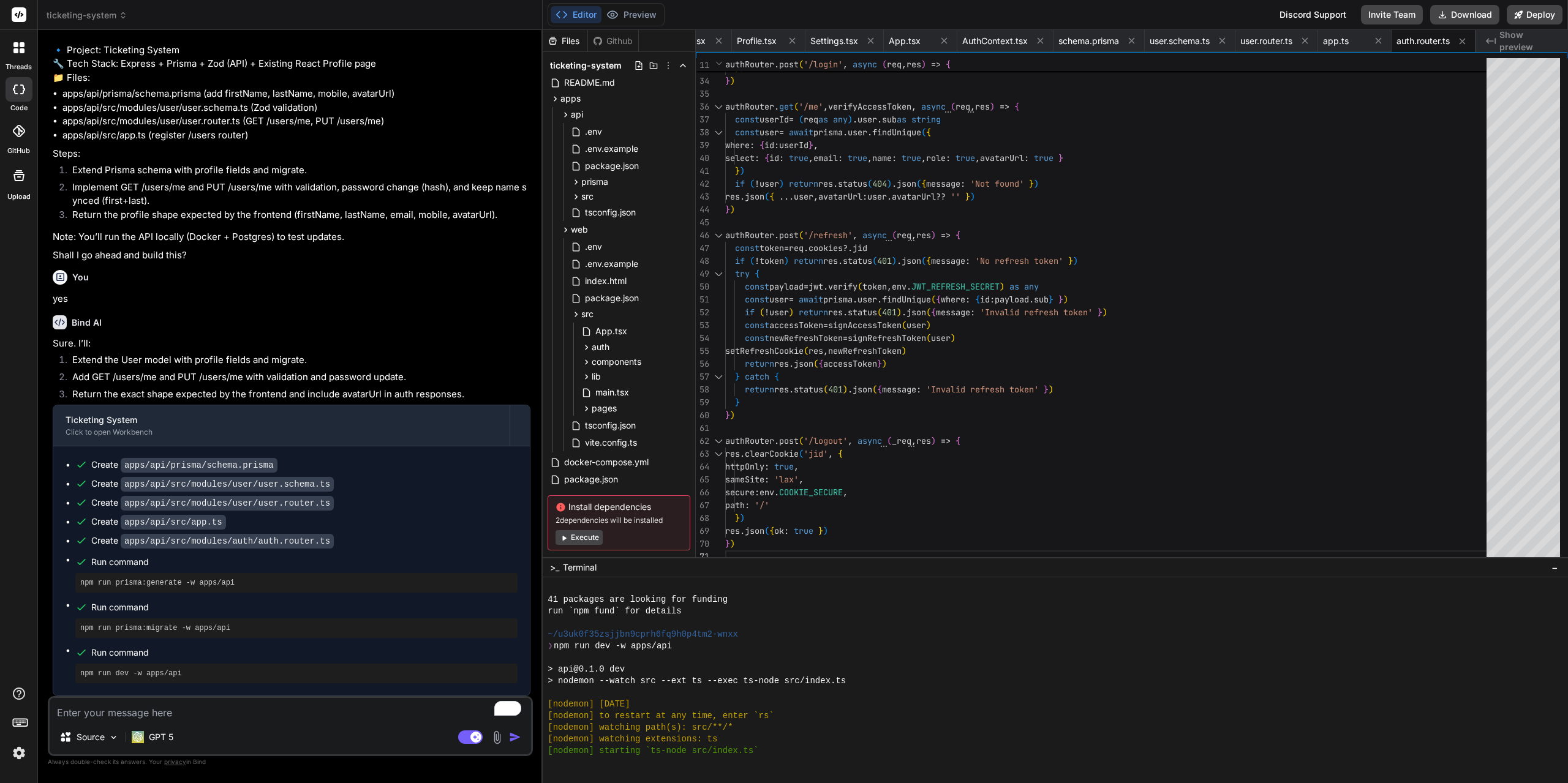
scroll to position [4655, 0]
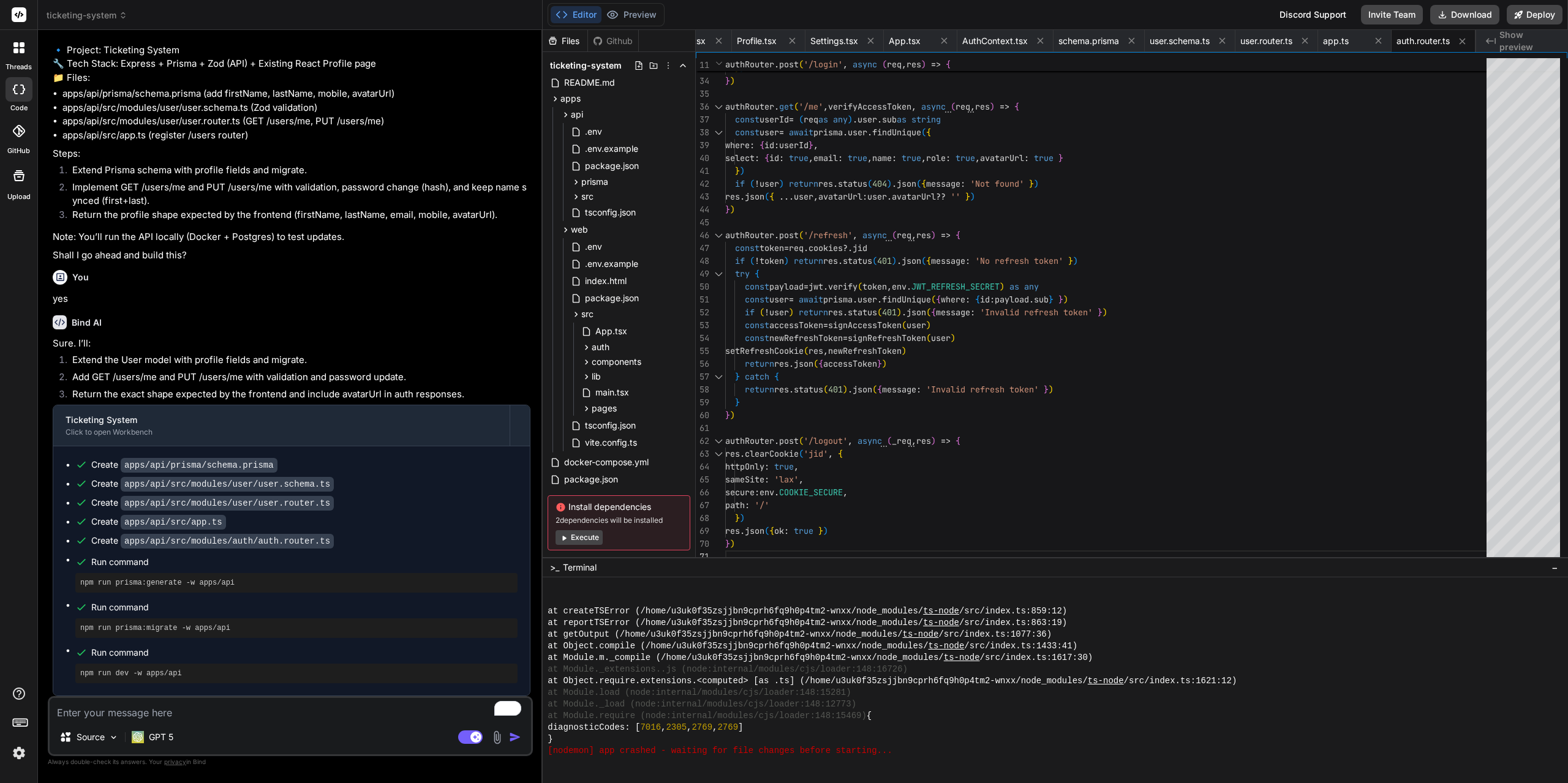
click at [211, 710] on textarea "To enrich screen reader interactions, please activate Accessibility in Grammarl…" at bounding box center [289, 709] width 481 height 22
drag, startPoint x: 903, startPoint y: 753, endPoint x: 585, endPoint y: 755, distance: 318.0
click at [549, 753] on div "[nodemon] app crashed - waiting for file changes before starting..." at bounding box center [1050, 752] width 1003 height 12
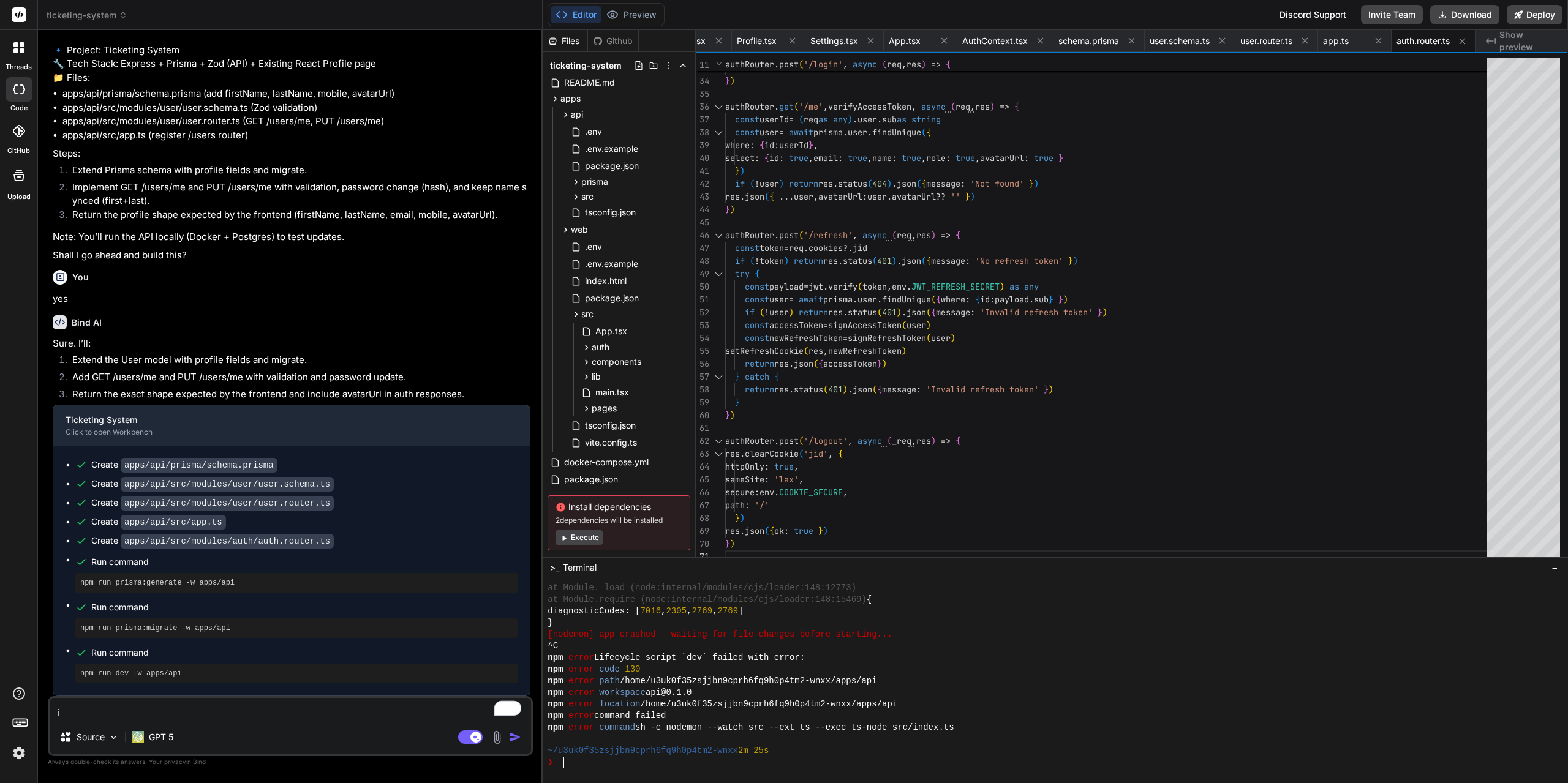
click at [127, 713] on textarea "i" at bounding box center [289, 709] width 481 height 22
paste textarea "[URL][DOMAIN_NAME]"
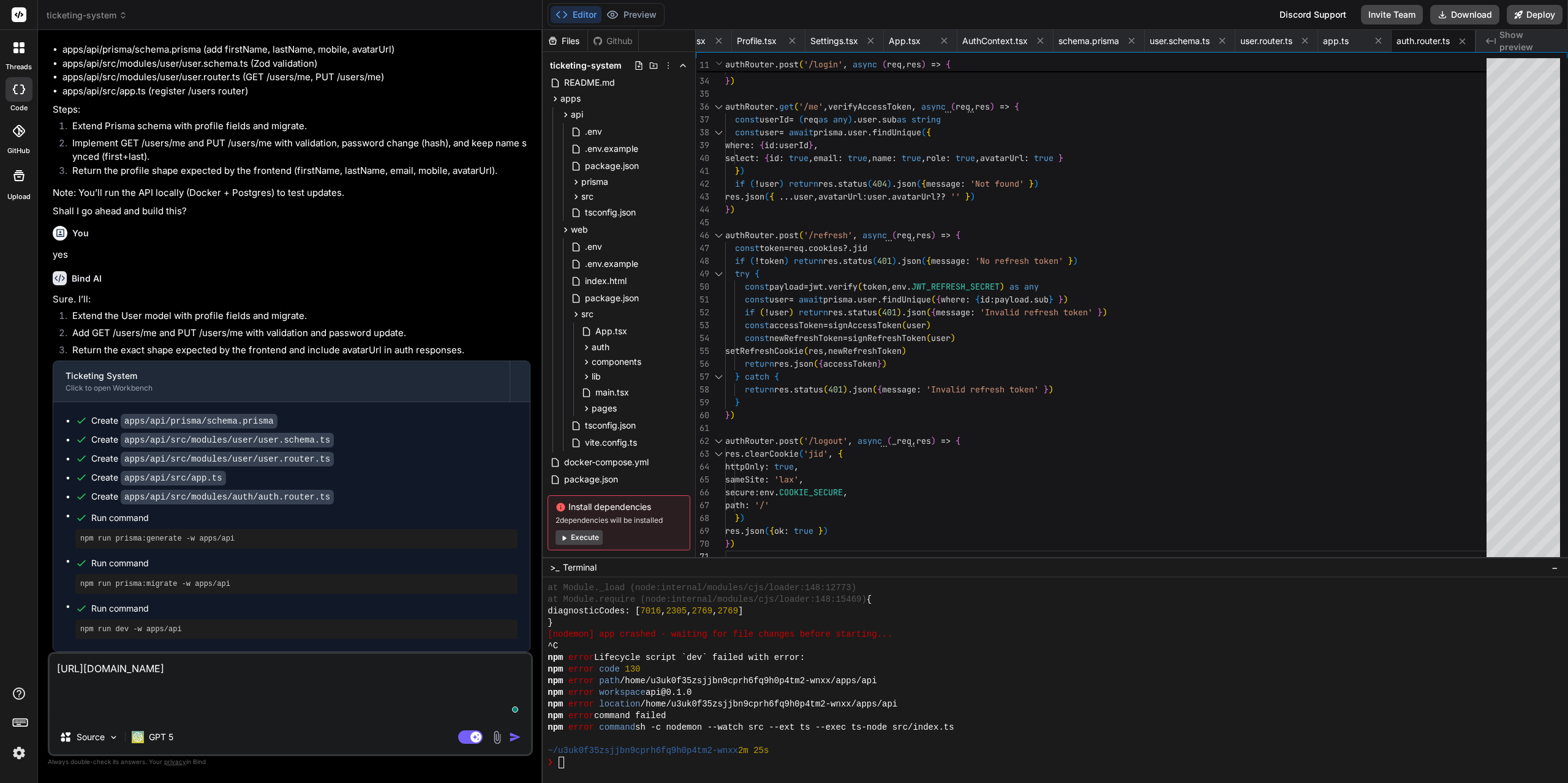
click at [180, 683] on textarea "[URL][DOMAIN_NAME]" at bounding box center [289, 687] width 481 height 66
click at [396, 684] on textarea "[URL][DOMAIN_NAME]" at bounding box center [289, 687] width 481 height 66
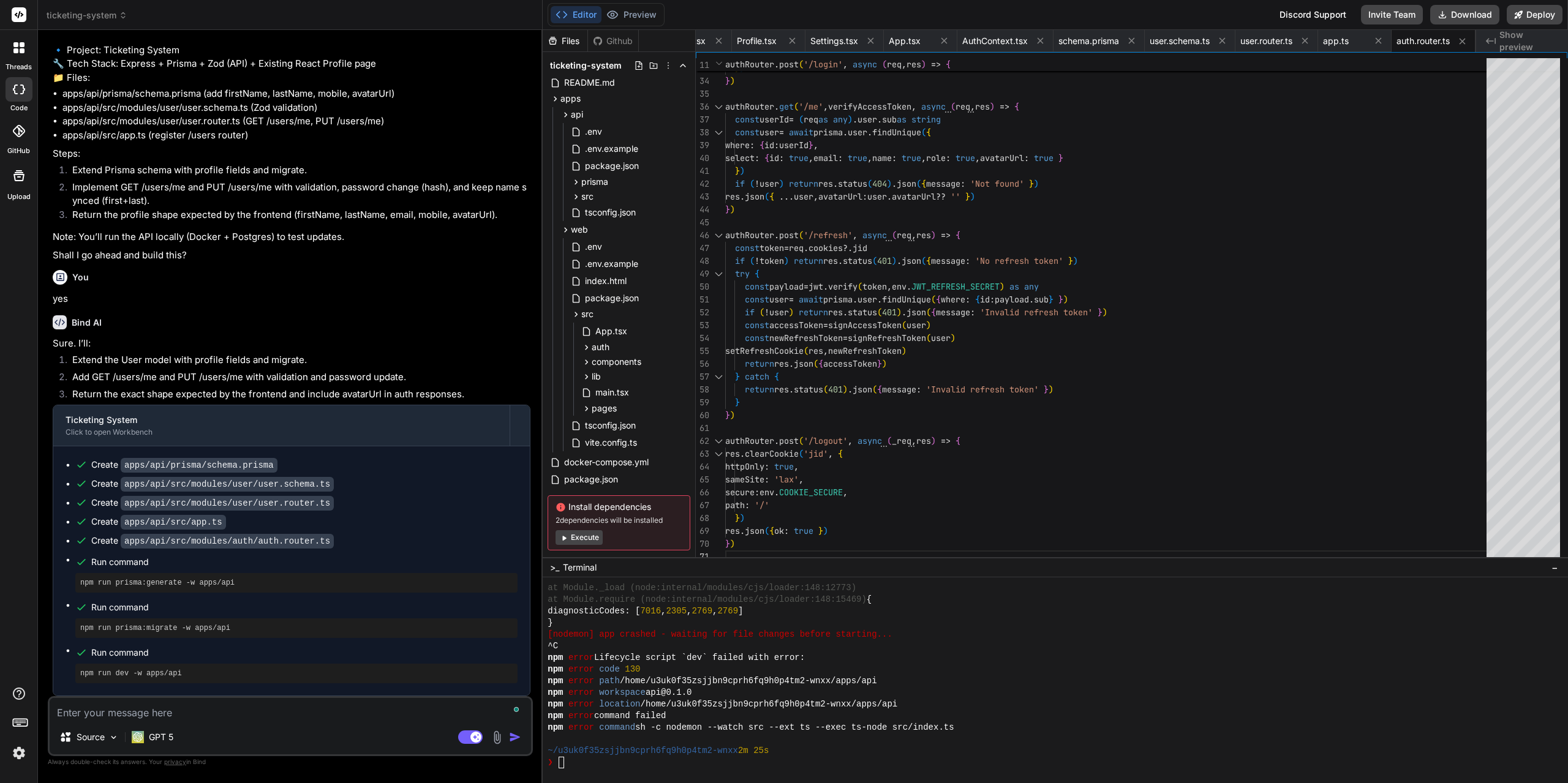
click at [789, 696] on div "npm error workspace api@0.1.0" at bounding box center [1050, 693] width 1003 height 12
drag, startPoint x: 548, startPoint y: 636, endPoint x: 919, endPoint y: 636, distance: 371.0
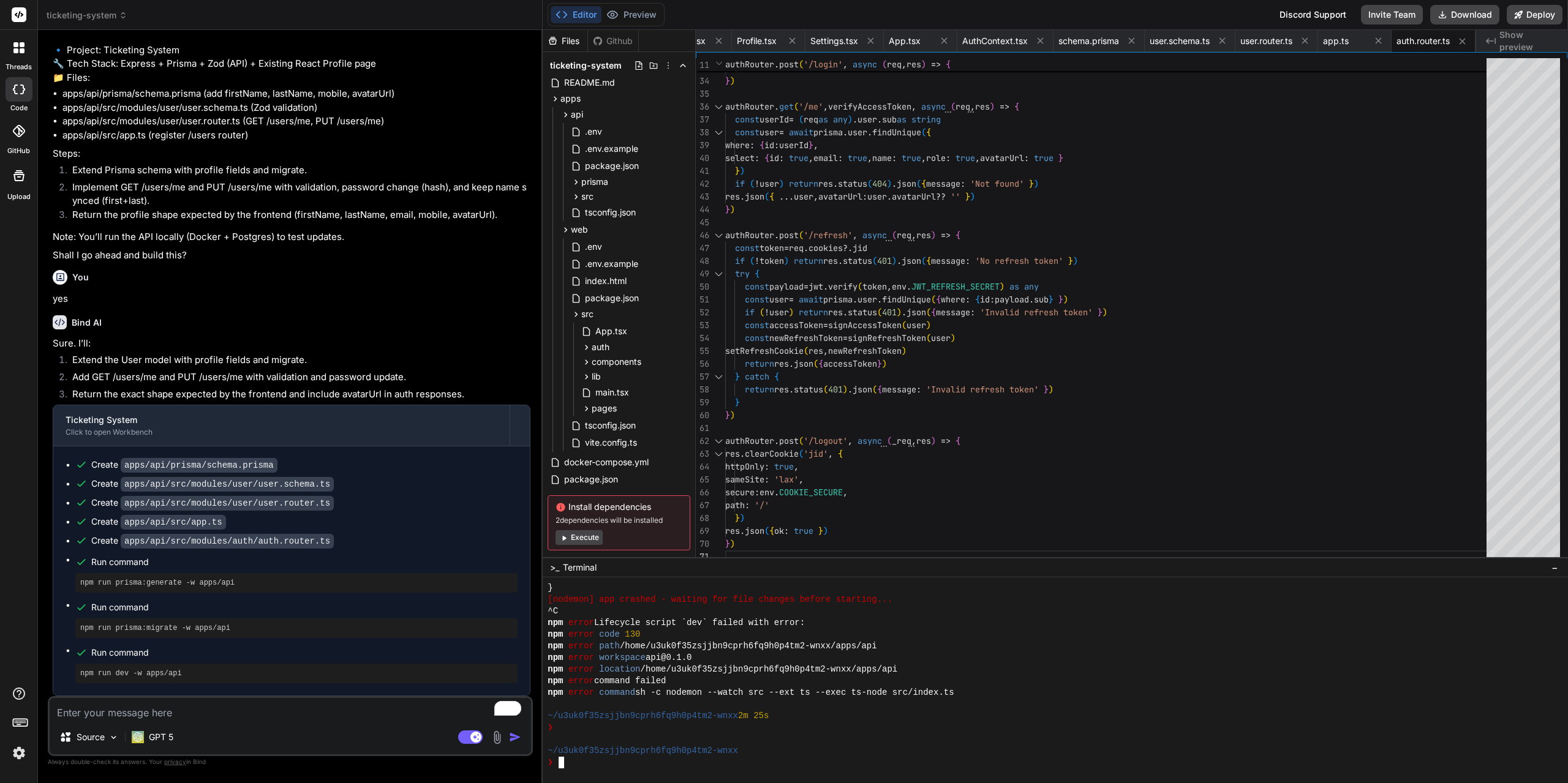
click at [271, 715] on textarea "To enrich screen reader interactions, please activate Accessibility in Grammarl…" at bounding box center [289, 709] width 481 height 22
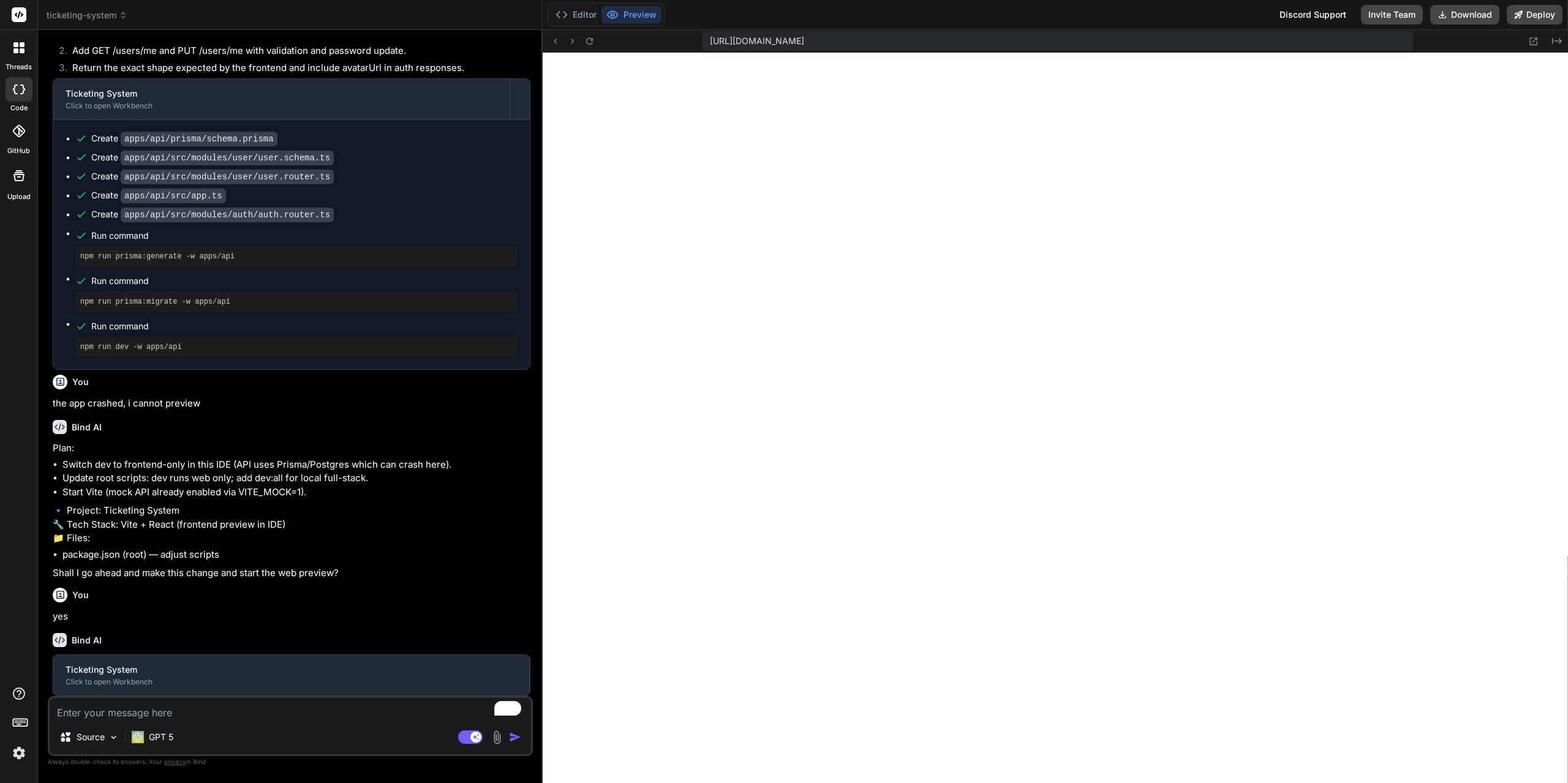
scroll to position [8752, 0]
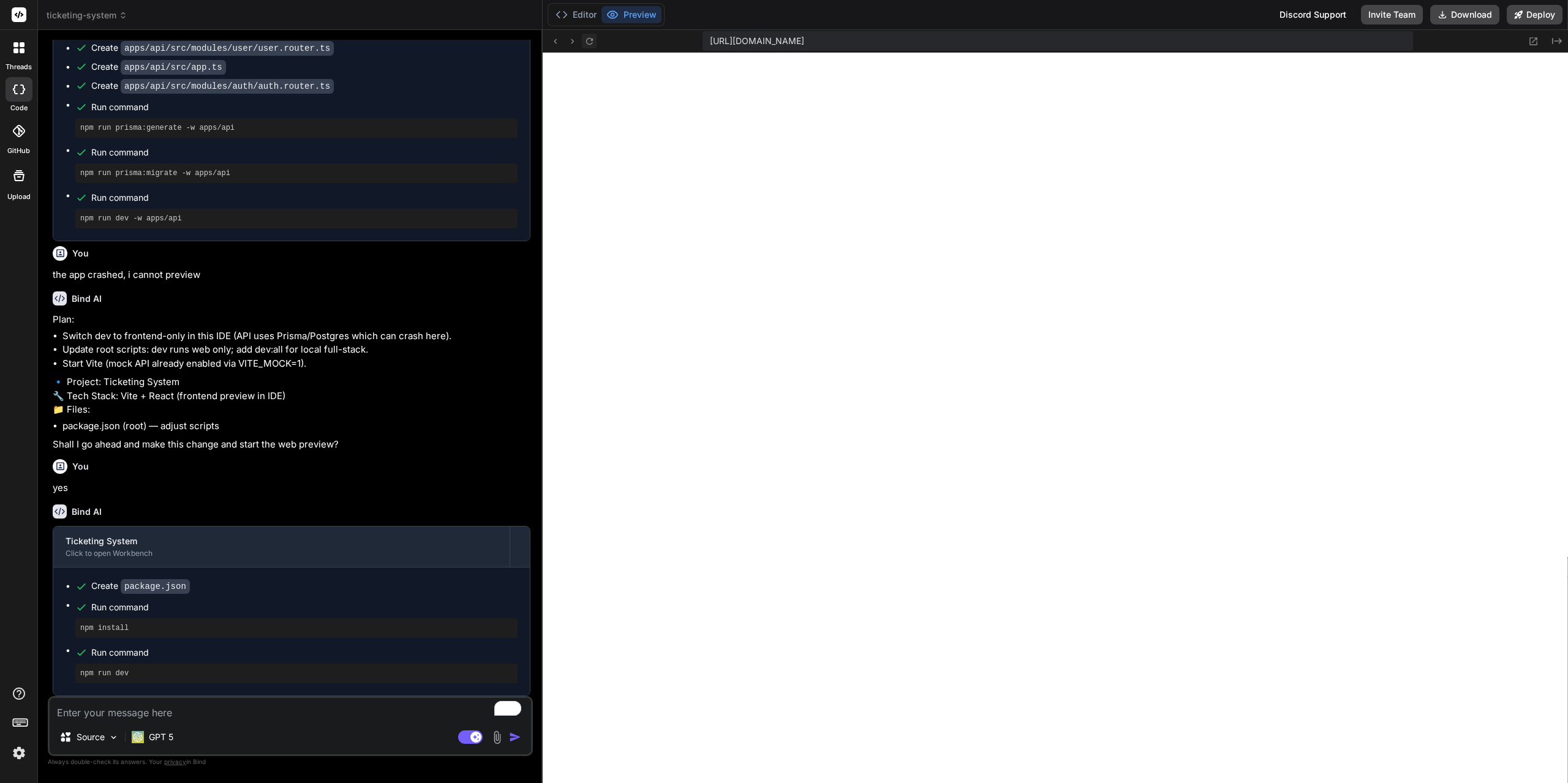
click at [585, 43] on icon at bounding box center [589, 41] width 11 height 11
click at [281, 718] on textarea "To enrich screen reader interactions, please activate Accessibility in Grammarl…" at bounding box center [289, 709] width 481 height 22
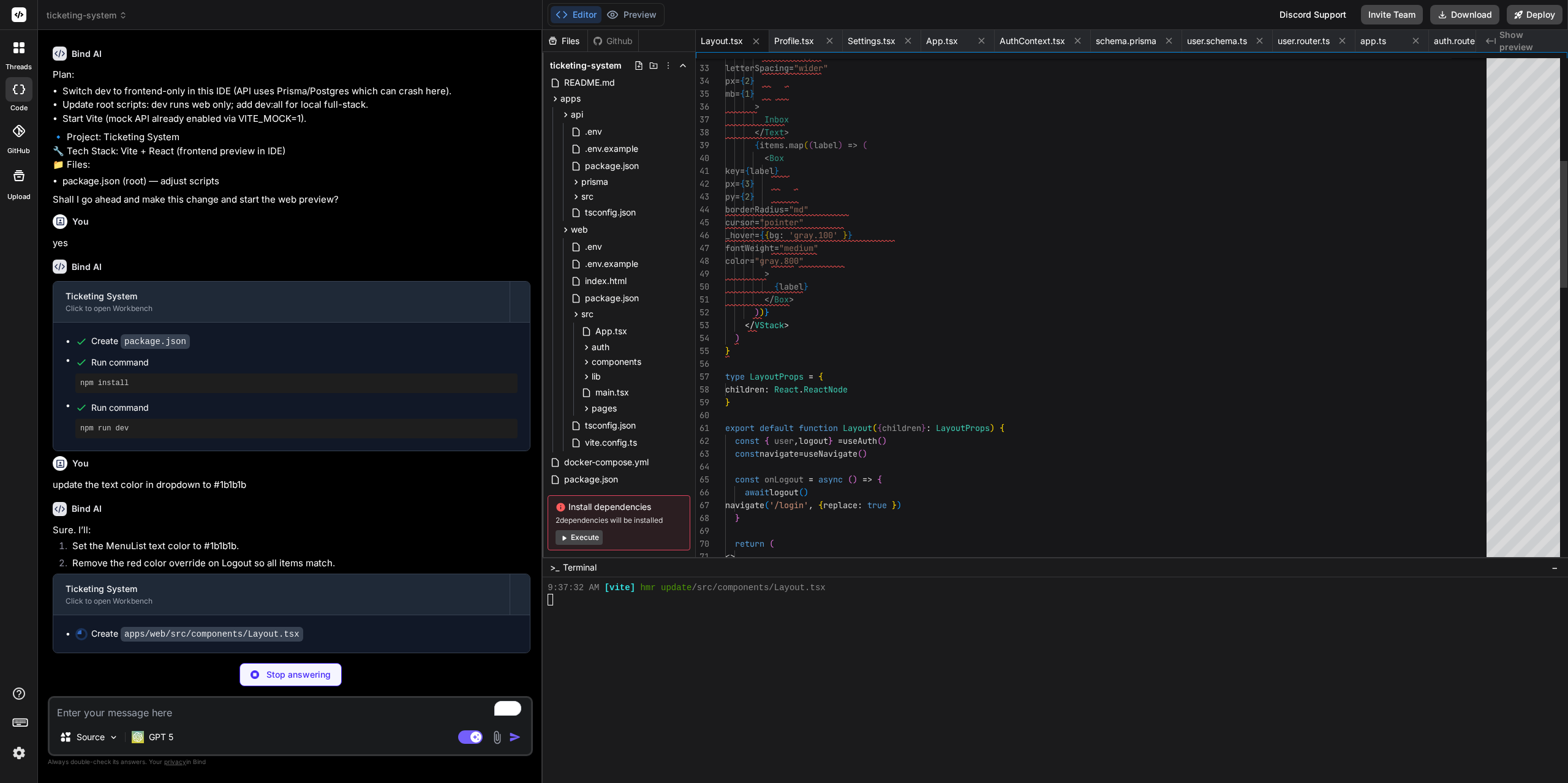
scroll to position [9068, 0]
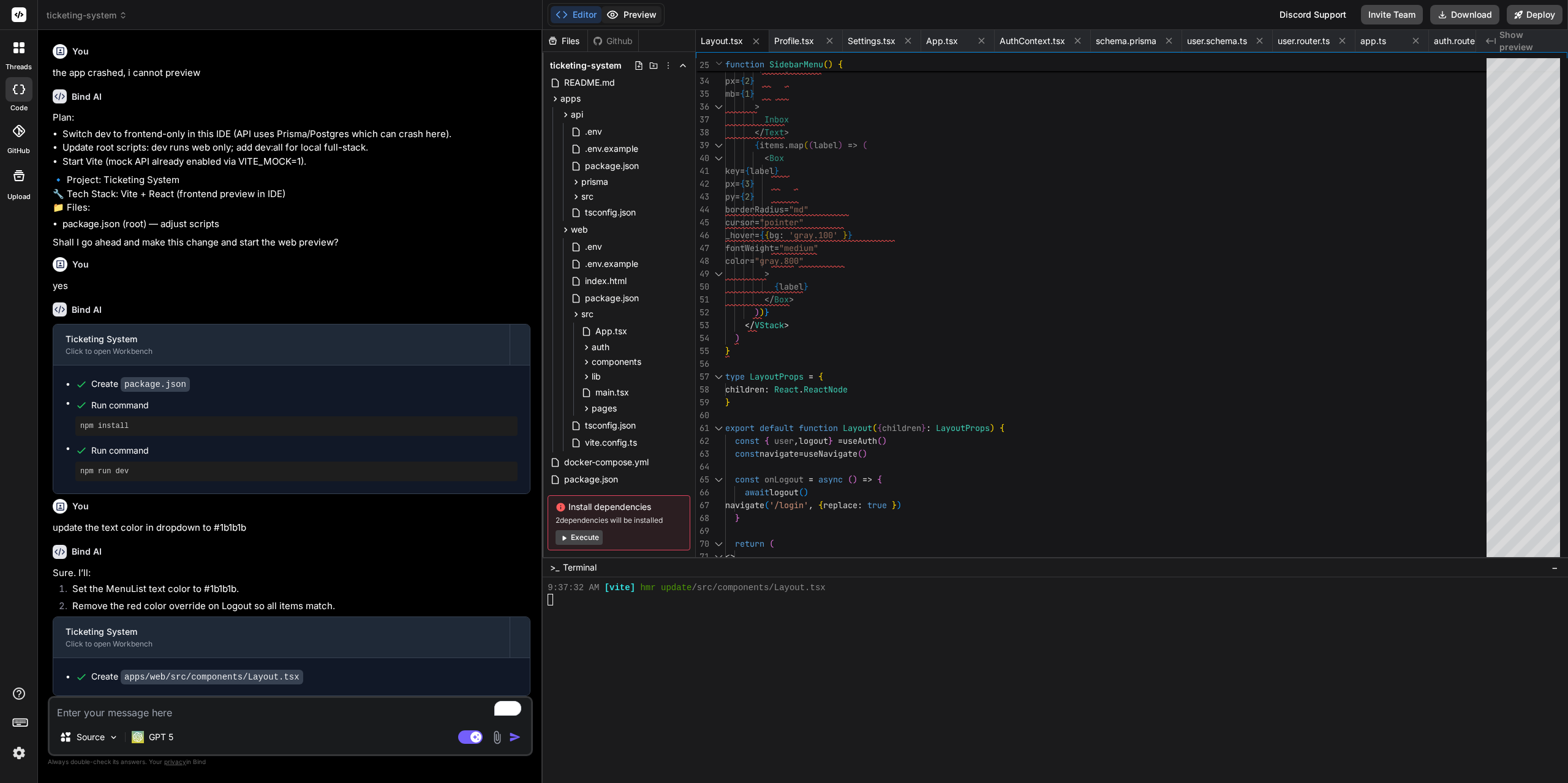
click at [633, 19] on button "Preview" at bounding box center [631, 14] width 60 height 17
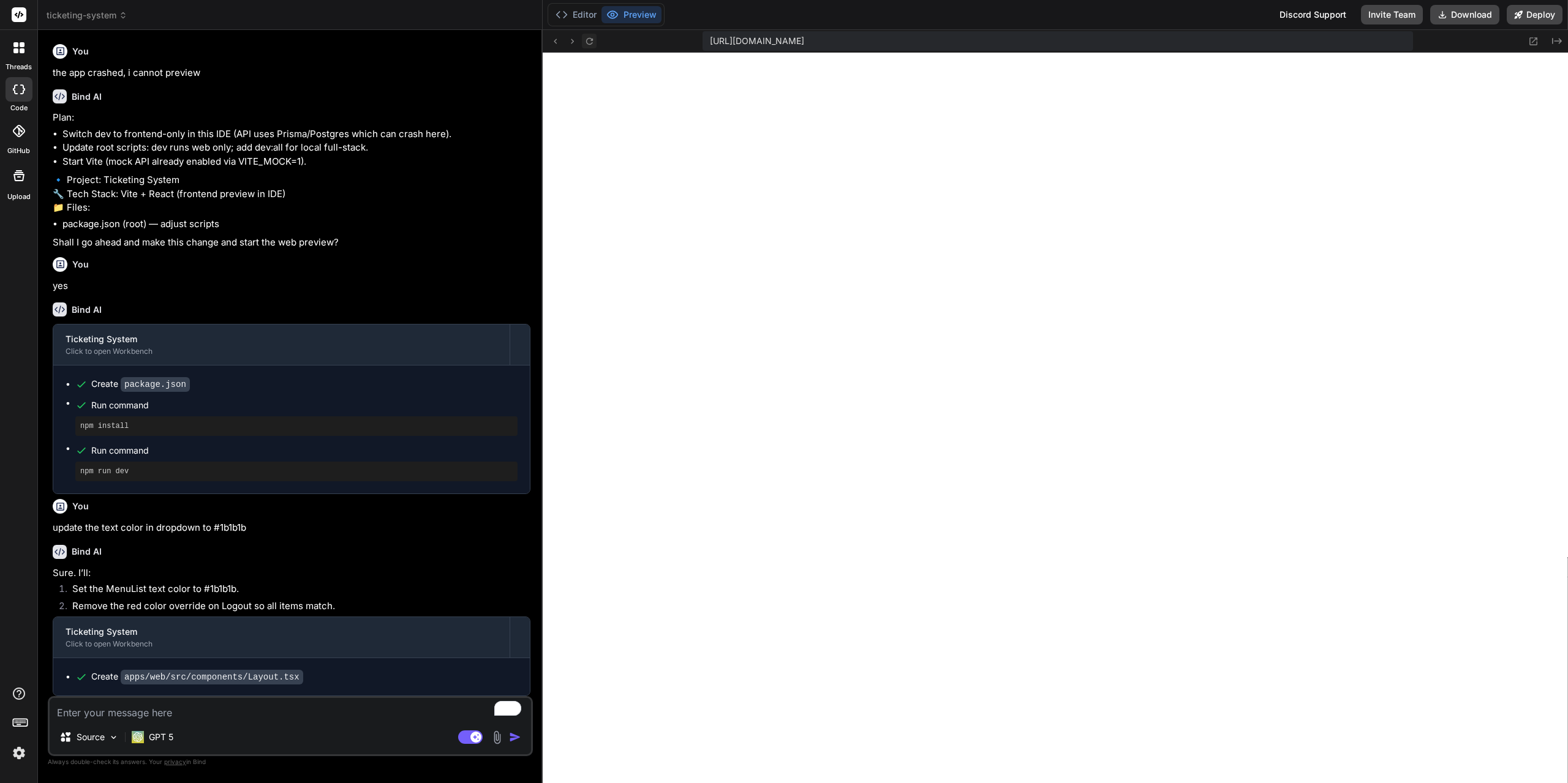
click at [585, 38] on icon at bounding box center [589, 41] width 11 height 11
click at [595, 38] on button at bounding box center [588, 40] width 15 height 15
click at [266, 718] on textarea "To enrich screen reader interactions, please activate Accessibility in Grammarl…" at bounding box center [289, 709] width 481 height 22
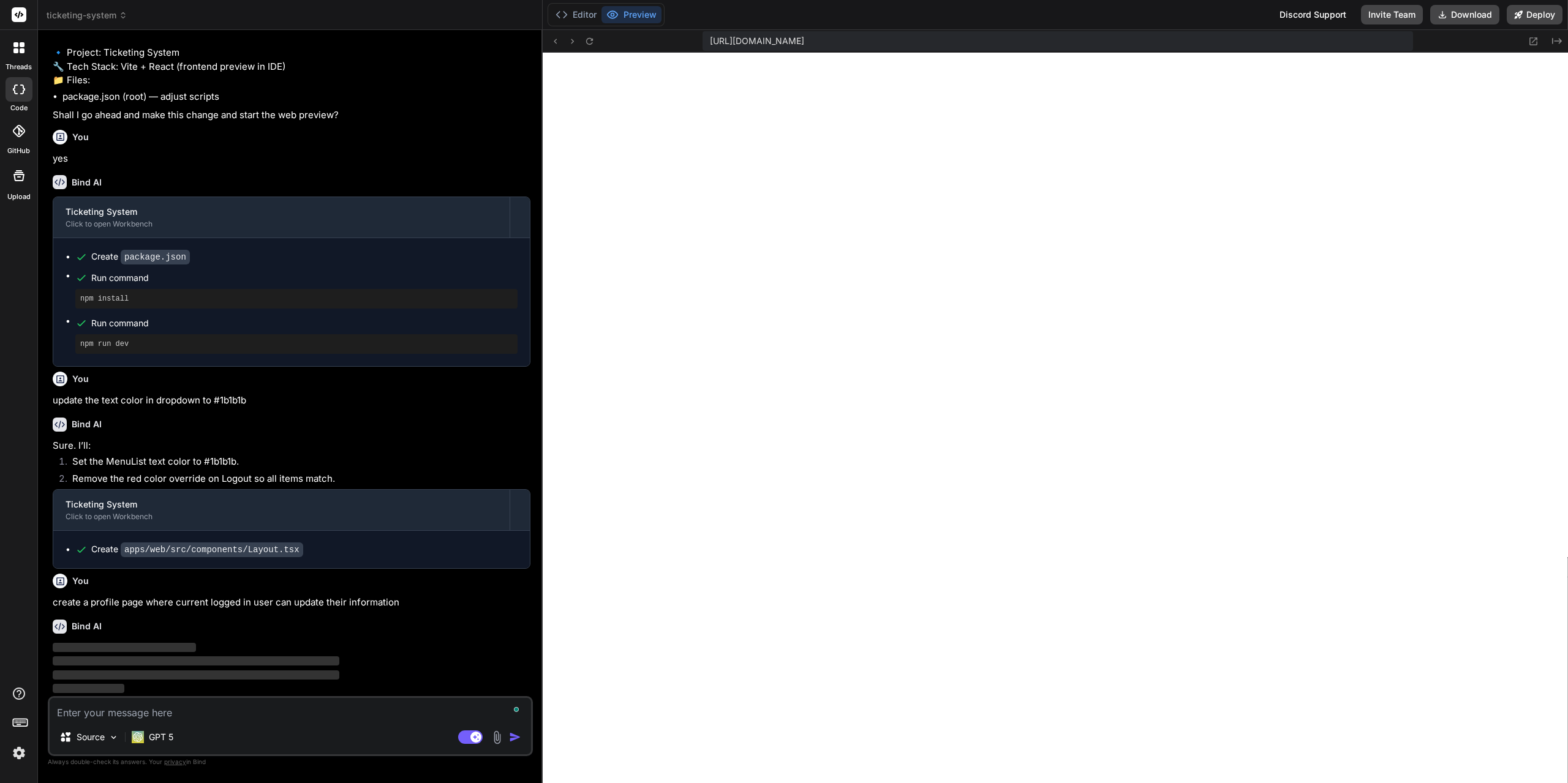
scroll to position [9196, 0]
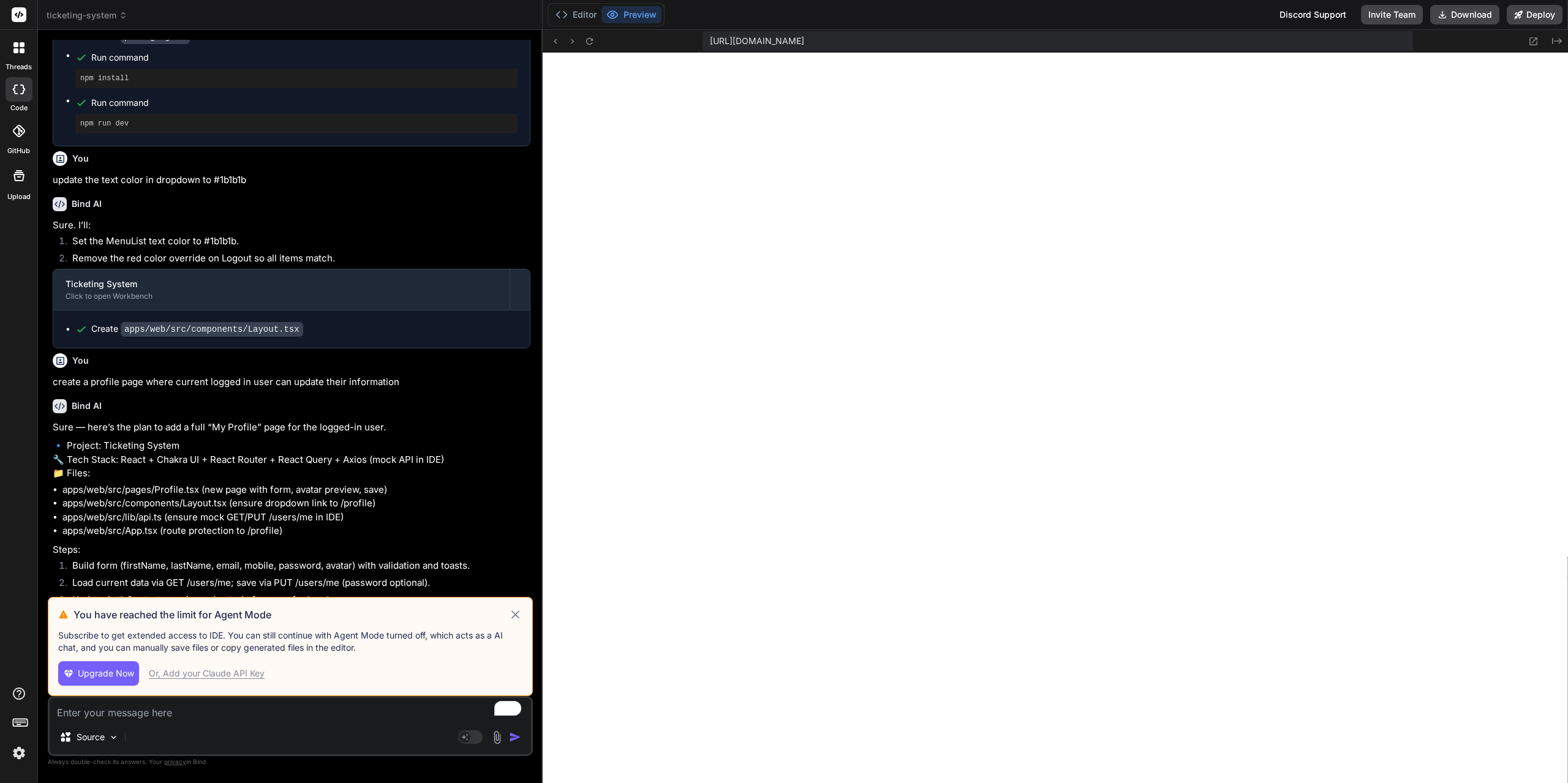
click at [109, 669] on span "Upgrade Now" at bounding box center [105, 674] width 56 height 12
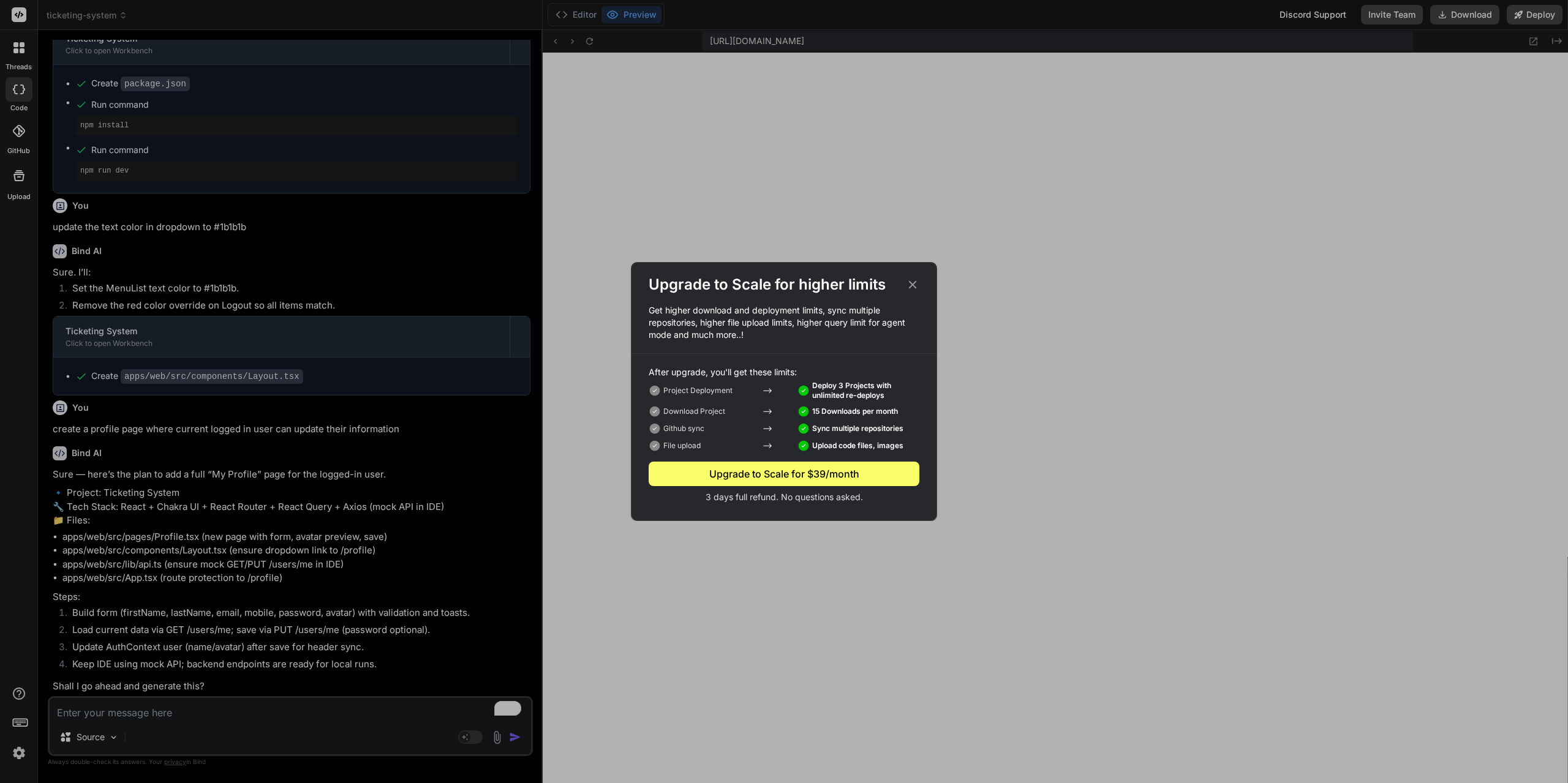
click at [912, 286] on icon at bounding box center [913, 285] width 8 height 8
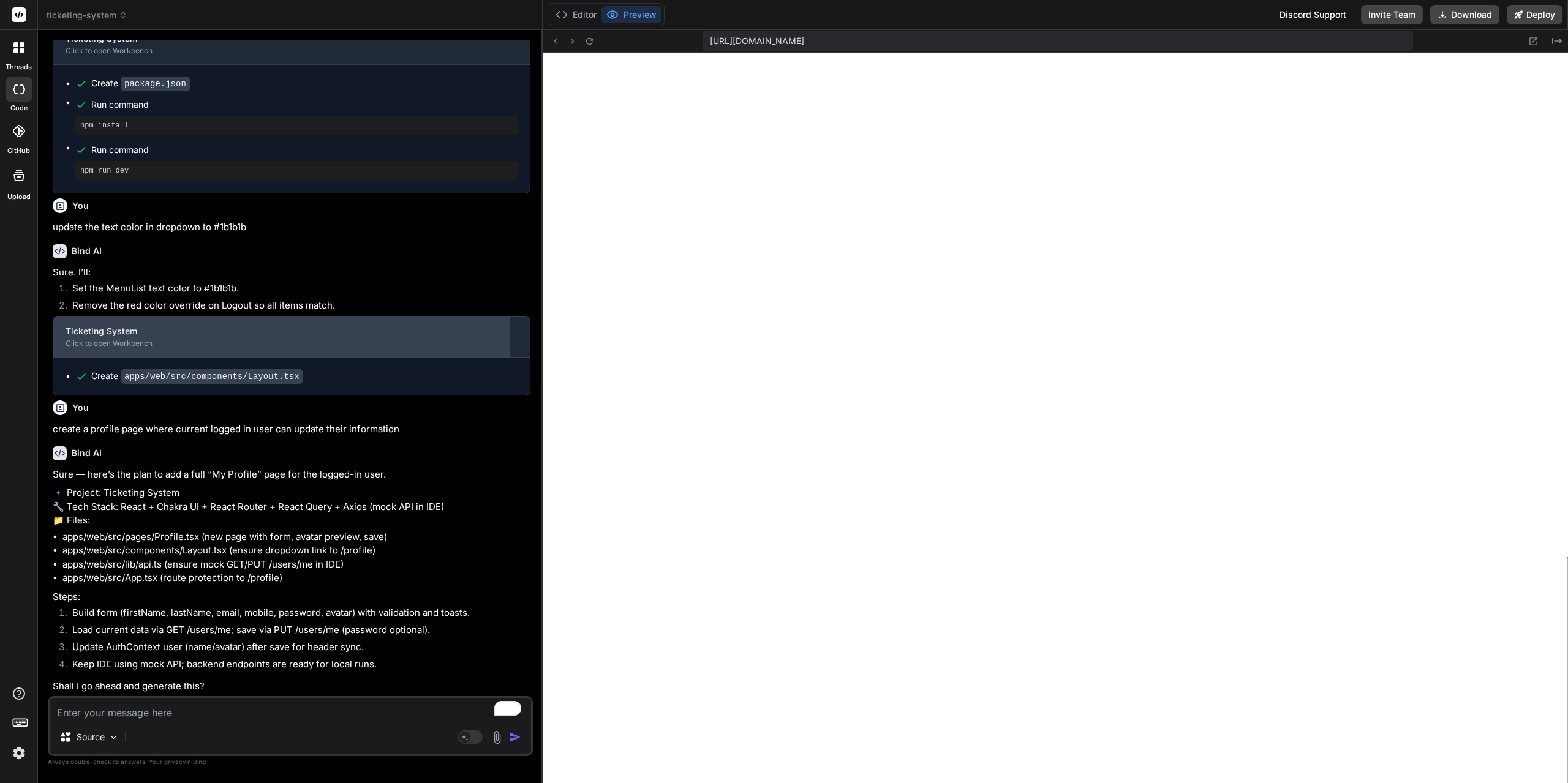
scroll to position [9397, 0]
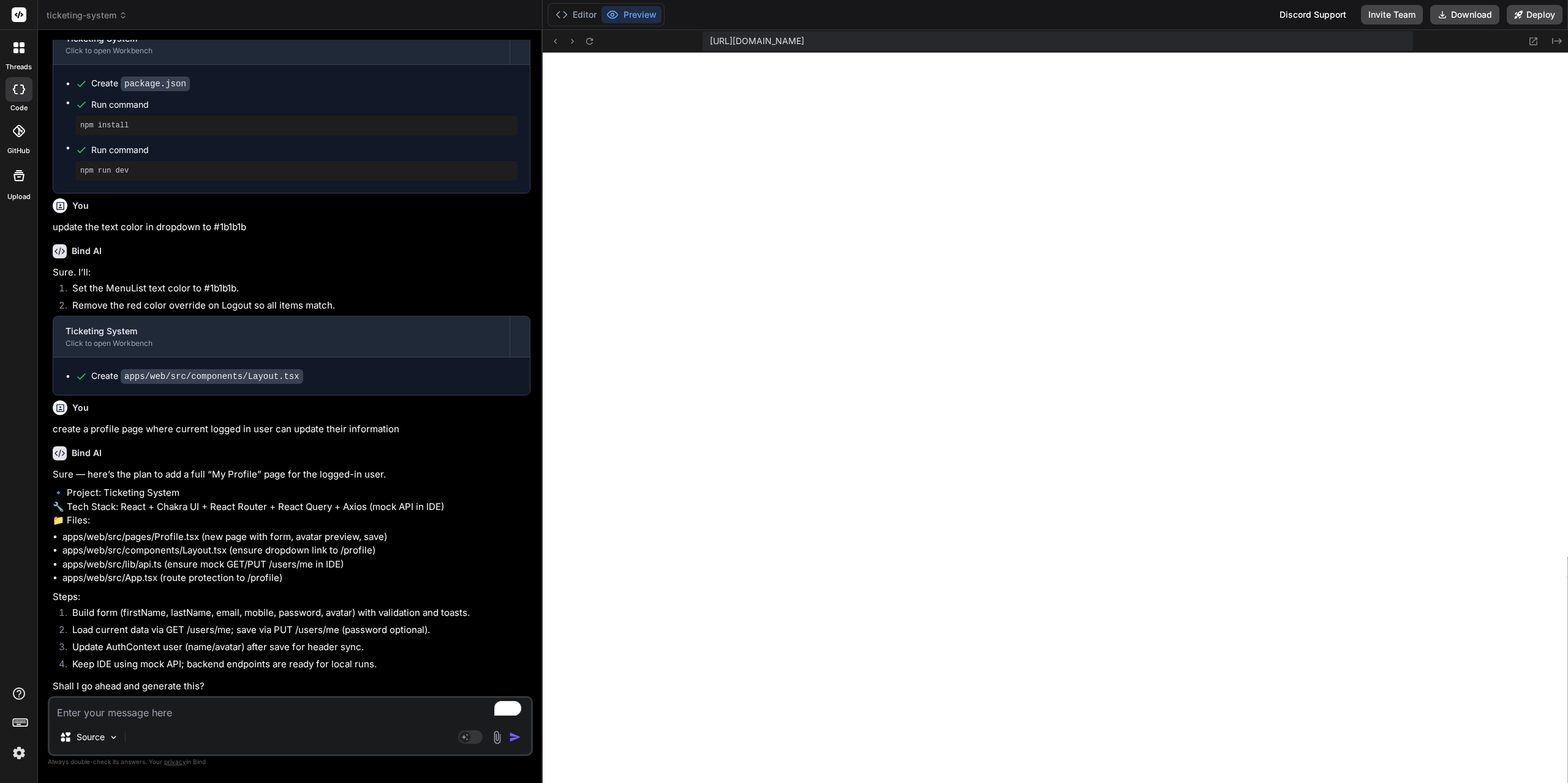
click at [243, 715] on textarea "To enrich screen reader interactions, please activate Accessibility in Grammarl…" at bounding box center [289, 709] width 481 height 22
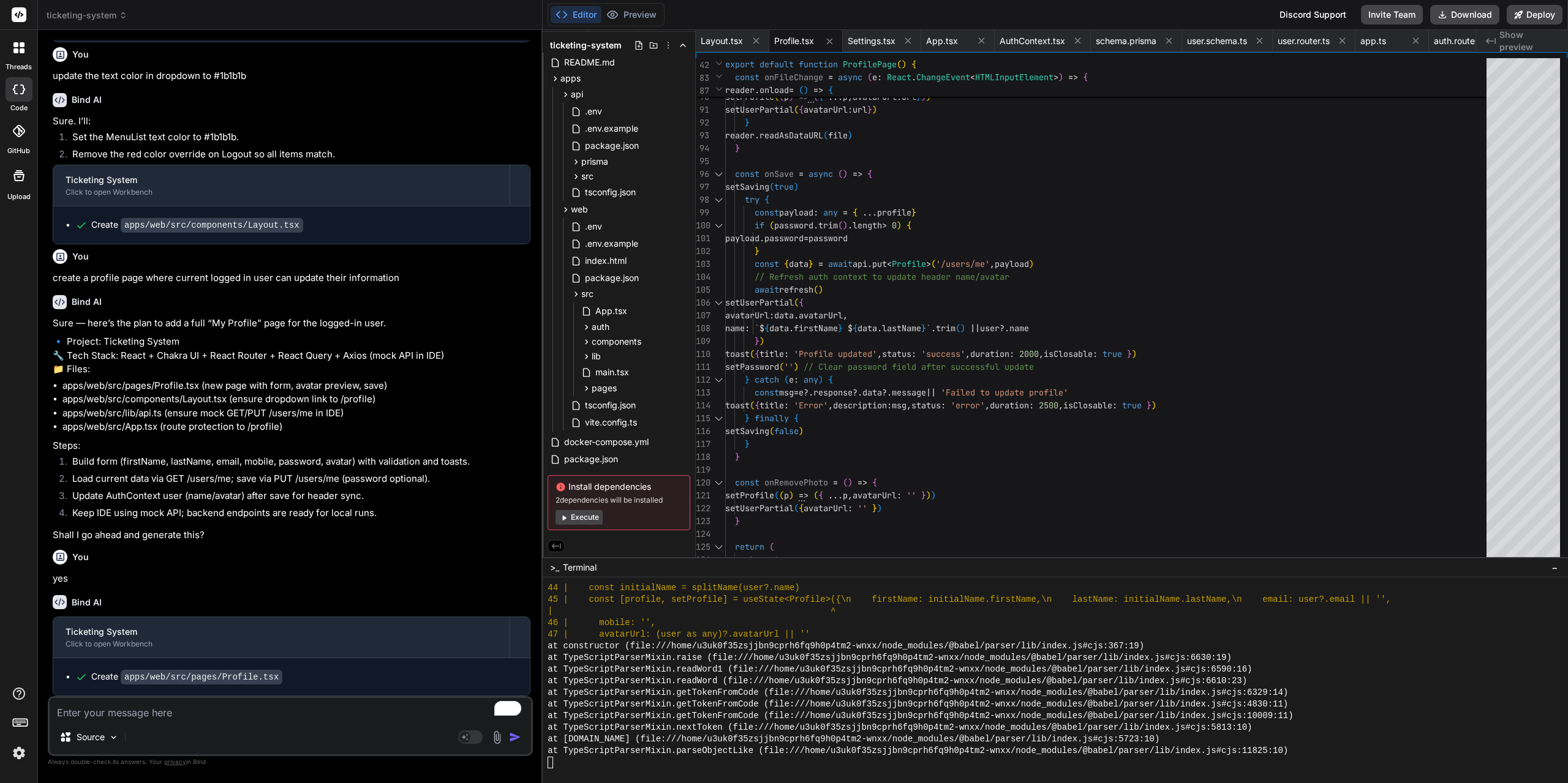
scroll to position [9548, 0]
click at [580, 520] on button "Execute" at bounding box center [579, 517] width 47 height 15
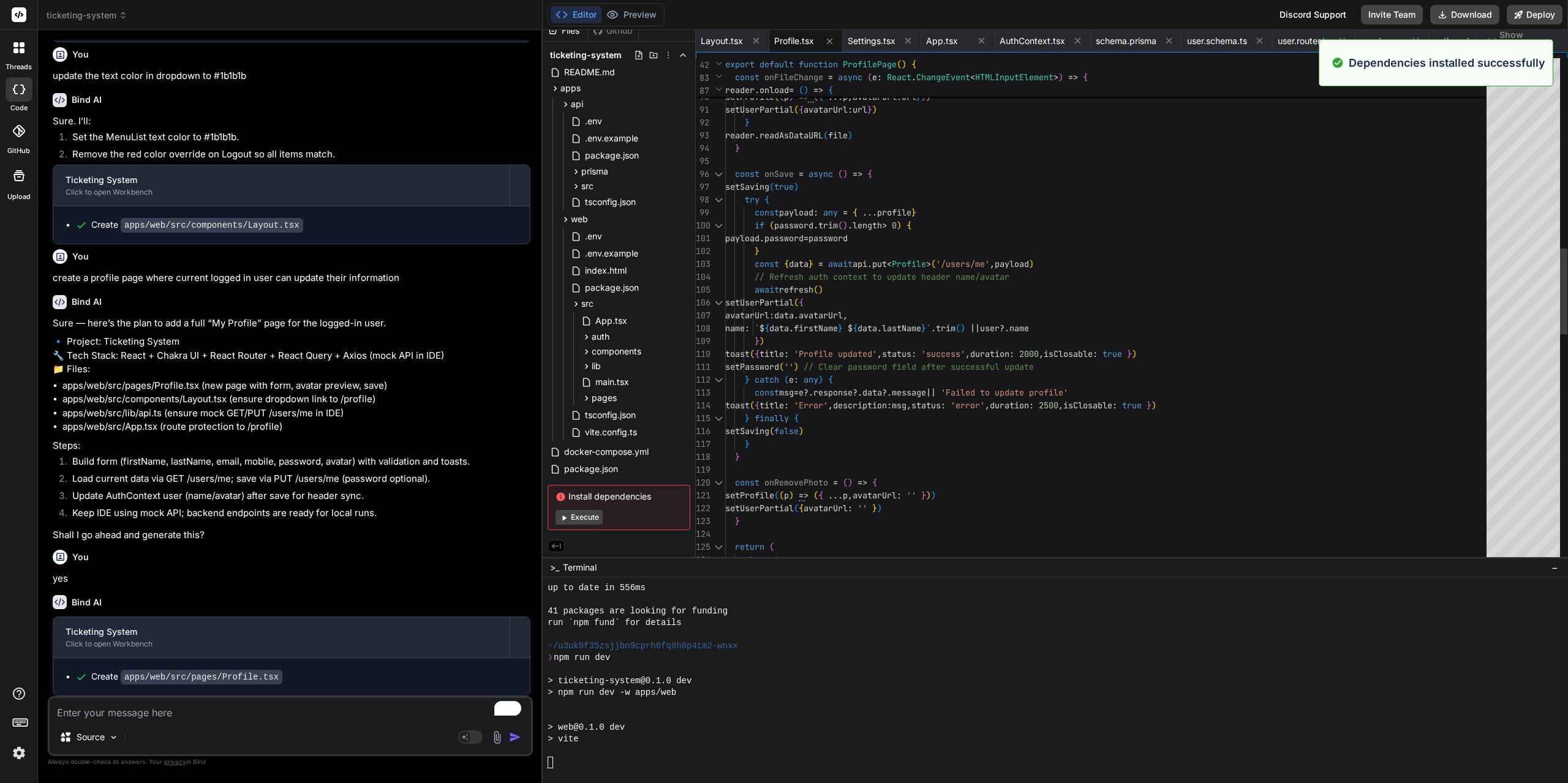
scroll to position [5807, 0]
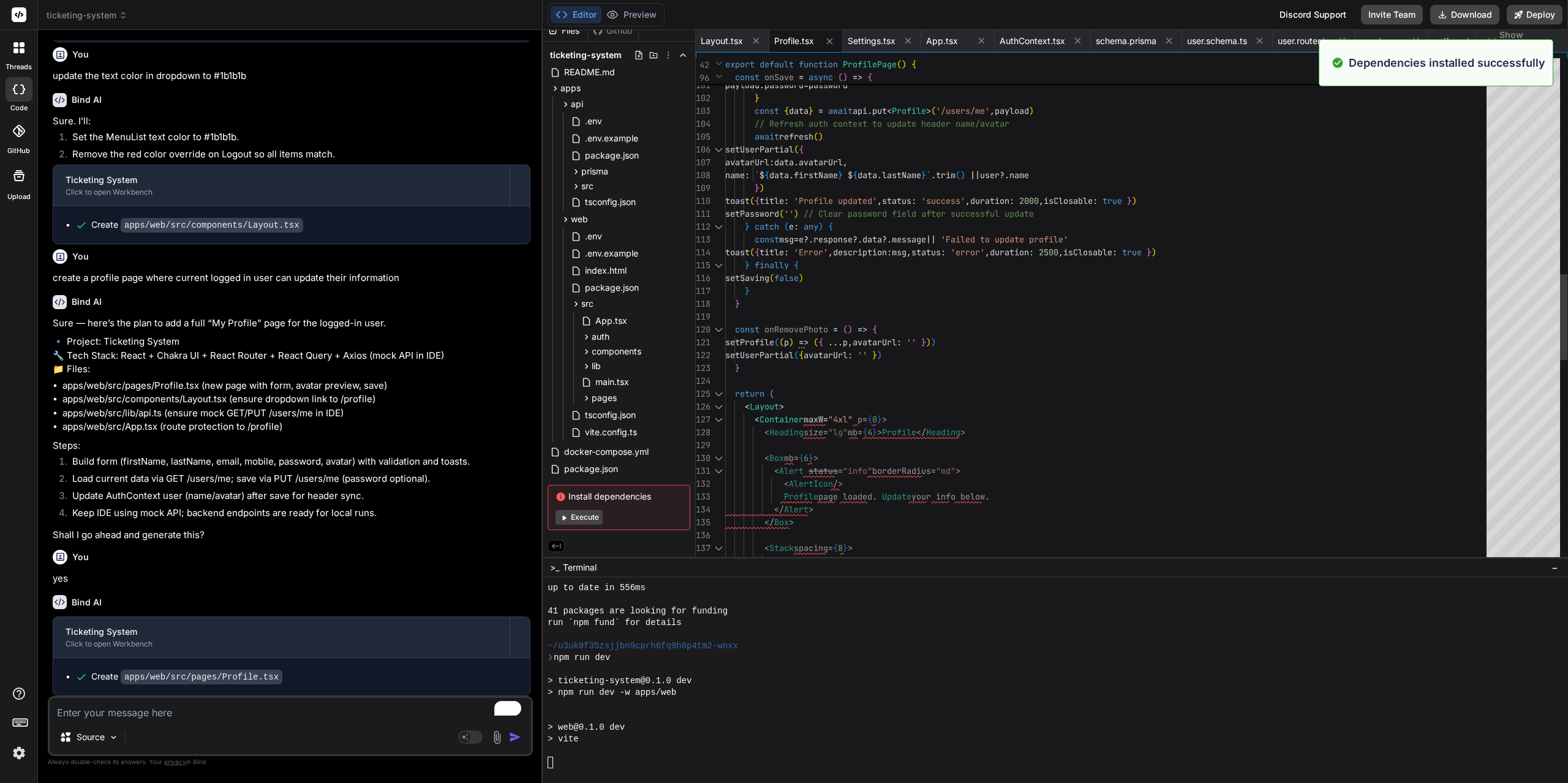
click at [1503, 283] on div at bounding box center [1523, 311] width 74 height 506
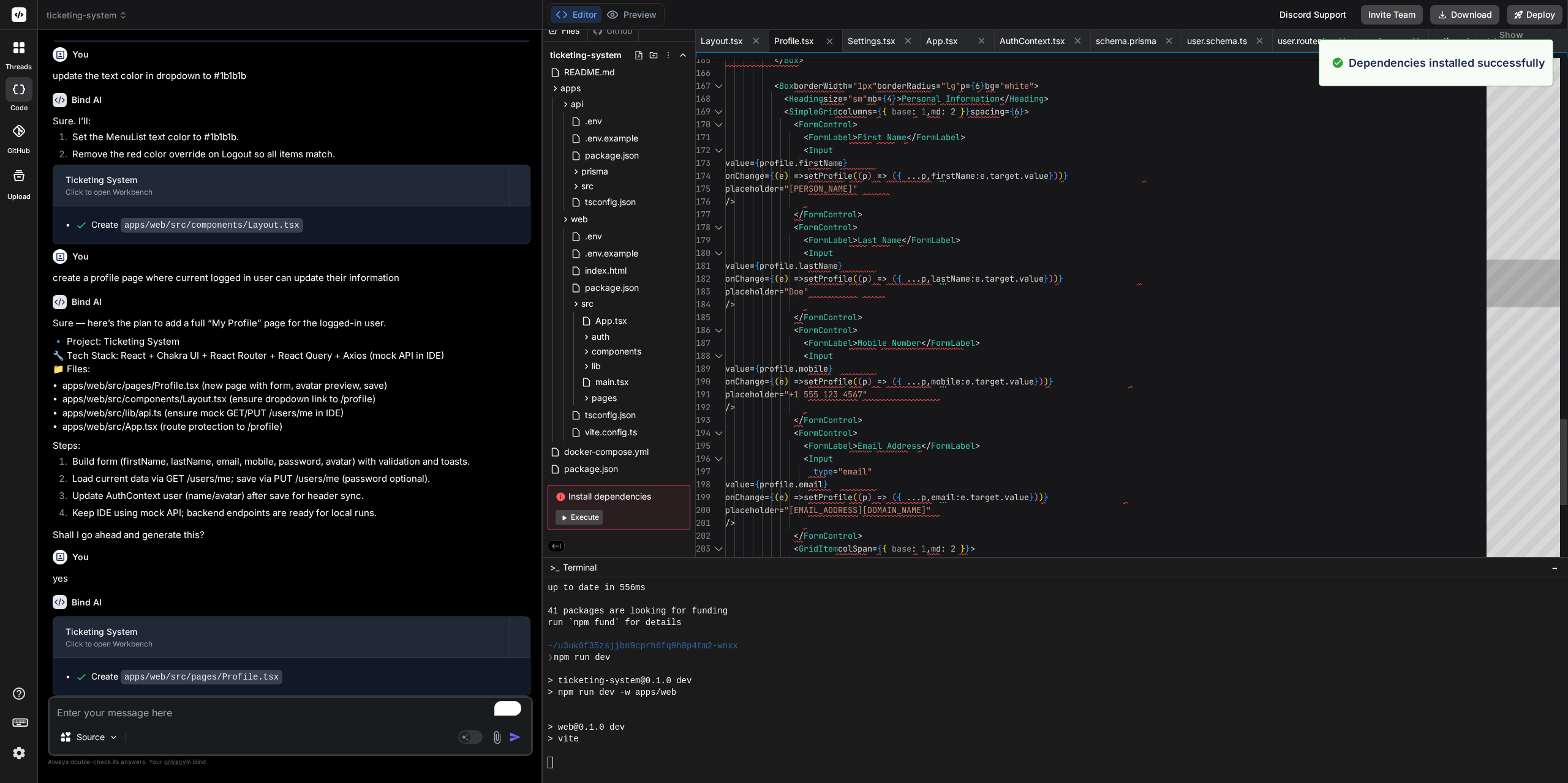
scroll to position [5981, 0]
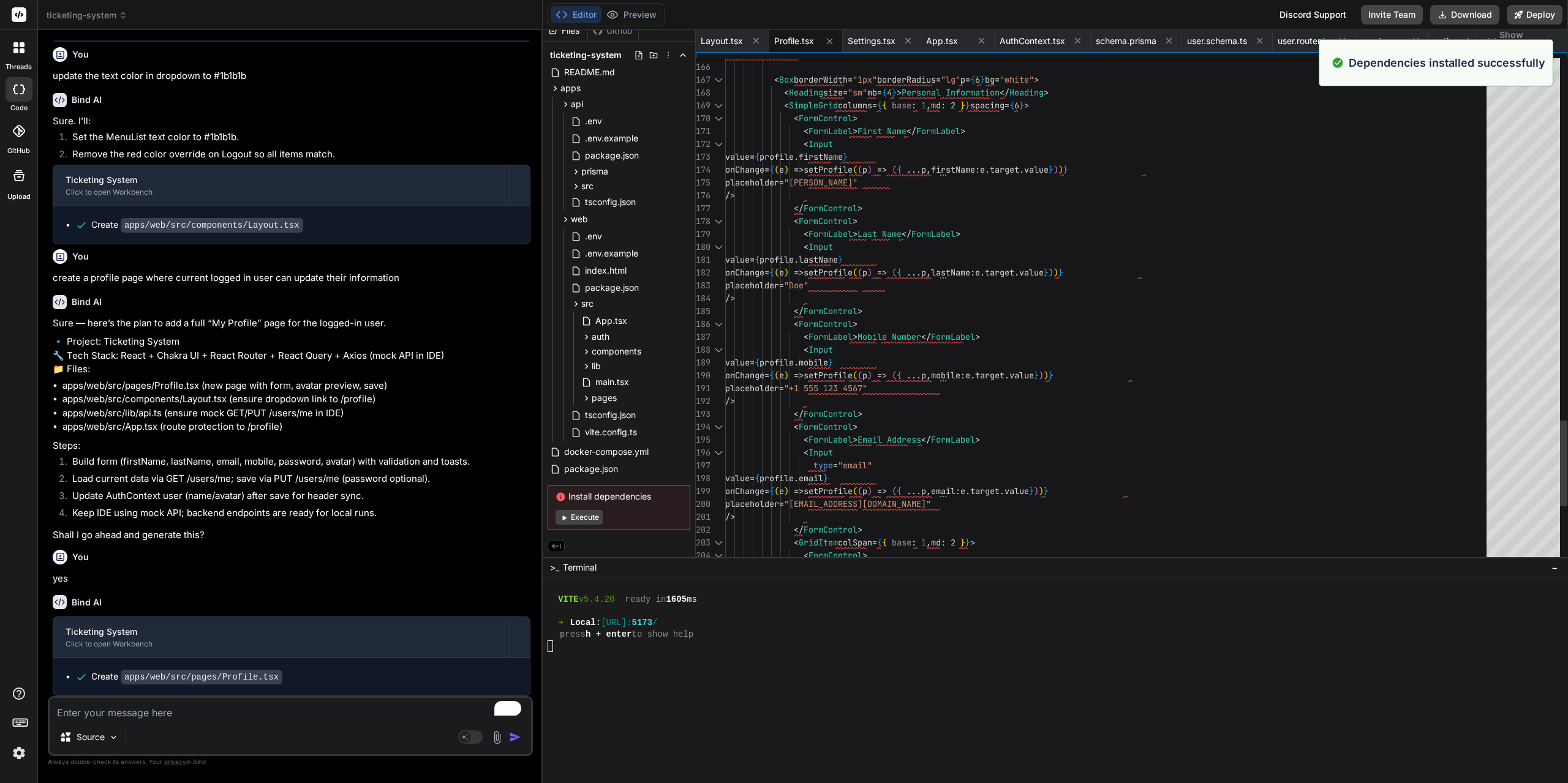
click at [1500, 305] on div at bounding box center [1523, 284] width 74 height 48
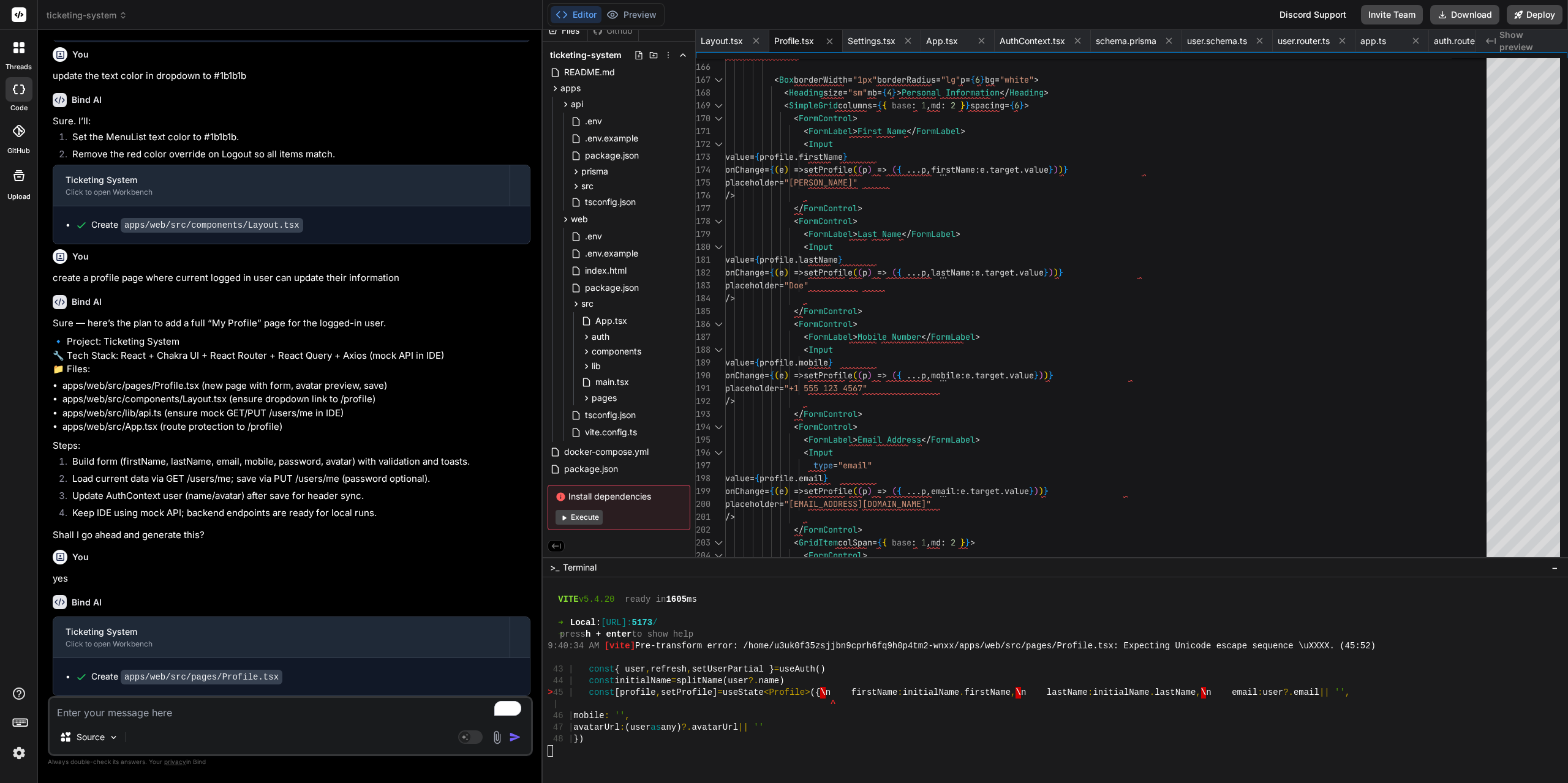
scroll to position [6284, 0]
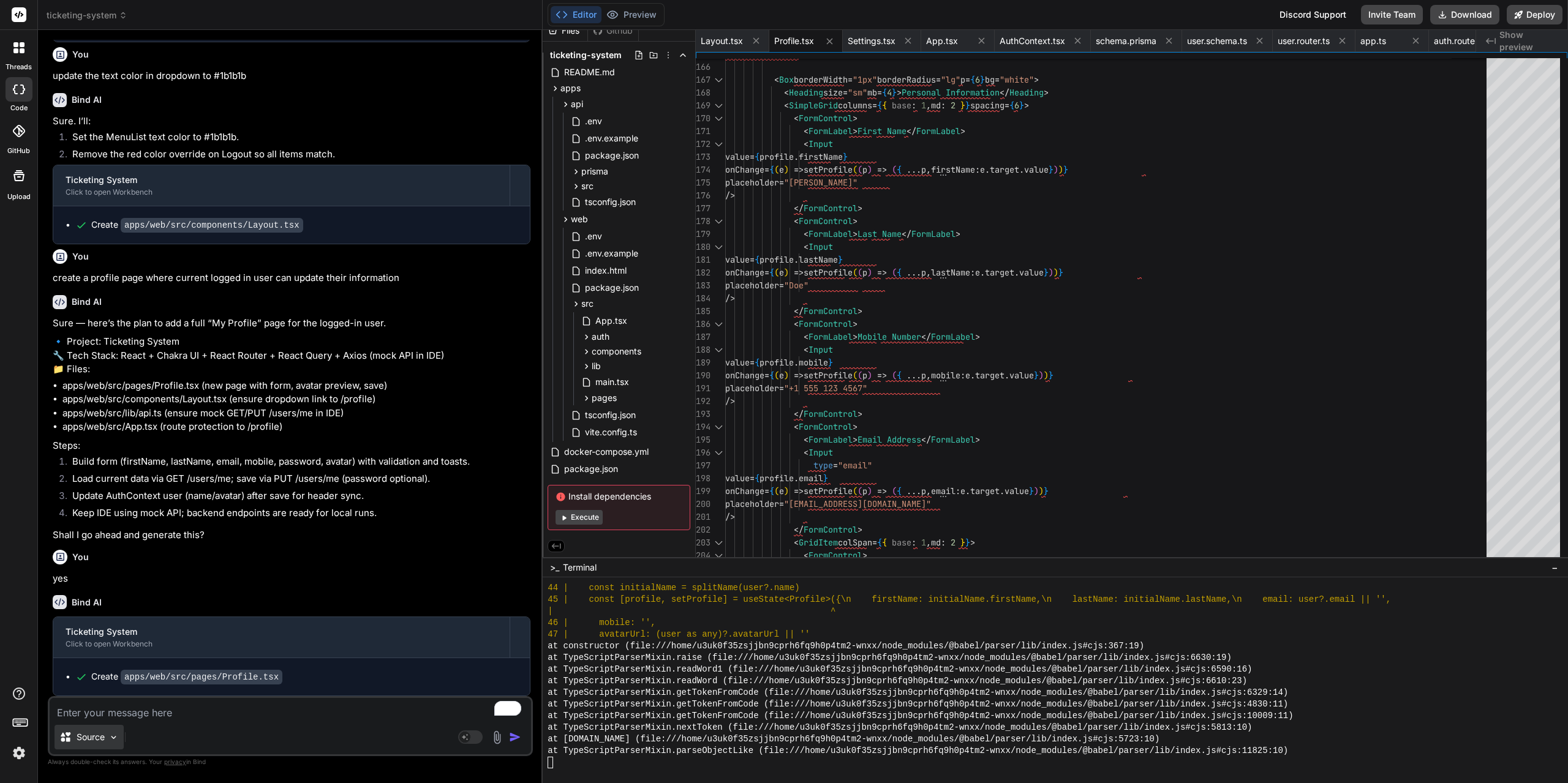
click at [100, 742] on p "Source" at bounding box center [90, 737] width 29 height 12
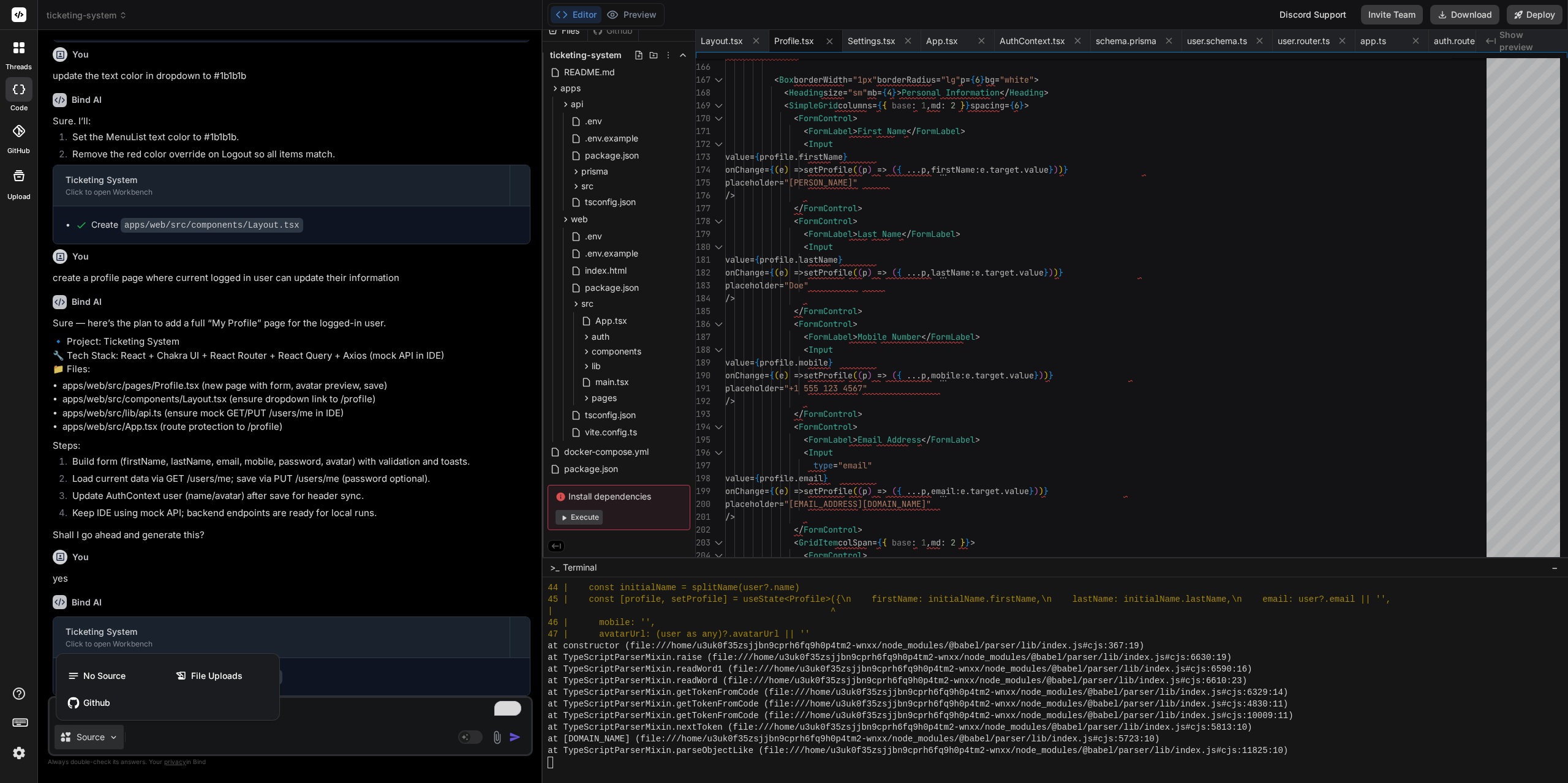
click at [100, 742] on div at bounding box center [784, 392] width 1568 height 783
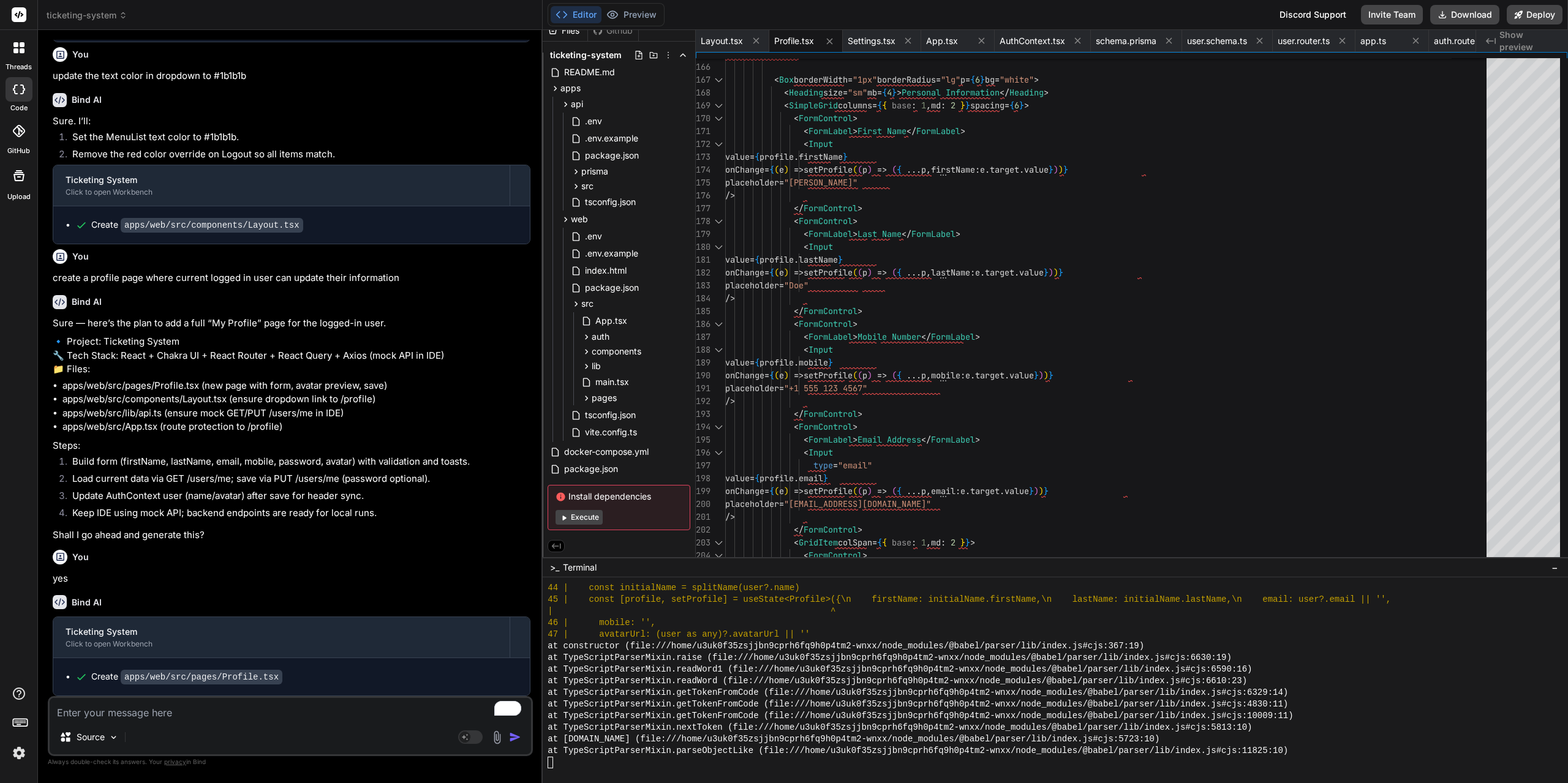
click at [202, 738] on div "Source" at bounding box center [289, 740] width 481 height 30
click at [23, 756] on img at bounding box center [19, 753] width 21 height 21
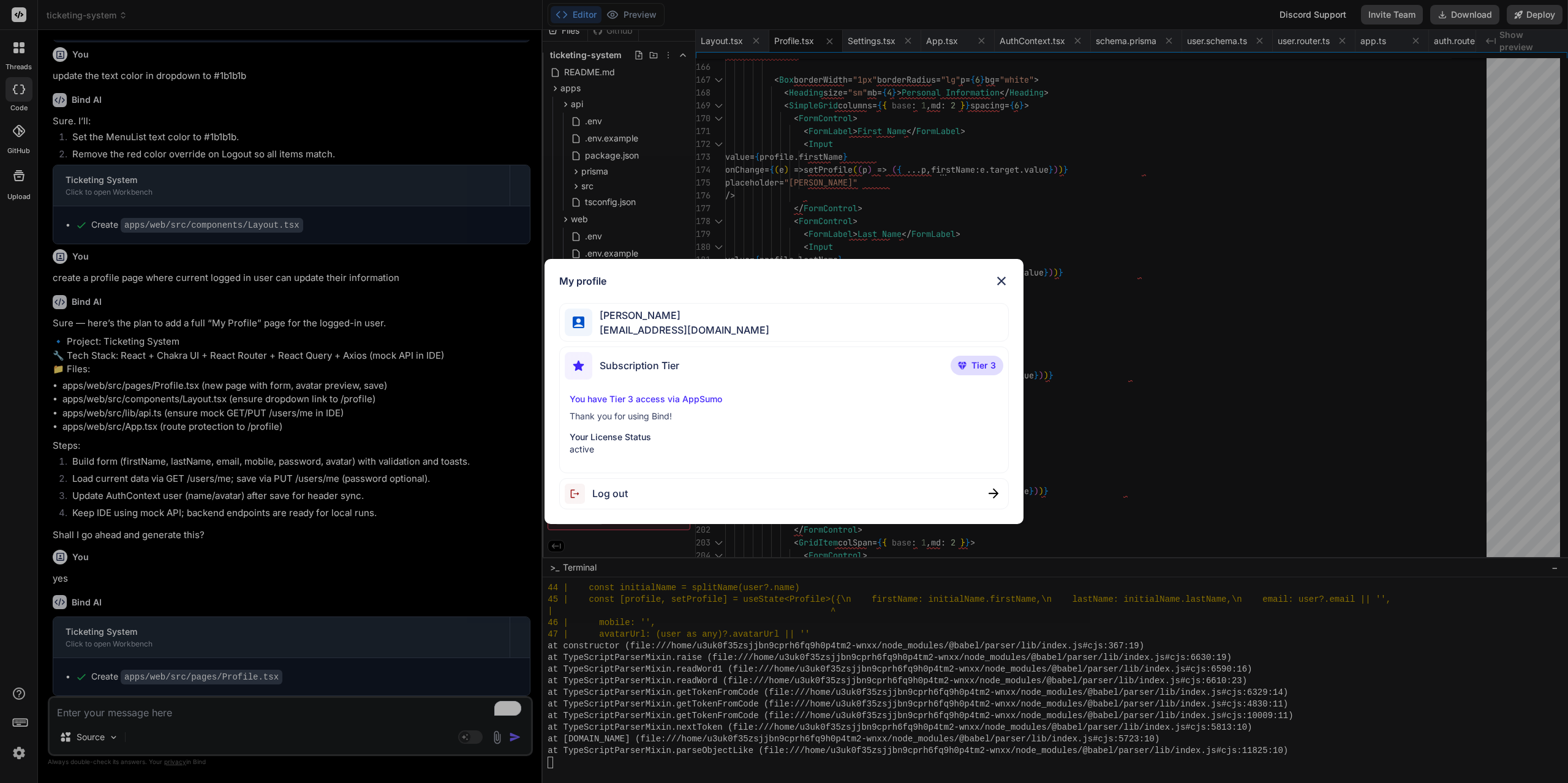
click at [1002, 280] on img at bounding box center [1000, 280] width 15 height 15
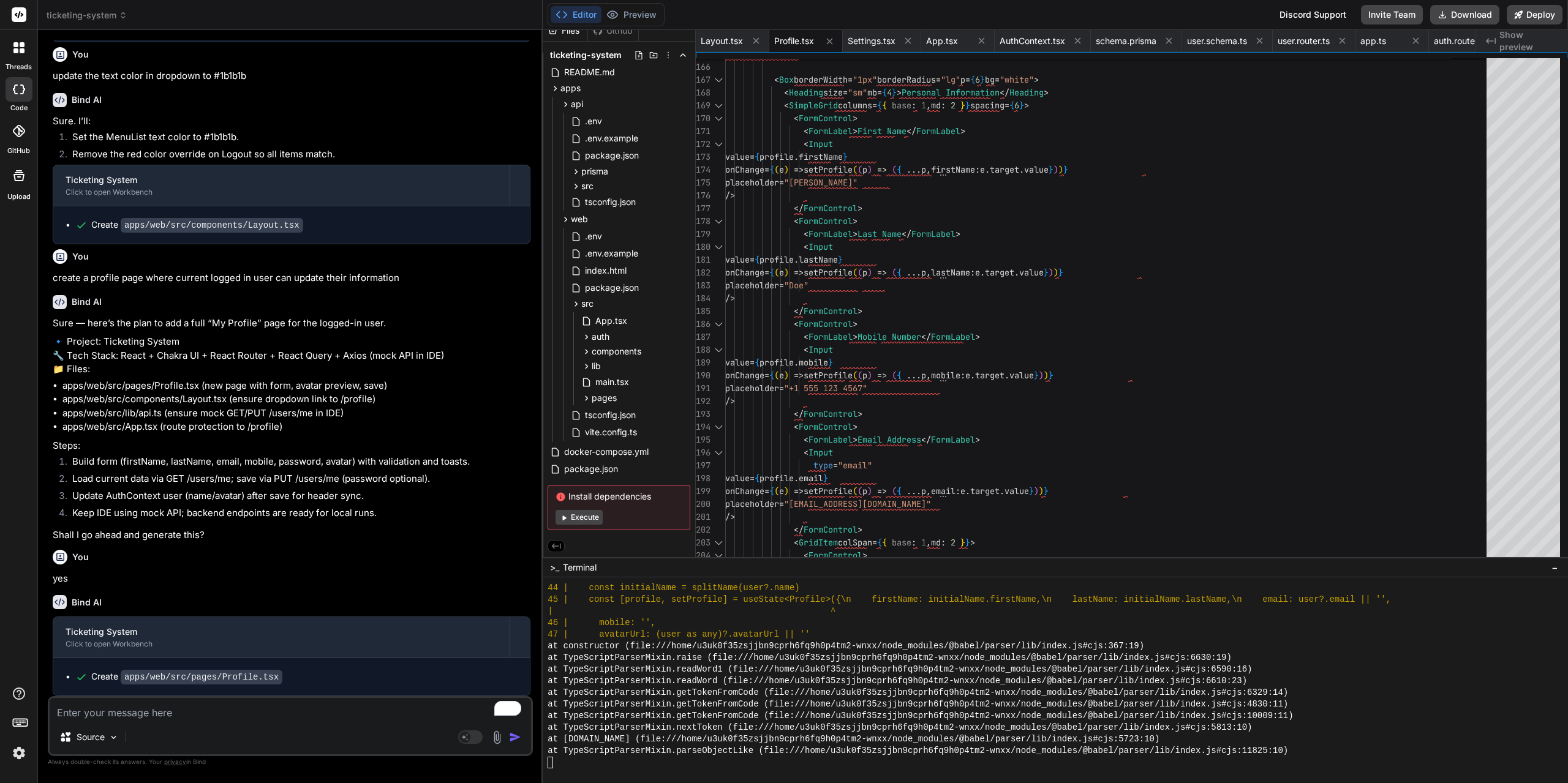
click at [21, 90] on icon at bounding box center [19, 90] width 12 height 10
click at [466, 737] on rect at bounding box center [464, 737] width 11 height 11
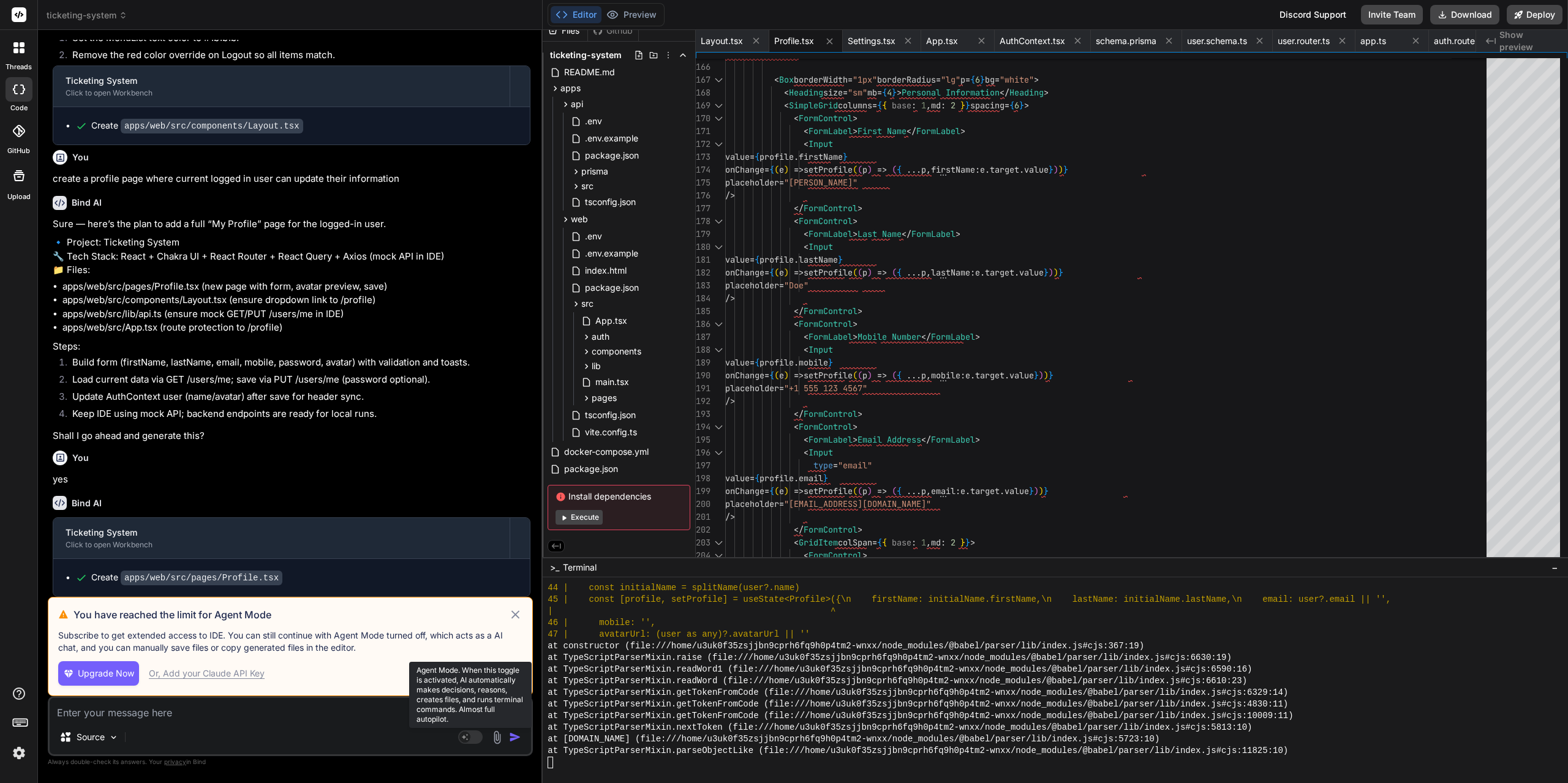
click at [466, 743] on rect at bounding box center [464, 737] width 11 height 11
click at [516, 616] on icon at bounding box center [515, 615] width 9 height 9
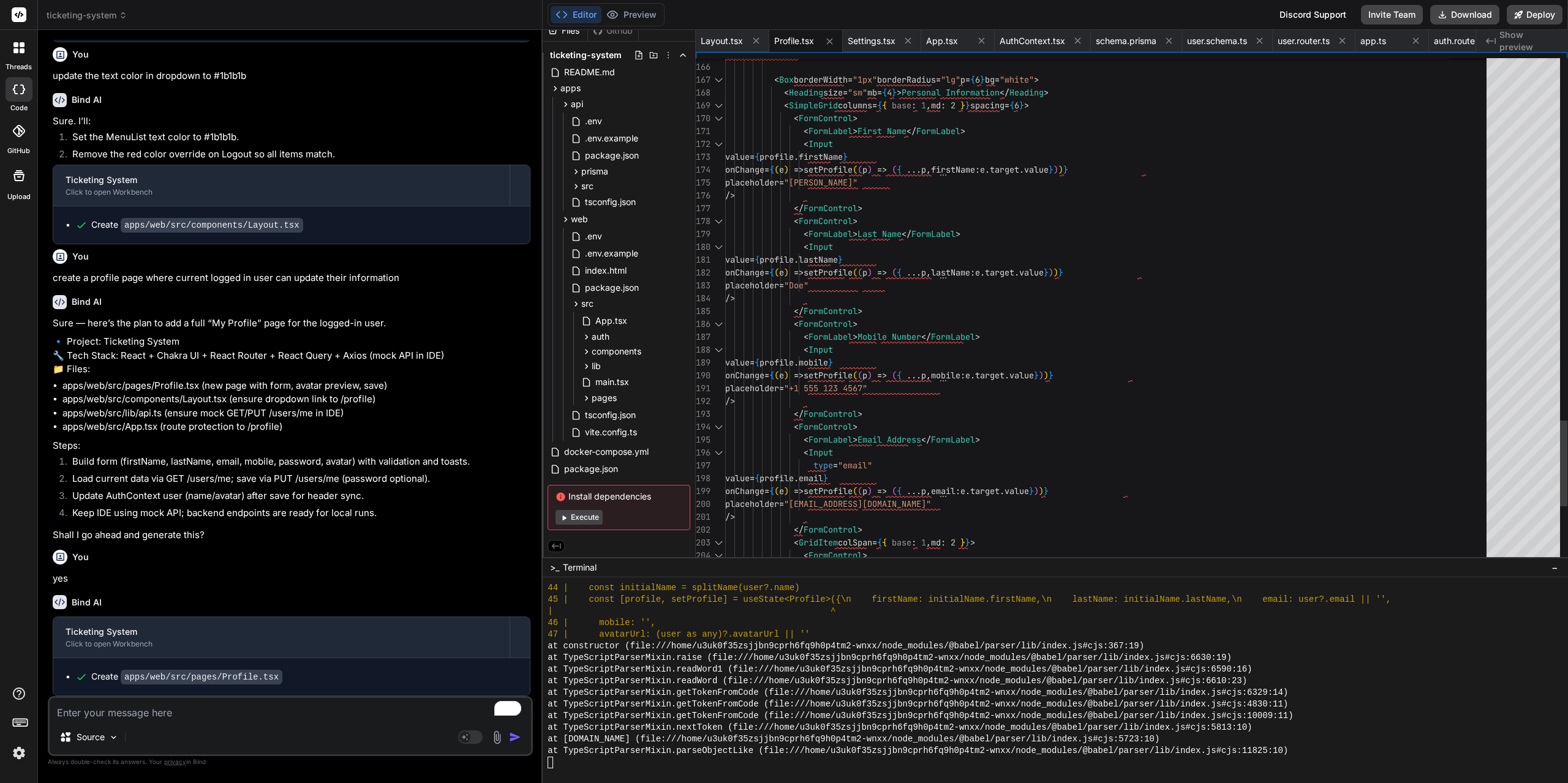
scroll to position [0, 0]
click at [650, 6] on button "Preview" at bounding box center [631, 14] width 60 height 17
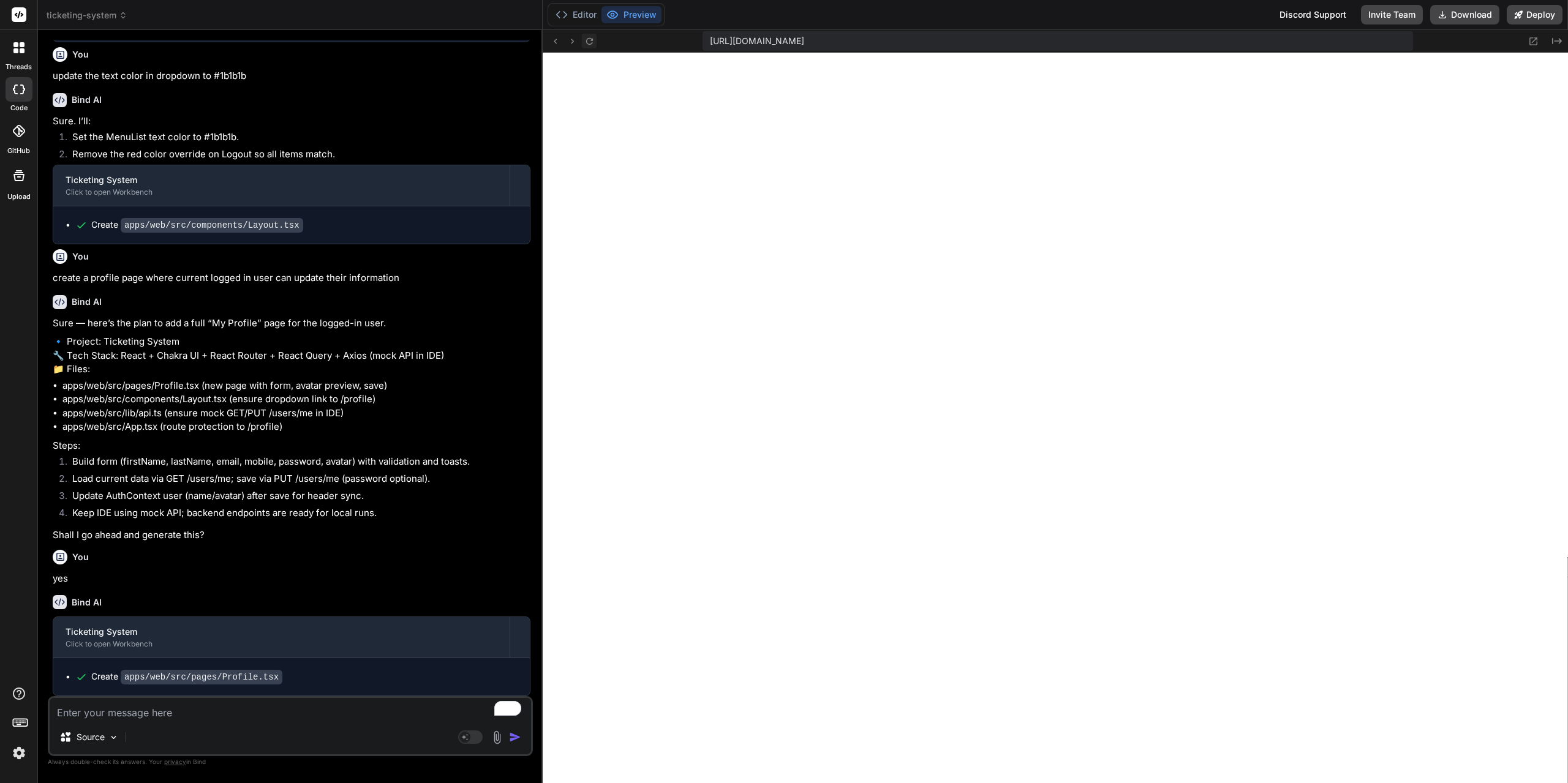
click at [589, 39] on icon at bounding box center [589, 41] width 11 height 11
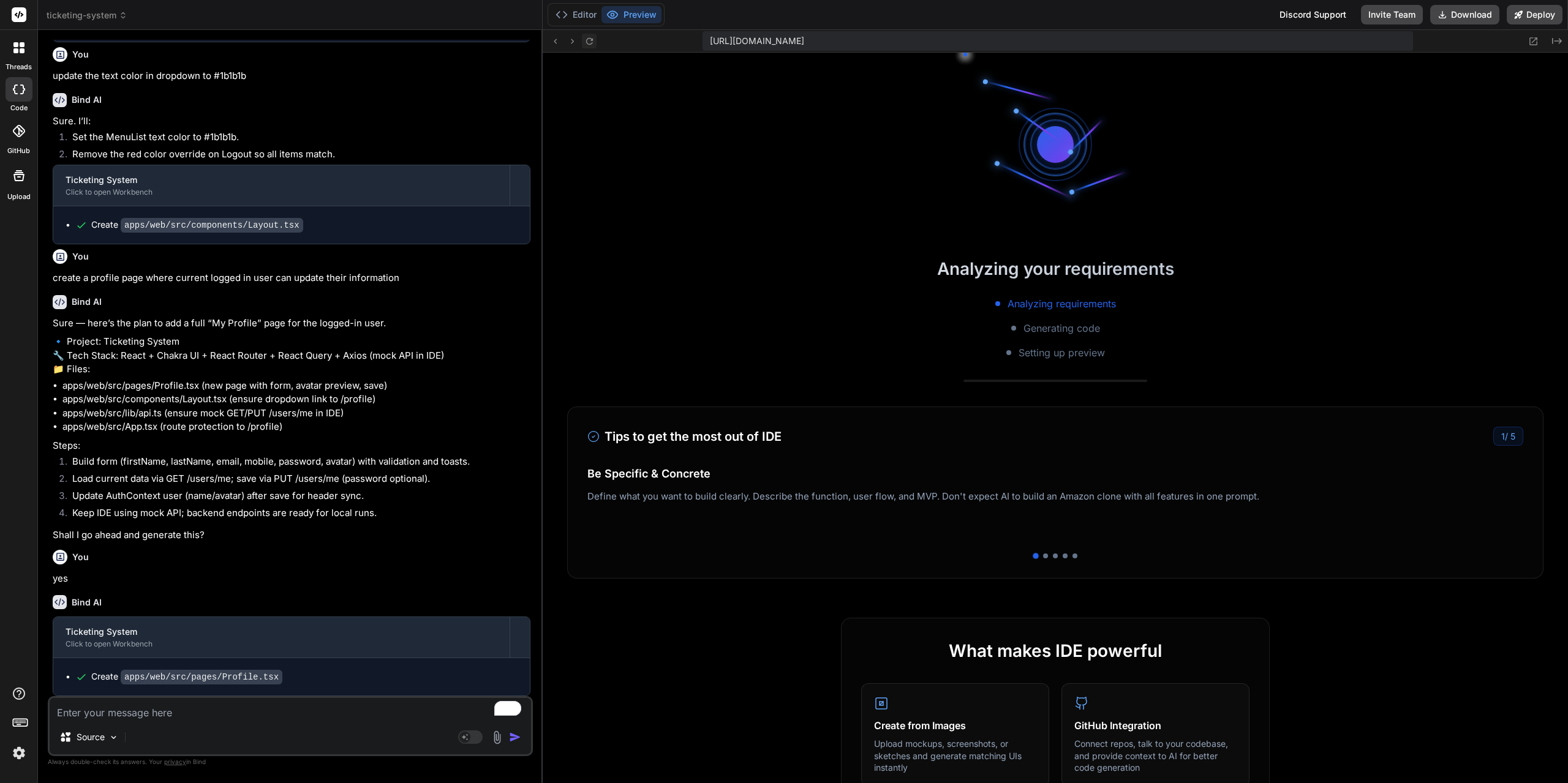
scroll to position [6597, 0]
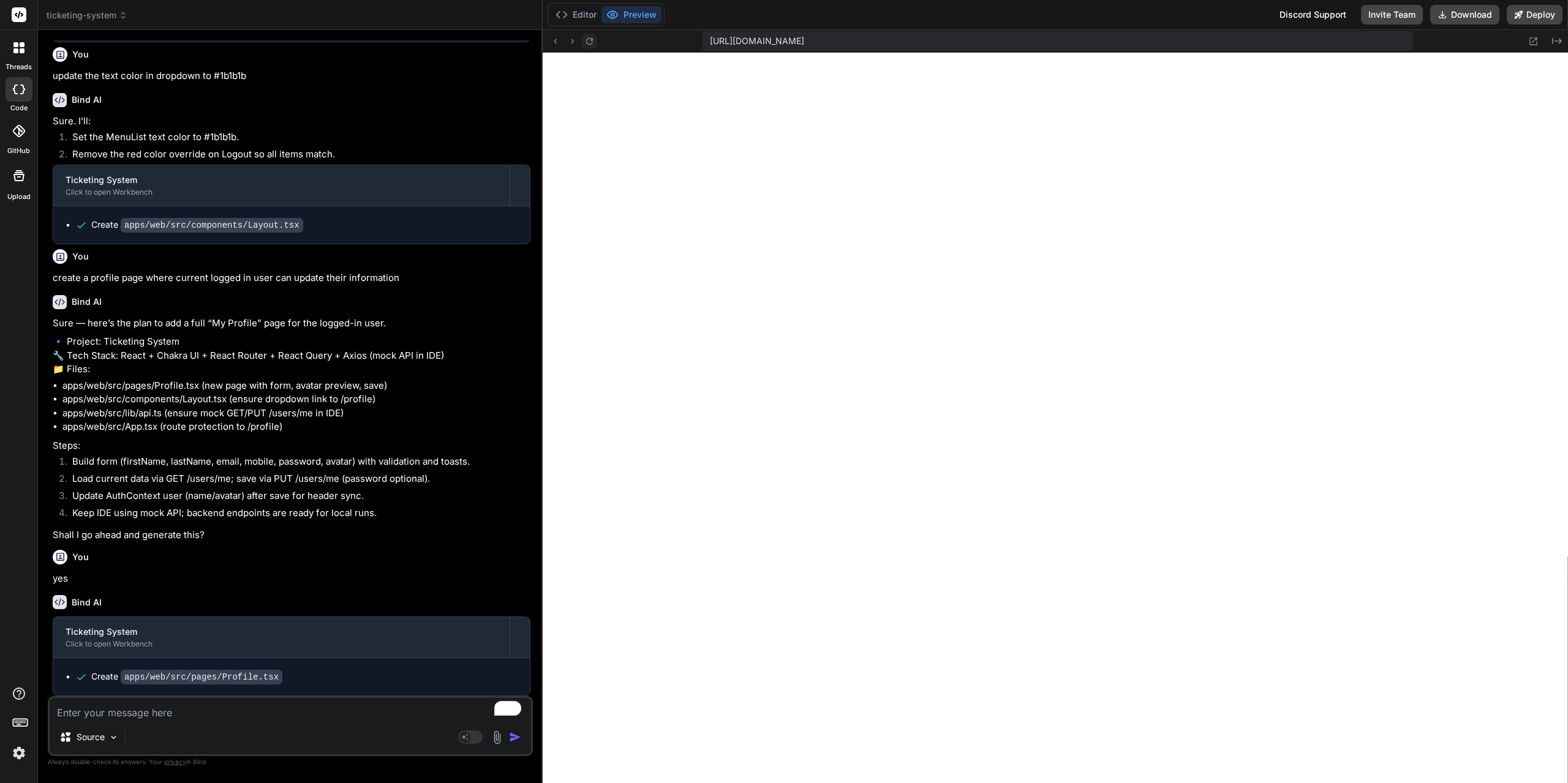
click at [590, 39] on icon at bounding box center [589, 41] width 11 height 11
click at [573, 11] on button "Editor" at bounding box center [576, 14] width 51 height 17
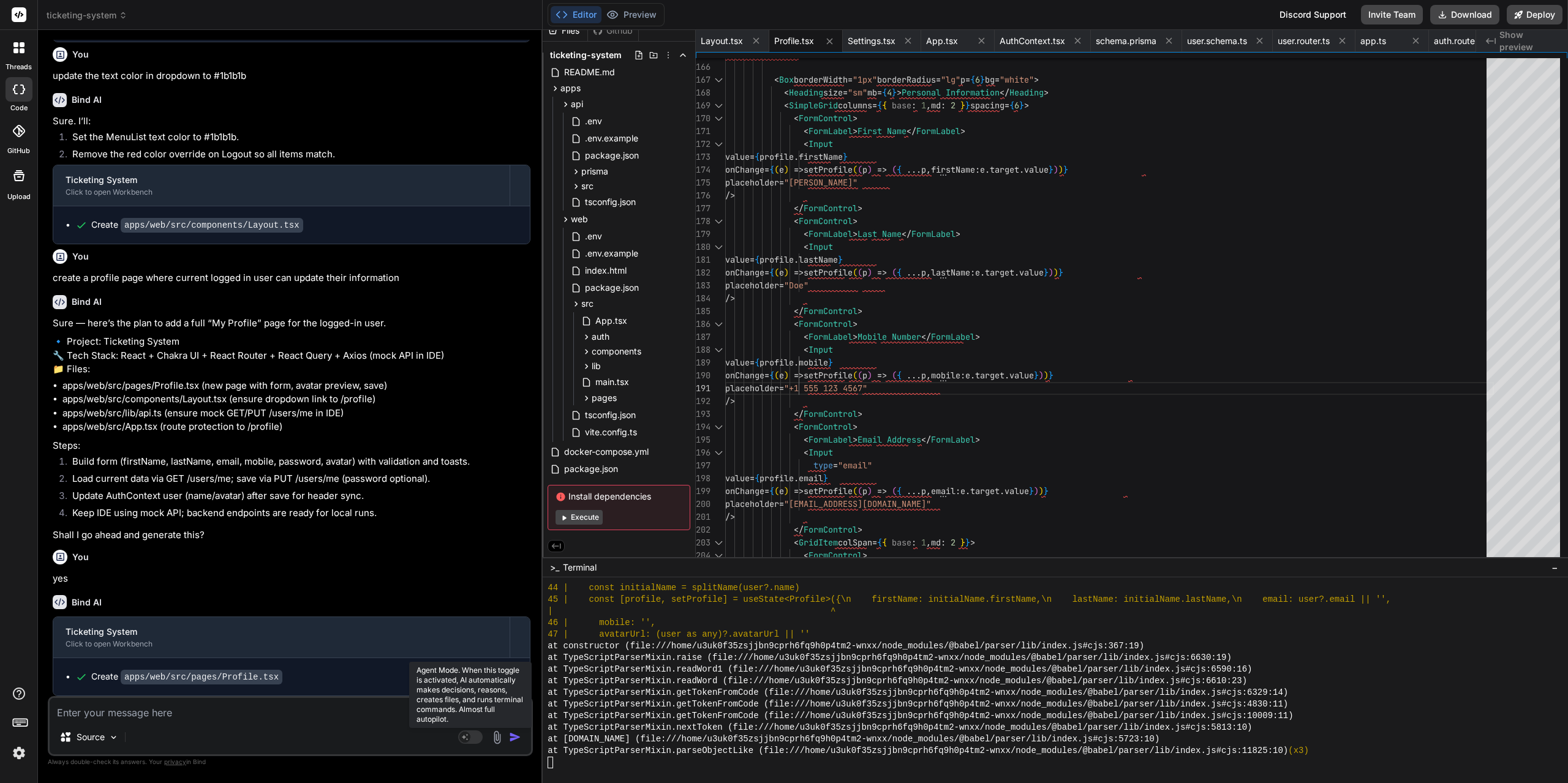
click at [468, 737] on rect at bounding box center [464, 737] width 11 height 11
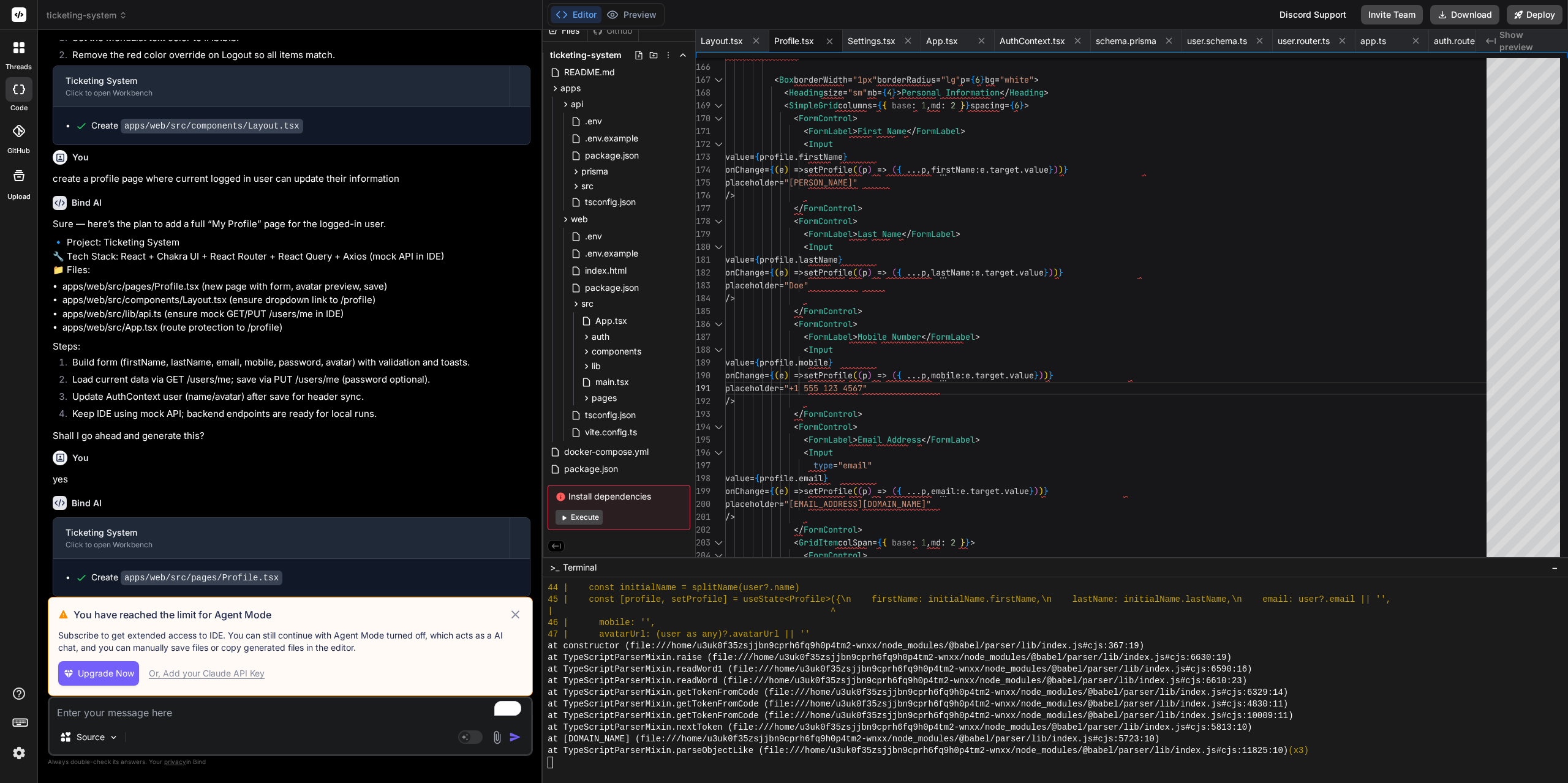
click at [200, 643] on p "Subscribe to get extended access to IDE. You can still continue with Agent Mode…" at bounding box center [290, 641] width 464 height 25
click at [102, 668] on span "Upgrade Now" at bounding box center [105, 674] width 56 height 12
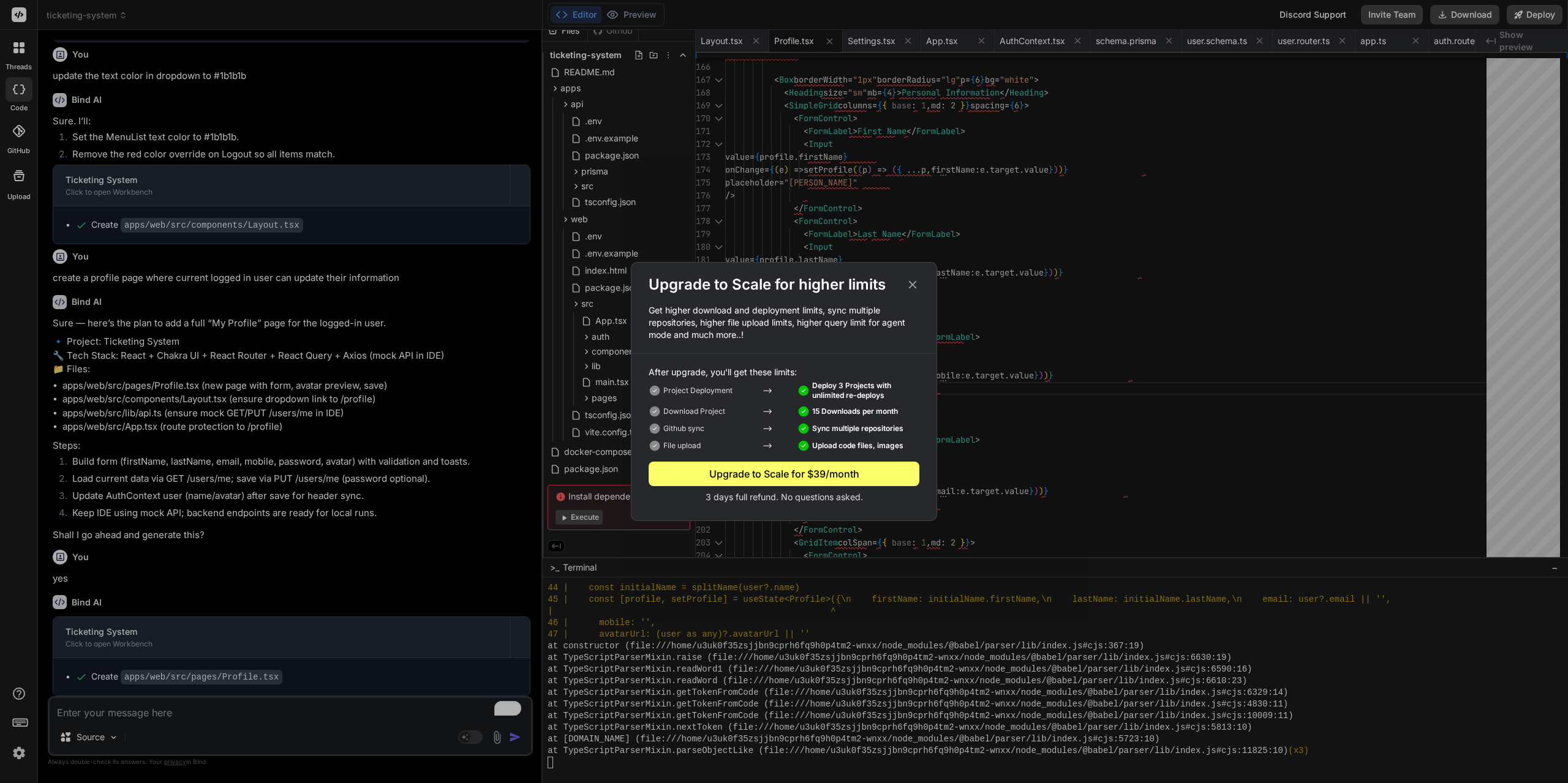
click at [914, 285] on icon at bounding box center [913, 285] width 8 height 8
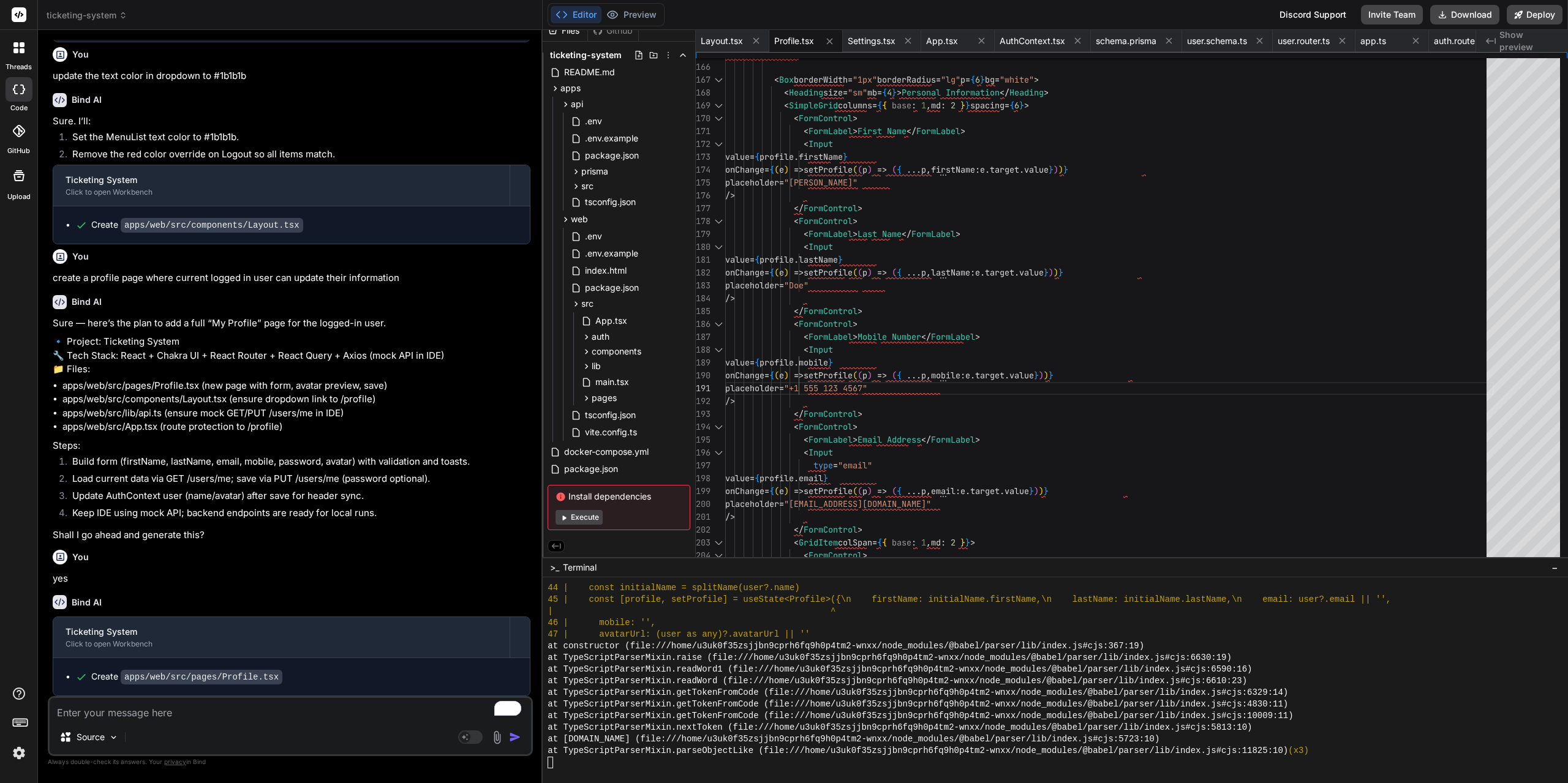
click at [10, 58] on div at bounding box center [19, 47] width 26 height 26
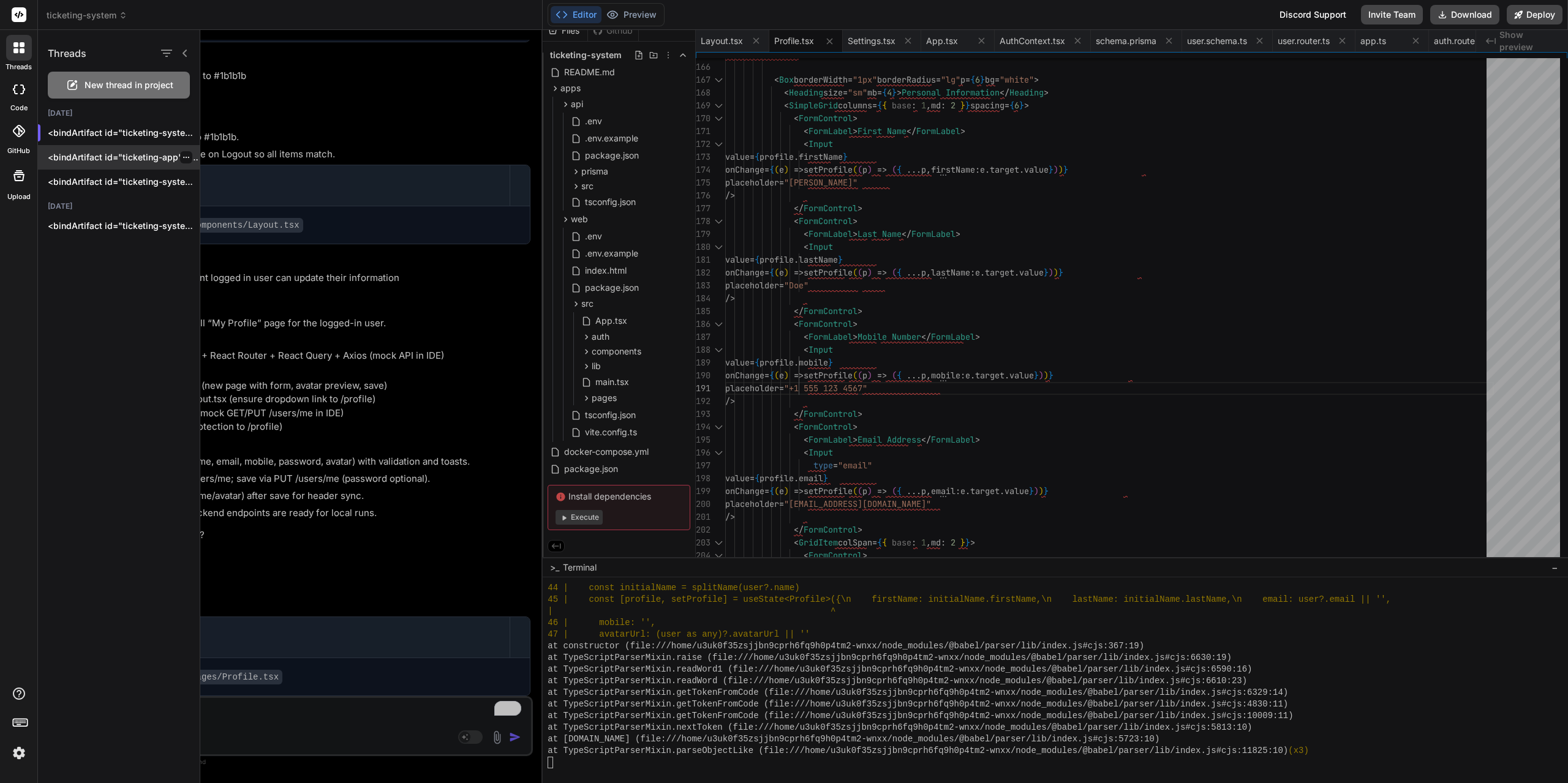
click at [116, 155] on p "<bindArtifact id="ticketing-app" title="Ticketing App"> <bindAction type="file"…" at bounding box center [124, 157] width 151 height 12
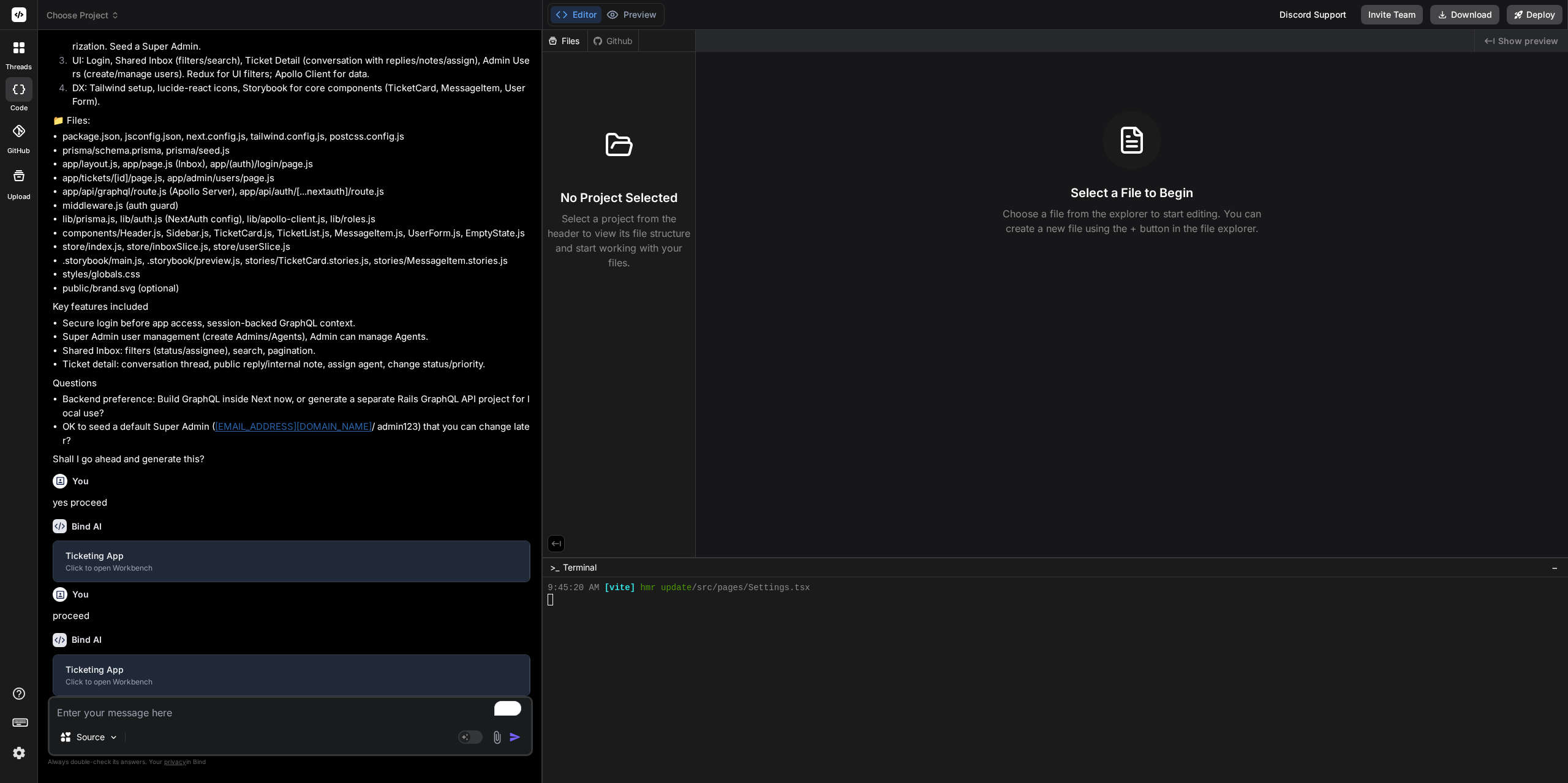
scroll to position [359, 0]
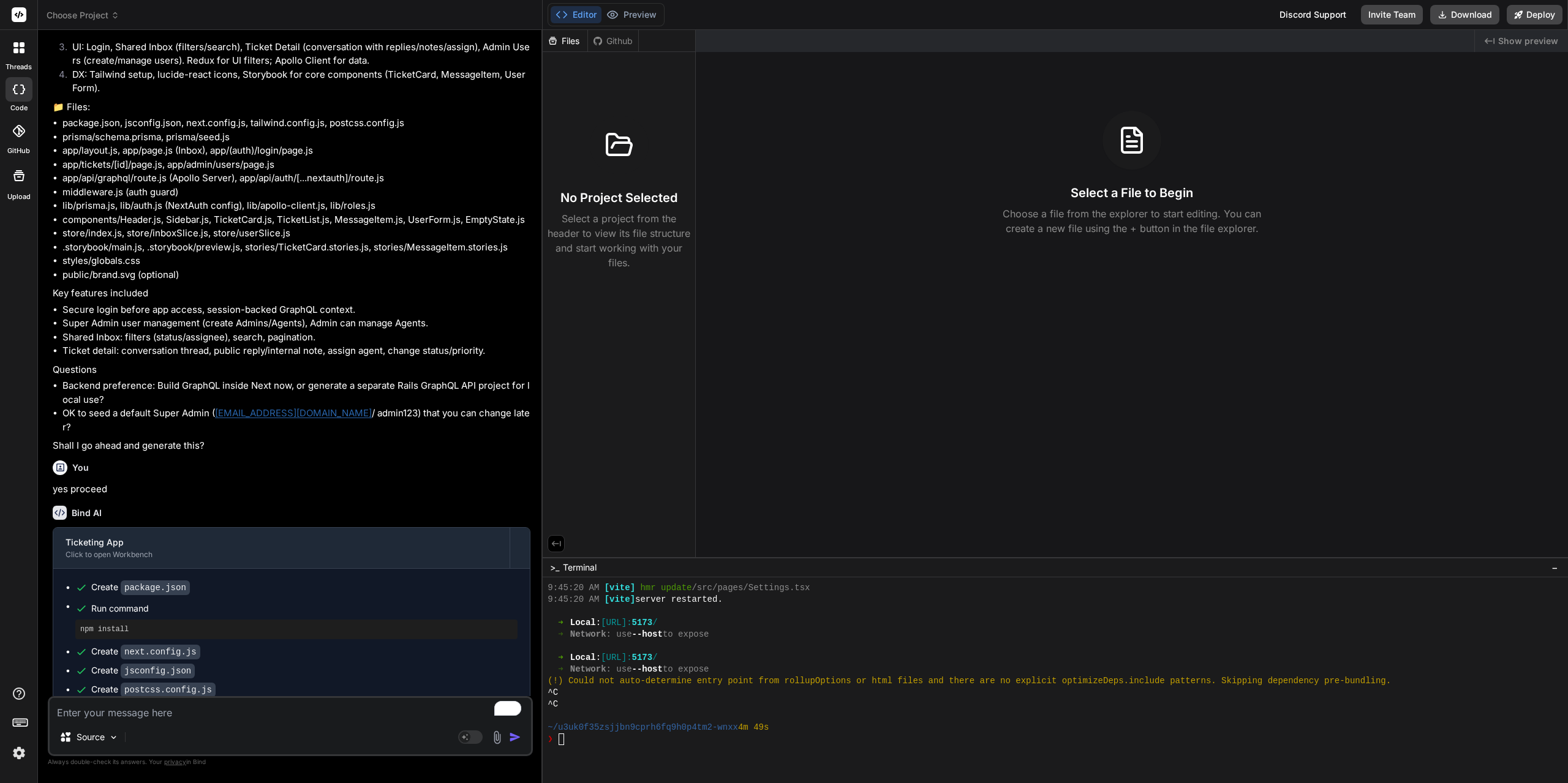
click at [20, 88] on icon at bounding box center [19, 90] width 12 height 10
click at [21, 63] on label "threads" at bounding box center [19, 67] width 27 height 11
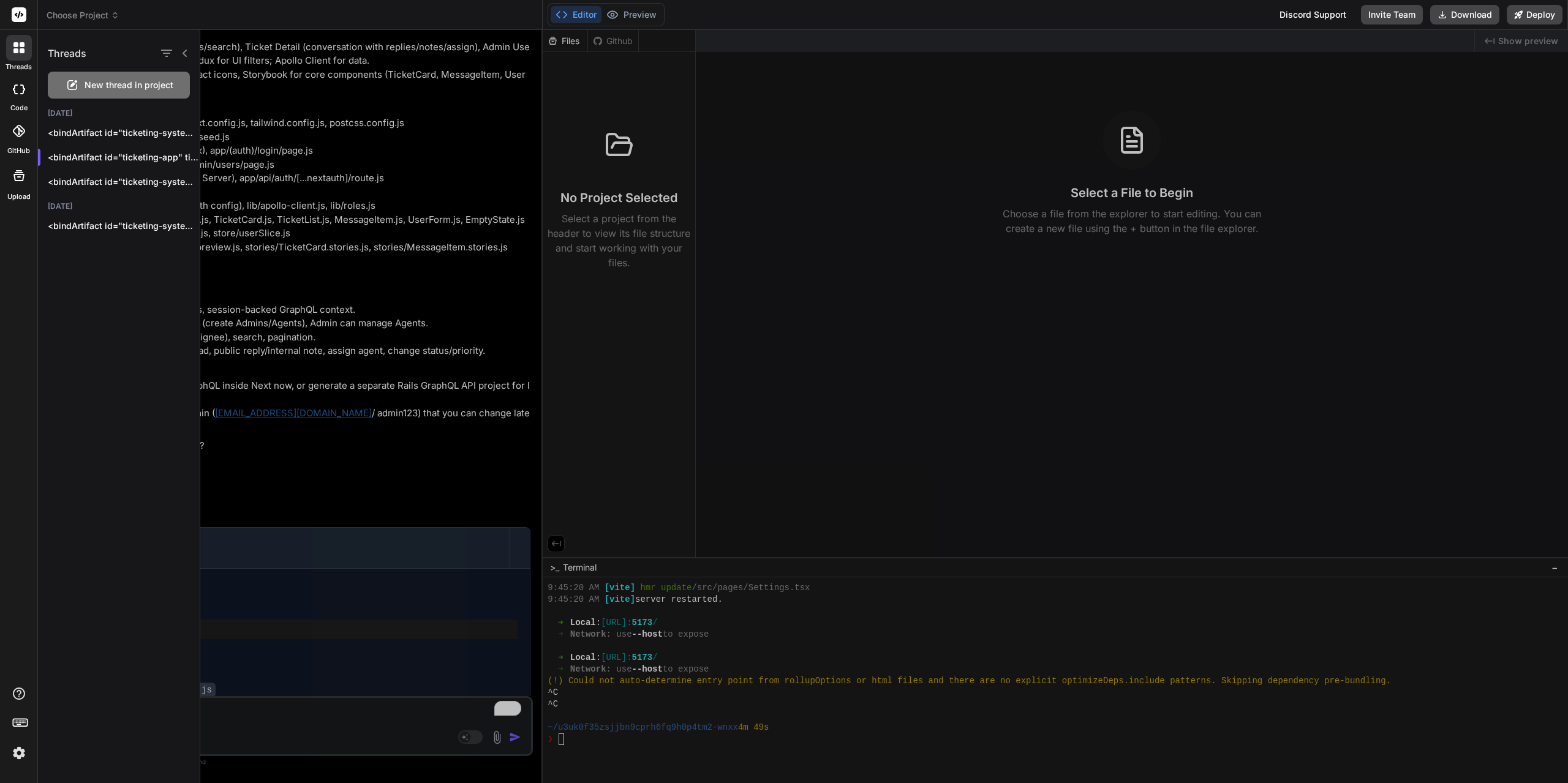
click at [18, 103] on label "code" at bounding box center [19, 108] width 17 height 11
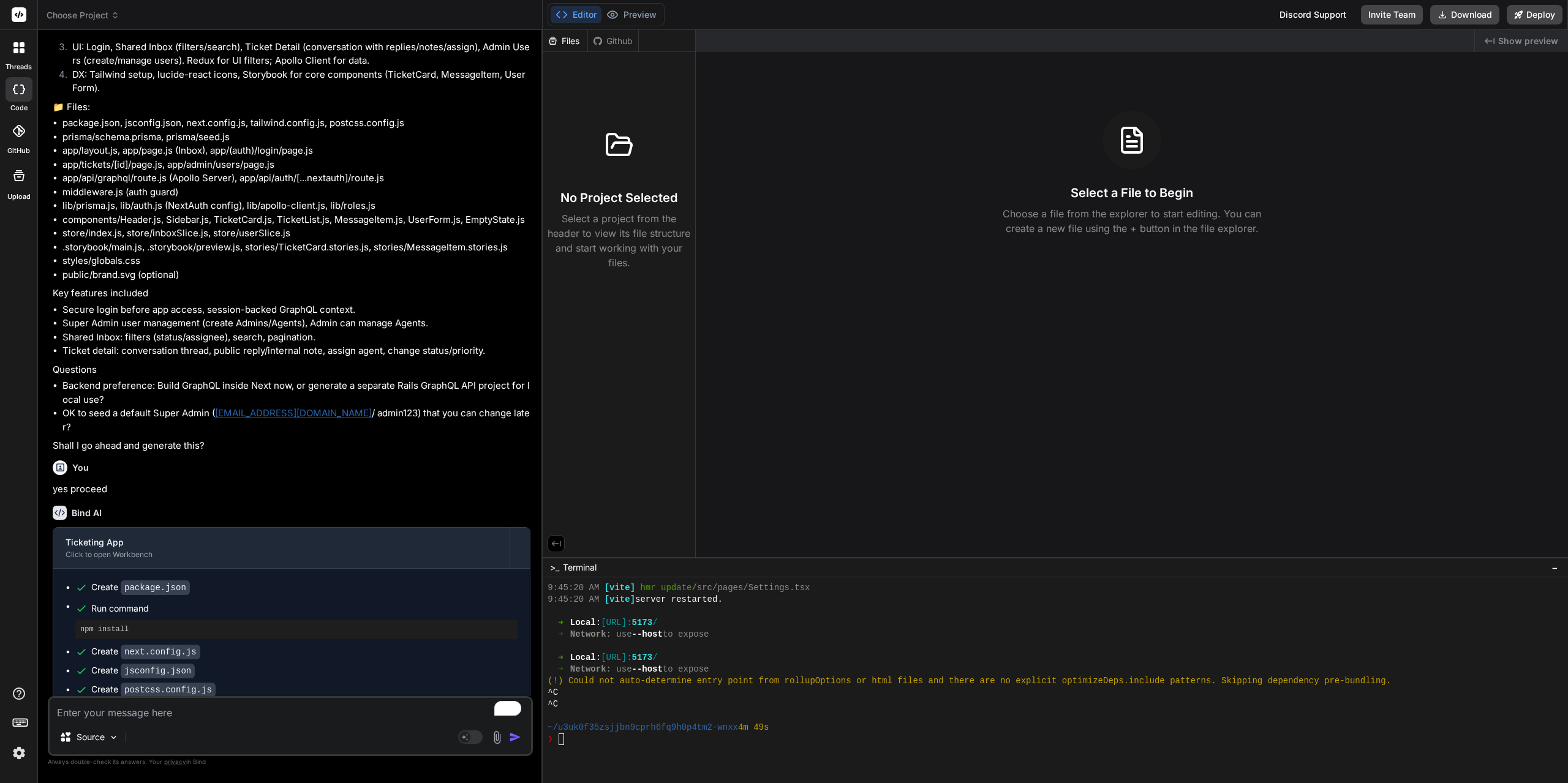
click at [19, 91] on icon at bounding box center [19, 90] width 12 height 10
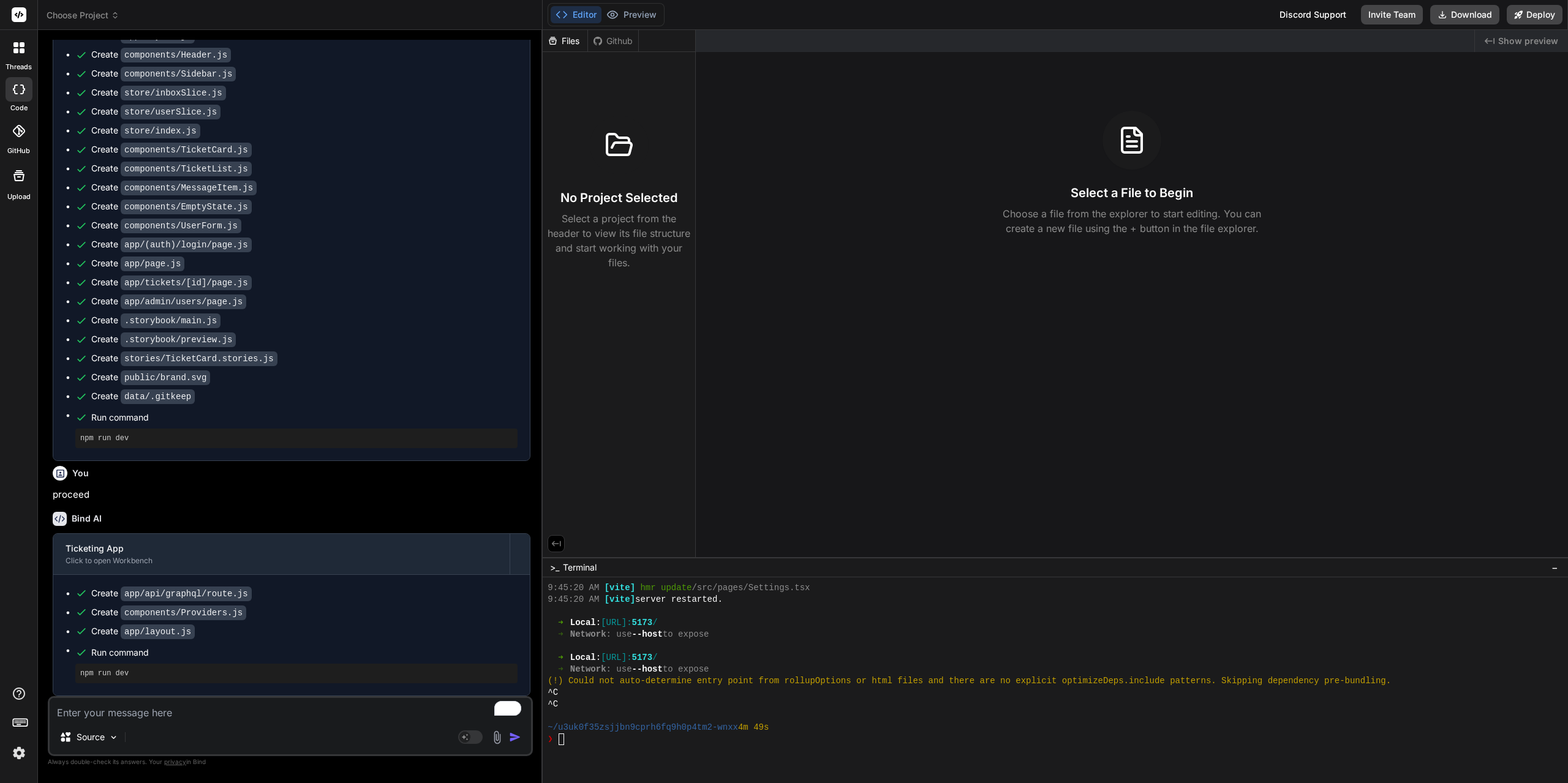
scroll to position [1235, 0]
click at [634, 19] on button "Preview" at bounding box center [631, 14] width 60 height 17
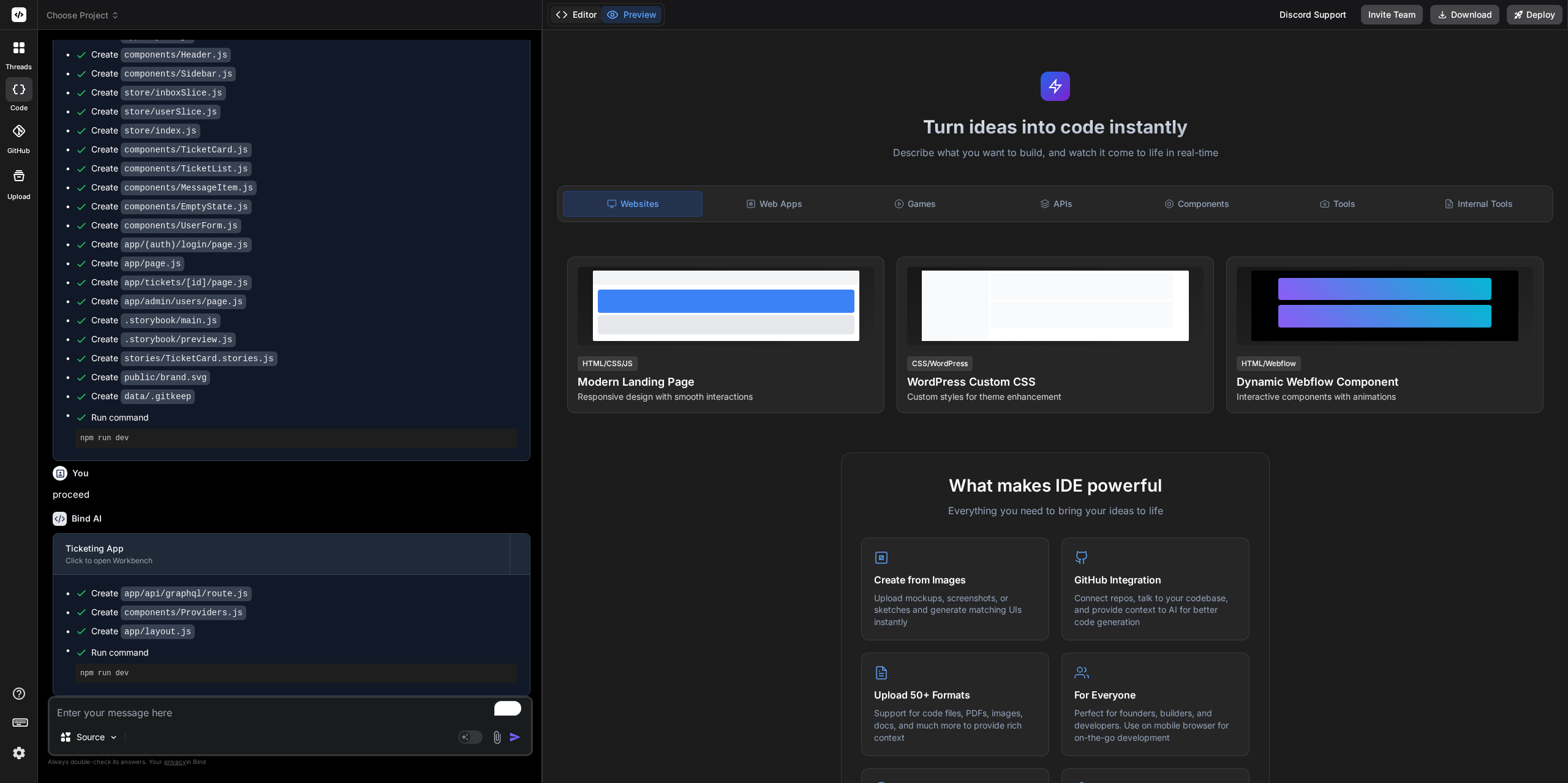
click at [573, 19] on button "Editor" at bounding box center [576, 14] width 51 height 17
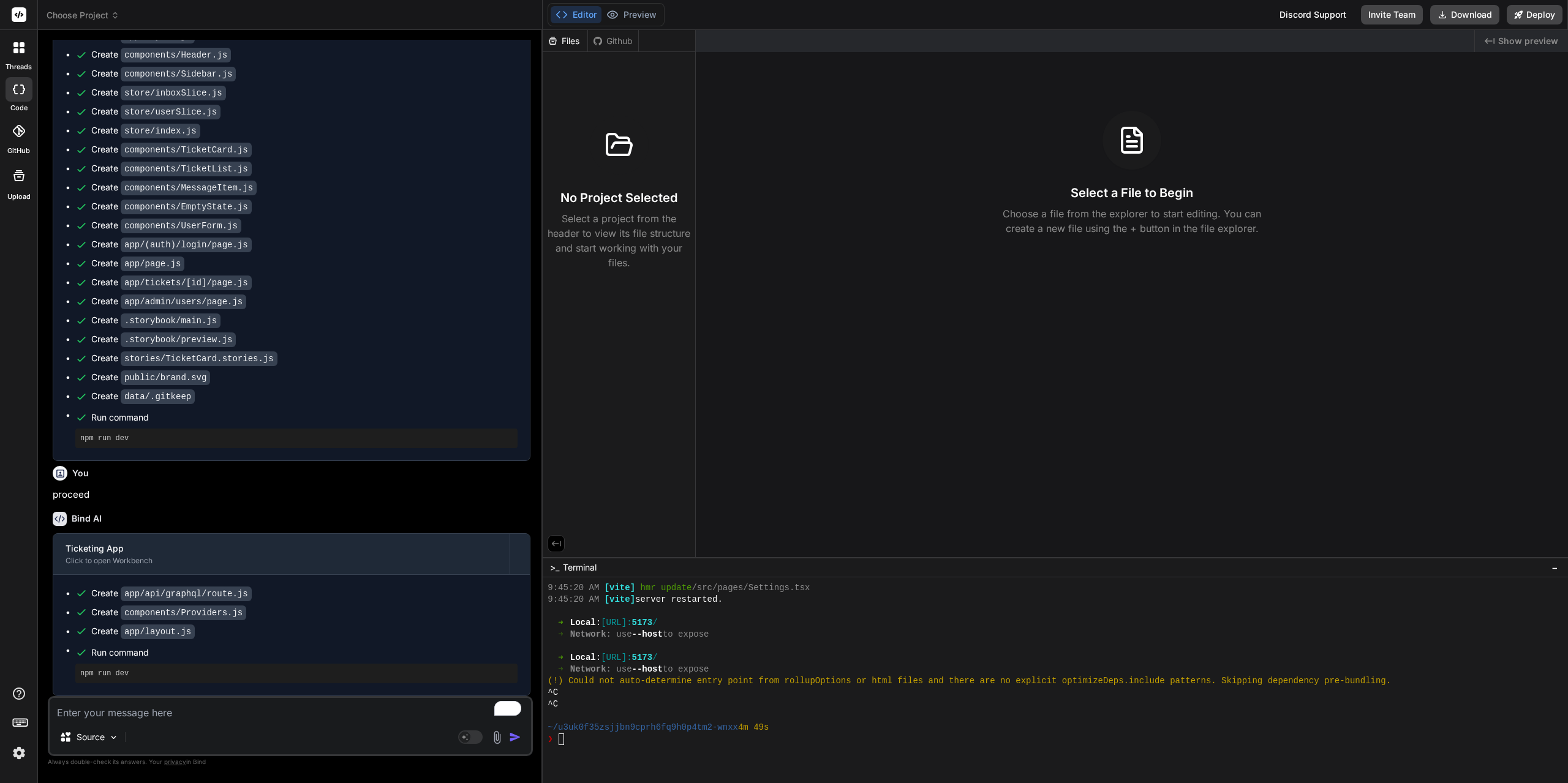
click at [24, 97] on div at bounding box center [19, 89] width 27 height 25
click at [21, 49] on icon at bounding box center [22, 50] width 5 height 5
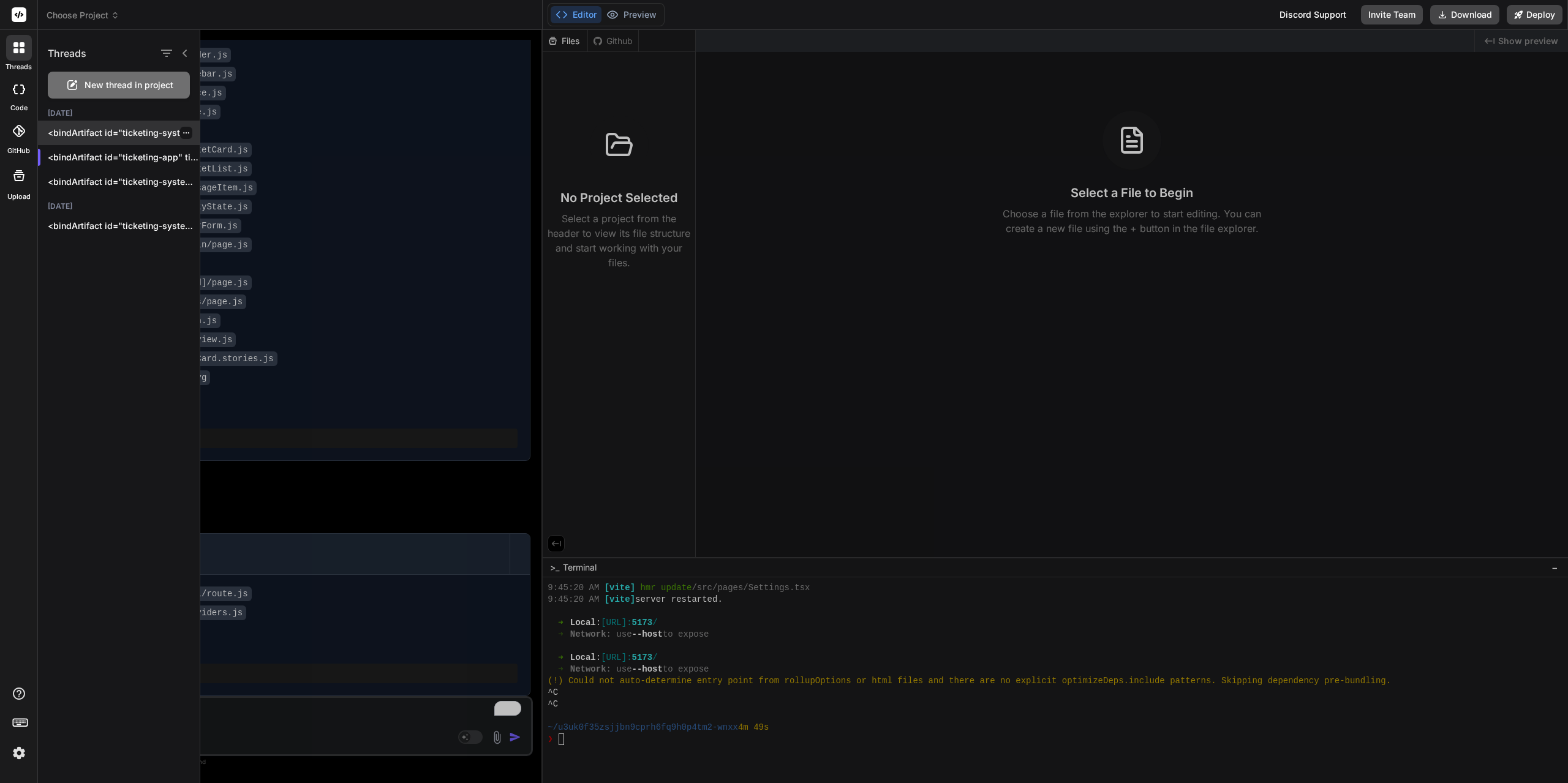
click at [114, 126] on div "<bindArtifact id="ticketing-system" titl..." at bounding box center [119, 133] width 161 height 25
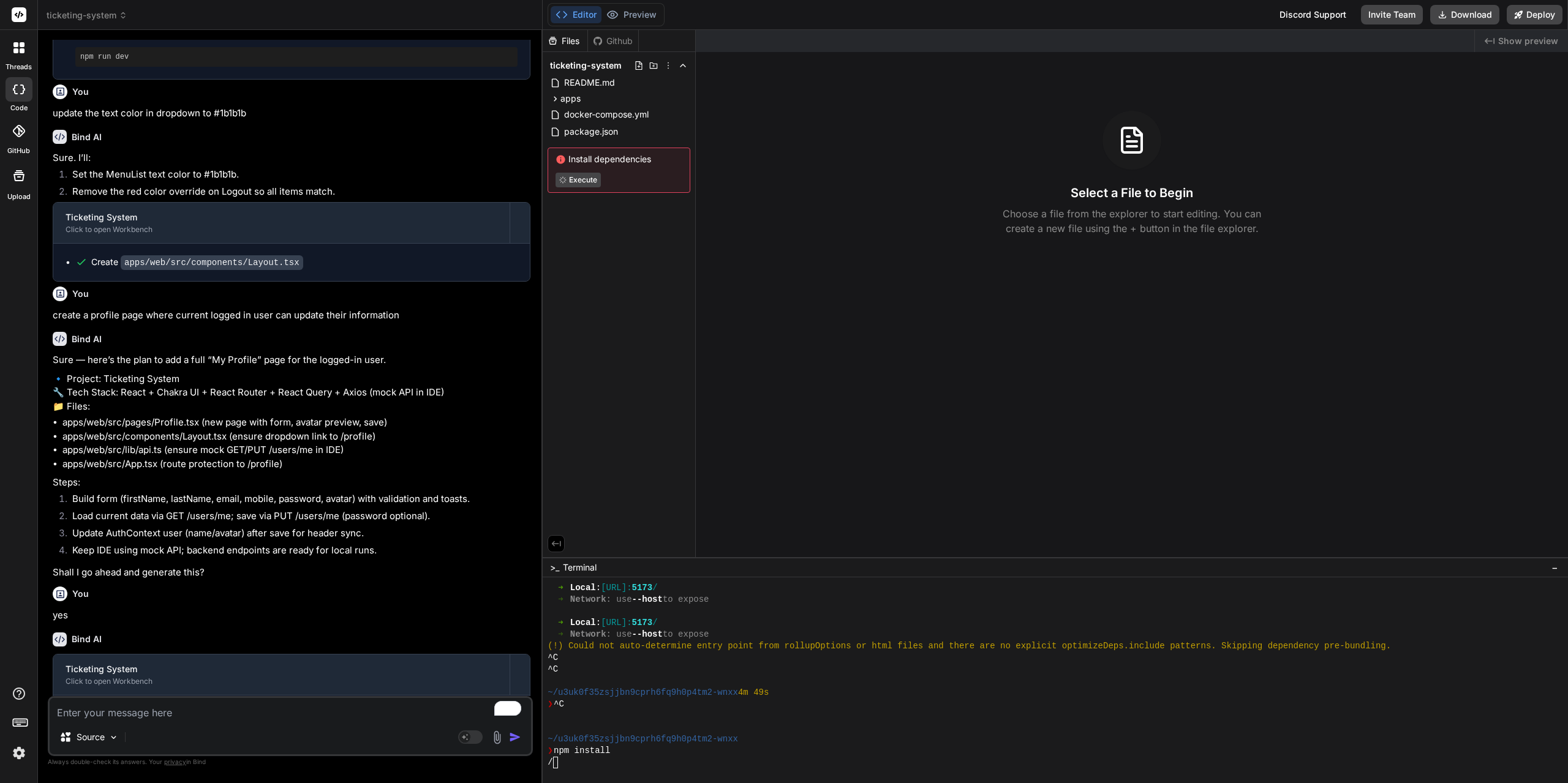
scroll to position [509, 0]
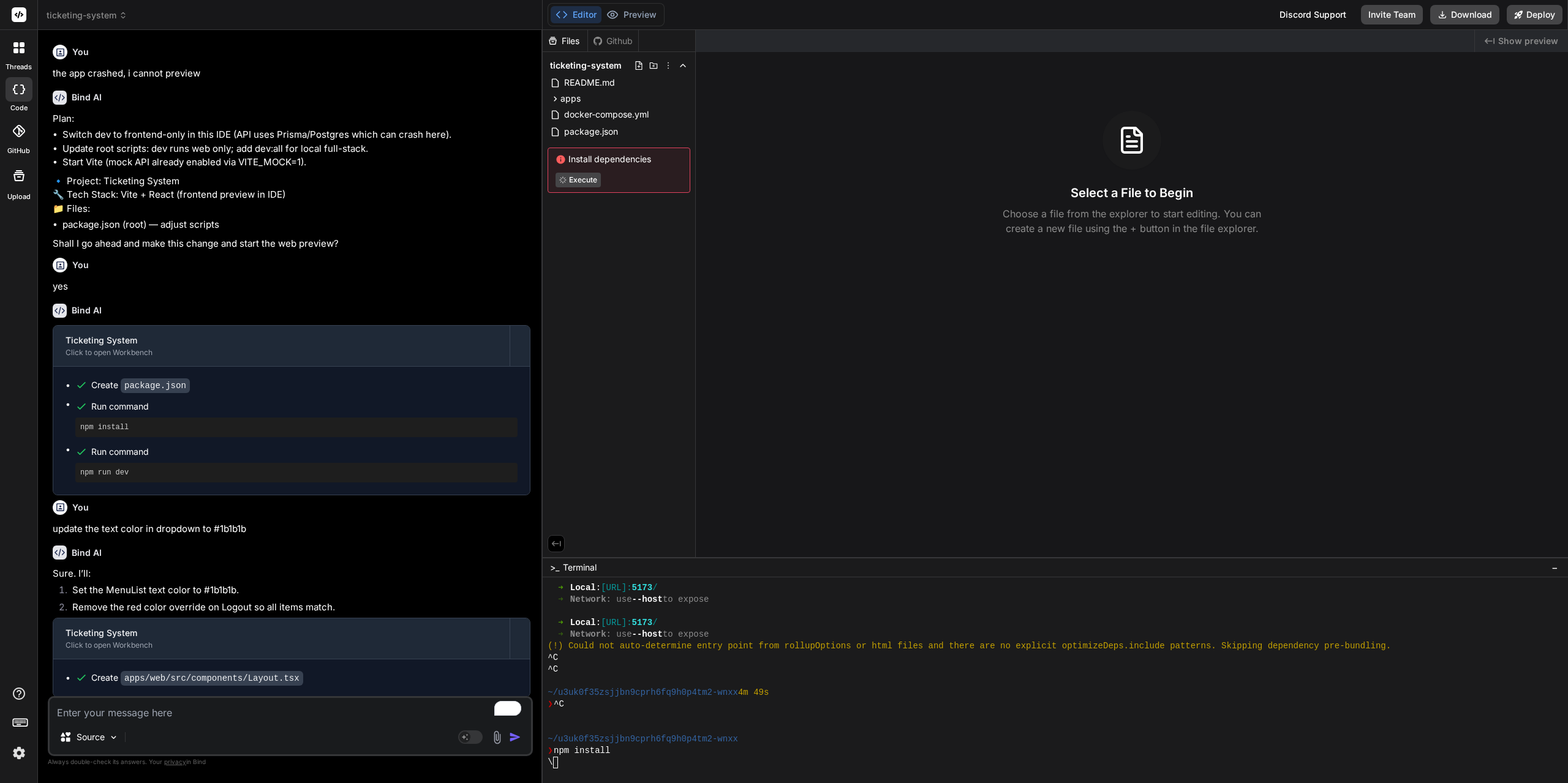
scroll to position [7296, 0]
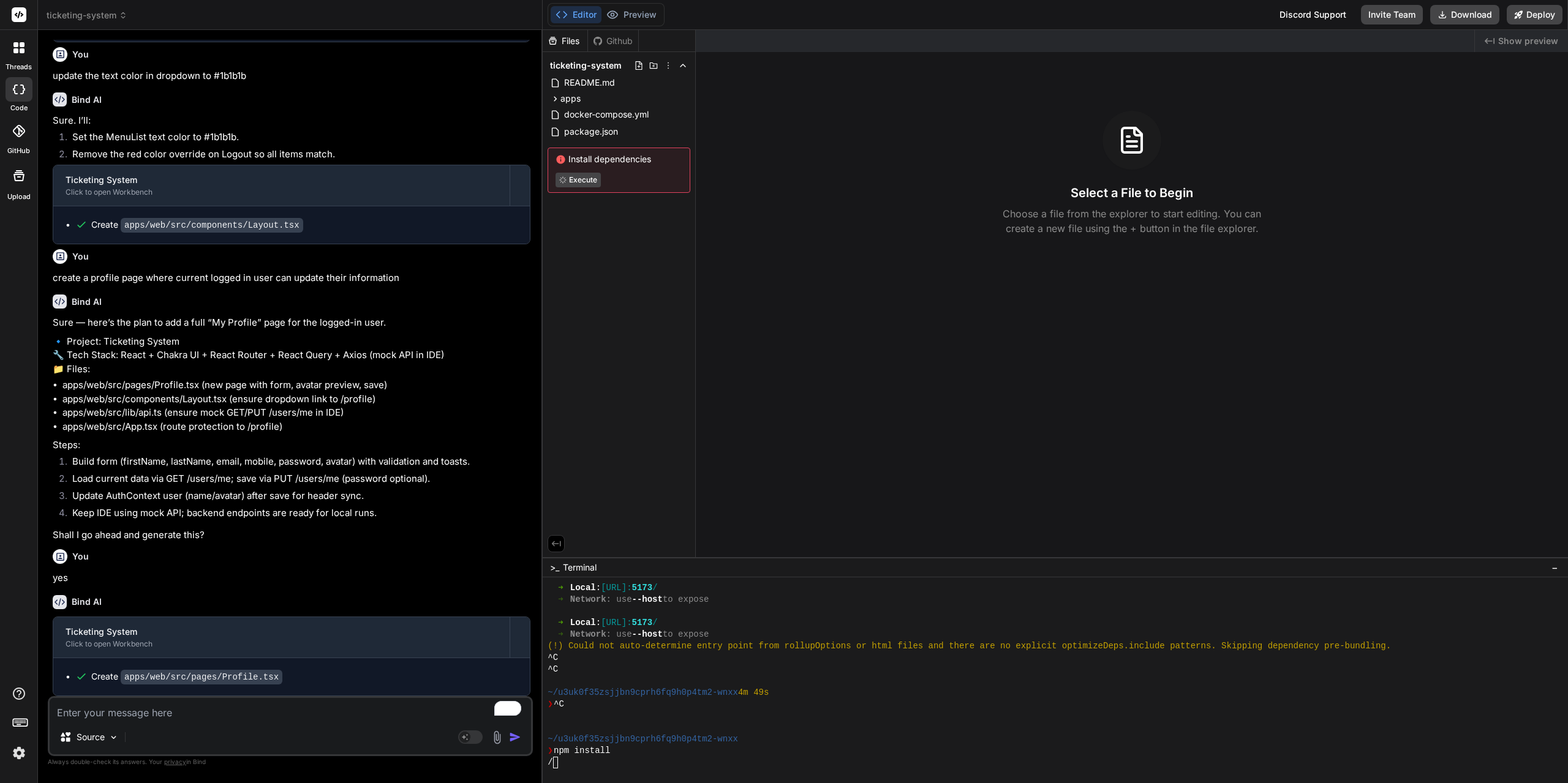
click at [949, 257] on div "Created with Pixso. Show preview Select a File to Begin Choose a file from the …" at bounding box center [1131, 294] width 873 height 527
click at [558, 96] on icon at bounding box center [555, 98] width 11 height 11
click at [587, 127] on span "web" at bounding box center [578, 129] width 17 height 12
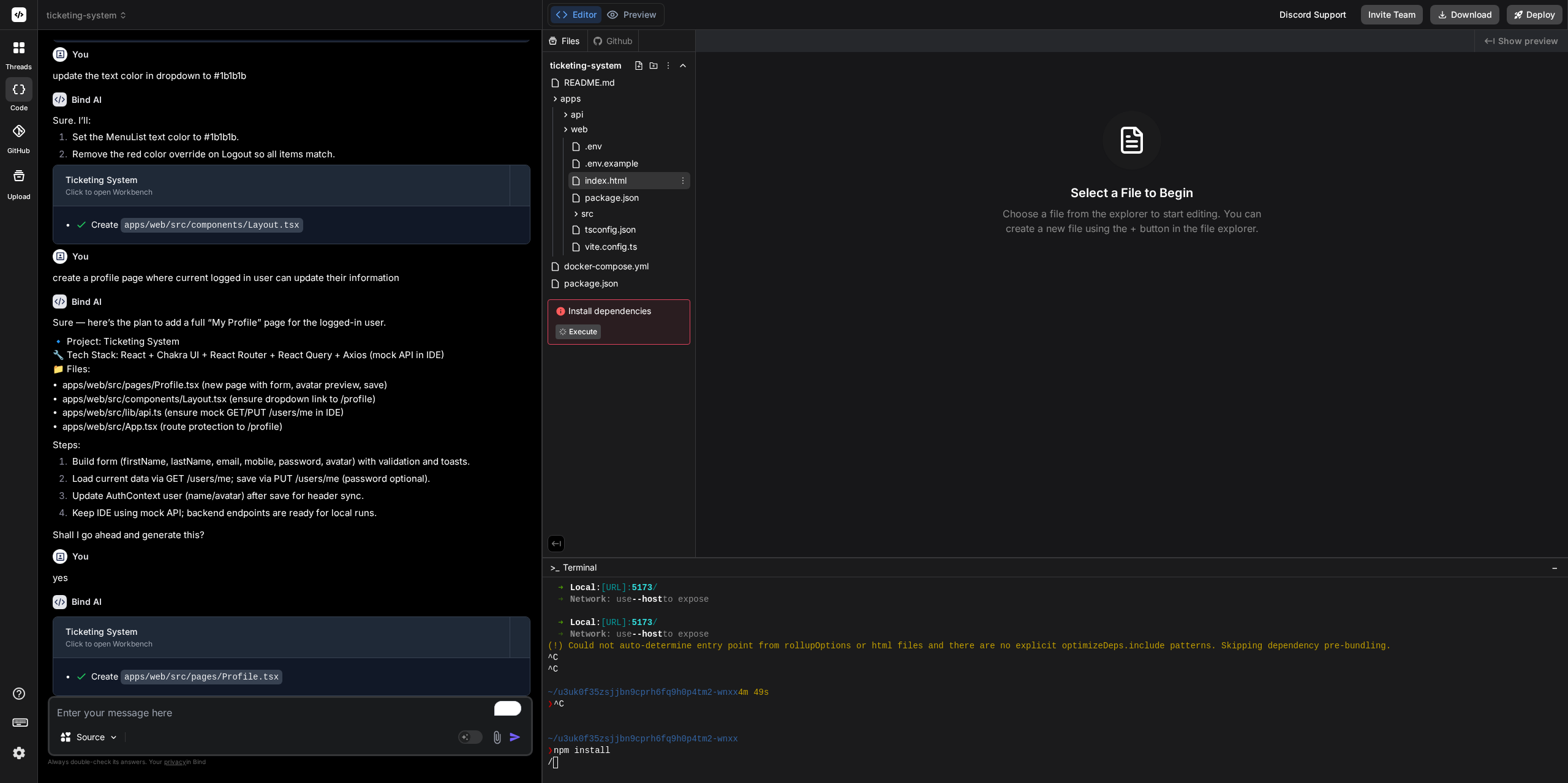
click at [606, 172] on div "index.html" at bounding box center [630, 180] width 122 height 17
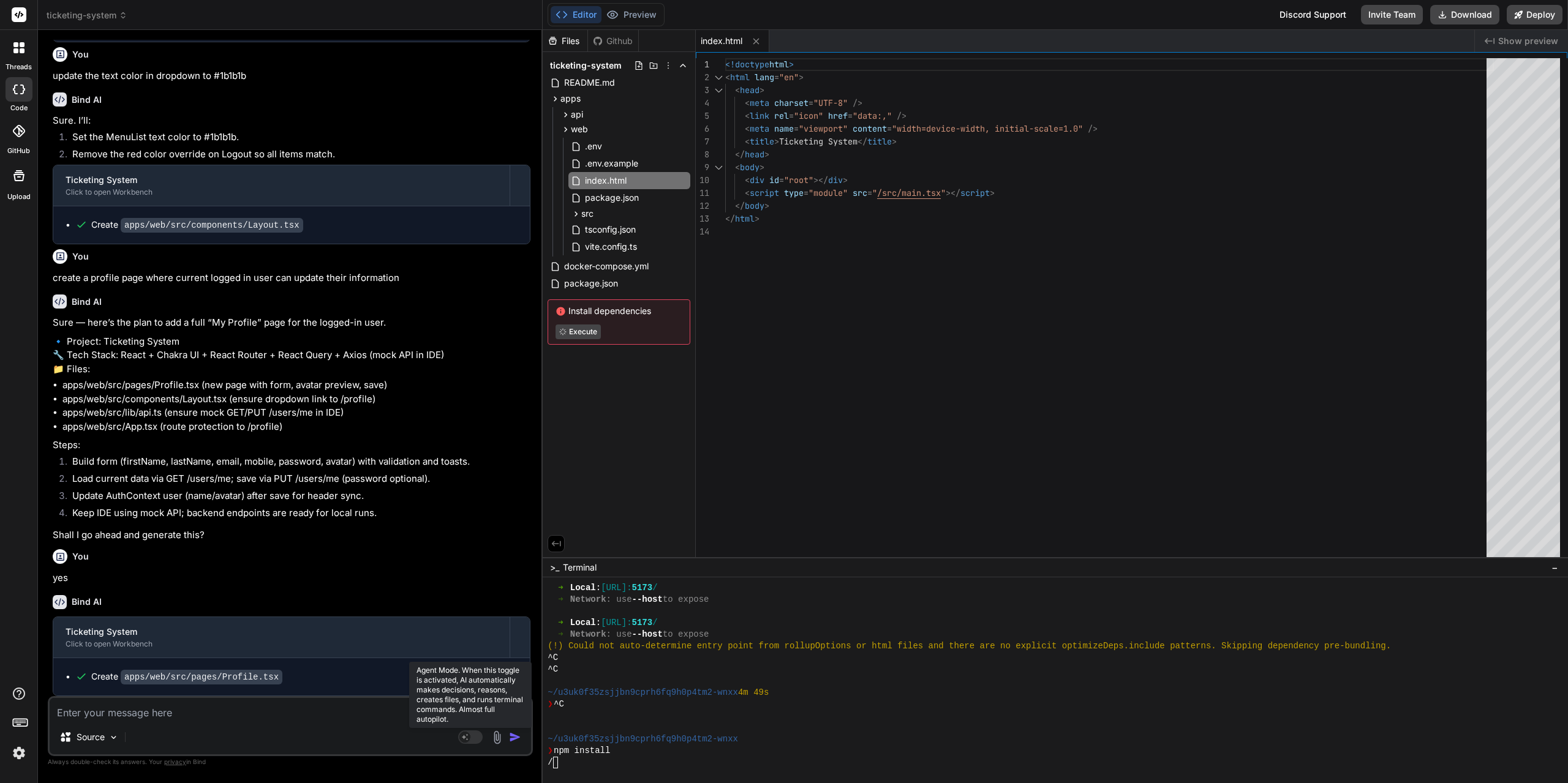
click at [470, 734] on rect at bounding box center [470, 738] width 25 height 14
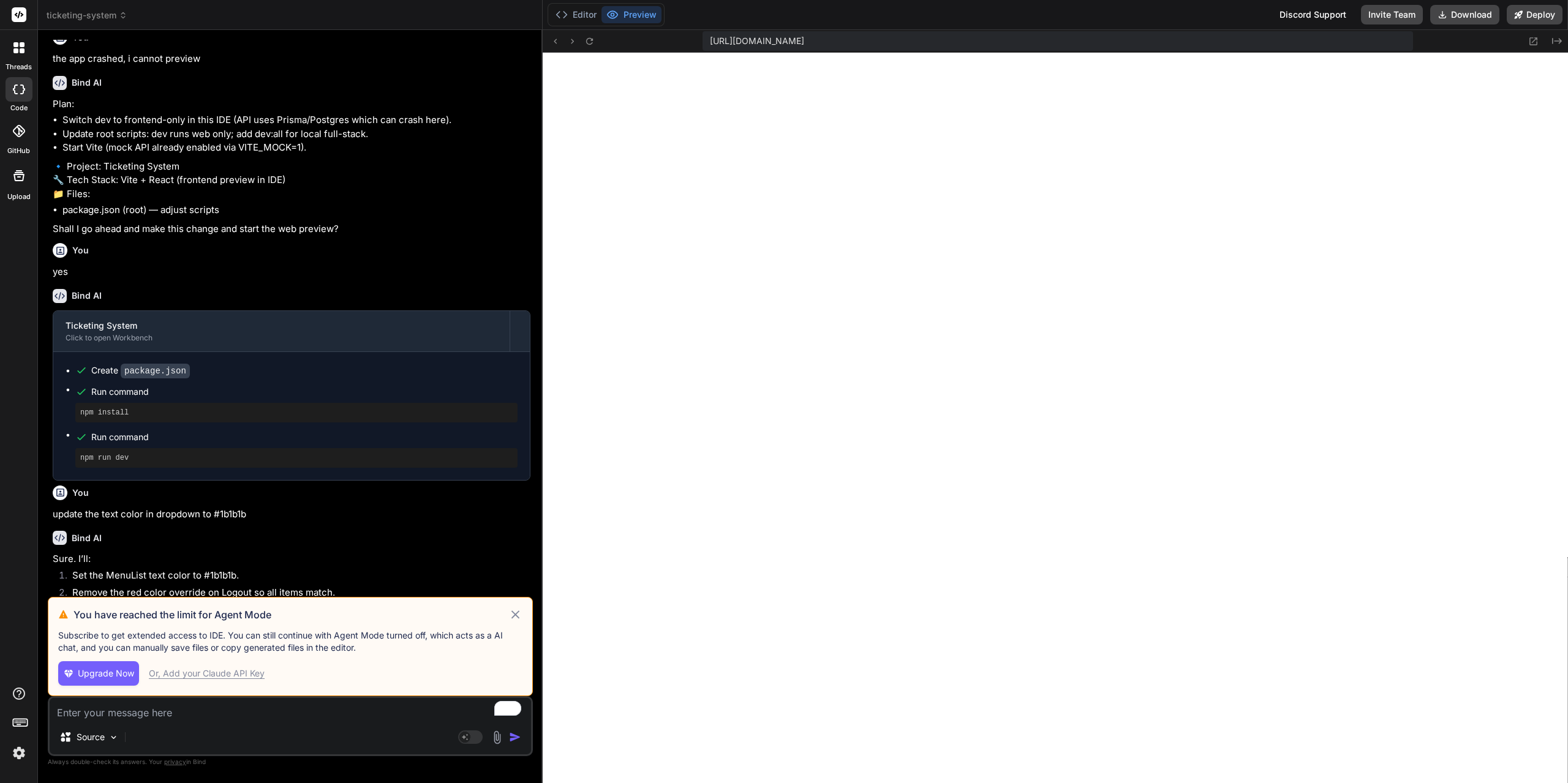
scroll to position [0, 0]
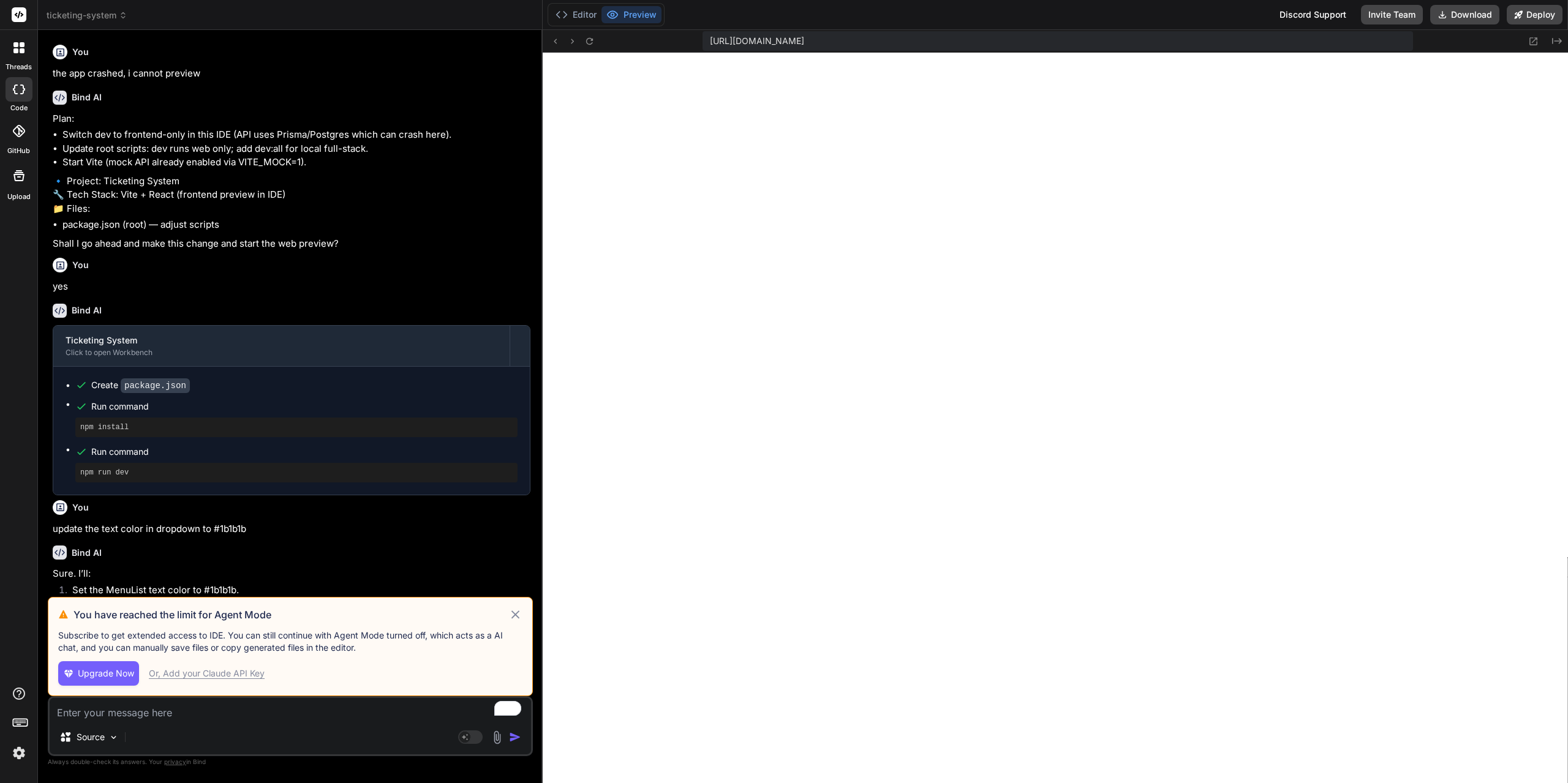
click at [20, 99] on div at bounding box center [19, 89] width 27 height 25
click at [26, 64] on label "threads" at bounding box center [19, 67] width 27 height 11
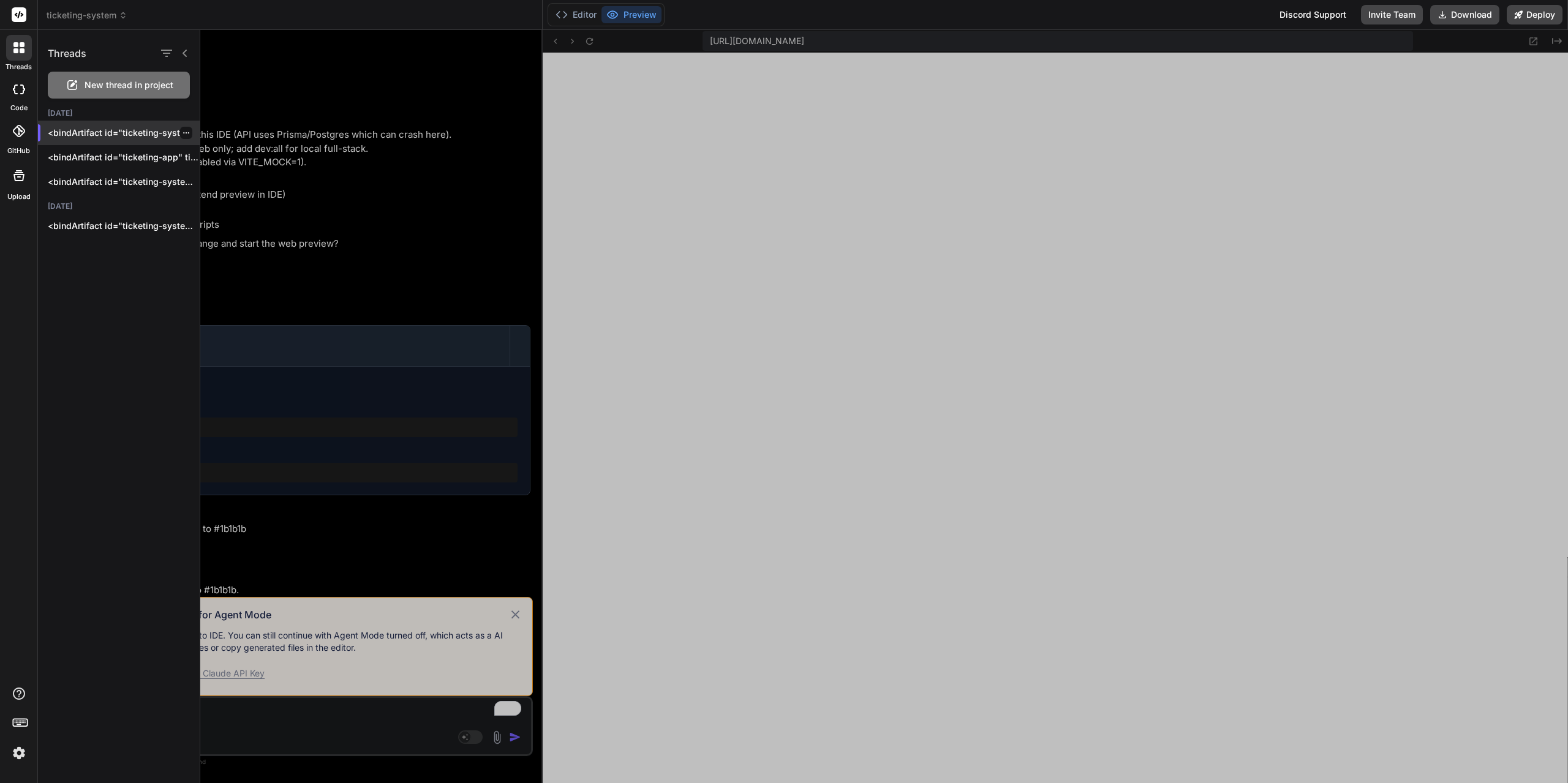
click at [104, 131] on p "<bindArtifact id="ticketing-system" titl..." at bounding box center [124, 133] width 151 height 12
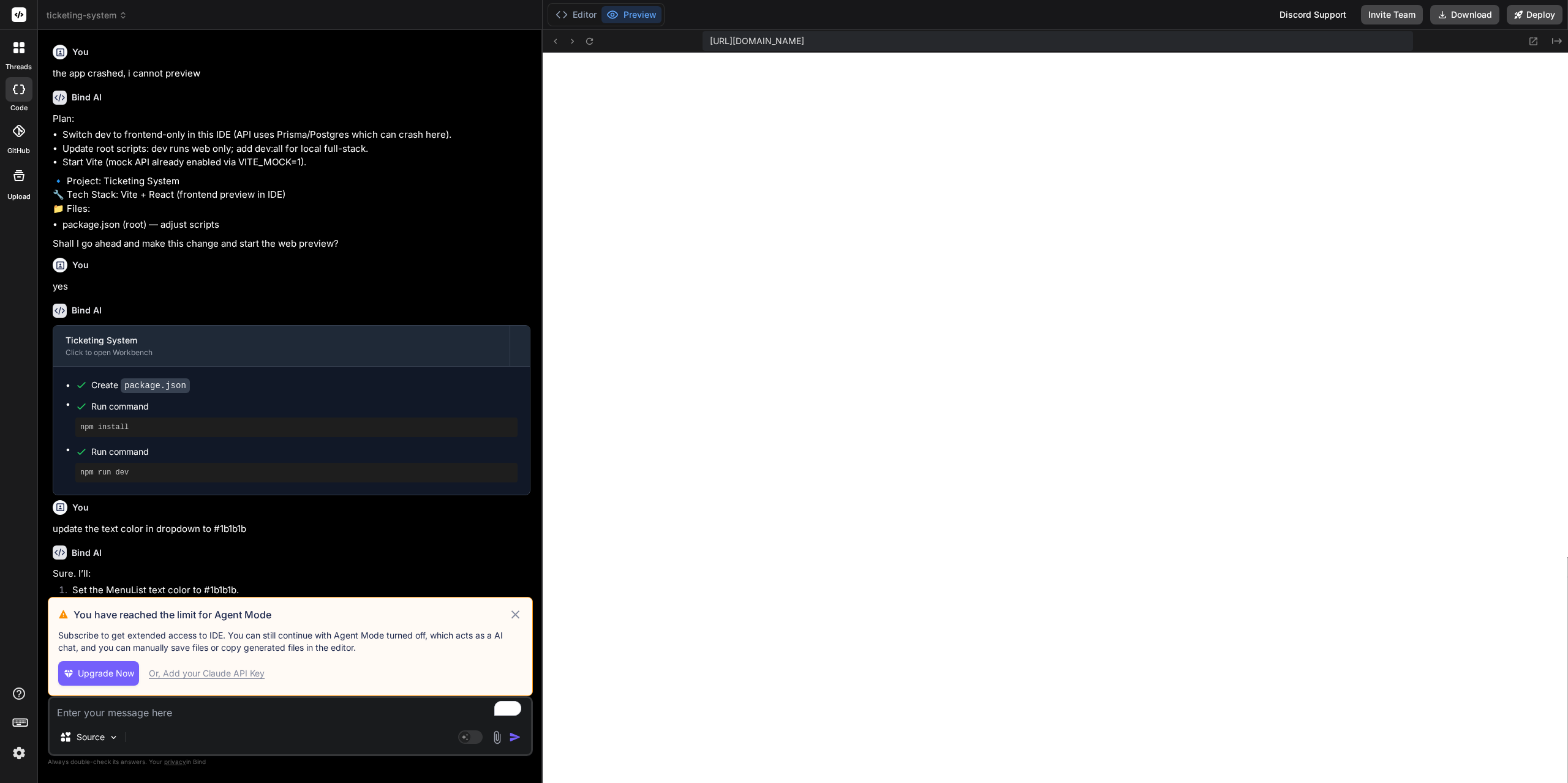
click at [19, 89] on icon at bounding box center [19, 90] width 12 height 10
click at [21, 91] on icon at bounding box center [19, 90] width 12 height 10
click at [17, 63] on label "threads" at bounding box center [19, 67] width 27 height 11
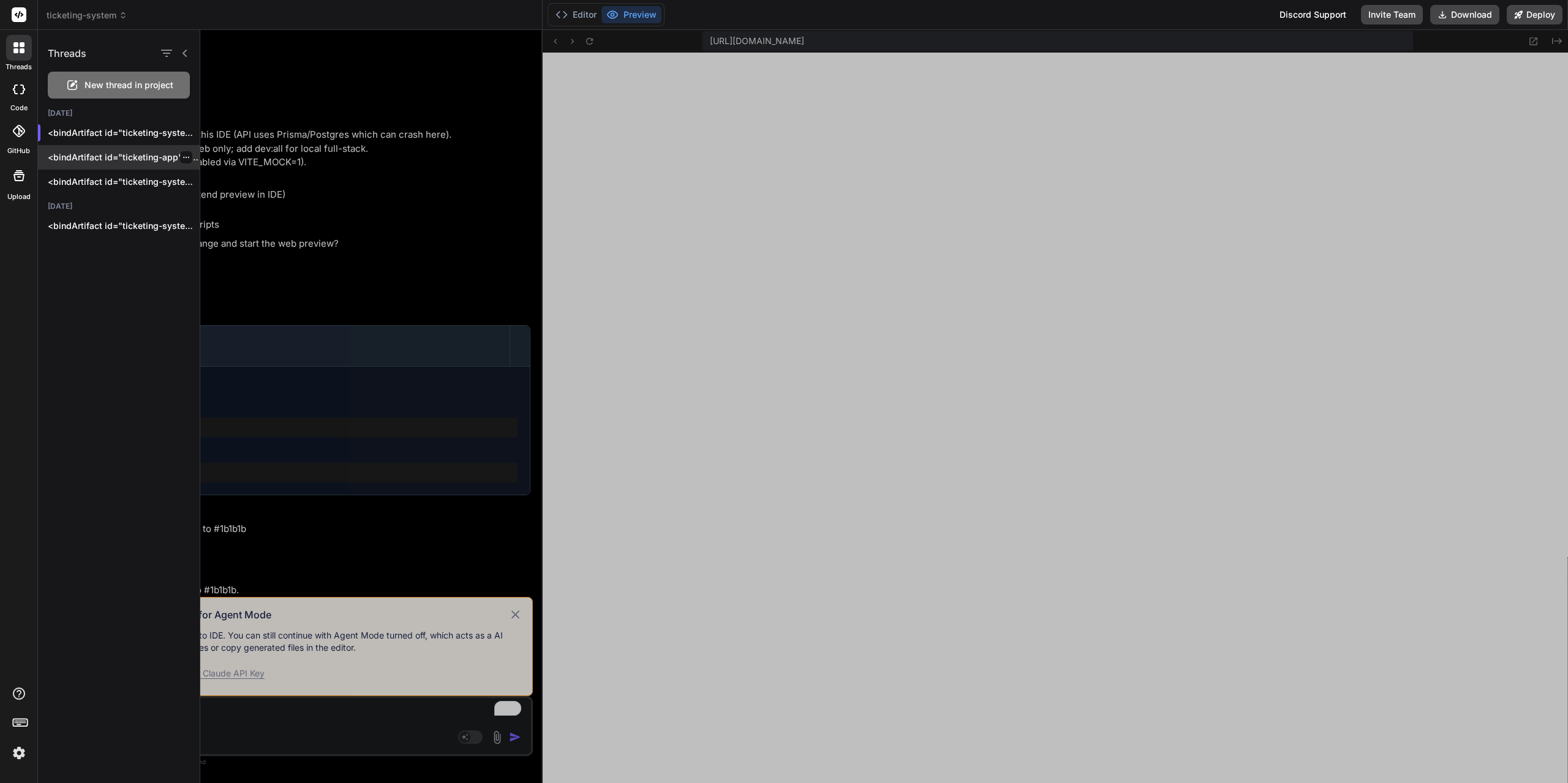
click at [97, 159] on p "<bindArtifact id="ticketing-app" title="Ticketing App"> <bindAction type="file"…" at bounding box center [124, 157] width 151 height 12
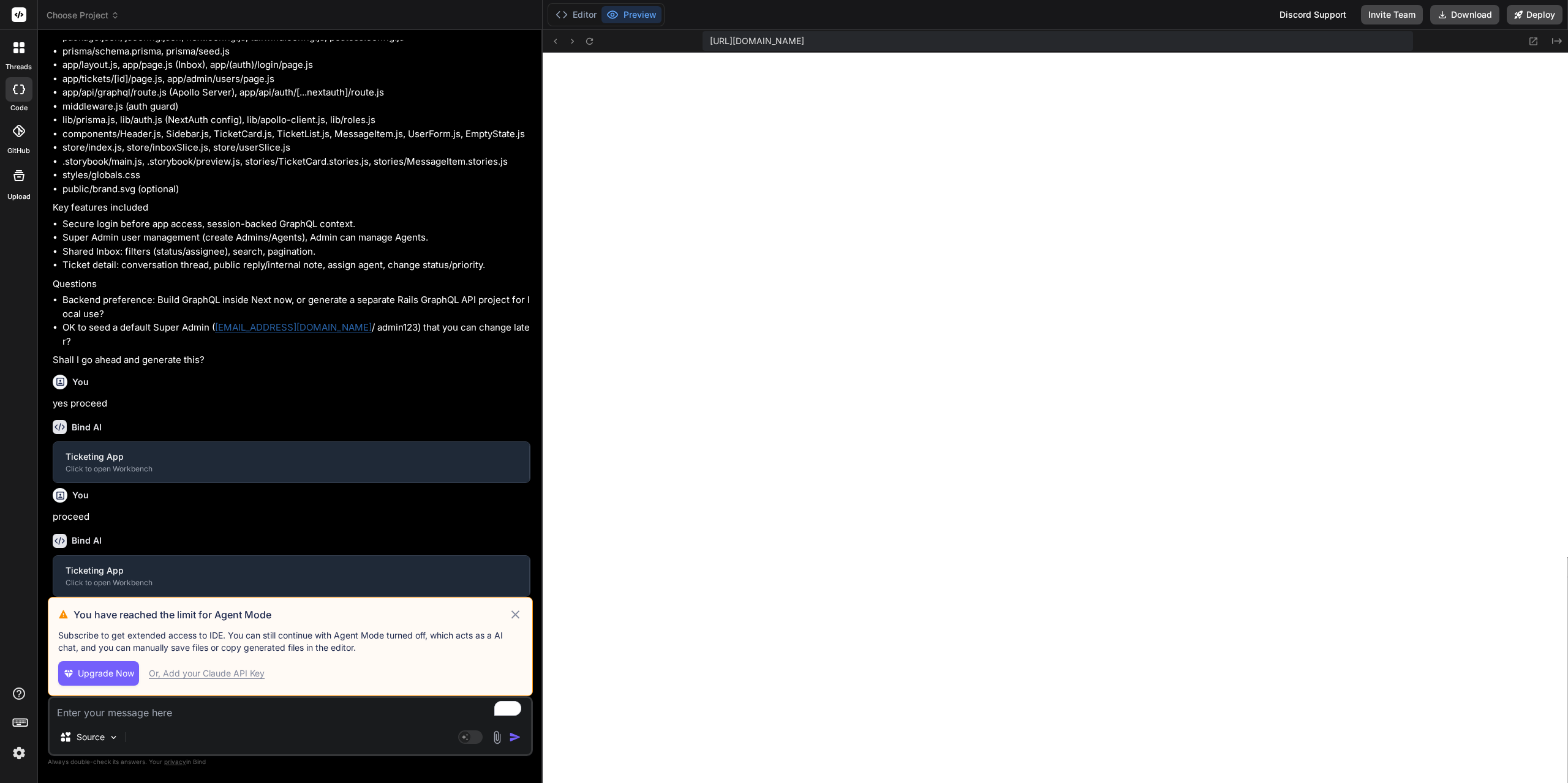
scroll to position [8564, 0]
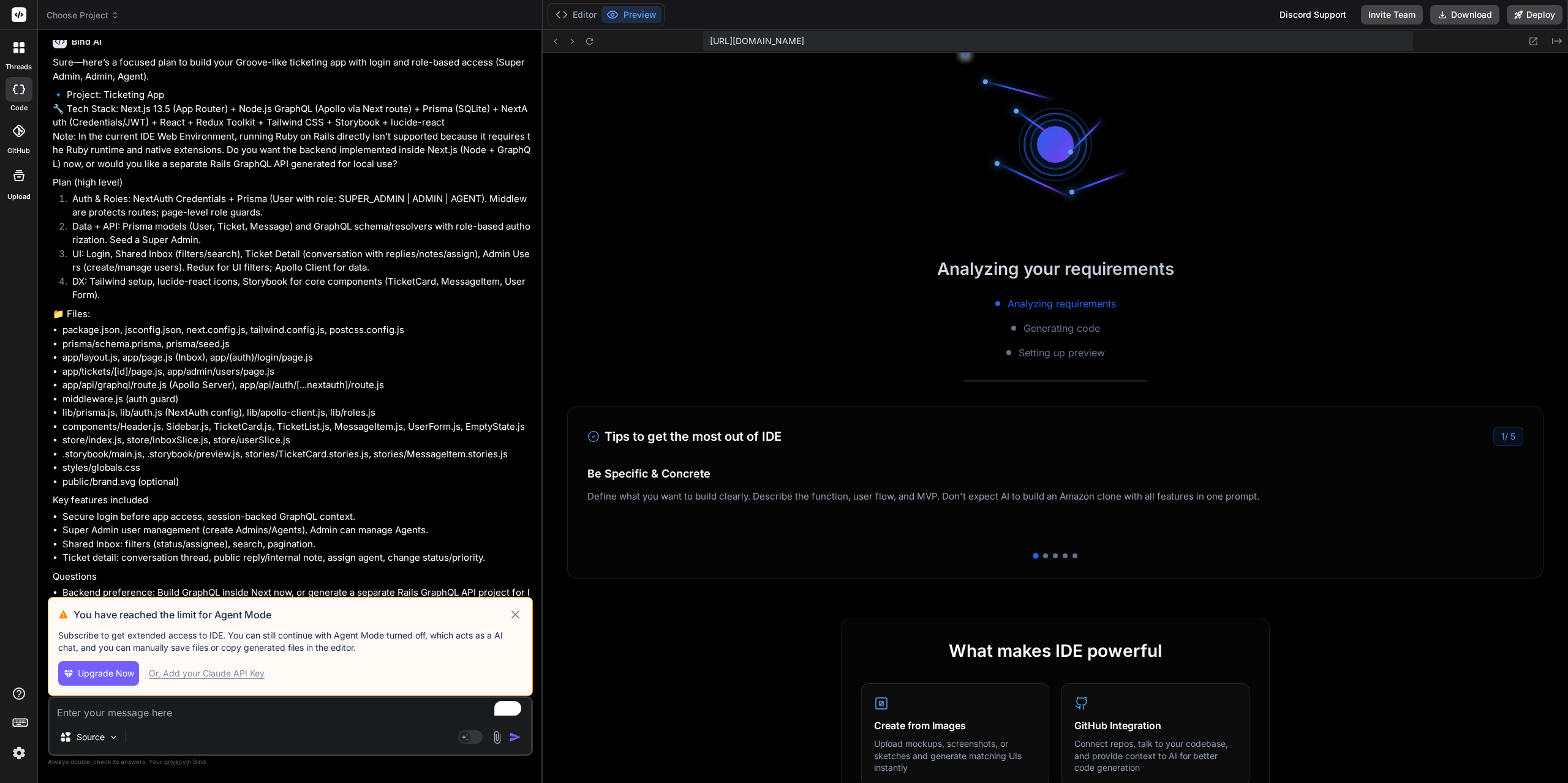
type textarea "x"
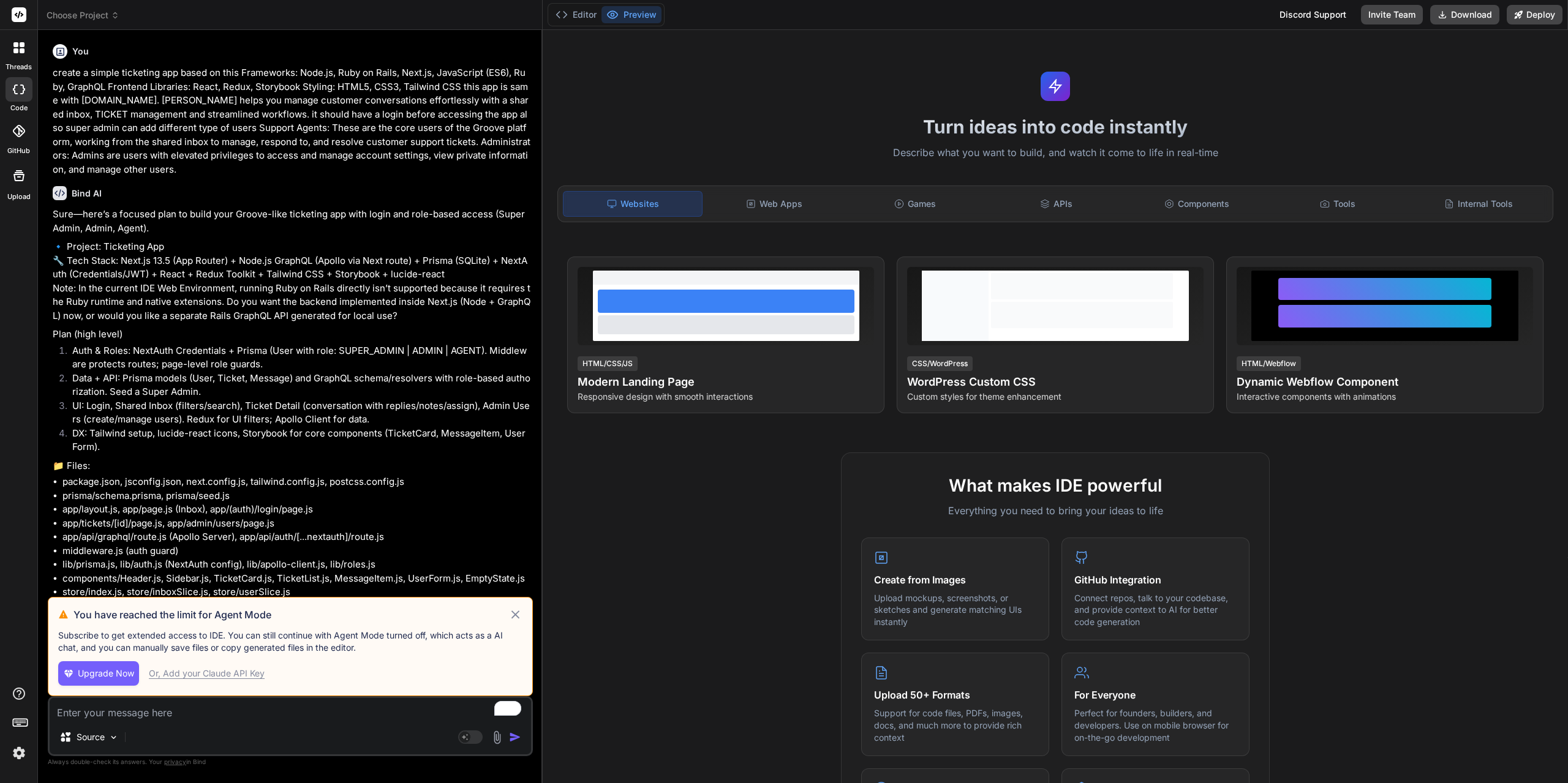
scroll to position [0, 0]
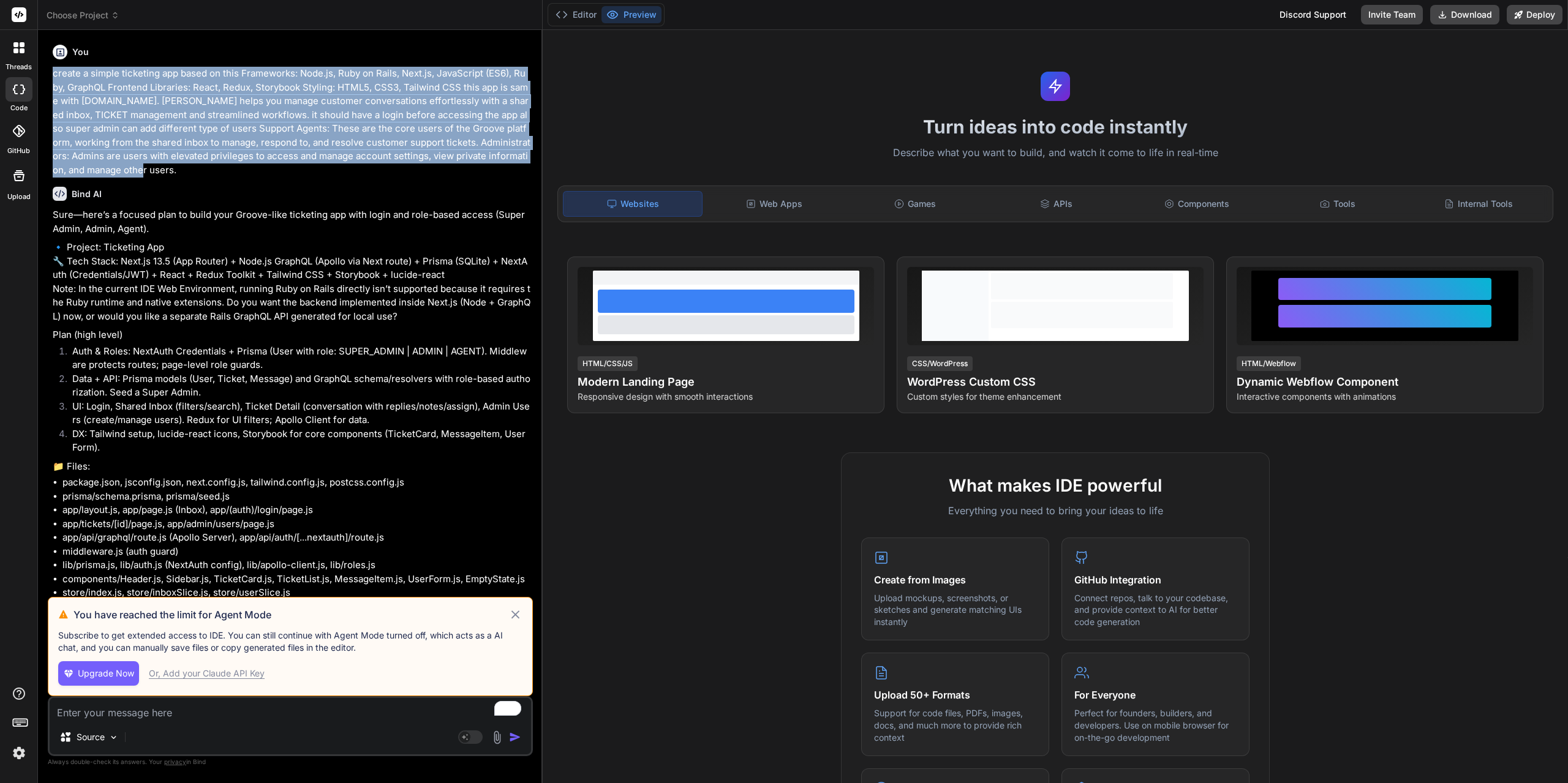
drag, startPoint x: 53, startPoint y: 72, endPoint x: 218, endPoint y: 167, distance: 190.4
click at [218, 167] on p "create a simple ticketing app based on this Frameworks: Node.js, Ruby on Rails,…" at bounding box center [292, 122] width 478 height 110
copy p "create a simple ticketing app based on this Frameworks: Node.js, Ruby on Rails,…"
